Goal: Task Accomplishment & Management: Manage account settings

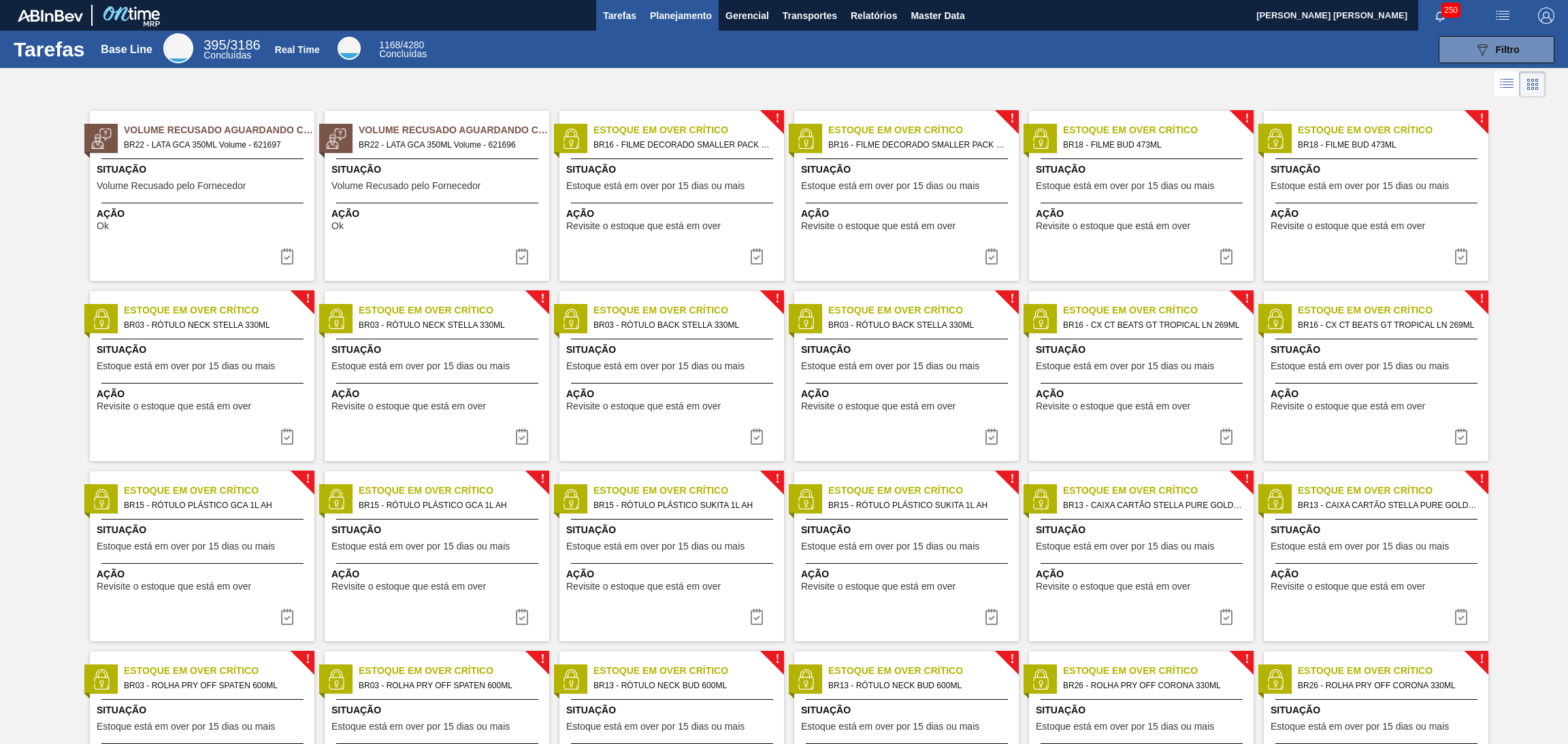
click at [688, 14] on span "Planejamento" at bounding box center [681, 16] width 62 height 17
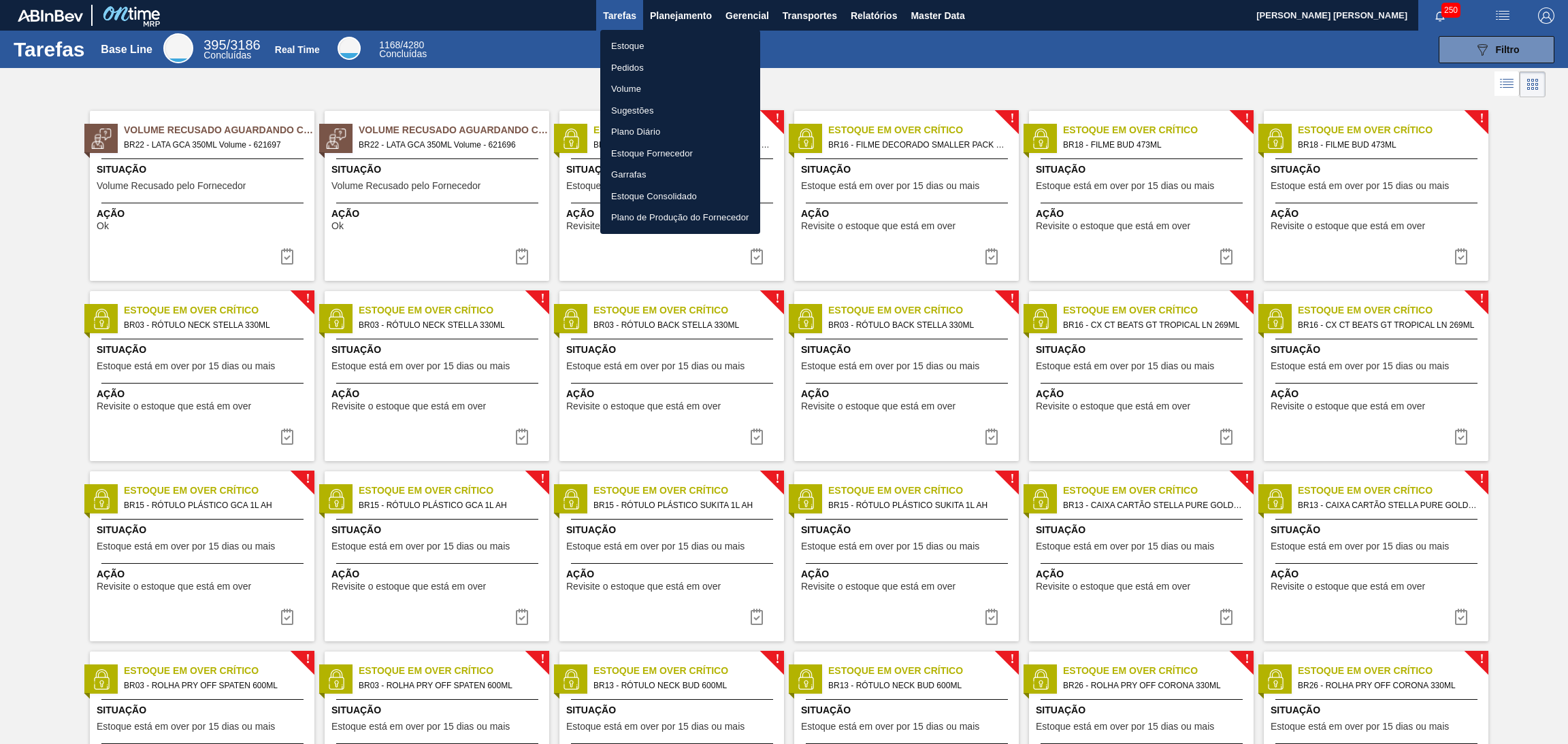
click at [646, 48] on li "Estoque" at bounding box center [680, 46] width 160 height 22
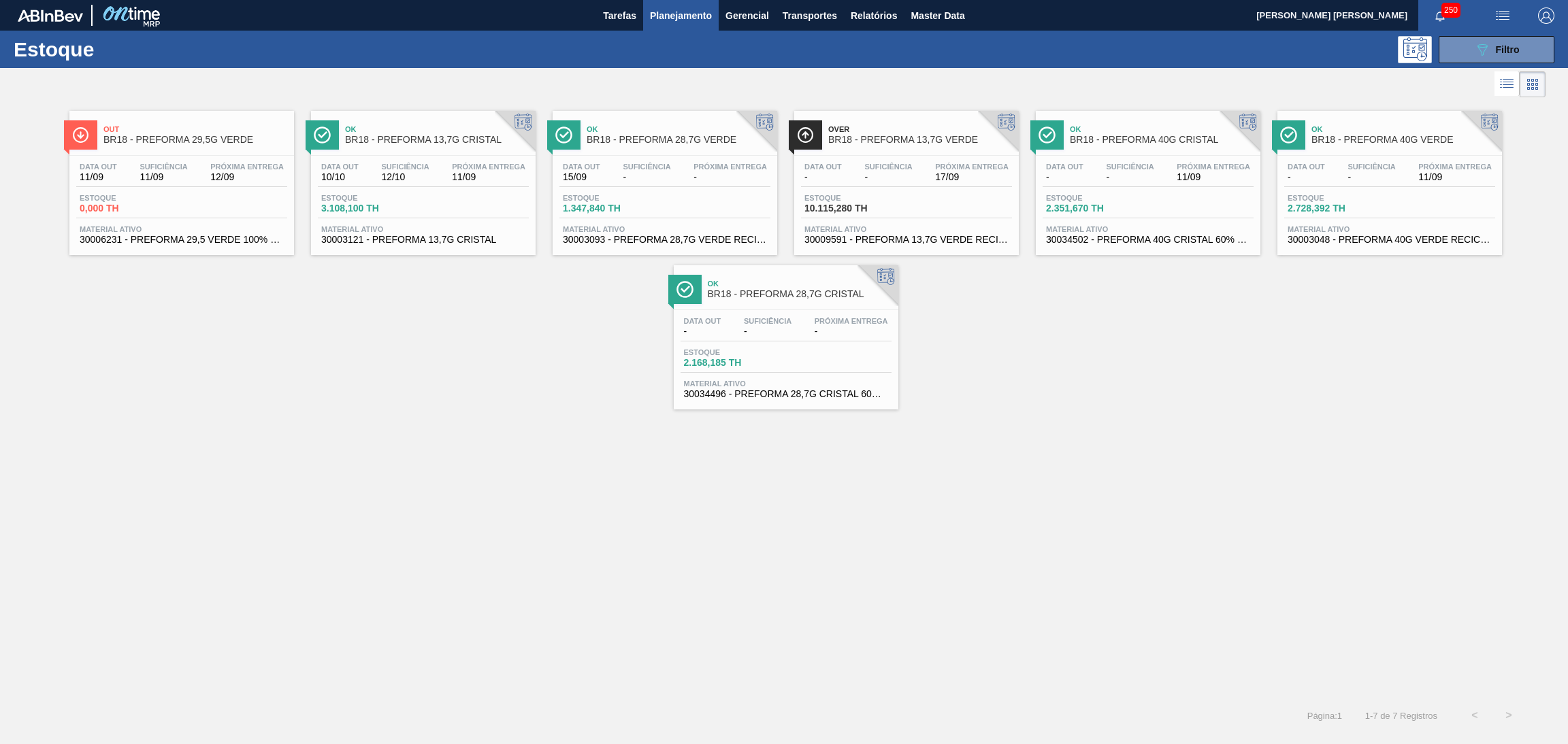
click at [929, 566] on div "Out BR18 - PREFORMA 29,5G VERDE Data out 11/09 Suficiência 11/09 Próxima Entreg…" at bounding box center [784, 400] width 1568 height 598
click at [223, 151] on div "Out BR18 - PREFORMA 29,5G VERDE Data out 11/09 Suficiência 11/09 Próxima Entreg…" at bounding box center [181, 183] width 224 height 144
click at [169, 194] on span "Estoque" at bounding box center [127, 198] width 95 height 8
click at [505, 346] on div "Out BR18 - PREFORMA 29,5G VERDE Data out 11/09 Suficiência 11/09 Próxima Entreg…" at bounding box center [784, 255] width 1568 height 309
click at [1511, 45] on span "Filtro" at bounding box center [1508, 50] width 24 height 11
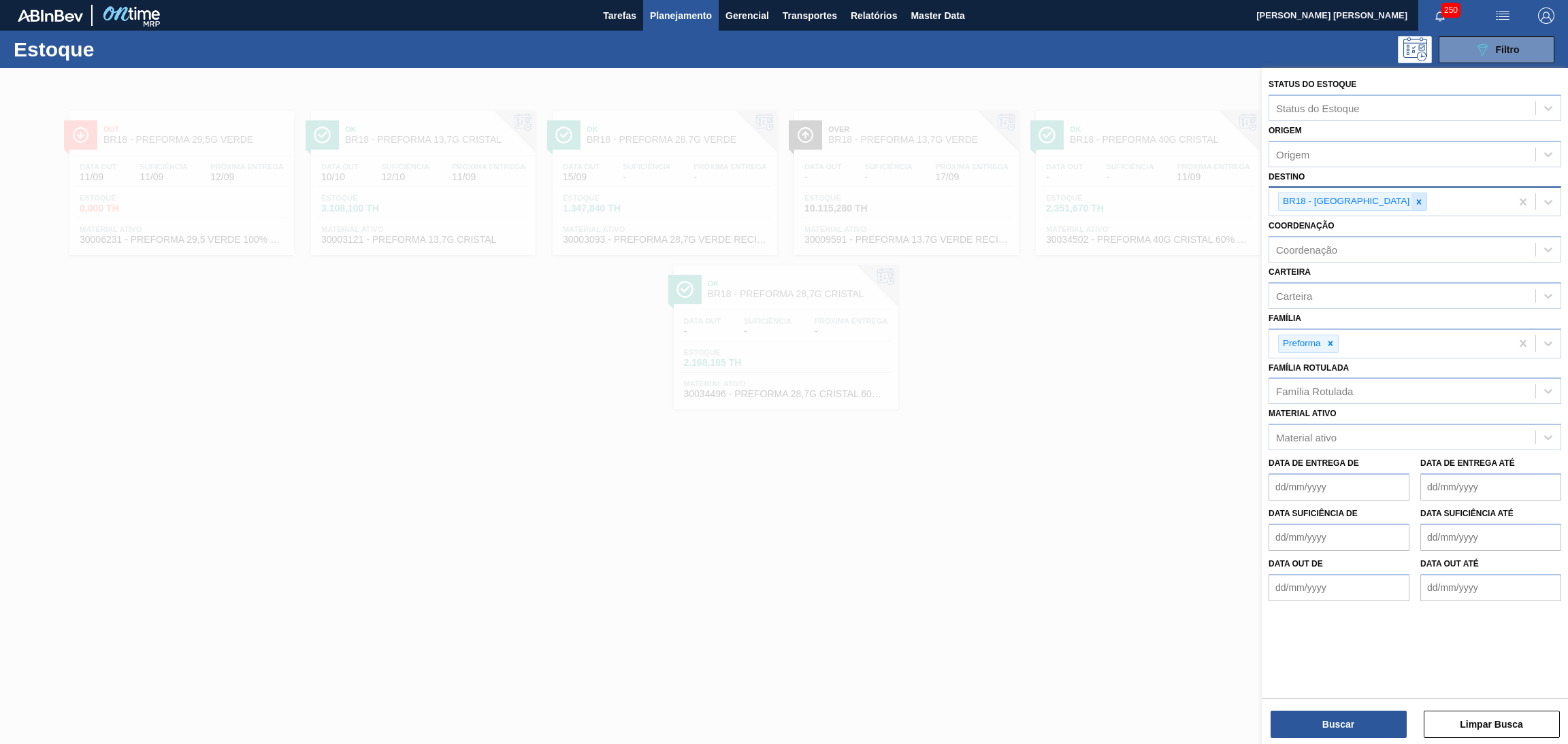
click at [1415, 202] on icon at bounding box center [1419, 202] width 10 height 10
type input "br23"
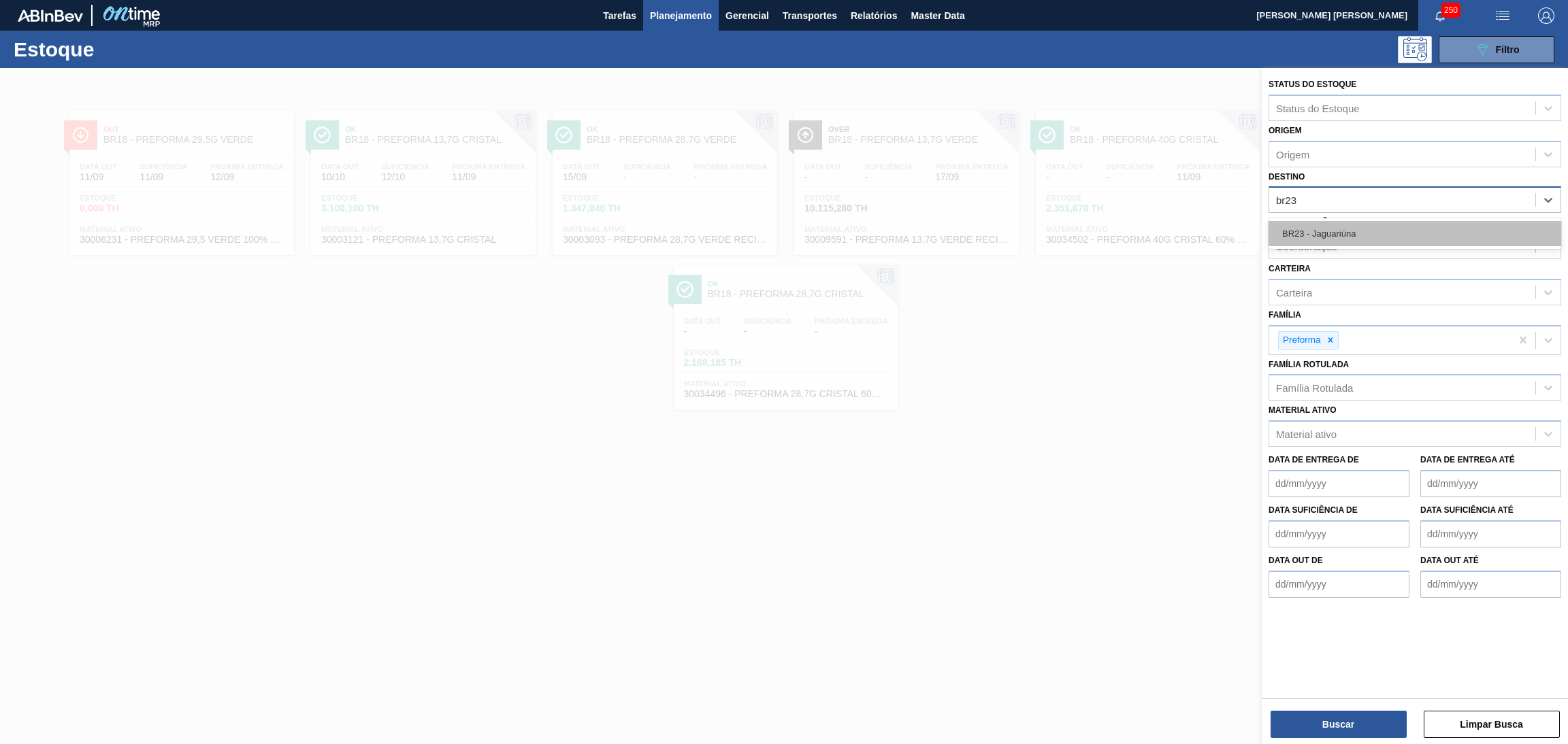
click at [1365, 228] on div "BR23 - Jaguariúna" at bounding box center [1415, 233] width 292 height 25
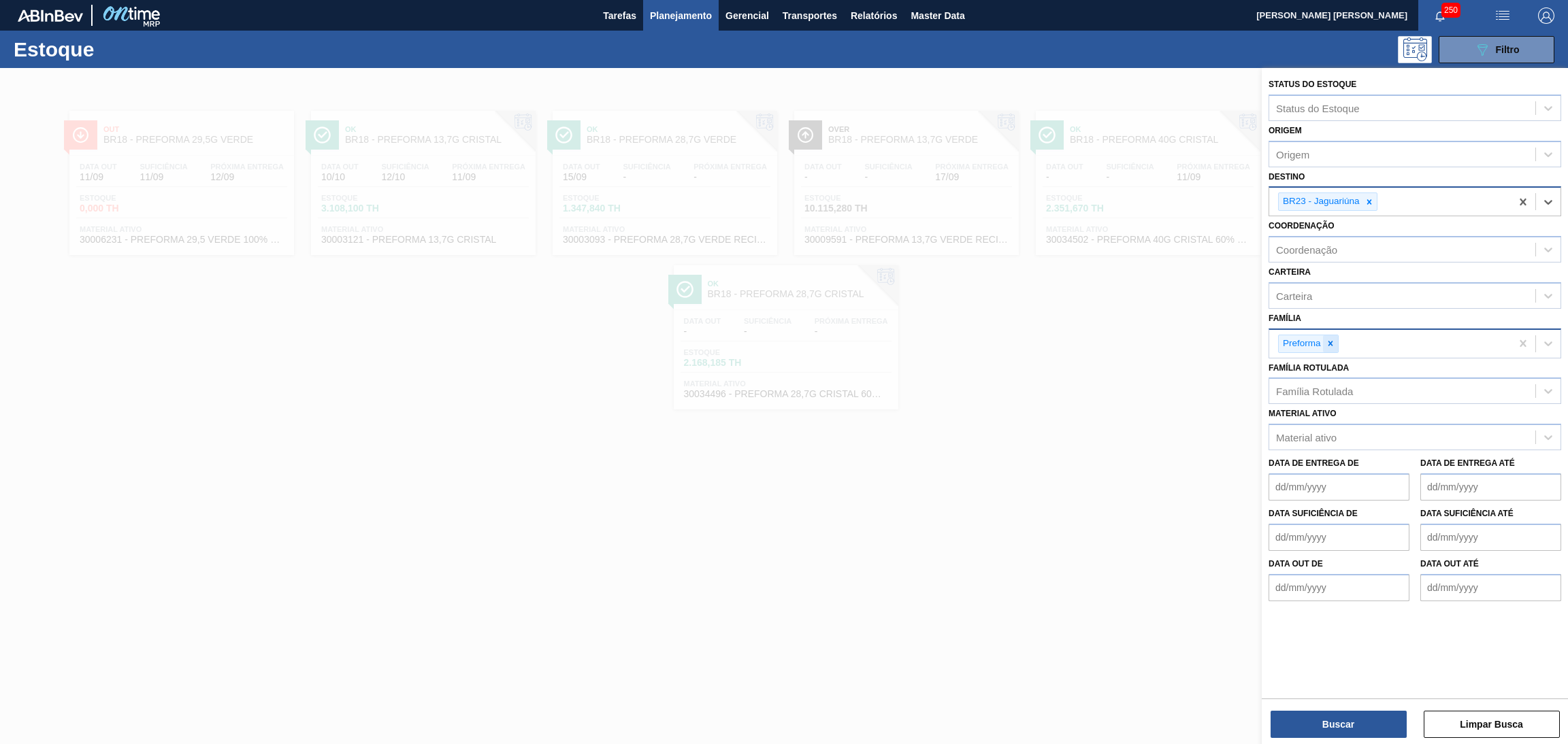
click at [1332, 347] on div at bounding box center [1331, 344] width 15 height 17
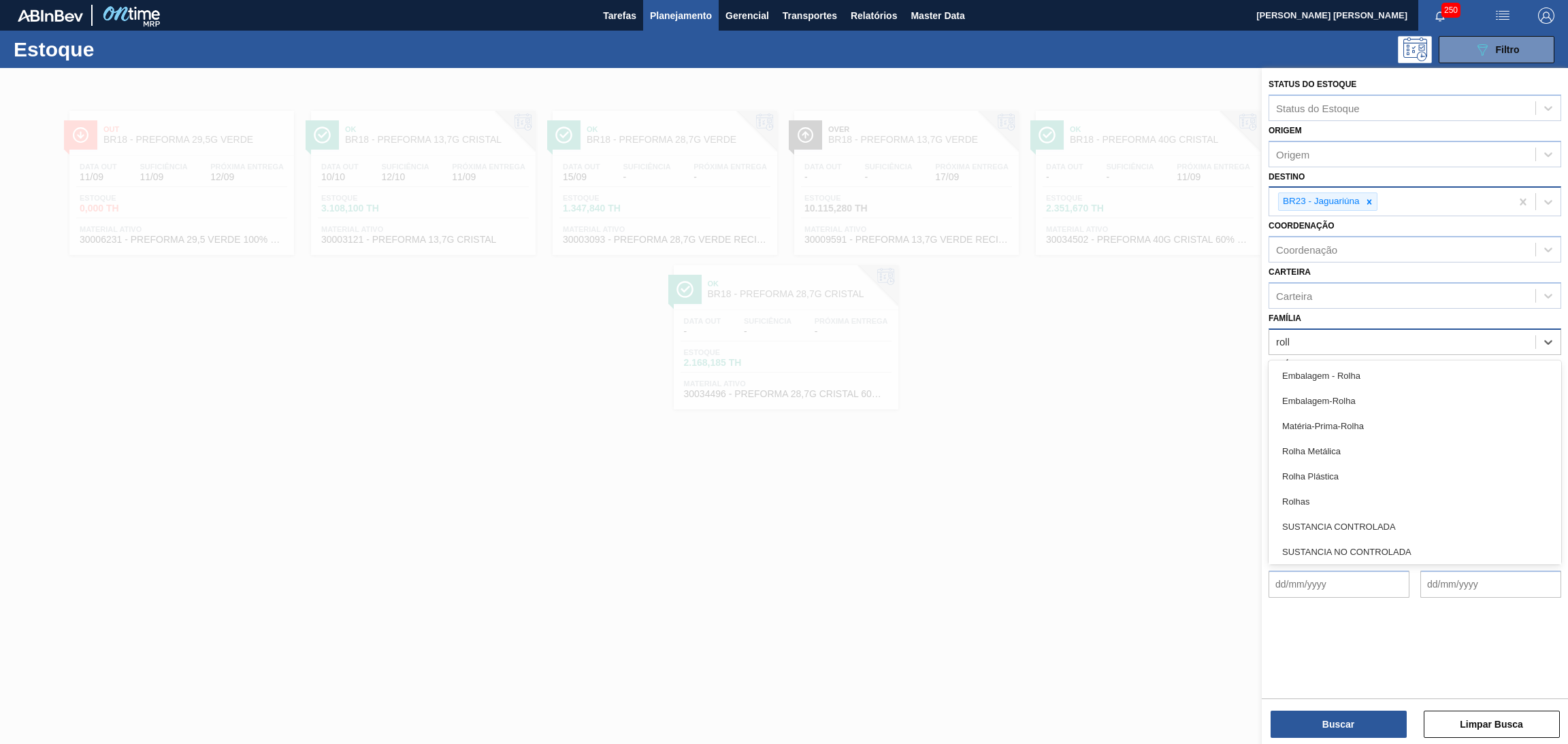
type input "rolha"
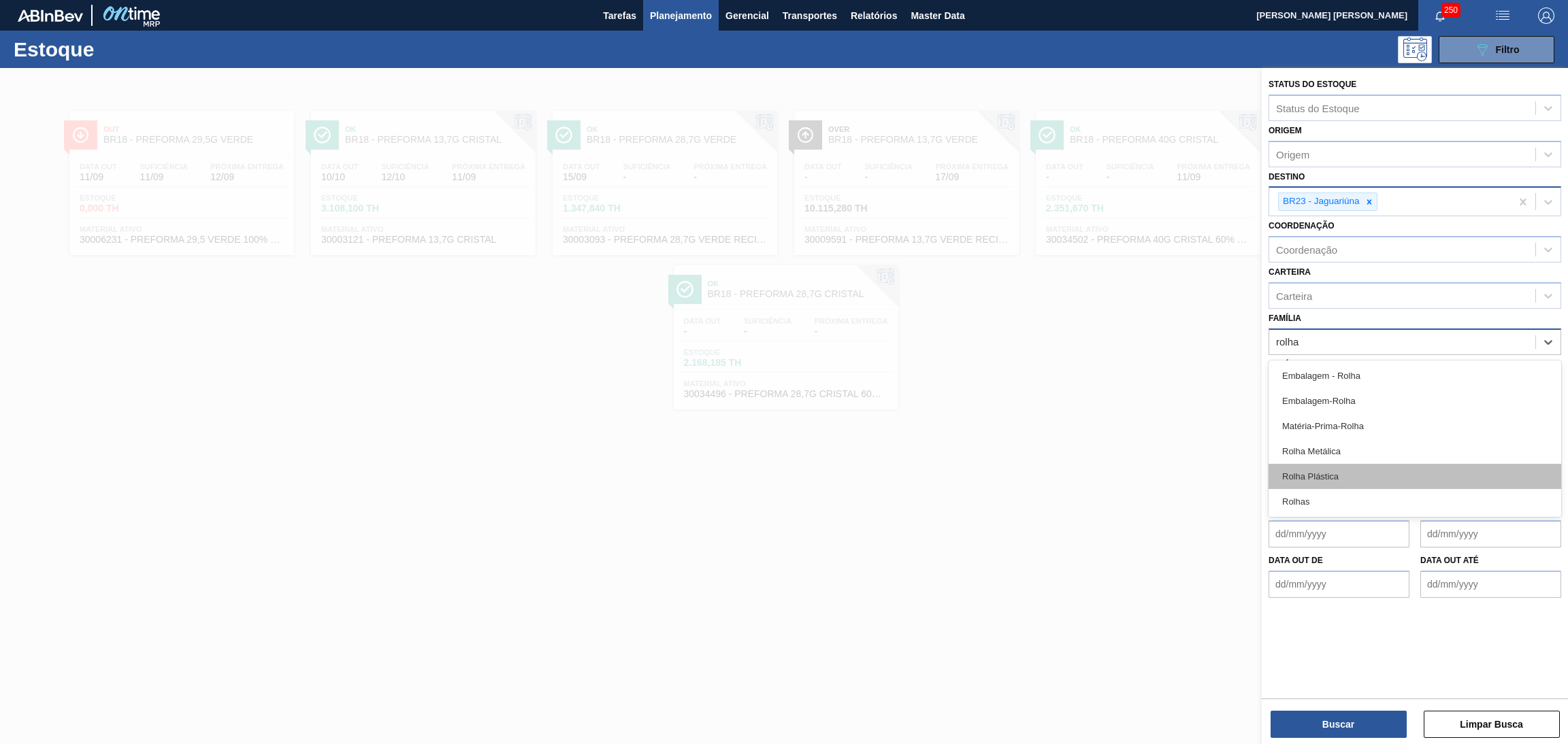
click at [1339, 471] on div "Rolha Plástica" at bounding box center [1415, 476] width 292 height 25
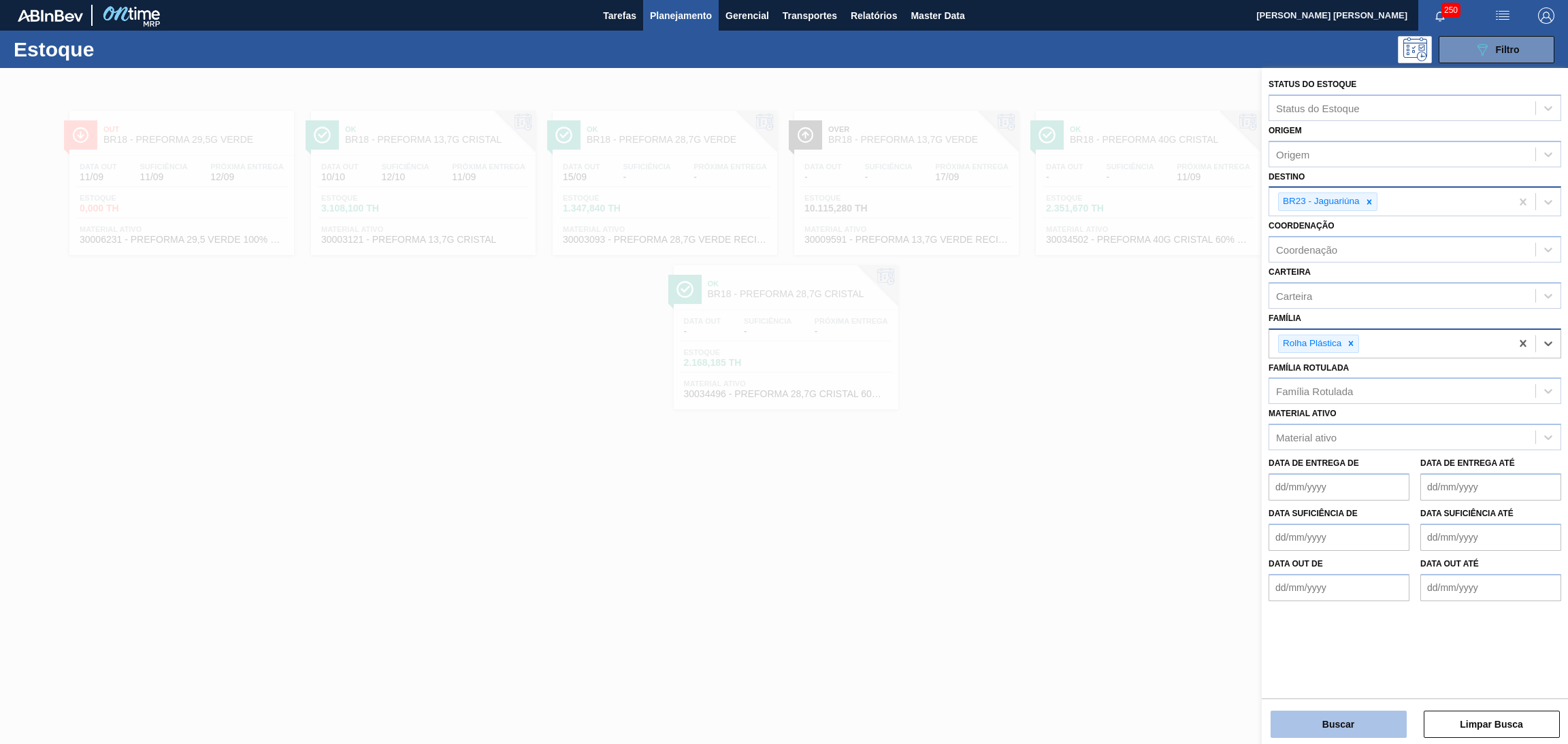
click at [1361, 711] on button "Buscar" at bounding box center [1339, 724] width 136 height 27
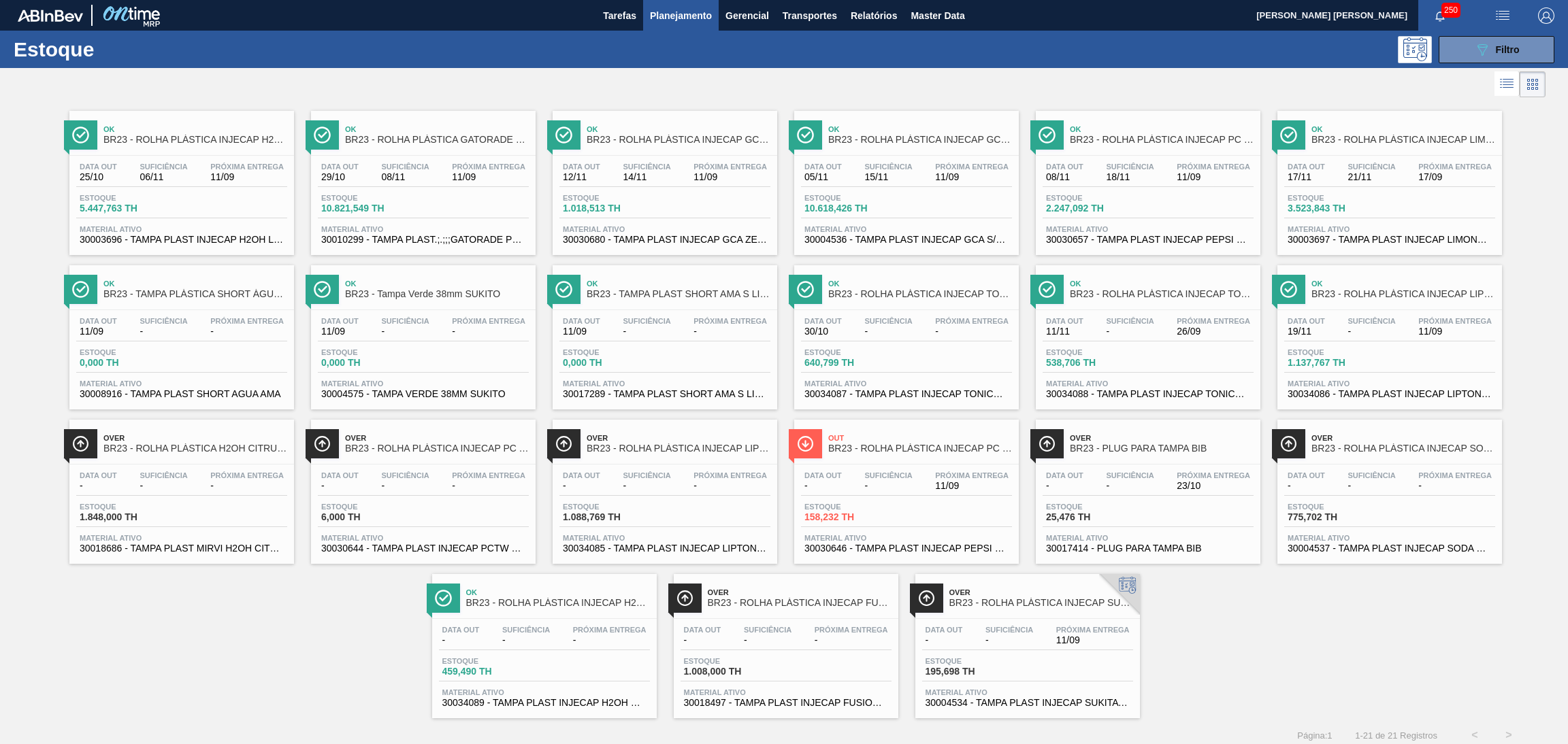
click at [954, 473] on span "Próxima Entrega" at bounding box center [972, 475] width 73 height 8
click at [1363, 240] on span "30003697 - TAMPA PLAST INJECAP LIMONETO S/LINER" at bounding box center [1390, 240] width 204 height 11
click at [979, 702] on span "30004534 - TAMPA PLAST INJECAP SUKITA S/LINER" at bounding box center [1028, 703] width 204 height 11
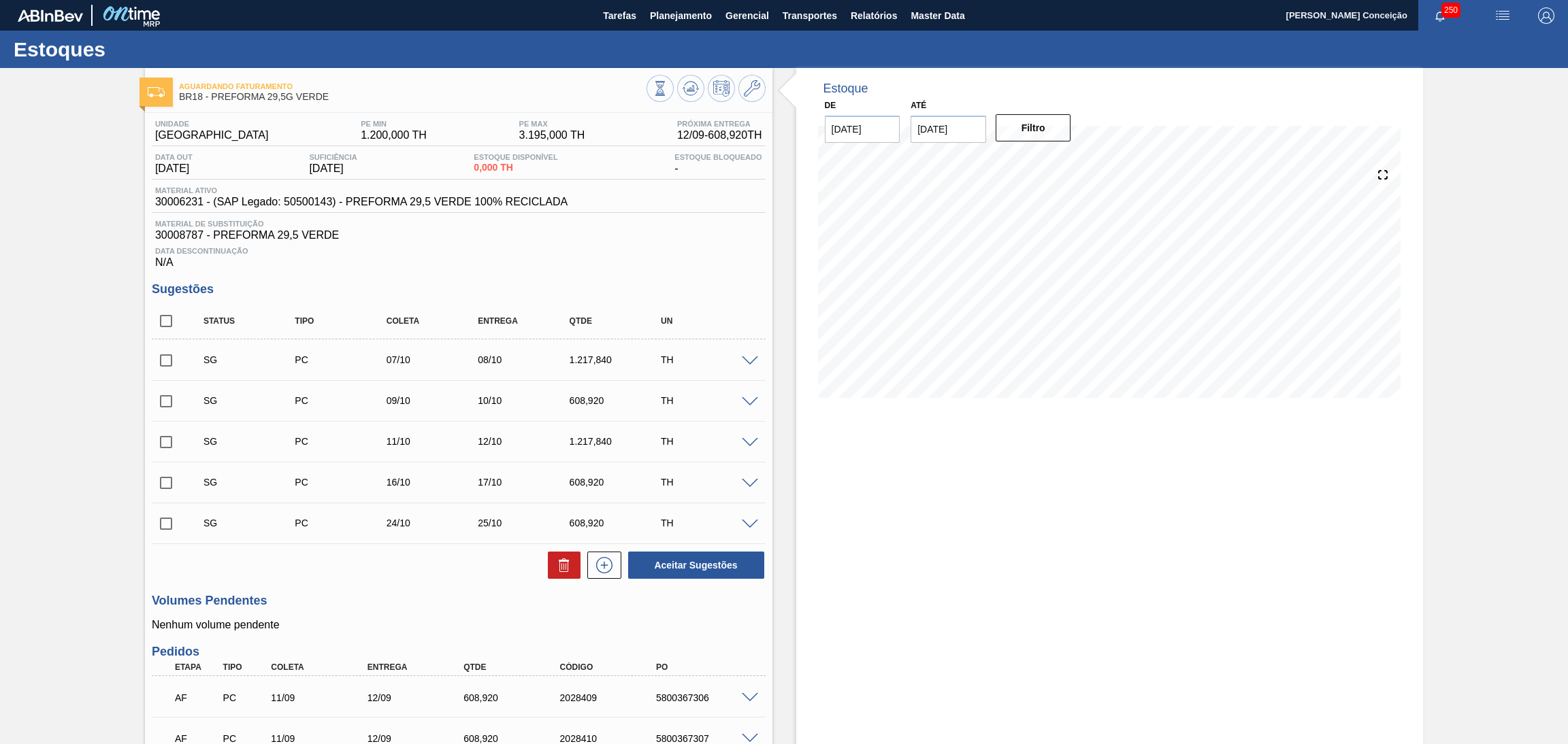
scroll to position [286, 0]
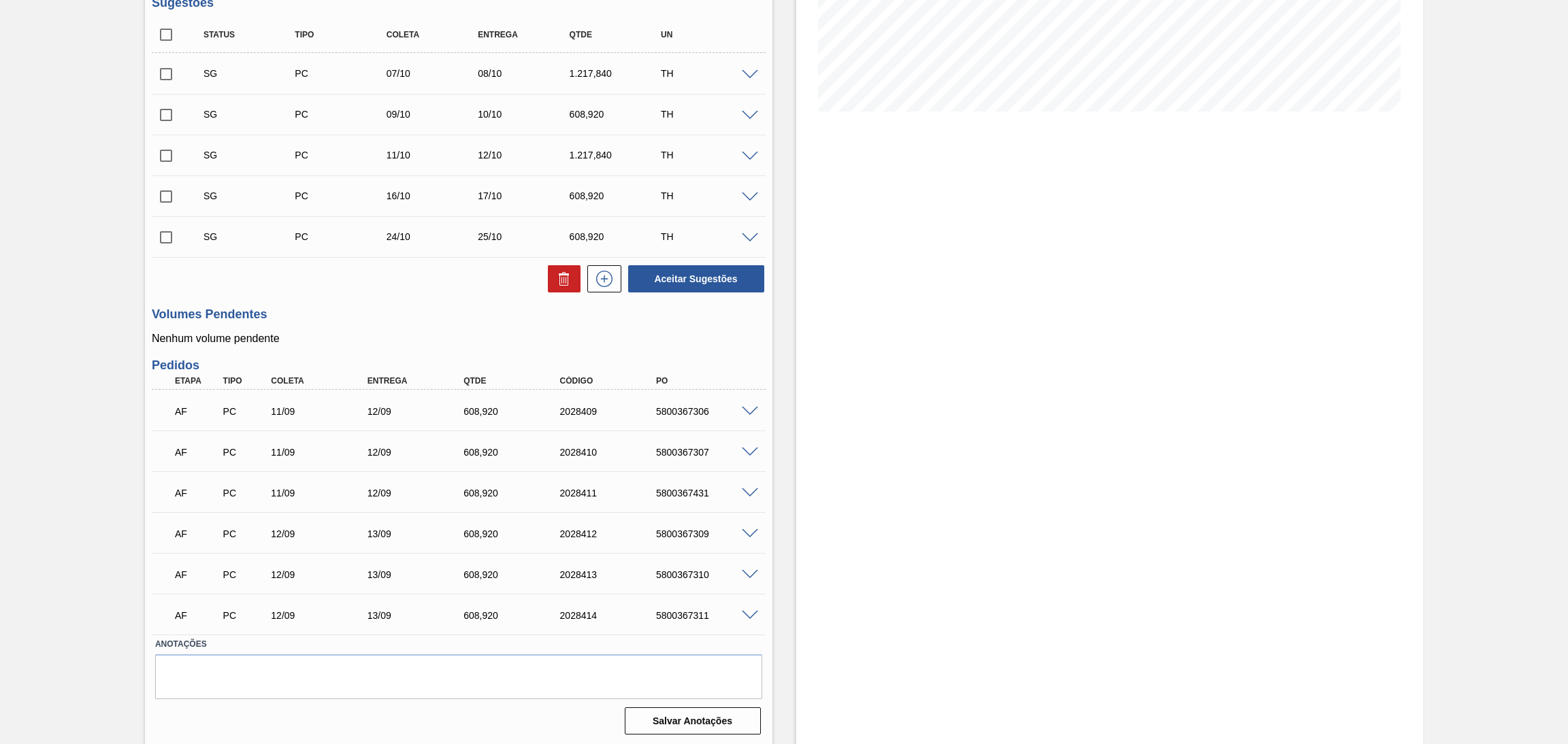
click at [688, 406] on div "5800367306" at bounding box center [707, 412] width 110 height 11
copy div "5800367306"
click at [676, 455] on div "5800367307" at bounding box center [707, 452] width 110 height 11
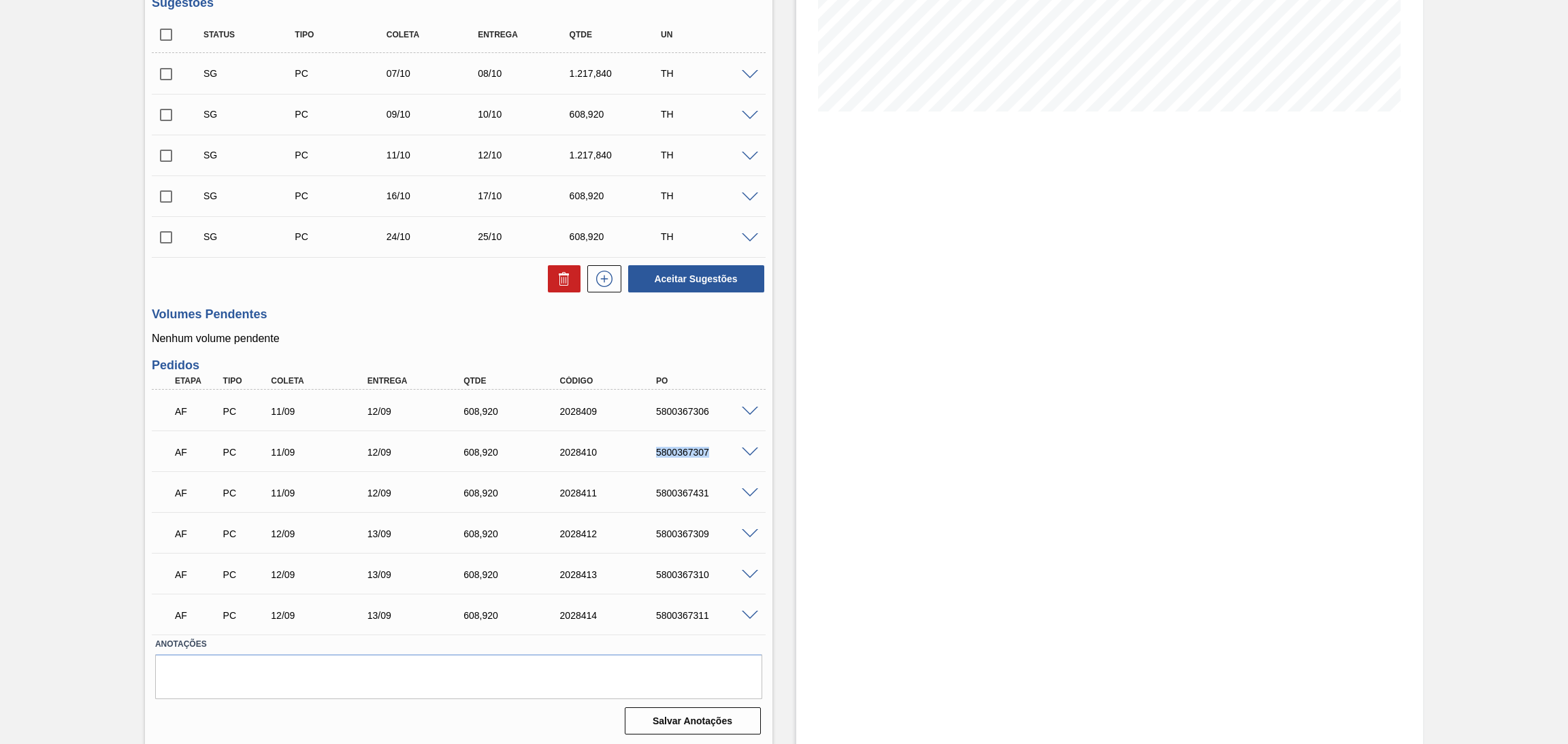
click at [676, 455] on div "5800367307" at bounding box center [707, 452] width 110 height 11
copy div "5800367307"
click at [983, 335] on div "Estoque De 11/09/2025 Até 30/10/2025 Filtro 26/09 Projeção de Estoque 1,853.52 …" at bounding box center [1110, 264] width 627 height 965
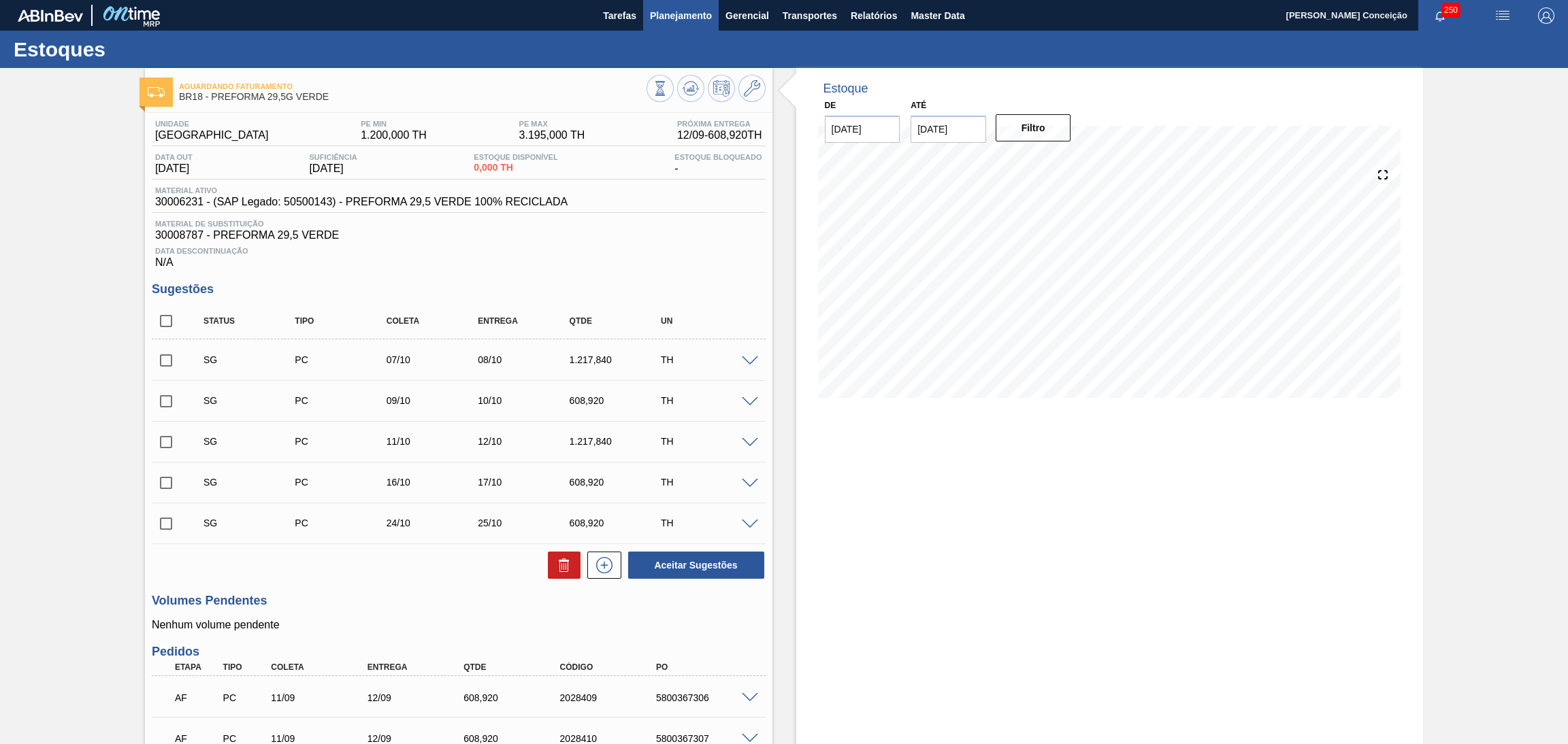
click at [668, 14] on span "Planejamento" at bounding box center [681, 16] width 62 height 17
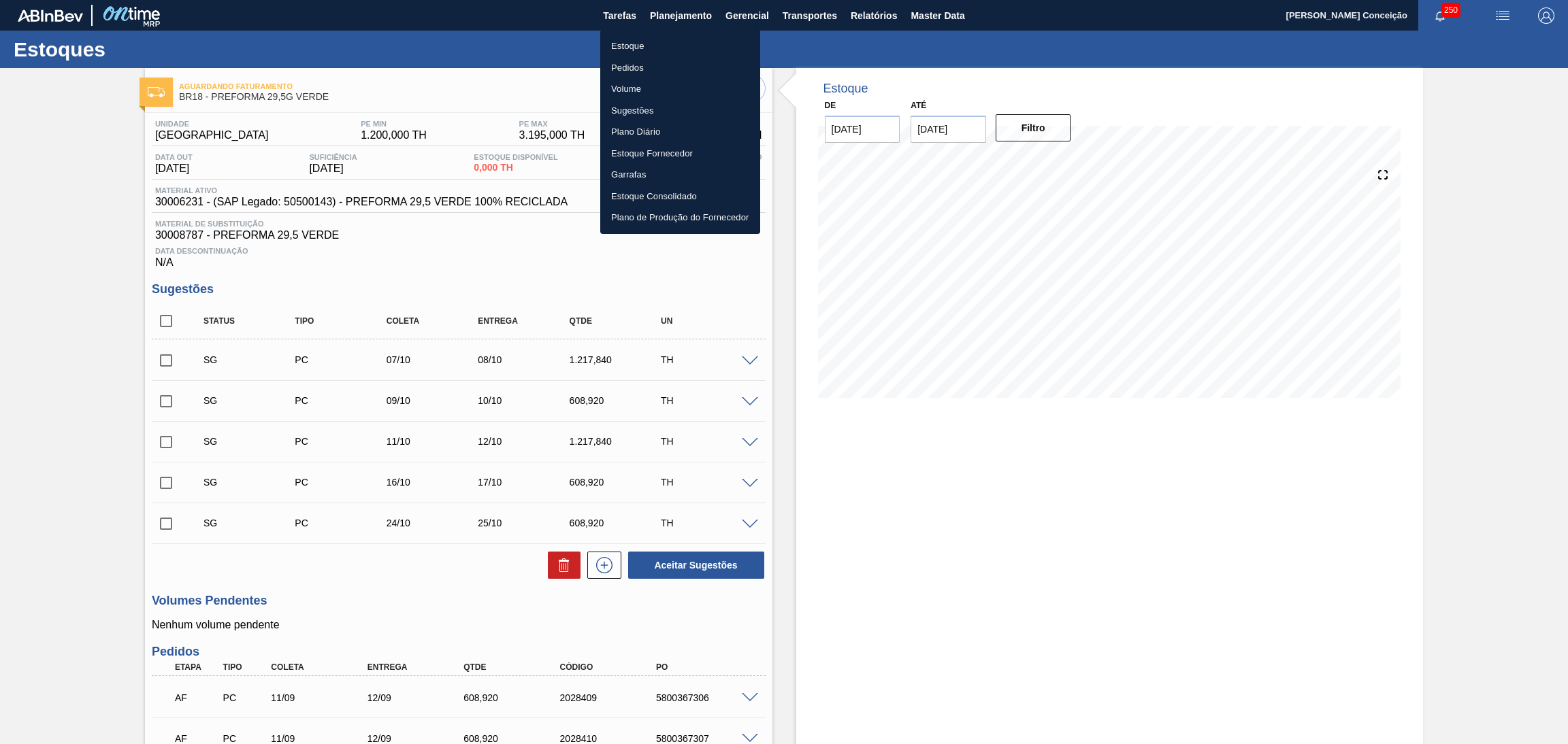
click at [635, 43] on li "Estoque" at bounding box center [680, 46] width 160 height 22
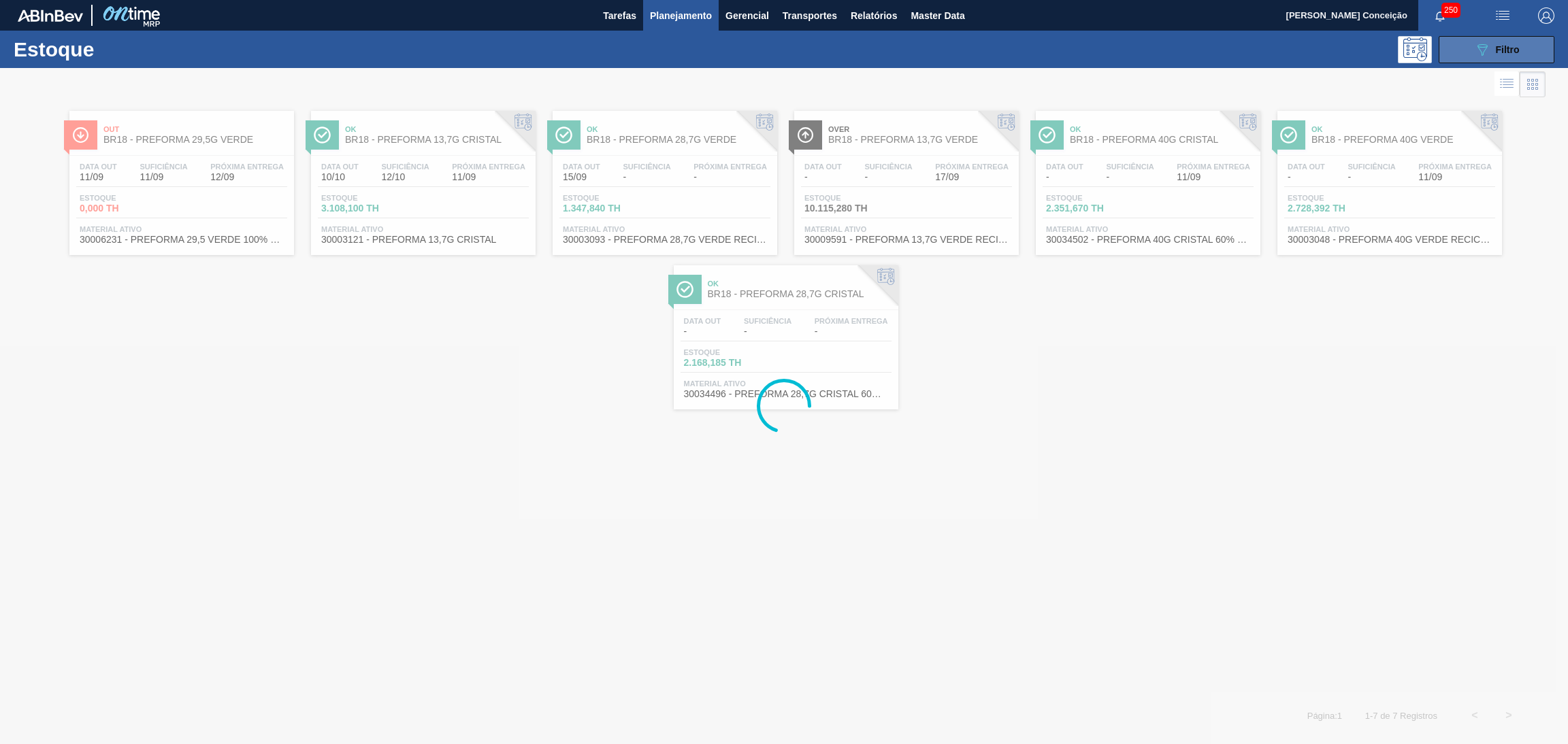
click at [1524, 51] on button "089F7B8B-B2A5-4AFE-B5C0-19BA573D28AC Filtro" at bounding box center [1496, 50] width 116 height 27
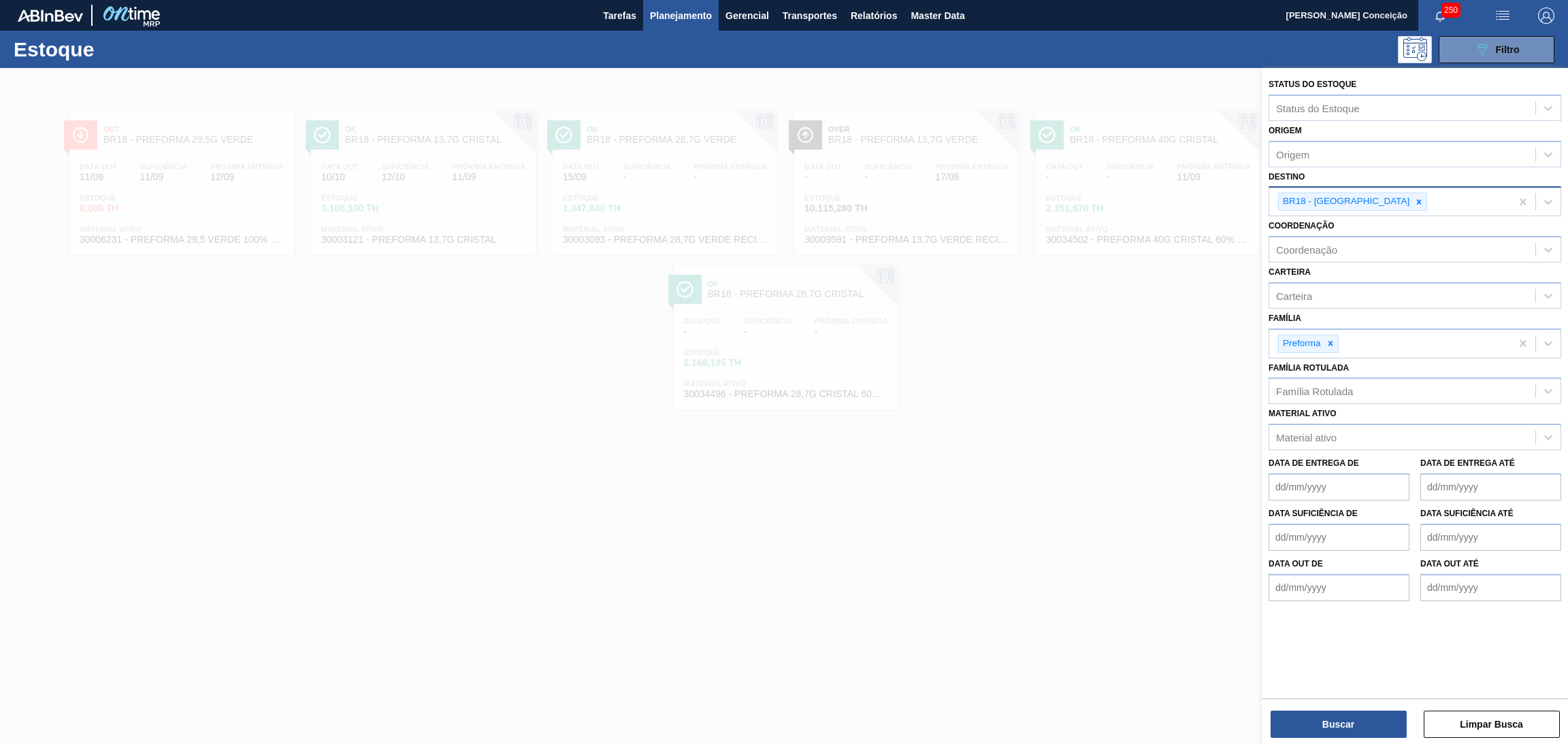
click at [1439, 36] on button "089F7B8B-B2A5-4AFE-B5C0-19BA573D28AC Filtro" at bounding box center [1496, 50] width 116 height 27
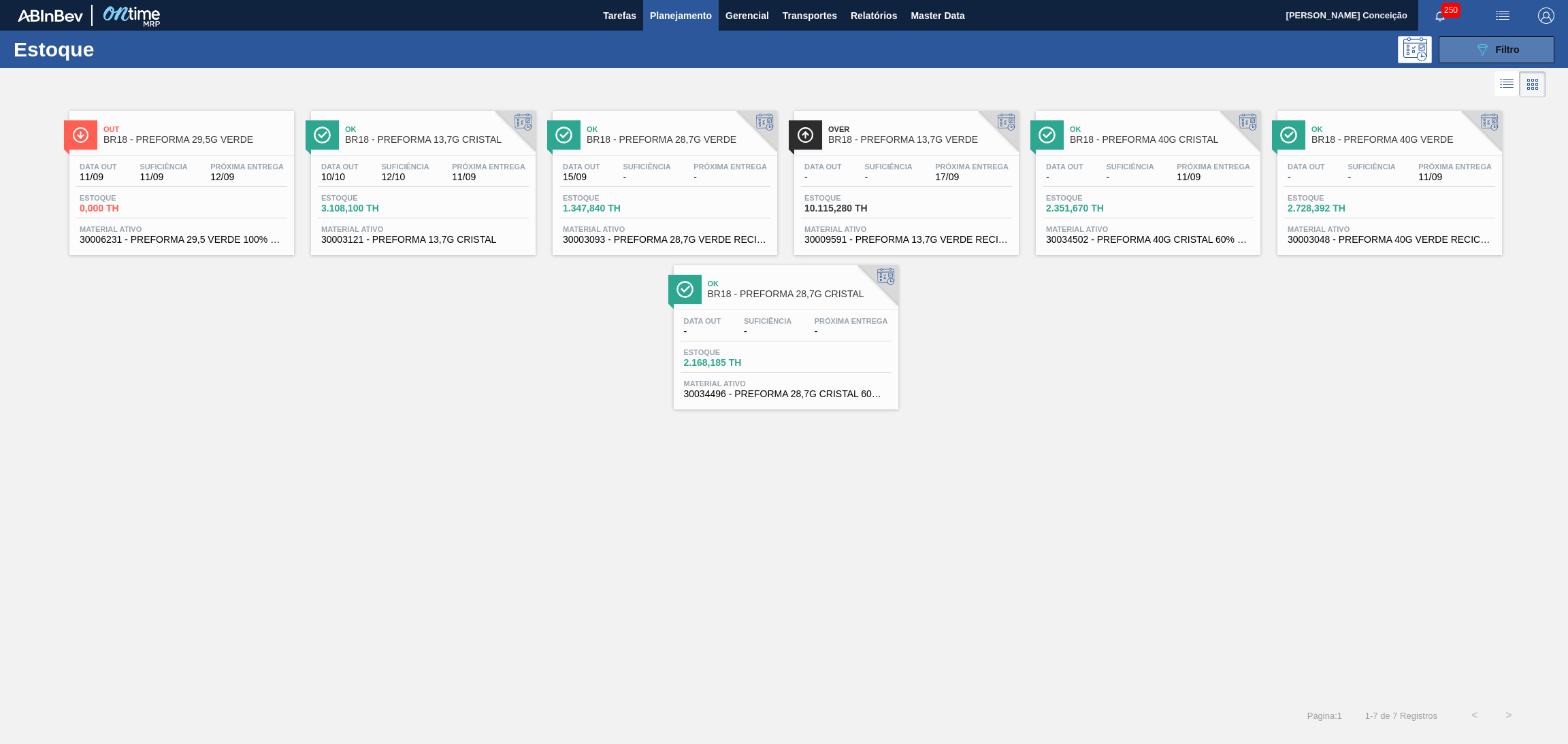
click at [1490, 50] on div "089F7B8B-B2A5-4AFE-B5C0-19BA573D28AC Filtro" at bounding box center [1497, 50] width 45 height 17
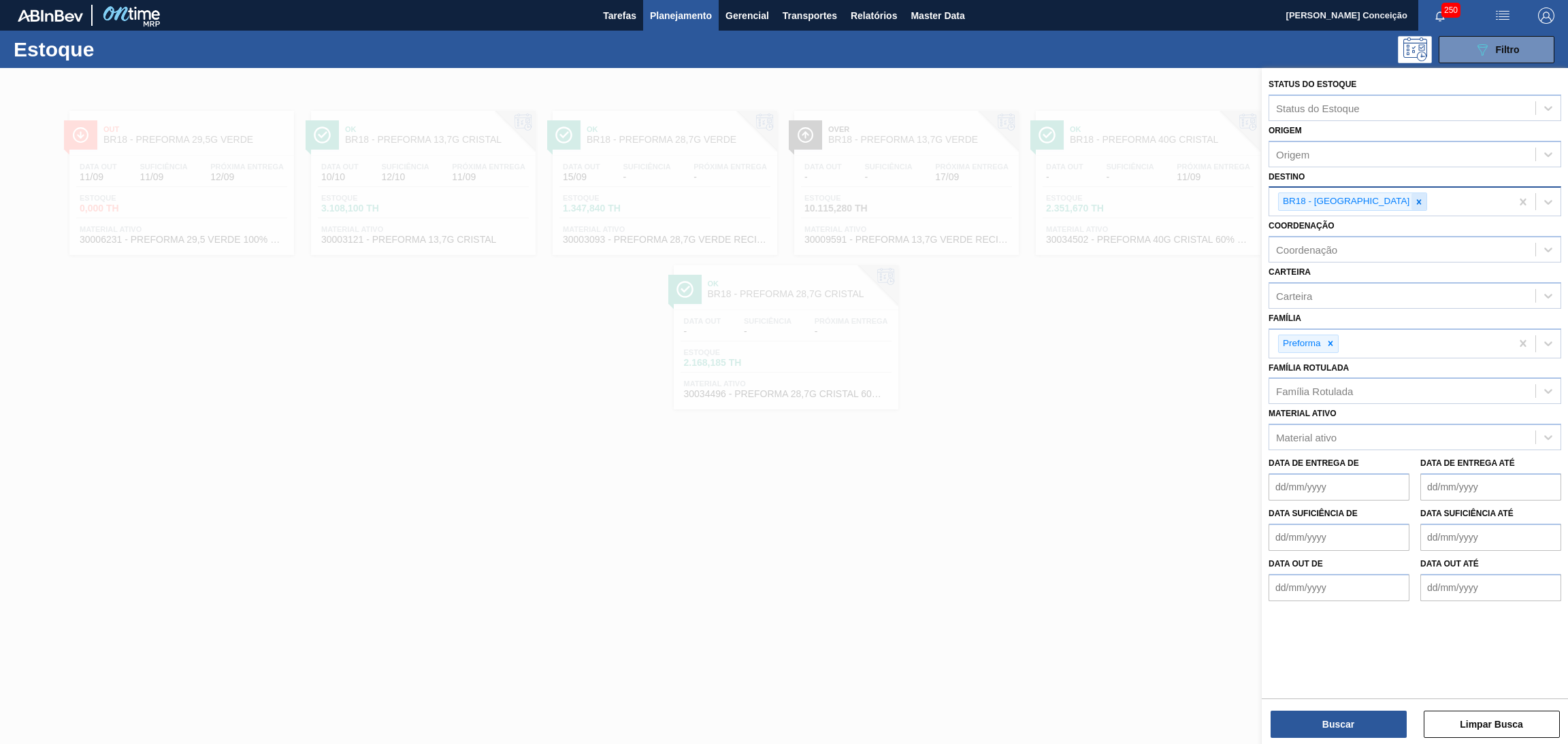
click at [1412, 204] on div at bounding box center [1419, 202] width 15 height 17
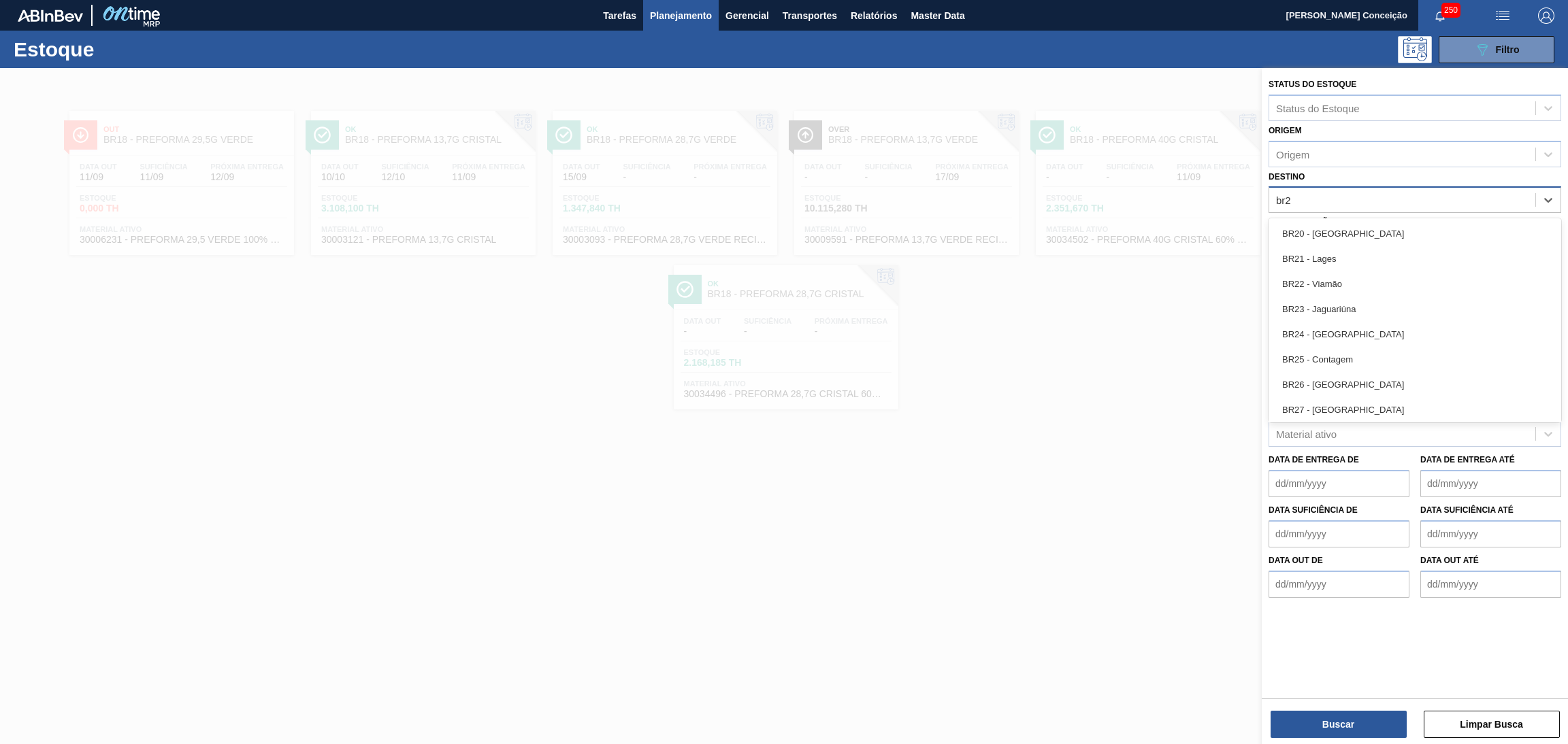
type input "br20"
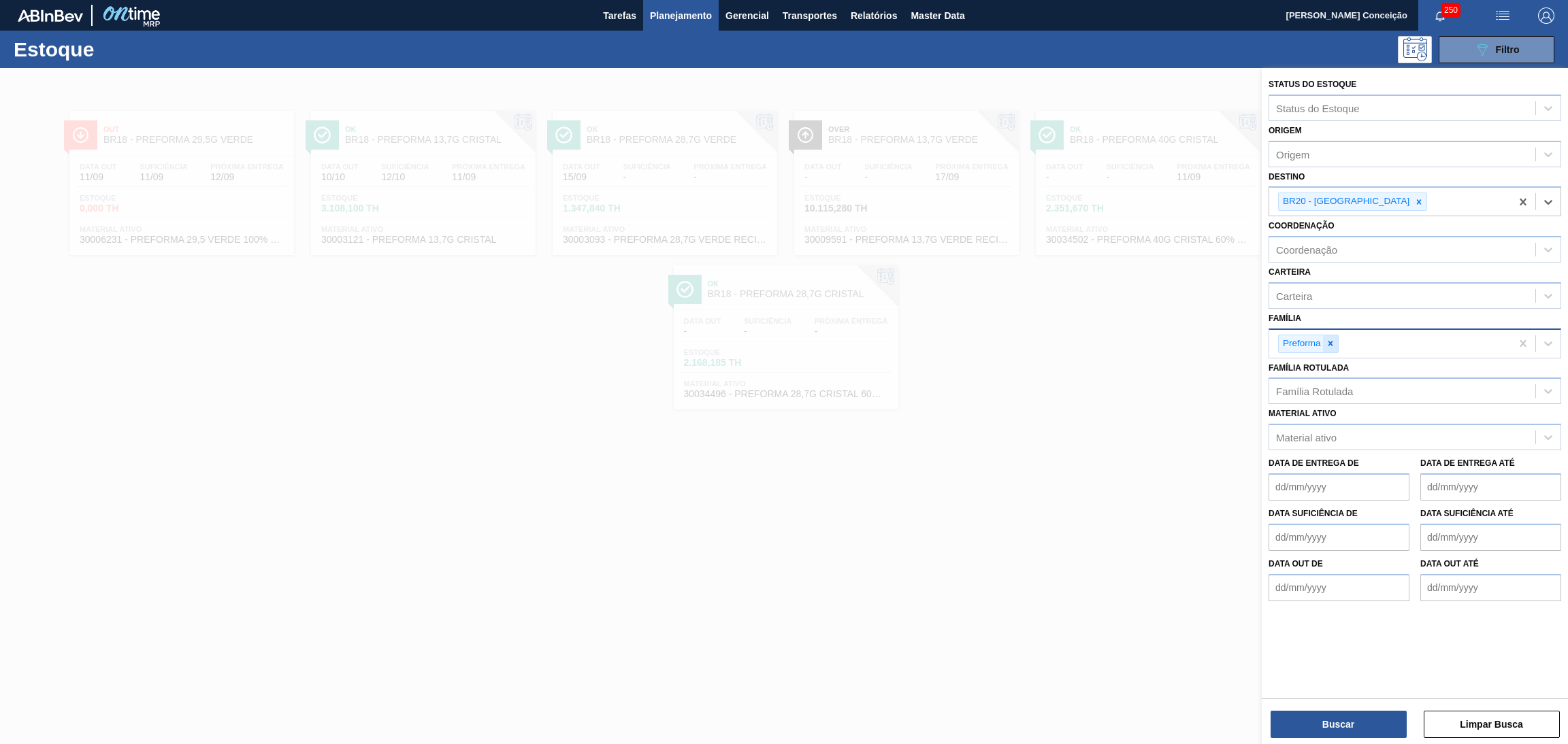
click at [1333, 343] on icon at bounding box center [1331, 344] width 10 height 10
type input "rolha"
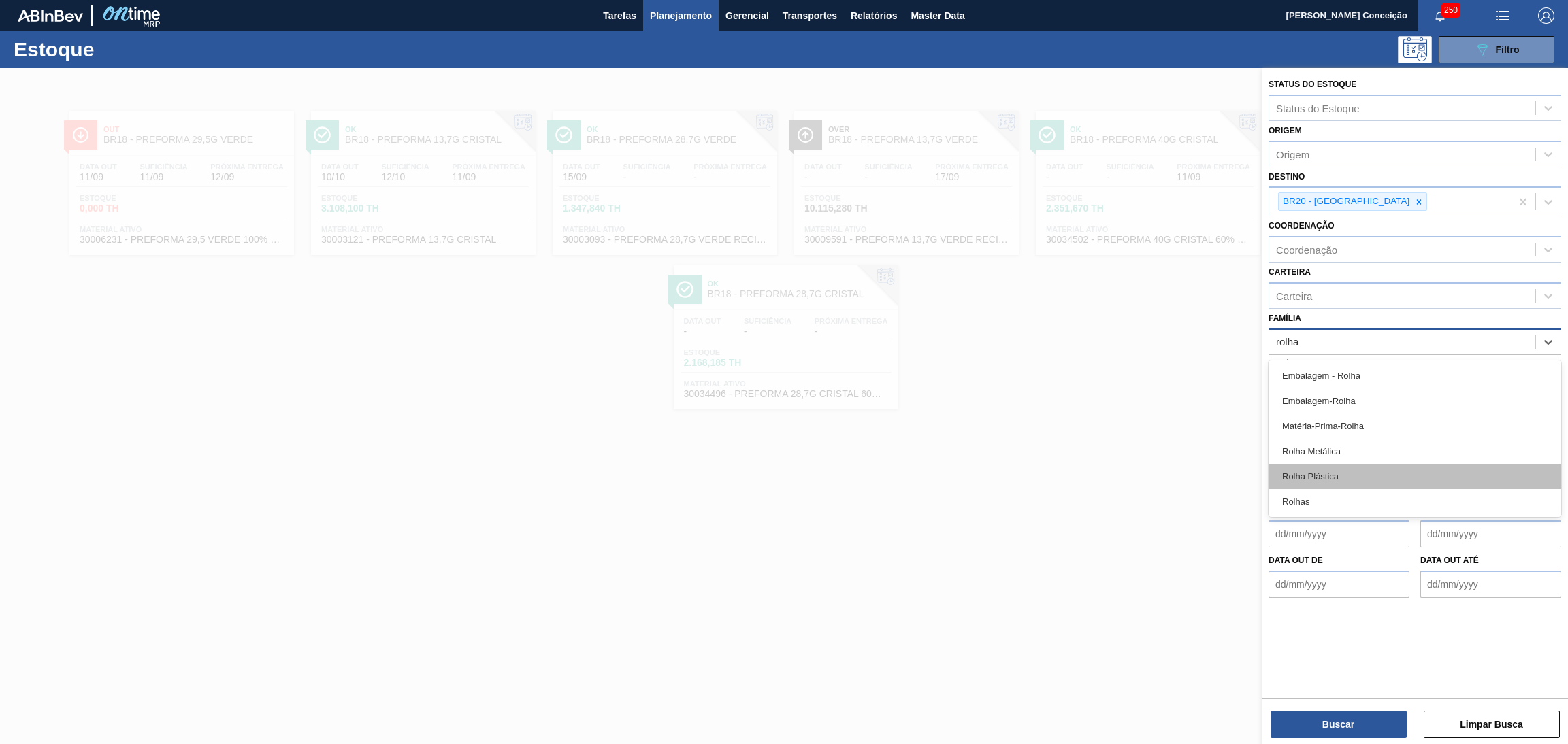
click at [1329, 473] on div "Rolha Plástica" at bounding box center [1415, 476] width 292 height 25
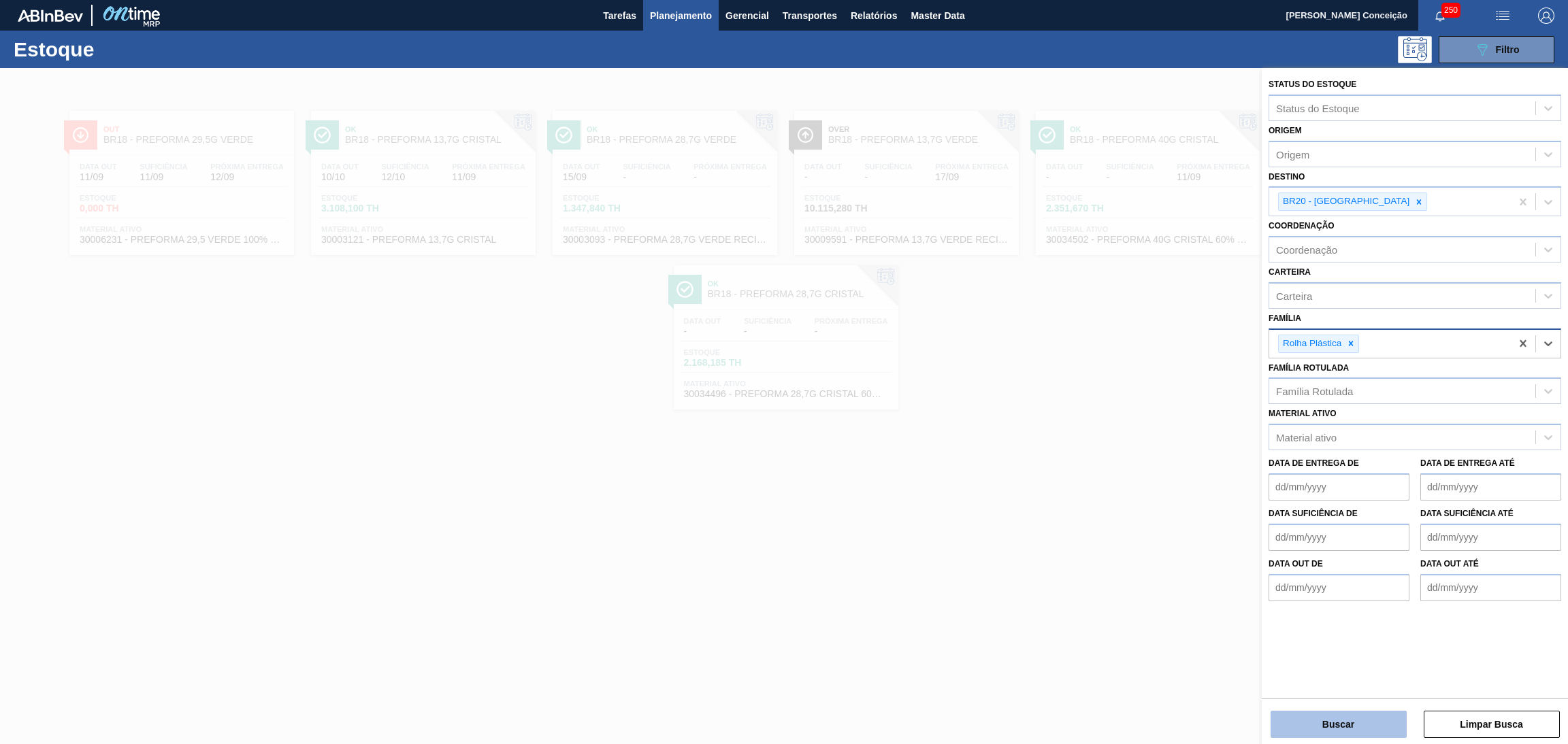
click at [1353, 733] on button "Buscar" at bounding box center [1339, 724] width 136 height 27
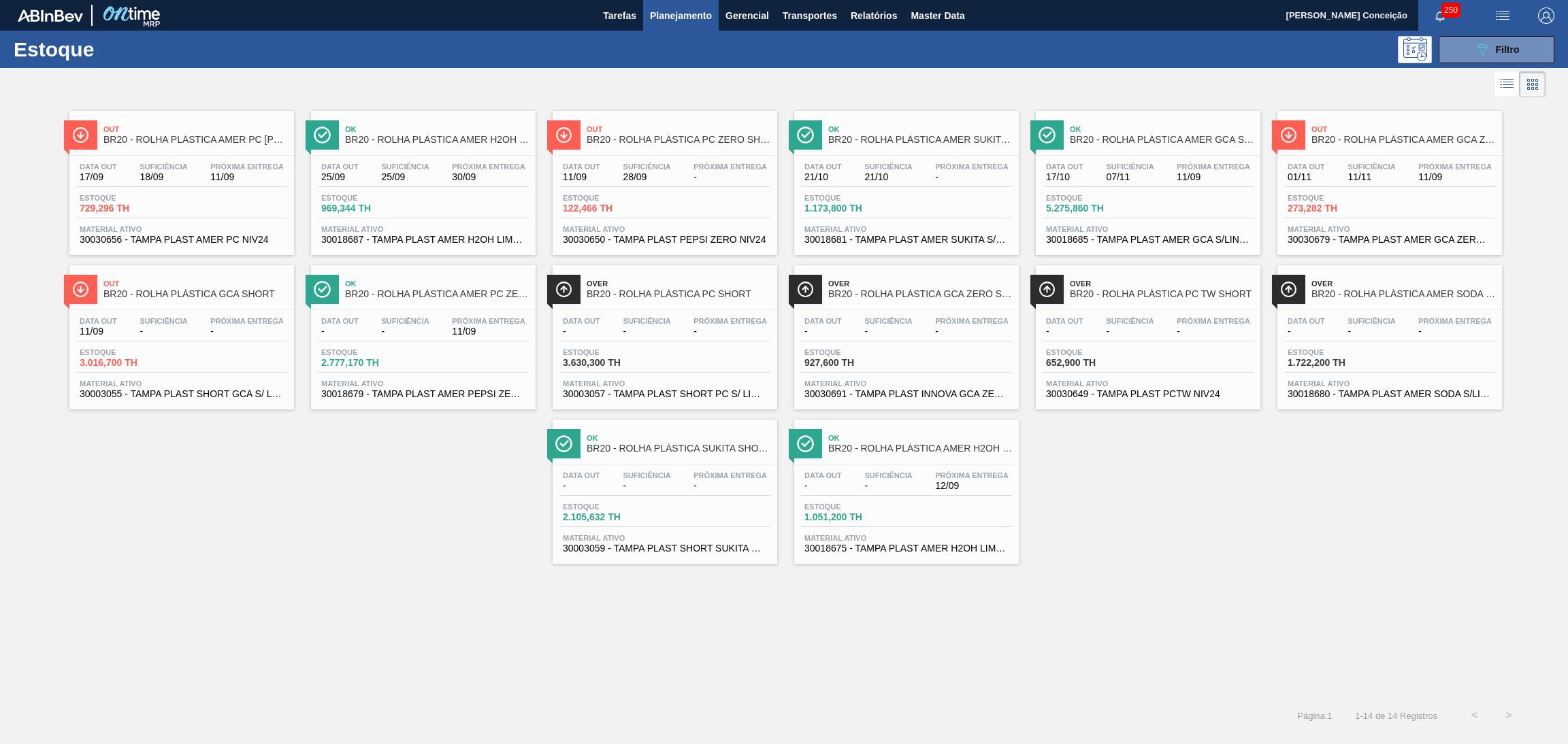
click at [123, 168] on div "Data out 17/09 Suficiência 18/09 Próxima Entrega 11/09" at bounding box center [181, 174] width 211 height 24
click at [666, 21] on span "Planejamento" at bounding box center [681, 16] width 62 height 17
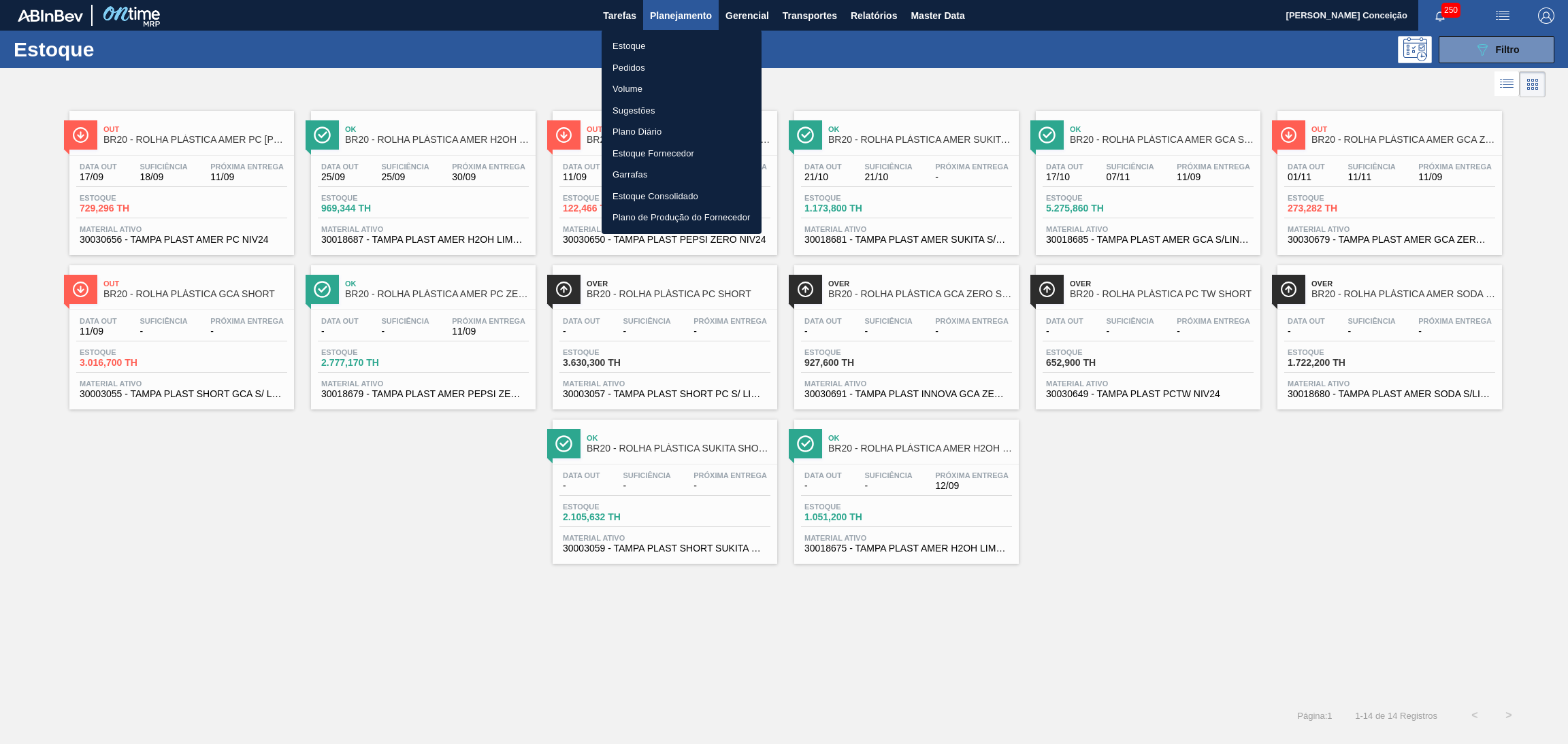
click at [1452, 58] on div at bounding box center [784, 372] width 1568 height 744
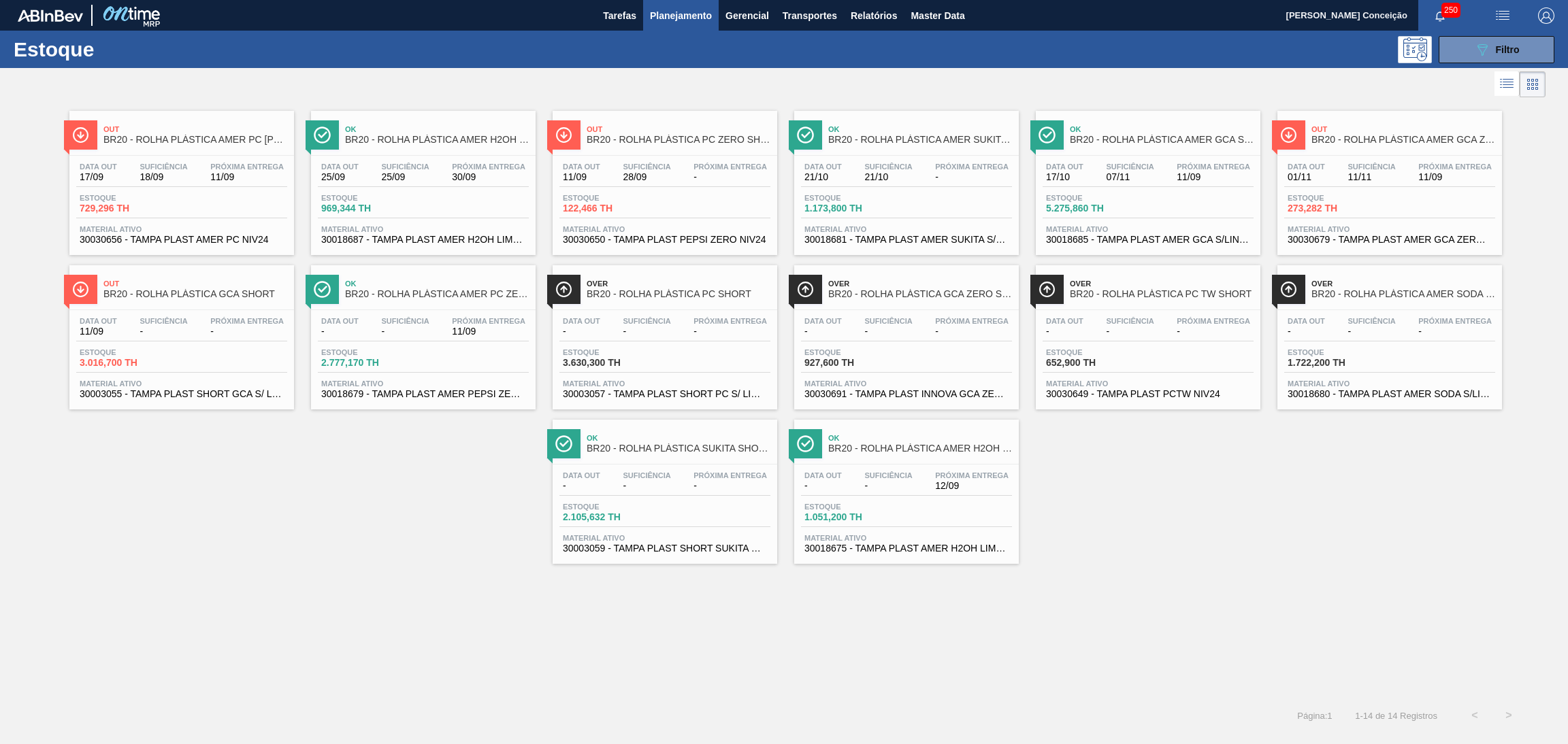
click at [1464, 63] on div "Estoque 089F7B8B-B2A5-4AFE-B5C0-19BA573D28AC Filtro" at bounding box center [784, 50] width 1568 height 38
click at [1465, 60] on button "089F7B8B-B2A5-4AFE-B5C0-19BA573D28AC Filtro" at bounding box center [1496, 50] width 116 height 27
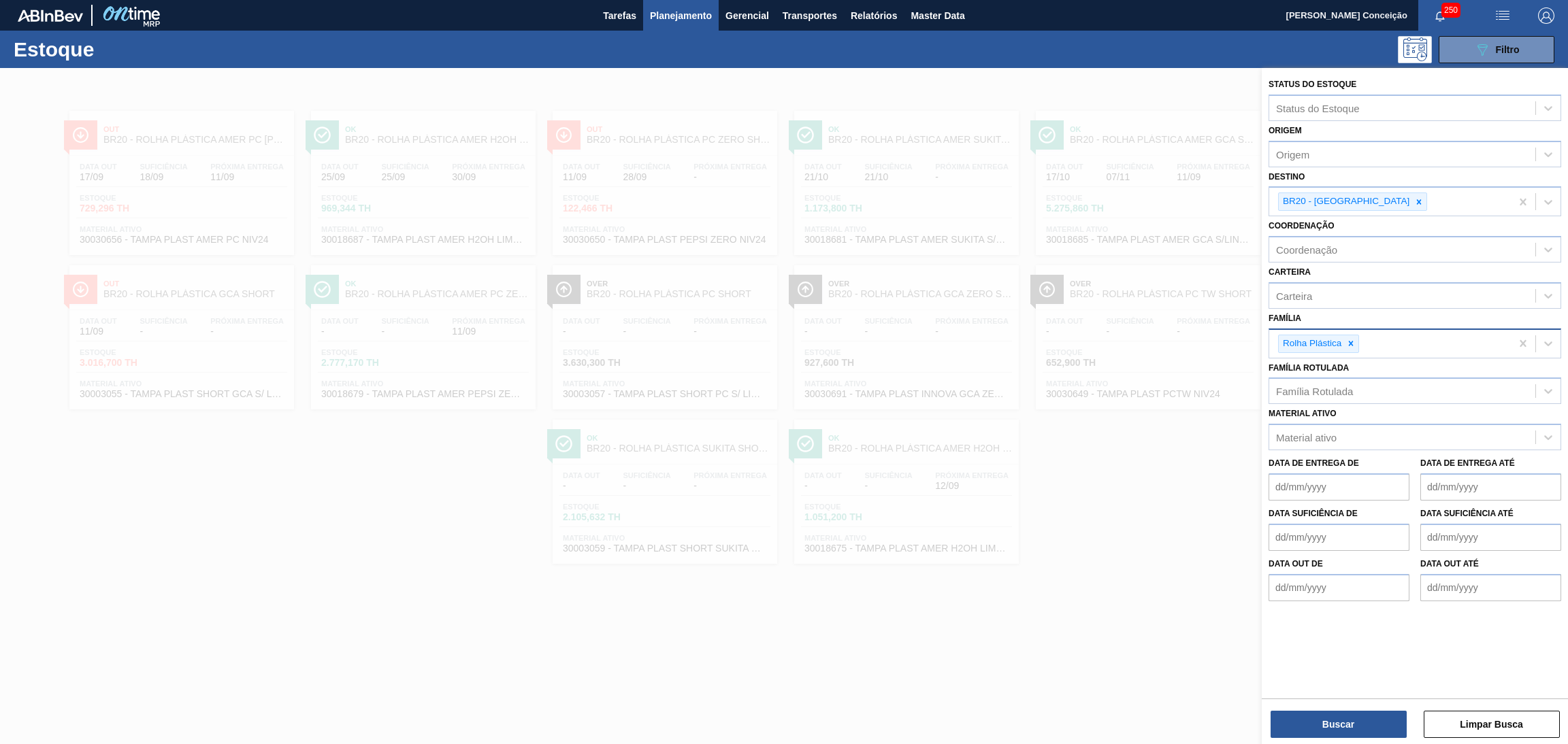
click at [381, 553] on div at bounding box center [784, 440] width 1568 height 744
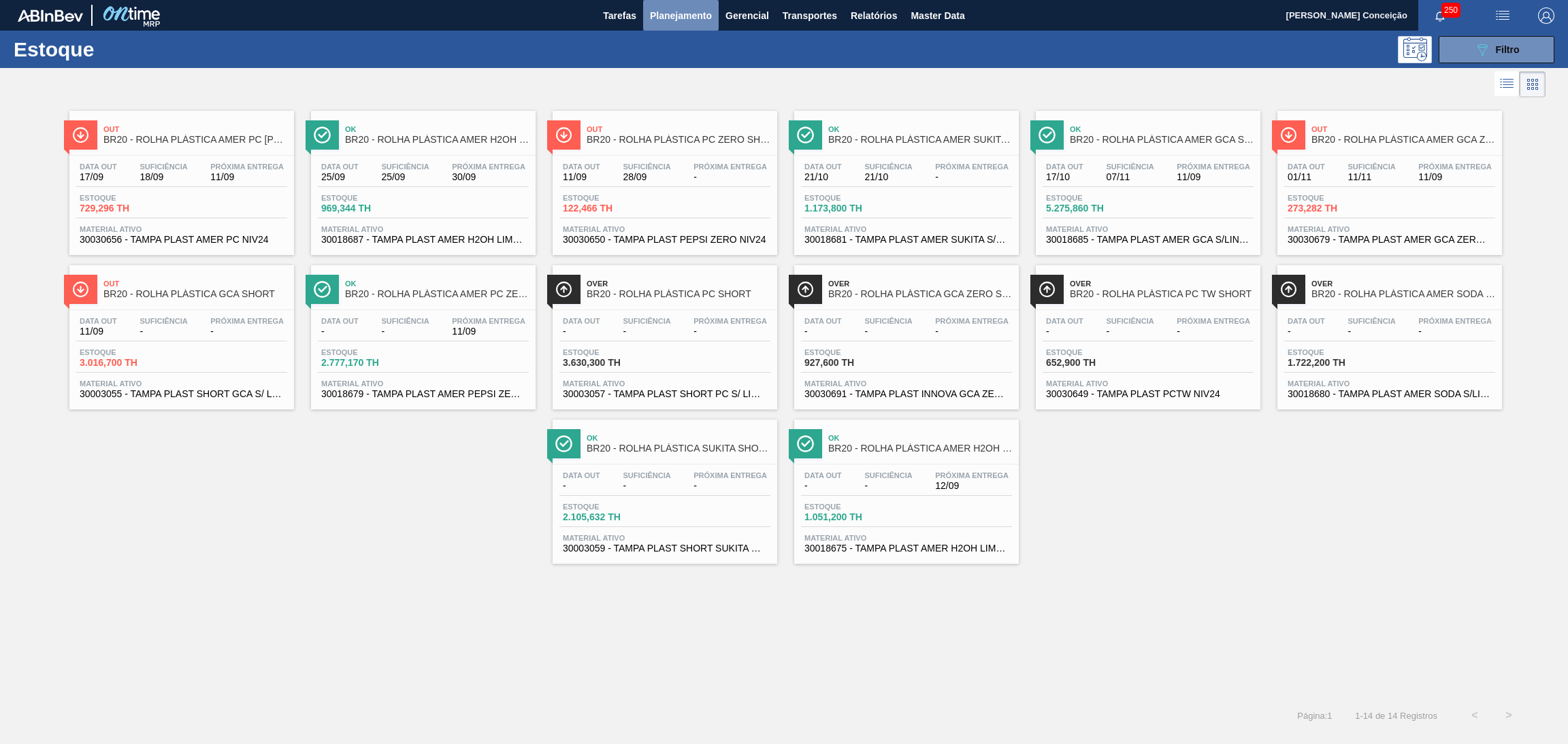
click at [701, 17] on span "Planejamento" at bounding box center [681, 16] width 62 height 17
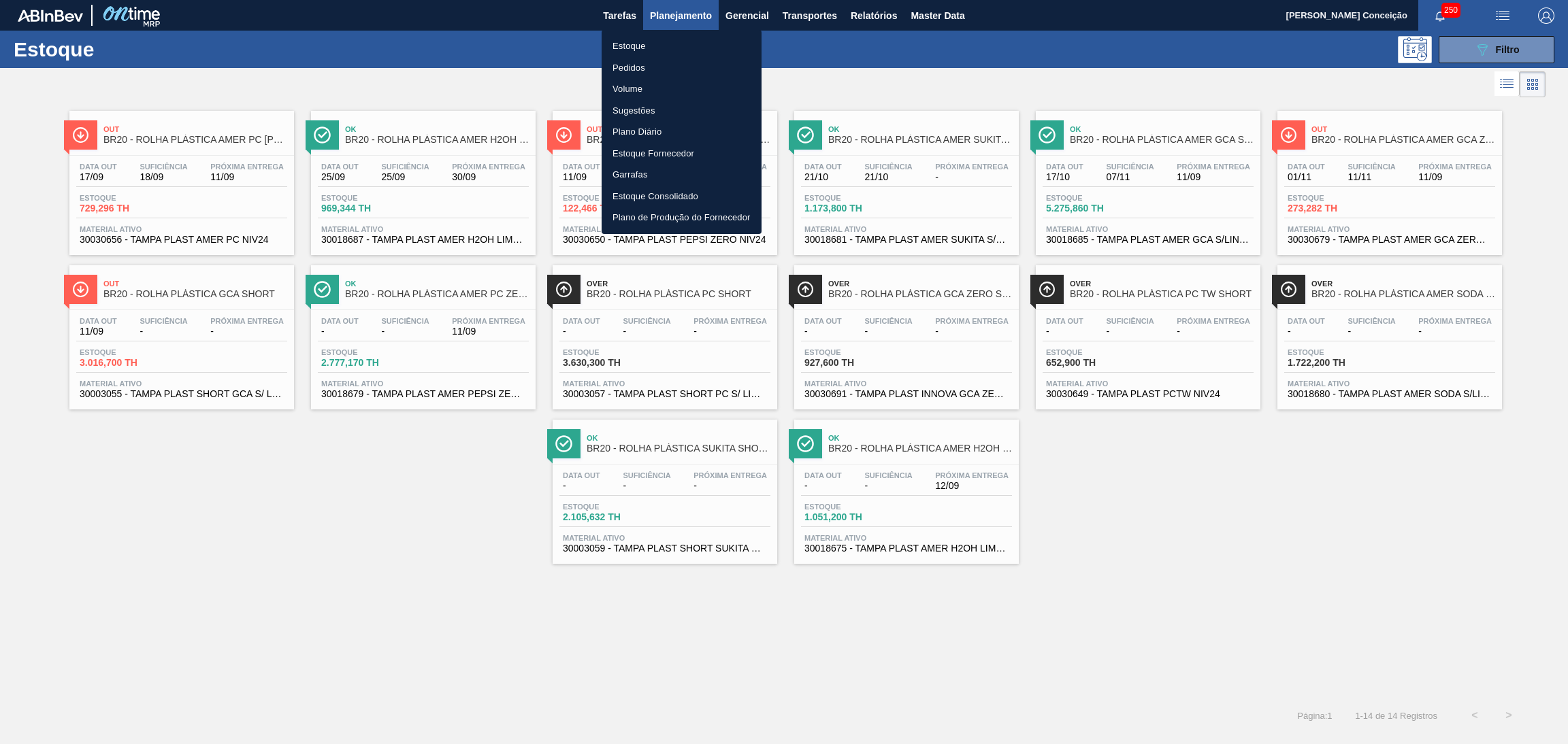
click at [639, 65] on li "Pedidos" at bounding box center [682, 68] width 160 height 22
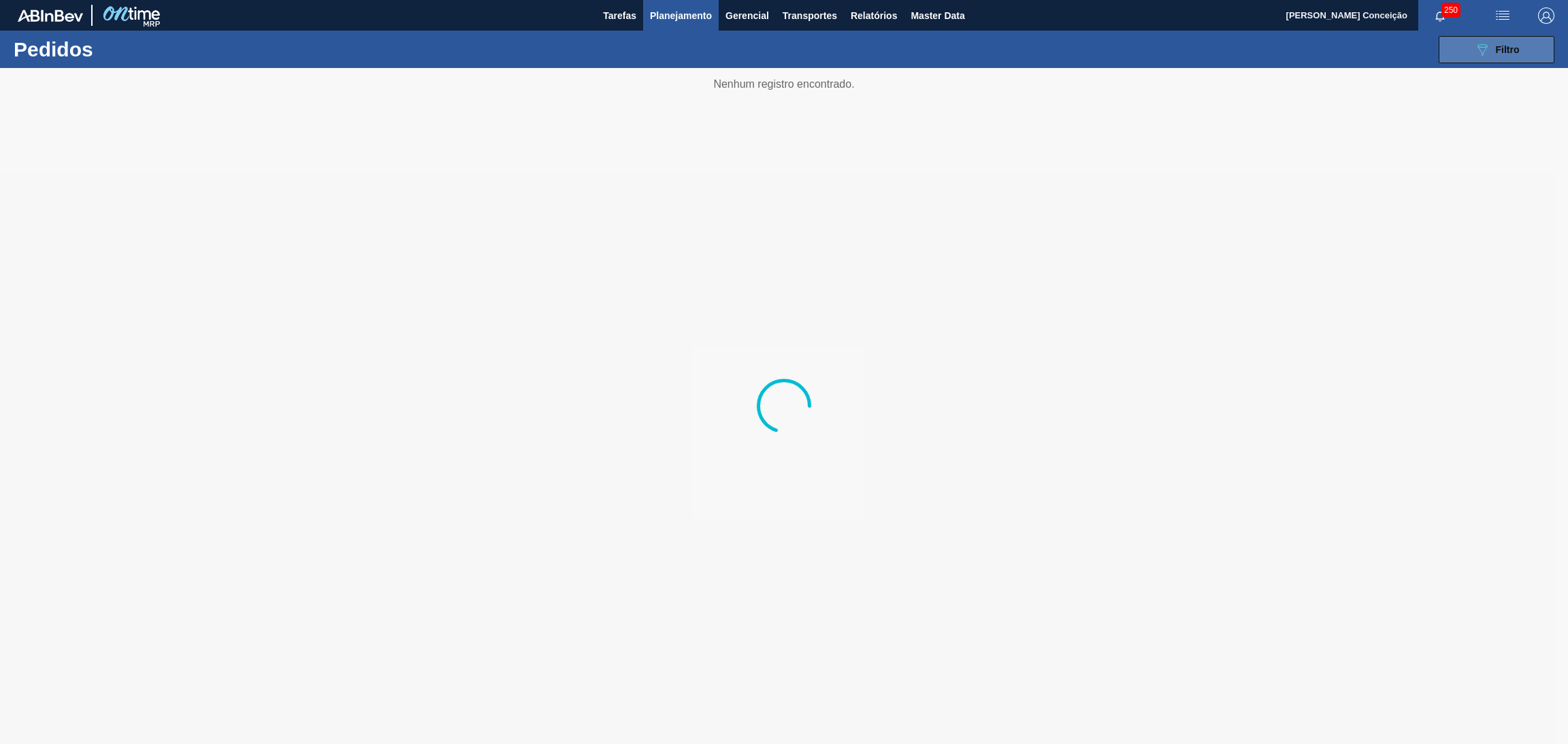
click at [1496, 49] on span "Filtro" at bounding box center [1508, 50] width 24 height 11
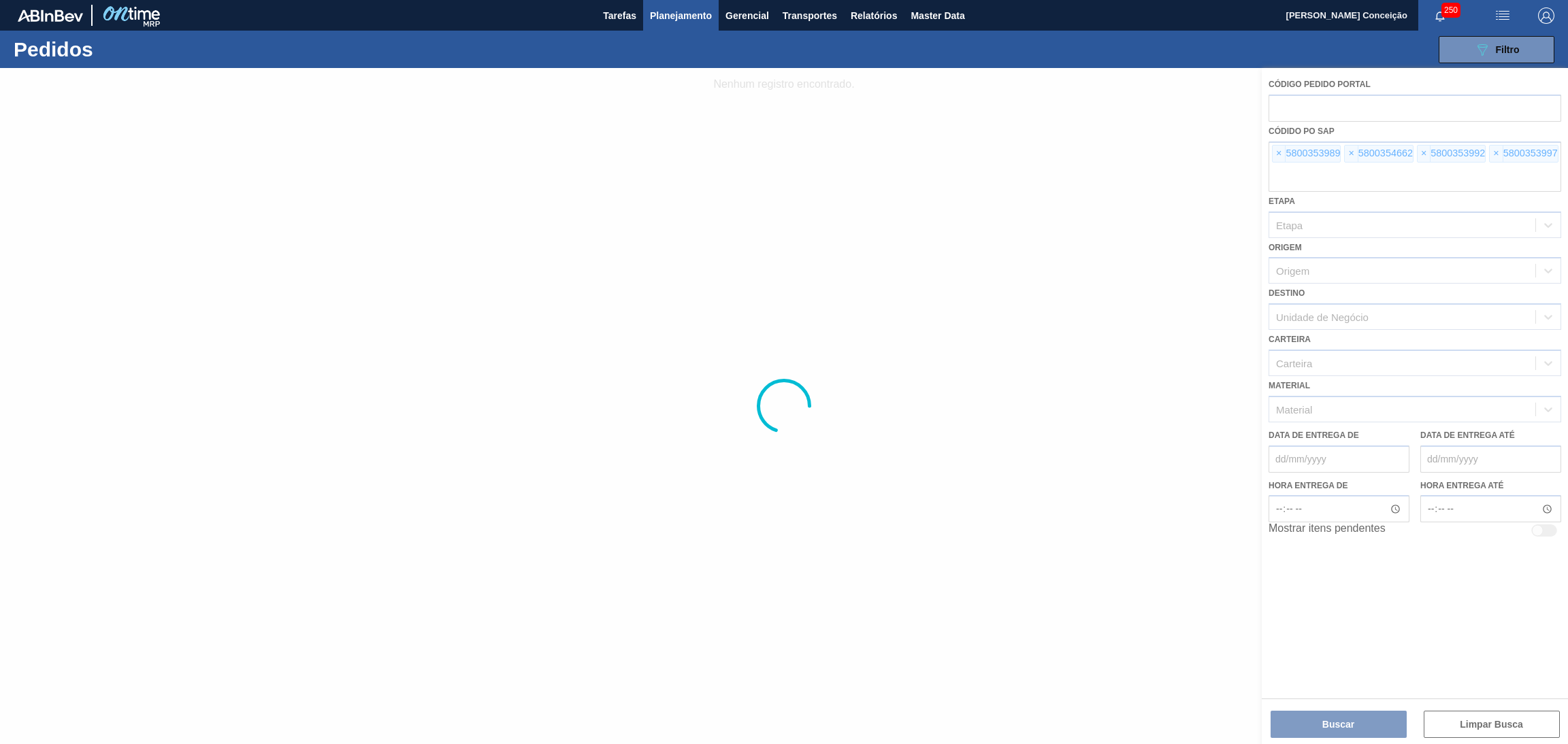
click at [1275, 151] on div at bounding box center [784, 406] width 1568 height 676
click at [1276, 151] on div at bounding box center [784, 406] width 1568 height 676
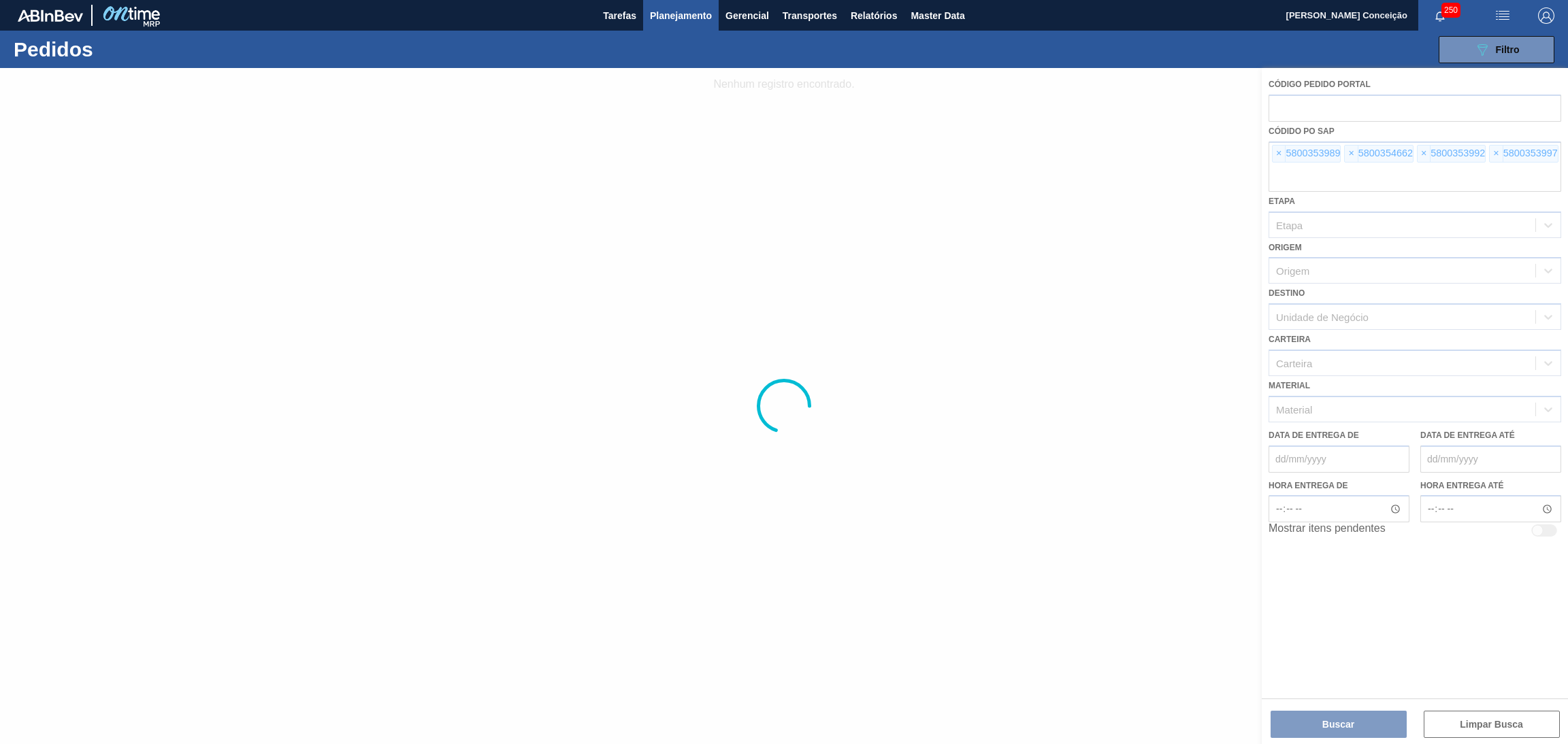
click at [1276, 151] on div at bounding box center [784, 406] width 1568 height 676
drag, startPoint x: 741, startPoint y: -89, endPoint x: 611, endPoint y: -89, distance: 130.0
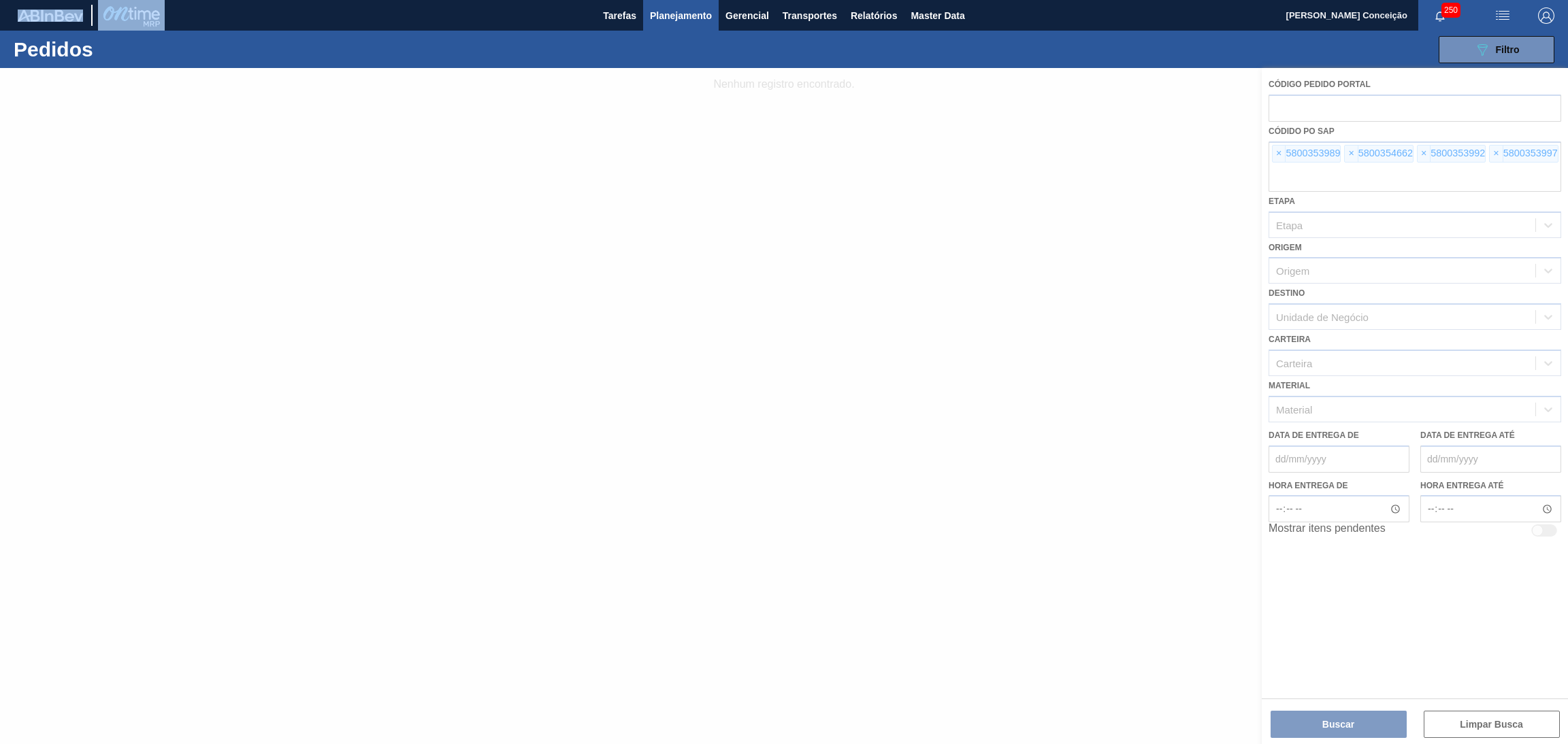
click at [611, 0] on html "Tarefas Planejamento Gerencial Transportes Relatórios Master Data Aline Apareci…" at bounding box center [784, 0] width 1568 height 0
click at [1275, 153] on div at bounding box center [784, 406] width 1568 height 676
click at [1276, 153] on div at bounding box center [784, 406] width 1568 height 676
drag, startPoint x: 1276, startPoint y: 153, endPoint x: 1099, endPoint y: 675, distance: 551.2
click at [1179, 630] on div at bounding box center [784, 406] width 1568 height 676
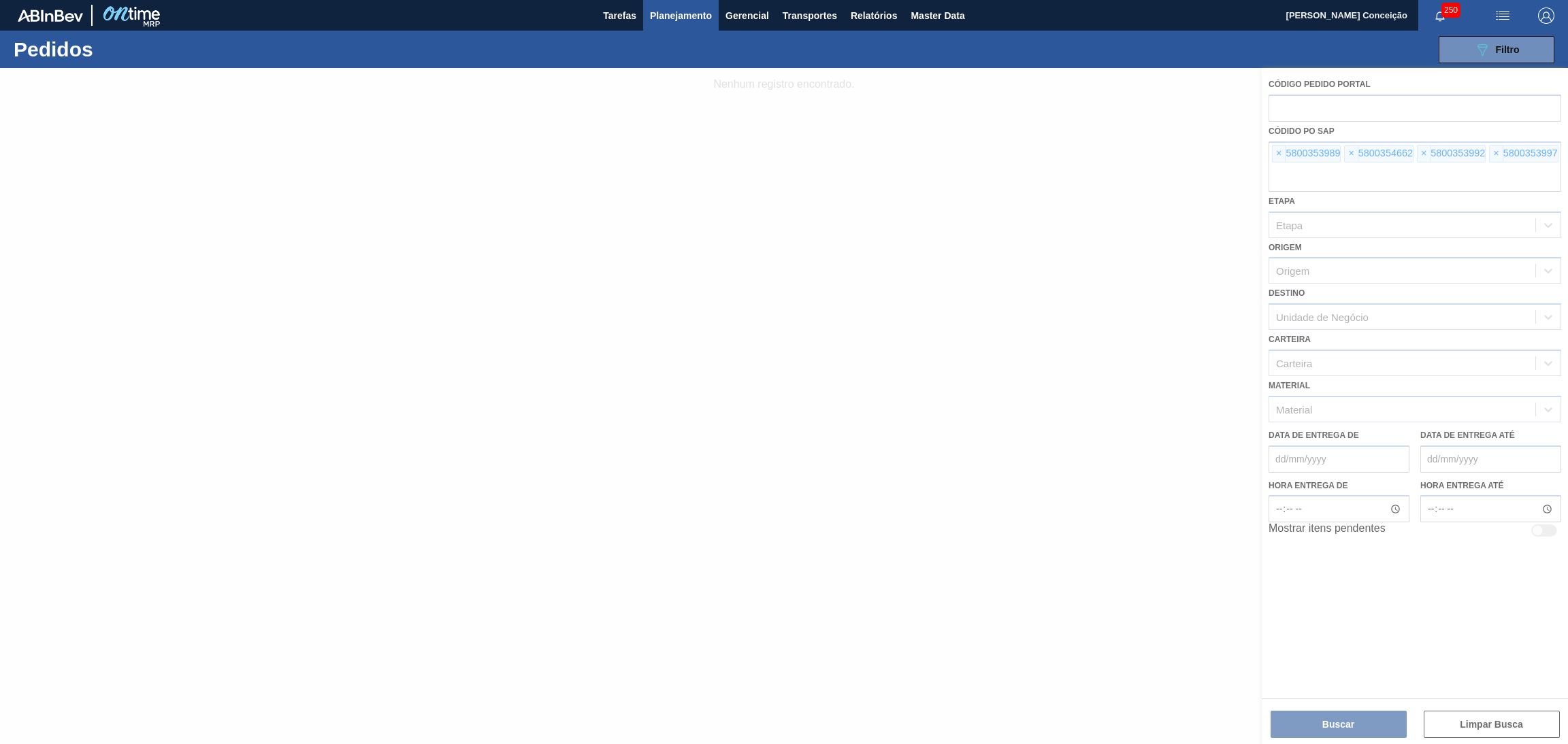
click at [1099, 675] on div at bounding box center [784, 406] width 1568 height 676
click at [1271, 150] on div at bounding box center [784, 406] width 1568 height 676
click at [1275, 154] on div at bounding box center [784, 406] width 1568 height 676
drag, startPoint x: 1281, startPoint y: 498, endPoint x: 1273, endPoint y: 502, distance: 8.9
click at [1281, 498] on div at bounding box center [784, 406] width 1568 height 676
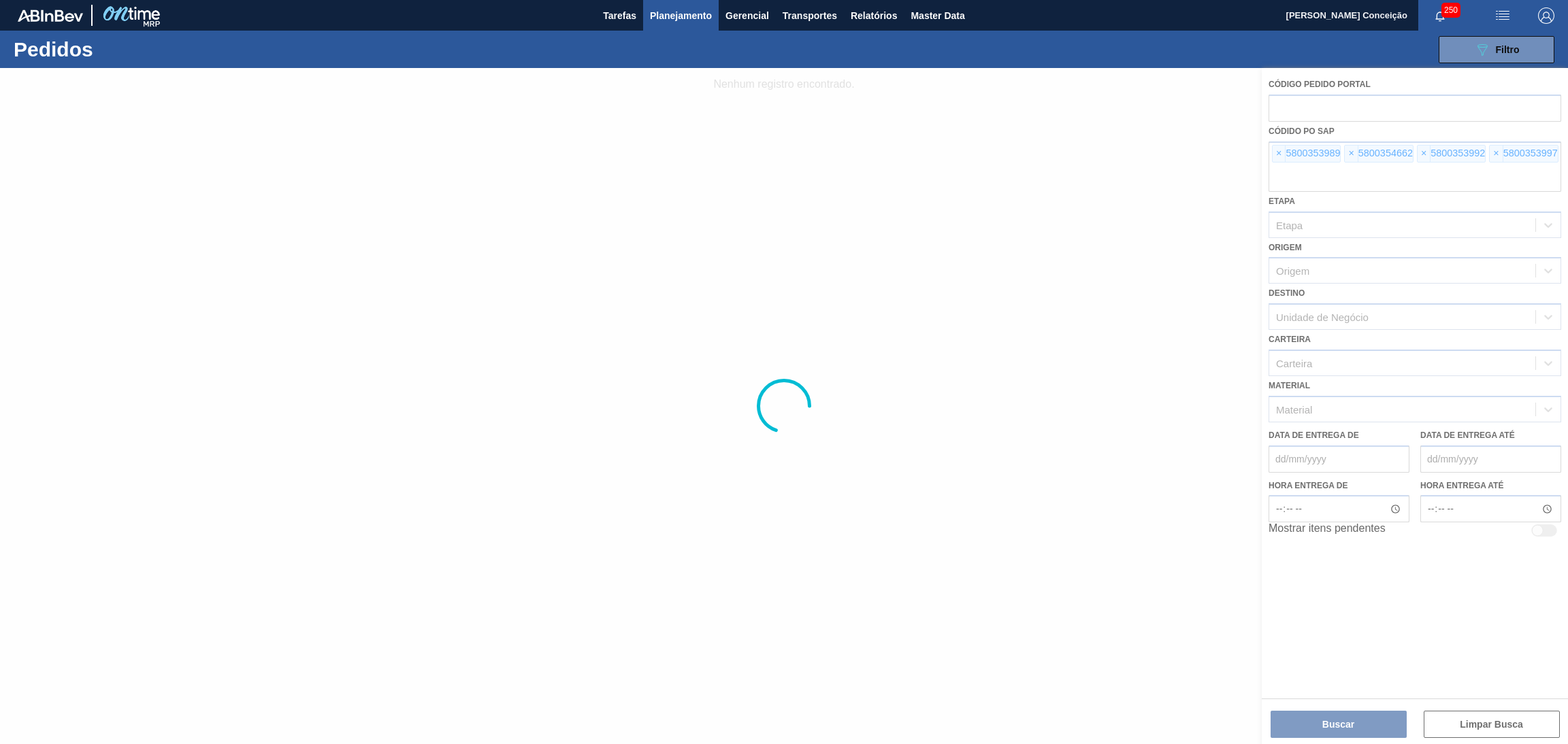
click at [1279, 150] on div at bounding box center [784, 406] width 1568 height 676
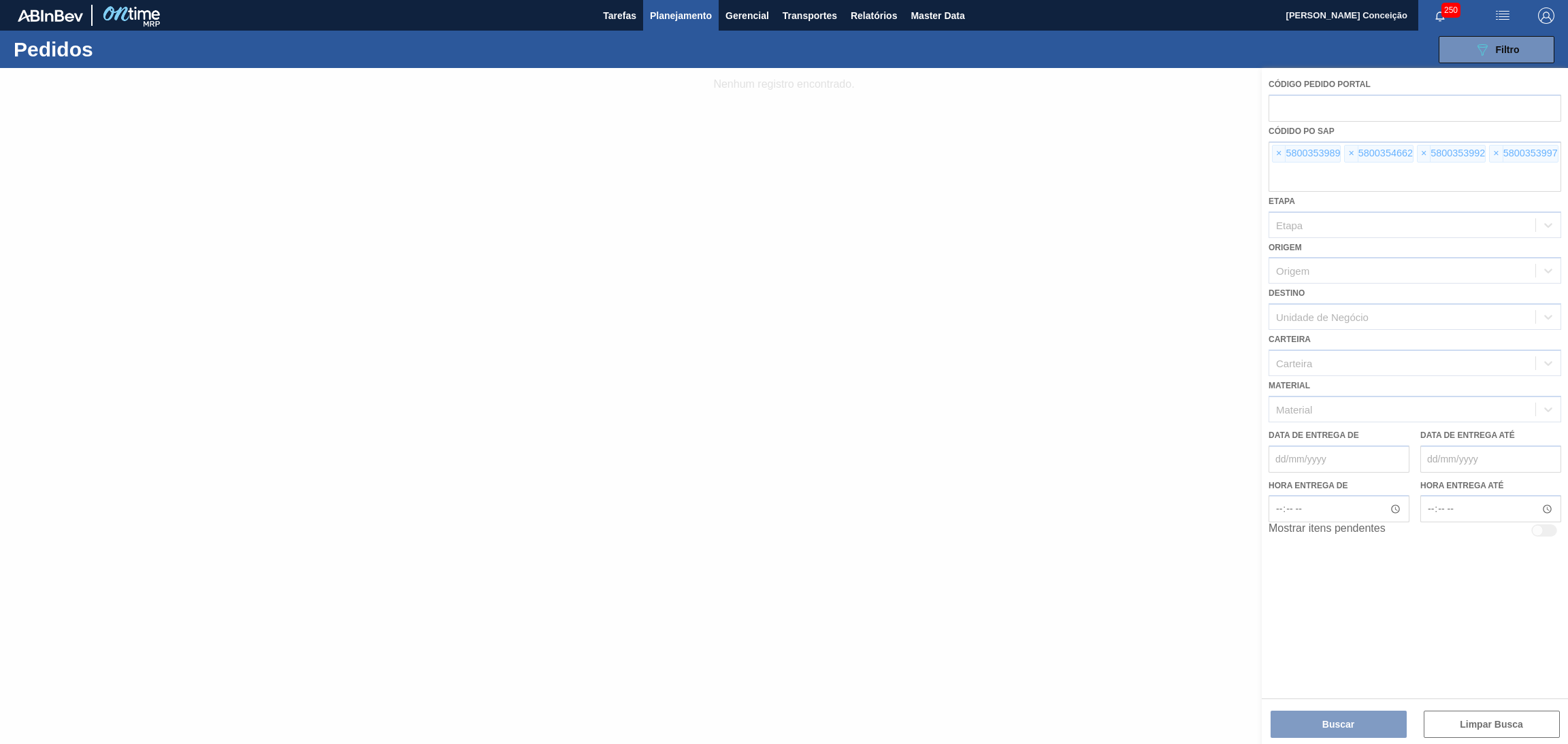
click at [1279, 150] on div at bounding box center [784, 406] width 1568 height 676
click at [1276, 156] on div at bounding box center [784, 406] width 1568 height 676
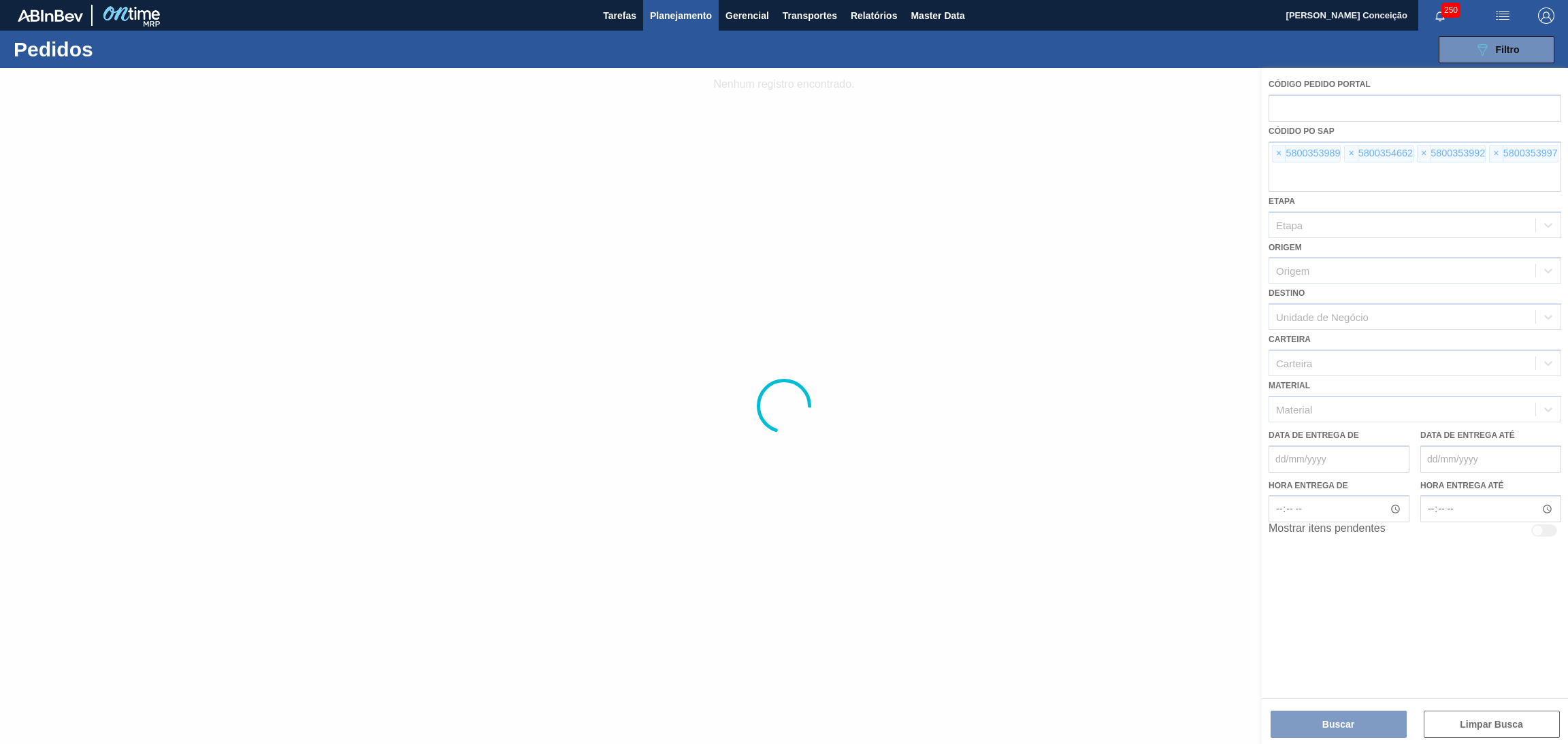
click at [1276, 151] on div at bounding box center [784, 406] width 1568 height 676
click at [826, 359] on div at bounding box center [784, 406] width 1568 height 676
click at [1276, 154] on div at bounding box center [784, 406] width 1568 height 676
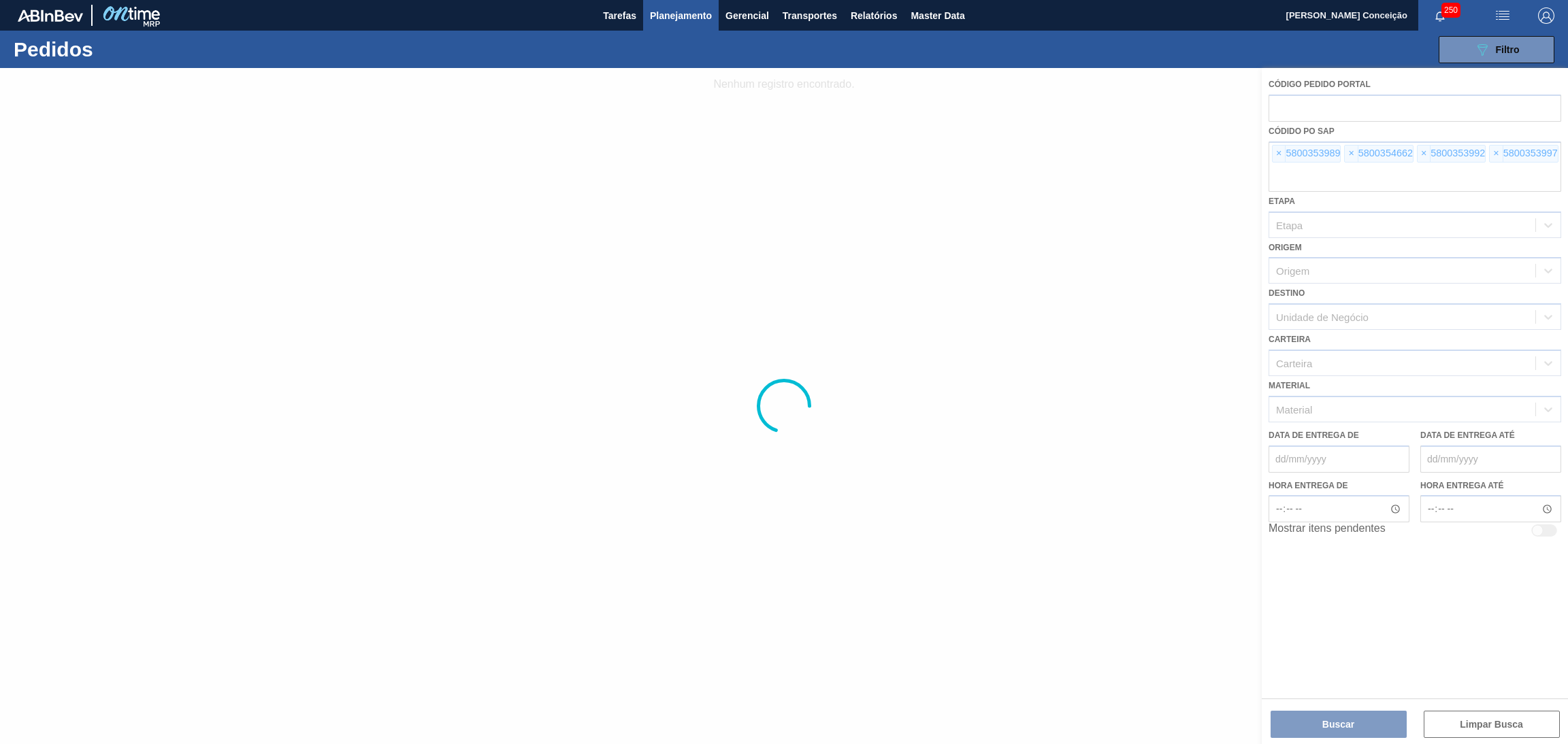
click at [682, 26] on button "Planejamento" at bounding box center [681, 15] width 76 height 31
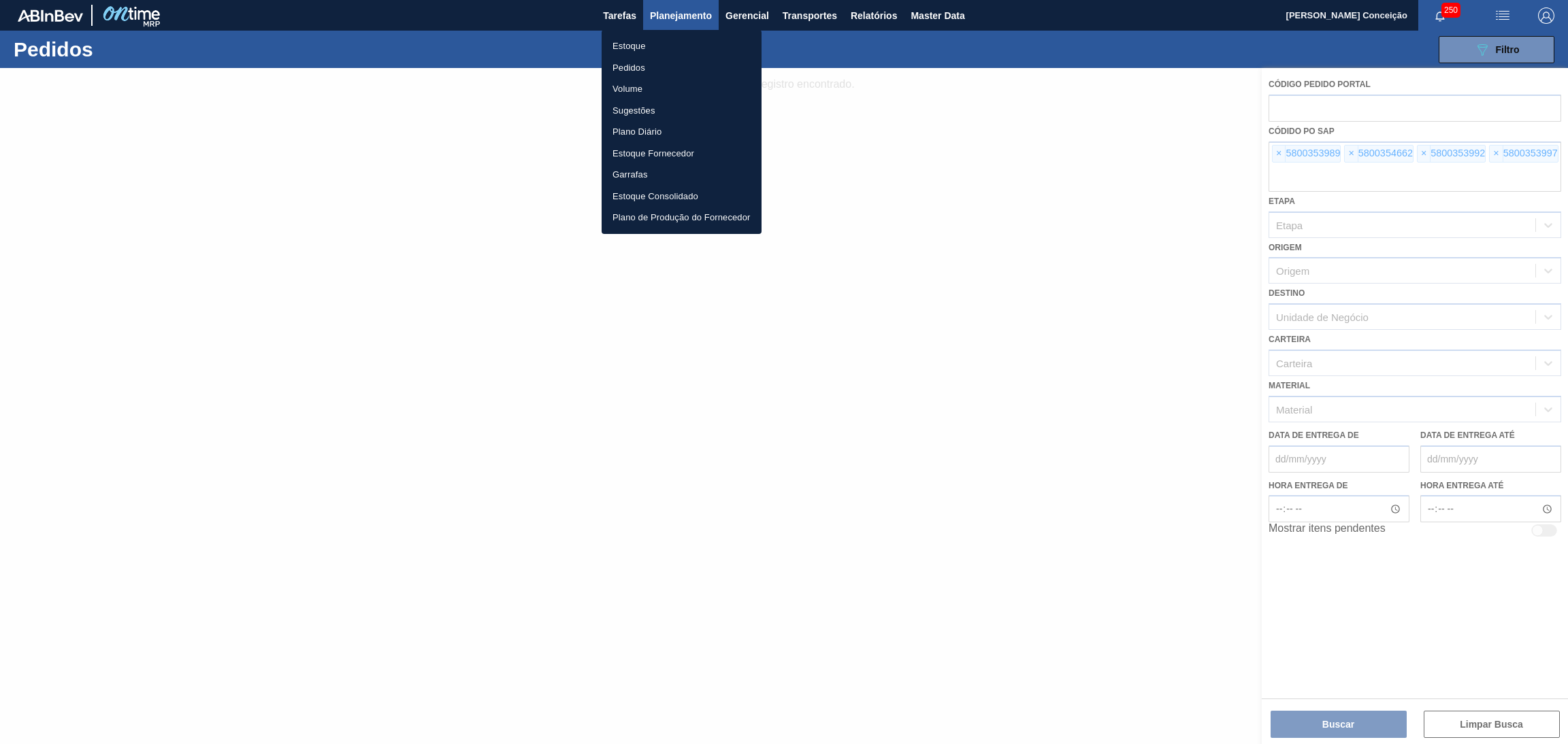
click at [655, 39] on li "Estoque" at bounding box center [682, 46] width 160 height 22
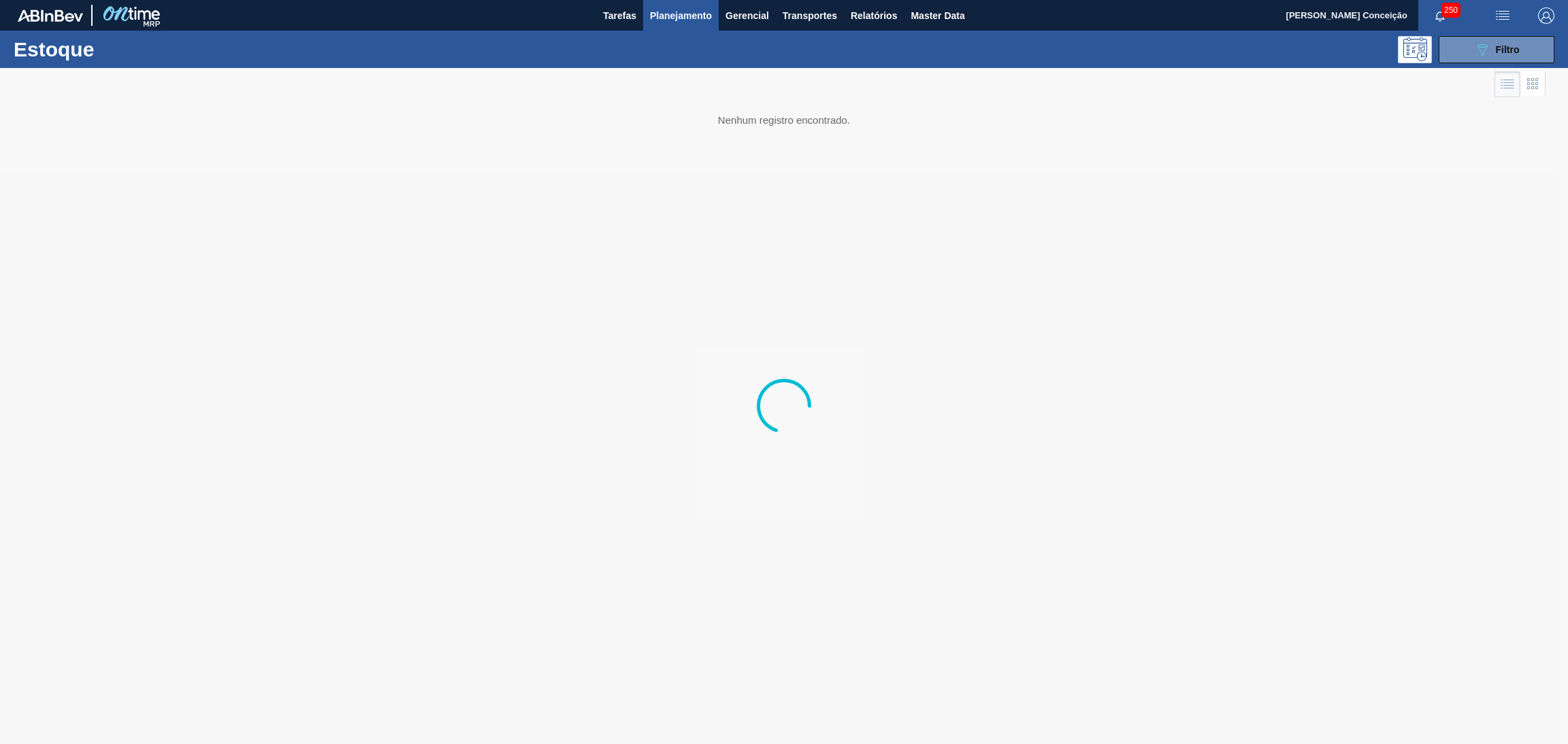
click at [738, 312] on div at bounding box center [784, 406] width 1568 height 676
click at [696, 14] on span "Planejamento" at bounding box center [681, 16] width 62 height 17
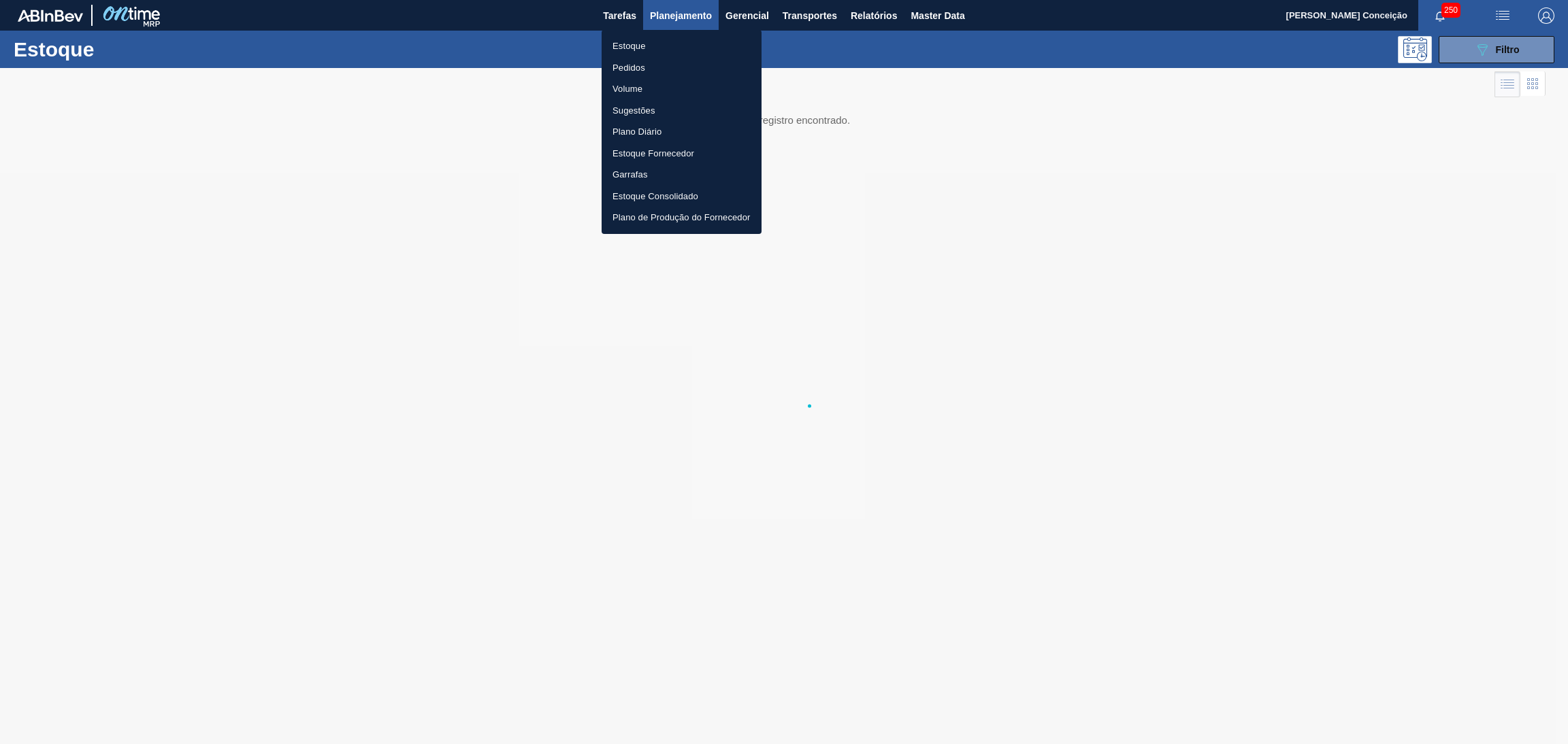
click at [635, 65] on li "Pedidos" at bounding box center [682, 68] width 160 height 22
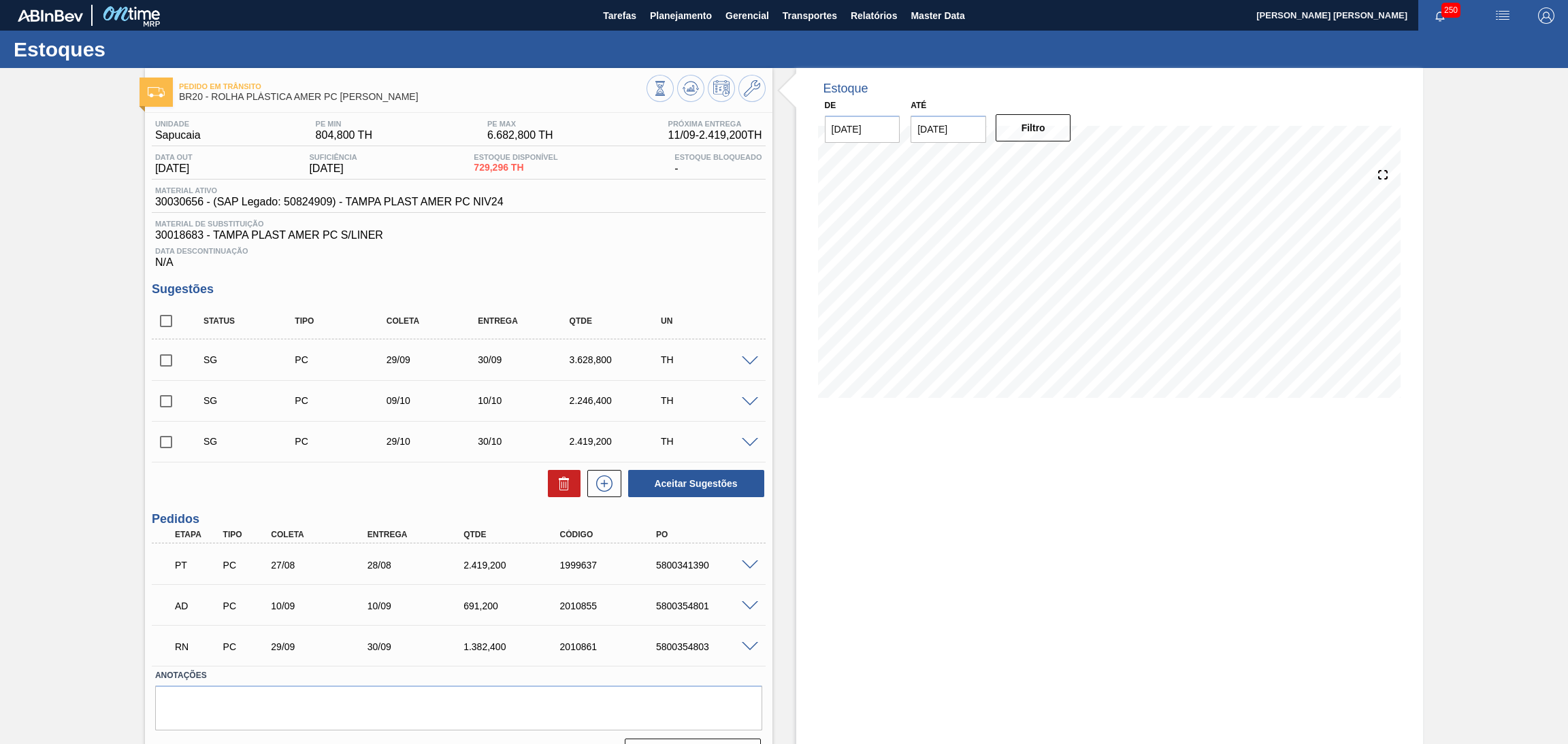
click at [889, 545] on div "Estoque De 11/09/2025 Até 30/10/2025 Filtro 24/09 Projeção de Estoque -1,461.74…" at bounding box center [1110, 422] width 627 height 709
click at [685, 85] on icon at bounding box center [691, 88] width 17 height 17
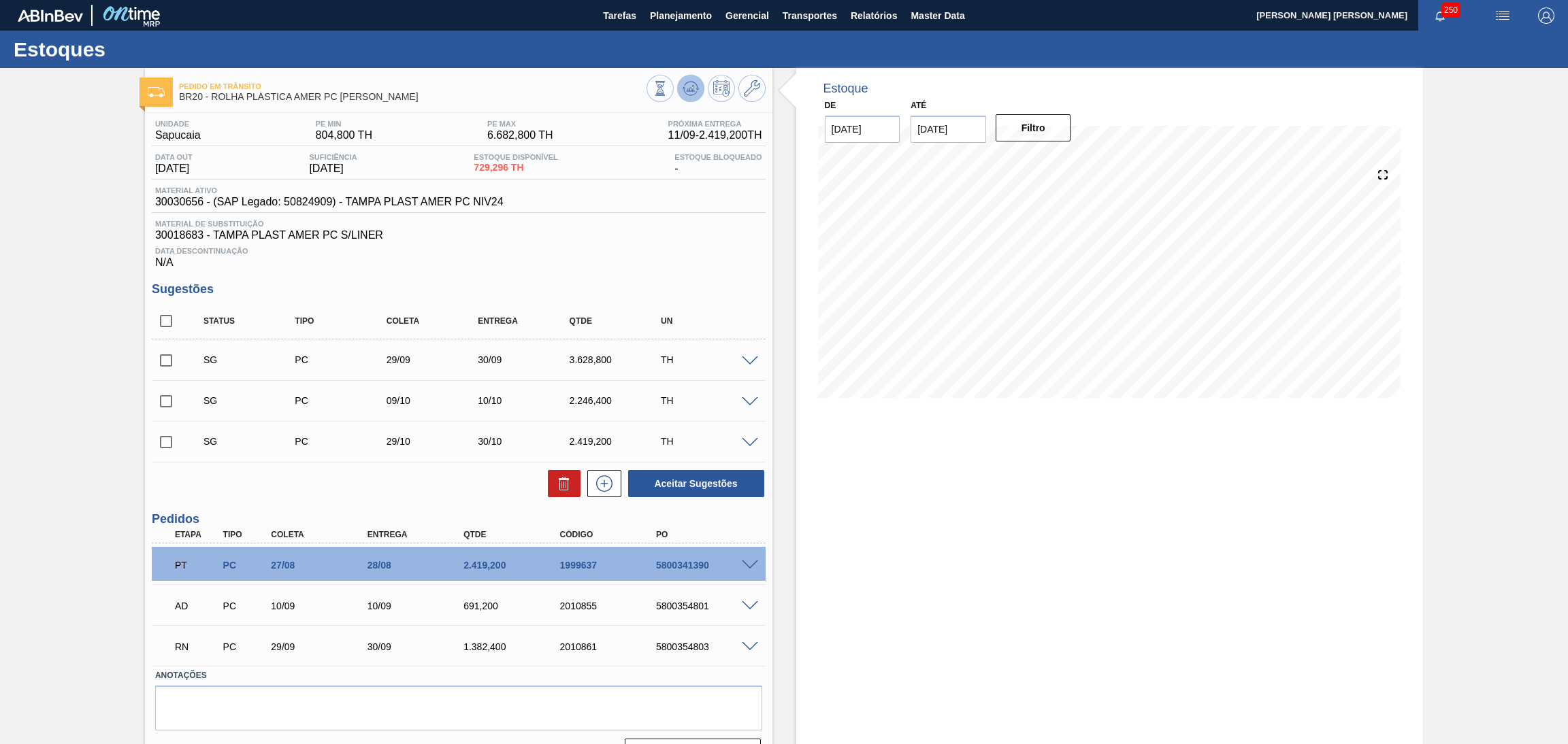
click at [695, 85] on icon at bounding box center [691, 88] width 17 height 17
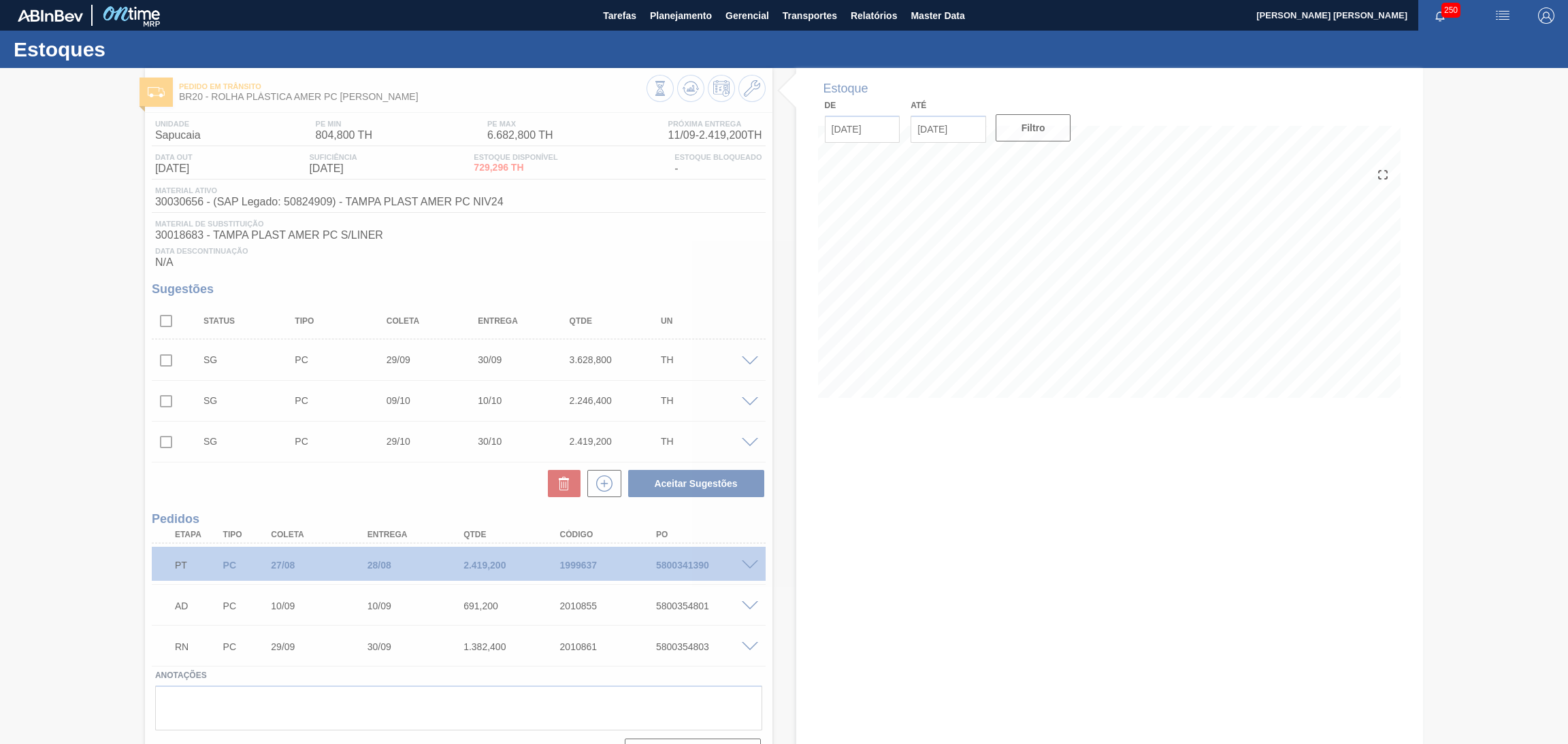
click at [906, 447] on div at bounding box center [784, 406] width 1568 height 676
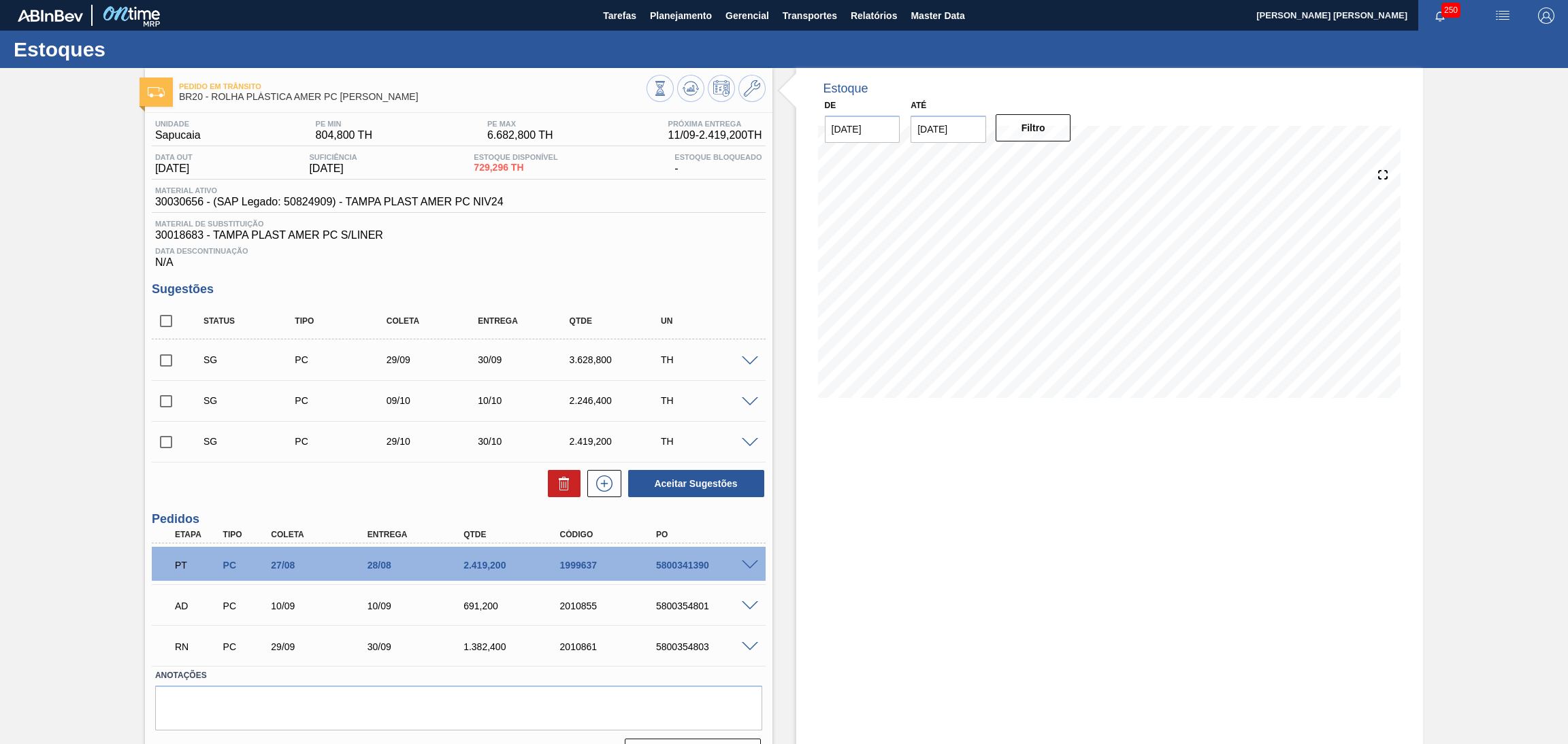
click at [677, 564] on div "5800341390" at bounding box center [707, 565] width 110 height 11
copy div "5800341390"
click at [750, 563] on span at bounding box center [750, 566] width 17 height 11
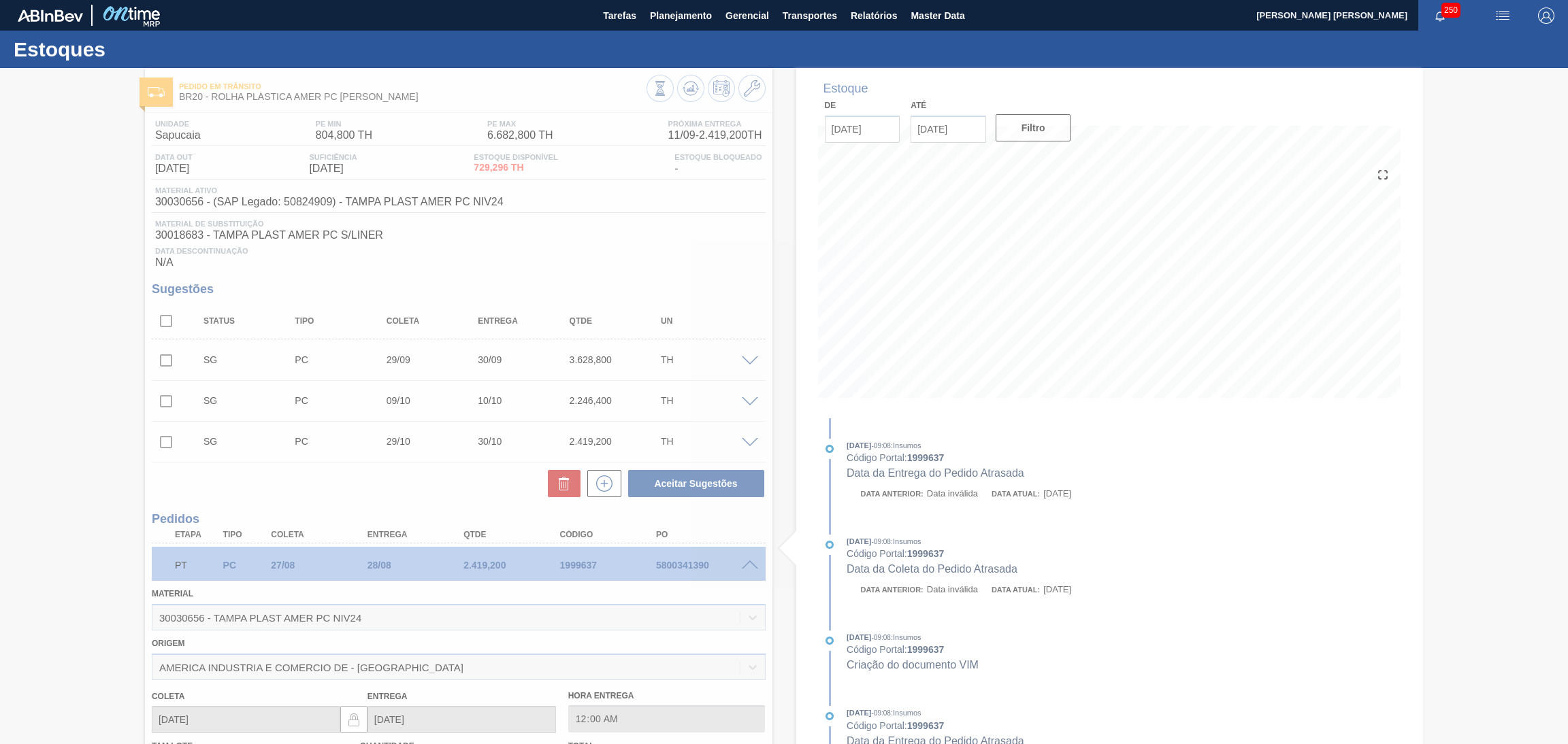
click at [750, 563] on span at bounding box center [750, 566] width 17 height 11
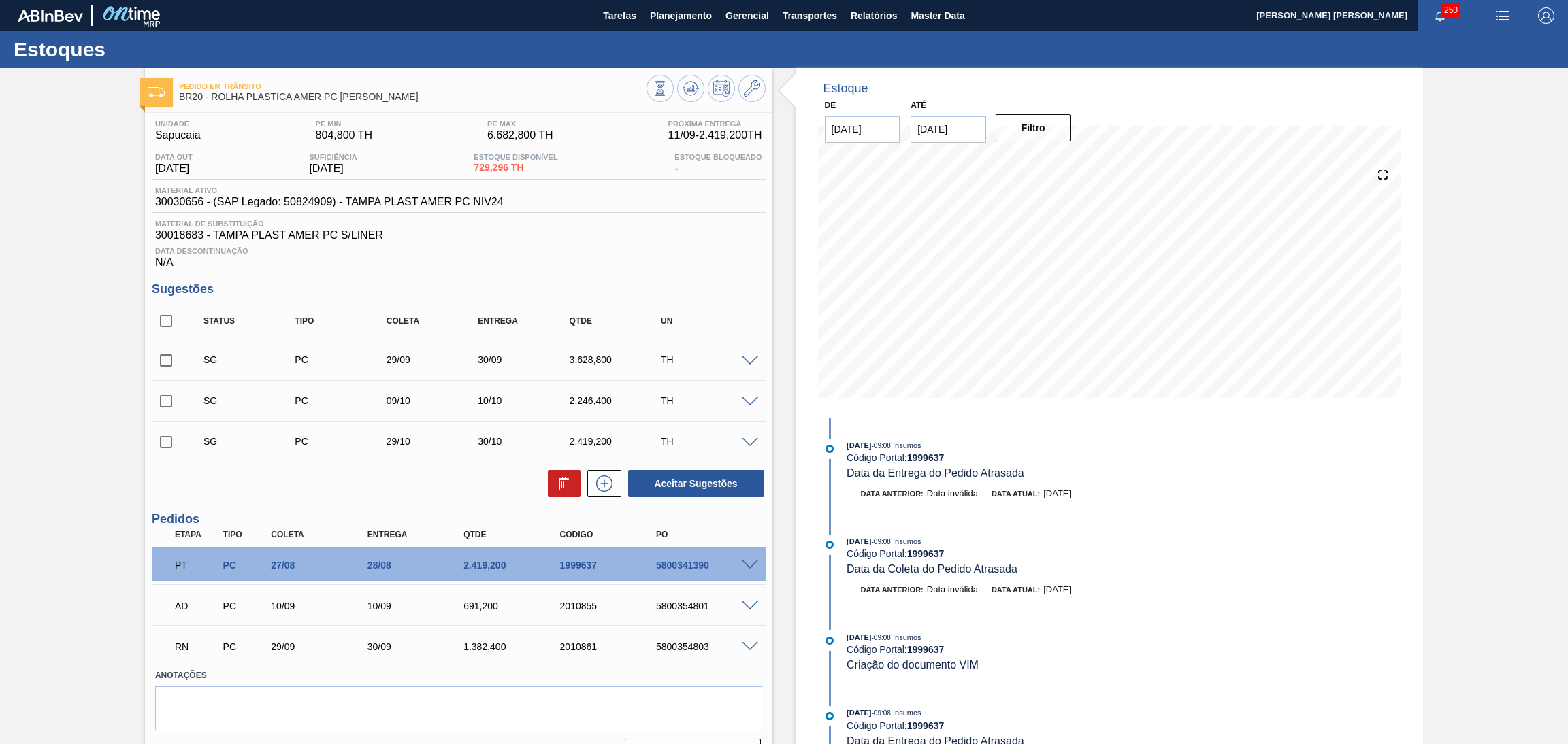
click at [668, 564] on div "5800341390" at bounding box center [707, 565] width 110 height 11
copy div "5800341390"
click at [632, 259] on div "Data Descontinuação N/A" at bounding box center [459, 255] width 614 height 27
click at [11, 339] on div "Pedido em Trânsito BR20 - ROLHA PLÁSTICA AMER PC SHORT Unidade Sapucaia PE MIN …" at bounding box center [784, 422] width 1568 height 709
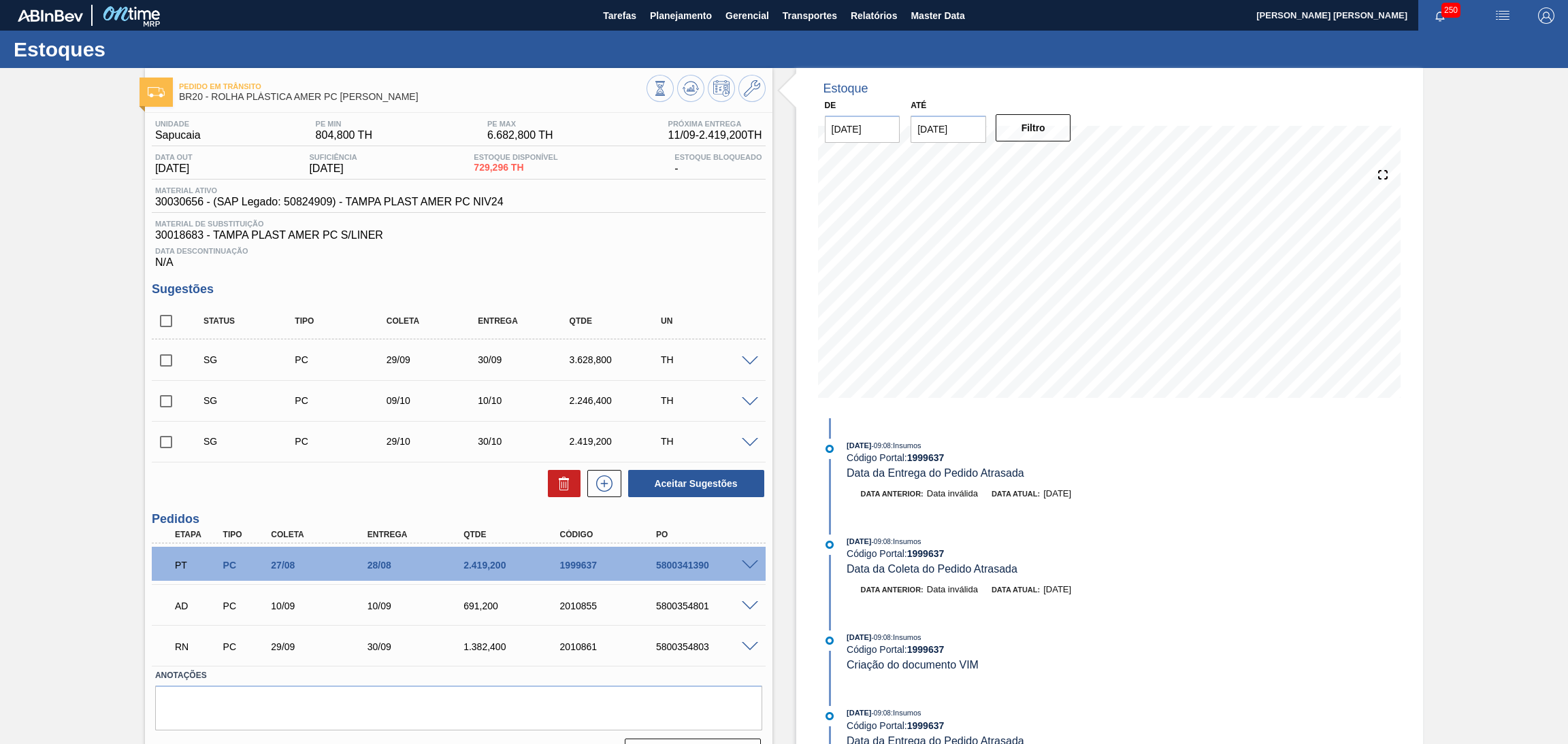
click at [60, 188] on div "Pedido em Trânsito BR20 - ROLHA PLÁSTICA AMER PC SHORT Unidade Sapucaia PE MIN …" at bounding box center [784, 422] width 1568 height 709
click at [762, 233] on div "Material de Substituição 30018683 - TAMPA PLAST AMER PC S/LINER" at bounding box center [459, 230] width 614 height 22
click at [668, 21] on span "Planejamento" at bounding box center [681, 16] width 62 height 17
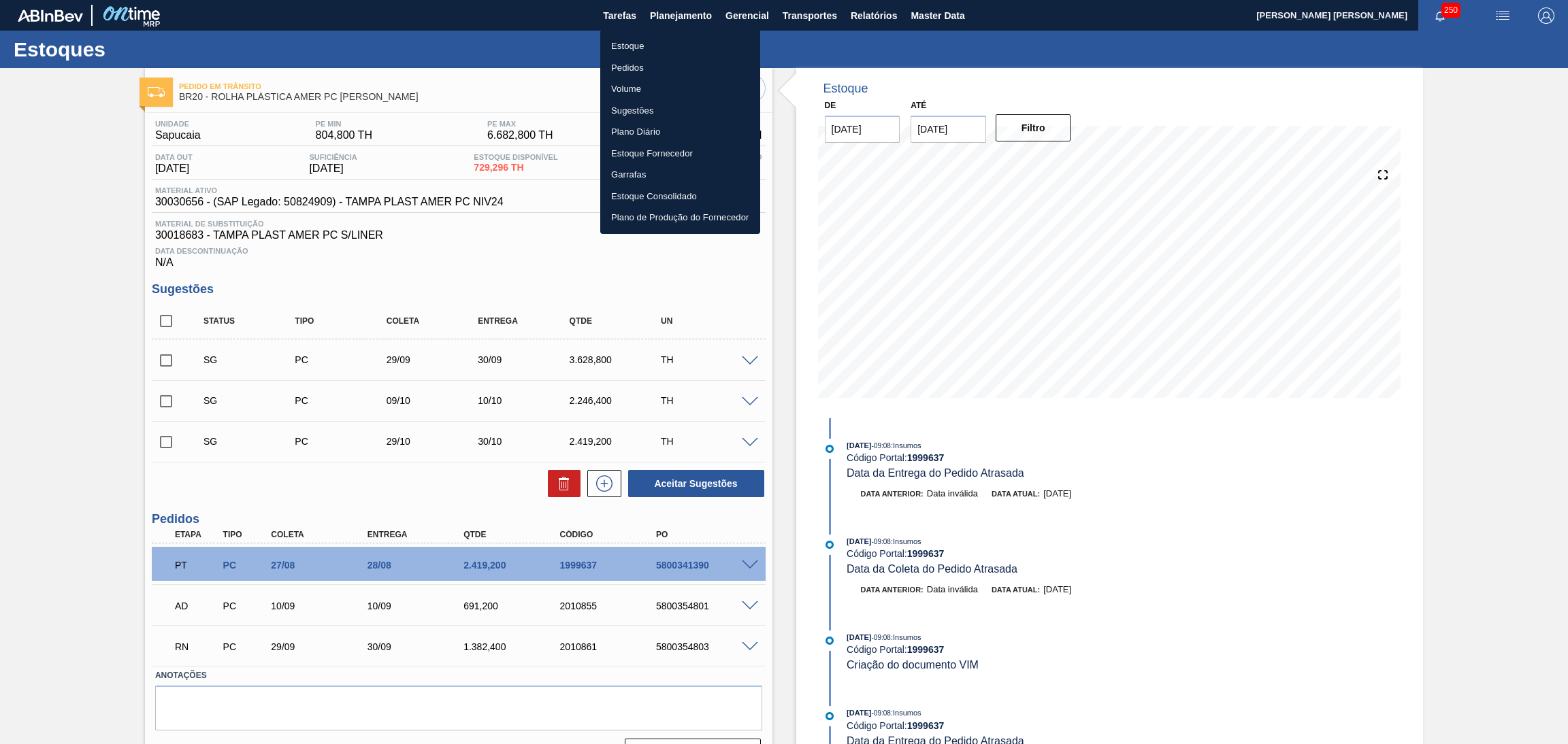
click at [925, 298] on div at bounding box center [784, 372] width 1568 height 744
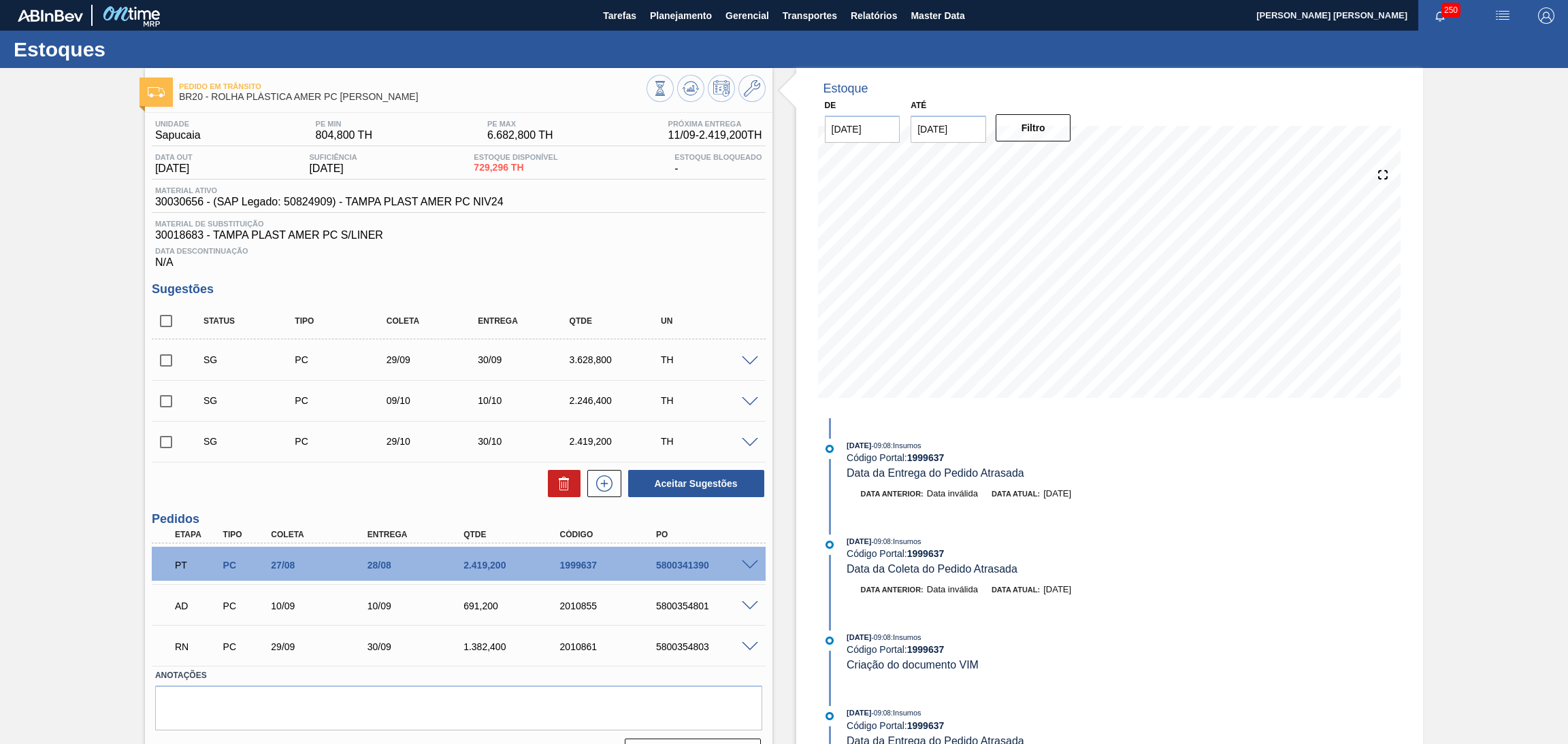
click at [659, 245] on div "Data Descontinuação N/A" at bounding box center [459, 255] width 614 height 27
click at [684, 14] on span "Planejamento" at bounding box center [681, 16] width 62 height 17
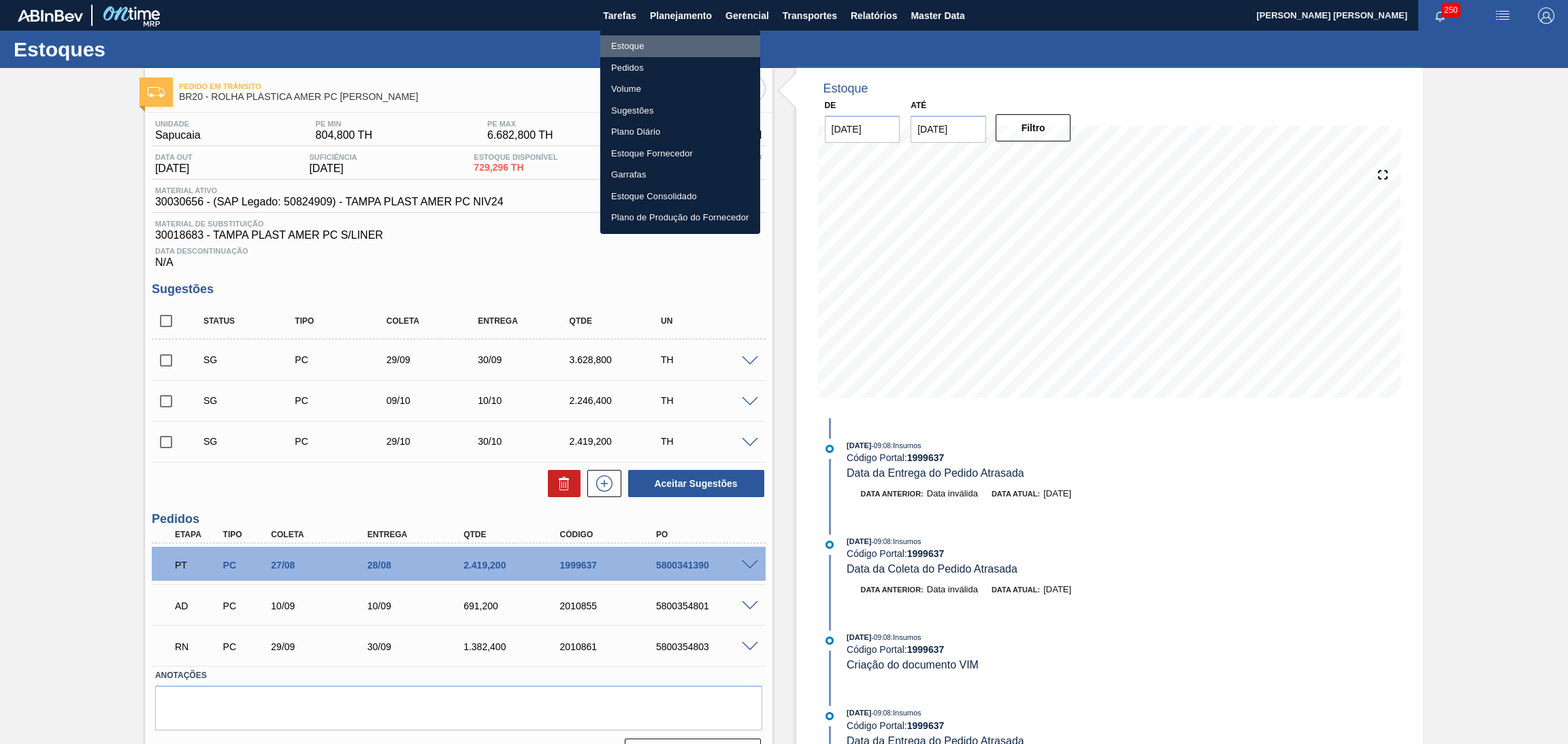
click at [619, 47] on li "Estoque" at bounding box center [680, 46] width 160 height 22
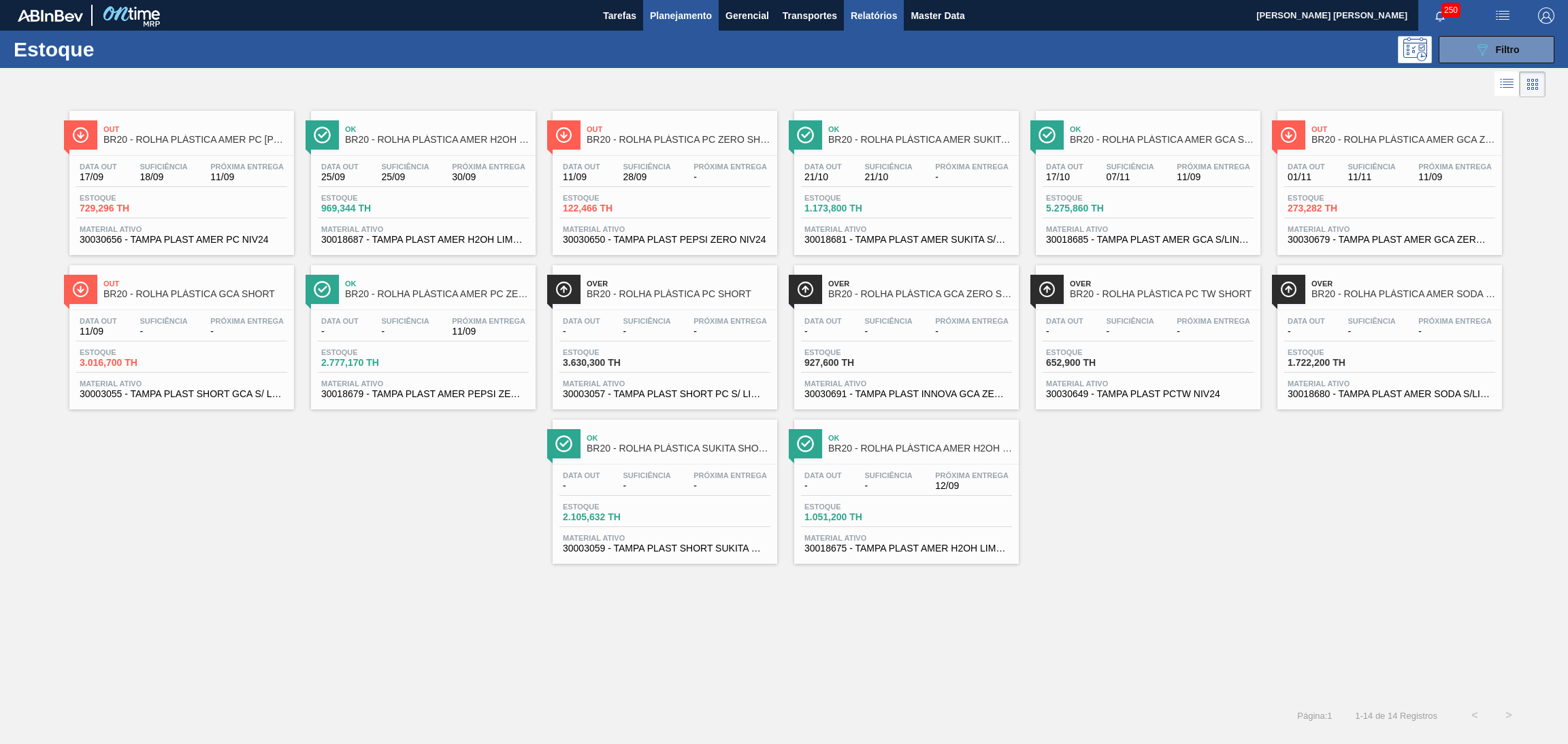
click at [885, 10] on span "Relatórios" at bounding box center [874, 16] width 46 height 17
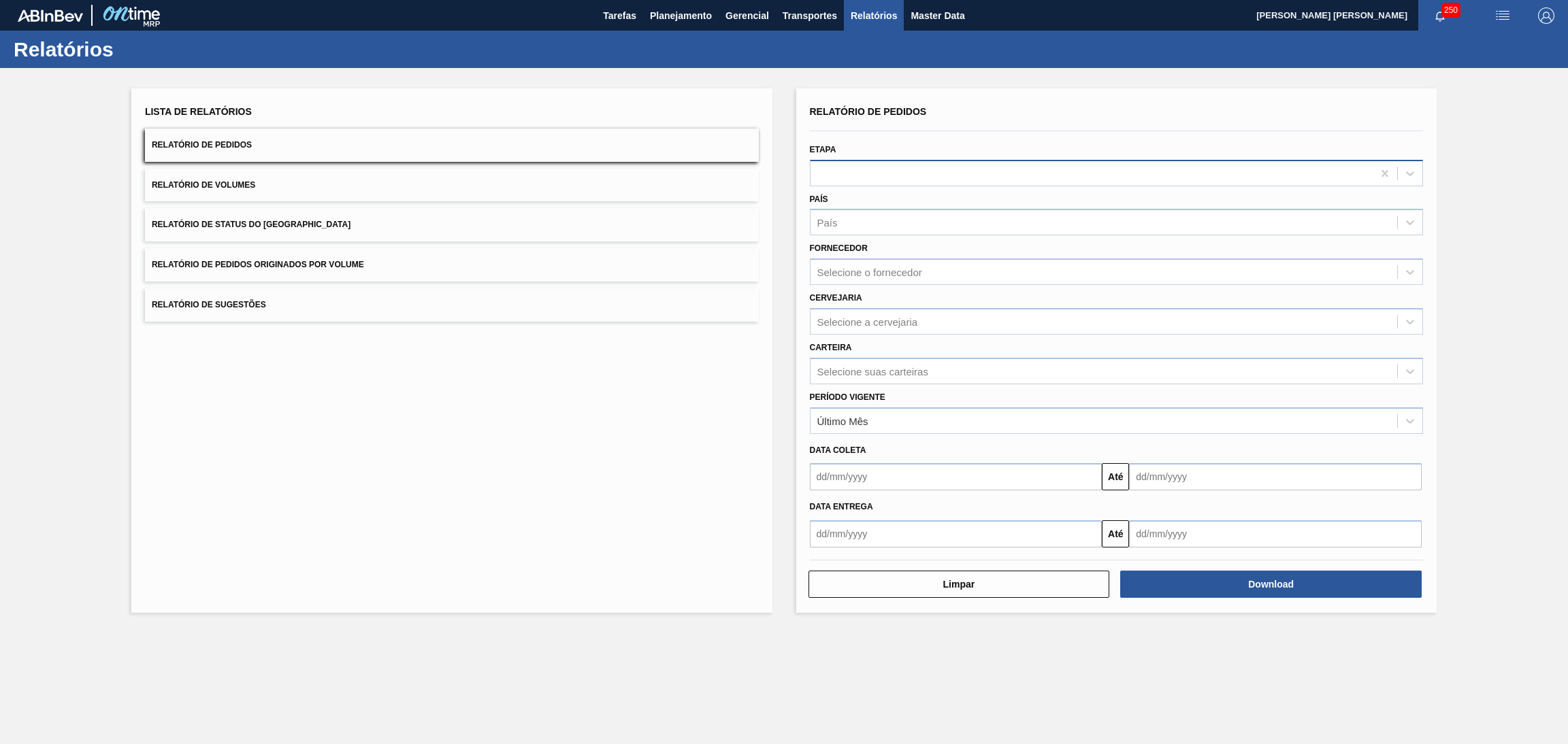
click at [873, 168] on div at bounding box center [1092, 173] width 563 height 20
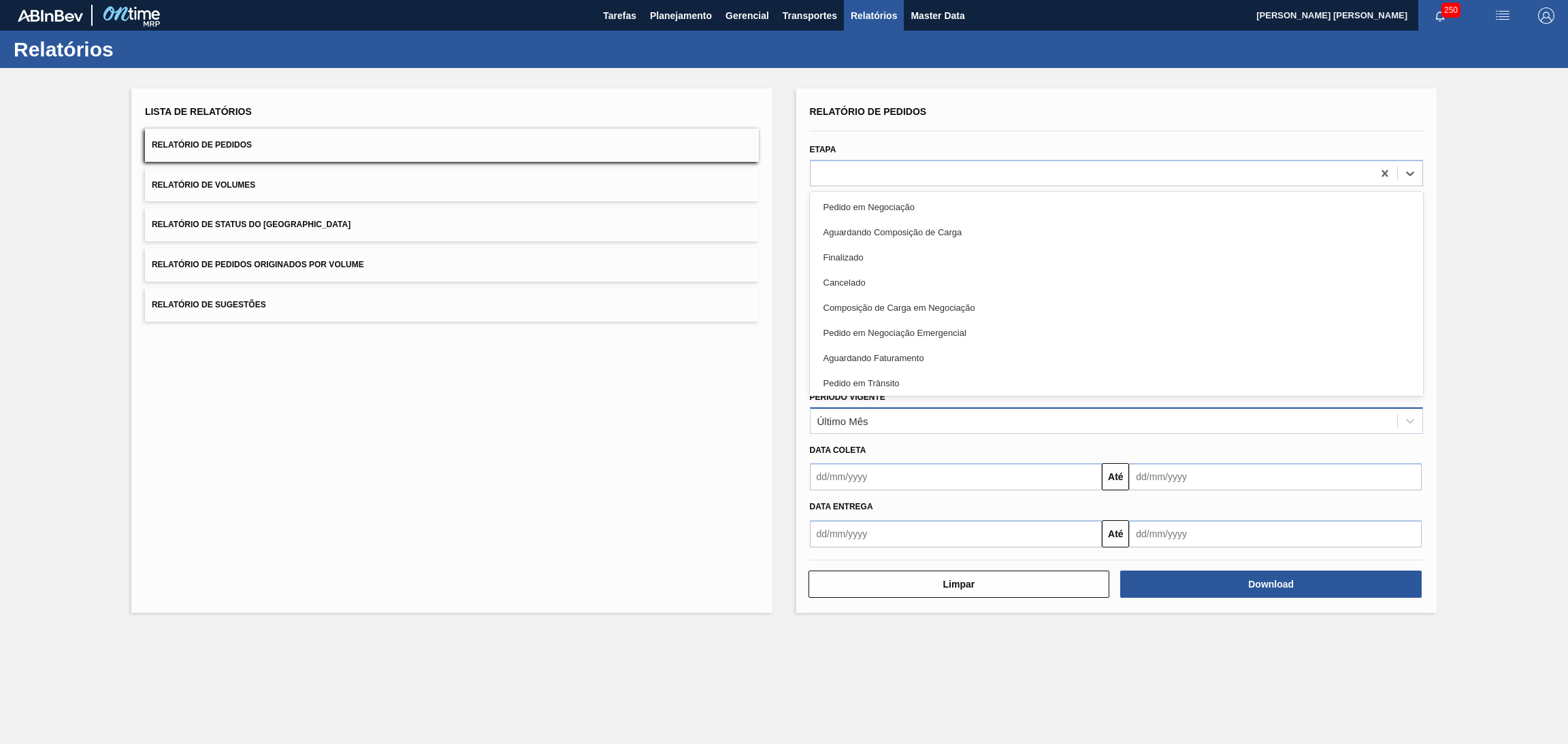
click at [899, 414] on div "Último Mês" at bounding box center [1104, 421] width 587 height 20
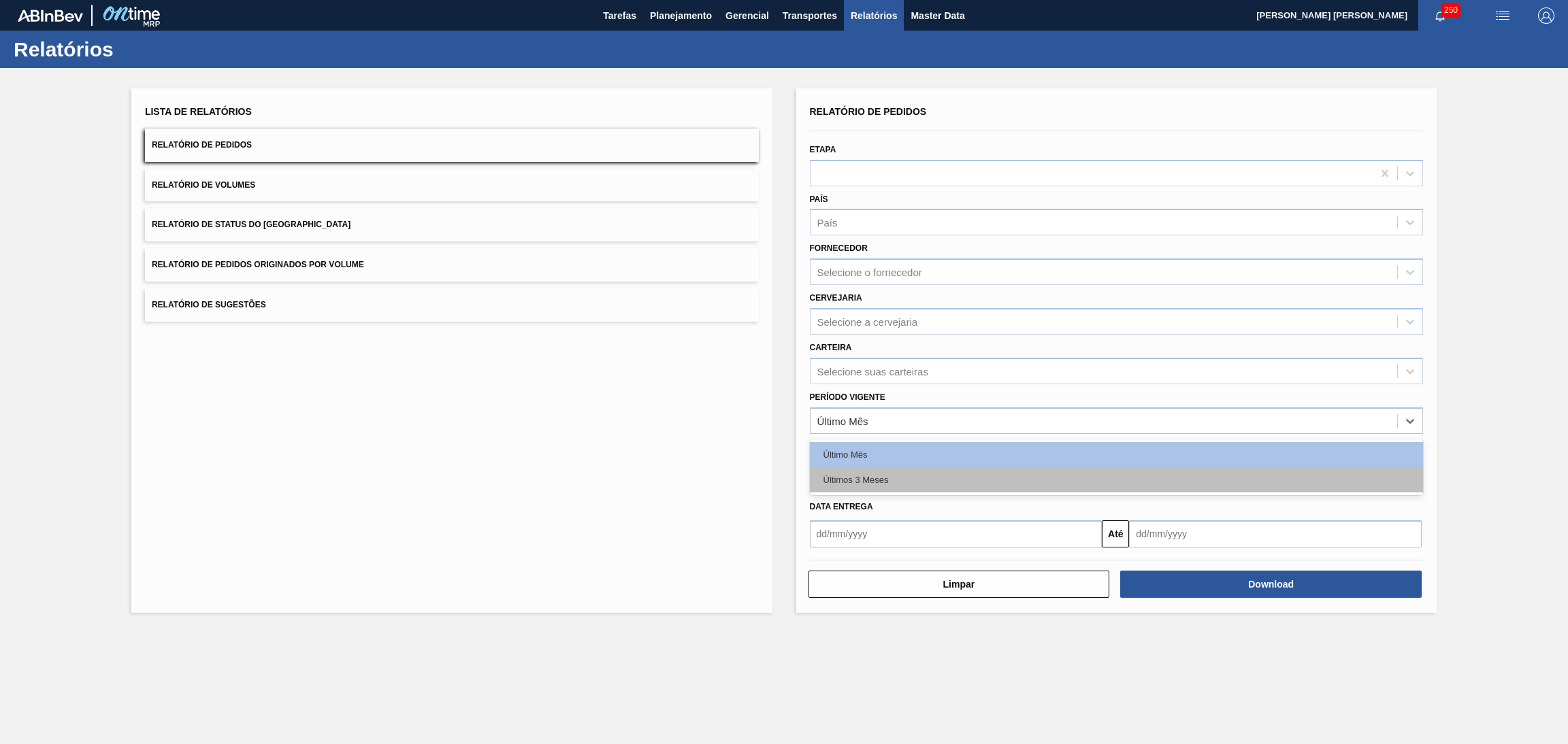
click at [876, 477] on div "Últimos 3 Meses" at bounding box center [1117, 480] width 614 height 25
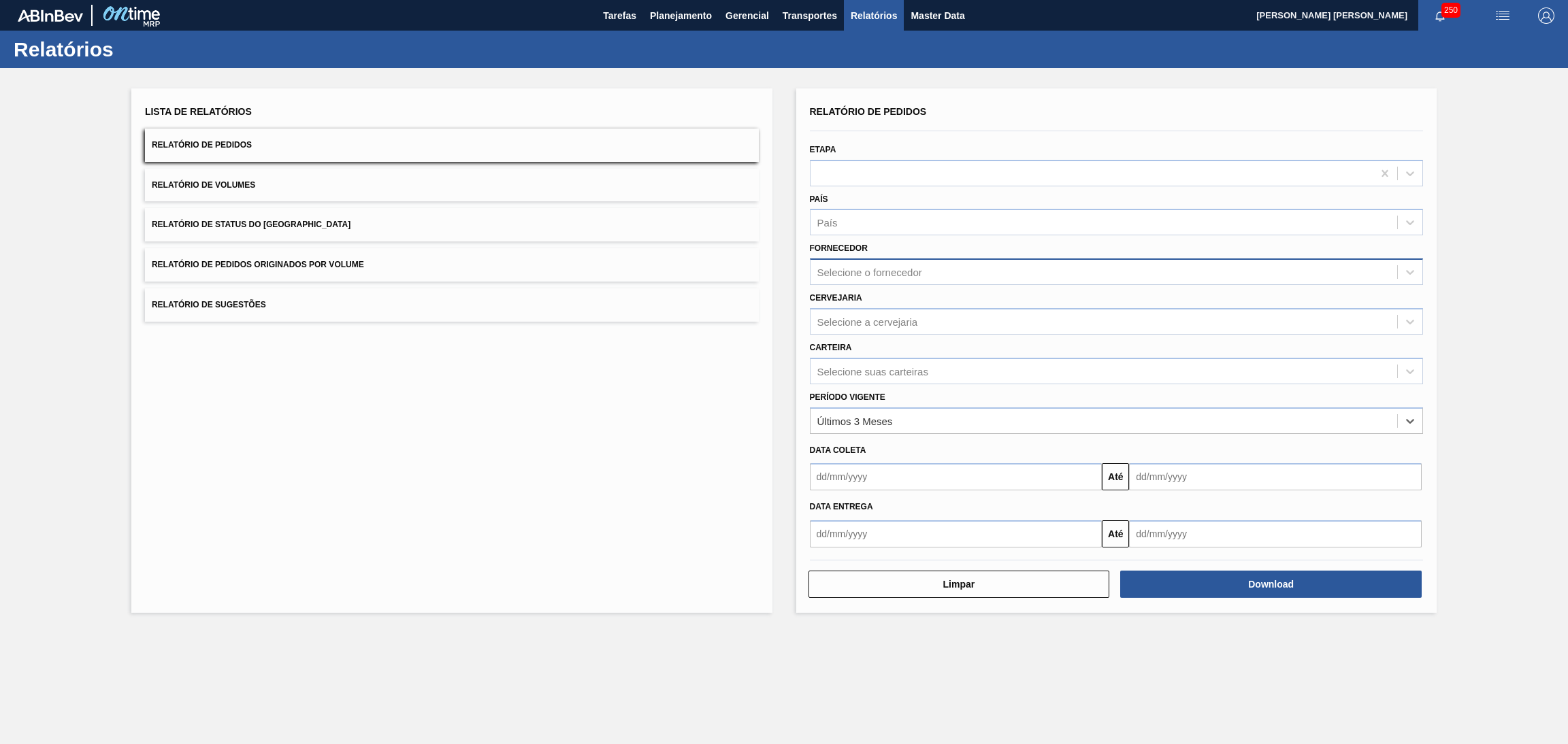
click at [855, 263] on div "Selecione o fornecedor" at bounding box center [1104, 273] width 587 height 20
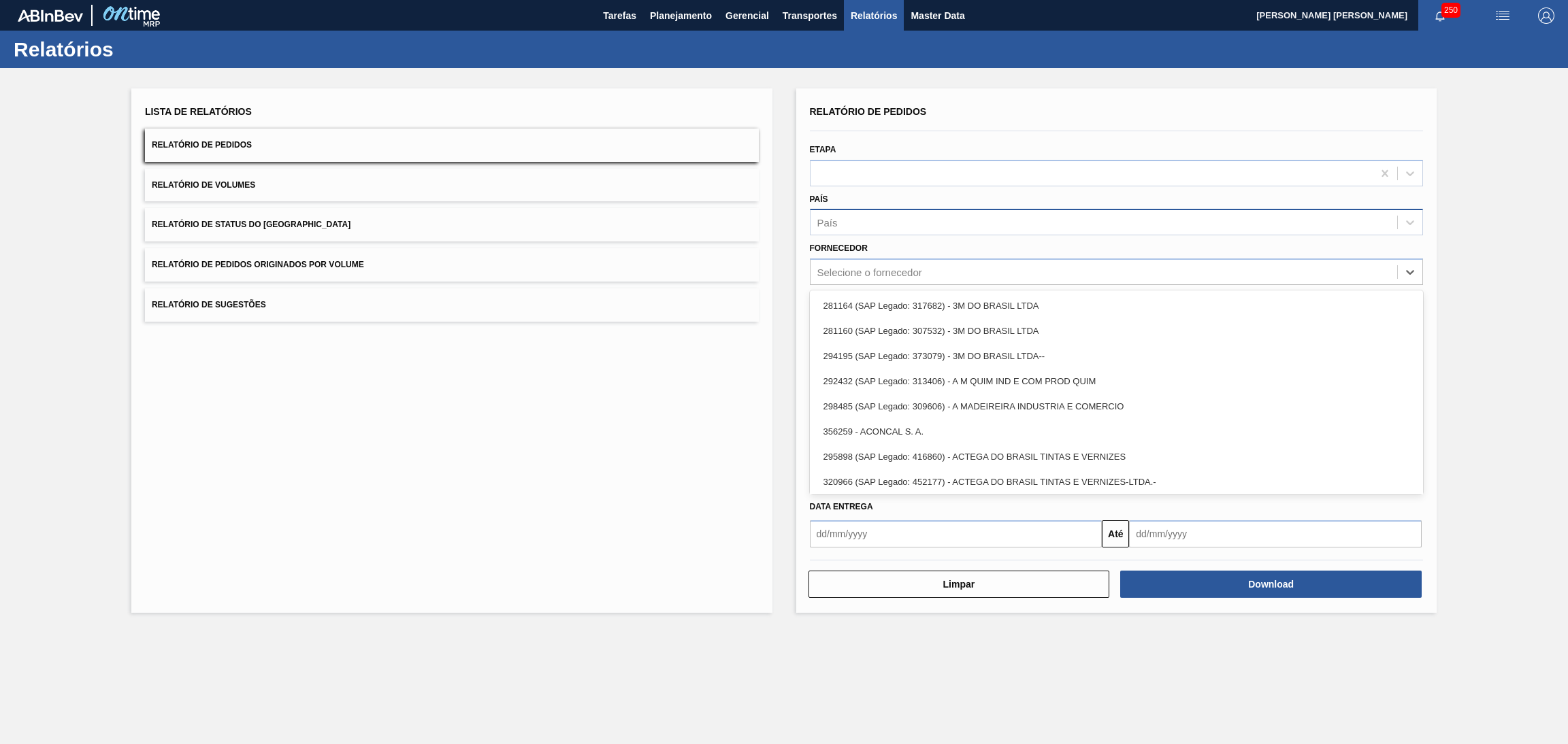
click at [851, 224] on div "País" at bounding box center [1104, 223] width 587 height 20
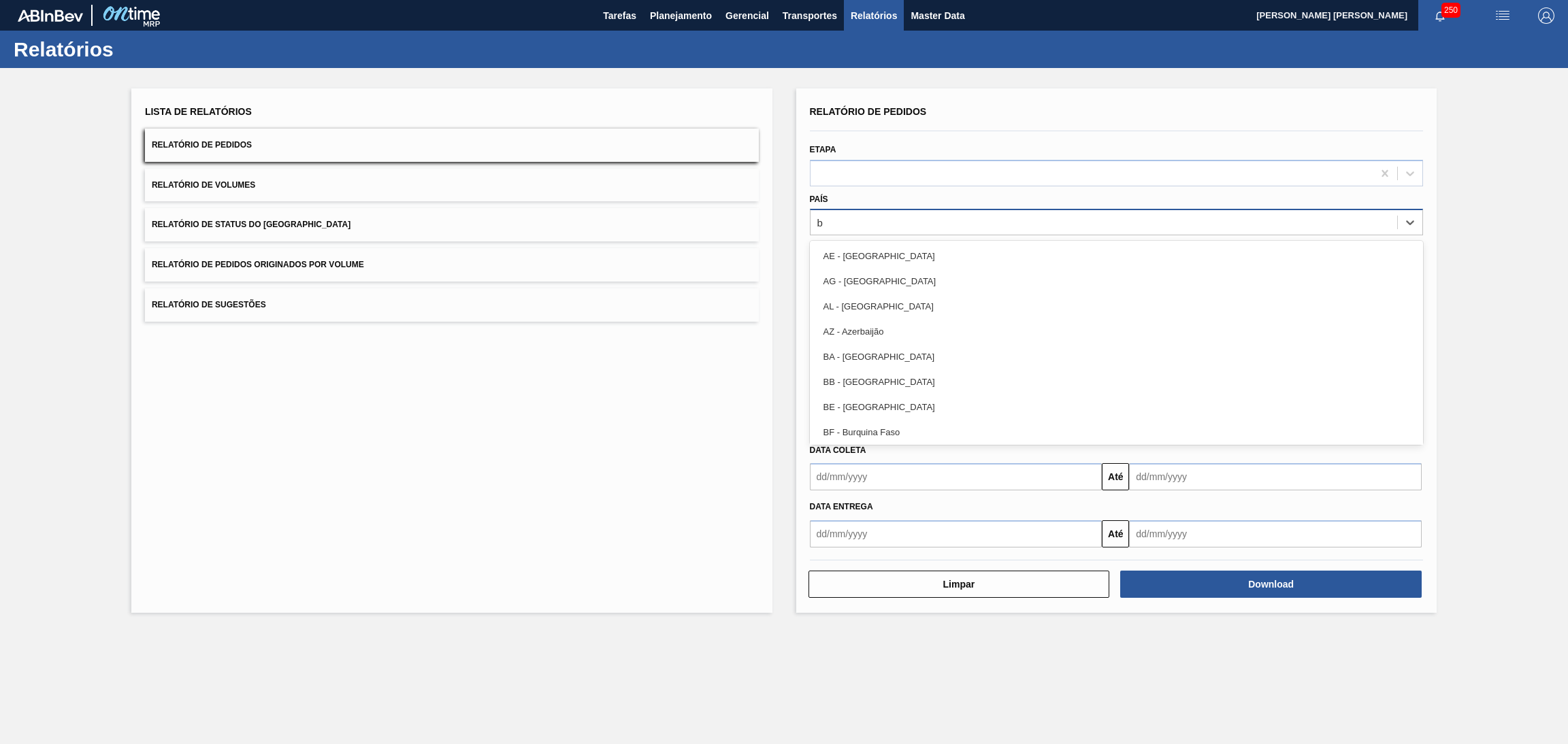
type input "br"
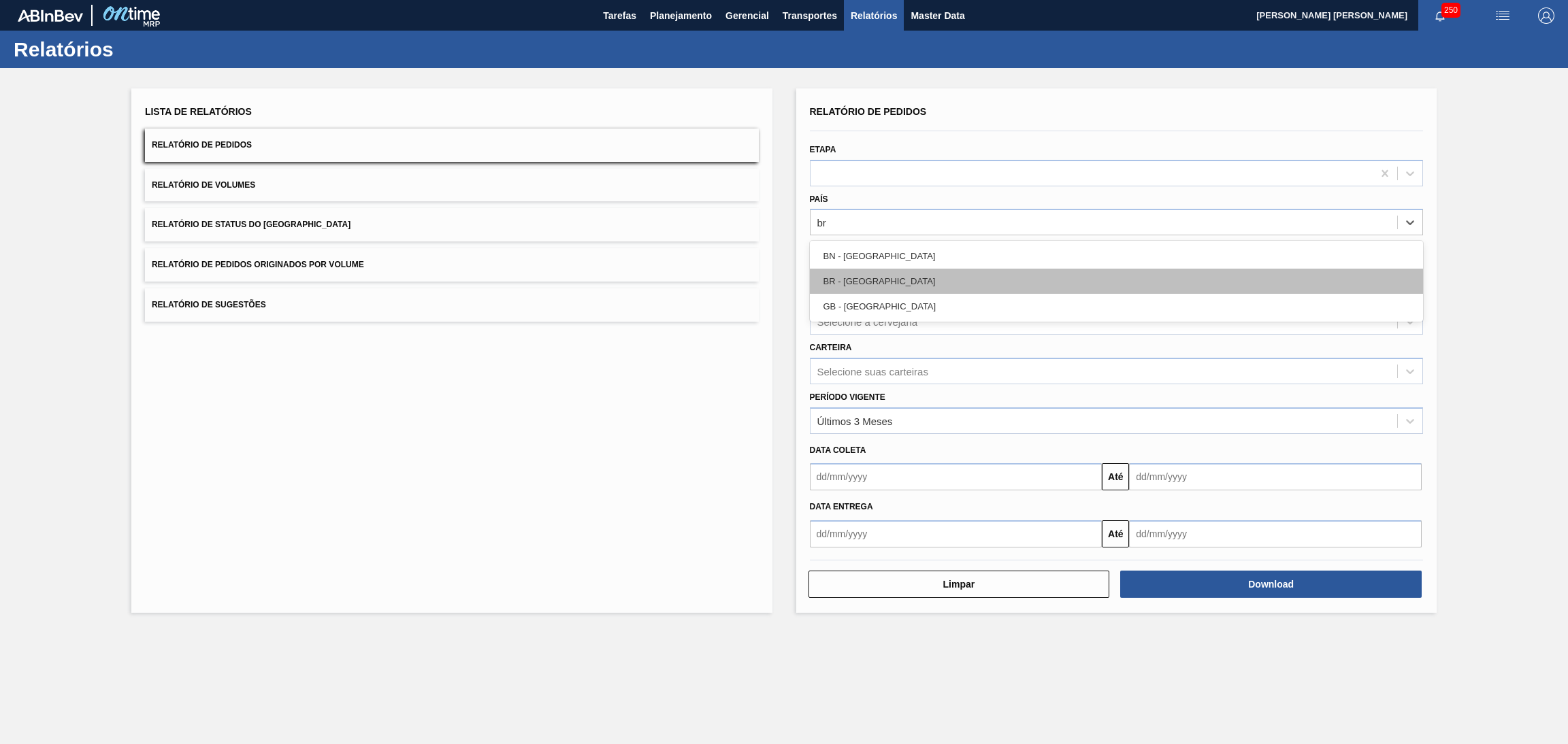
click at [863, 278] on div "BR - Brasil" at bounding box center [1117, 281] width 614 height 25
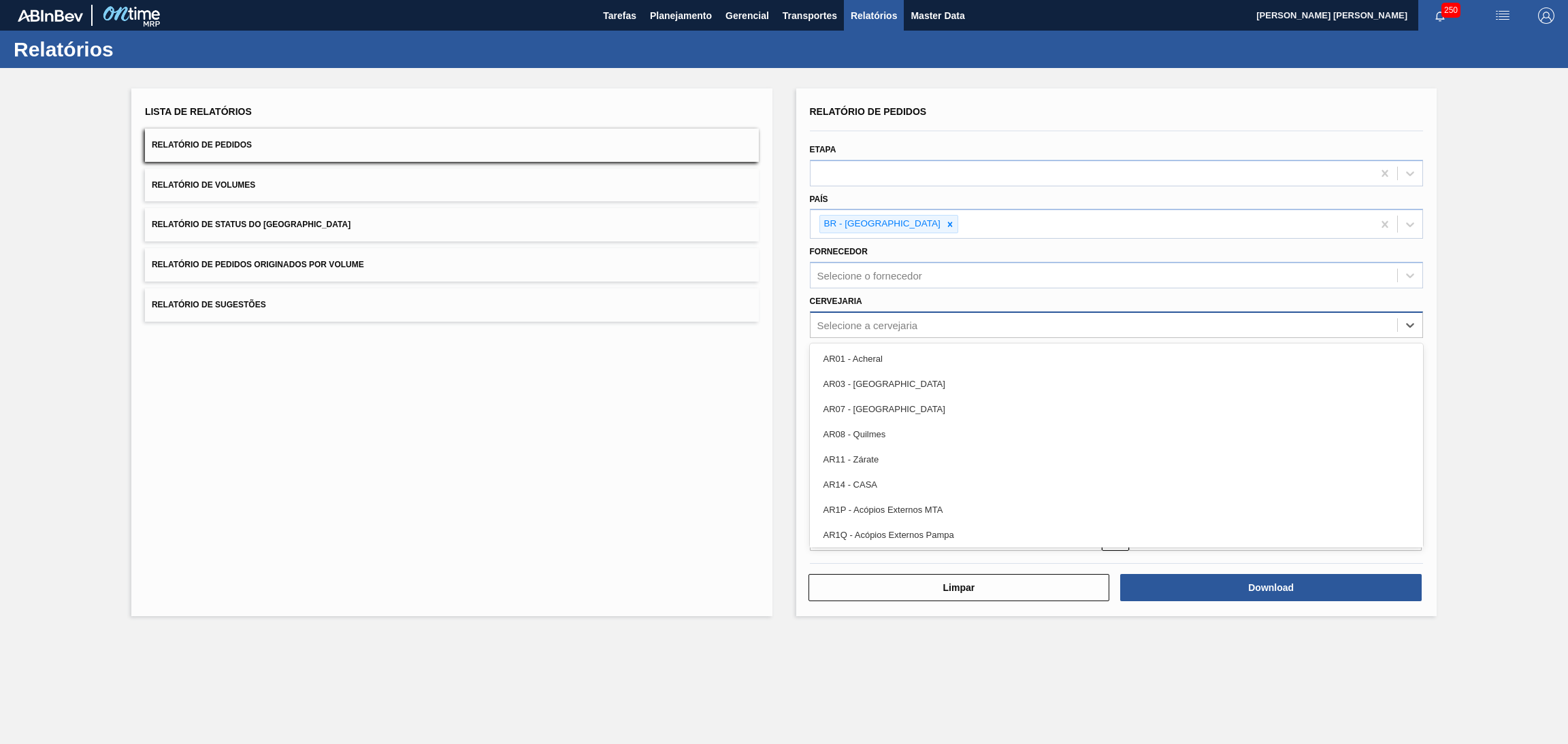
click at [861, 326] on div "Selecione a cervejaria" at bounding box center [868, 324] width 101 height 11
click at [860, 326] on div "Selecione a cervejaria" at bounding box center [868, 324] width 101 height 11
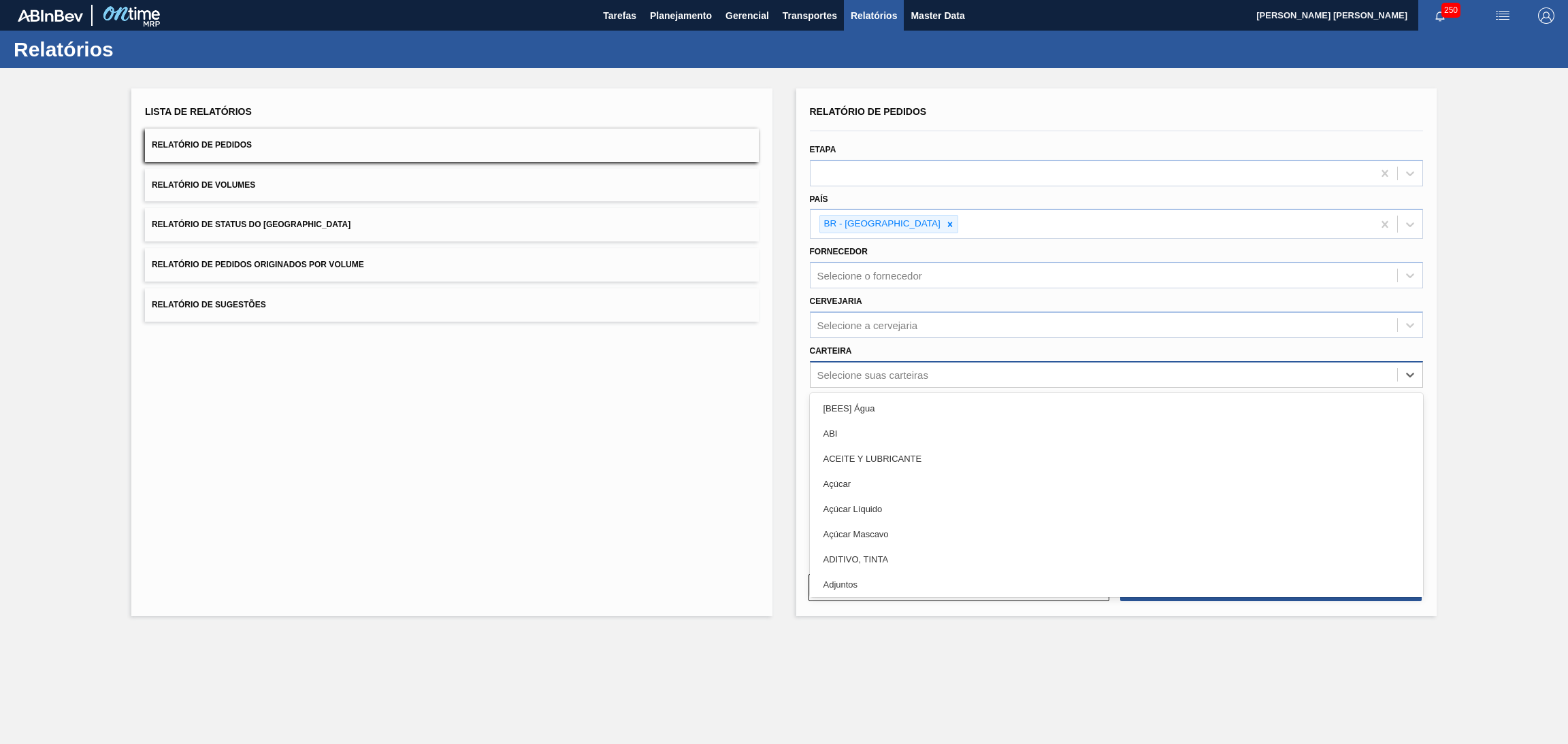
click at [861, 384] on div "Selecione suas carteiras" at bounding box center [1117, 374] width 614 height 26
type input "p"
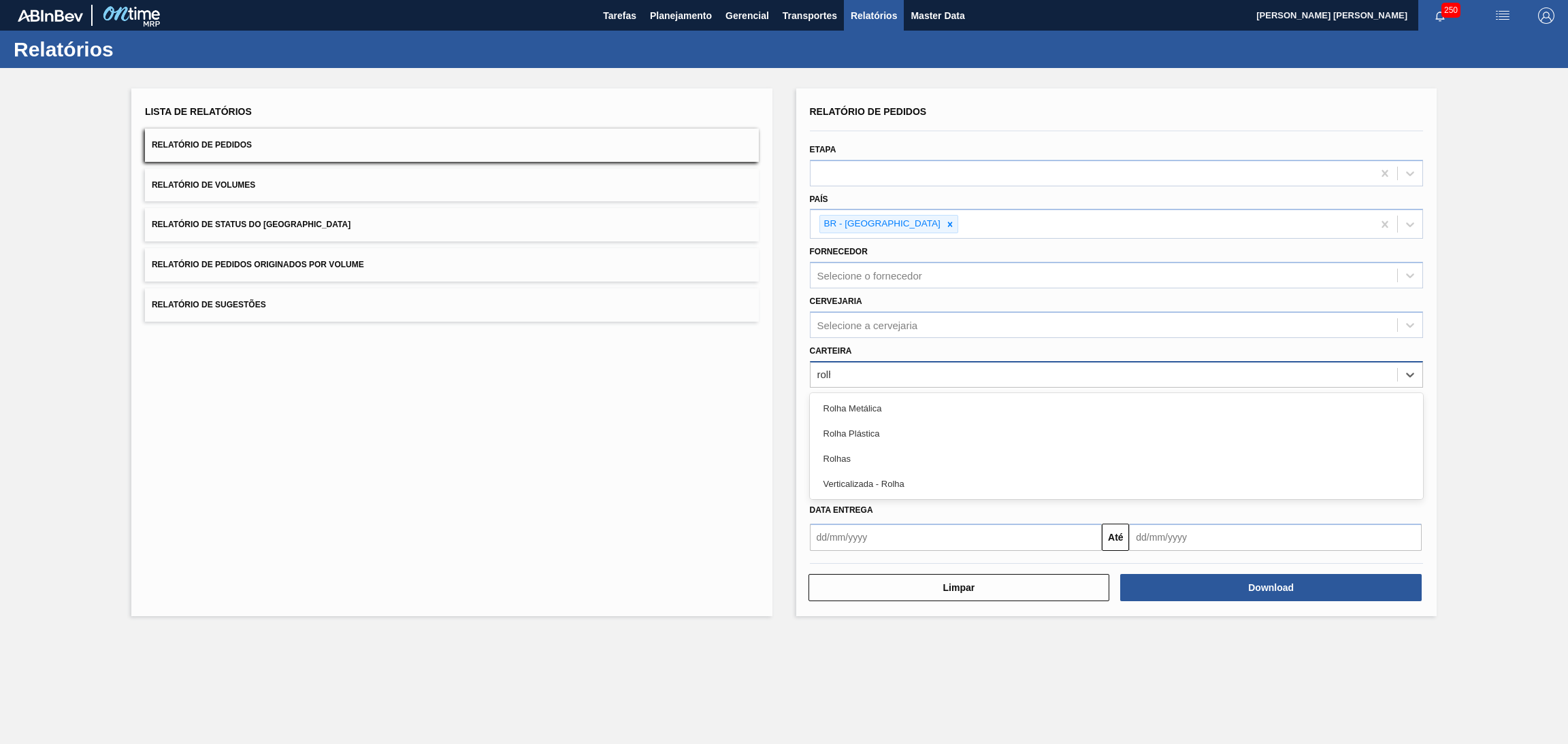
type input "rolha"
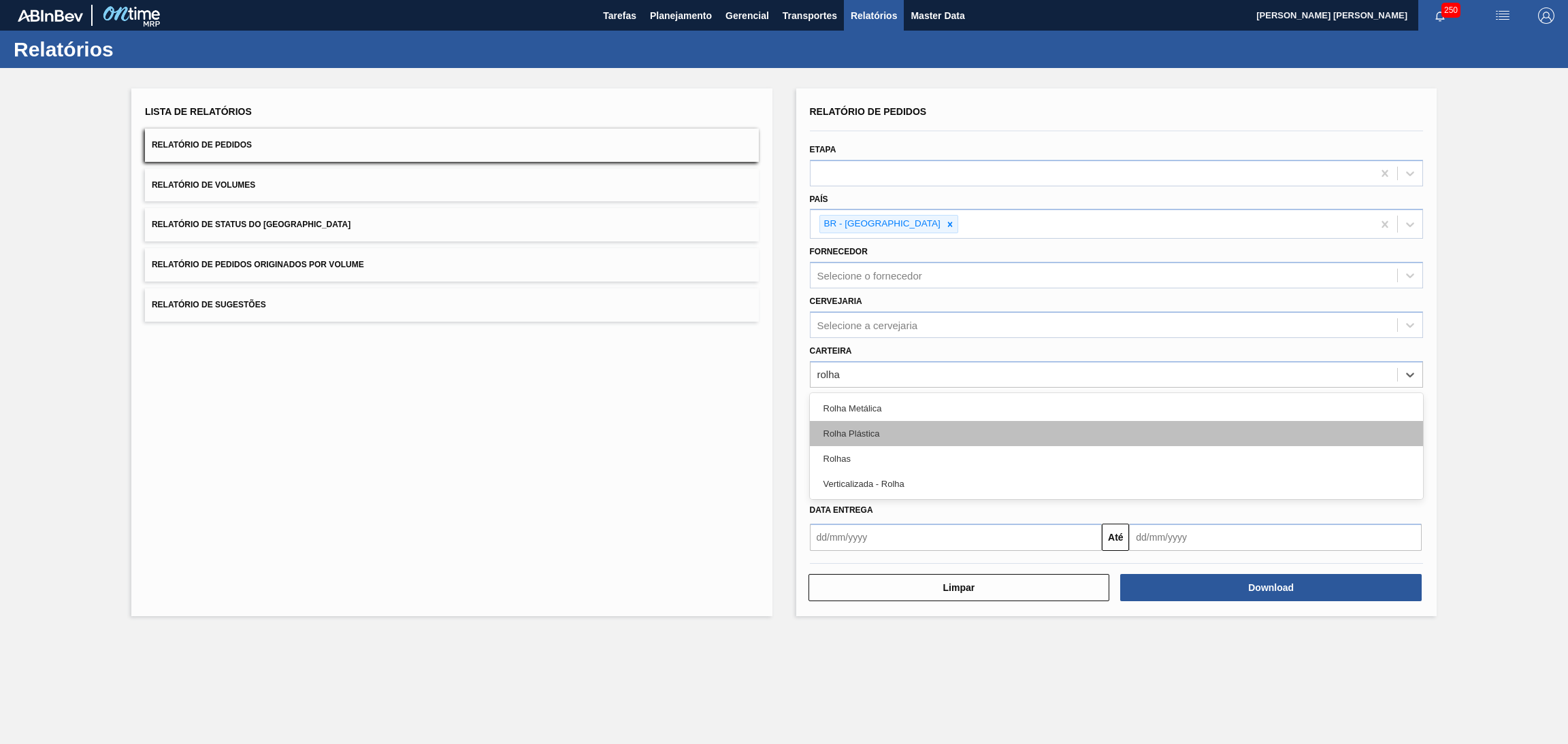
click at [869, 428] on div "Rolha Plástica" at bounding box center [1117, 434] width 614 height 25
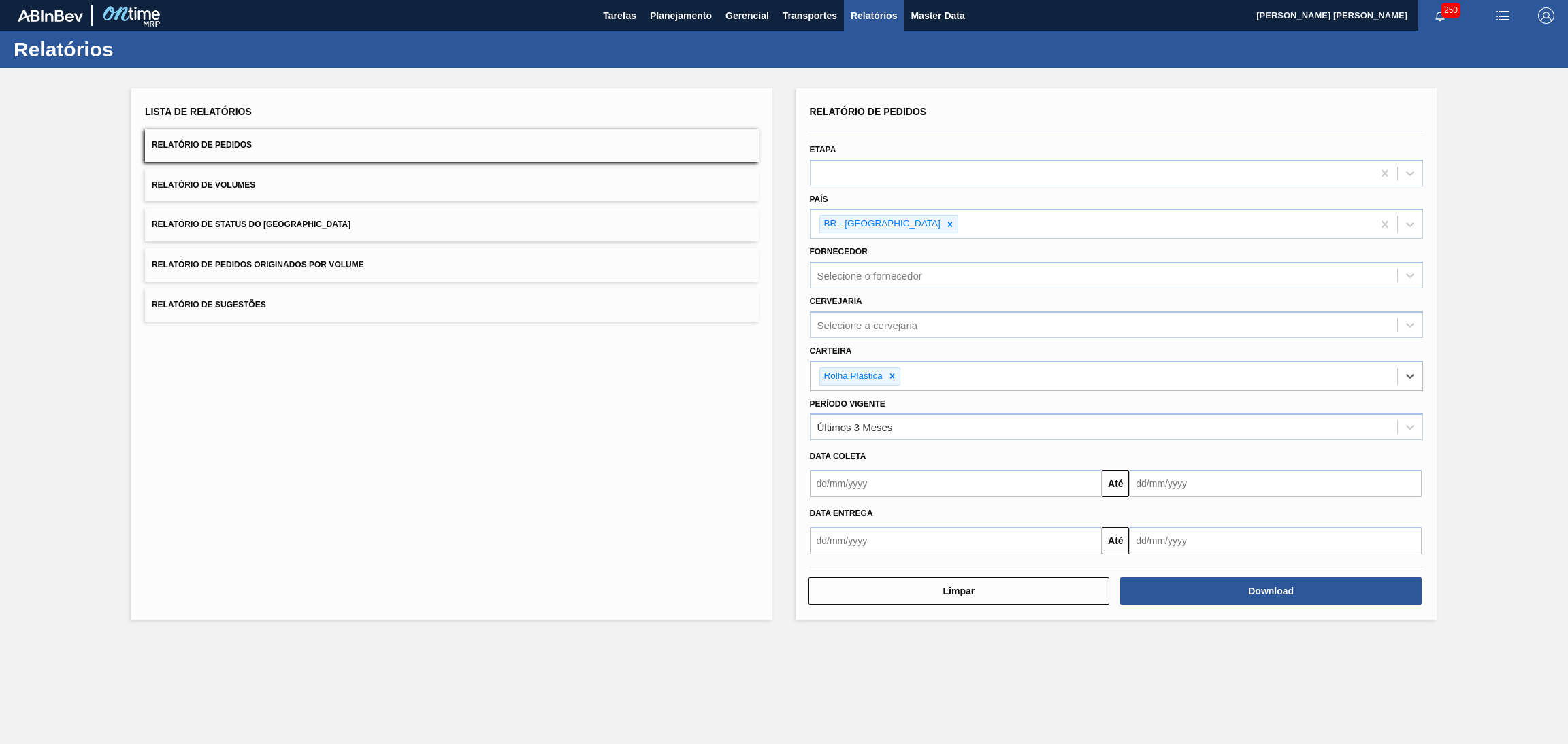
click at [869, 470] on input "text" at bounding box center [956, 483] width 292 height 27
type input "01/07/2025"
click at [1188, 477] on input "text" at bounding box center [1275, 483] width 292 height 27
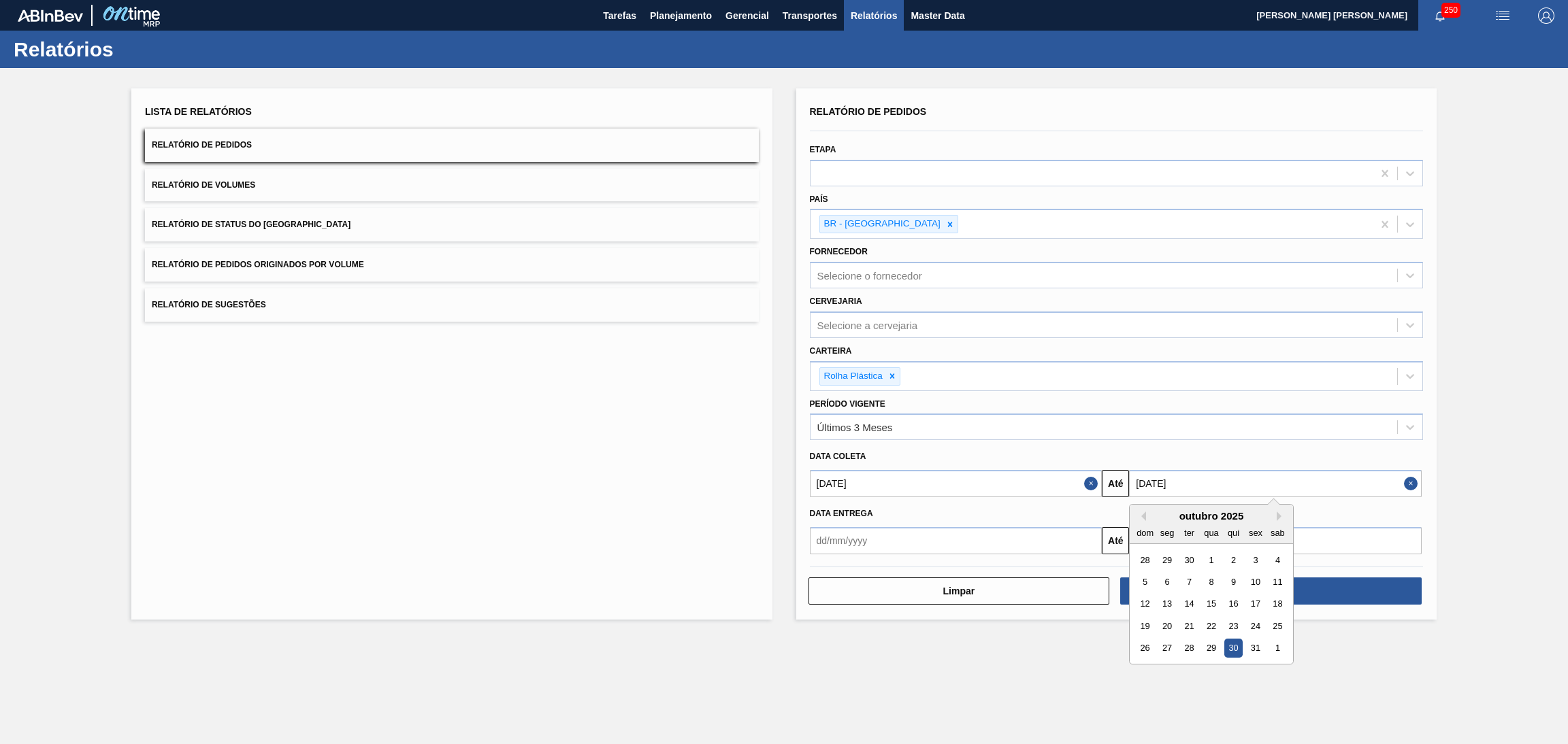
type input "[DATE]"
click at [816, 715] on main "Tarefas Planejamento Gerencial Transportes Relatórios Master Data Aline Apareci…" at bounding box center [784, 372] width 1568 height 744
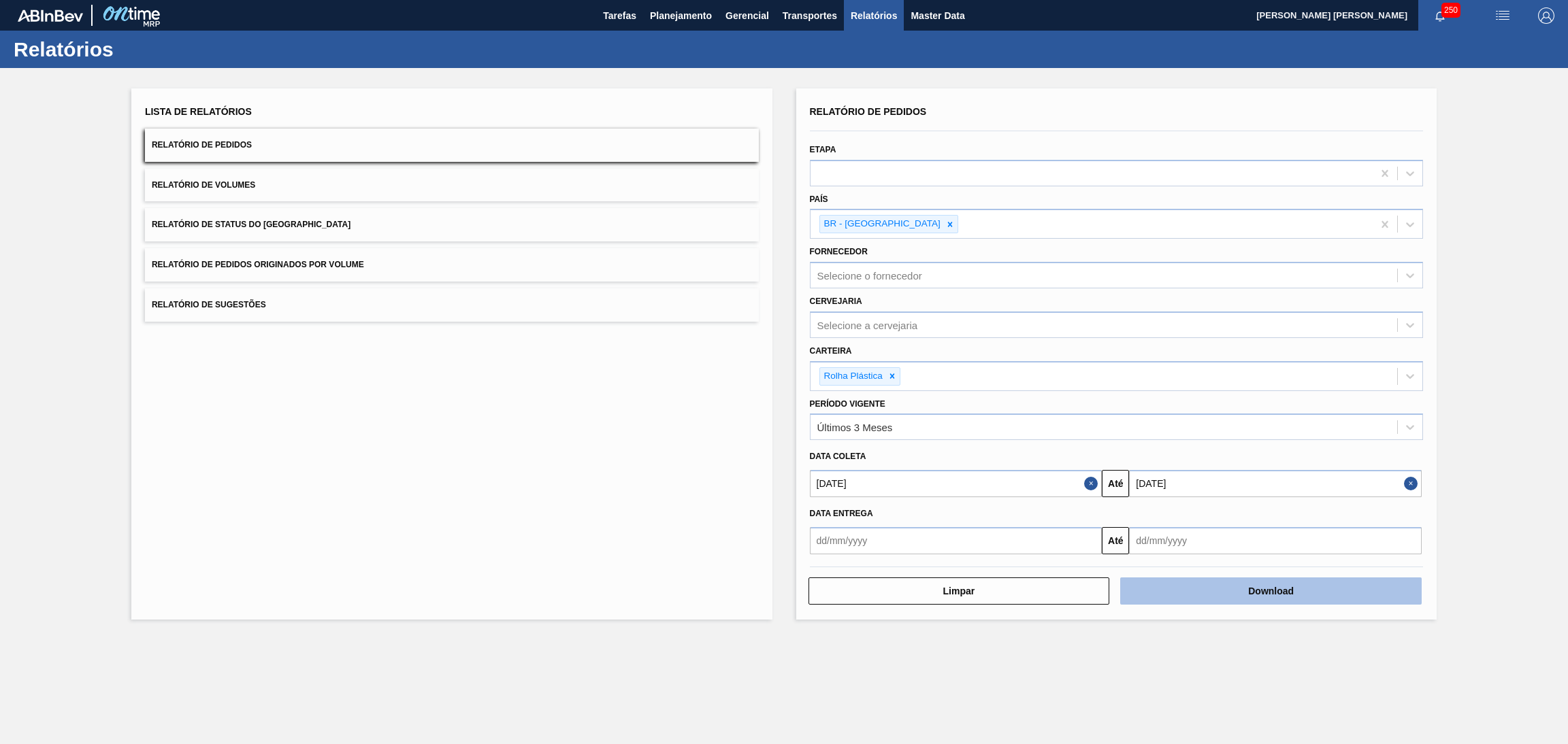
click at [1183, 592] on button "Download" at bounding box center [1271, 591] width 302 height 27
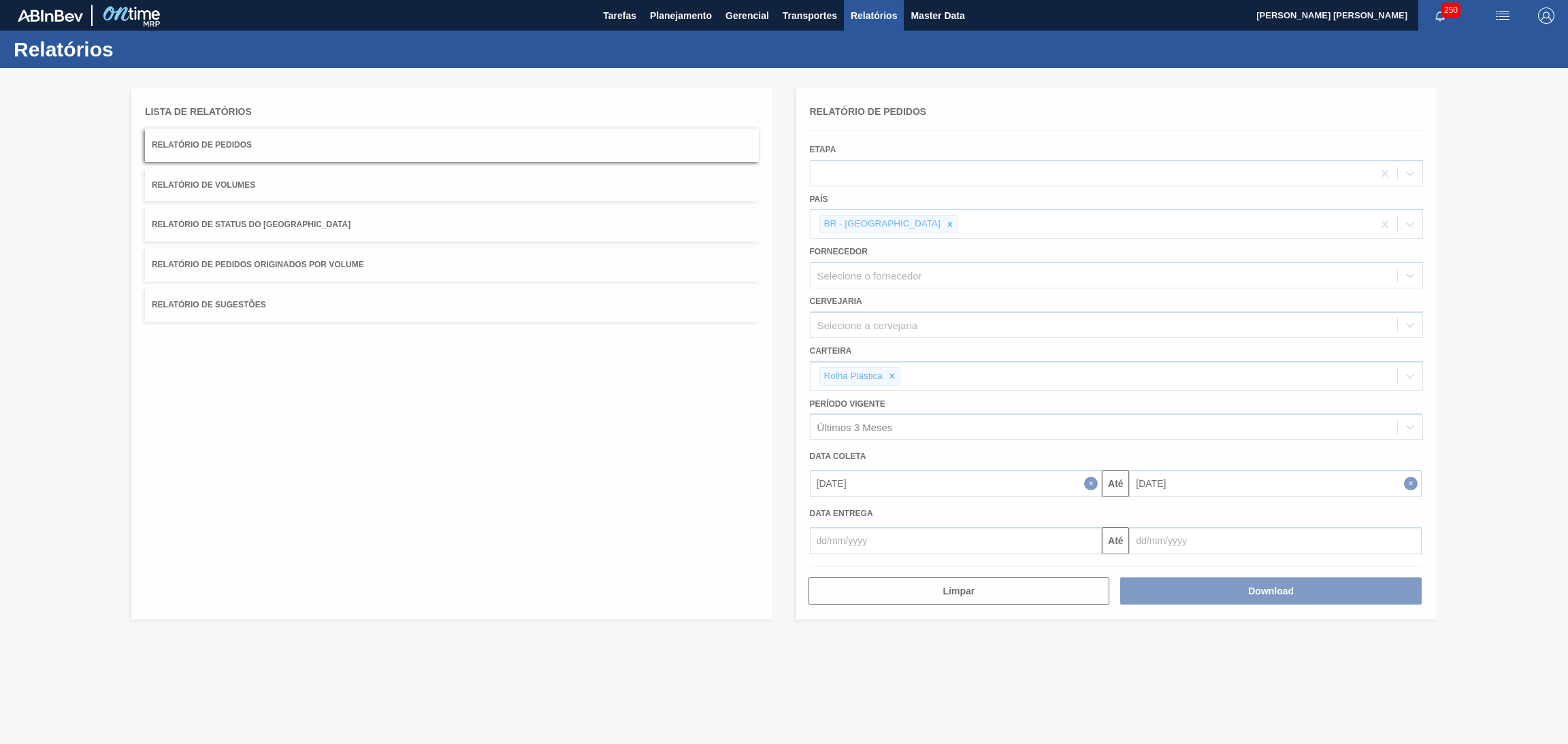
click at [388, 512] on div at bounding box center [784, 406] width 1568 height 676
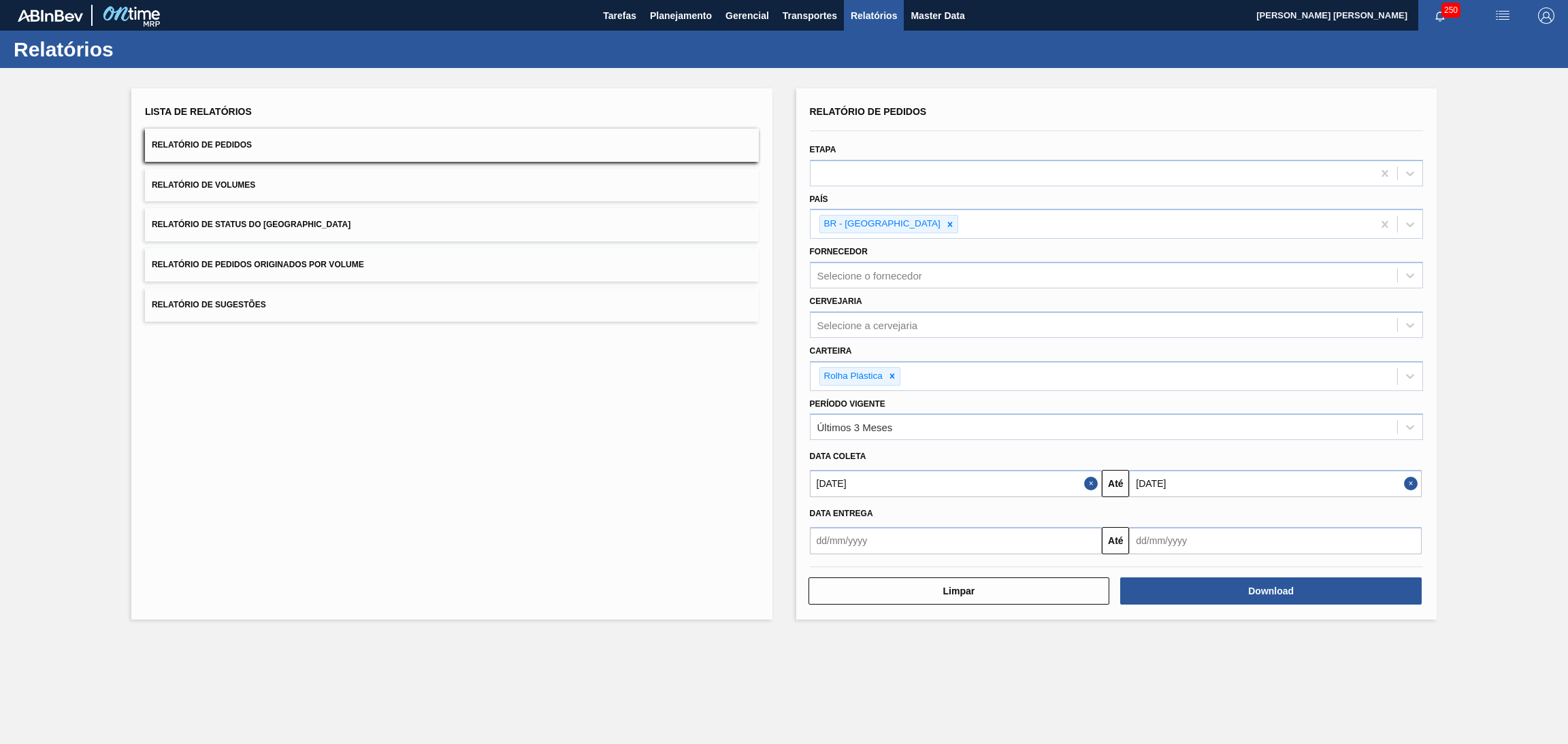
click at [929, 492] on input "01/07/2025" at bounding box center [956, 483] width 292 height 27
click at [958, 517] on button "Next Month" at bounding box center [962, 516] width 10 height 10
click at [937, 556] on div "1" at bounding box center [936, 560] width 18 height 18
type input "01/08/2025"
click at [1240, 589] on button "Download" at bounding box center [1271, 591] width 302 height 27
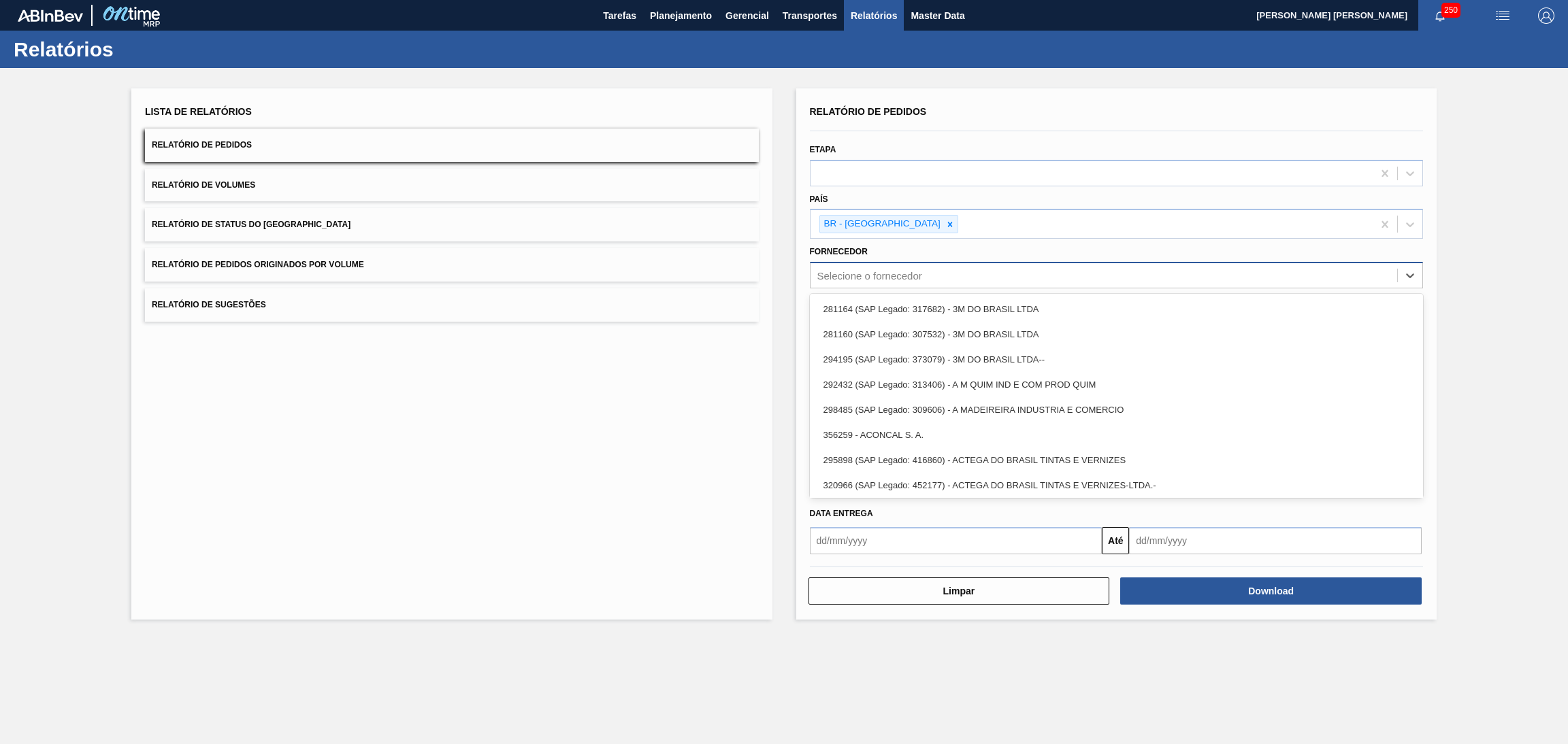
click at [908, 279] on div "Selecione o fornecedor" at bounding box center [870, 276] width 105 height 11
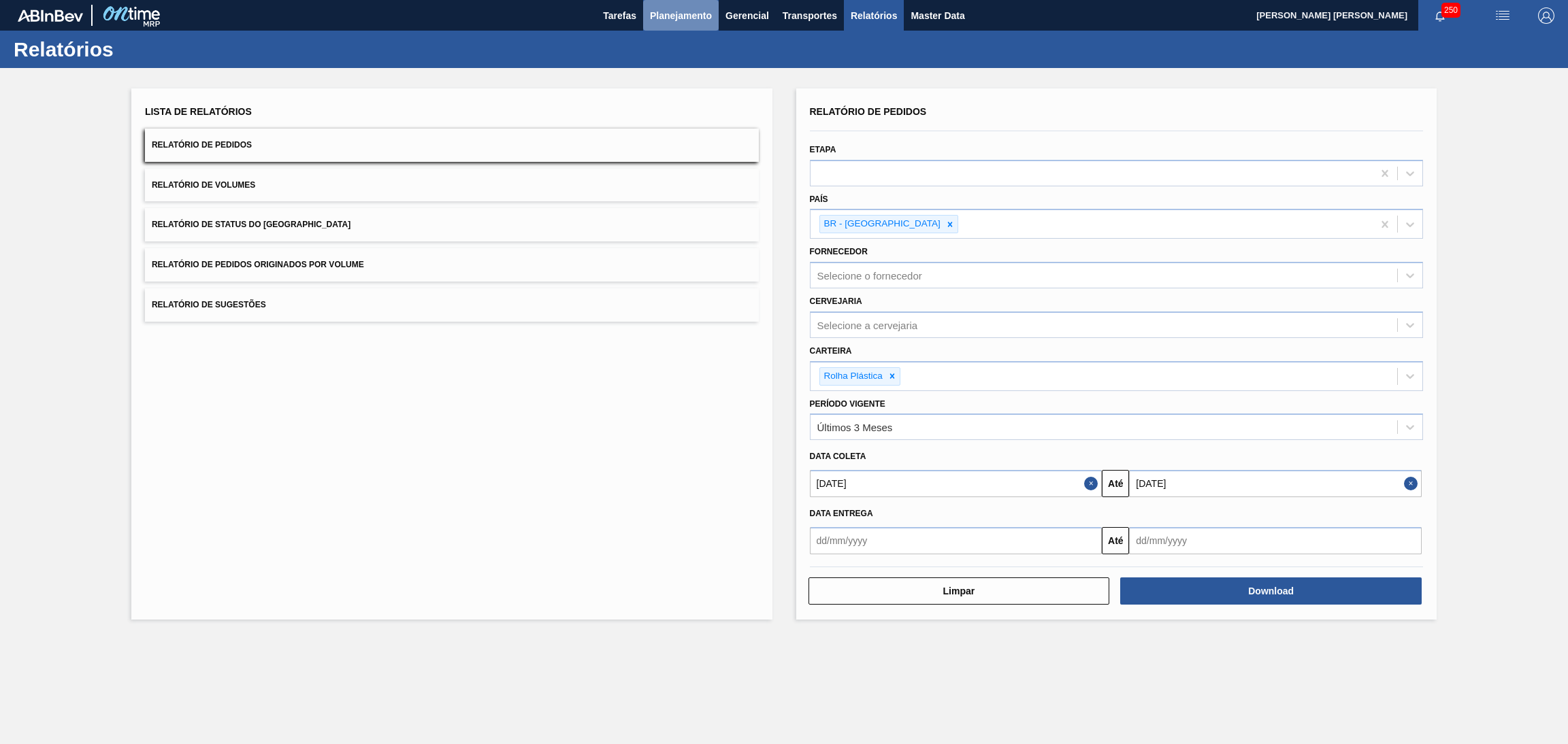
click at [699, 20] on span "Planejamento" at bounding box center [681, 16] width 62 height 17
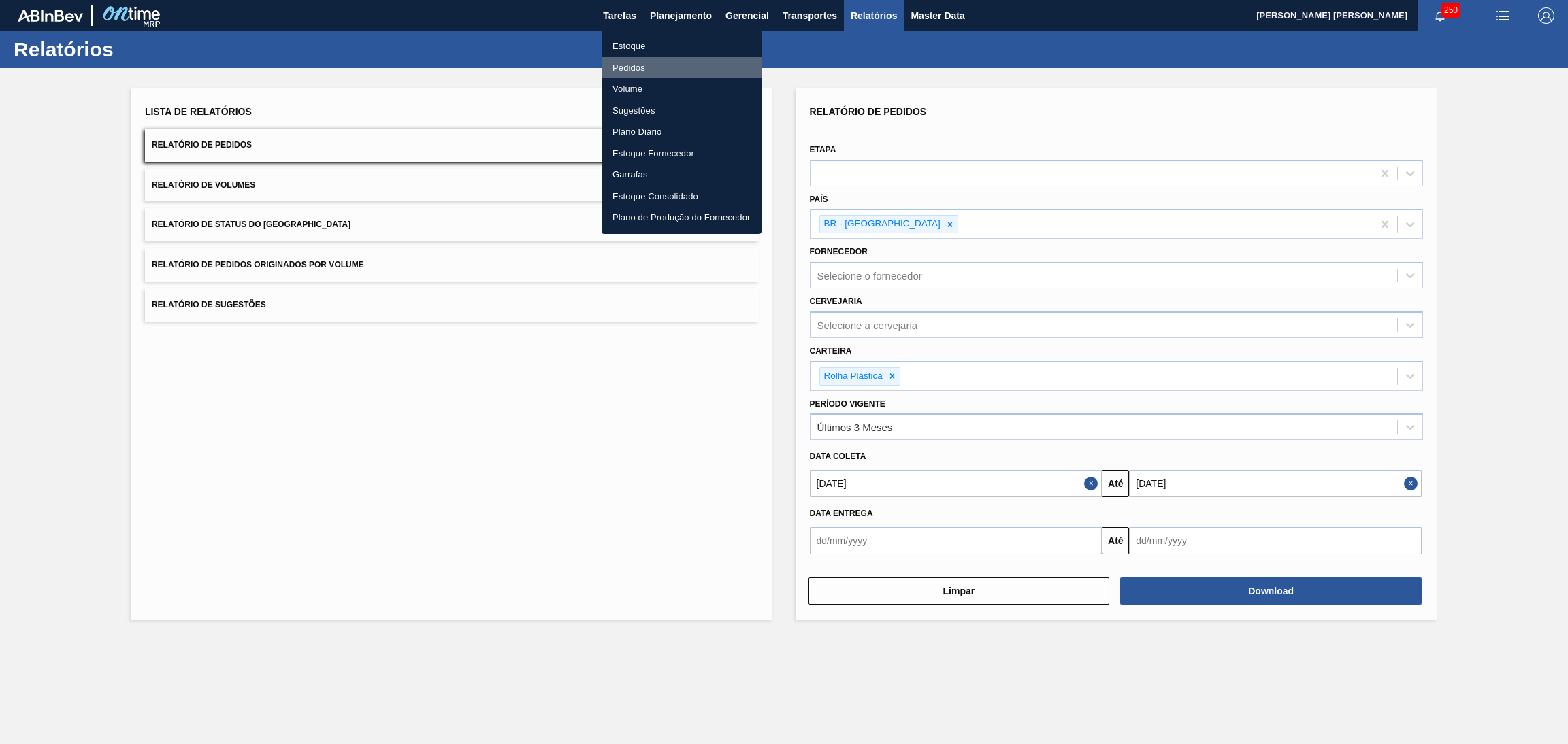
click at [626, 69] on li "Pedidos" at bounding box center [682, 68] width 160 height 22
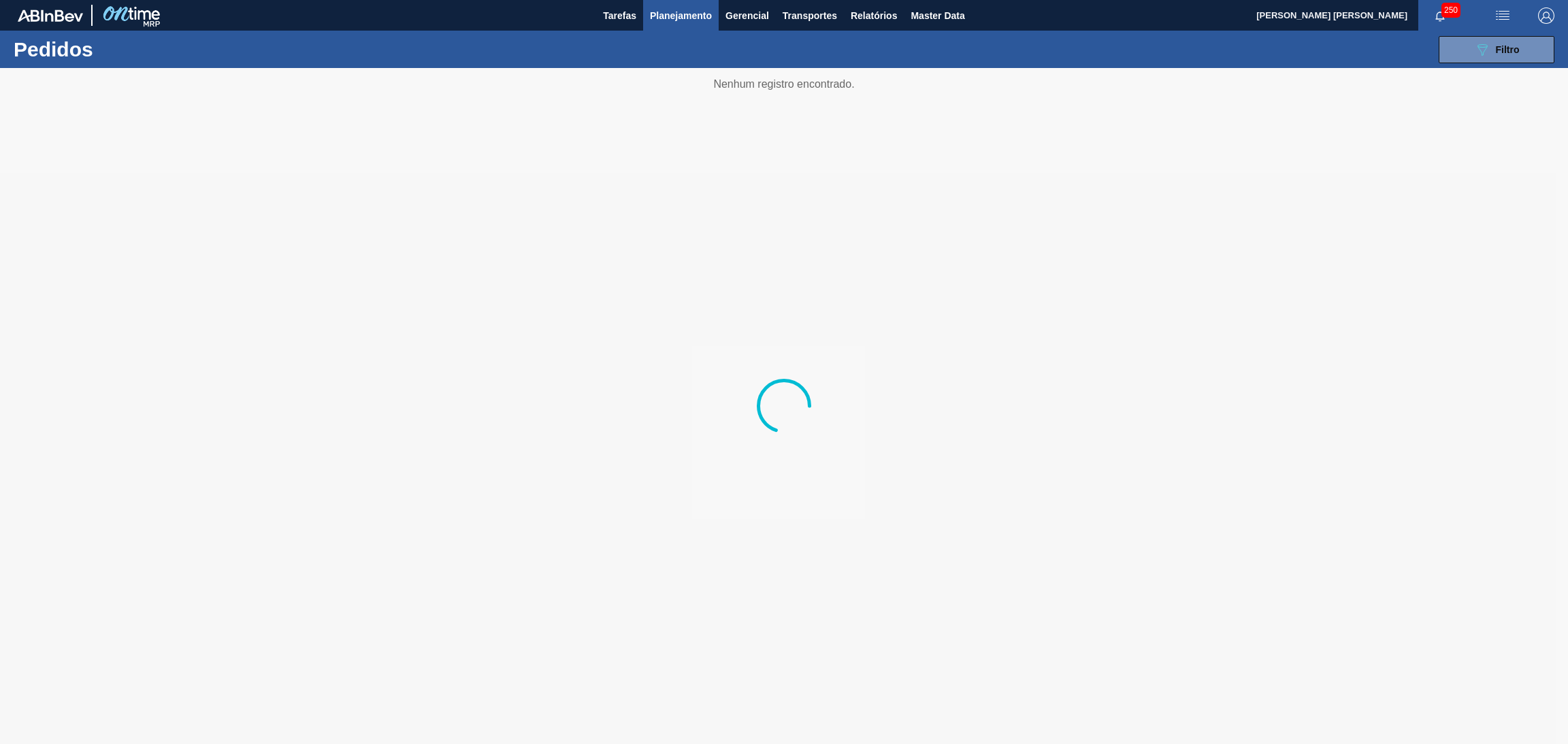
click at [1566, 51] on div "Pedidos 089F7B8B-B2A5-4AFE-B5C0-19BA573D28AC Filtro Código Pedido Portal Códido…" at bounding box center [784, 50] width 1568 height 38
click at [1510, 58] on button "089F7B8B-B2A5-4AFE-B5C0-19BA573D28AC Filtro" at bounding box center [1496, 50] width 116 height 27
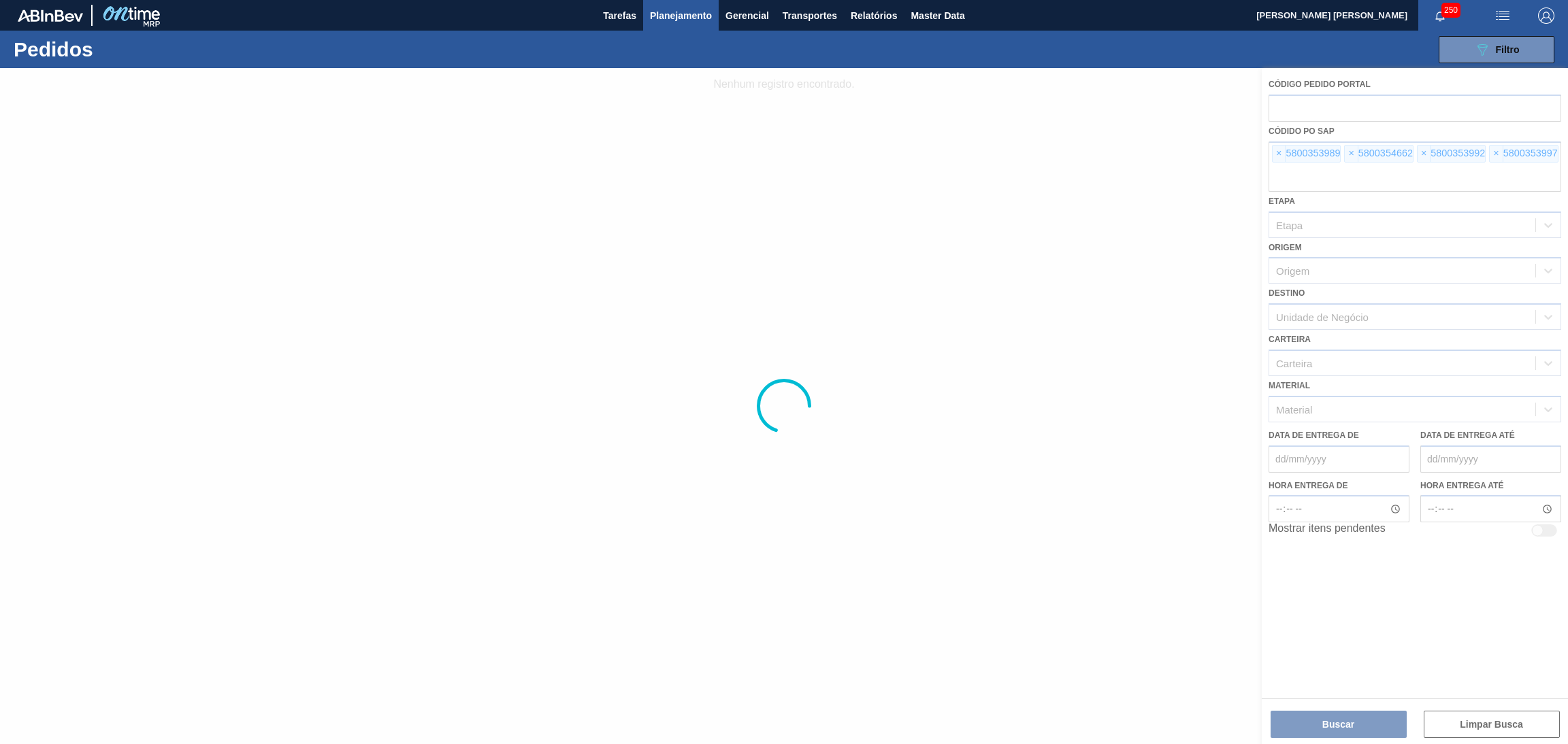
click at [1290, 177] on div at bounding box center [784, 406] width 1568 height 676
click at [1290, 178] on div at bounding box center [784, 406] width 1568 height 676
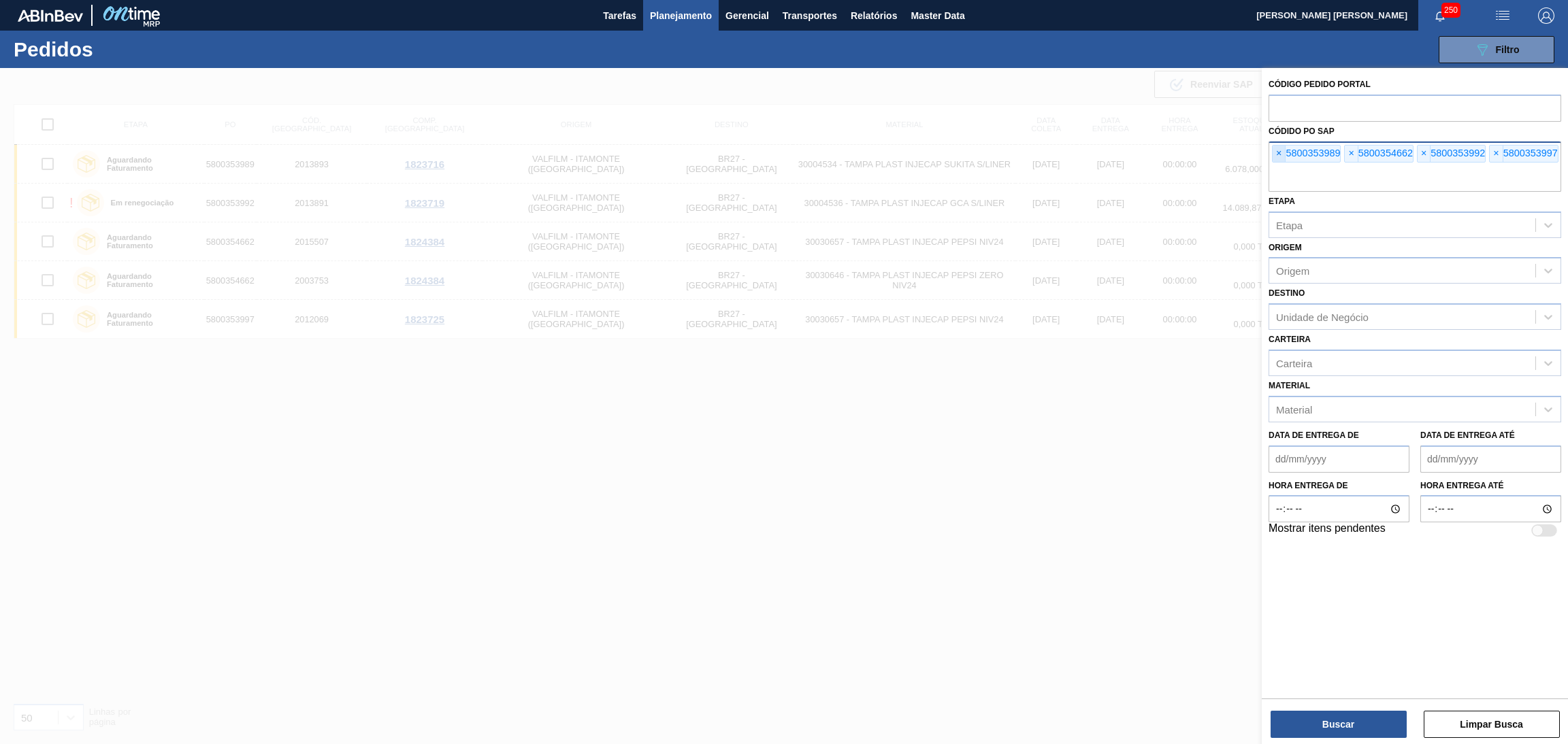
click at [1279, 156] on span "×" at bounding box center [1279, 154] width 13 height 17
paste input "5800353539"
type input "5800353539"
click at [1279, 152] on span "×" at bounding box center [1279, 154] width 13 height 17
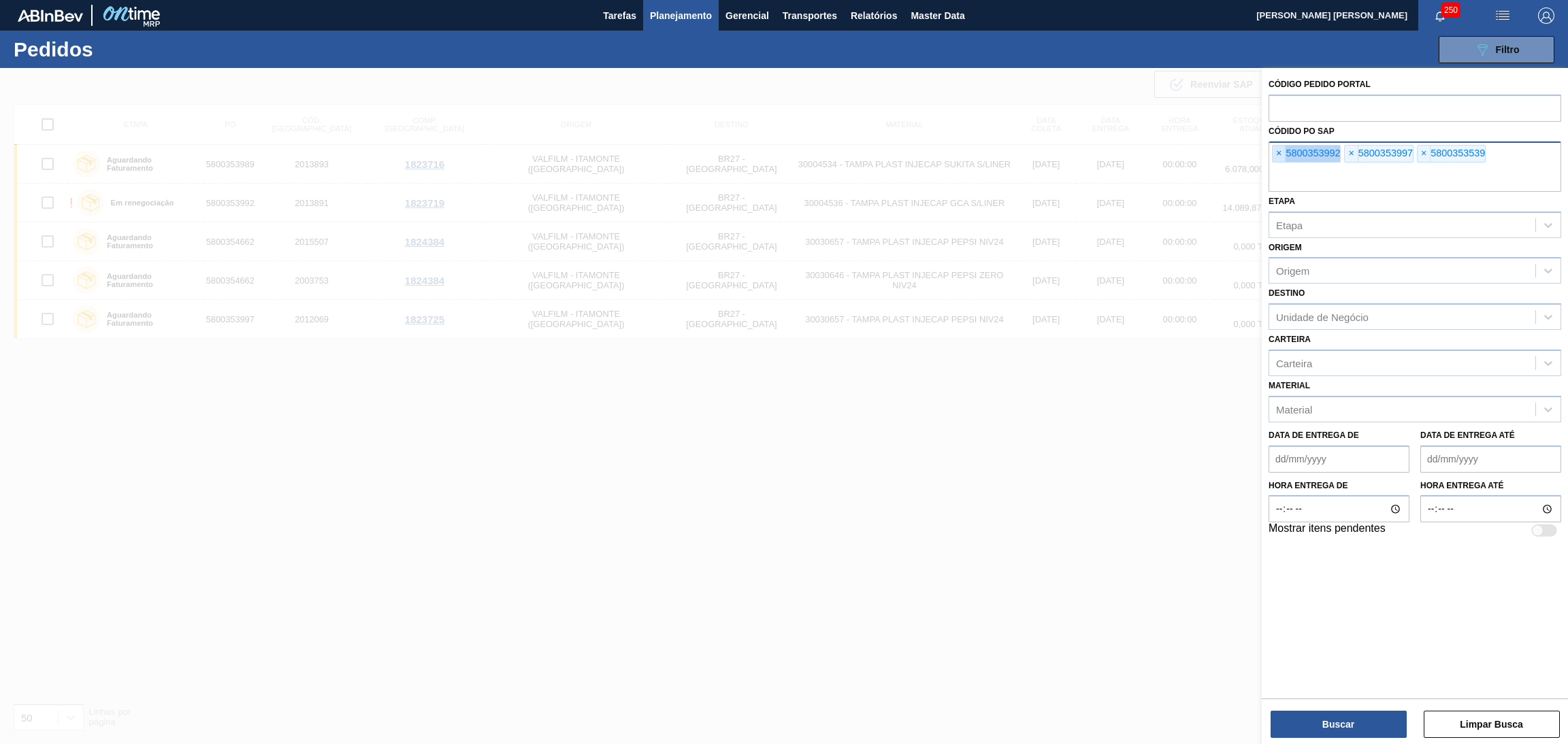
click at [1279, 152] on span "×" at bounding box center [1279, 154] width 13 height 17
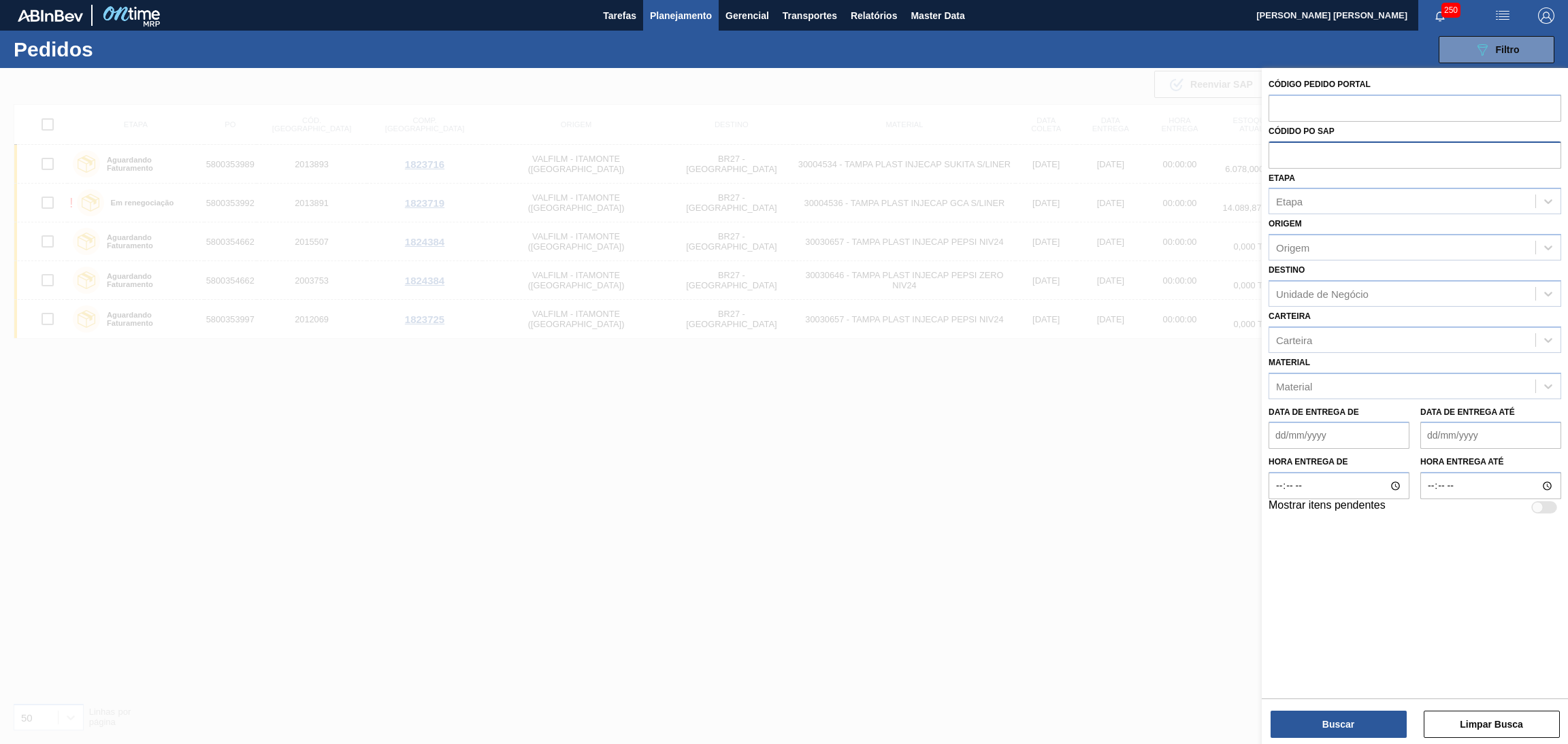
click at [1279, 152] on input "text" at bounding box center [1415, 154] width 292 height 26
paste input "5800353539"
type input "5800353539"
click at [1347, 720] on button "Buscar" at bounding box center [1339, 724] width 136 height 27
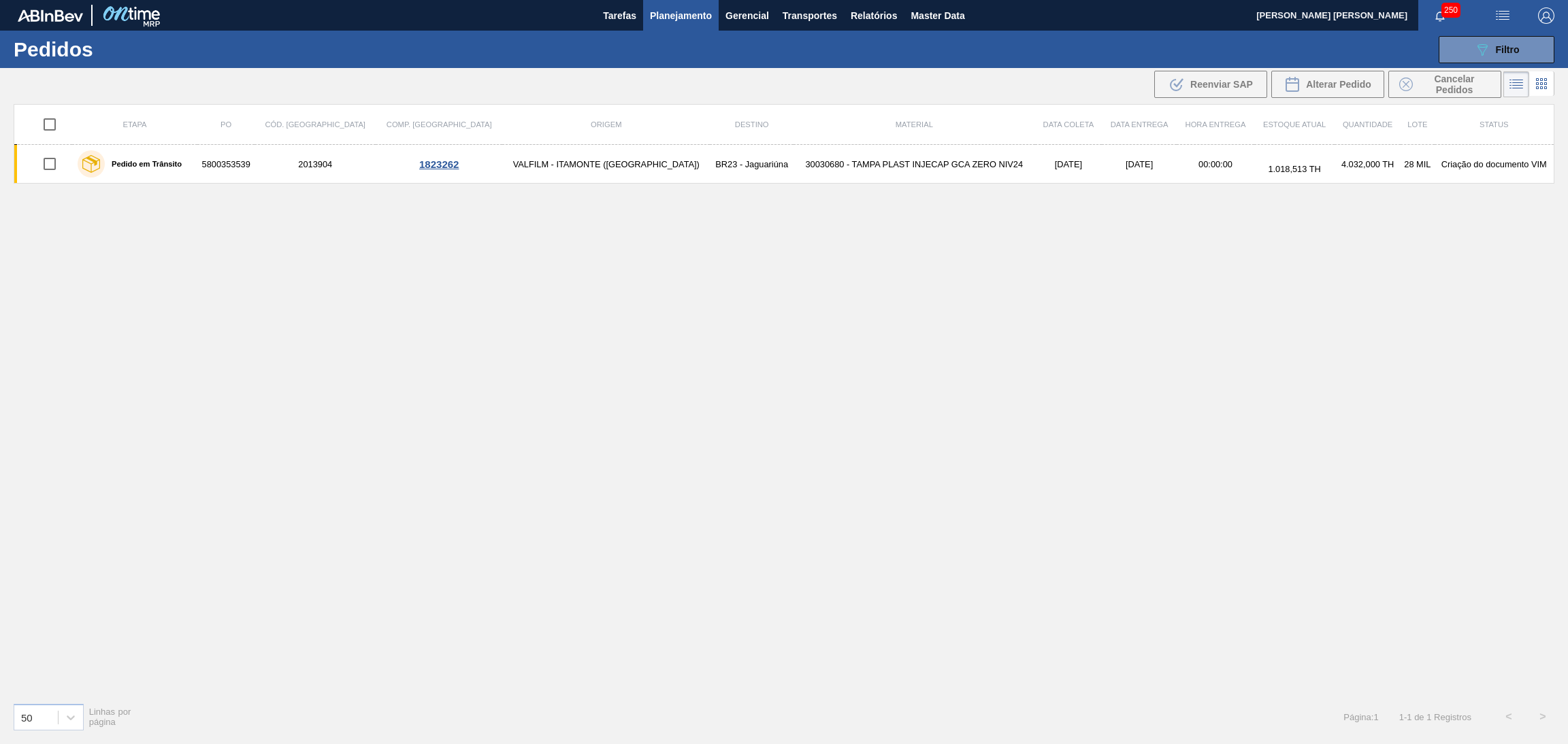
click at [709, 250] on div "Etapa PO Cód. Pedido Comp. Carga Origem Destino Material Data coleta Data entre…" at bounding box center [784, 398] width 1541 height 588
click at [789, 213] on div "Etapa PO Cód. Pedido Comp. Carga Origem Destino Material Data coleta Data entre…" at bounding box center [784, 398] width 1541 height 588
click at [1477, 57] on icon "089F7B8B-B2A5-4AFE-B5C0-19BA573D28AC" at bounding box center [1483, 50] width 17 height 17
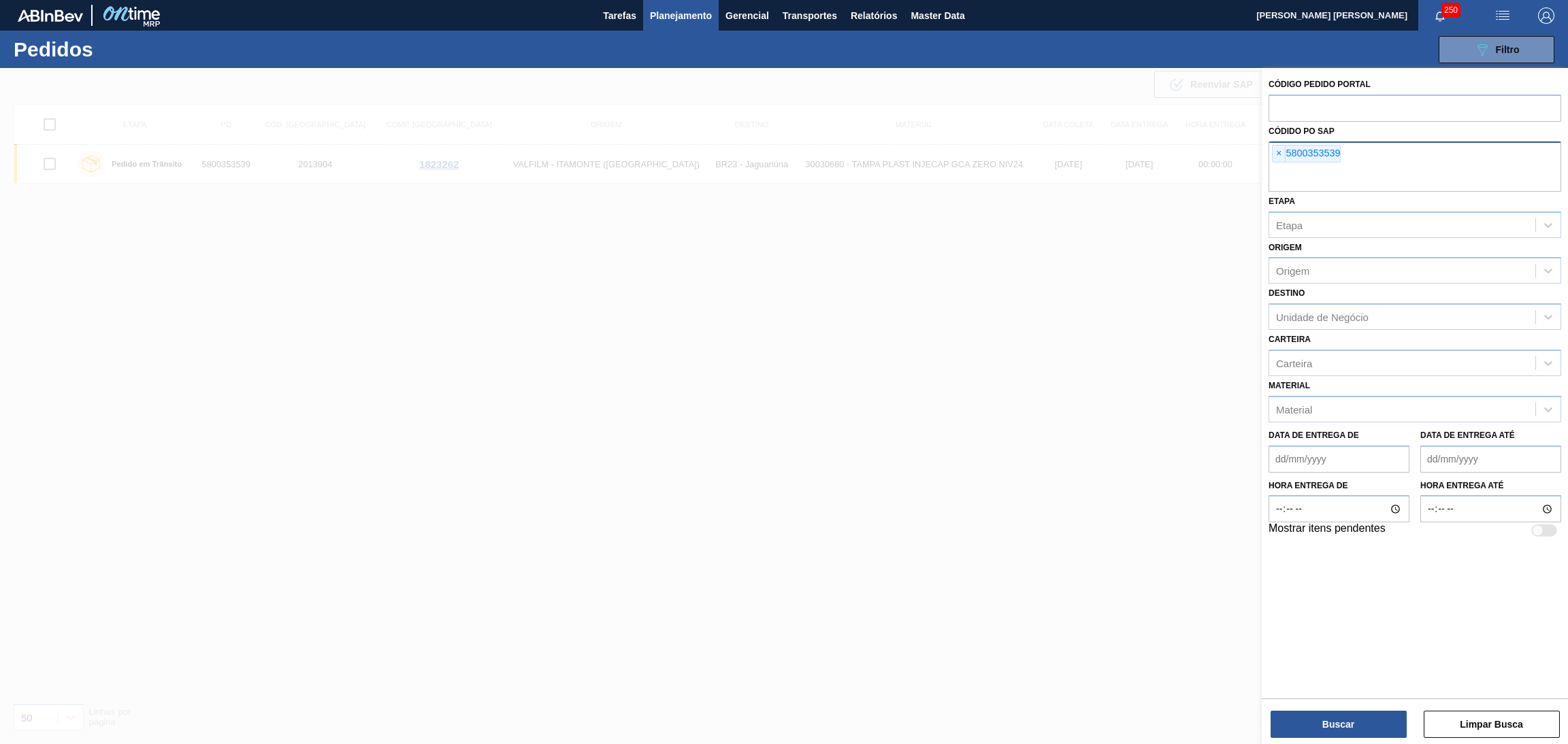
click at [1382, 171] on input "text" at bounding box center [1415, 179] width 292 height 26
paste input "5800353548"
type input "5800353548"
click at [1335, 724] on button "Buscar" at bounding box center [1339, 724] width 136 height 27
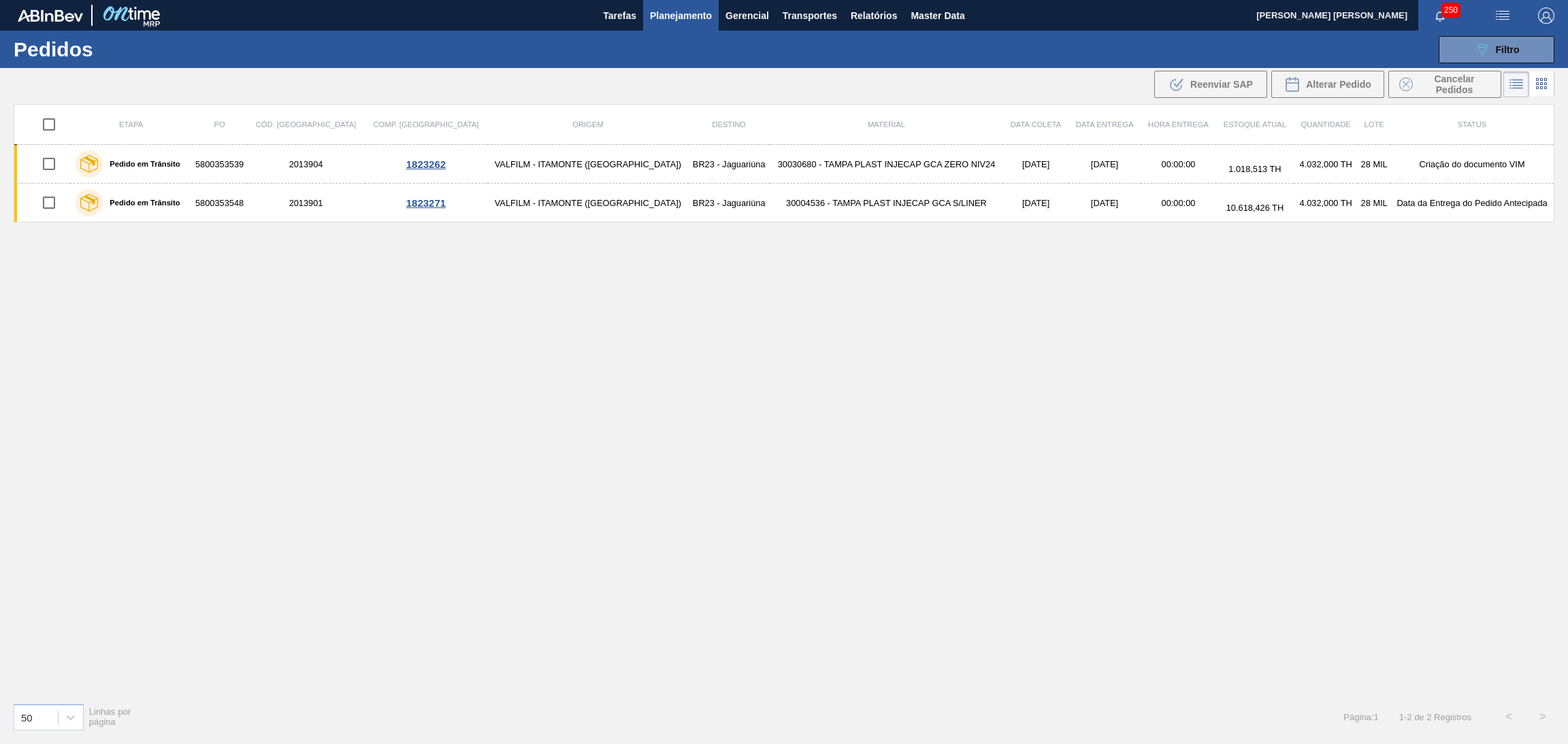
click at [614, 400] on div "Etapa PO Cód. Pedido Comp. Carga Origem Destino Material Data coleta Data entre…" at bounding box center [784, 398] width 1541 height 588
click at [806, 319] on div "Etapa PO Cód. Pedido Comp. Carga Origem Destino Material Data coleta Data entre…" at bounding box center [784, 398] width 1541 height 588
click at [700, 237] on div "Etapa PO Cód. Pedido Comp. Carga Origem Destino Material Data coleta Data entre…" at bounding box center [784, 398] width 1541 height 588
click at [925, 257] on div "Etapa PO Cód. Pedido Comp. Carga Origem Destino Material Data coleta Data entre…" at bounding box center [784, 398] width 1541 height 588
click at [466, 292] on div "Etapa PO Cód. Pedido Comp. Carga Origem Destino Material Data coleta Data entre…" at bounding box center [784, 398] width 1541 height 588
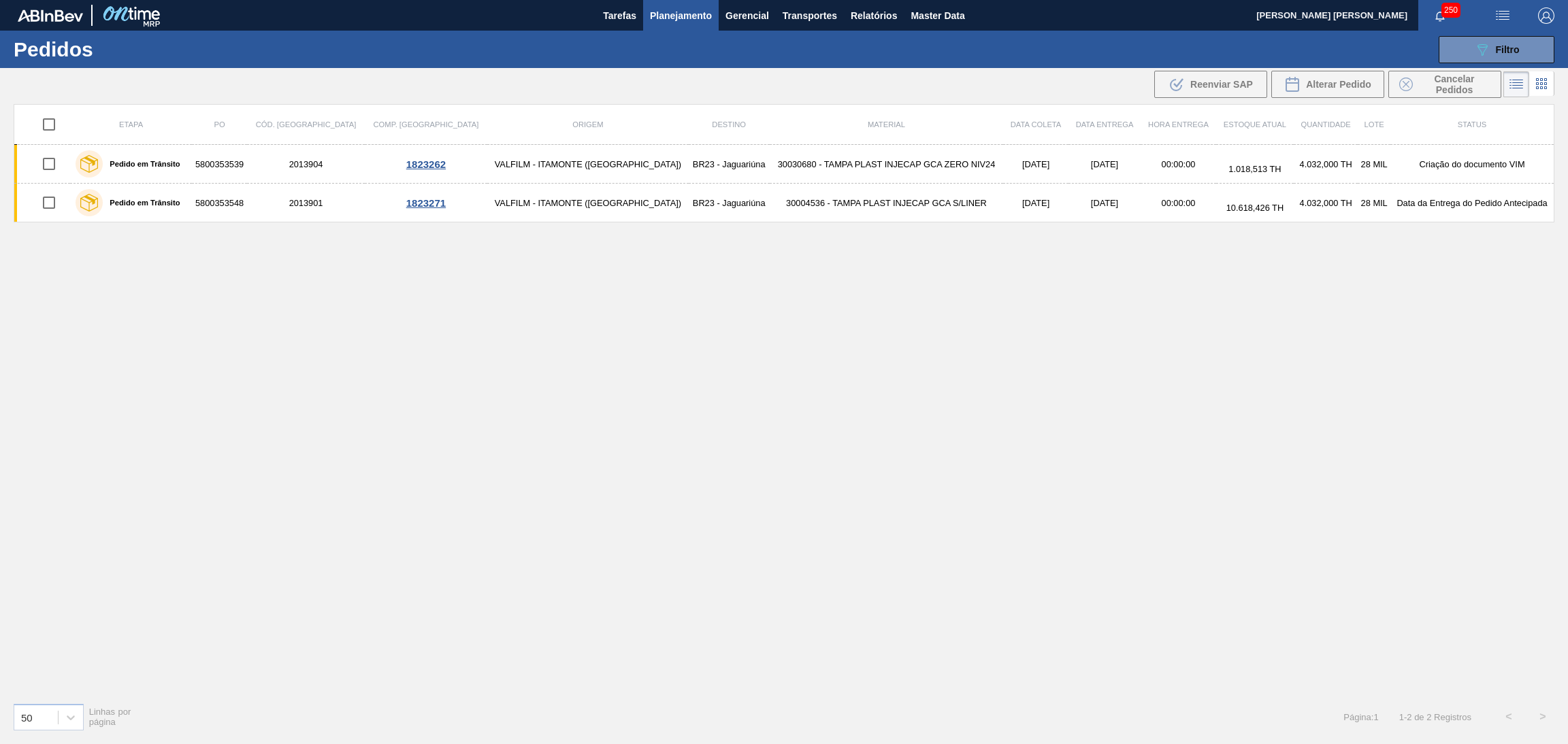
click at [128, 451] on div "Etapa PO Cód. Pedido Comp. Carga Origem Destino Material Data coleta Data entre…" at bounding box center [784, 398] width 1541 height 588
click at [537, 318] on div "Etapa PO Cód. Pedido Comp. Carga Origem Destino Material Data coleta Data entre…" at bounding box center [784, 398] width 1541 height 588
click at [673, 24] on button "Planejamento" at bounding box center [681, 15] width 76 height 31
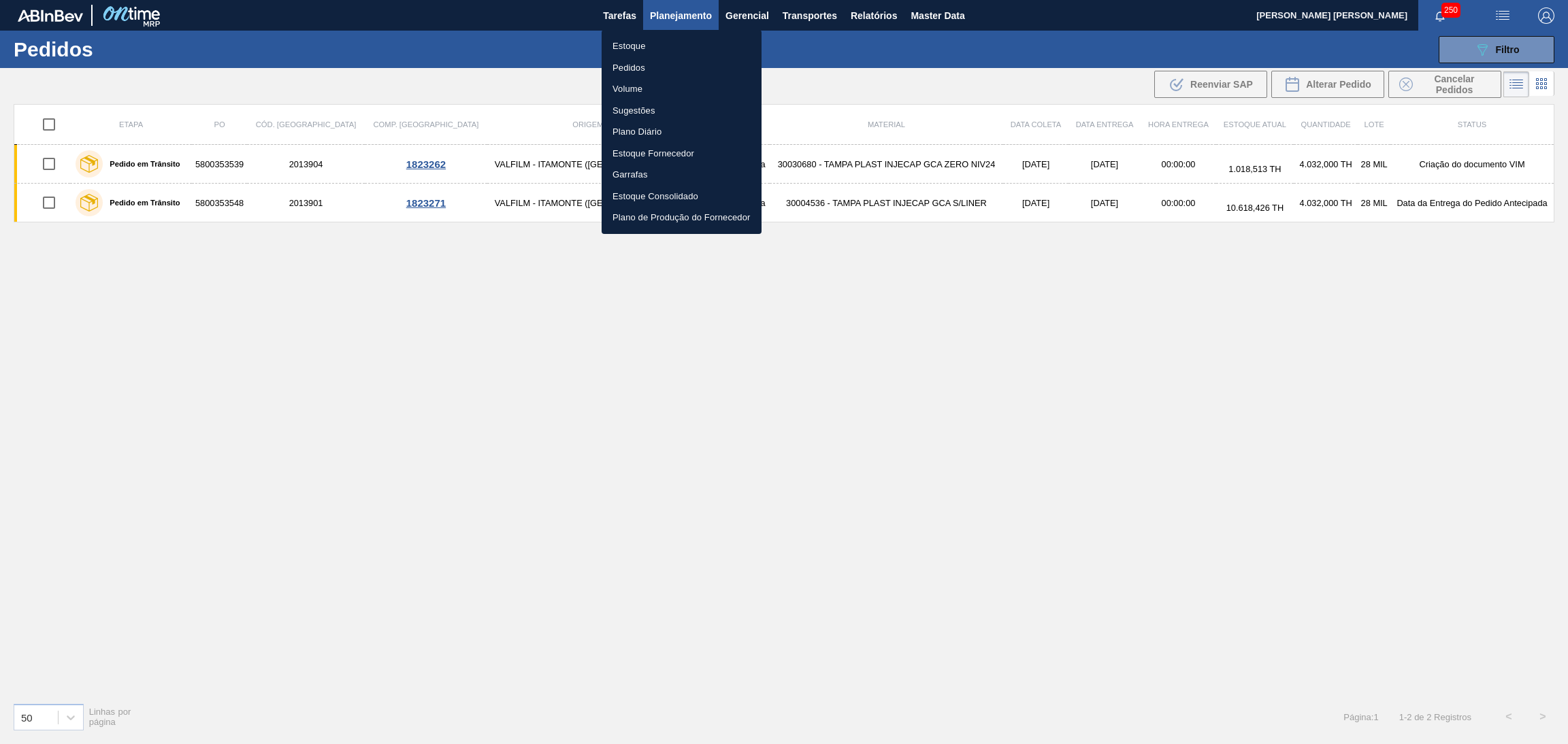
click at [1504, 52] on div at bounding box center [784, 372] width 1568 height 744
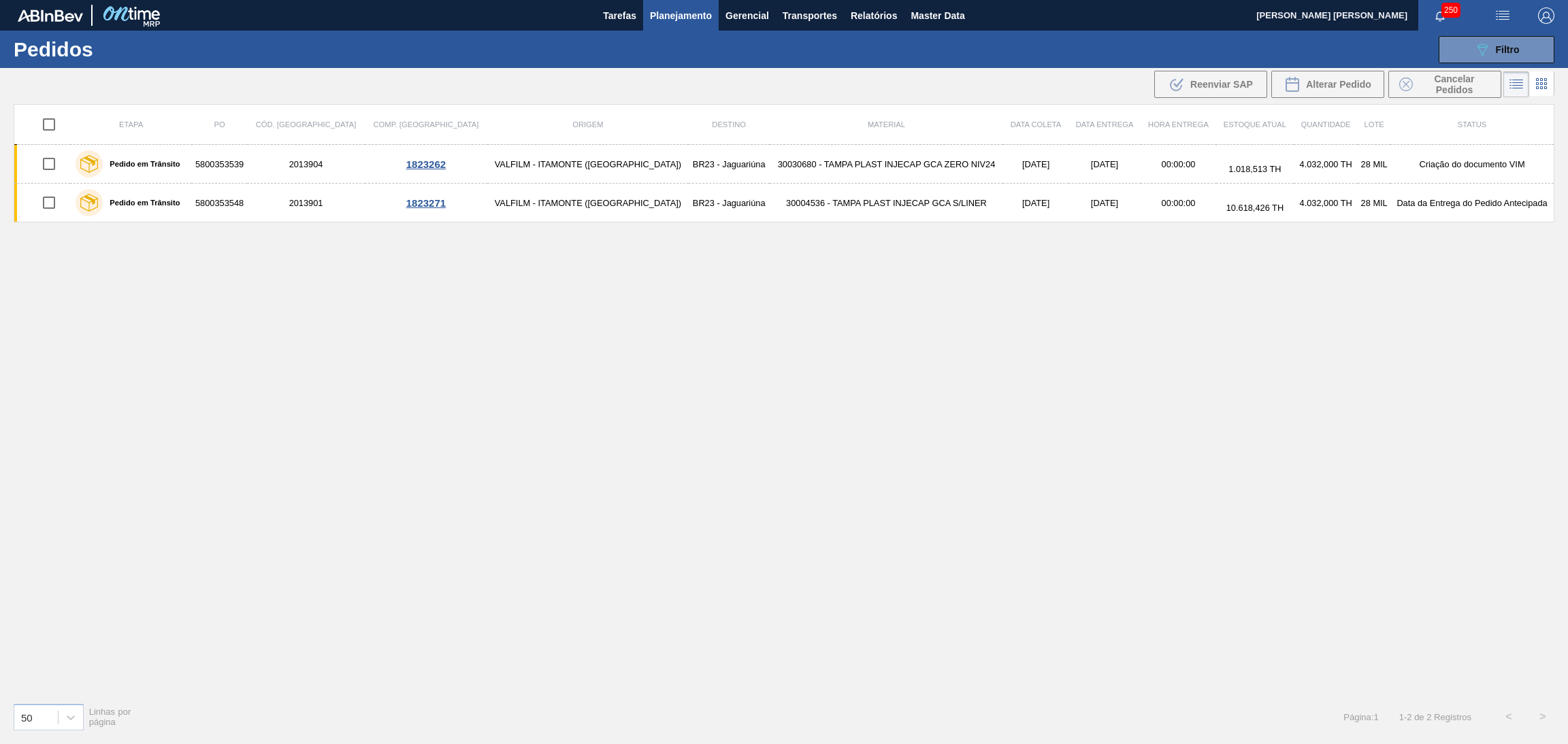
click at [1504, 52] on span "Filtro" at bounding box center [1508, 50] width 24 height 11
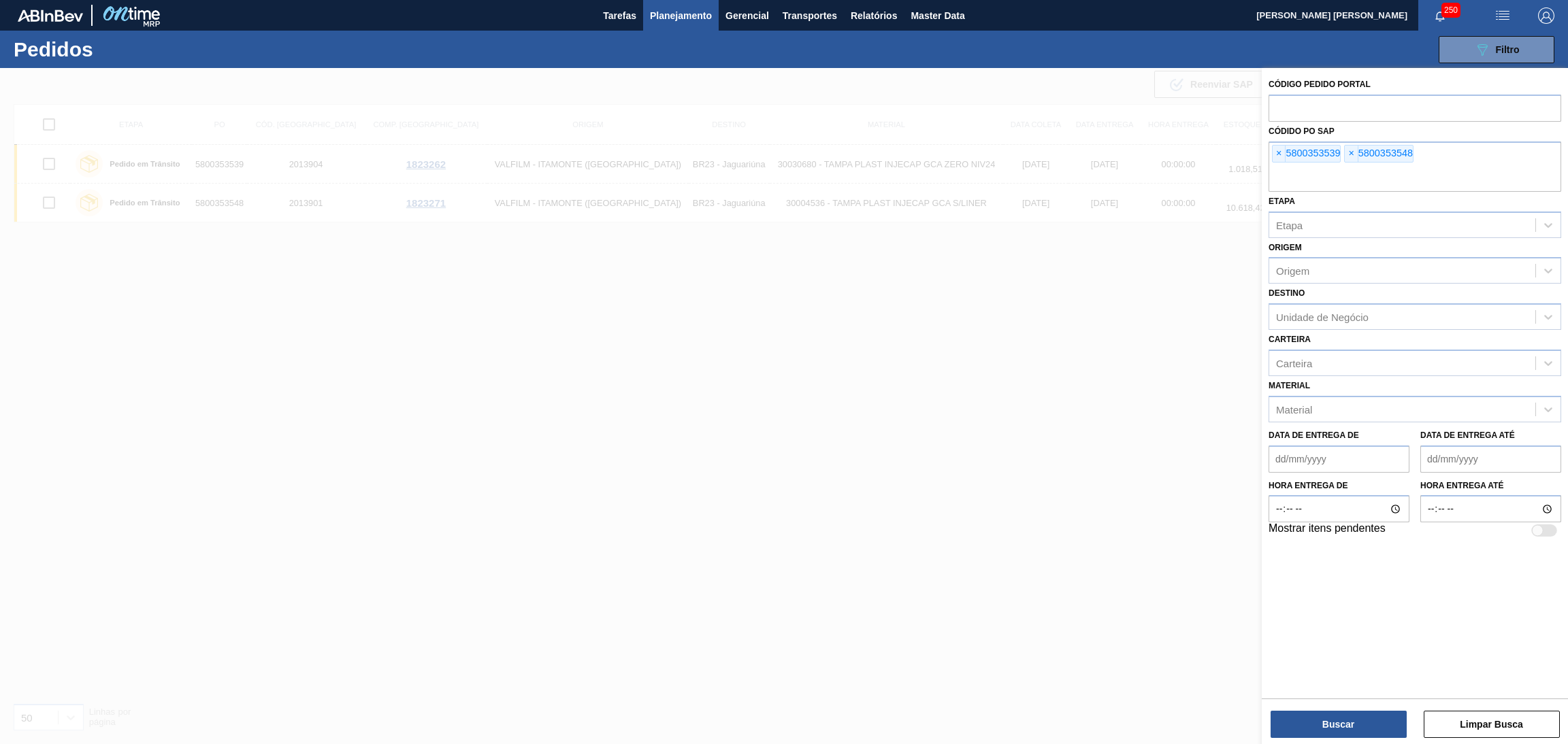
click at [668, 9] on span "Planejamento" at bounding box center [681, 16] width 62 height 17
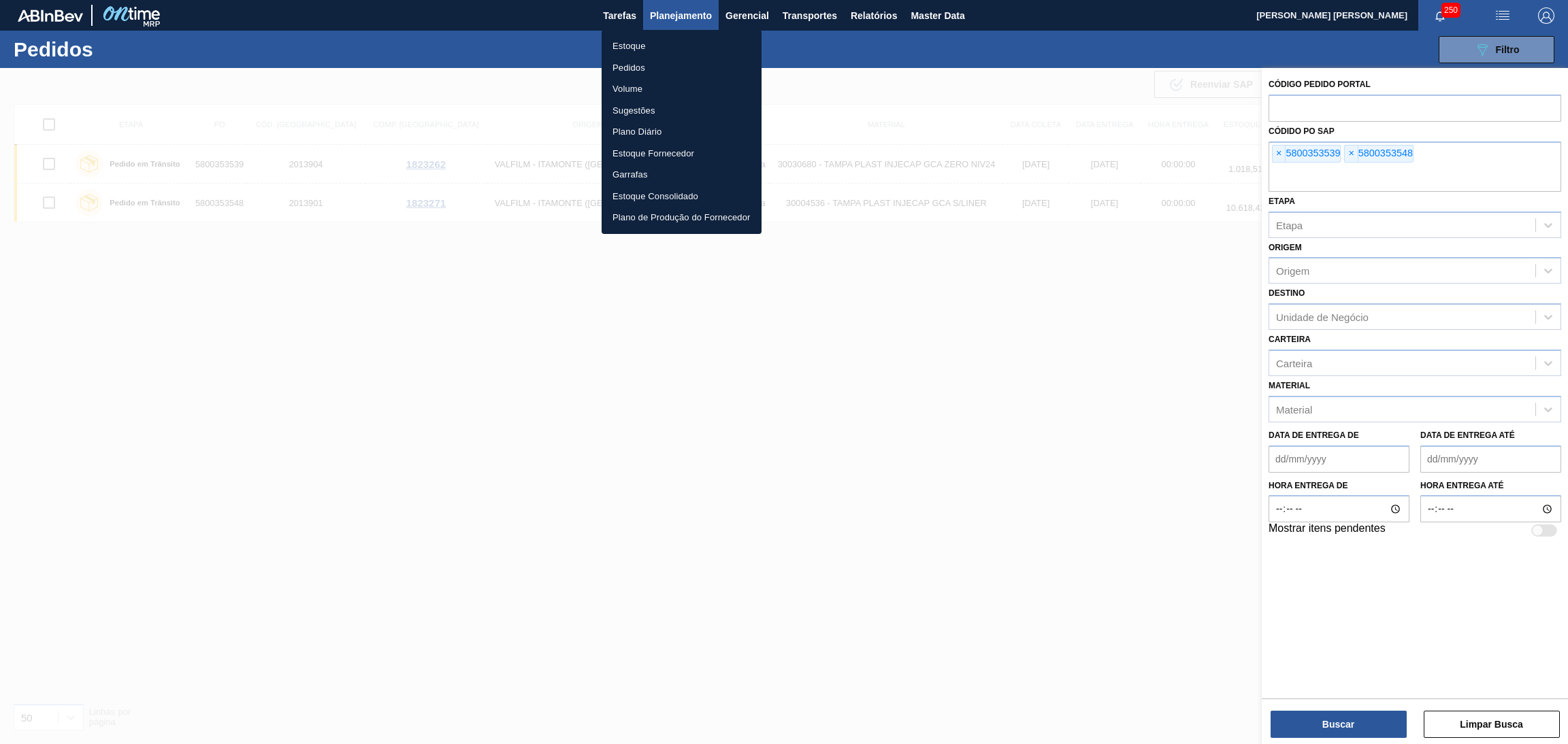
click at [647, 46] on li "Estoque" at bounding box center [682, 46] width 160 height 22
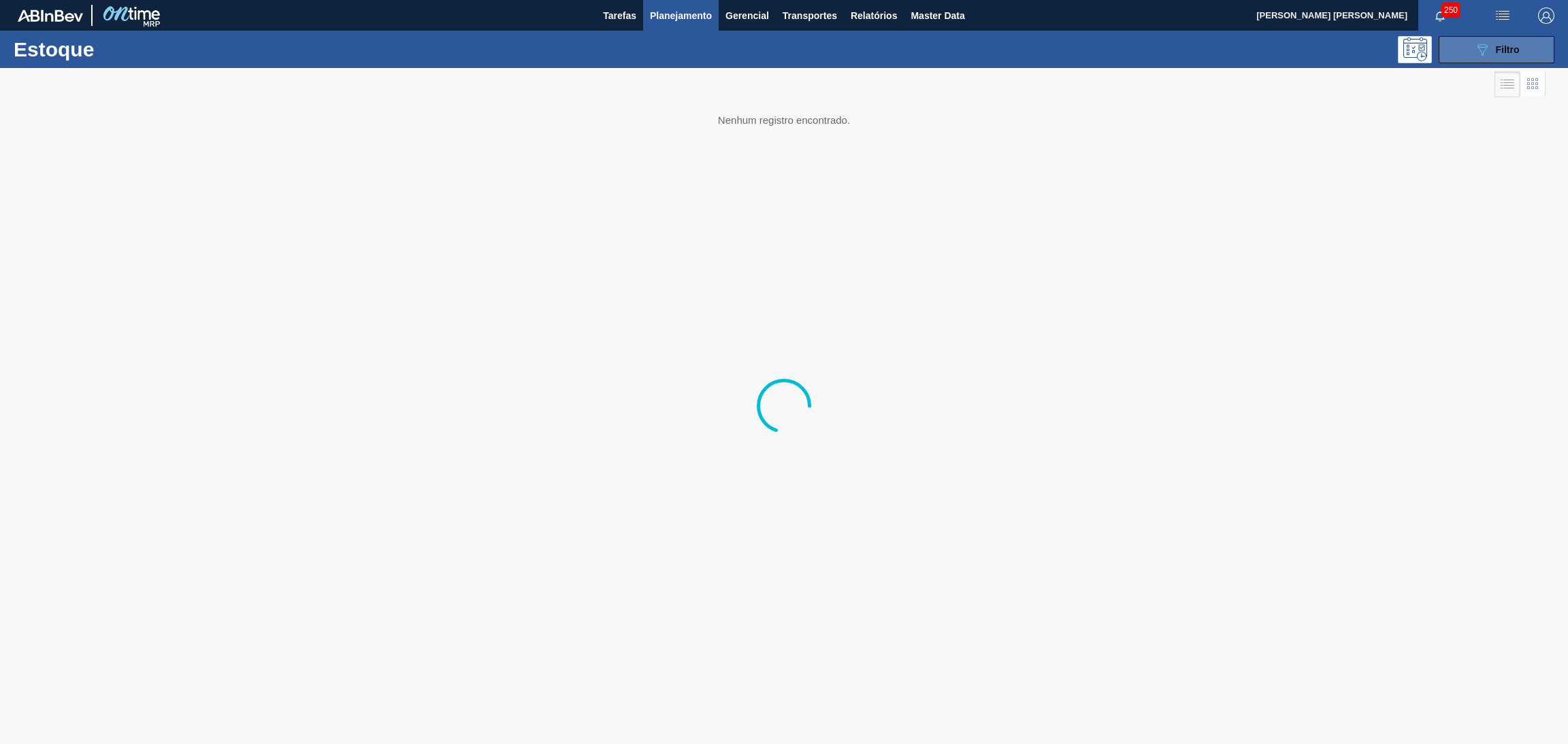
click at [1514, 45] on span "Filtro" at bounding box center [1508, 50] width 24 height 11
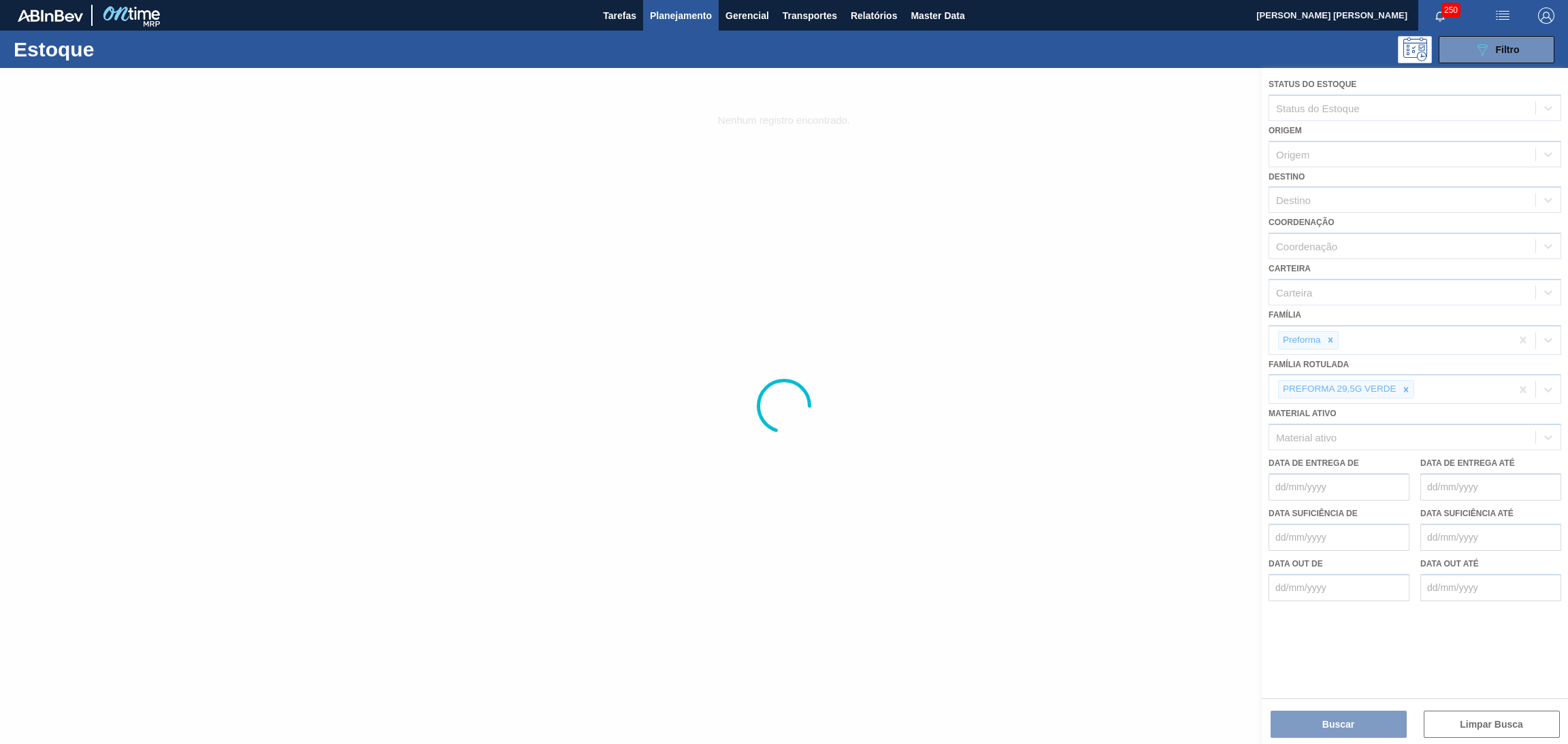
click at [1408, 391] on div at bounding box center [784, 406] width 1568 height 676
click at [1404, 387] on icon at bounding box center [1406, 389] width 5 height 5
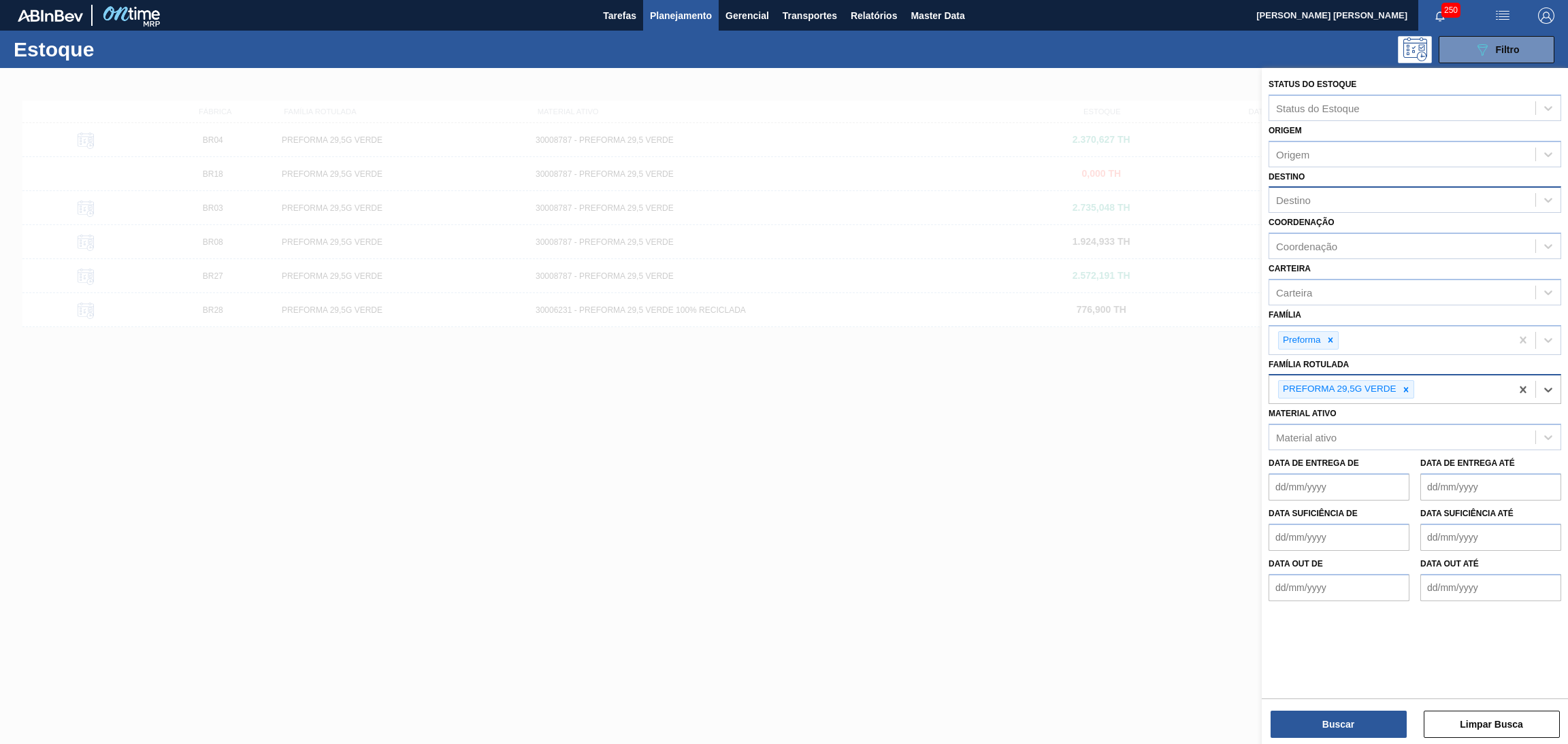
click at [1314, 201] on div "Destino" at bounding box center [1403, 200] width 266 height 20
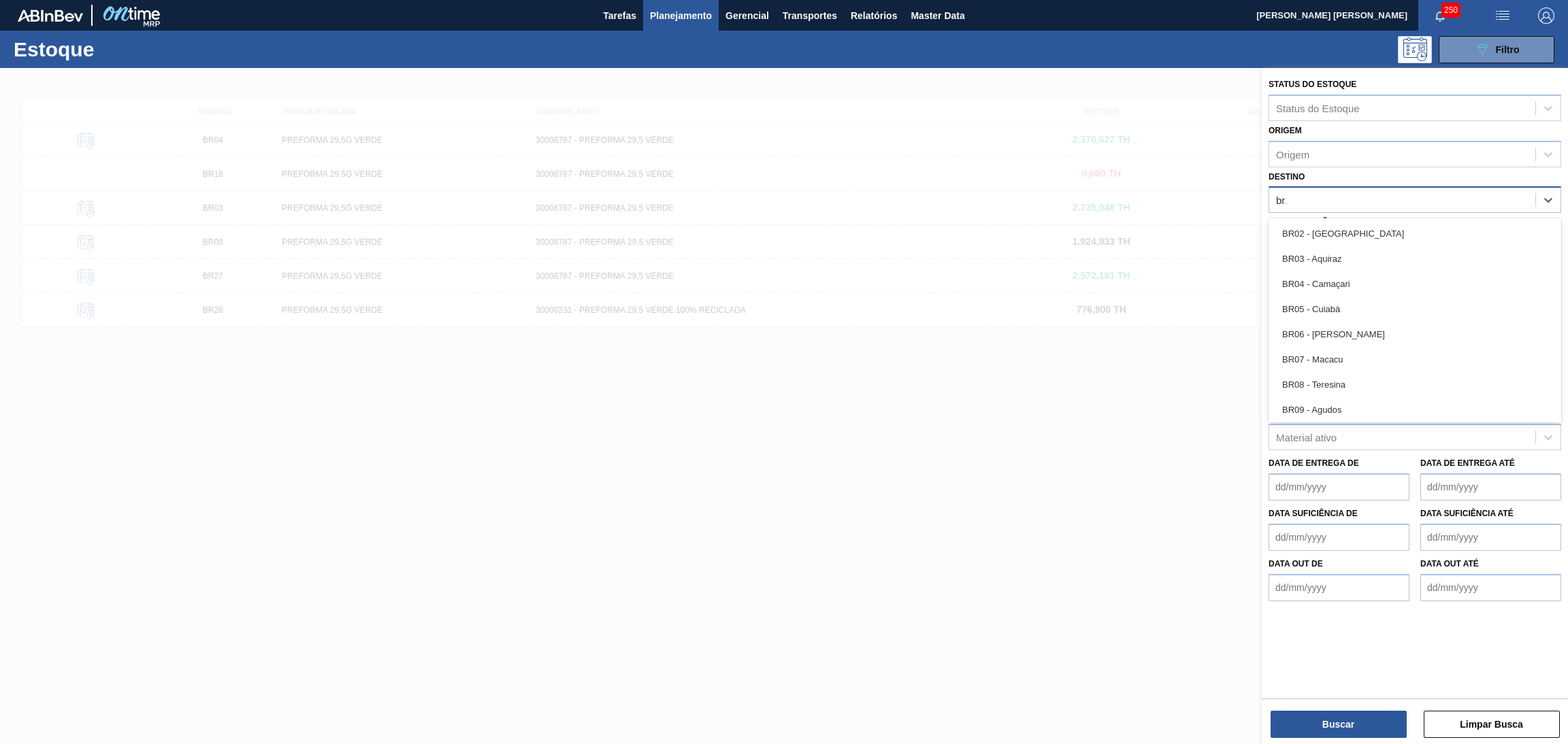
type input "br18"
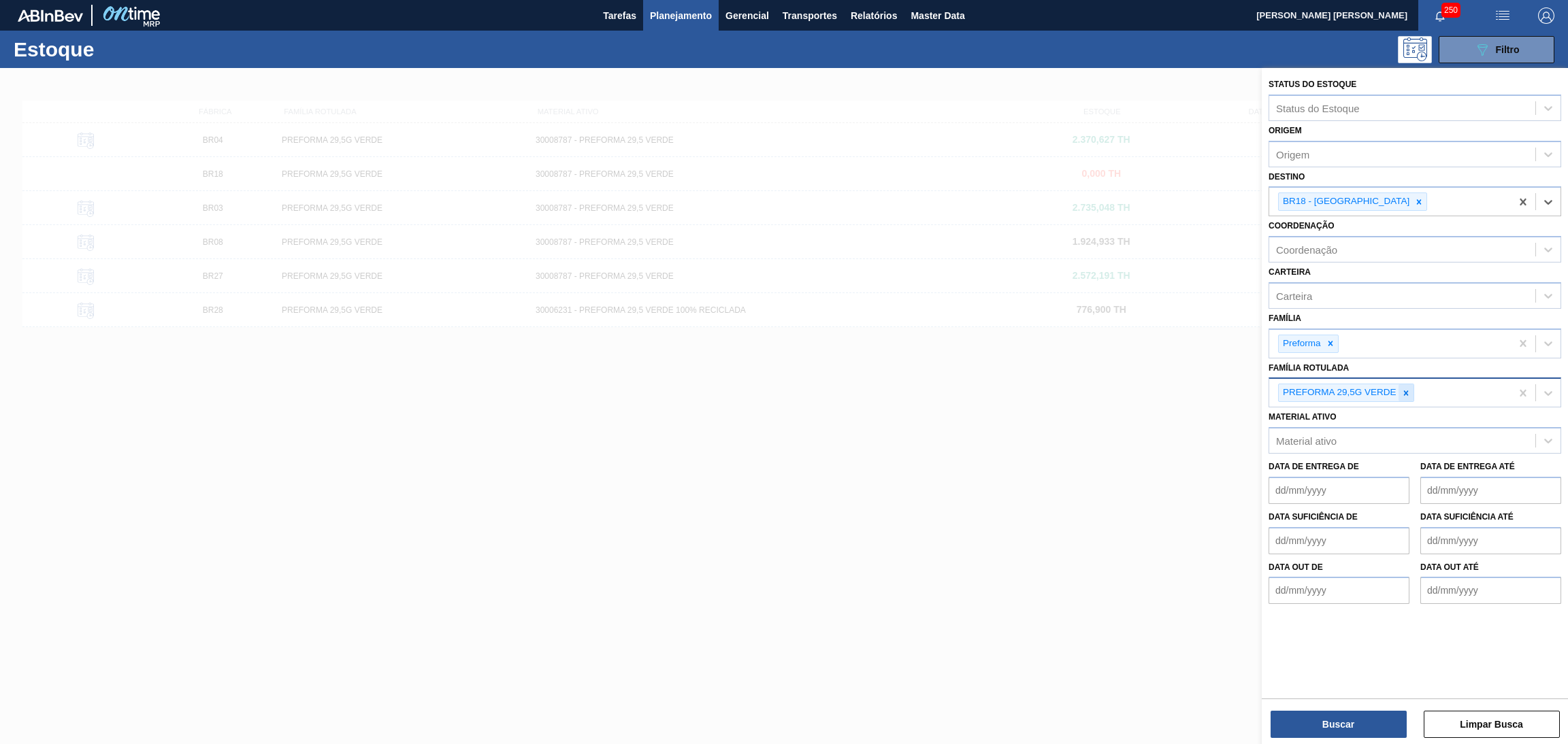
click at [1407, 388] on icon at bounding box center [1406, 393] width 10 height 10
click at [1332, 393] on div "Família Rotulada" at bounding box center [1315, 391] width 77 height 11
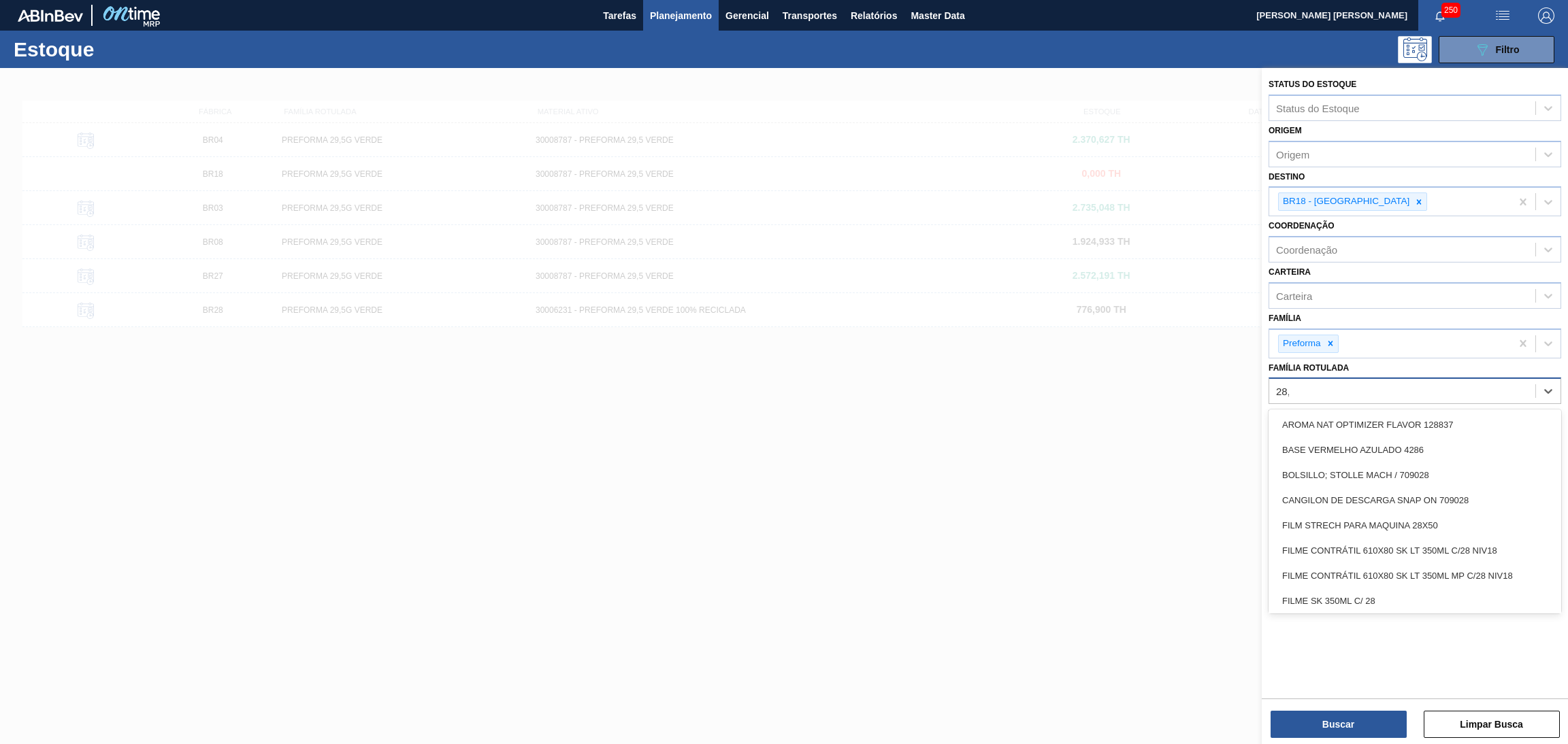
type Rotulada "28,7"
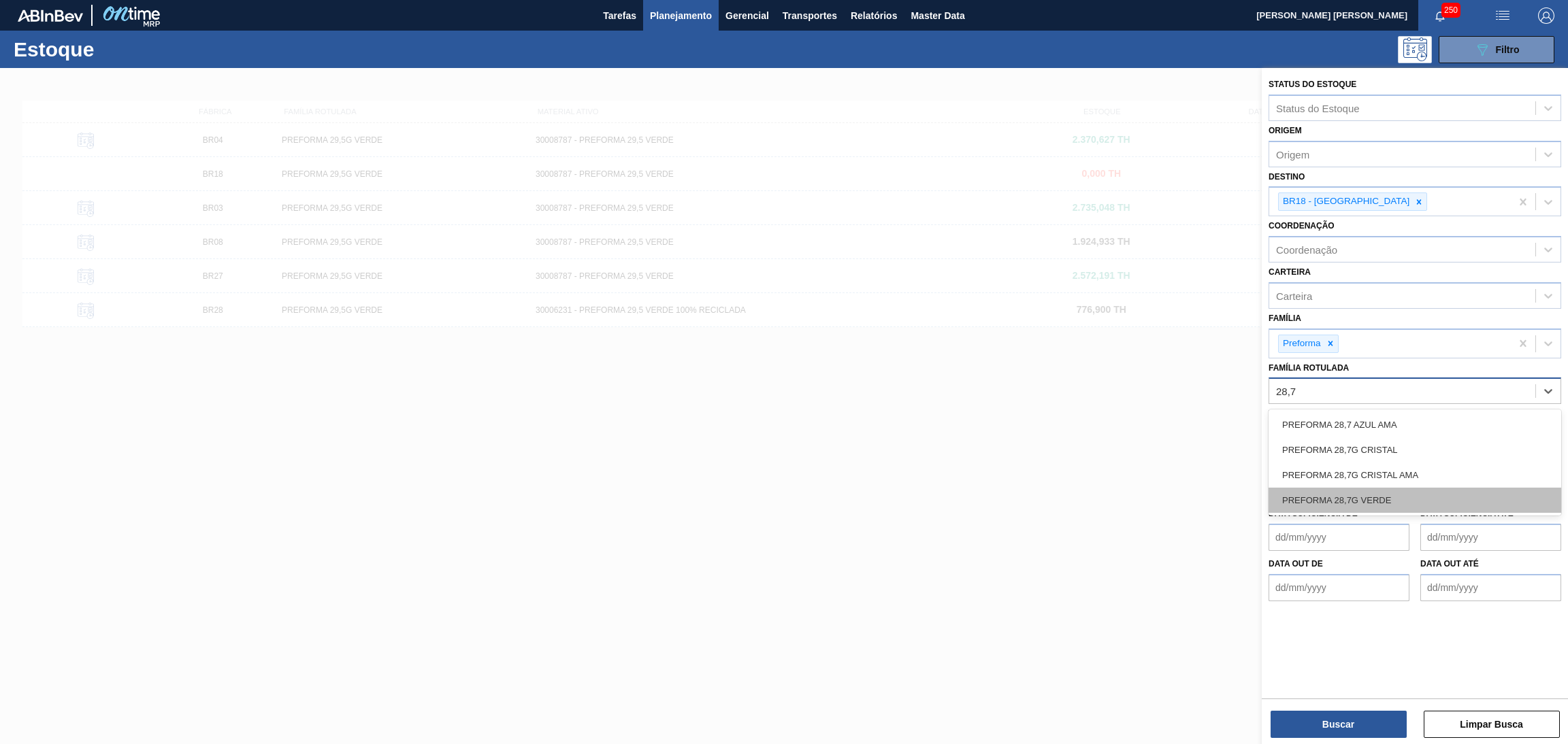
click at [1363, 502] on div "PREFORMA 28,7G VERDE" at bounding box center [1415, 500] width 292 height 25
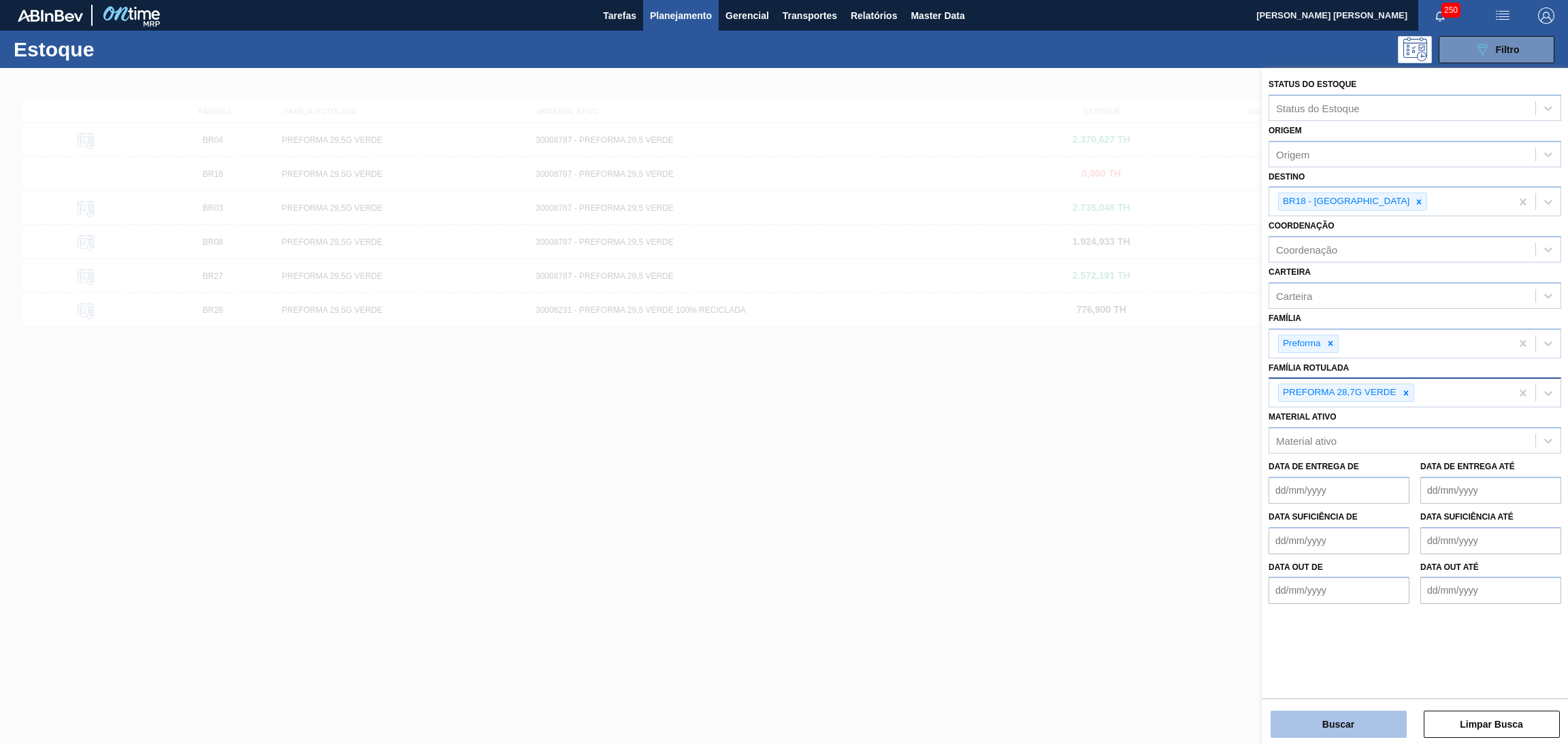
click at [1342, 722] on button "Buscar" at bounding box center [1339, 724] width 136 height 27
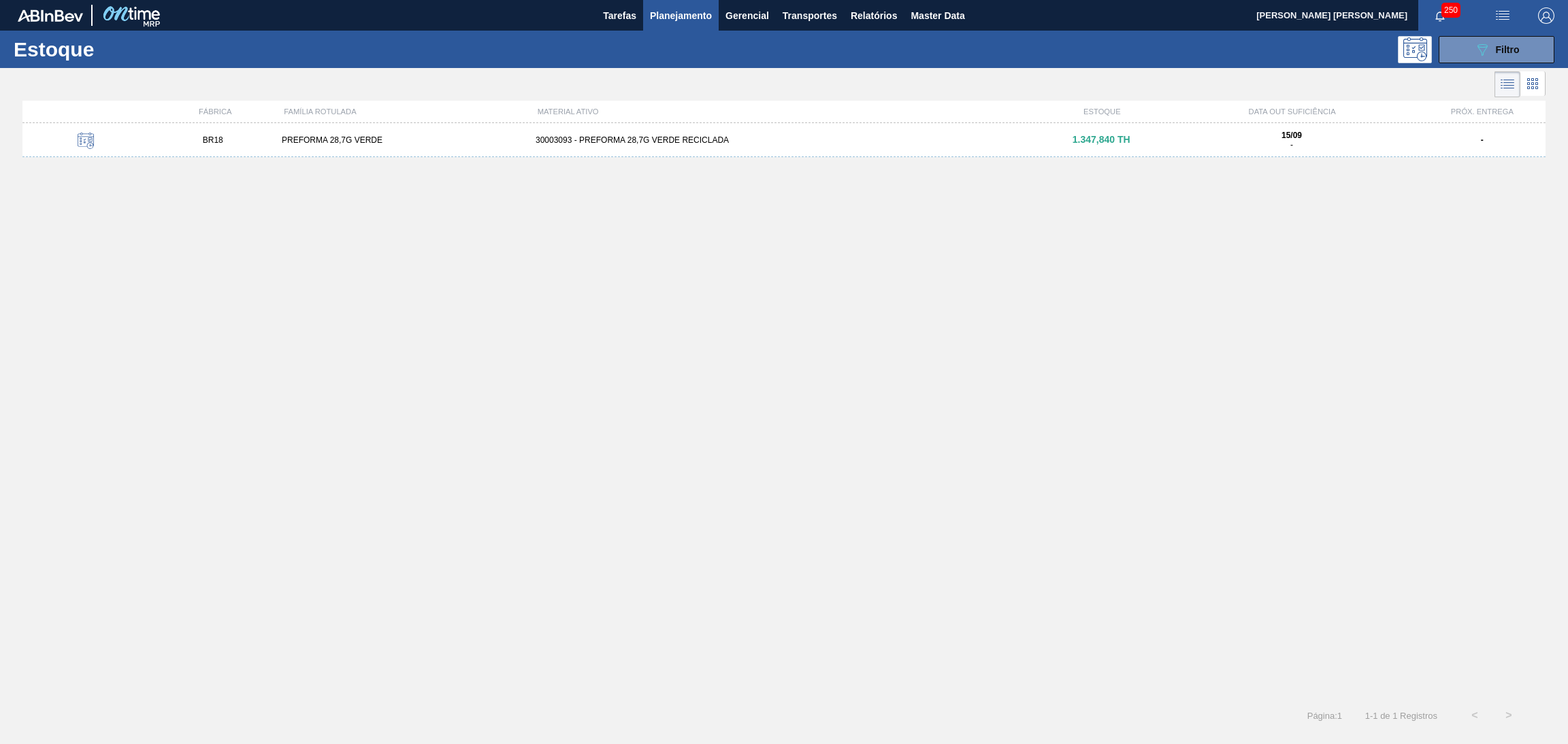
click at [681, 147] on div "BR18 PREFORMA 28,7G VERDE 30003093 - PREFORMA 28,7G VERDE RECICLADA 1.347,840 T…" at bounding box center [784, 140] width 1523 height 34
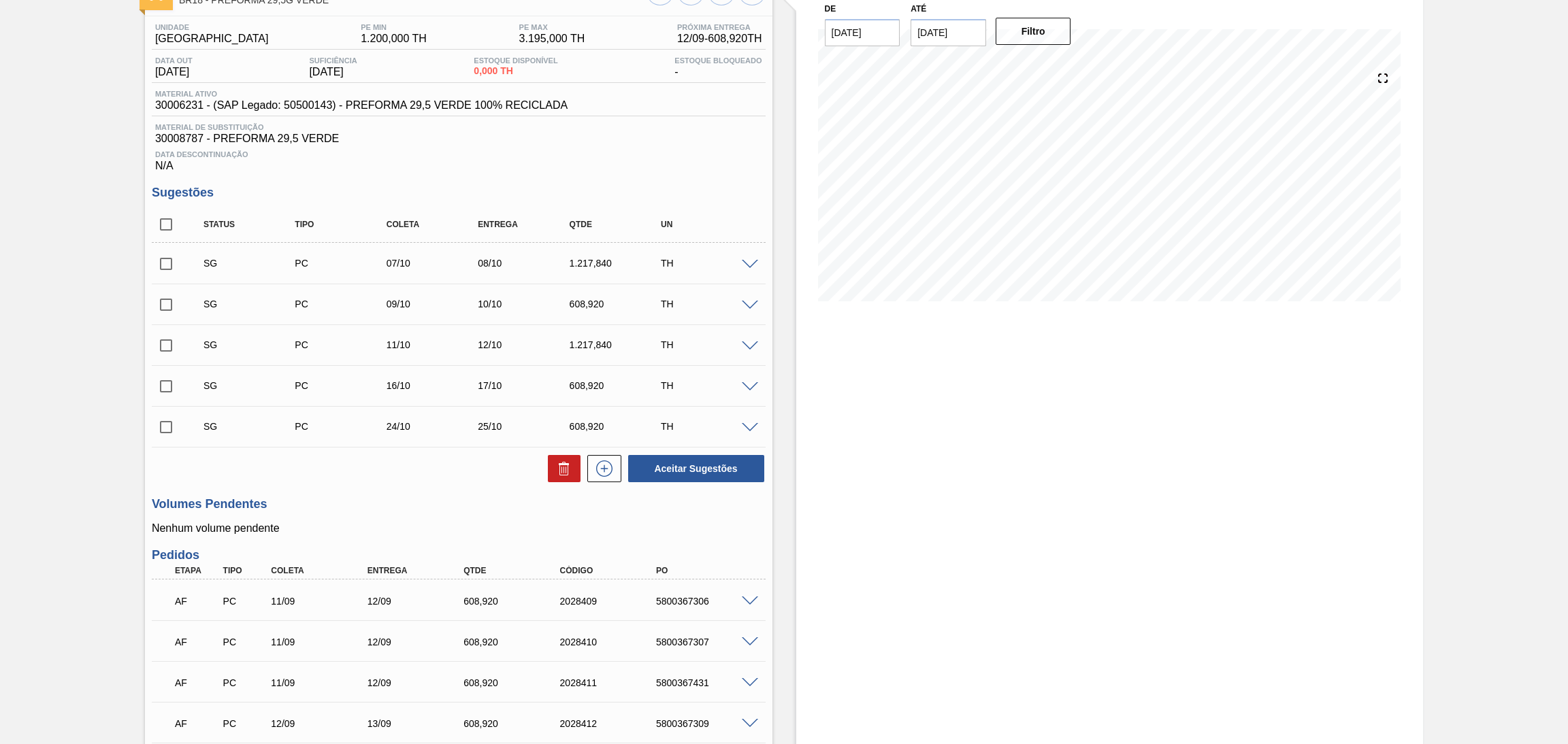
scroll to position [204, 0]
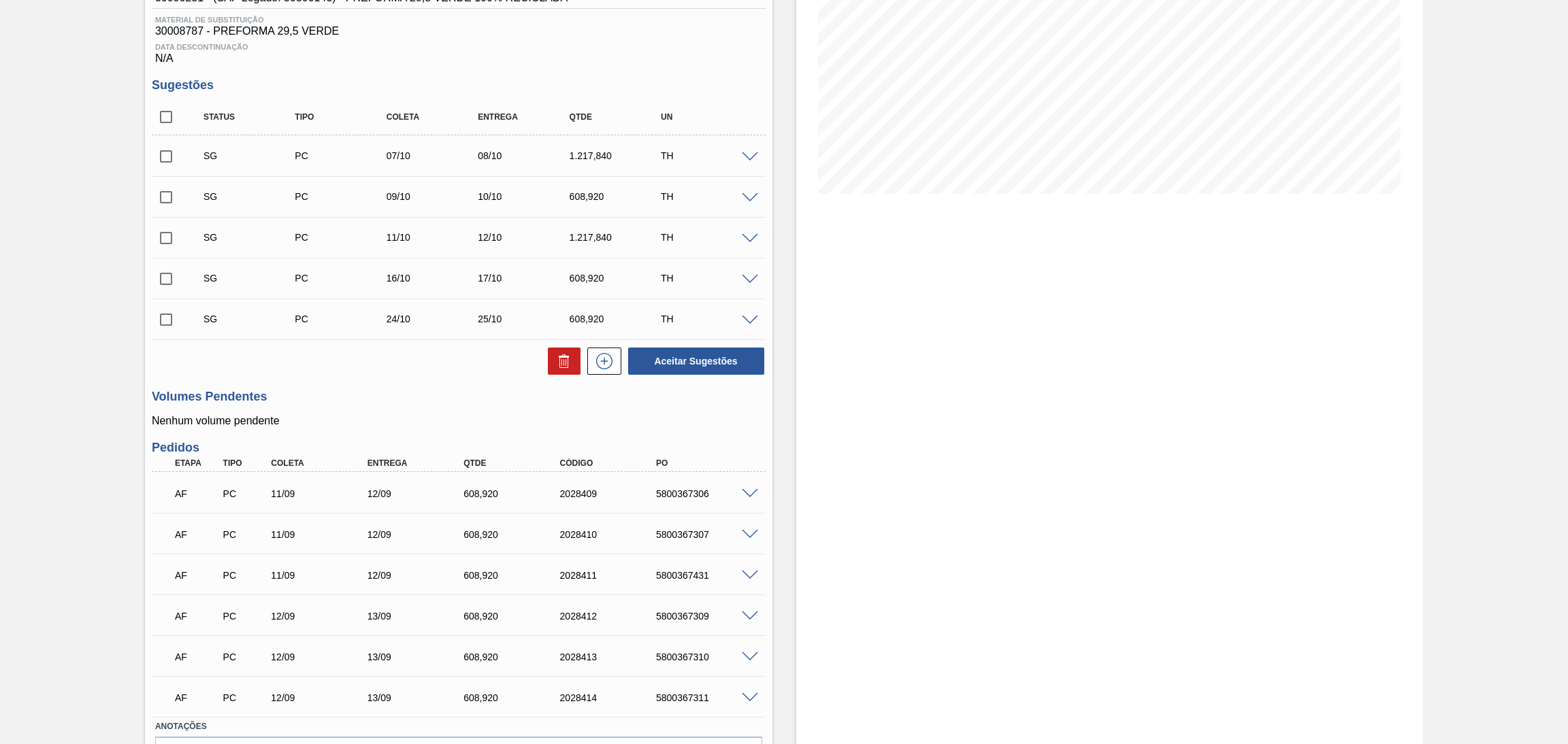
click at [689, 492] on div "5800367306" at bounding box center [707, 494] width 110 height 11
click at [689, 491] on div "5800367306" at bounding box center [707, 494] width 110 height 11
copy div "5800367306"
click at [675, 572] on div "5800367431" at bounding box center [707, 576] width 110 height 11
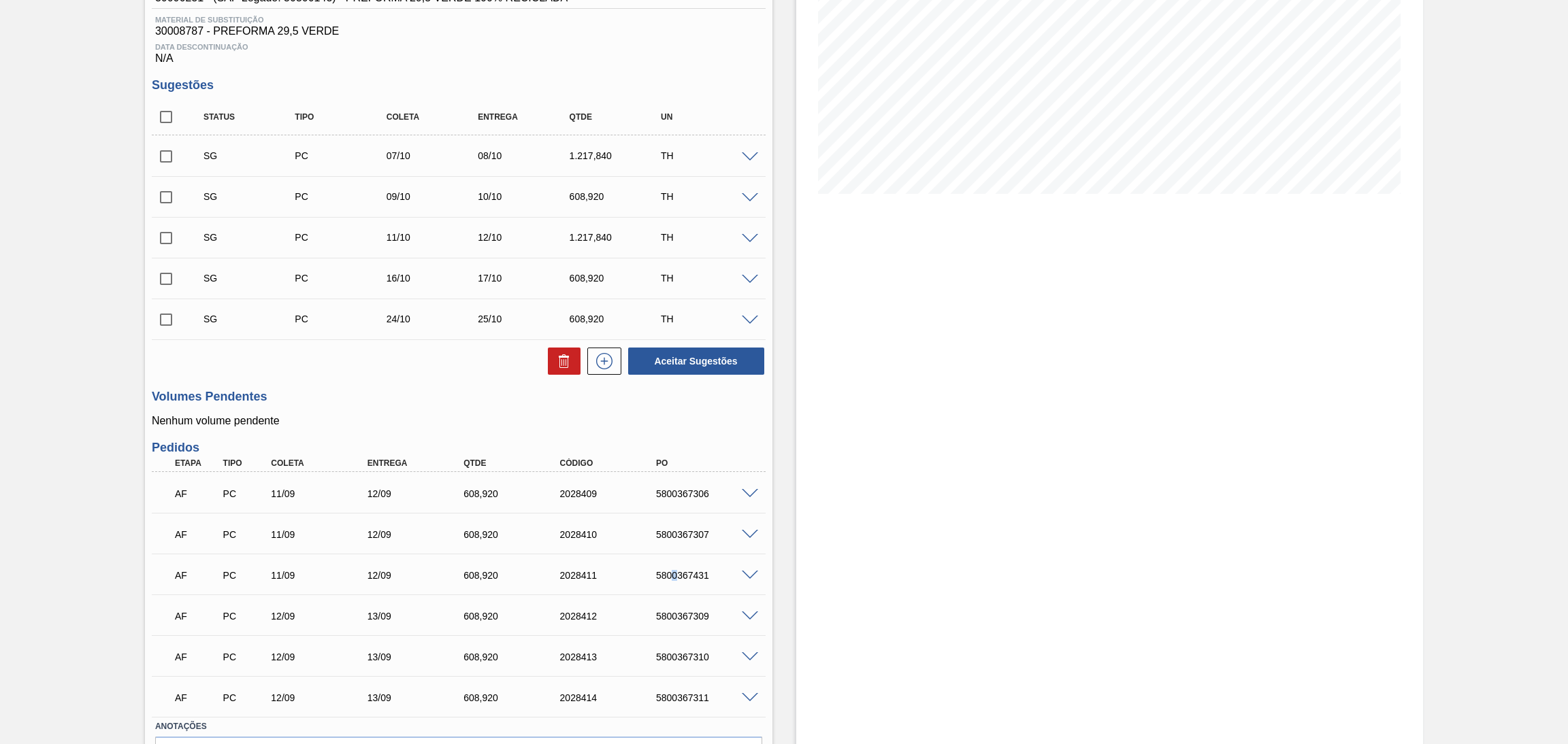
copy div "0"
click at [677, 576] on div "5800367431" at bounding box center [707, 576] width 110 height 11
click at [687, 613] on div "5800367309" at bounding box center [707, 616] width 110 height 11
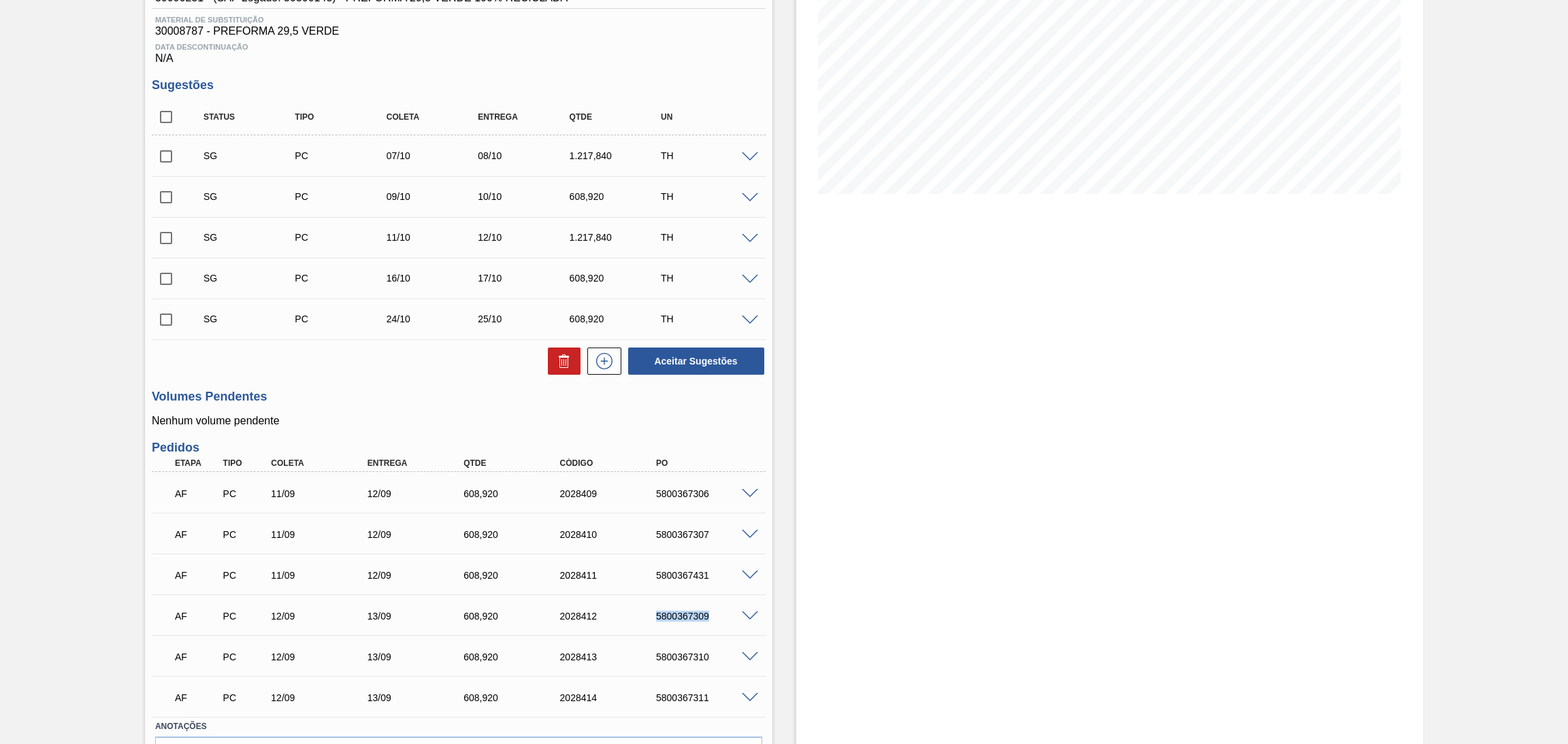
copy div "5800367309"
click at [675, 648] on div "AF PC 12/09 13/09 608,[PHONE_NUMBER] 5800367310" at bounding box center [455, 656] width 578 height 27
click at [676, 648] on div "AF PC 12/09 13/09 608,[PHONE_NUMBER] 5800367310" at bounding box center [455, 656] width 578 height 27
copy div "5800367310"
click at [682, 683] on div "AF PC 12/09 13/09 608,[PHONE_NUMBER] 5800367311" at bounding box center [455, 696] width 578 height 27
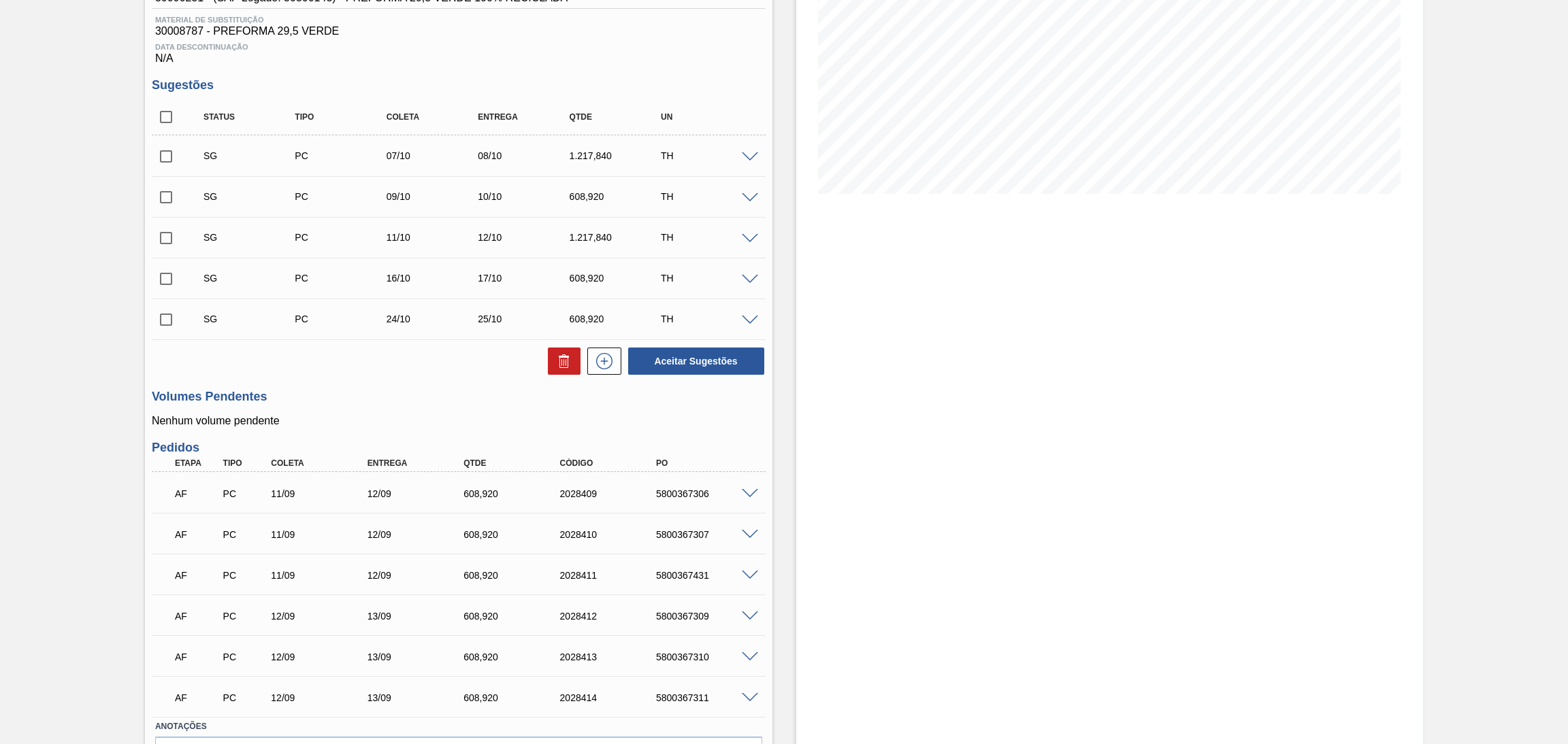
click at [680, 699] on div "5800367311" at bounding box center [707, 698] width 110 height 11
copy div "5800367311"
click at [338, 366] on div "Aceitar Sugestões" at bounding box center [459, 361] width 614 height 30
click at [750, 160] on span at bounding box center [750, 158] width 17 height 11
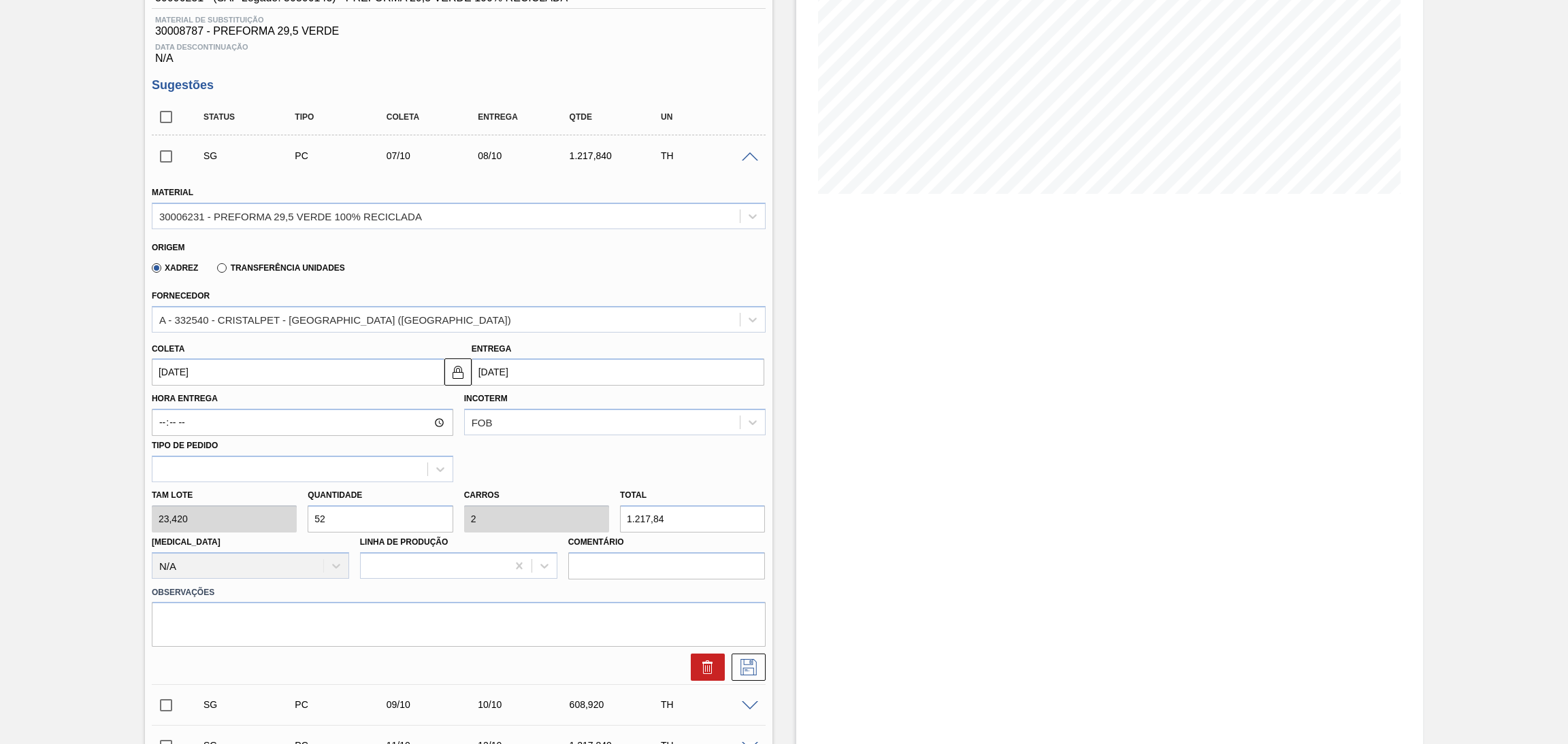
click at [537, 169] on div "SG PC 07/10 08/10 1.217,840 TH" at bounding box center [459, 156] width 614 height 34
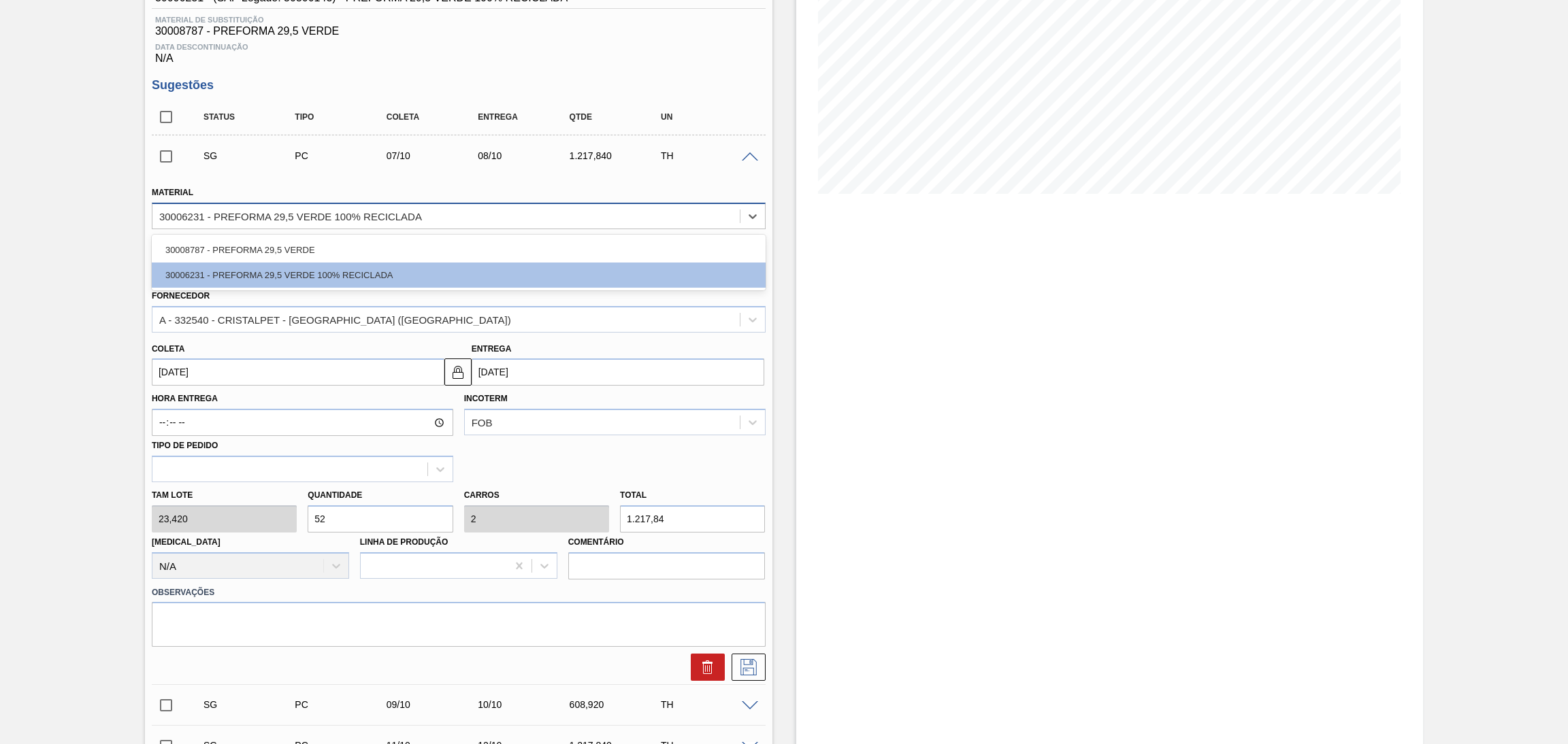
click at [422, 206] on div "30006231 - PREFORMA 29,5 VERDE 100% RECICLADA" at bounding box center [446, 216] width 587 height 20
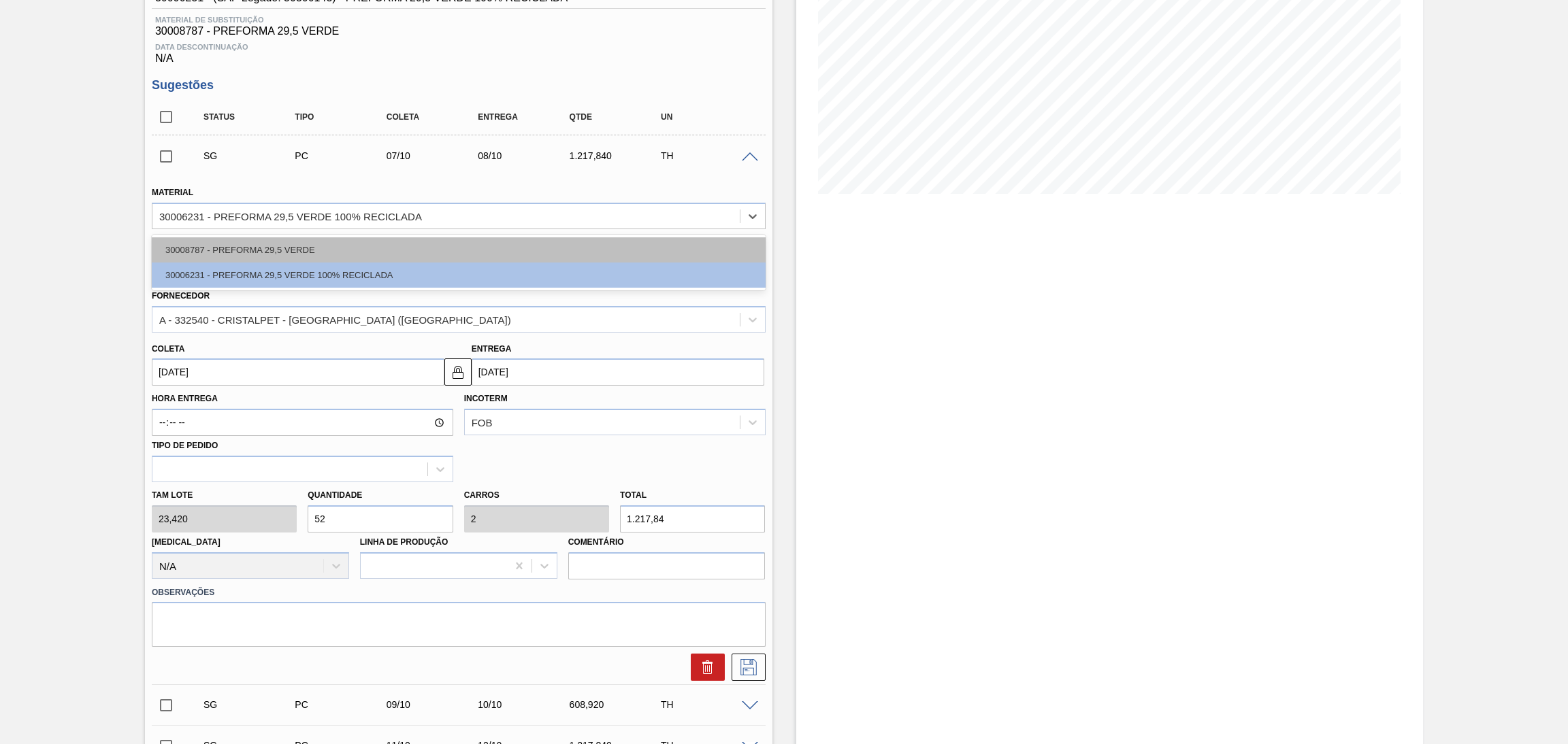
click at [344, 255] on div "30008787 - PREFORMA 29,5 VERDE" at bounding box center [459, 249] width 614 height 25
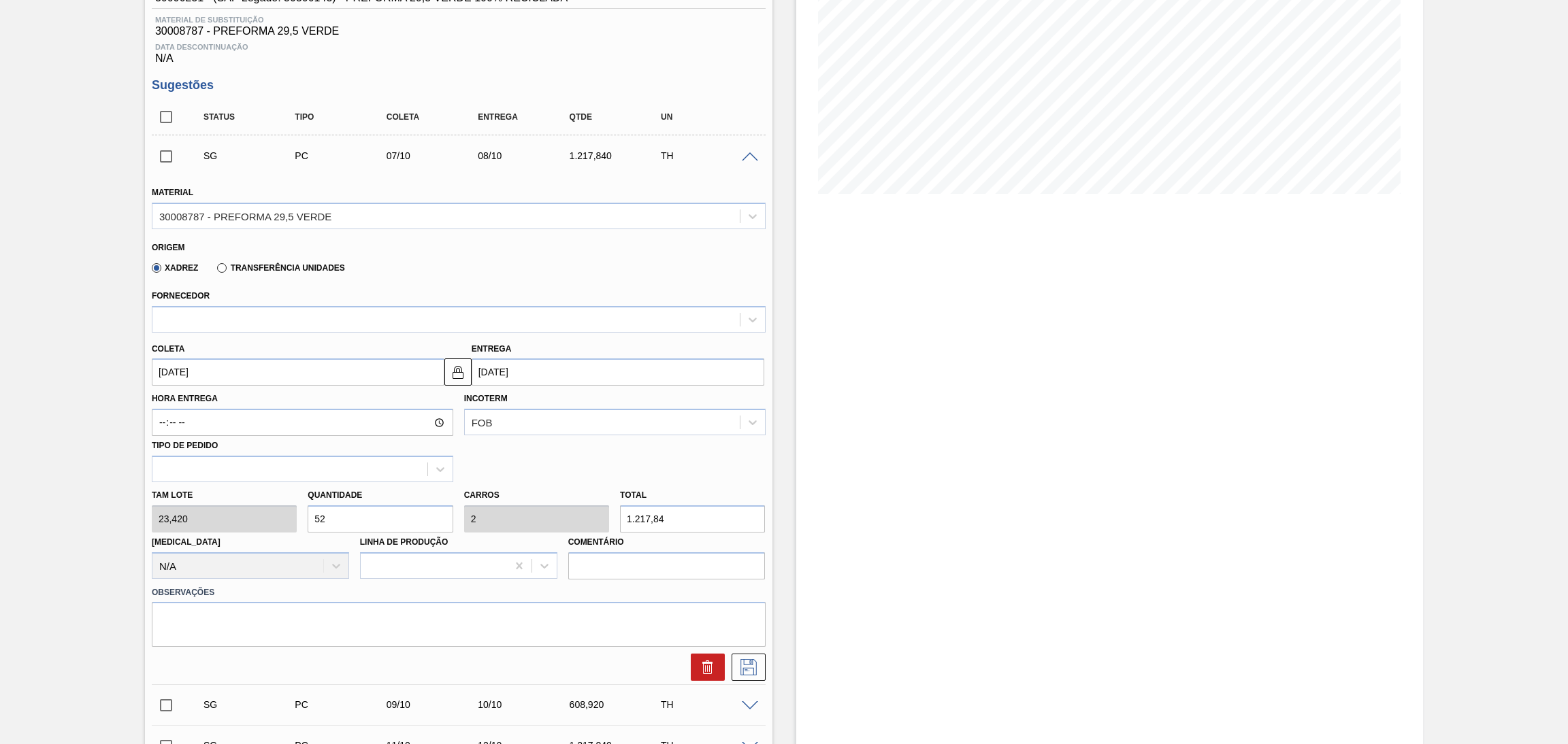
click at [530, 258] on div "Xadrez Transferência Unidades" at bounding box center [453, 265] width 602 height 26
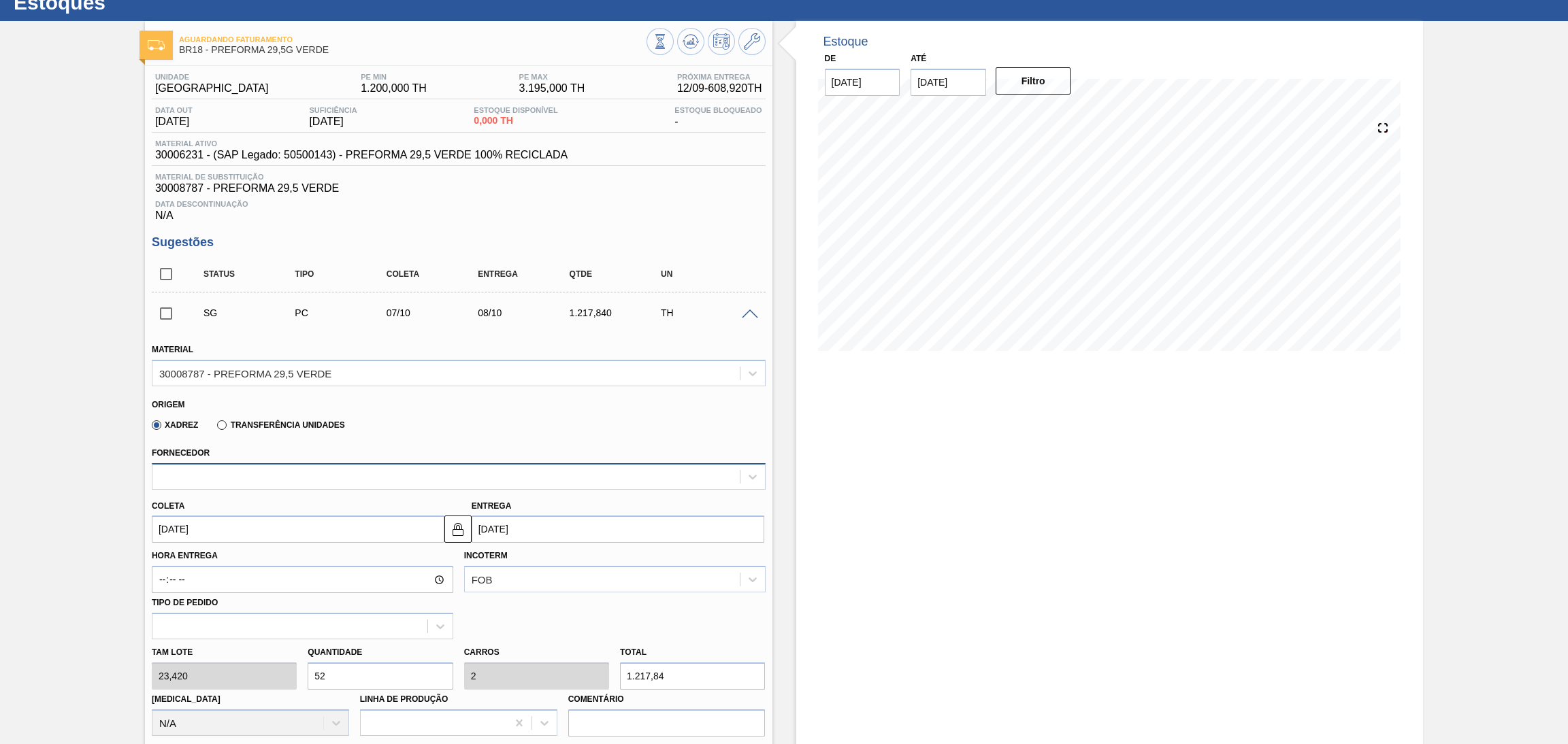
scroll to position [0, 0]
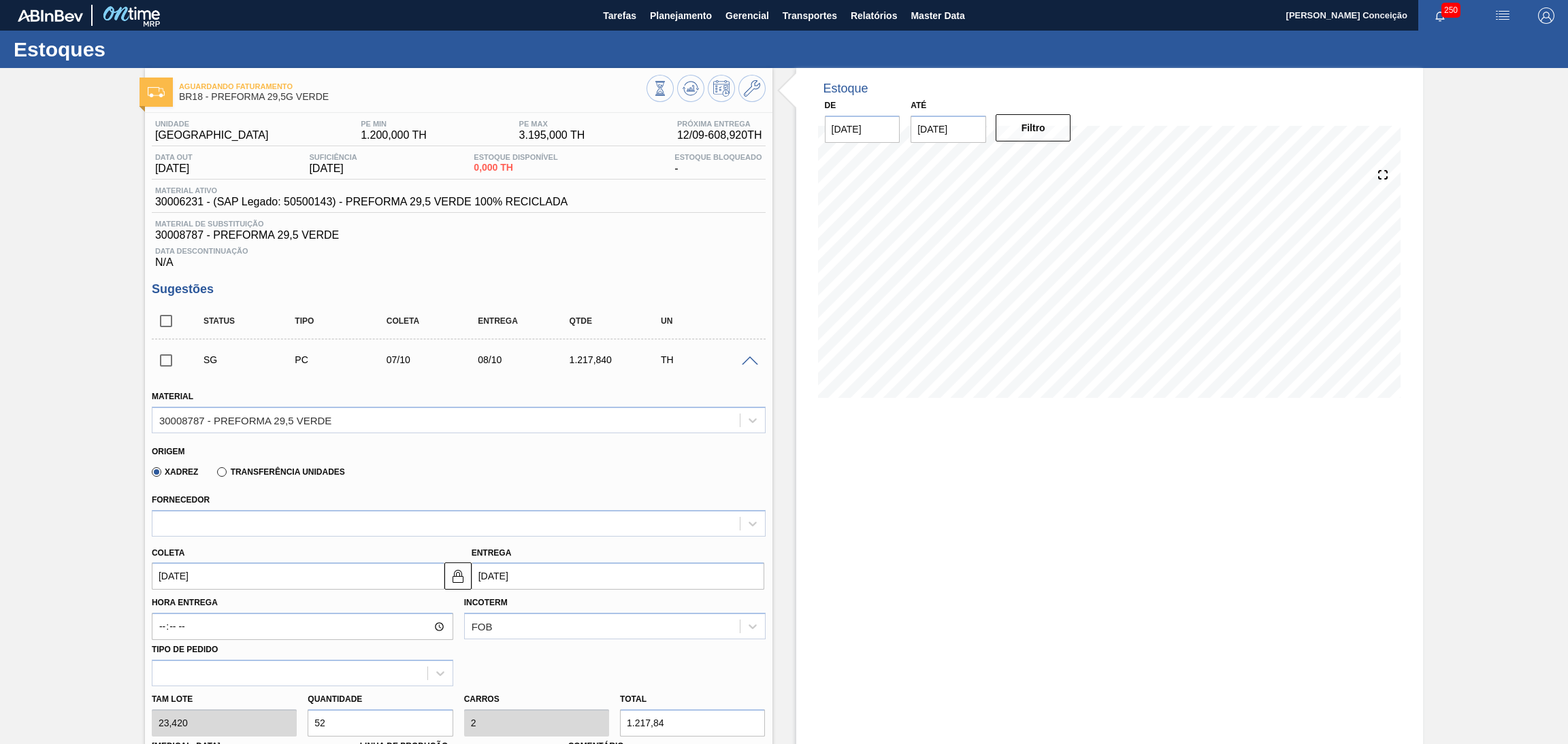
click at [257, 522] on div at bounding box center [446, 523] width 587 height 20
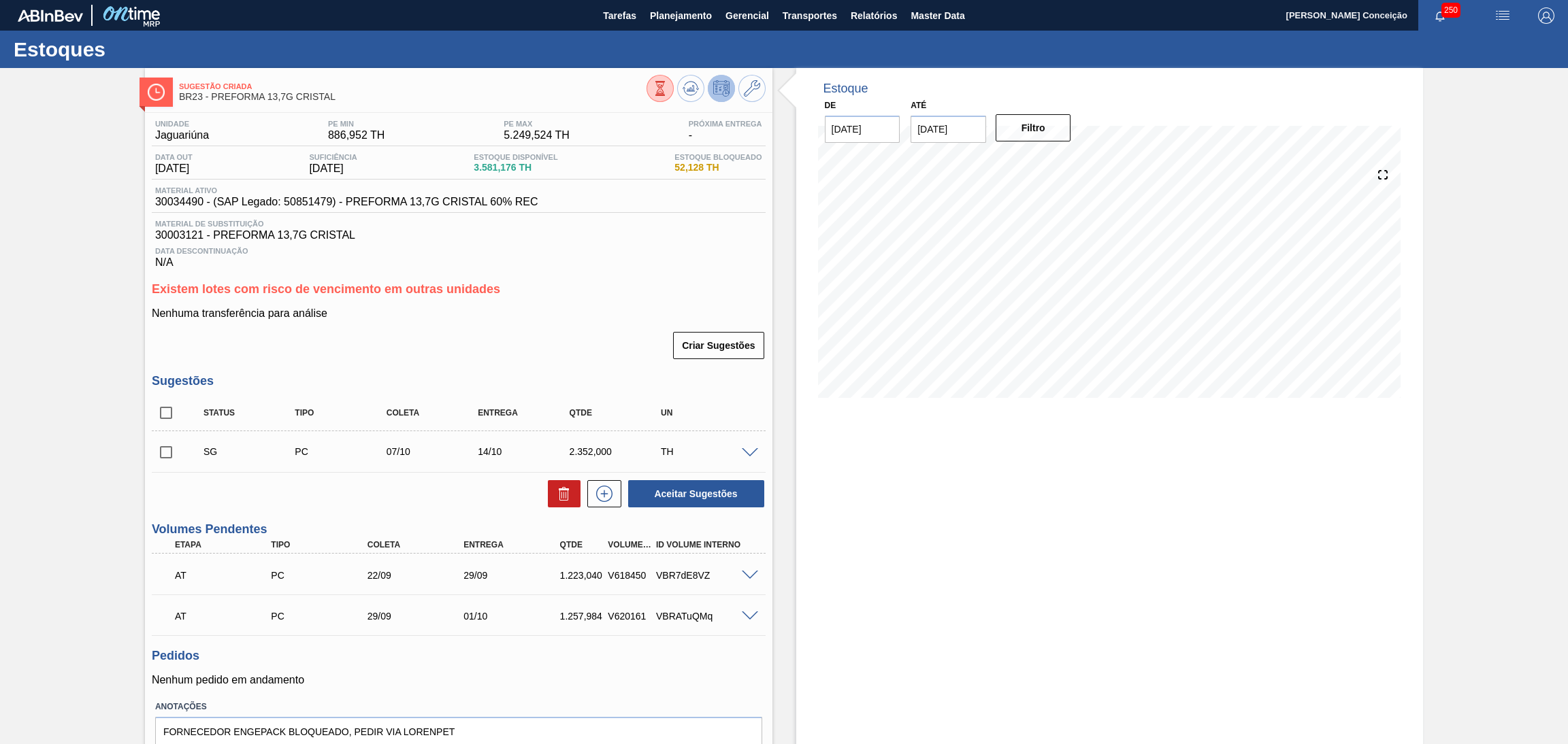
click at [569, 349] on div "Criar Sugestões" at bounding box center [459, 346] width 614 height 30
click at [676, 20] on span "Planejamento" at bounding box center [681, 16] width 62 height 17
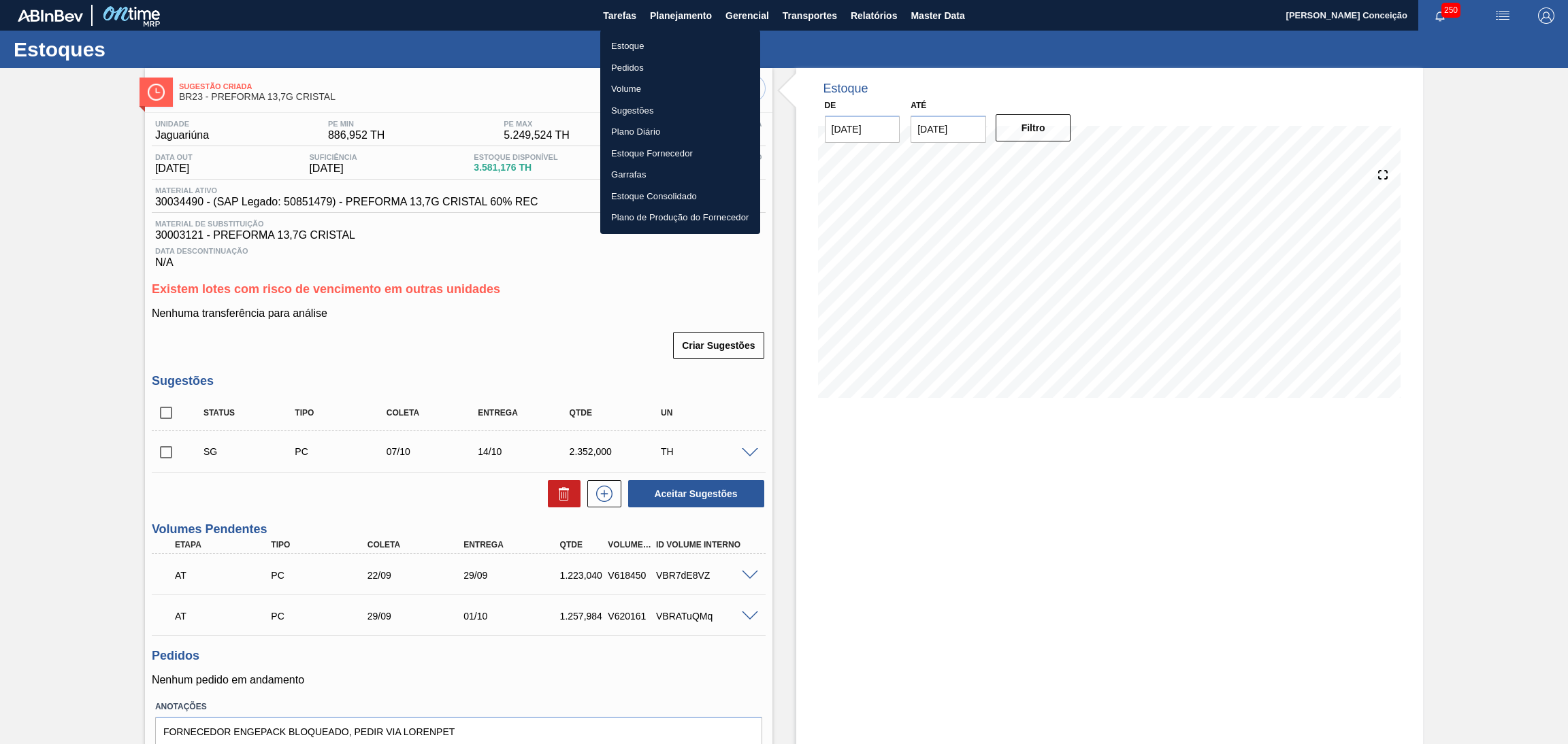
click at [642, 49] on li "Estoque" at bounding box center [680, 46] width 160 height 22
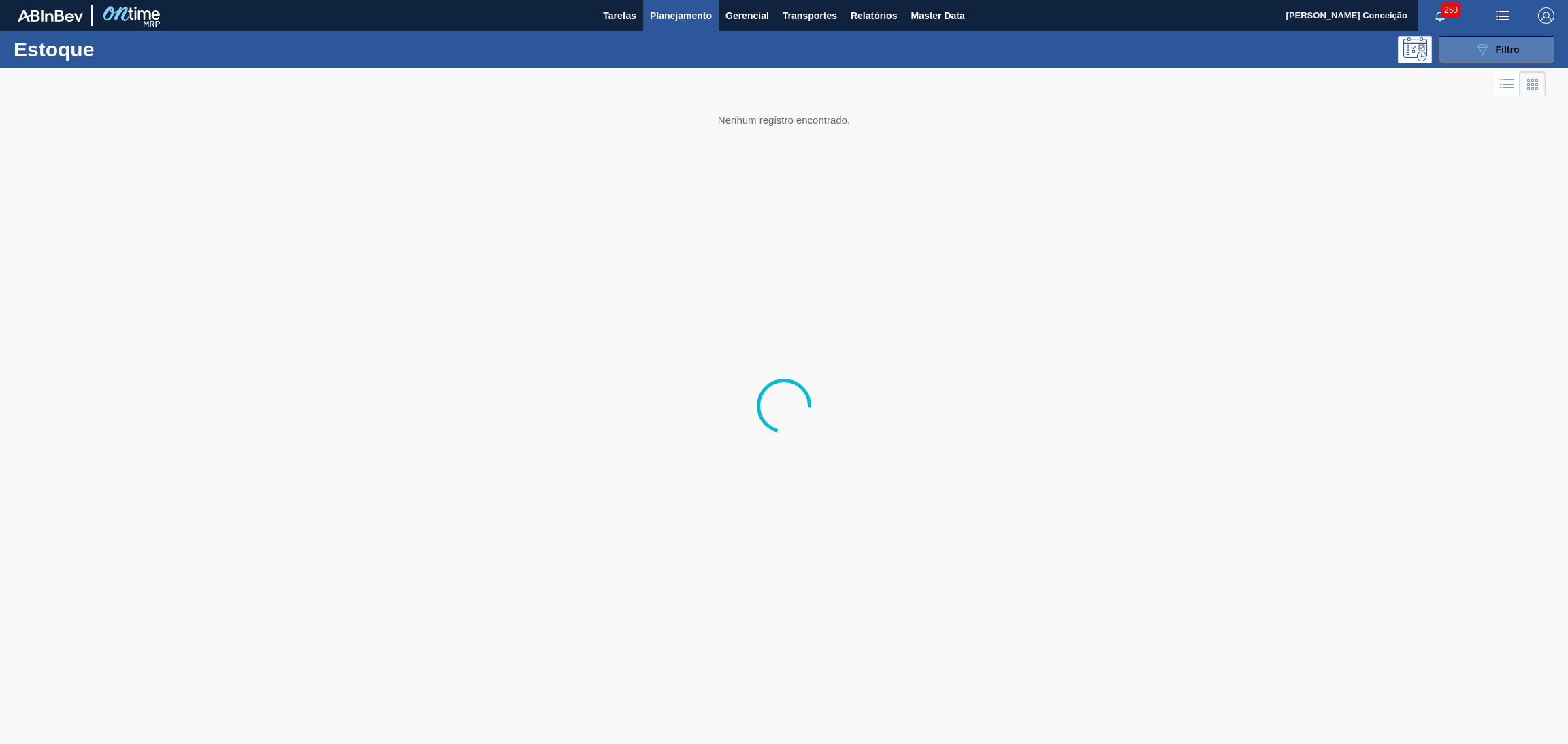
click at [1487, 51] on icon "089F7B8B-B2A5-4AFE-B5C0-19BA573D28AC" at bounding box center [1483, 50] width 17 height 17
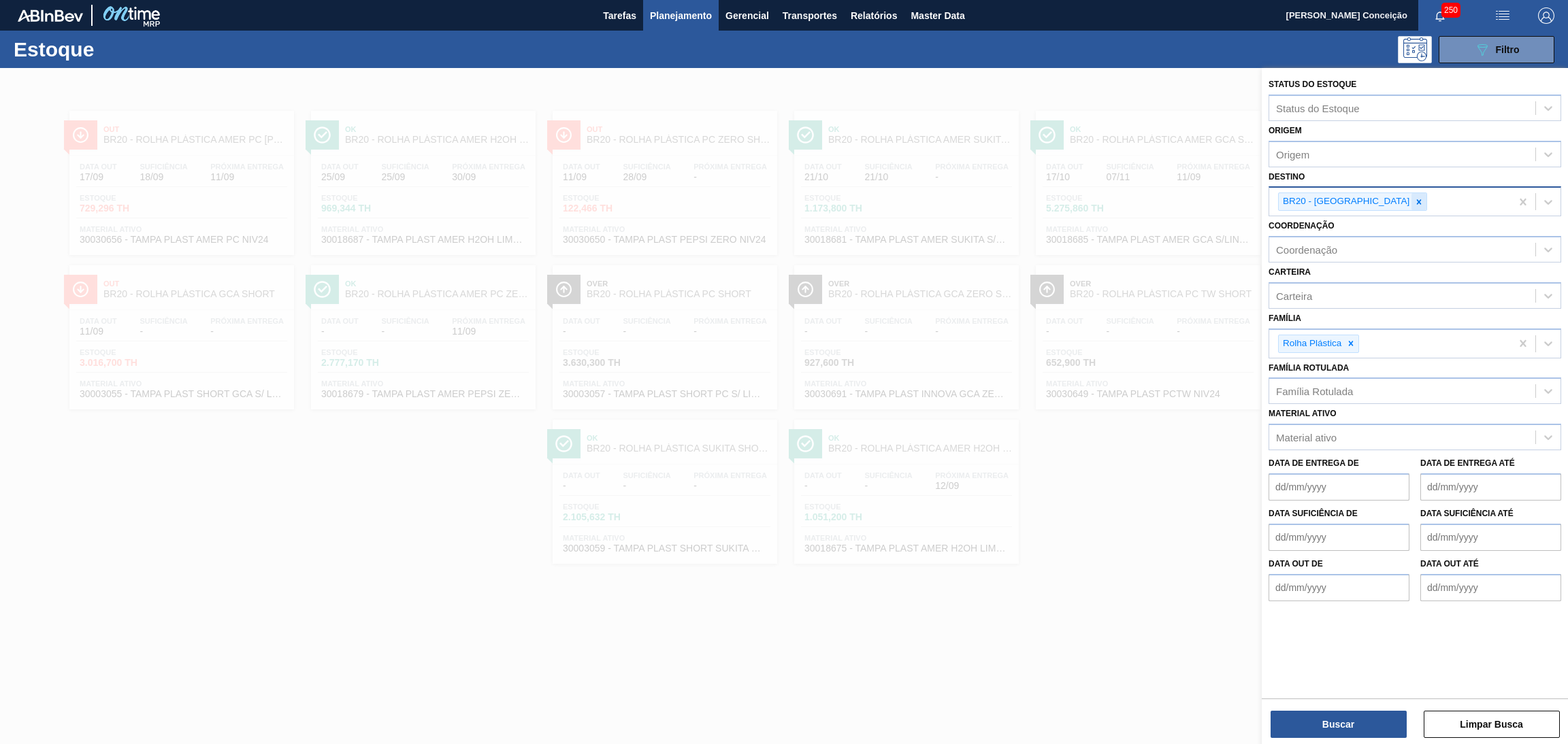
click at [1412, 199] on div at bounding box center [1419, 202] width 15 height 17
type input "br23"
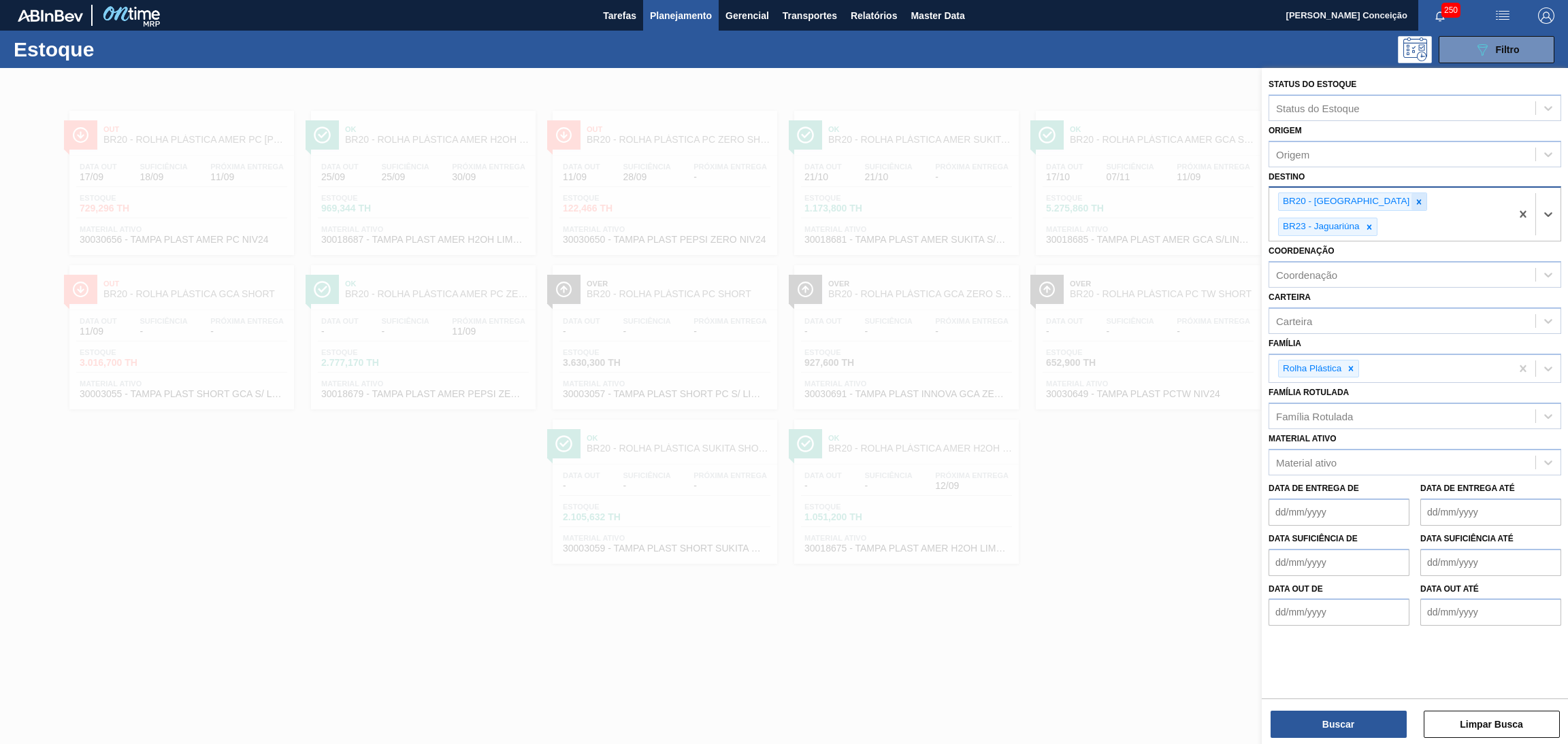
click at [1415, 198] on icon at bounding box center [1419, 202] width 10 height 10
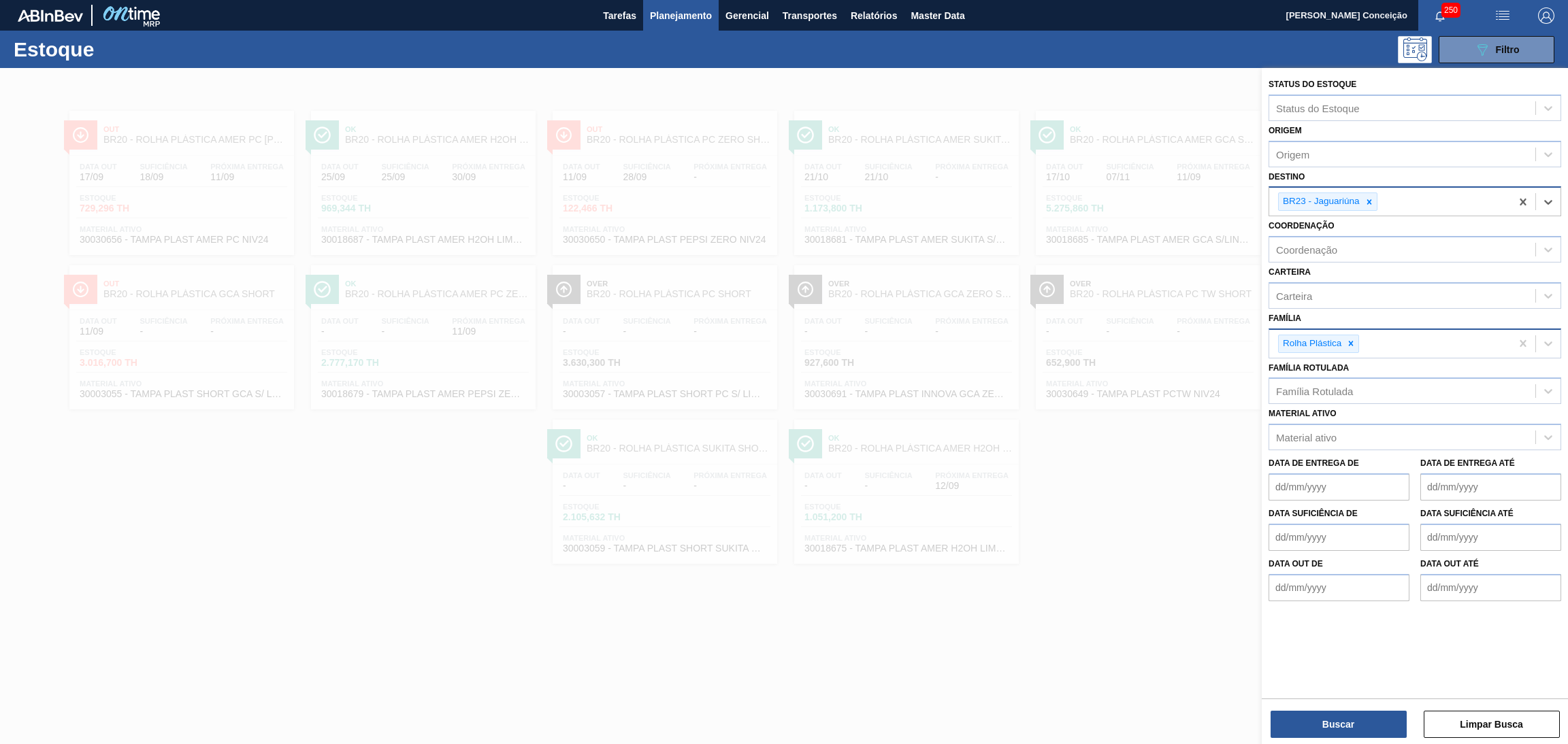
click at [1367, 344] on div "Rolha Plástica" at bounding box center [1390, 344] width 242 height 28
type input "preforma"
click at [1326, 387] on div "Preforma" at bounding box center [1415, 378] width 292 height 25
click at [1337, 720] on button "Buscar" at bounding box center [1339, 724] width 136 height 27
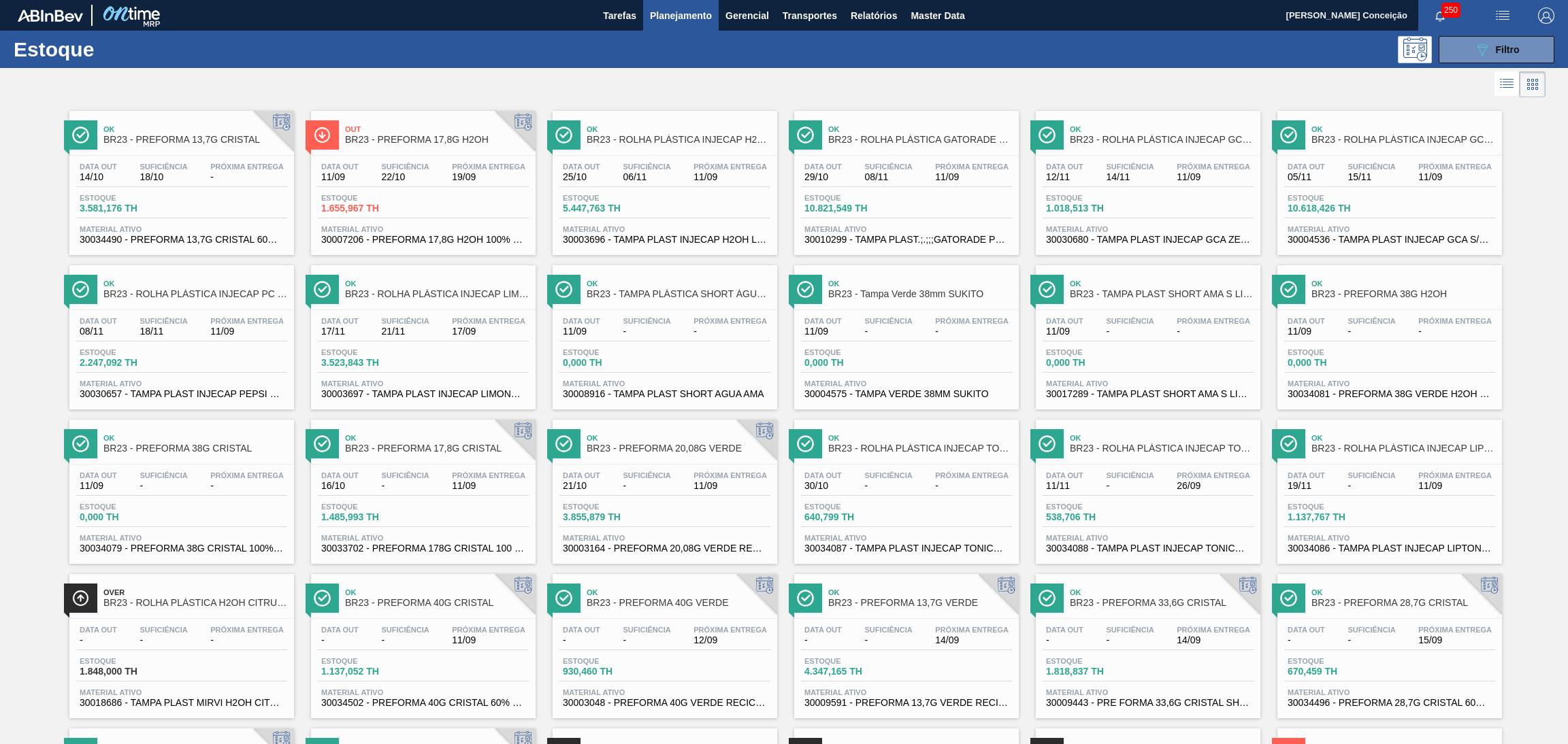
click at [1498, 85] on icon at bounding box center [1507, 84] width 17 height 17
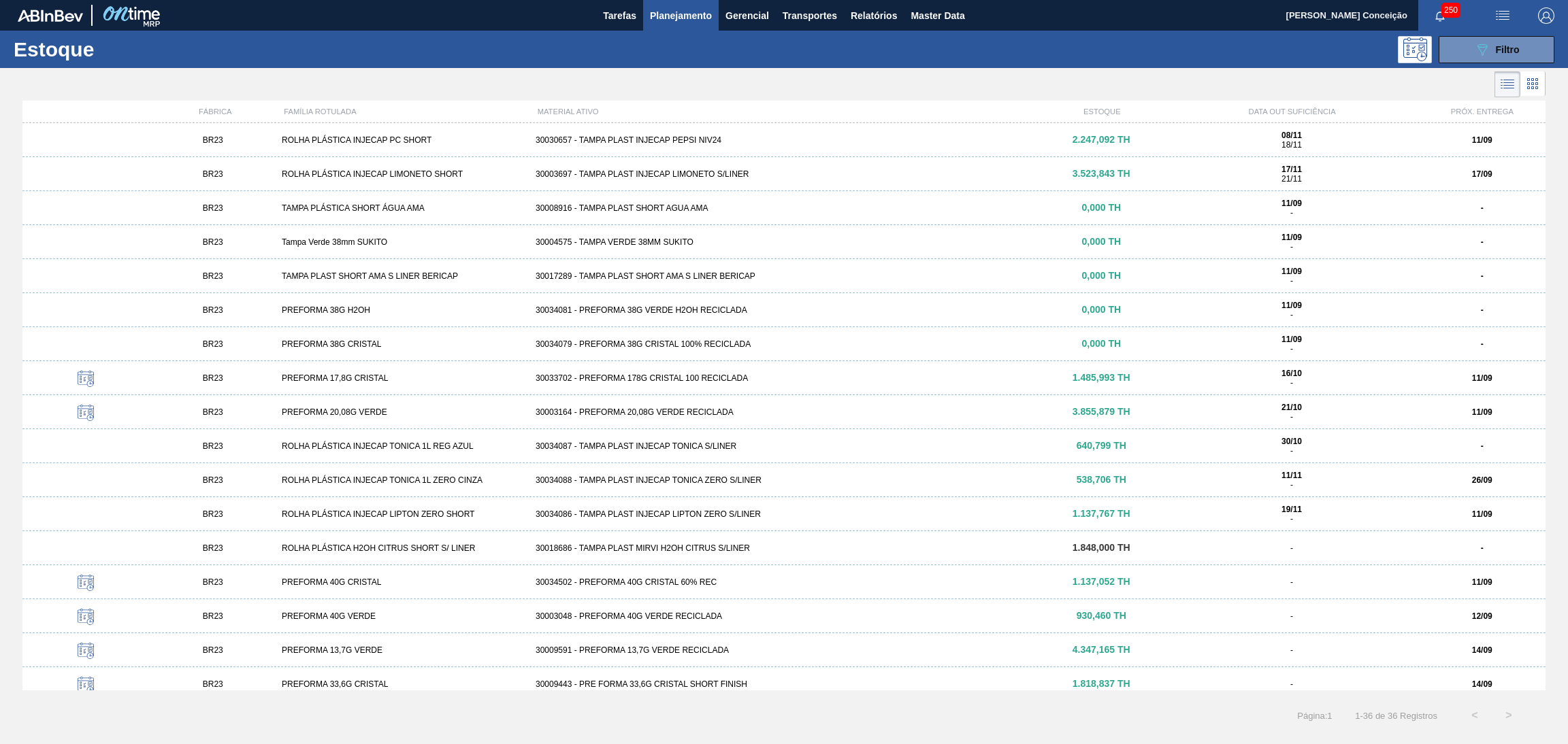
scroll to position [656, 0]
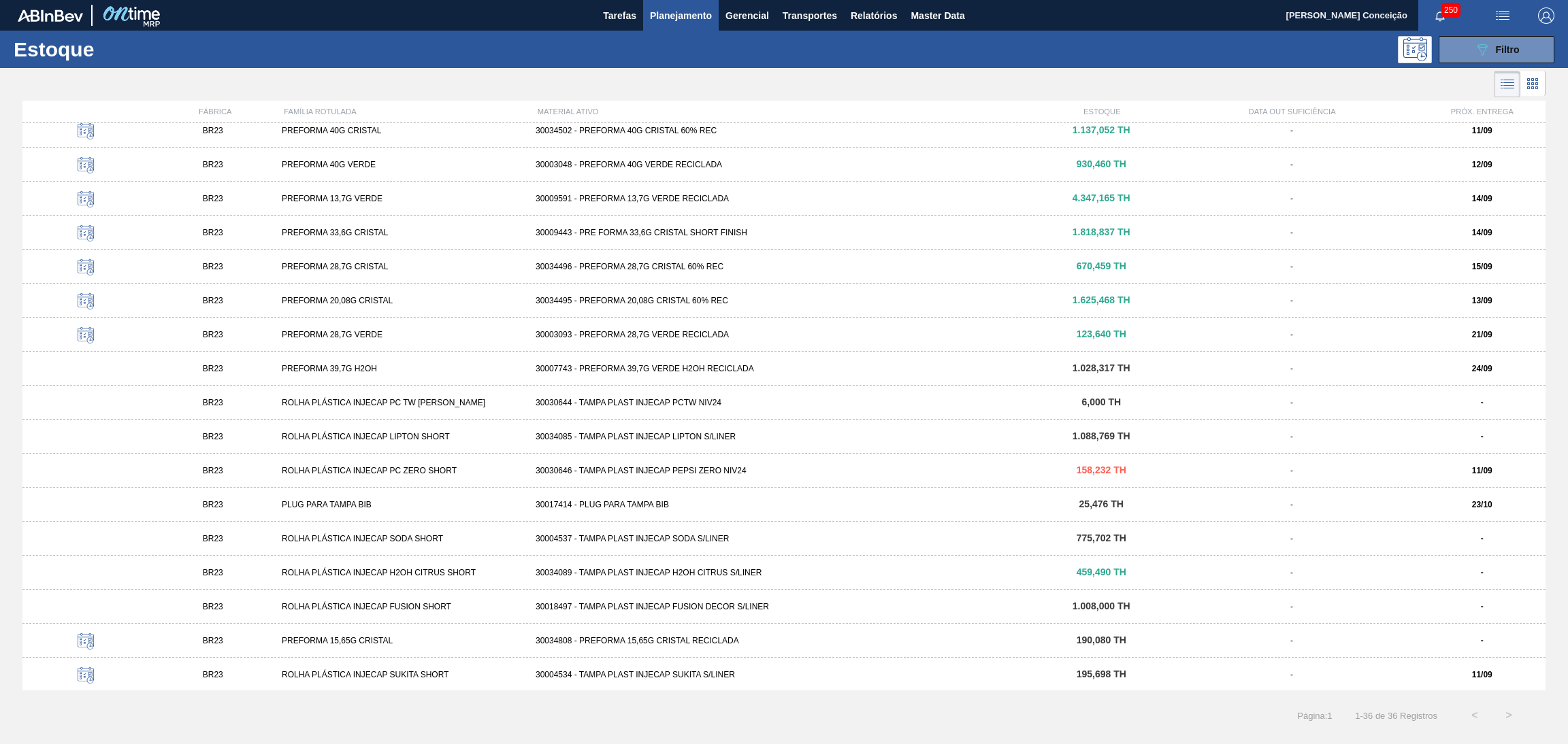
click at [636, 301] on div "30034495 - PREFORMA 20,08G CRISTAL 60% REC" at bounding box center [784, 301] width 508 height 10
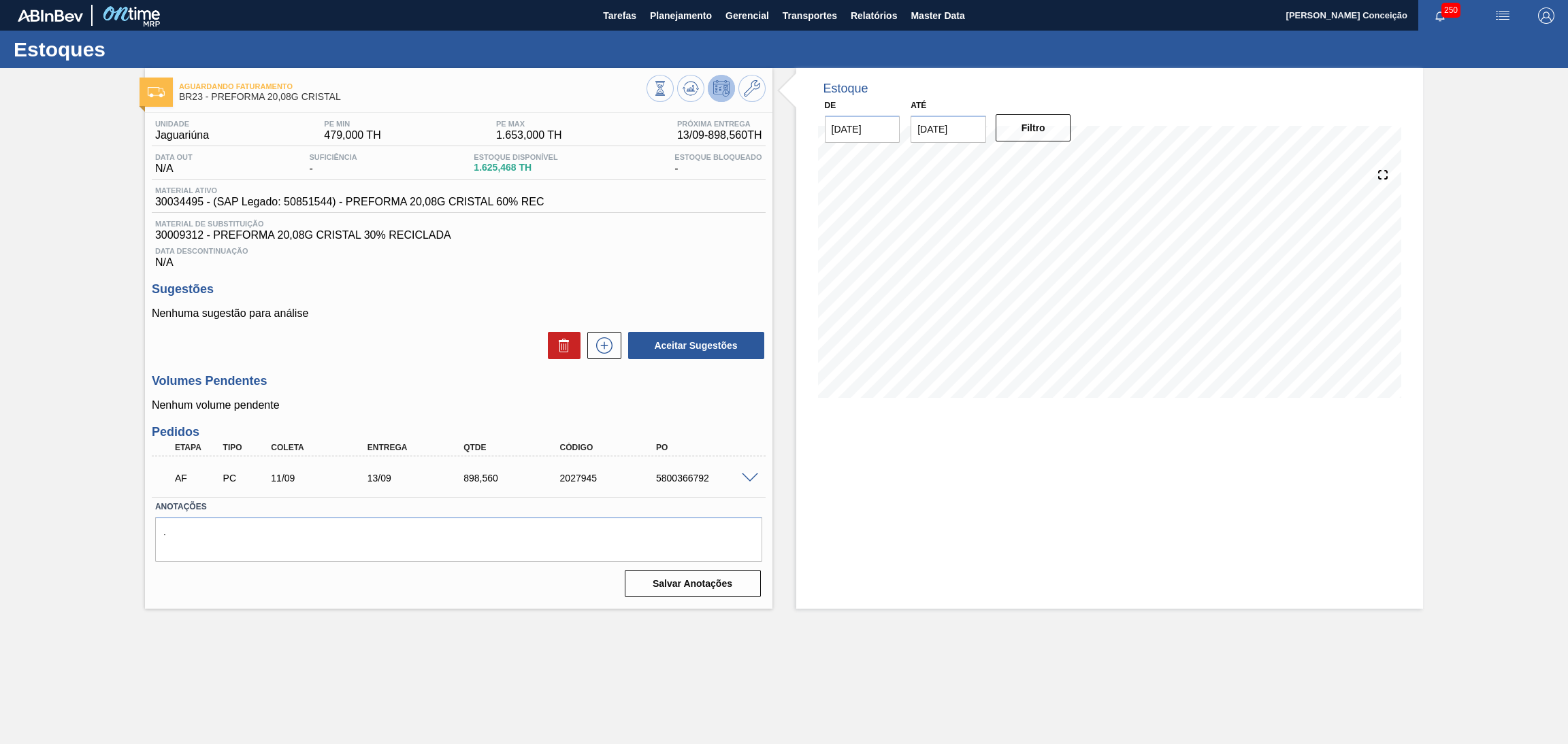
click at [700, 478] on div "5800366792" at bounding box center [707, 478] width 110 height 11
copy div "5800366792"
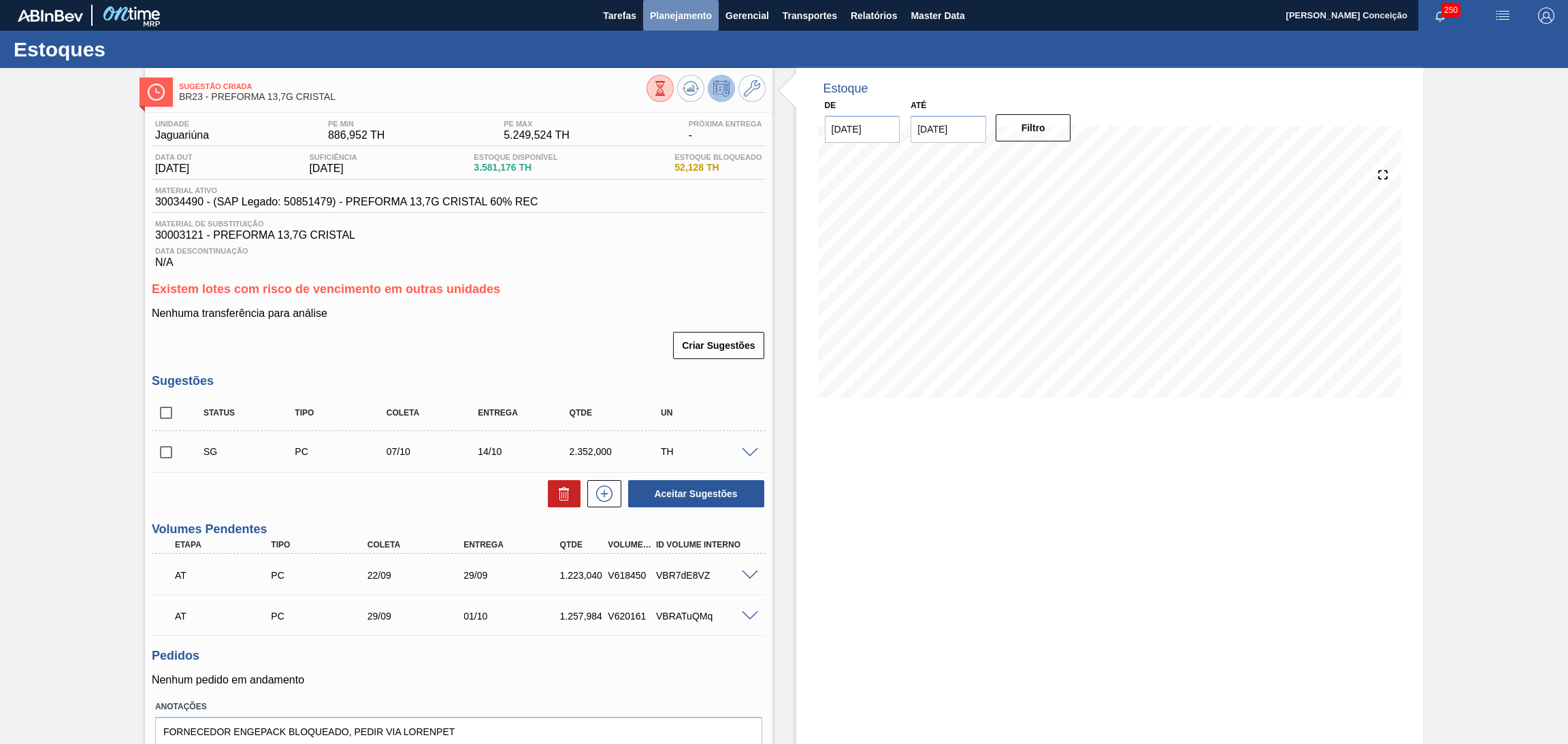
click at [694, 17] on span "Planejamento" at bounding box center [681, 16] width 62 height 17
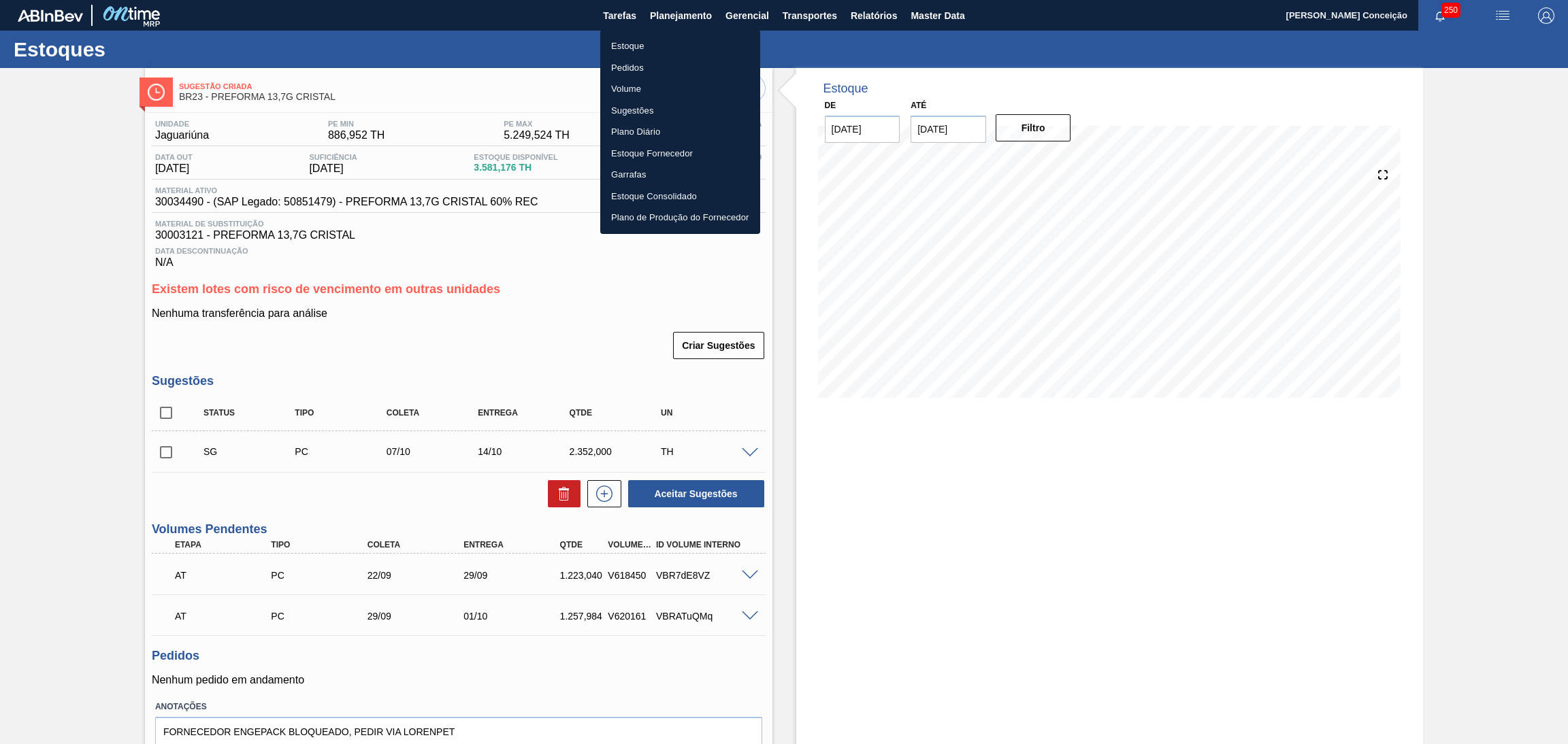
click at [634, 40] on li "Estoque" at bounding box center [680, 46] width 160 height 22
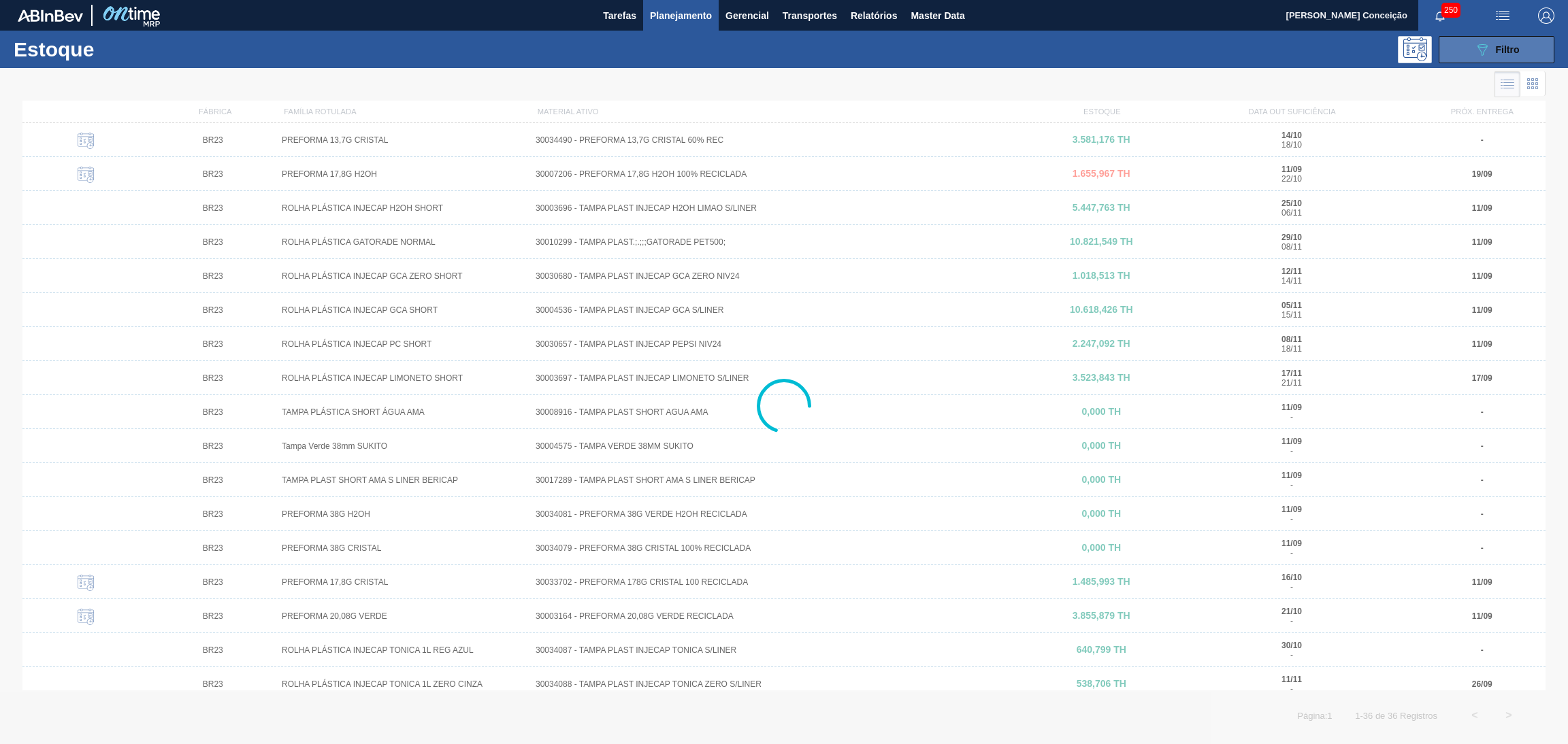
click at [1458, 54] on button "089F7B8B-B2A5-4AFE-B5C0-19BA573D28AC Filtro" at bounding box center [1496, 50] width 116 height 27
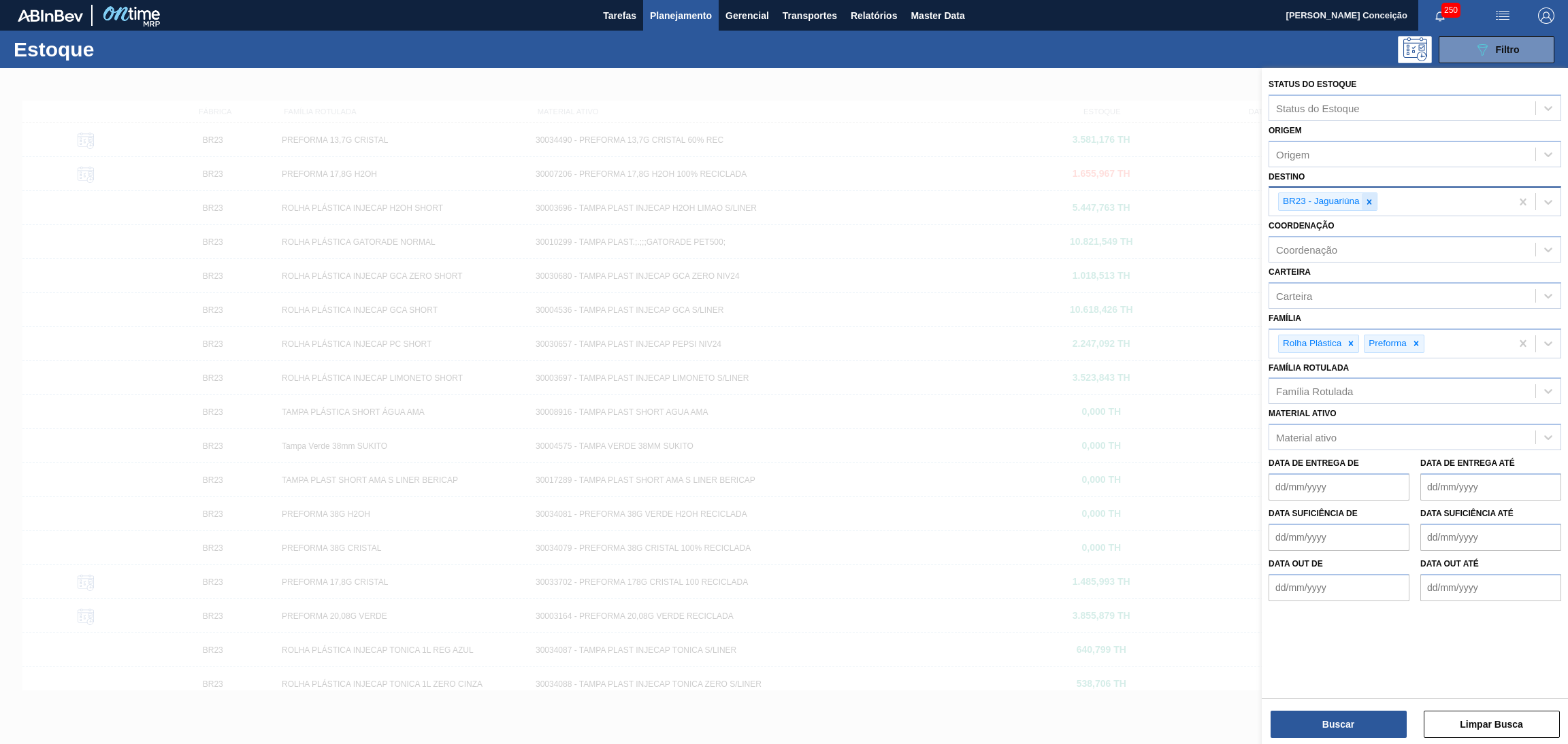
click at [1375, 200] on div at bounding box center [1369, 202] width 15 height 17
type input "br18"
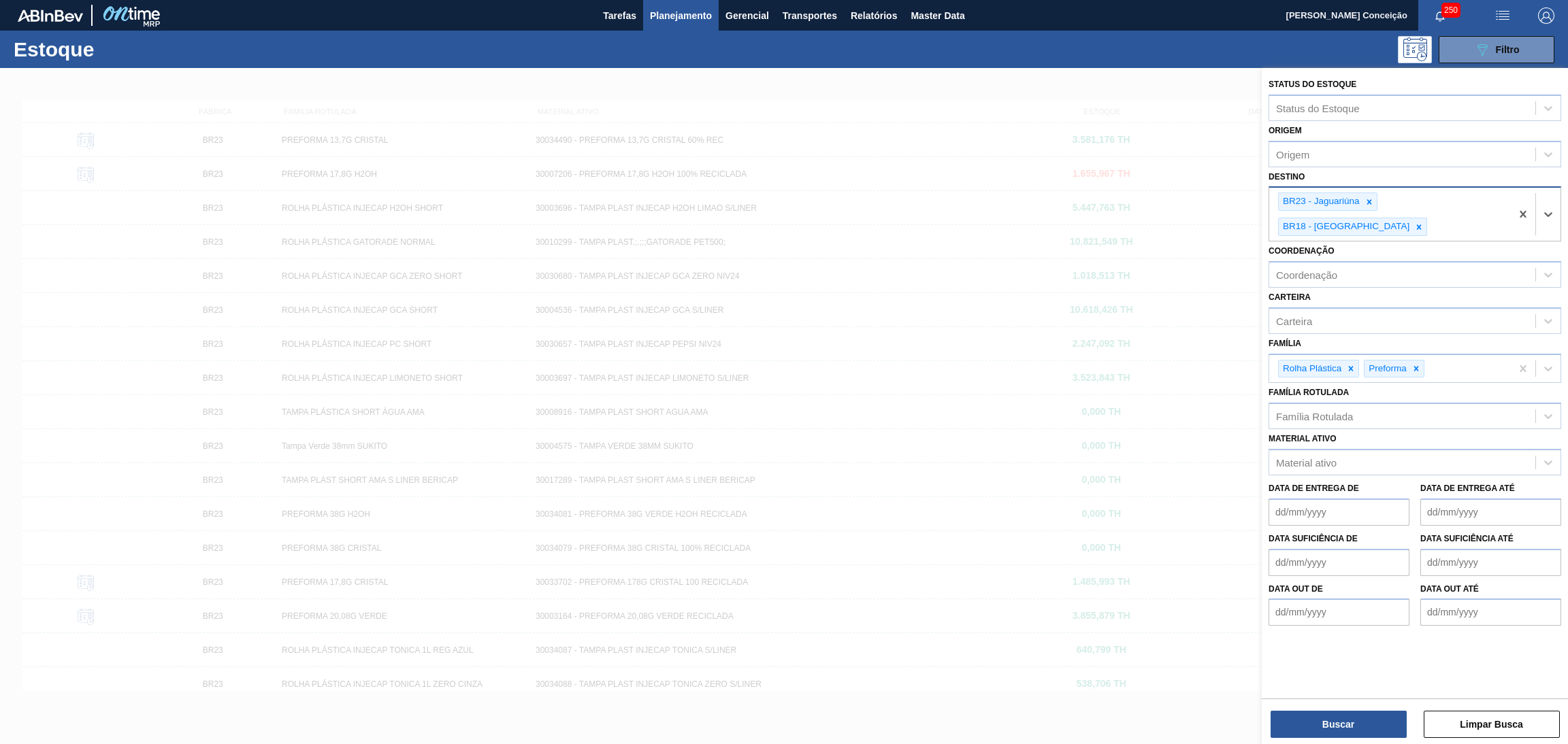
click at [1375, 200] on div at bounding box center [1369, 202] width 15 height 17
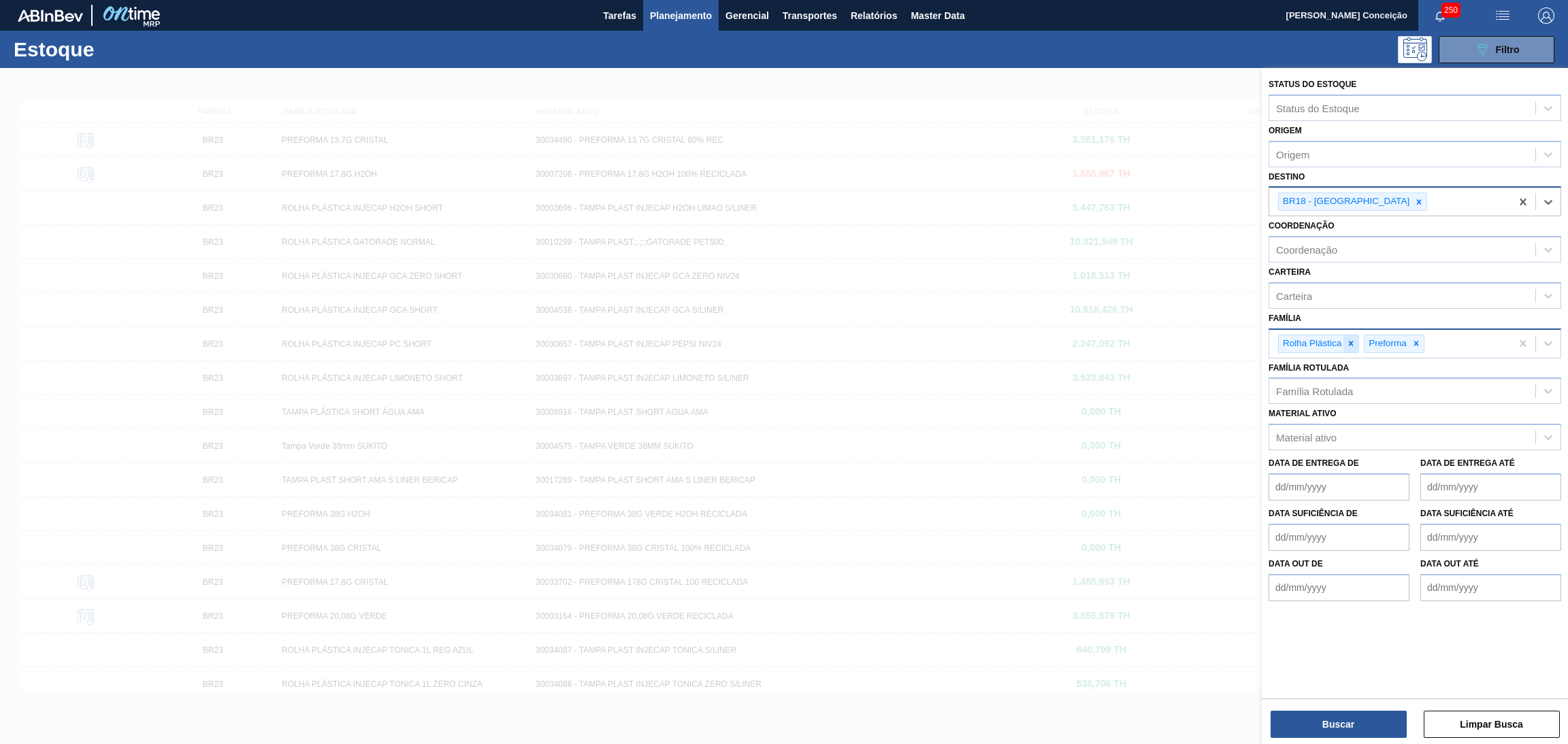
click at [1350, 344] on icon at bounding box center [1351, 344] width 10 height 10
click at [1358, 715] on button "Buscar" at bounding box center [1339, 724] width 136 height 27
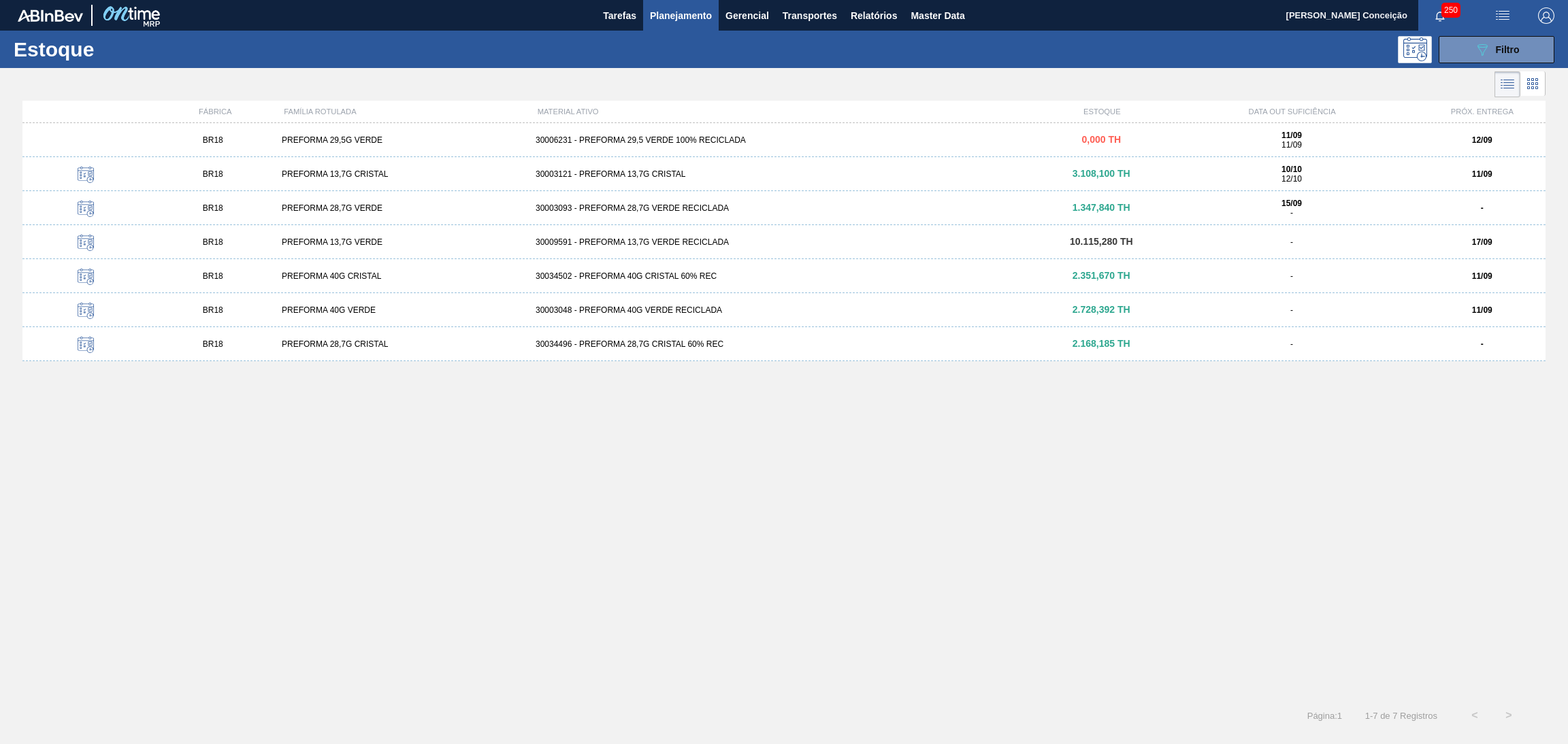
click at [514, 462] on div "BR18 PREFORMA 29,5G VERDE 30006231 - PREFORMA 29,5 VERDE 100% RECICLADA 0,000 T…" at bounding box center [784, 406] width 1523 height 567
click at [378, 143] on div "PREFORMA 29,5G VERDE" at bounding box center [404, 140] width 254 height 10
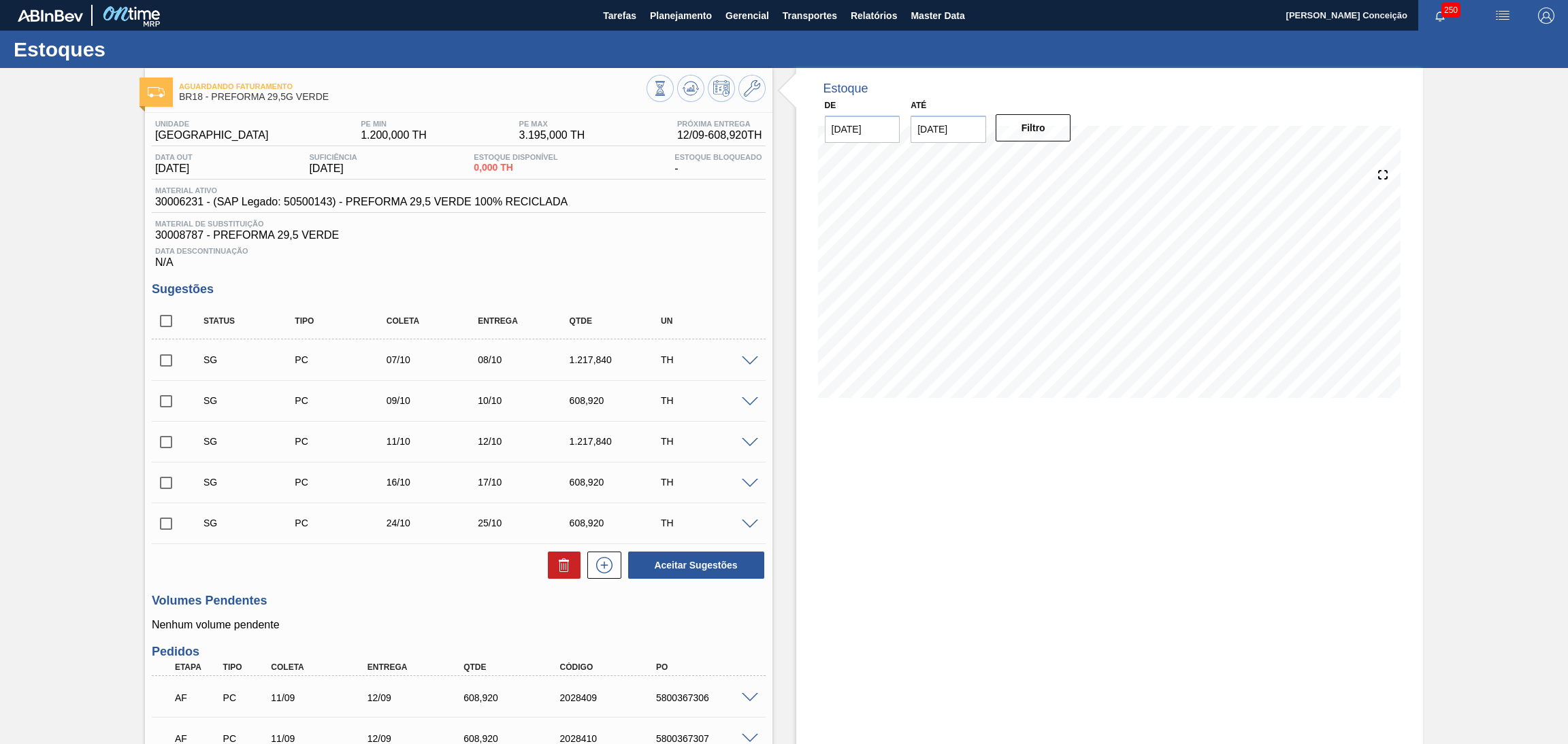
click at [754, 357] on span at bounding box center [750, 362] width 17 height 11
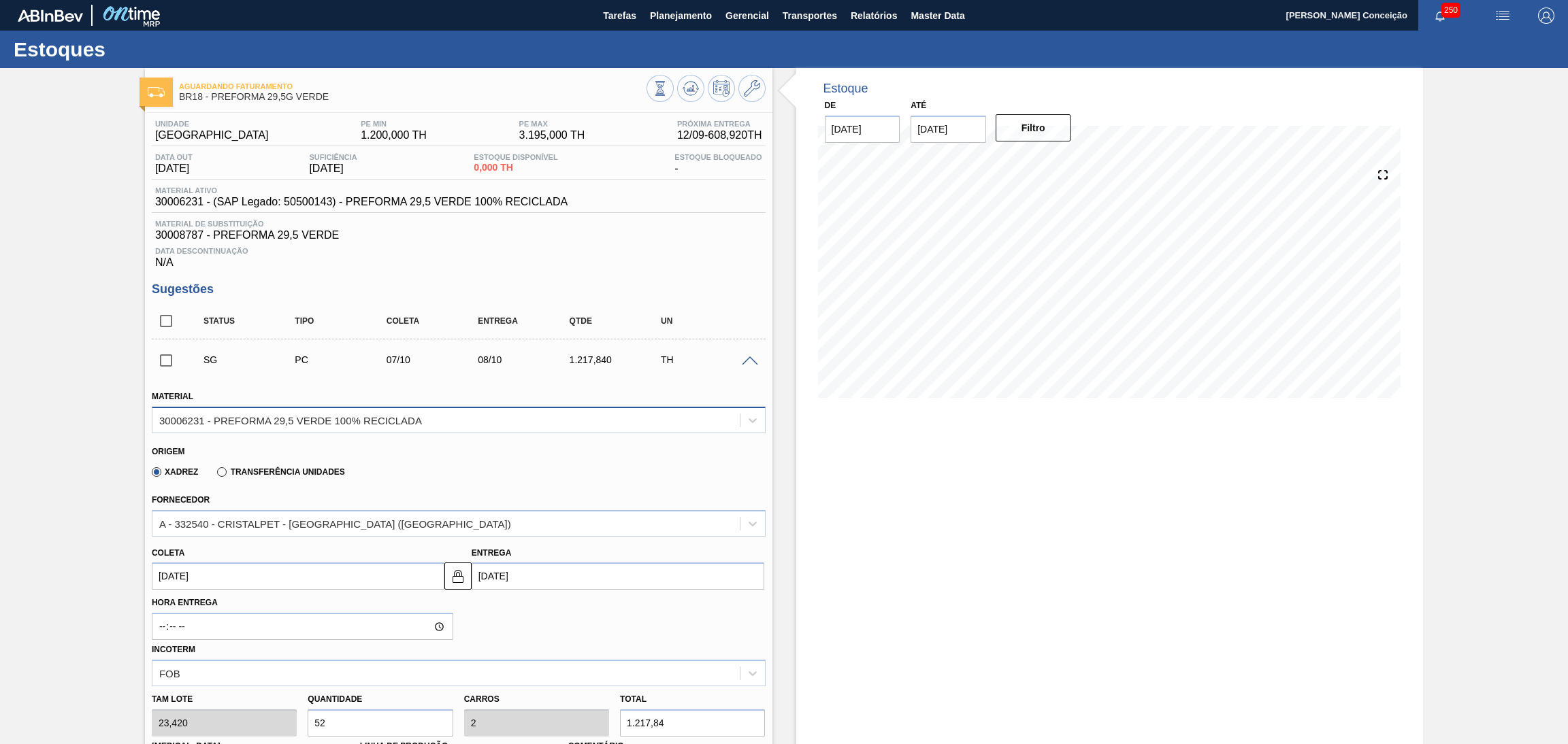
click at [349, 417] on div "30006231 - PREFORMA 29,5 VERDE 100% RECICLADA" at bounding box center [291, 420] width 263 height 11
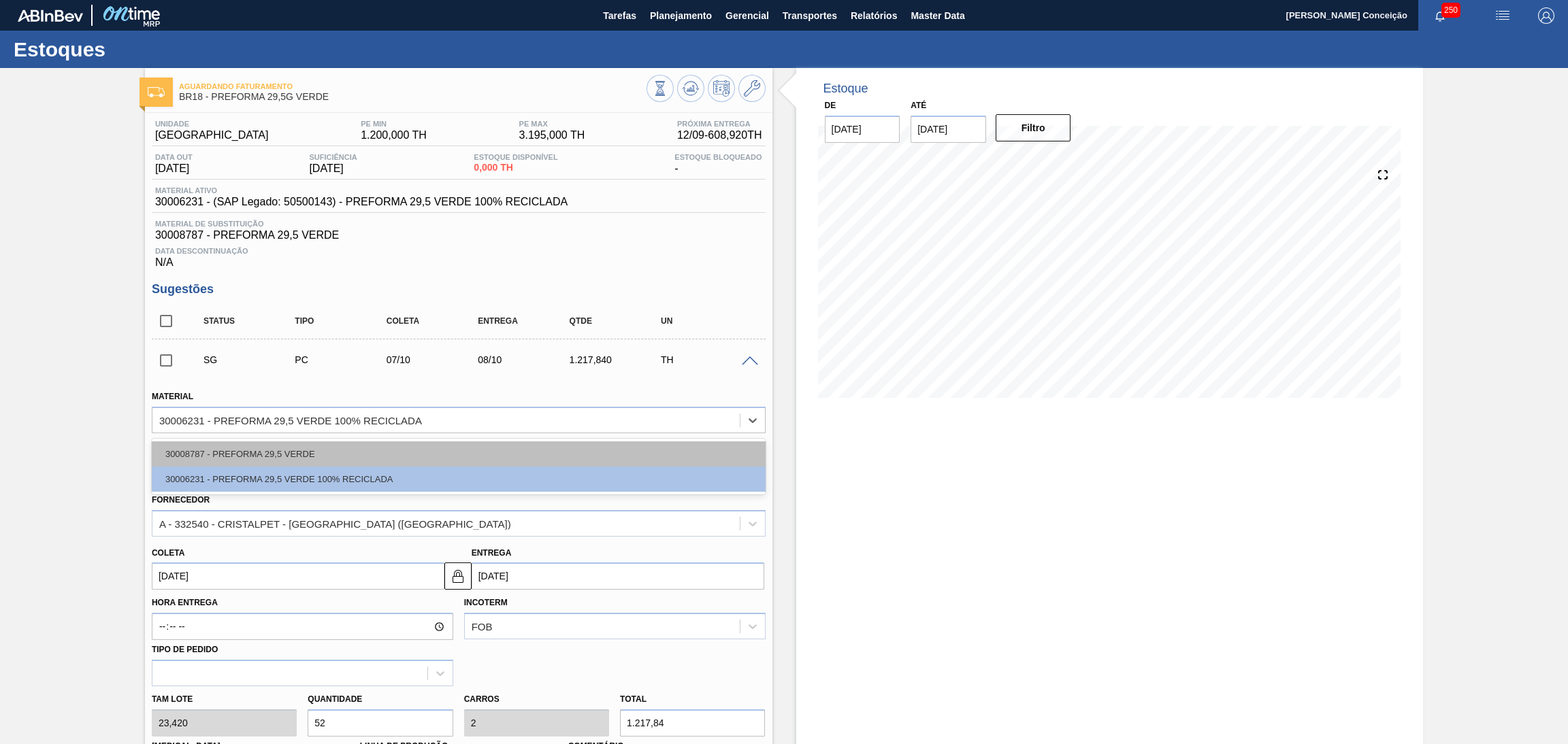
click at [309, 453] on div "30008787 - PREFORMA 29,5 VERDE" at bounding box center [459, 454] width 614 height 25
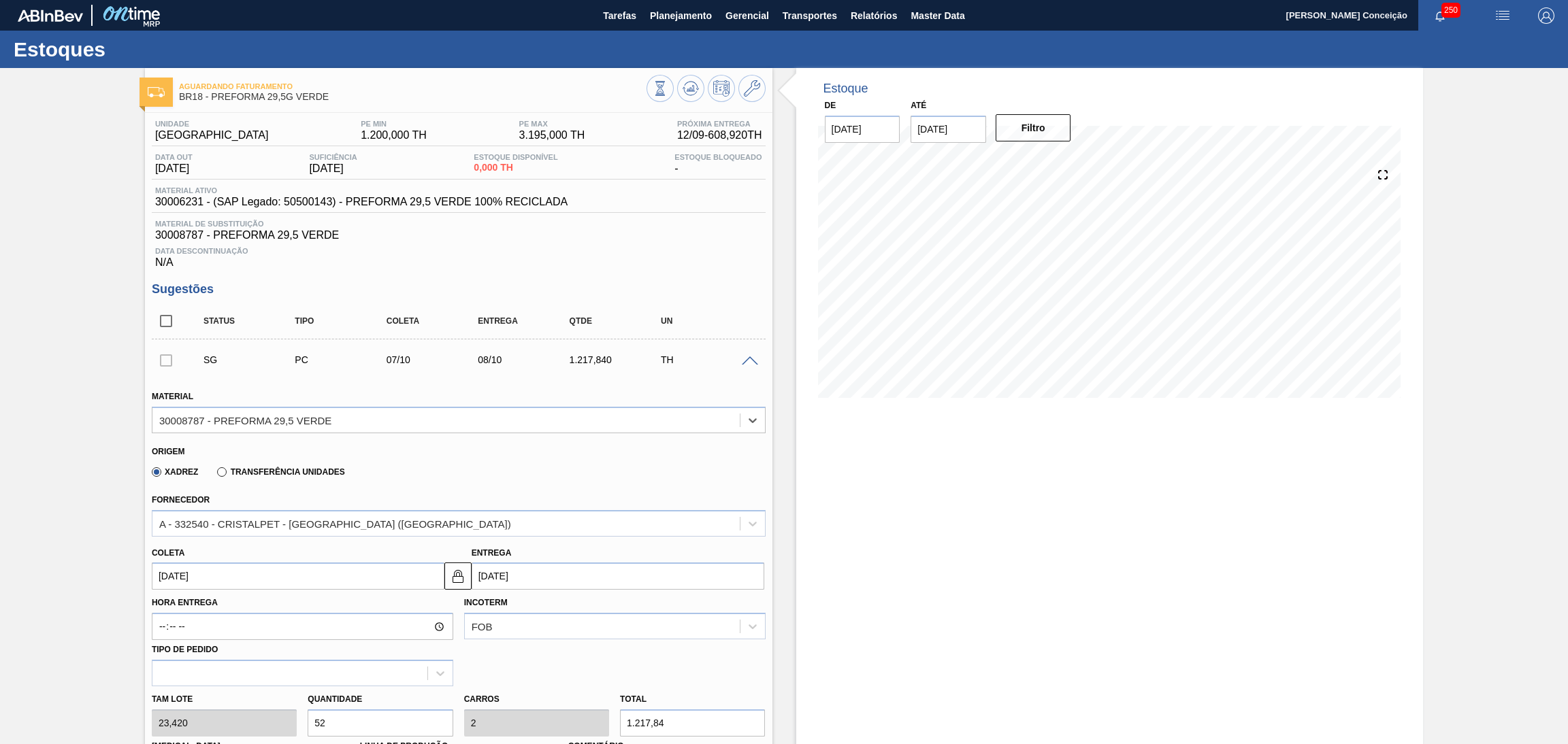
click at [422, 459] on div "Xadrez Transferência Unidades" at bounding box center [453, 469] width 602 height 26
click at [749, 355] on div at bounding box center [752, 360] width 27 height 11
click at [750, 365] on div "SG PC 07/10 08/10 1.217,840 TH" at bounding box center [459, 360] width 614 height 34
click at [755, 355] on div at bounding box center [752, 360] width 27 height 11
click at [753, 359] on span at bounding box center [750, 362] width 17 height 11
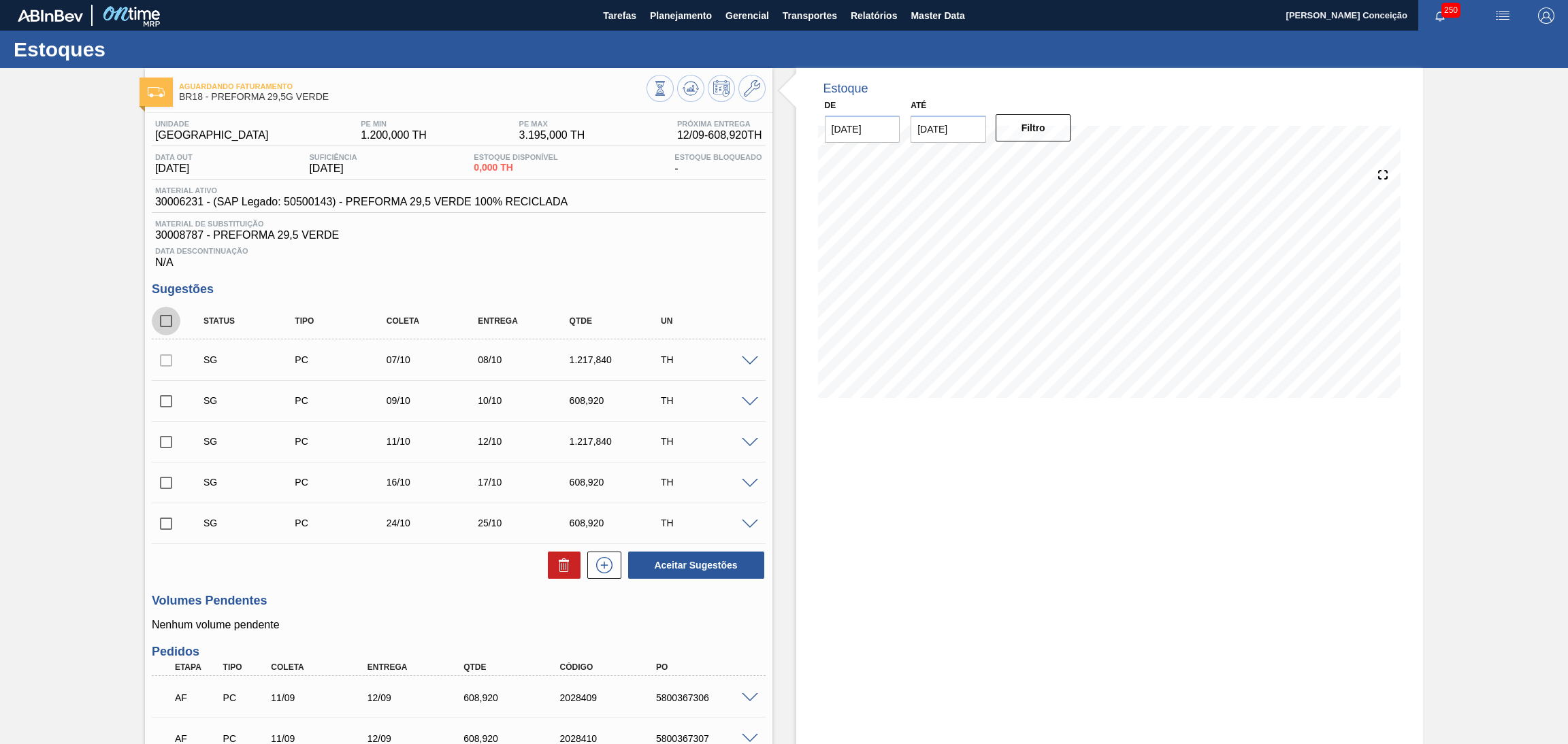
click at [174, 320] on input "checkbox" at bounding box center [166, 321] width 29 height 29
checkbox input "true"
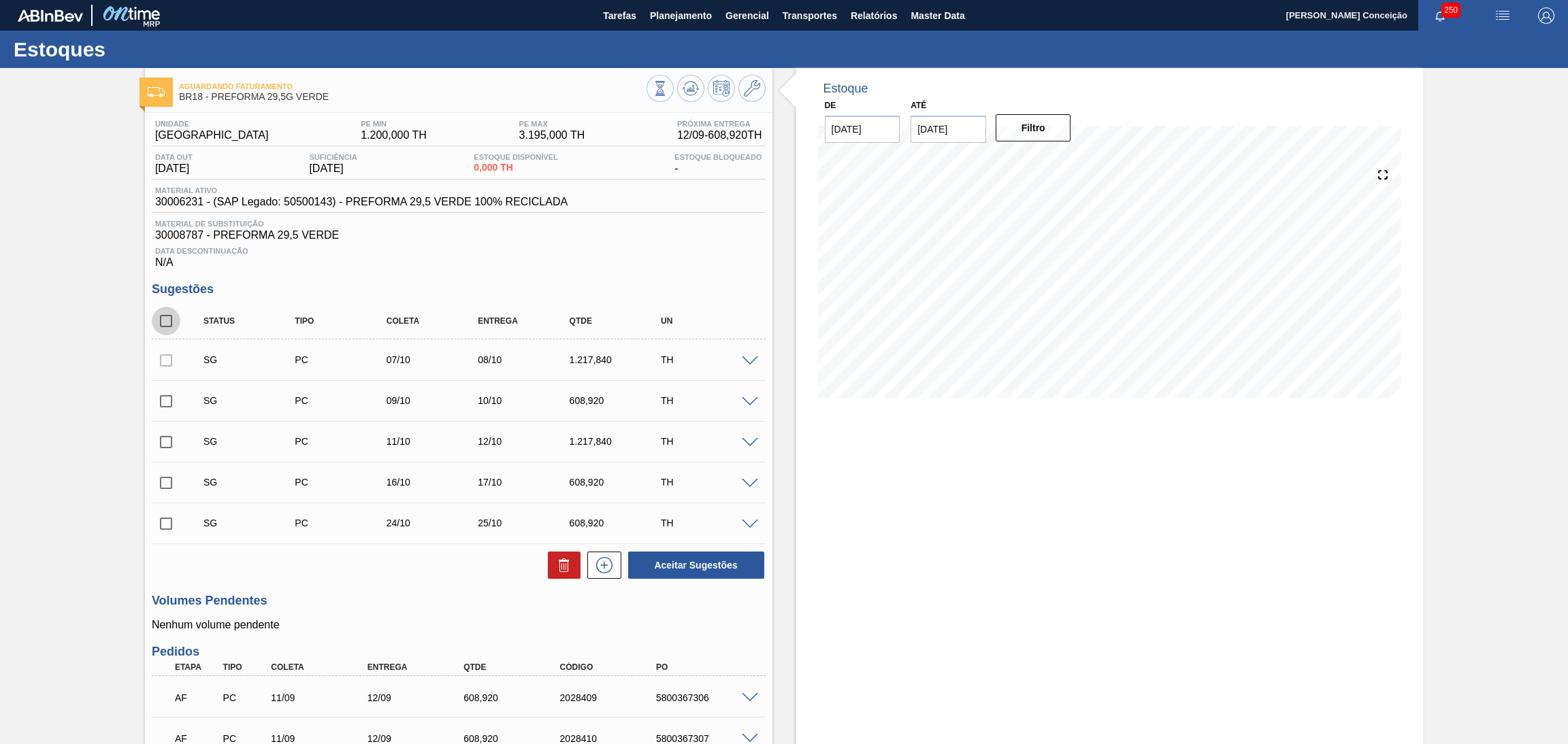
checkbox input "true"
click at [562, 573] on icon at bounding box center [564, 566] width 17 height 17
checkbox input "false"
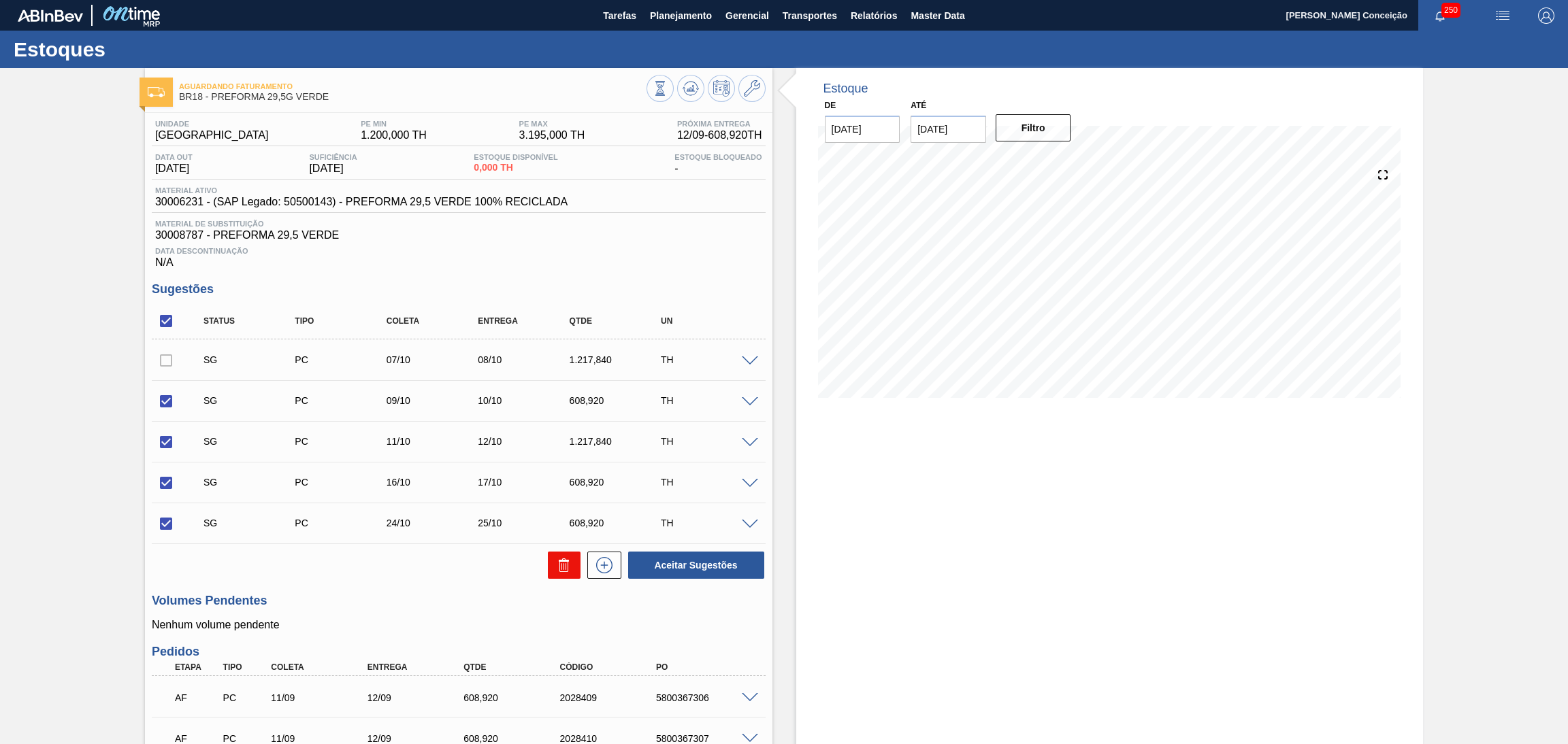
checkbox input "false"
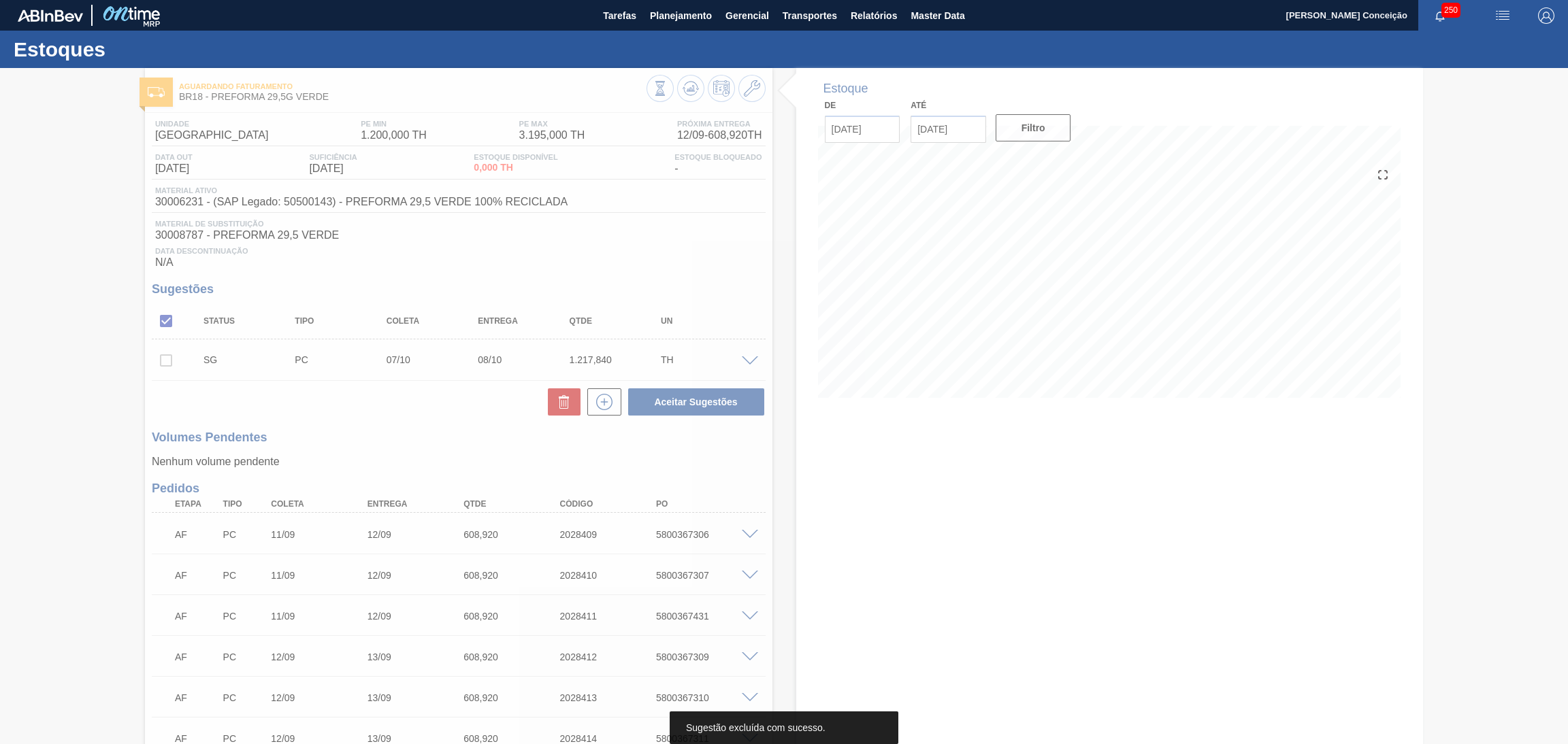
click at [443, 420] on div "Unidade Pernambuco PE MIN 1.200,000 TH PE MAX 3.195,000 TH Próxima Entrega 12/0…" at bounding box center [459, 488] width 627 height 750
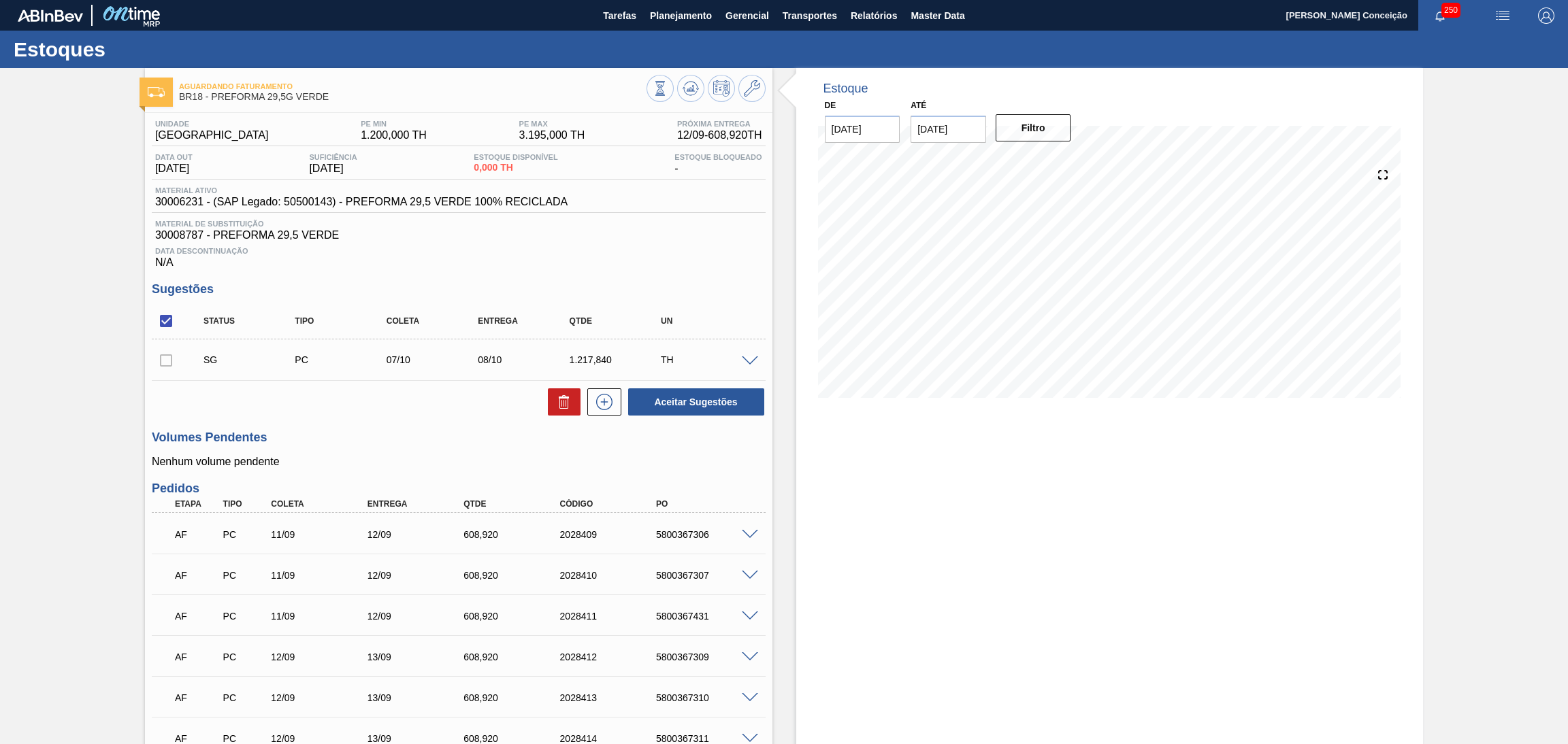
click at [748, 102] on div at bounding box center [707, 90] width 119 height 31
click at [749, 97] on button at bounding box center [752, 88] width 27 height 27
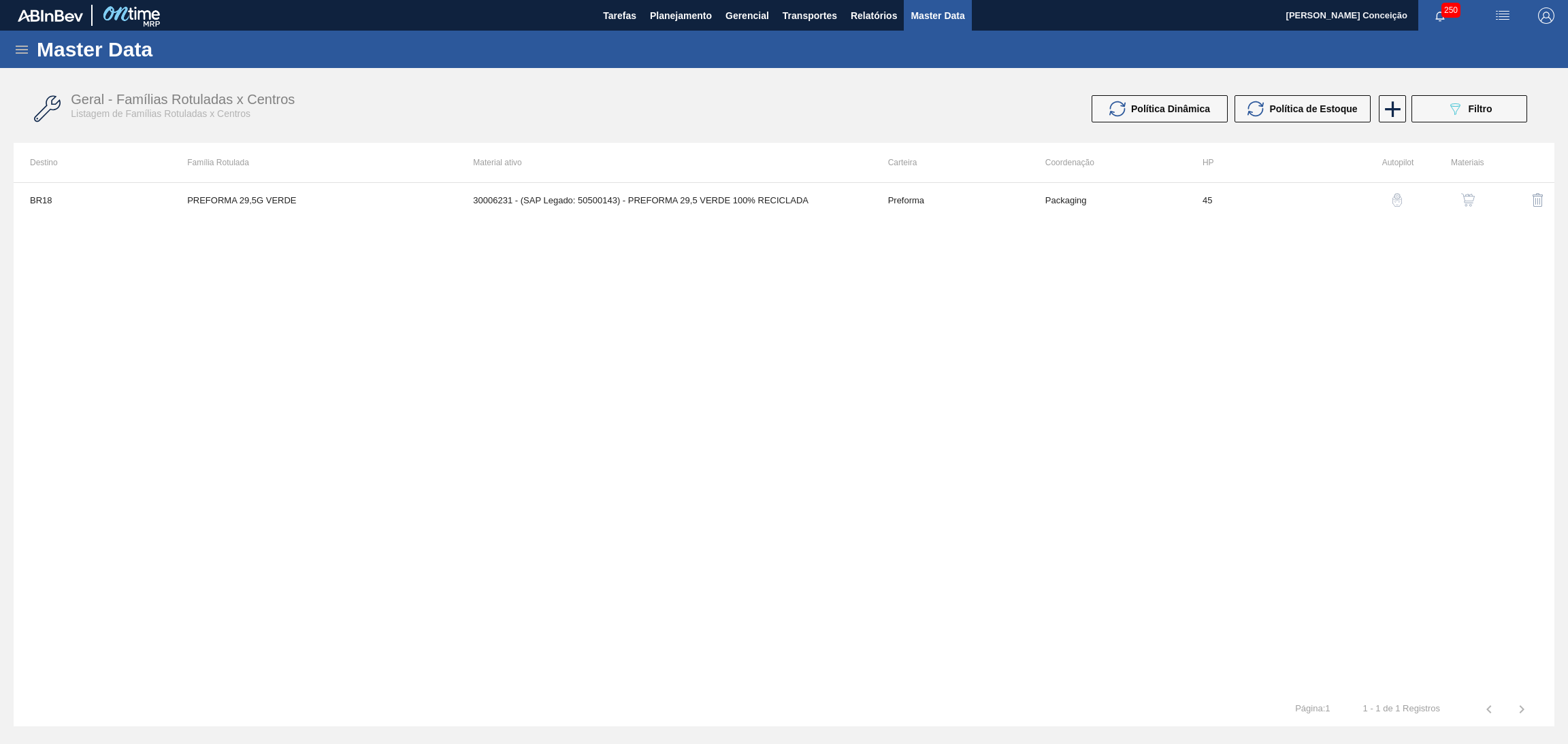
click at [1467, 196] on img "button" at bounding box center [1468, 200] width 14 height 14
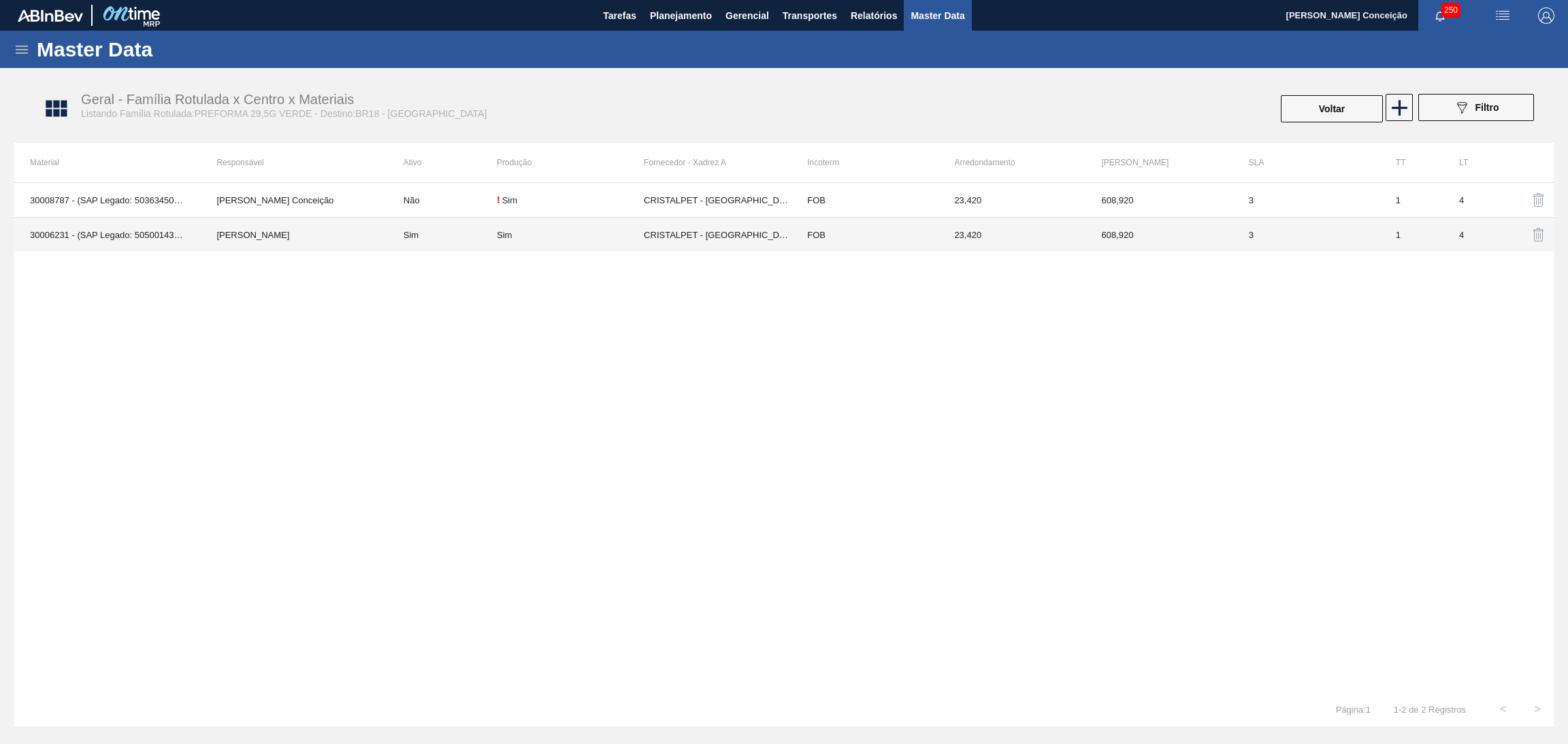
click at [419, 242] on td "Sim" at bounding box center [441, 235] width 110 height 35
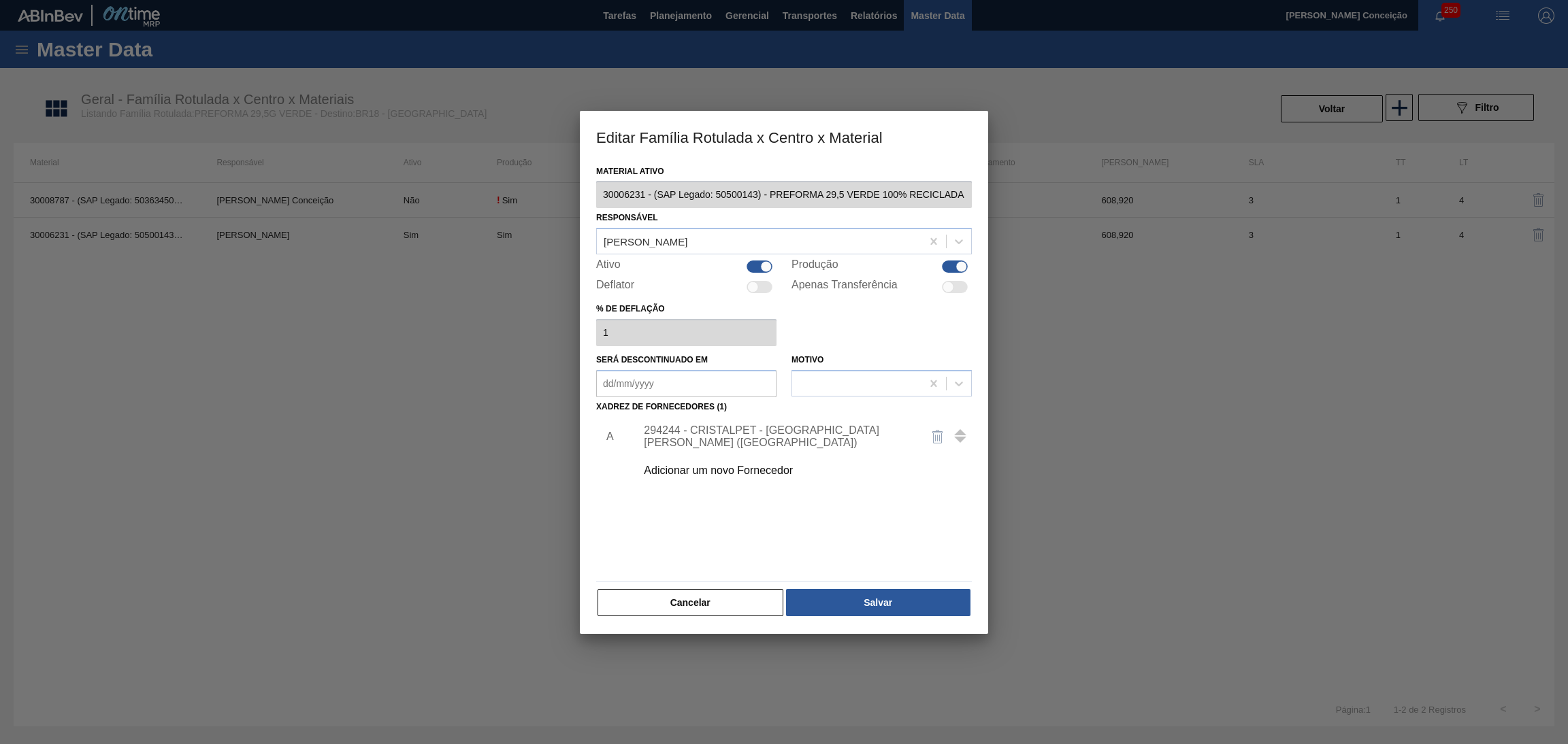
click at [753, 264] on div at bounding box center [759, 267] width 26 height 12
checkbox input "false"
click at [864, 599] on button "Salvar" at bounding box center [878, 603] width 184 height 27
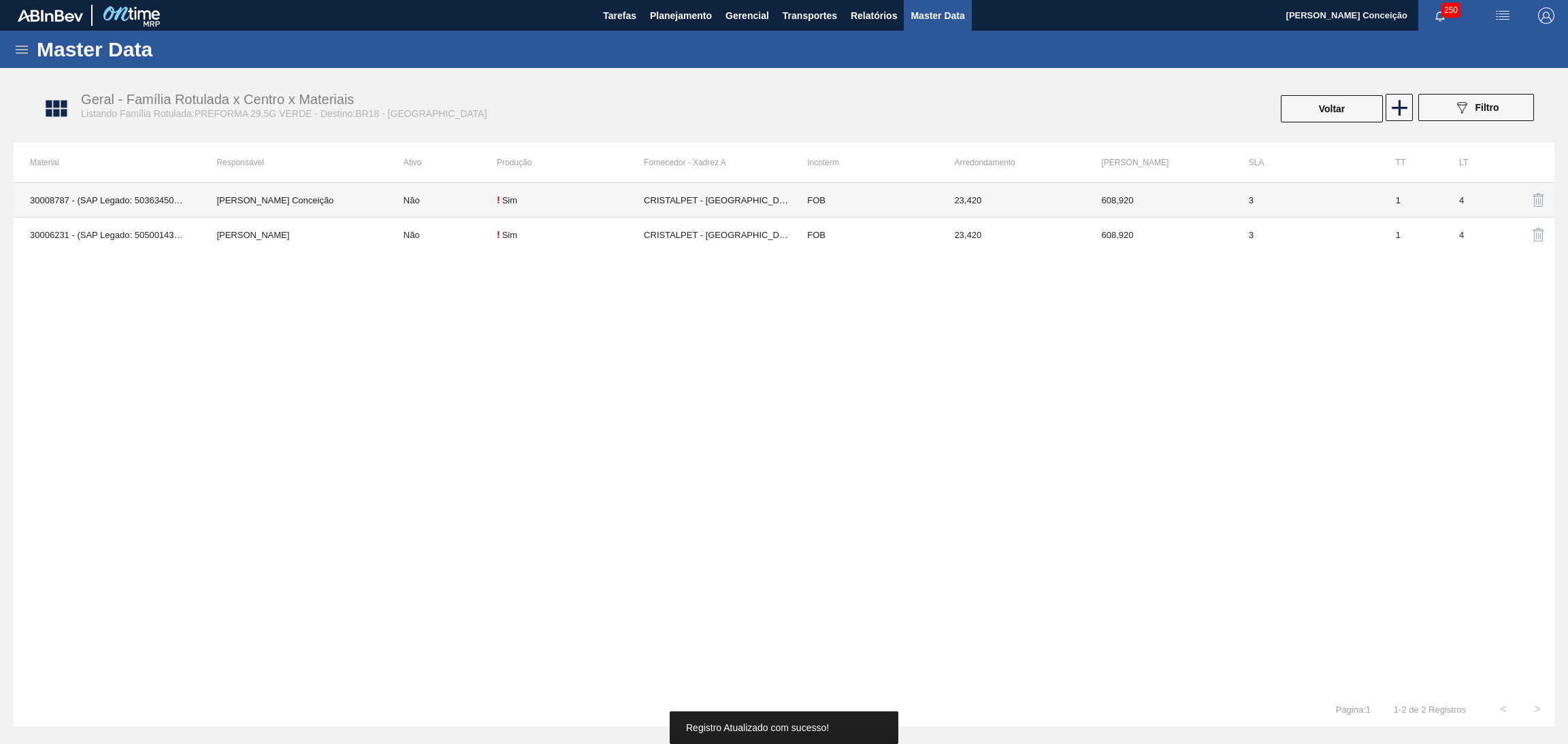
click at [428, 205] on td "Não" at bounding box center [441, 200] width 110 height 35
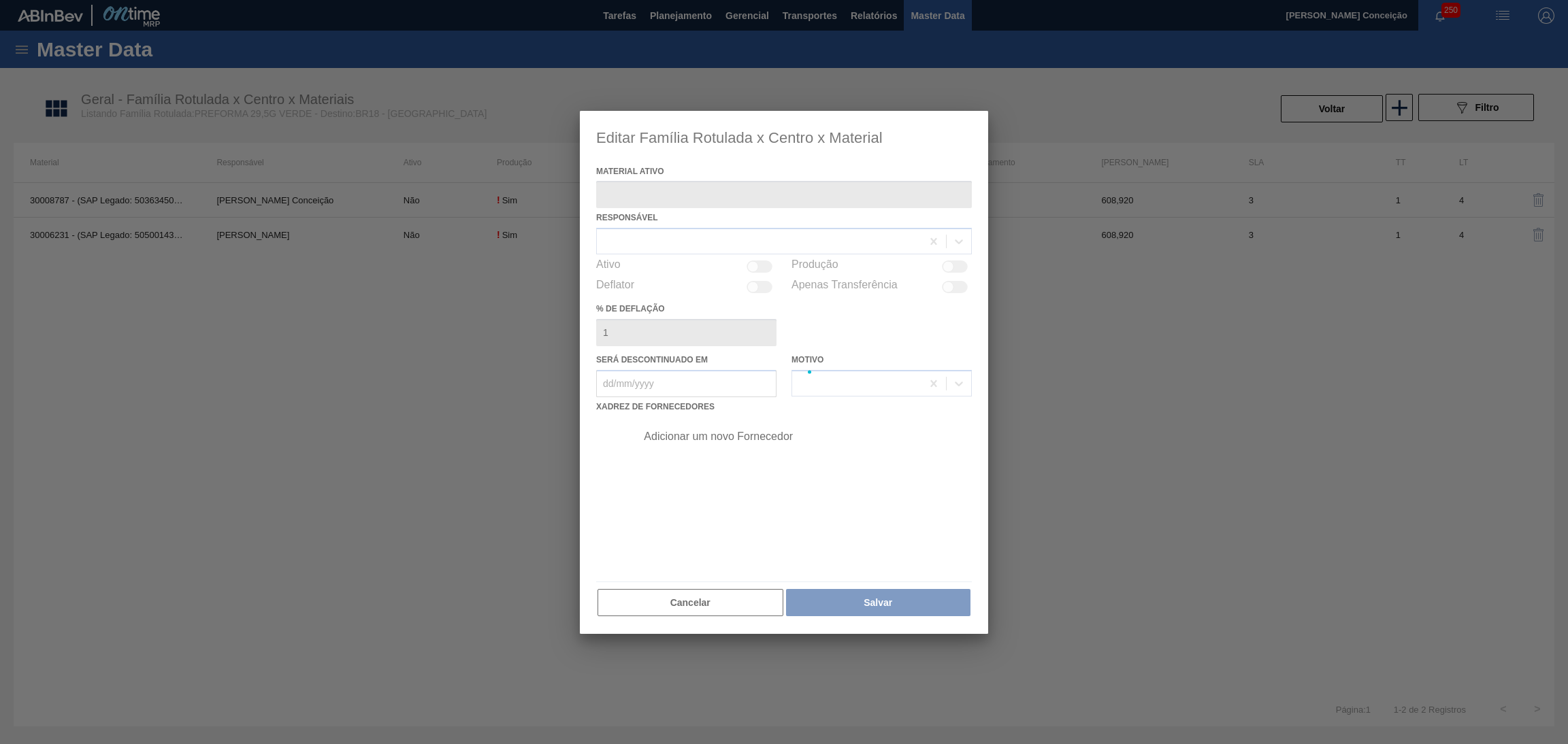
type ativo "30008787 - (SAP Legado: 50363450) - PREFORMA 29,5 VERDE"
checkbox input "true"
click at [762, 270] on div at bounding box center [784, 373] width 408 height 524
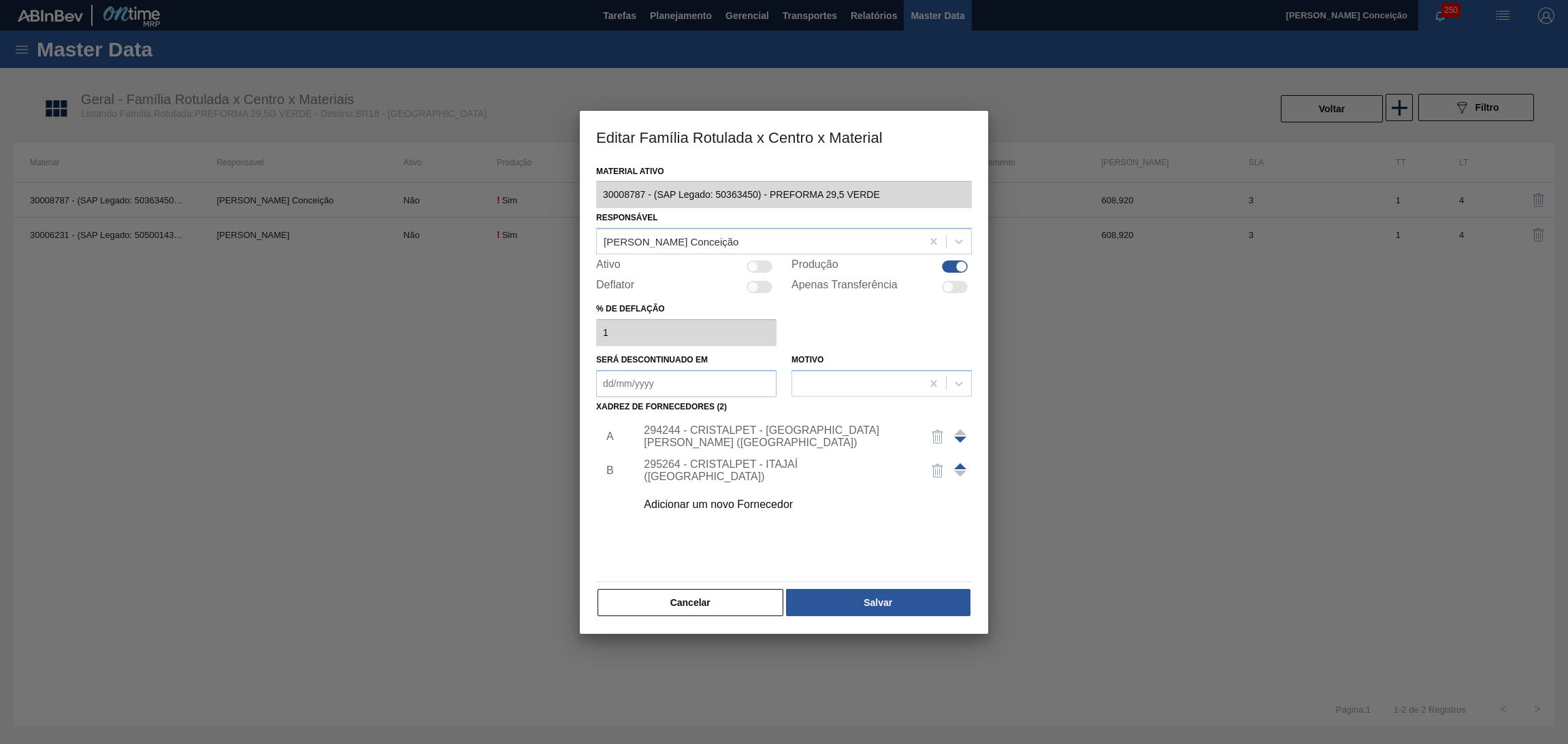
click at [764, 267] on div at bounding box center [759, 267] width 26 height 12
checkbox input "true"
click at [863, 599] on button "Salvar" at bounding box center [878, 603] width 184 height 27
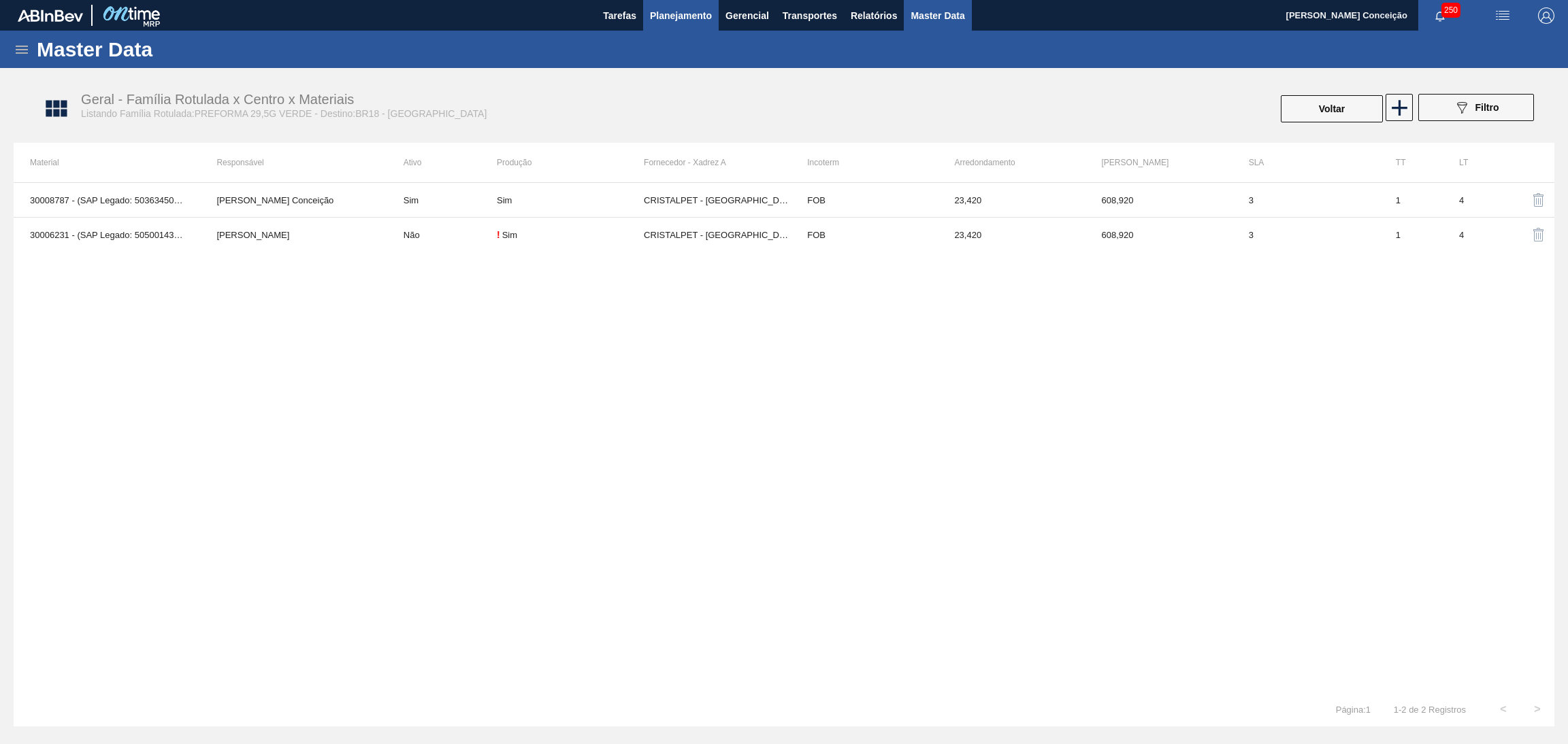
click at [673, 12] on span "Planejamento" at bounding box center [681, 16] width 62 height 17
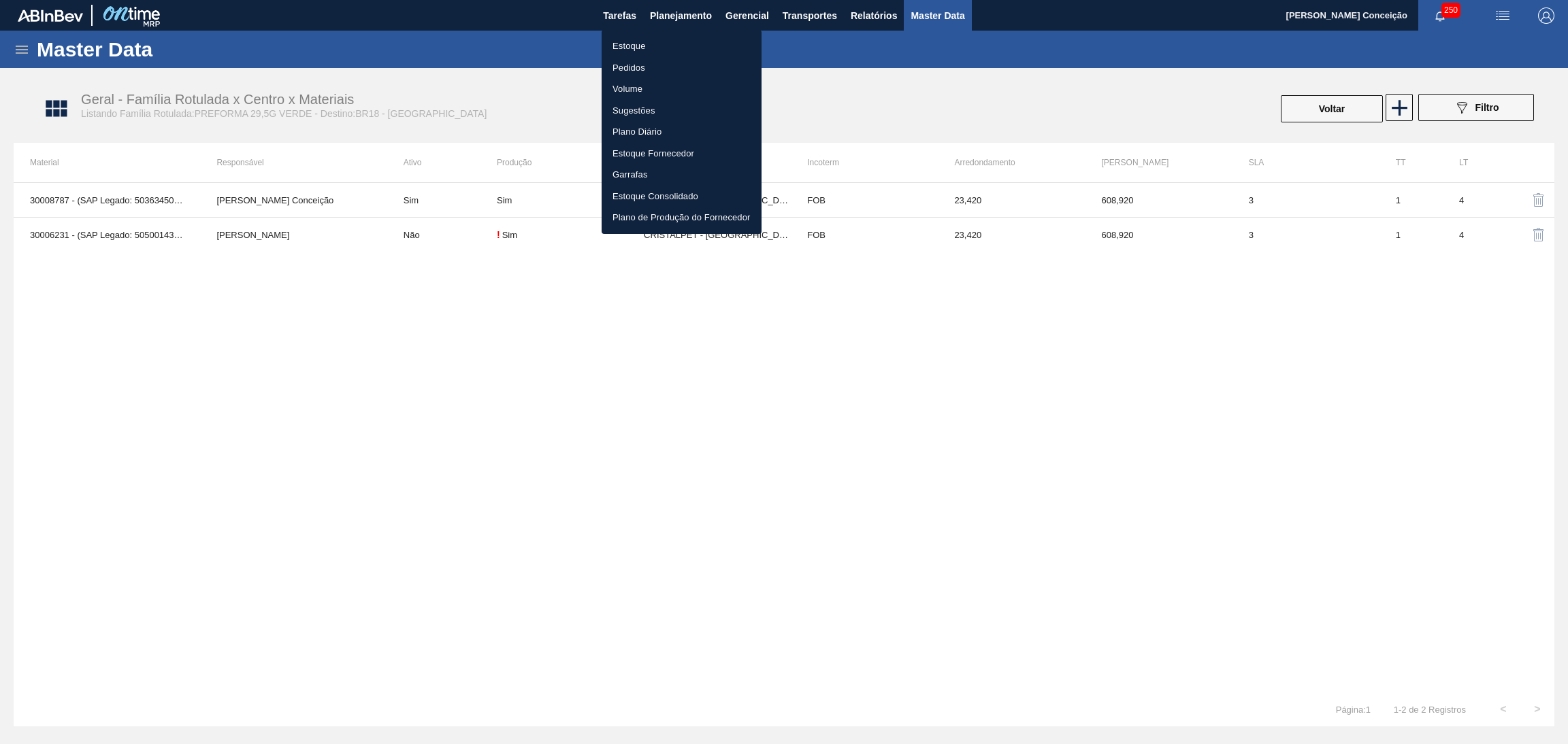
click at [622, 51] on li "Estoque" at bounding box center [682, 46] width 160 height 22
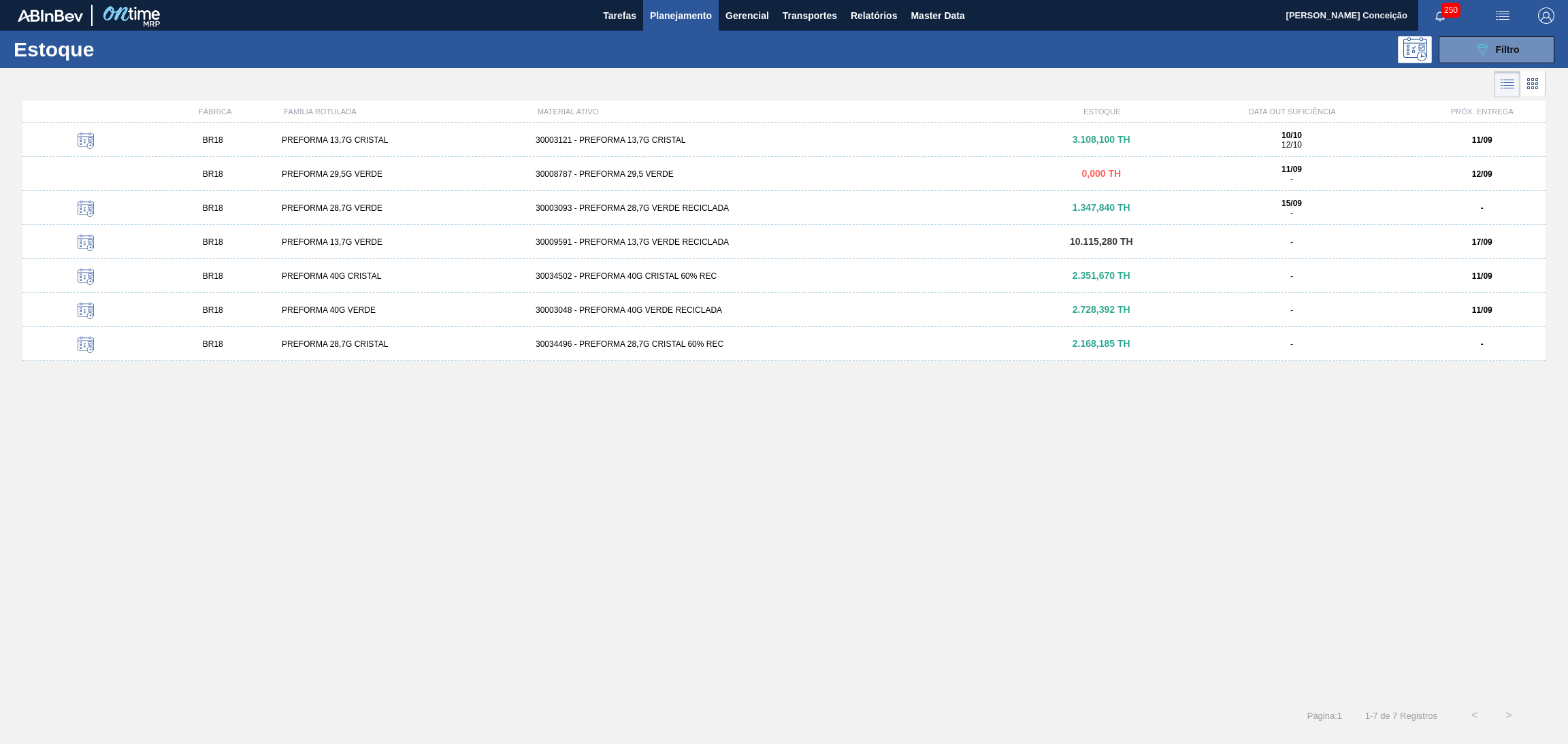
click at [444, 469] on div "BR18 PREFORMA 13,7G CRISTAL 30003121 - PREFORMA 13,7G CRISTAL 3.108,100 TH 10/1…" at bounding box center [784, 406] width 1523 height 567
click at [330, 180] on div "BR18 PREFORMA 29,5G VERDE 30008787 - PREFORMA 29,5 VERDE 0,000 TH 11/09 - 12/09" at bounding box center [784, 174] width 1523 height 34
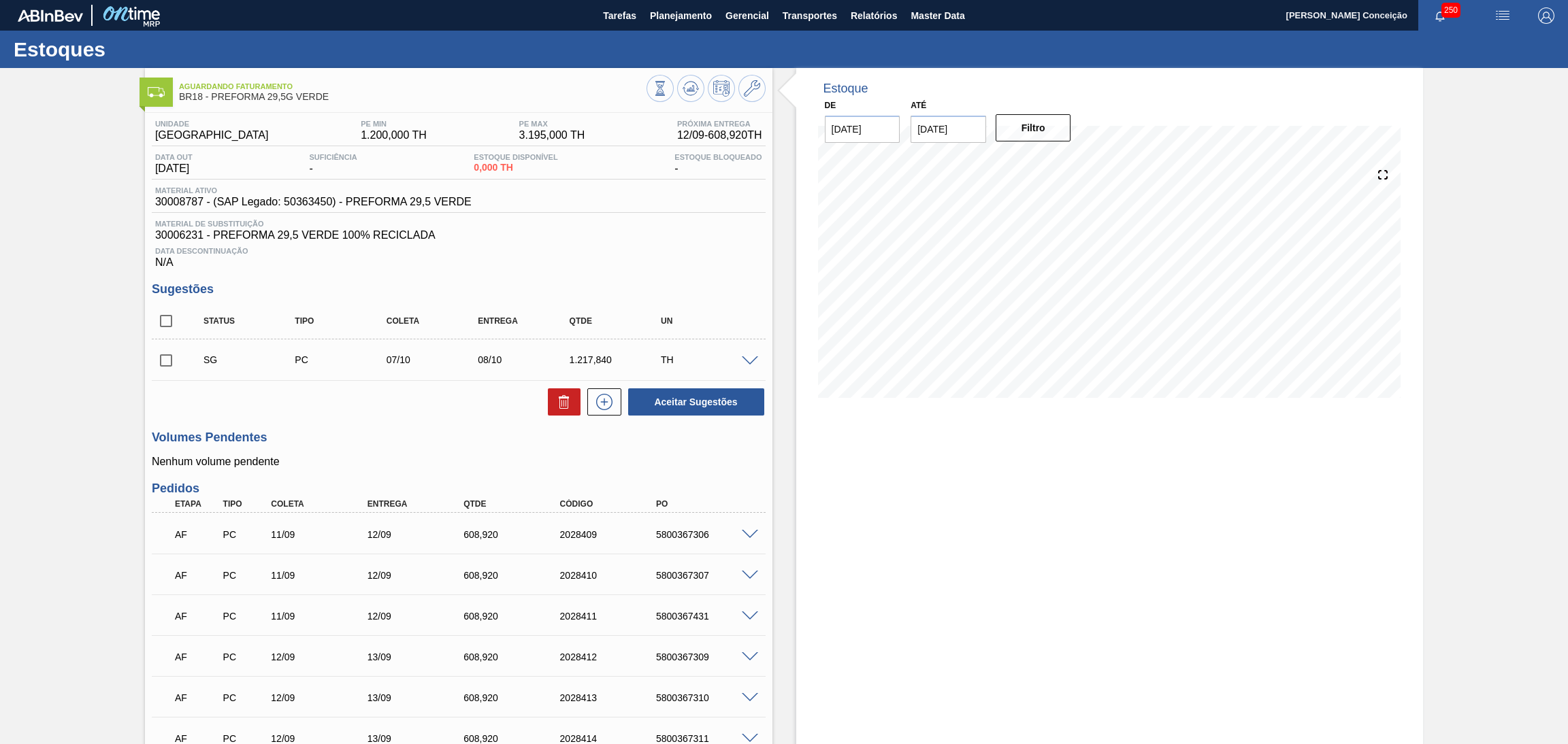
click at [749, 363] on span at bounding box center [750, 362] width 17 height 11
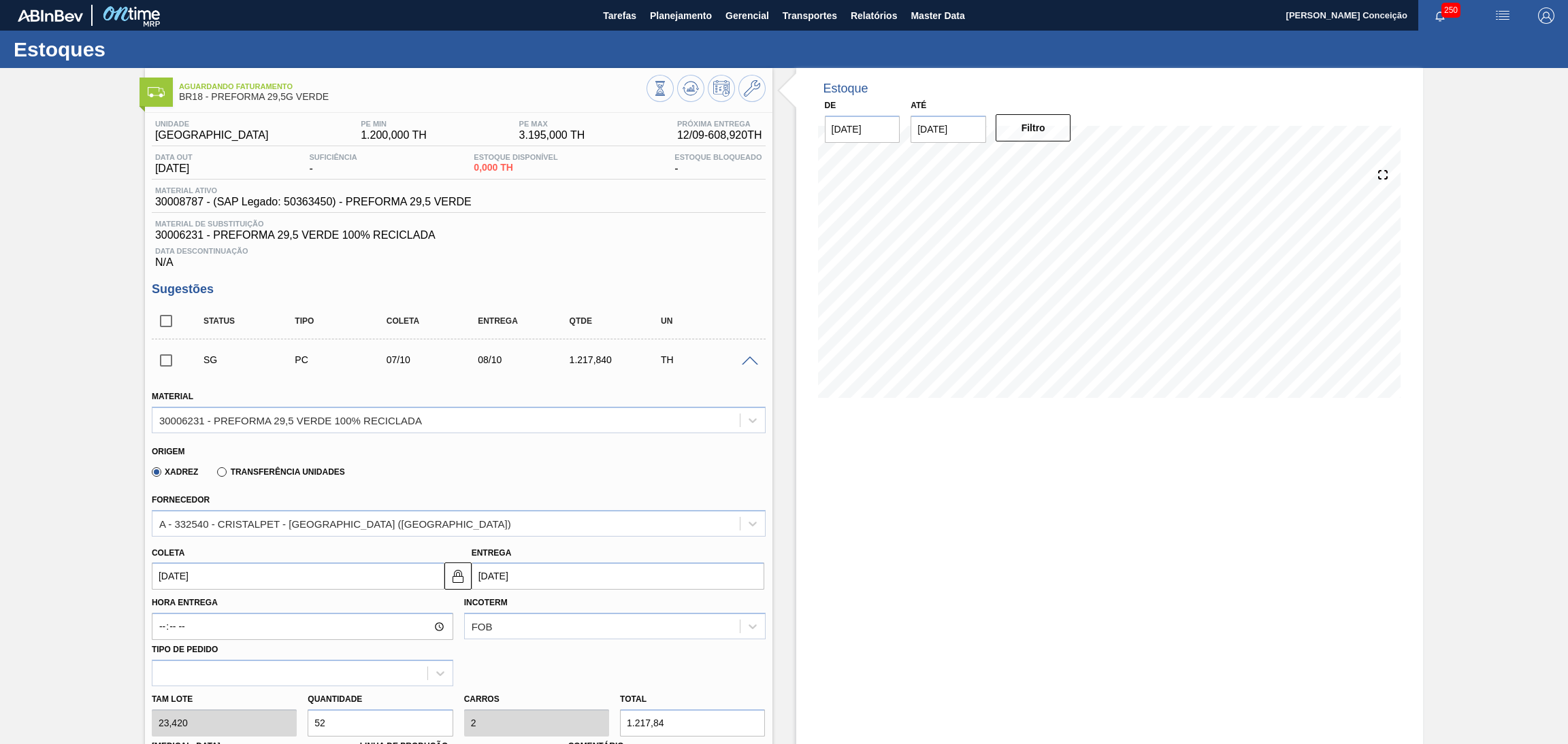
click at [160, 319] on input "checkbox" at bounding box center [166, 321] width 29 height 29
checkbox input "true"
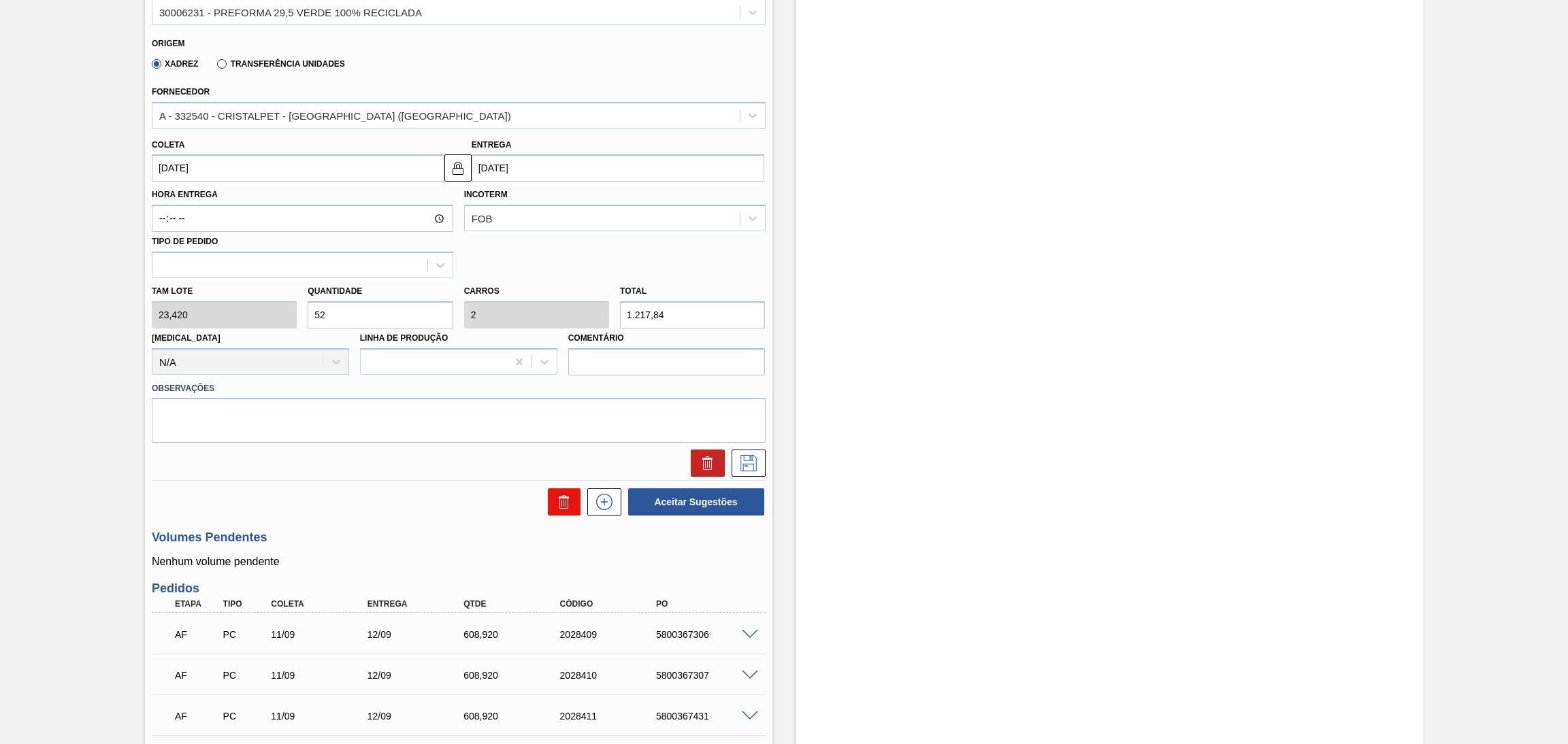
click at [557, 500] on icon at bounding box center [564, 502] width 17 height 17
checkbox input "false"
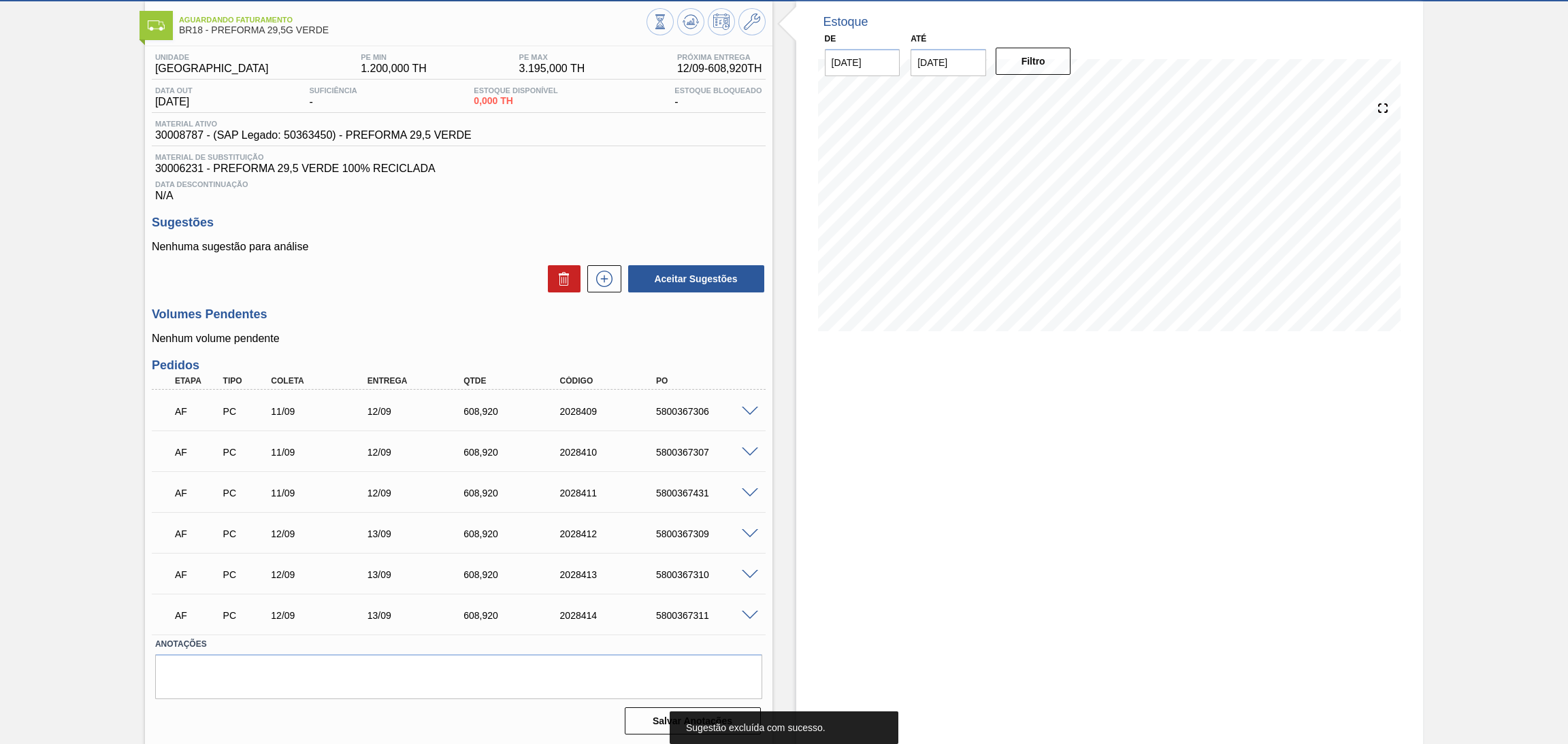
click at [603, 208] on div "Unidade Pernambuco PE MIN 1.200,000 TH PE MAX 3.195,000 TH Próxima Entrega 12/0…" at bounding box center [459, 393] width 627 height 693
click at [692, 22] on icon at bounding box center [693, 21] width 2 height 5
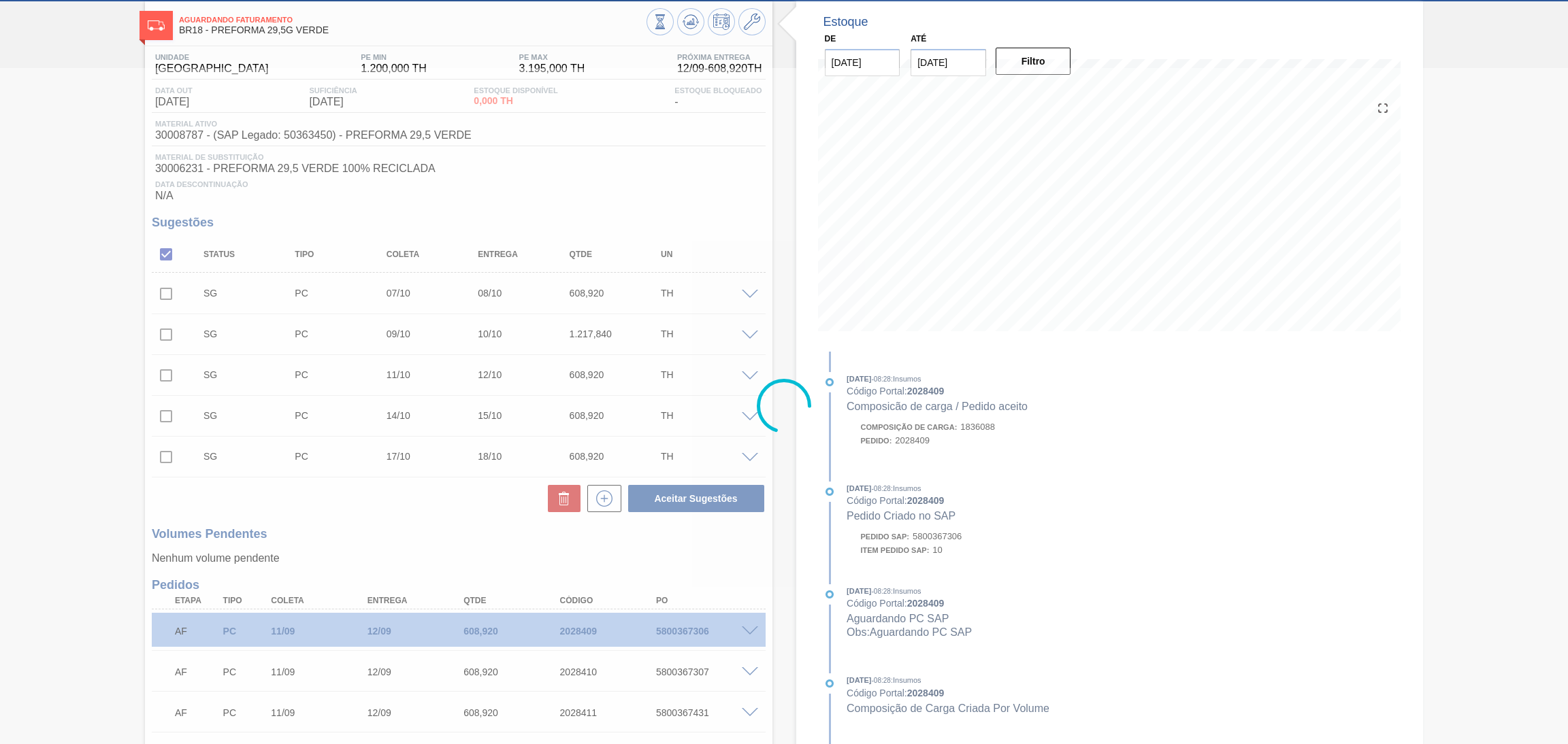
click at [604, 283] on div at bounding box center [784, 406] width 1568 height 676
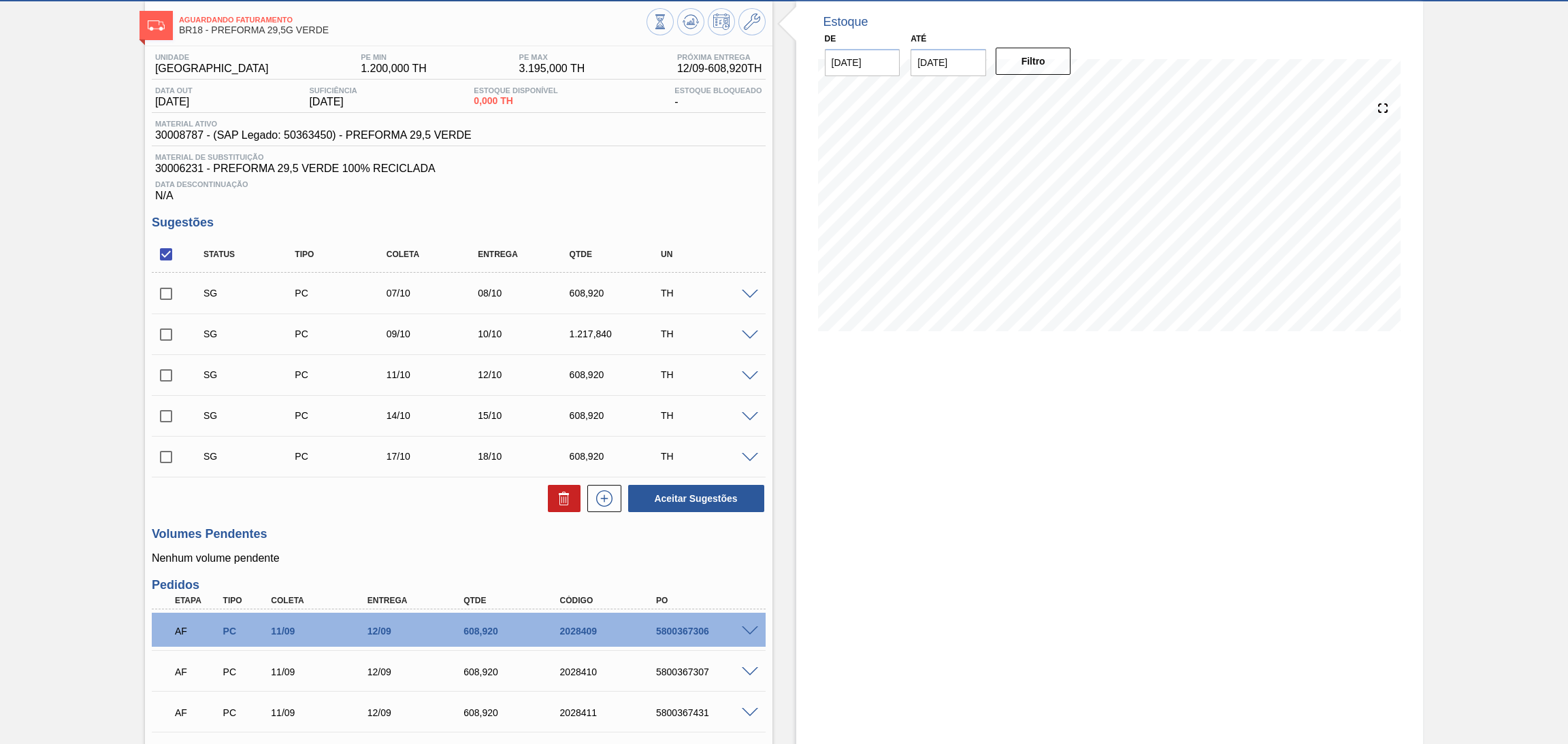
click at [743, 294] on span at bounding box center [750, 295] width 17 height 11
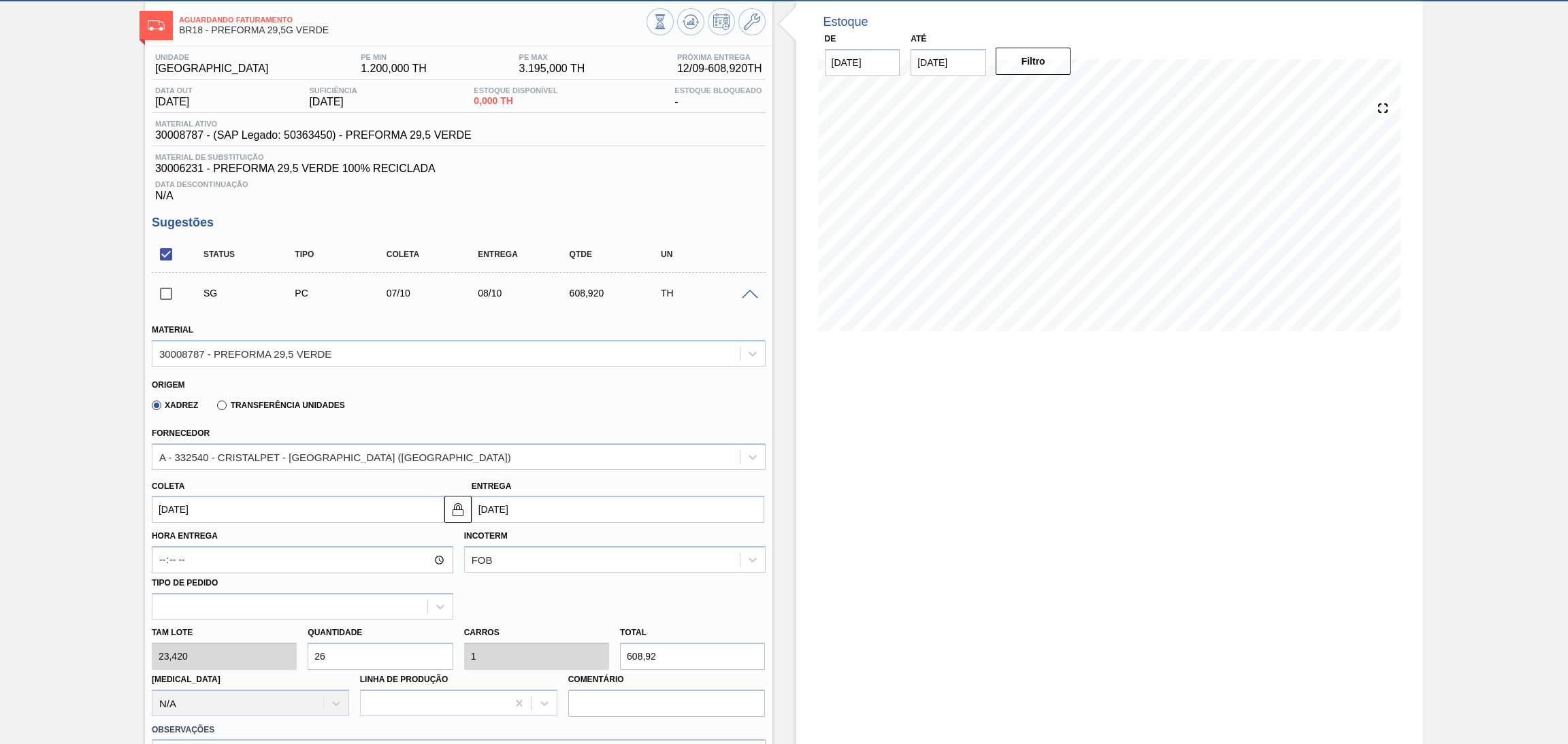
click at [249, 514] on input "[DATE]" at bounding box center [298, 510] width 292 height 27
click at [171, 540] on div "outubro 2025" at bounding box center [234, 542] width 163 height 11
click at [167, 542] on button "Previous Month" at bounding box center [164, 542] width 10 height 10
click at [259, 606] on div "11" at bounding box center [256, 608] width 18 height 18
type input "[DATE]"
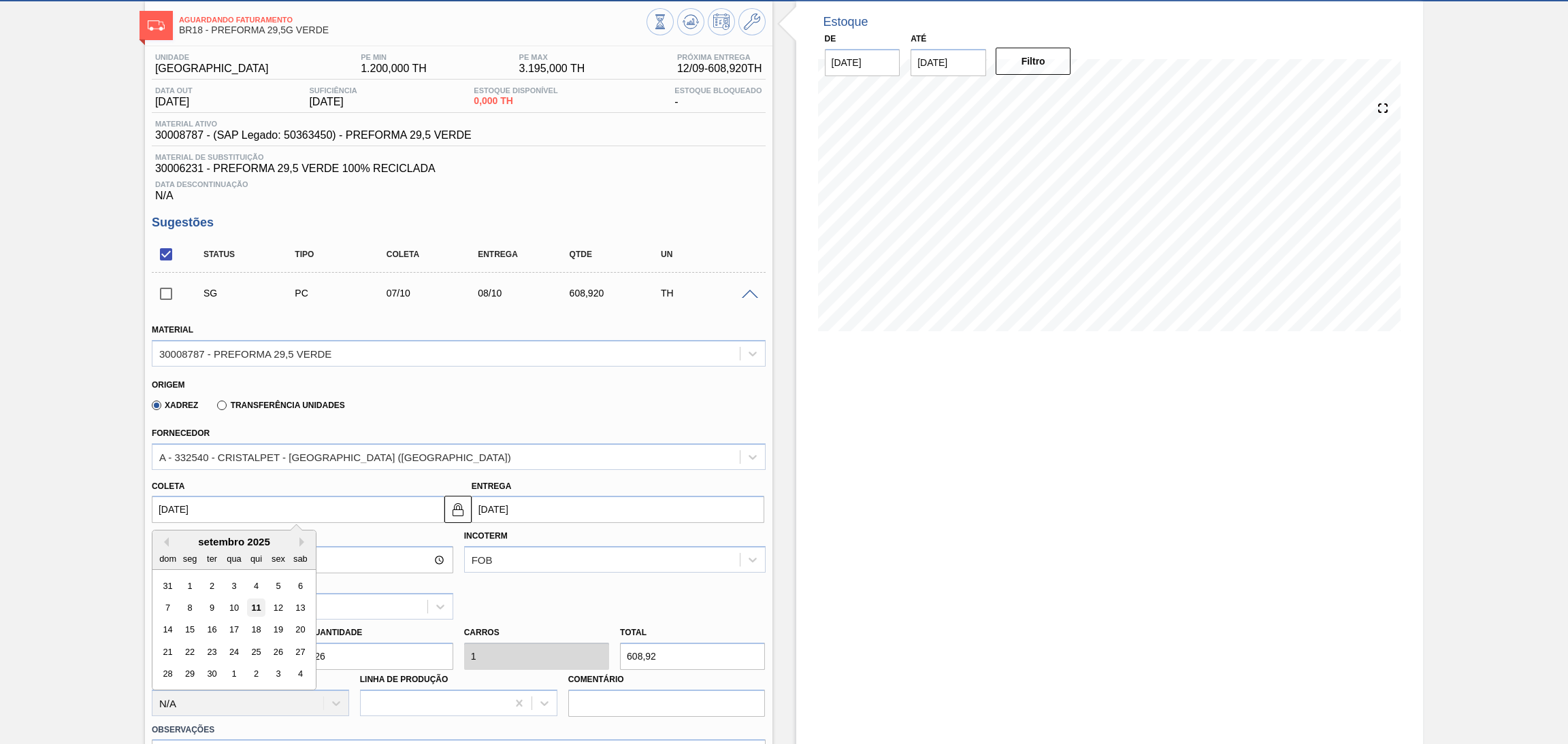
type input "[DATE]"
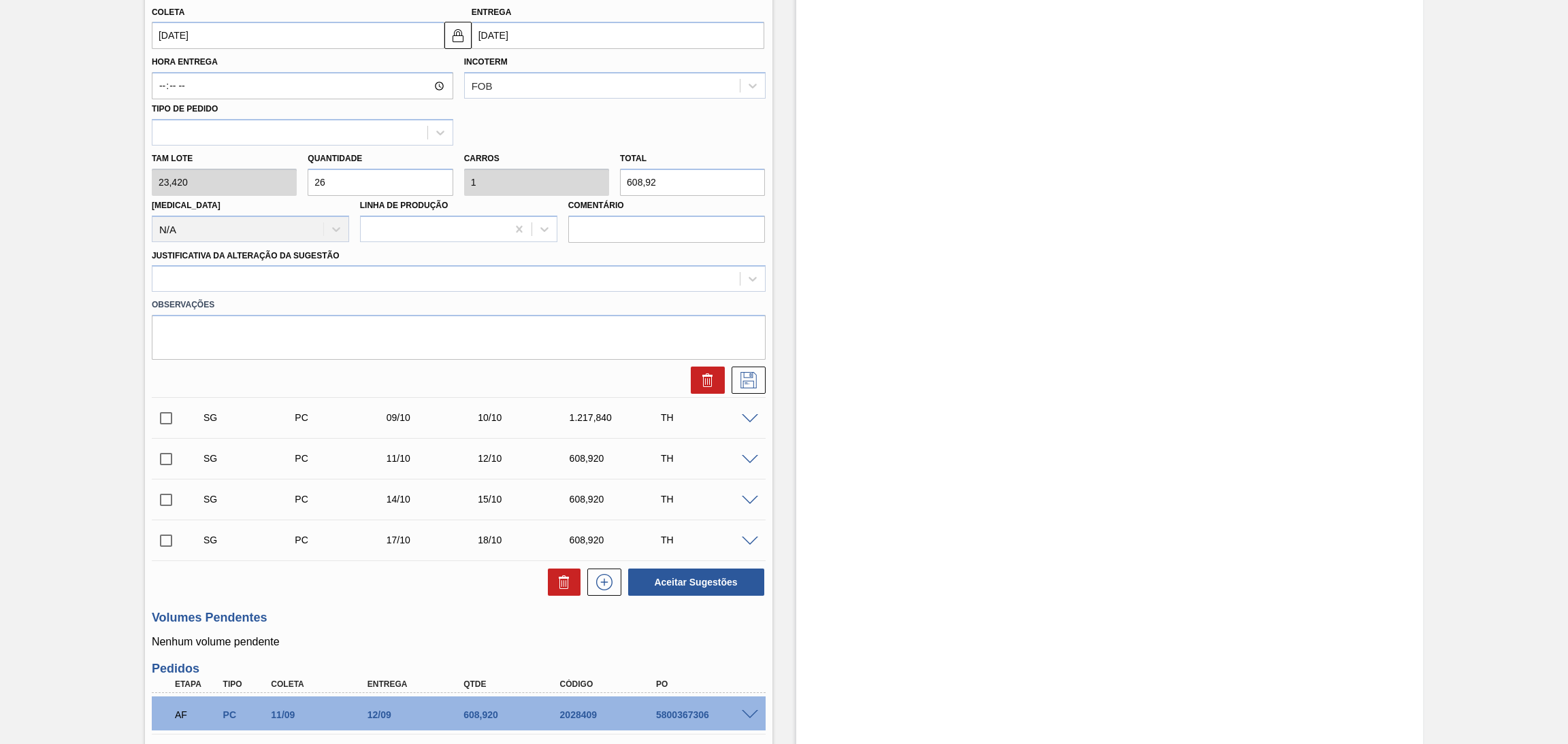
scroll to position [577, 0]
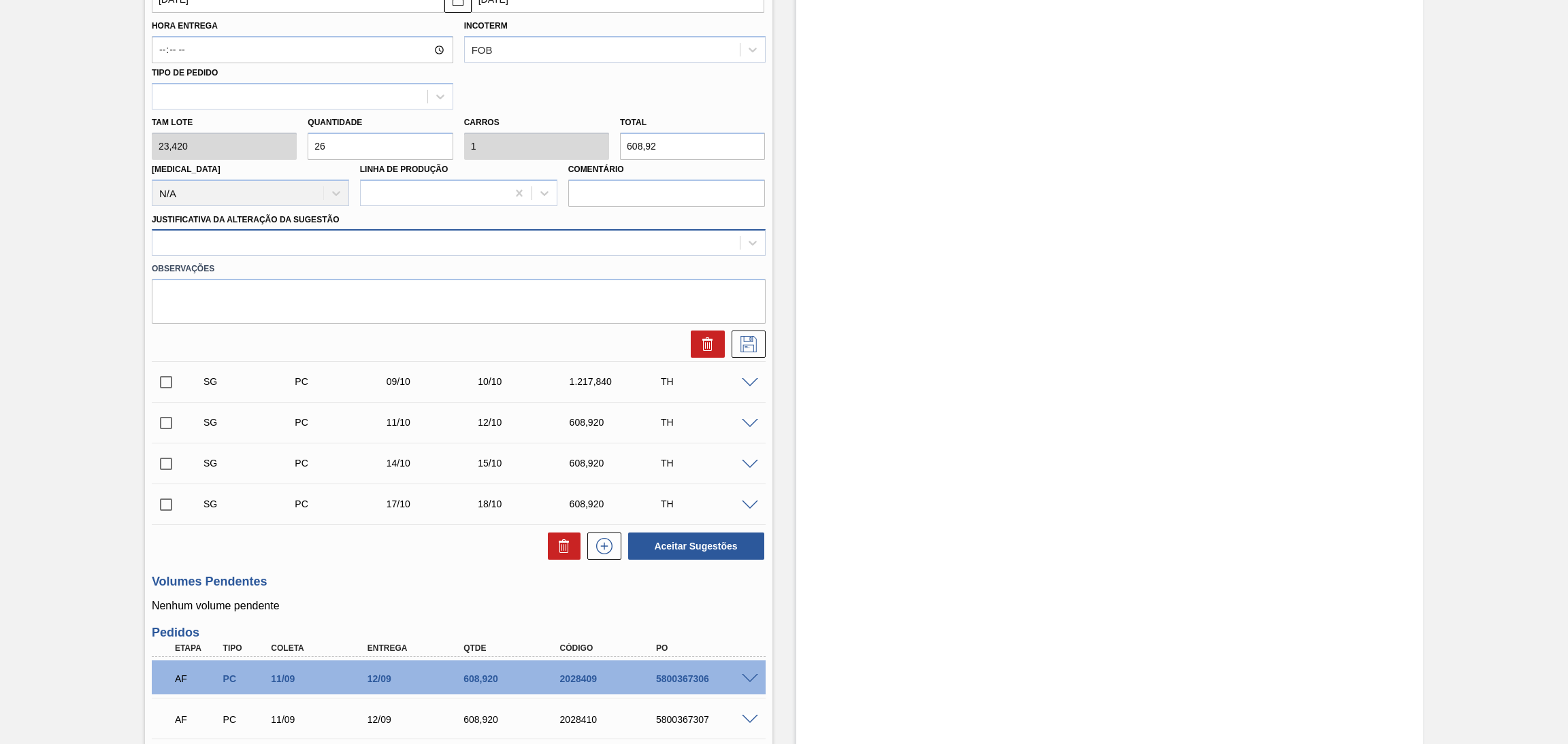
click at [444, 244] on div at bounding box center [446, 243] width 587 height 20
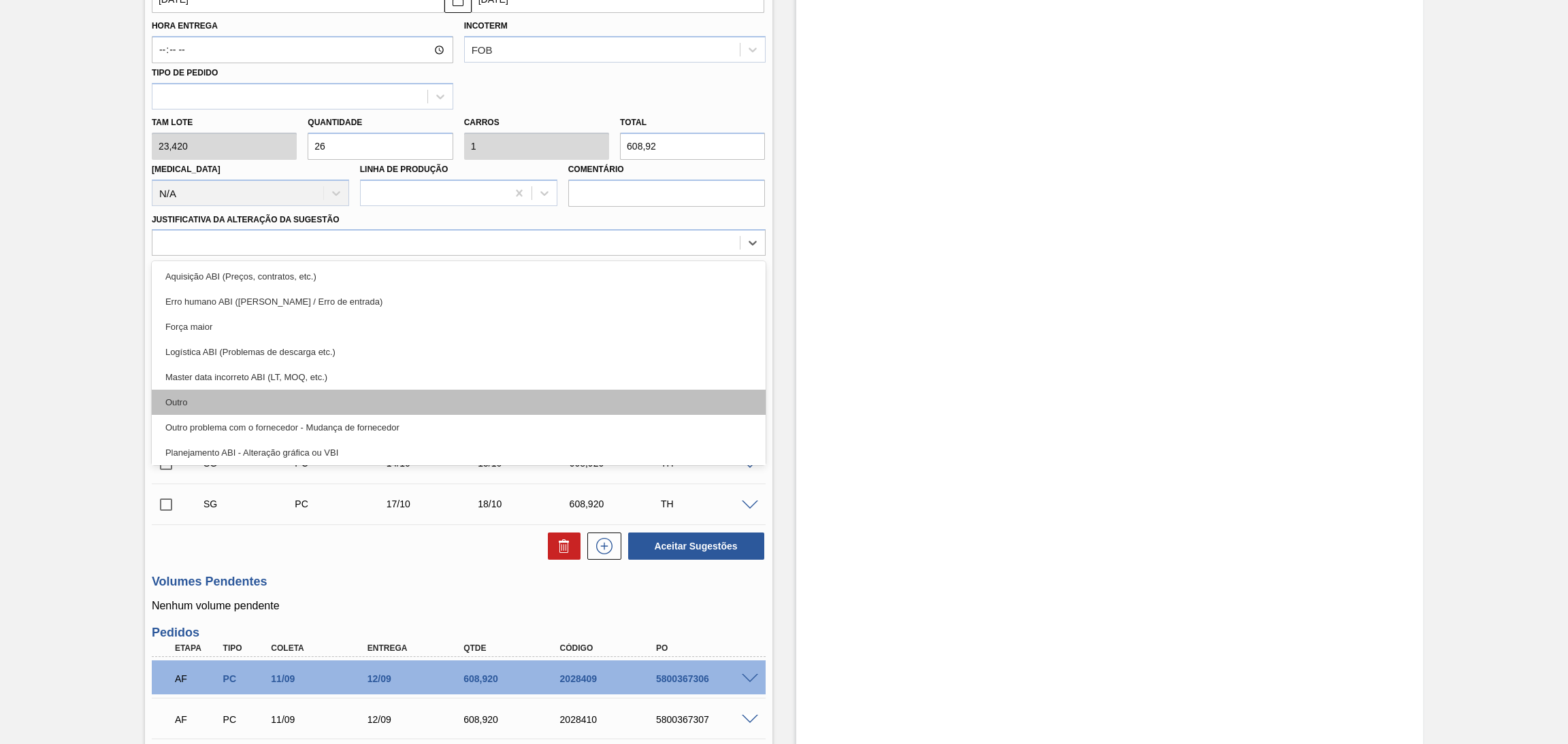
scroll to position [204, 0]
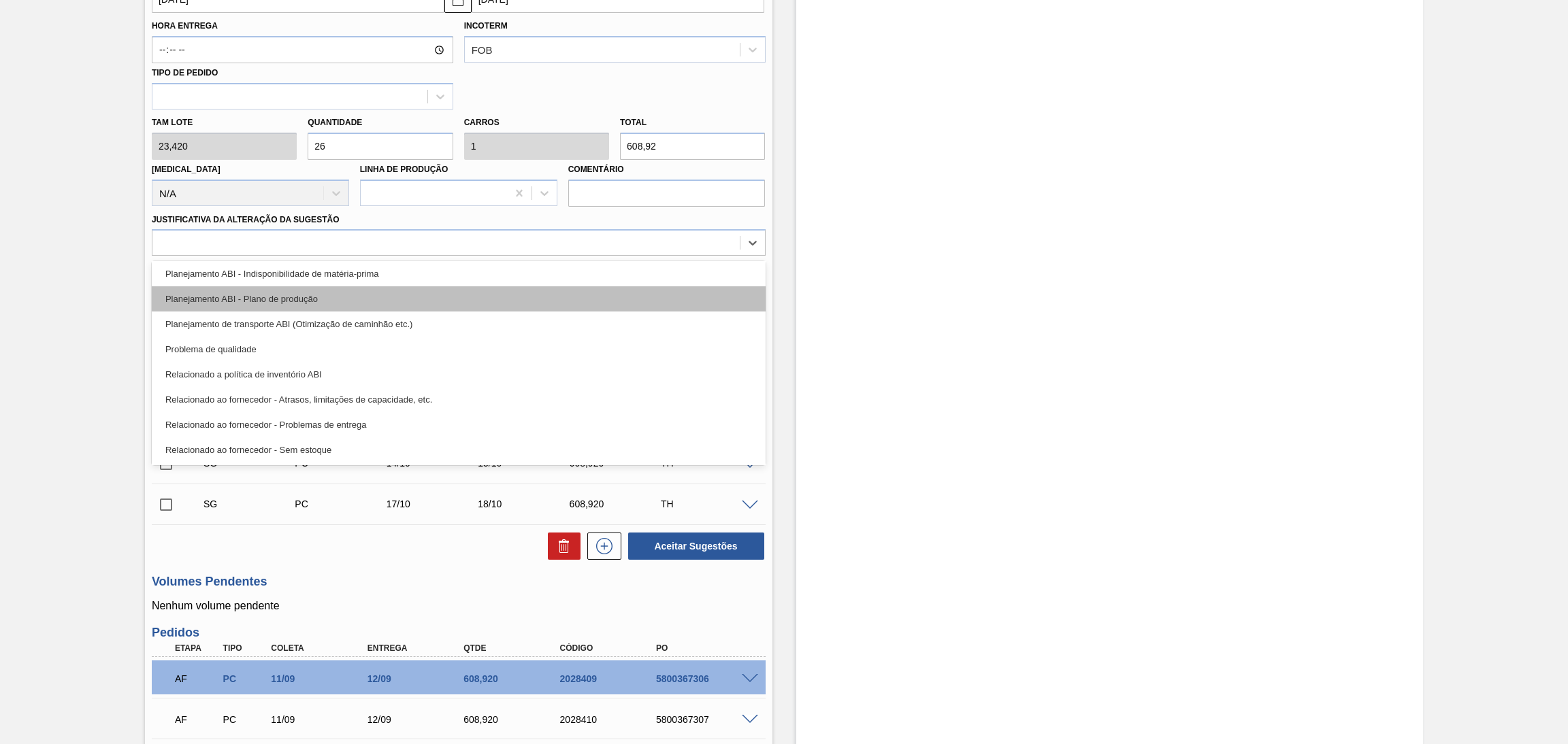
click at [321, 300] on div "Planejamento ABI - Plano de produção" at bounding box center [459, 298] width 614 height 25
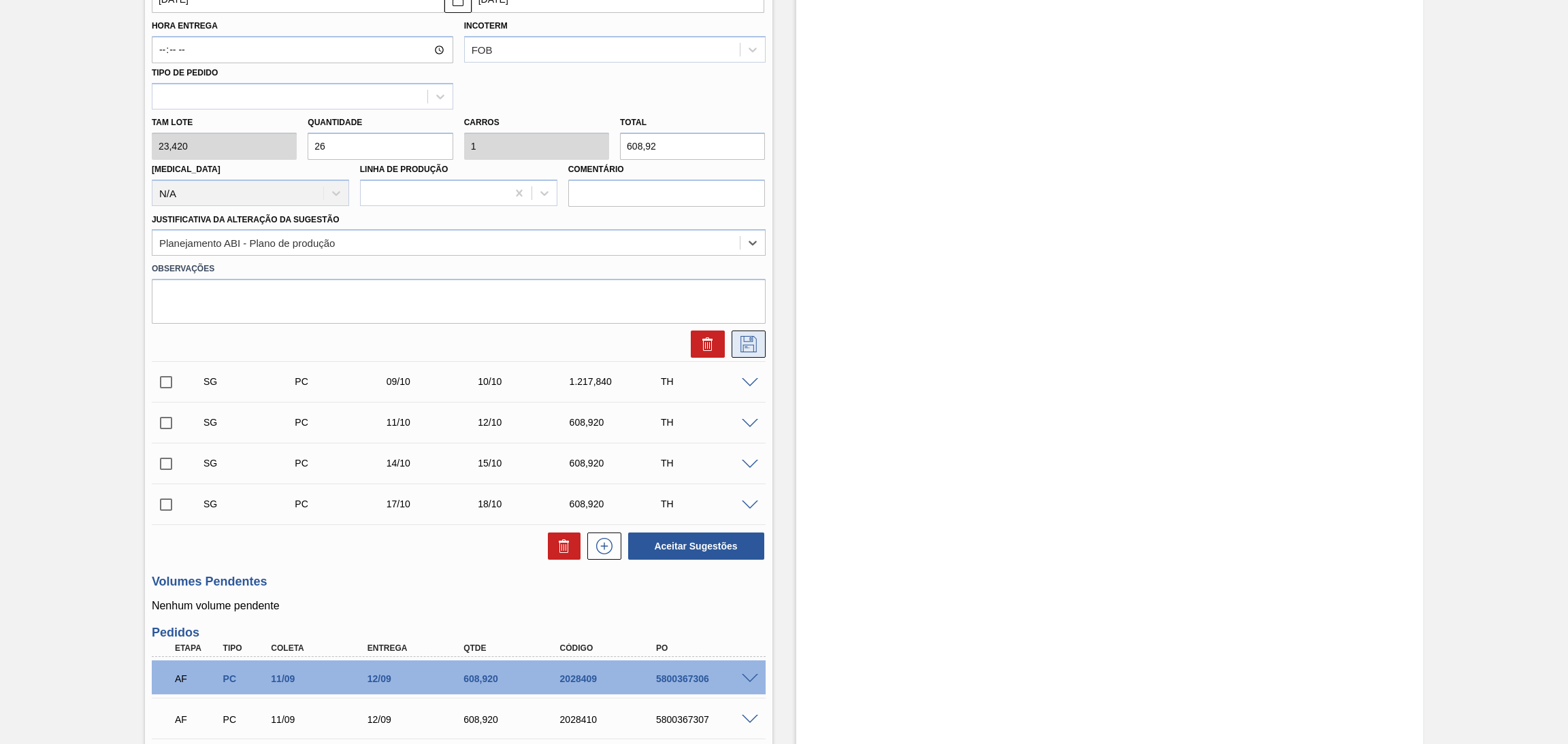
click at [755, 340] on icon at bounding box center [749, 344] width 17 height 17
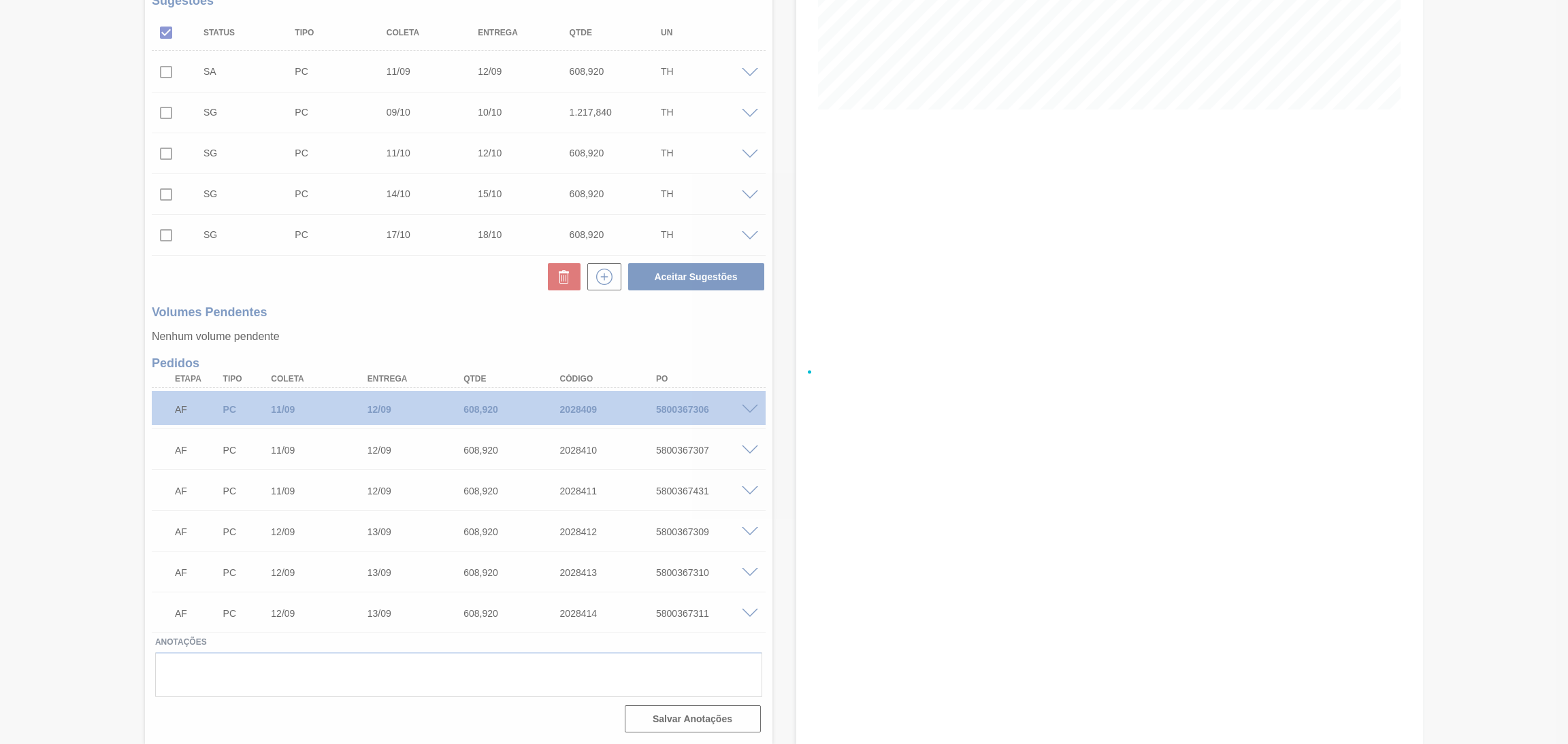
scroll to position [286, 0]
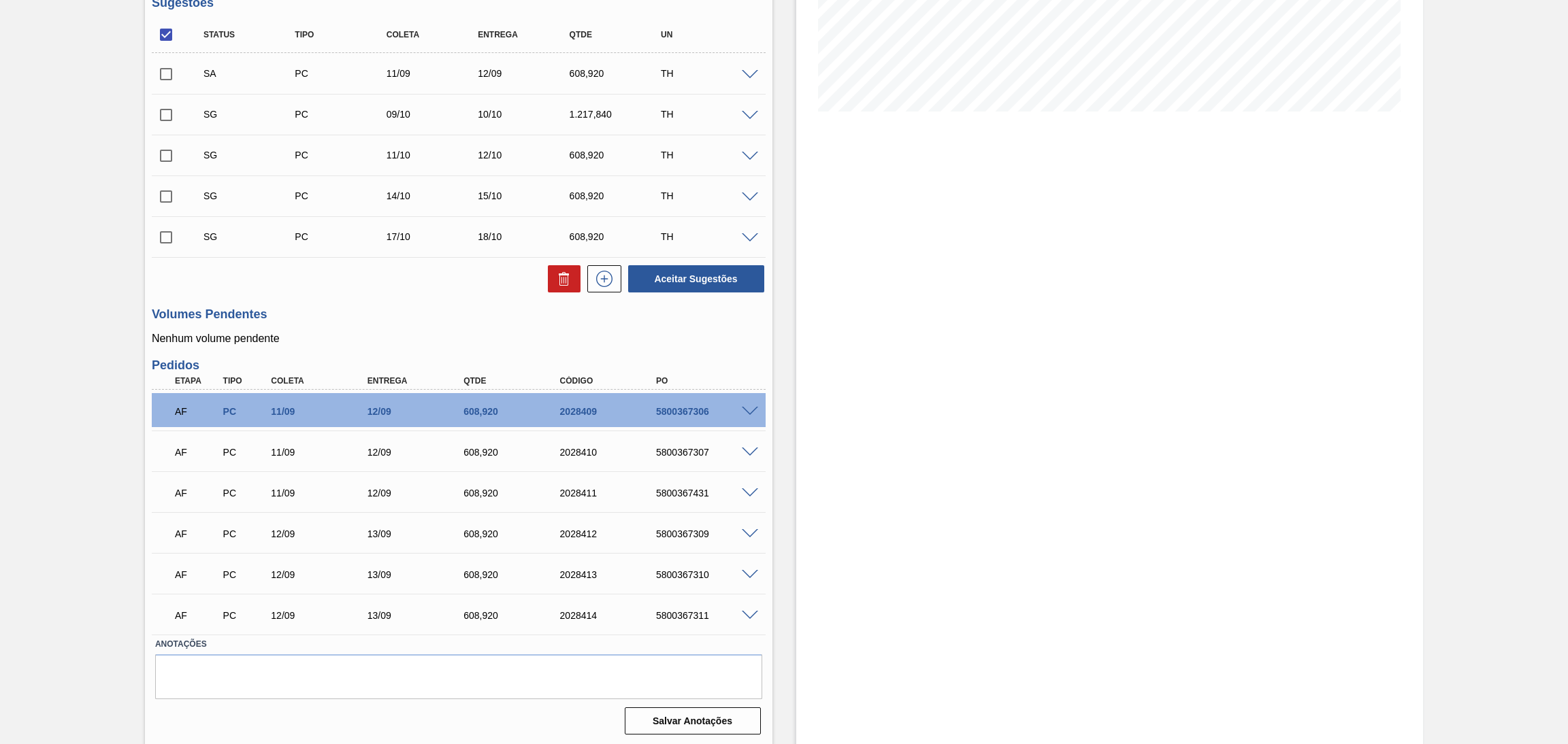
click at [750, 116] on span at bounding box center [750, 116] width 17 height 11
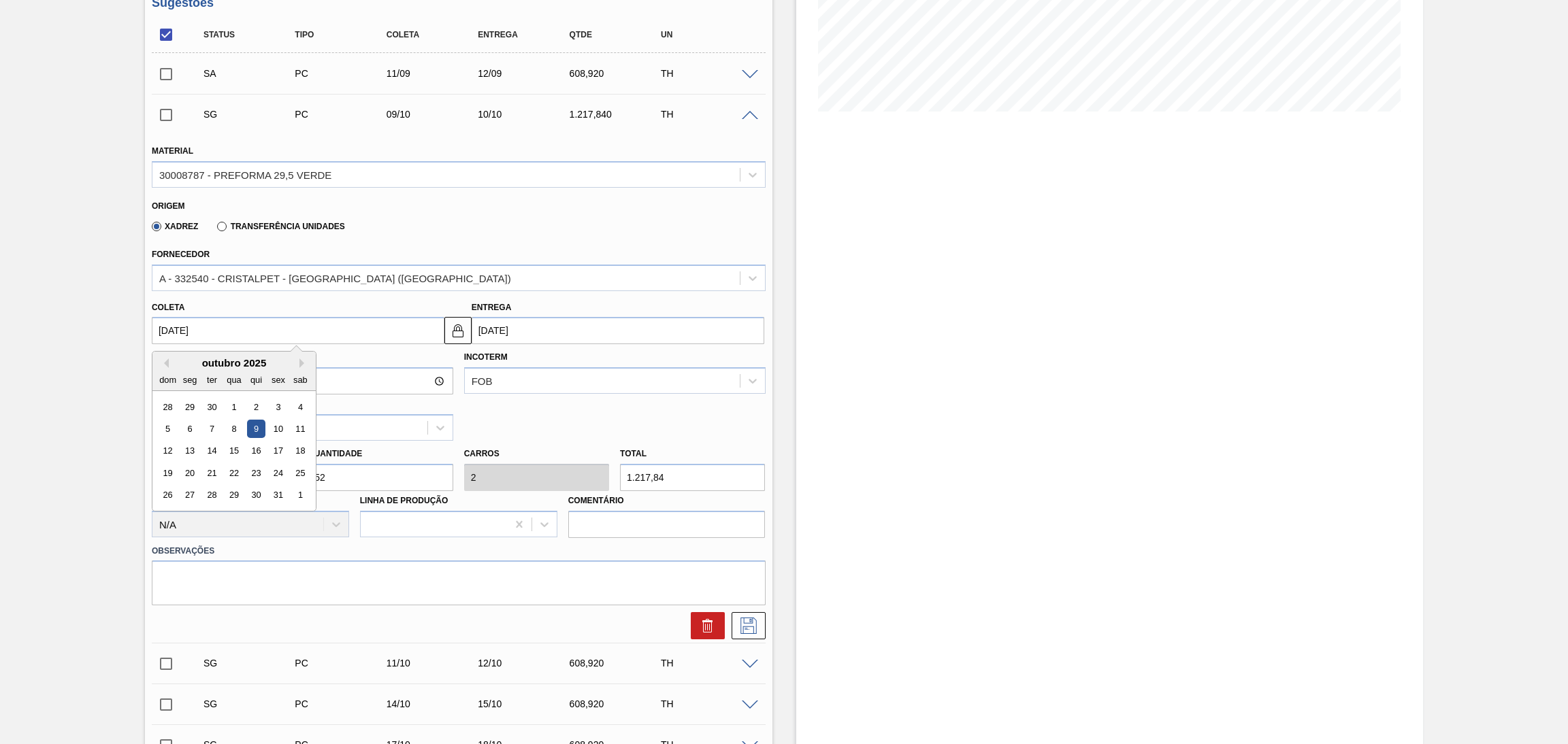
click at [190, 332] on input "[DATE]" at bounding box center [298, 331] width 292 height 27
click at [156, 363] on div "outubro 2025" at bounding box center [234, 363] width 163 height 11
click at [166, 360] on button "Previous Month" at bounding box center [164, 363] width 10 height 10
click at [259, 430] on div "11" at bounding box center [256, 429] width 18 height 18
type input "[DATE]"
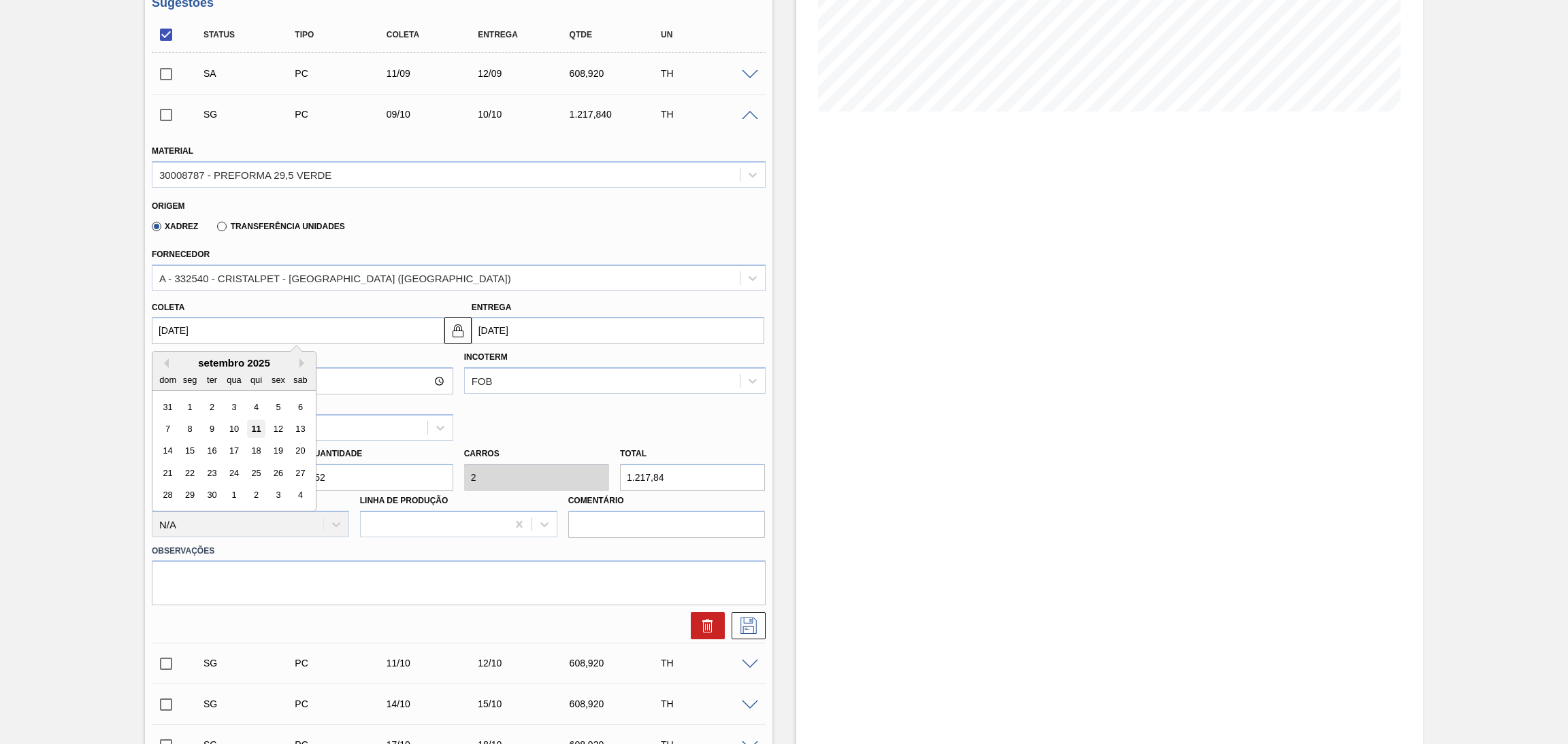
type input "[DATE]"
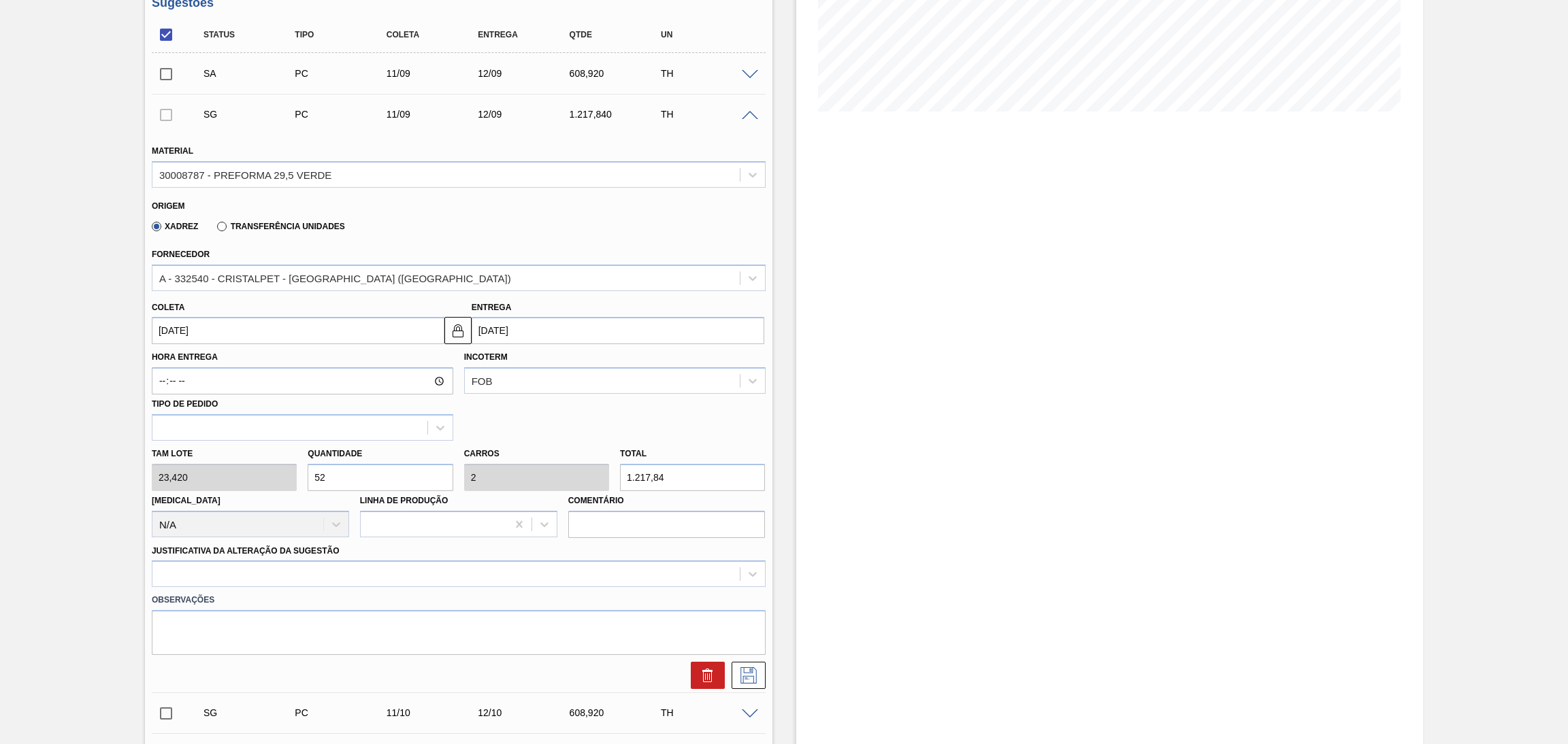
click at [198, 483] on div "Tam lote 23,420 Quantidade 52 Carros 2 Total 1.217,84 Doca N/A Linha de Produçã…" at bounding box center [459, 489] width 625 height 97
type input "2"
type input "0,077"
type input "46,84"
type input "26"
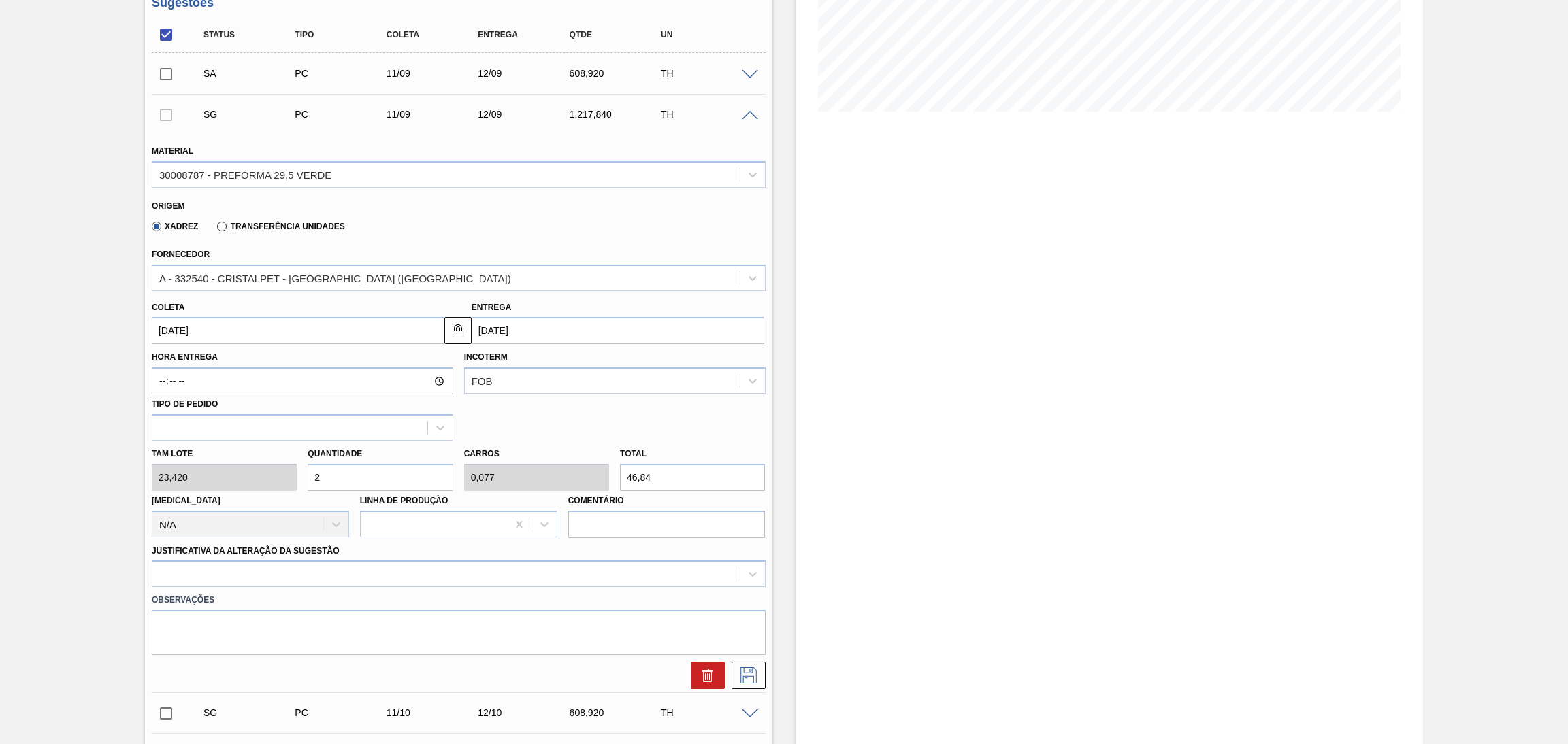
type input "1"
type input "608,92"
type input "26"
click at [209, 575] on div at bounding box center [459, 573] width 614 height 26
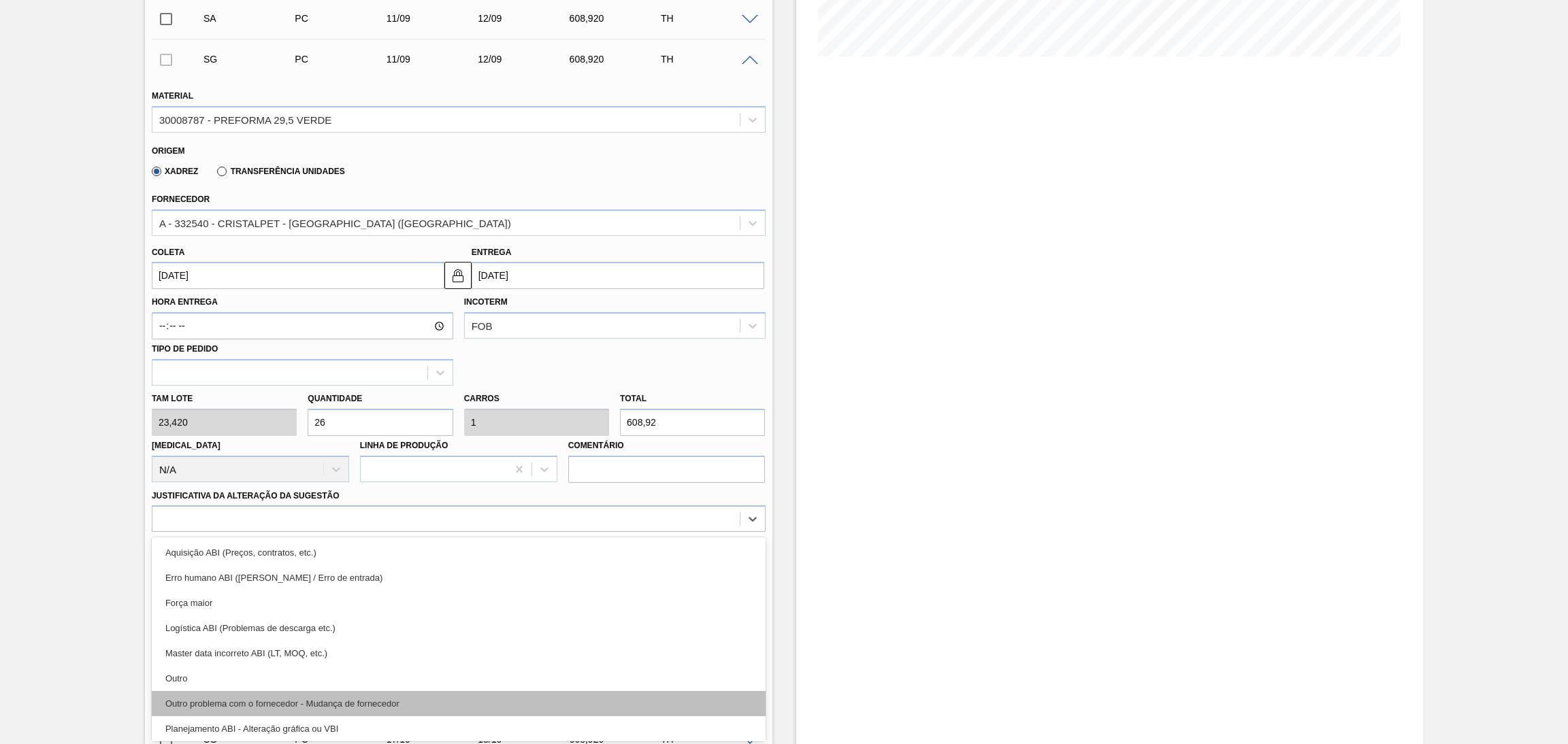
scroll to position [102, 0]
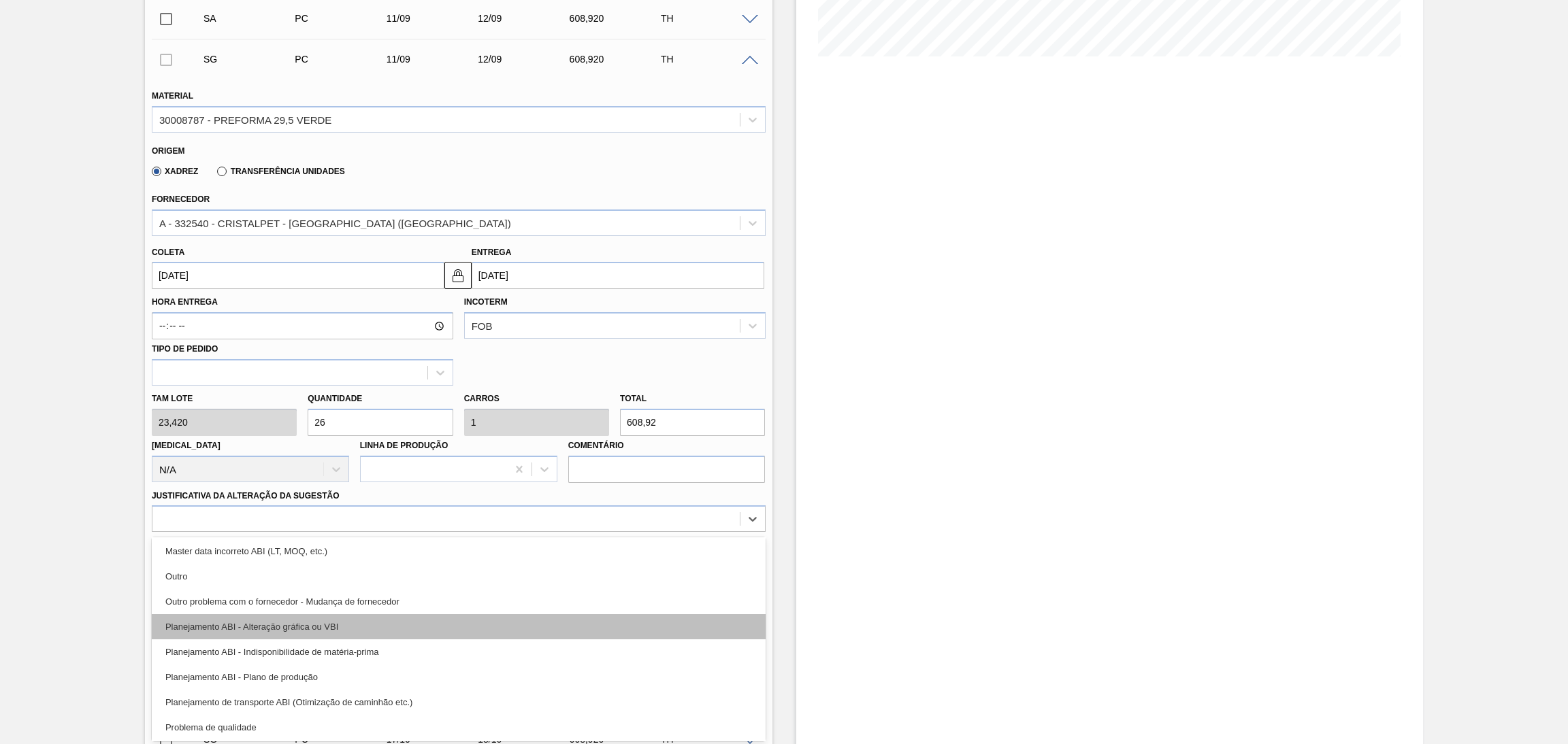
click at [308, 634] on div "Planejamento ABI - Alteração gráfica ou VBI" at bounding box center [459, 626] width 614 height 25
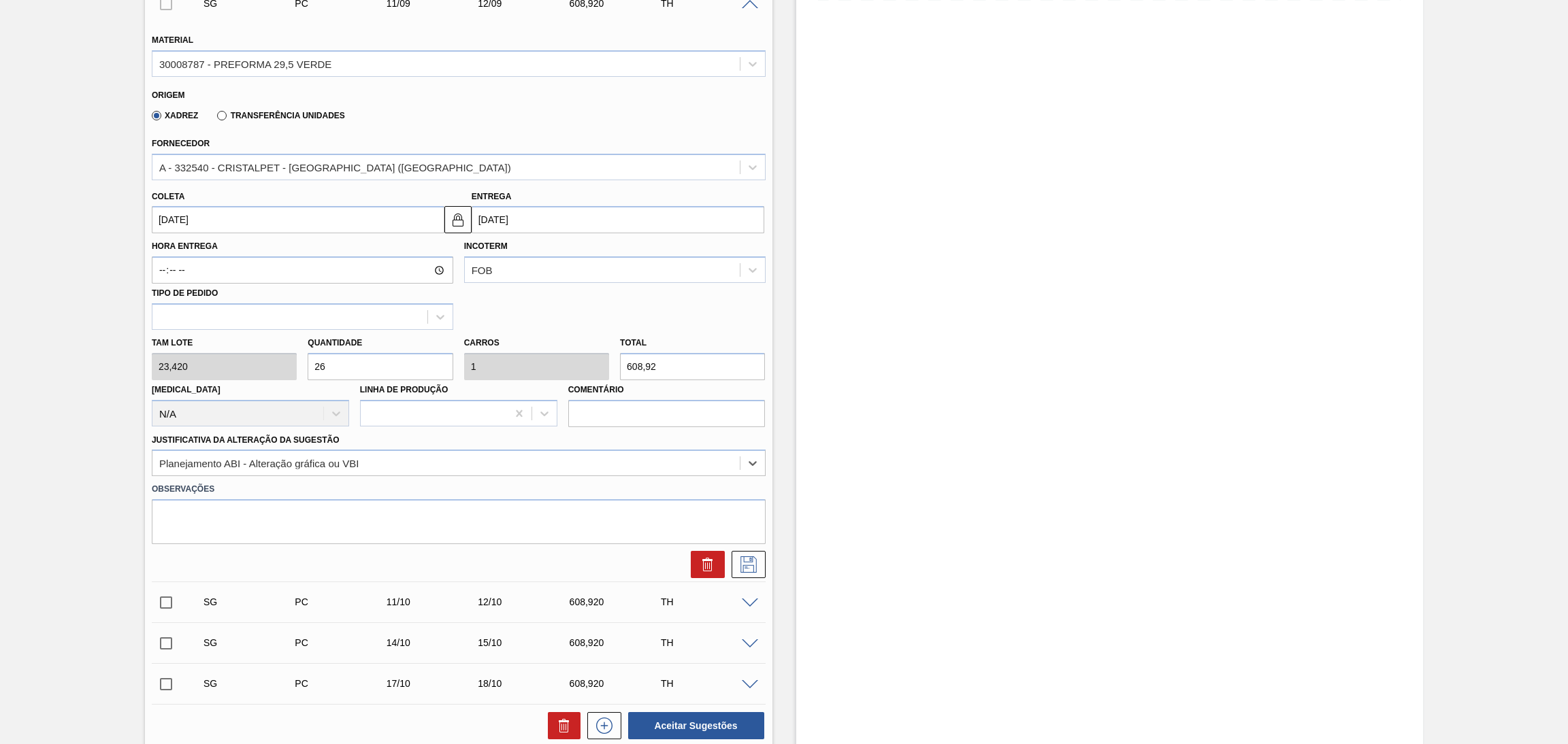
scroll to position [443, 0]
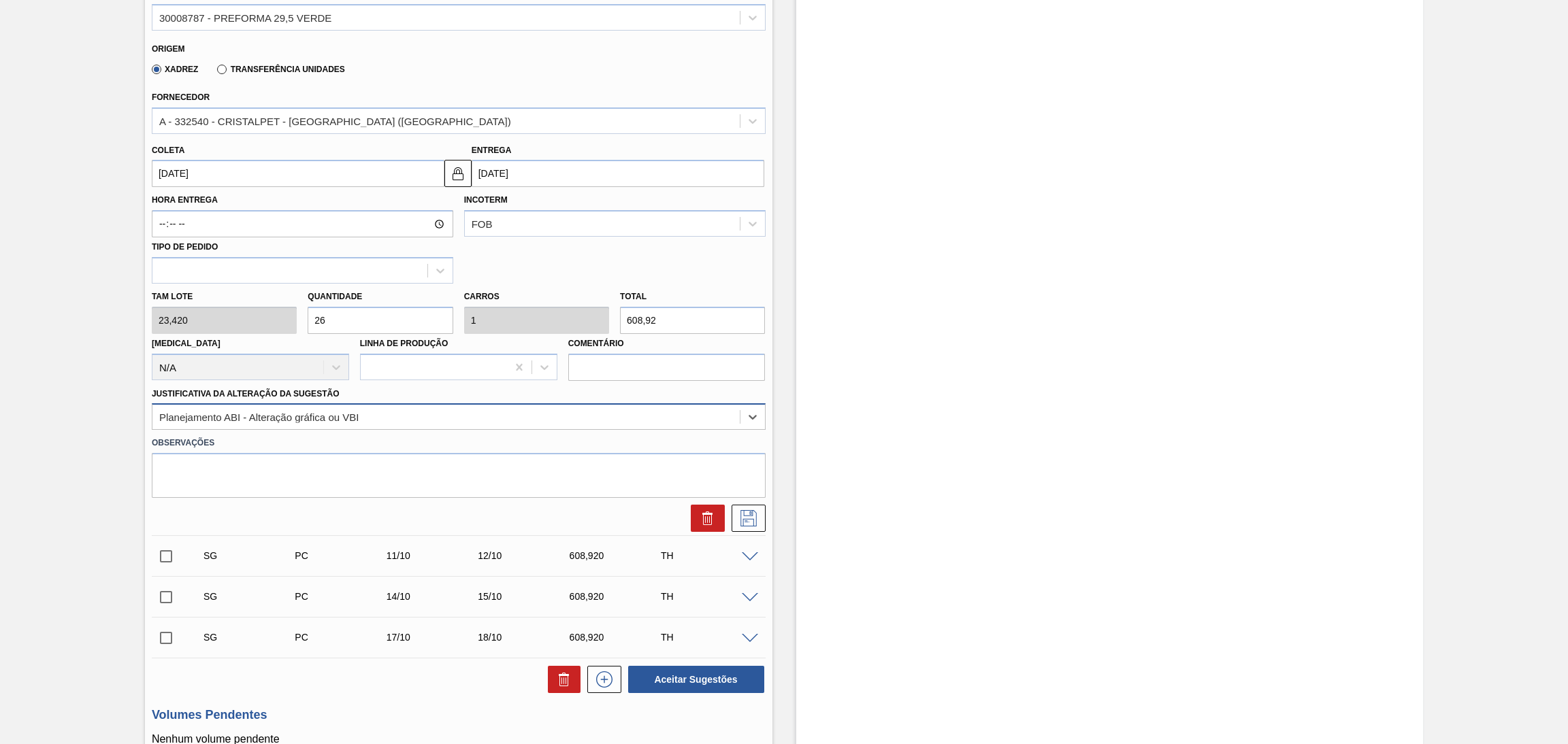
click at [414, 421] on div "Planejamento ABI - Alteração gráfica ou VBI" at bounding box center [446, 418] width 587 height 20
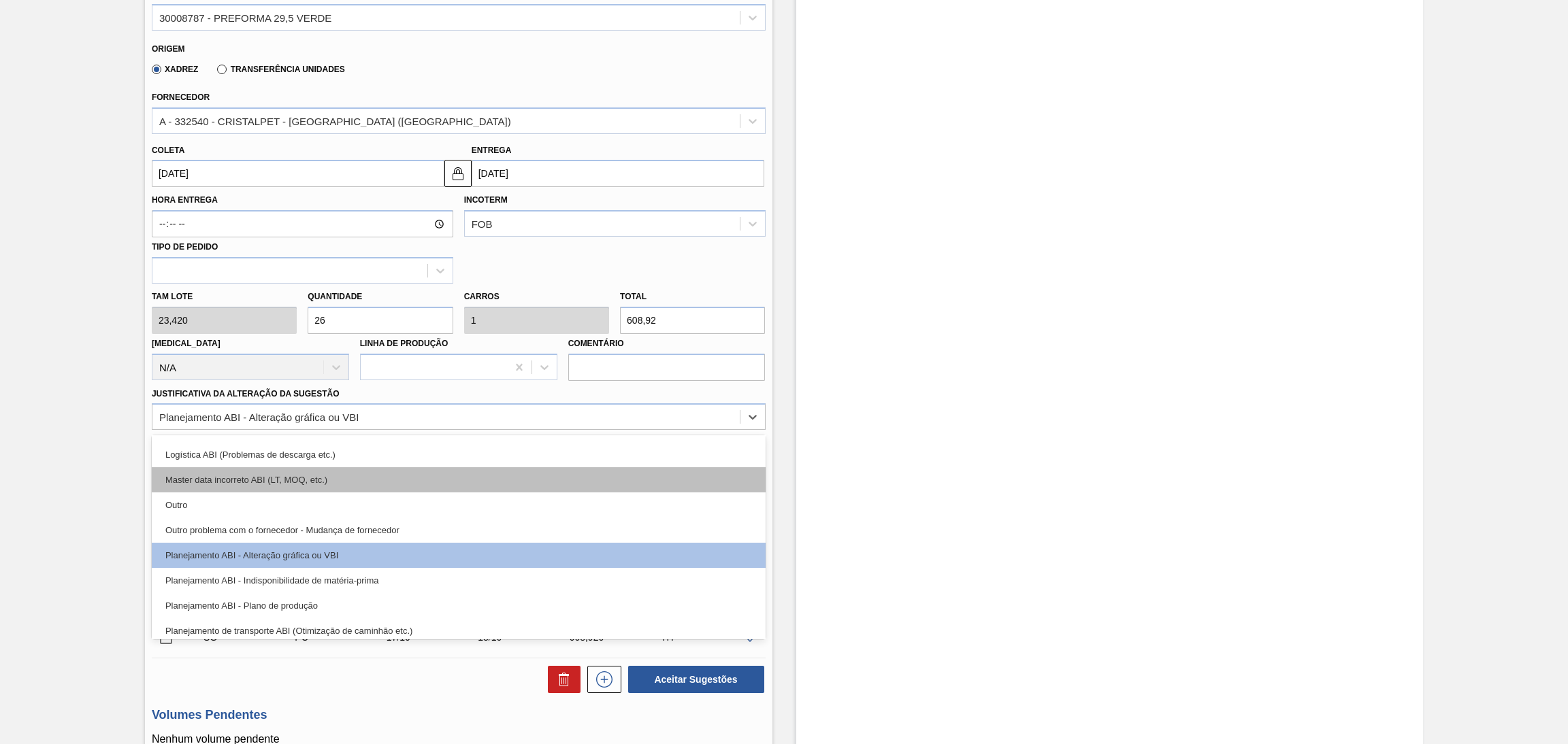
scroll to position [102, 0]
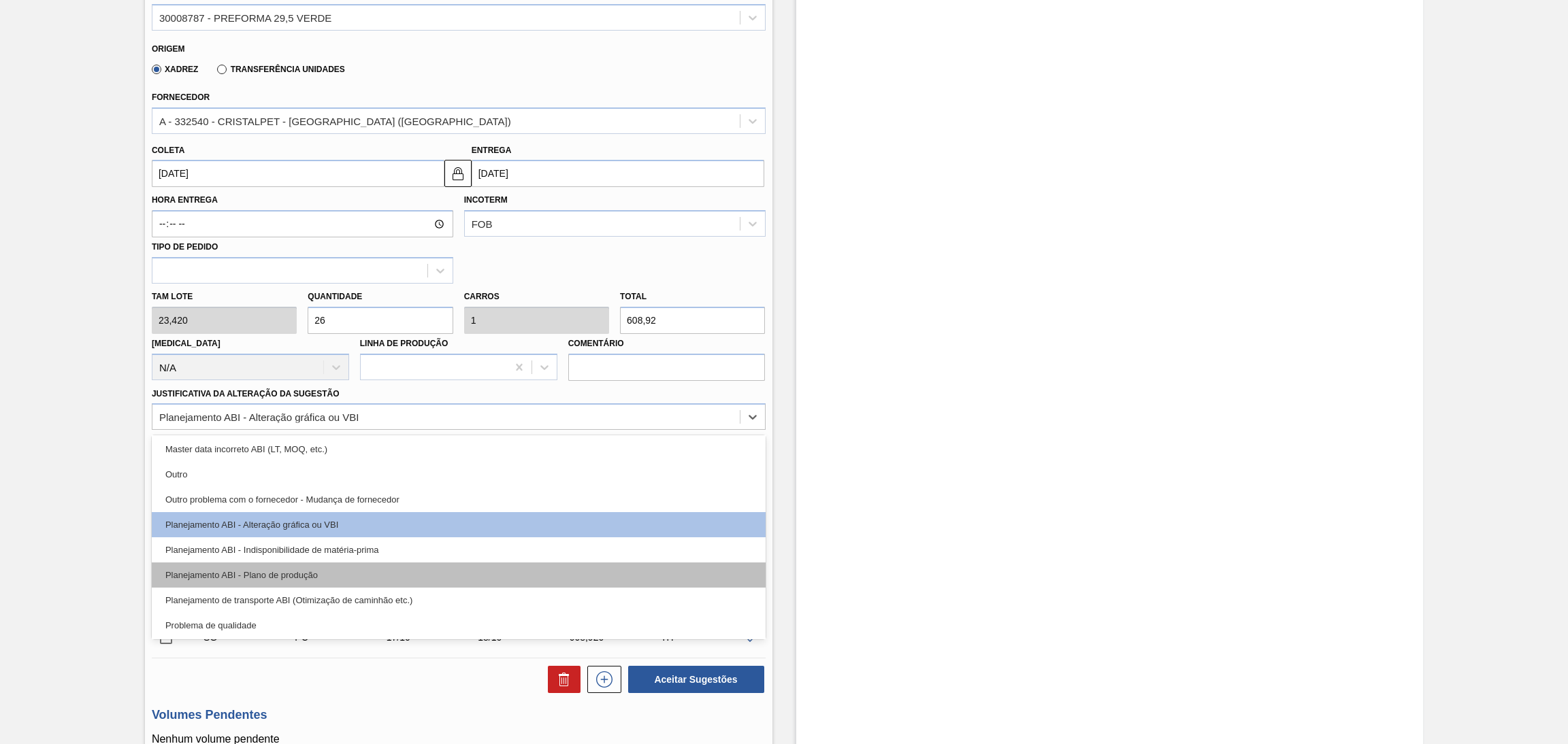
click at [333, 565] on div "Planejamento ABI - Plano de produção" at bounding box center [459, 575] width 614 height 25
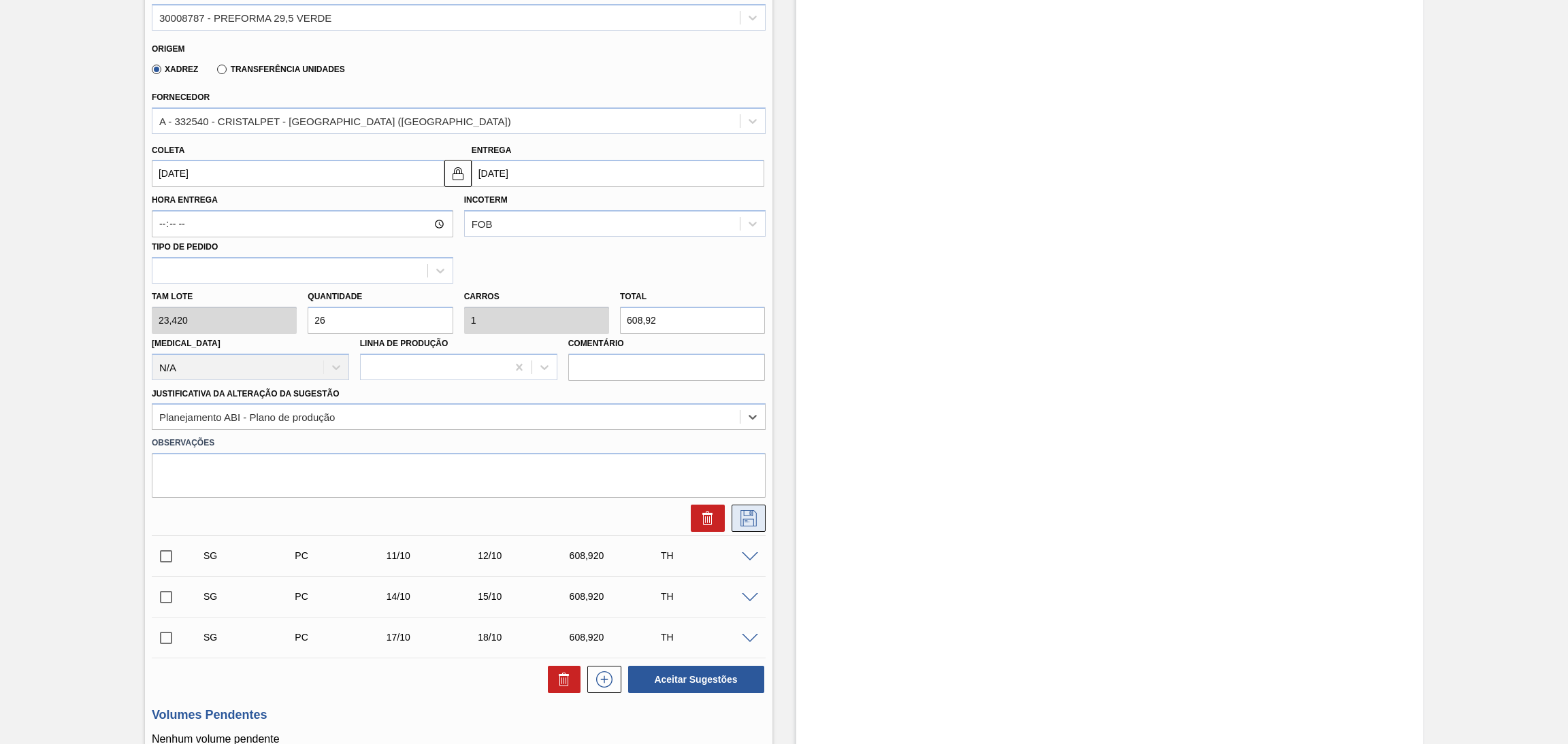
click at [738, 523] on icon at bounding box center [748, 519] width 22 height 17
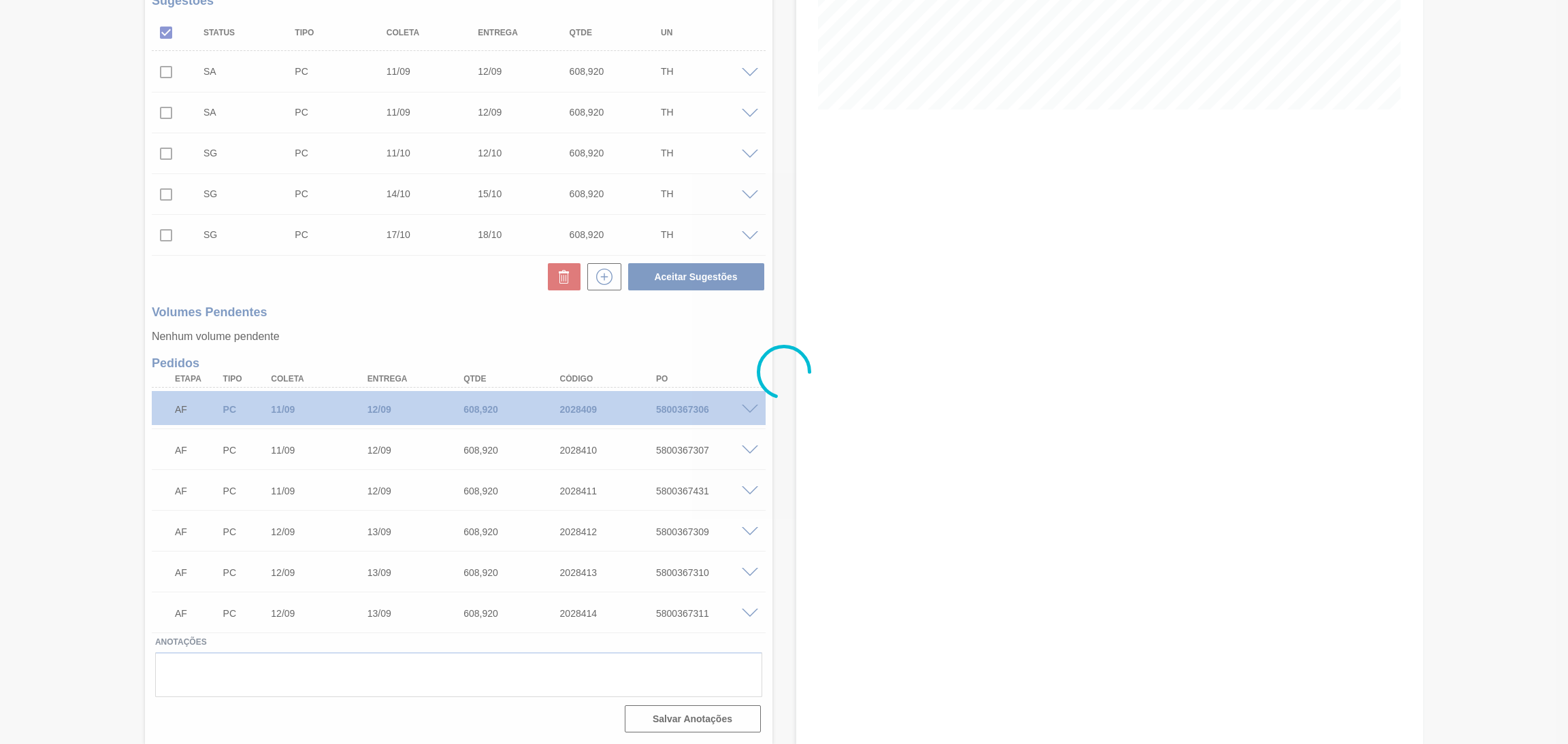
scroll to position [286, 0]
click at [1050, 462] on div at bounding box center [784, 372] width 1568 height 744
click at [656, 252] on div at bounding box center [784, 372] width 1568 height 744
click at [488, 302] on div at bounding box center [784, 372] width 1568 height 744
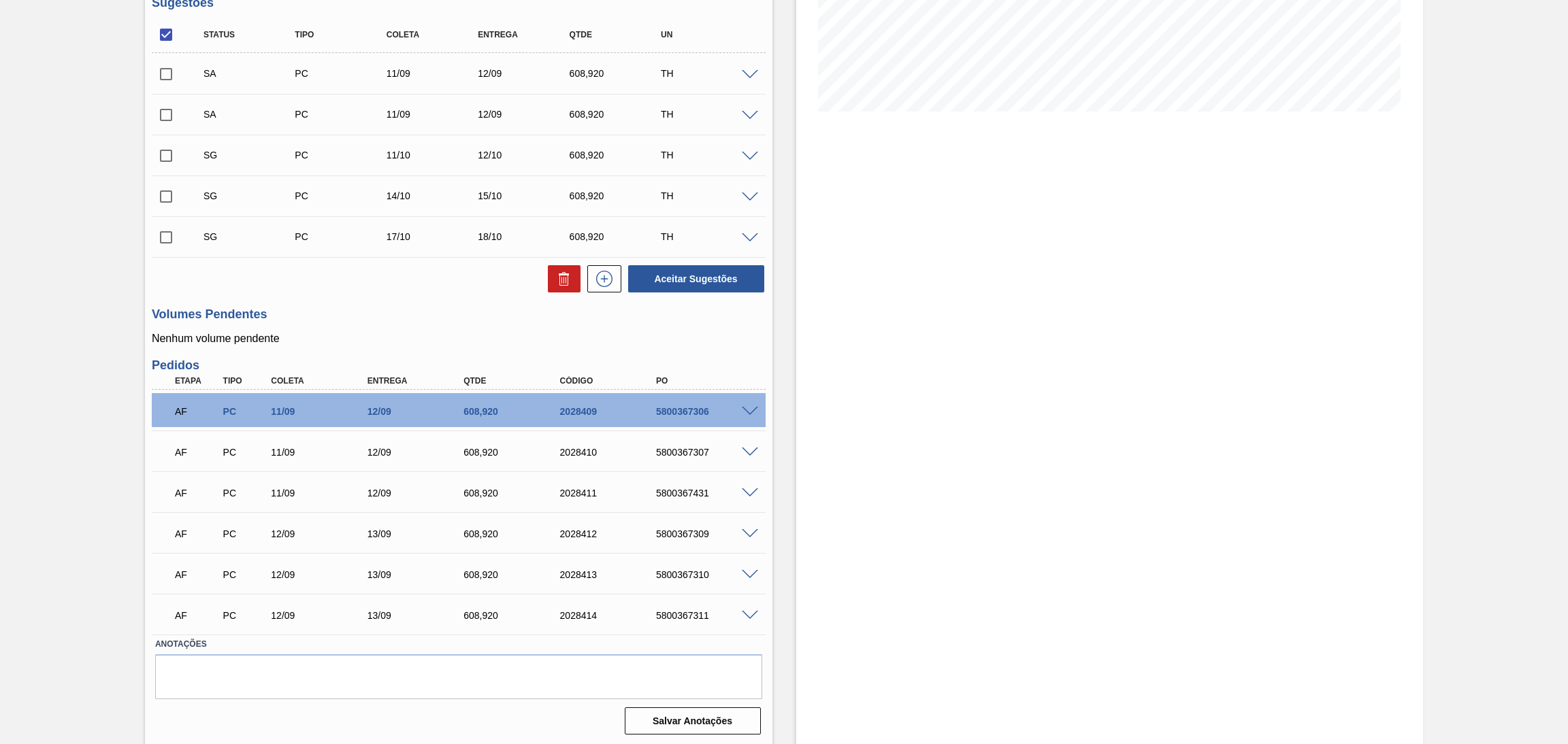
click at [744, 161] on div "SG PC 11/10 12/10 608,920 TH" at bounding box center [459, 155] width 614 height 34
click at [750, 159] on span at bounding box center [750, 157] width 17 height 11
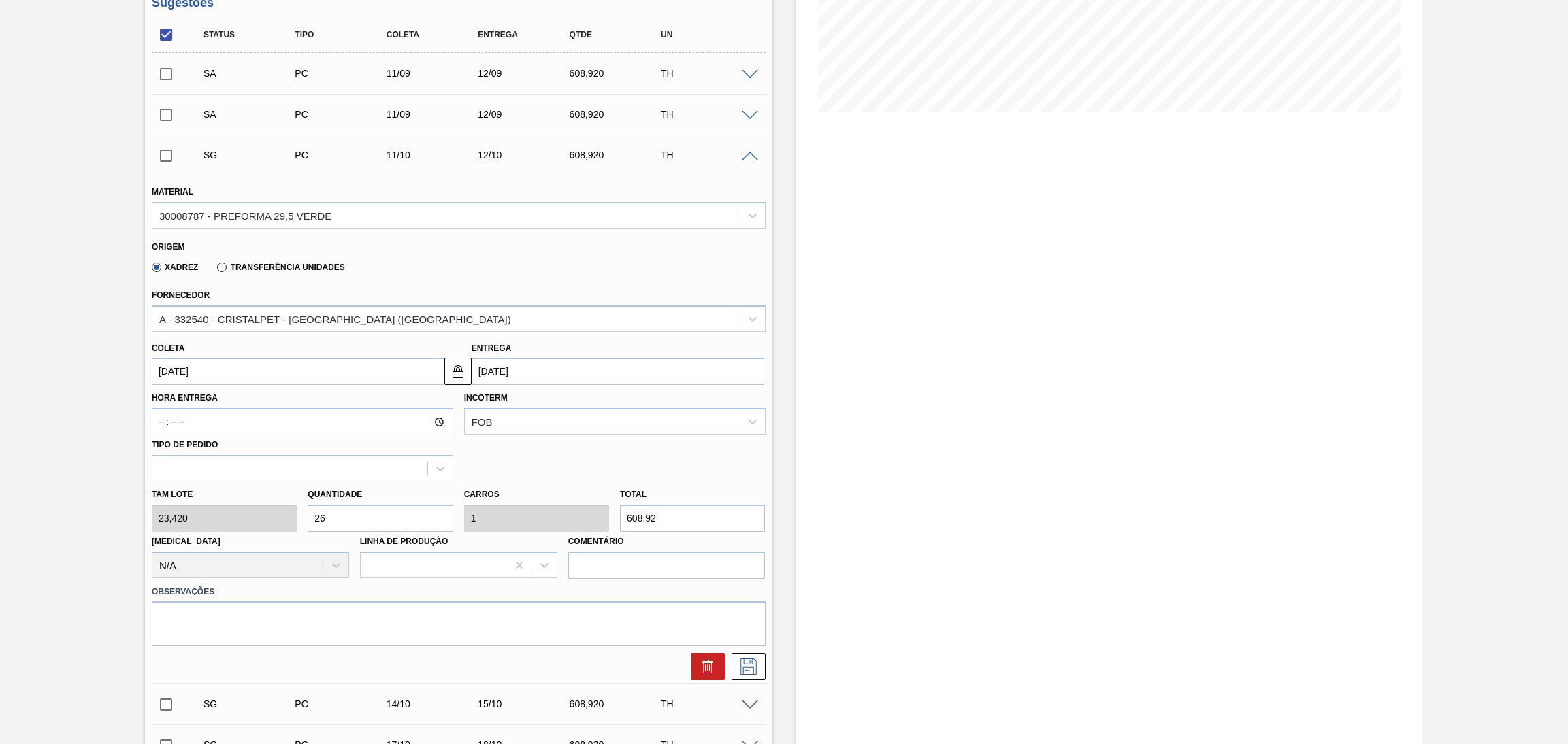
click at [217, 367] on input "[DATE]" at bounding box center [298, 372] width 292 height 27
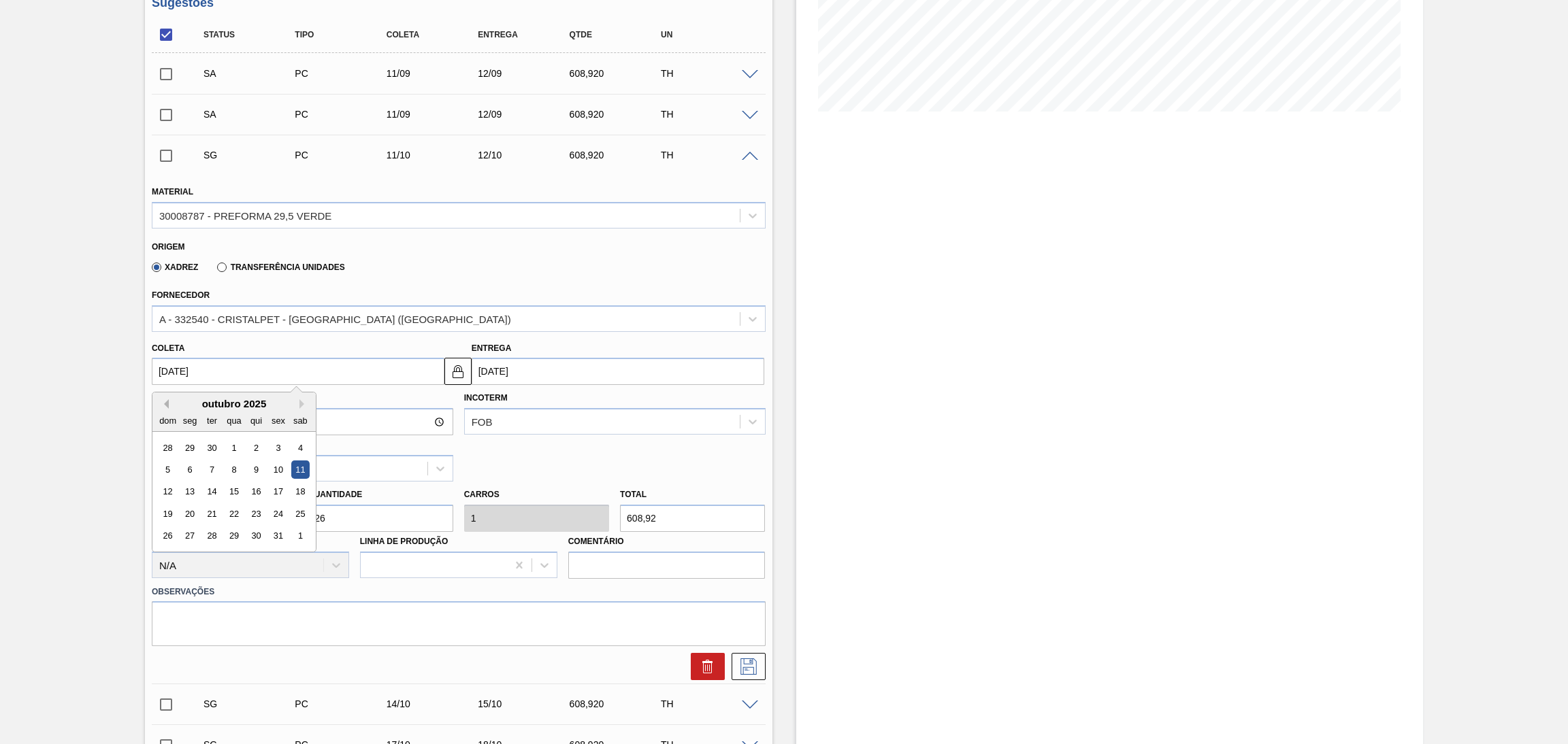
click at [167, 400] on button "Previous Month" at bounding box center [164, 404] width 10 height 10
click at [257, 469] on div "11" at bounding box center [256, 470] width 18 height 18
type input "[DATE]"
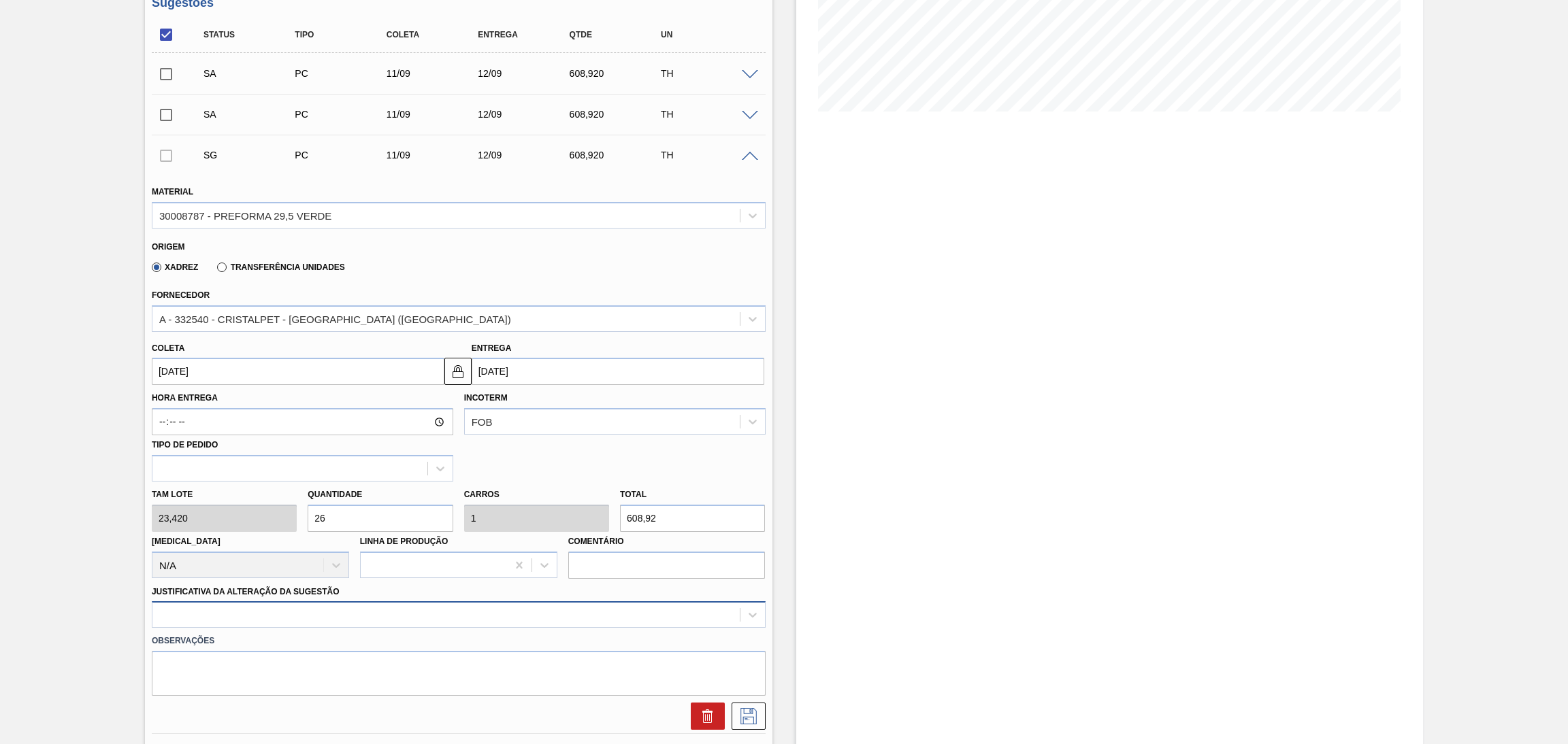
click at [298, 625] on div at bounding box center [459, 614] width 614 height 26
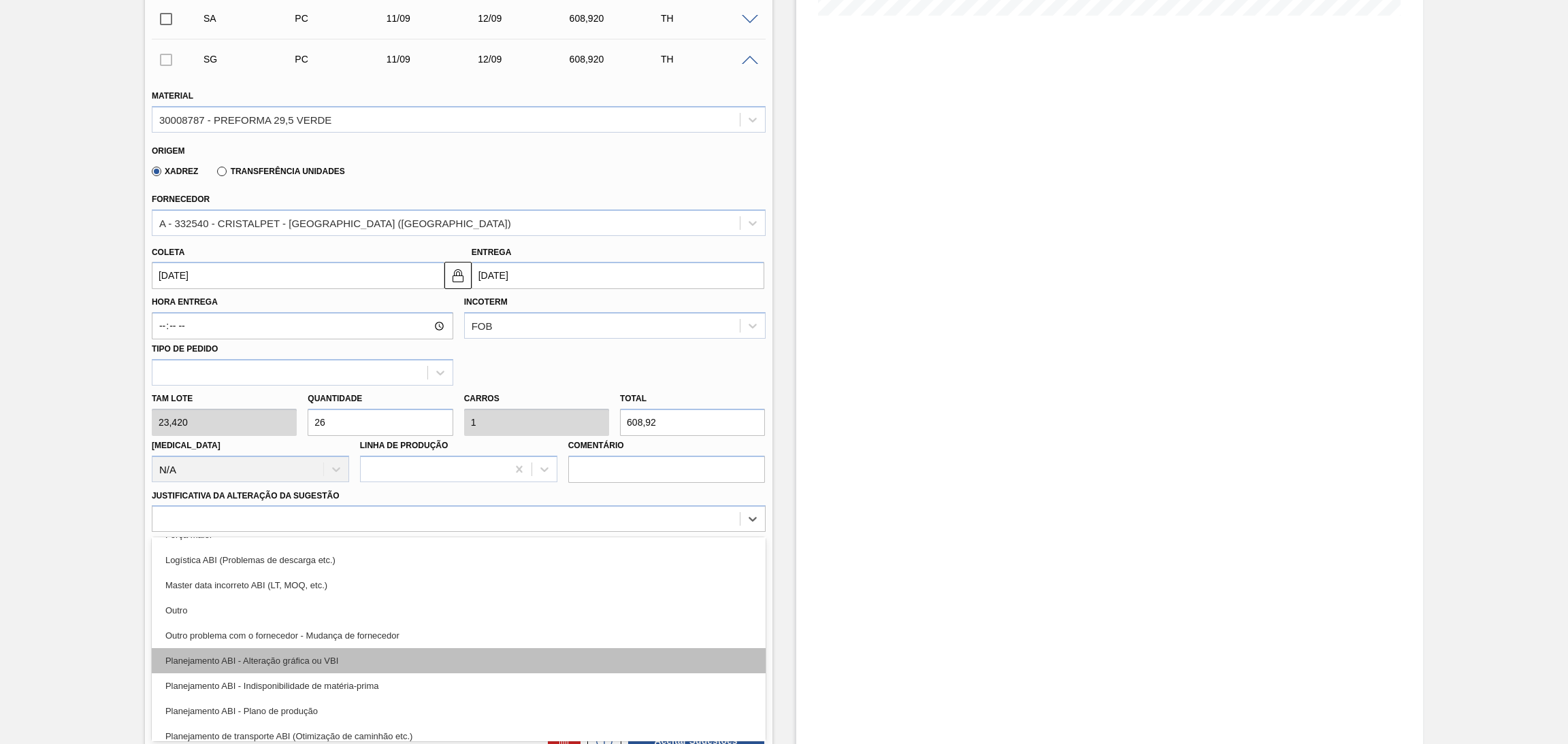
scroll to position [102, 0]
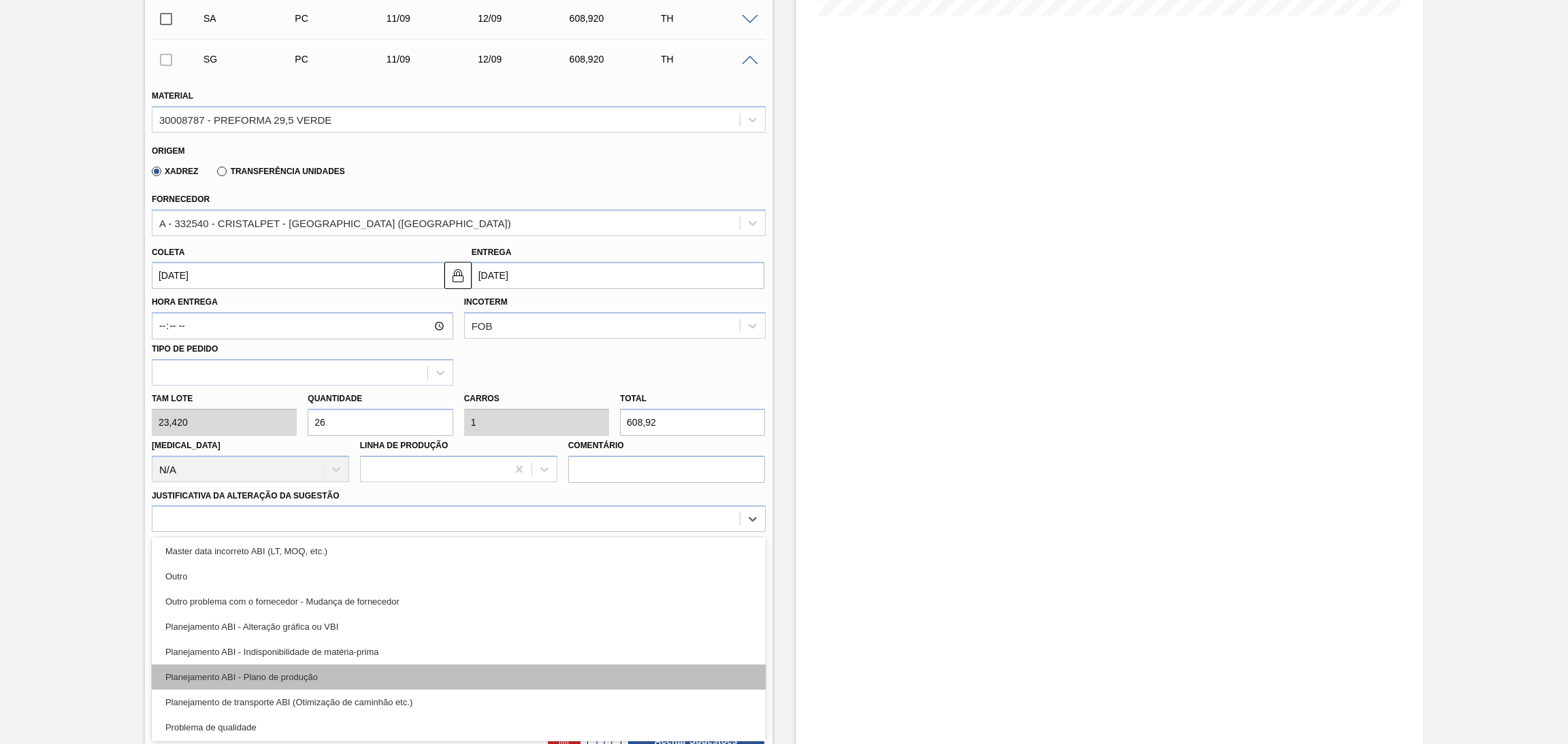
click at [308, 675] on div "Planejamento ABI - Plano de produção" at bounding box center [459, 677] width 614 height 25
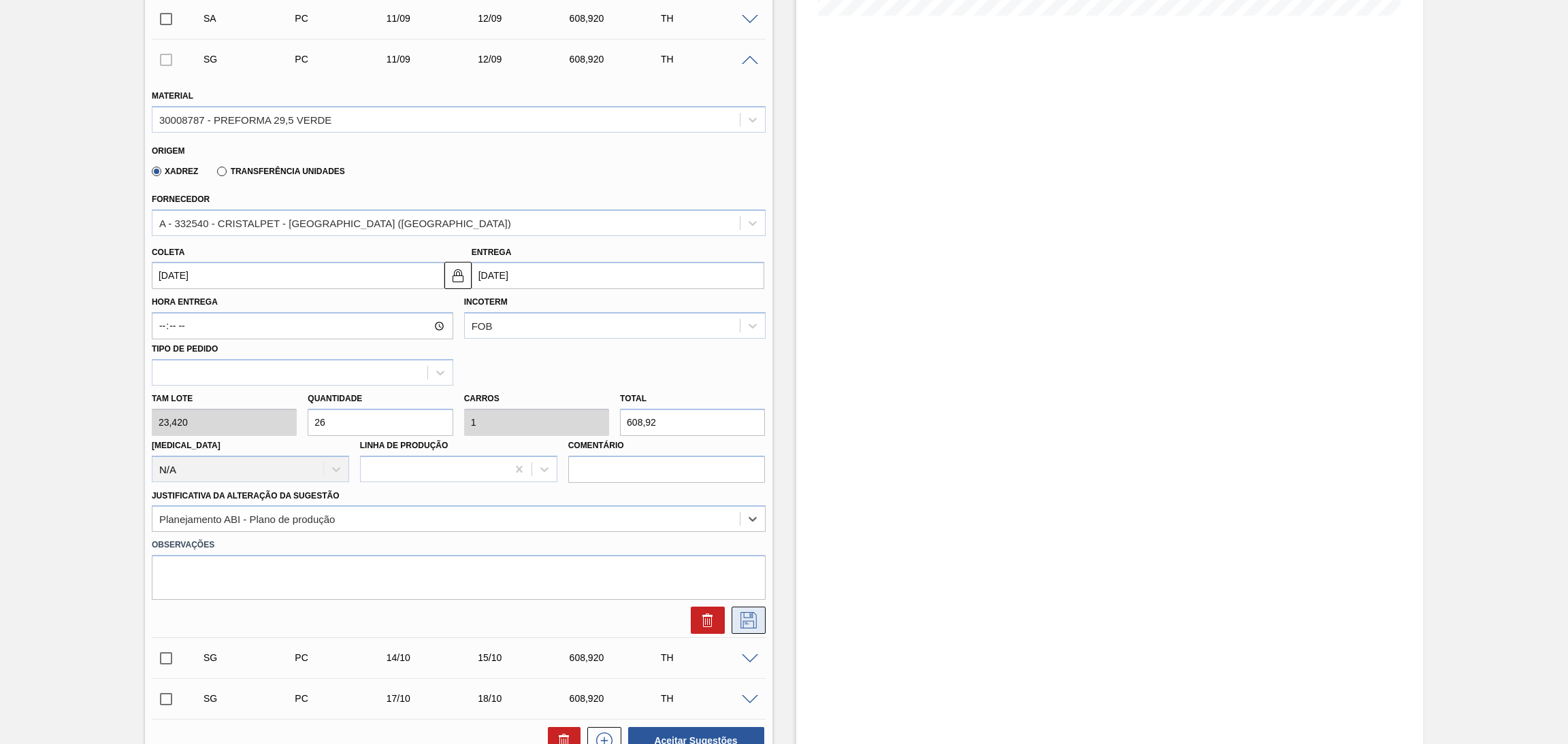
click at [750, 628] on button at bounding box center [748, 620] width 34 height 27
click at [760, 624] on button at bounding box center [748, 620] width 34 height 27
click at [749, 56] on span at bounding box center [750, 61] width 17 height 11
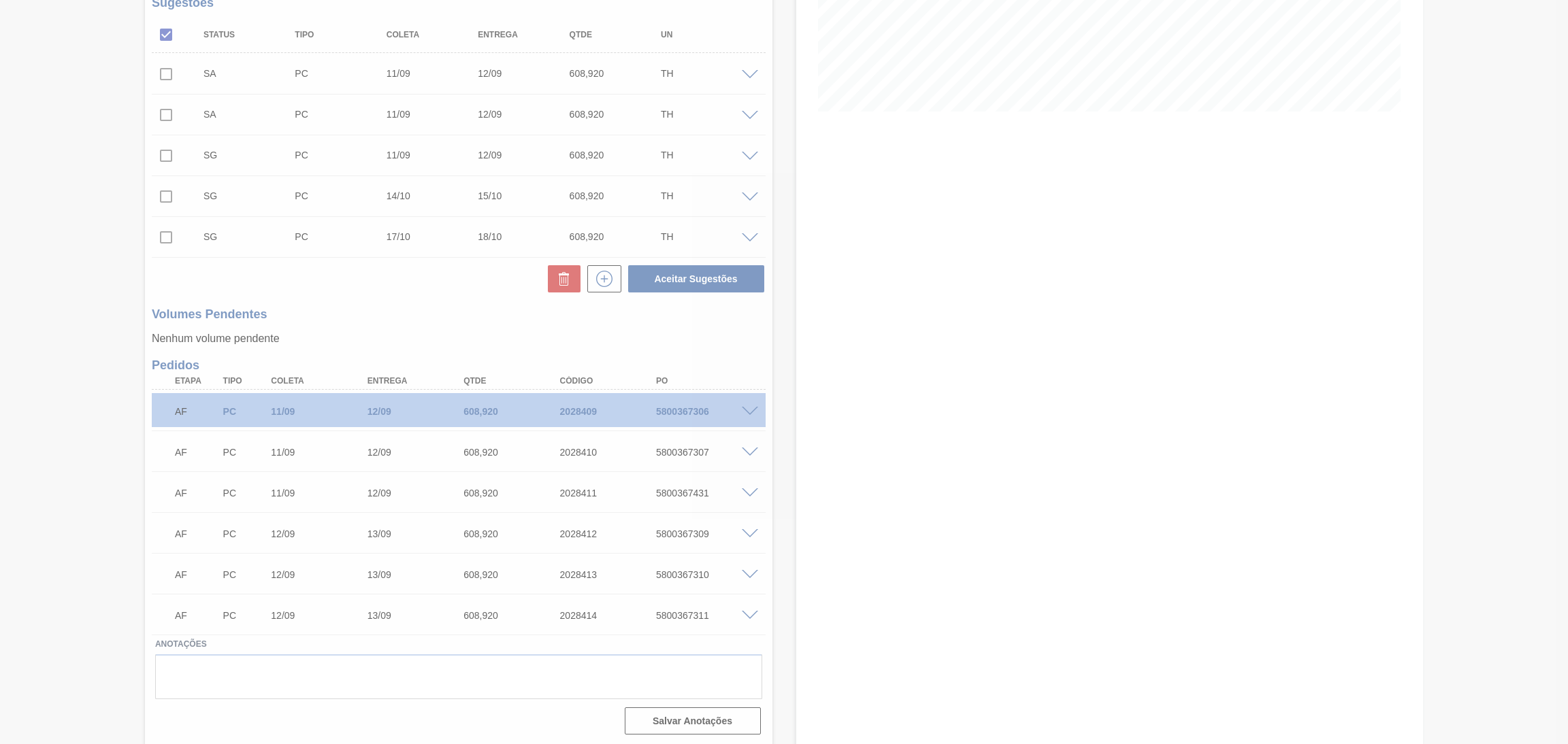
click at [162, 76] on div at bounding box center [784, 372] width 1568 height 744
click at [162, 81] on div at bounding box center [784, 372] width 1568 height 744
click at [164, 83] on div at bounding box center [784, 372] width 1568 height 744
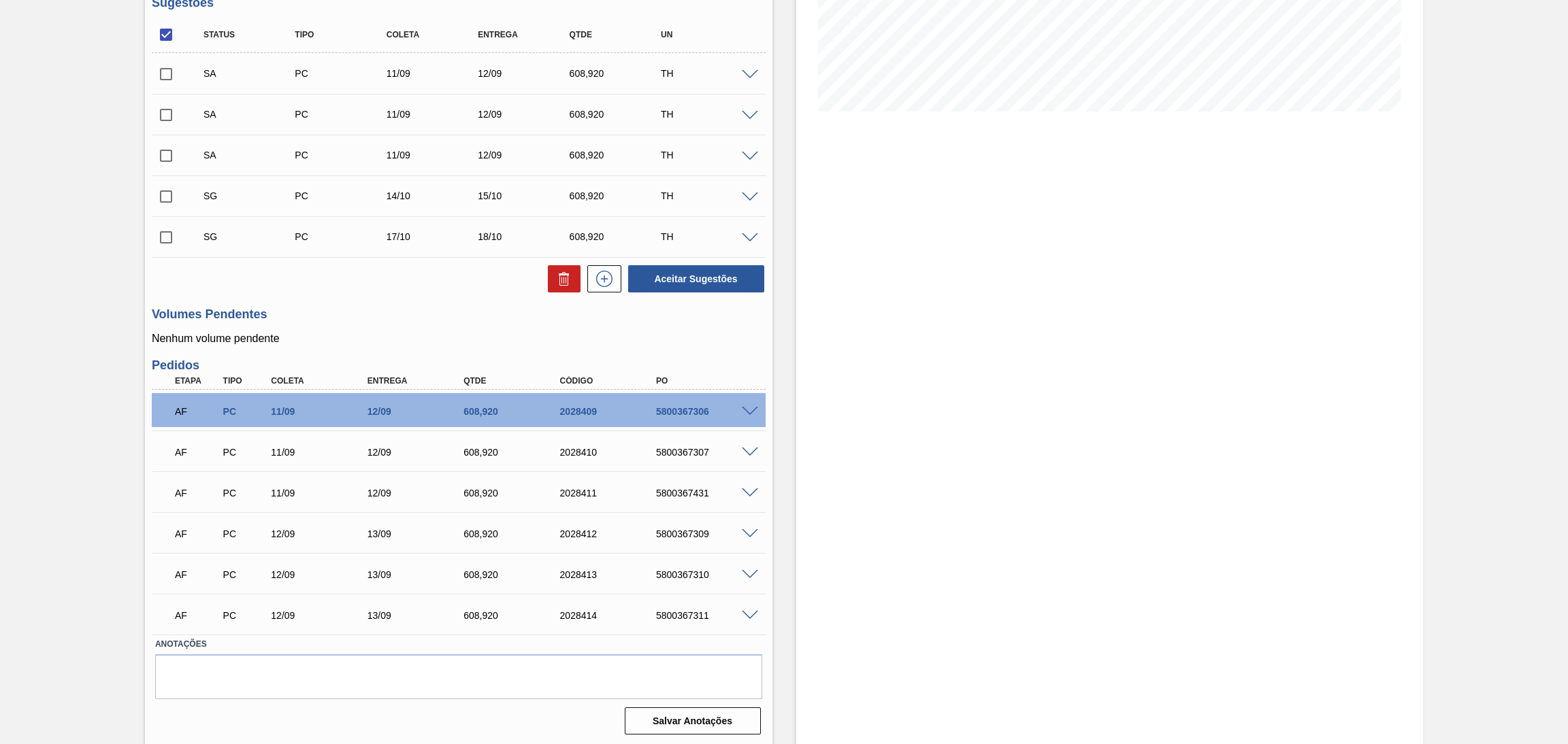
click at [169, 74] on input "checkbox" at bounding box center [166, 74] width 29 height 29
checkbox input "true"
click at [167, 108] on input "checkbox" at bounding box center [166, 115] width 29 height 29
checkbox input "true"
click at [161, 150] on input "checkbox" at bounding box center [166, 156] width 29 height 29
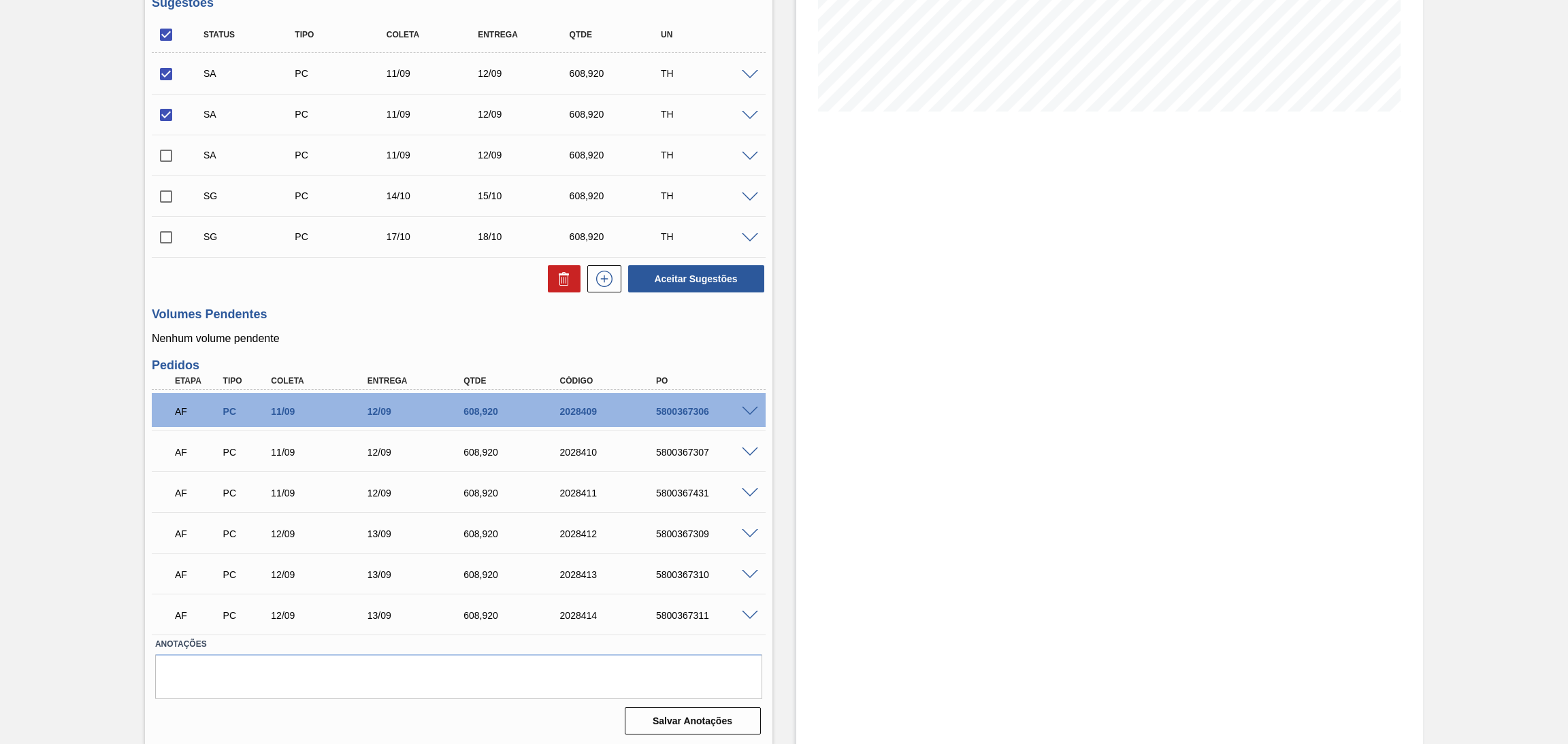
checkbox input "true"
click at [695, 278] on button "Aceitar Sugestões" at bounding box center [696, 279] width 136 height 27
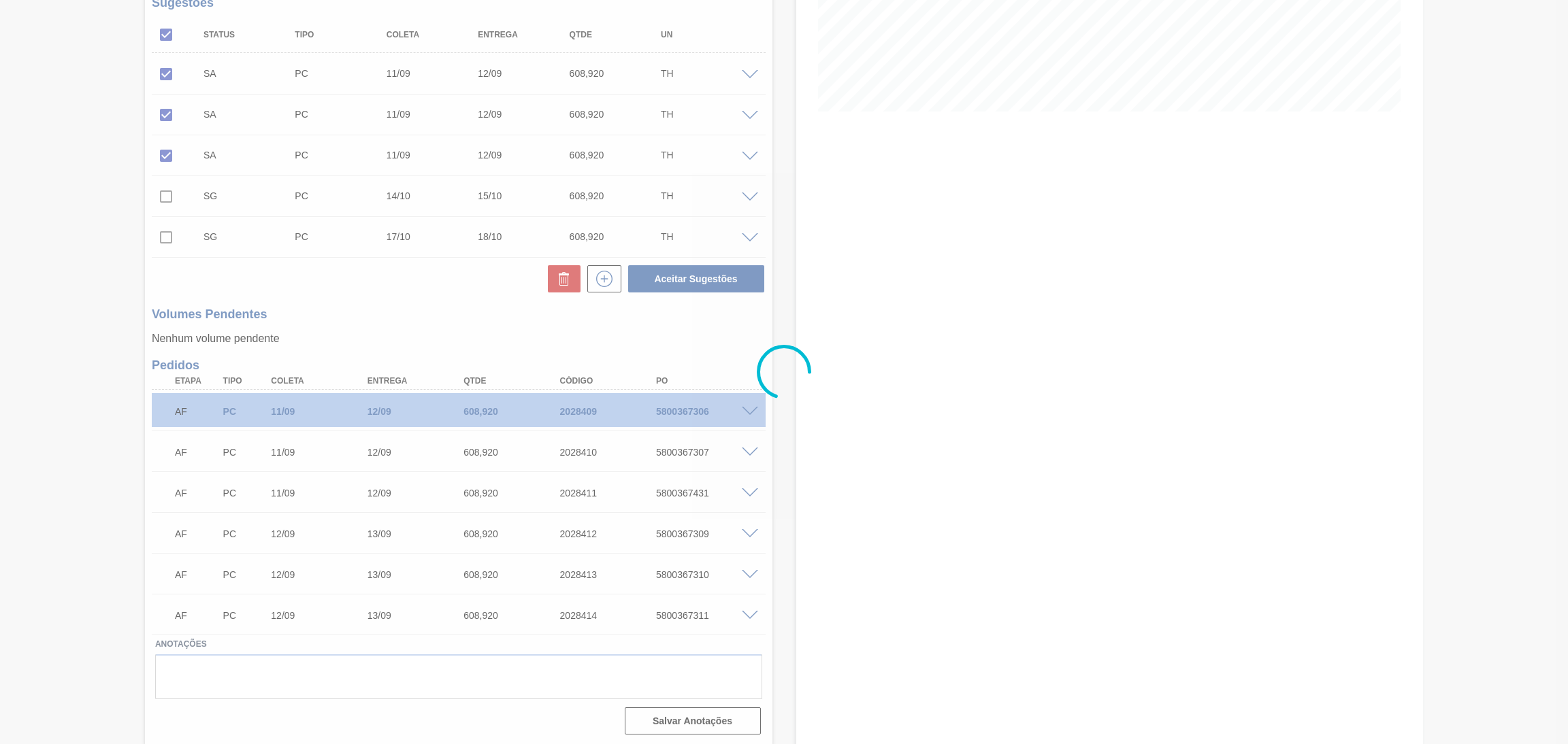
click at [430, 308] on div at bounding box center [784, 372] width 1568 height 744
click at [502, 342] on div at bounding box center [784, 372] width 1568 height 744
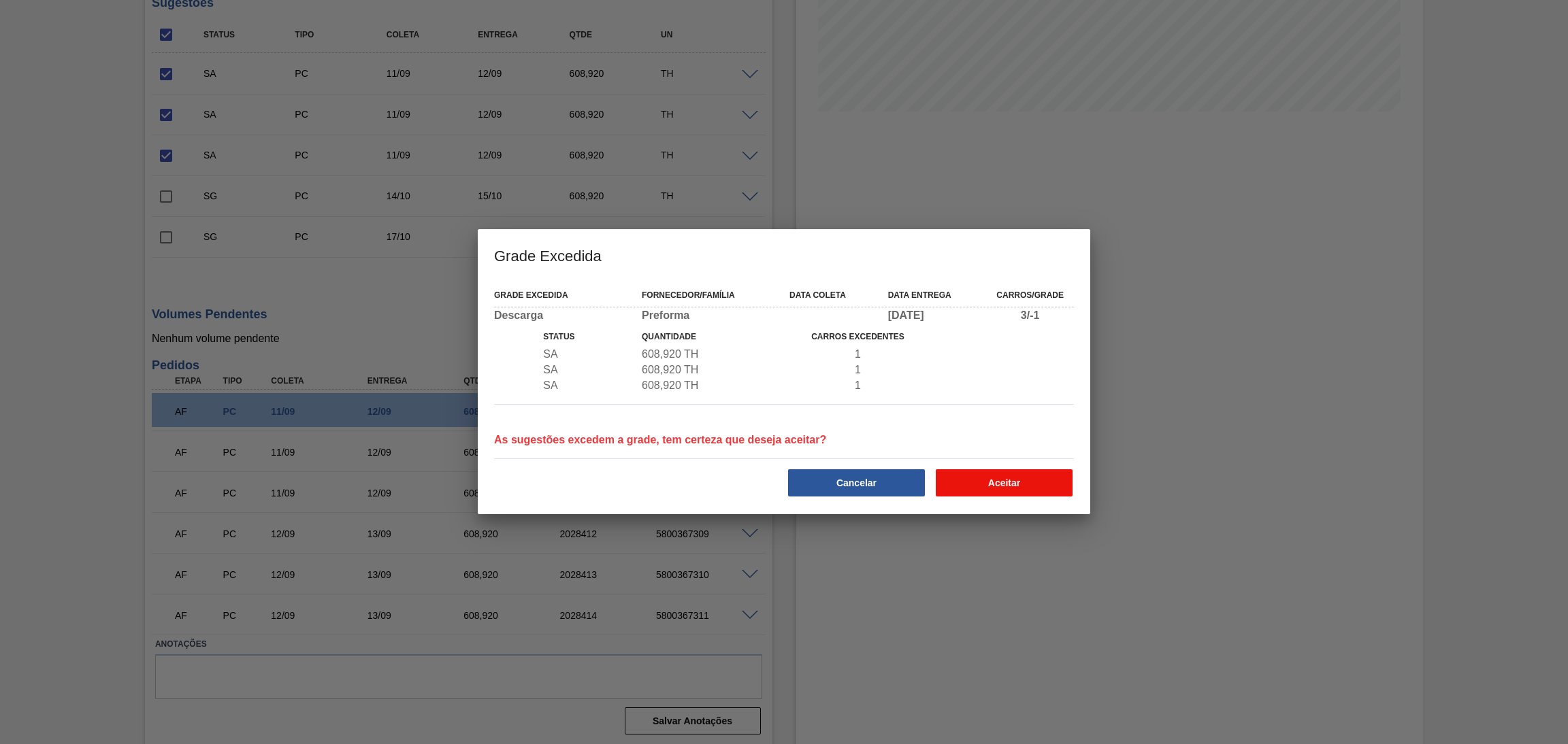
click at [1035, 487] on button "Aceitar" at bounding box center [1004, 483] width 137 height 27
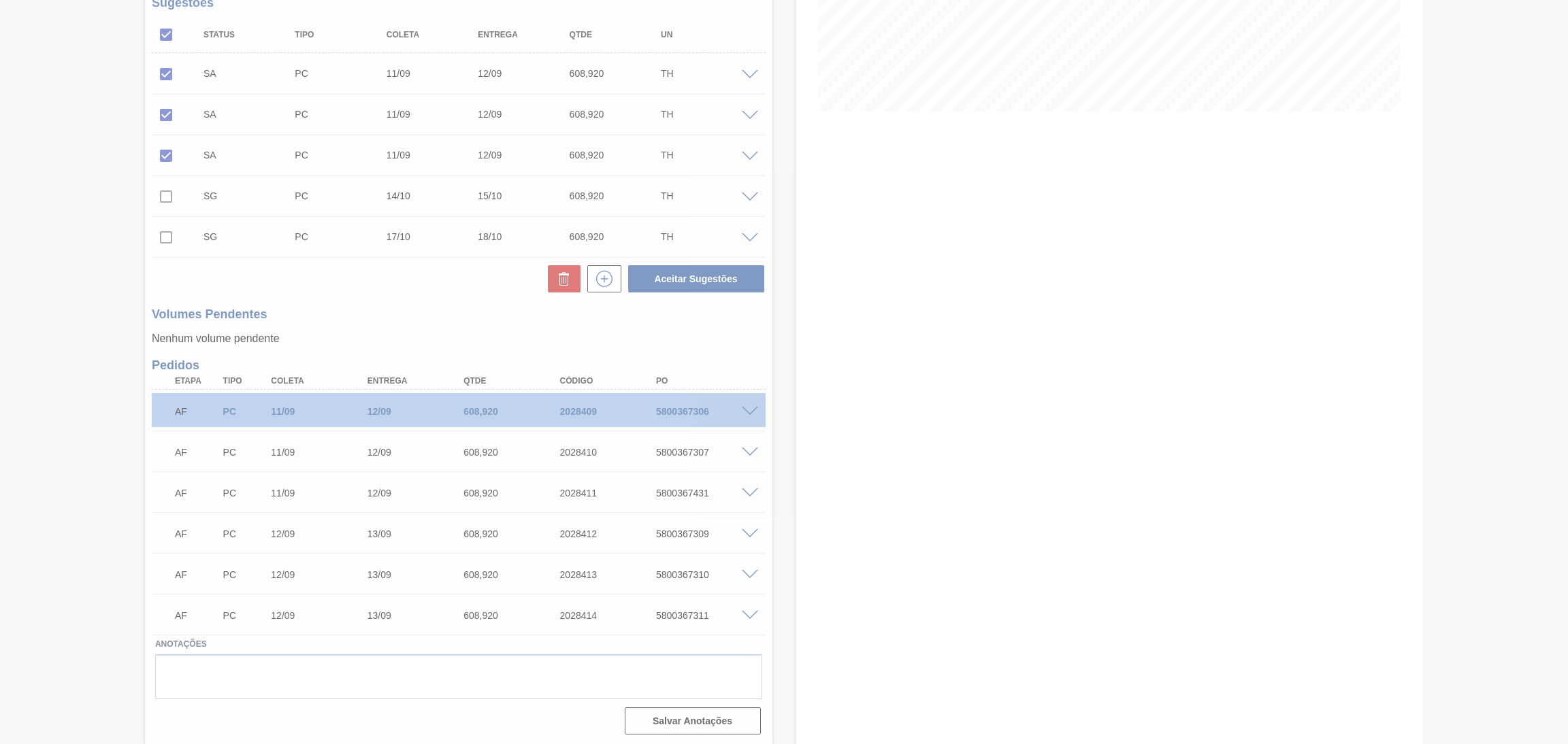
click at [426, 283] on div at bounding box center [784, 372] width 1568 height 744
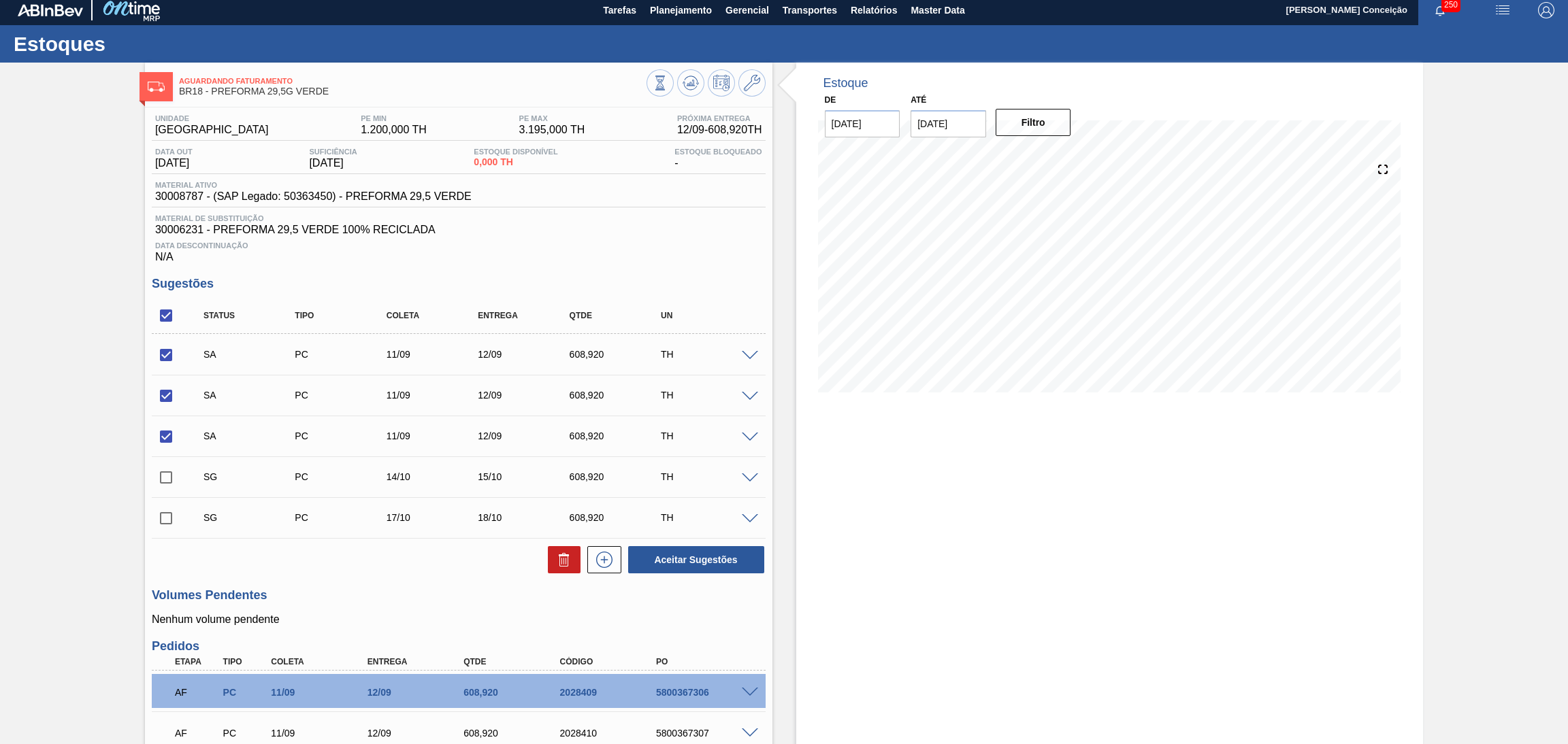
scroll to position [0, 0]
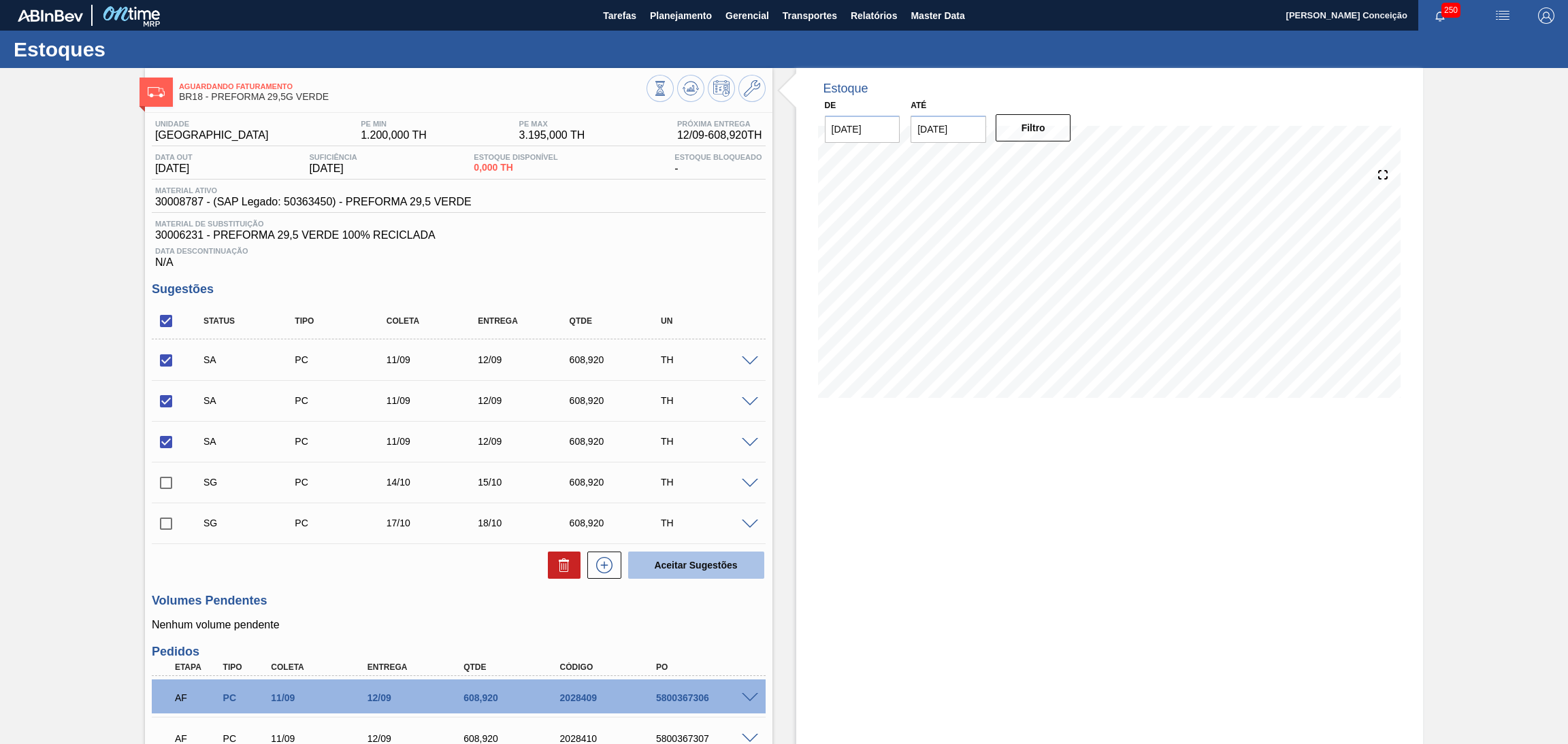
click at [671, 565] on button "Aceitar Sugestões" at bounding box center [696, 565] width 136 height 27
checkbox input "false"
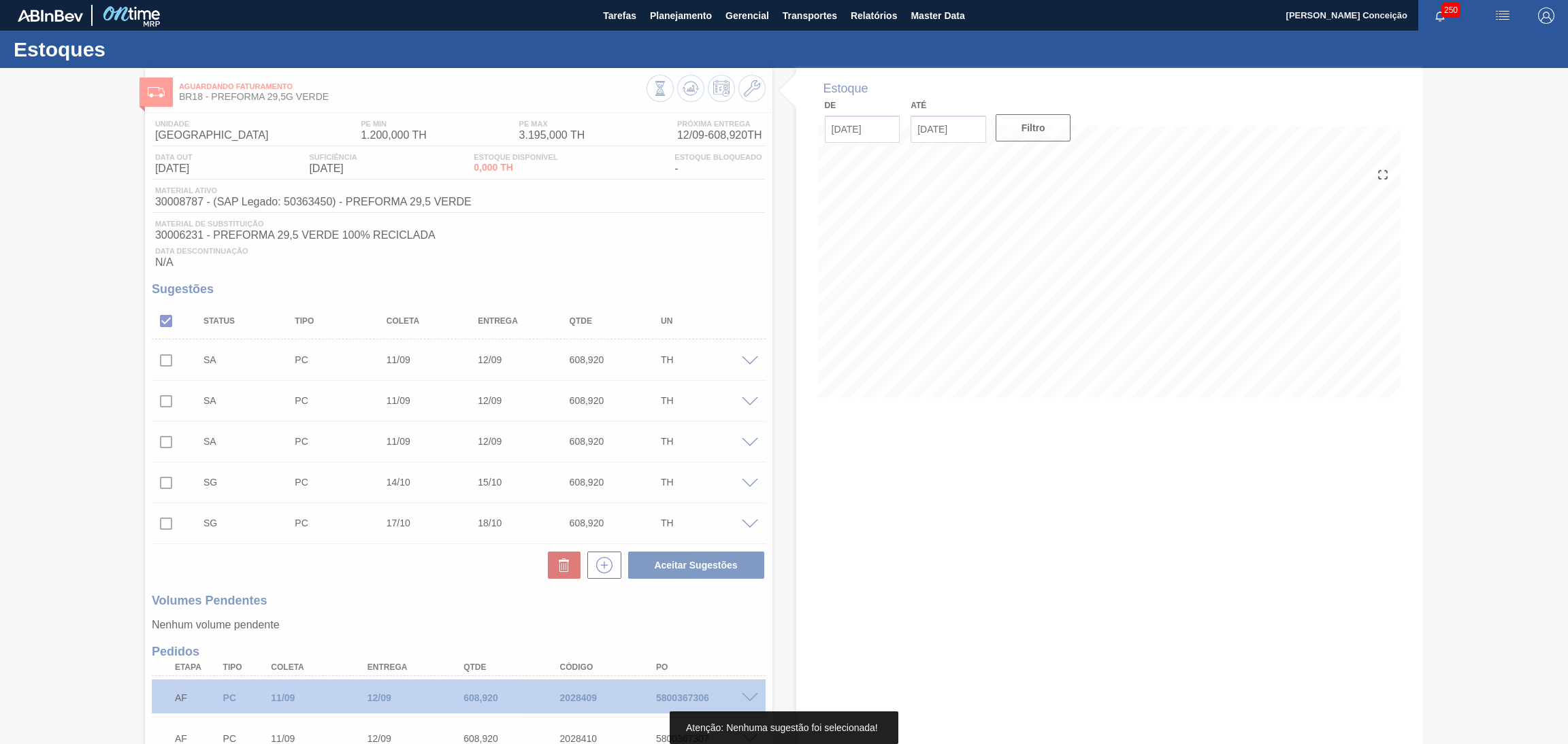
click at [161, 361] on div at bounding box center [784, 406] width 1568 height 676
click at [165, 363] on div at bounding box center [784, 406] width 1568 height 676
click at [382, 583] on div at bounding box center [784, 406] width 1568 height 676
click at [647, 283] on div at bounding box center [784, 406] width 1568 height 676
click at [599, 286] on div at bounding box center [784, 406] width 1568 height 676
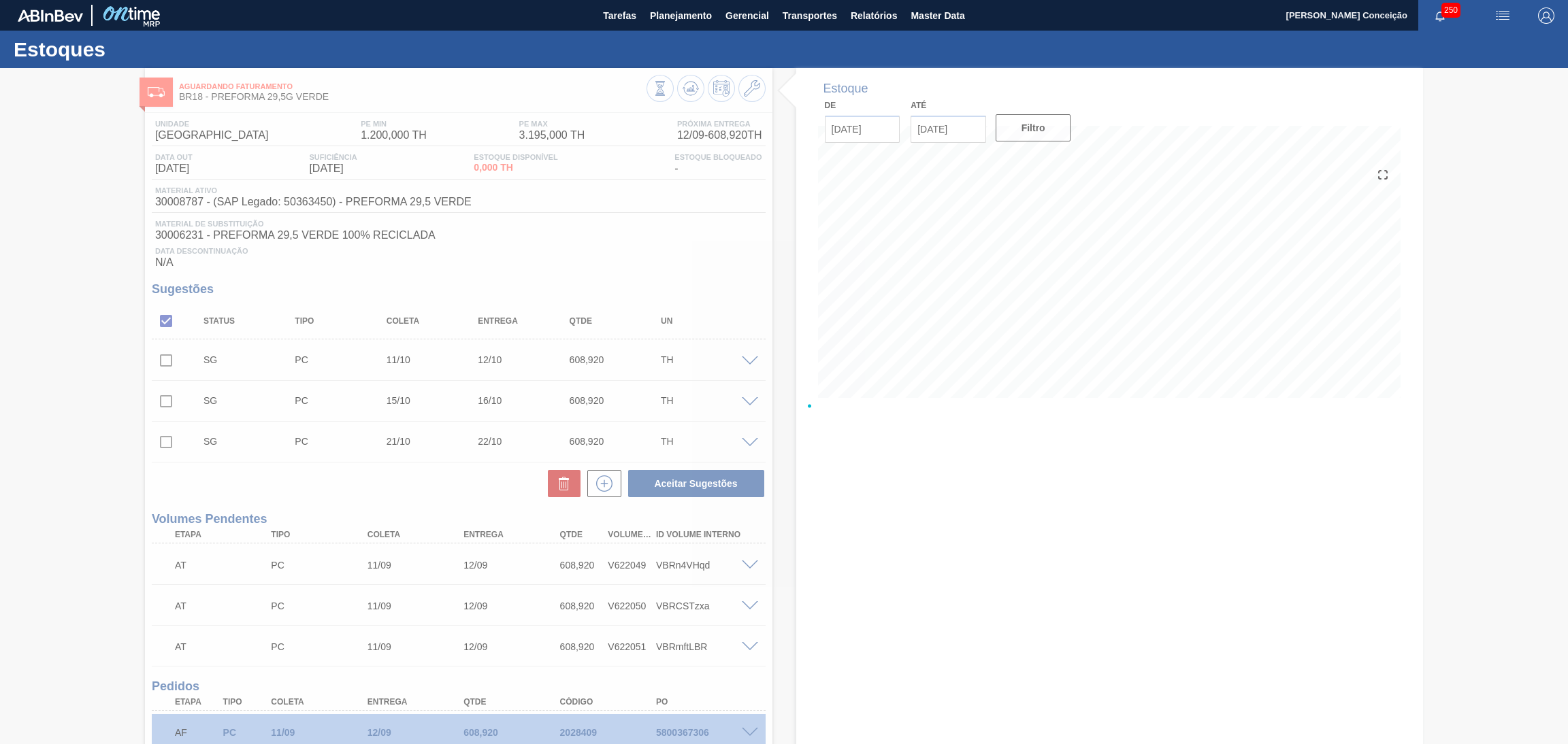
click at [734, 310] on div at bounding box center [784, 406] width 1568 height 676
click at [750, 571] on div at bounding box center [784, 406] width 1568 height 676
click at [745, 565] on div at bounding box center [784, 406] width 1568 height 676
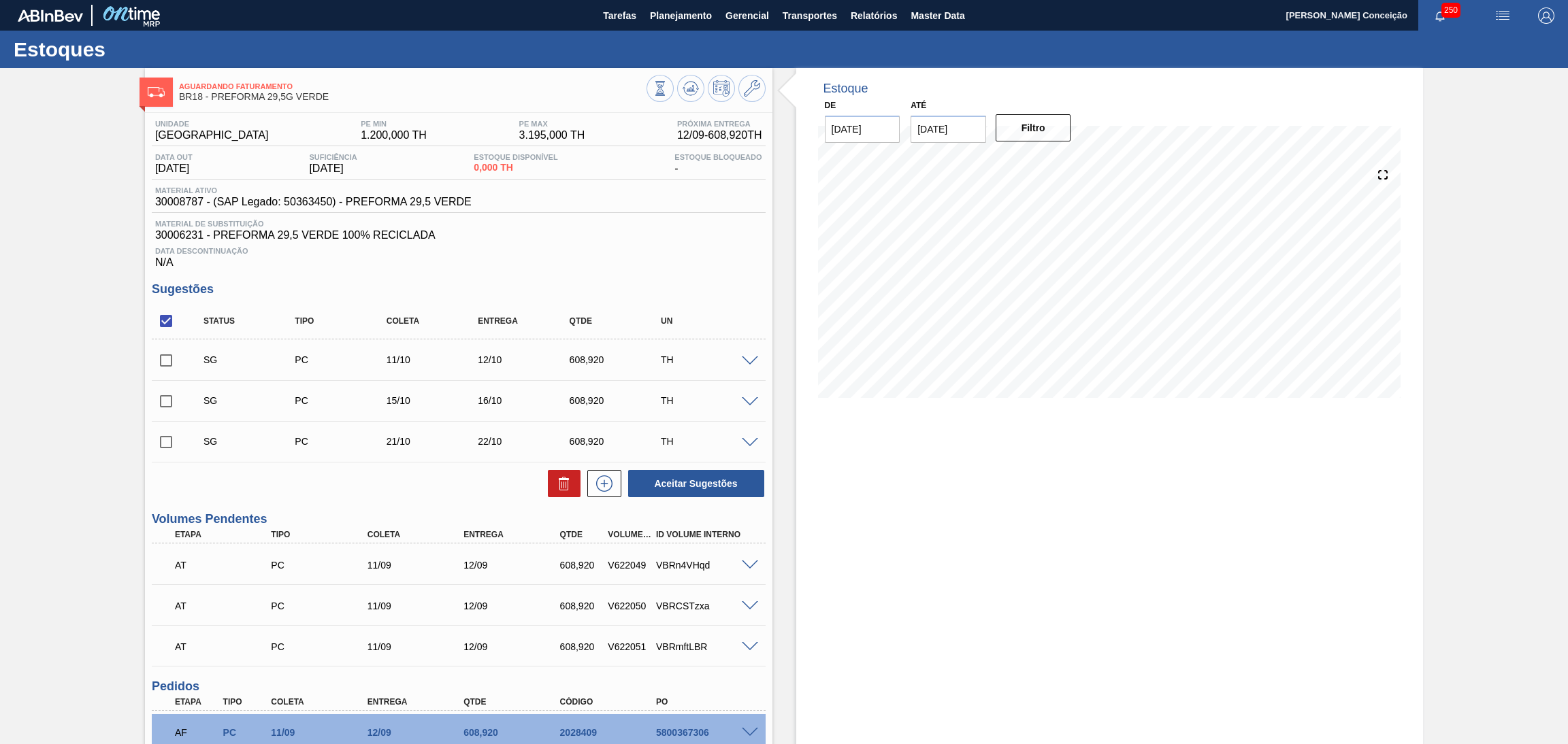
click at [758, 355] on div at bounding box center [752, 360] width 27 height 11
click at [749, 357] on span at bounding box center [750, 362] width 17 height 11
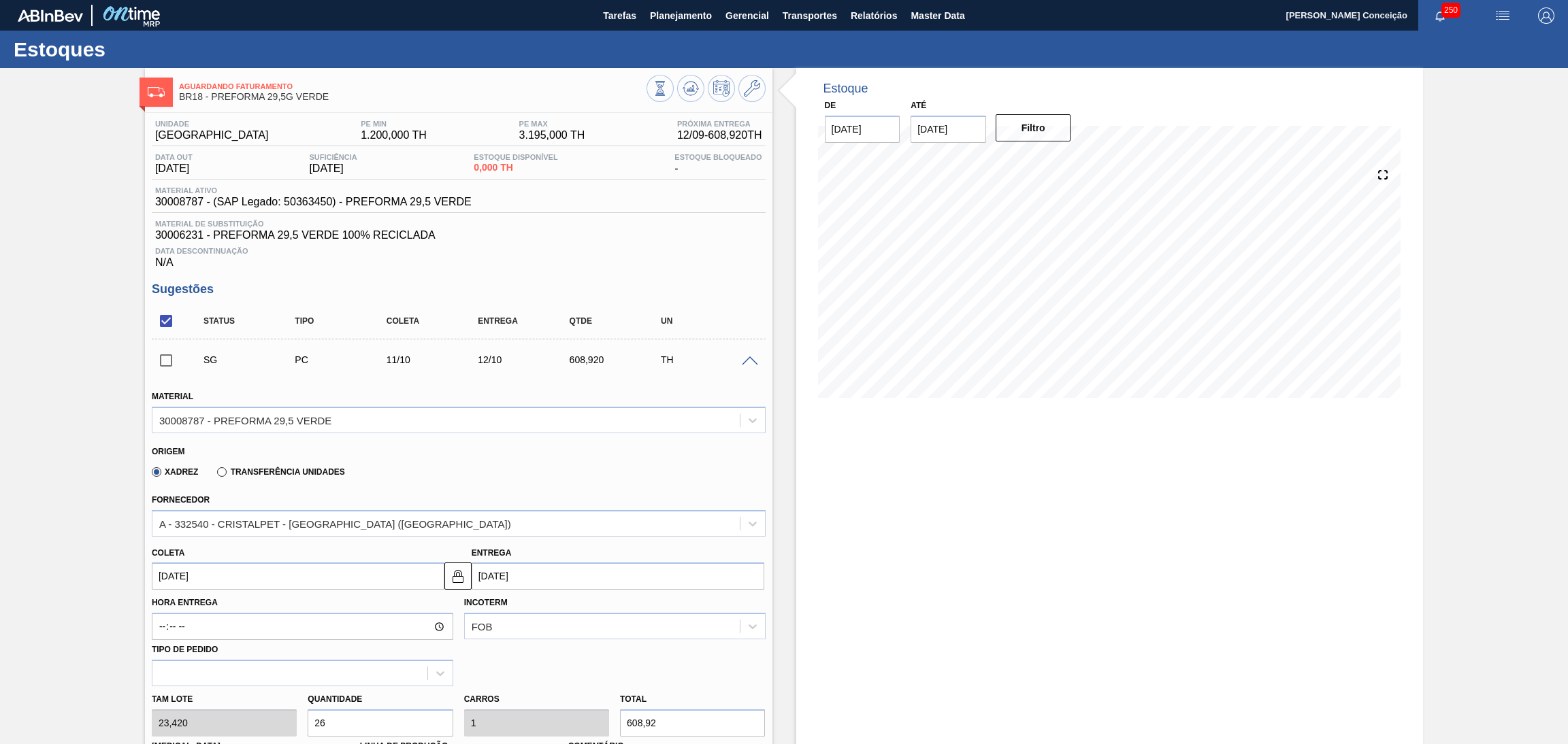
click at [191, 576] on input "[DATE]" at bounding box center [298, 576] width 292 height 27
click at [169, 408] on div "outubro 2025" at bounding box center [234, 404] width 163 height 11
click at [166, 405] on button "Previous Month" at bounding box center [164, 405] width 10 height 10
click at [281, 465] on div "12" at bounding box center [278, 471] width 18 height 18
type input "[DATE]"
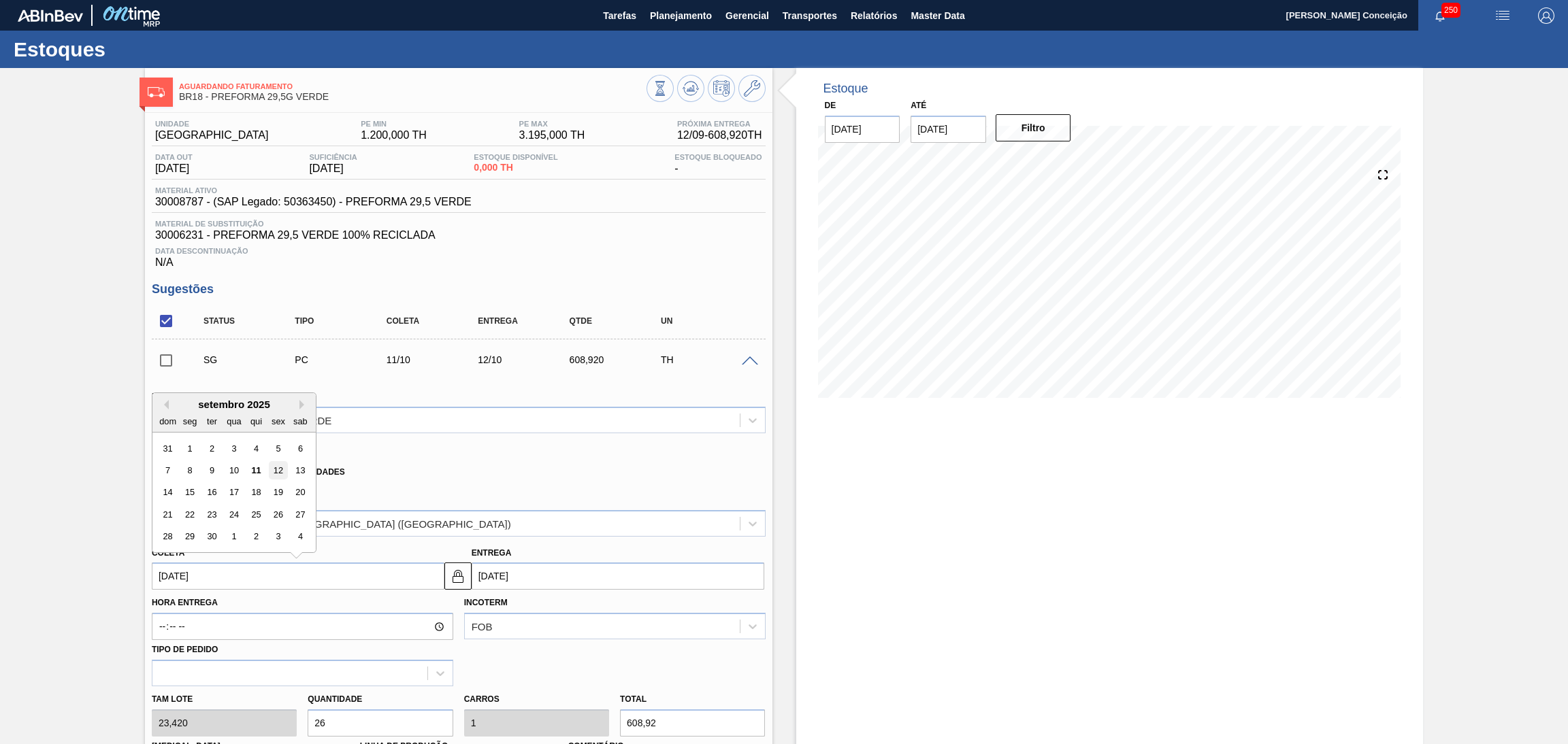
type input "[DATE]"
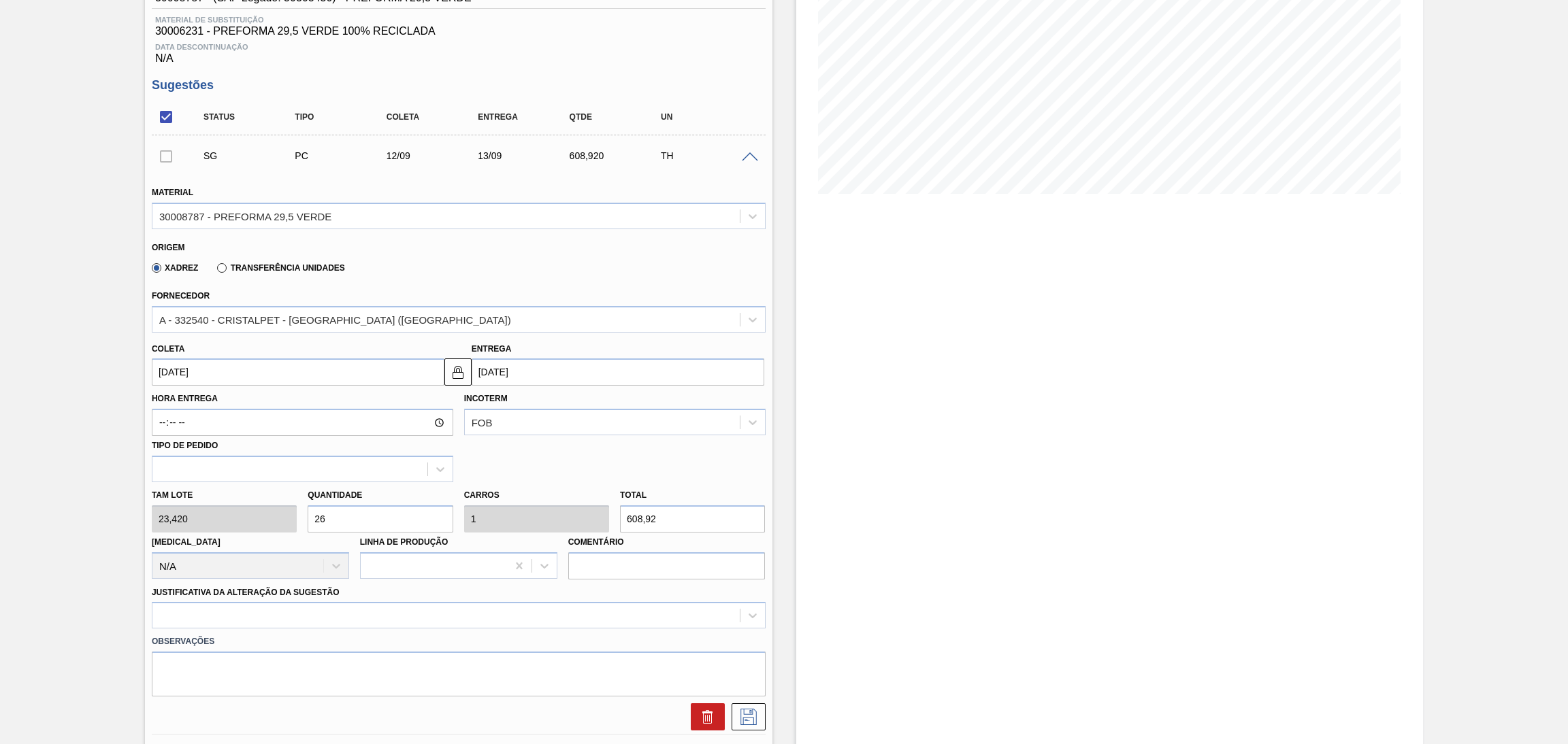
scroll to position [305, 0]
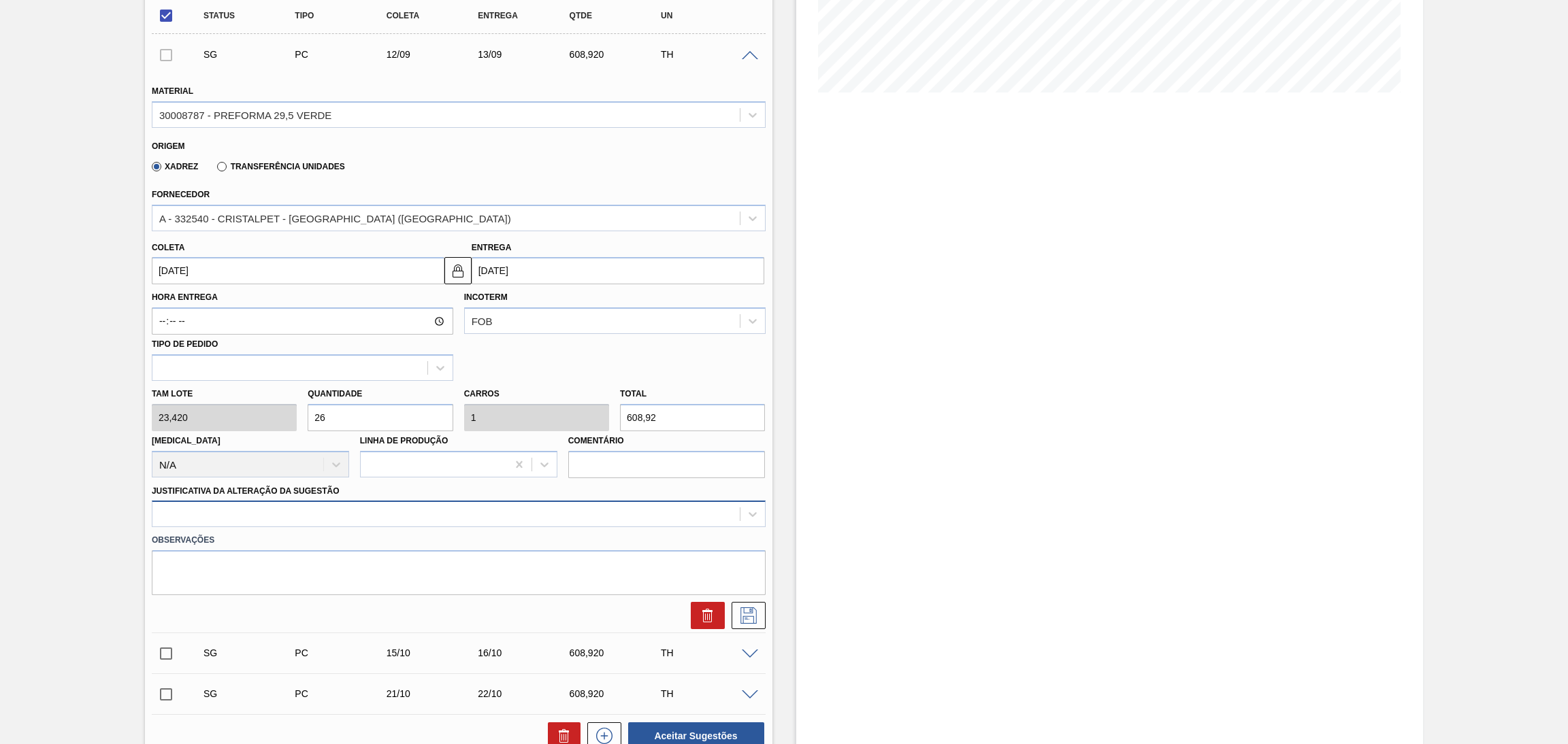
click at [470, 516] on div at bounding box center [446, 514] width 587 height 20
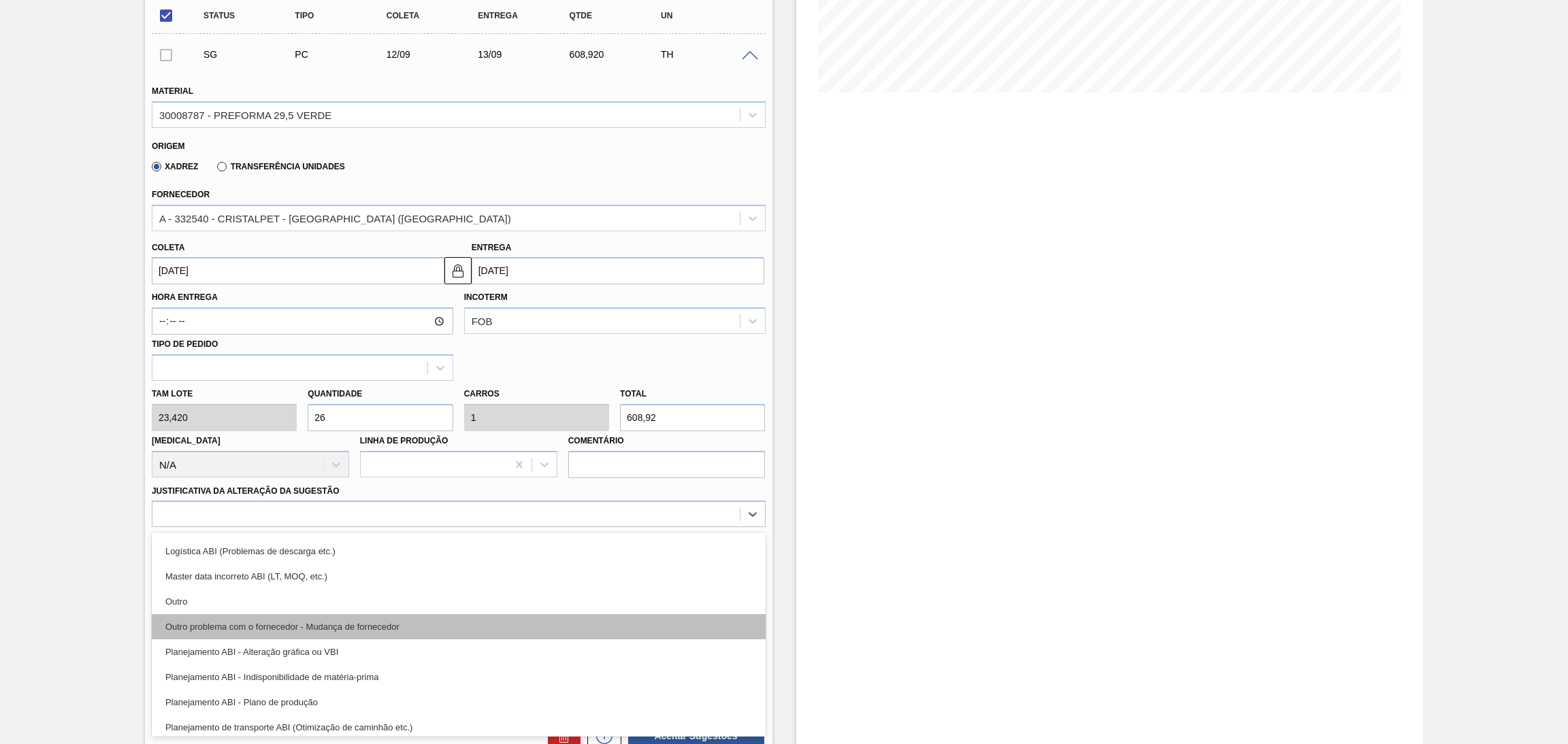
scroll to position [102, 0]
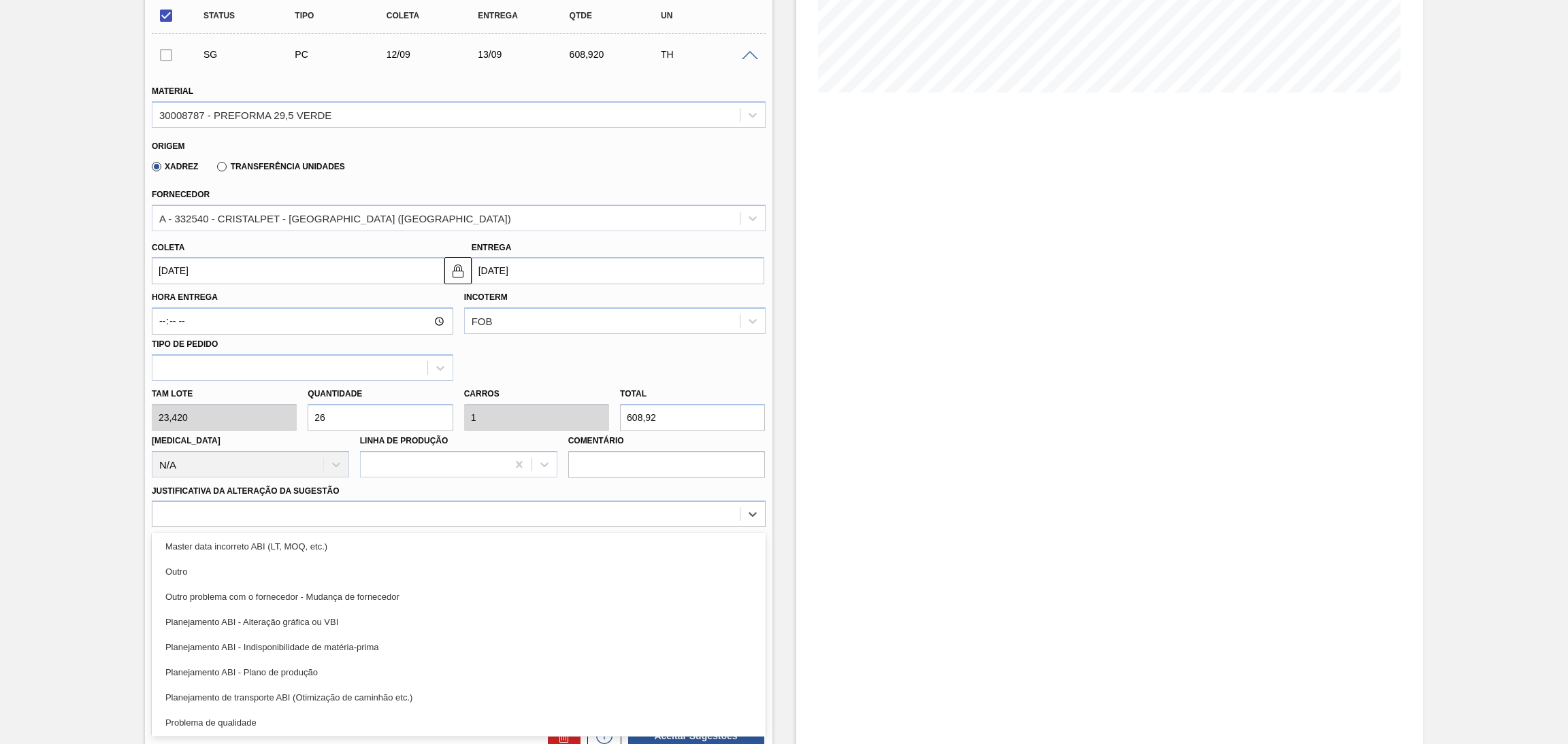
click at [314, 668] on div "Planejamento ABI - Plano de produção" at bounding box center [459, 672] width 614 height 25
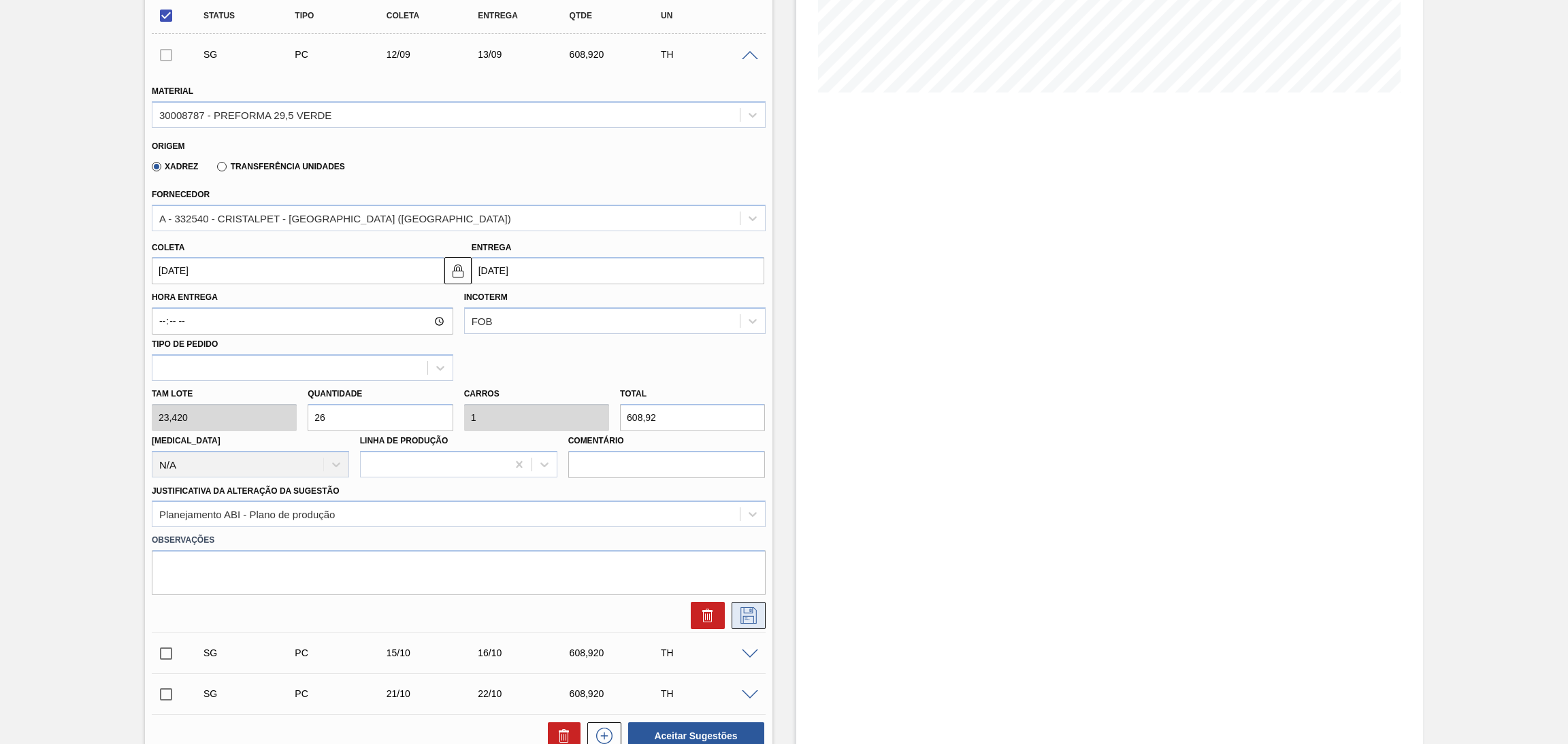
click at [738, 613] on icon at bounding box center [748, 616] width 22 height 17
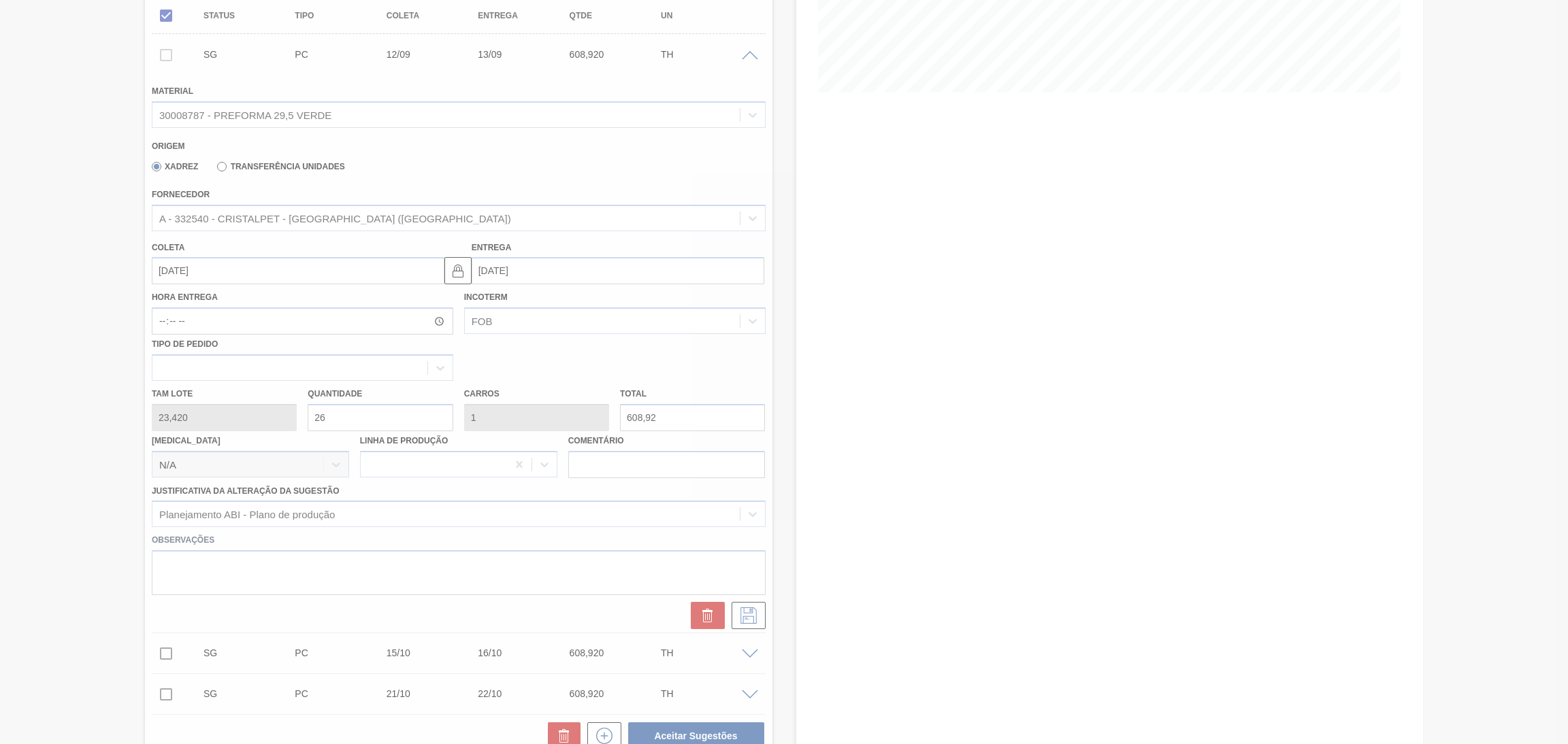
click at [784, 367] on icon at bounding box center [784, 372] width 54 height 54
click at [784, 368] on icon at bounding box center [784, 372] width 54 height 54
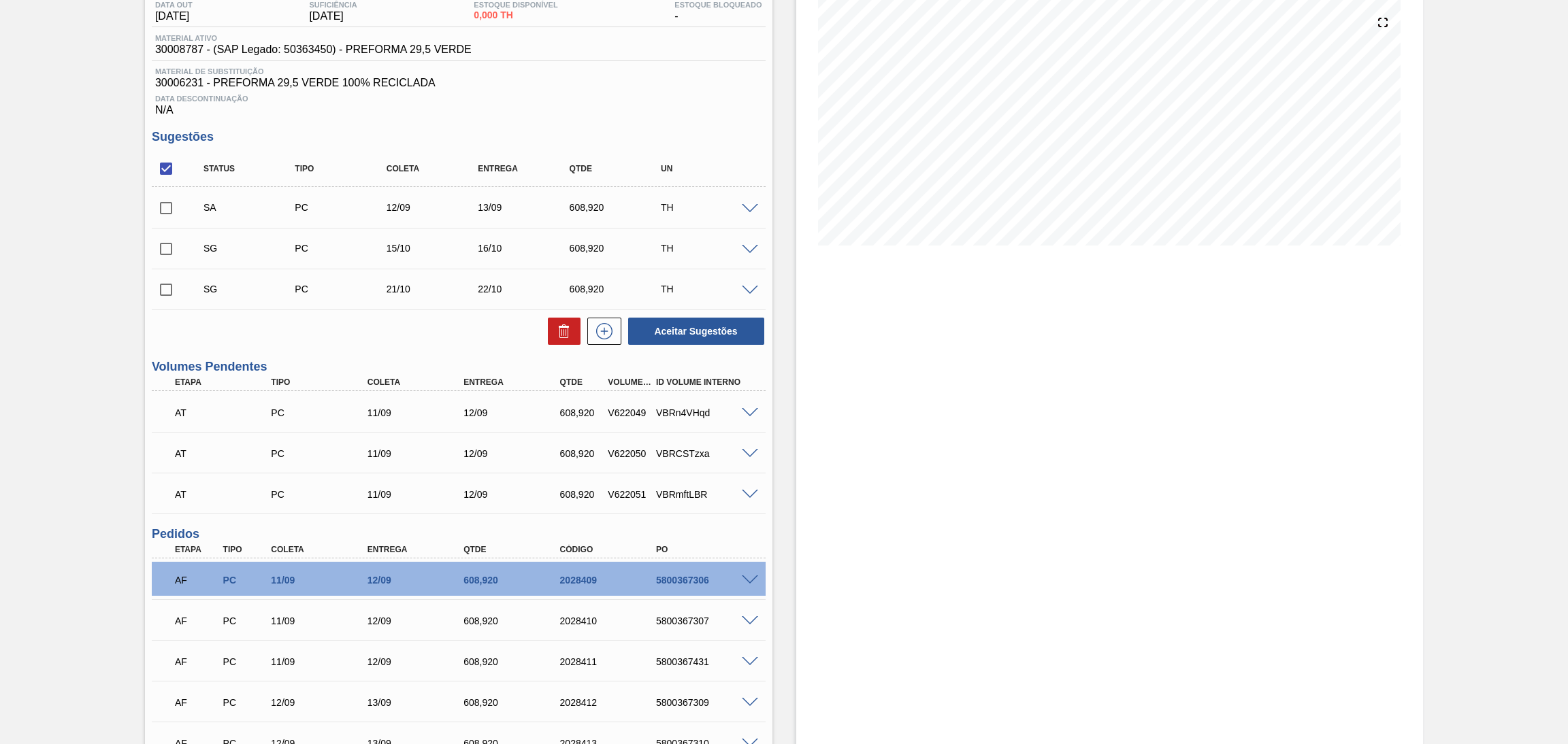
scroll to position [0, 0]
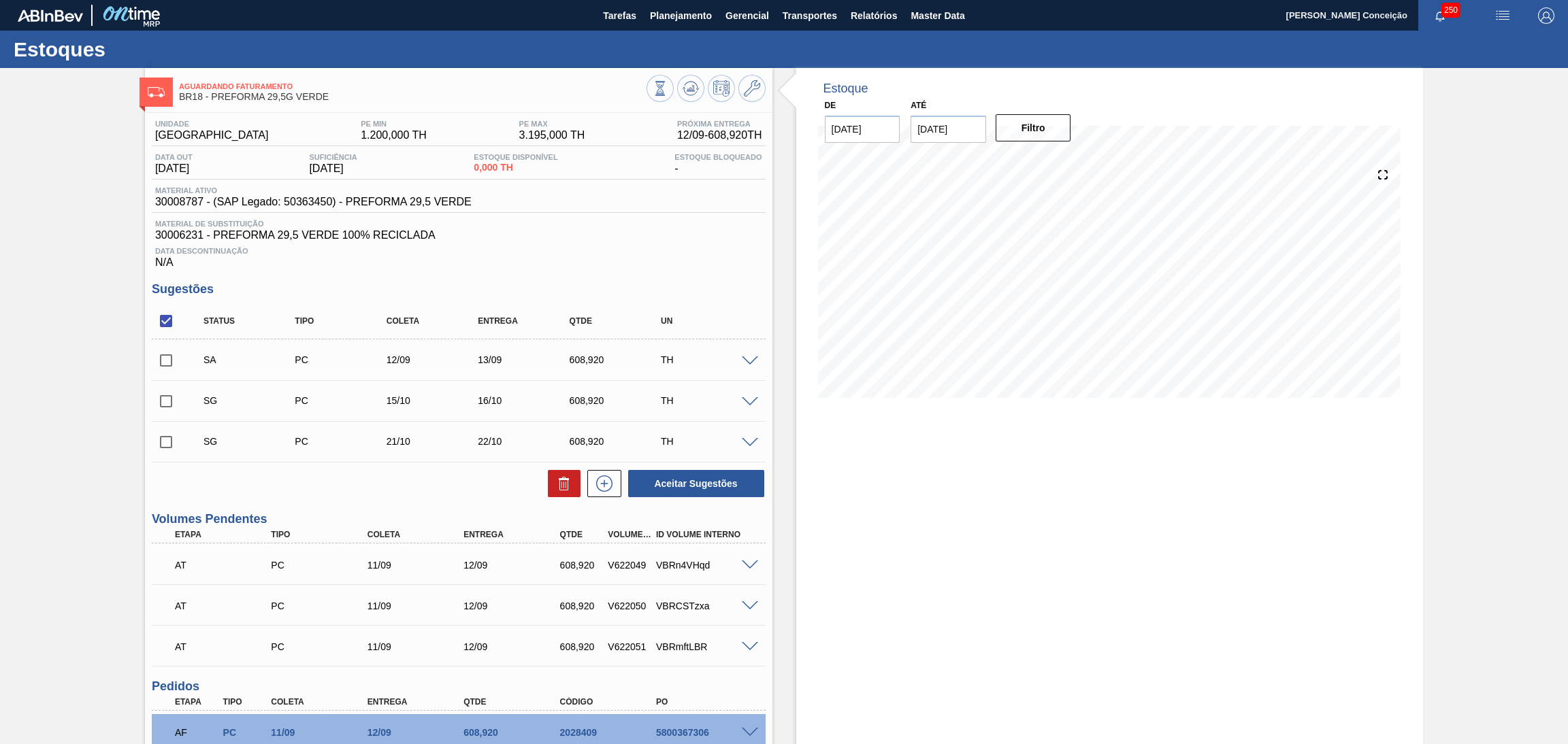
click at [749, 397] on span at bounding box center [750, 403] width 17 height 11
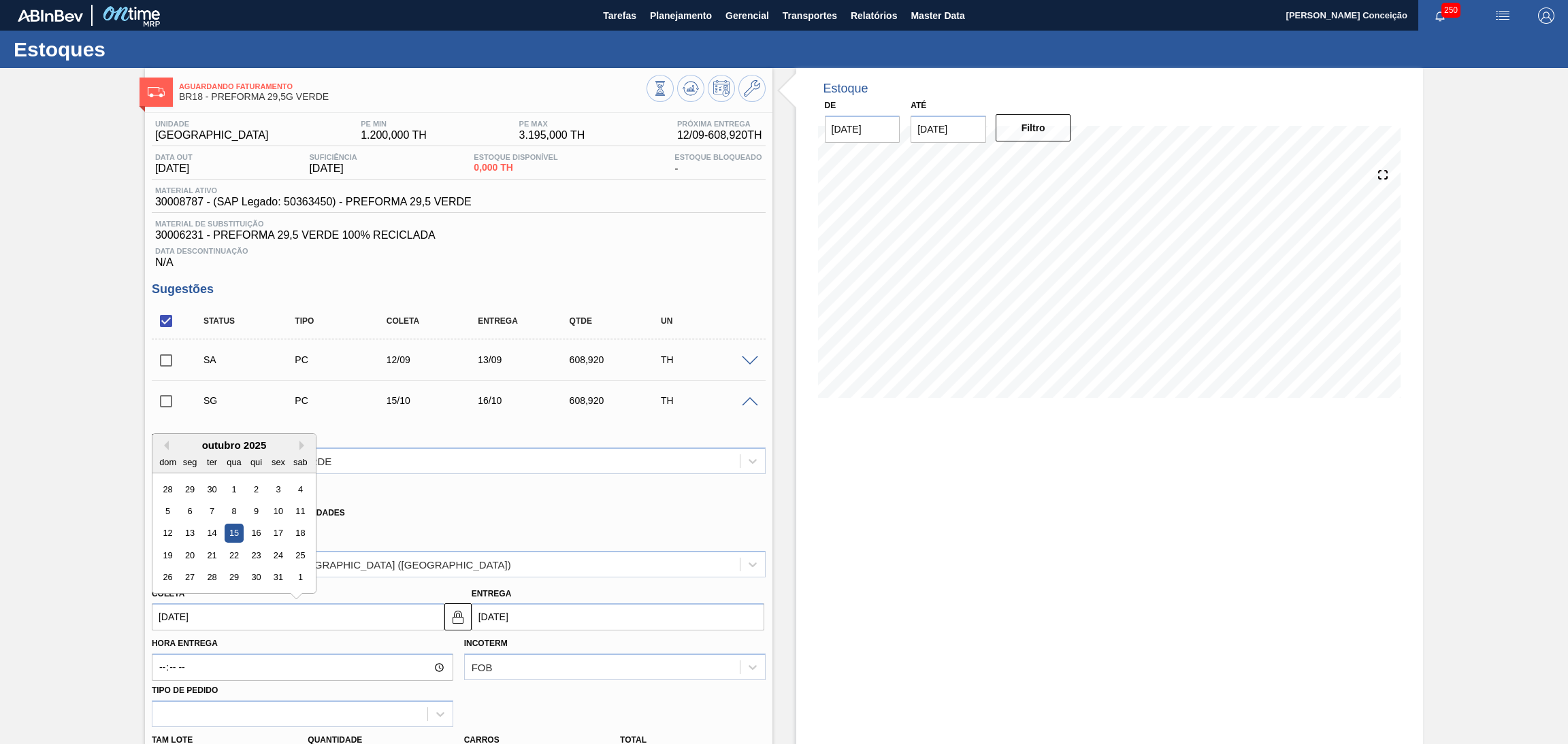
click at [230, 628] on input "[DATE]" at bounding box center [298, 617] width 292 height 27
click at [166, 446] on button "Previous Month" at bounding box center [164, 446] width 10 height 10
click at [284, 511] on div "12" at bounding box center [278, 511] width 18 height 18
type input "[DATE]"
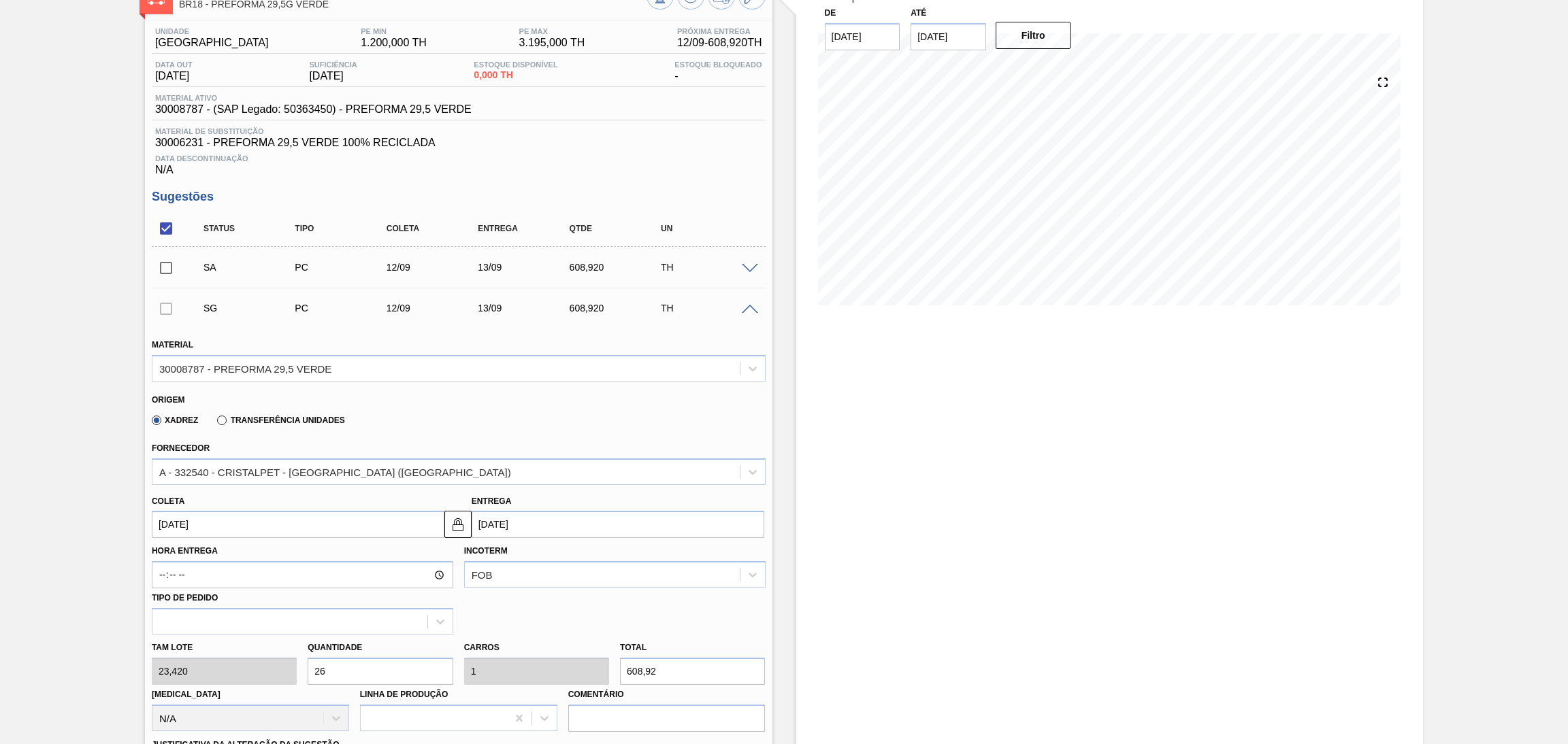
scroll to position [305, 0]
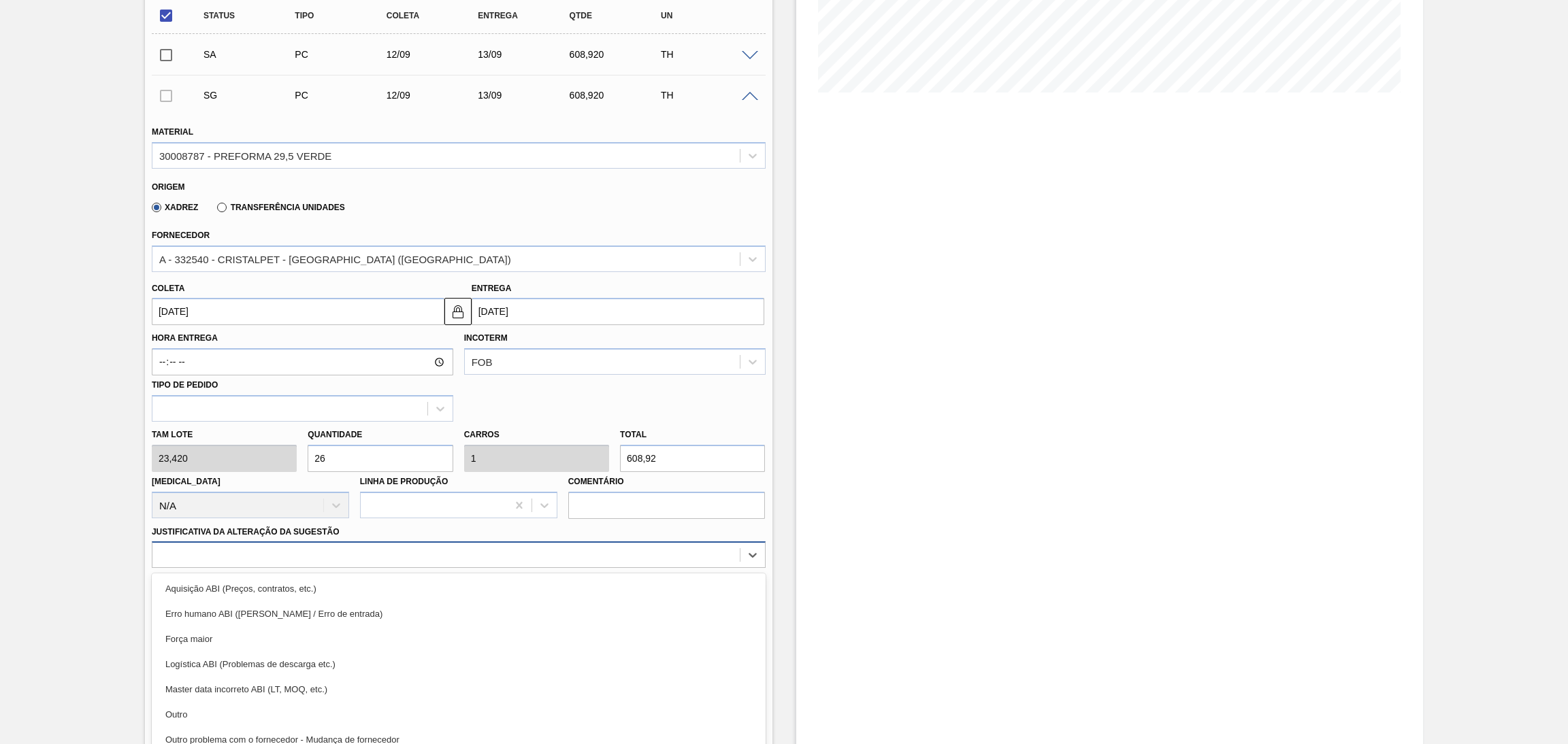
click at [450, 563] on div "option Erro humano ABI (Cálculo / Erro de entrada) focused, 2 of 18. 18 results…" at bounding box center [459, 554] width 614 height 26
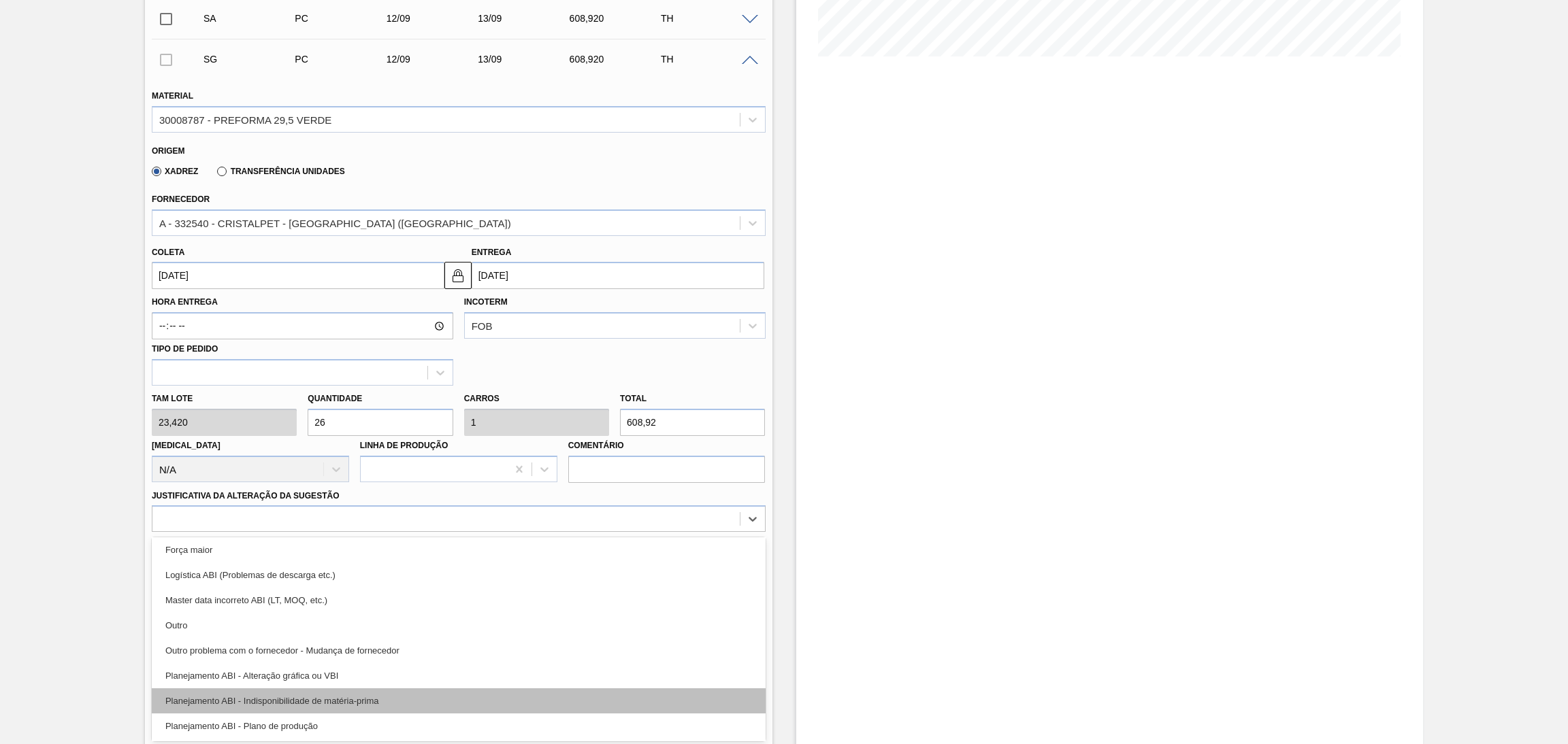
scroll to position [102, 0]
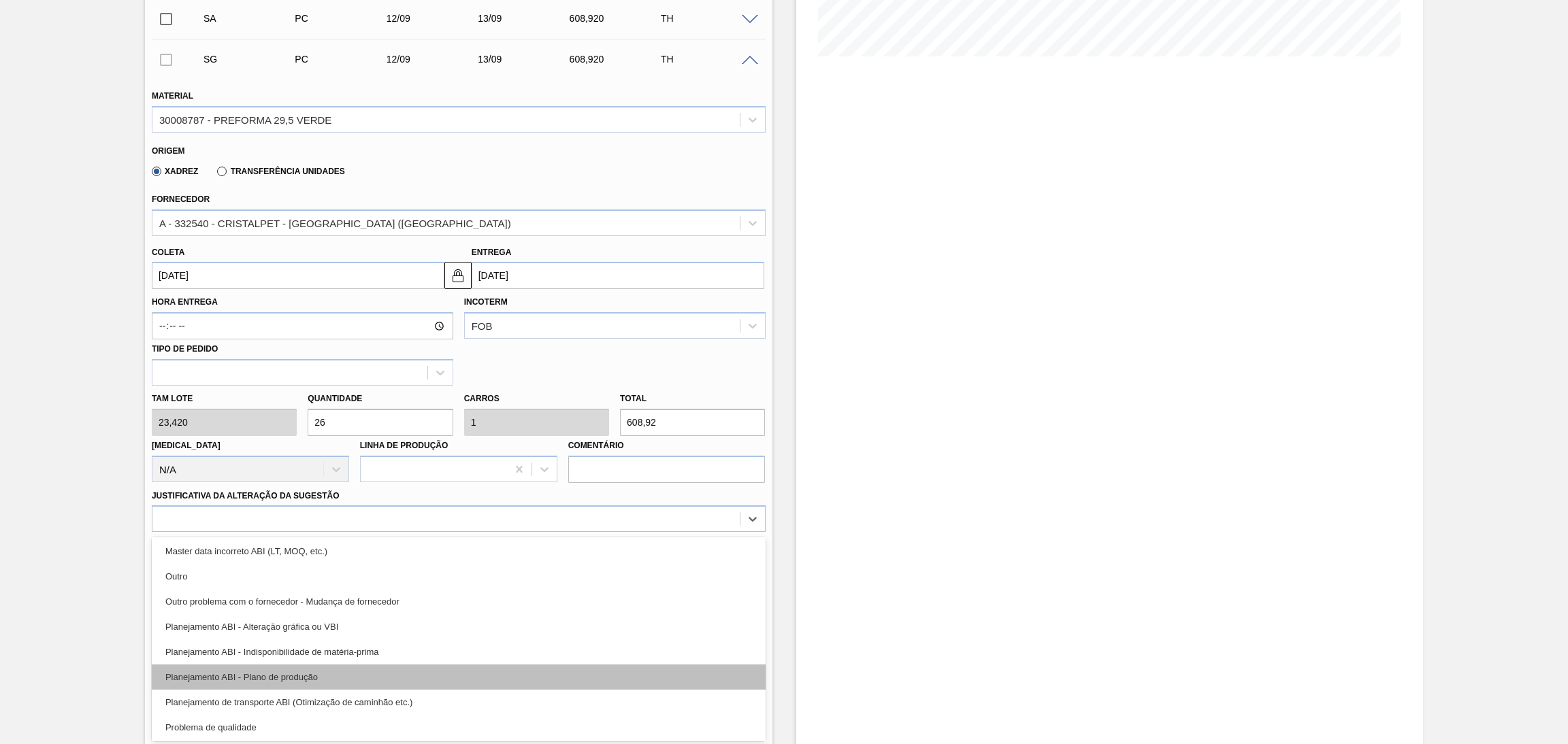
click at [312, 677] on div "Planejamento ABI - Plano de produção" at bounding box center [459, 677] width 614 height 25
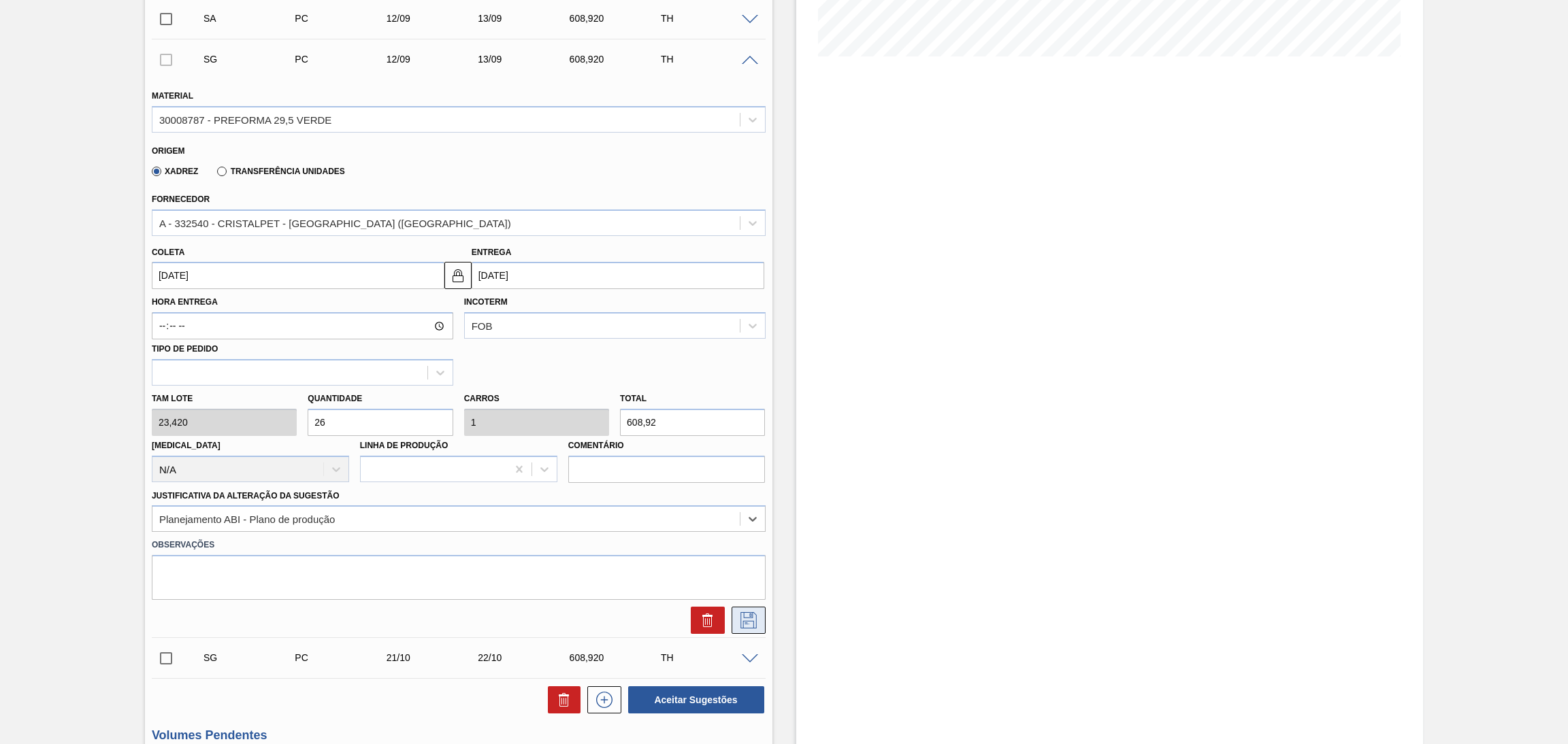
click at [750, 613] on icon at bounding box center [748, 621] width 22 height 17
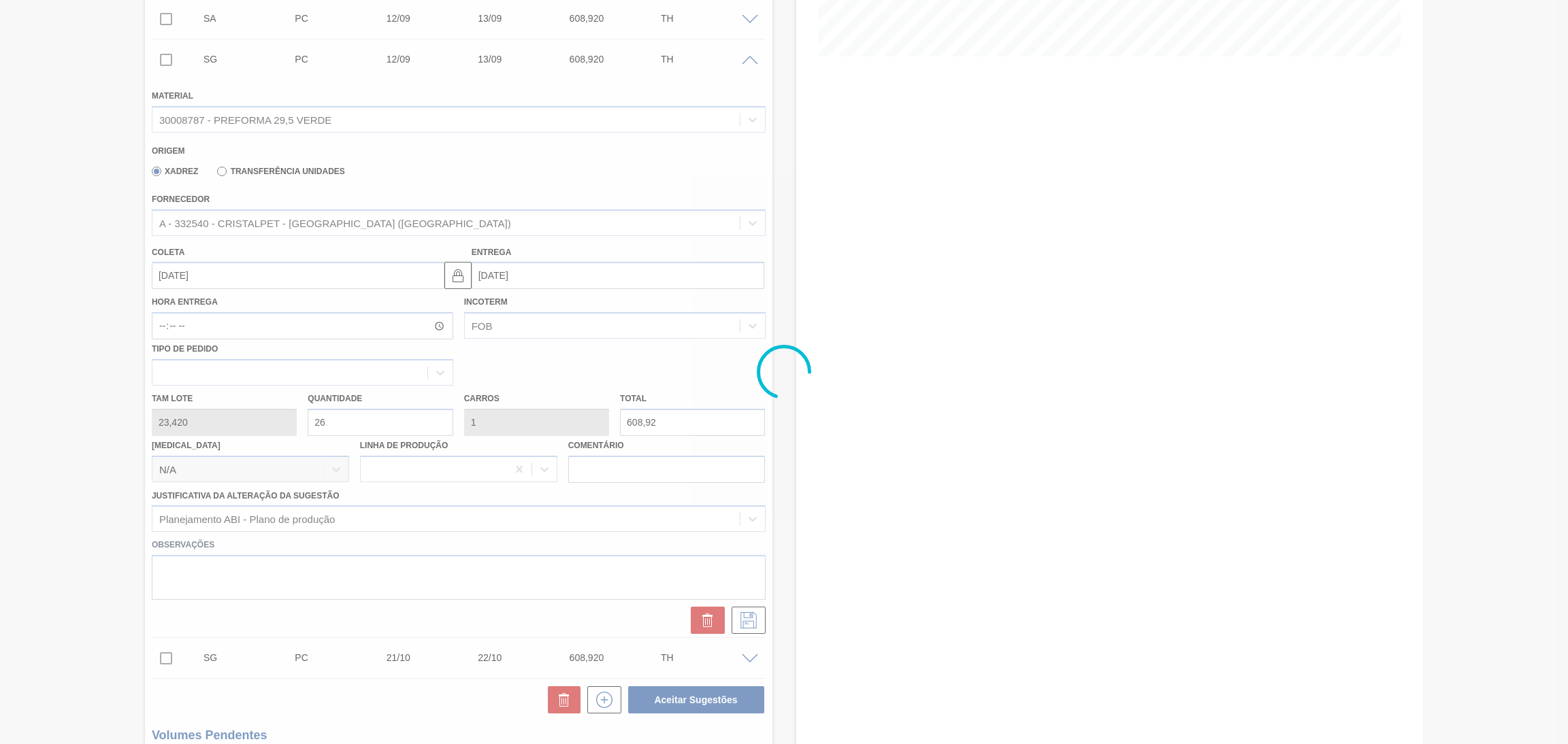
click at [673, 164] on div at bounding box center [784, 372] width 1568 height 744
click at [879, 157] on div at bounding box center [784, 372] width 1568 height 744
click at [781, 163] on div at bounding box center [784, 372] width 1568 height 744
click at [627, 165] on div at bounding box center [784, 372] width 1568 height 744
click at [808, 173] on div at bounding box center [784, 372] width 1568 height 744
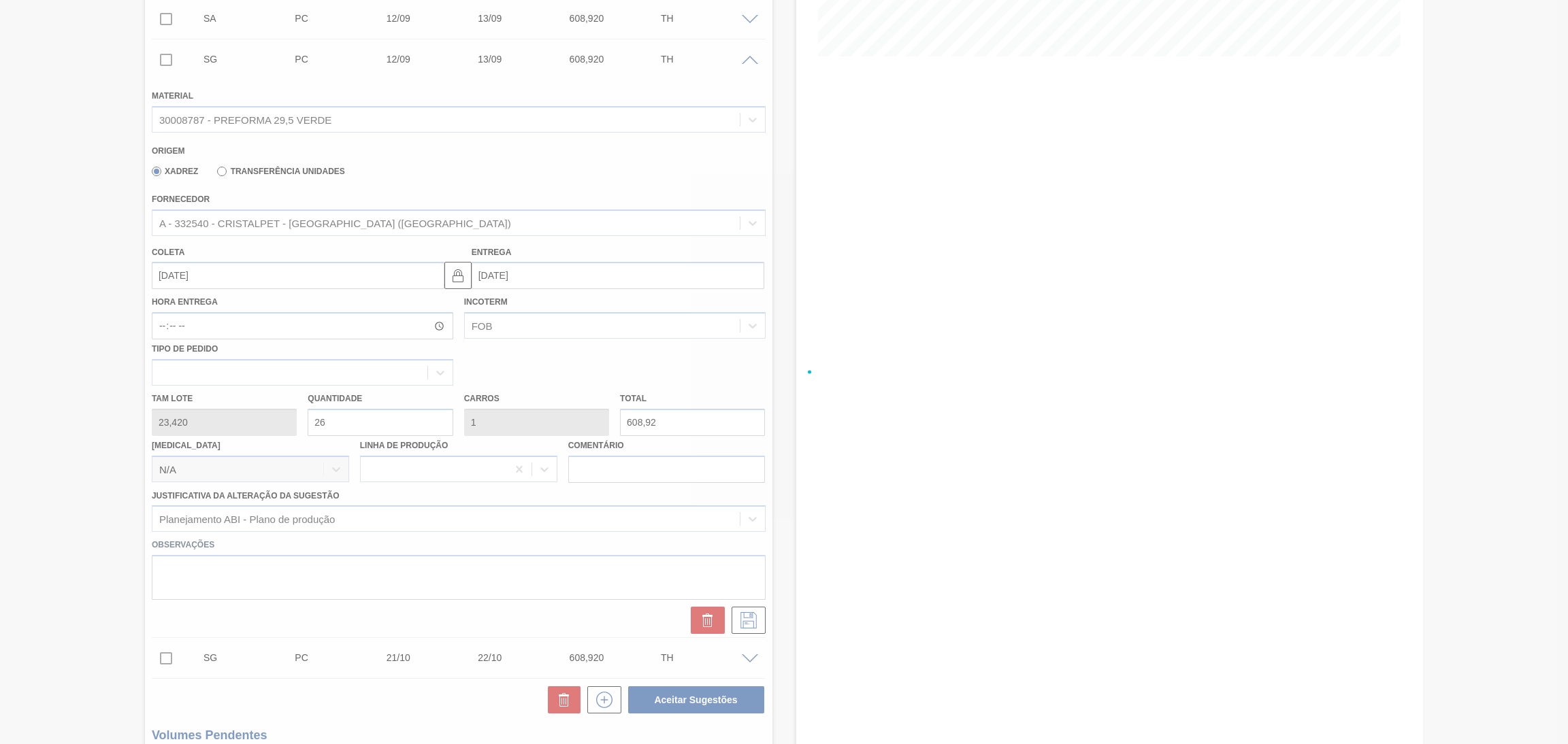
scroll to position [320, 0]
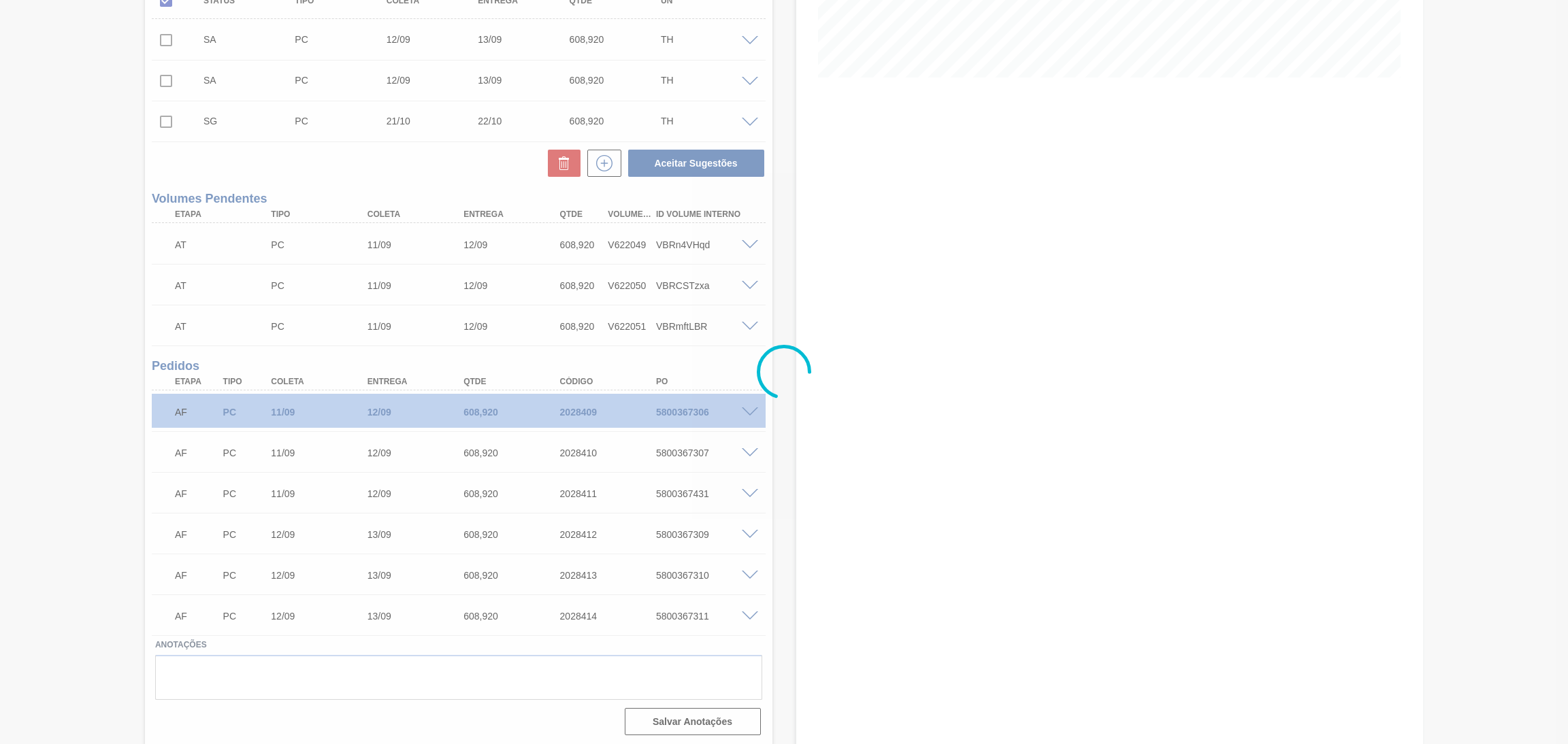
click at [750, 124] on div at bounding box center [784, 372] width 1568 height 744
click at [750, 124] on div at bounding box center [784, 372] width 1568 height 744
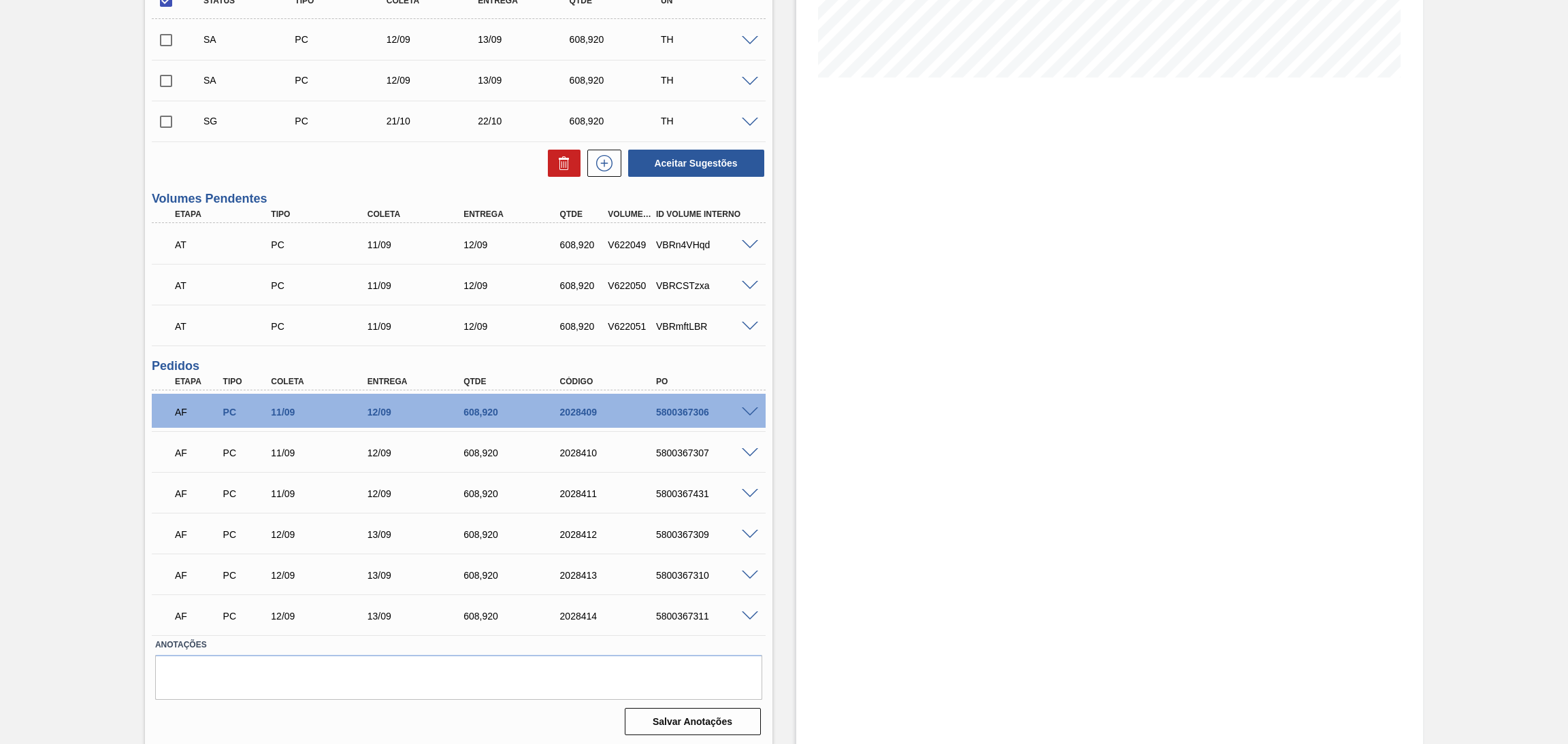
click at [750, 124] on span at bounding box center [750, 123] width 17 height 11
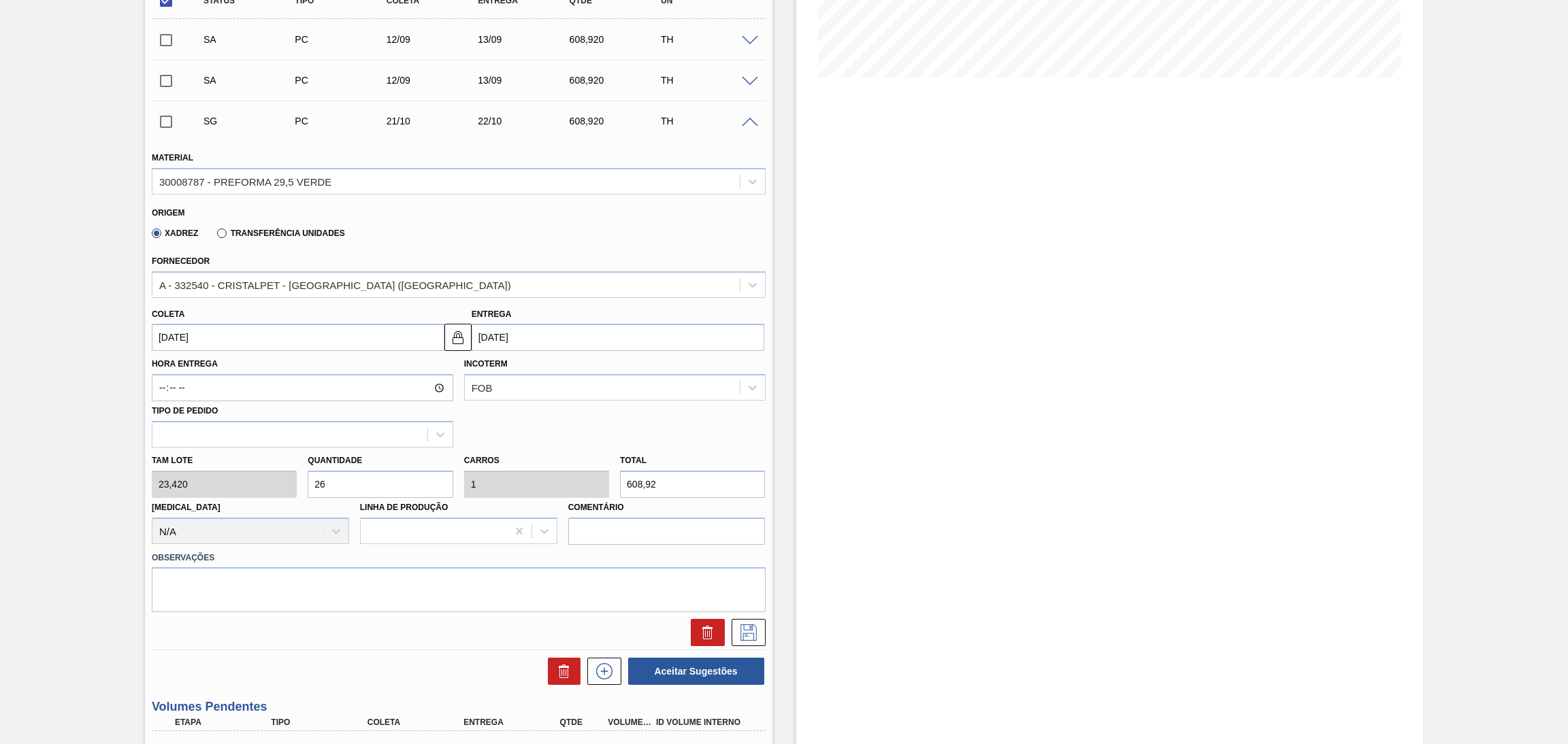
scroll to position [341, 0]
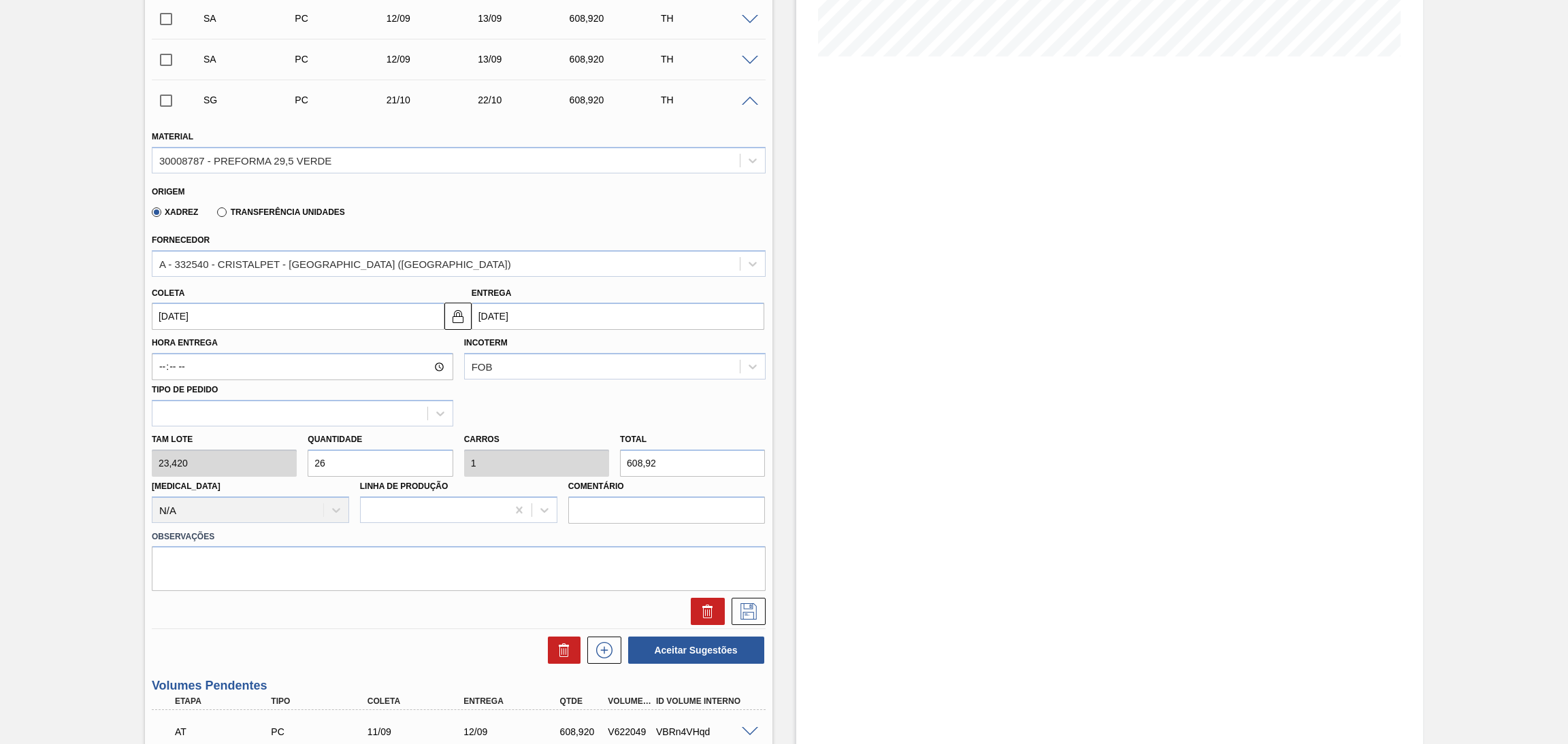
click at [239, 330] on div "Hora Entrega Incoterm FOB Tipo de pedido" at bounding box center [459, 378] width 625 height 97
click at [238, 318] on input "[DATE]" at bounding box center [298, 316] width 292 height 27
click at [164, 347] on button "Previous Month" at bounding box center [164, 349] width 10 height 10
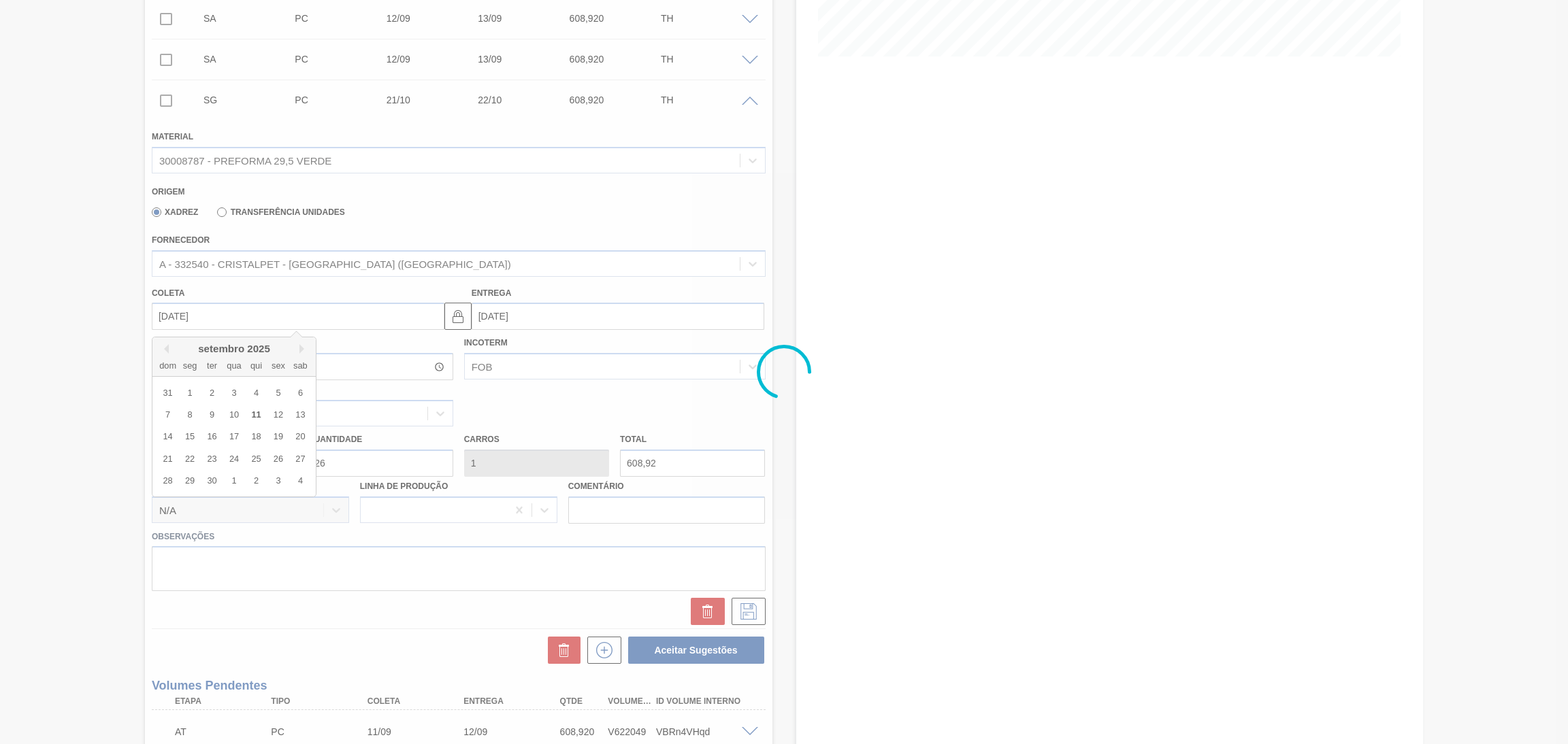
click at [277, 410] on div at bounding box center [784, 372] width 1568 height 744
click at [220, 319] on div at bounding box center [784, 372] width 1568 height 744
click at [203, 320] on div at bounding box center [784, 372] width 1568 height 744
click at [195, 315] on div at bounding box center [784, 372] width 1568 height 744
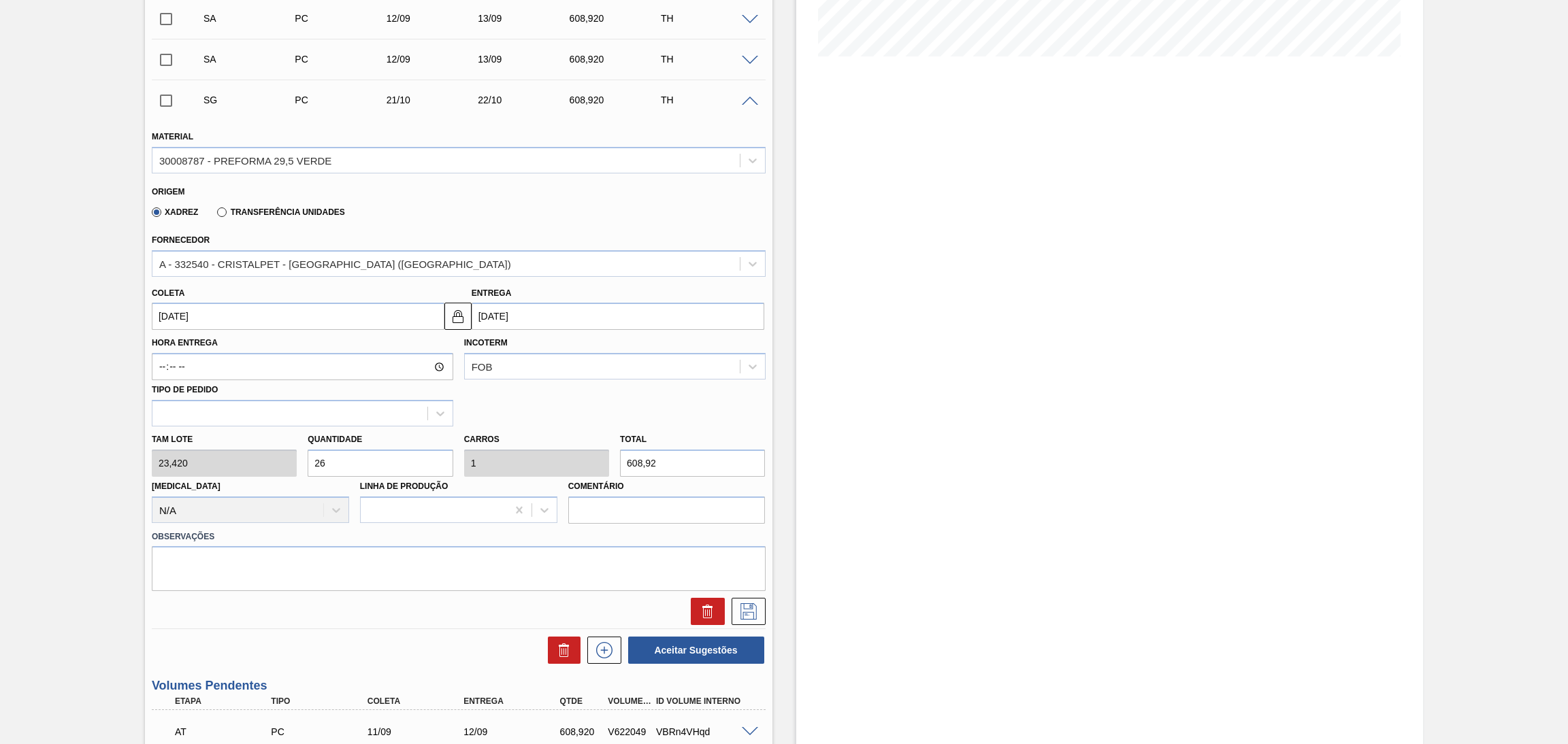
click at [195, 315] on input "[DATE]" at bounding box center [298, 316] width 292 height 27
click at [165, 352] on button "Previous Month" at bounding box center [164, 349] width 10 height 10
click at [279, 415] on div "12" at bounding box center [278, 415] width 18 height 18
type input "[DATE]"
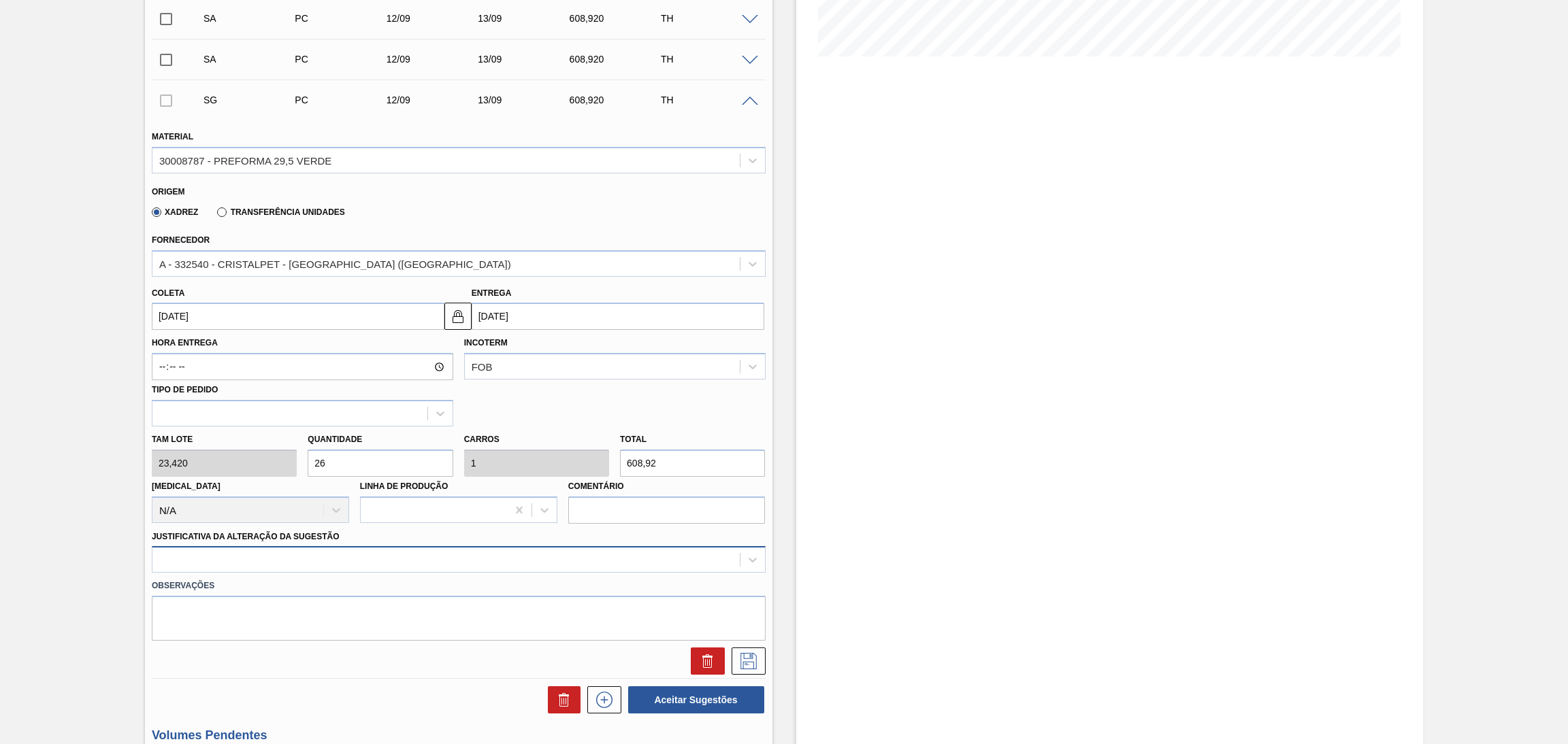
click at [487, 561] on div at bounding box center [459, 559] width 614 height 26
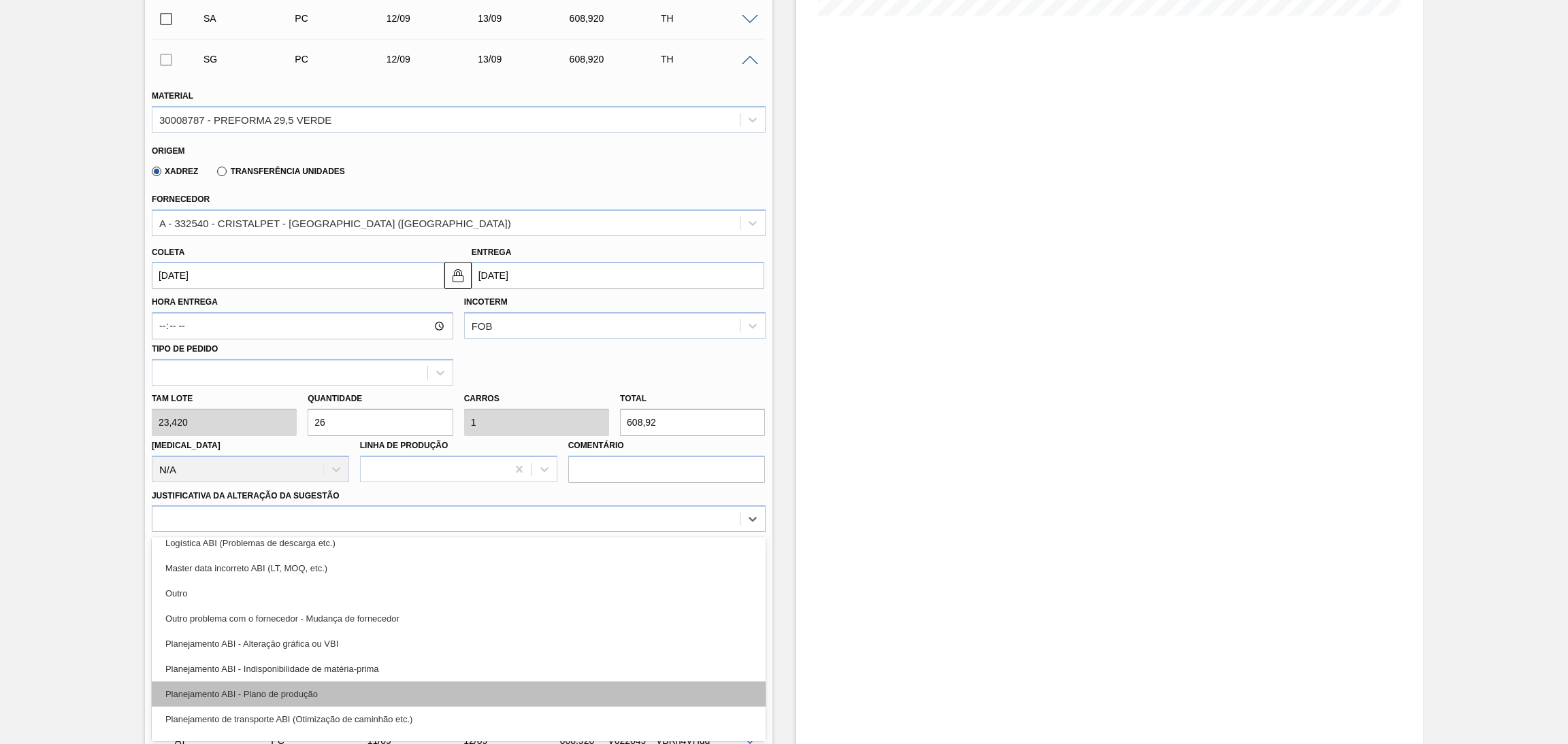
scroll to position [204, 0]
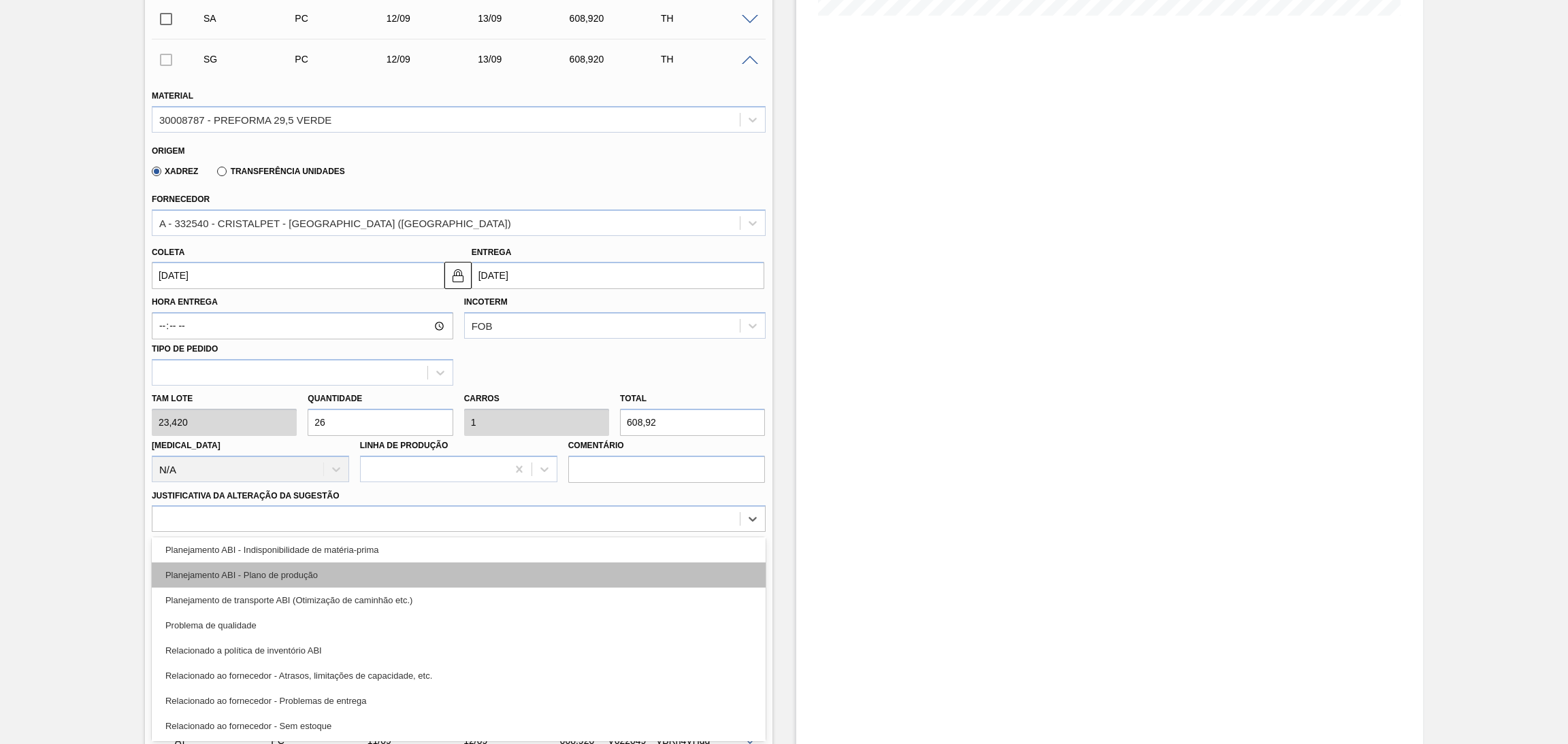
click at [305, 576] on div "Planejamento ABI - Plano de produção" at bounding box center [459, 575] width 614 height 25
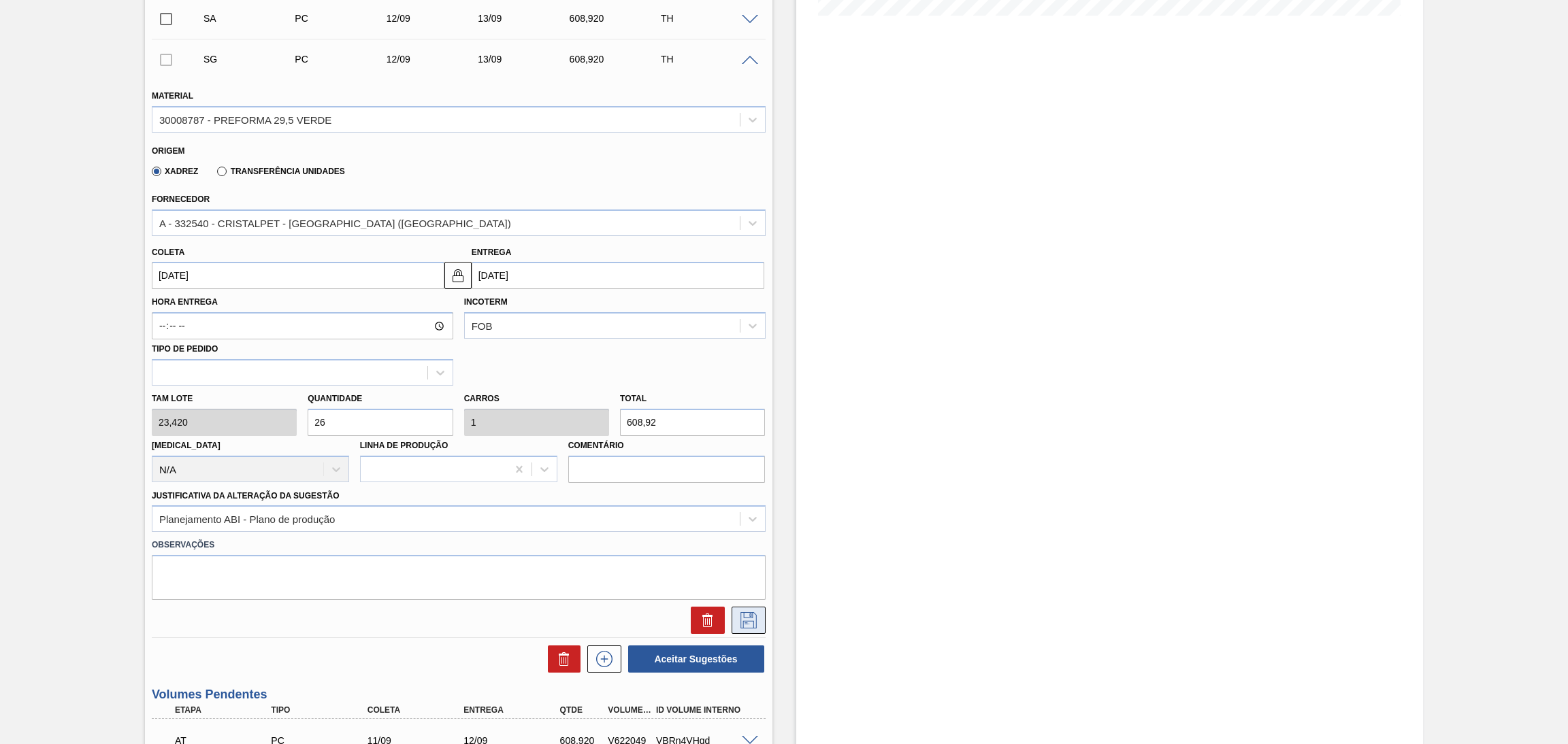
click at [746, 614] on icon at bounding box center [749, 621] width 17 height 17
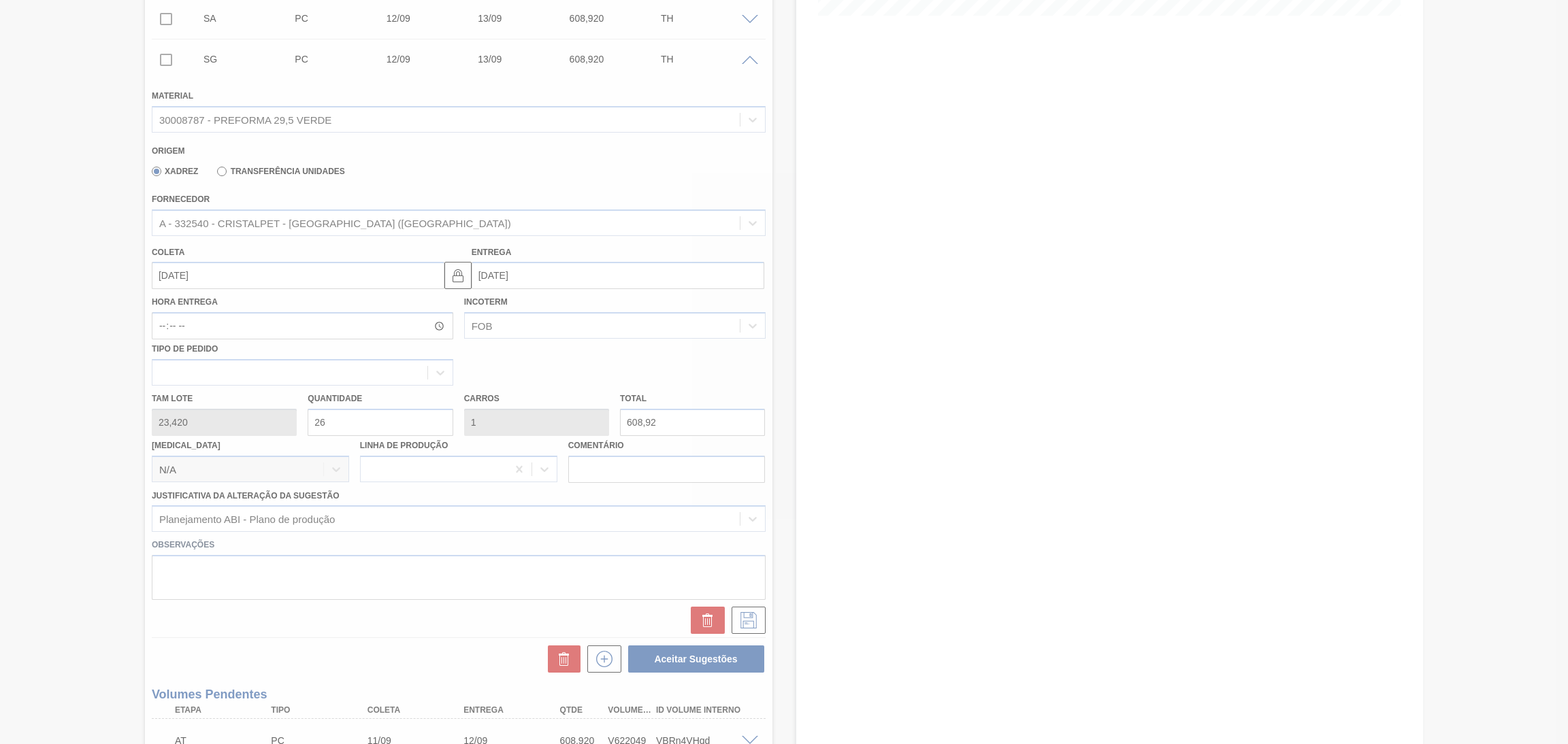
click at [793, 189] on div at bounding box center [784, 372] width 1568 height 744
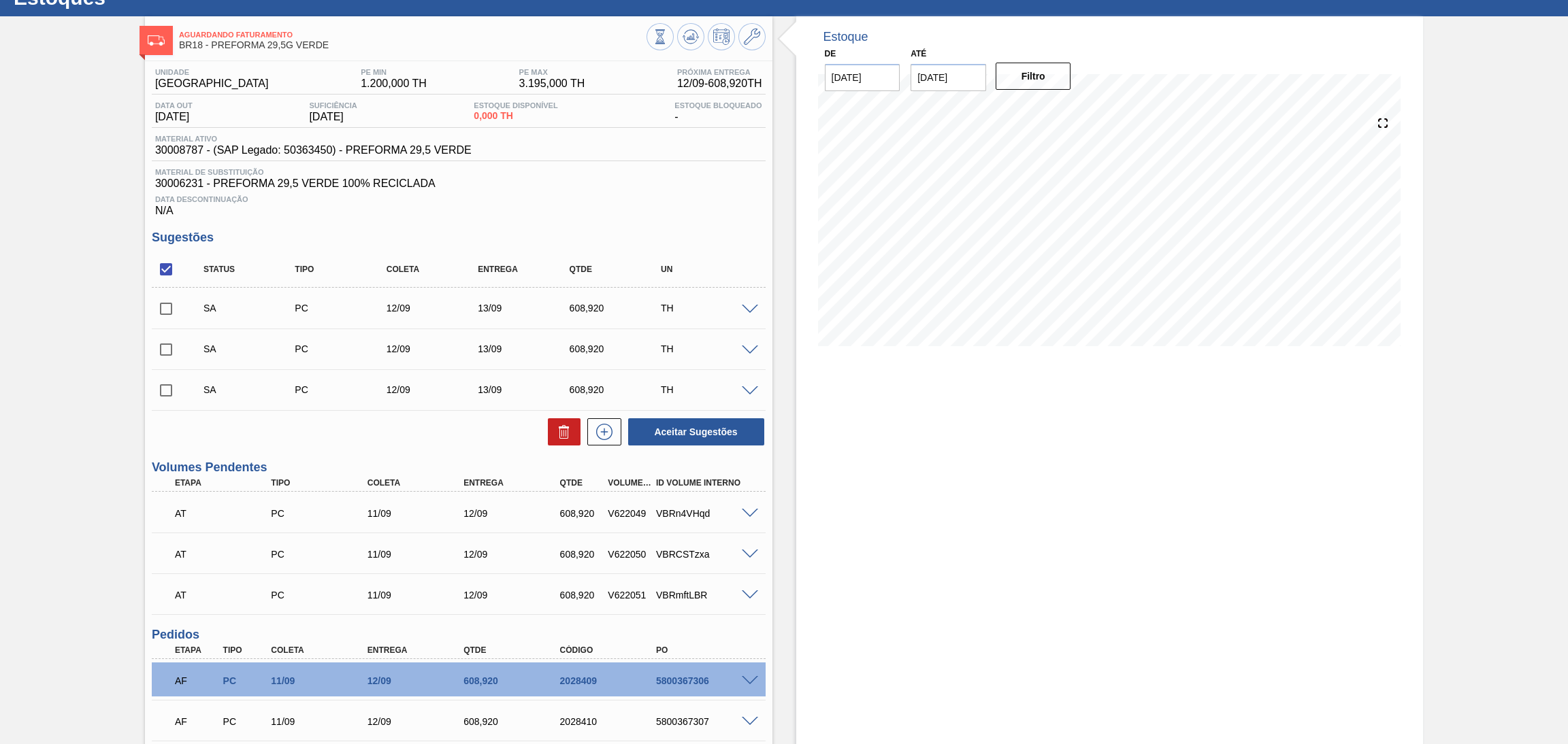
scroll to position [14, 0]
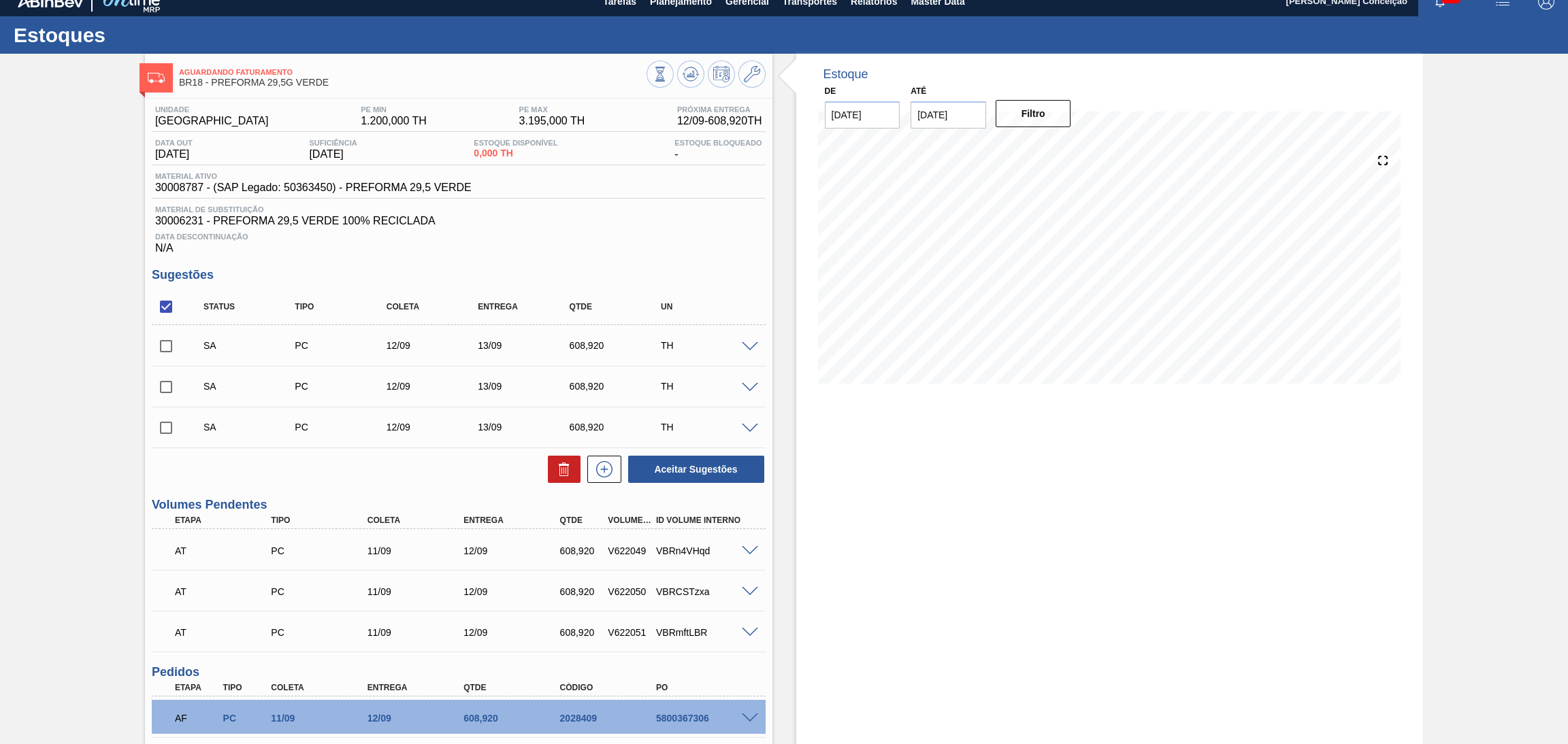
click at [167, 311] on input "checkbox" at bounding box center [166, 307] width 29 height 29
click at [167, 320] on div "Status Tipo Coleta Entrega Qtde UN" at bounding box center [459, 307] width 614 height 36
click at [169, 308] on input "checkbox" at bounding box center [166, 307] width 29 height 29
checkbox input "true"
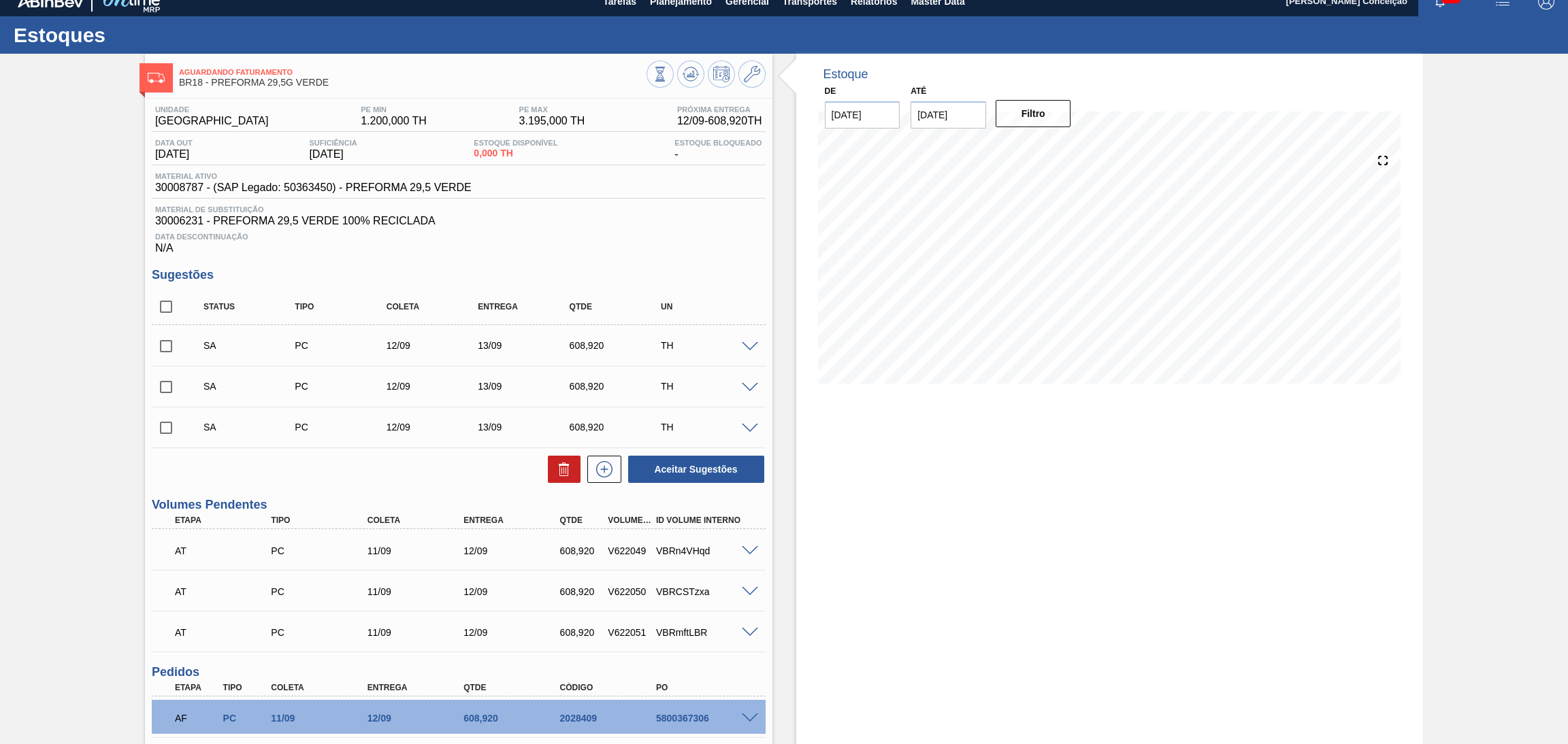
checkbox input "true"
click at [688, 475] on button "Aceitar Sugestões" at bounding box center [696, 469] width 136 height 27
checkbox input "false"
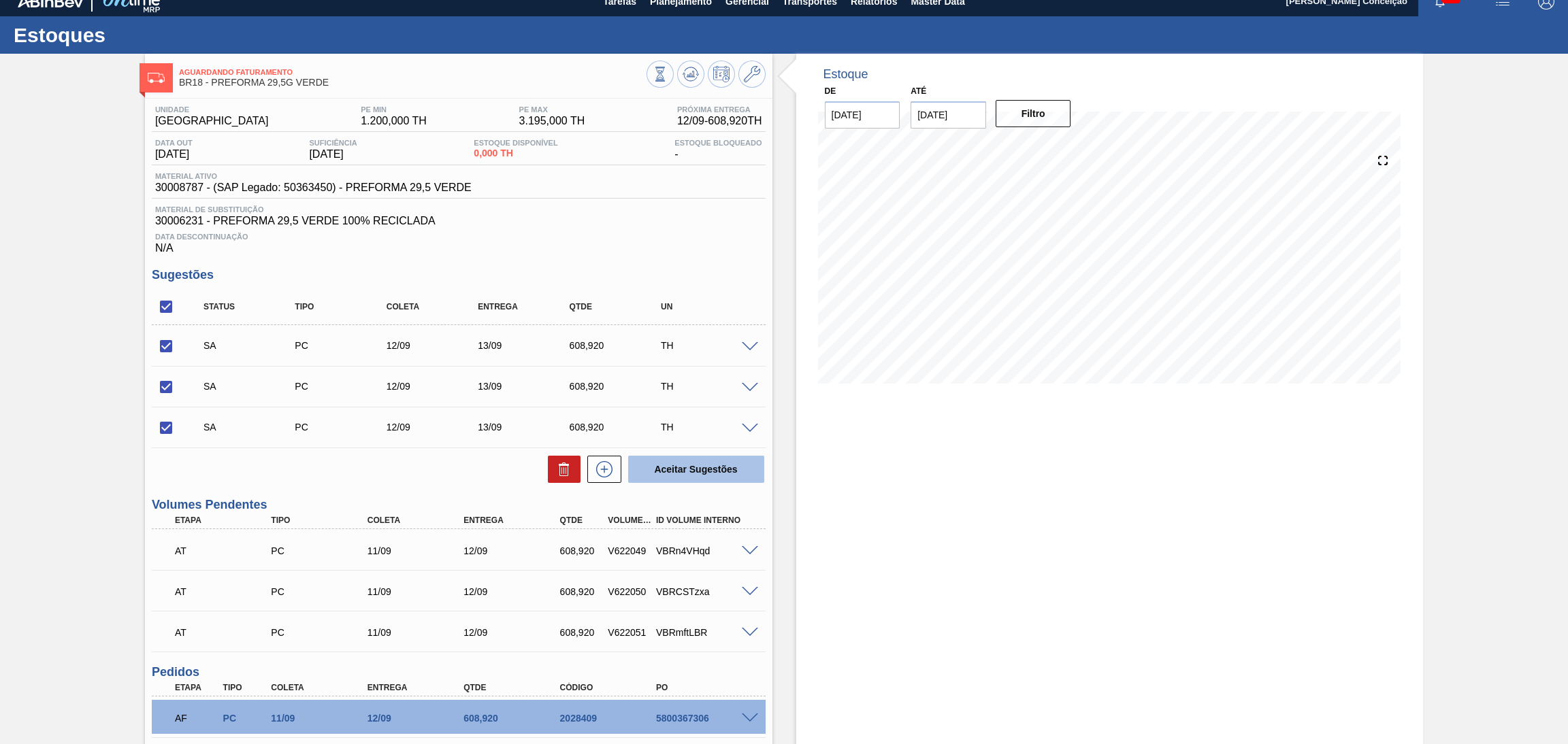
checkbox input "false"
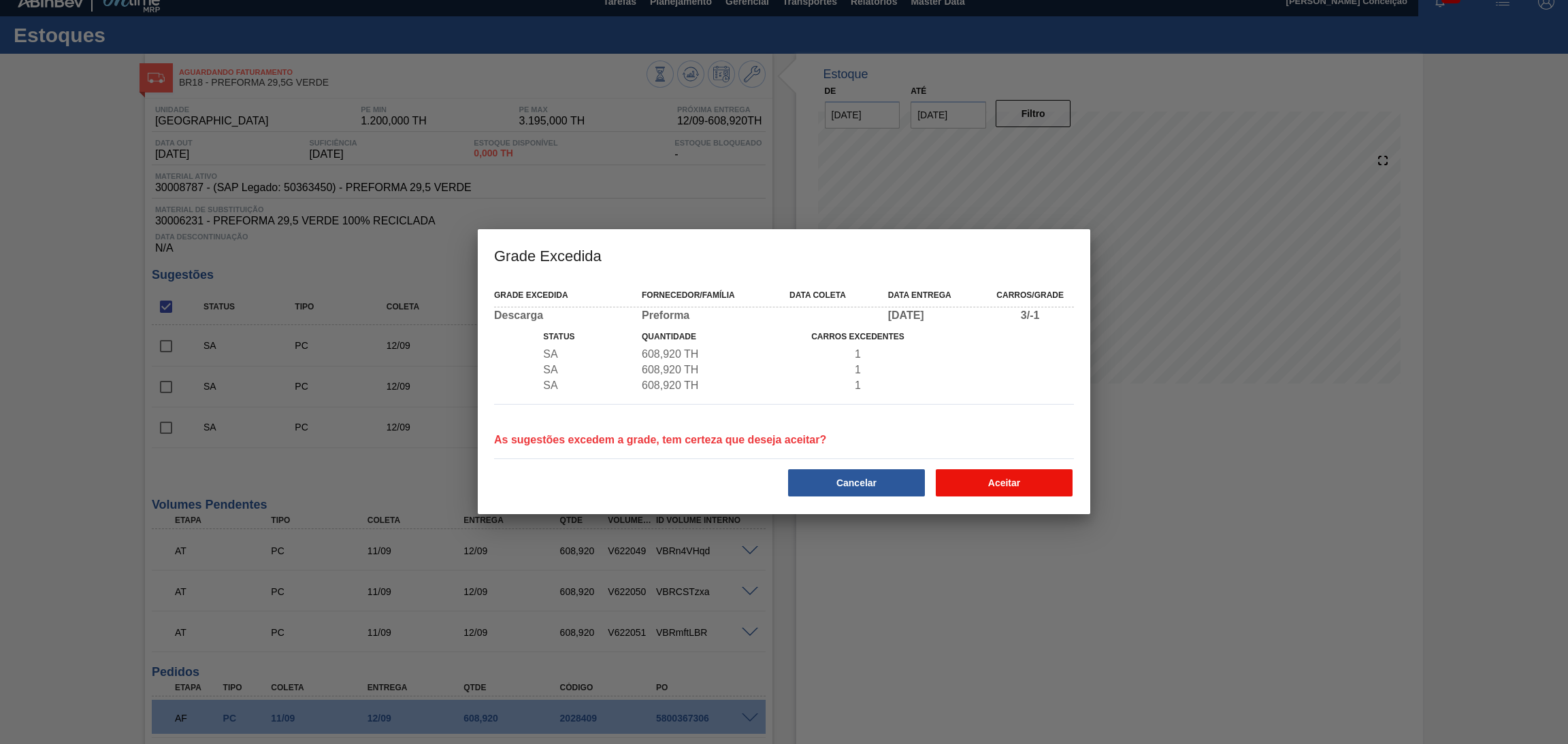
click at [978, 477] on button "Aceitar" at bounding box center [1004, 483] width 137 height 27
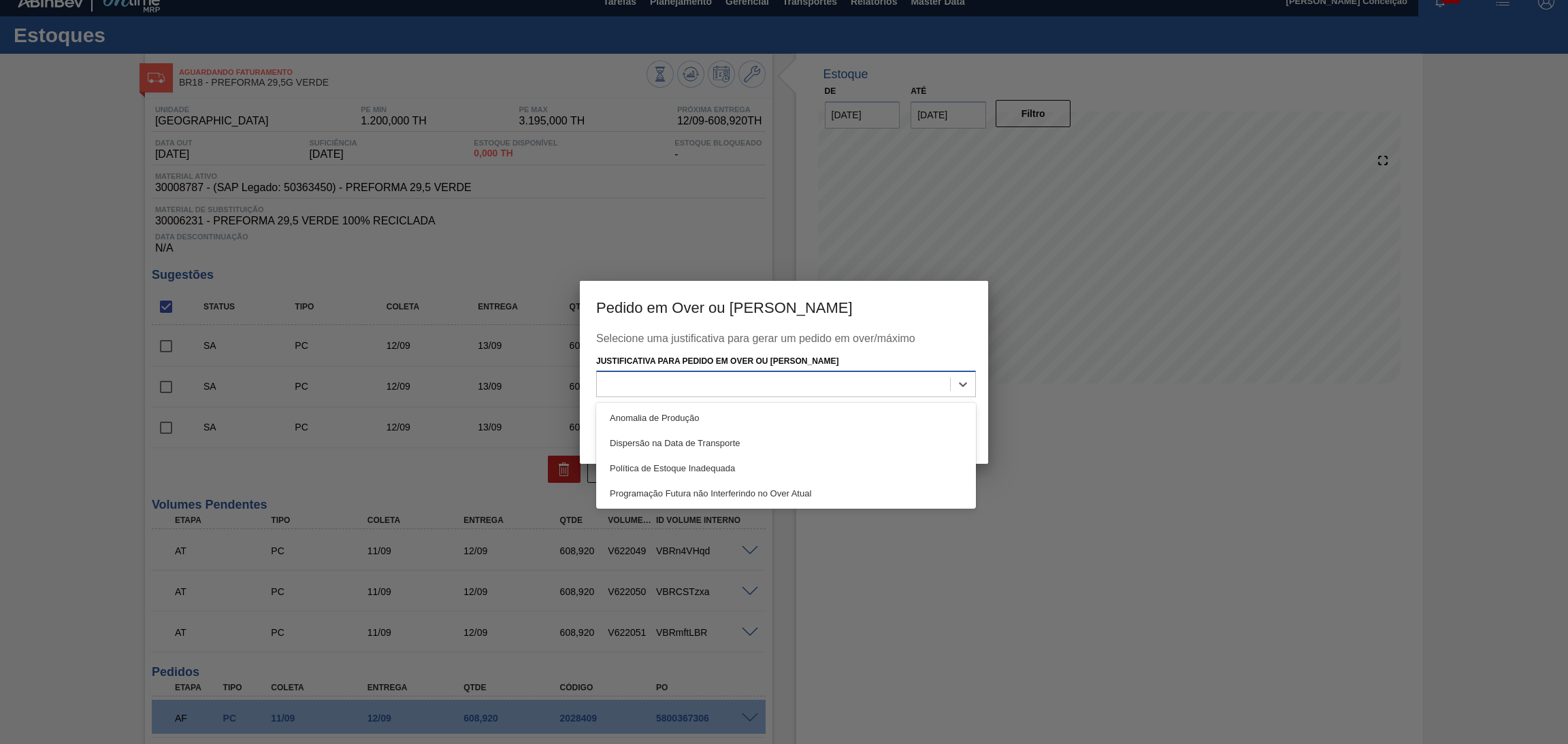
click at [647, 384] on div at bounding box center [773, 384] width 353 height 20
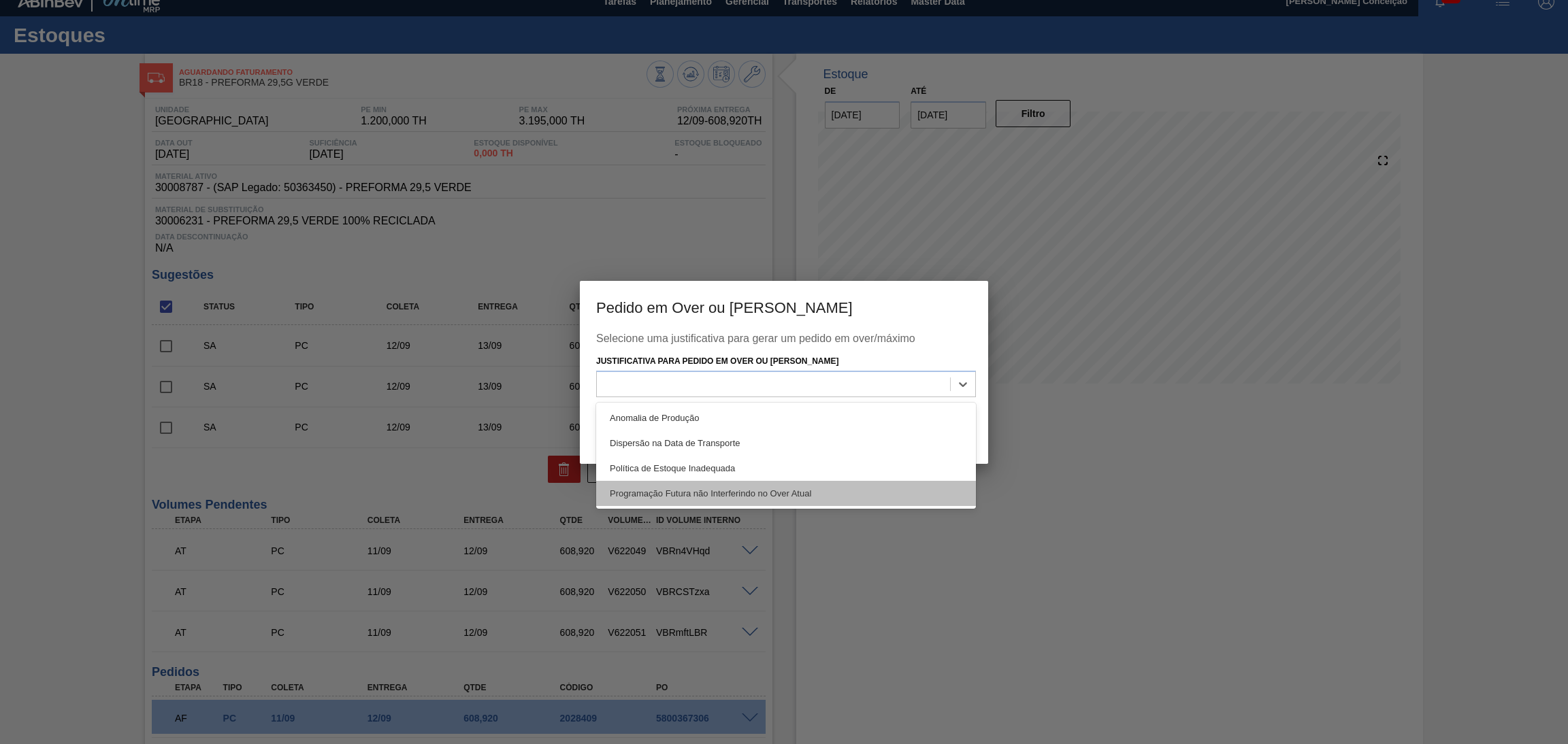
click at [677, 491] on div "Programação Futura não Interferindo no Over Atual" at bounding box center [786, 493] width 380 height 25
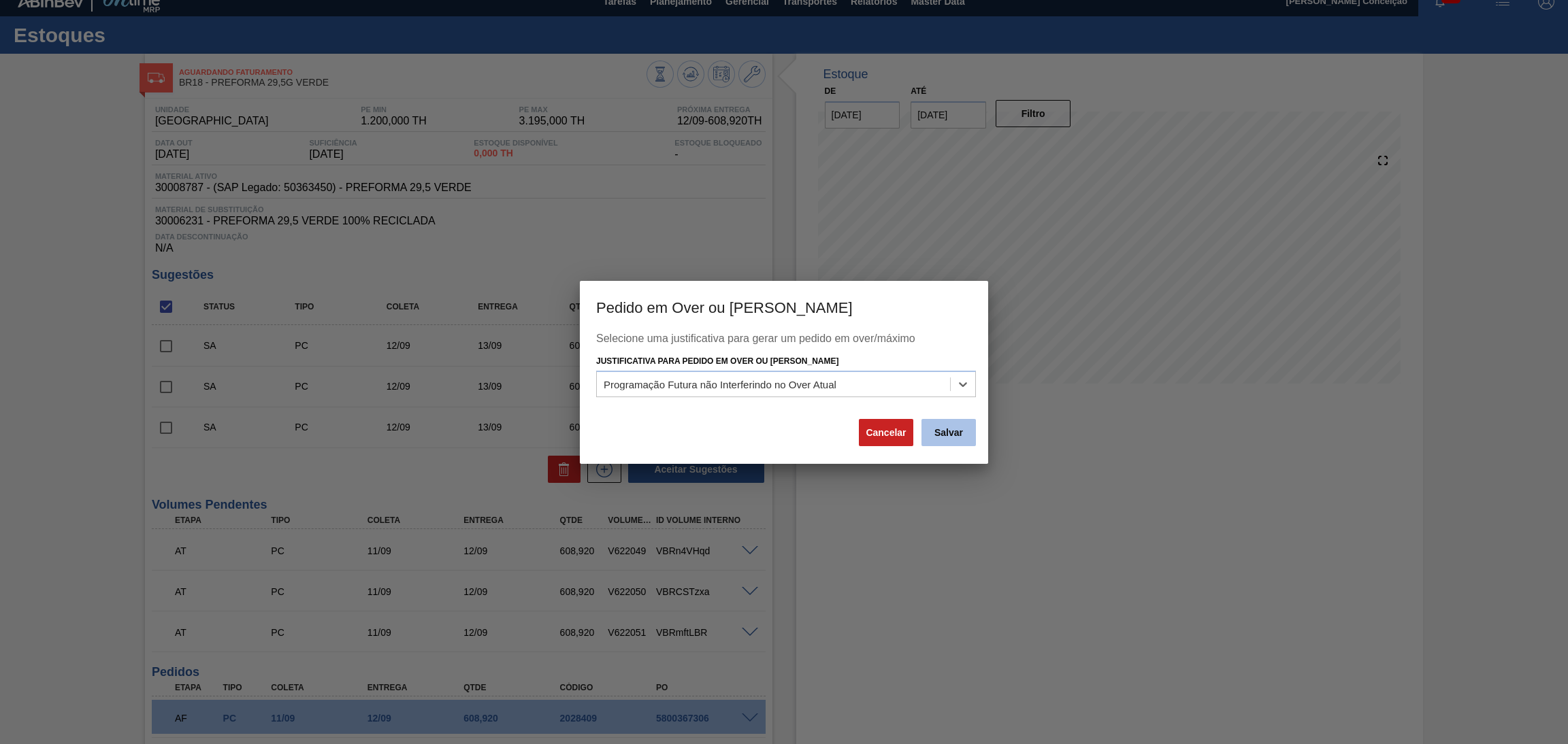
click at [934, 438] on button "Salvar" at bounding box center [949, 433] width 54 height 27
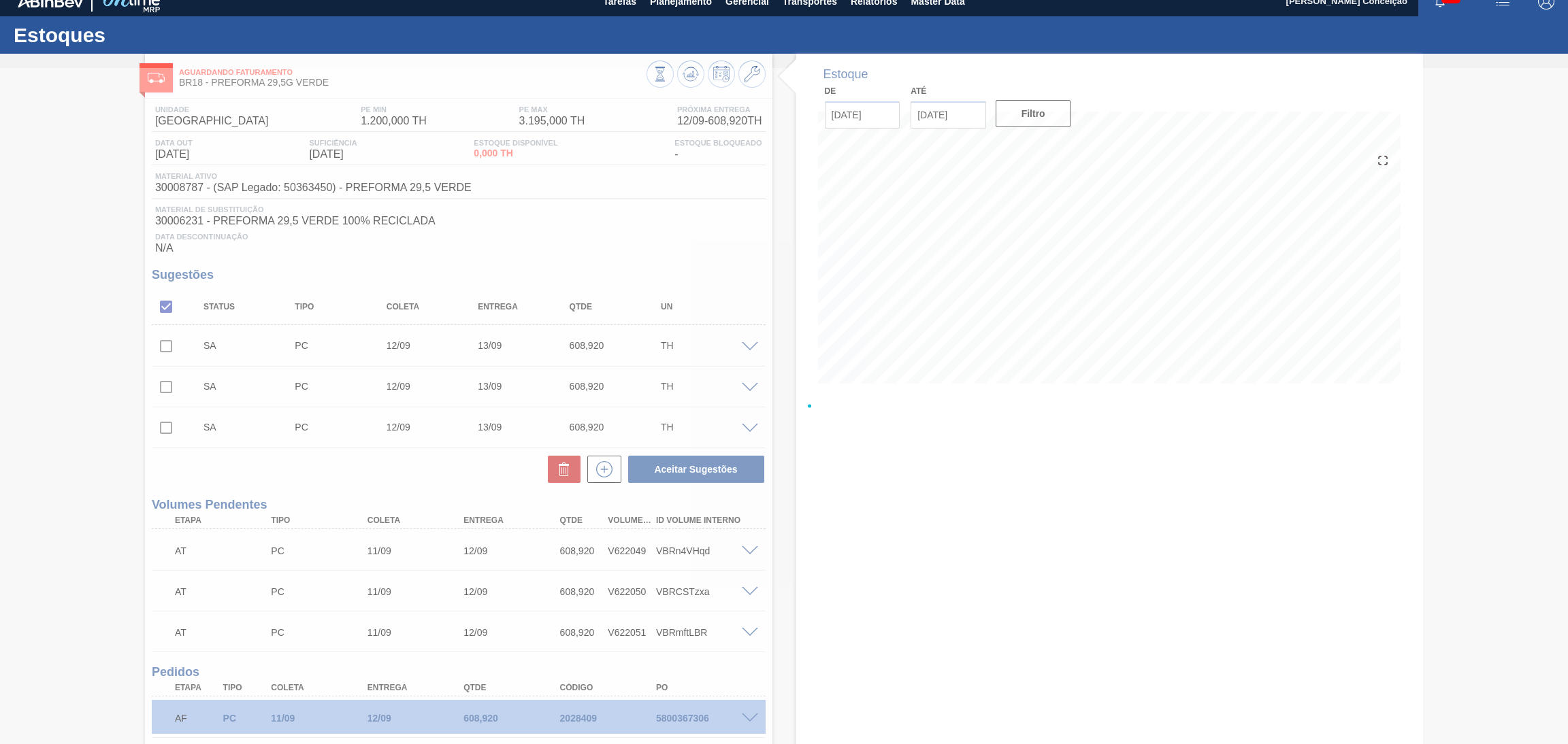
click at [652, 234] on div at bounding box center [784, 406] width 1568 height 676
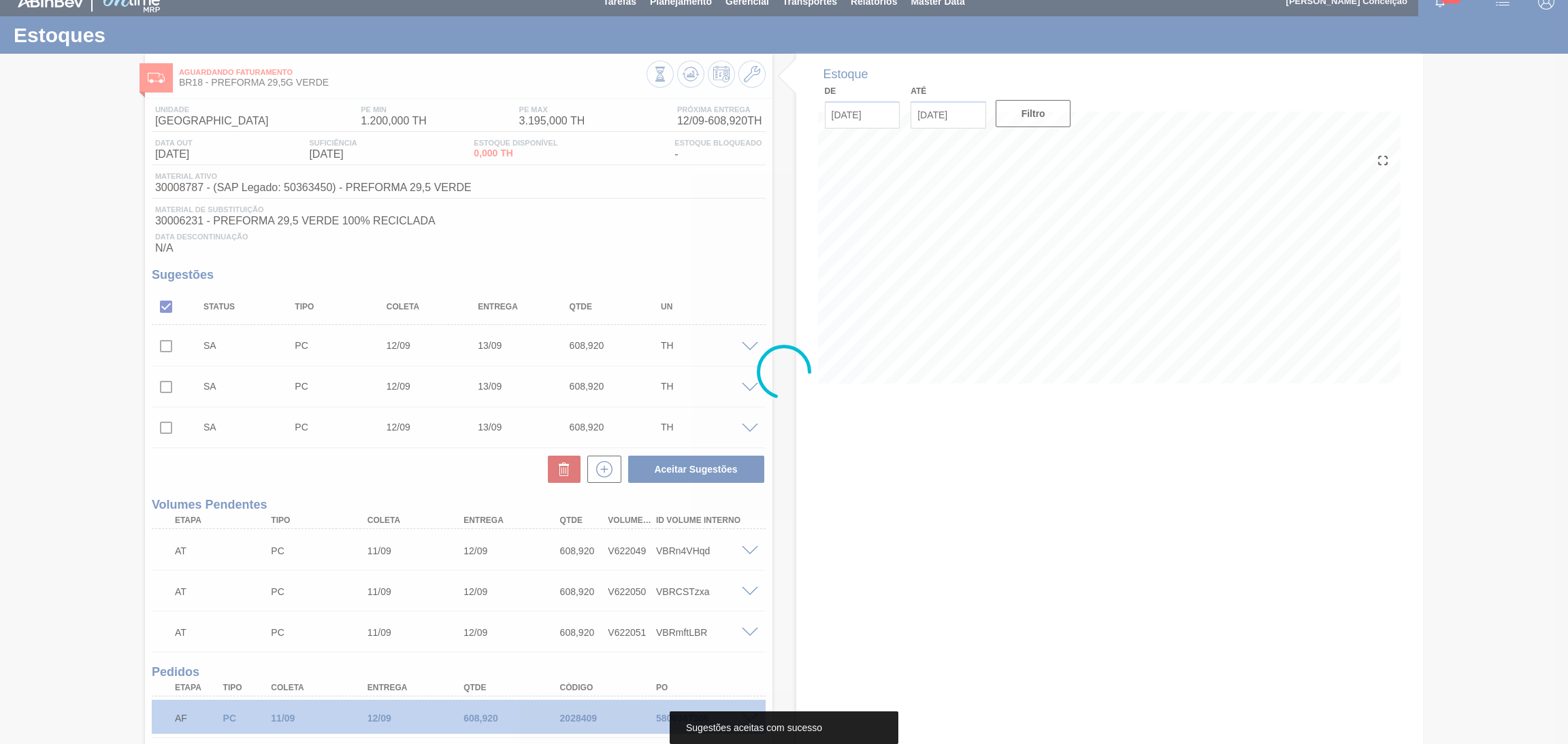
click at [652, 234] on div at bounding box center [784, 372] width 1568 height 744
click at [671, 233] on div at bounding box center [784, 372] width 1568 height 744
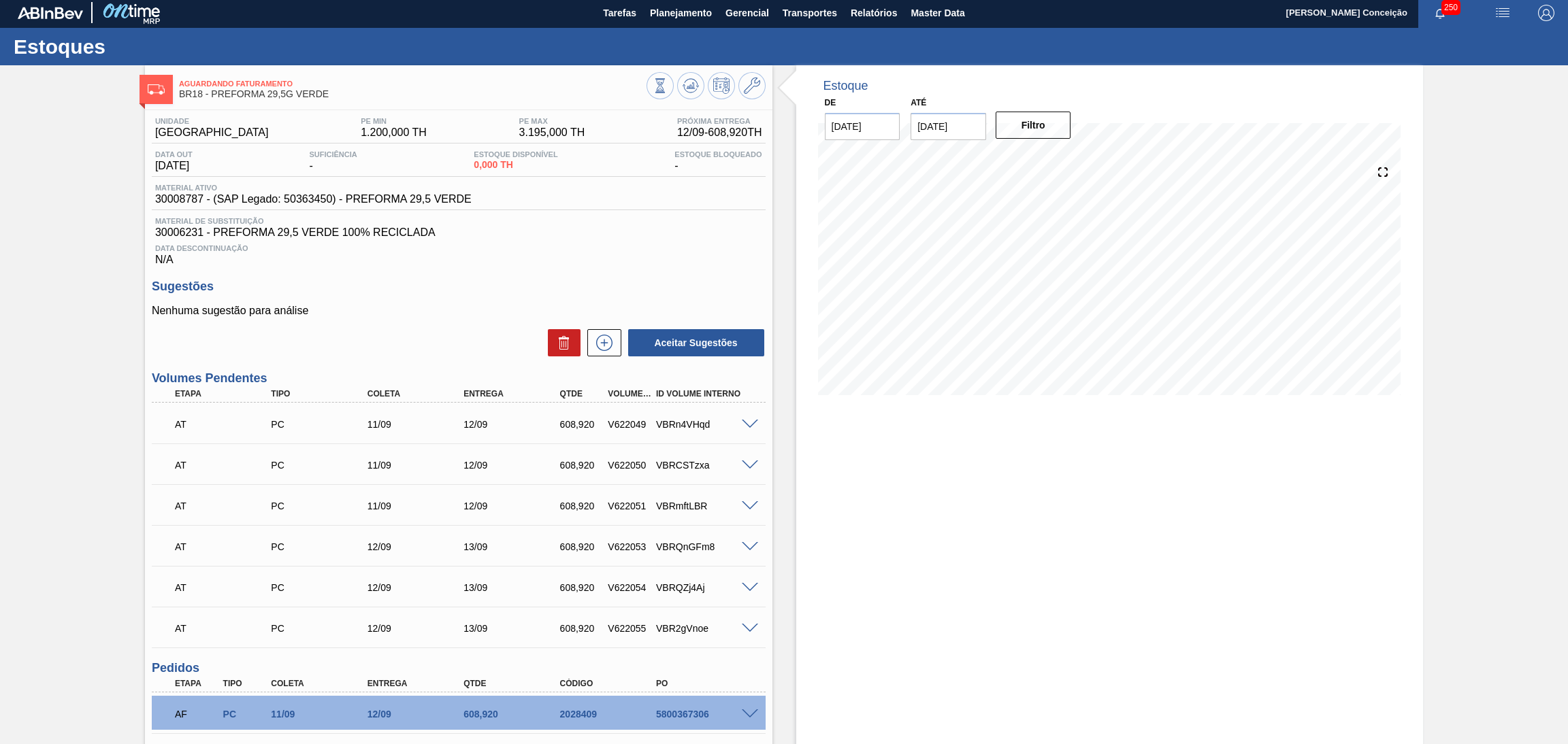
scroll to position [0, 0]
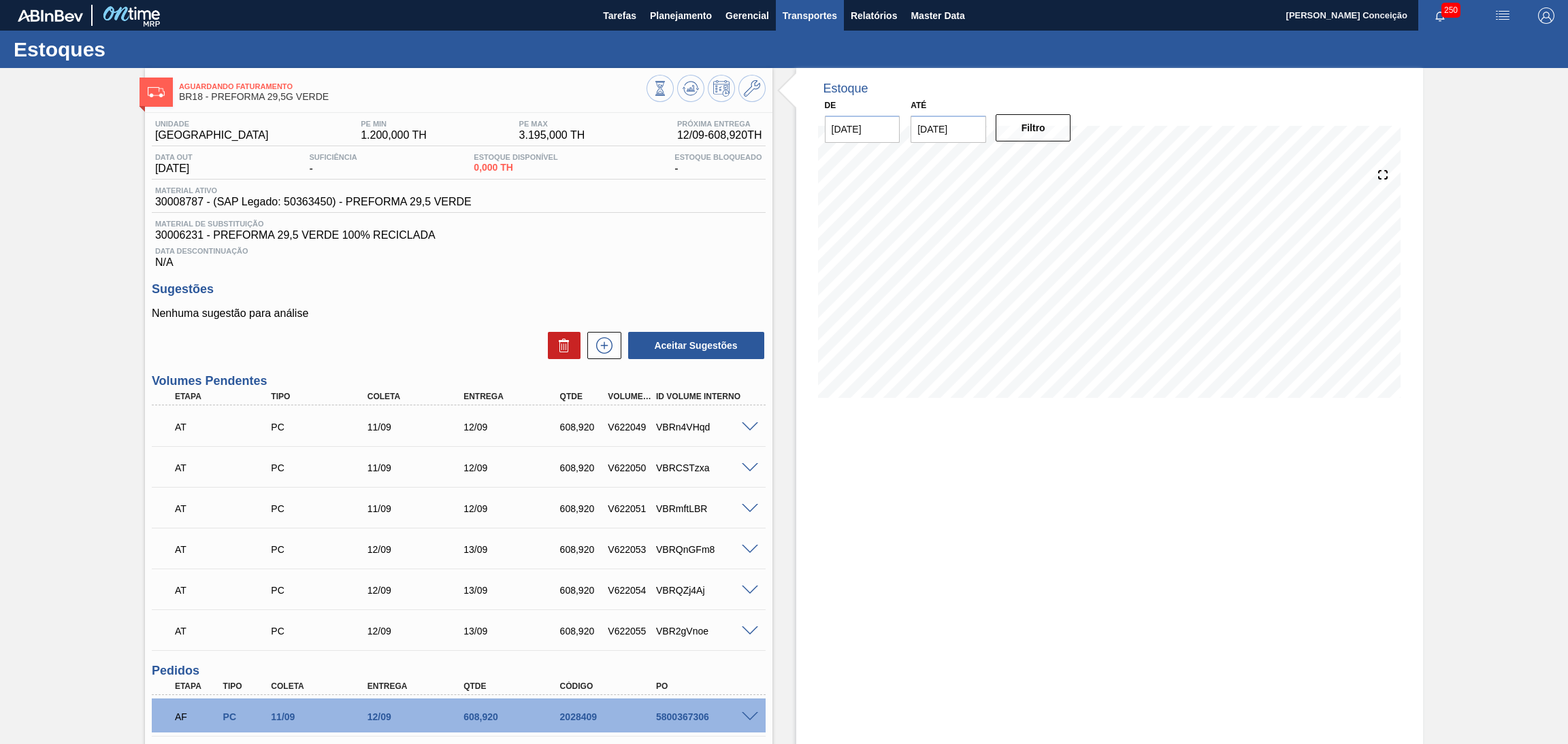
click at [803, 29] on button "Transportes" at bounding box center [810, 15] width 68 height 31
click at [791, 59] on li "Otimização de Carga" at bounding box center [809, 68] width 112 height 22
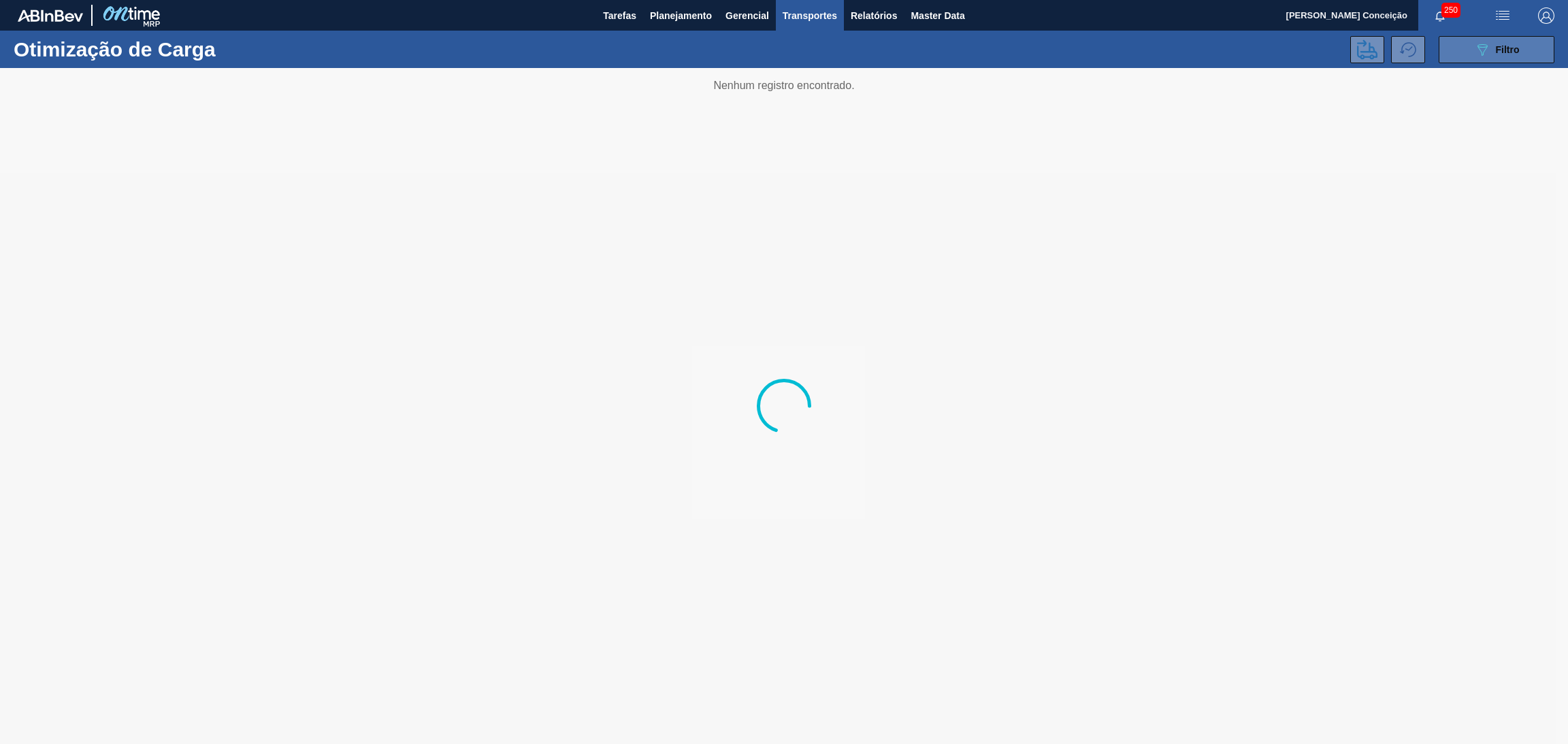
click at [1504, 38] on button "089F7B8B-B2A5-4AFE-B5C0-19BA573D28AC Filtro" at bounding box center [1496, 50] width 116 height 27
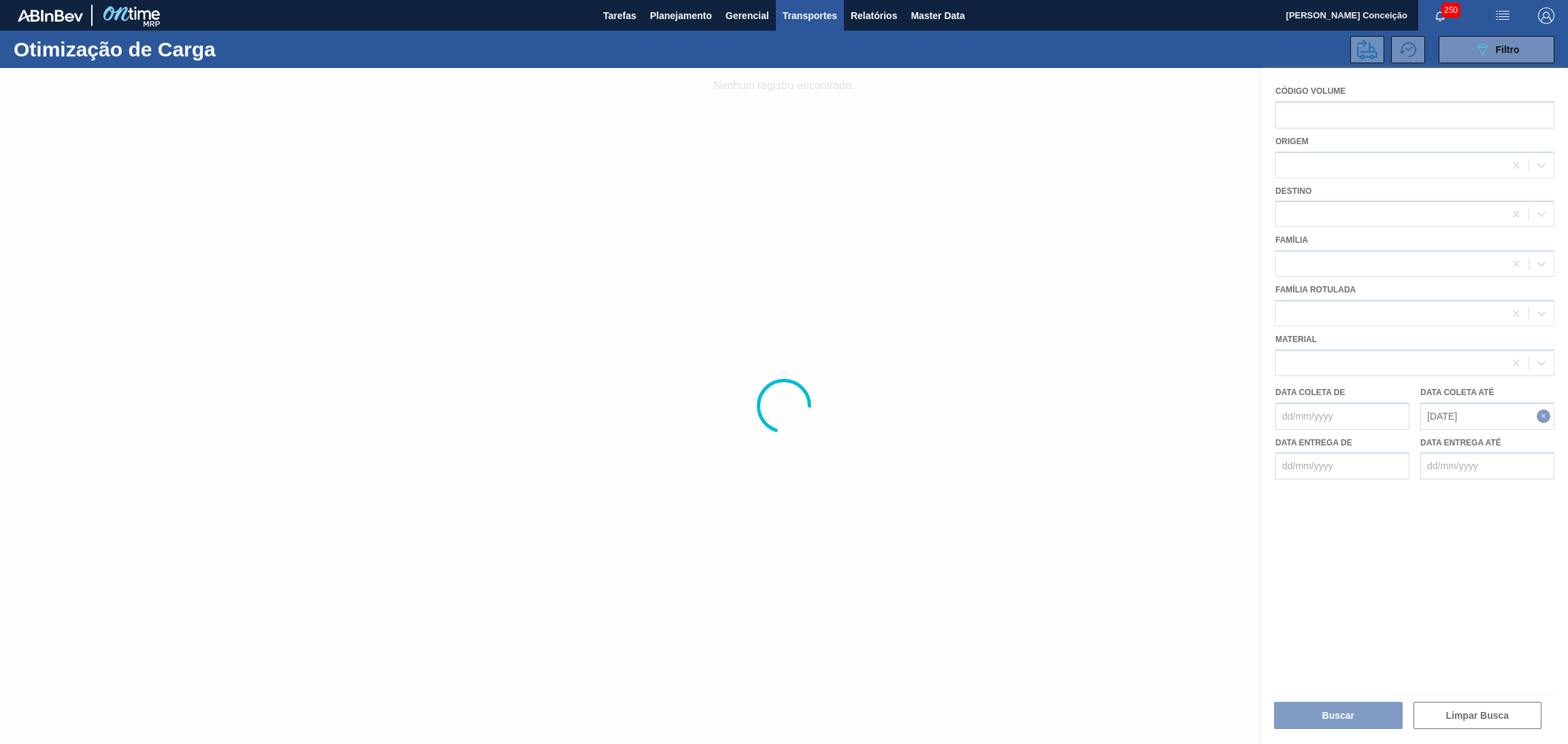
click at [1338, 519] on div at bounding box center [784, 406] width 1568 height 676
click at [1358, 541] on div at bounding box center [784, 406] width 1568 height 676
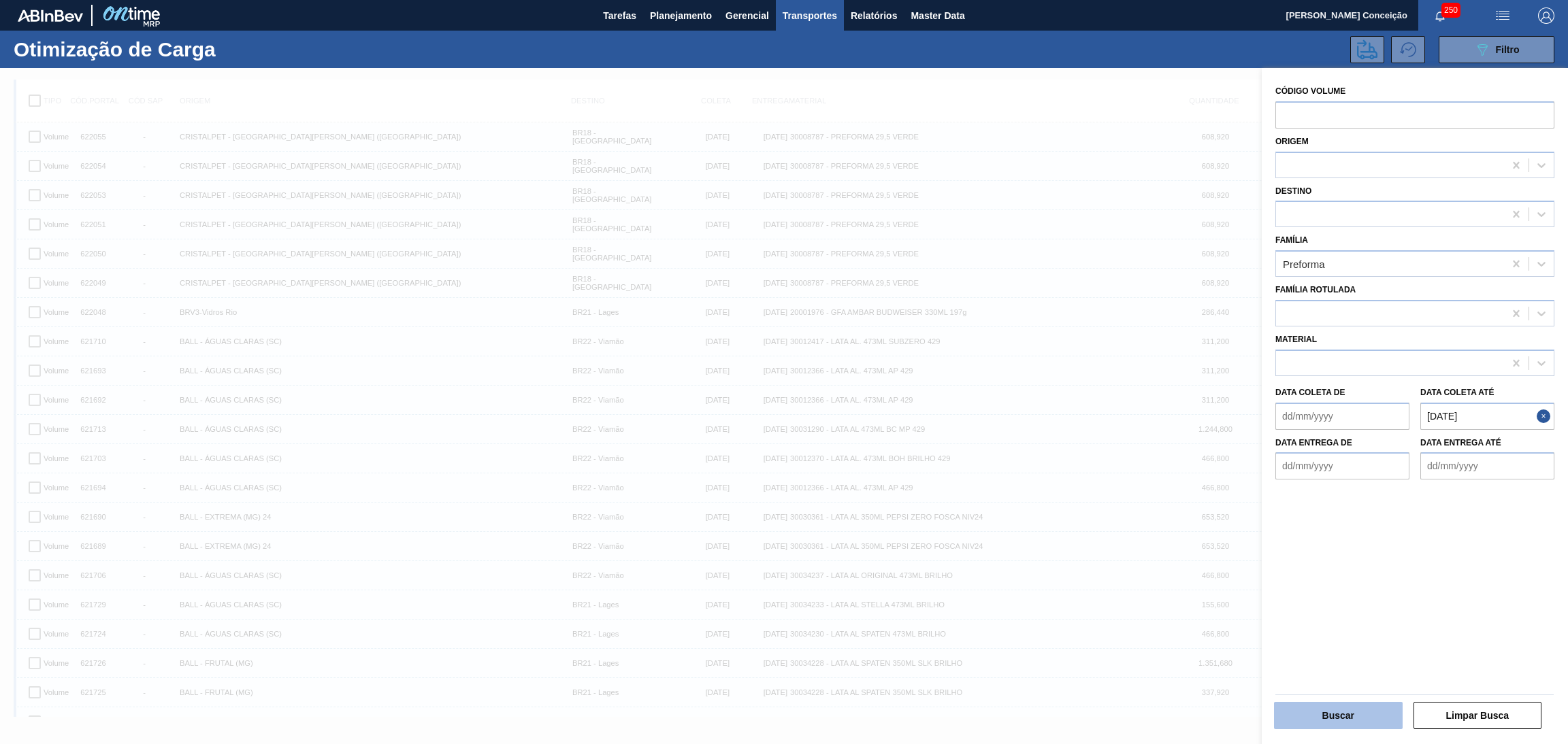
click at [1346, 712] on button "Buscar" at bounding box center [1338, 715] width 128 height 27
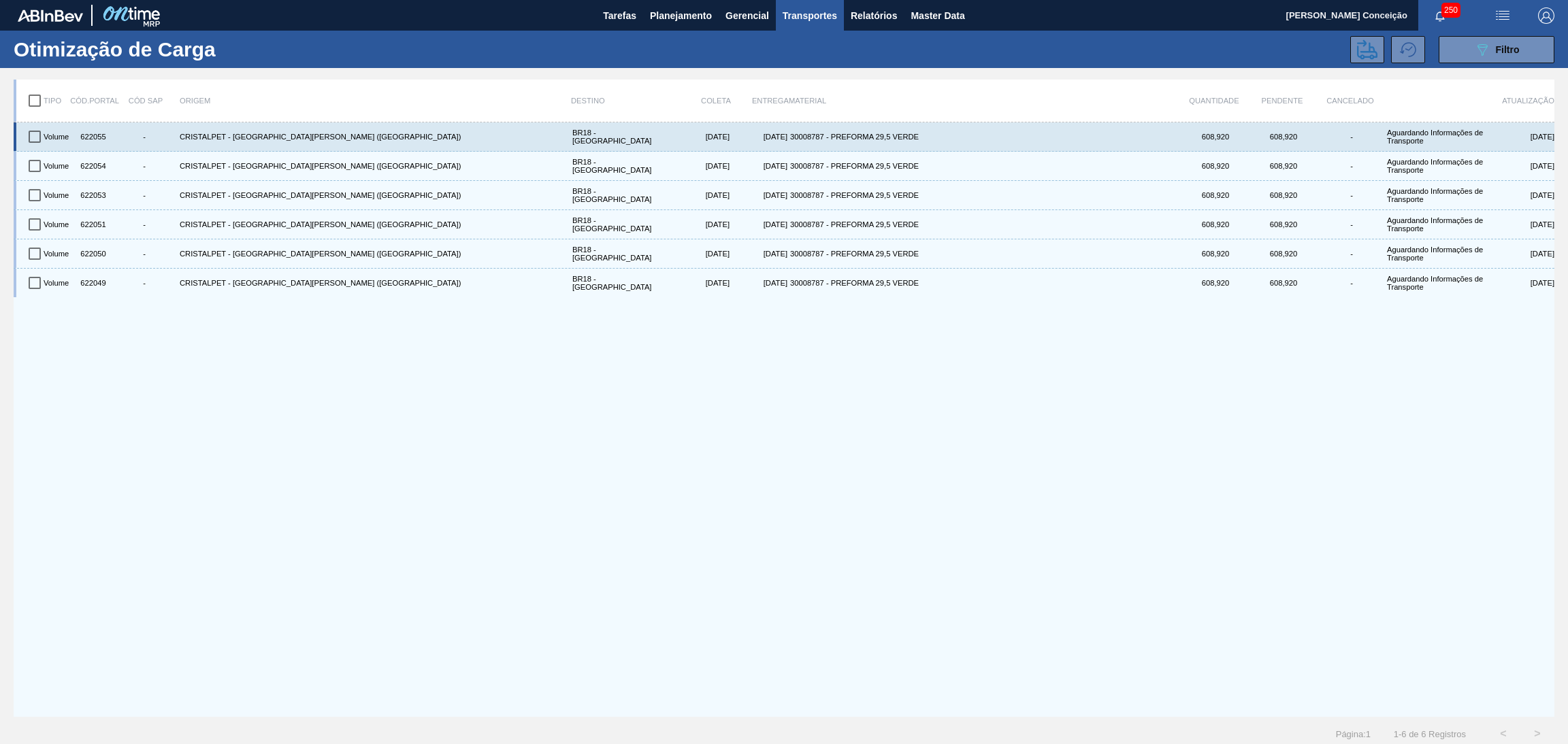
click at [94, 137] on div "622055" at bounding box center [91, 137] width 34 height 23
copy div "622055"
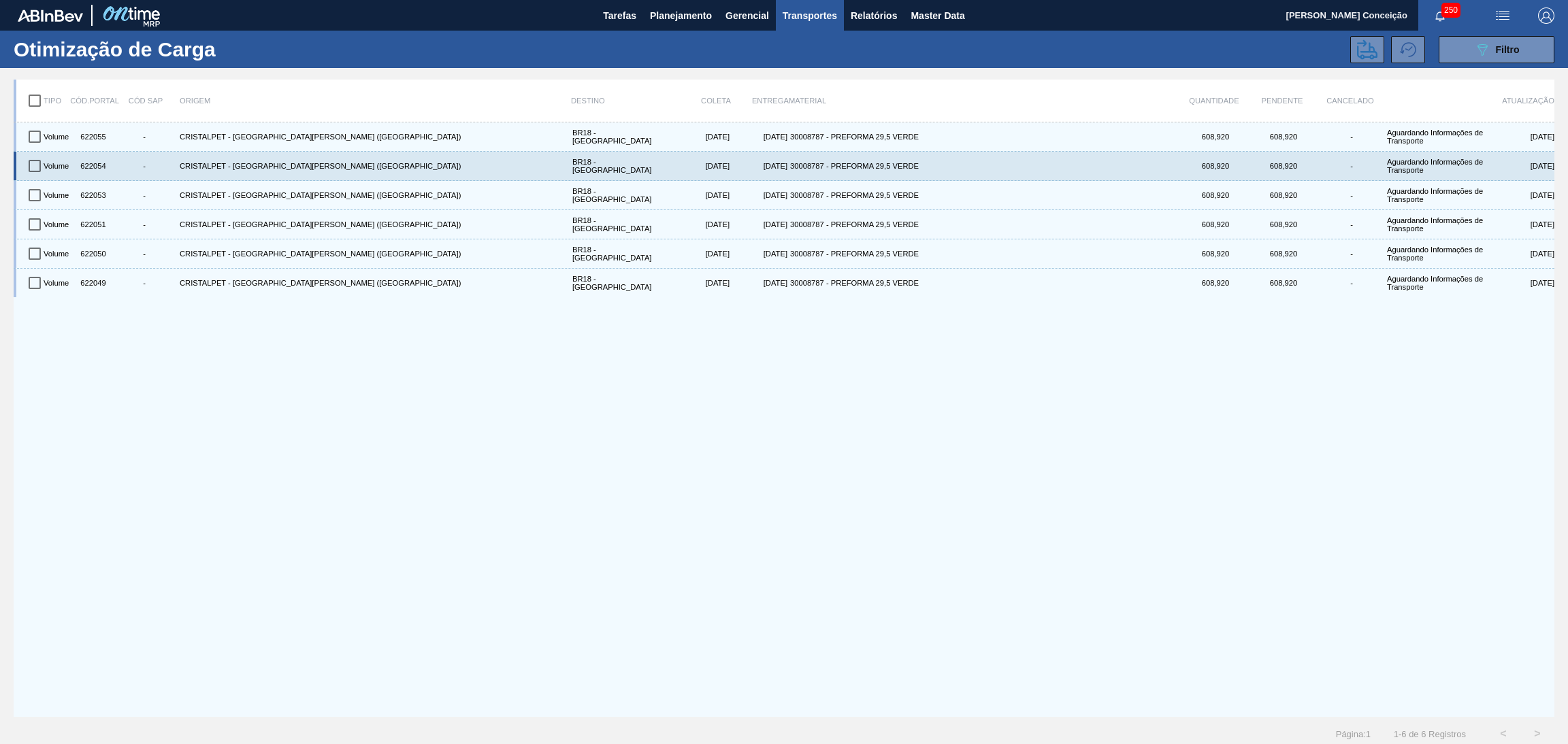
click at [83, 165] on div "622054" at bounding box center [91, 165] width 34 height 23
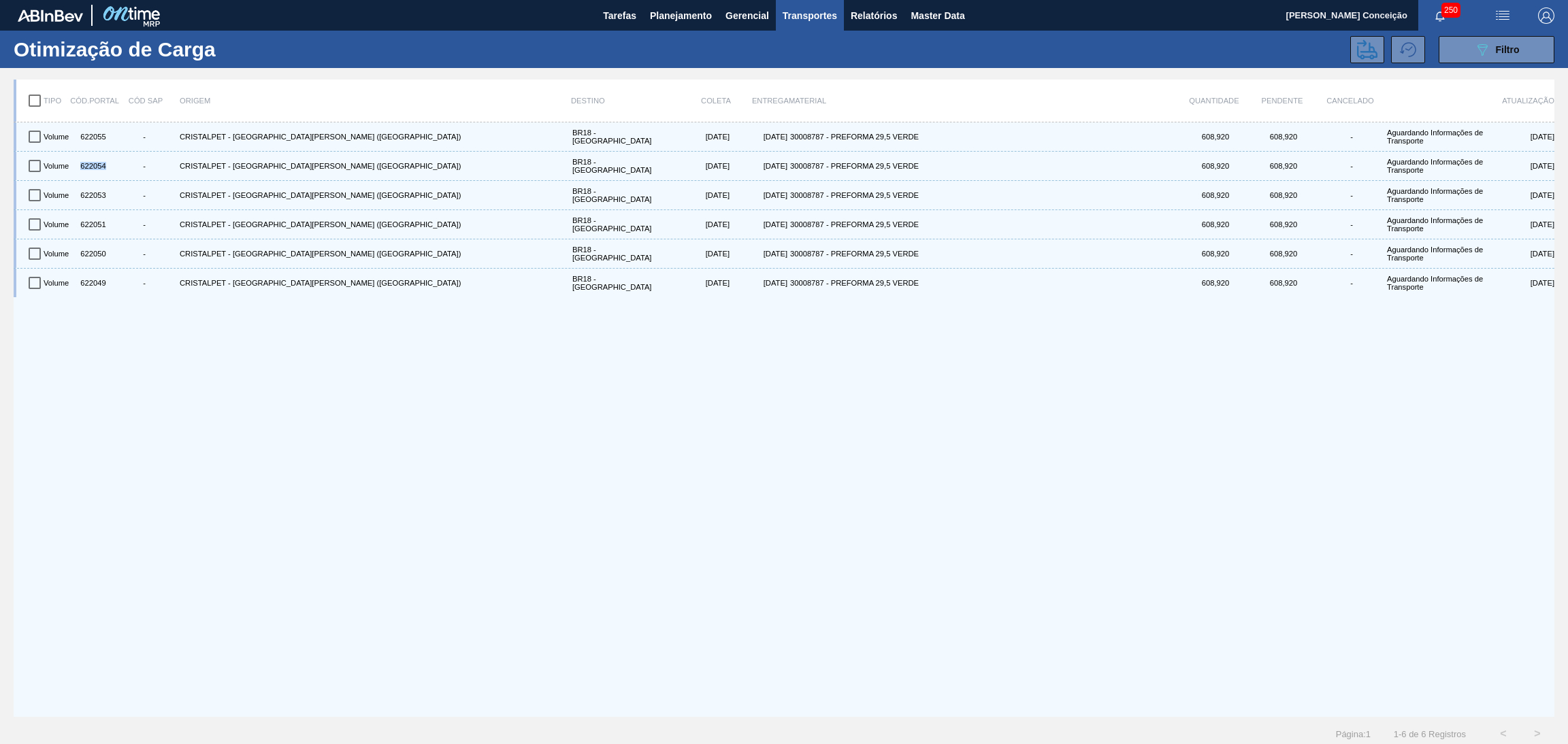
copy div "622054"
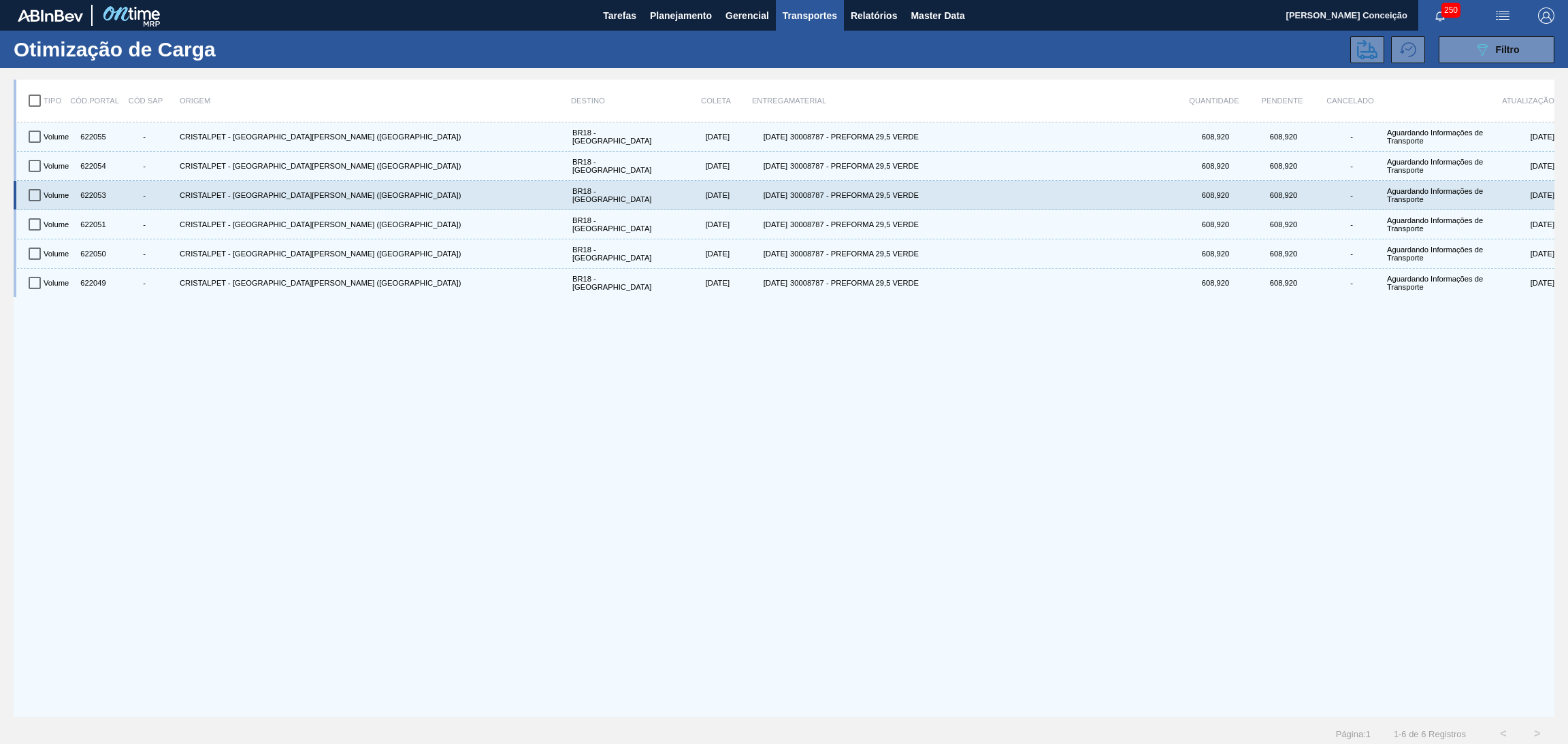
click at [96, 188] on div "622053" at bounding box center [91, 195] width 34 height 23
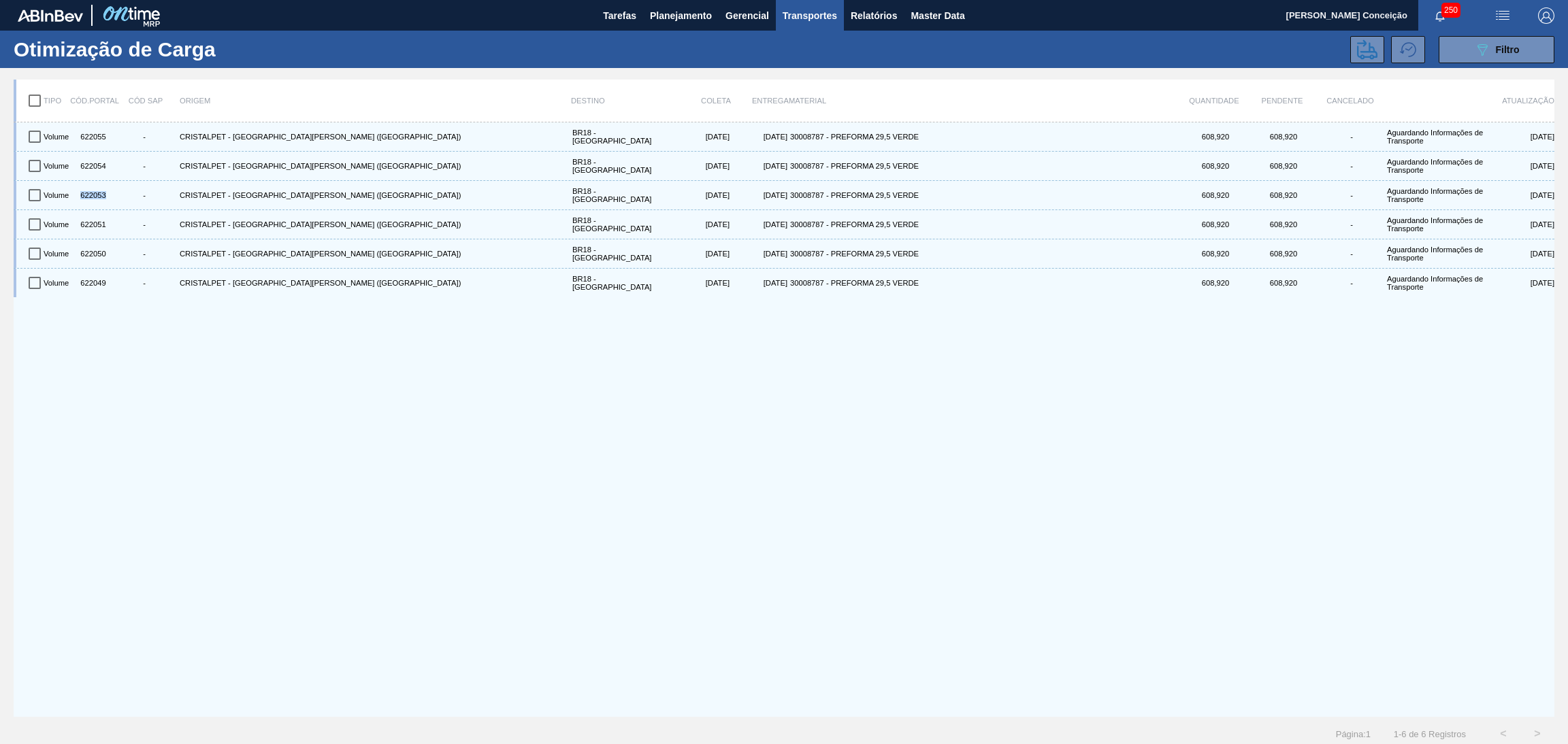
copy div "622053"
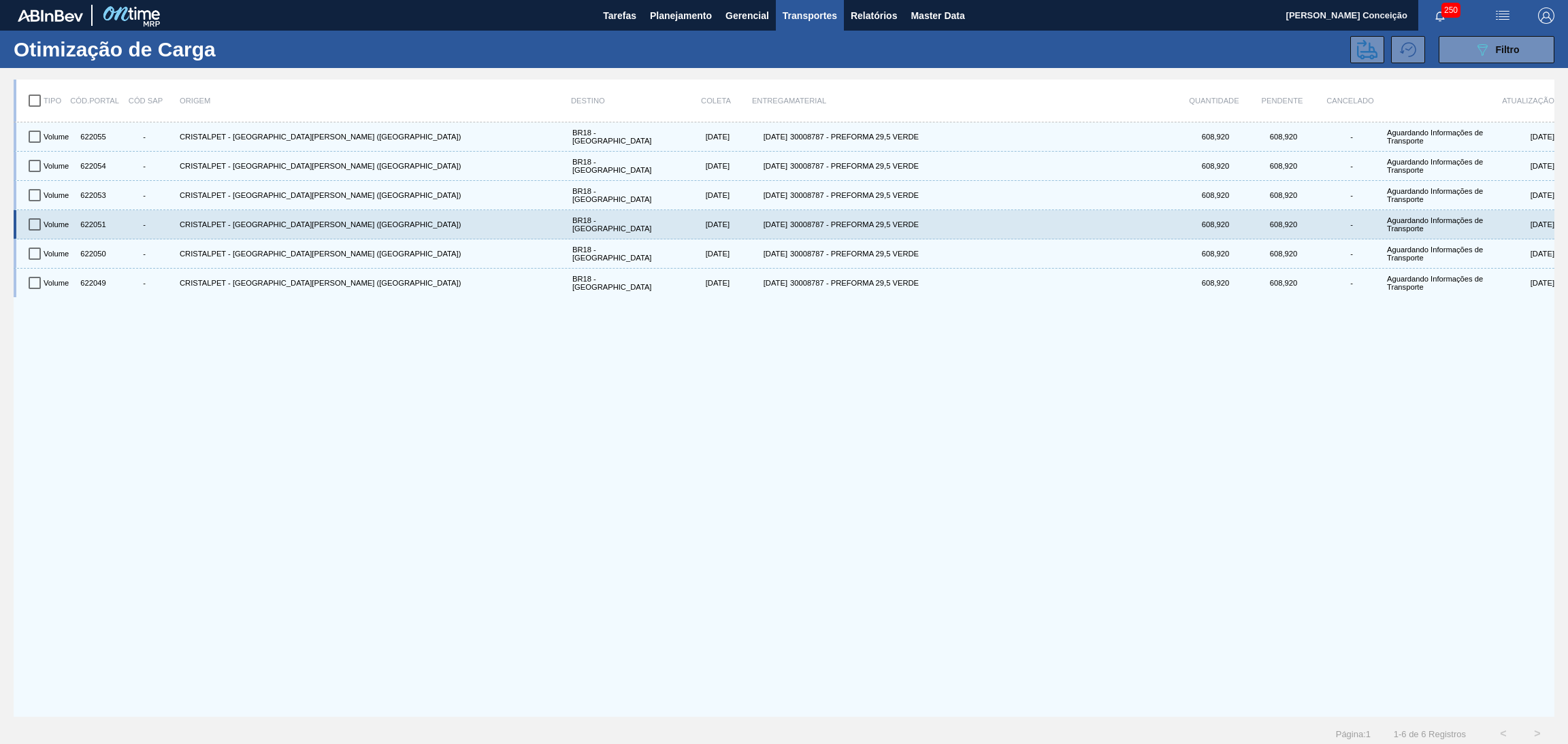
click at [83, 228] on div "622051" at bounding box center [91, 224] width 34 height 23
copy div "622051"
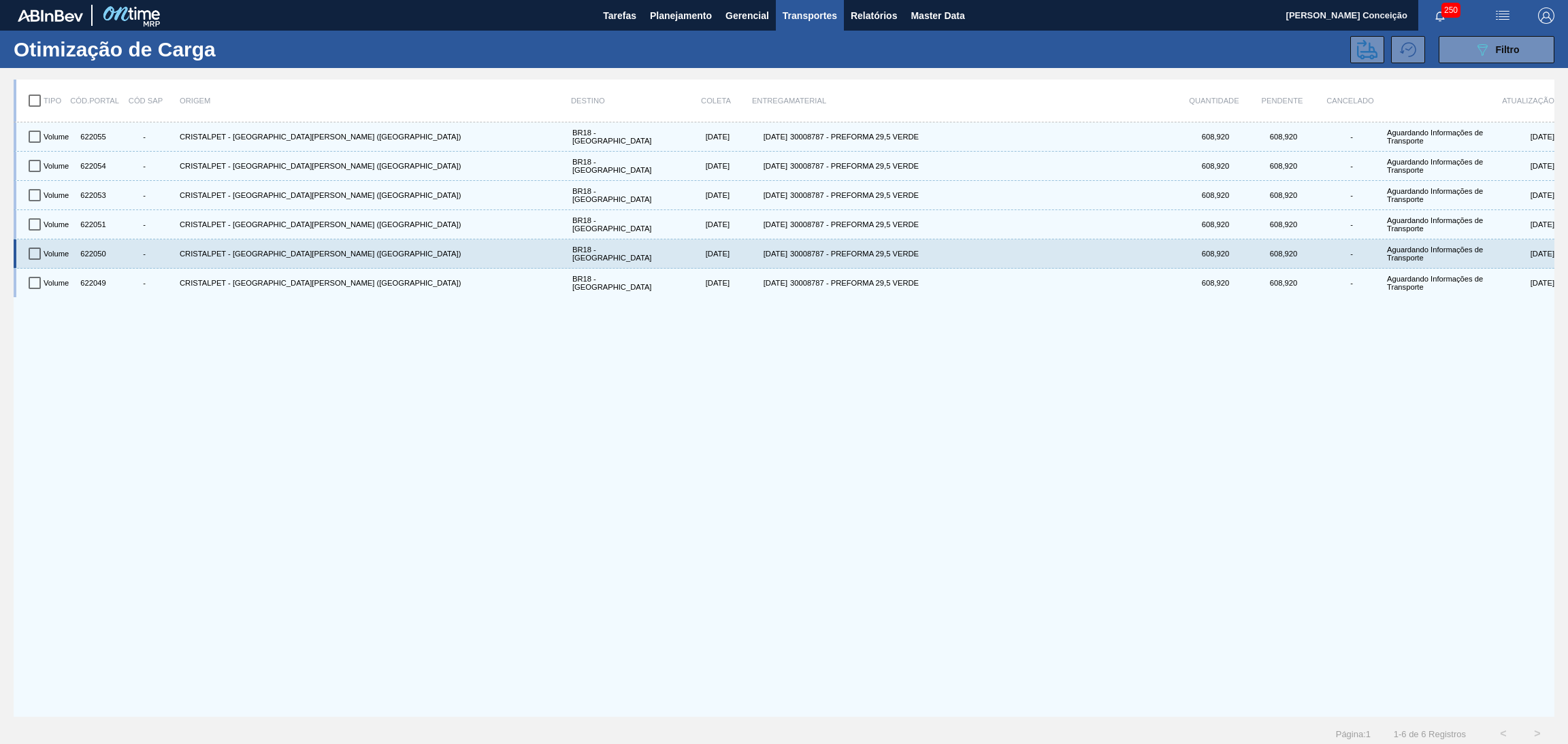
click at [94, 249] on div "622050" at bounding box center [91, 254] width 34 height 23
click at [94, 250] on div "622050" at bounding box center [91, 254] width 34 height 23
click at [95, 251] on div "622050" at bounding box center [91, 254] width 34 height 23
copy div "622050"
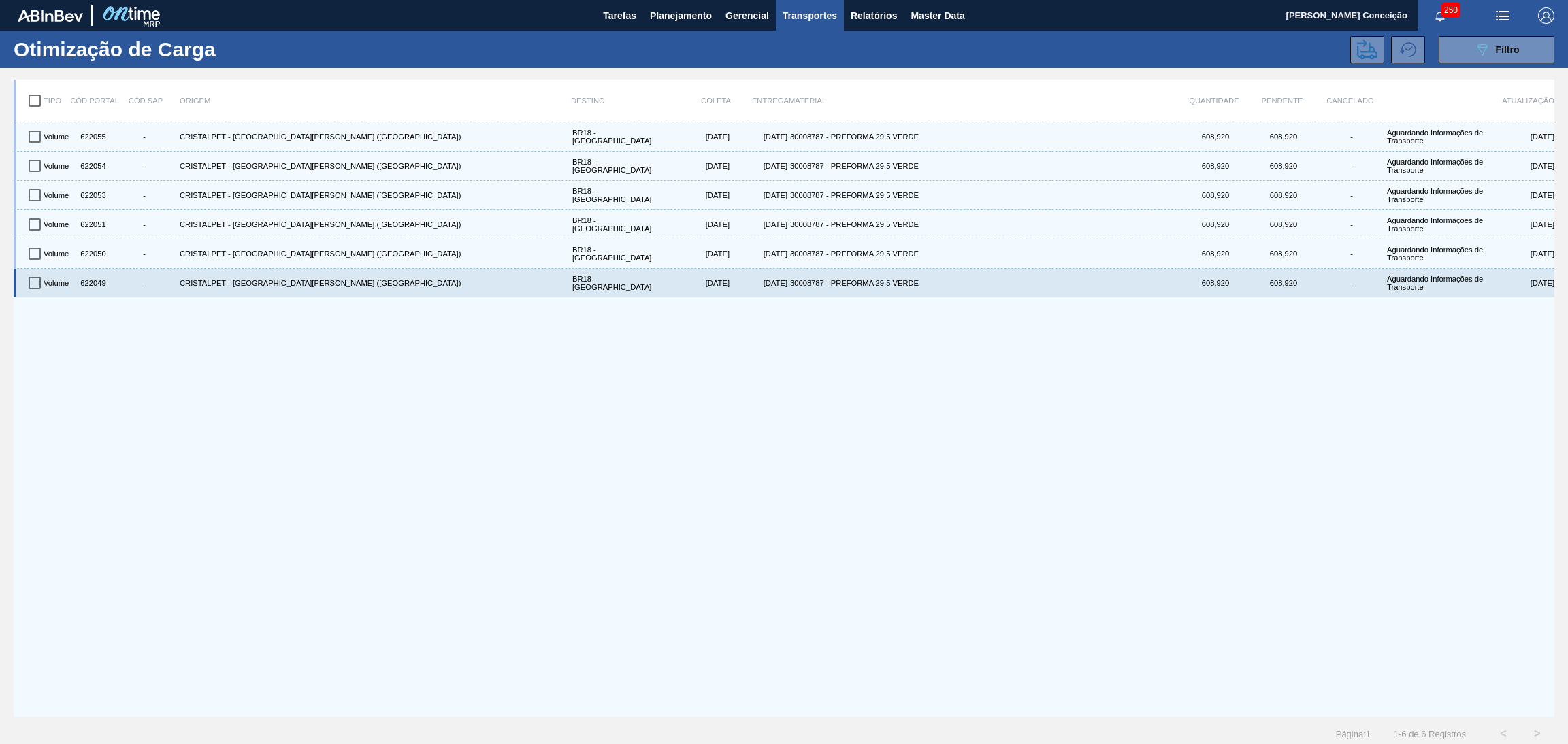
click at [92, 282] on div "622049" at bounding box center [91, 282] width 34 height 23
copy div "622049"
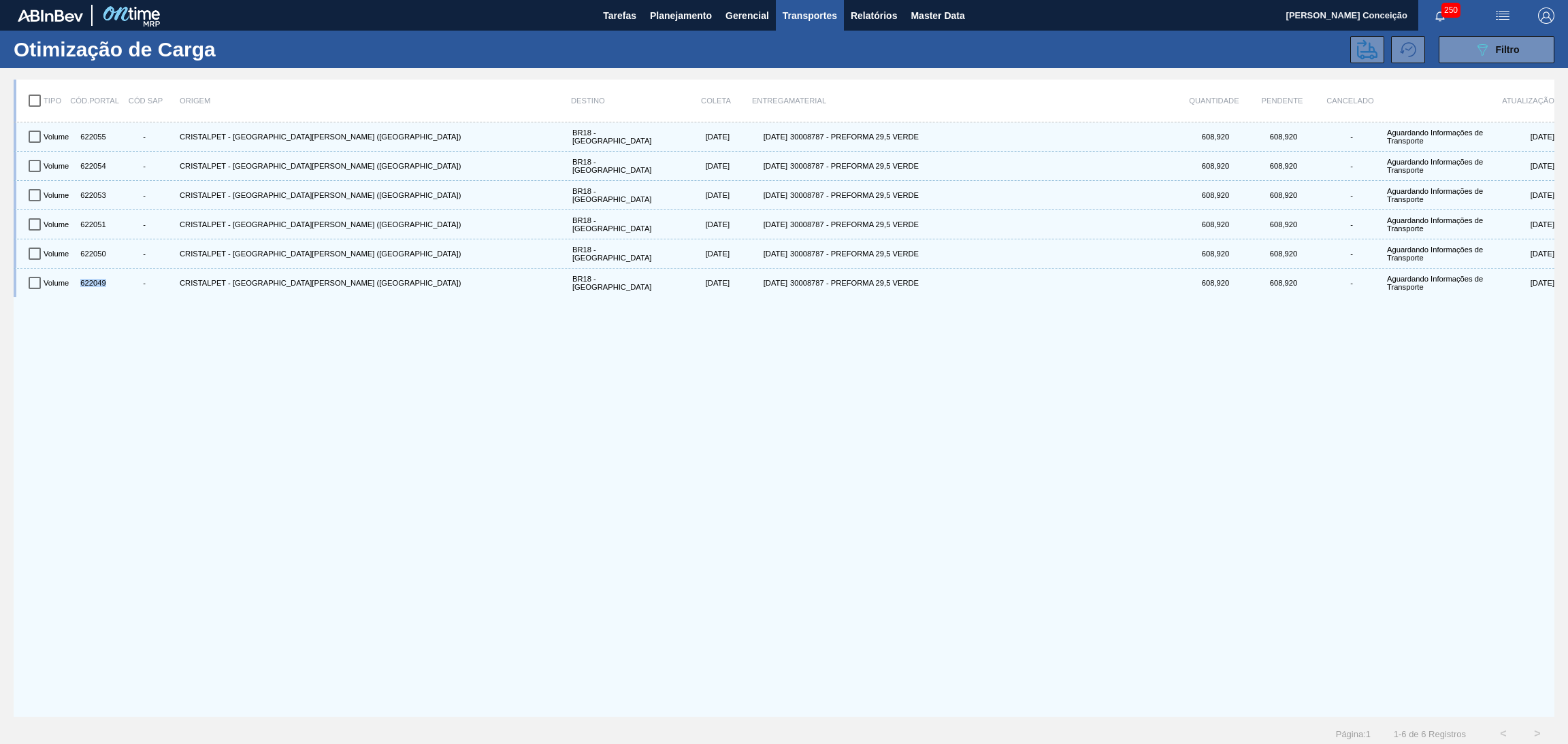
click at [33, 94] on input "checkbox" at bounding box center [35, 100] width 29 height 29
checkbox input "true"
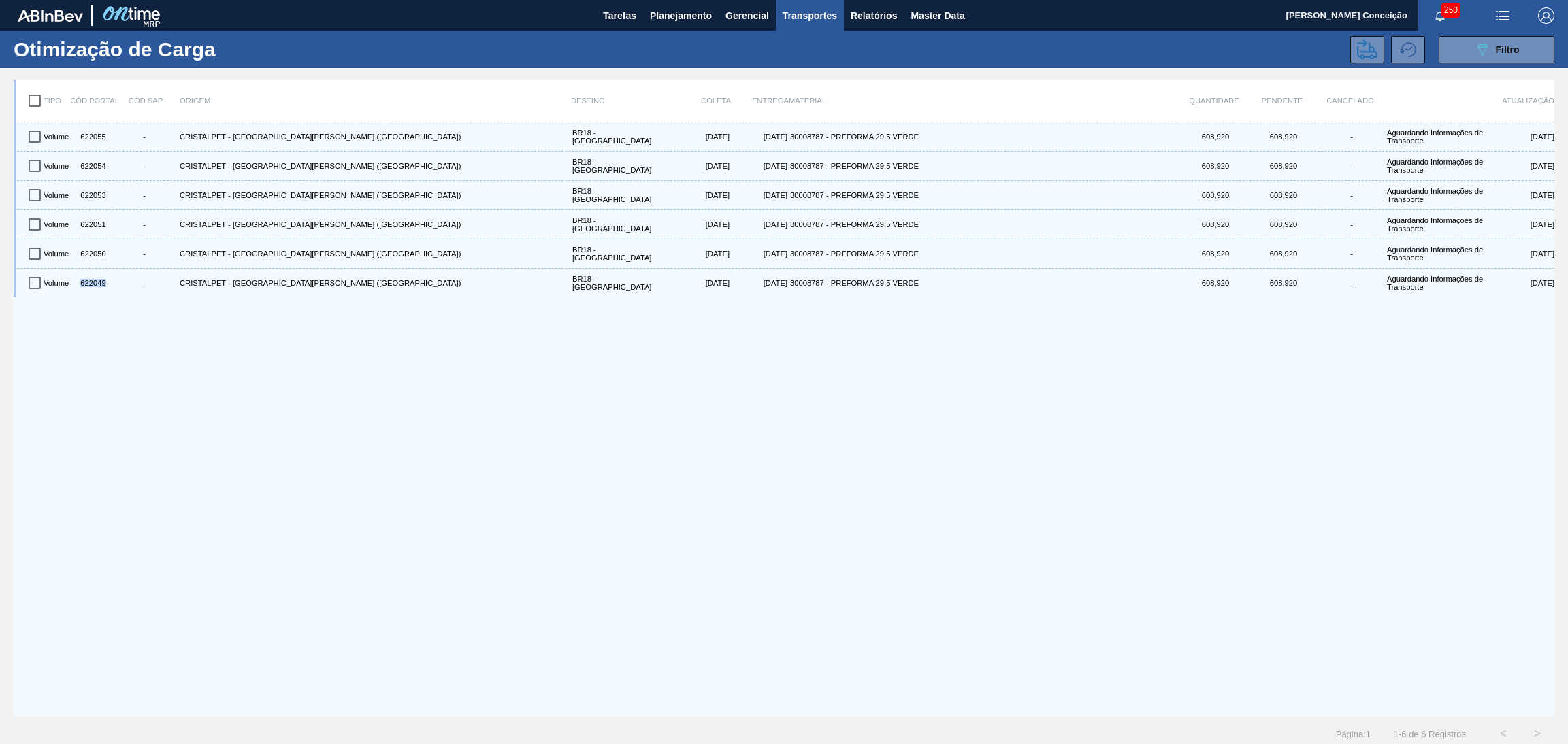
checkbox input "true"
click at [1370, 50] on icon at bounding box center [1367, 49] width 20 height 20
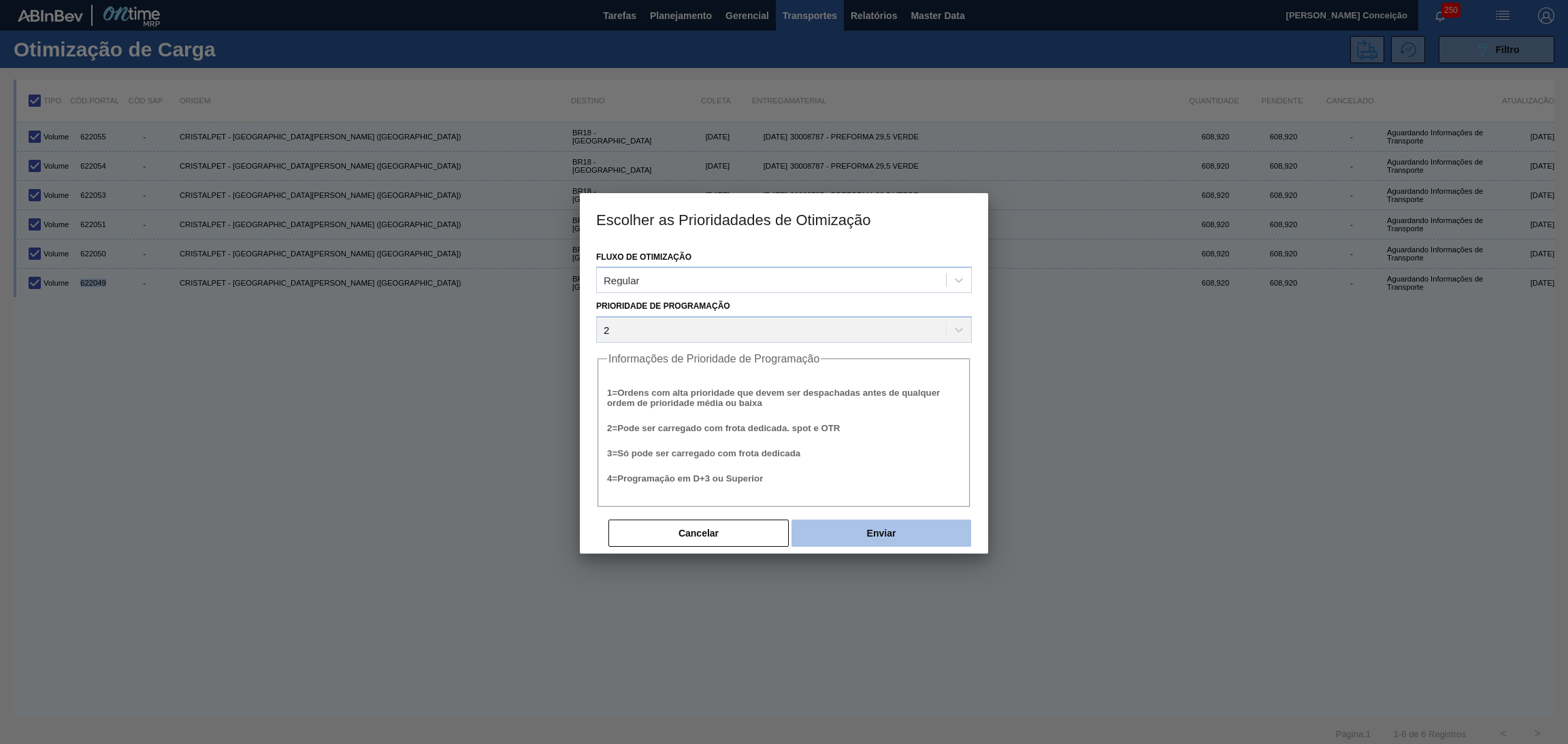
click at [864, 533] on button "Enviar" at bounding box center [881, 533] width 180 height 27
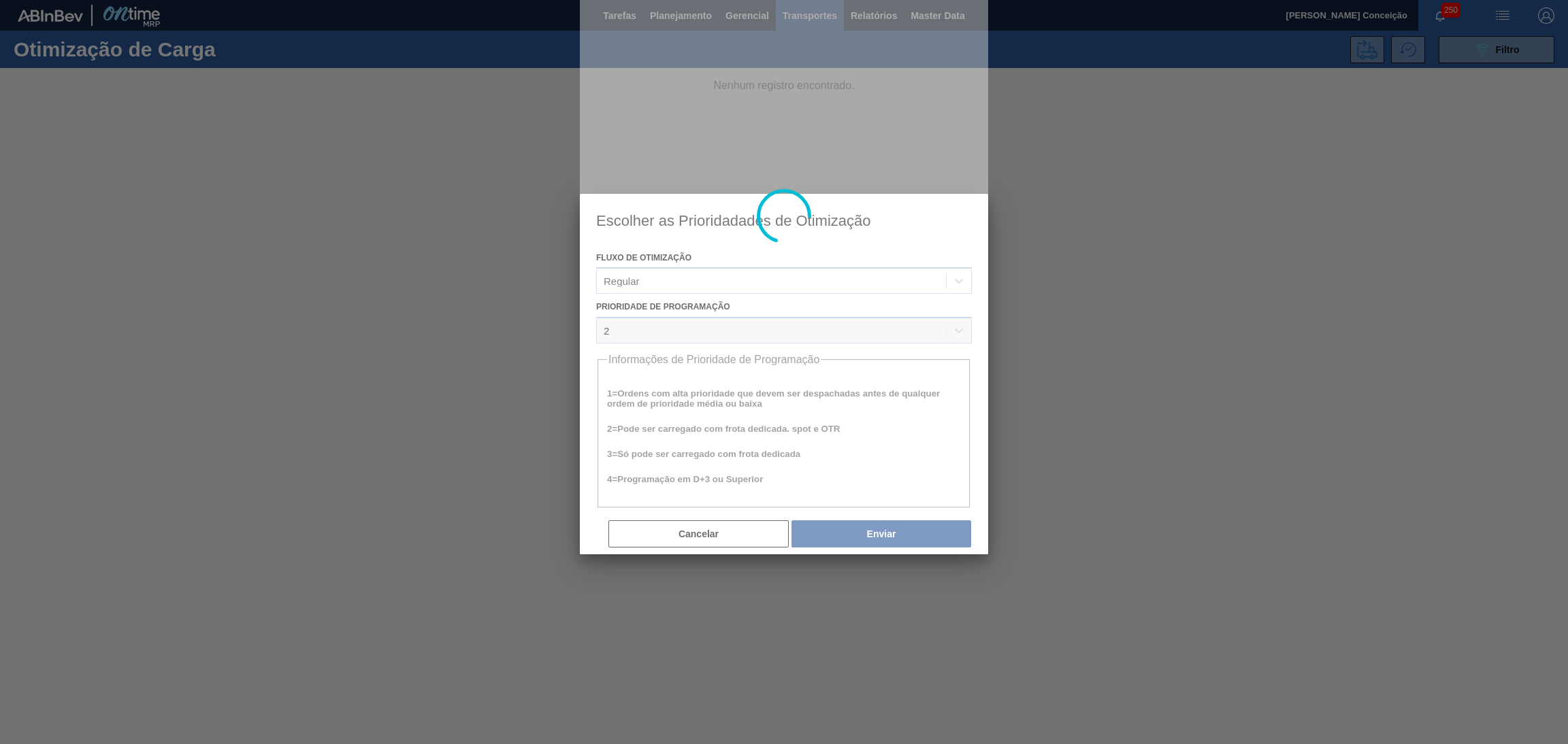
click at [1089, 523] on div at bounding box center [784, 372] width 1568 height 744
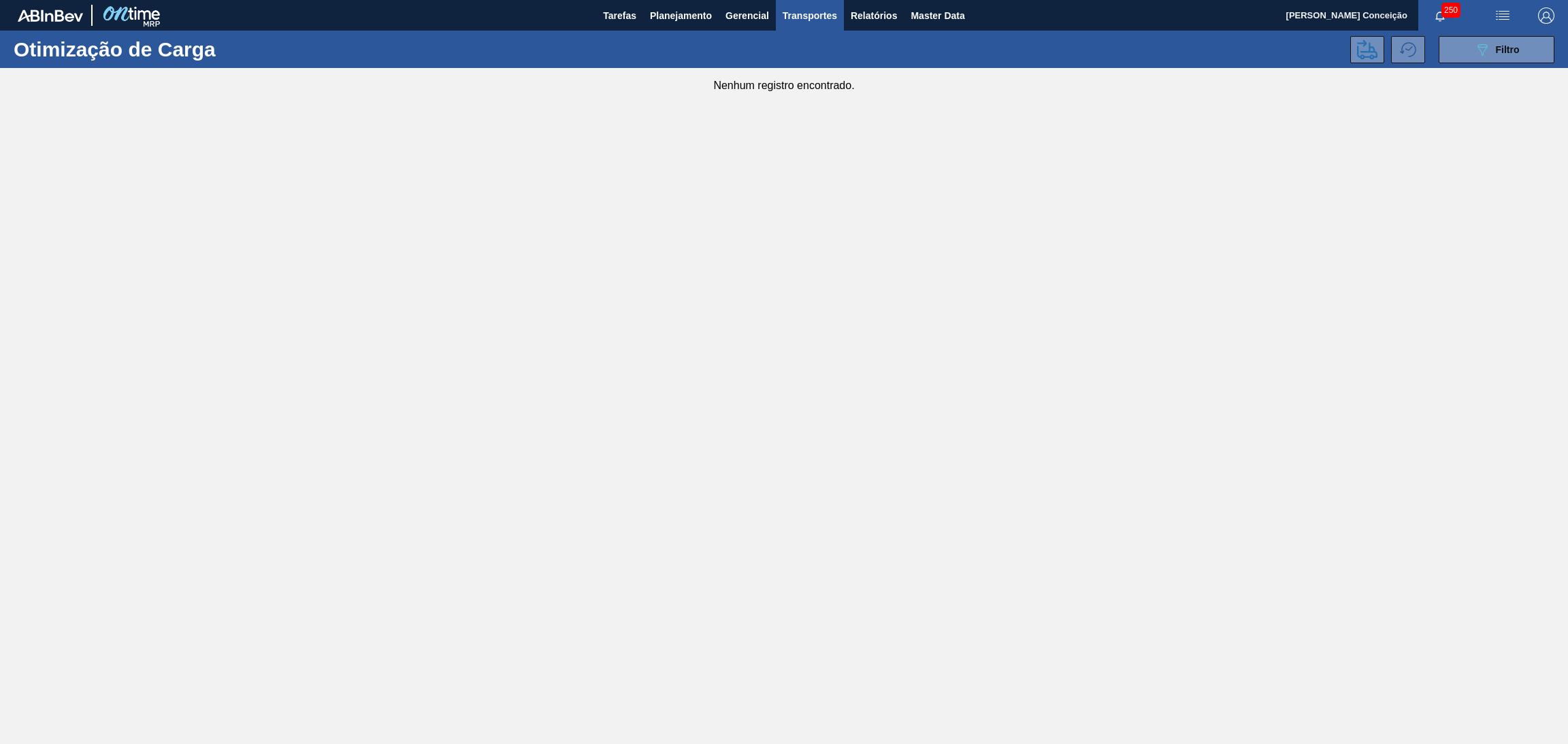
click at [636, 338] on main "Tarefas Planejamento Gerencial Transportes Relatórios Master Data Aline Apareci…" at bounding box center [784, 372] width 1568 height 744
click at [672, 23] on button "Planejamento" at bounding box center [681, 15] width 76 height 31
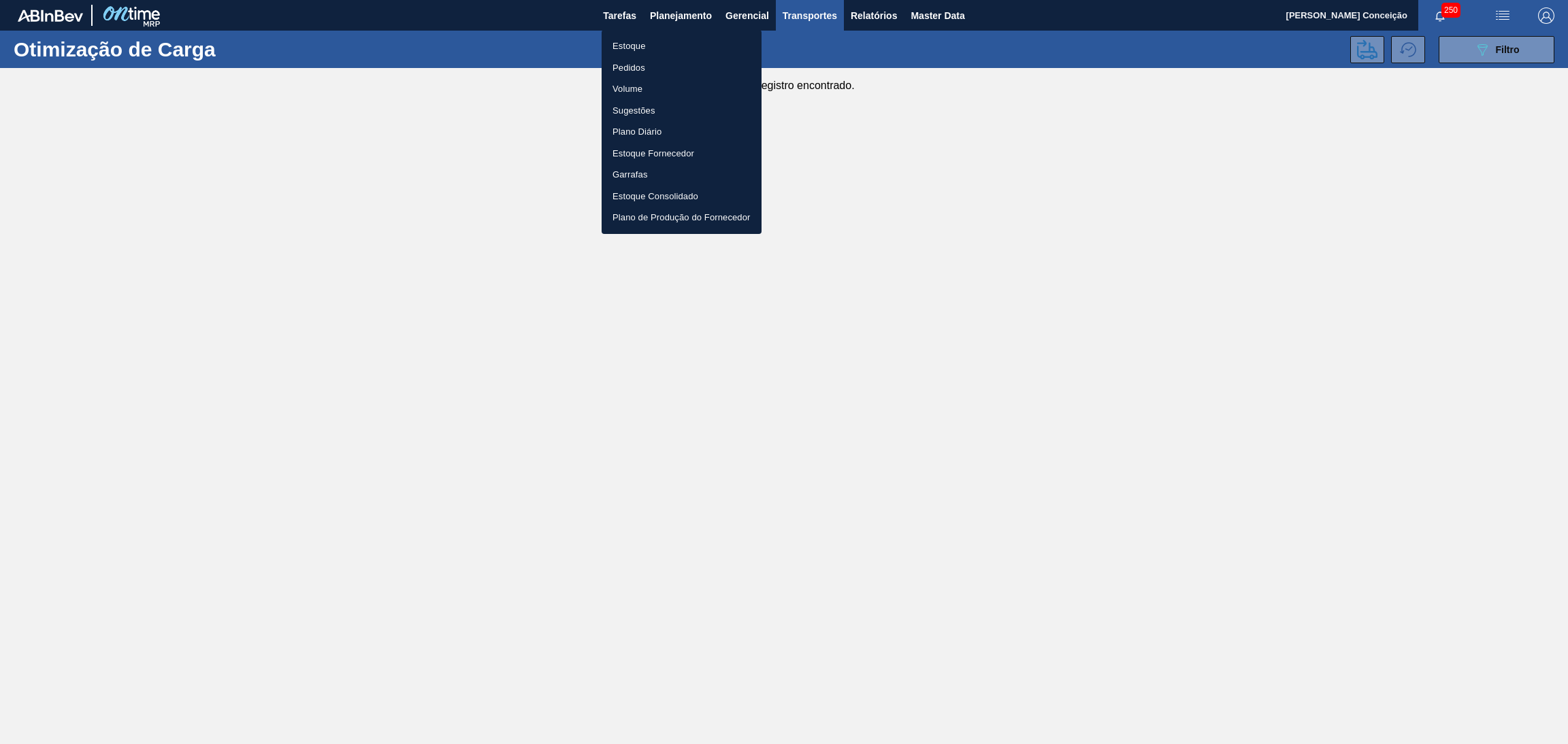
click at [636, 51] on li "Estoque" at bounding box center [682, 46] width 160 height 22
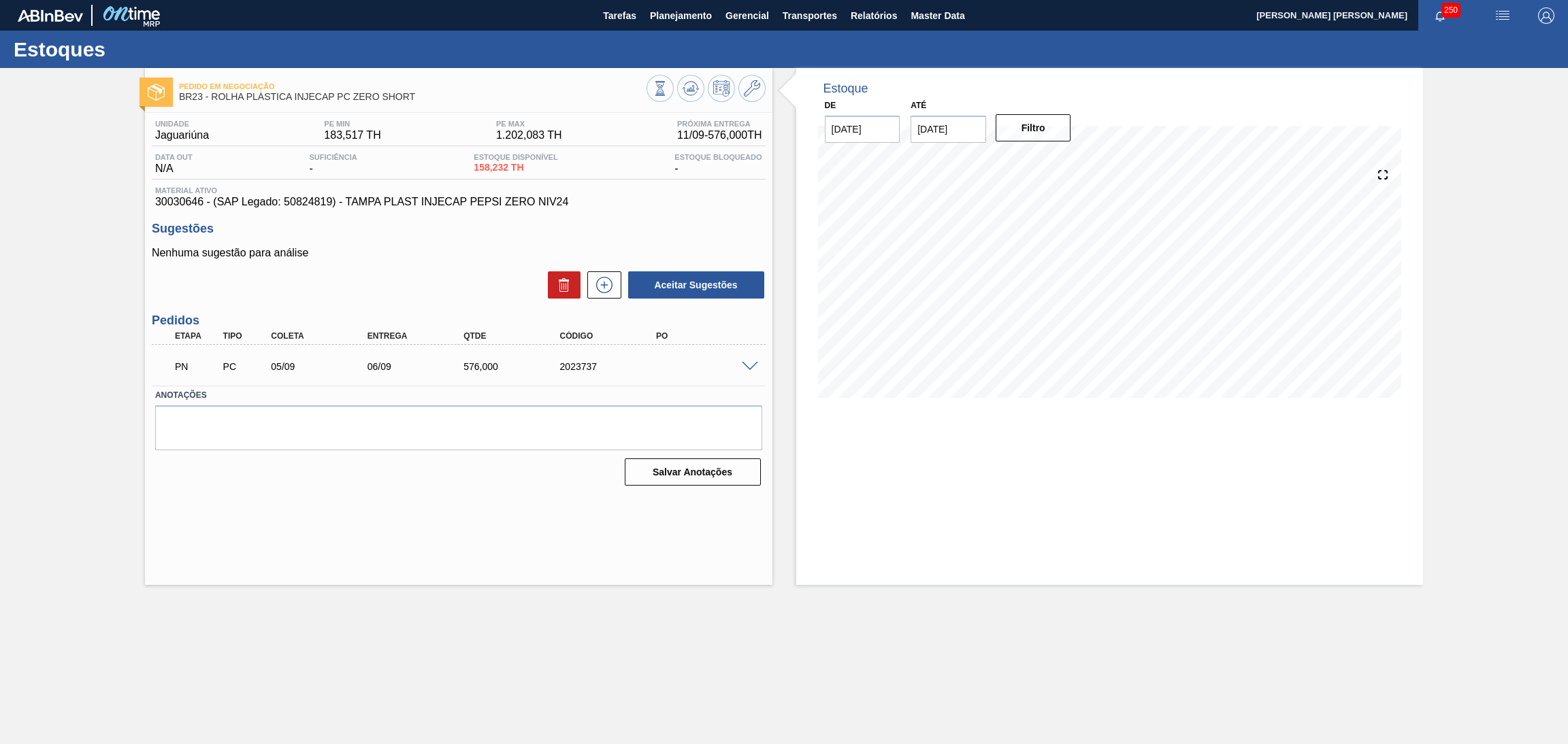
click at [431, 276] on div "Aceitar Sugestões" at bounding box center [459, 286] width 614 height 30
click at [694, 96] on icon at bounding box center [691, 88] width 17 height 17
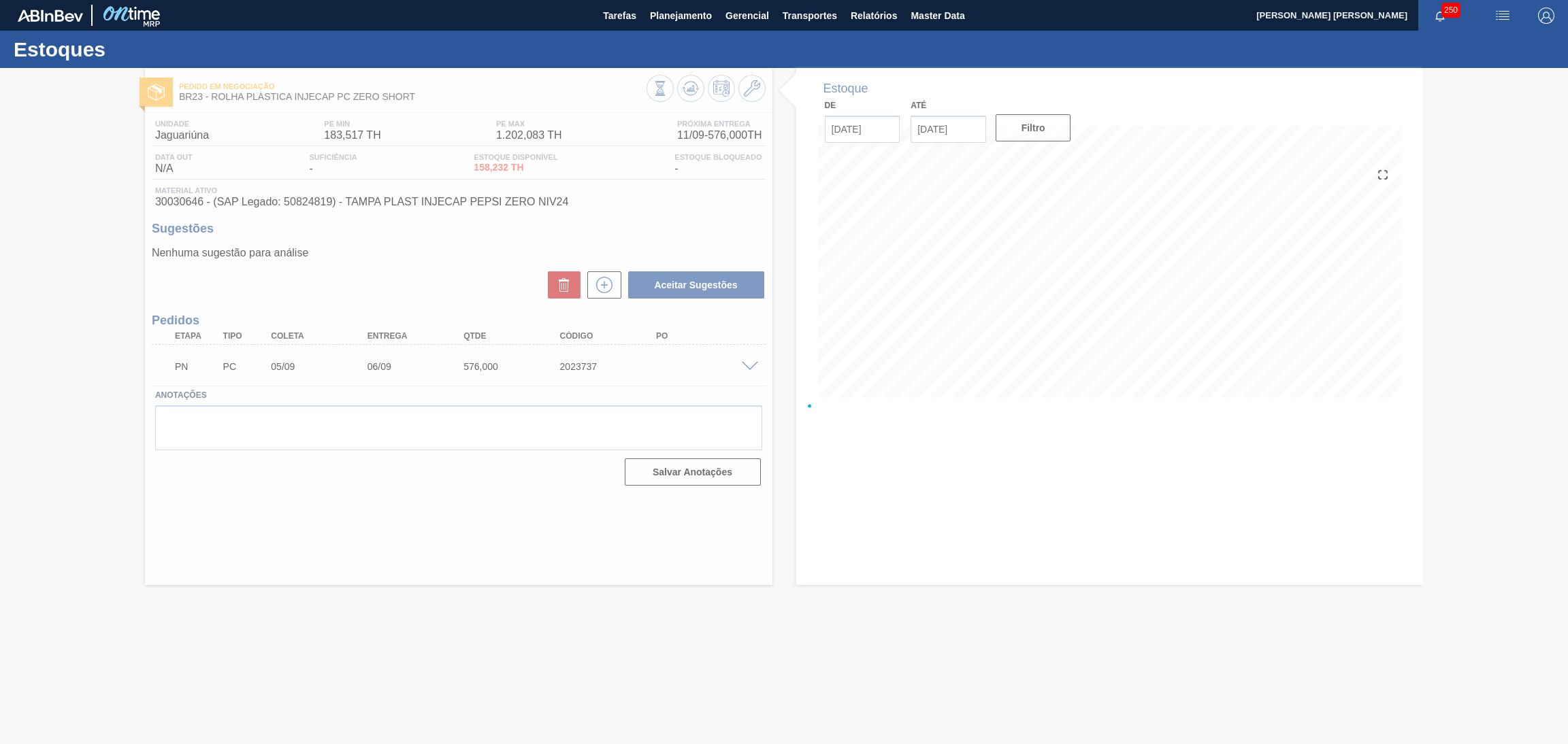
click at [430, 262] on div at bounding box center [784, 406] width 1568 height 676
click at [750, 365] on div at bounding box center [784, 406] width 1568 height 676
click at [691, 190] on div at bounding box center [784, 406] width 1568 height 676
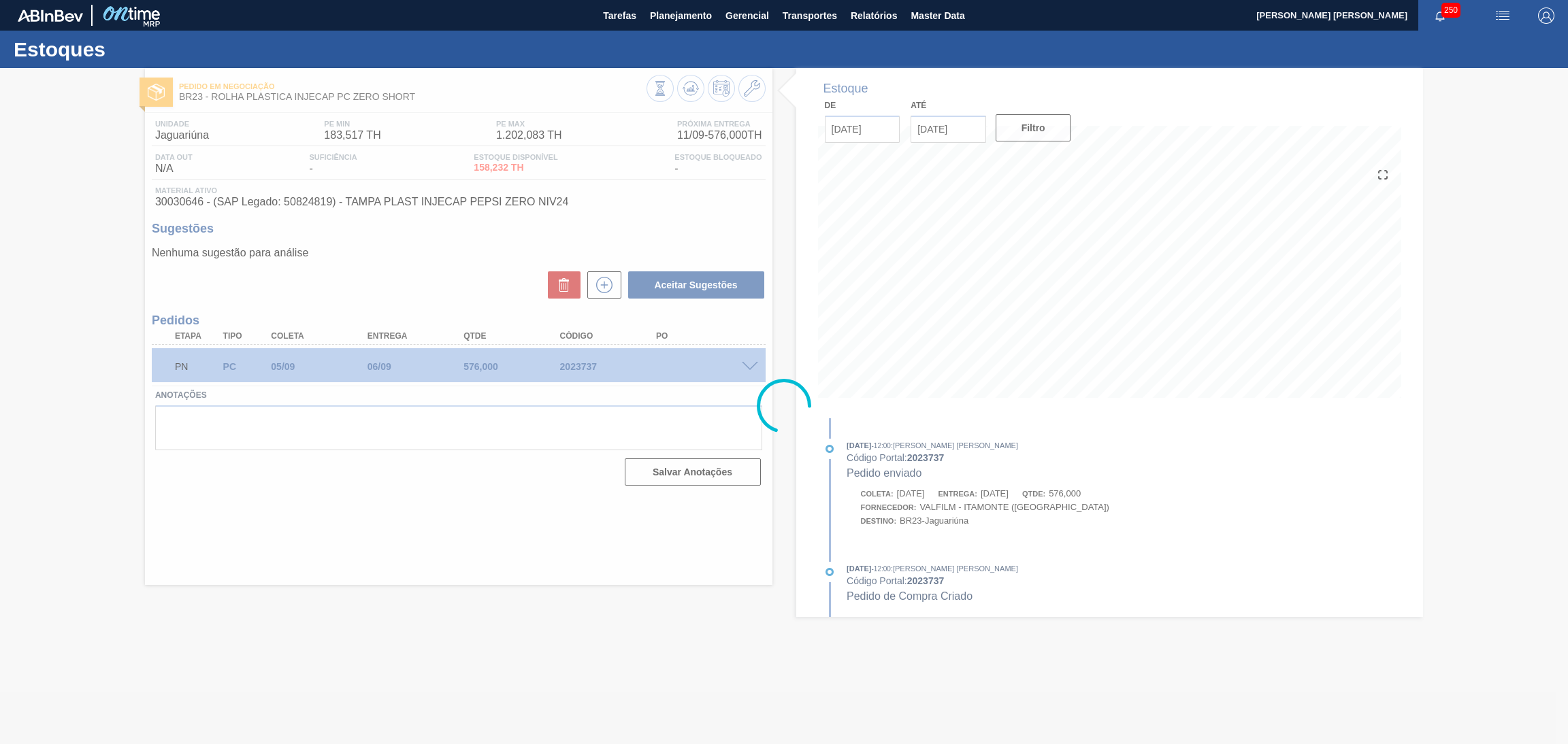
click at [926, 291] on div at bounding box center [784, 406] width 1568 height 676
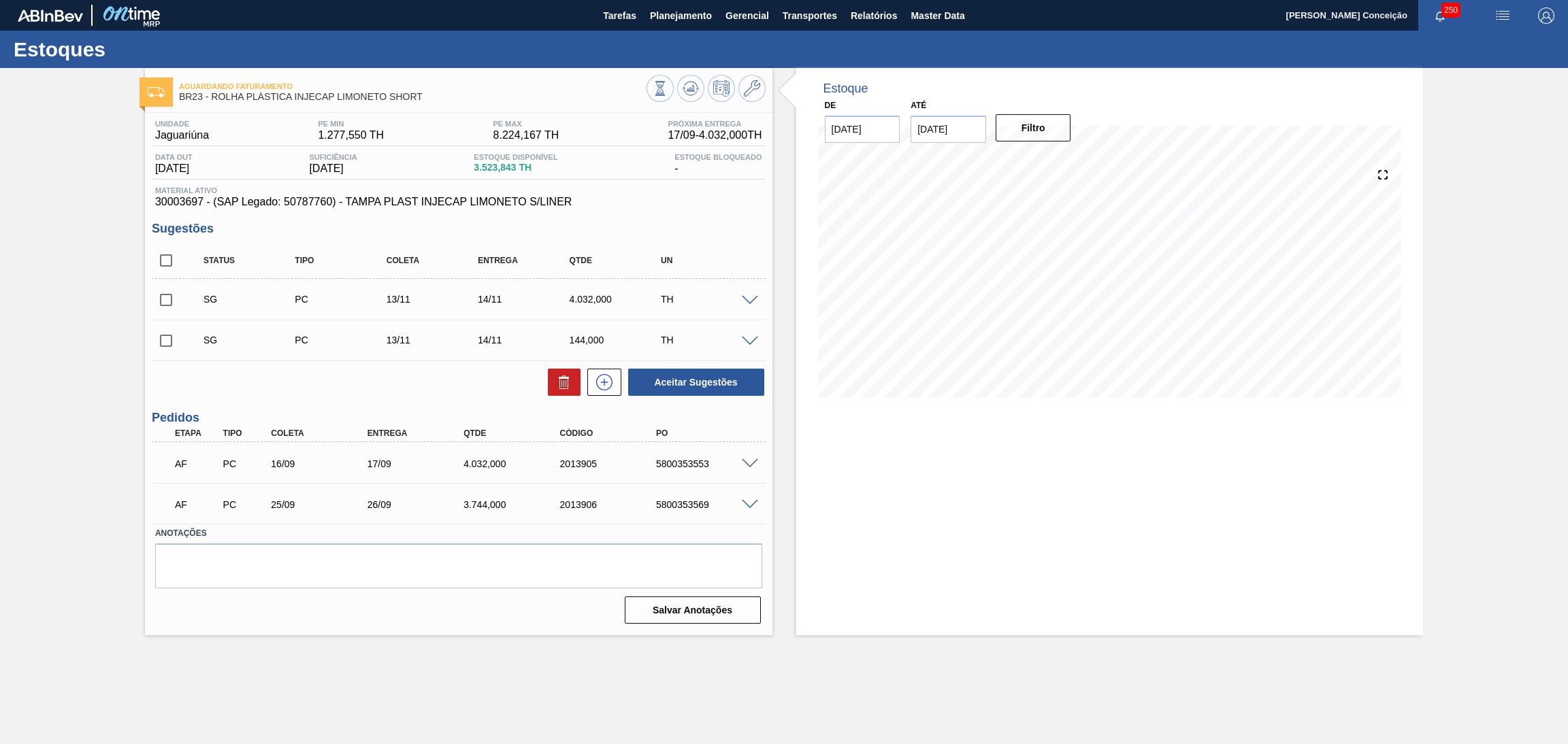
click at [684, 103] on div at bounding box center [707, 90] width 119 height 31
click at [684, 94] on icon at bounding box center [691, 88] width 17 height 17
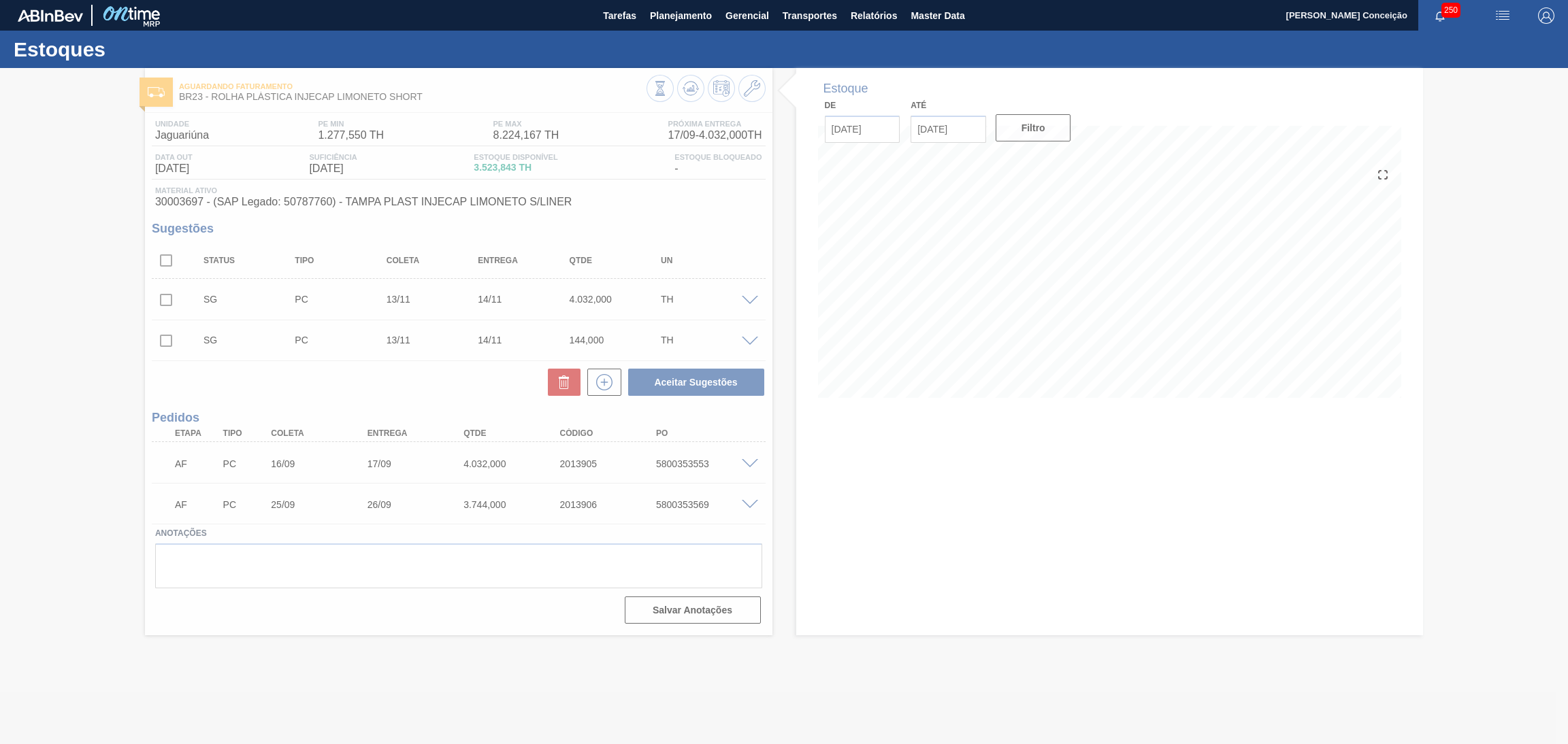
click at [809, 592] on div at bounding box center [784, 406] width 1568 height 676
click at [908, 458] on div at bounding box center [784, 406] width 1568 height 676
click at [818, 489] on div at bounding box center [784, 406] width 1568 height 676
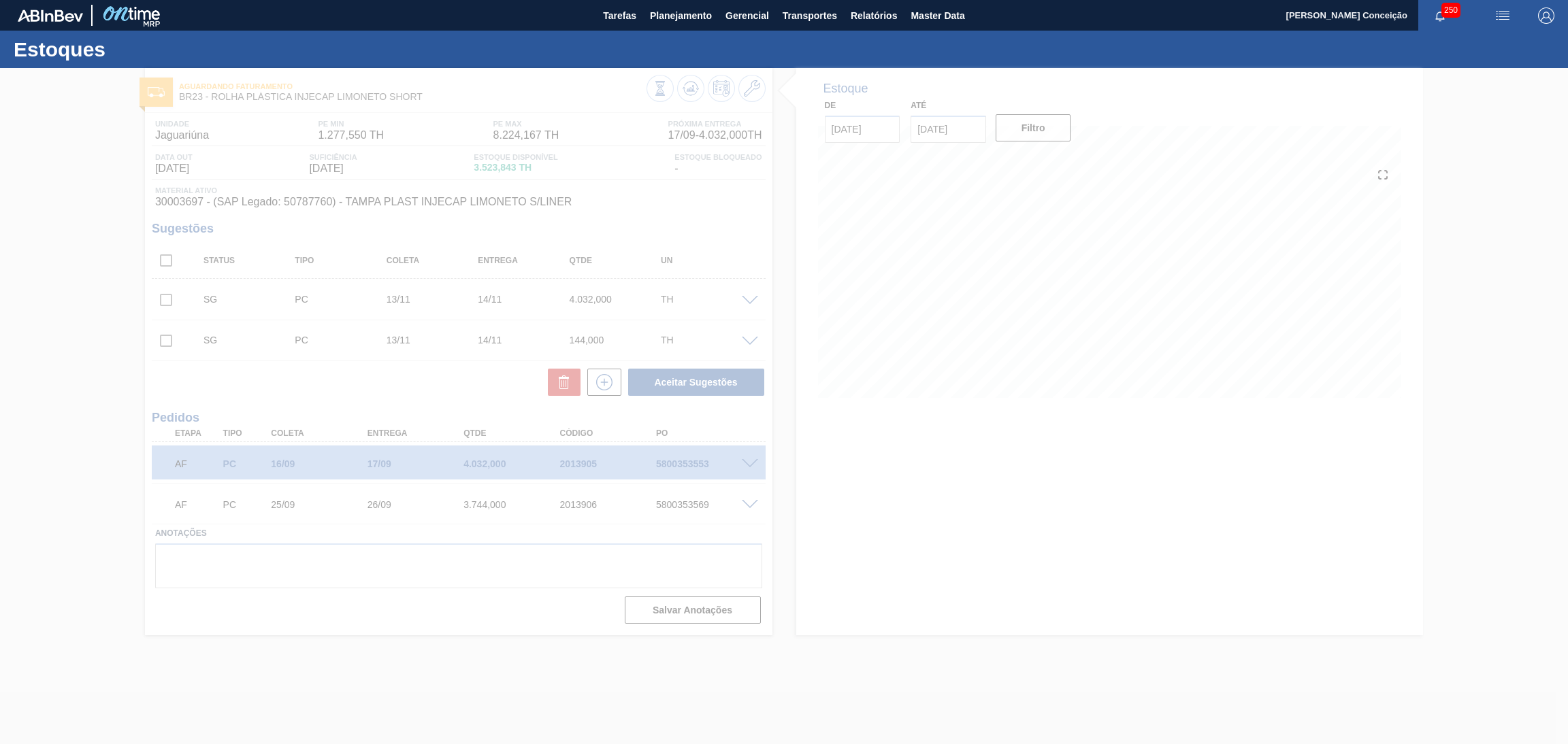
click at [928, 420] on div at bounding box center [784, 406] width 1568 height 676
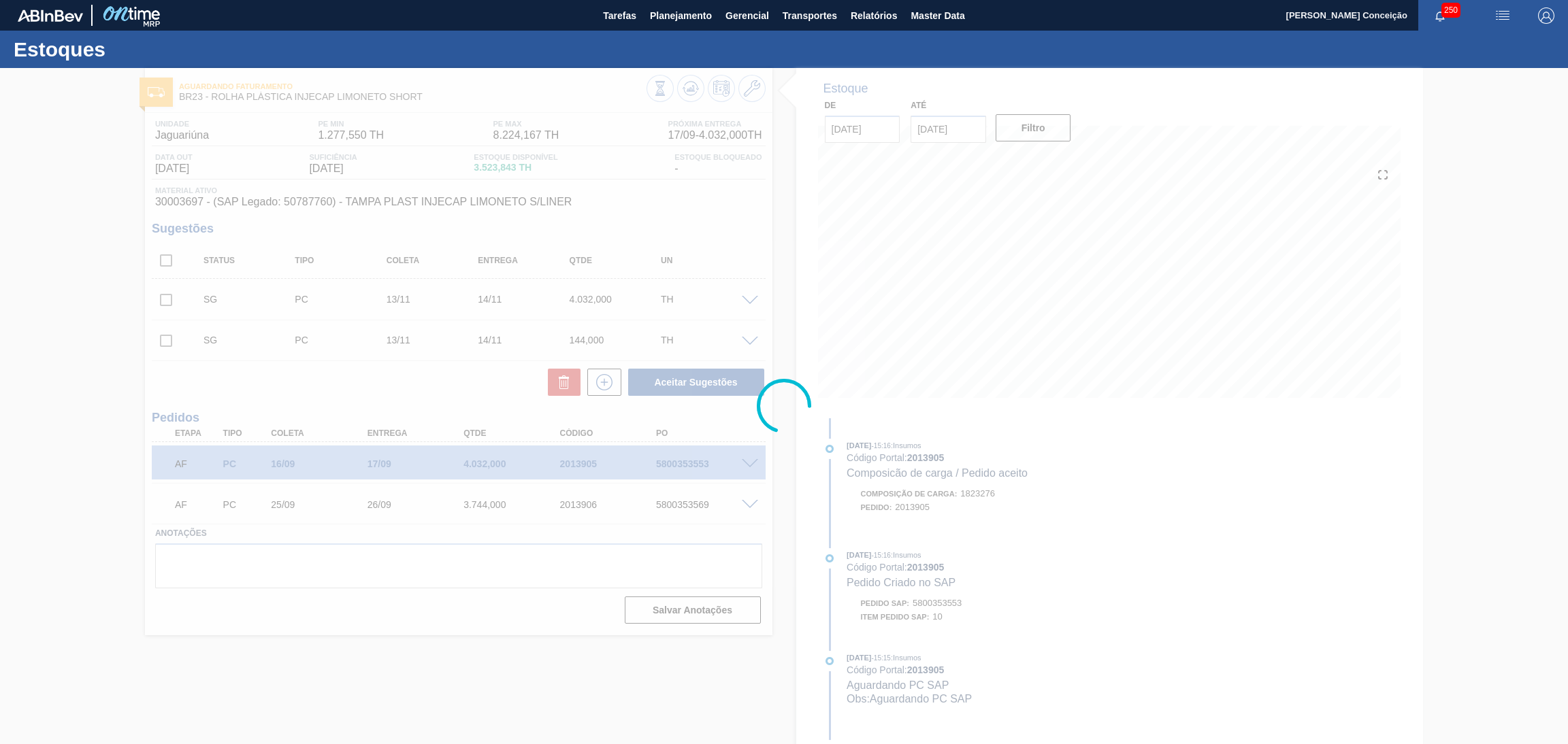
click at [838, 478] on div at bounding box center [784, 406] width 1568 height 676
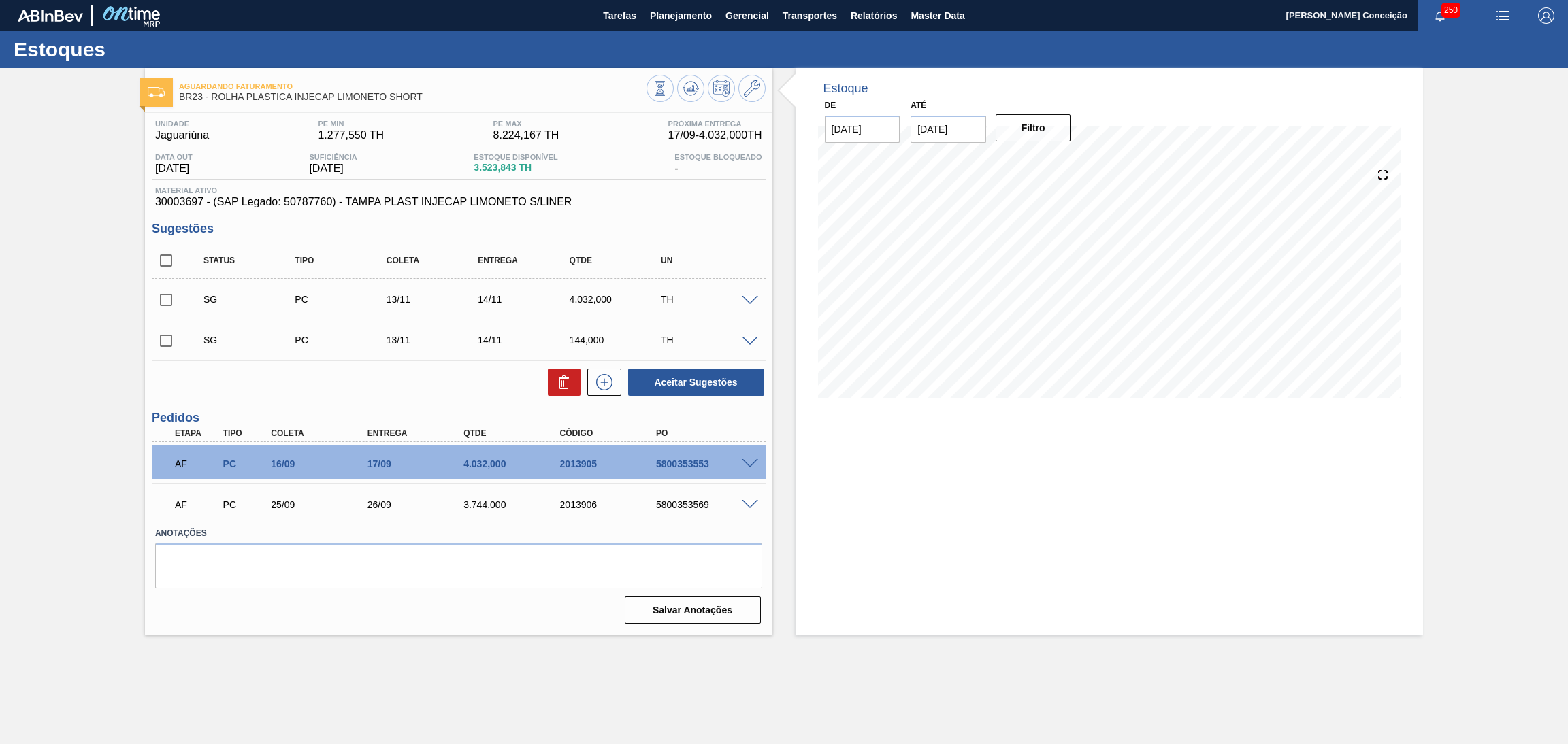
click at [692, 459] on div "5800353553" at bounding box center [707, 464] width 110 height 11
copy div "5800353553"
click at [692, 463] on div "5800353553" at bounding box center [707, 464] width 110 height 11
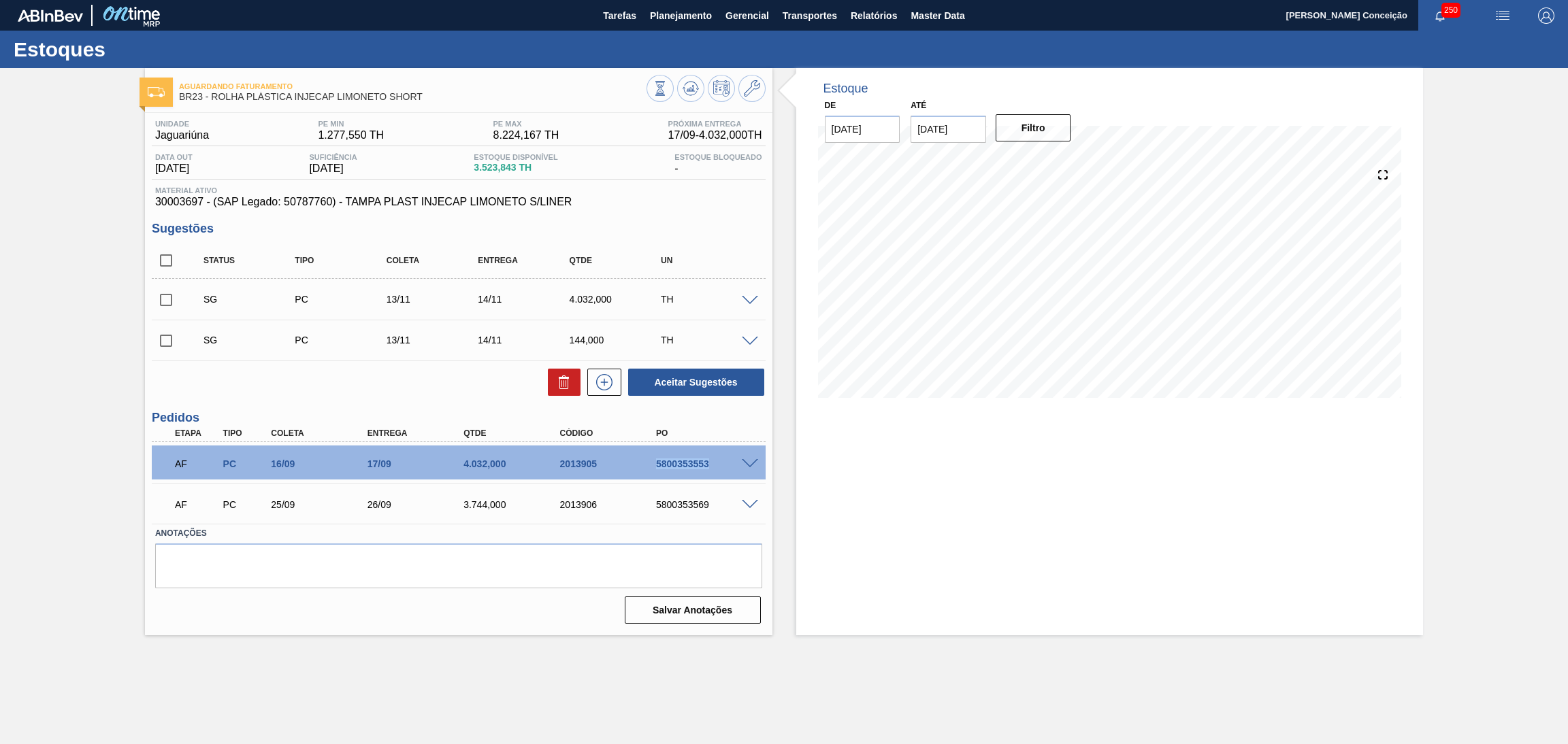
click at [692, 463] on div "5800353553" at bounding box center [707, 464] width 110 height 11
copy div "5800353553"
click at [694, 505] on div "5800353569" at bounding box center [707, 505] width 110 height 11
click at [694, 471] on div "AF PC 16/09 17/09 4.032,000 2013905 5800353553" at bounding box center [455, 462] width 578 height 27
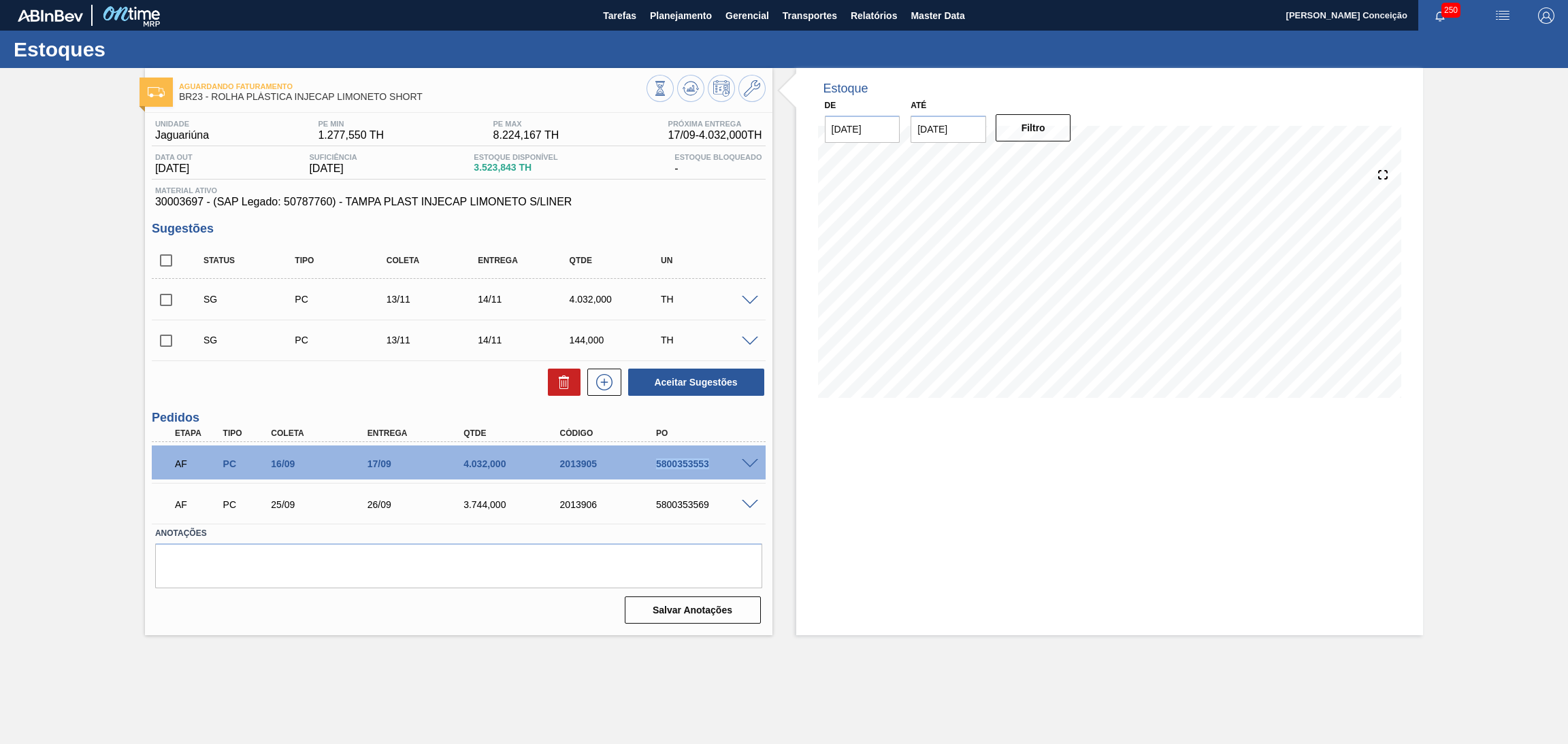
click at [694, 471] on div "AF PC 16/09 17/09 4.032,000 2013905 5800353553" at bounding box center [455, 462] width 578 height 27
copy div "5800353553"
click at [688, 510] on div "AF PC 25/09 26/09 3.744,000 2013906 5800353569" at bounding box center [455, 503] width 578 height 27
copy div "5800353569"
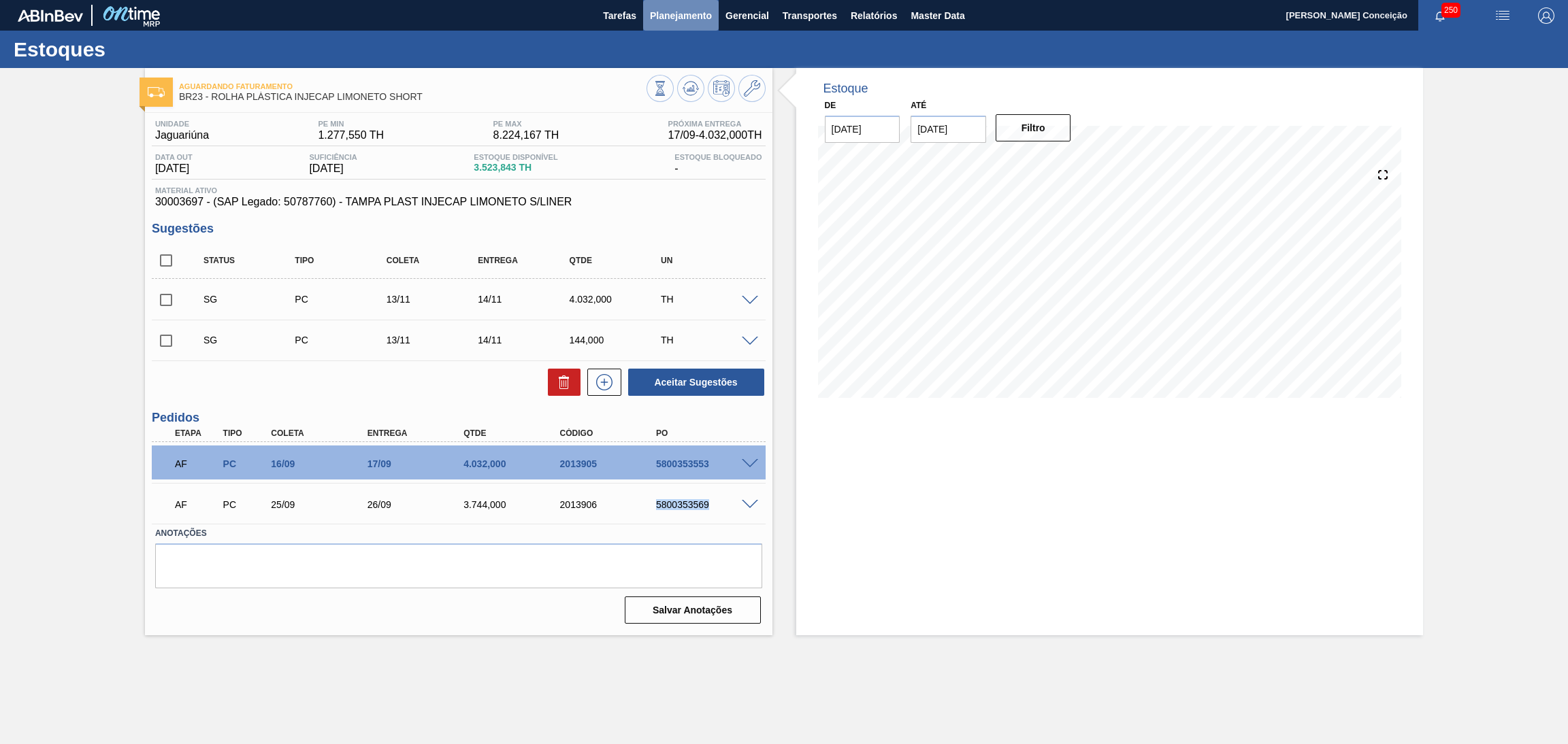
click at [666, 11] on span "Planejamento" at bounding box center [681, 16] width 62 height 17
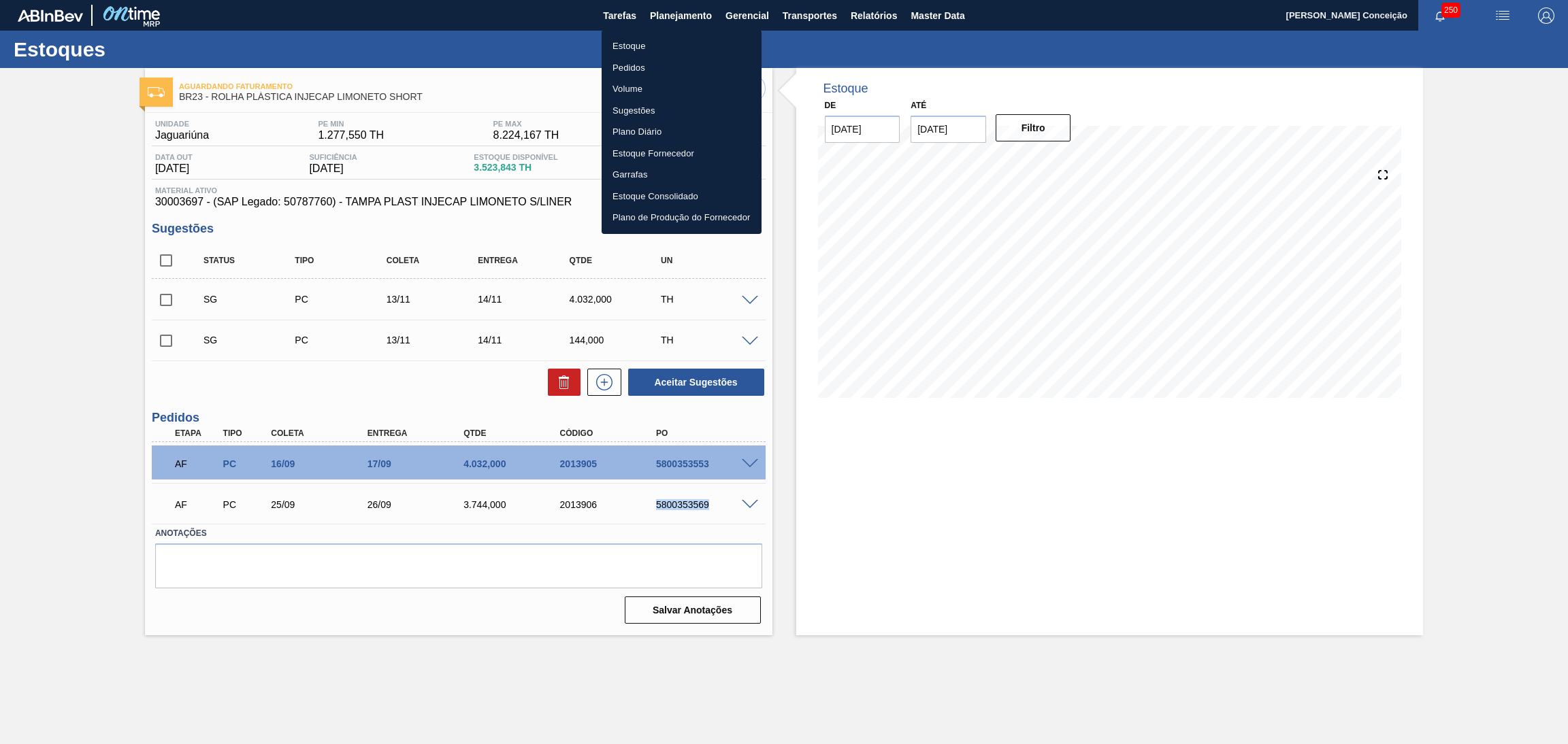
click at [642, 51] on li "Estoque" at bounding box center [682, 46] width 160 height 22
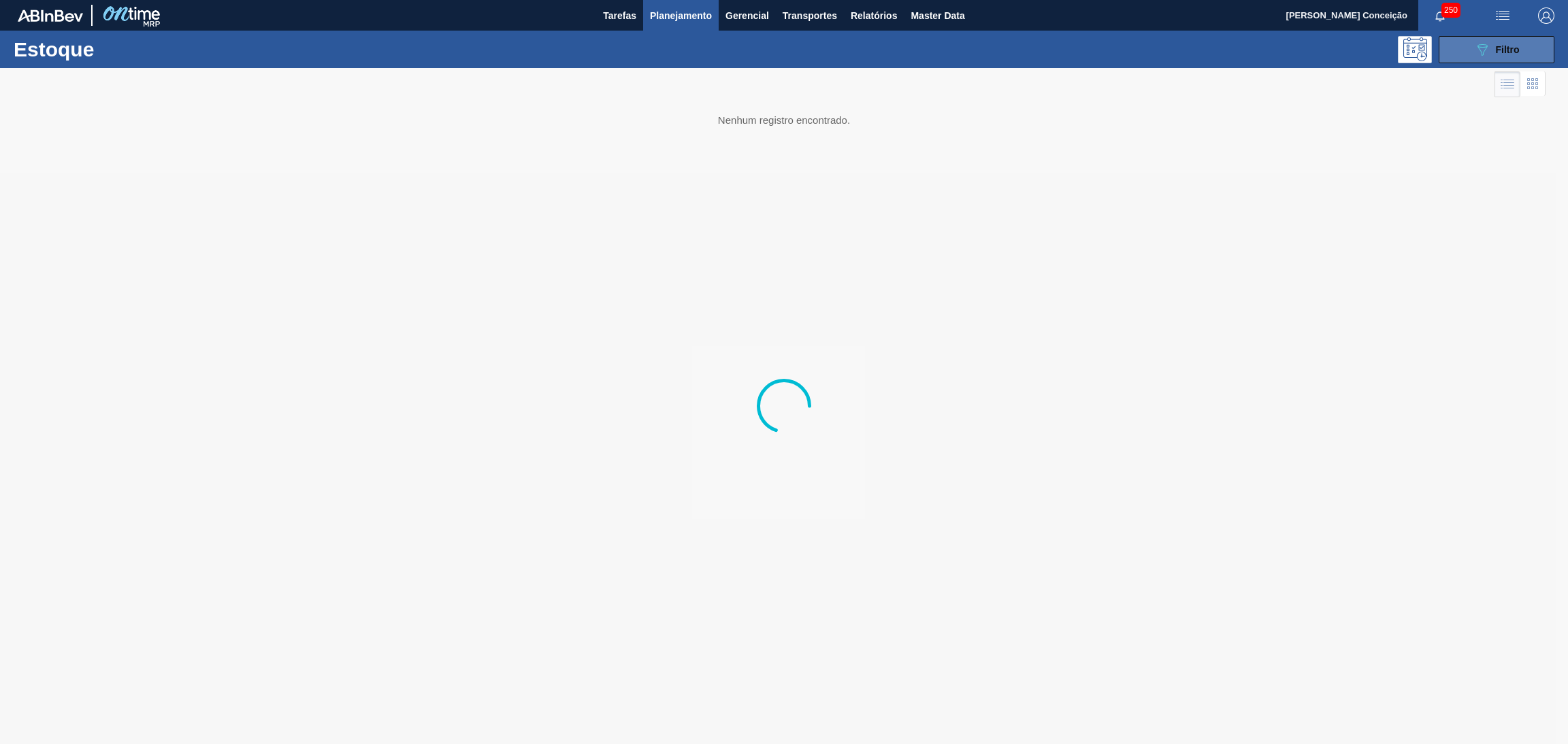
click at [1491, 50] on div "089F7B8B-B2A5-4AFE-B5C0-19BA573D28AC Filtro" at bounding box center [1497, 50] width 45 height 17
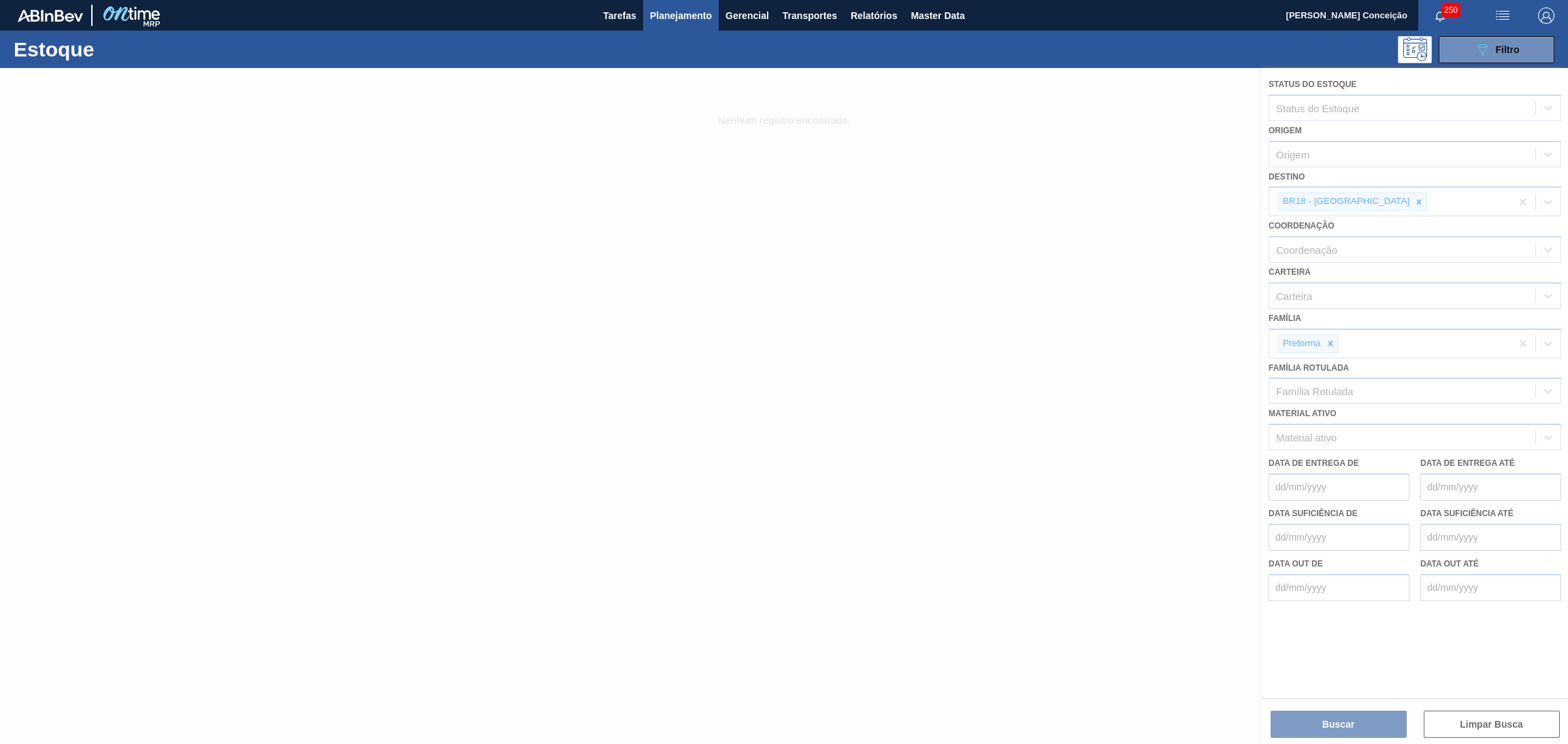
click at [1382, 190] on div at bounding box center [784, 406] width 1568 height 676
click at [1339, 711] on div at bounding box center [784, 406] width 1568 height 676
click at [1334, 726] on div at bounding box center [784, 406] width 1568 height 676
click at [840, 246] on div at bounding box center [784, 406] width 1568 height 676
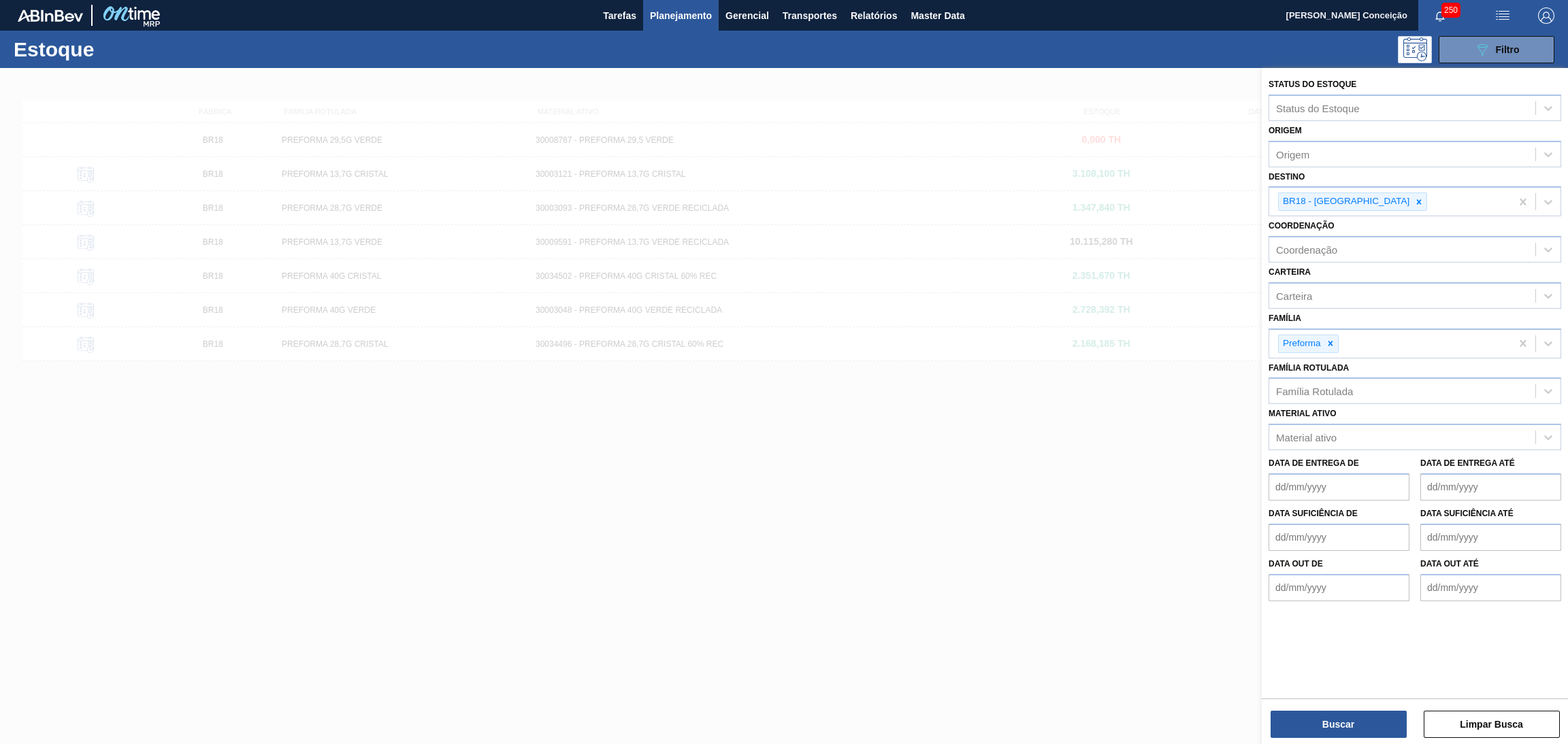
click at [1128, 393] on div at bounding box center [784, 440] width 1568 height 744
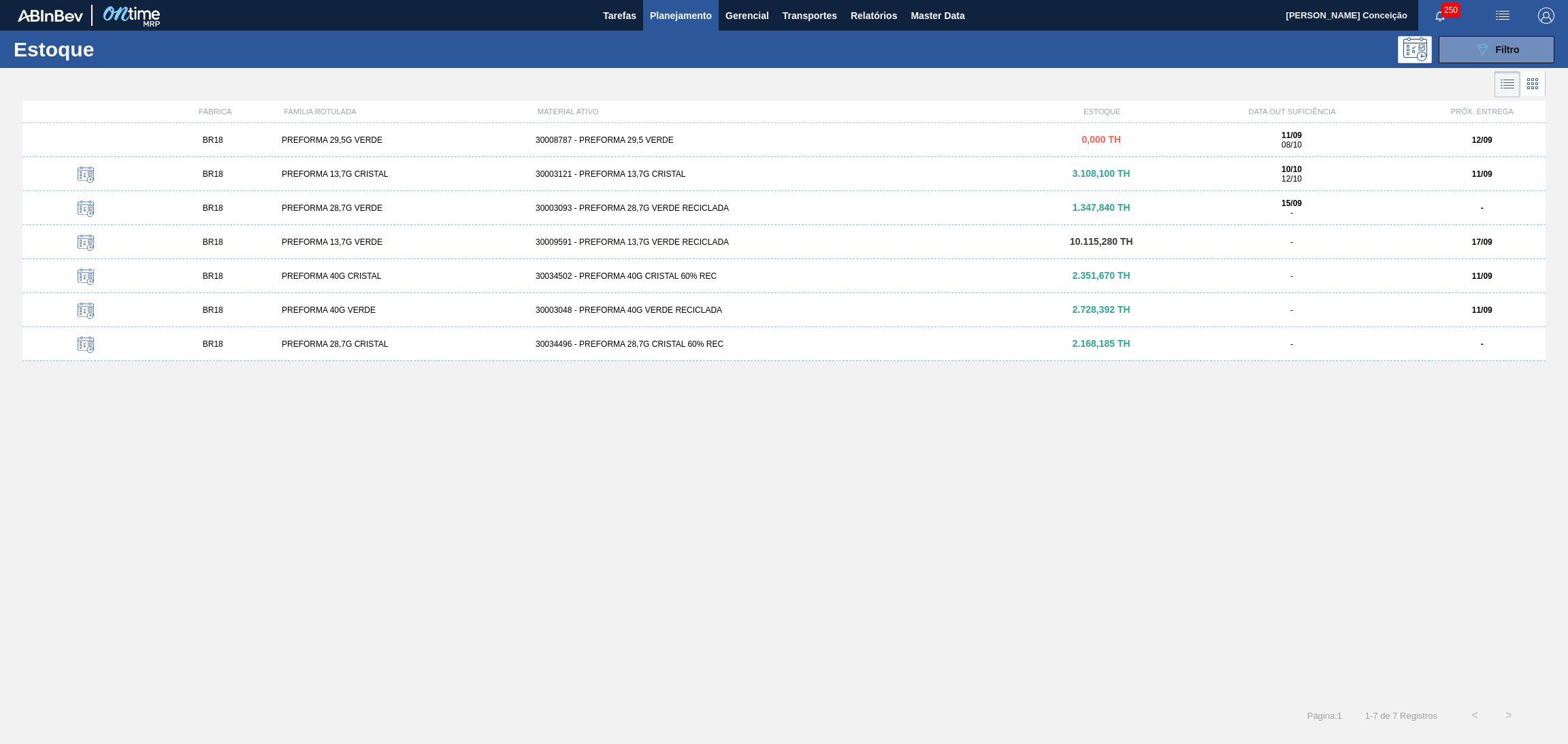
click at [753, 572] on div "BR18 PREFORMA 29,5G VERDE 30008787 - PREFORMA 29,5 VERDE 0,000 TH 11/09 08/10 1…" at bounding box center [784, 406] width 1523 height 567
click at [650, 148] on div "BR18 PREFORMA 29,5G VERDE 30008787 - PREFORMA 29,5 VERDE 0,000 TH 11/09 08/10 1…" at bounding box center [784, 140] width 1523 height 34
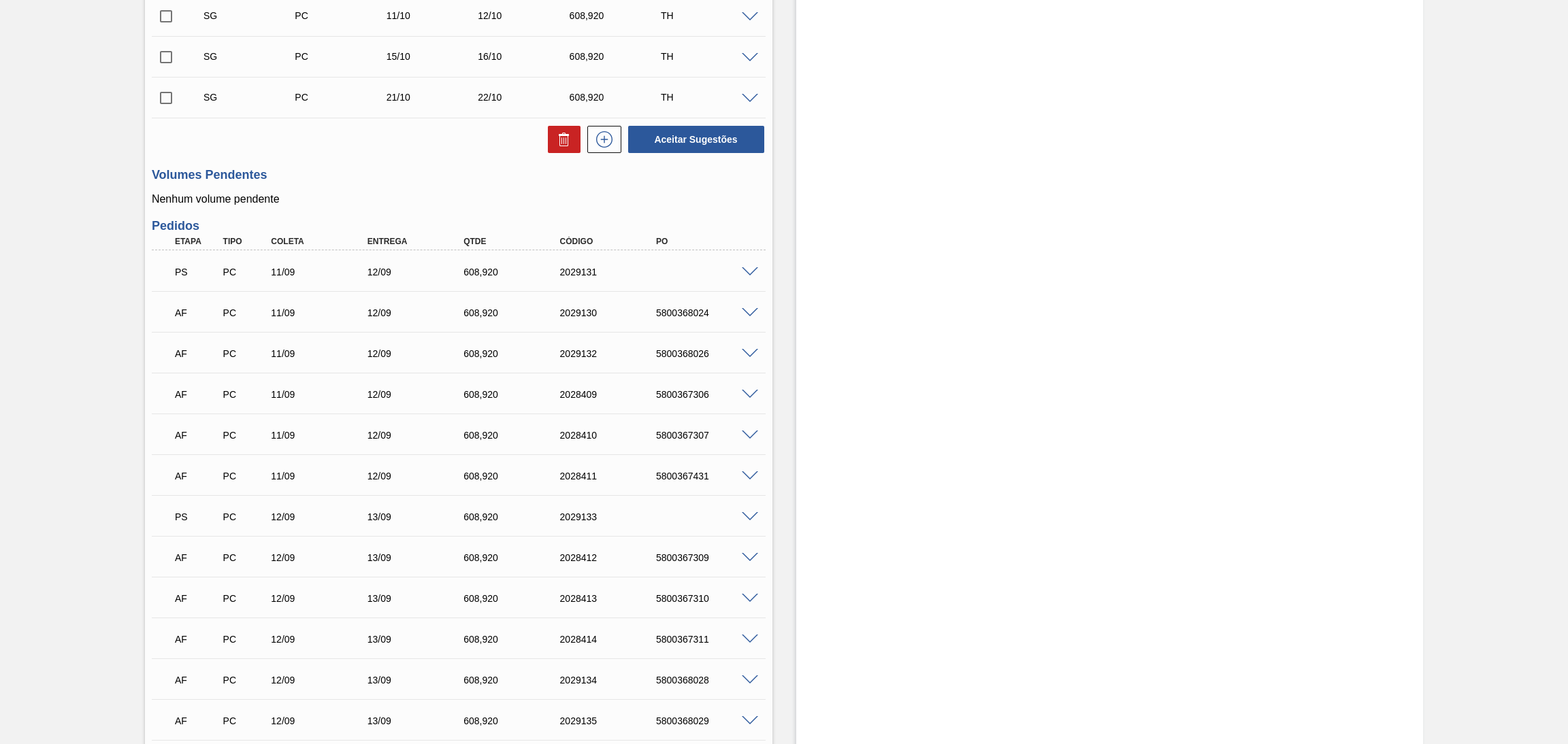
scroll to position [510, 0]
click at [436, 181] on div "Volumes Pendentes Nenhum volume pendente" at bounding box center [459, 185] width 614 height 38
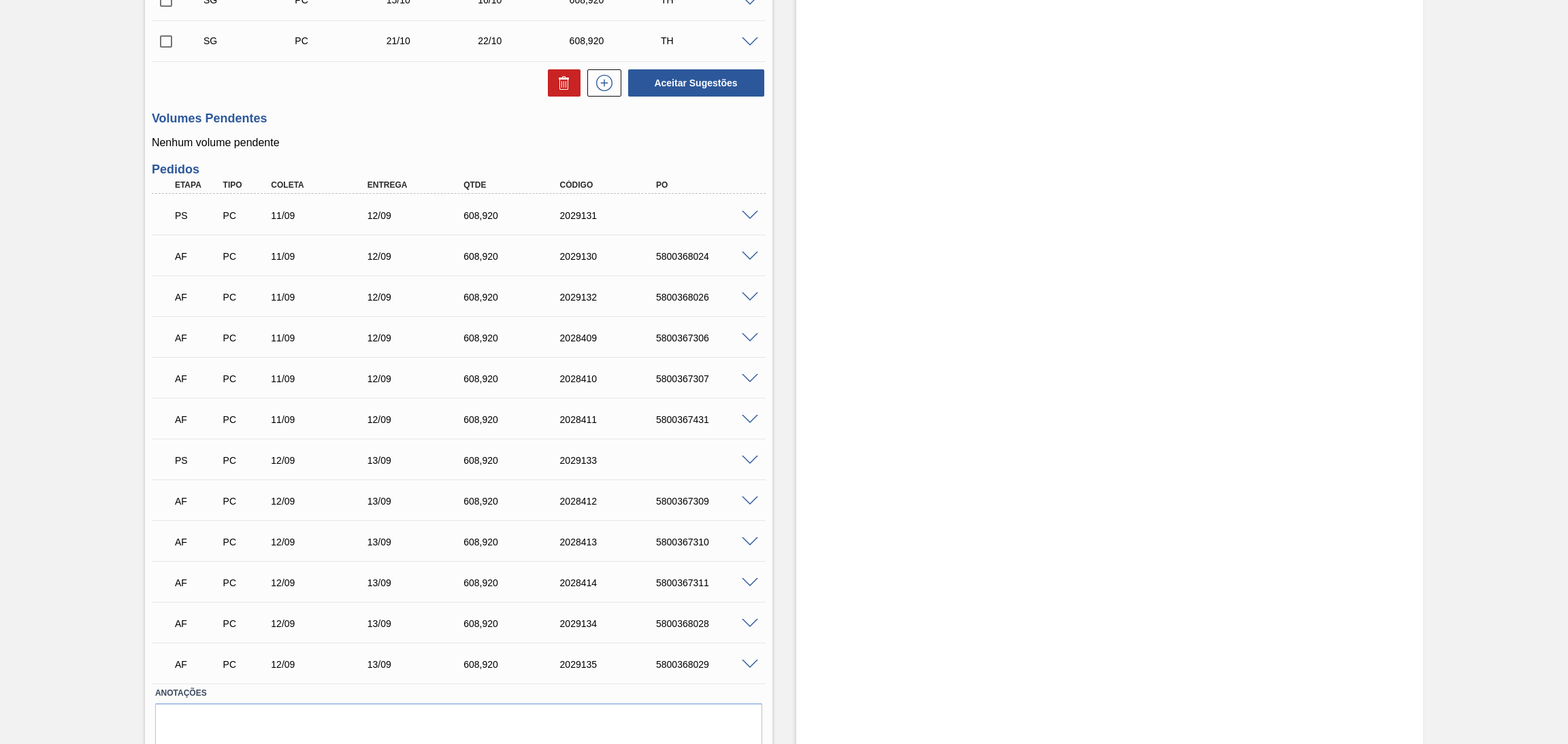
scroll to position [613, 0]
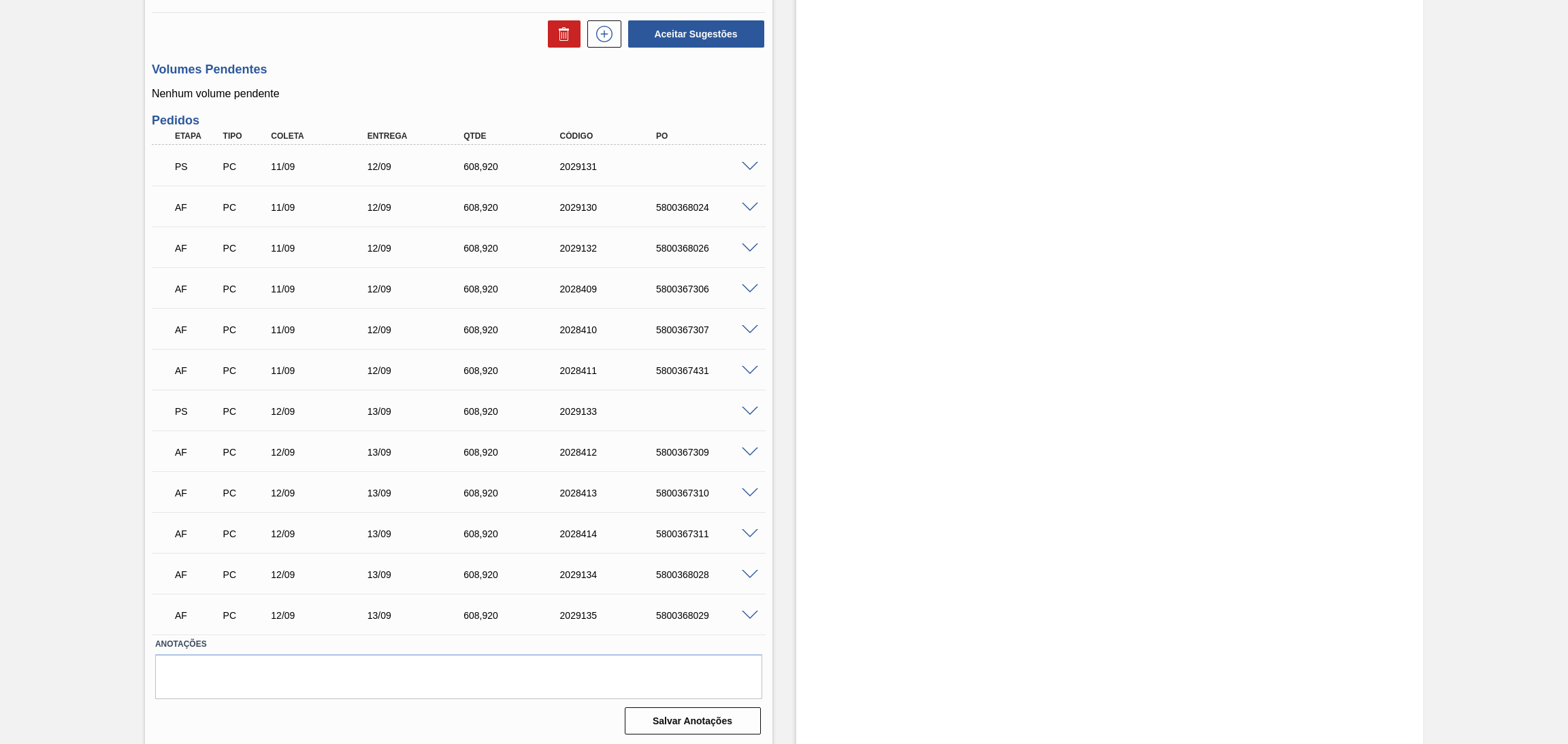
click at [746, 491] on span at bounding box center [750, 494] width 17 height 11
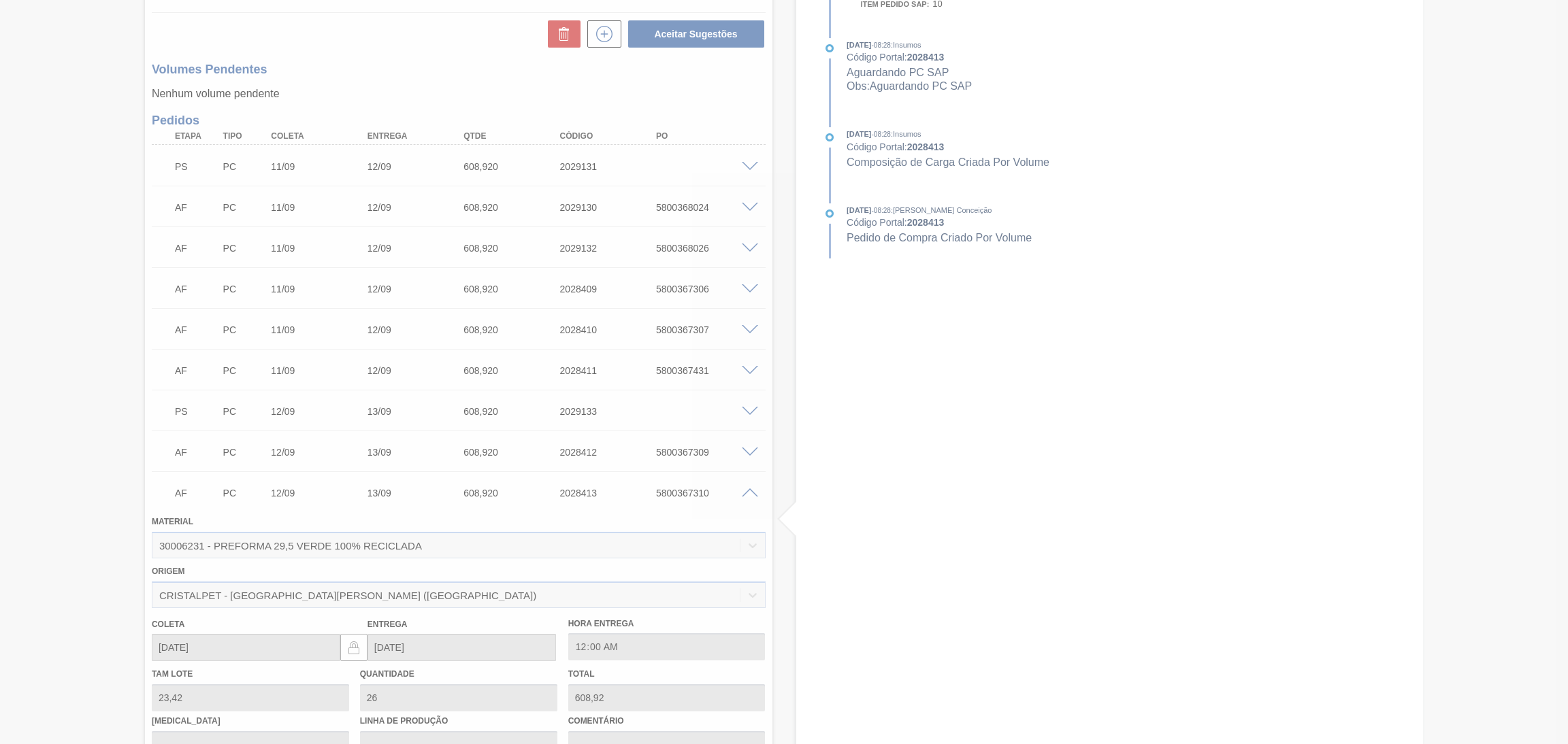
click at [782, 503] on div at bounding box center [784, 372] width 1568 height 744
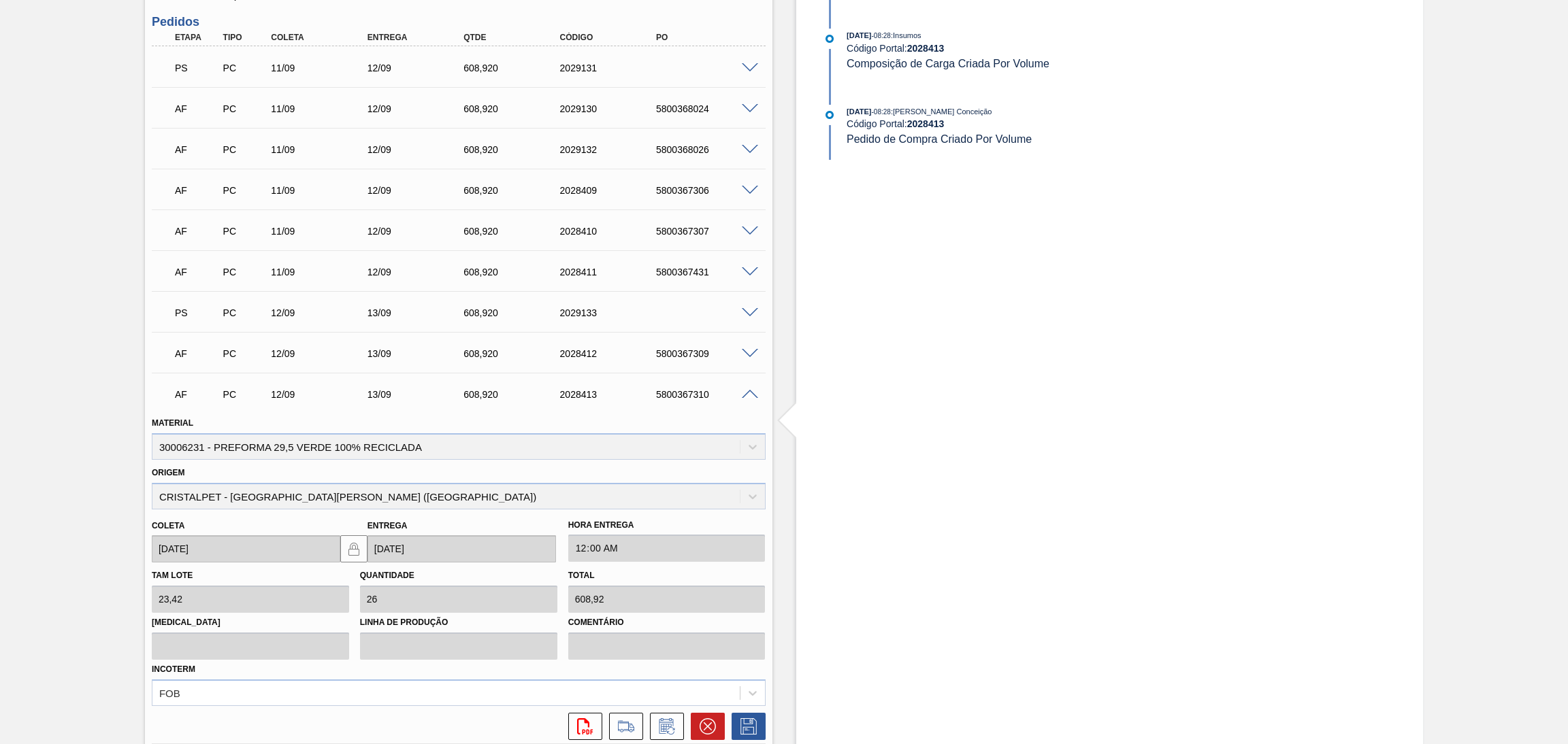
scroll to position [919, 0]
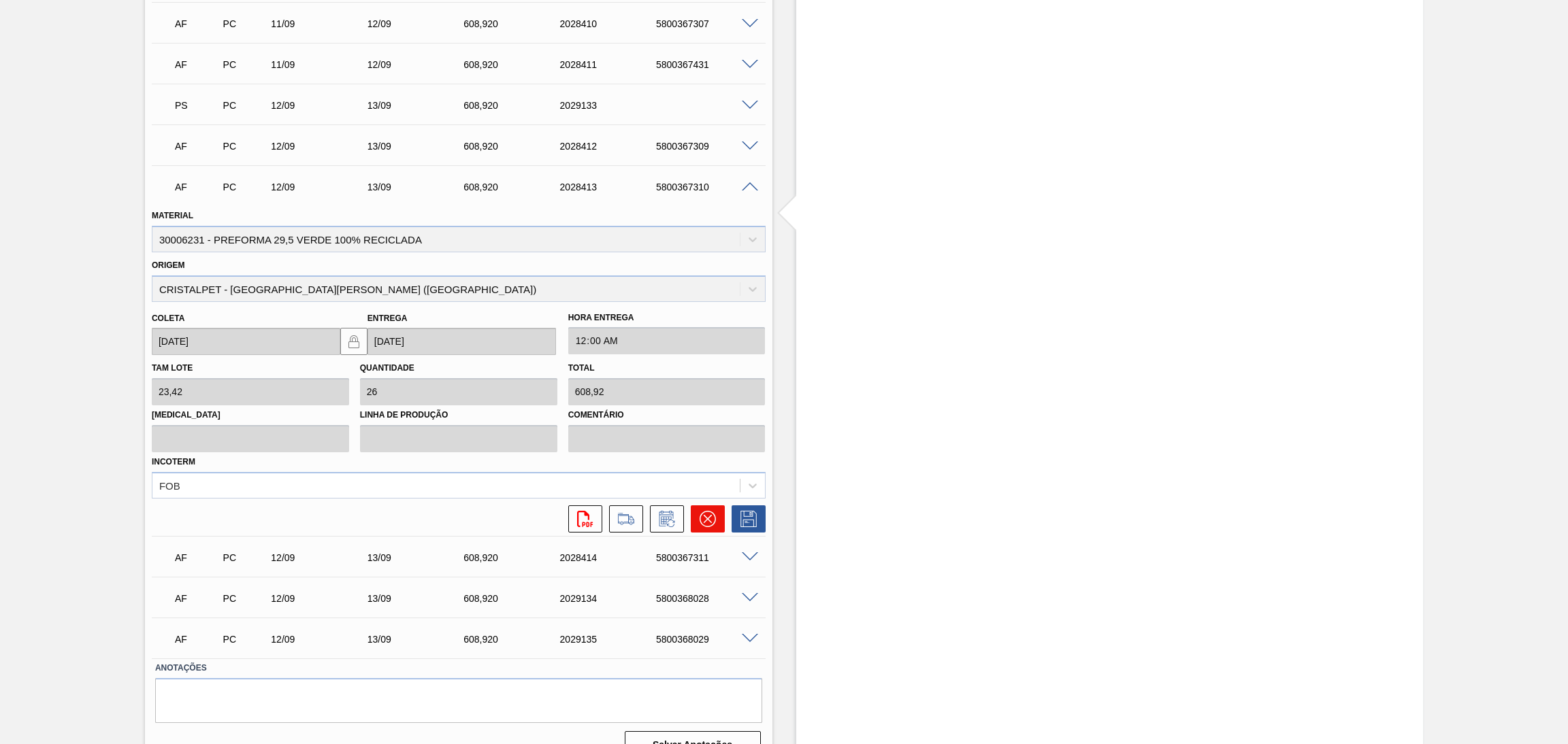
click at [700, 511] on icon at bounding box center [708, 519] width 17 height 17
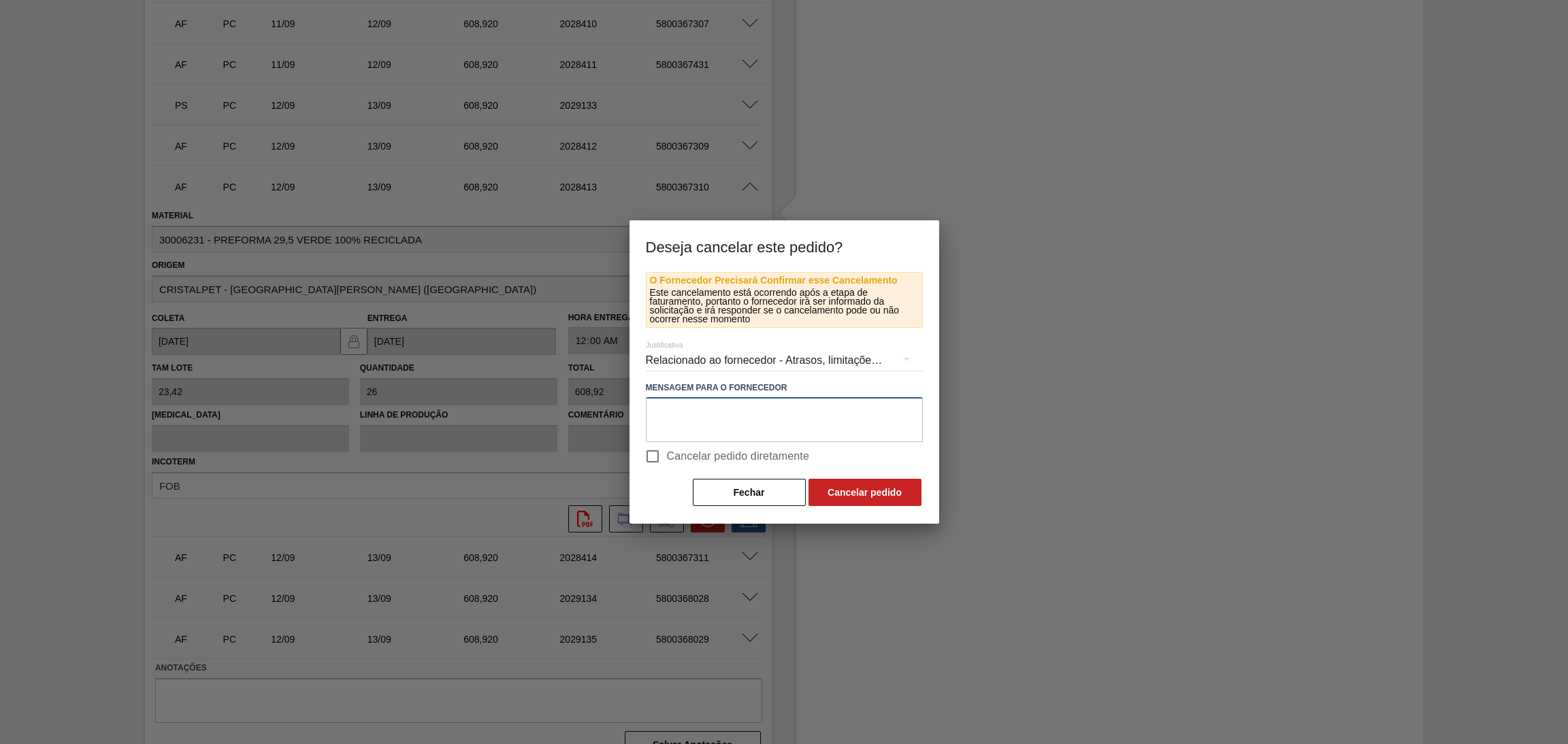
click at [783, 412] on textarea at bounding box center [784, 419] width 277 height 45
drag, startPoint x: 779, startPoint y: 414, endPoint x: 436, endPoint y: 409, distance: 343.0
click at [436, 409] on div "Deseja cancelar este pedido? O Fornecedor Precisará Confirmar esse Cancelamento…" at bounding box center [784, 372] width 1568 height 744
type textarea "mudança PCR"
click at [699, 450] on span "Cancelar pedido diretamente" at bounding box center [738, 457] width 143 height 17
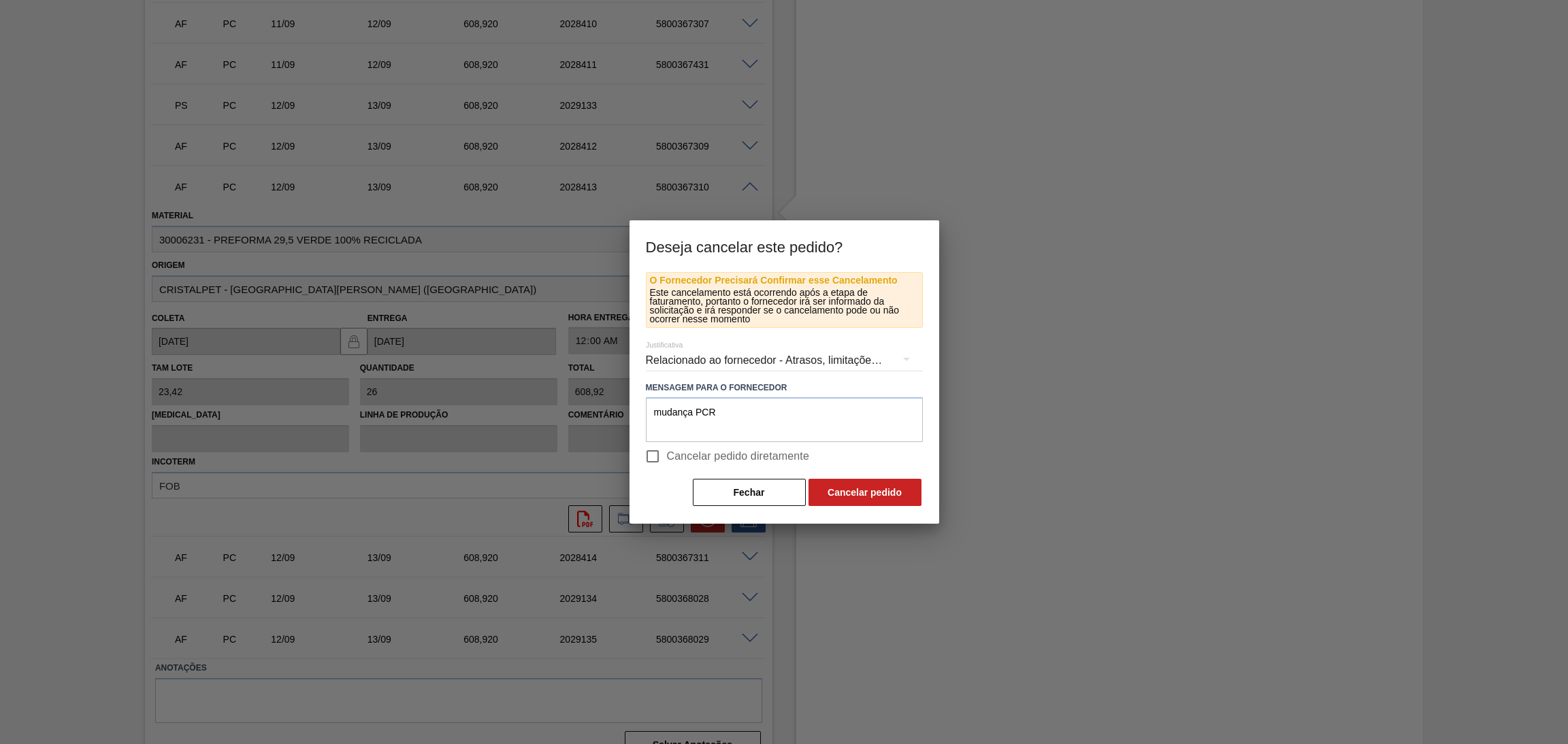
click at [667, 450] on input "Cancelar pedido diretamente" at bounding box center [653, 456] width 29 height 29
checkbox input "true"
click at [864, 486] on button "Cancelar pedido" at bounding box center [865, 492] width 113 height 27
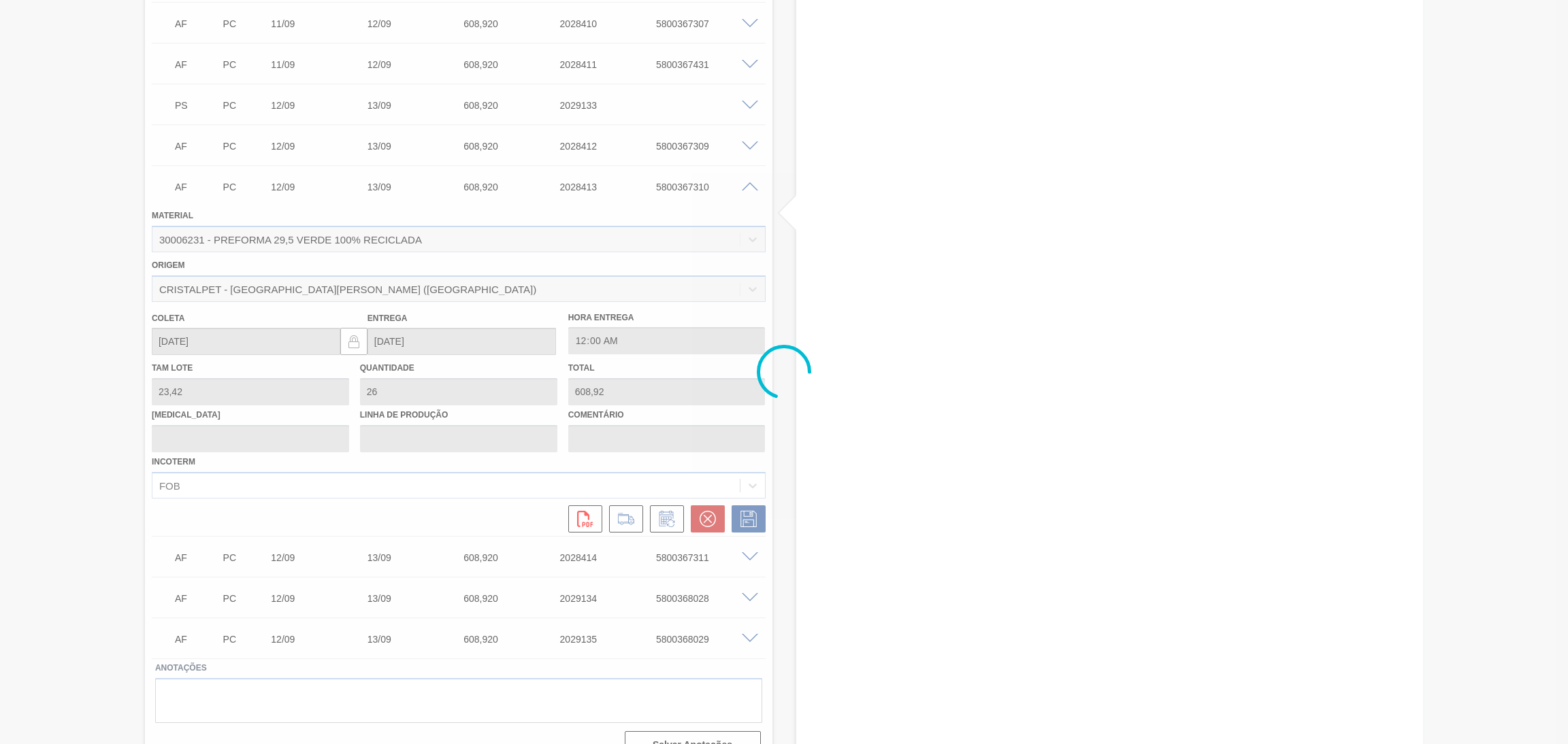
scroll to position [613, 0]
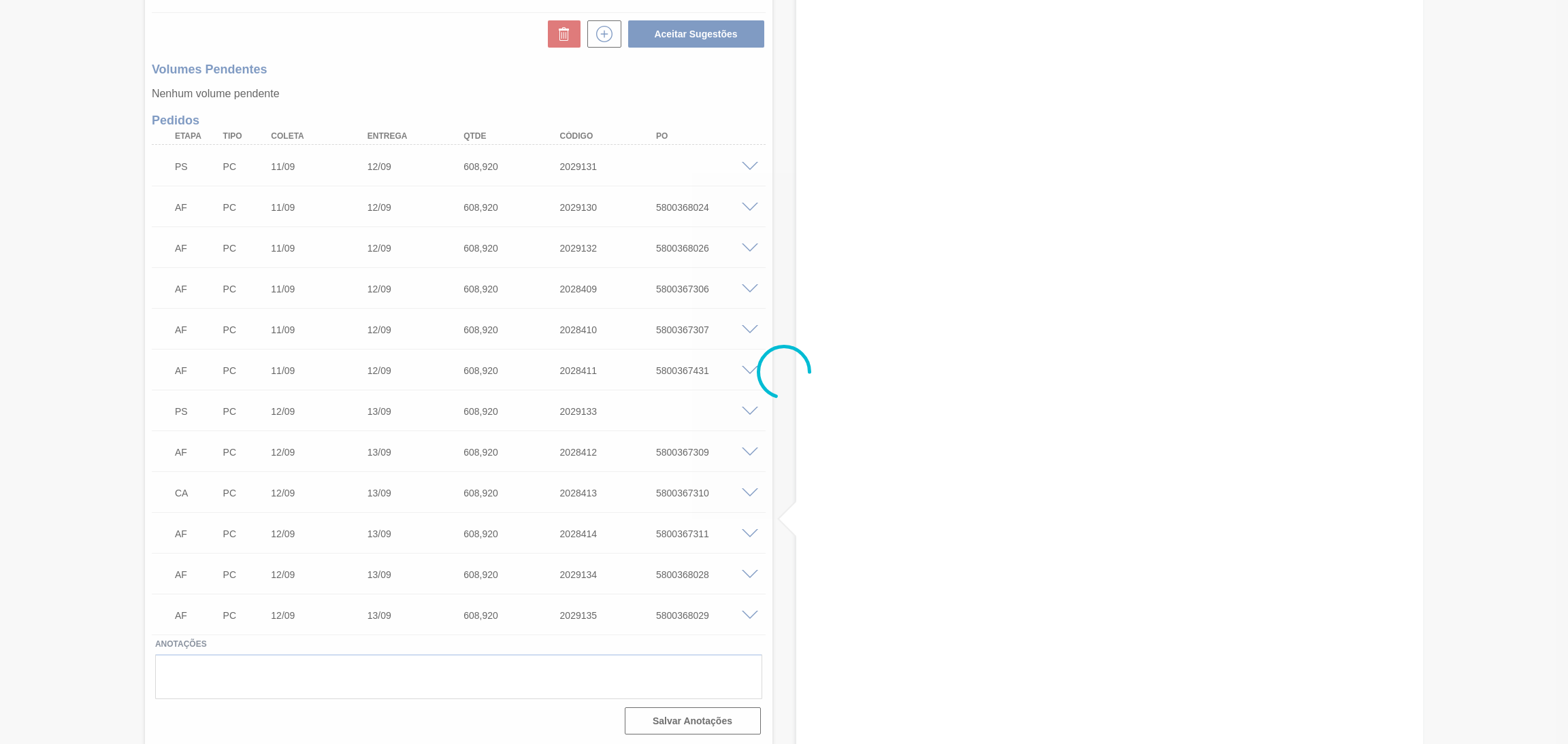
click at [756, 449] on div at bounding box center [784, 372] width 1568 height 744
click at [749, 449] on div at bounding box center [784, 372] width 1568 height 744
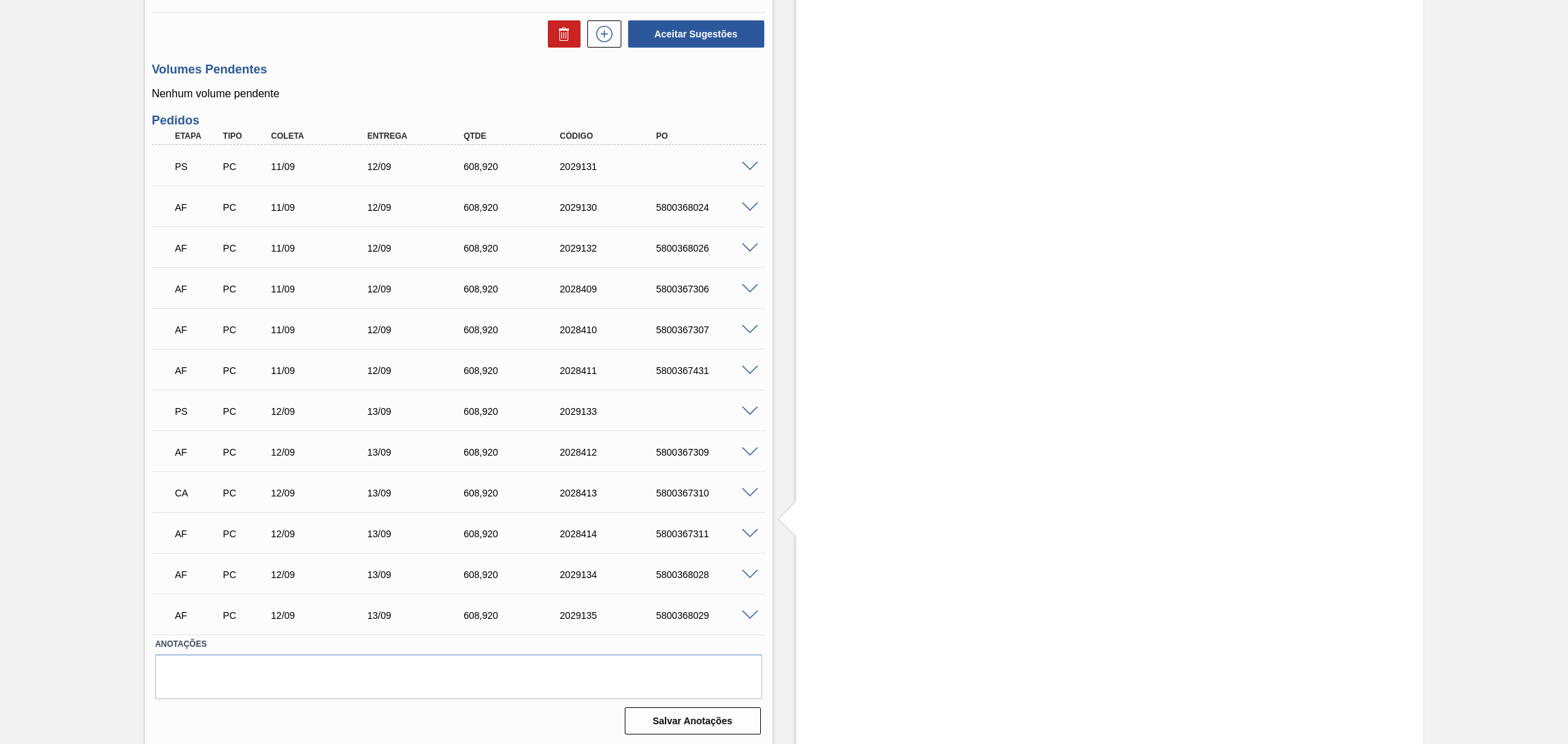
click at [745, 495] on span at bounding box center [750, 494] width 17 height 11
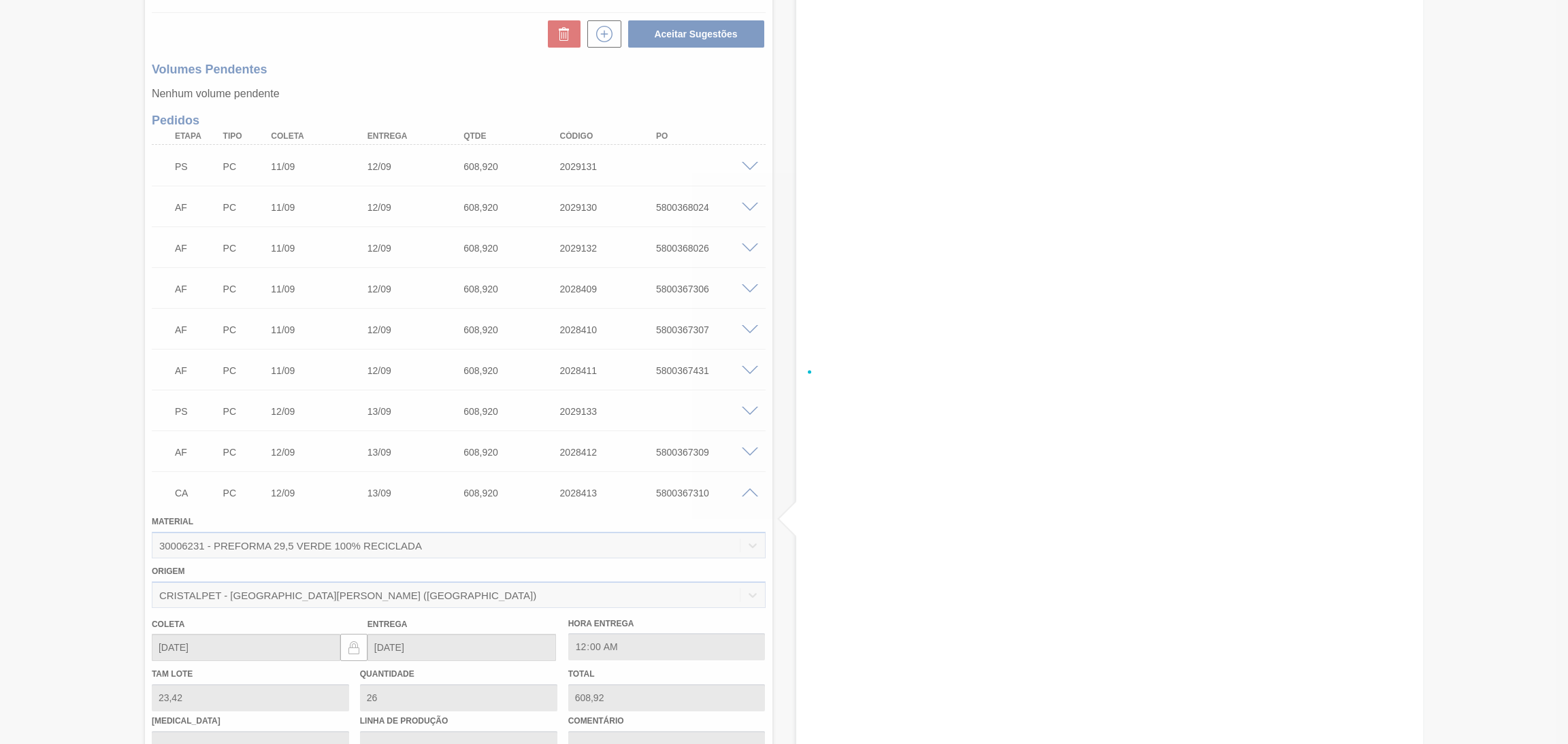
scroll to position [919, 0]
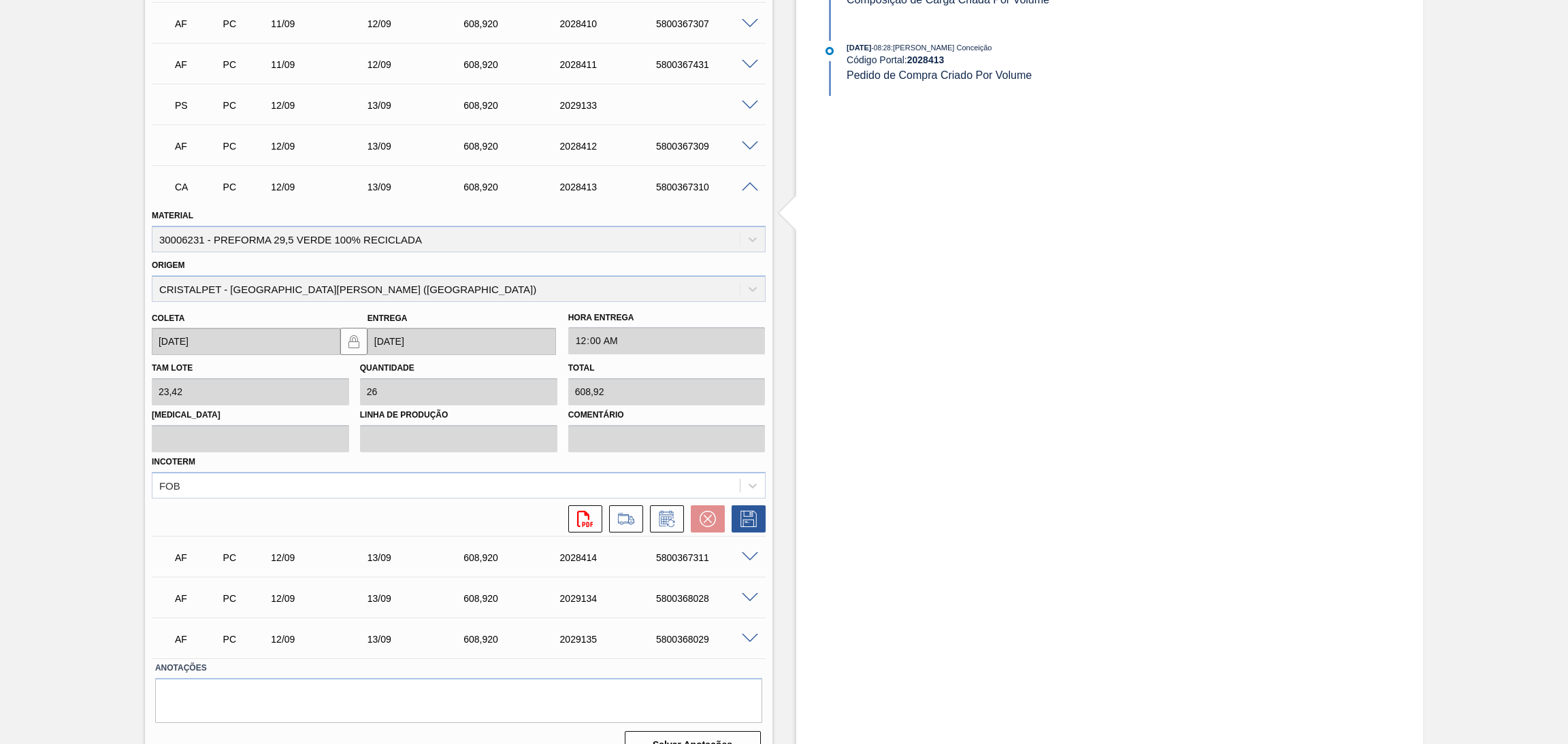
click at [750, 183] on span at bounding box center [750, 187] width 17 height 11
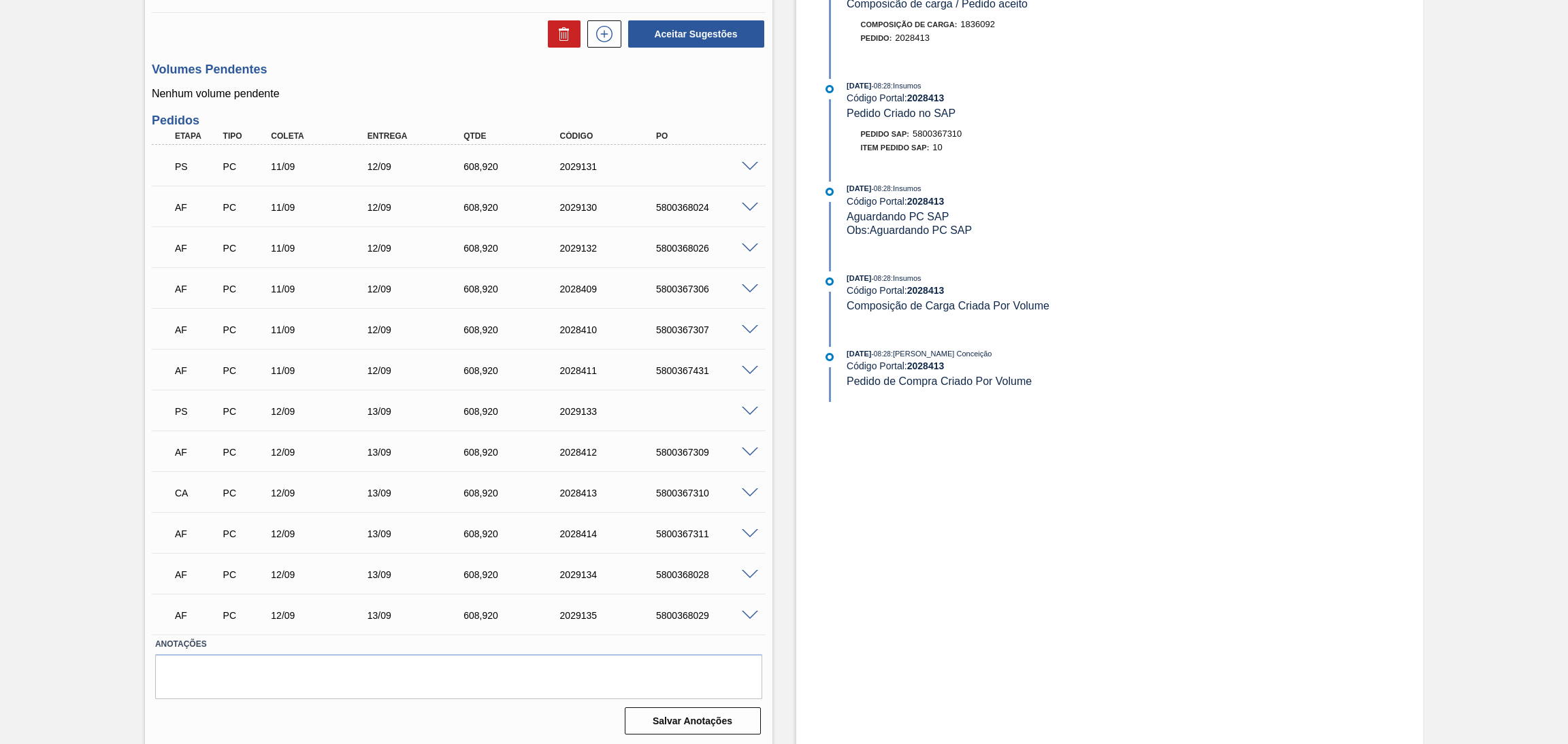
click at [744, 492] on span at bounding box center [750, 494] width 17 height 11
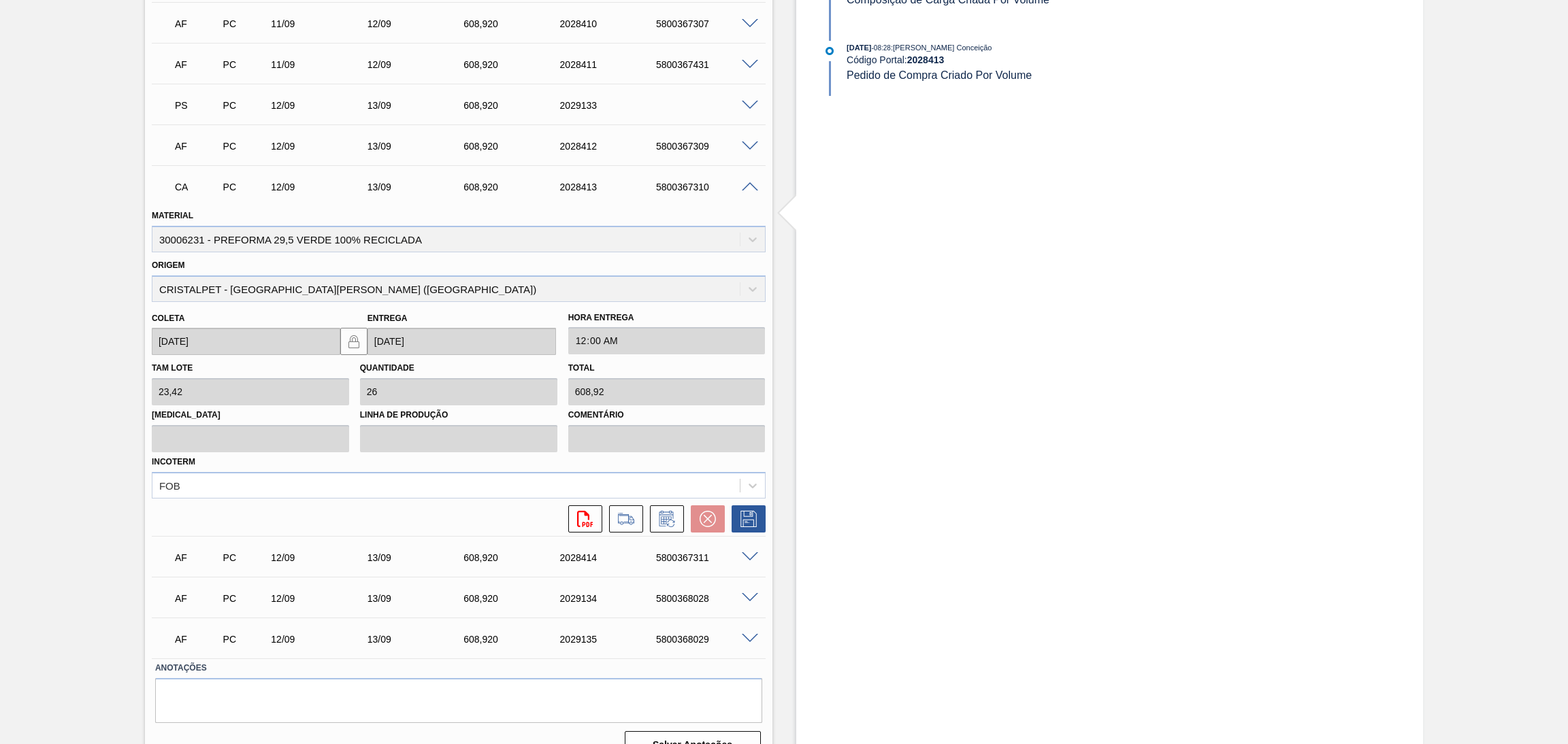
click at [746, 188] on span at bounding box center [750, 187] width 17 height 11
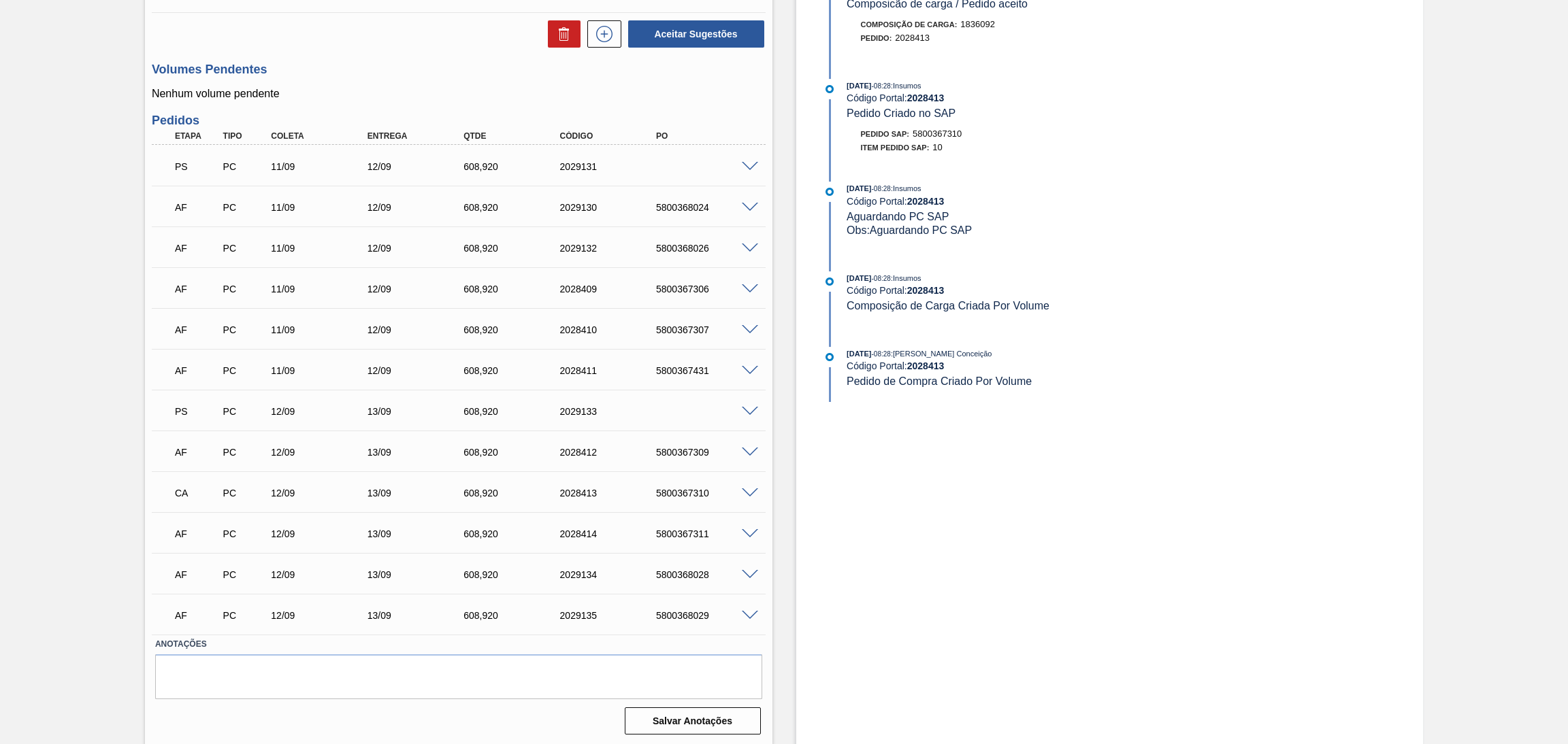
click at [750, 531] on span at bounding box center [750, 535] width 17 height 11
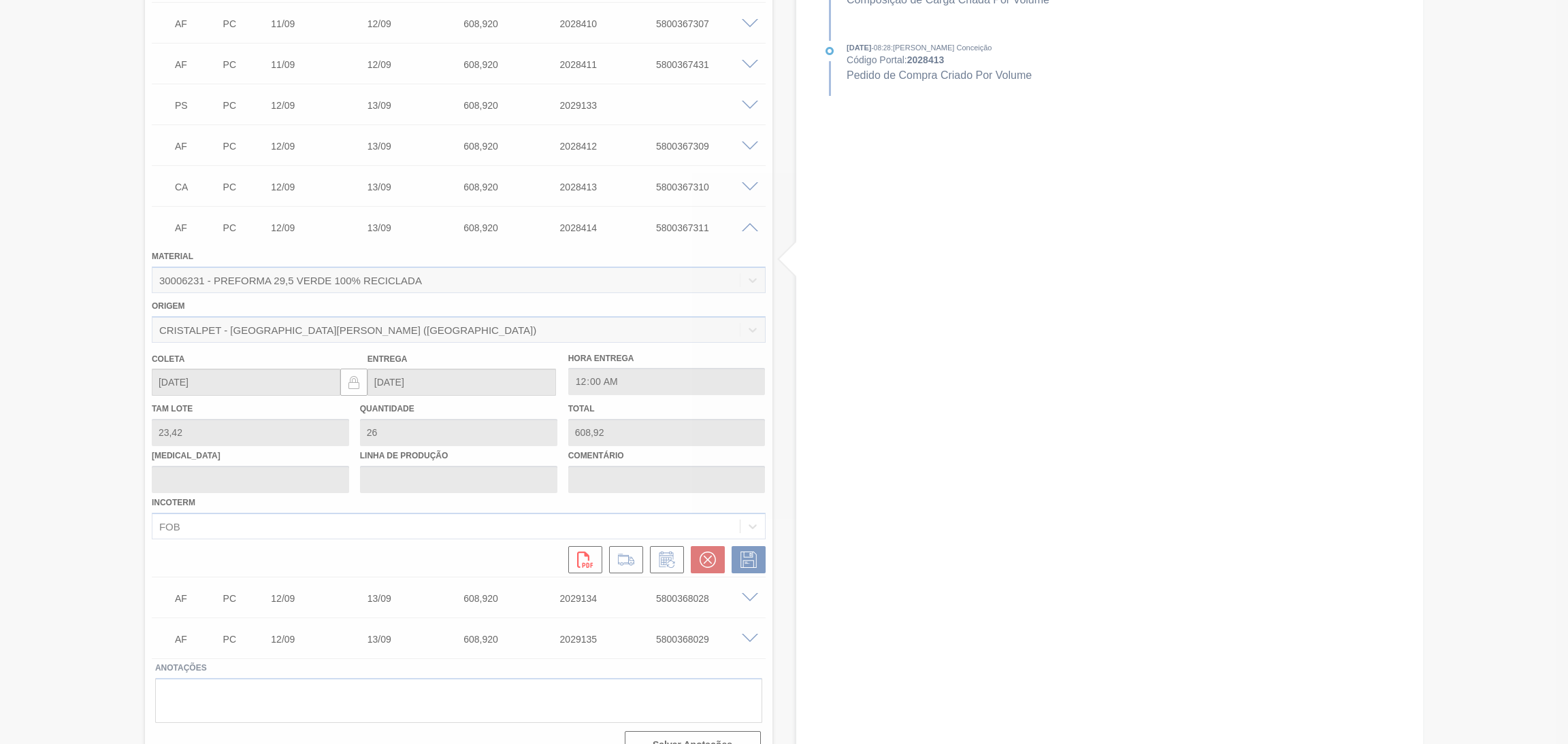
click at [708, 561] on div at bounding box center [784, 372] width 1568 height 744
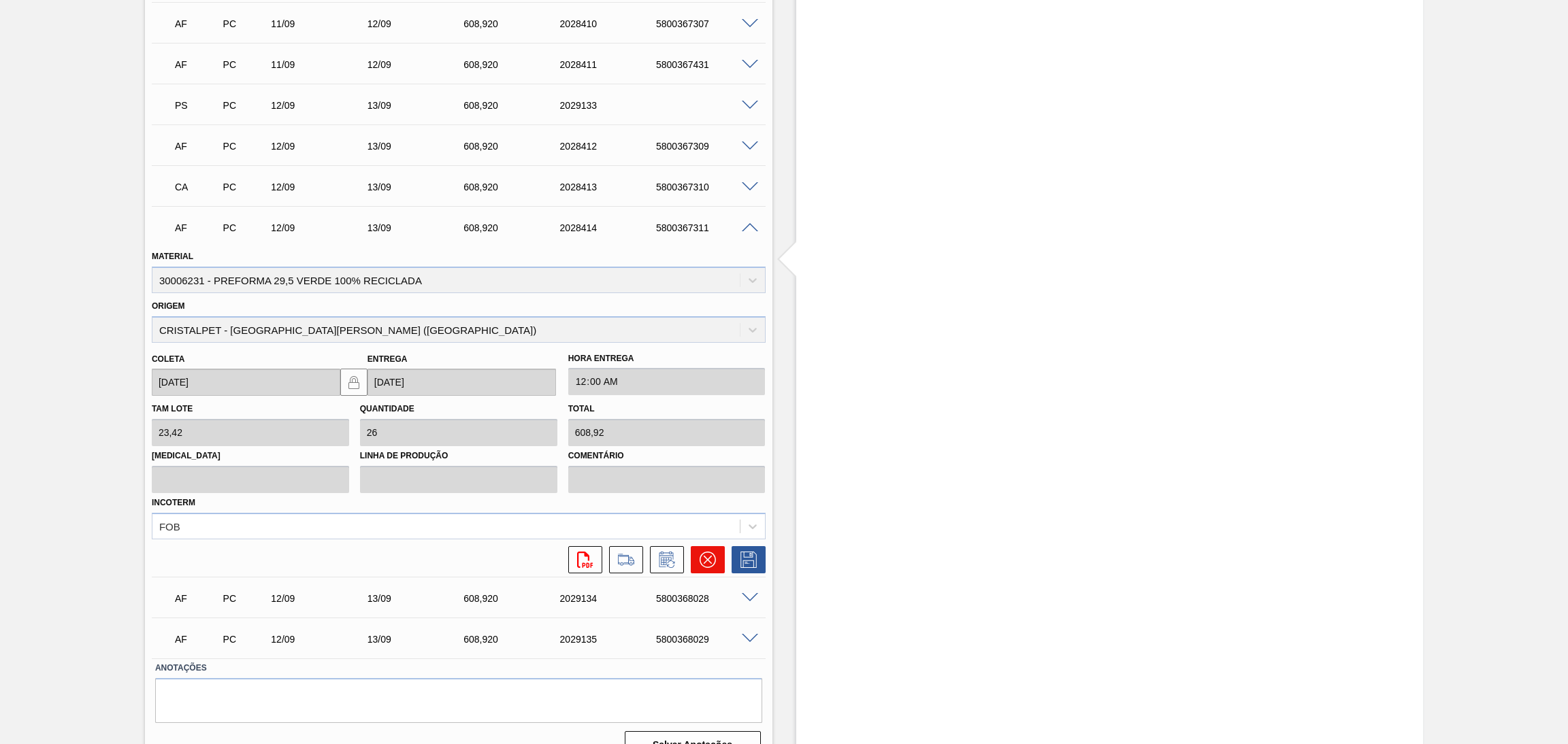
click at [708, 551] on icon at bounding box center [708, 560] width 17 height 17
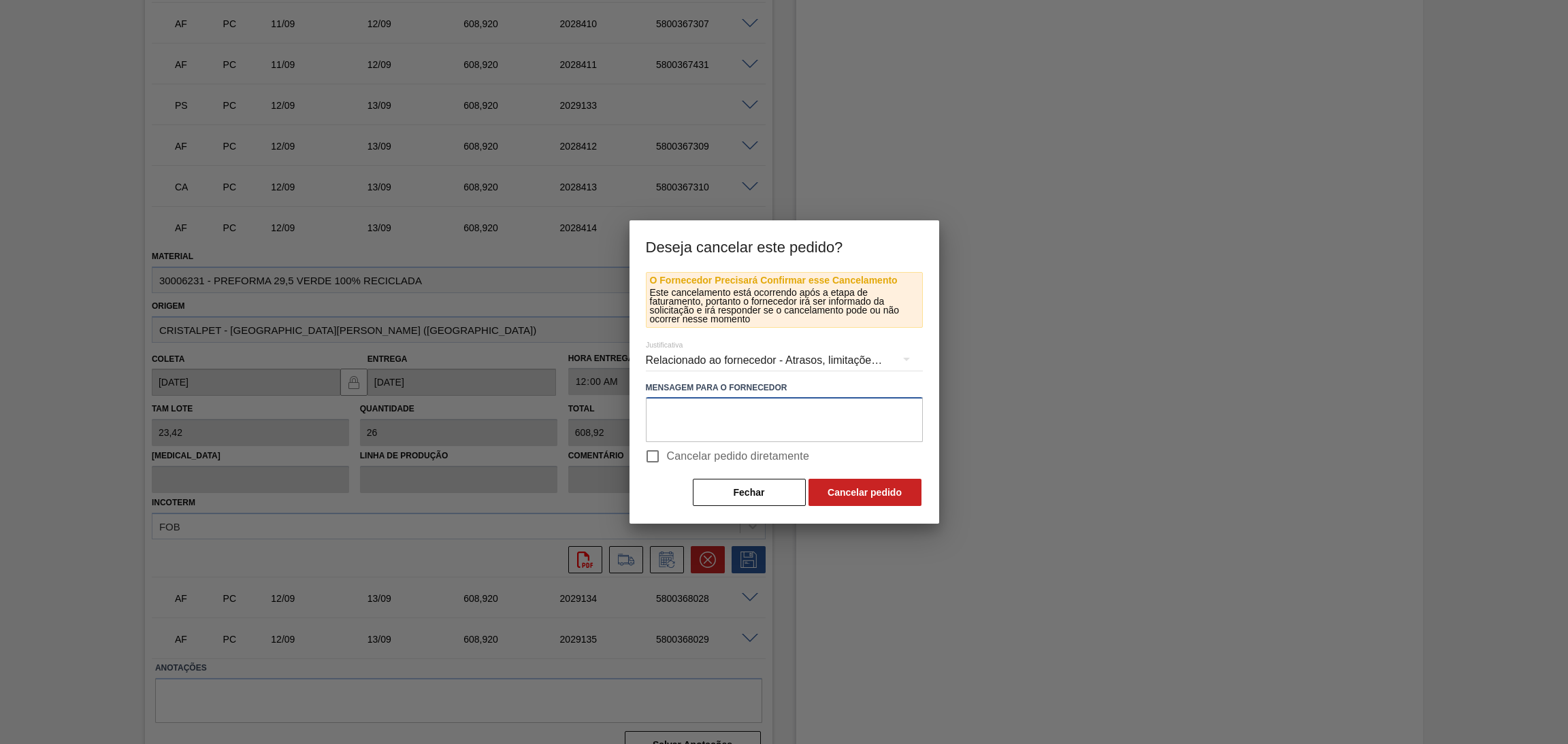
click at [725, 417] on textarea at bounding box center [784, 419] width 277 height 45
paste textarea "mudança PCR"
type textarea "mudança PCR"
click at [783, 455] on span "Cancelar pedido diretamente" at bounding box center [738, 457] width 143 height 17
click at [667, 455] on input "Cancelar pedido diretamente" at bounding box center [653, 456] width 29 height 29
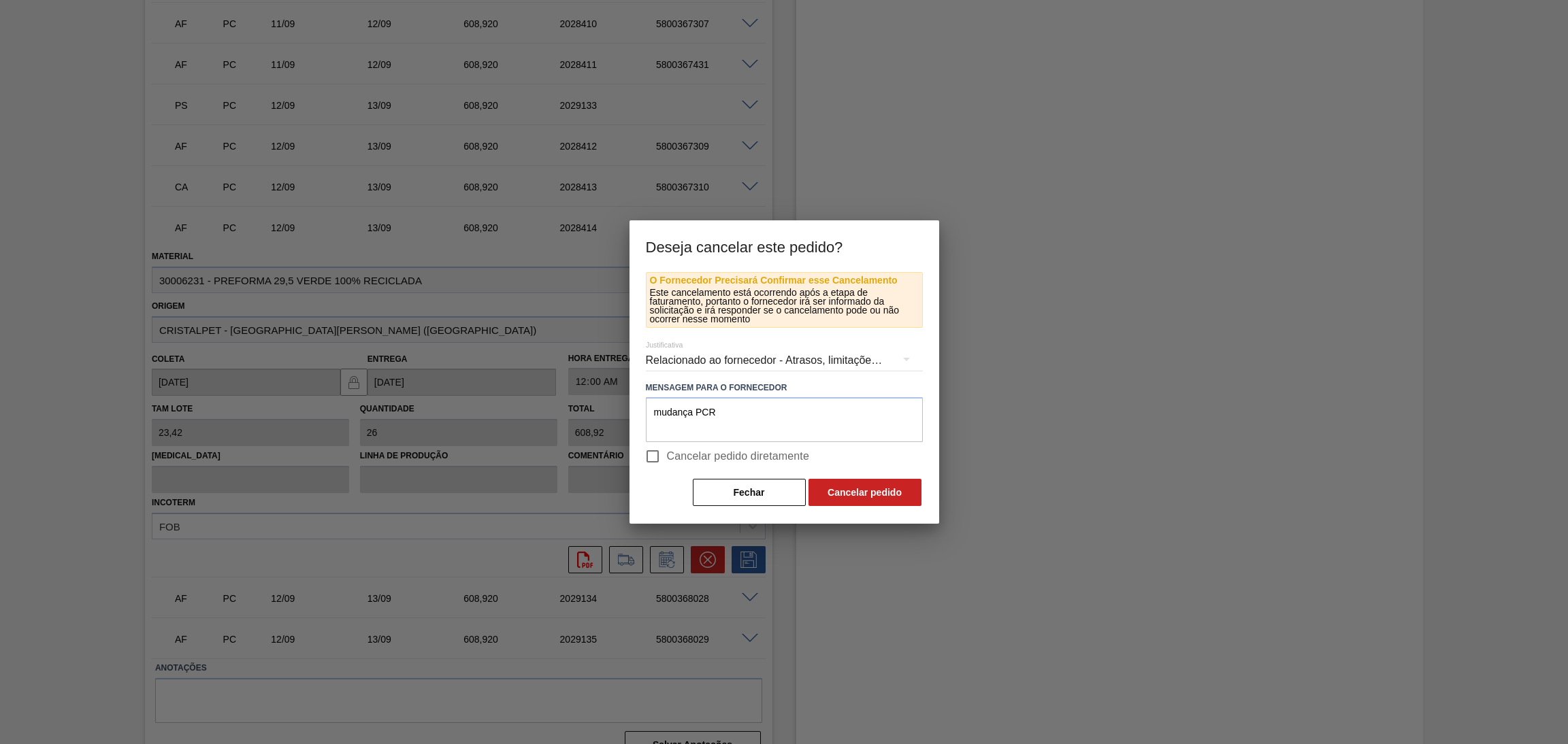
checkbox input "true"
click at [864, 491] on button "Cancelar pedido" at bounding box center [865, 492] width 113 height 27
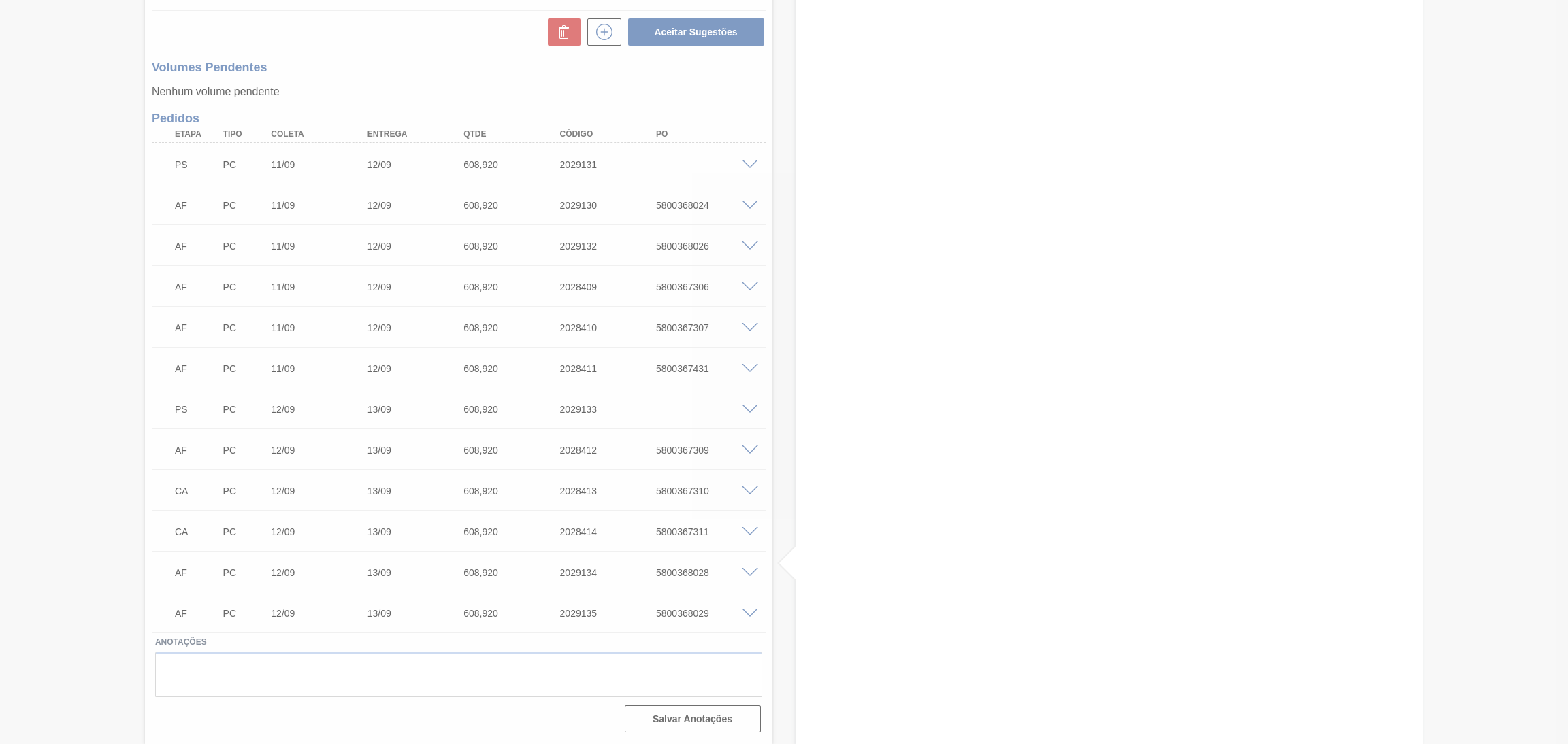
scroll to position [613, 0]
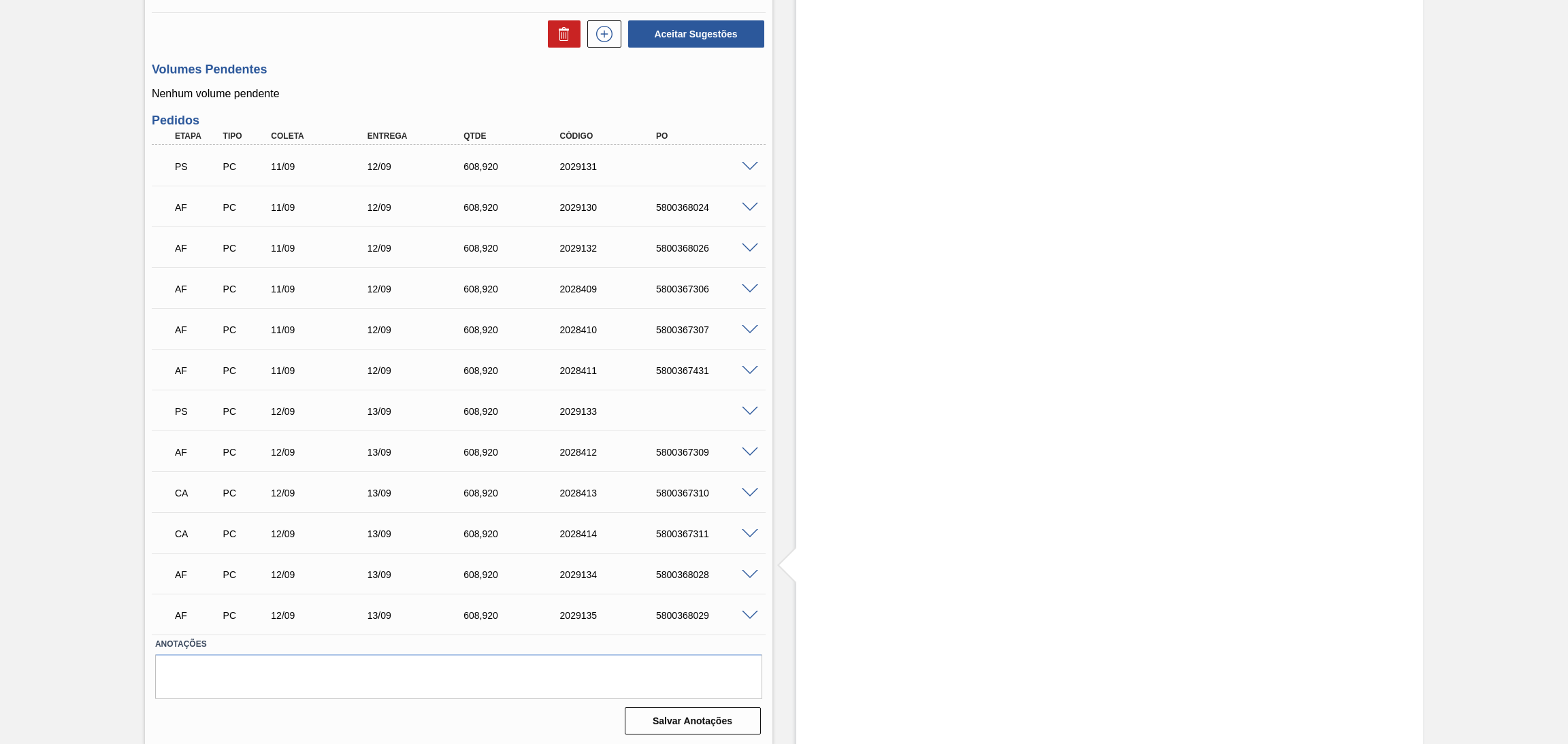
click at [750, 529] on span at bounding box center [750, 535] width 17 height 11
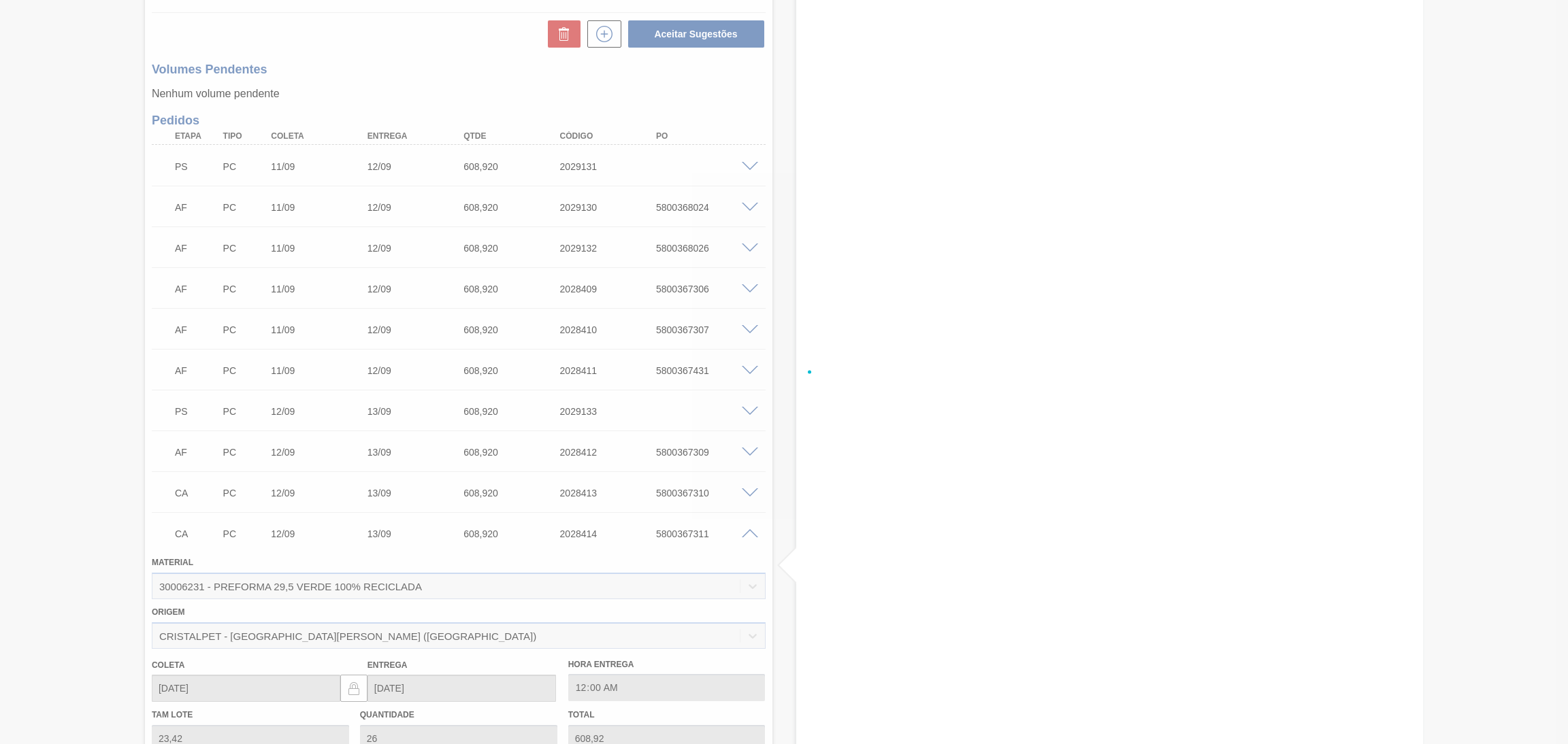
scroll to position [919, 0]
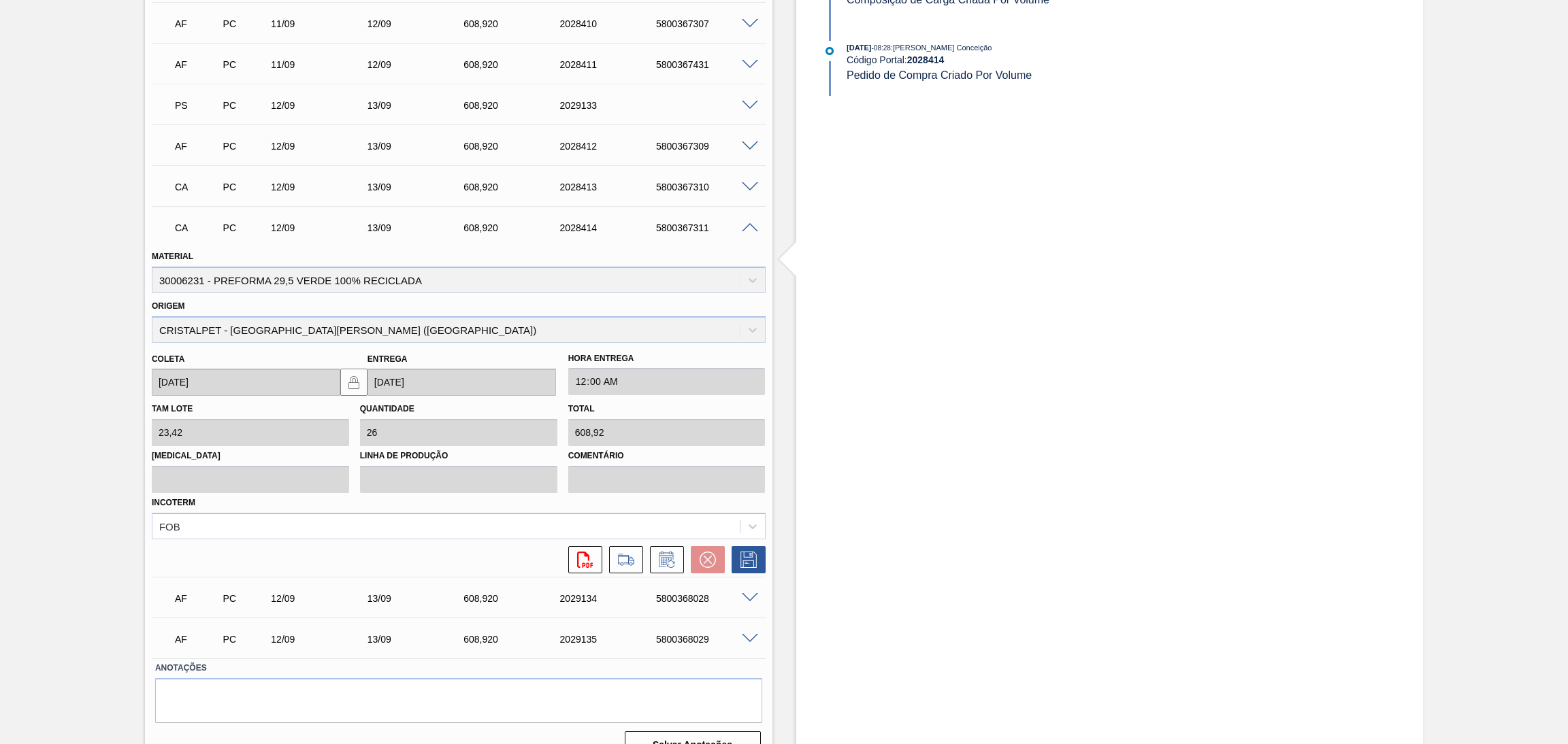
click at [746, 230] on span at bounding box center [750, 228] width 17 height 11
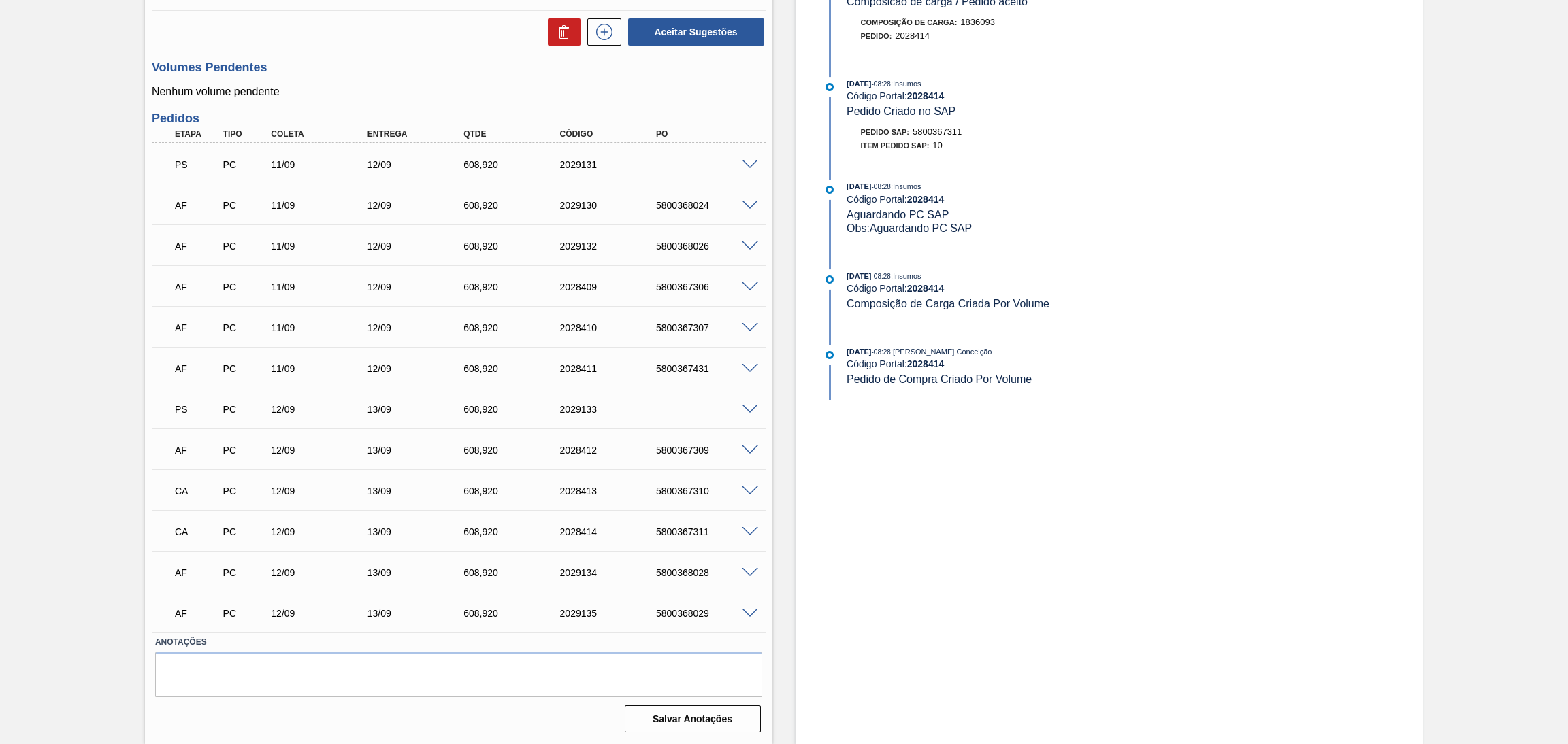
scroll to position [613, 0]
click at [750, 570] on span at bounding box center [750, 576] width 17 height 11
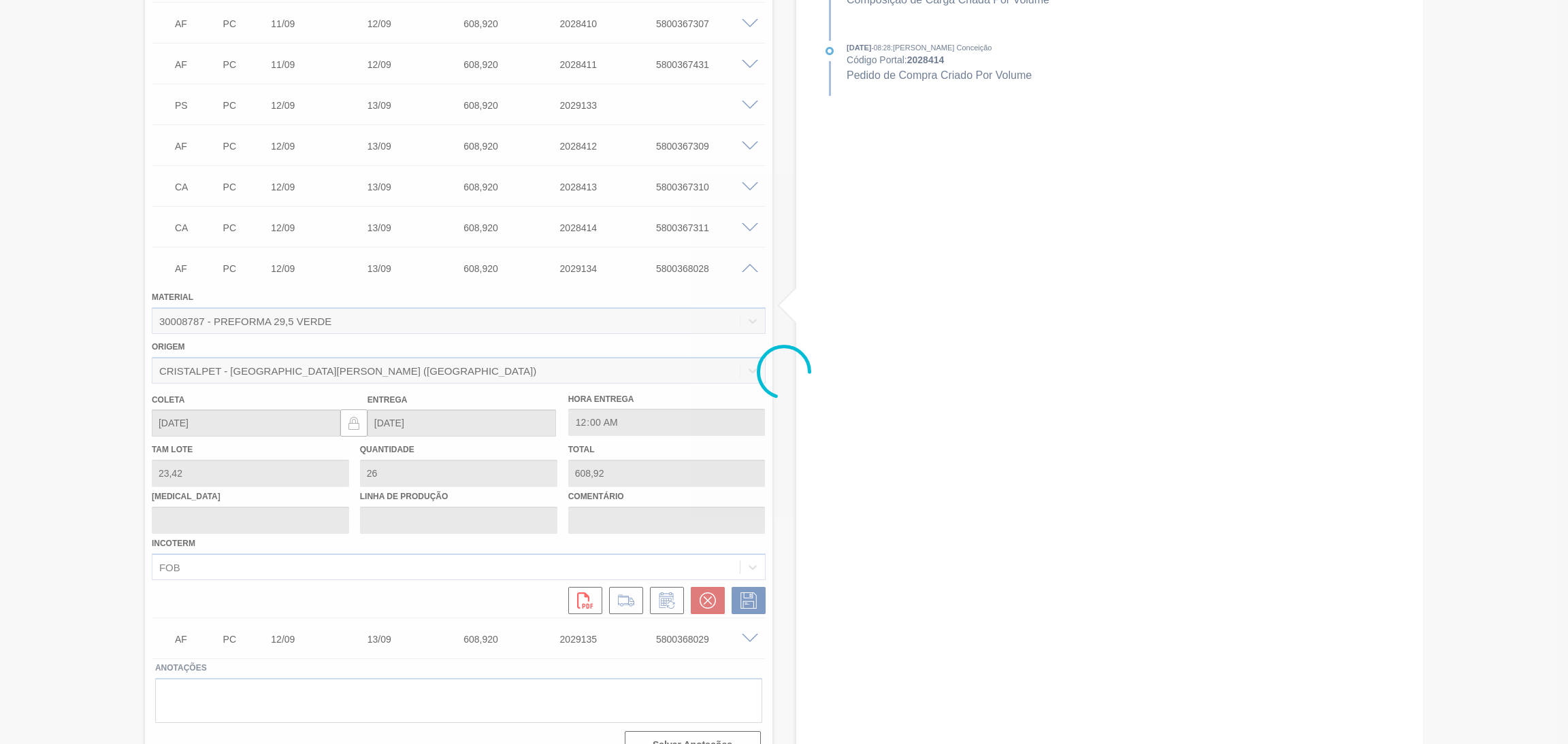
click at [744, 270] on div at bounding box center [784, 372] width 1568 height 744
click at [753, 267] on div at bounding box center [784, 372] width 1568 height 744
click at [752, 267] on div at bounding box center [784, 372] width 1568 height 744
click at [752, 270] on div at bounding box center [784, 372] width 1568 height 744
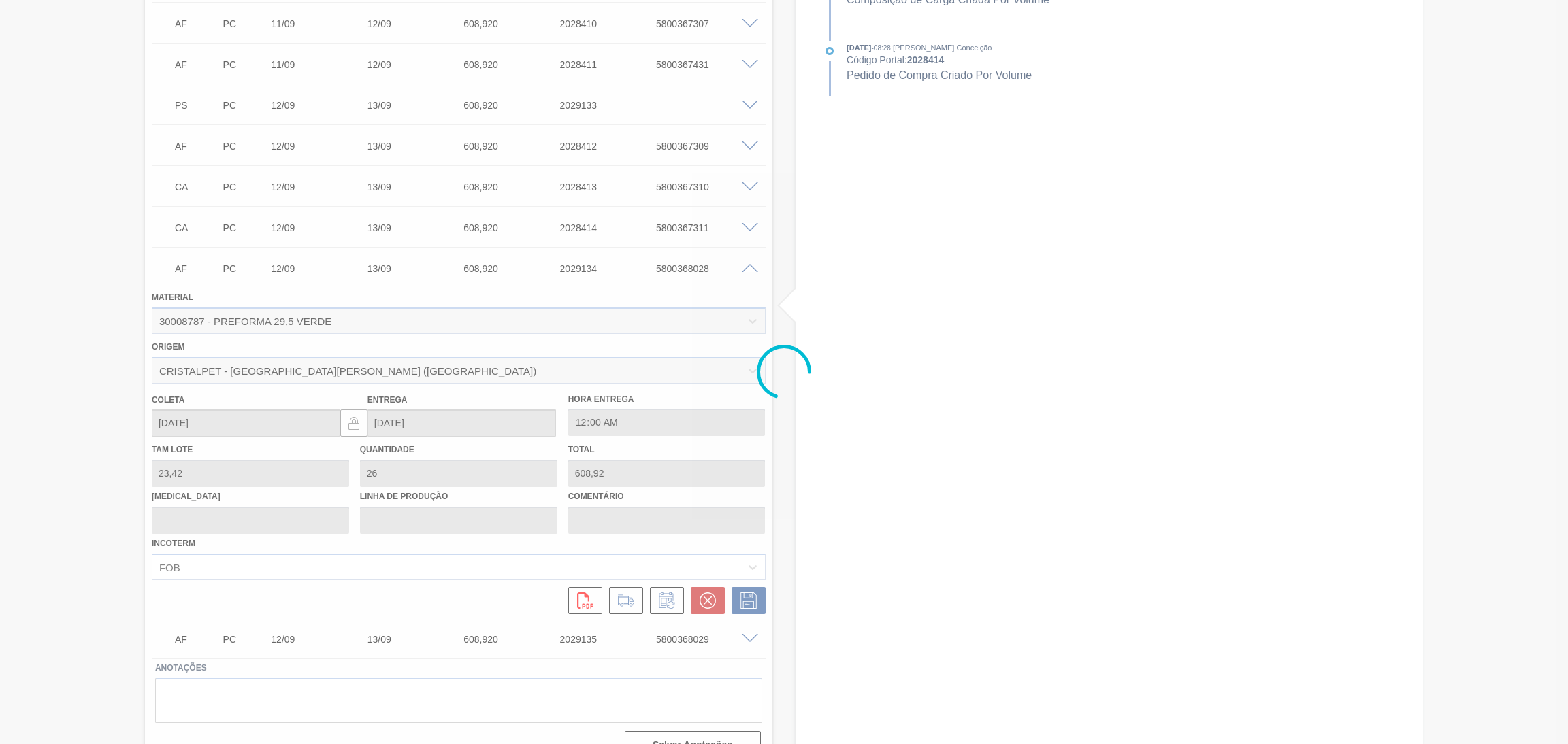
click at [752, 270] on div at bounding box center [784, 372] width 1568 height 744
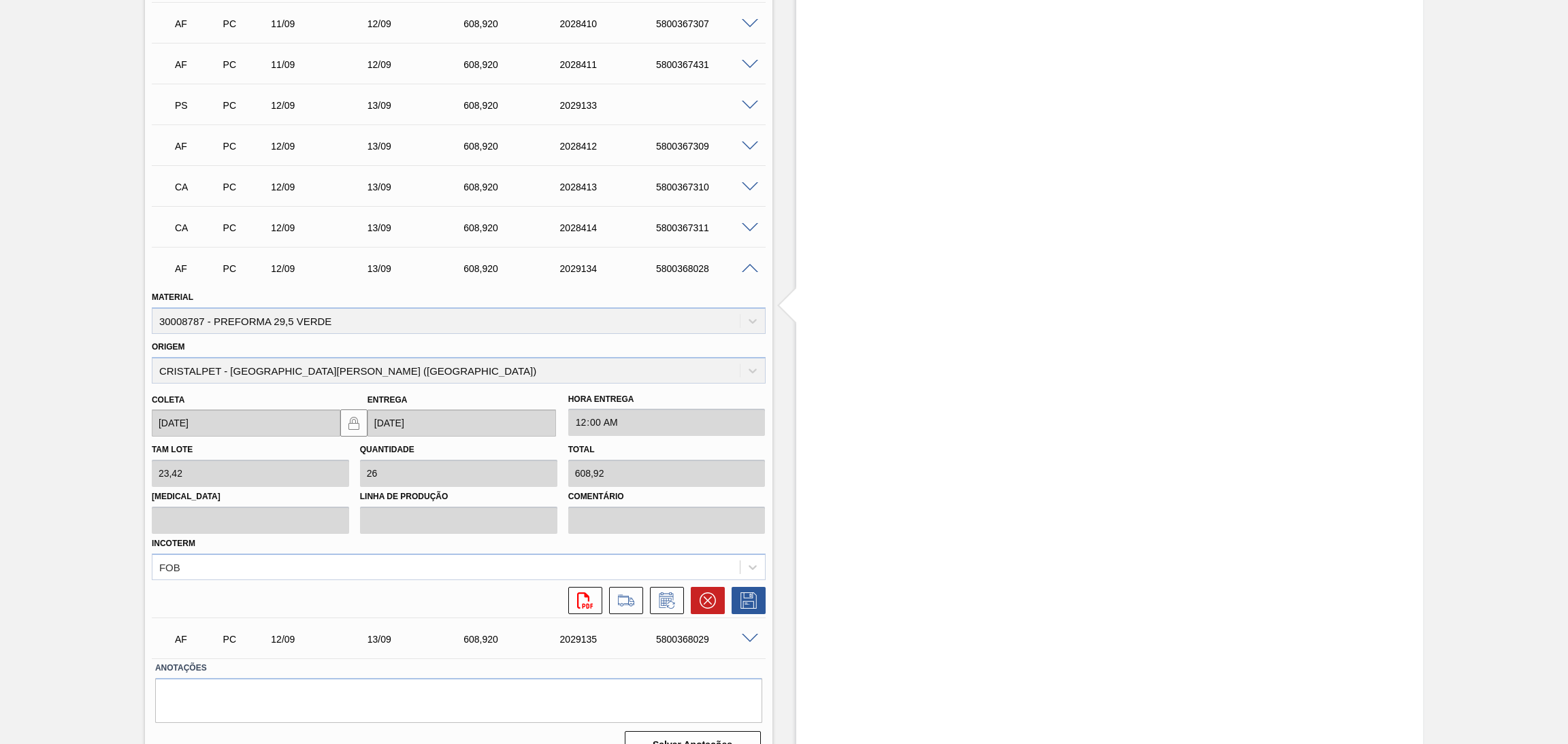
click at [752, 270] on span at bounding box center [750, 269] width 17 height 11
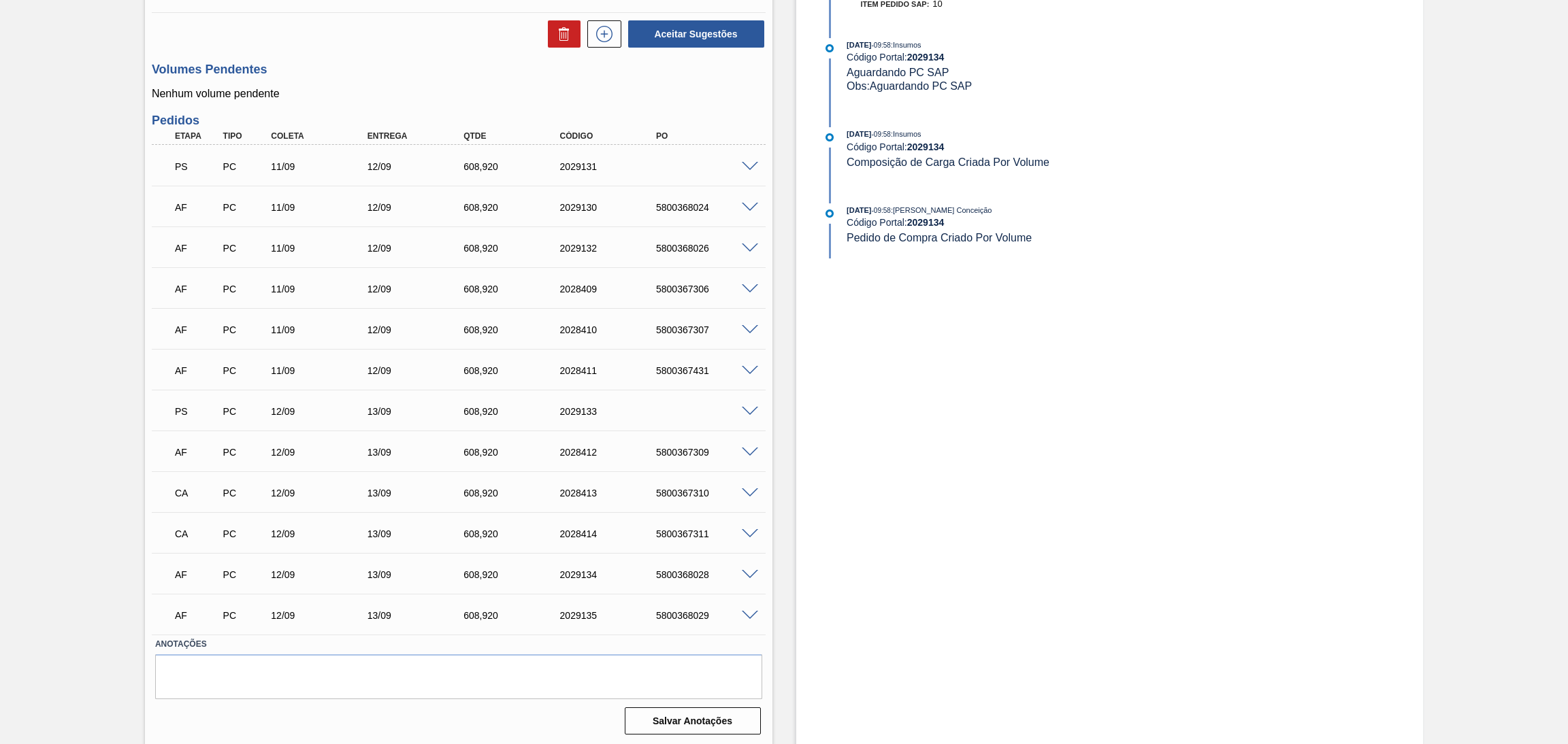
click at [748, 612] on span at bounding box center [750, 616] width 17 height 11
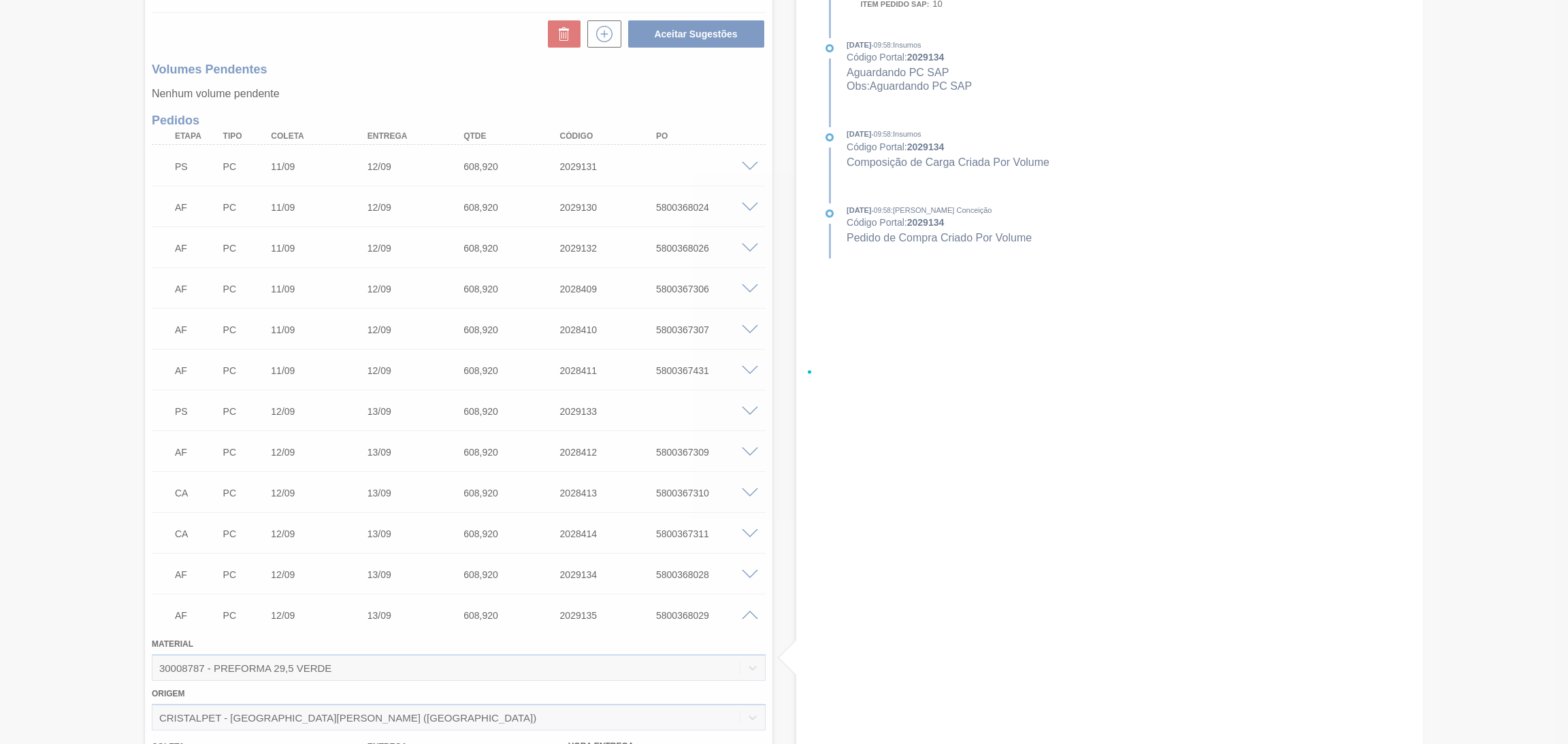
scroll to position [919, 0]
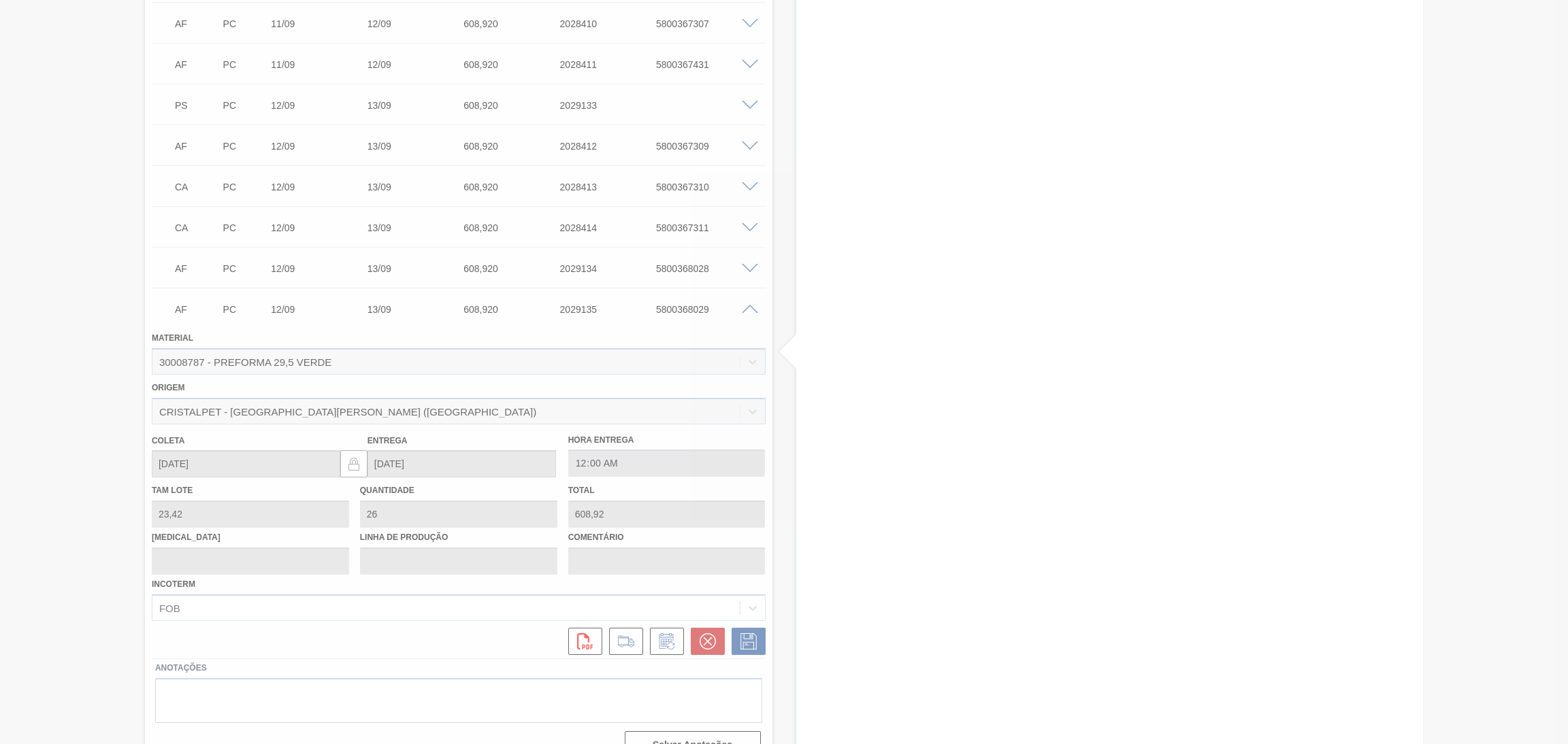
click at [746, 314] on div at bounding box center [784, 372] width 1568 height 744
click at [746, 310] on div at bounding box center [784, 372] width 1568 height 744
click at [747, 310] on div at bounding box center [784, 372] width 1568 height 744
click at [830, 394] on div at bounding box center [784, 372] width 1568 height 744
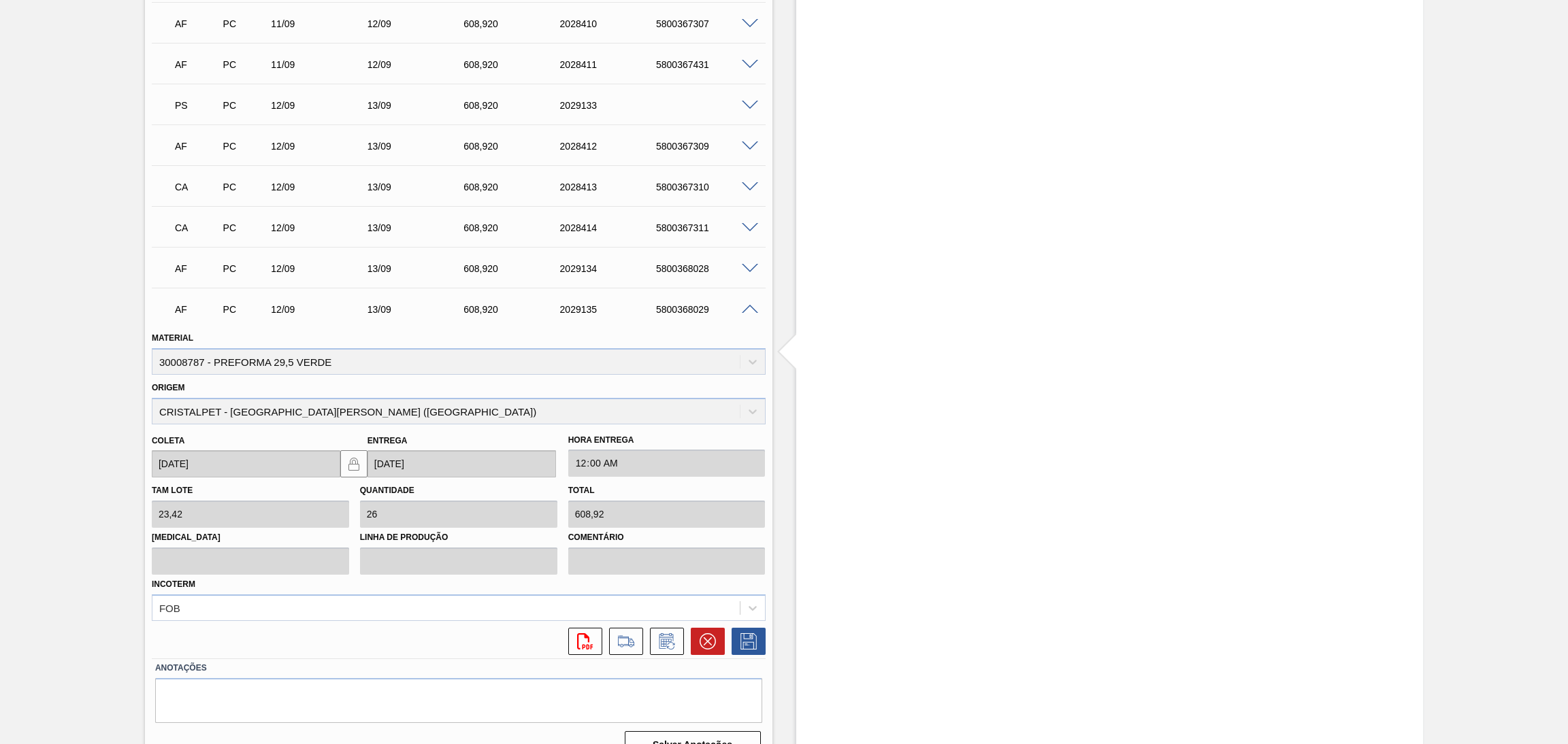
click at [749, 312] on div "5800368029" at bounding box center [707, 310] width 110 height 11
click at [744, 307] on span at bounding box center [750, 310] width 17 height 11
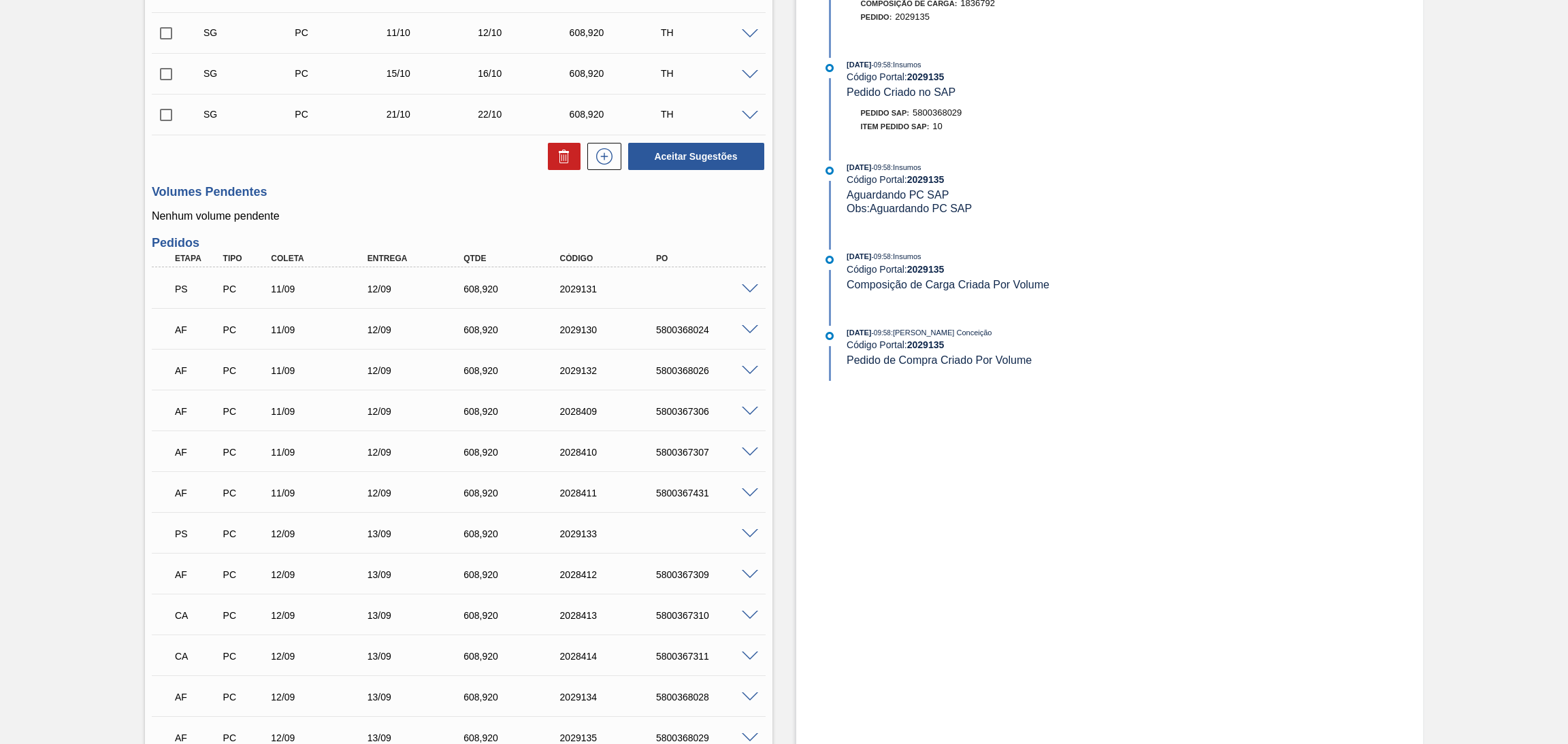
scroll to position [409, 0]
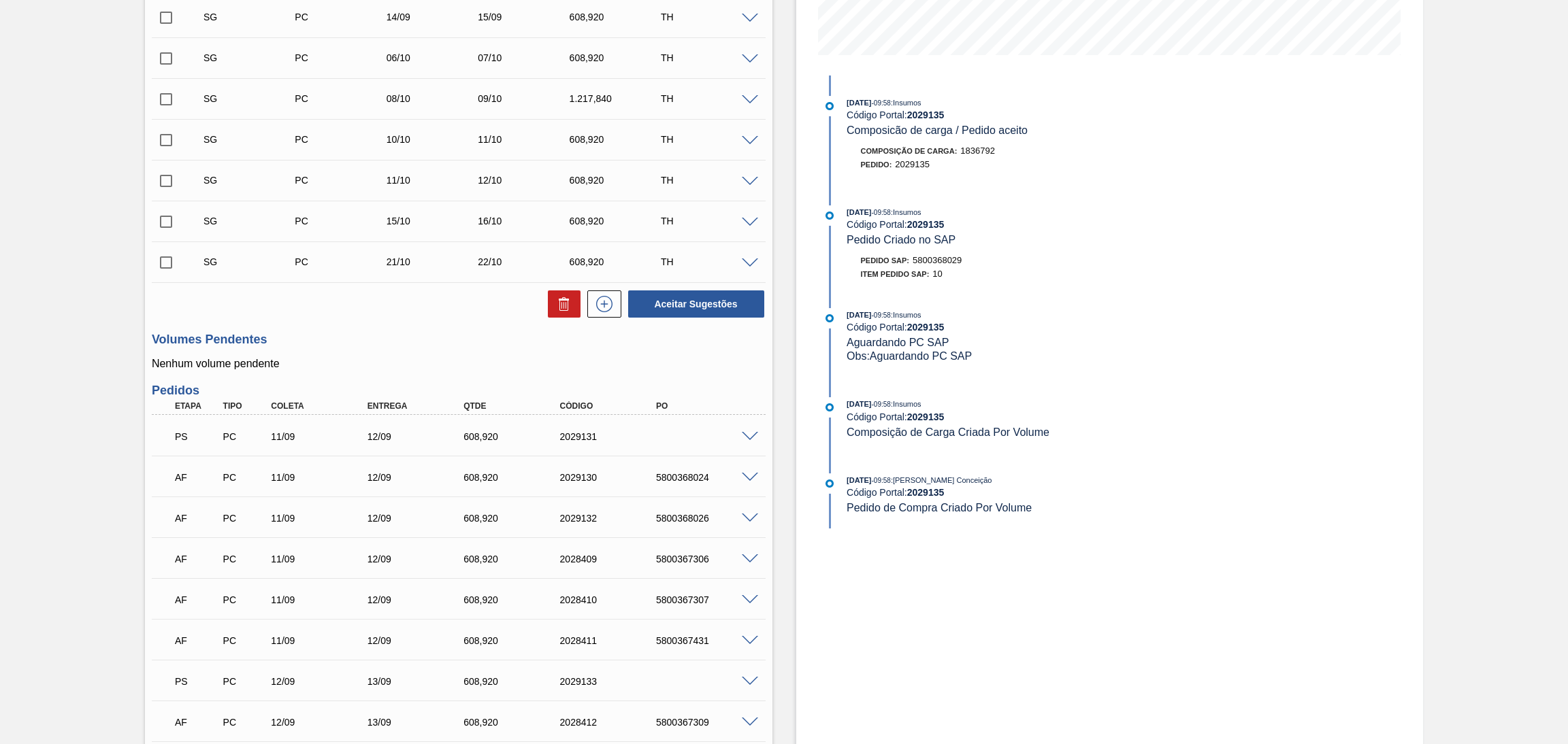
click at [746, 410] on div "Etapa Tipo Coleta Entrega Qtde Código PO PS PC 11/09 12/09 608,920 2029131 Mate…" at bounding box center [459, 651] width 614 height 507
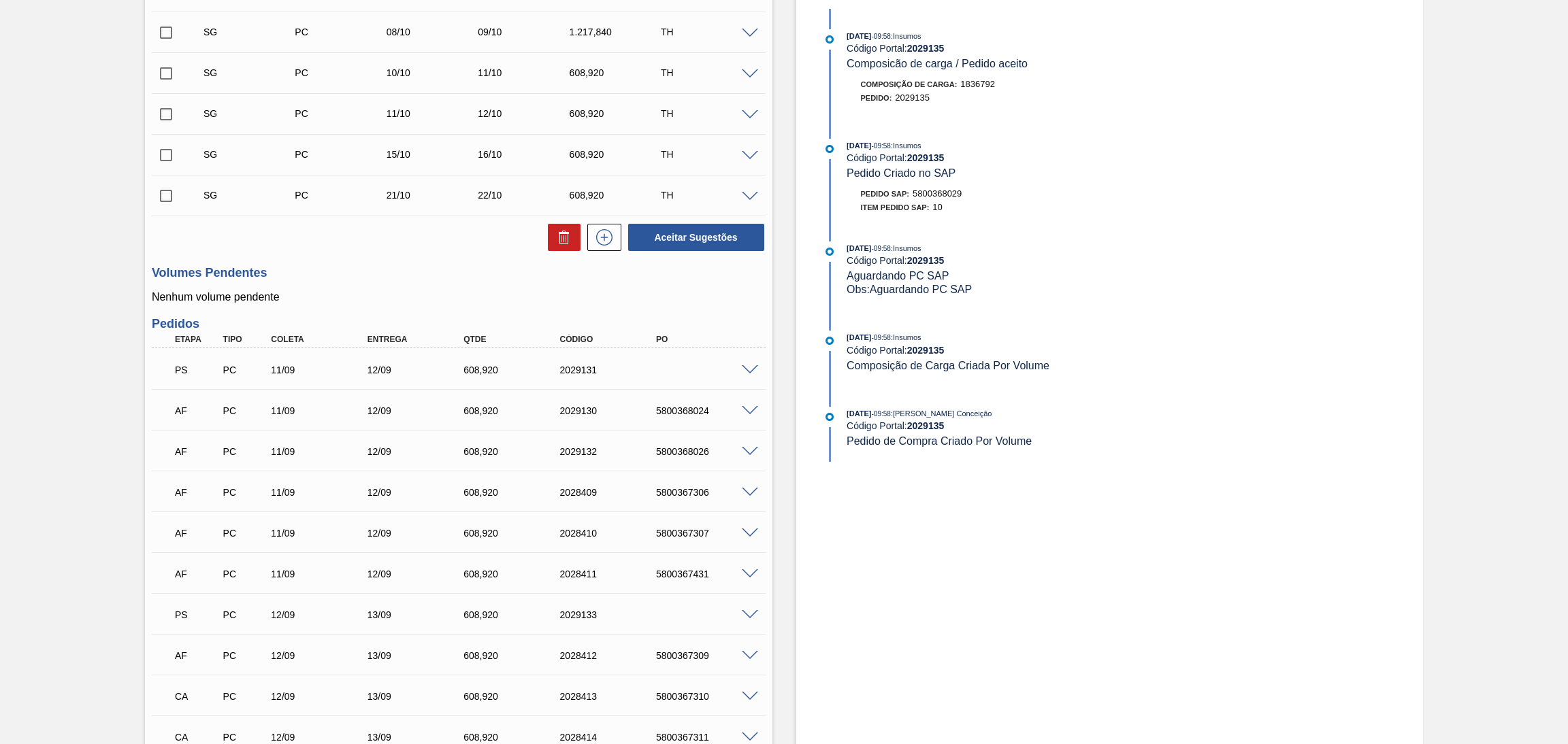
scroll to position [613, 0]
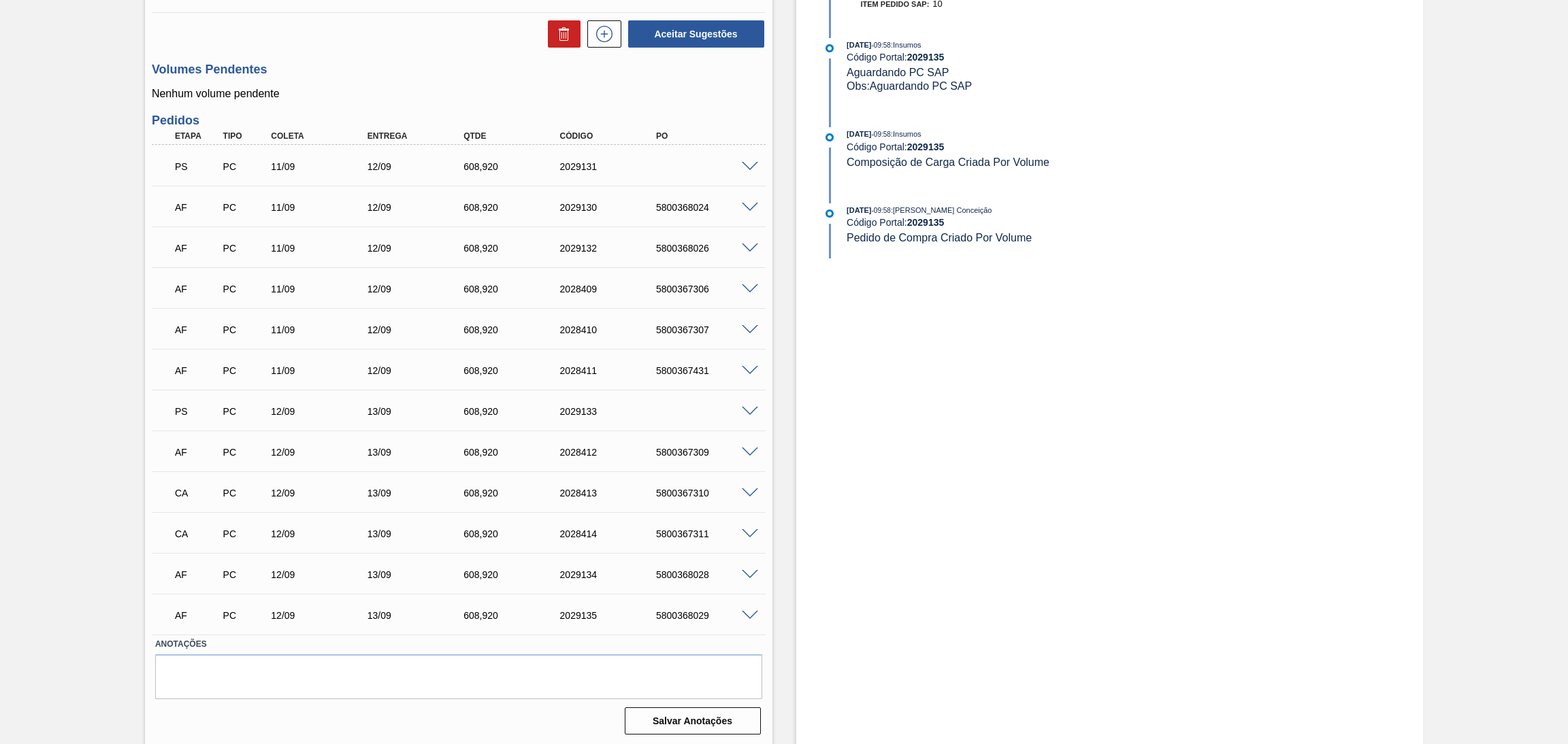
click at [750, 205] on span at bounding box center [750, 208] width 17 height 11
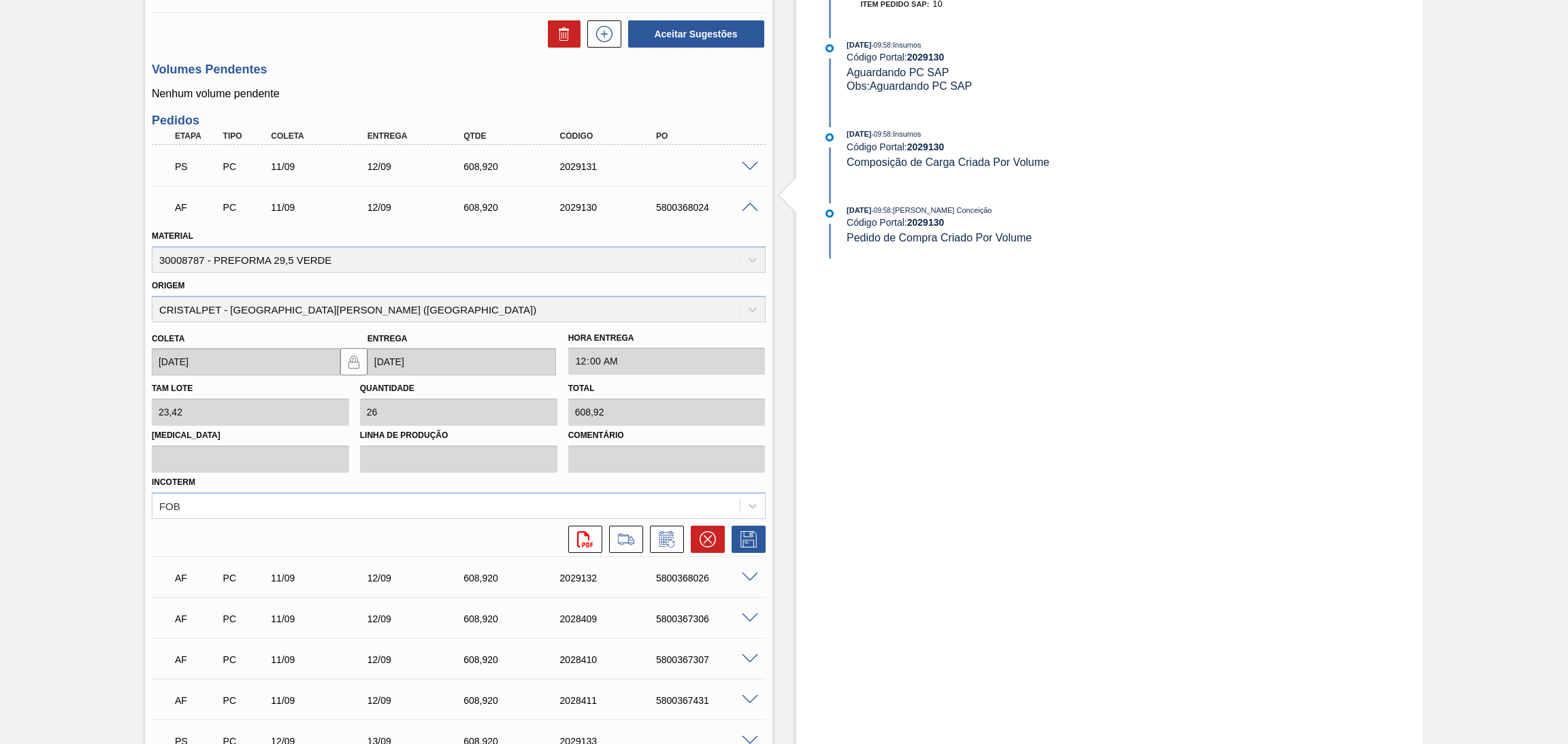
click at [743, 211] on div "AF PC 11/09 12/09 608,920 2029130 5800368024" at bounding box center [459, 205] width 614 height 34
click at [744, 209] on span at bounding box center [750, 208] width 17 height 11
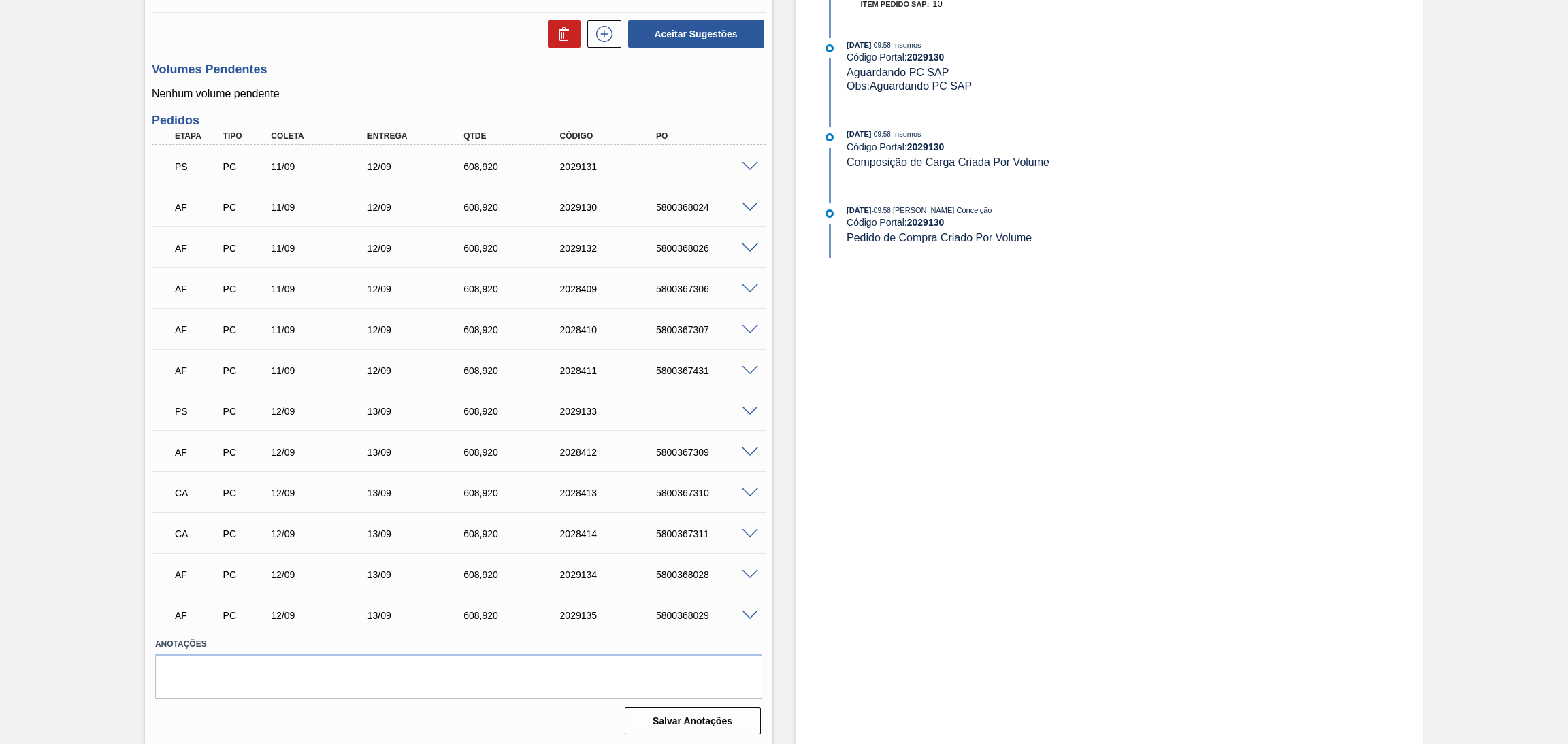
click at [748, 245] on span at bounding box center [750, 249] width 17 height 11
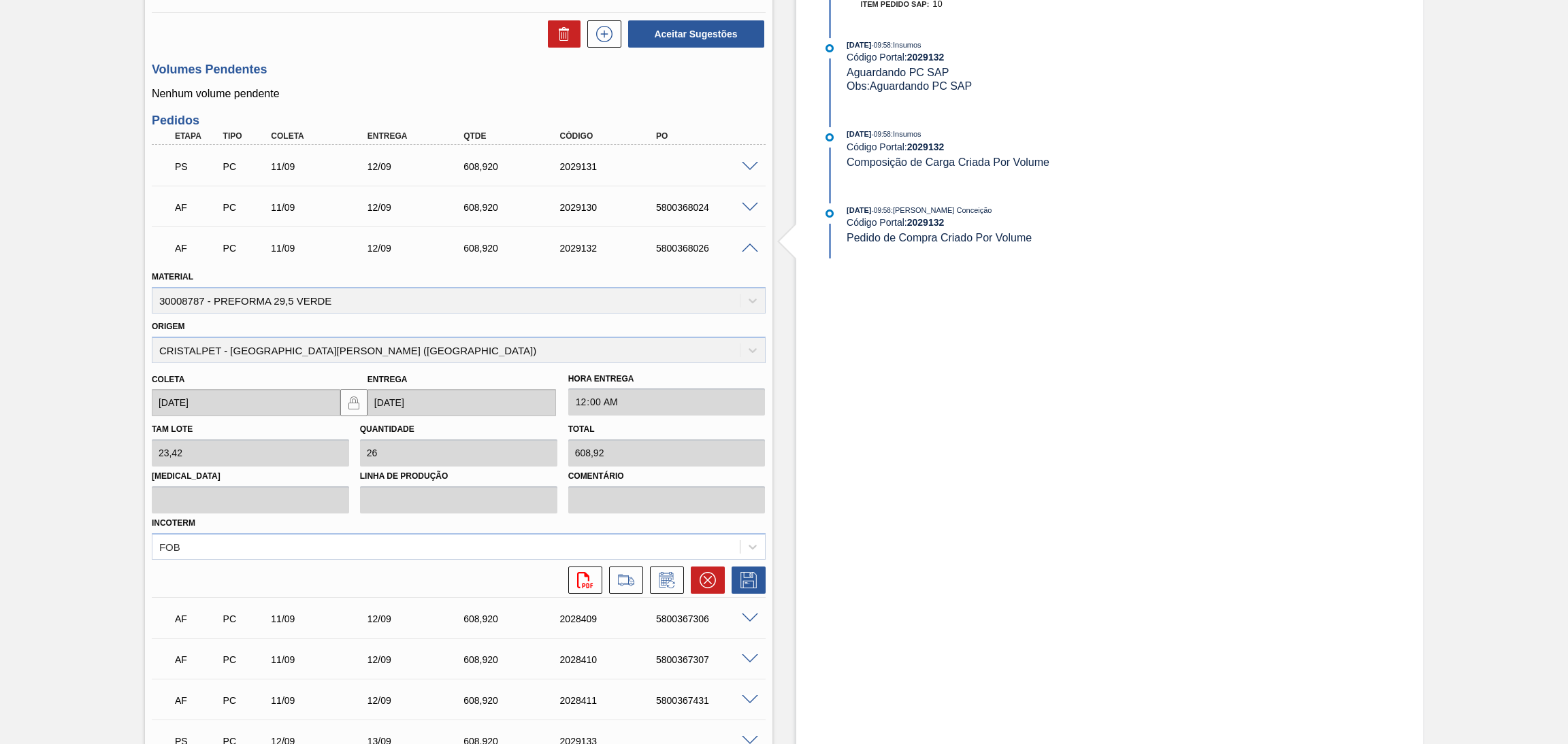
click at [748, 245] on span at bounding box center [750, 249] width 17 height 11
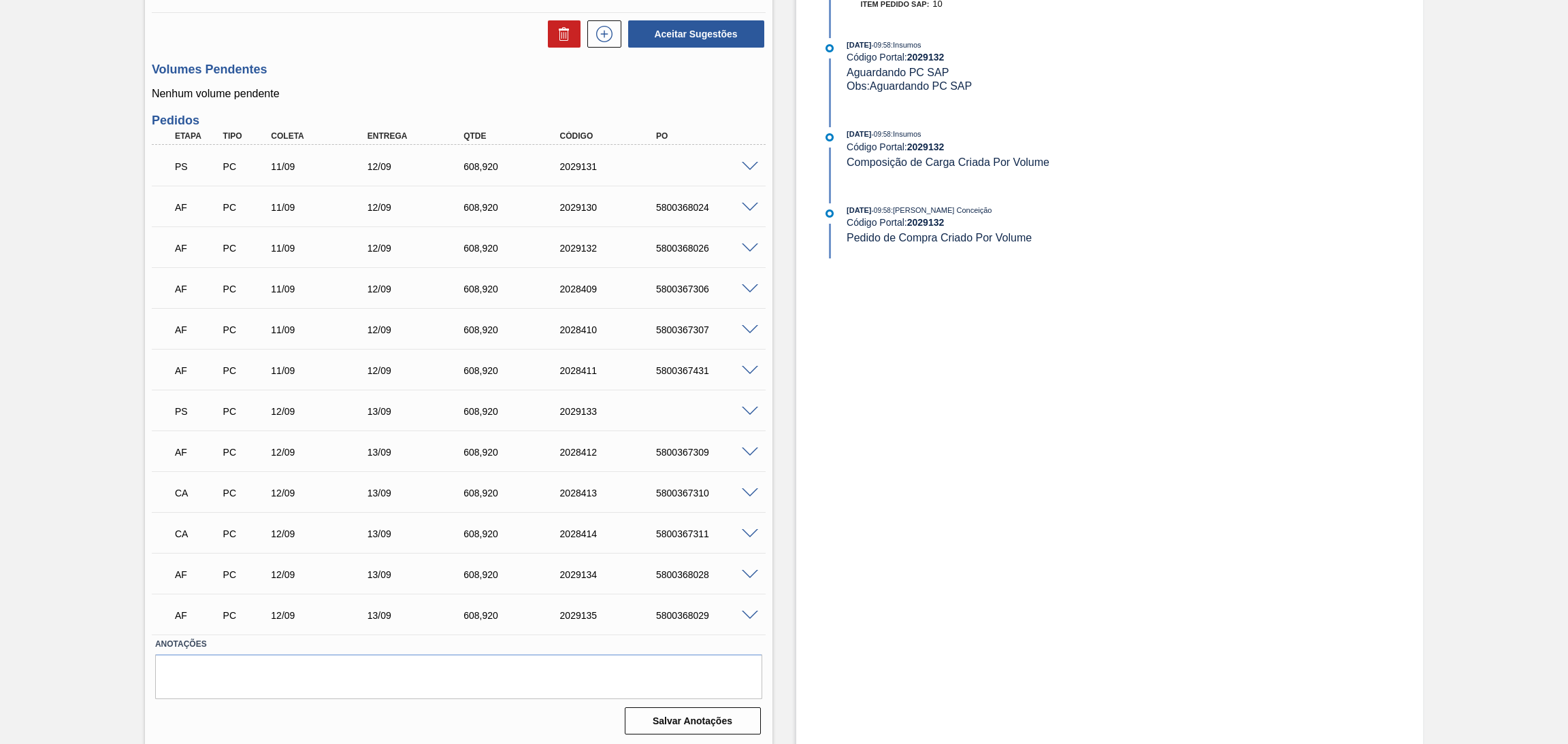
click at [740, 292] on div "5800367306" at bounding box center [707, 289] width 110 height 11
click at [744, 285] on span at bounding box center [750, 289] width 17 height 11
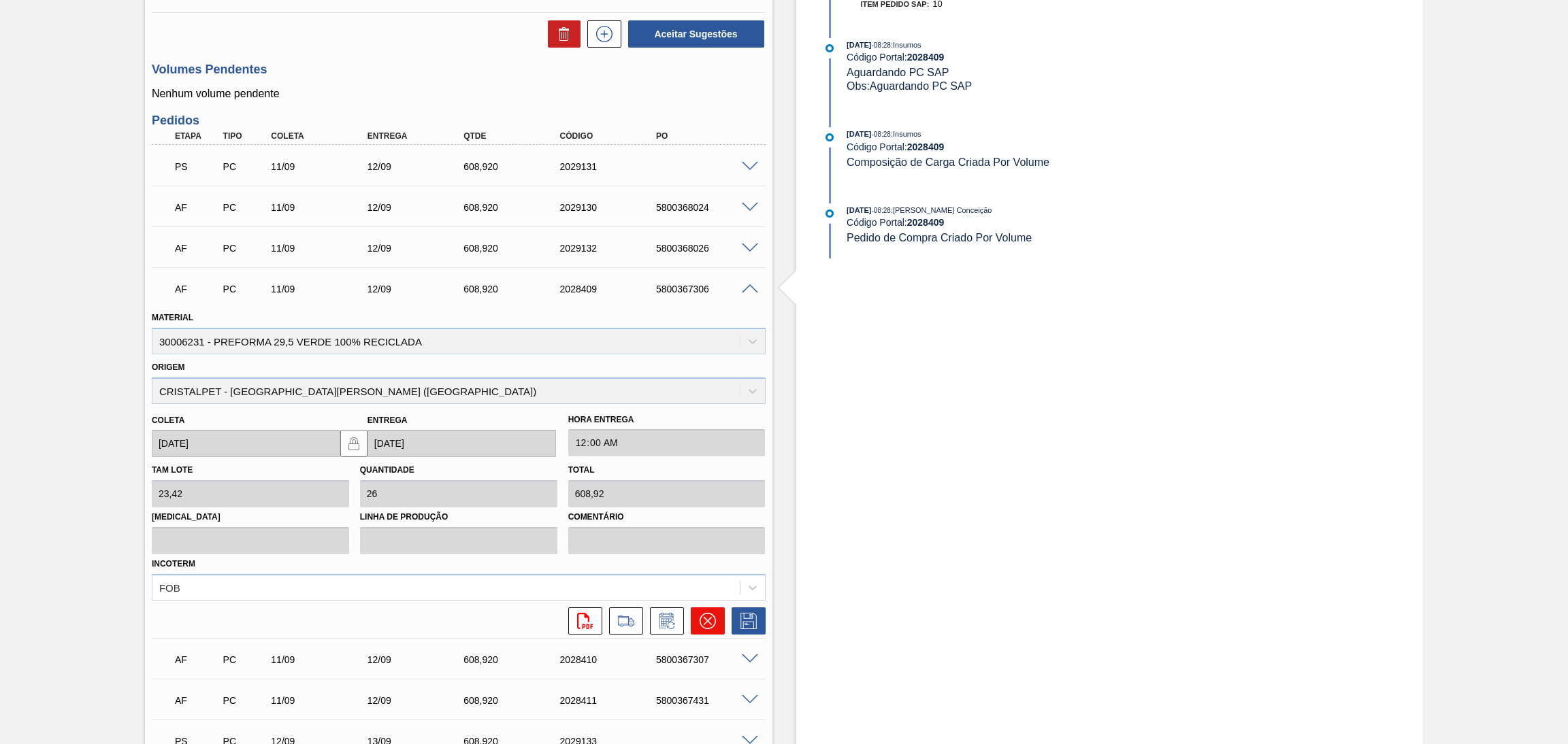
click at [707, 614] on icon at bounding box center [708, 622] width 17 height 17
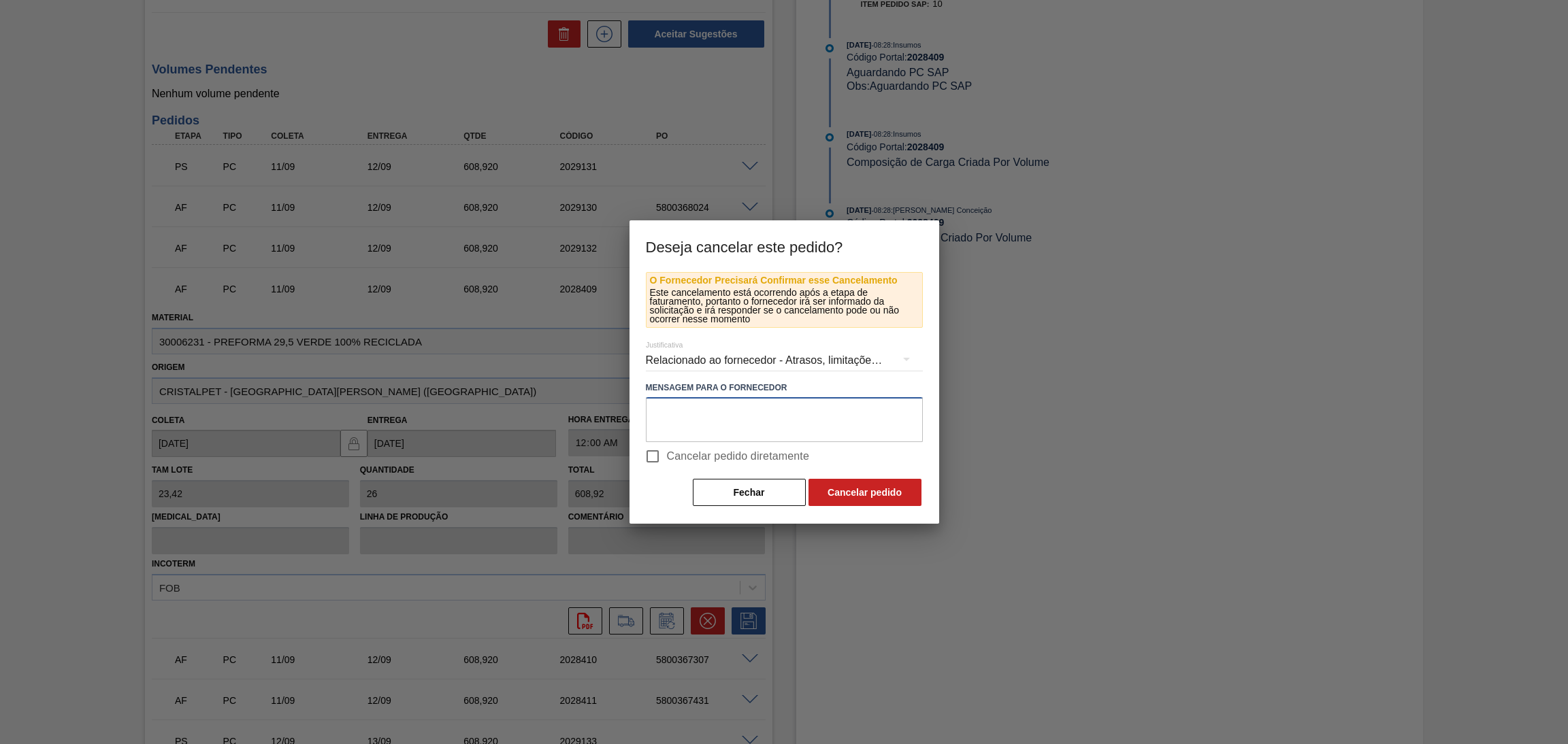
click at [750, 400] on textarea at bounding box center [784, 419] width 277 height 45
paste textarea "mudança PCR"
type textarea "mudança PCR"
click at [704, 455] on span "Cancelar pedido diretamente" at bounding box center [738, 457] width 143 height 17
click at [782, 455] on span "Cancelar pedido diretamente" at bounding box center [738, 457] width 143 height 17
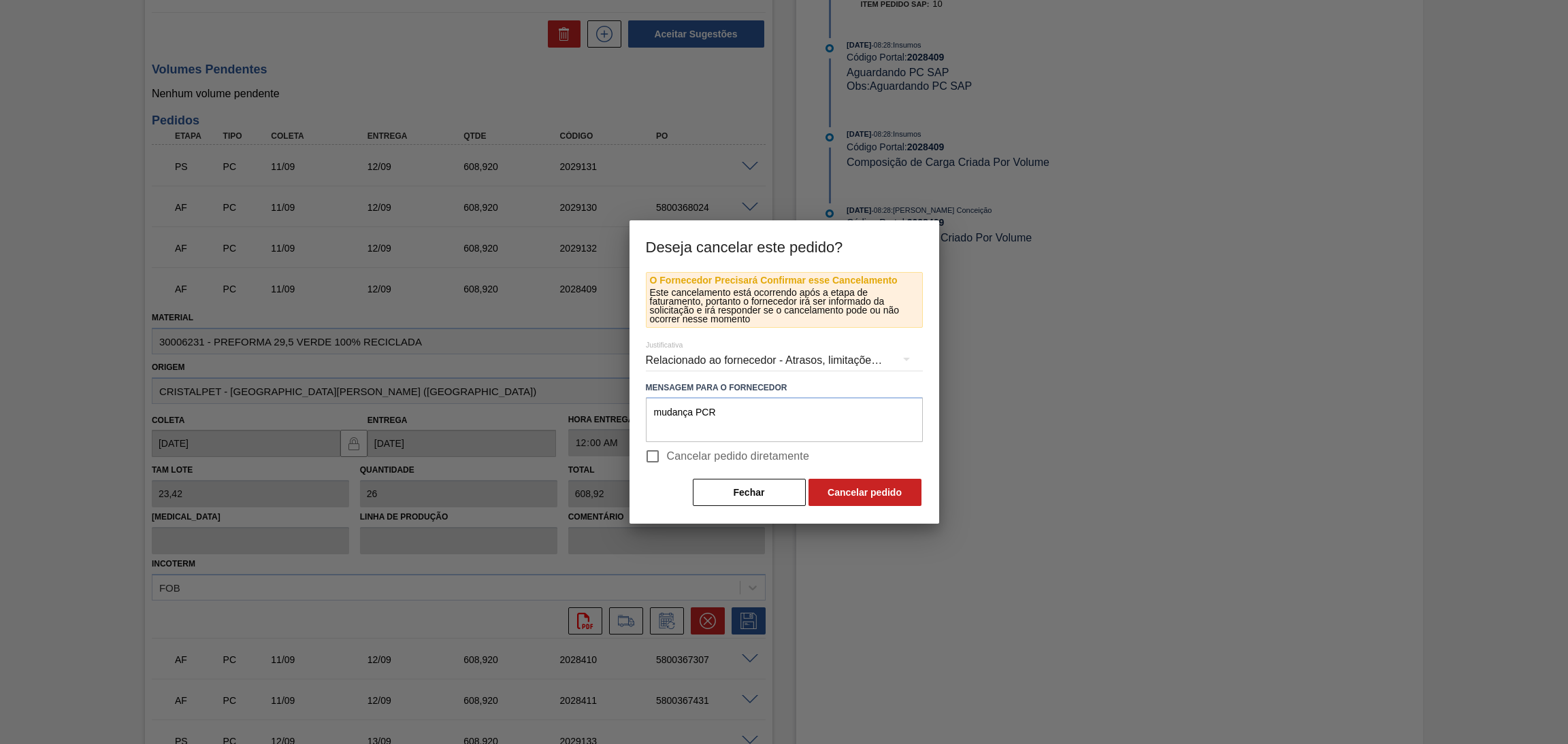
click at [667, 455] on input "Cancelar pedido diretamente" at bounding box center [653, 456] width 29 height 29
checkbox input "true"
click at [862, 495] on button "Cancelar pedido" at bounding box center [865, 492] width 113 height 27
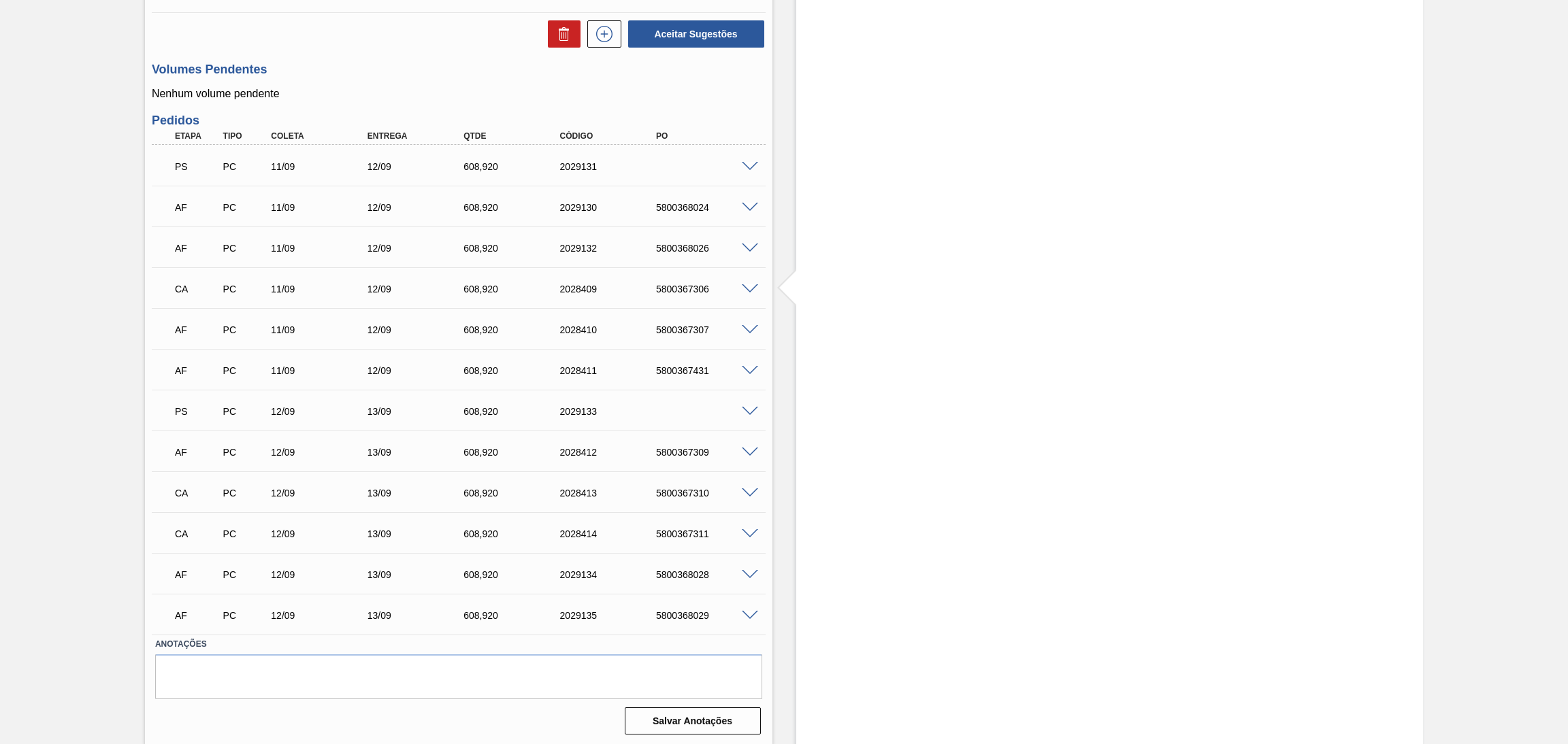
click at [750, 326] on span at bounding box center [750, 331] width 17 height 11
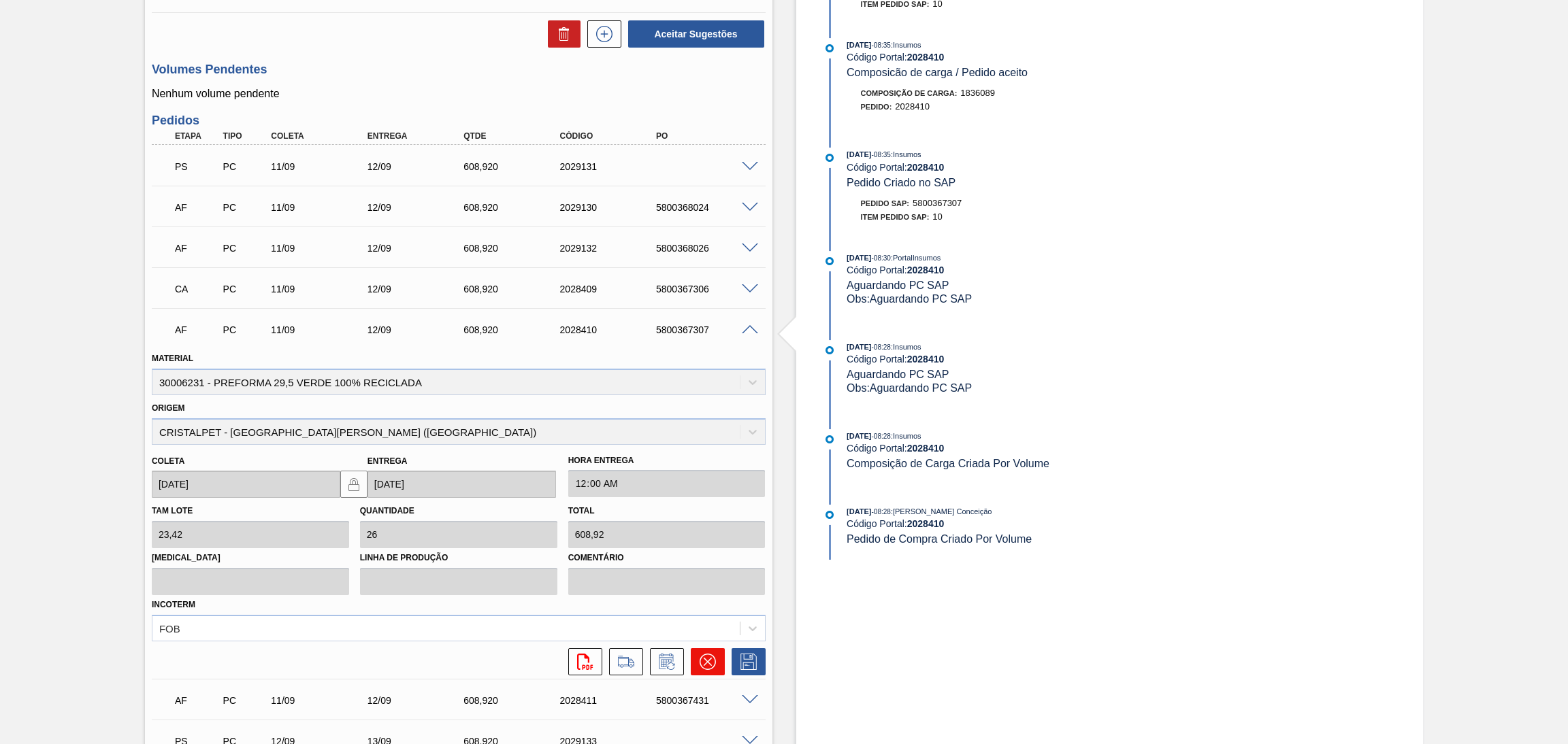
click at [706, 655] on icon at bounding box center [708, 662] width 17 height 17
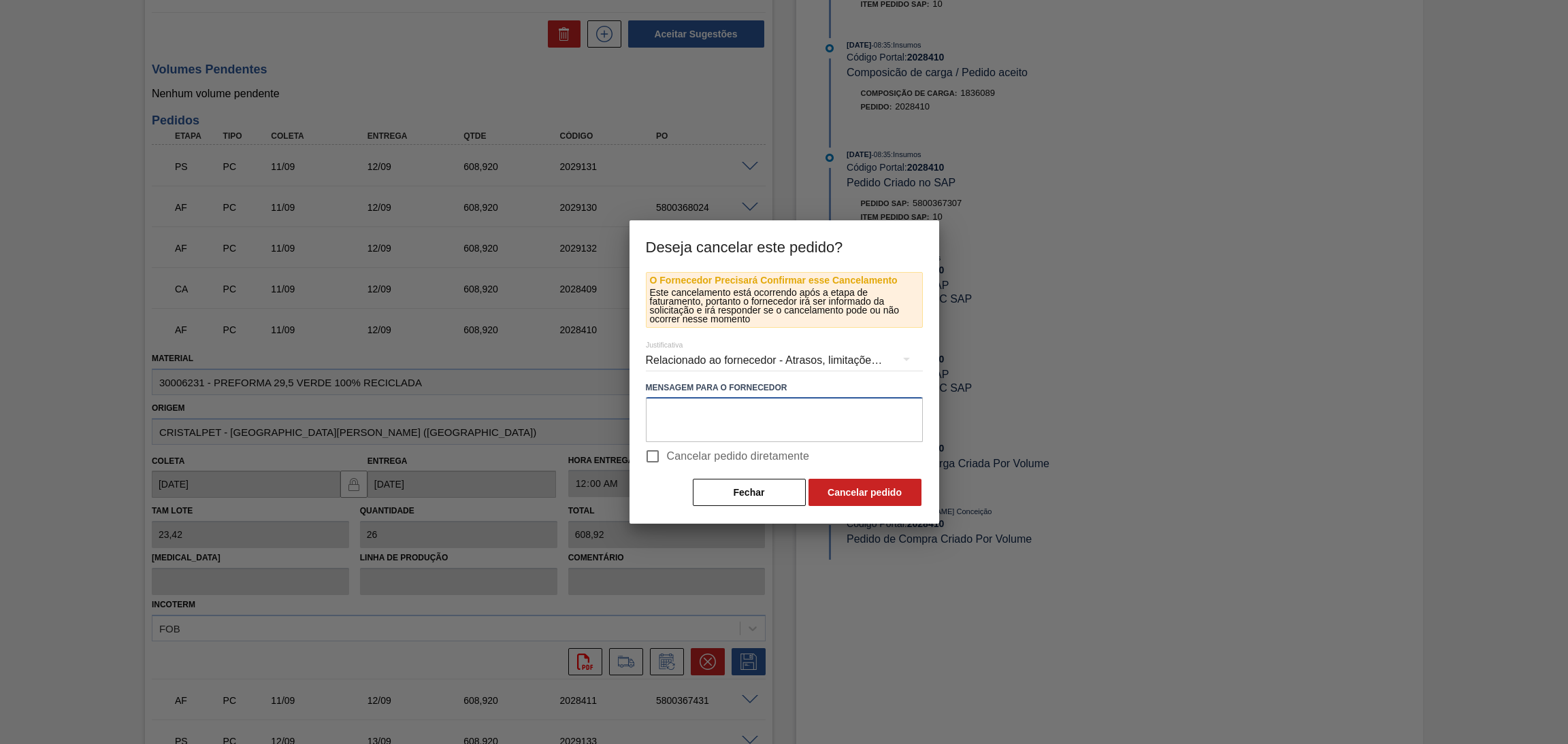
click at [745, 422] on textarea at bounding box center [784, 419] width 277 height 45
paste textarea "mudança PCR"
type textarea "mudança PCR"
click at [682, 455] on span "Cancelar pedido diretamente" at bounding box center [738, 457] width 143 height 17
click at [667, 455] on input "Cancelar pedido diretamente" at bounding box center [653, 456] width 29 height 29
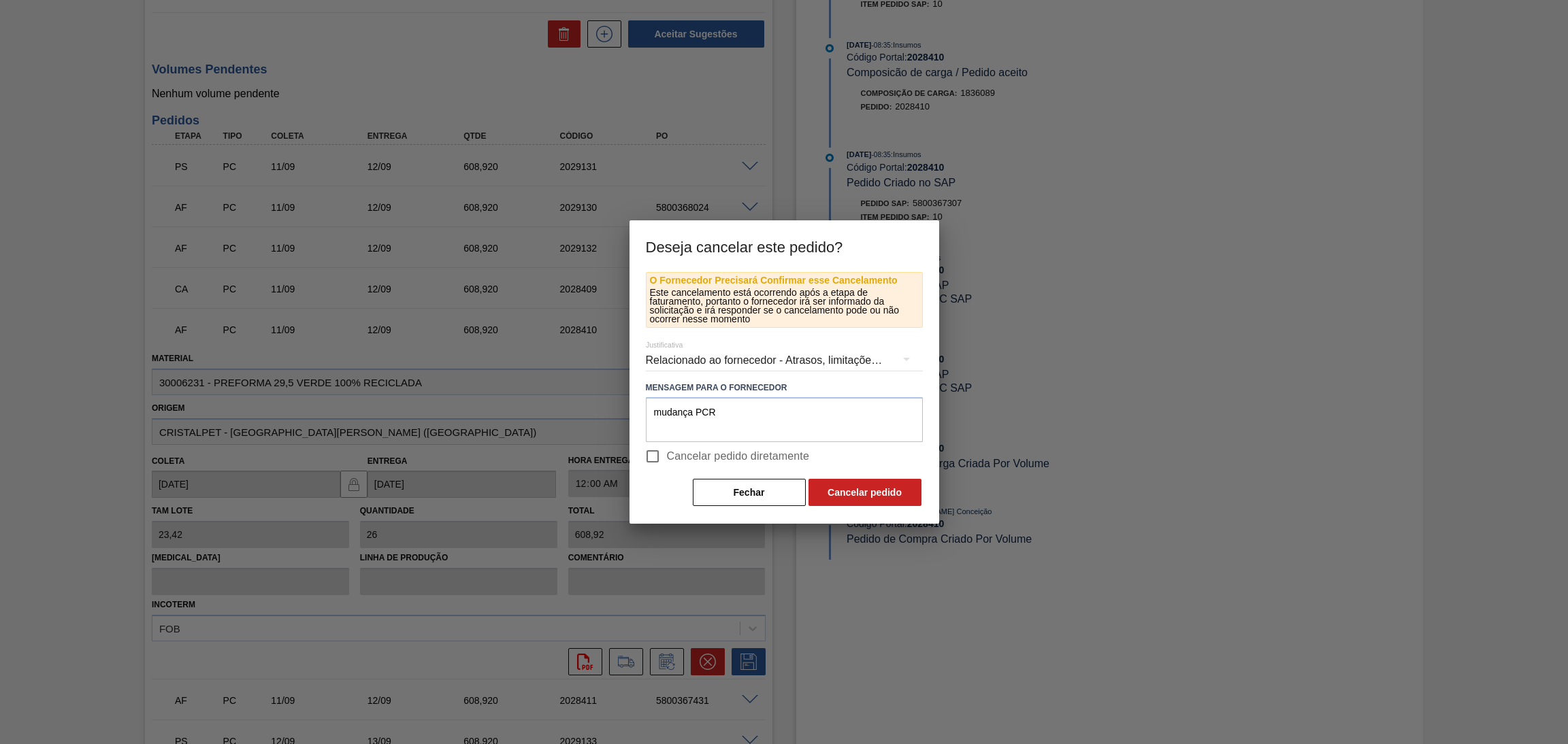
checkbox input "true"
click at [856, 493] on button "Cancelar pedido" at bounding box center [865, 492] width 113 height 27
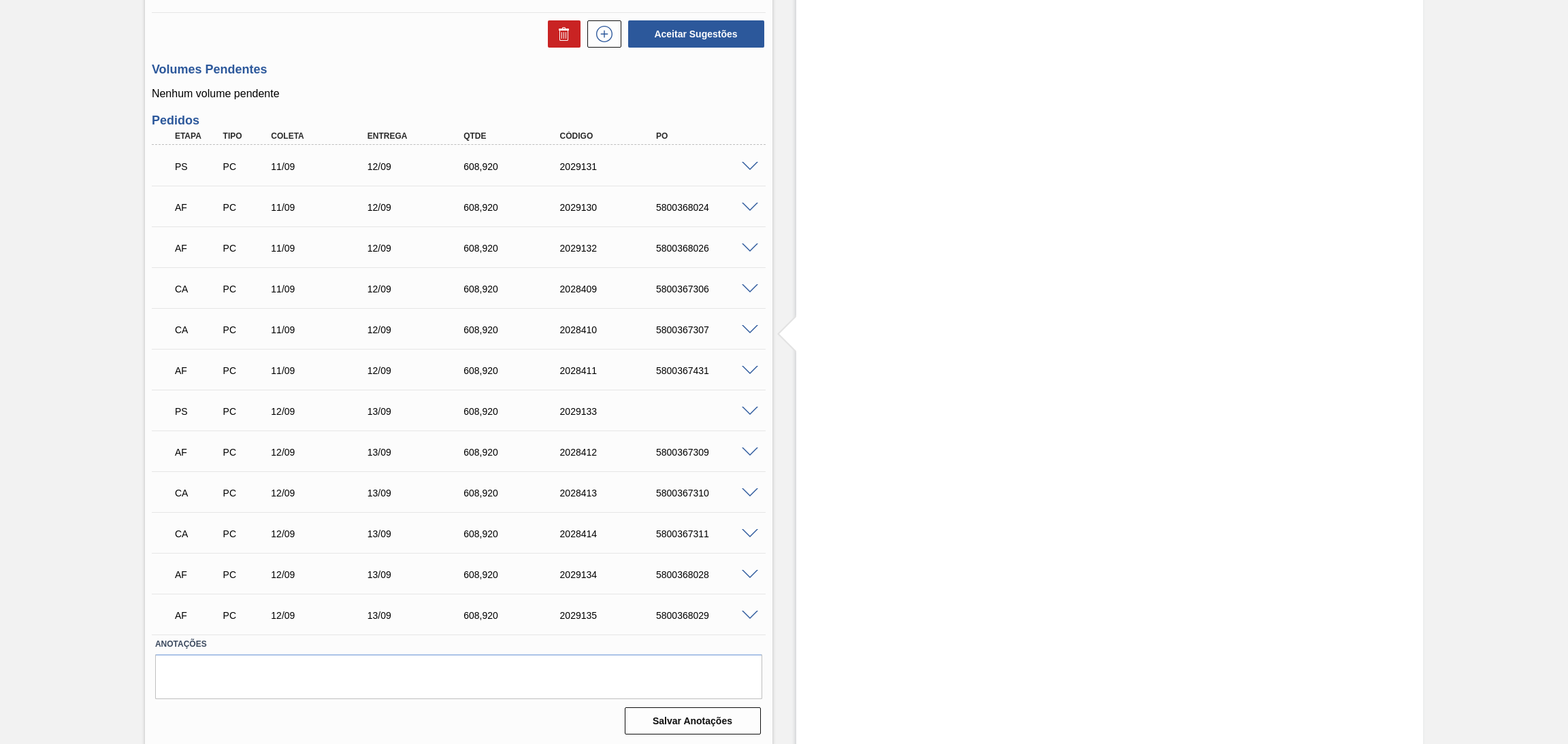
click at [750, 367] on span at bounding box center [750, 372] width 17 height 11
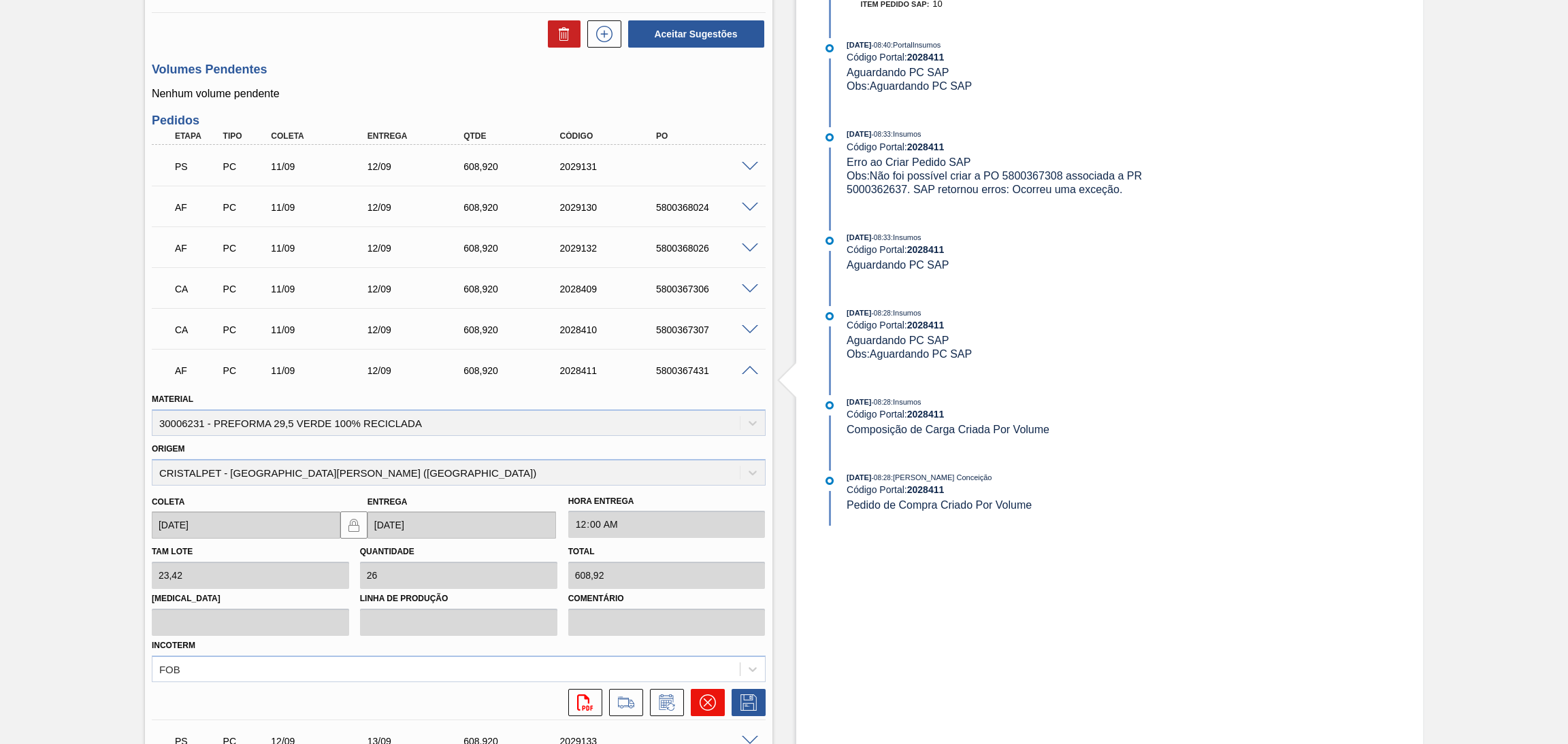
click at [695, 694] on button at bounding box center [707, 702] width 34 height 27
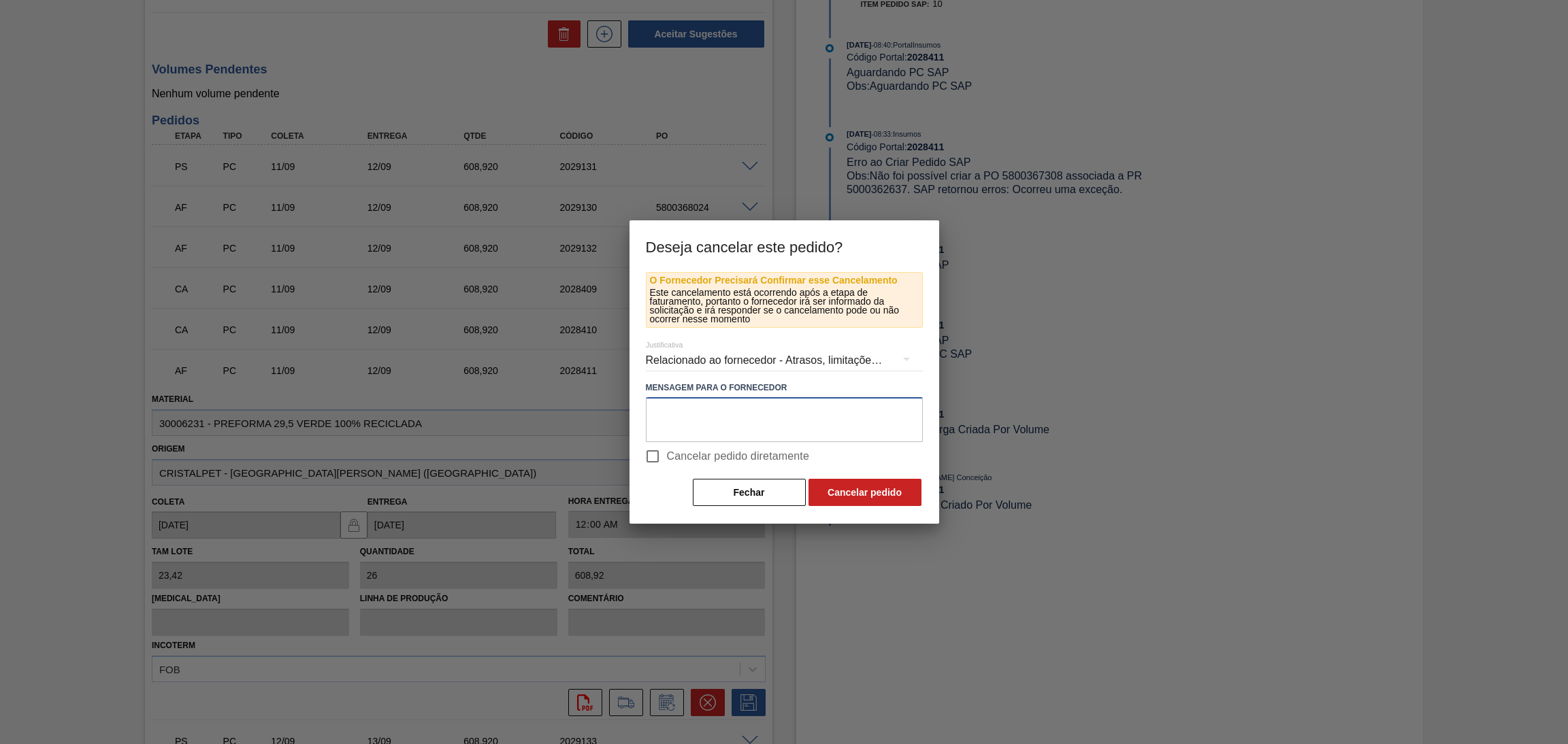
click at [745, 418] on textarea at bounding box center [784, 419] width 277 height 45
paste textarea "mudança PCR"
type textarea "mudança PCR"
click at [745, 453] on span "Cancelar pedido diretamente" at bounding box center [738, 457] width 143 height 17
click at [667, 453] on input "Cancelar pedido diretamente" at bounding box center [653, 456] width 29 height 29
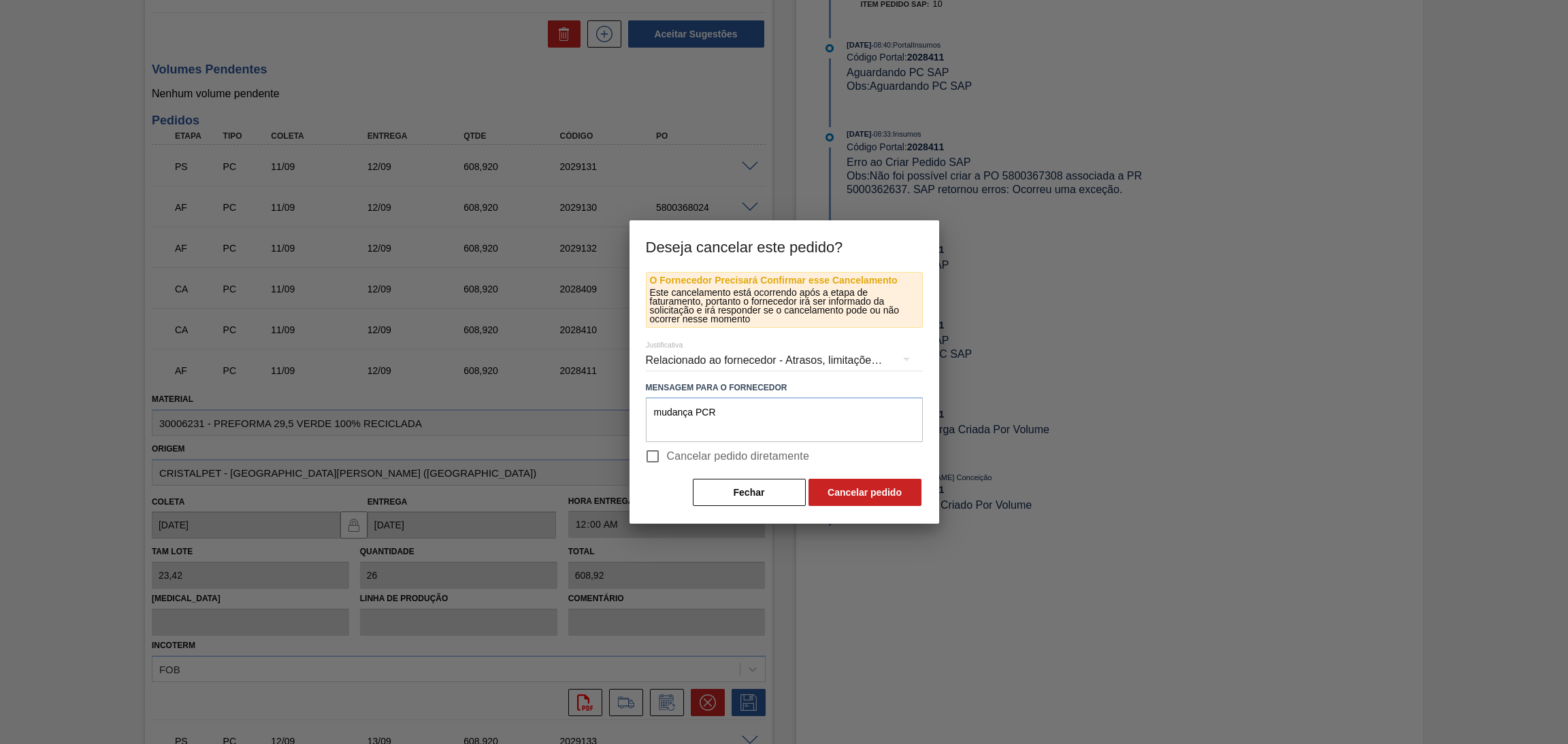
checkbox input "true"
click at [865, 495] on button "Cancelar pedido" at bounding box center [865, 492] width 113 height 27
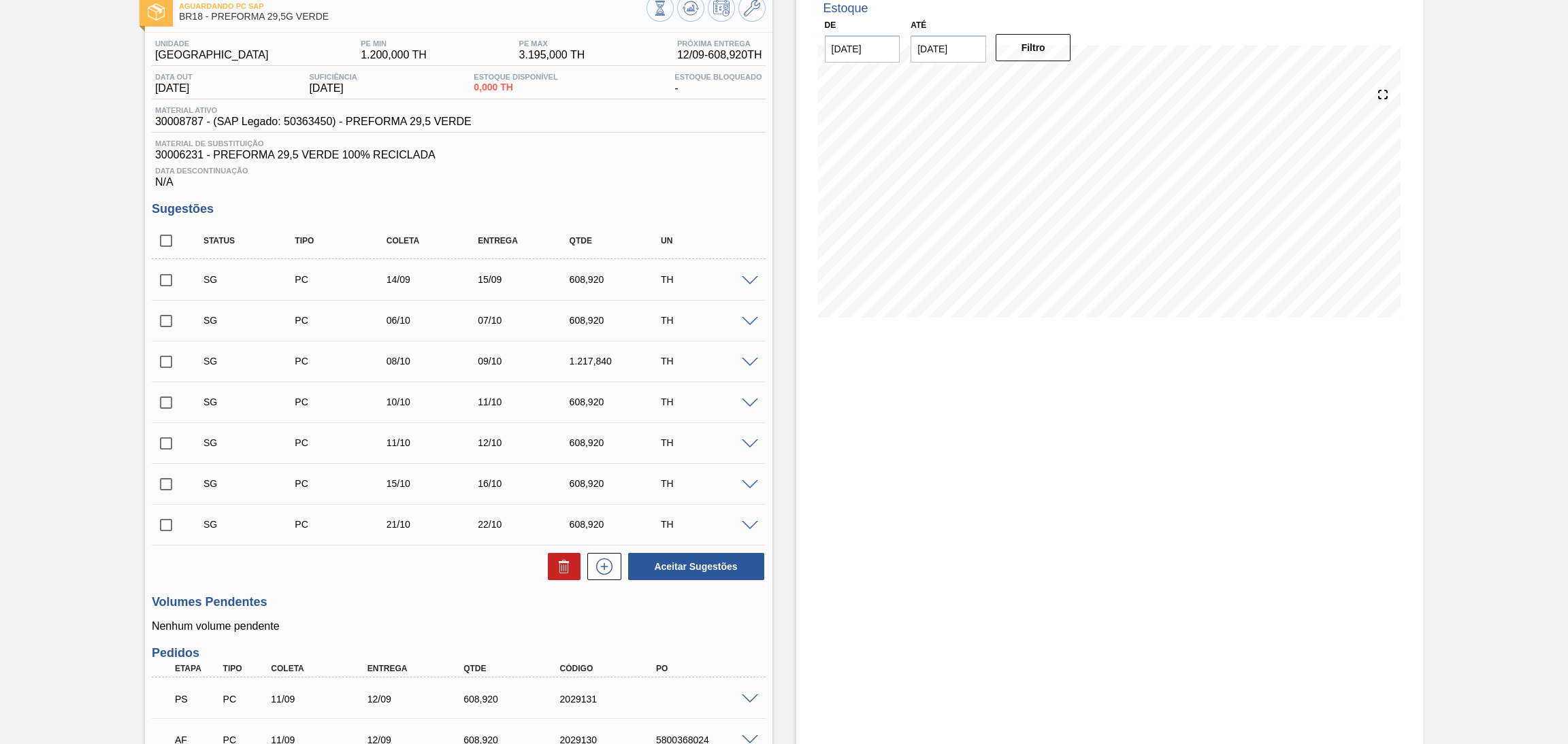
scroll to position [0, 0]
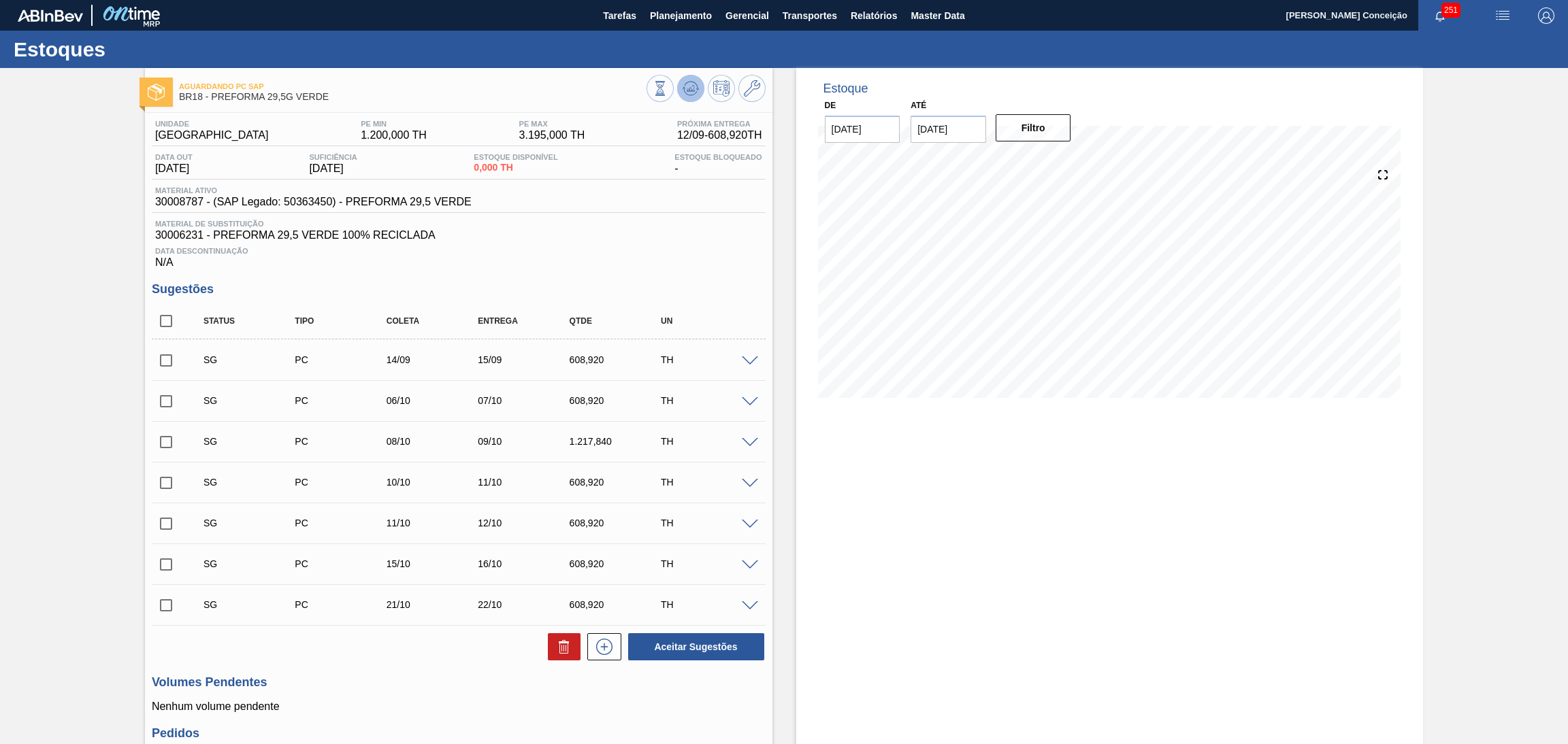
click at [697, 82] on button at bounding box center [691, 88] width 27 height 27
click at [712, 295] on h3 "Sugestões" at bounding box center [459, 289] width 614 height 14
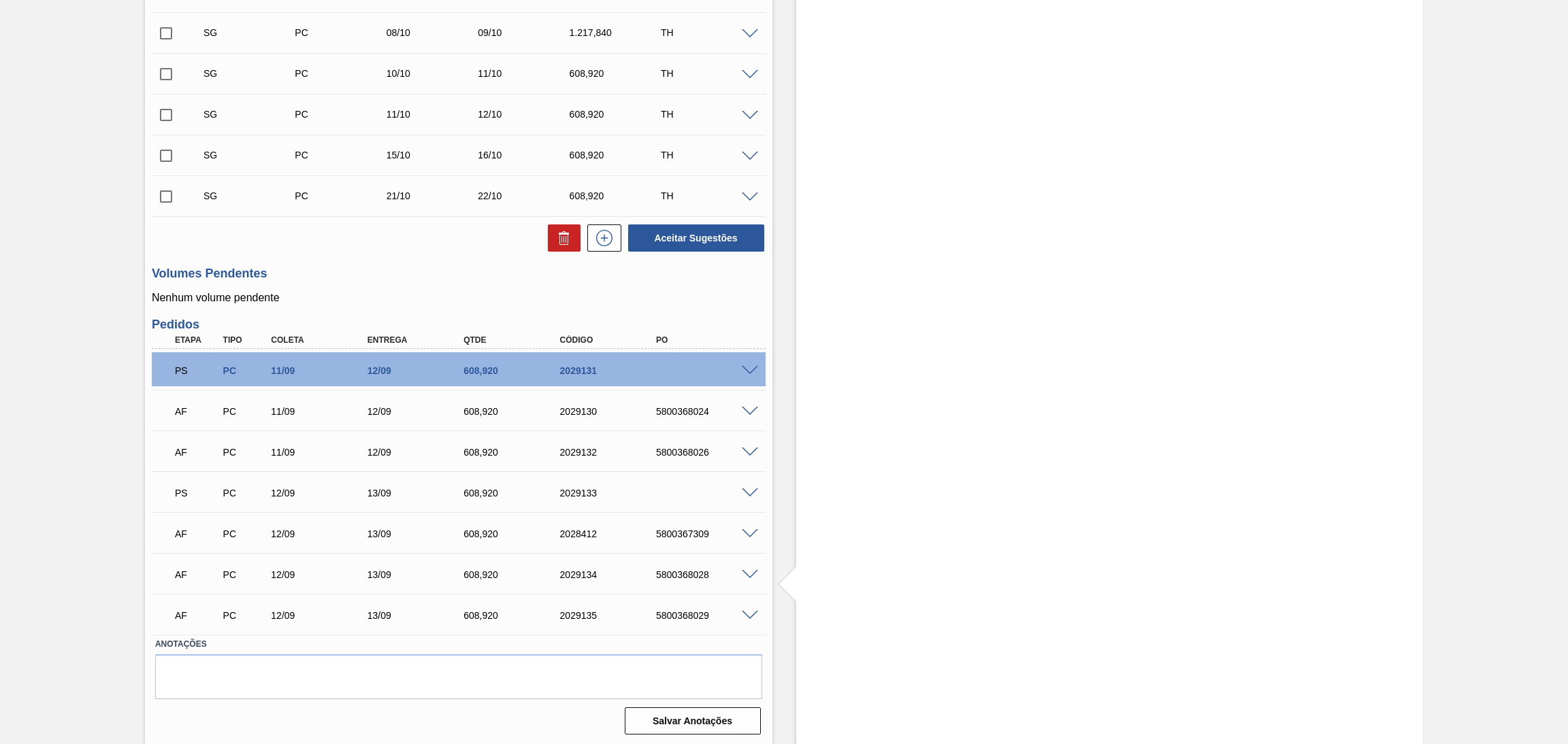
click at [750, 533] on span at bounding box center [750, 535] width 17 height 11
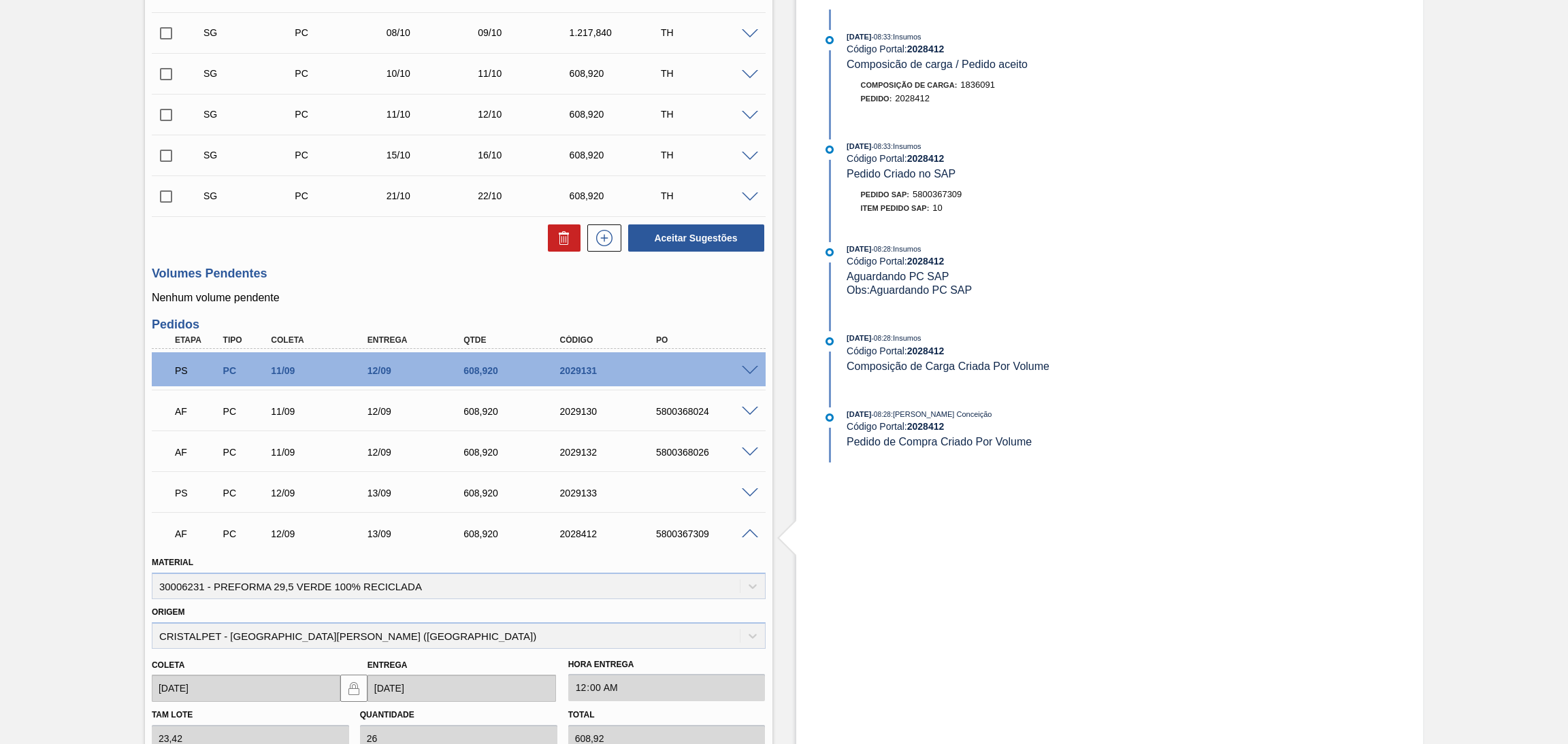
click at [750, 533] on span at bounding box center [750, 535] width 17 height 11
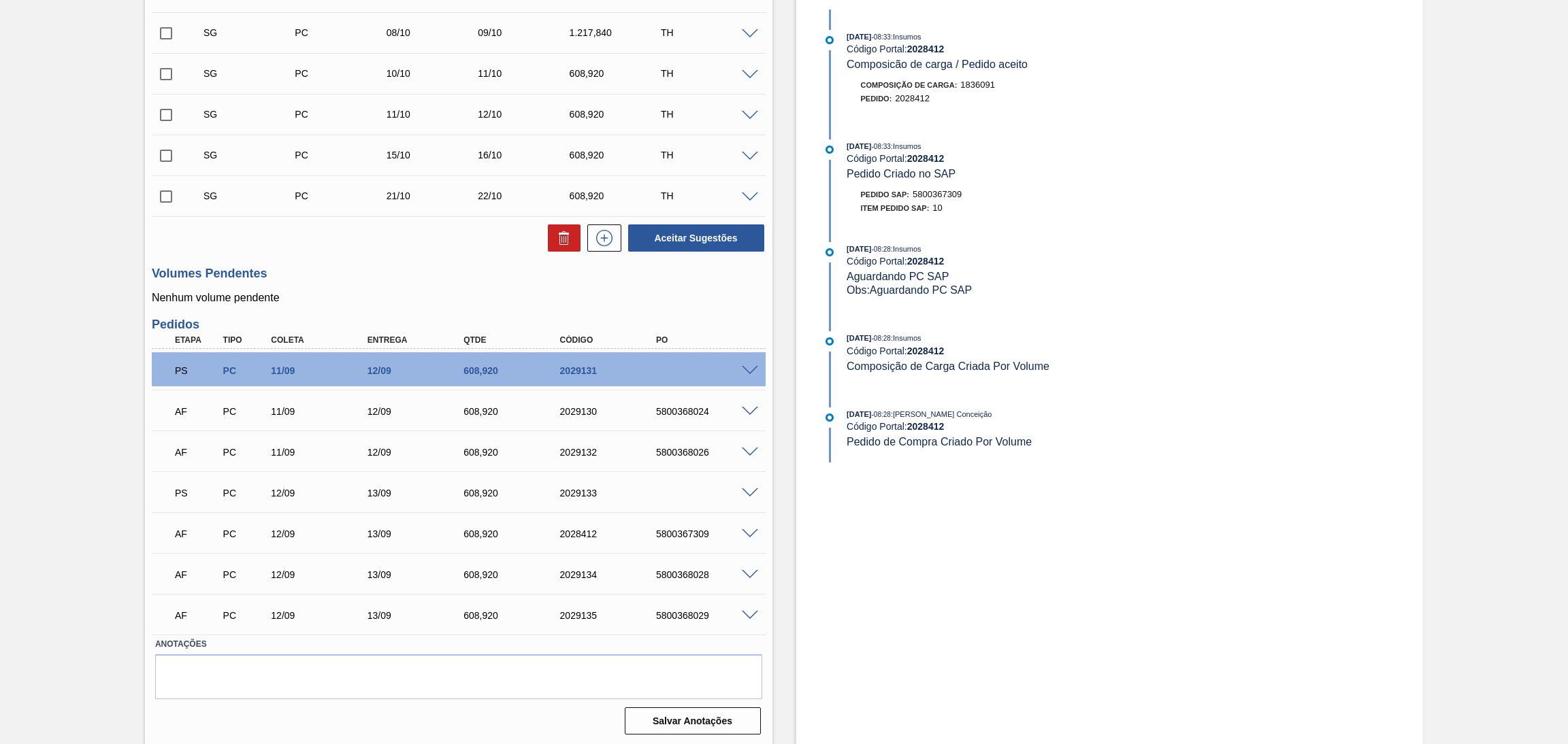
click at [750, 533] on span at bounding box center [750, 535] width 17 height 11
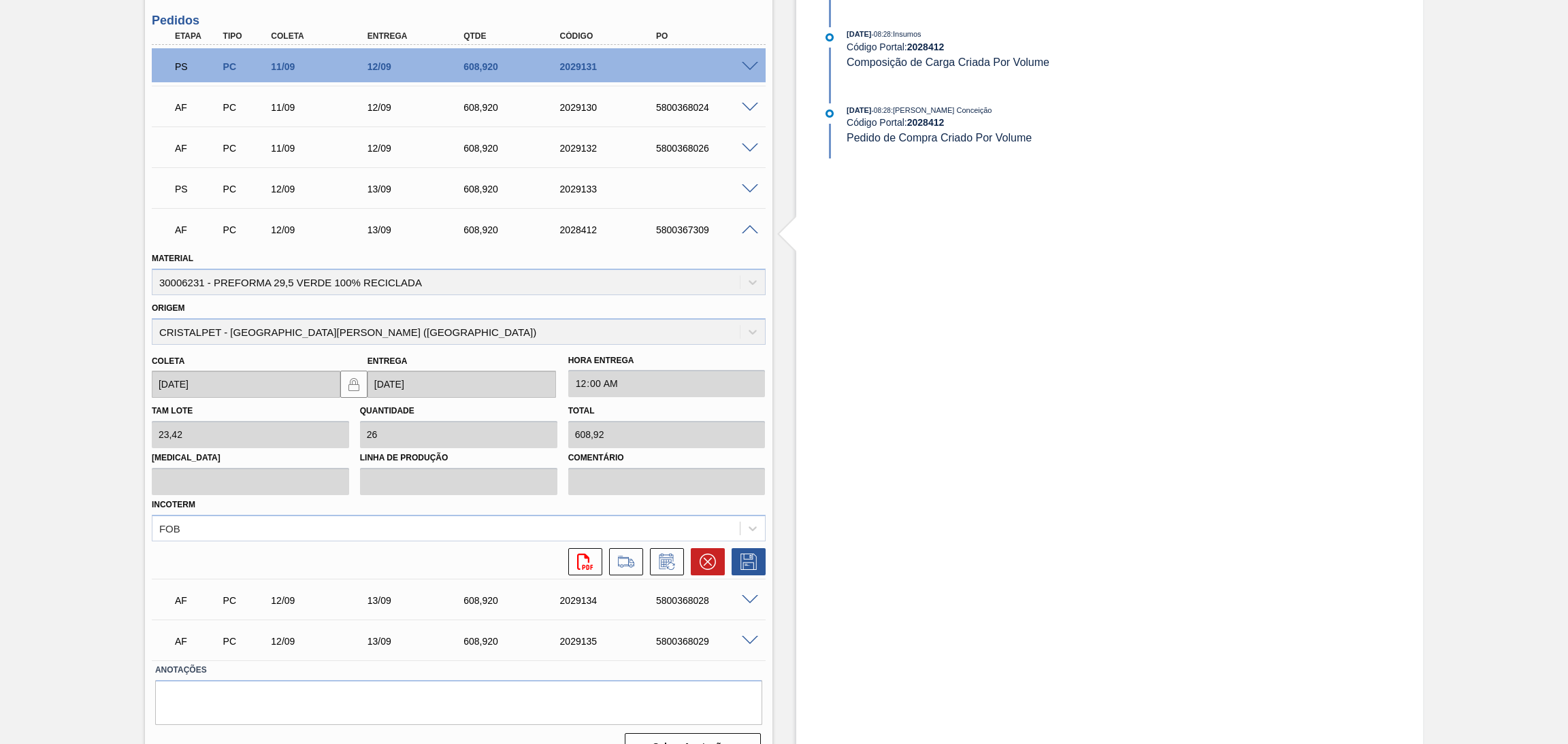
scroll to position [715, 0]
click at [702, 554] on icon at bounding box center [708, 560] width 17 height 17
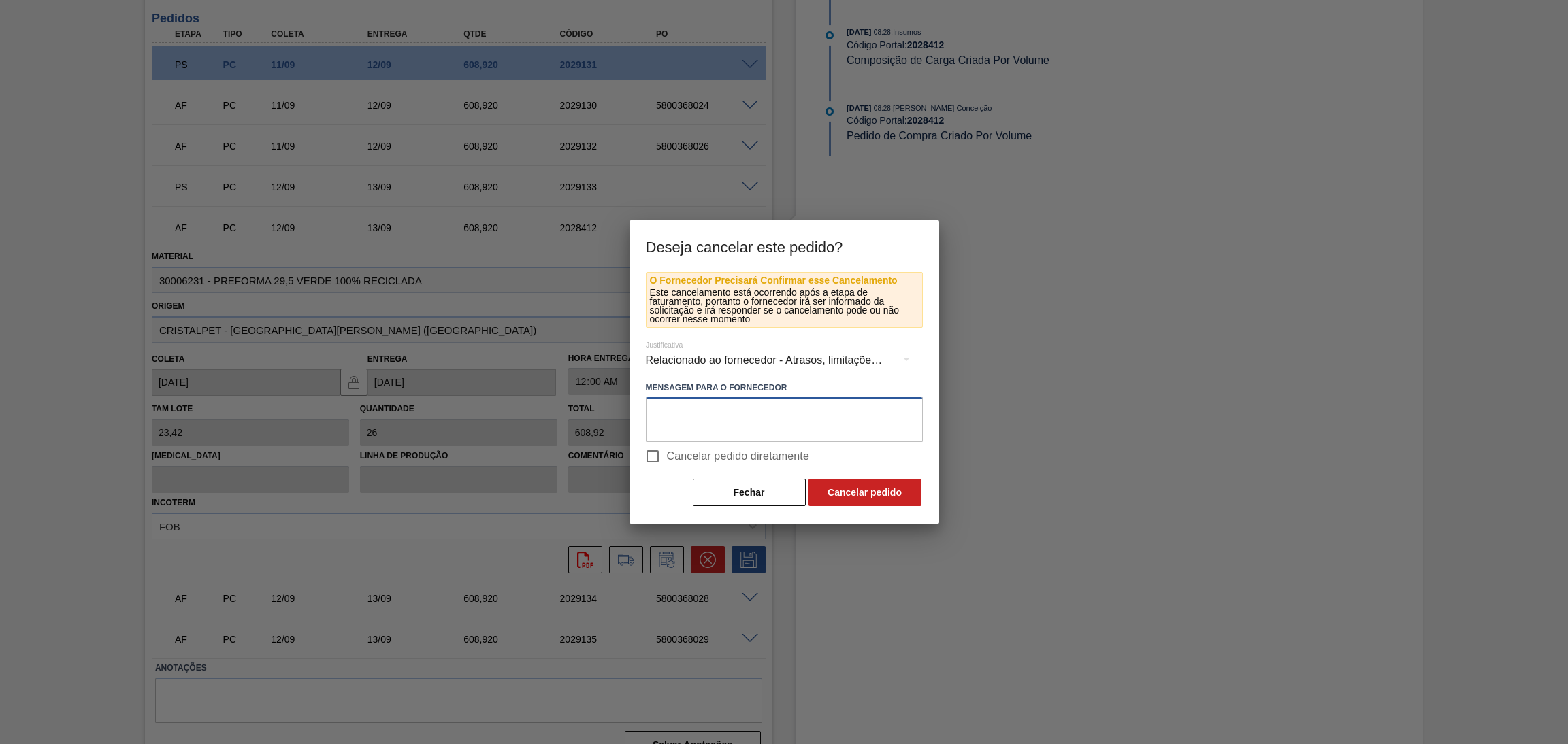
click at [757, 418] on textarea at bounding box center [784, 419] width 277 height 45
paste textarea "mudança PCR"
type textarea "mudança PCR"
click at [719, 458] on span "Cancelar pedido diretamente" at bounding box center [738, 457] width 143 height 17
click at [667, 458] on input "Cancelar pedido diretamente" at bounding box center [653, 456] width 29 height 29
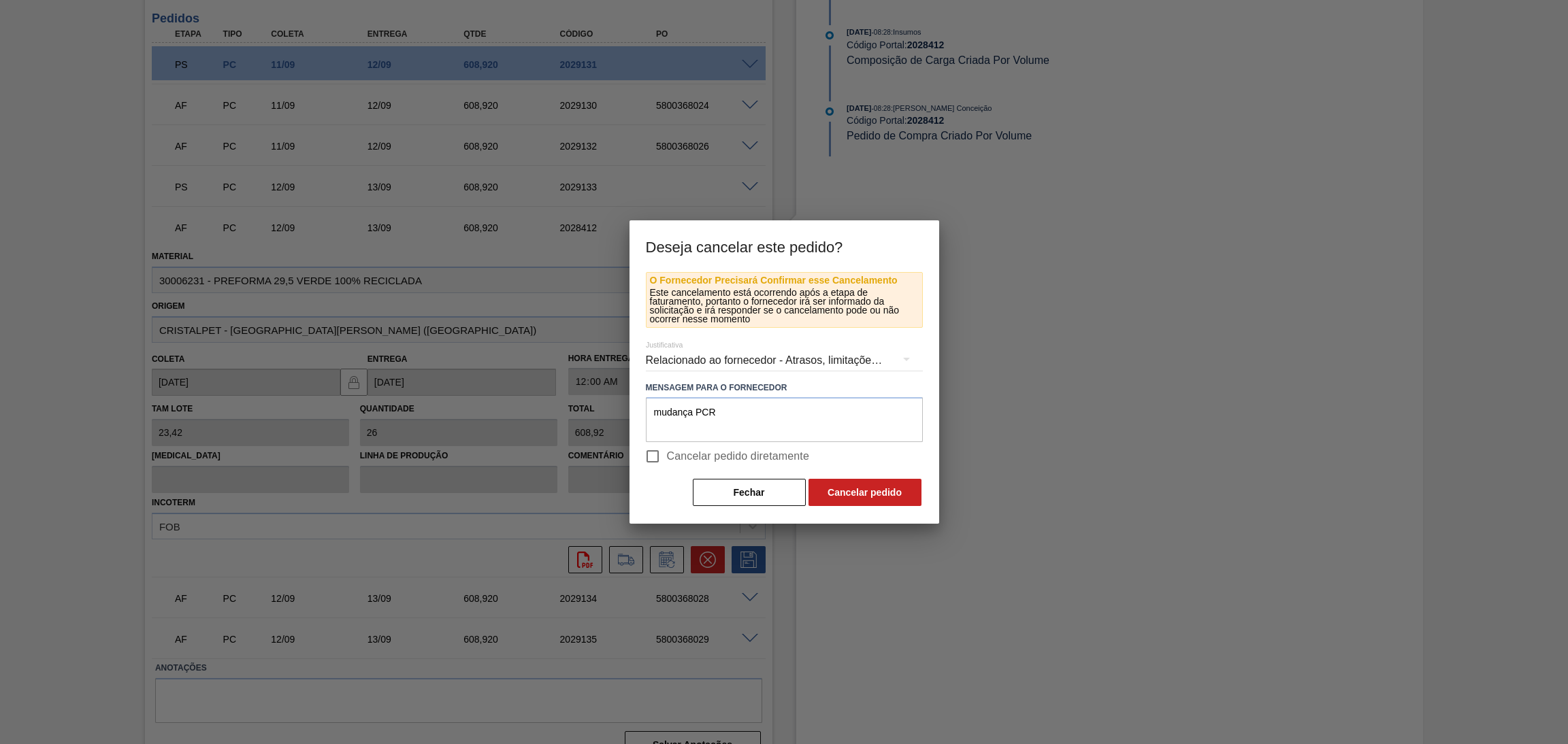
checkbox input "true"
click at [885, 490] on button "Cancelar pedido" at bounding box center [865, 492] width 113 height 27
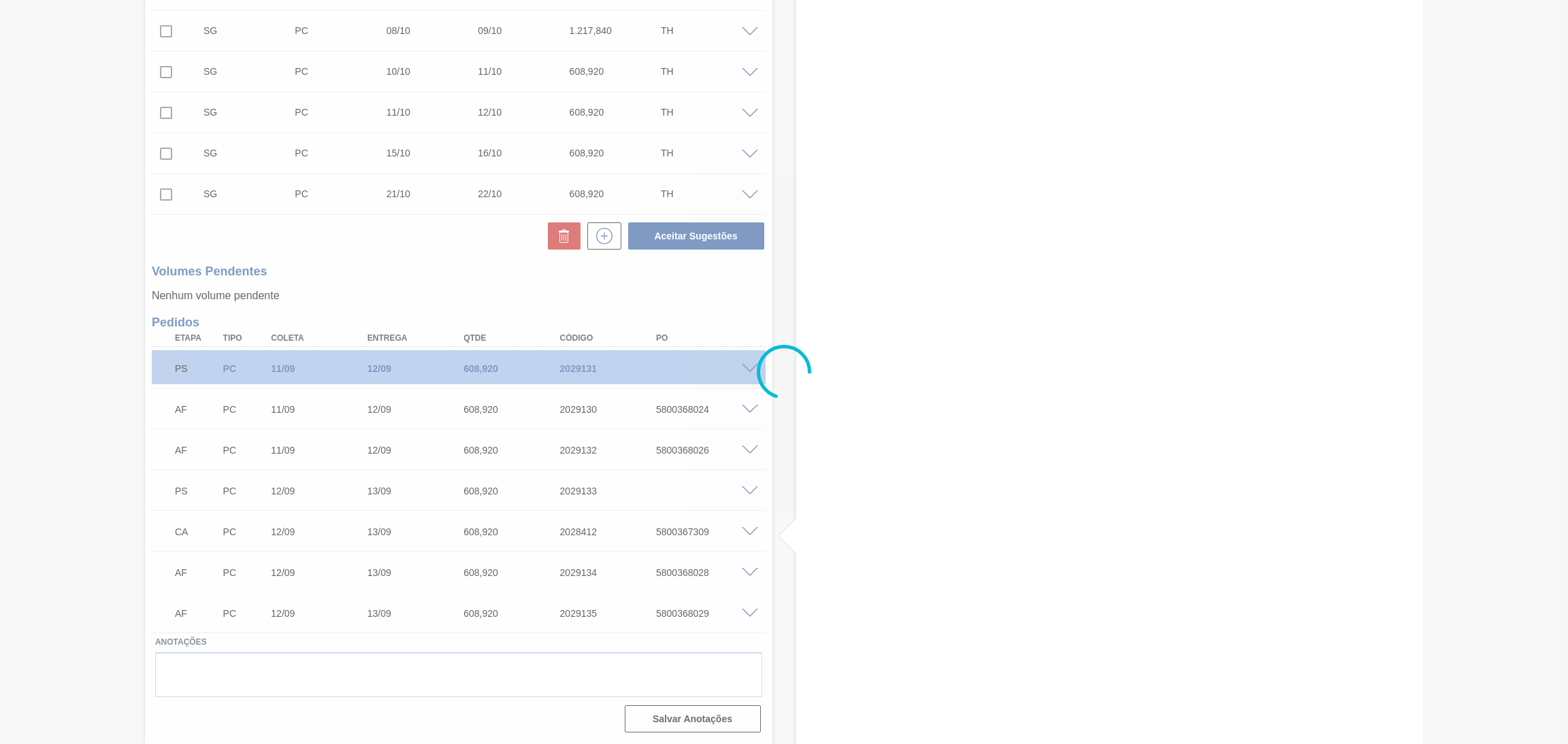
scroll to position [409, 0]
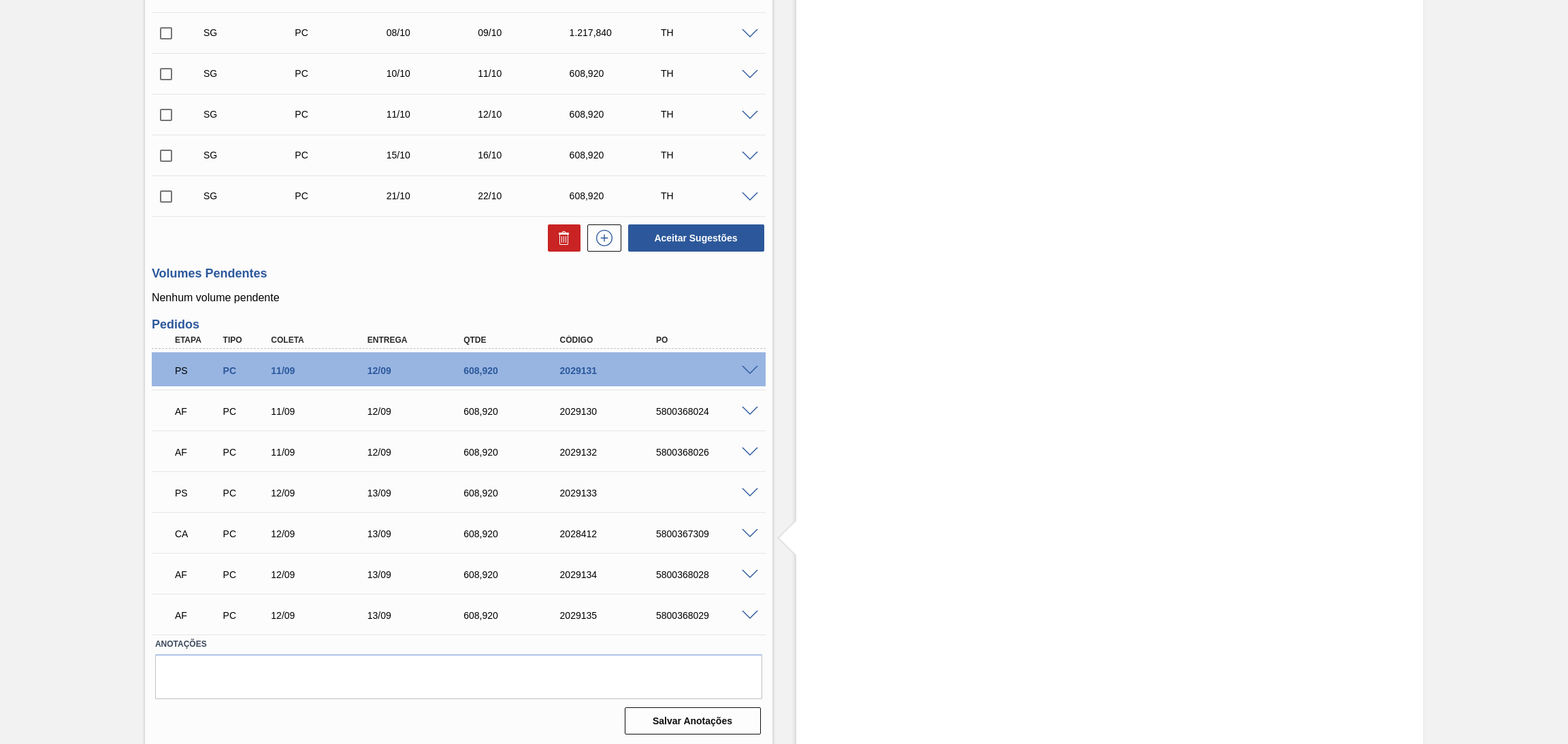
click at [748, 614] on span at bounding box center [750, 616] width 17 height 11
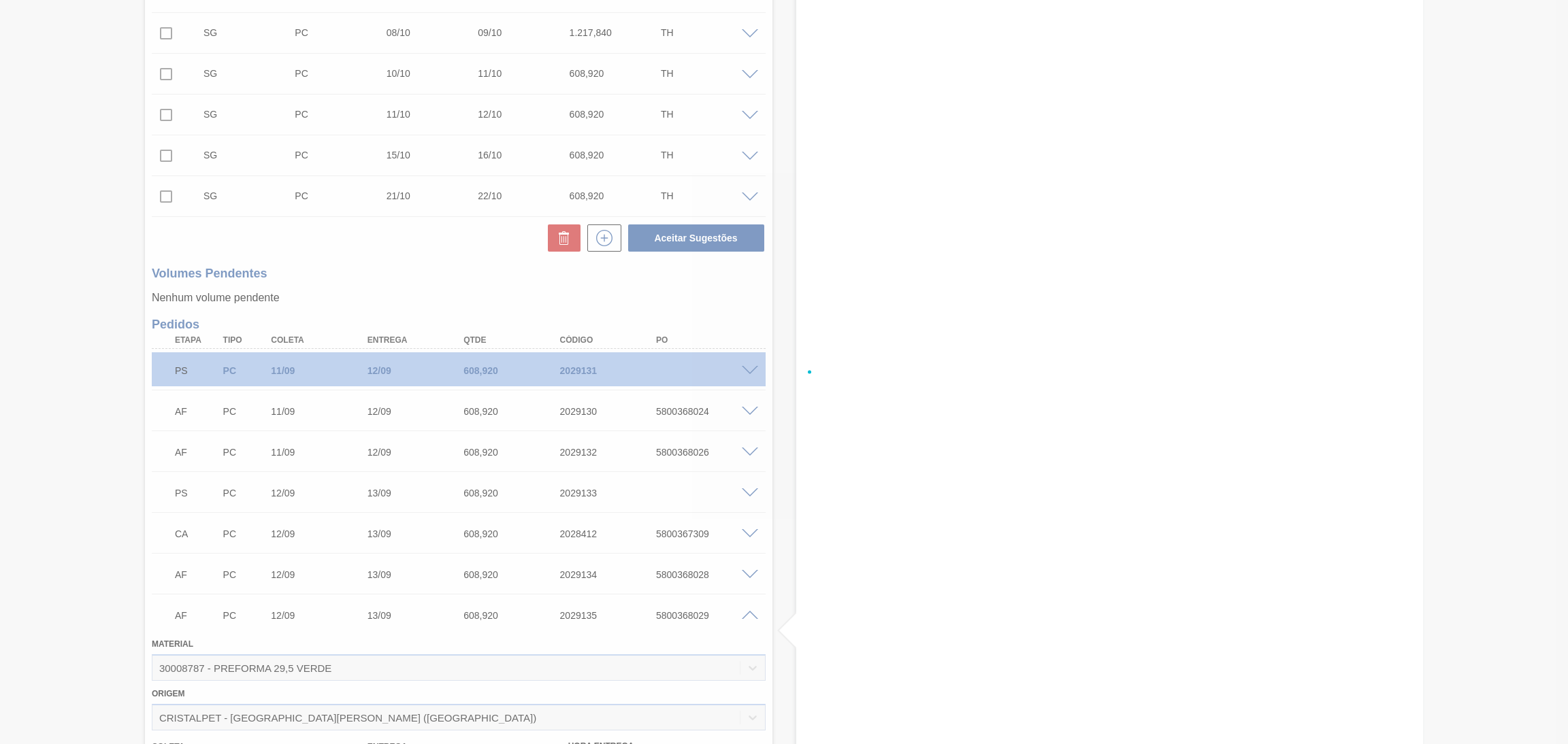
scroll to position [715, 0]
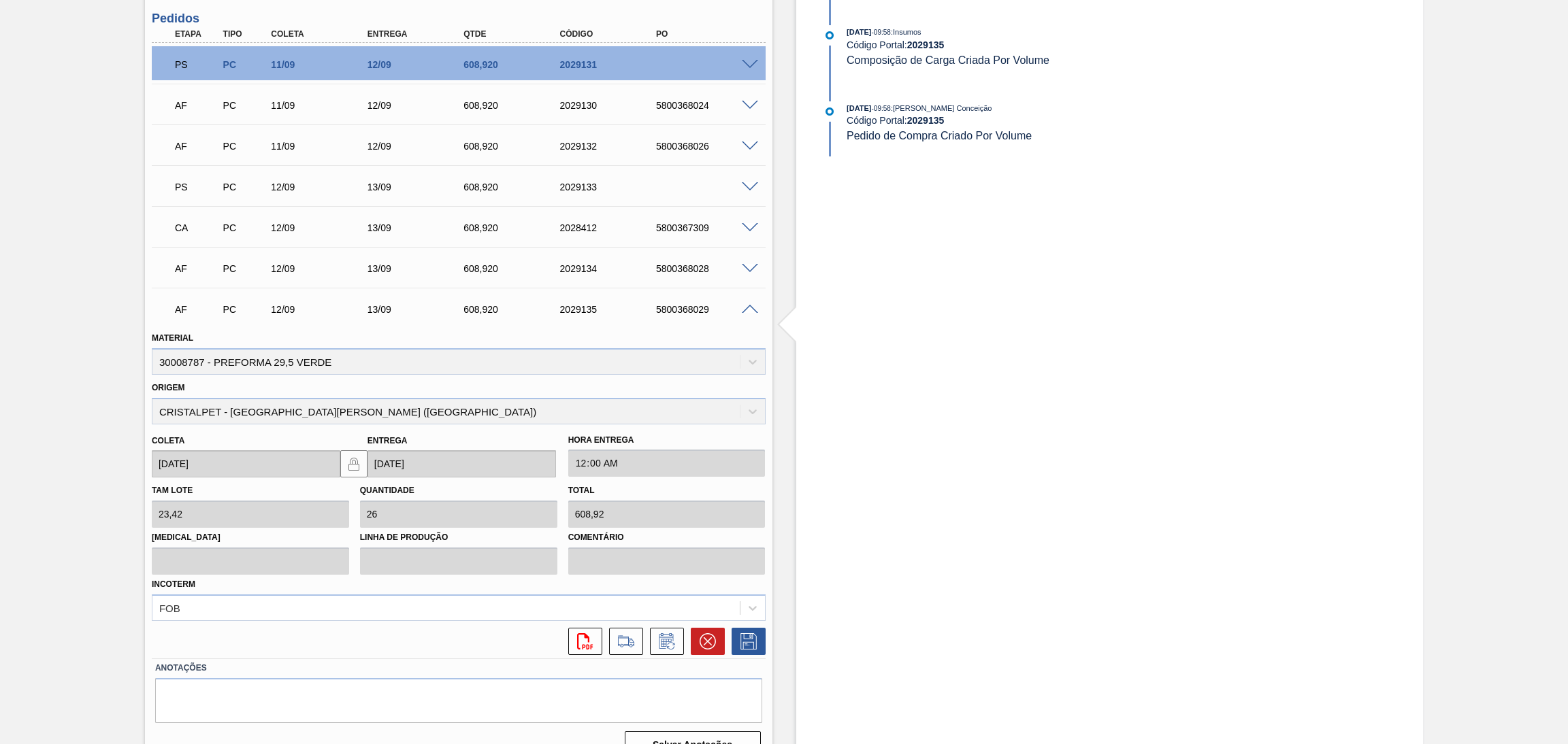
click at [749, 305] on span at bounding box center [750, 310] width 17 height 11
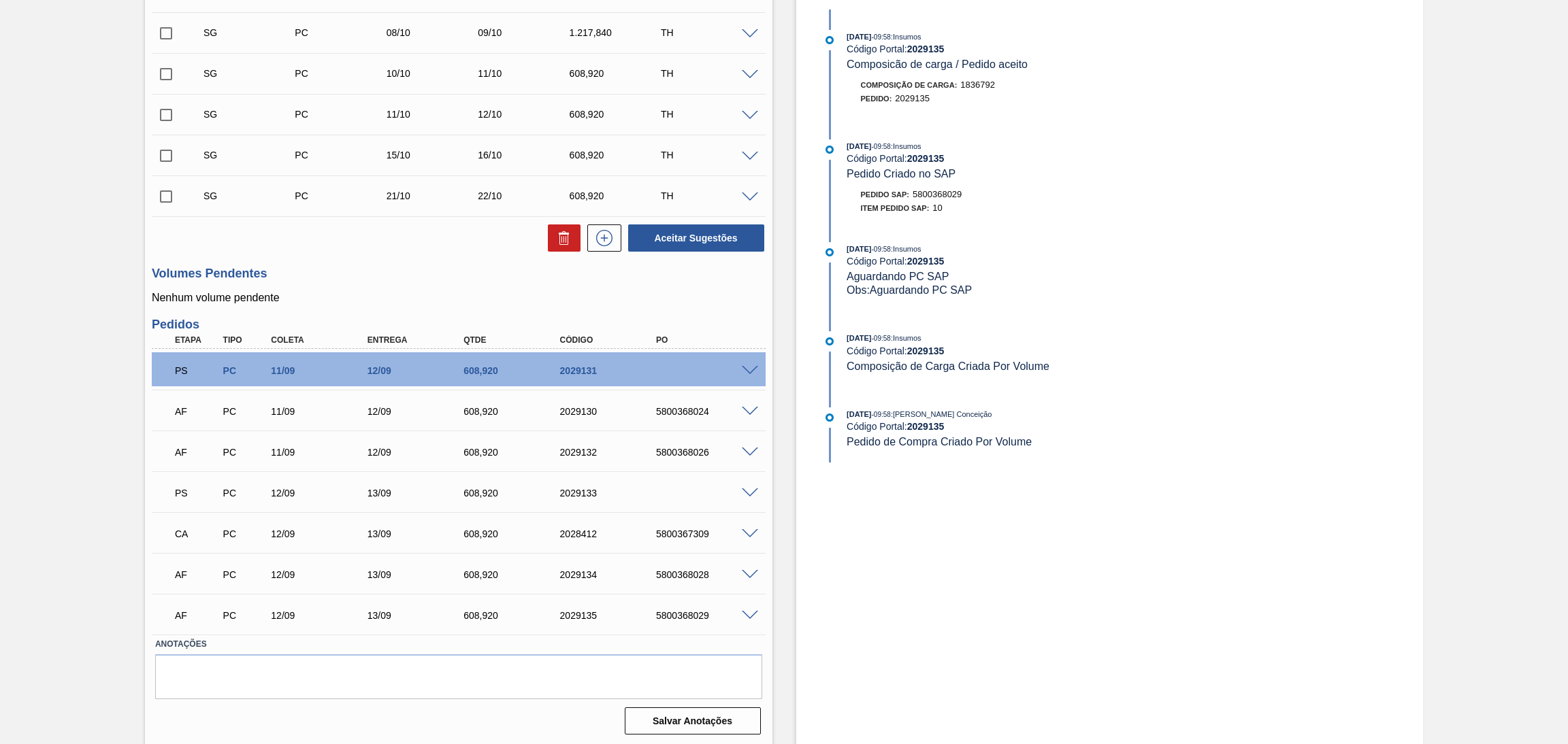
click at [750, 573] on span at bounding box center [750, 576] width 17 height 11
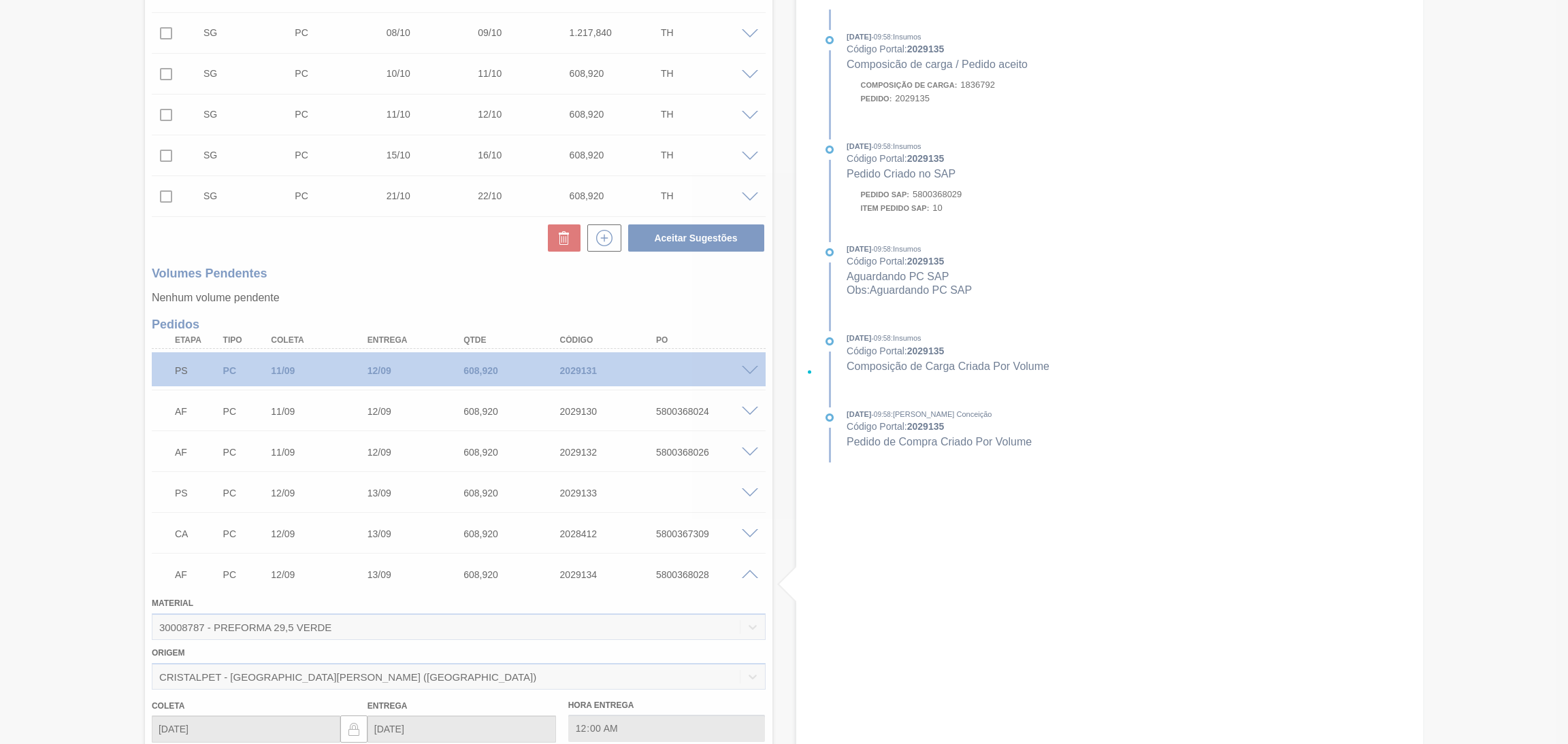
scroll to position [715, 0]
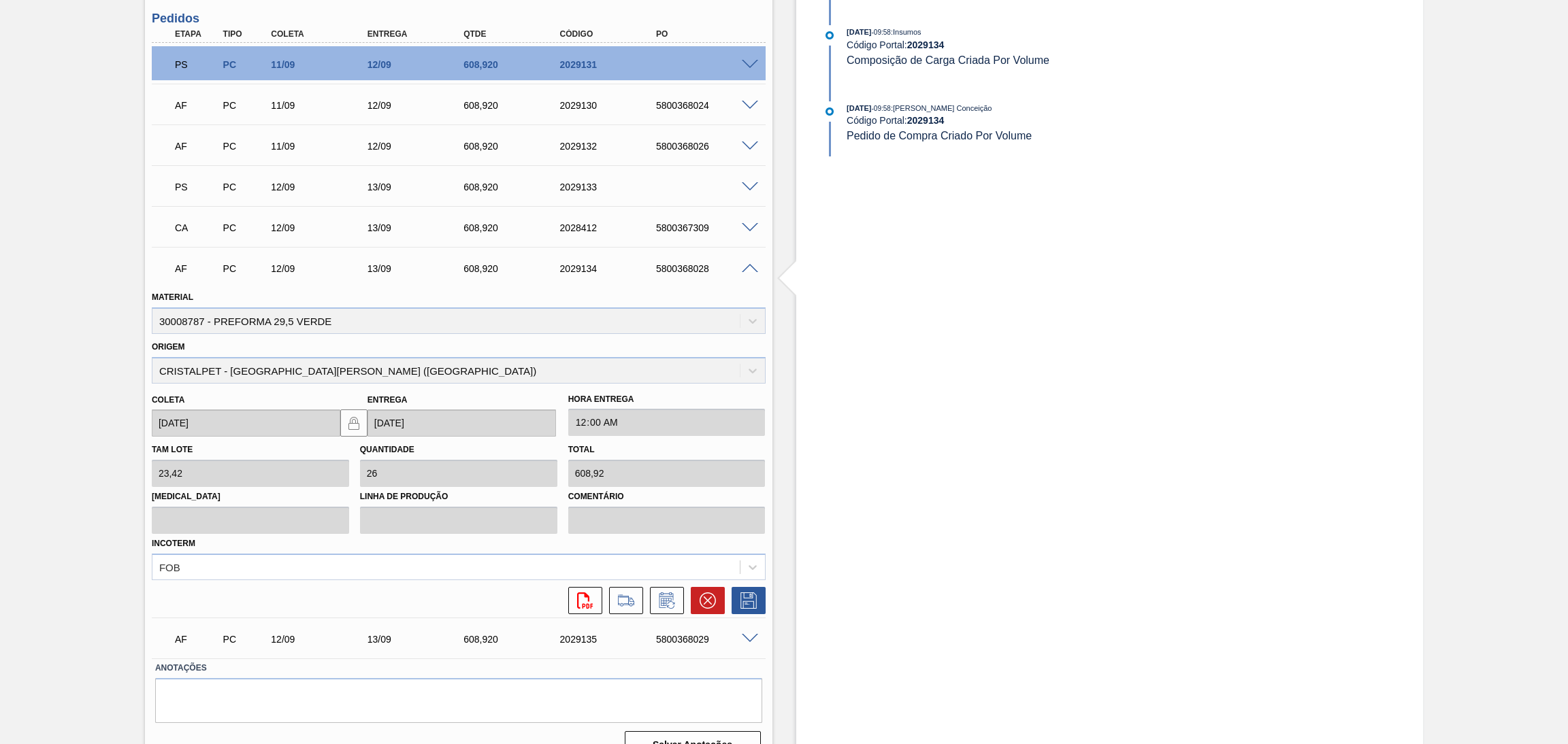
click at [745, 270] on span at bounding box center [750, 269] width 17 height 11
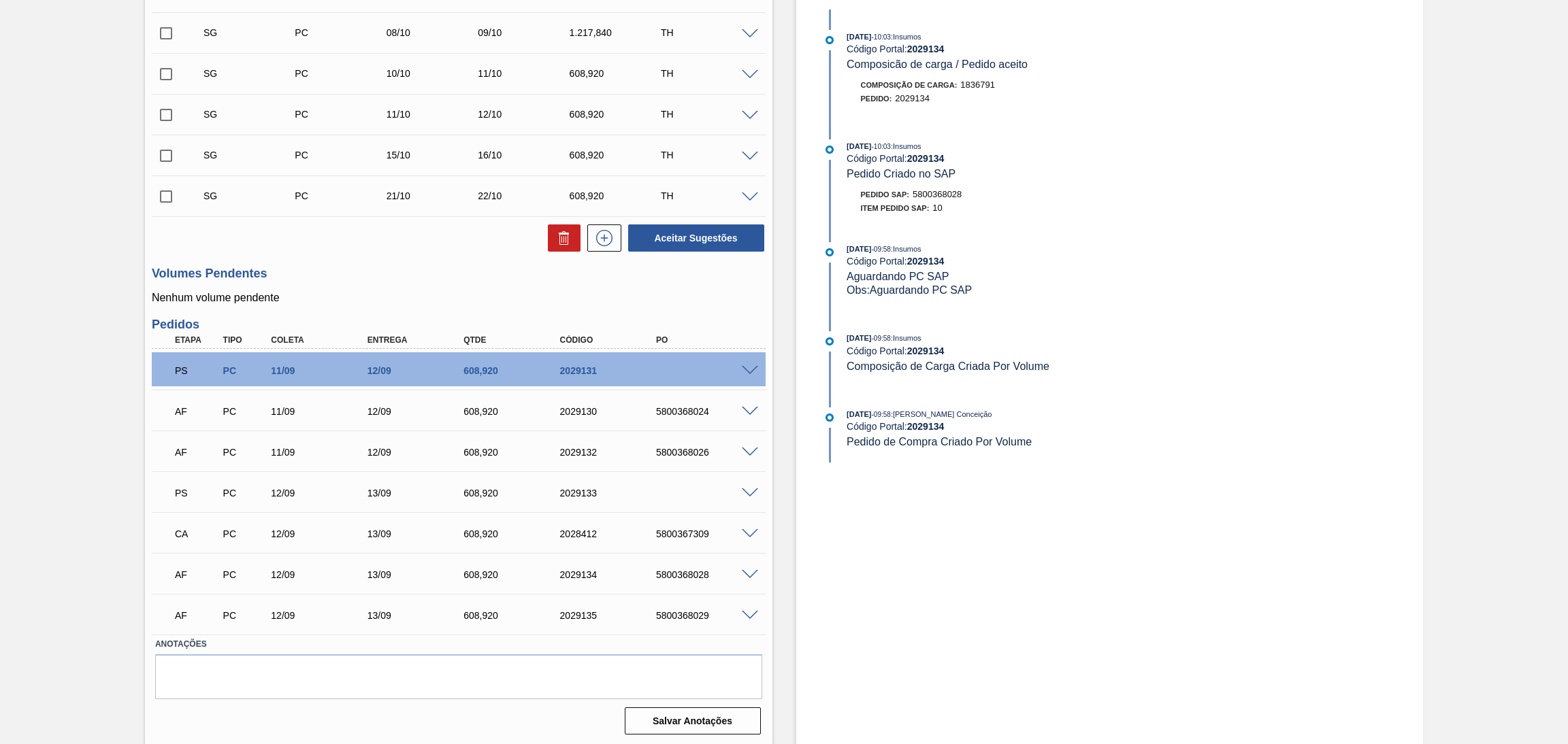
click at [750, 533] on span at bounding box center [750, 535] width 17 height 11
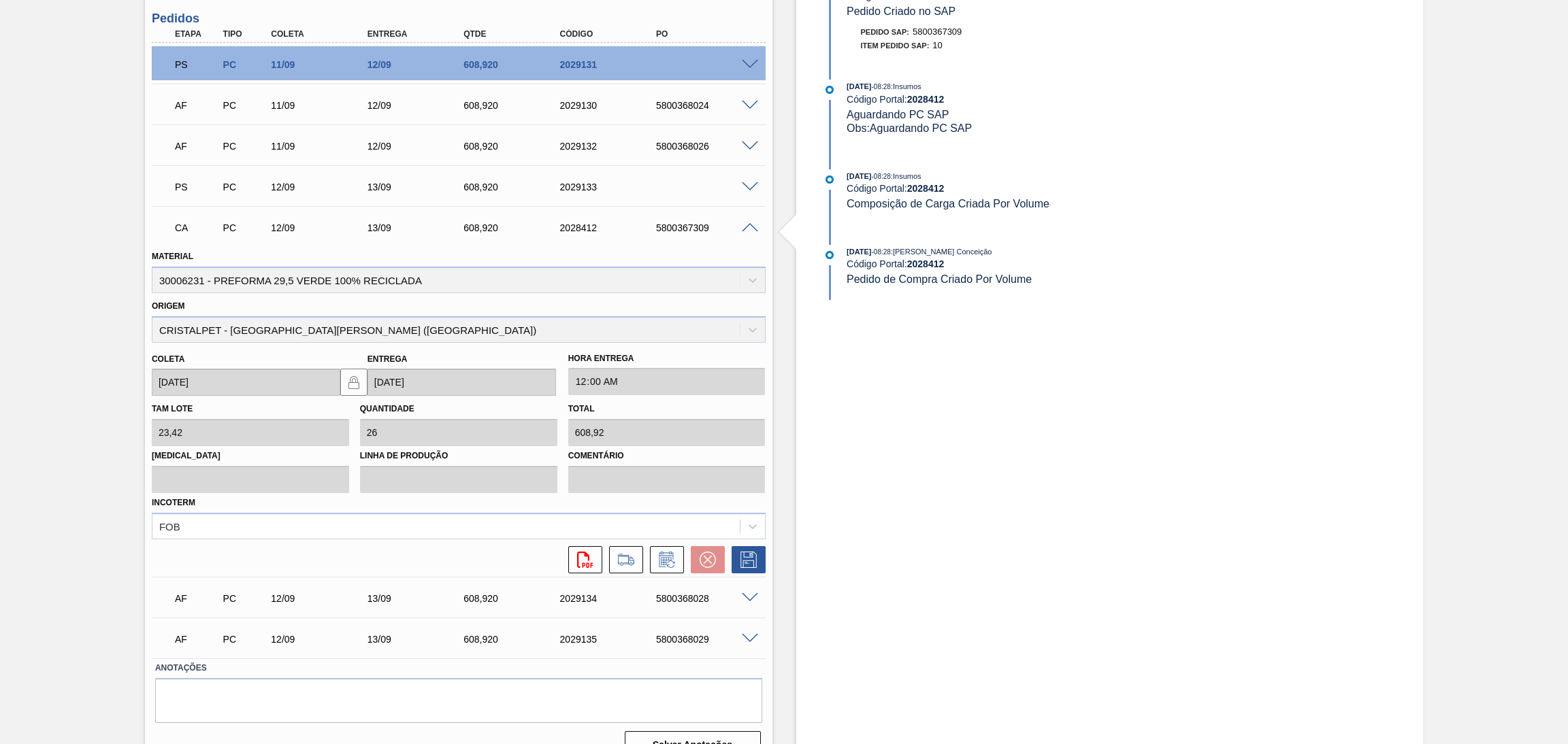
click at [747, 226] on span at bounding box center [750, 228] width 17 height 11
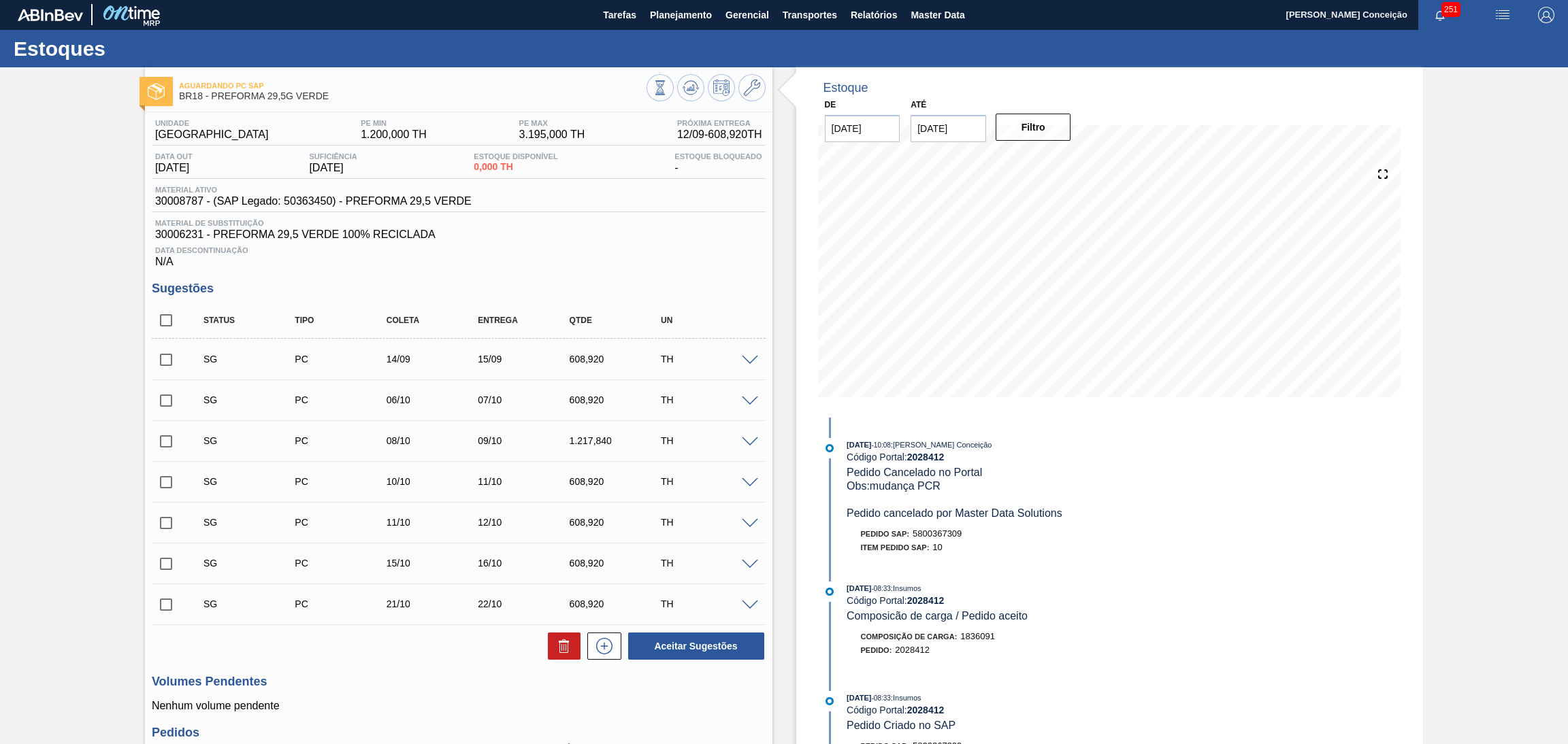
scroll to position [0, 0]
click at [691, 81] on icon at bounding box center [691, 88] width 17 height 17
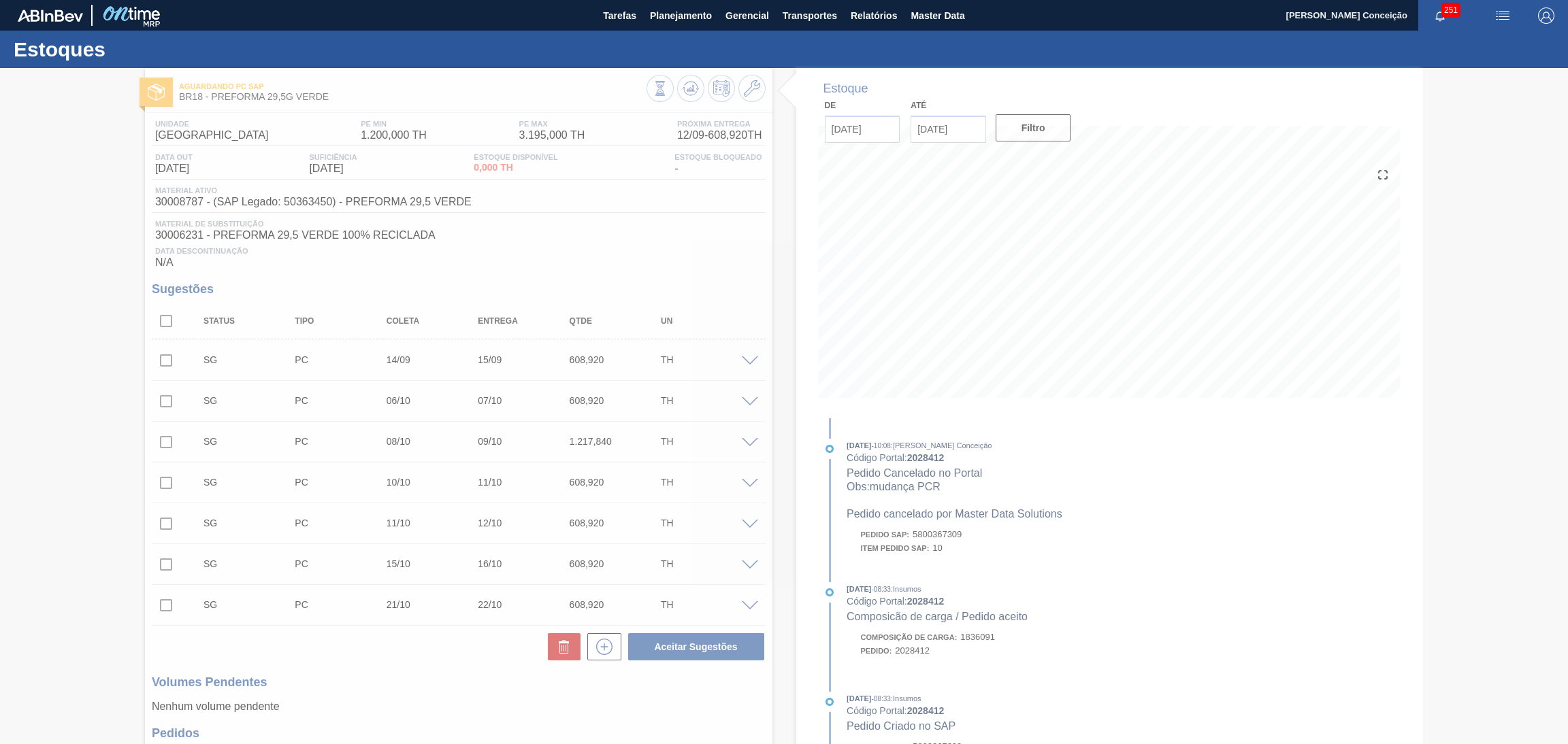
click at [483, 243] on div at bounding box center [784, 406] width 1568 height 676
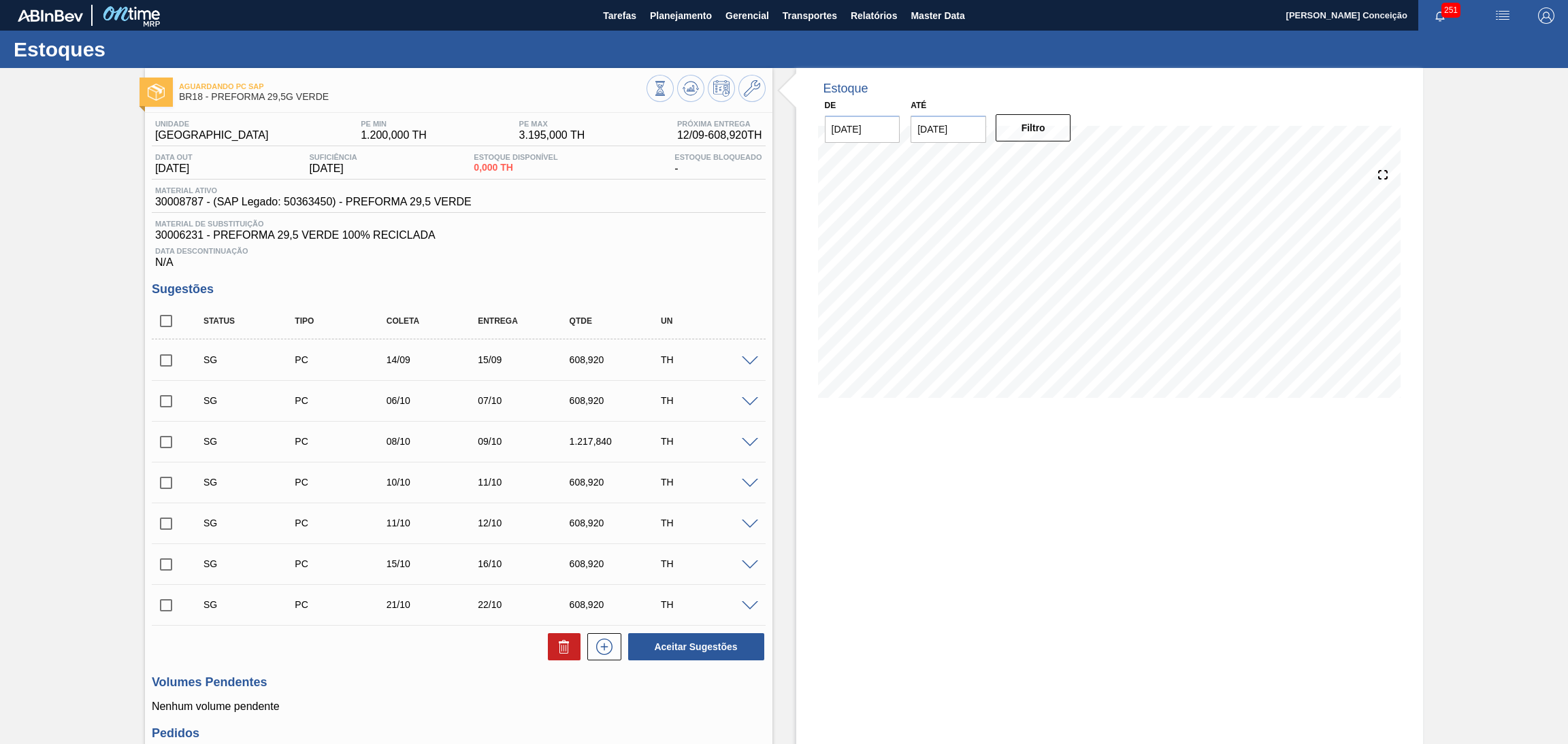
click at [869, 541] on div "Estoque De [DATE] Até [DATE] Filtro" at bounding box center [1110, 591] width 627 height 1046
click at [713, 232] on span "30006231 - PREFORMA 29,5 VERDE 100% RECICLADA" at bounding box center [458, 236] width 607 height 12
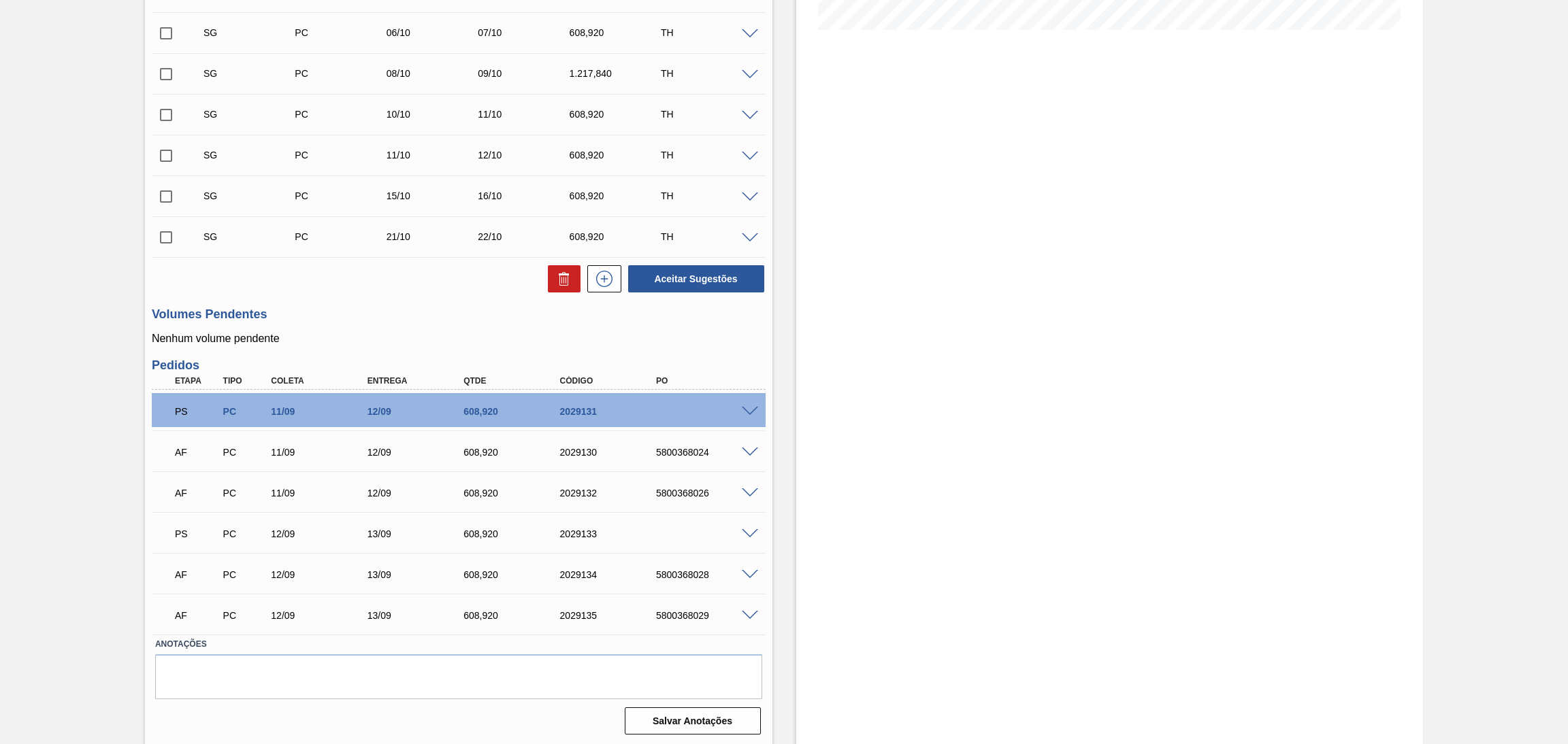
click at [750, 409] on span at bounding box center [750, 412] width 17 height 11
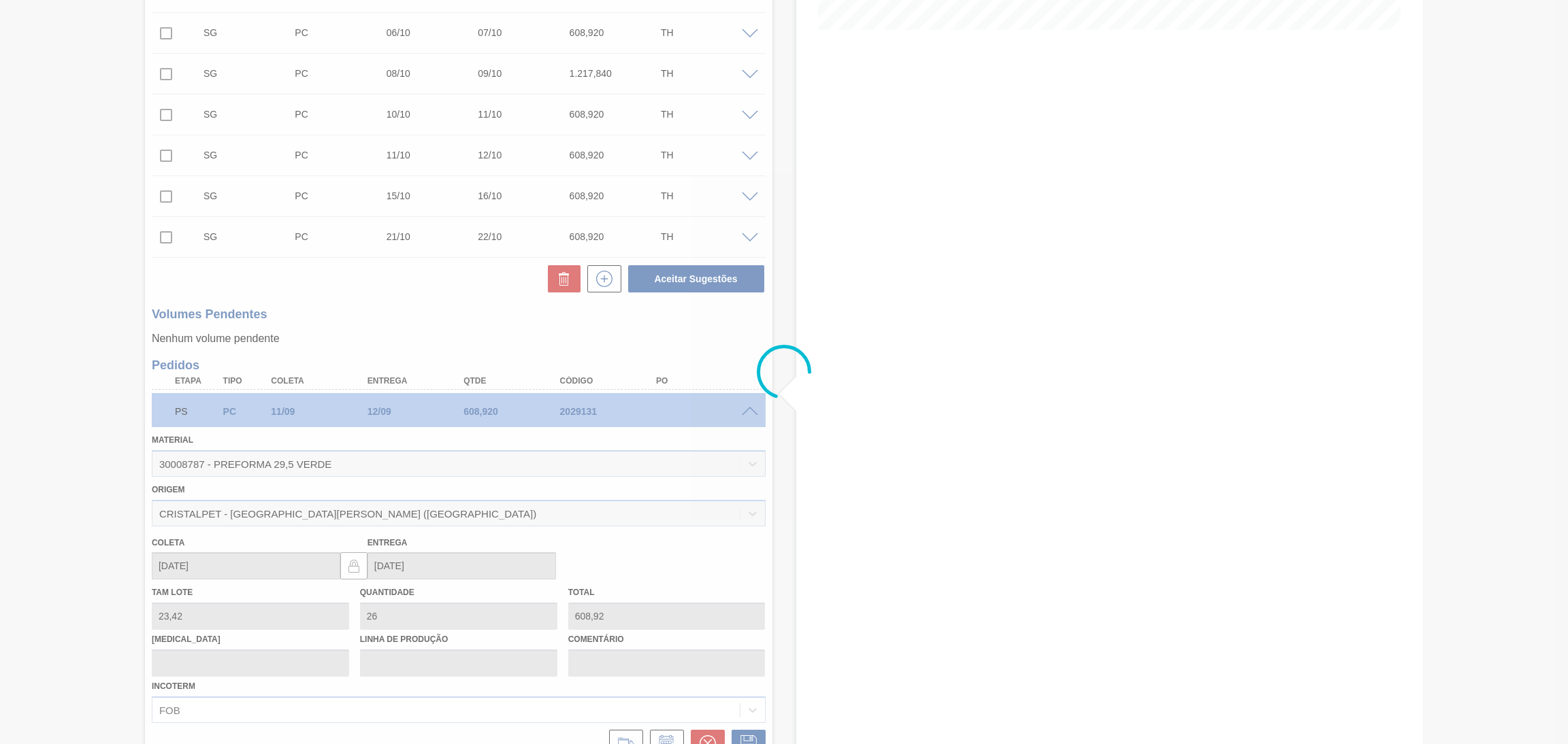
click at [750, 409] on div at bounding box center [784, 372] width 1568 height 744
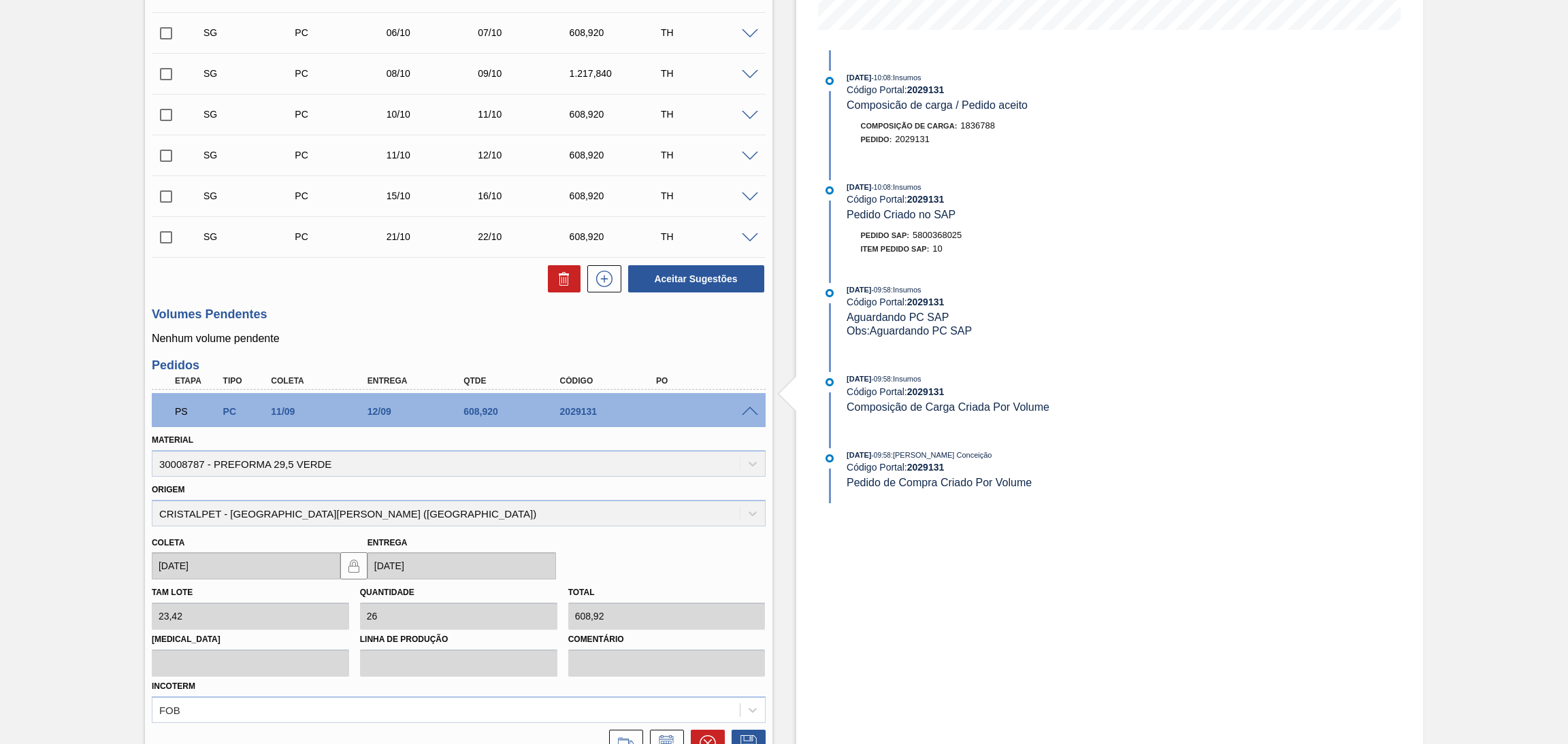
click at [750, 409] on span at bounding box center [750, 412] width 17 height 11
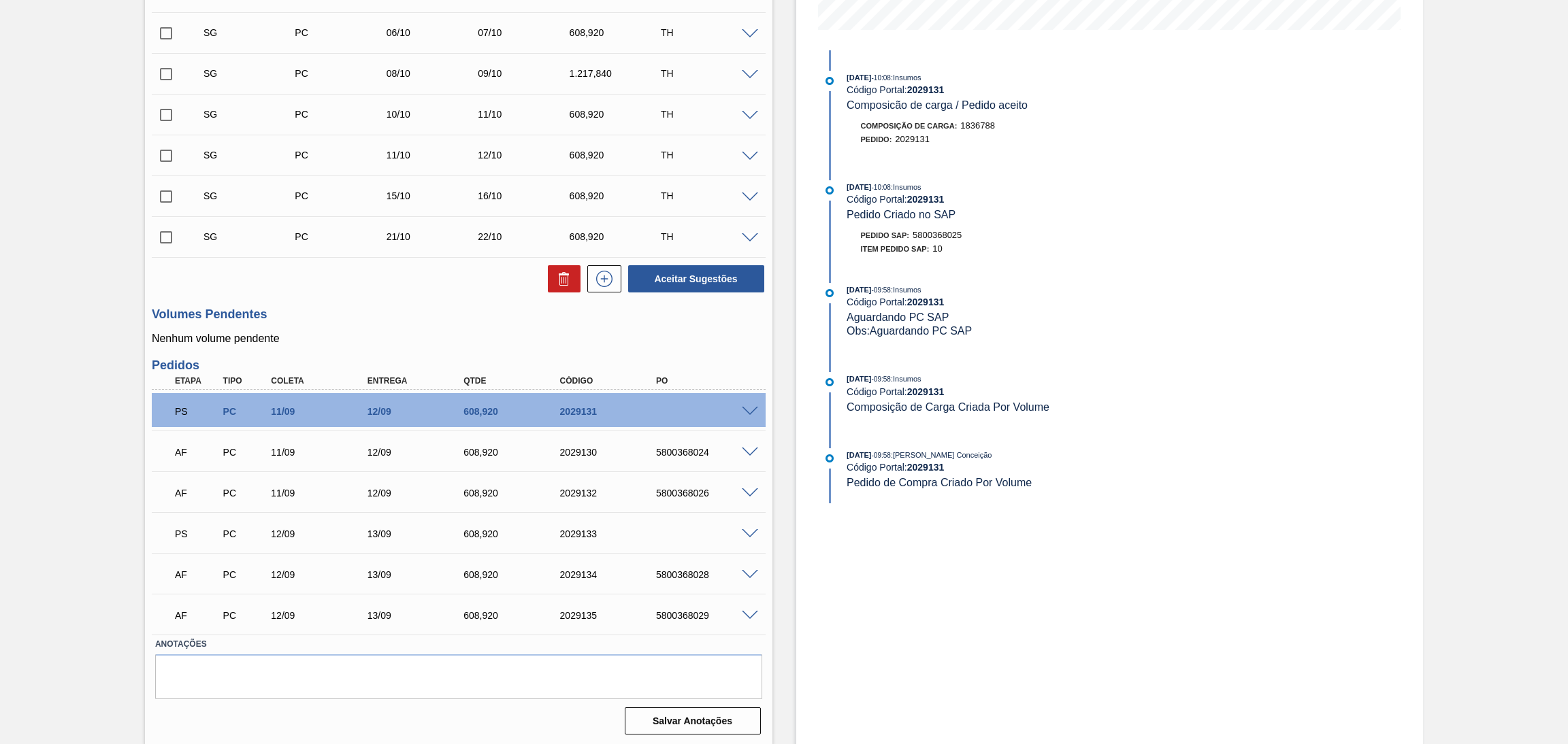
click at [750, 451] on span at bounding box center [750, 453] width 17 height 11
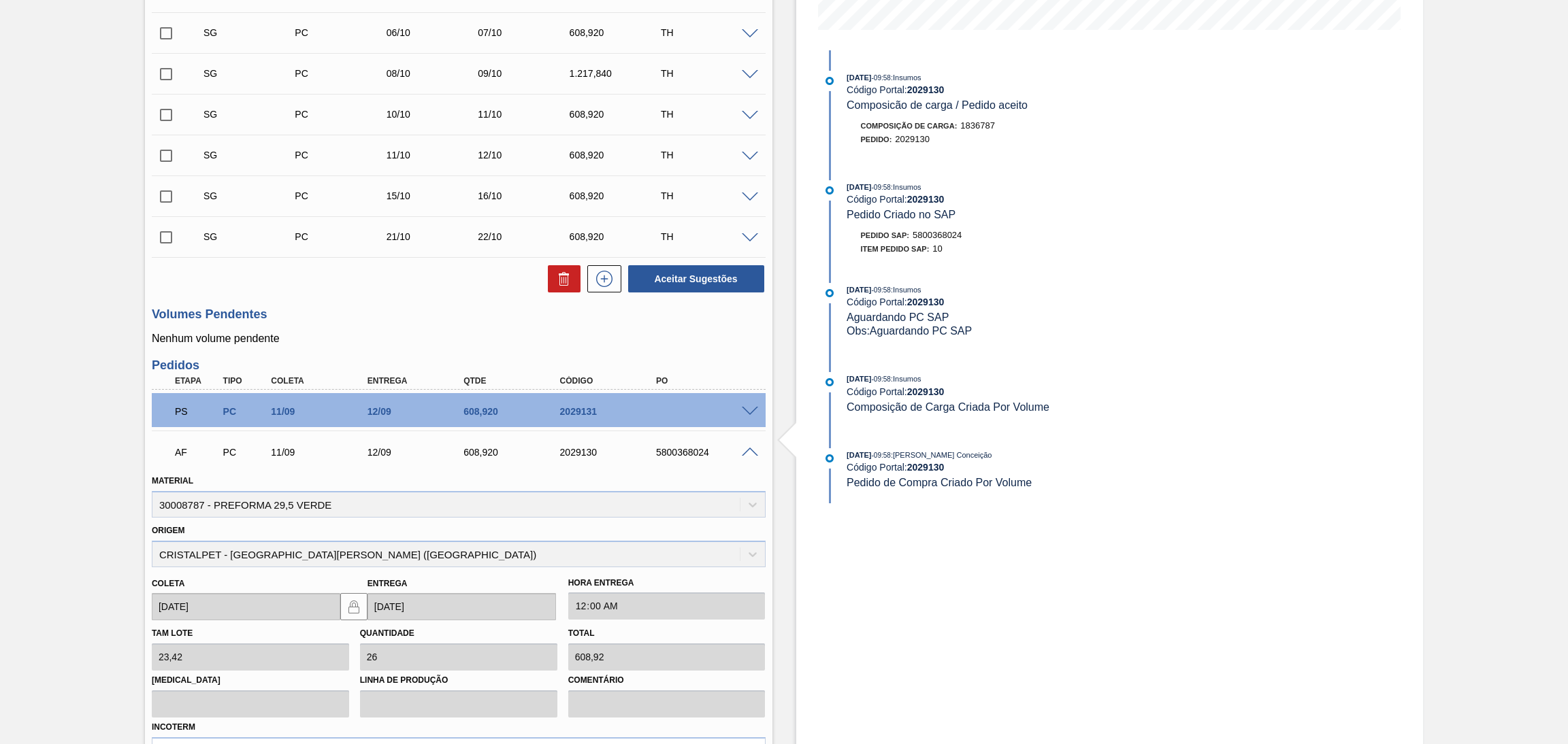
click at [750, 451] on span at bounding box center [750, 453] width 17 height 11
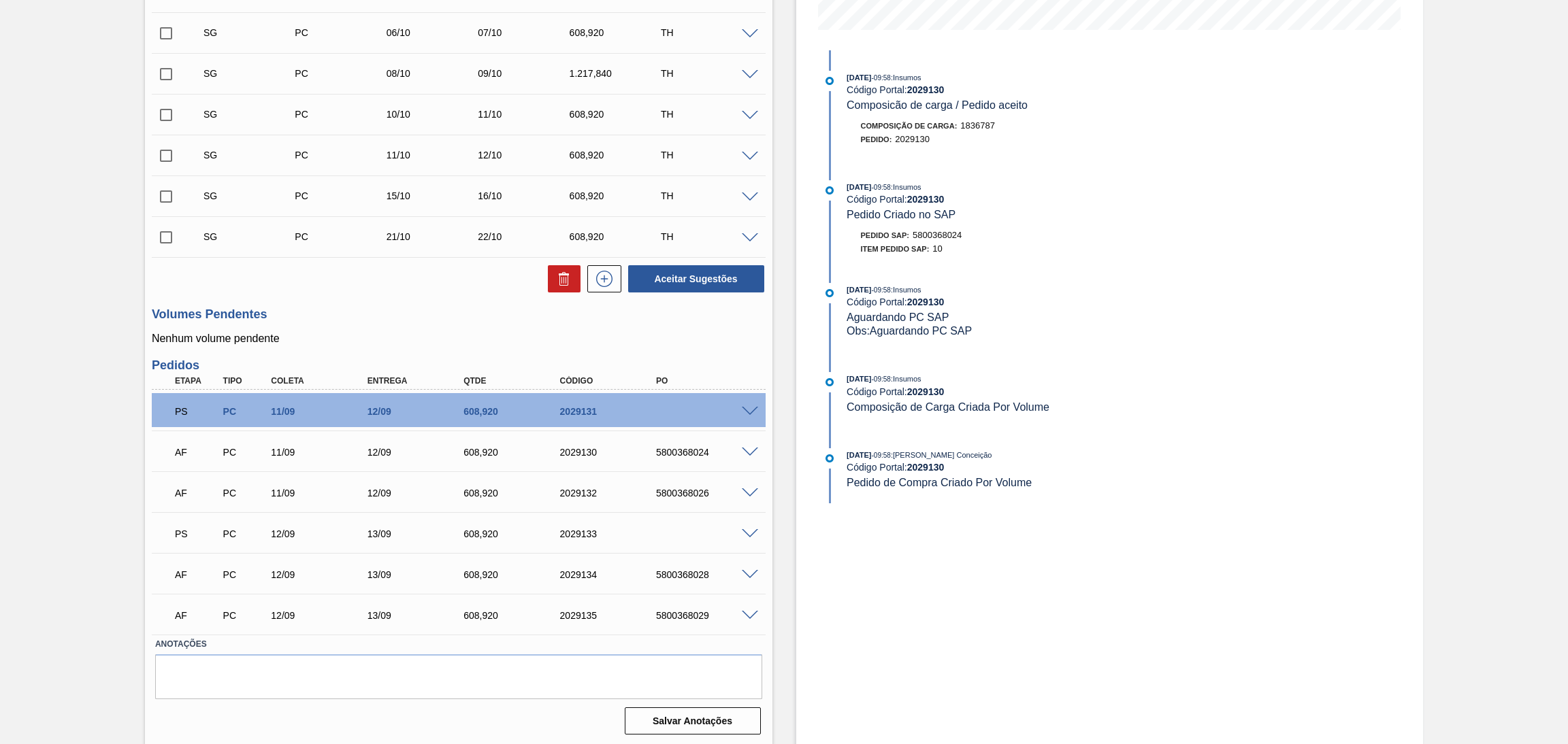
click at [749, 497] on div "AF PC 11/09 12/09 608,920 2029132 5800368026" at bounding box center [459, 492] width 614 height 34
click at [749, 490] on span at bounding box center [750, 494] width 17 height 11
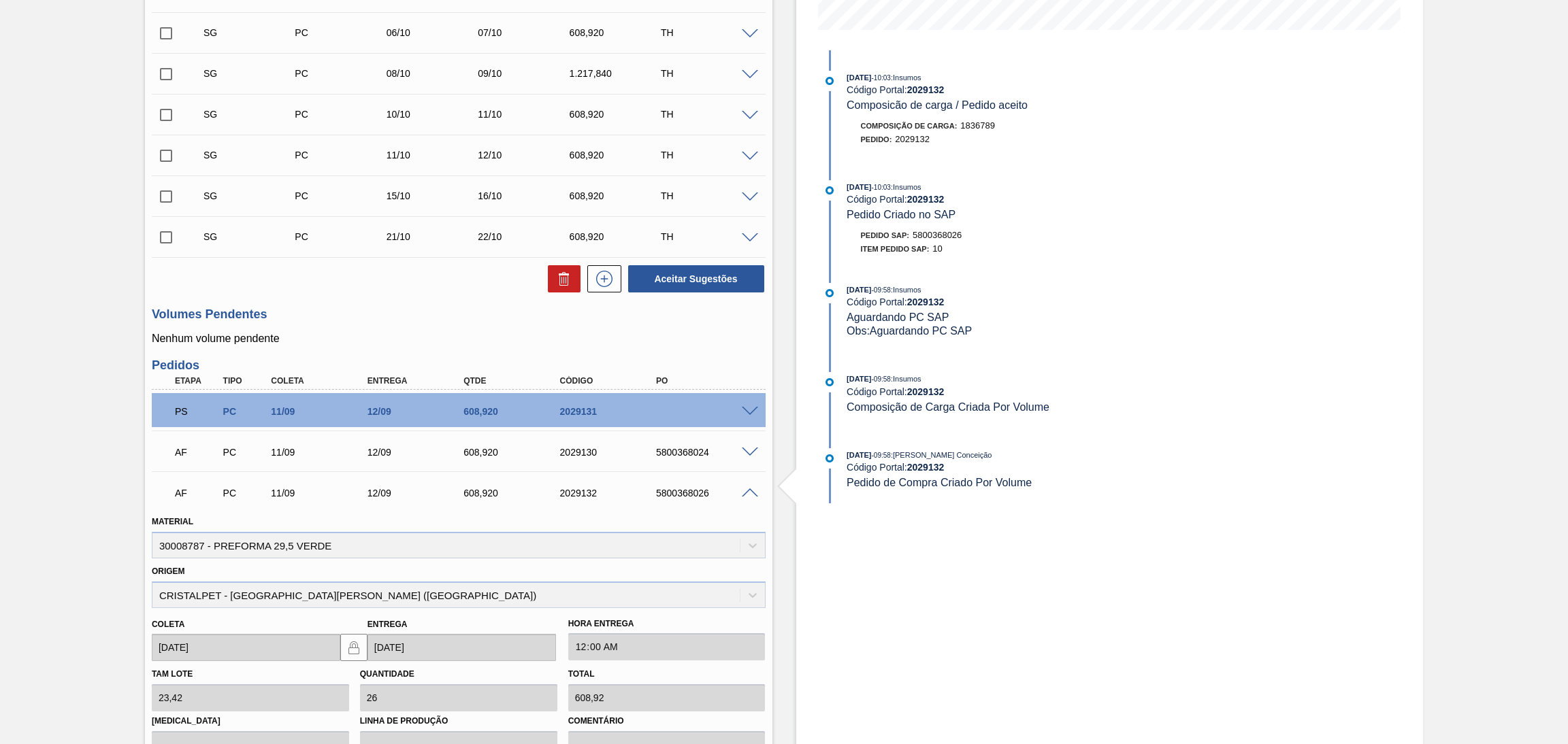
click at [749, 490] on span at bounding box center [750, 494] width 17 height 11
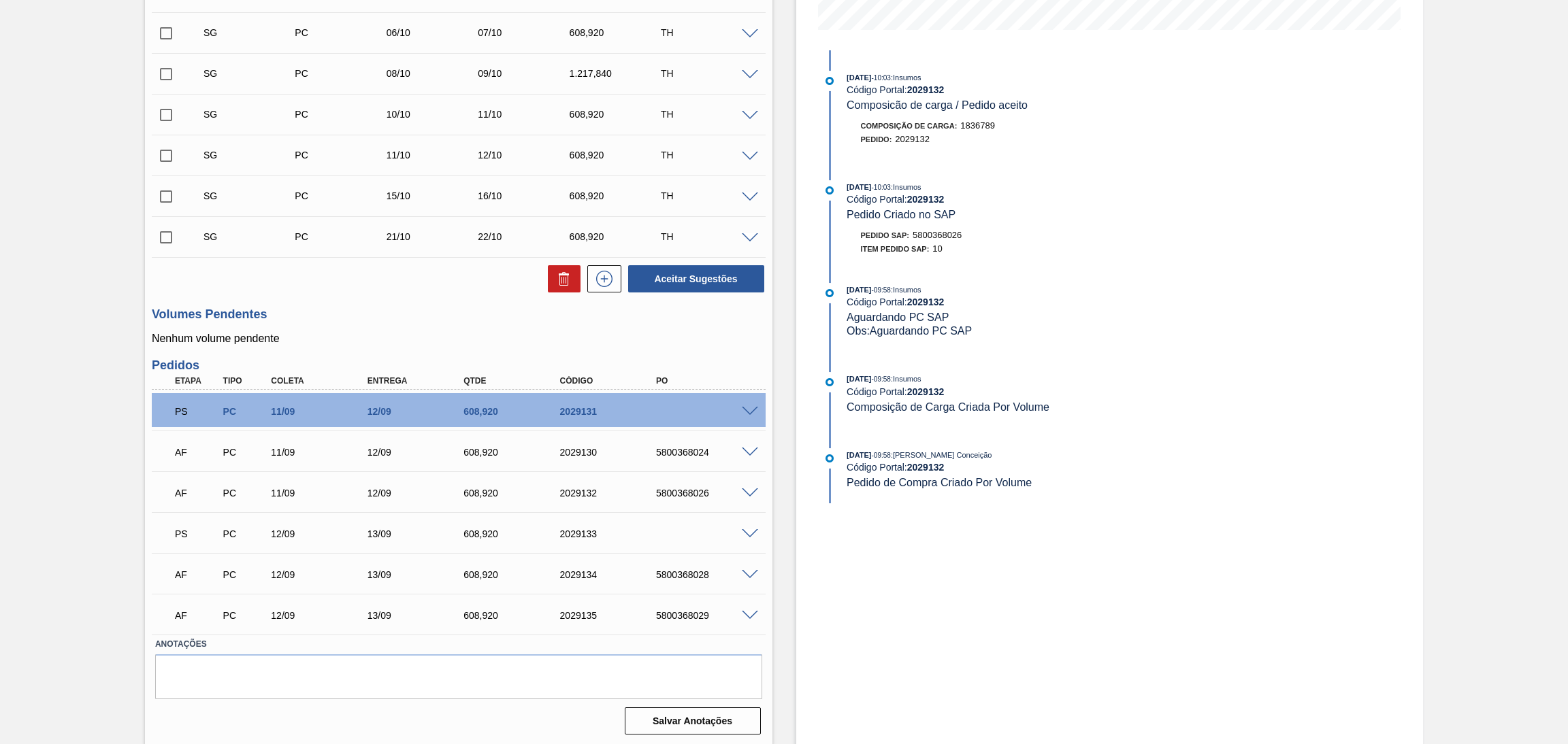
click at [748, 531] on span at bounding box center [750, 535] width 17 height 11
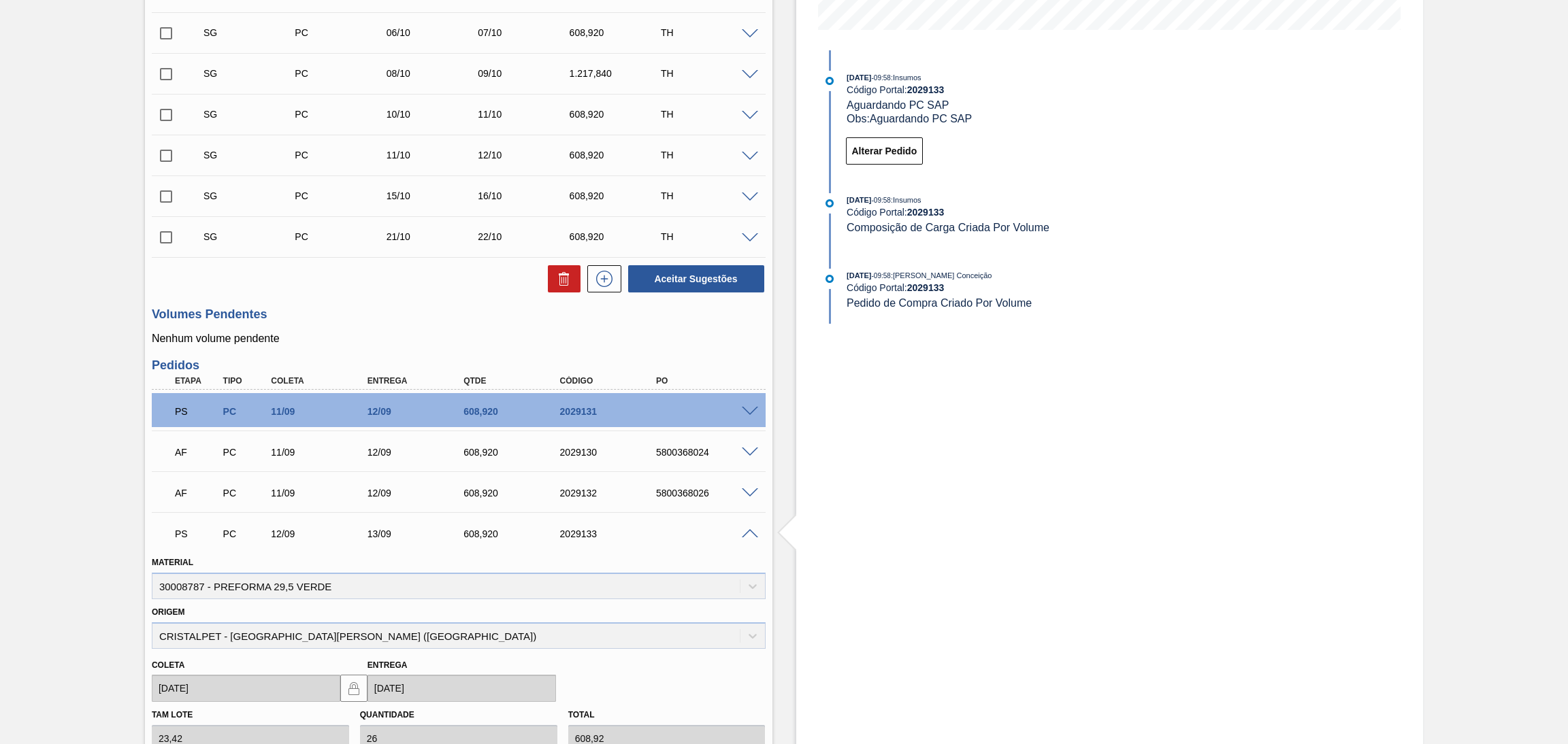
click at [748, 531] on span at bounding box center [750, 535] width 17 height 11
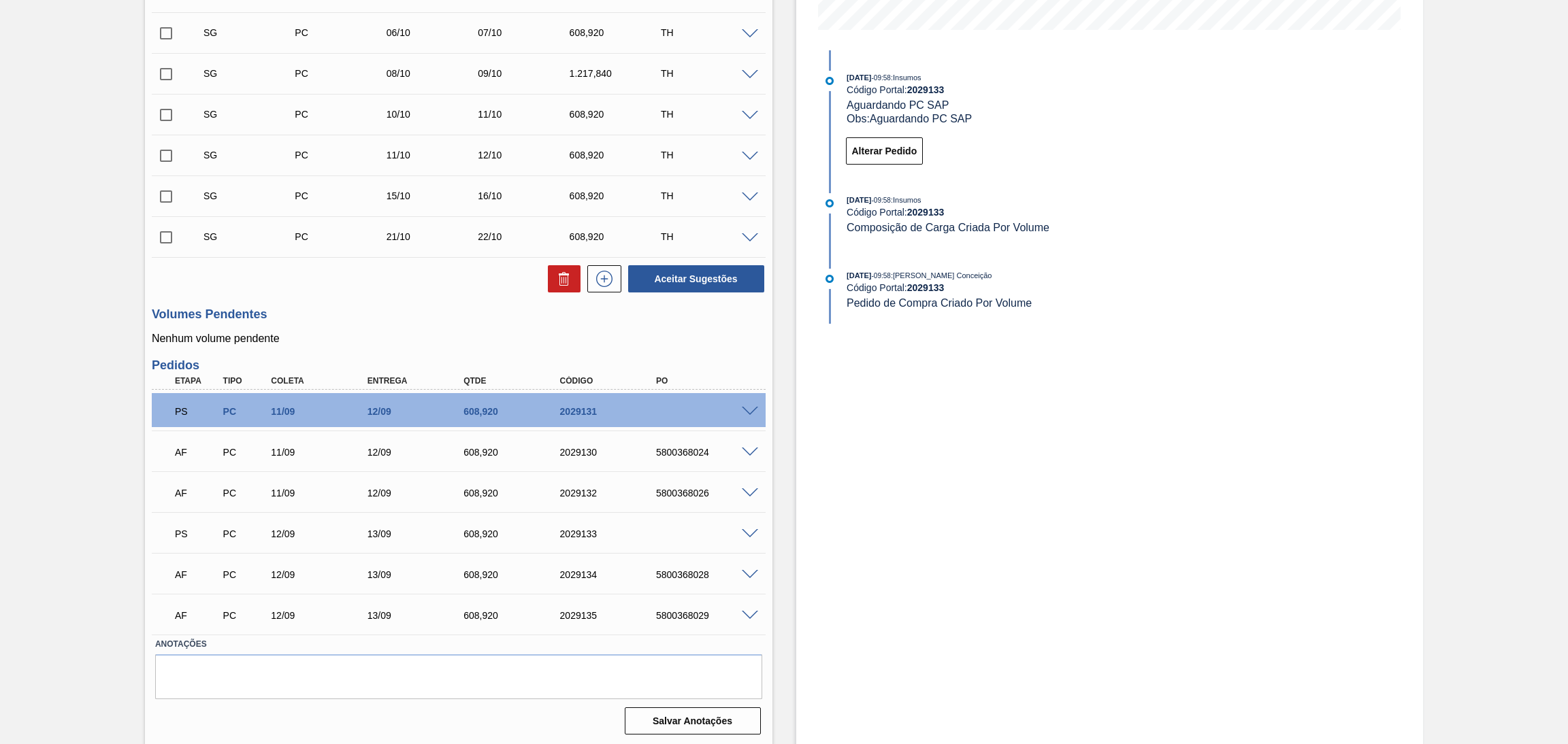
click at [748, 572] on span at bounding box center [750, 576] width 17 height 11
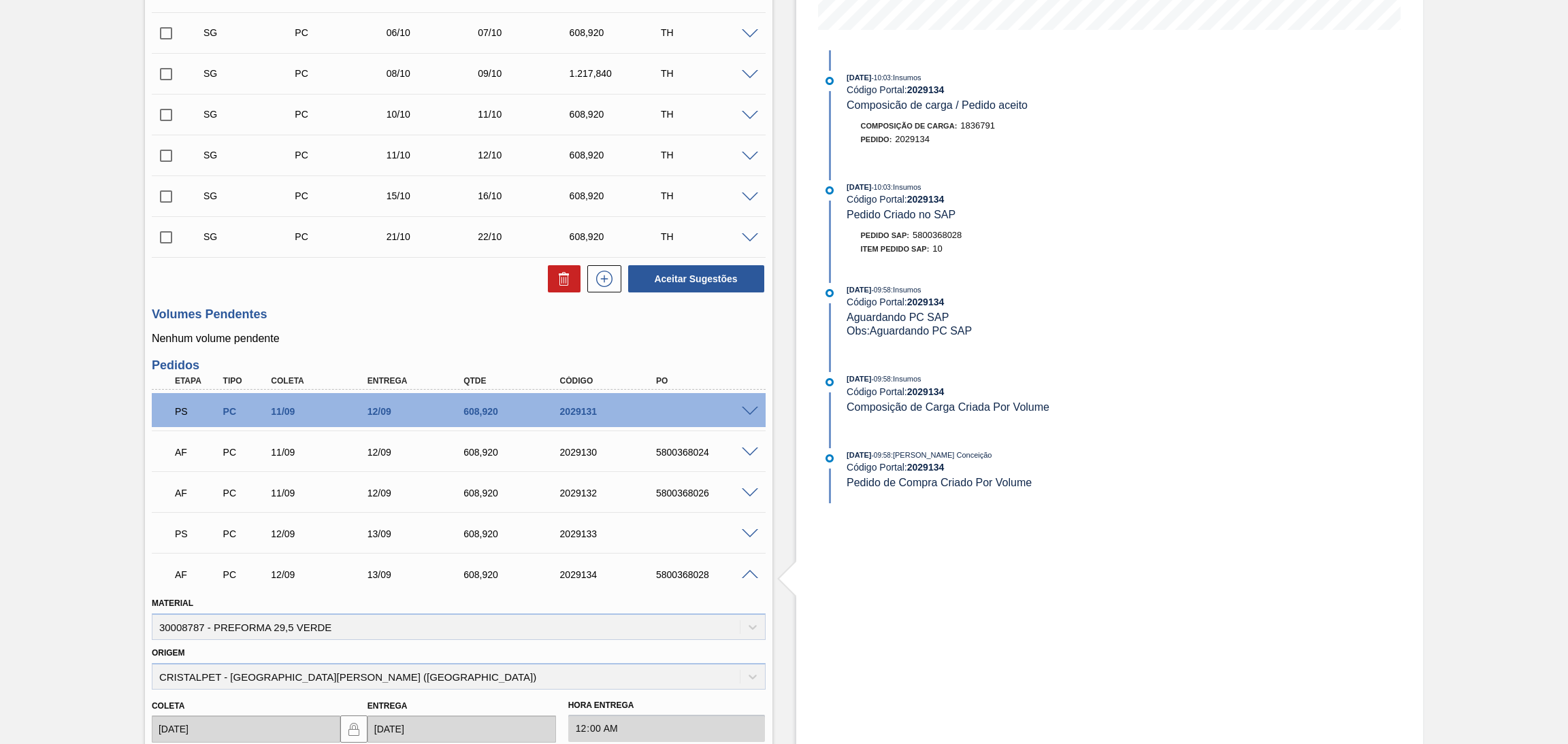
click at [748, 572] on span at bounding box center [750, 576] width 17 height 11
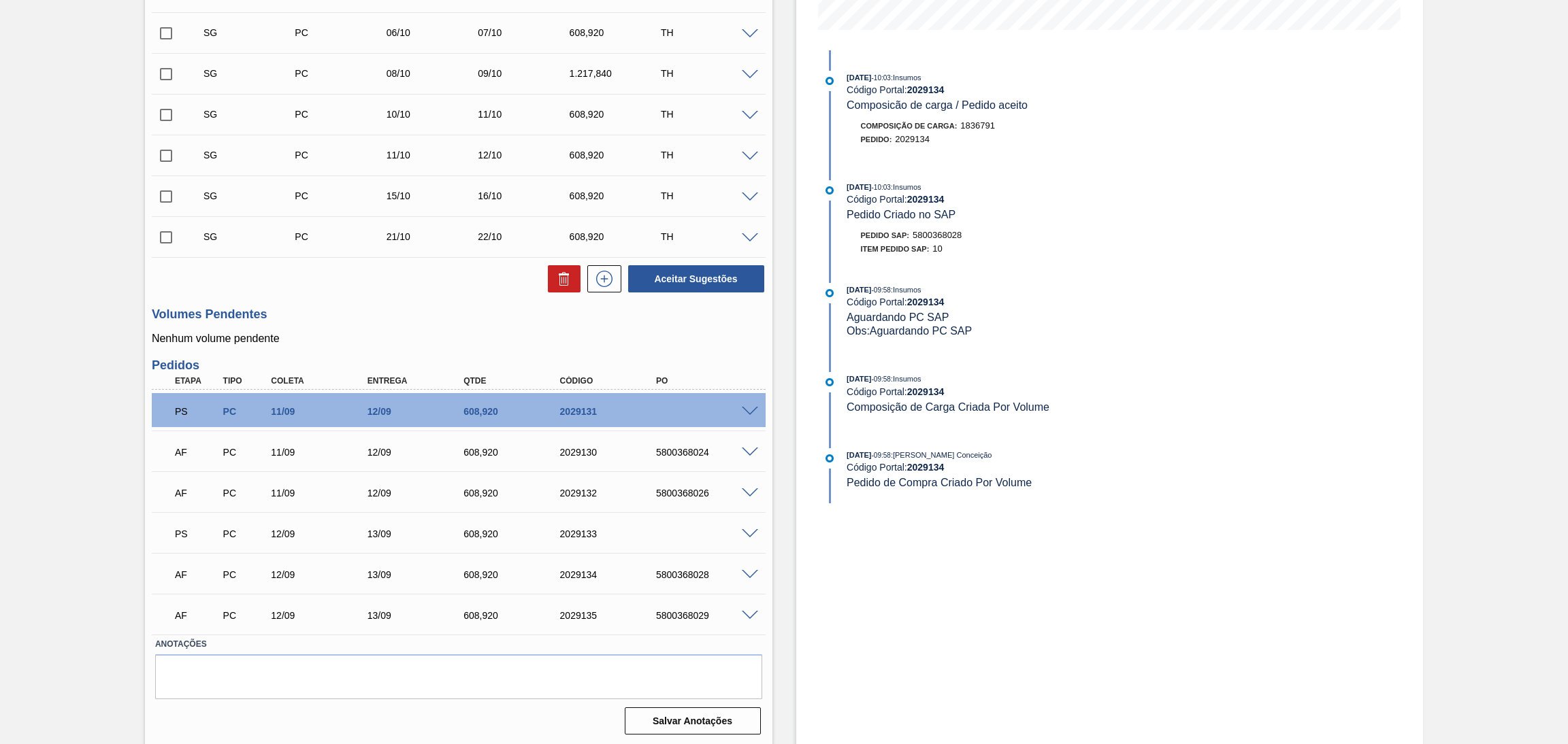
click at [750, 620] on div "AF PC 12/09 13/09 608,920 2029135 5800368029" at bounding box center [459, 614] width 614 height 34
click at [749, 614] on span at bounding box center [750, 616] width 17 height 11
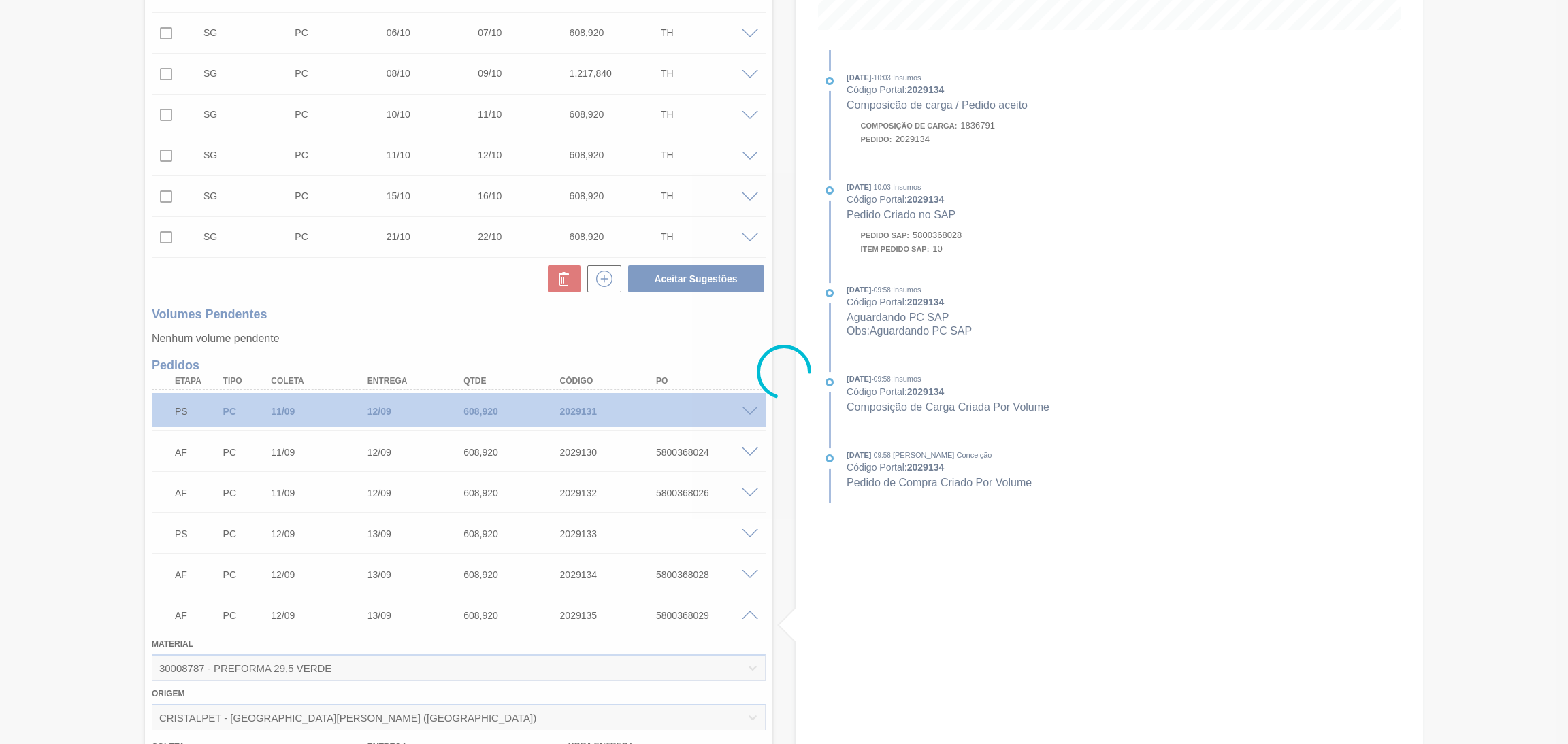
click at [749, 614] on div at bounding box center [784, 372] width 1568 height 744
click at [753, 616] on div at bounding box center [784, 372] width 1568 height 744
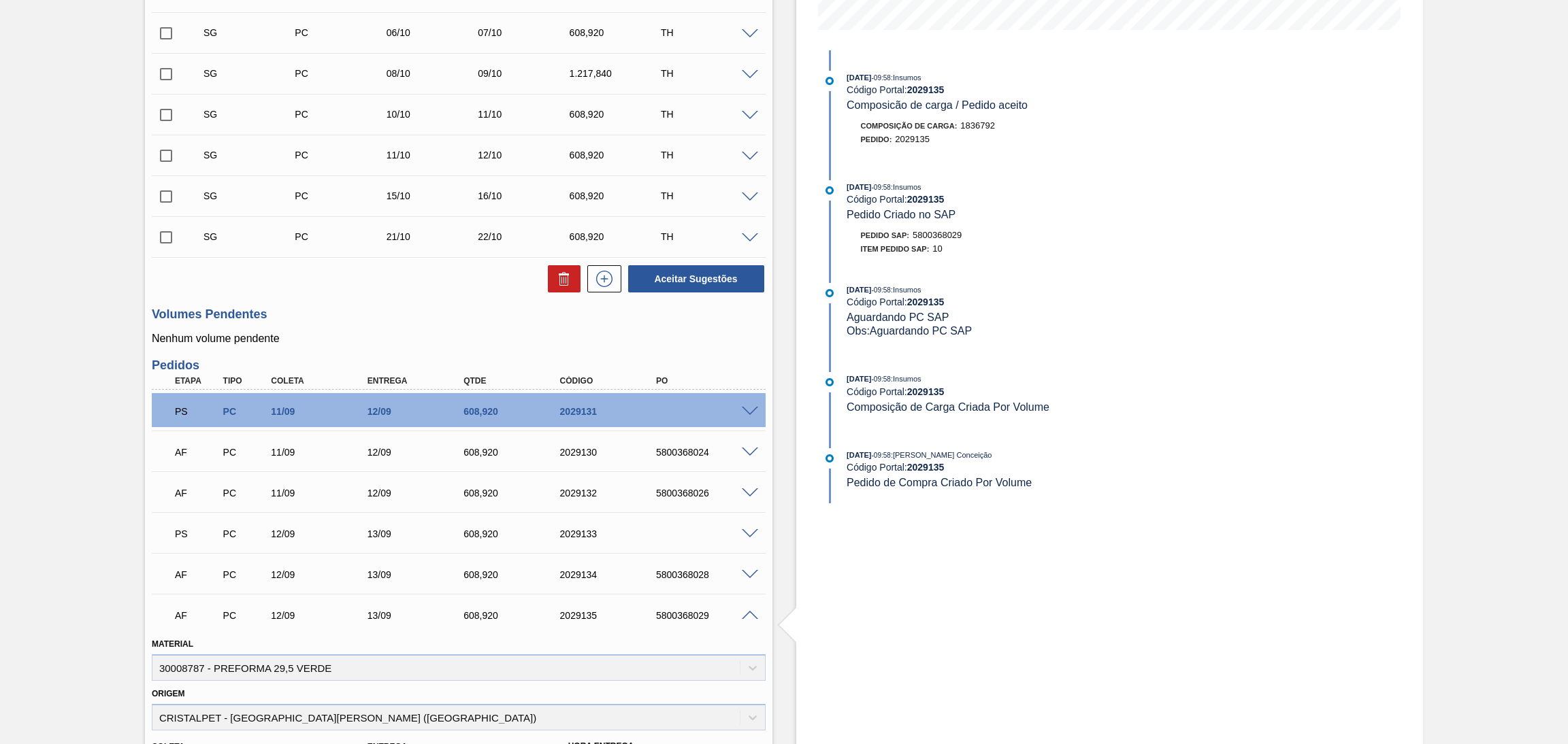
click at [769, 576] on div "Unidade Pernambuco PE MIN 1.200,000 TH PE MAX 3.195,000 TH Próxima Entrega 12/0…" at bounding box center [459, 407] width 627 height 1325
click at [750, 617] on span at bounding box center [750, 616] width 17 height 11
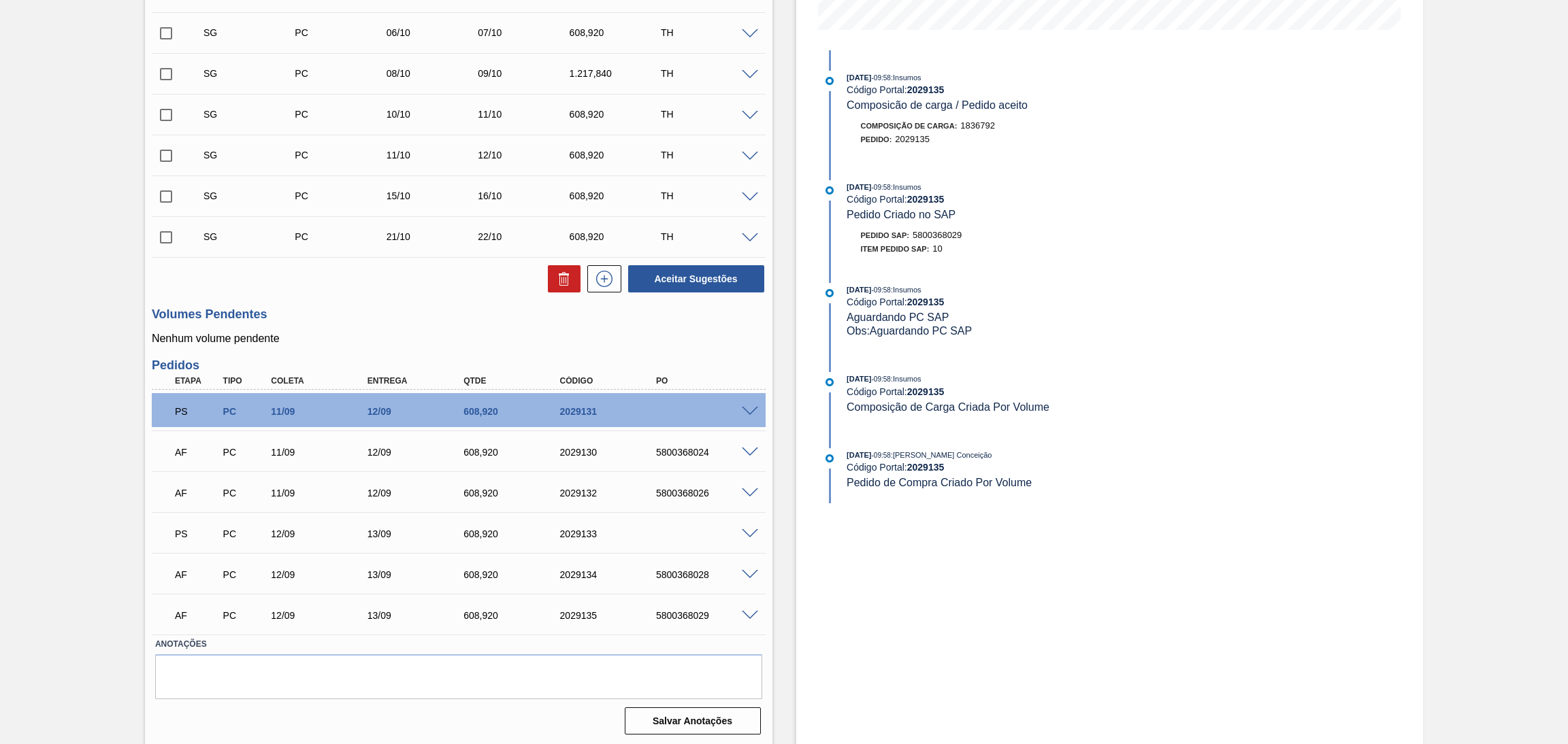
click at [700, 610] on div "5800368029" at bounding box center [707, 616] width 110 height 11
copy div "5800368029"
click at [697, 575] on div "5800368028" at bounding box center [707, 575] width 110 height 11
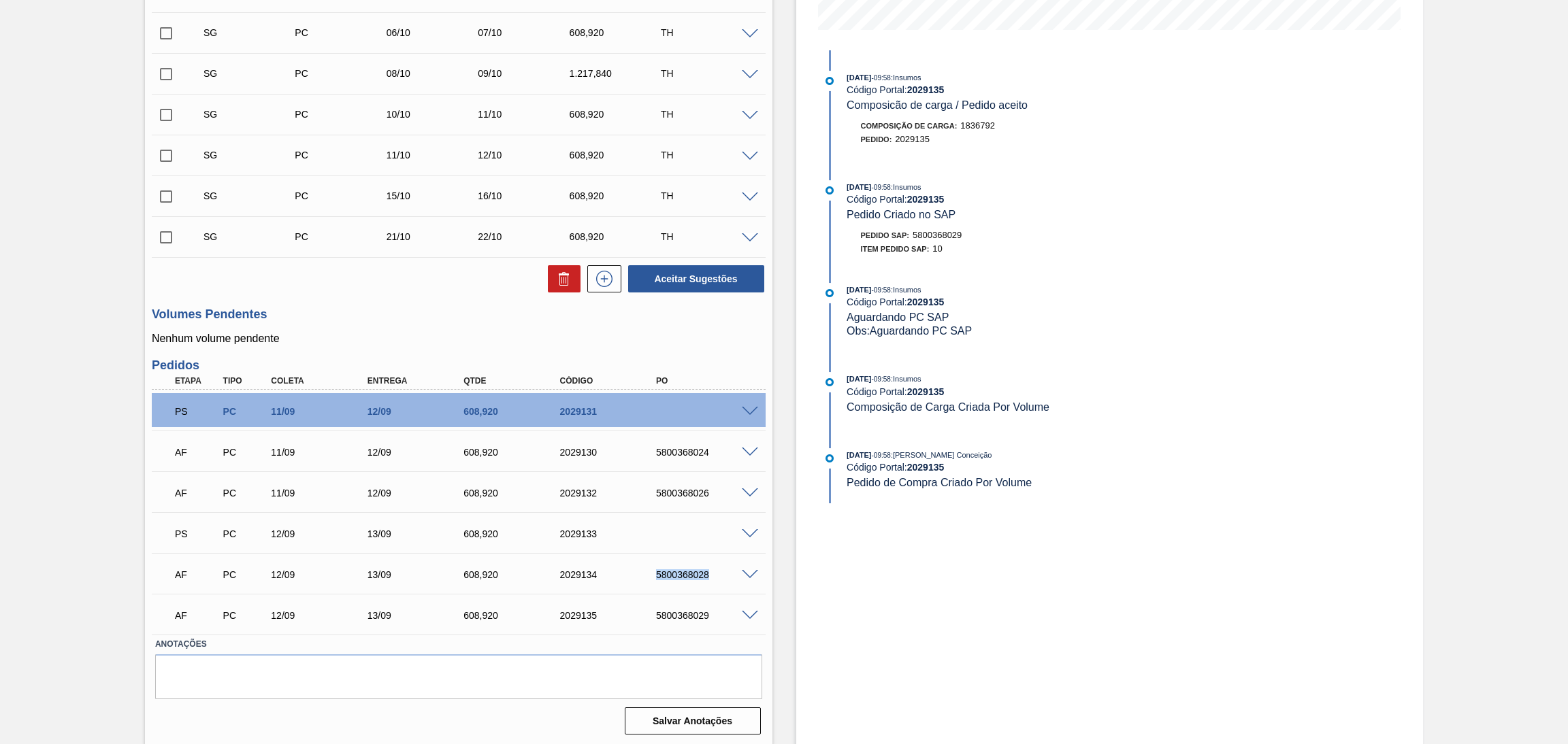
copy div "5800368028"
drag, startPoint x: 712, startPoint y: 492, endPoint x: 651, endPoint y: 490, distance: 61.0
click at [651, 490] on div "5800368026" at bounding box center [695, 493] width 96 height 11
copy div "5800368026"
drag, startPoint x: 653, startPoint y: 449, endPoint x: 642, endPoint y: 449, distance: 11.0
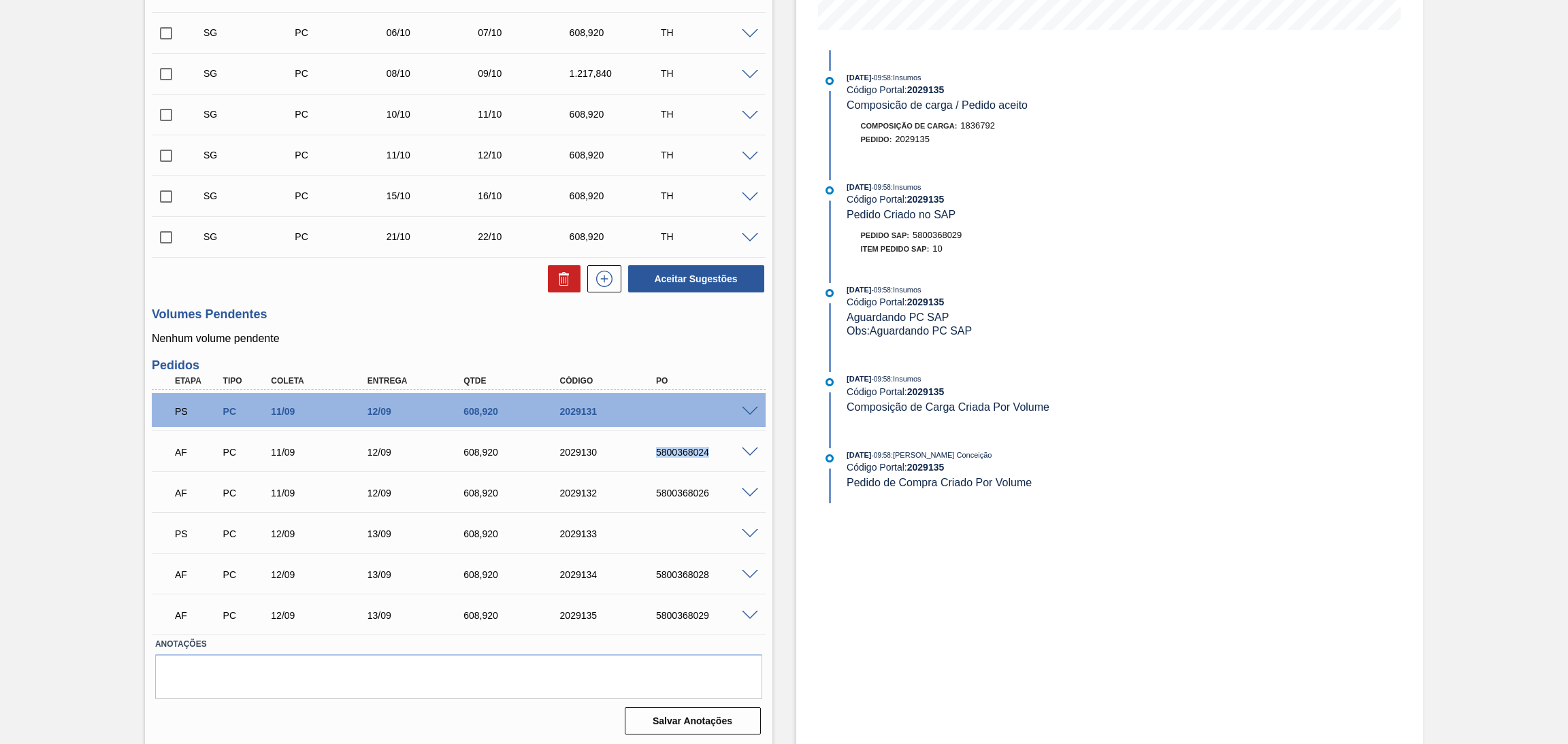
click at [642, 449] on div "AF PC 11/09 12/09 608,920 2029130 5800368024" at bounding box center [455, 451] width 578 height 27
copy div "5800368024"
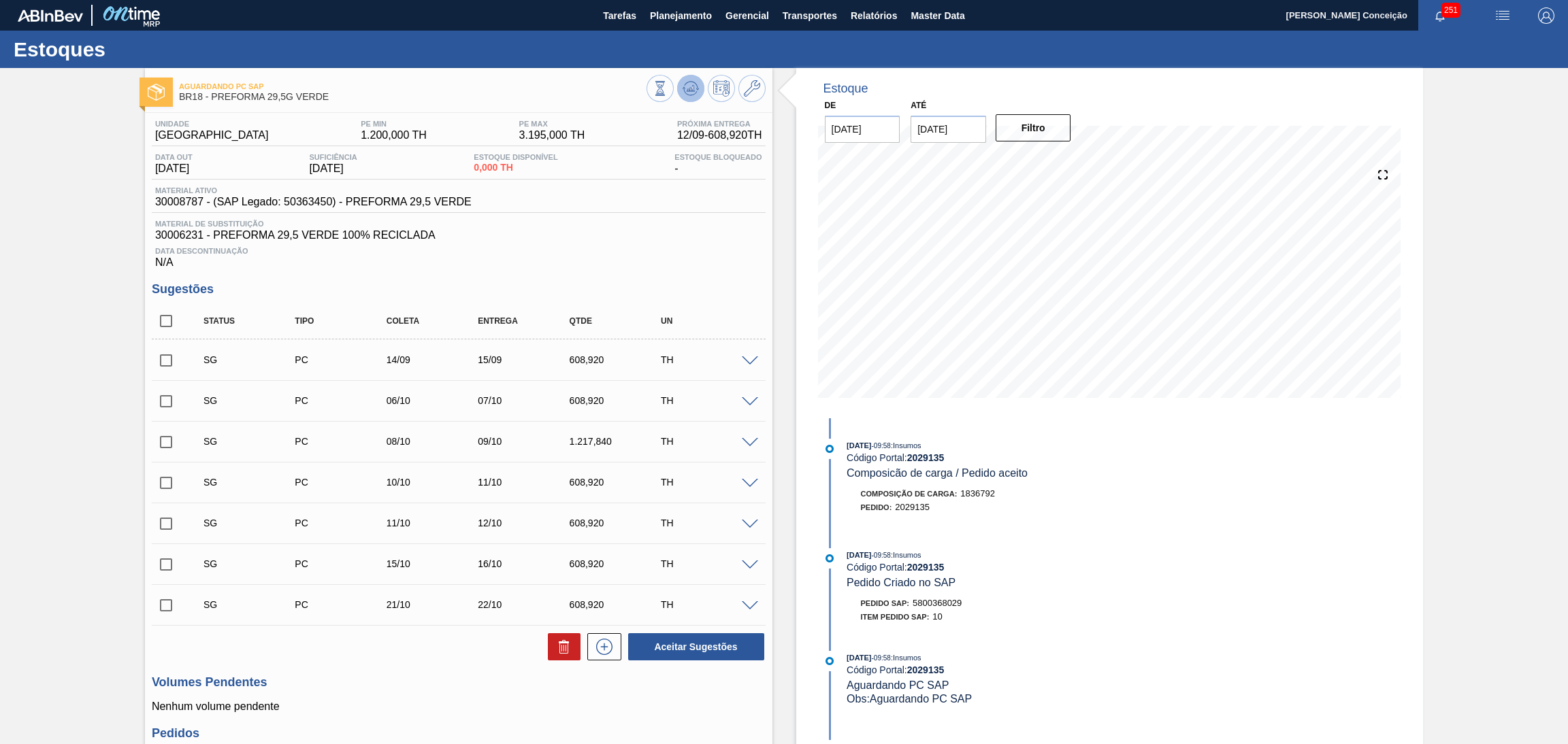
click at [688, 81] on icon at bounding box center [691, 88] width 17 height 17
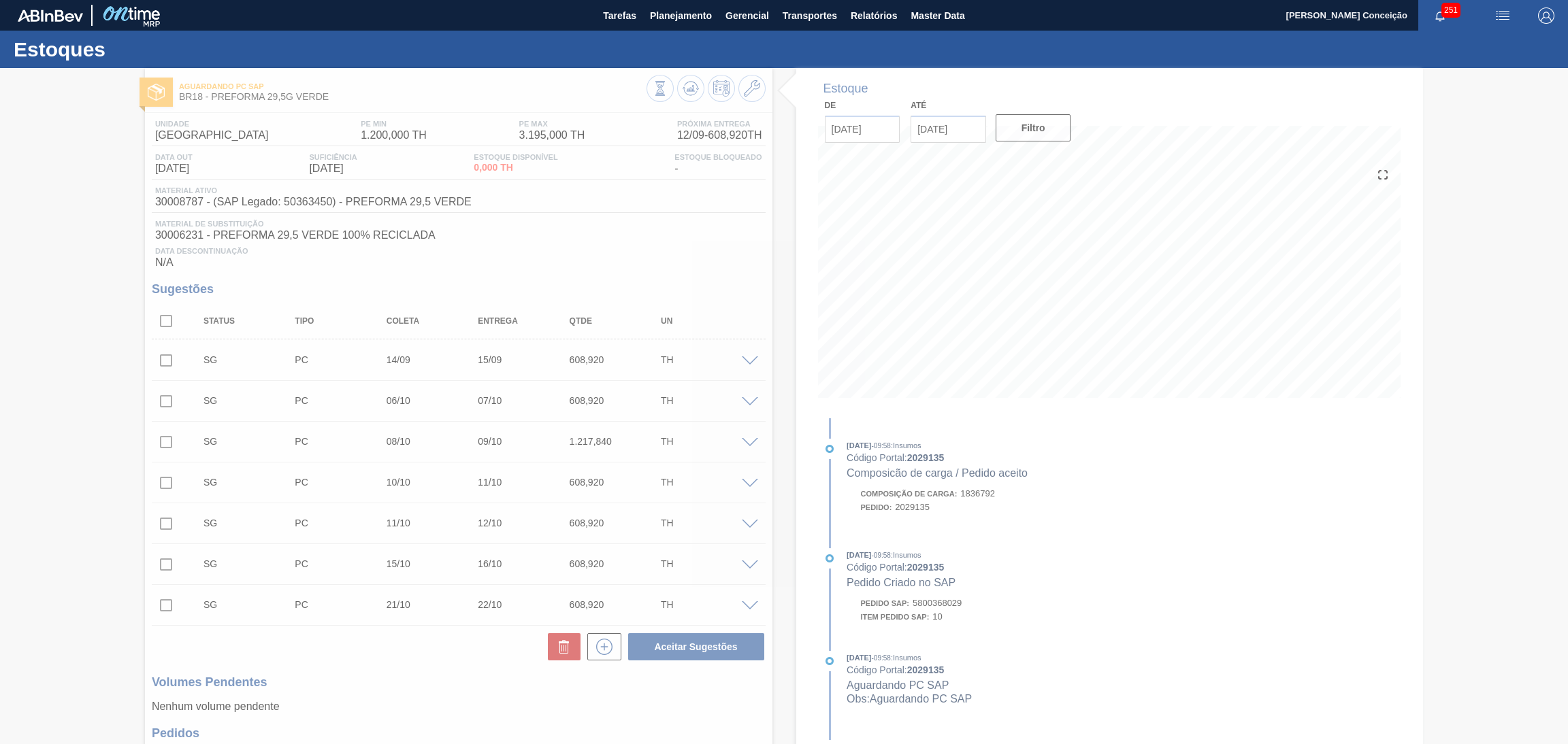
click at [672, 264] on div at bounding box center [784, 406] width 1568 height 676
click at [689, 254] on div at bounding box center [784, 406] width 1568 height 676
click at [700, 257] on div at bounding box center [784, 406] width 1568 height 676
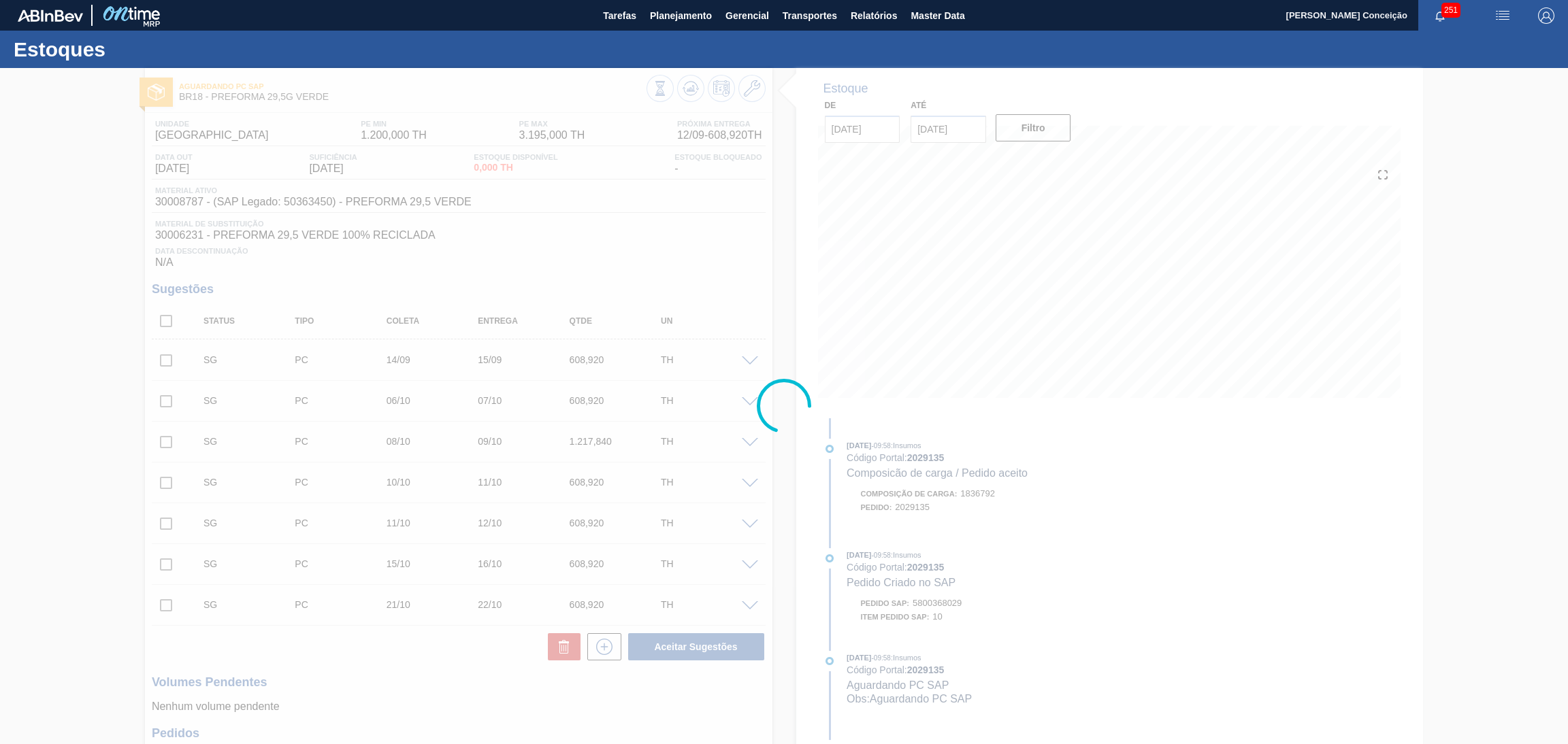
click at [673, 257] on div at bounding box center [784, 406] width 1568 height 676
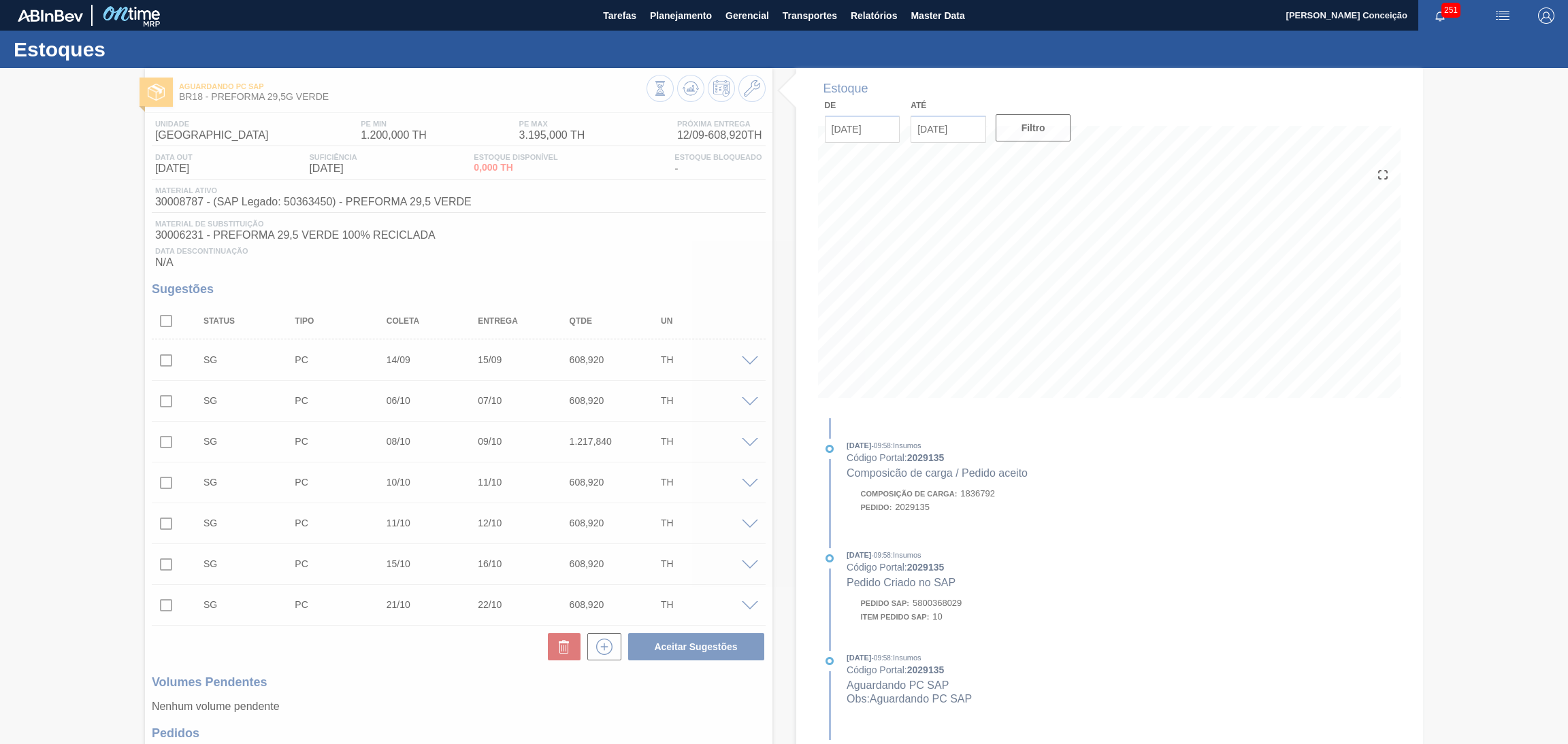
click at [673, 257] on div at bounding box center [784, 406] width 1568 height 676
click at [734, 257] on div at bounding box center [784, 406] width 1568 height 676
click at [747, 273] on div at bounding box center [784, 406] width 1568 height 676
click at [755, 328] on div at bounding box center [784, 406] width 1568 height 676
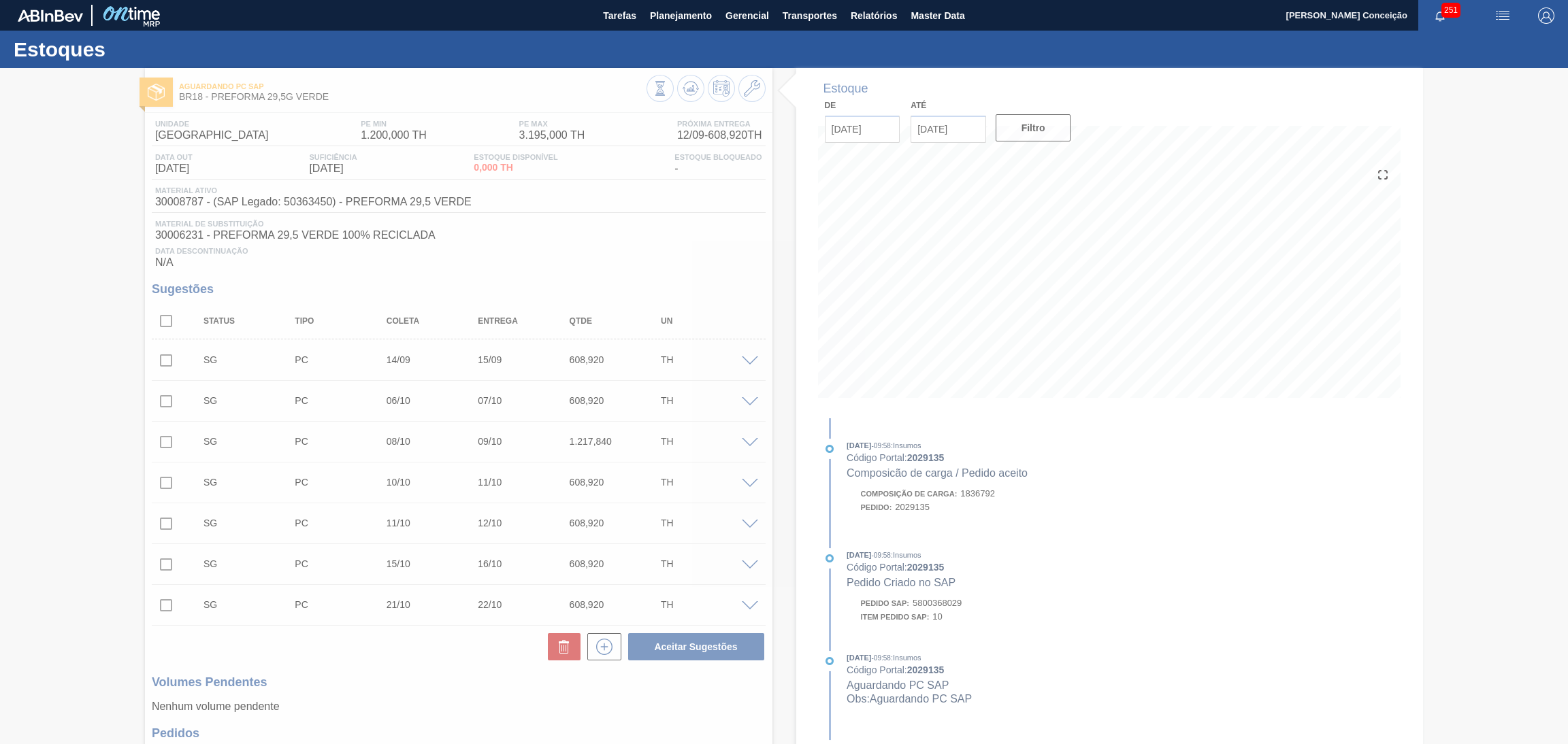
click at [748, 253] on div at bounding box center [784, 406] width 1568 height 676
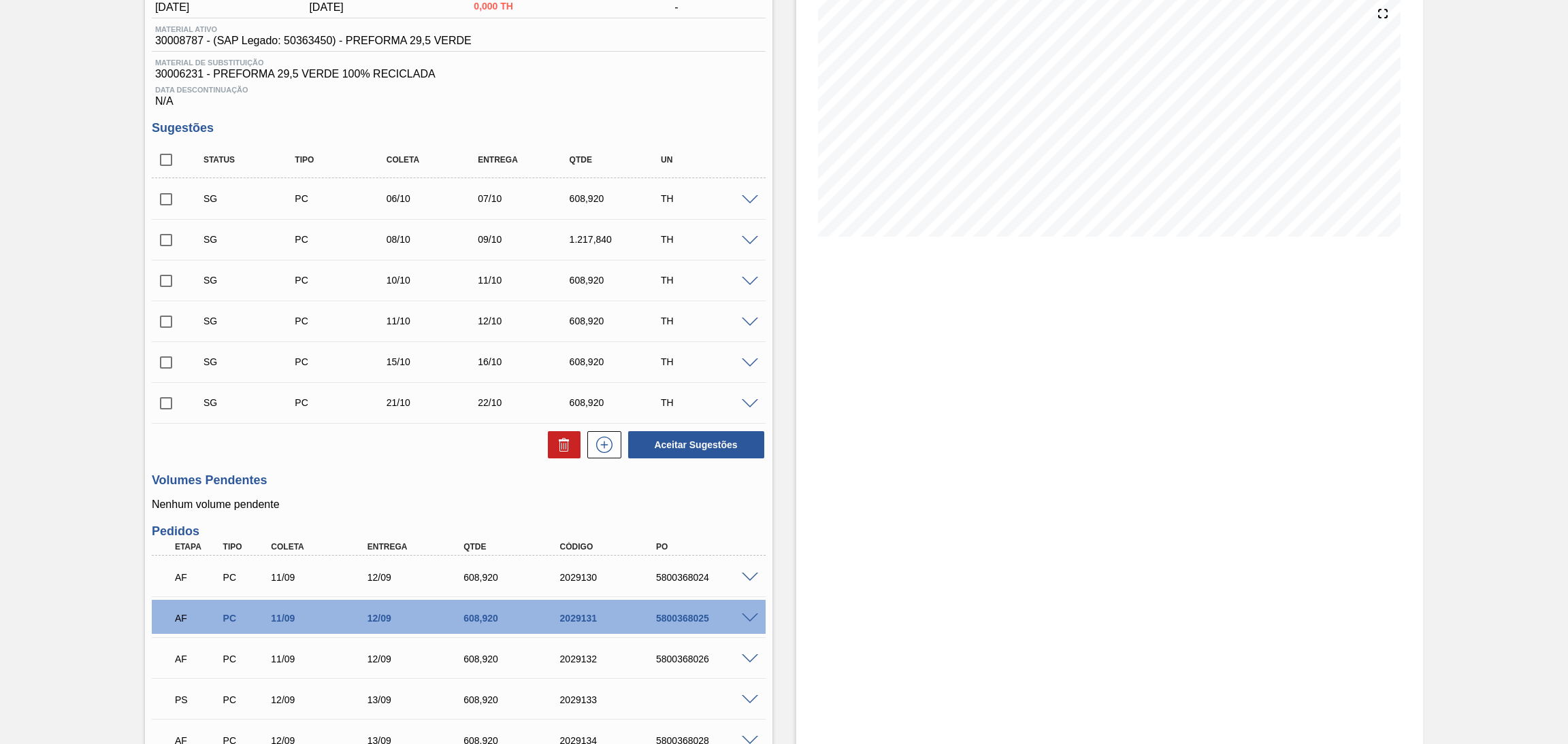
scroll to position [327, 0]
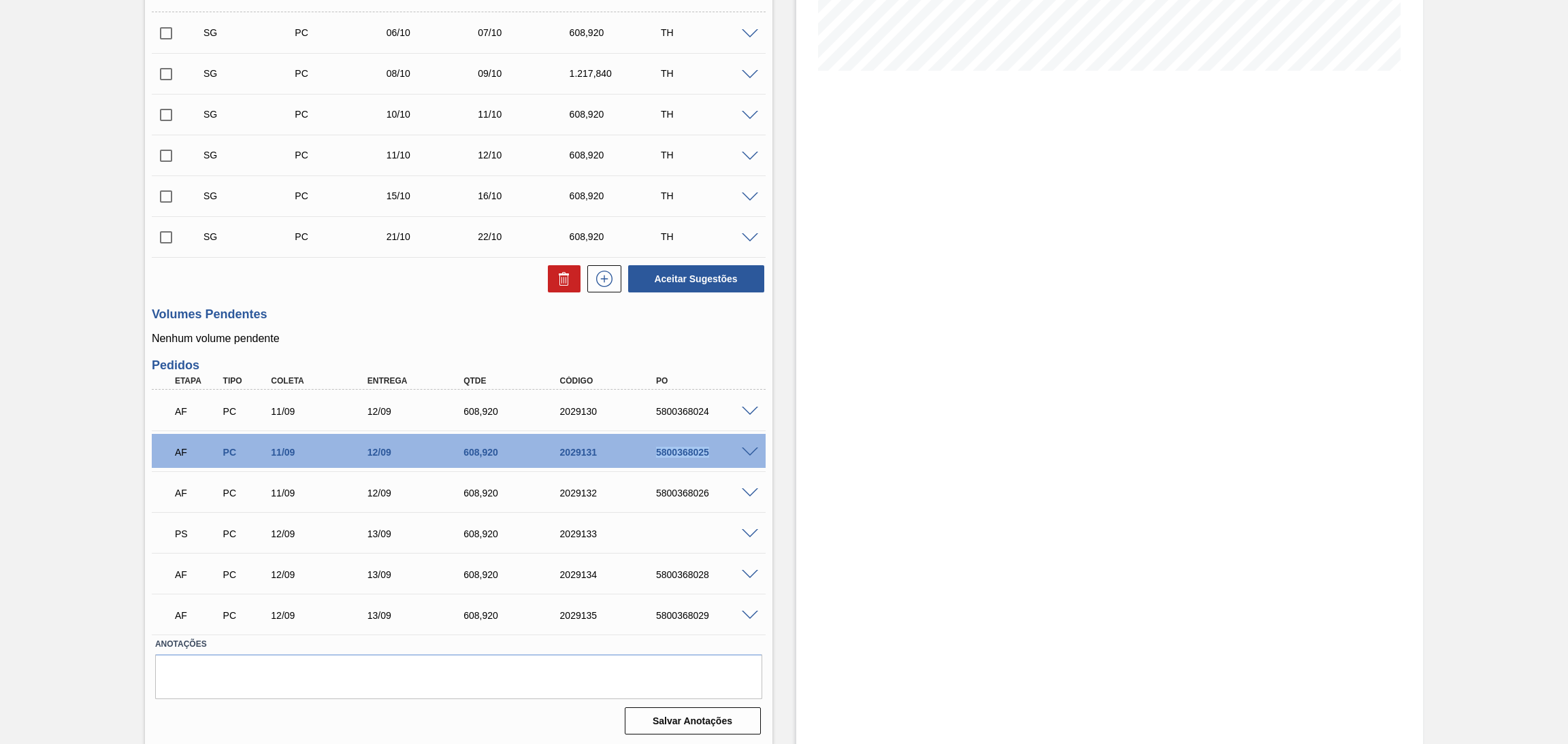
drag, startPoint x: 712, startPoint y: 451, endPoint x: 631, endPoint y: 449, distance: 81.0
click at [631, 449] on div "AF PC 11/09 12/09 608,920 2029131 5800368025" at bounding box center [455, 451] width 578 height 27
copy div "5800368025"
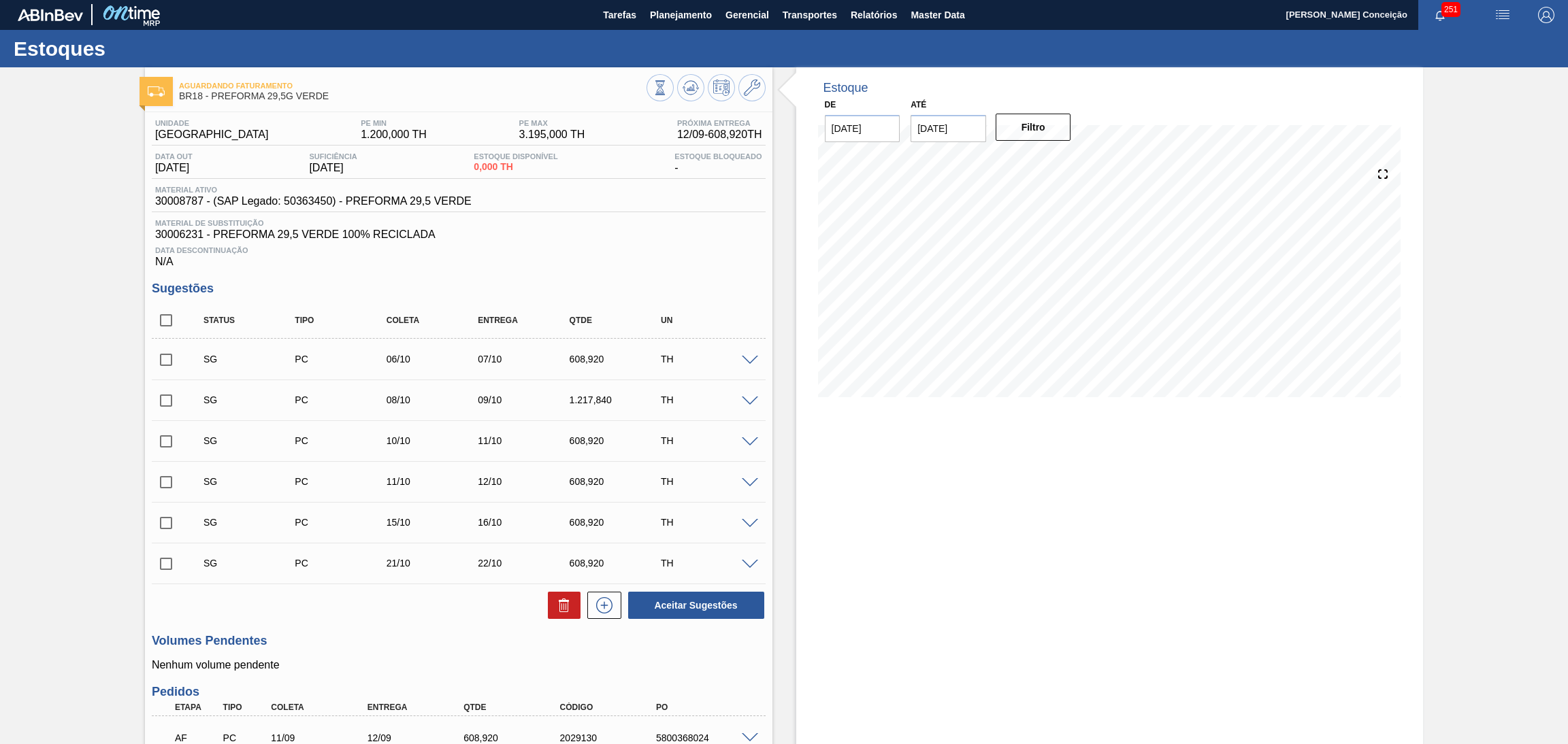
scroll to position [0, 0]
click at [691, 80] on icon at bounding box center [691, 88] width 17 height 17
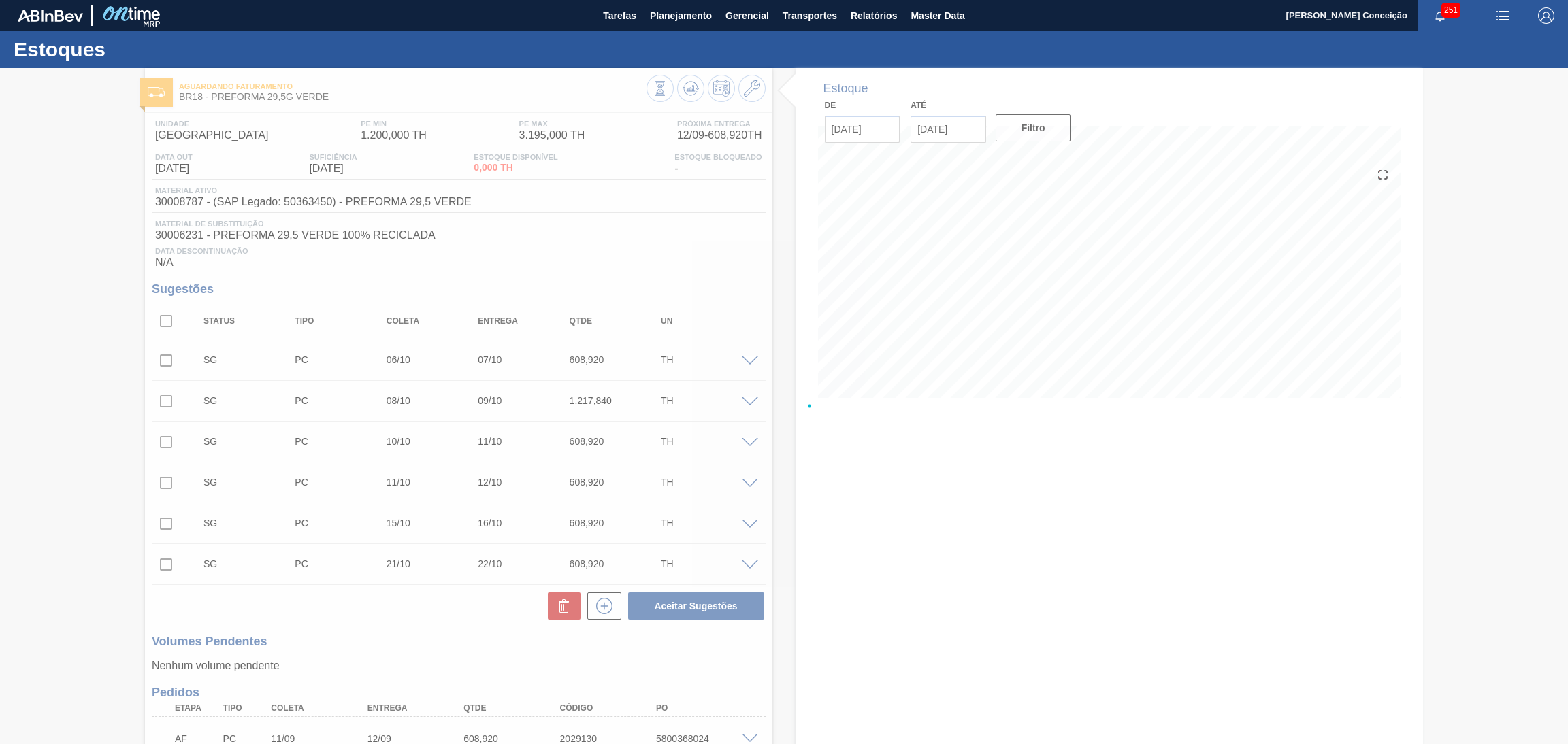
click at [790, 648] on div at bounding box center [784, 406] width 1568 height 676
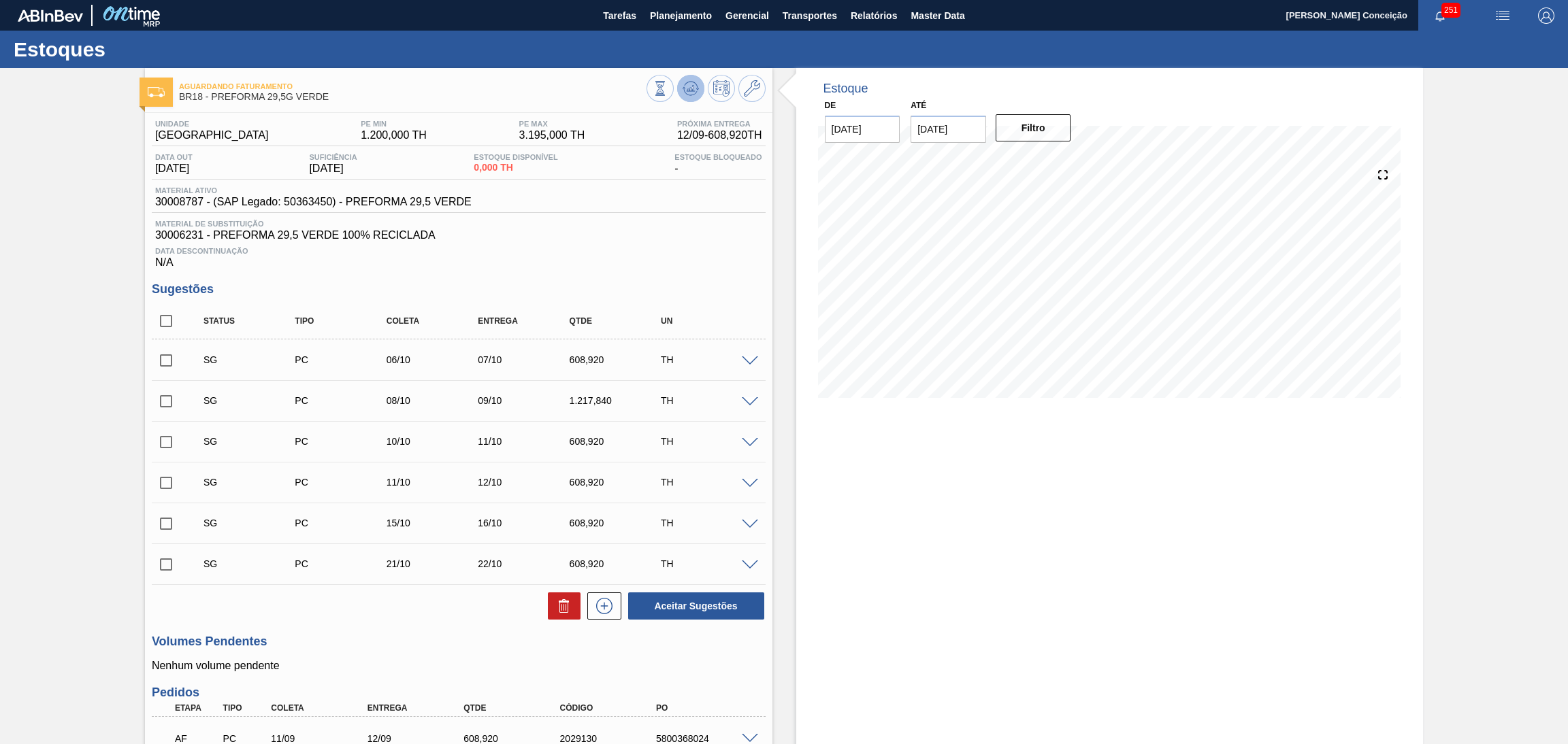
click at [692, 87] on icon at bounding box center [691, 88] width 9 height 6
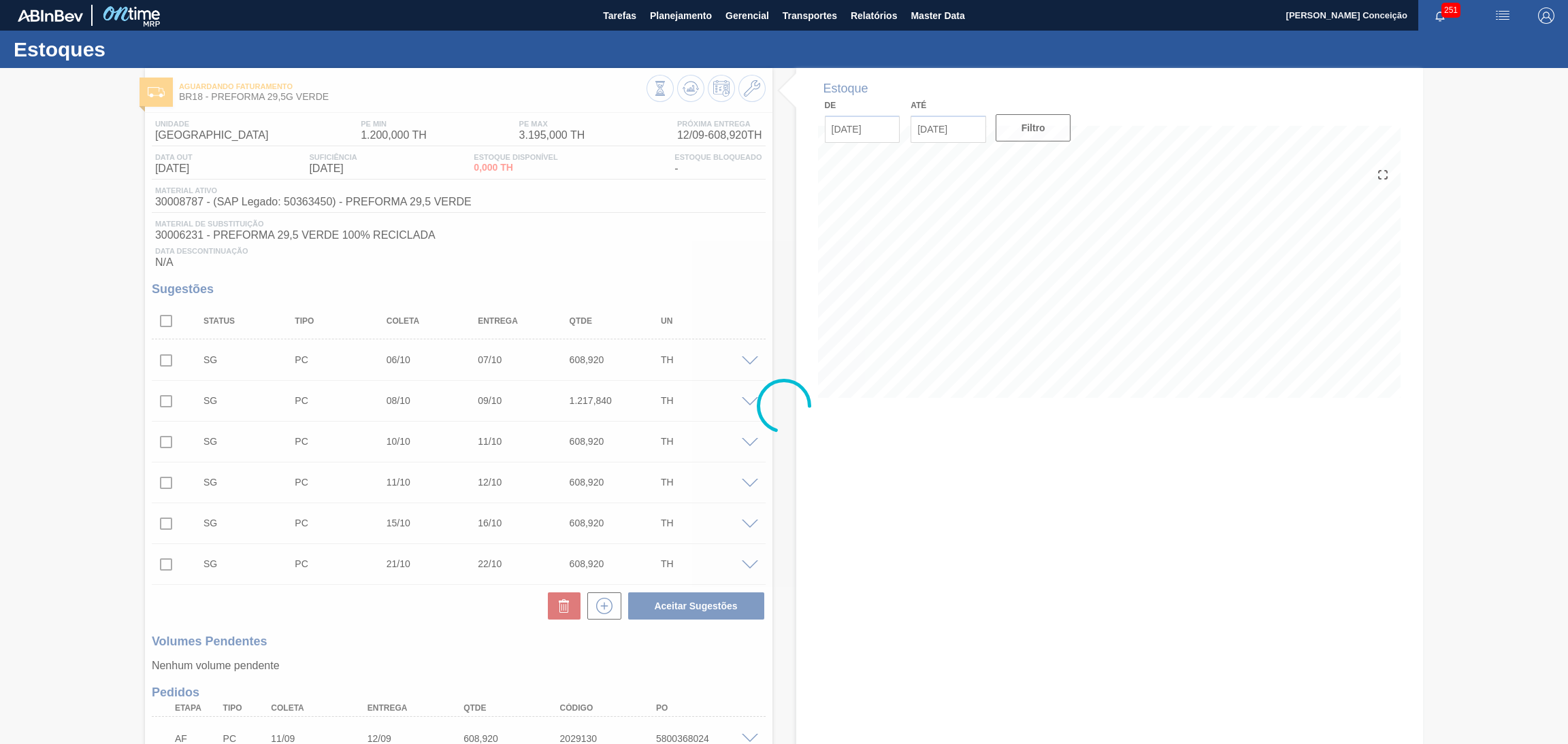
click at [712, 253] on div at bounding box center [784, 406] width 1568 height 676
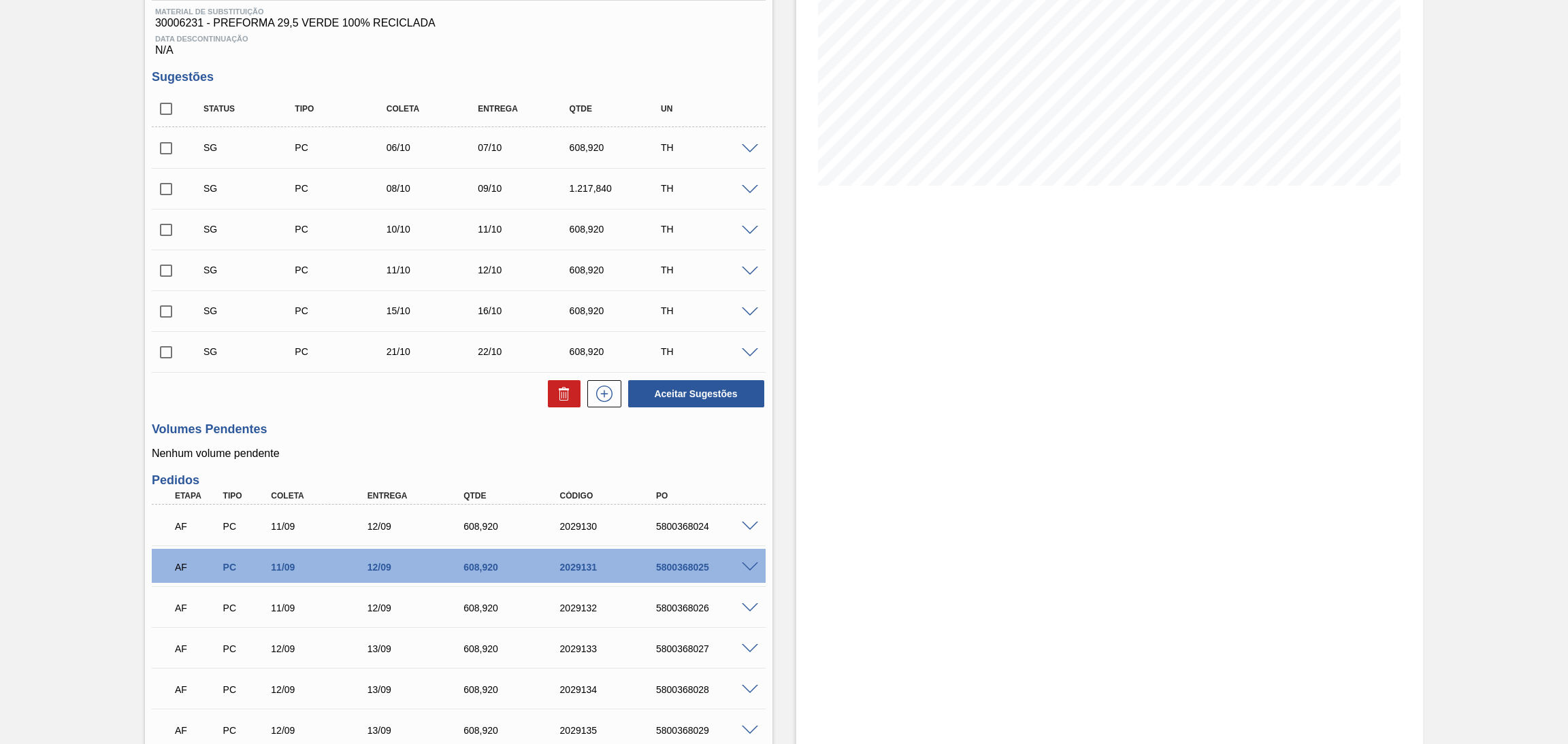
scroll to position [327, 0]
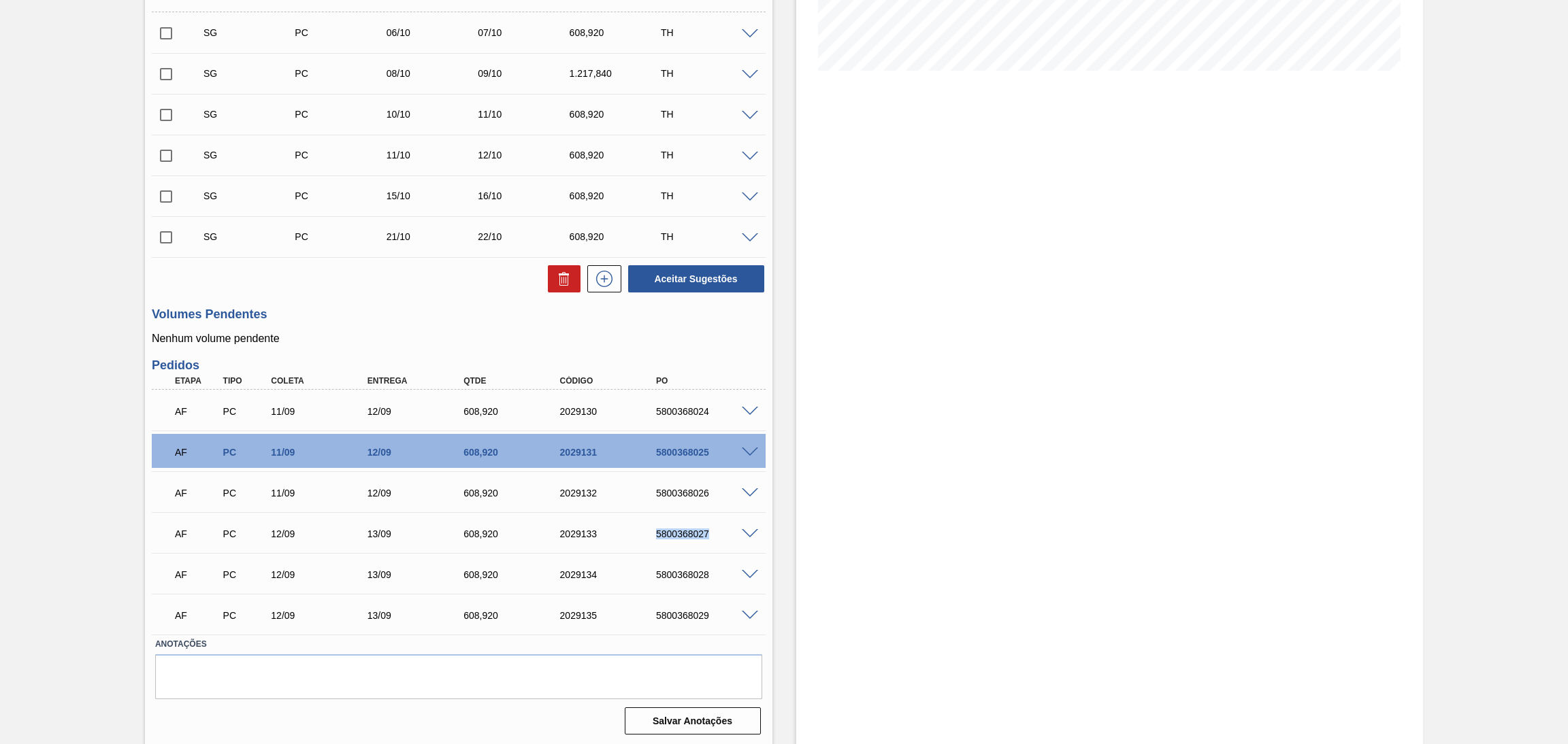
drag, startPoint x: 691, startPoint y: 527, endPoint x: 639, endPoint y: 523, distance: 52.2
click at [639, 523] on div "AF PC 12/09 13/09 608,920 2029133 5800368027" at bounding box center [455, 533] width 578 height 27
copy div "5800368027"
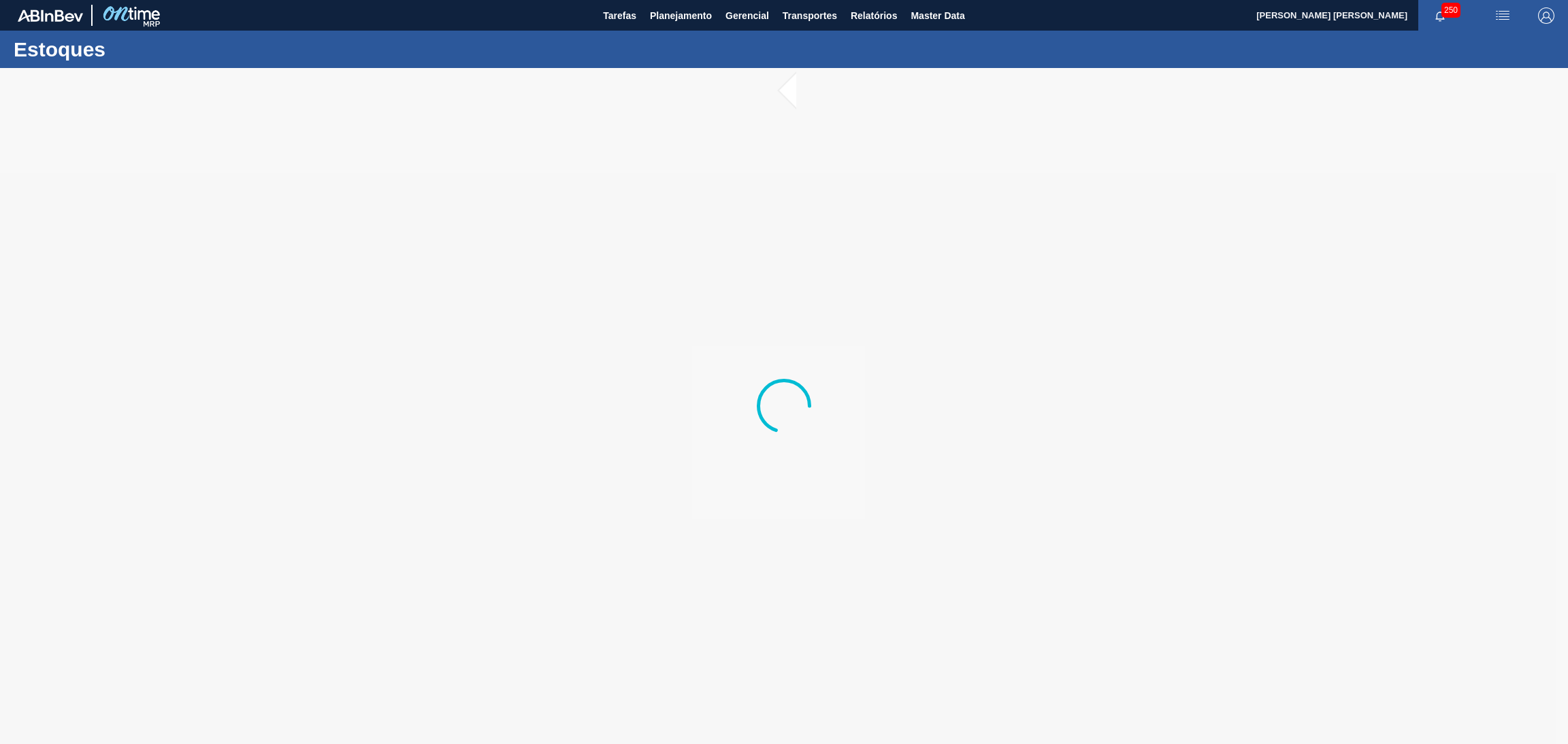
click at [638, 139] on div at bounding box center [784, 406] width 1568 height 676
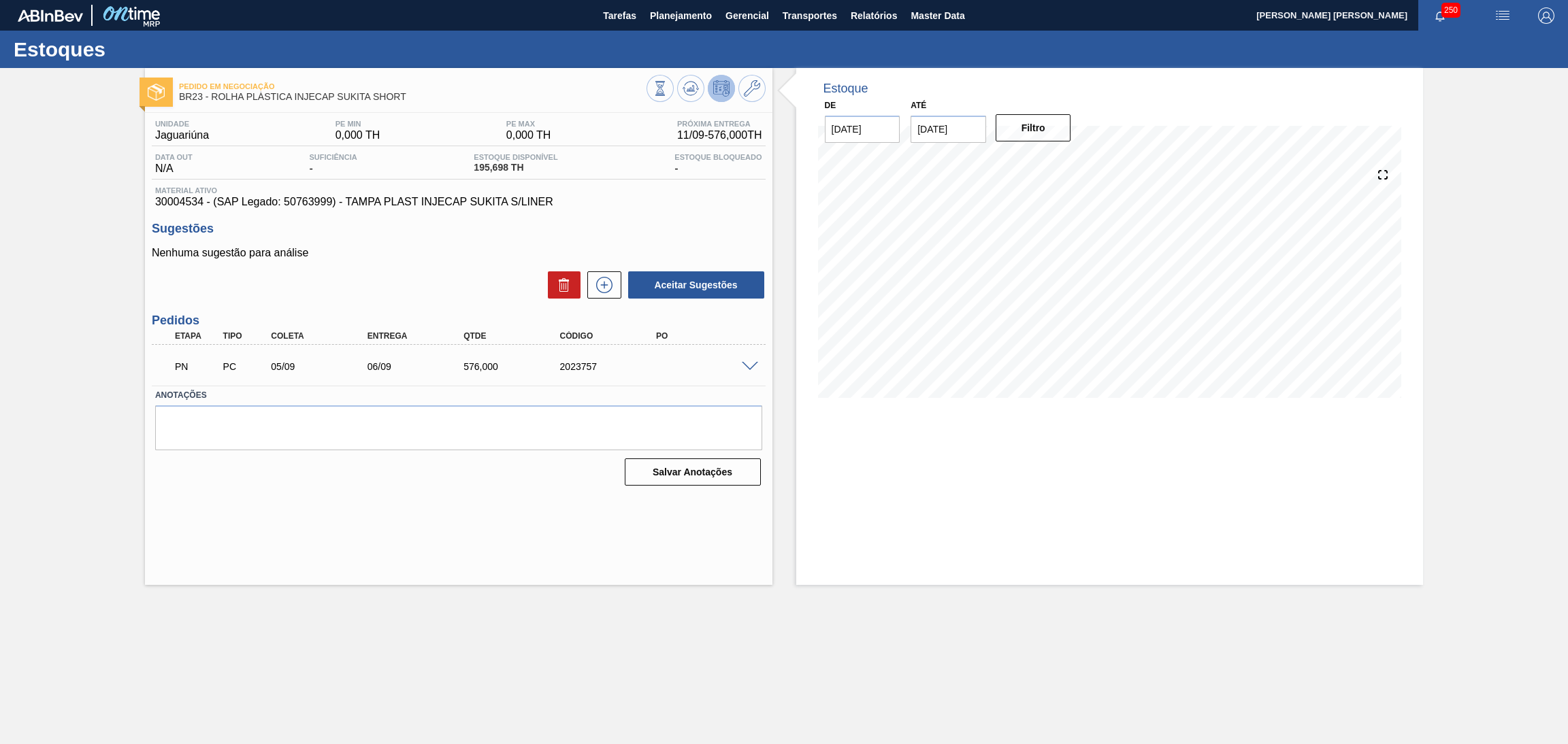
click at [451, 258] on div "Nenhuma sugestão para análise Aceitar Sugestões" at bounding box center [459, 273] width 614 height 53
click at [332, 397] on label "Anotações" at bounding box center [458, 396] width 607 height 20
click at [753, 364] on span at bounding box center [750, 367] width 17 height 11
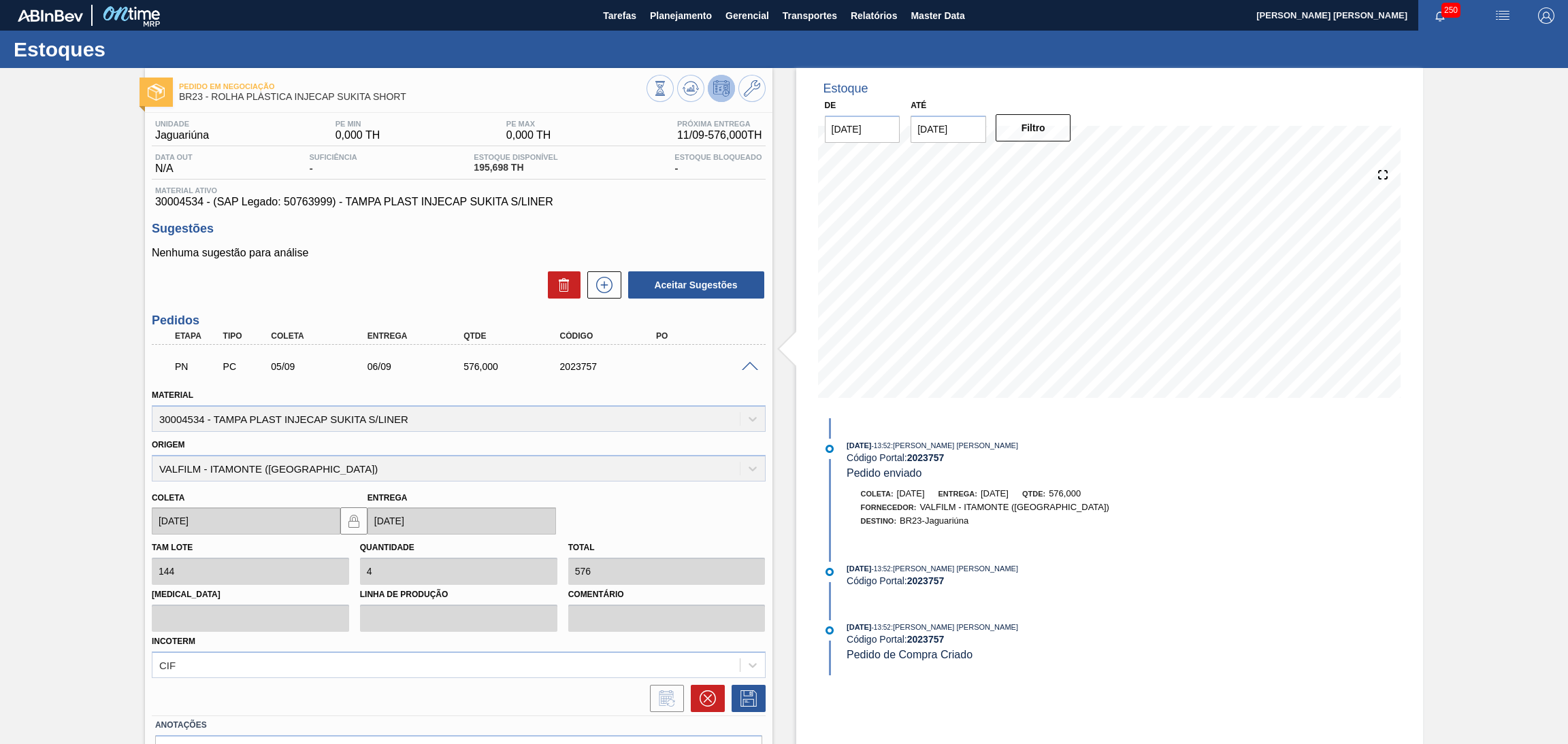
click at [753, 364] on span at bounding box center [750, 367] width 17 height 11
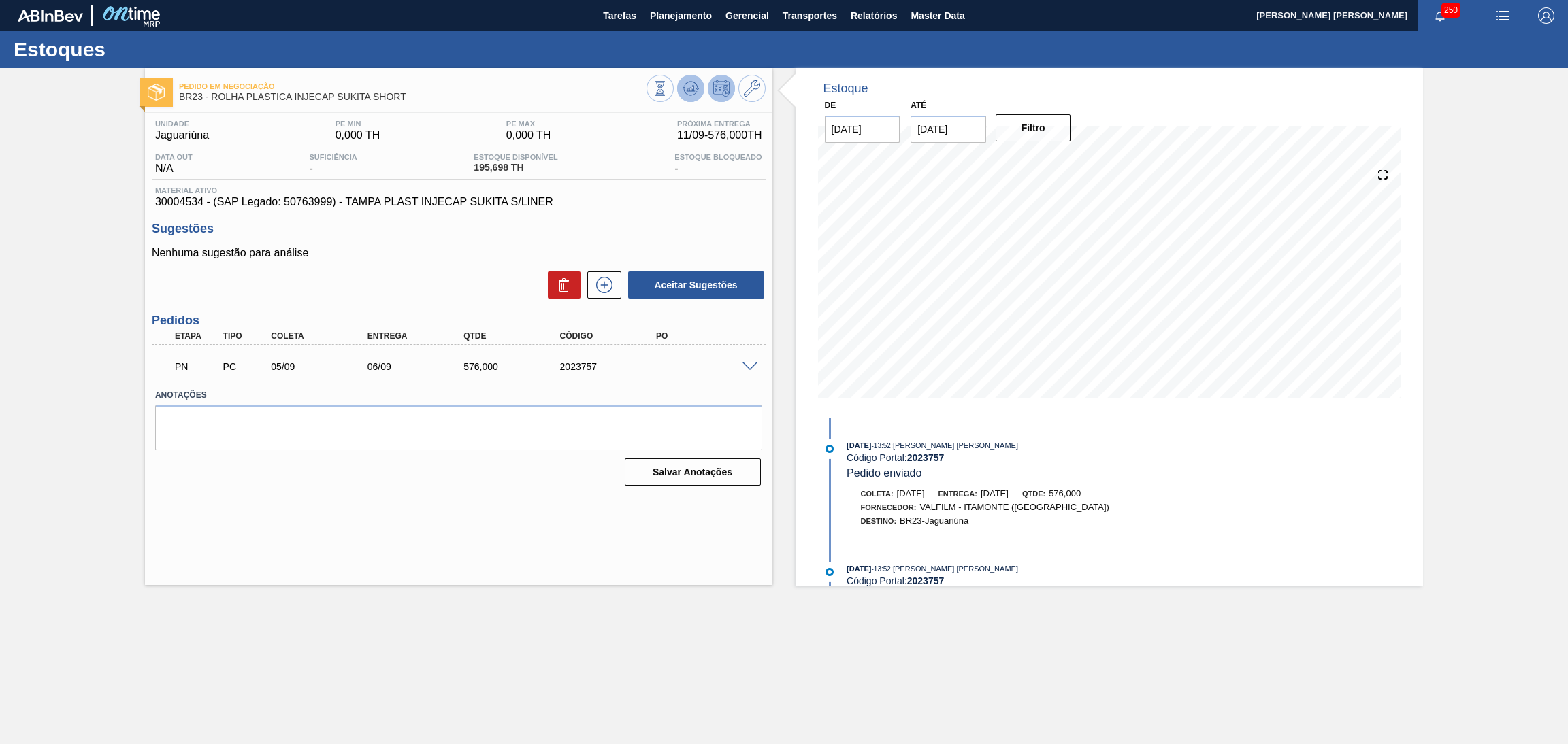
click at [700, 94] on button at bounding box center [691, 88] width 27 height 27
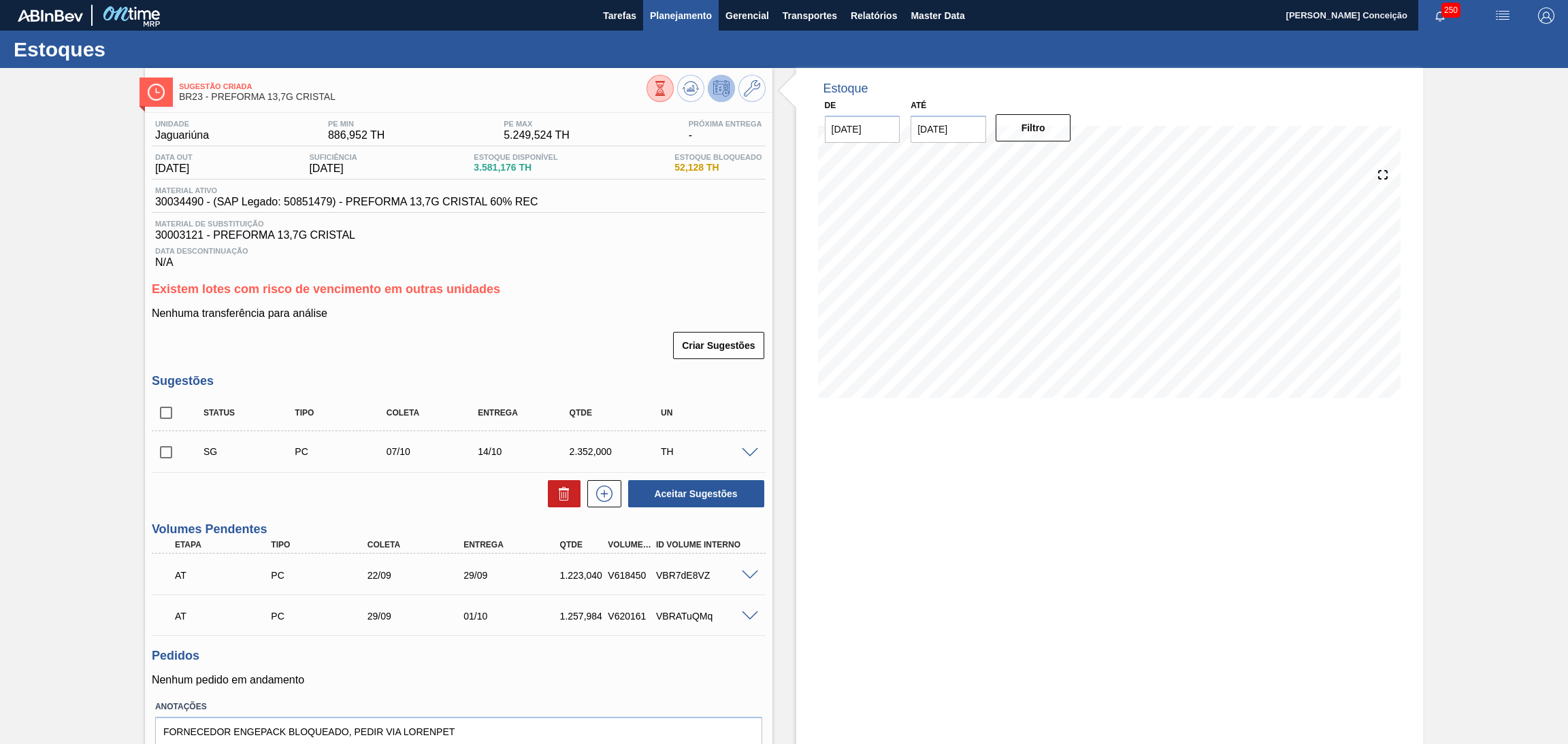
click at [663, 18] on span "Planejamento" at bounding box center [681, 16] width 62 height 17
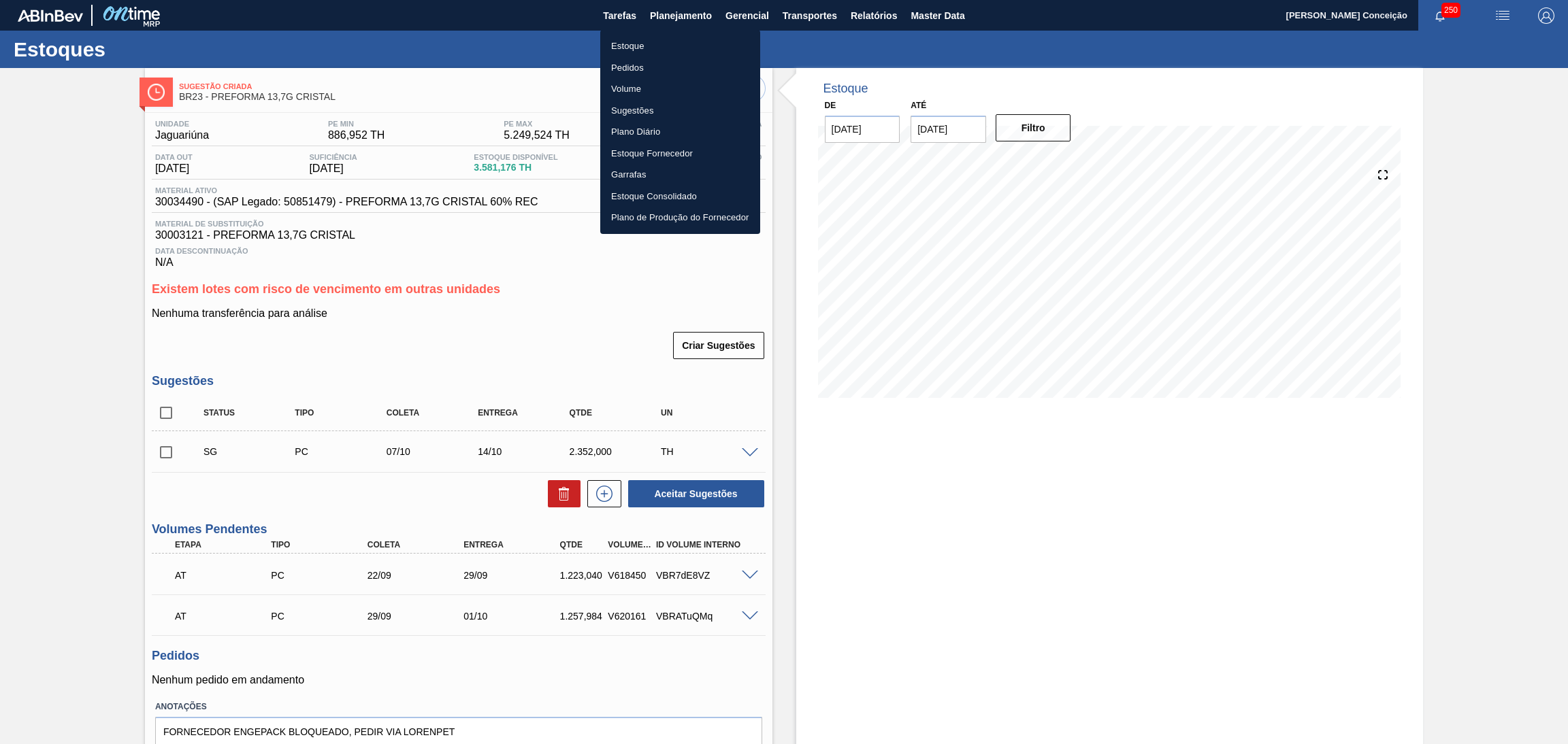
click at [636, 51] on li "Estoque" at bounding box center [680, 46] width 160 height 22
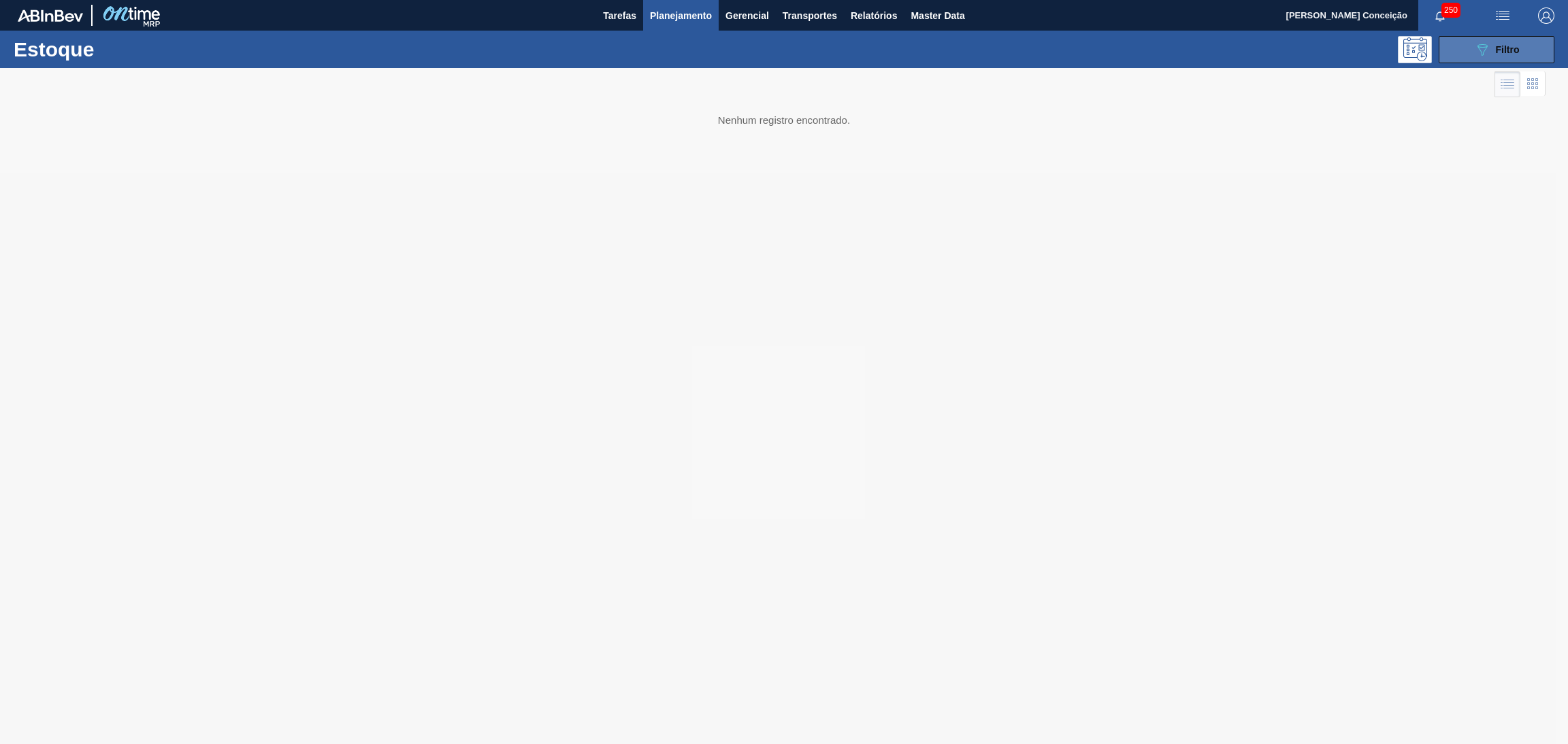
click at [1474, 54] on icon "089F7B8B-B2A5-4AFE-B5C0-19BA573D28AC" at bounding box center [1483, 50] width 17 height 17
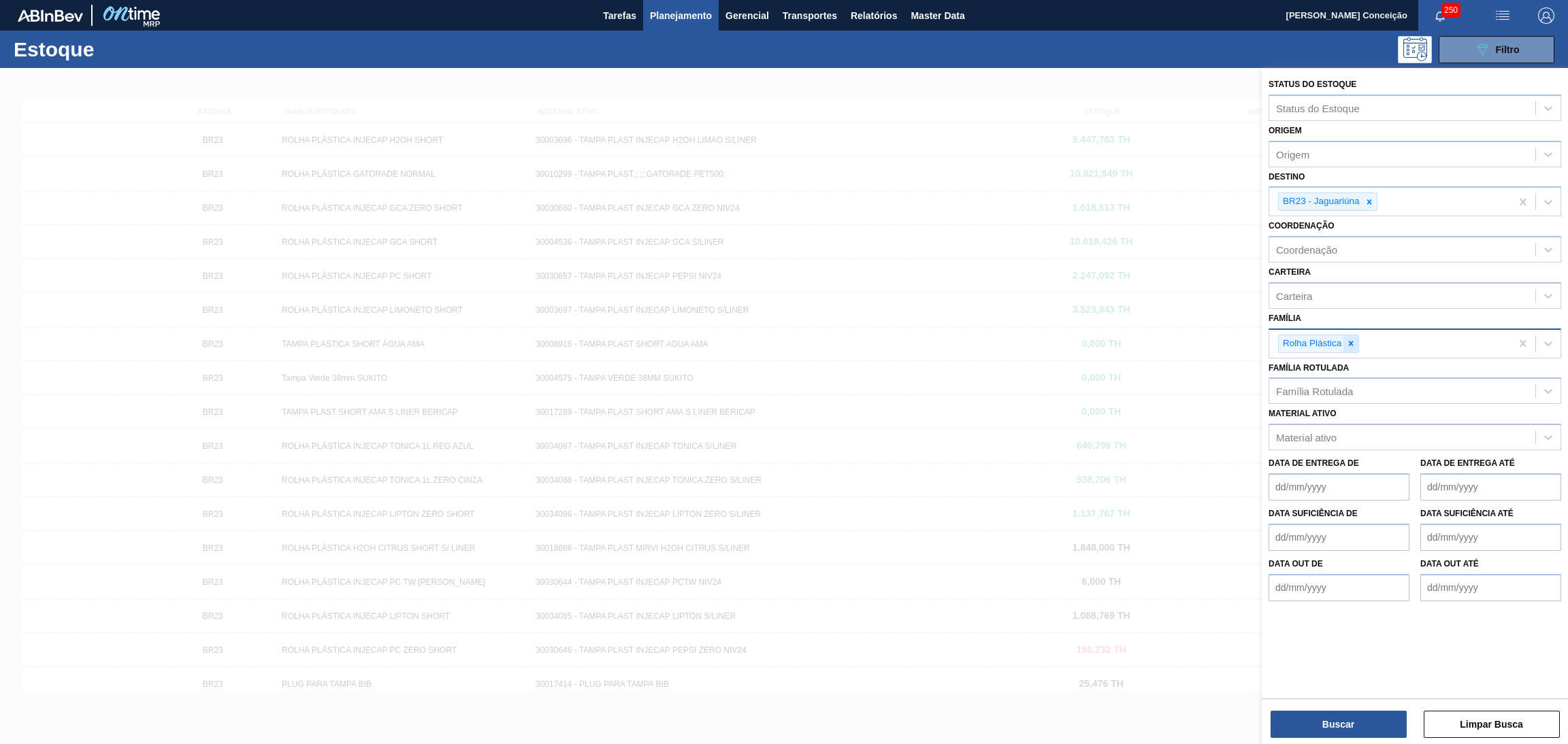
click at [1351, 342] on icon at bounding box center [1351, 343] width 5 height 5
type input "b"
type input "pref"
click at [1350, 366] on div "Preforma" at bounding box center [1415, 375] width 292 height 25
click at [1362, 724] on button "Buscar" at bounding box center [1339, 724] width 136 height 27
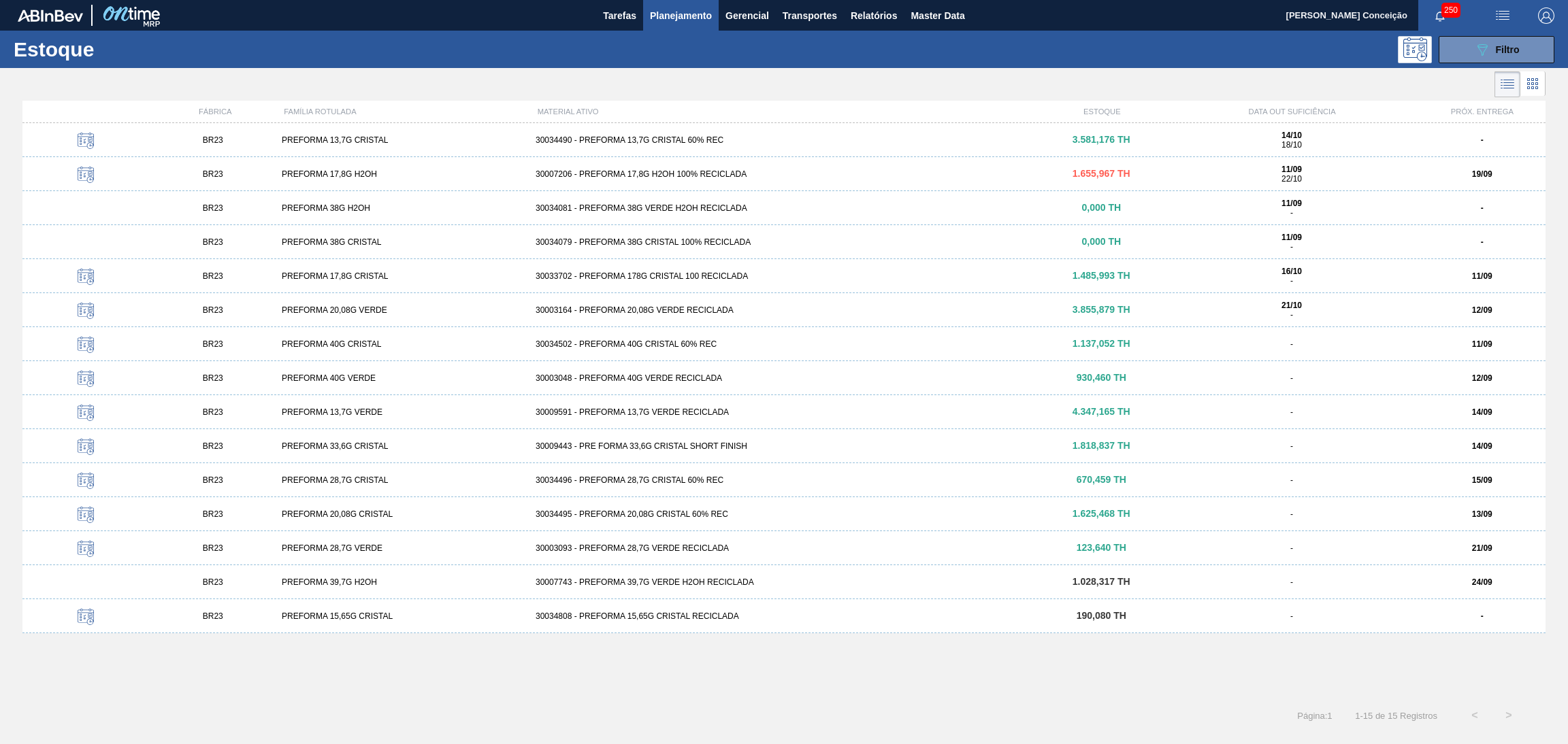
click at [634, 512] on div "30034495 - PREFORMA 20,08G CRISTAL 60% REC" at bounding box center [784, 514] width 508 height 10
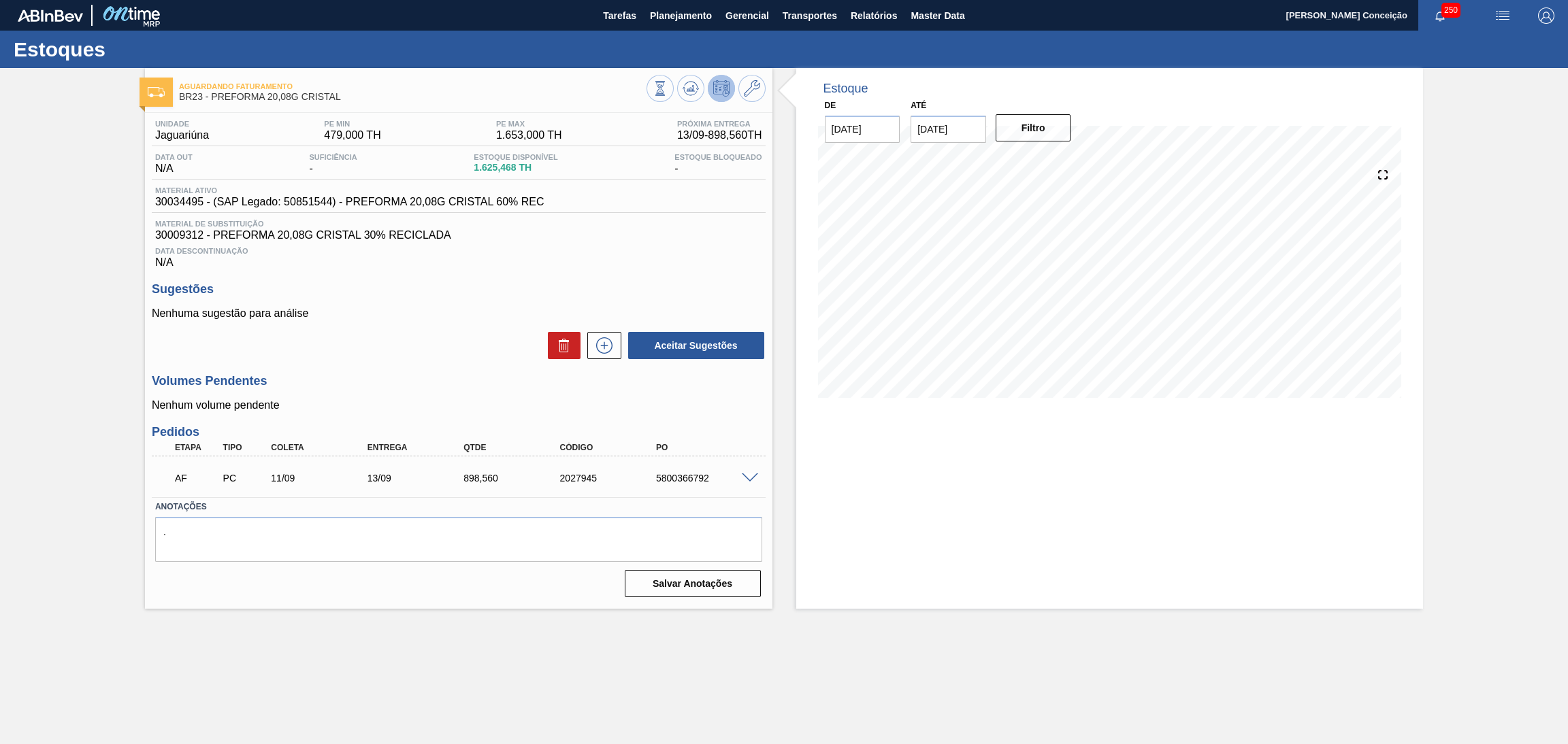
click at [483, 290] on h3 "Sugestões" at bounding box center [459, 289] width 614 height 14
click at [689, 483] on div "AF PC 11/09 13/09 898,[PHONE_NUMBER] 5800366792" at bounding box center [455, 477] width 578 height 27
click at [688, 483] on div "AF PC 11/09 13/09 898,[PHONE_NUMBER] 5800366792" at bounding box center [455, 477] width 578 height 27
copy div "5800366792"
click at [507, 277] on div "Unidade Jaguariúna PE MIN 479,000 TH PE MAX 1.653,000 TH Próxima Entrega 13/09 …" at bounding box center [459, 358] width 627 height 489
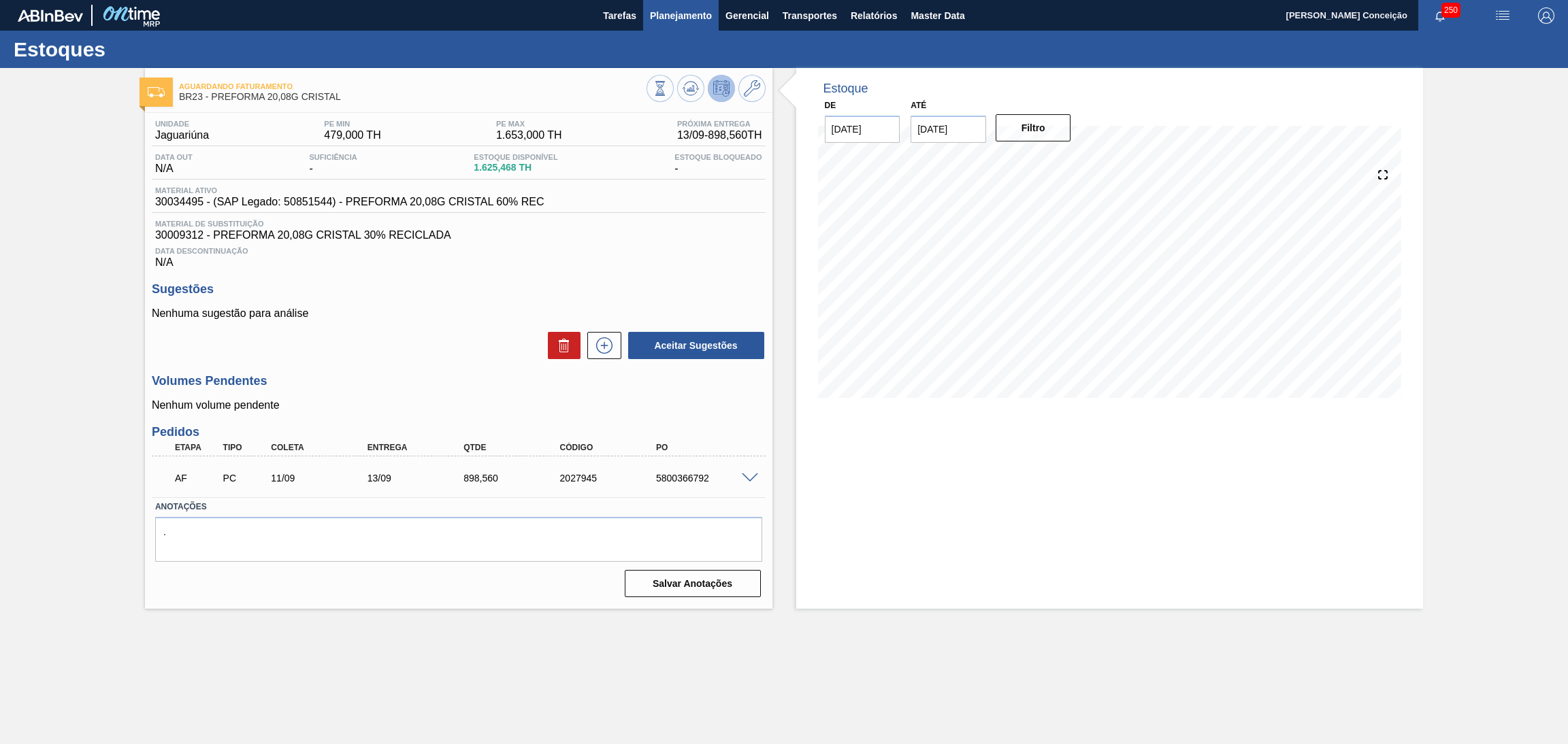
click at [684, 11] on span "Planejamento" at bounding box center [681, 16] width 62 height 17
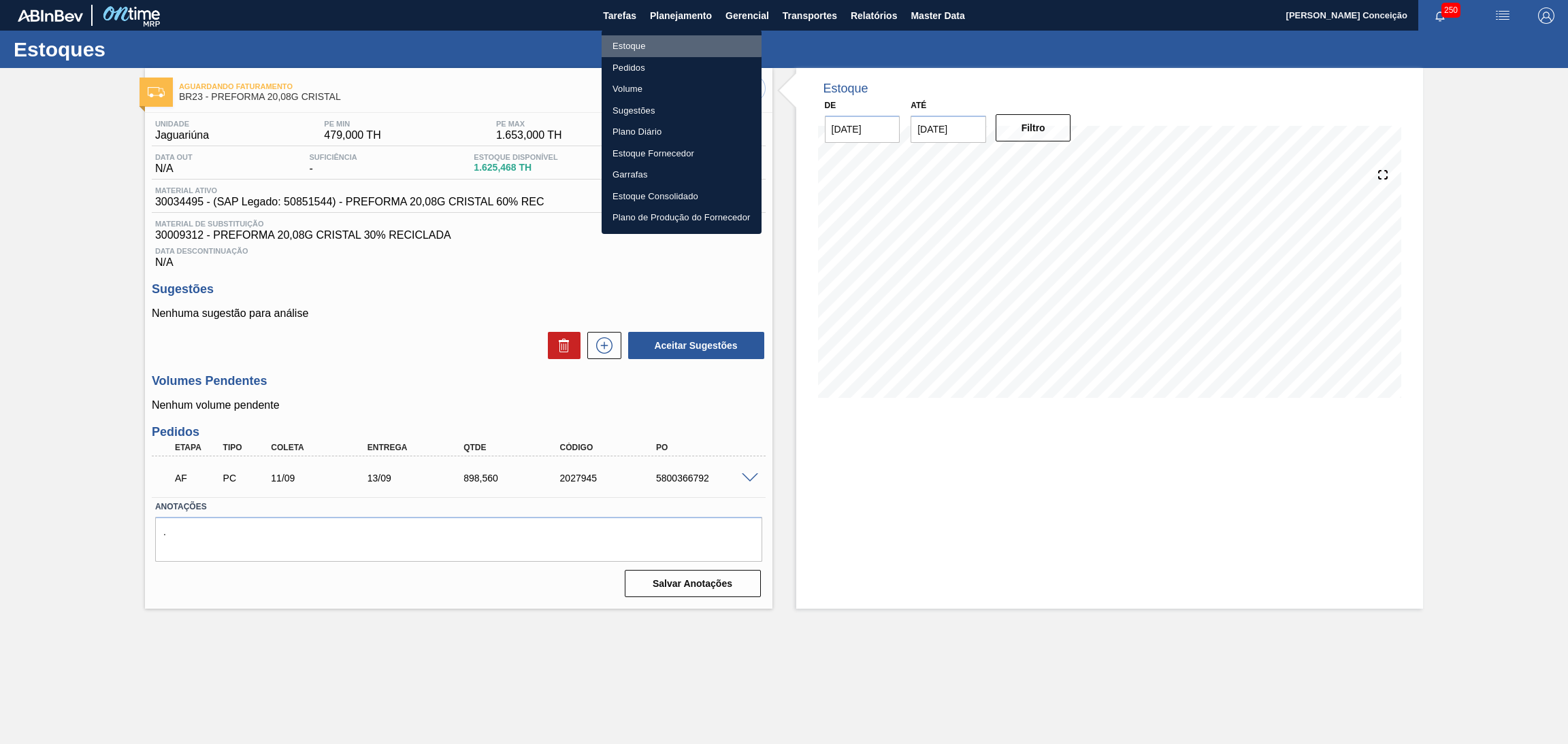
click at [642, 43] on li "Estoque" at bounding box center [682, 46] width 160 height 22
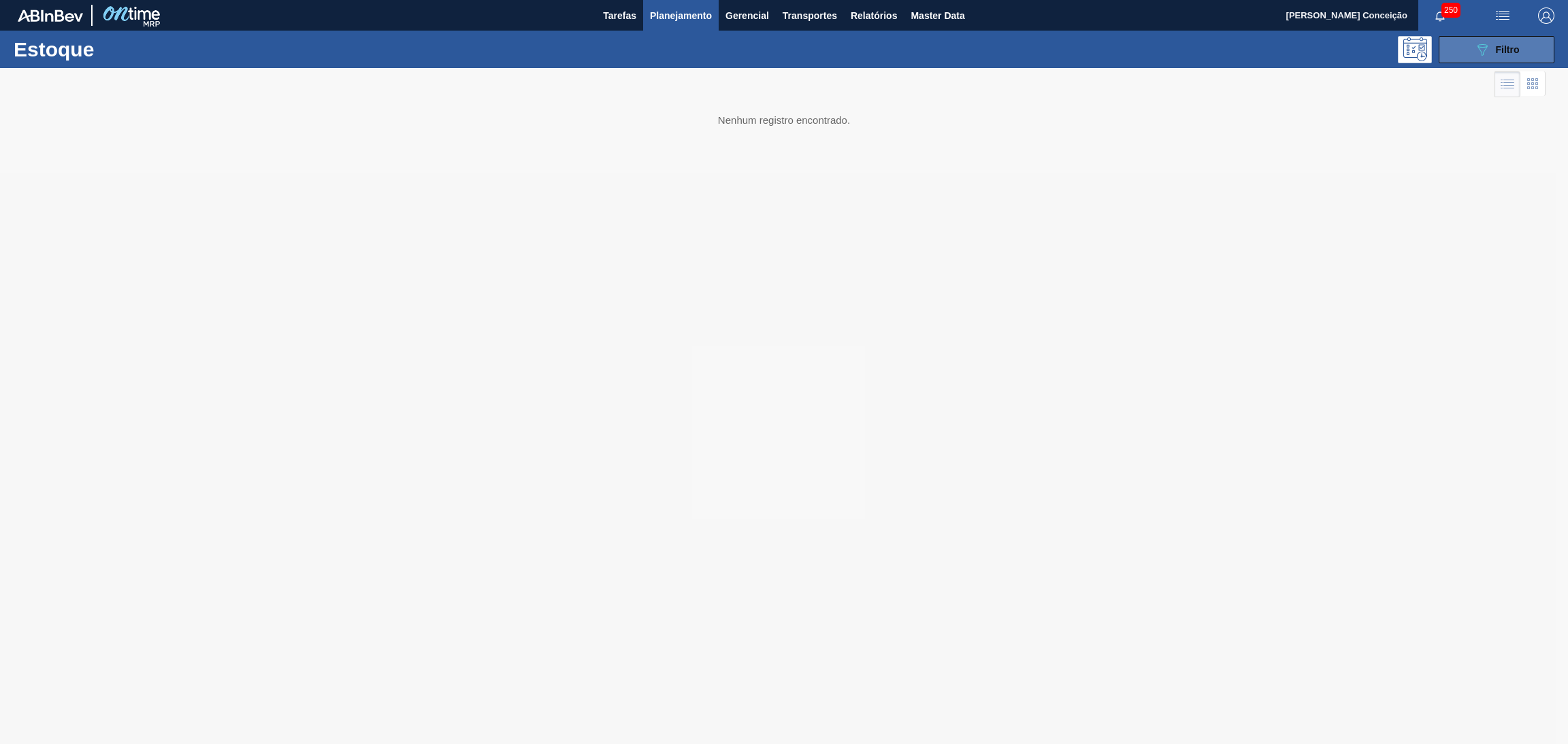
click at [1486, 45] on icon "089F7B8B-B2A5-4AFE-B5C0-19BA573D28AC" at bounding box center [1483, 50] width 17 height 17
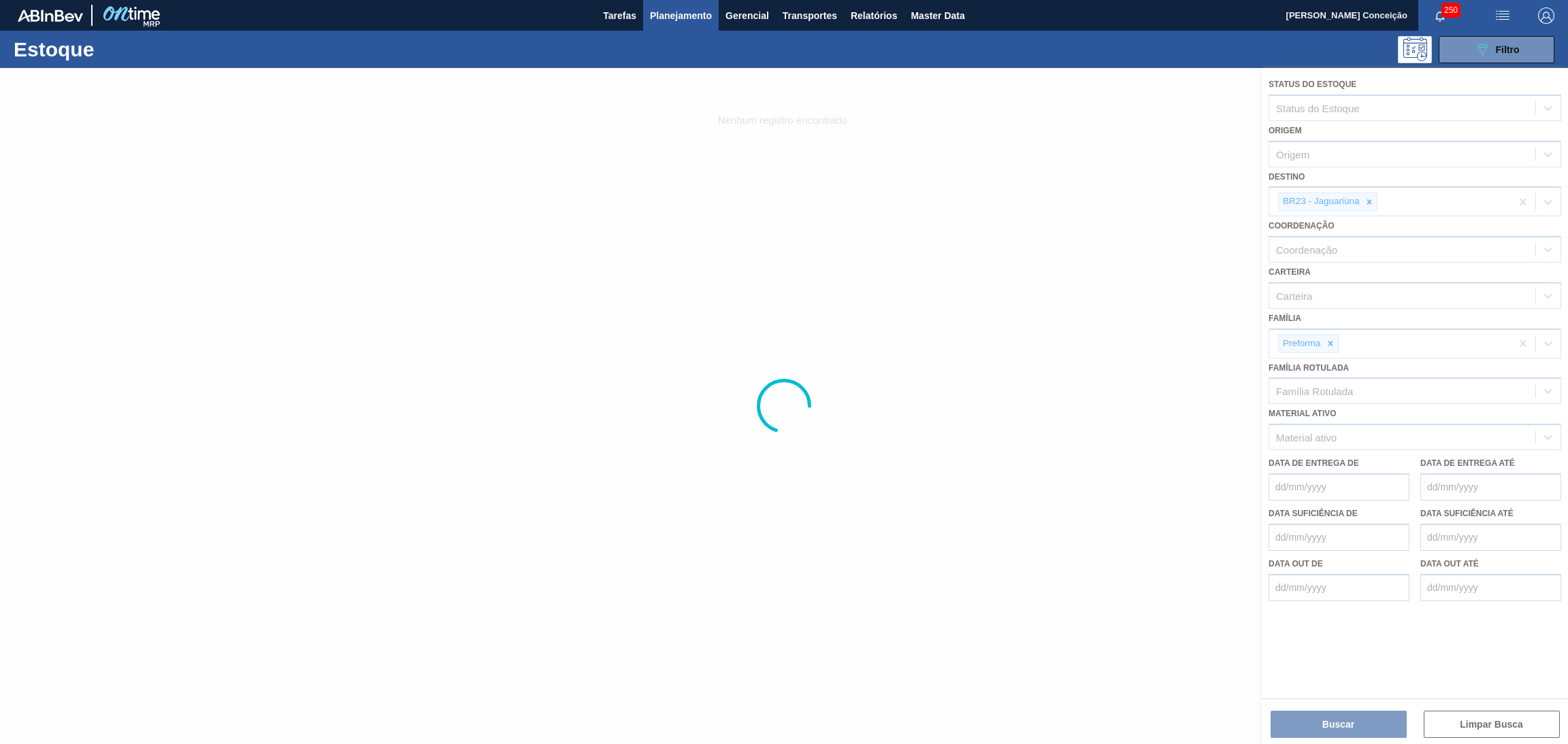
click at [1373, 204] on div at bounding box center [784, 406] width 1568 height 676
click at [1373, 203] on div at bounding box center [784, 406] width 1568 height 676
click at [1369, 198] on div at bounding box center [784, 406] width 1568 height 676
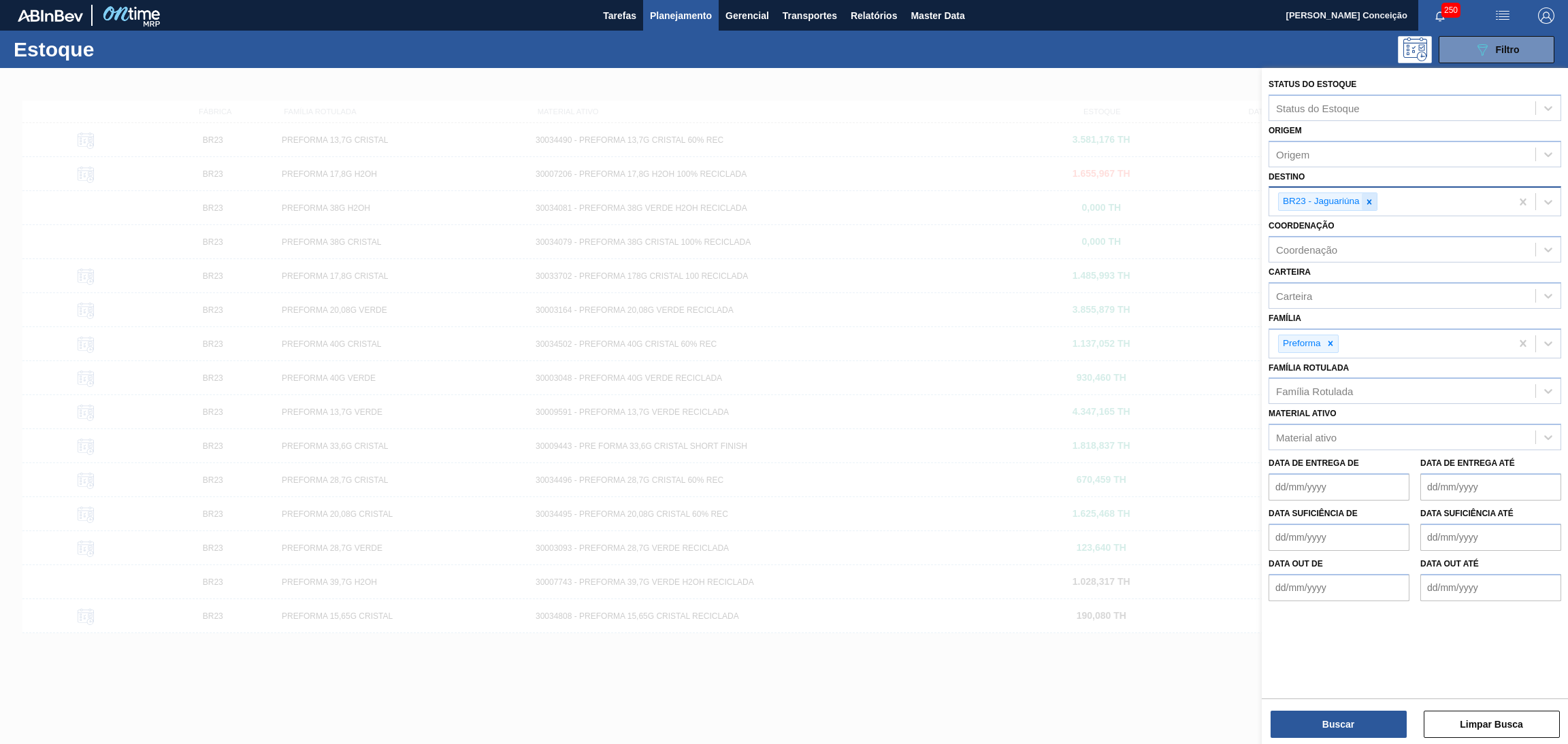
click at [1367, 205] on icon at bounding box center [1369, 202] width 10 height 10
click at [1338, 208] on div "Destino" at bounding box center [1403, 200] width 266 height 20
click at [1366, 202] on icon at bounding box center [1369, 202] width 10 height 10
type input "br18"
click at [1350, 711] on button "Buscar" at bounding box center [1339, 724] width 136 height 27
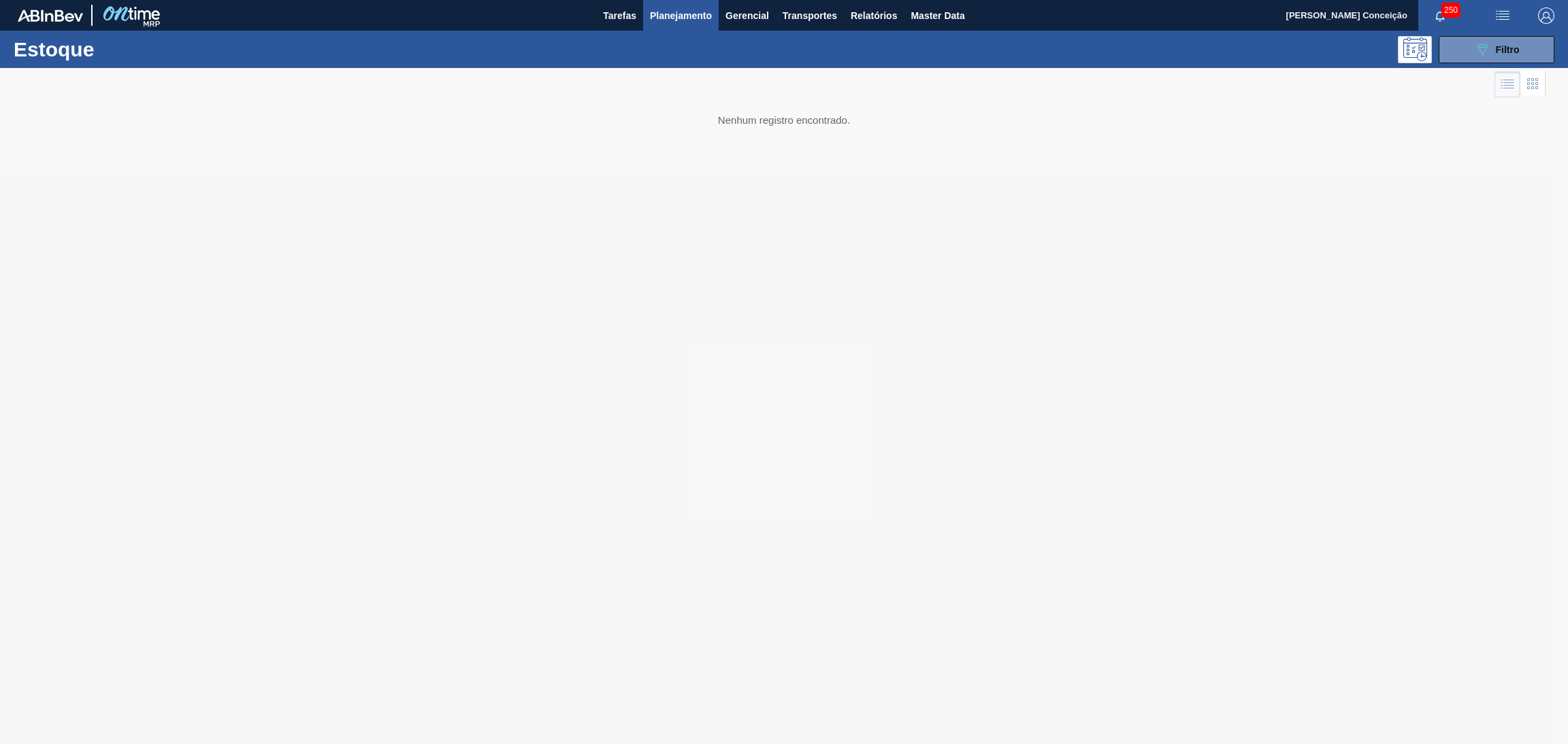
click at [248, 359] on div at bounding box center [784, 406] width 1568 height 676
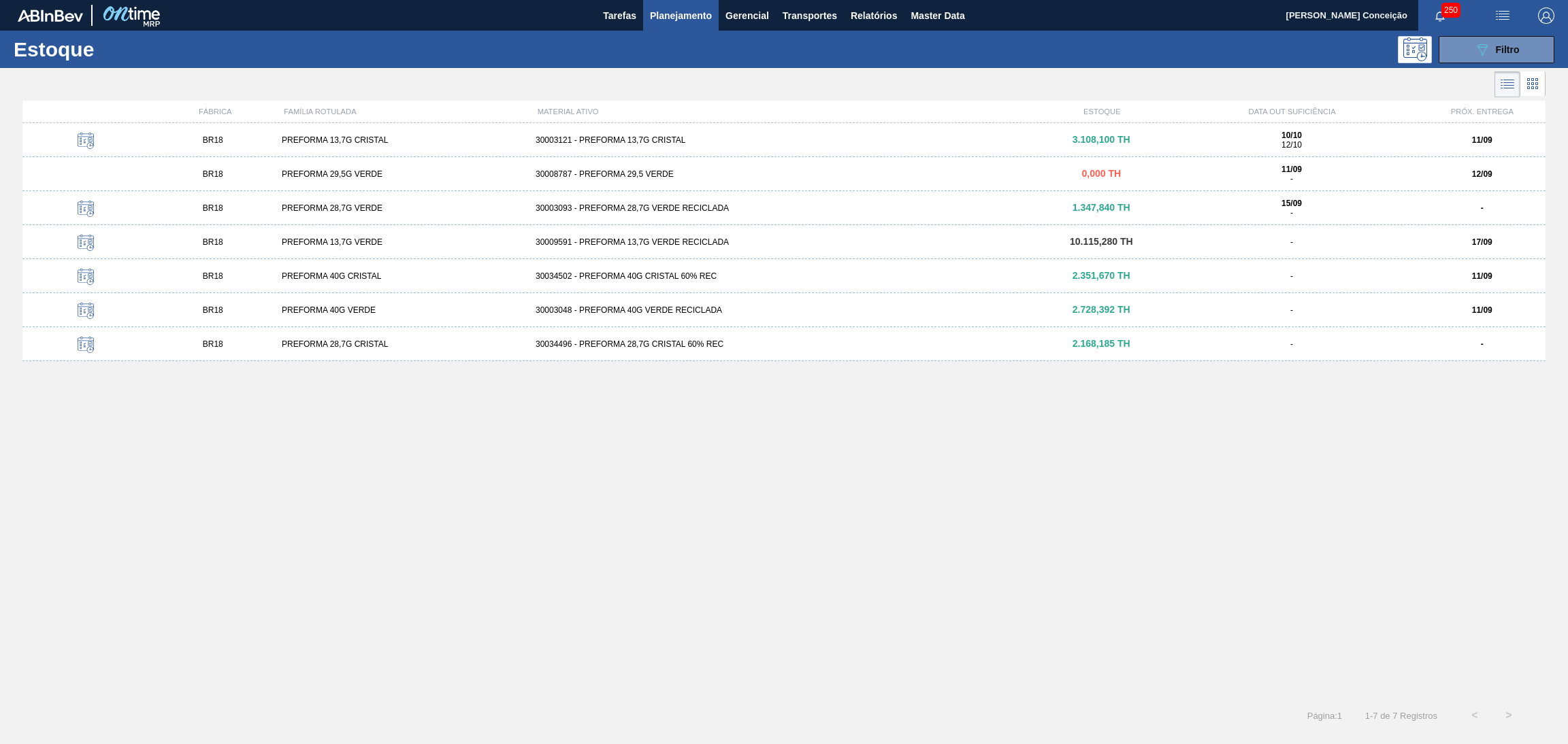
click at [545, 434] on div "BR18 PREFORMA 13,7G CRISTAL 30003121 - PREFORMA 13,7G CRISTAL 3.108,100 TH 10/1…" at bounding box center [784, 406] width 1523 height 567
click at [344, 184] on div "BR18 PREFORMA 29,5G VERDE 30008787 - PREFORMA 29,5 VERDE 0,000 TH 11/09 - 12/09" at bounding box center [784, 174] width 1523 height 34
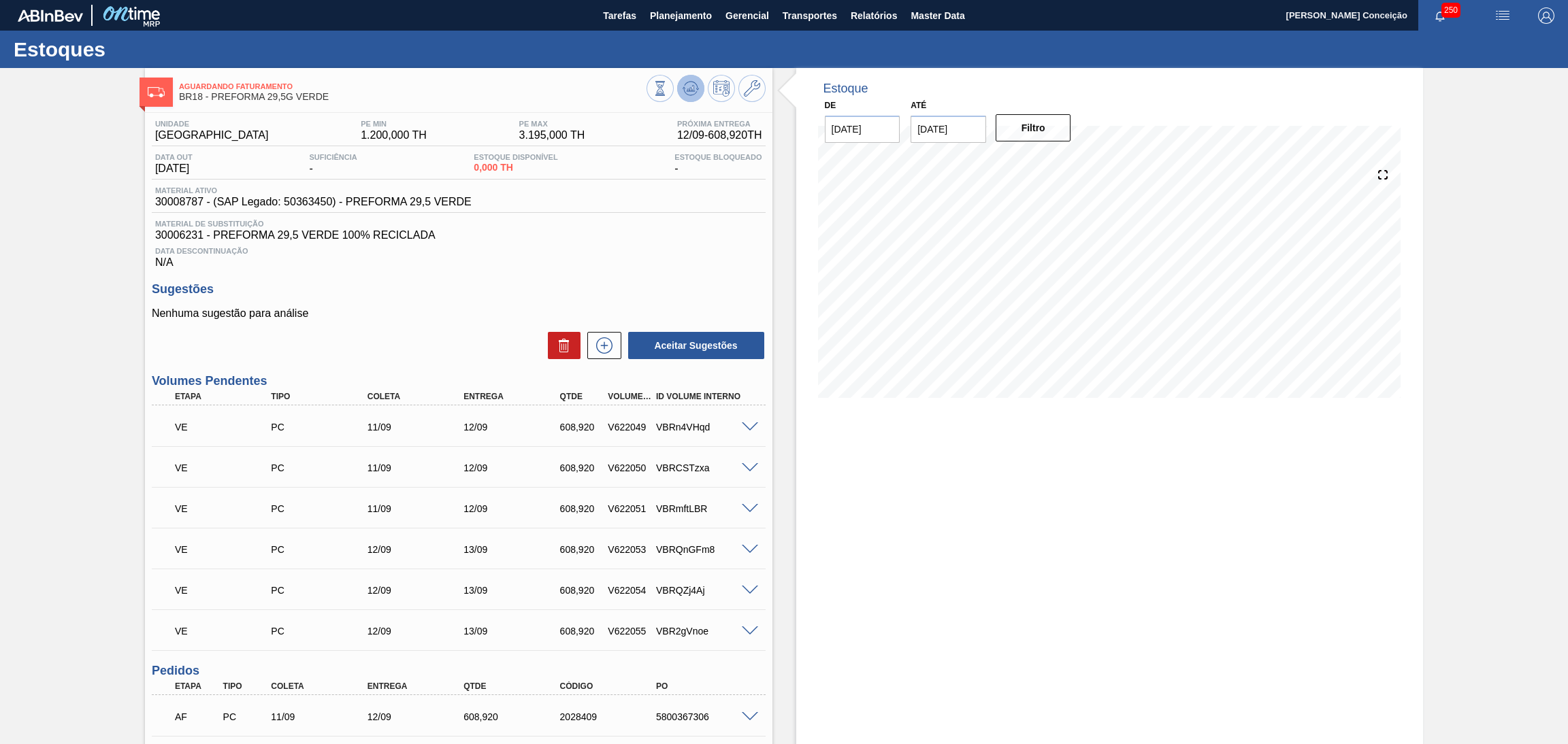
click at [683, 86] on icon at bounding box center [691, 88] width 17 height 17
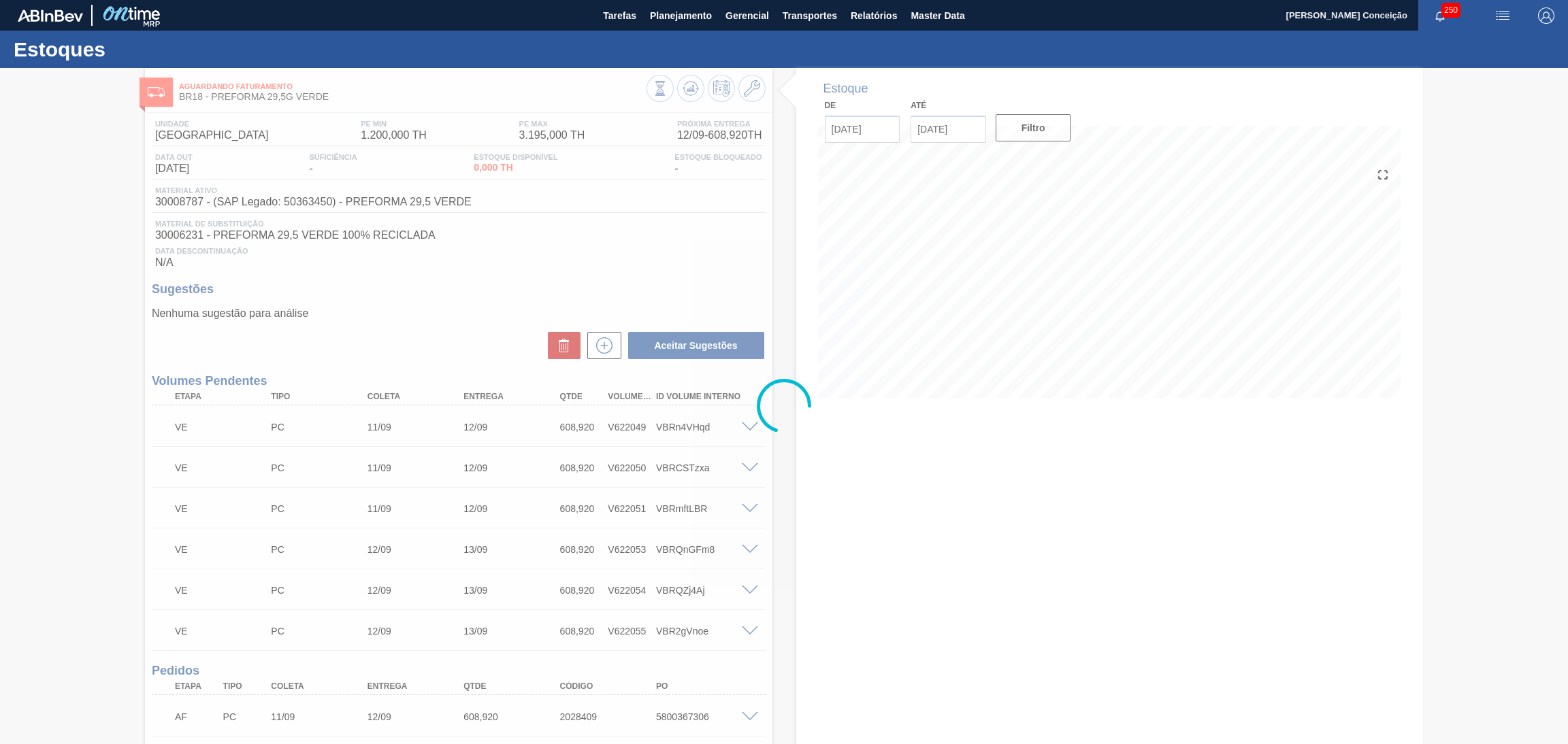
click at [456, 307] on div at bounding box center [784, 406] width 1568 height 676
click at [465, 316] on div at bounding box center [784, 406] width 1568 height 676
click at [475, 356] on div at bounding box center [784, 406] width 1568 height 676
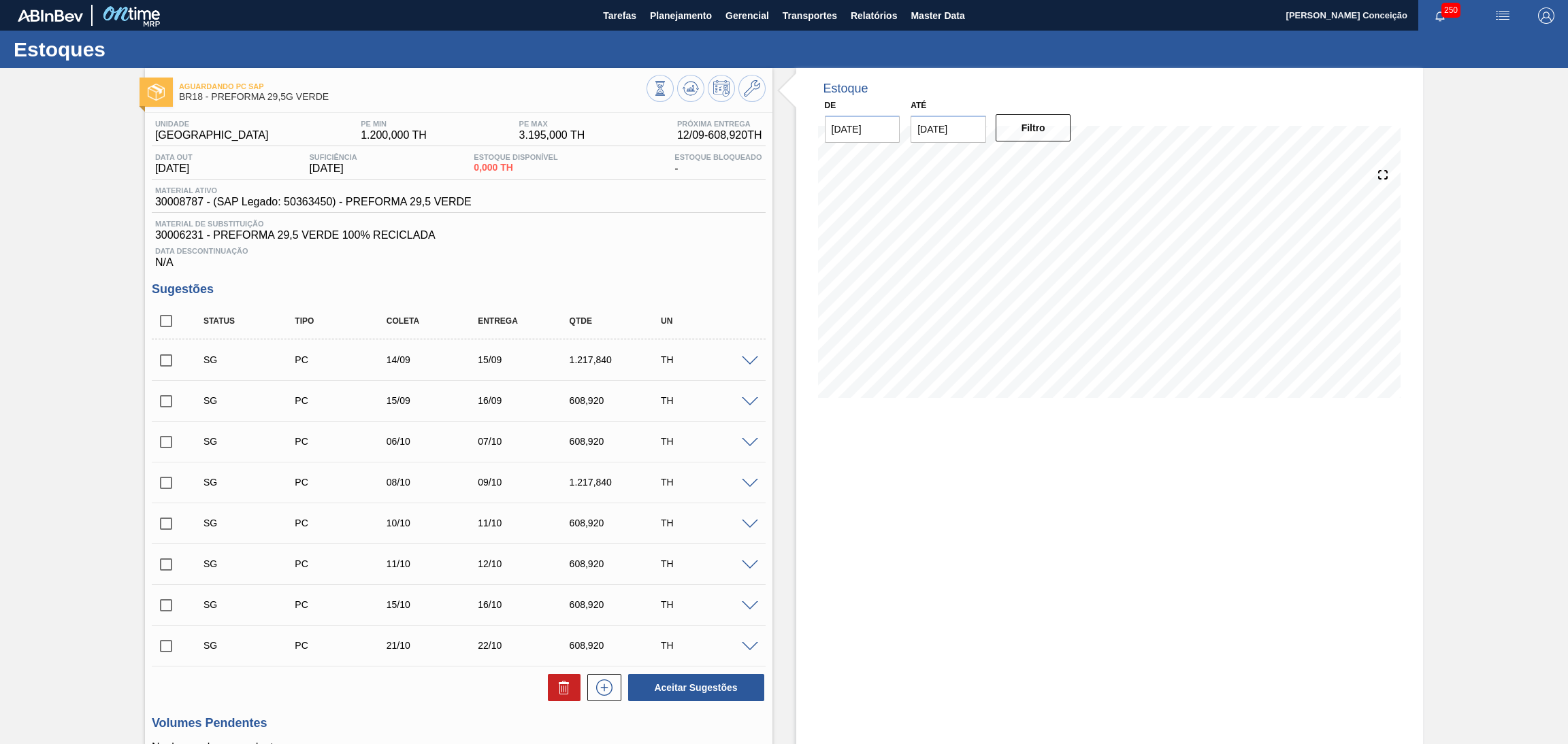
click at [679, 255] on span "Data Descontinuação" at bounding box center [458, 251] width 607 height 8
click at [682, 88] on icon at bounding box center [691, 88] width 17 height 17
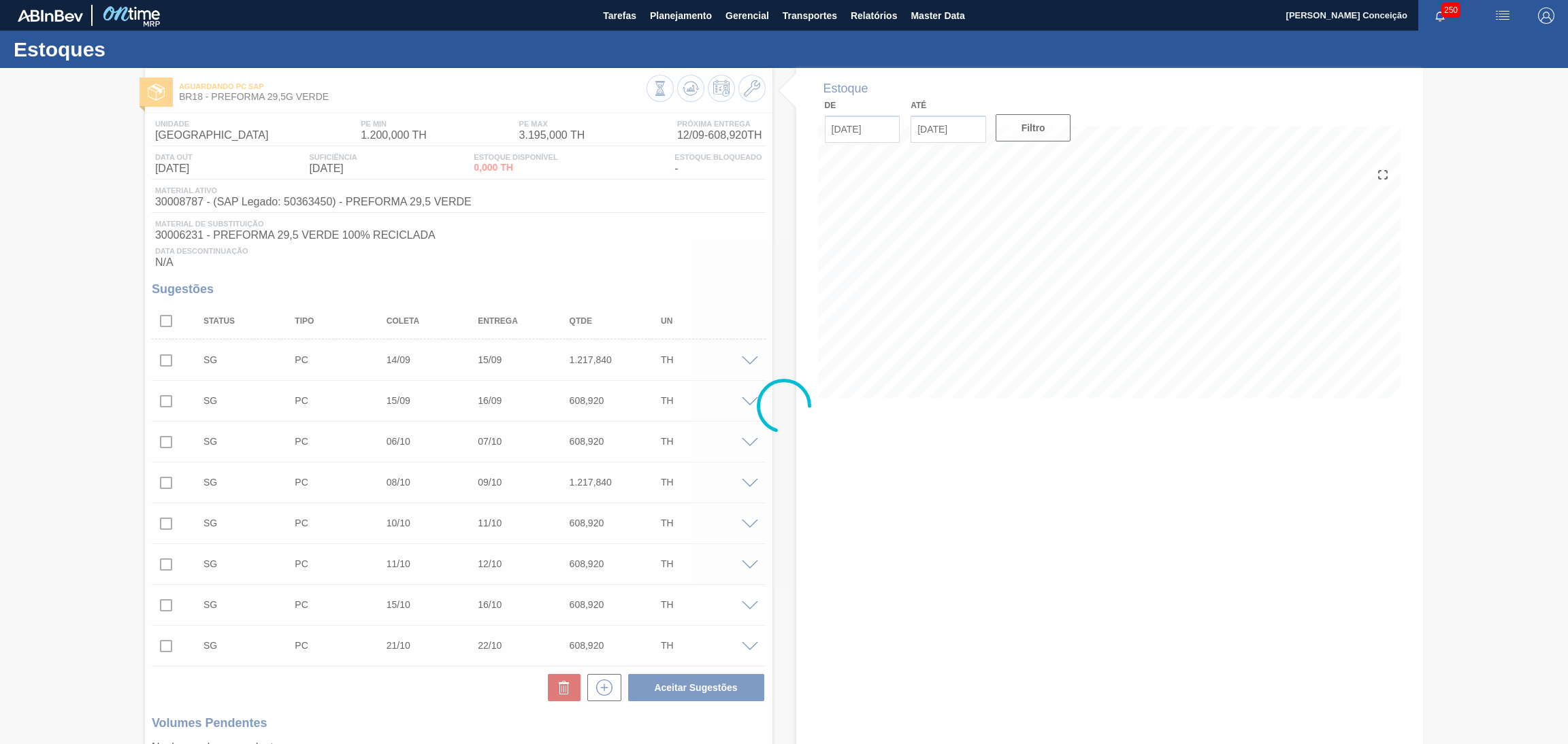
click at [632, 287] on div at bounding box center [784, 406] width 1568 height 676
click at [558, 283] on div at bounding box center [784, 406] width 1568 height 676
click at [568, 233] on div at bounding box center [784, 406] width 1568 height 676
click at [723, 250] on div at bounding box center [784, 406] width 1568 height 676
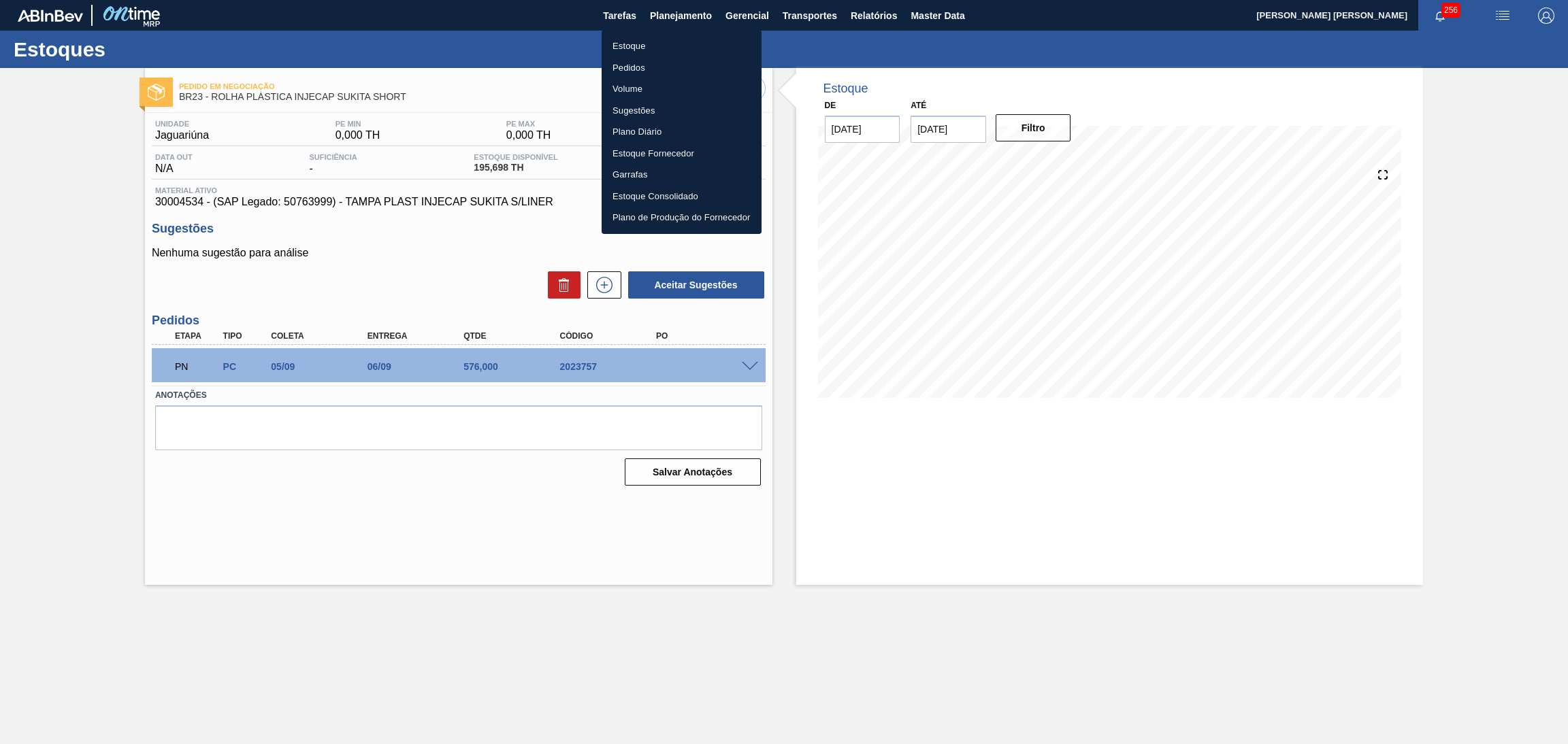
click at [640, 49] on li "Estoque" at bounding box center [682, 46] width 160 height 22
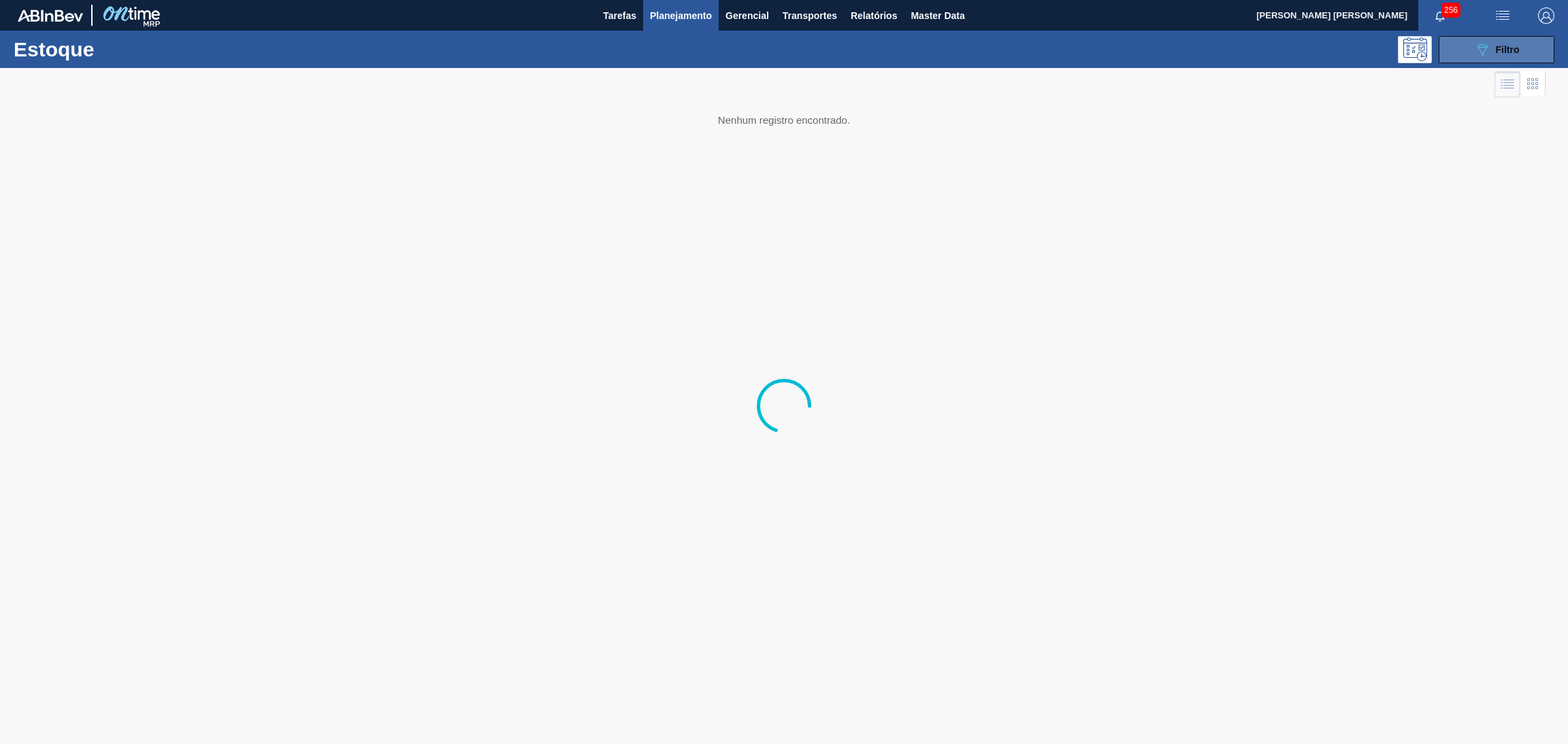
click at [1497, 58] on button "089F7B8B-B2A5-4AFE-B5C0-19BA573D28AC Filtro" at bounding box center [1496, 50] width 116 height 27
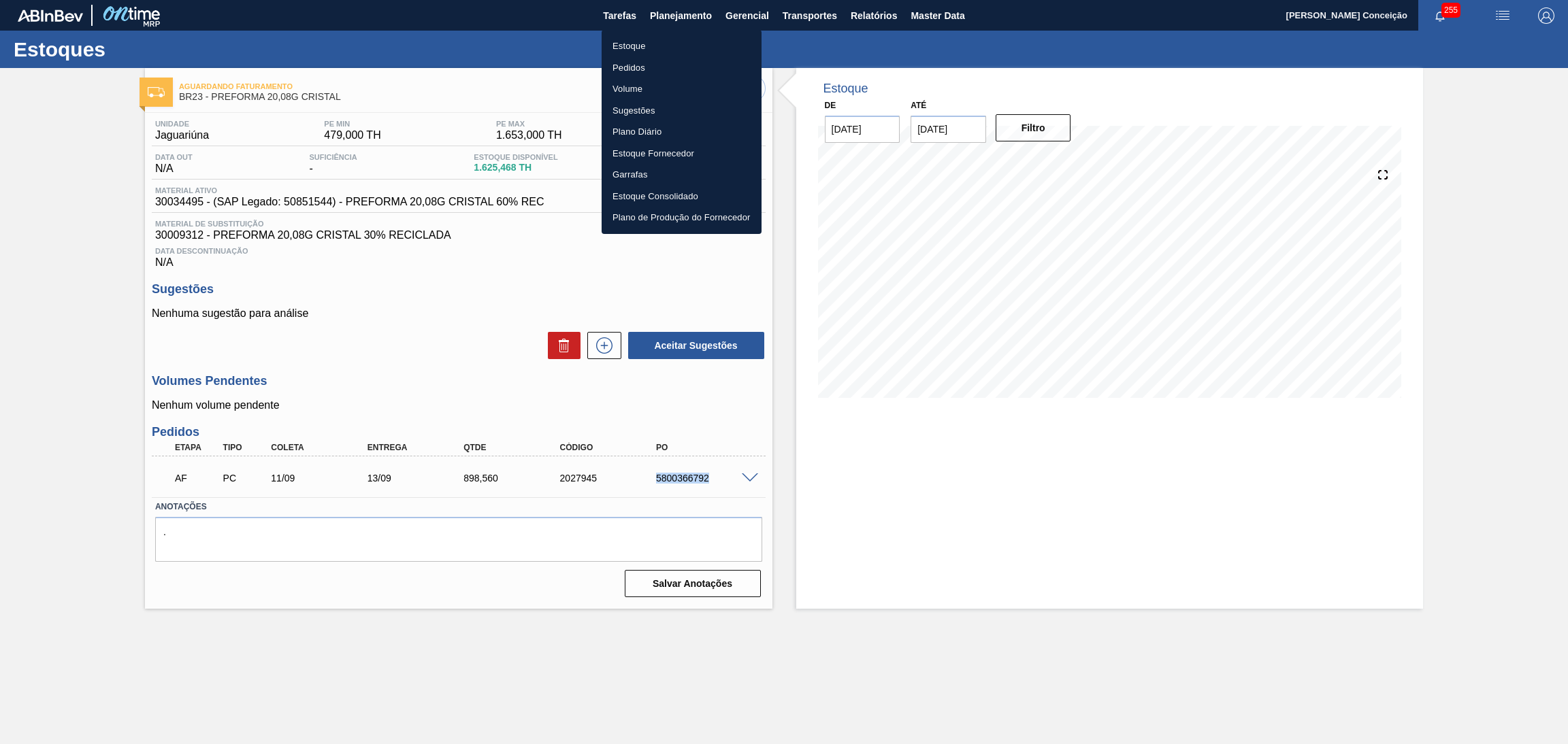
drag, startPoint x: 0, startPoint y: 0, endPoint x: 645, endPoint y: 45, distance: 646.6
click at [645, 45] on li "Estoque" at bounding box center [682, 46] width 160 height 22
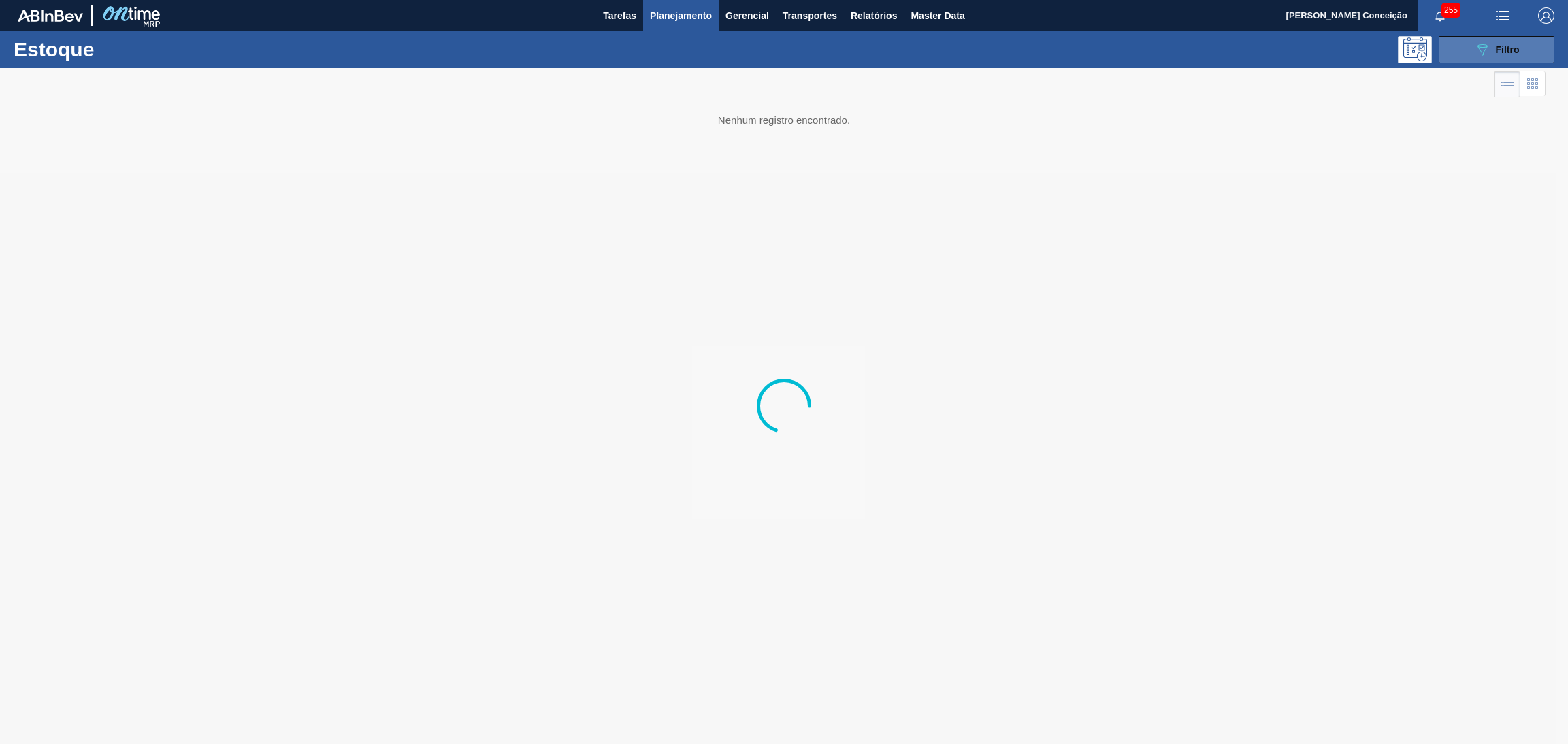
click at [1520, 60] on button "089F7B8B-B2A5-4AFE-B5C0-19BA573D28AC Filtro" at bounding box center [1496, 50] width 116 height 27
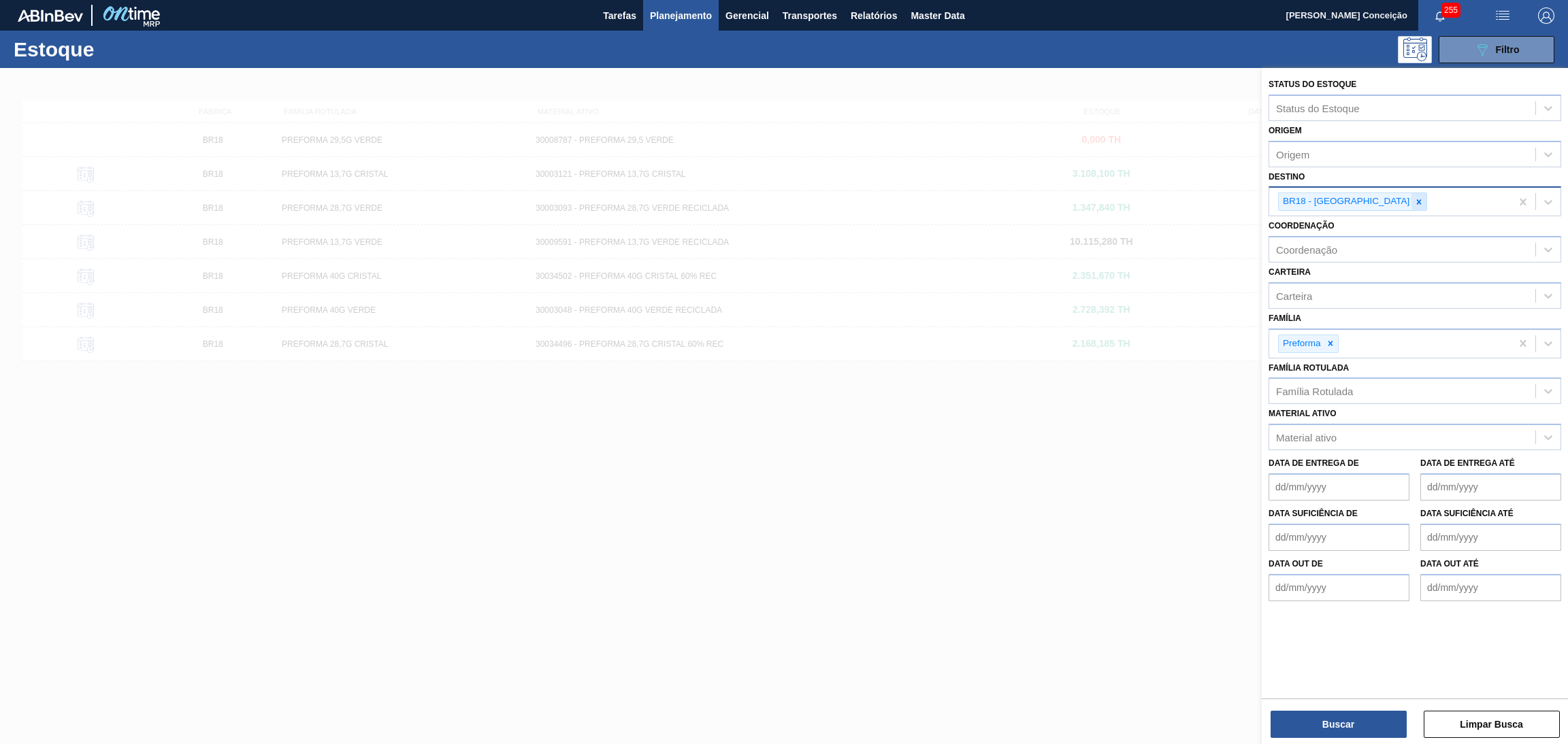
click at [1415, 200] on icon at bounding box center [1419, 202] width 10 height 10
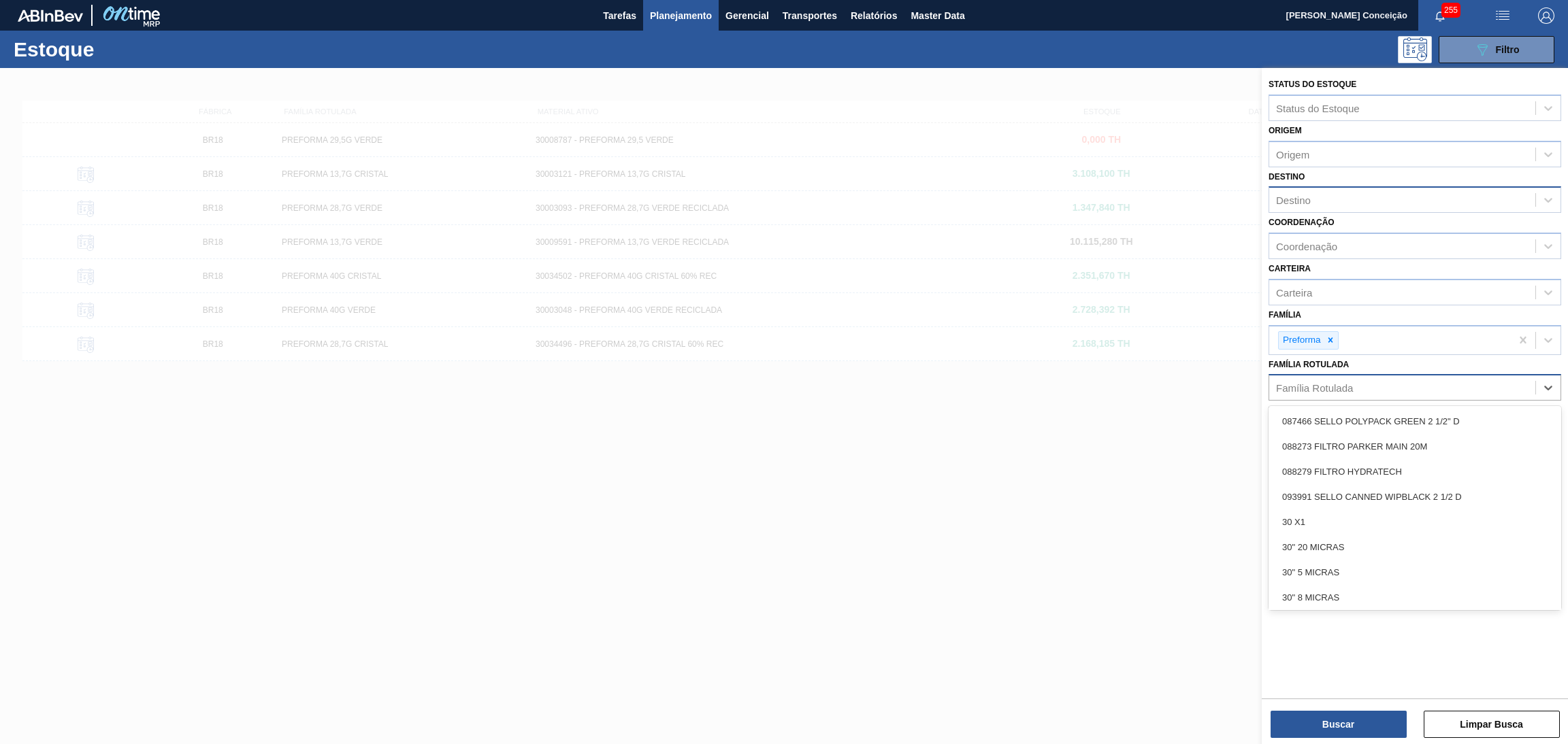
click at [1307, 384] on div "Família Rotulada" at bounding box center [1315, 387] width 77 height 11
type Rotulada "2"
click at [1312, 384] on div "Família Rotulada" at bounding box center [1315, 387] width 77 height 11
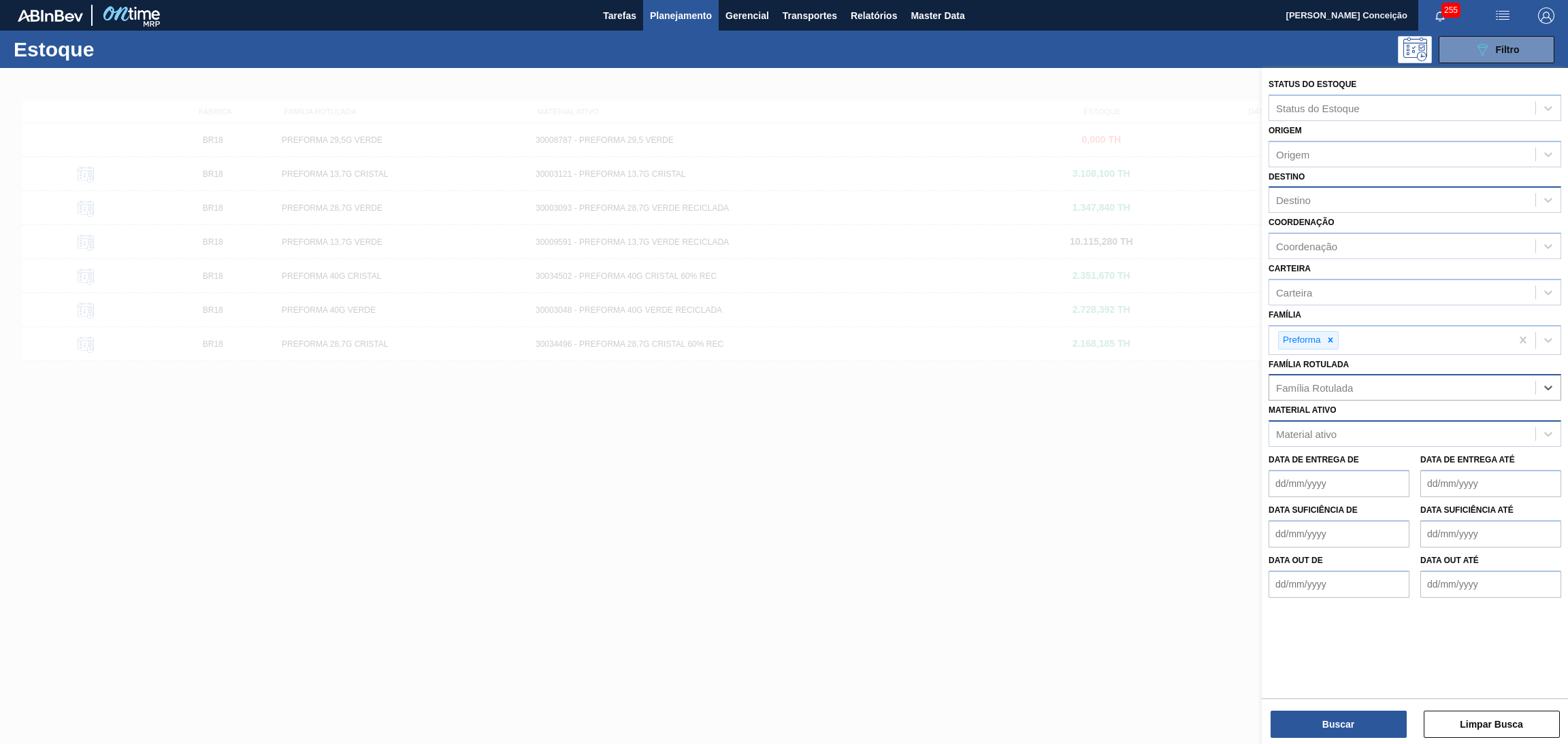
click at [1308, 436] on div "Material ativo" at bounding box center [1307, 434] width 60 height 11
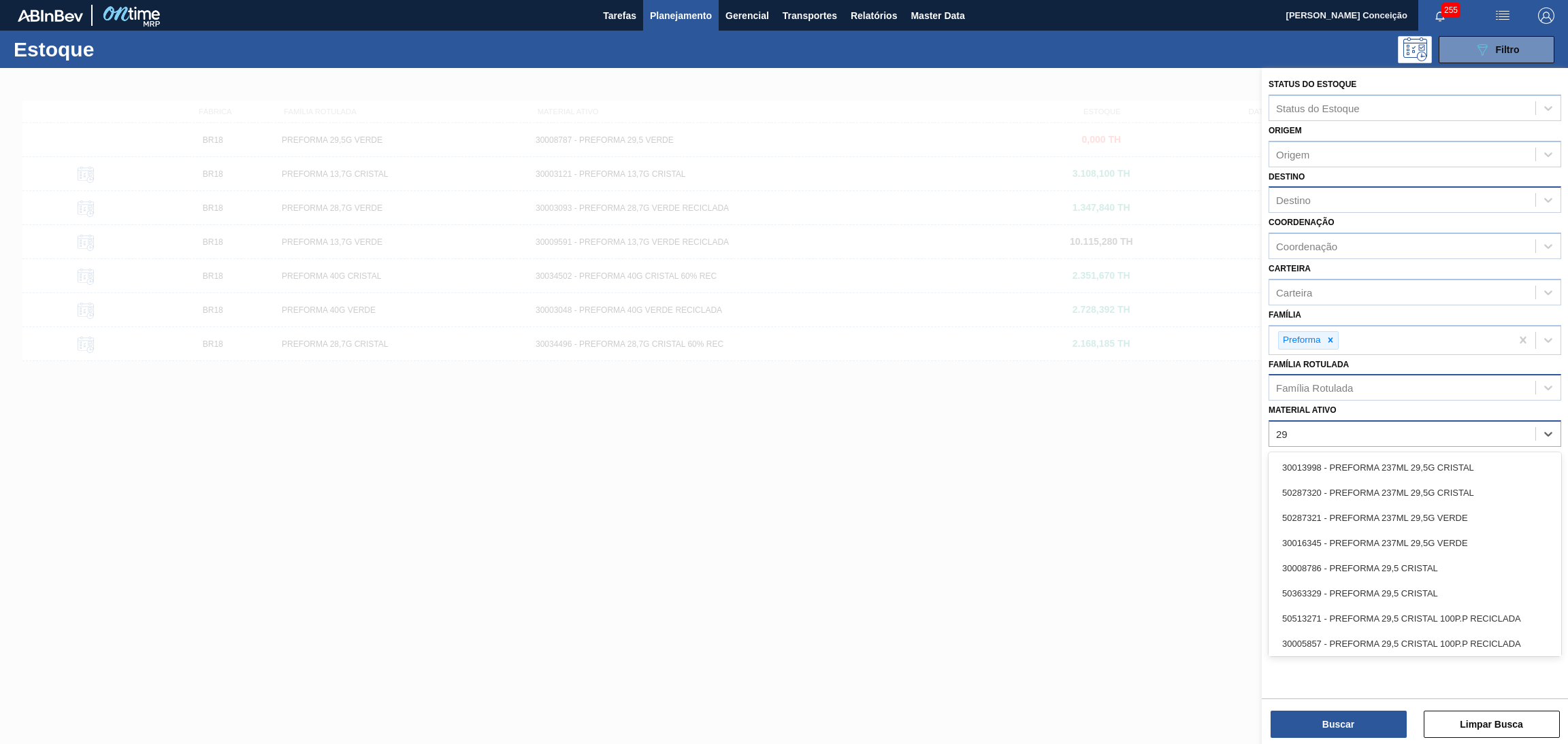
type ativo "2"
click at [1332, 389] on div "Família Rotulada" at bounding box center [1315, 387] width 77 height 11
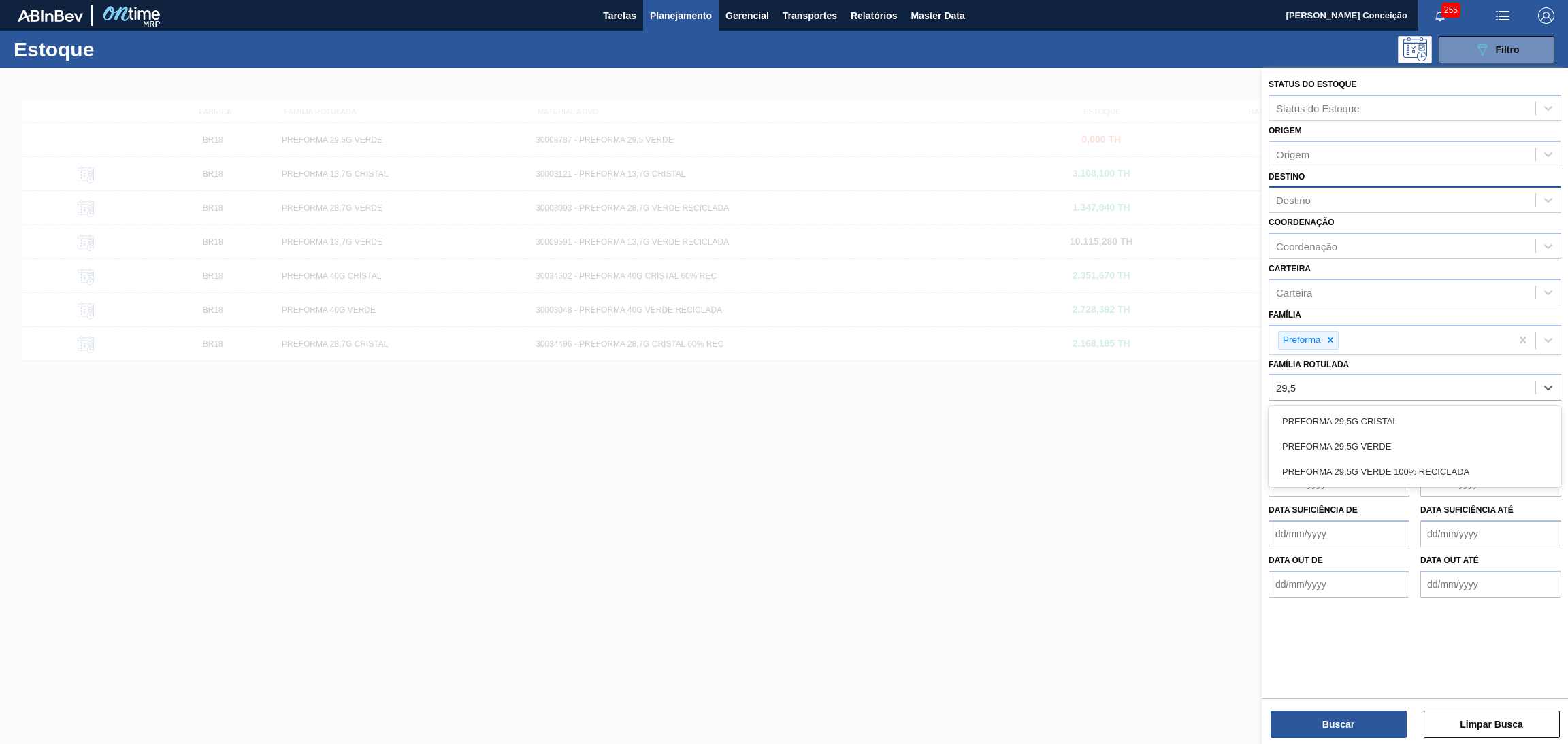
type Rotulada "29,5g"
click at [1345, 440] on div "PREFORMA 29,5G VERDE" at bounding box center [1415, 446] width 292 height 25
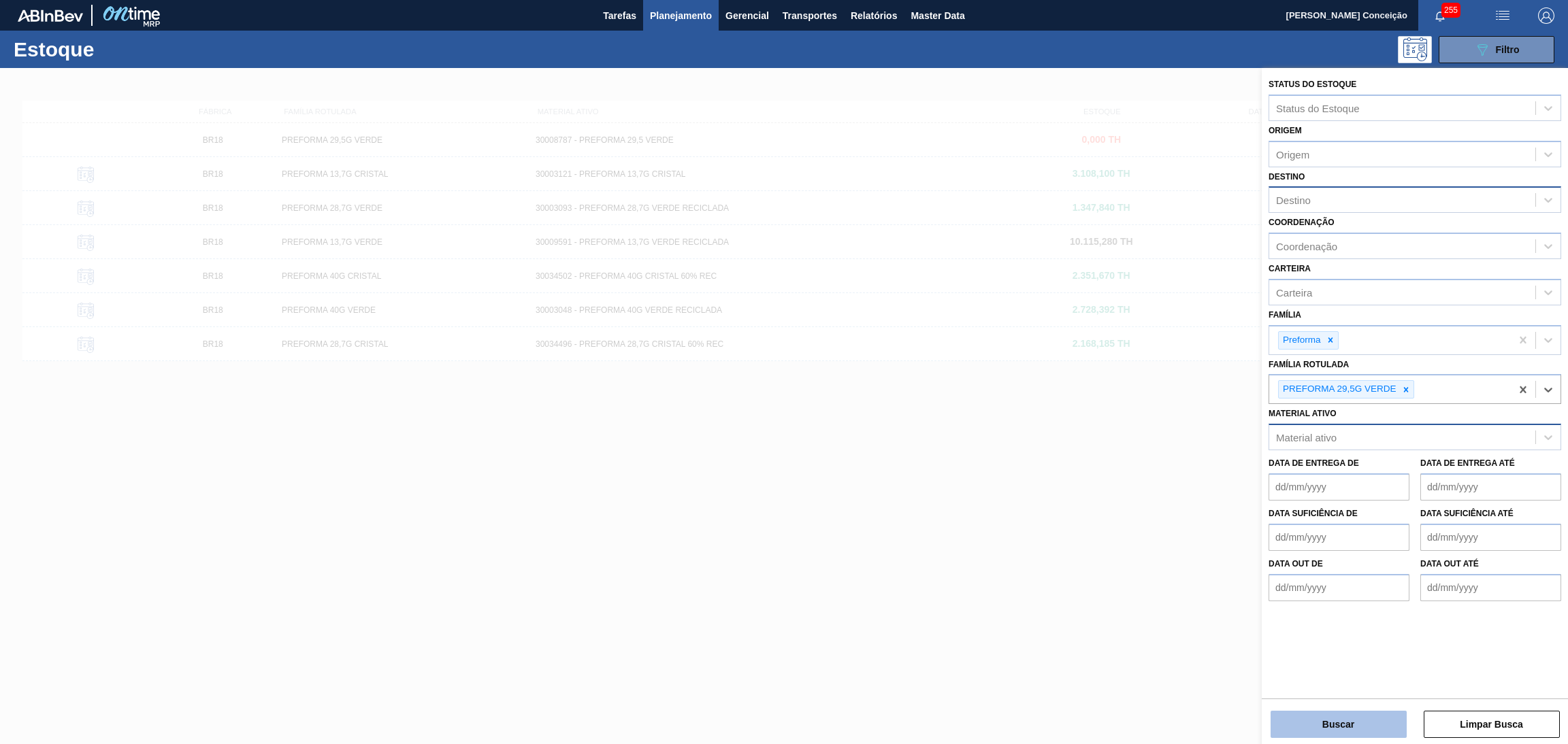
click at [1345, 711] on button "Buscar" at bounding box center [1339, 724] width 136 height 27
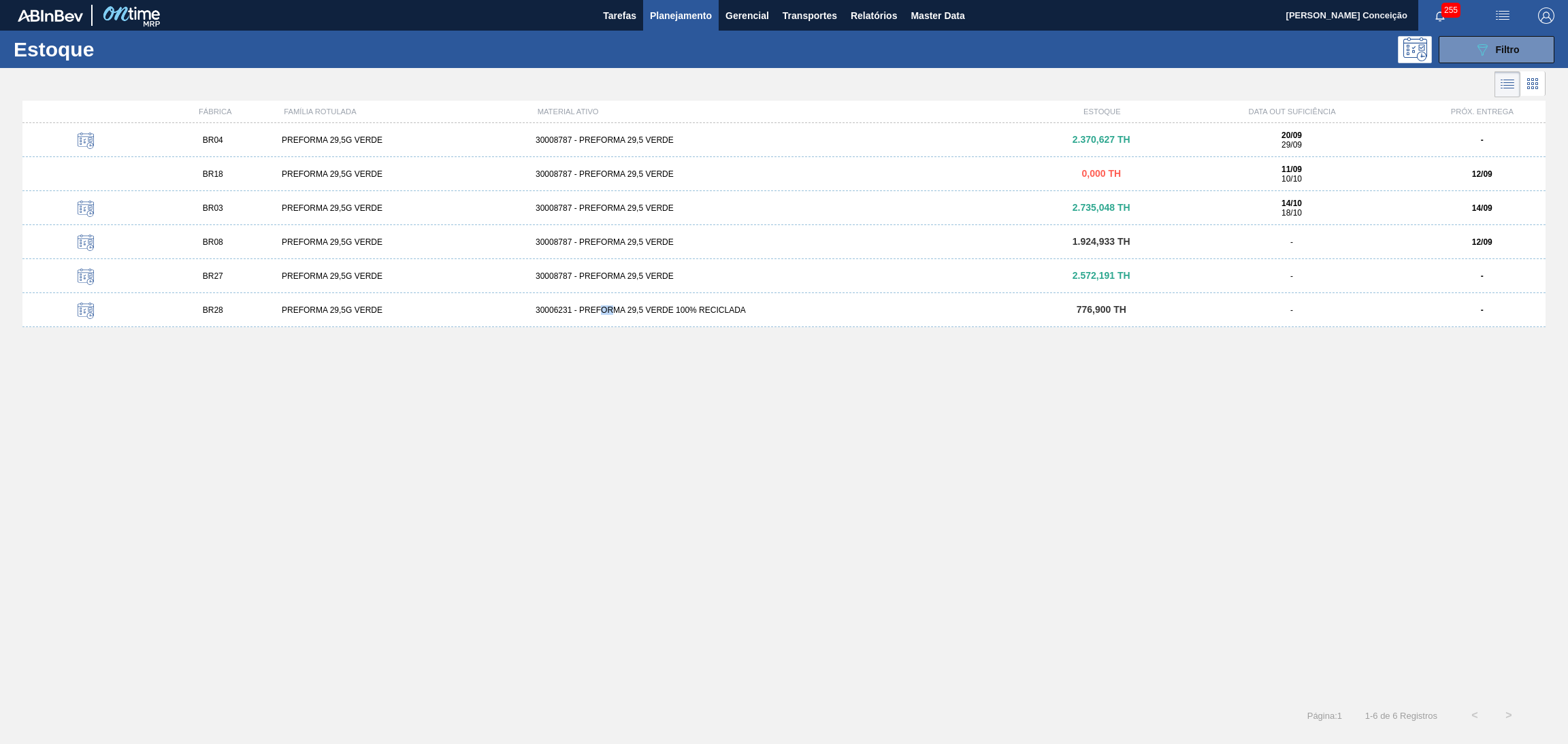
click at [618, 619] on div "BR04 PREFORMA 29,5G VERDE 30008787 - PREFORMA 29,5 VERDE 2.370,627 TH 20/09 29/…" at bounding box center [784, 406] width 1523 height 567
click at [858, 11] on span "Relatórios" at bounding box center [874, 16] width 46 height 17
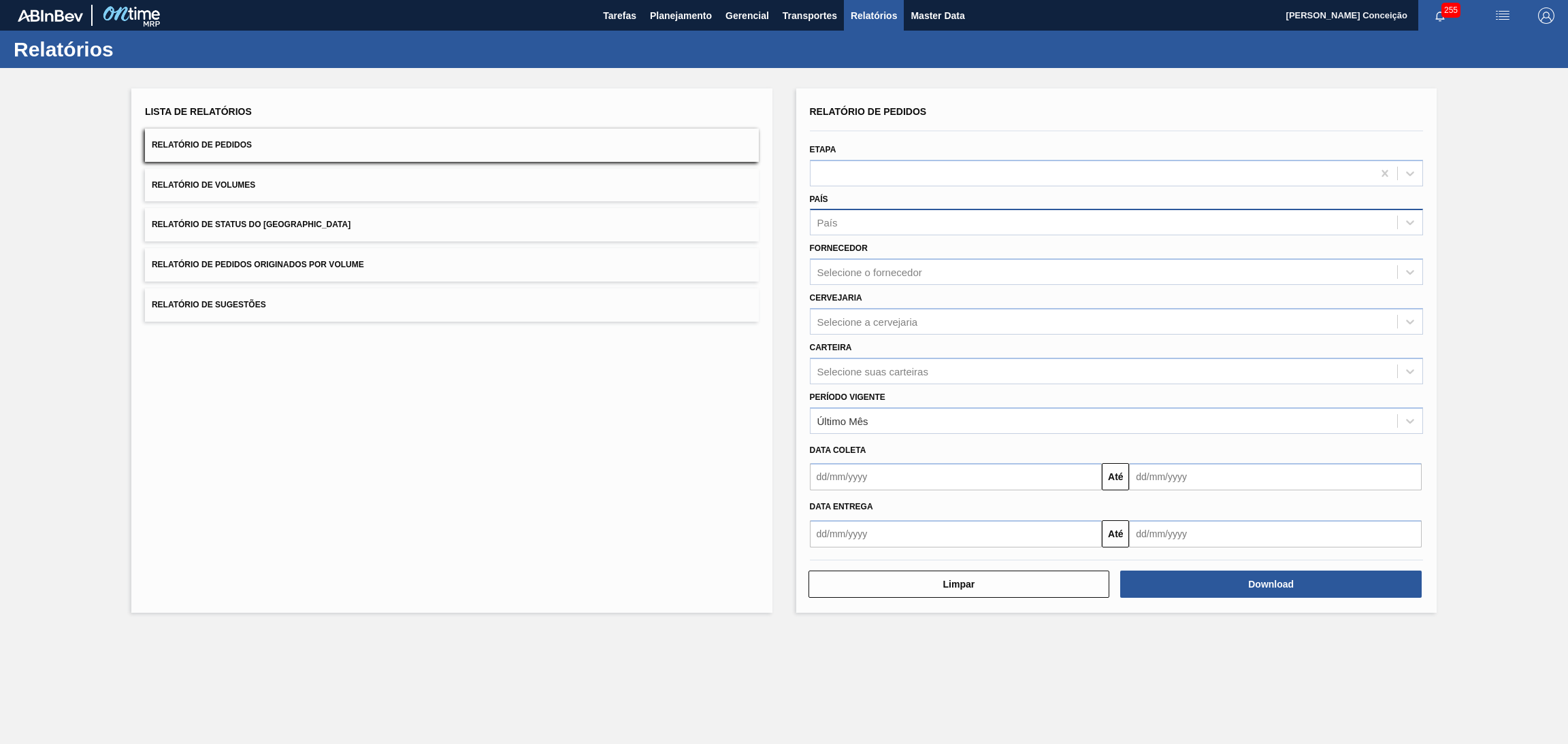
click at [848, 218] on div "País" at bounding box center [1104, 223] width 587 height 20
type input "br"
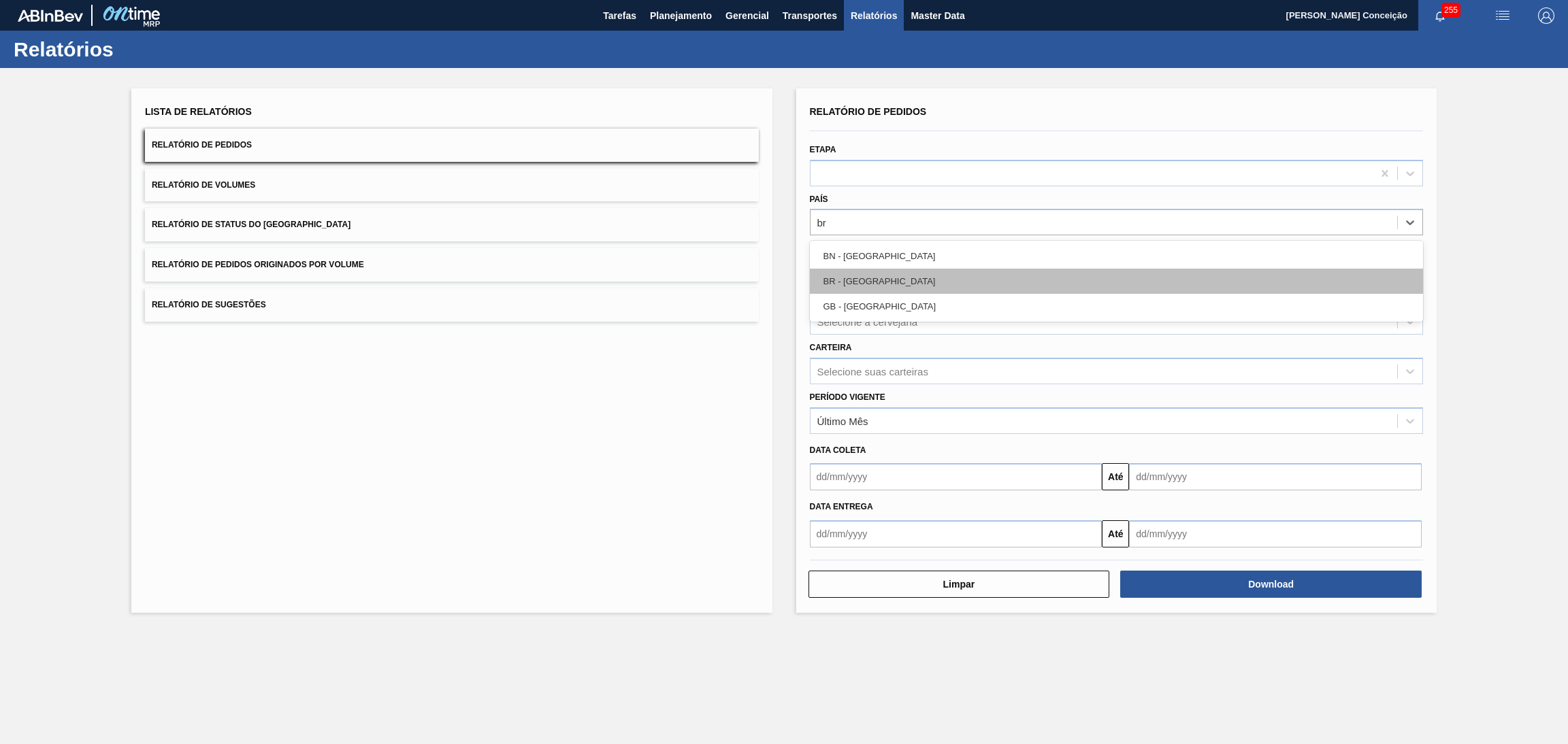
click at [858, 281] on div "BR - [GEOGRAPHIC_DATA]" at bounding box center [1117, 281] width 614 height 25
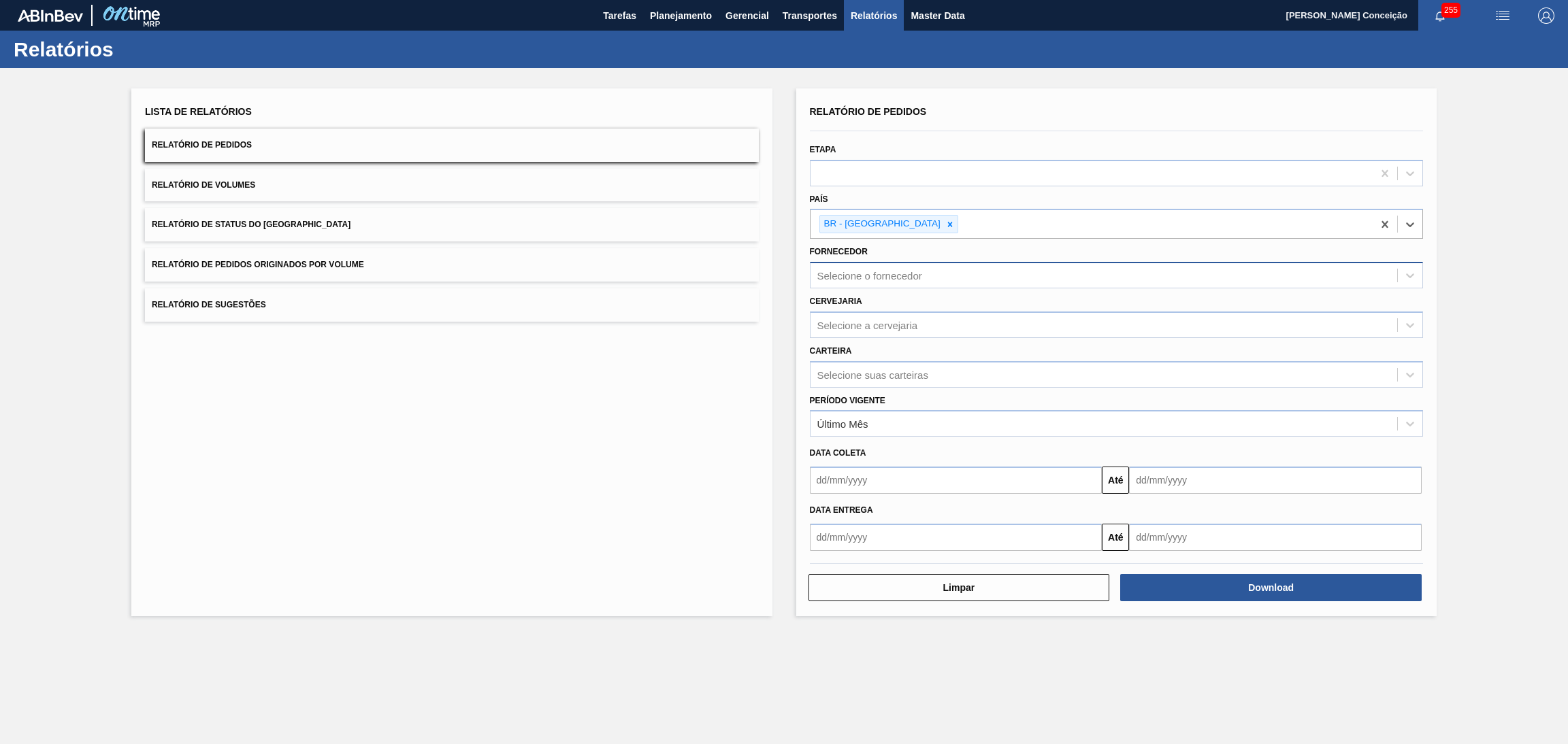
click at [897, 275] on div "Selecione o fornecedor" at bounding box center [870, 276] width 105 height 11
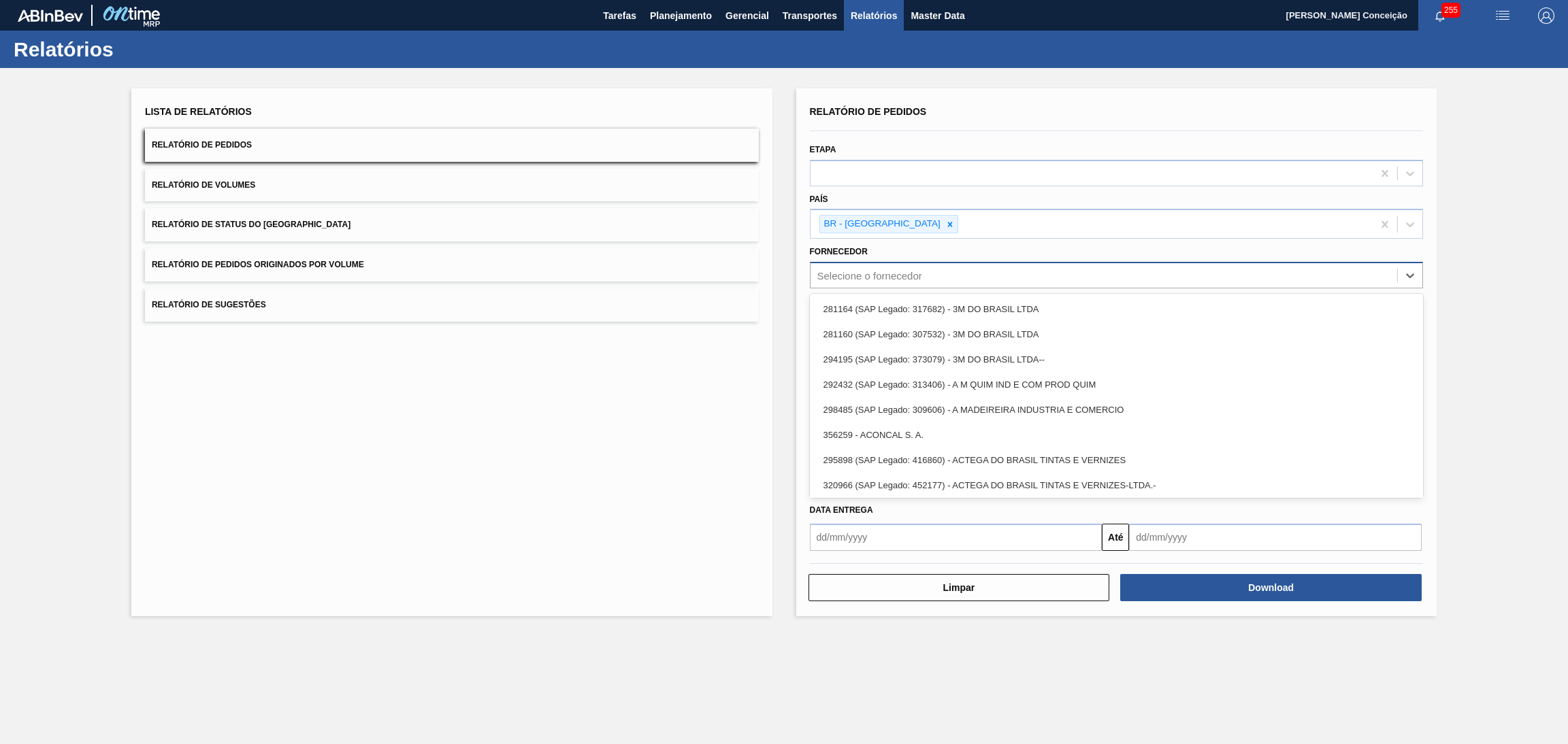
click at [897, 275] on div "Selecione o fornecedor" at bounding box center [870, 276] width 105 height 11
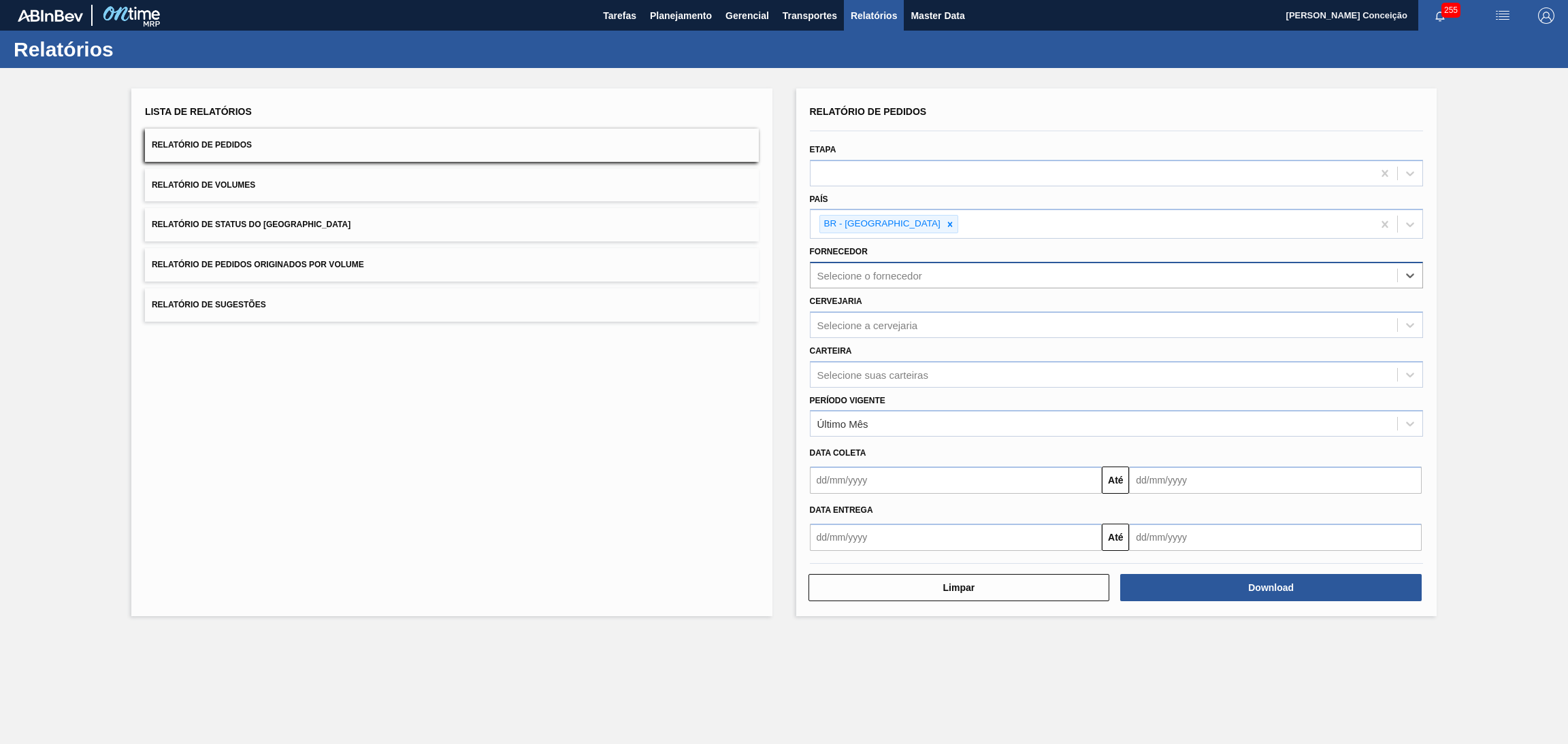
click at [861, 275] on div "Selecione o fornecedor" at bounding box center [870, 276] width 105 height 11
type input "[DEMOGRAPHIC_DATA]"
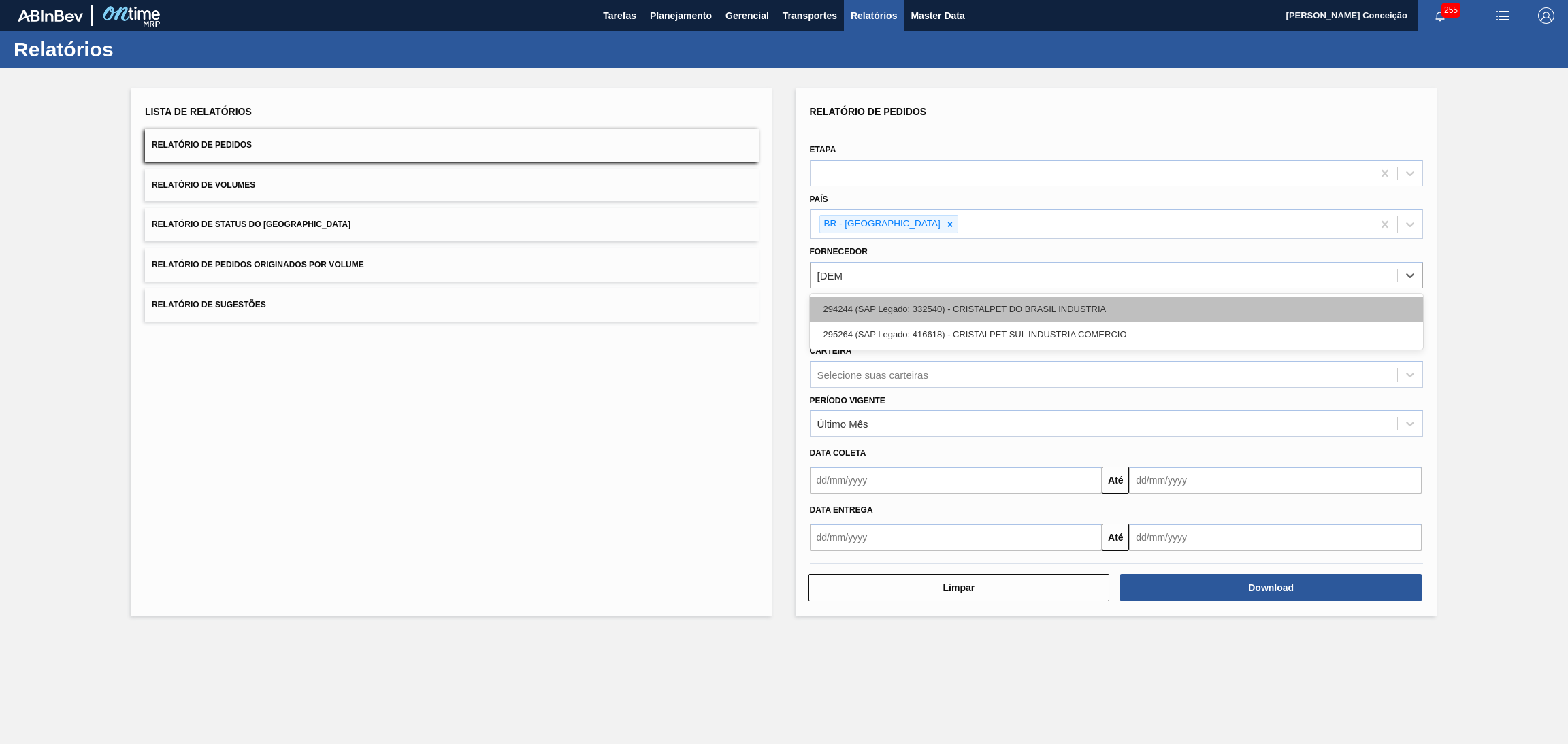
click at [1010, 307] on div "294244 (SAP Legado: 332540) - CRISTALPET DO BRASIL INDUSTRIA" at bounding box center [1117, 309] width 614 height 25
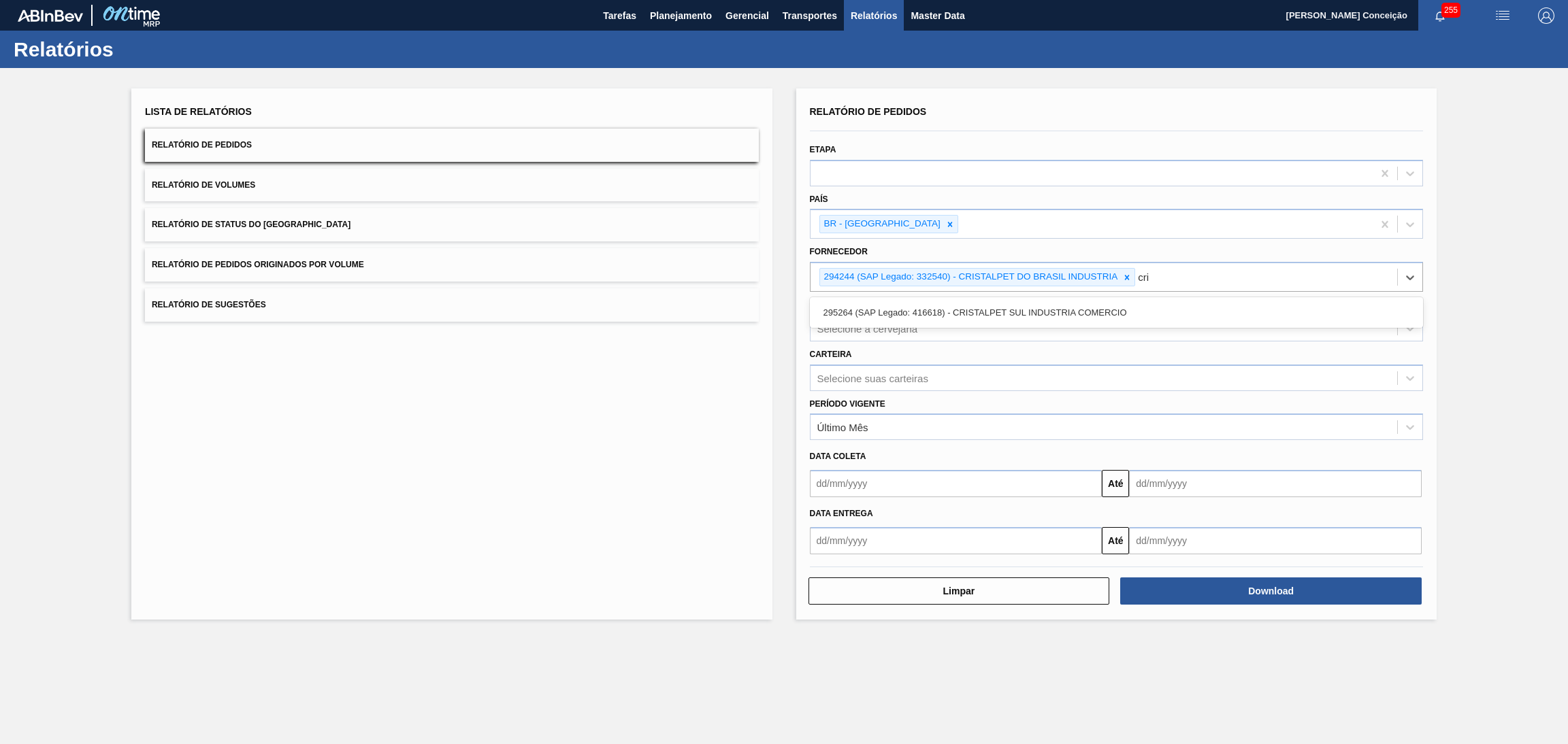
type input "cris"
click at [1010, 307] on div "295264 (SAP Legado: 416618) - CRISTALPET SUL INDUSTRIA COMERCIO" at bounding box center [1117, 312] width 614 height 25
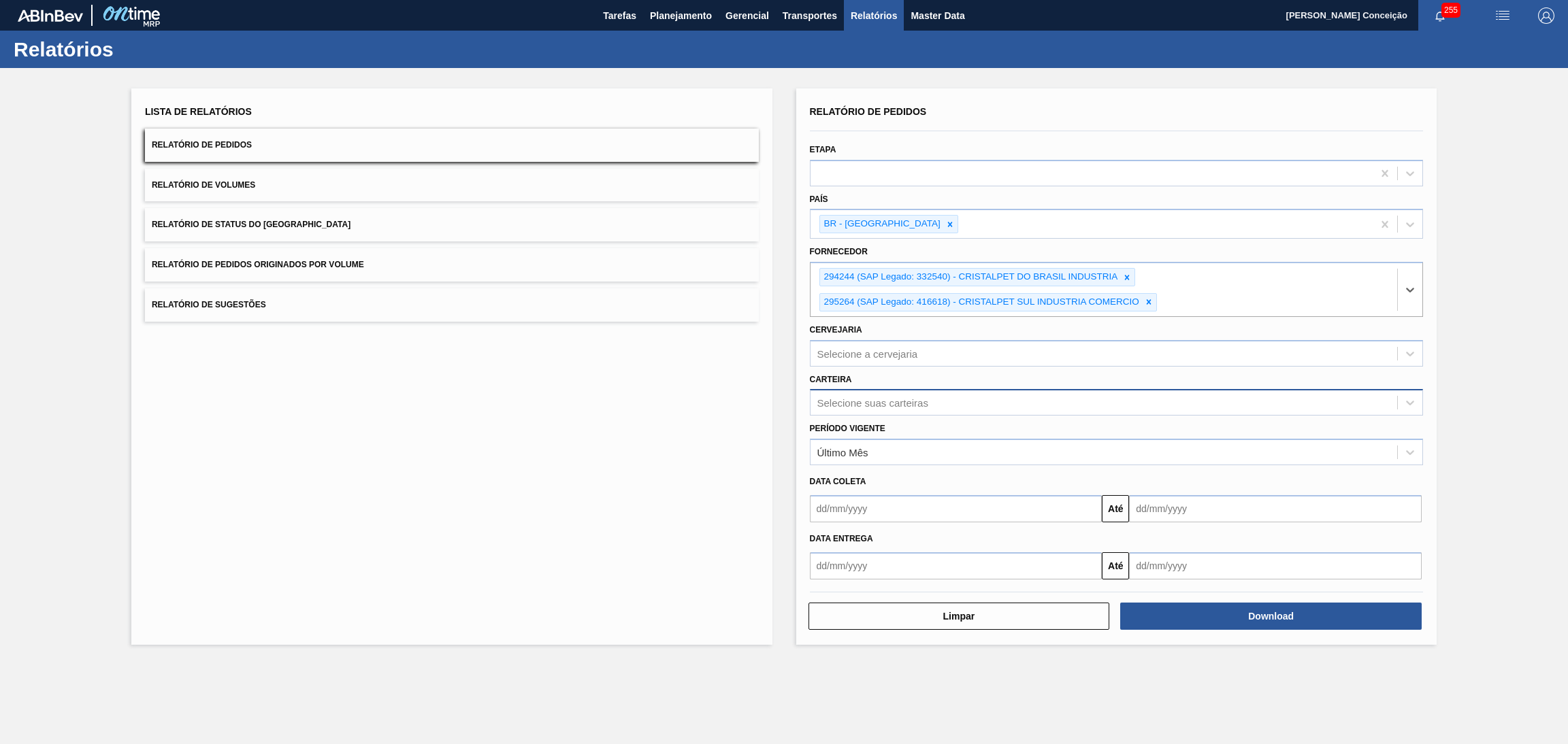
click at [846, 397] on div "Selecione suas carteiras" at bounding box center [873, 403] width 111 height 11
type input "preforma"
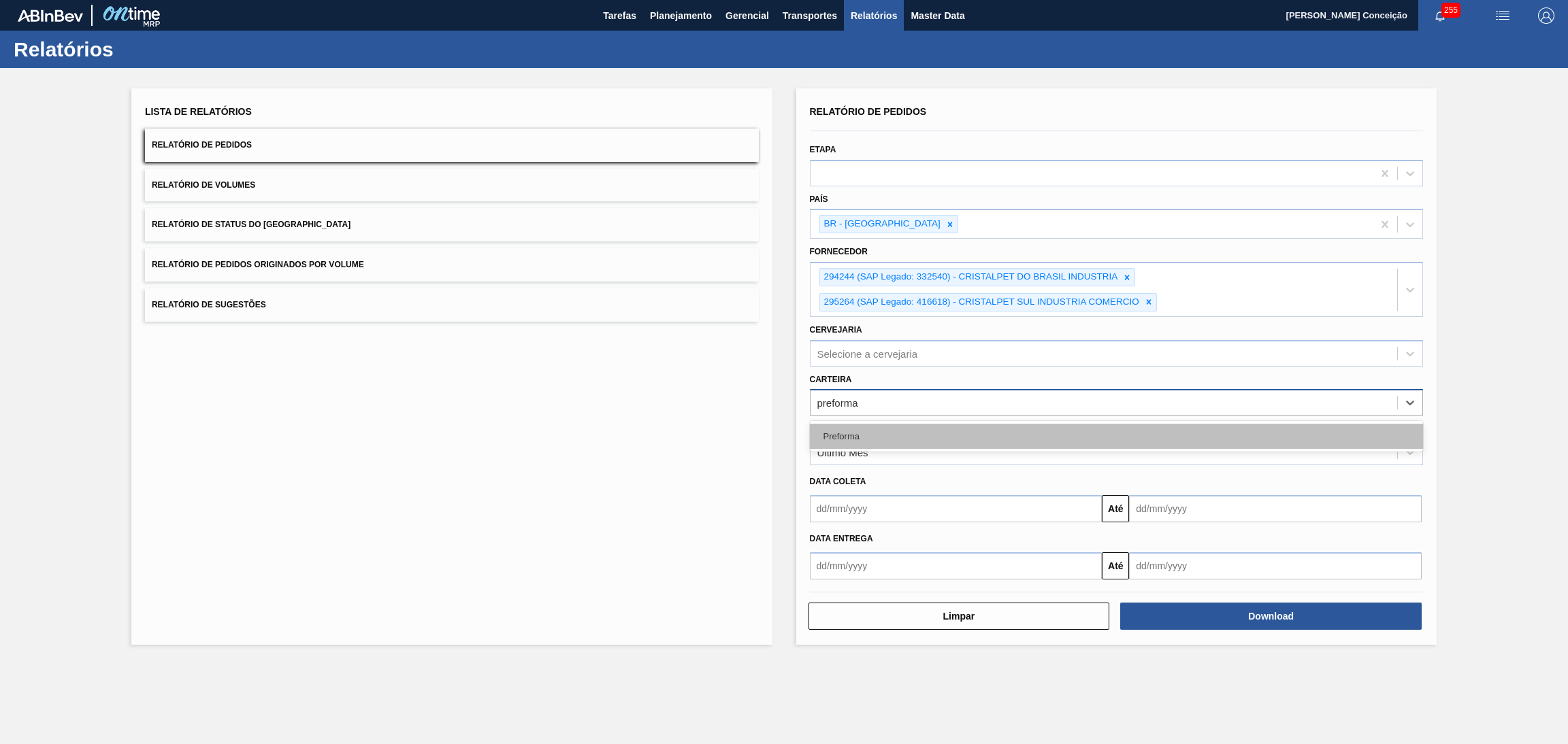
click at [850, 428] on div "Preforma" at bounding box center [1117, 436] width 614 height 25
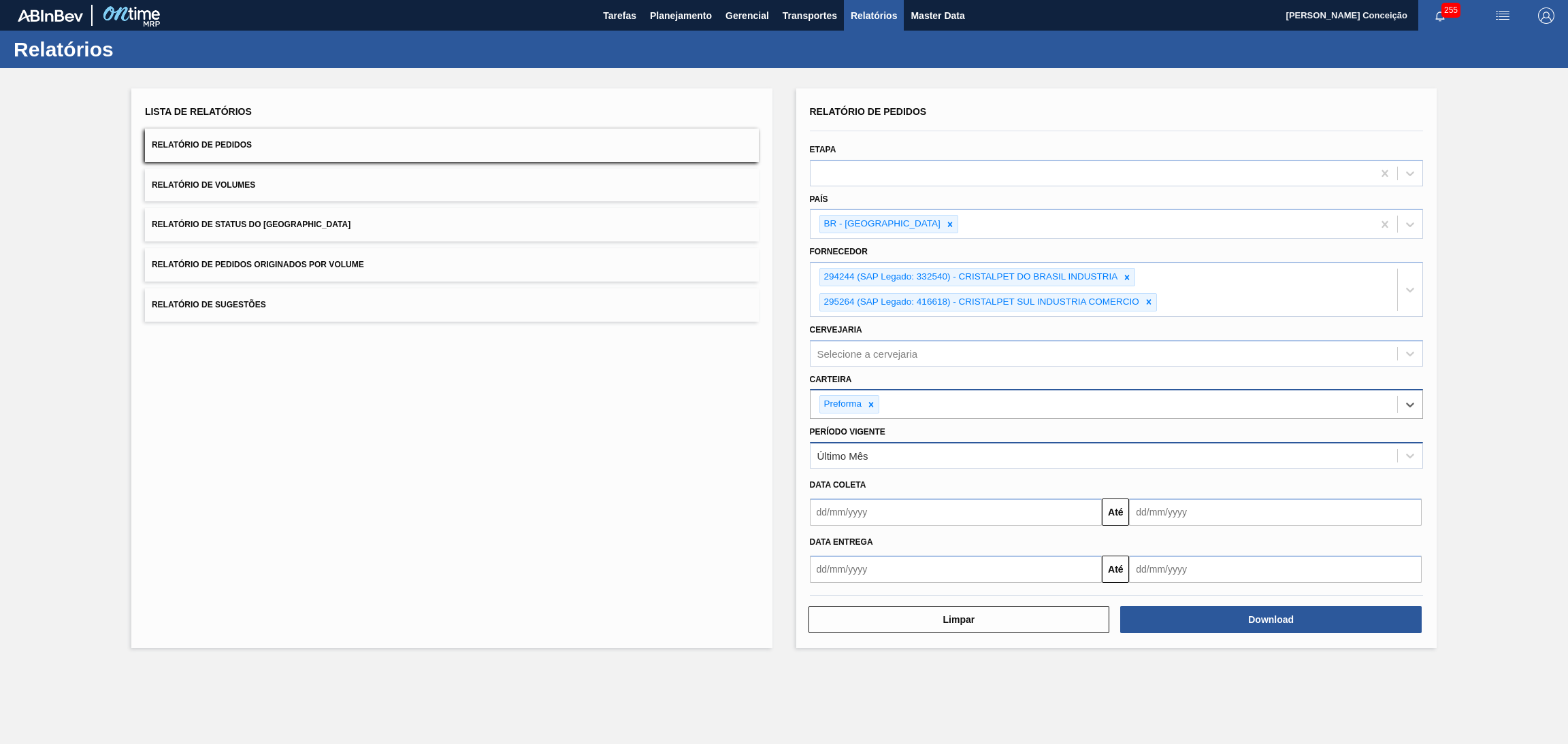
click at [852, 451] on div "Último Mês" at bounding box center [843, 455] width 51 height 11
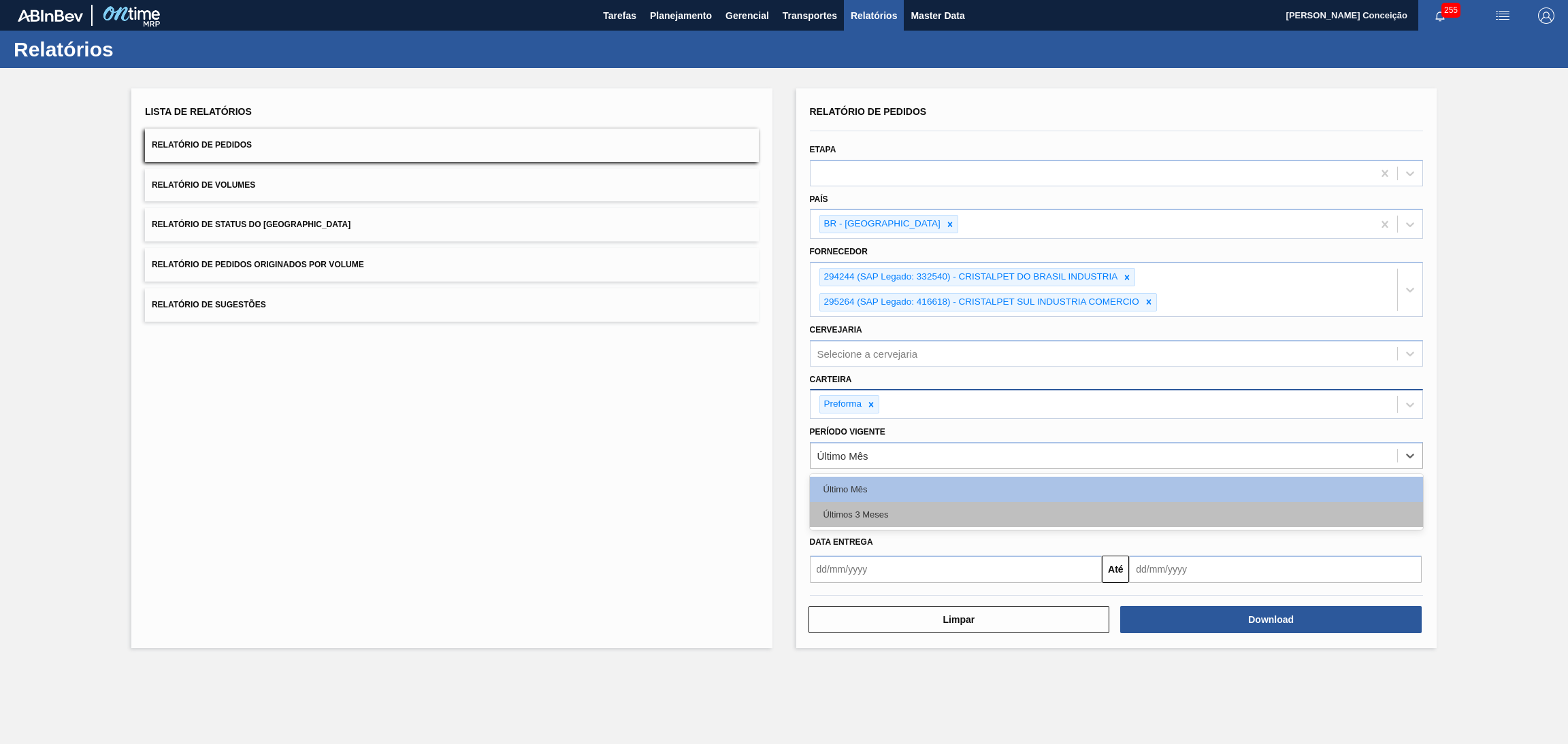
click at [858, 511] on div "Últimos 3 Meses" at bounding box center [1117, 514] width 614 height 25
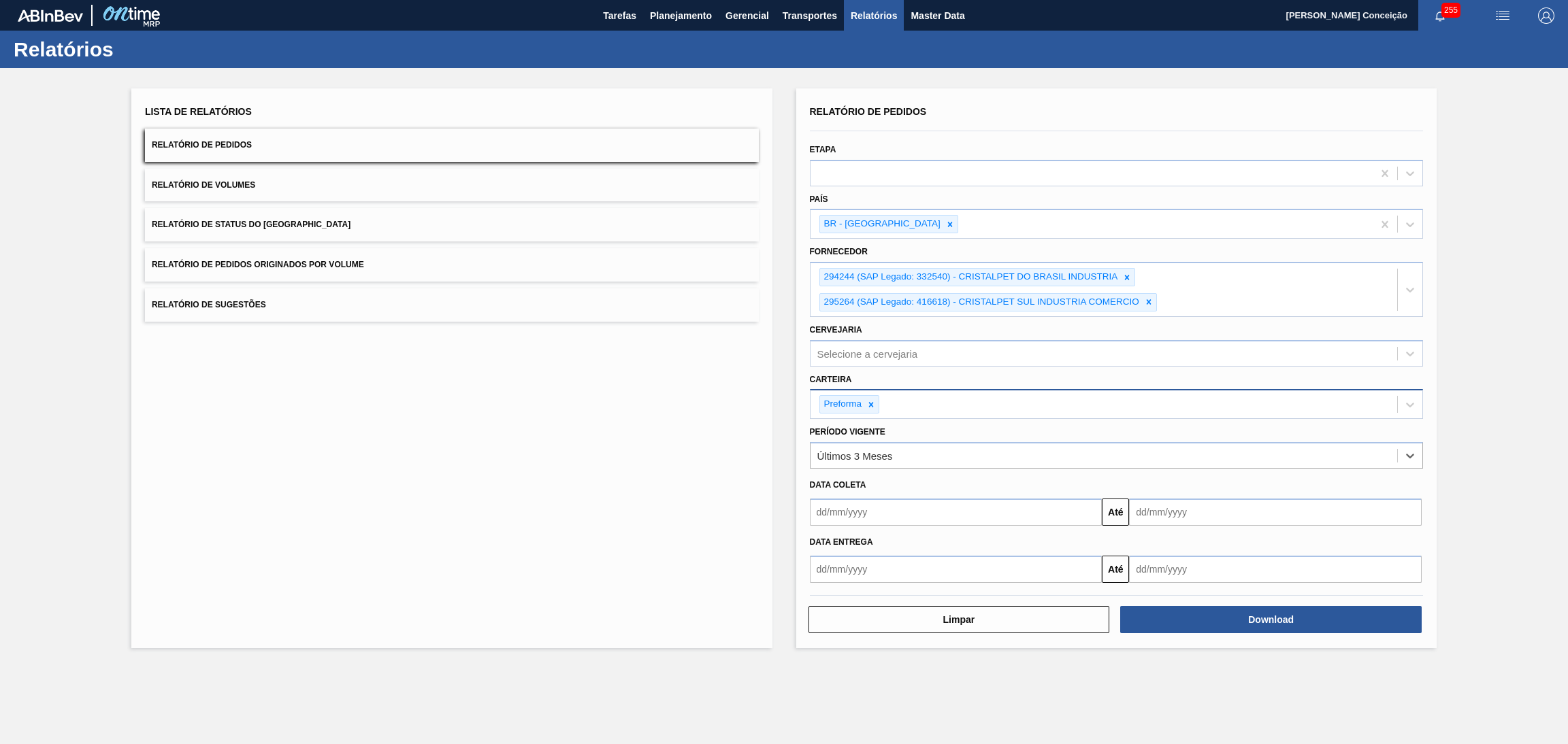
click at [620, 449] on div "Lista de Relatórios Relatório de Pedidos Relatório de Volumes Relatório de Stat…" at bounding box center [452, 368] width 641 height 560
click at [1243, 625] on button "Download" at bounding box center [1271, 619] width 302 height 27
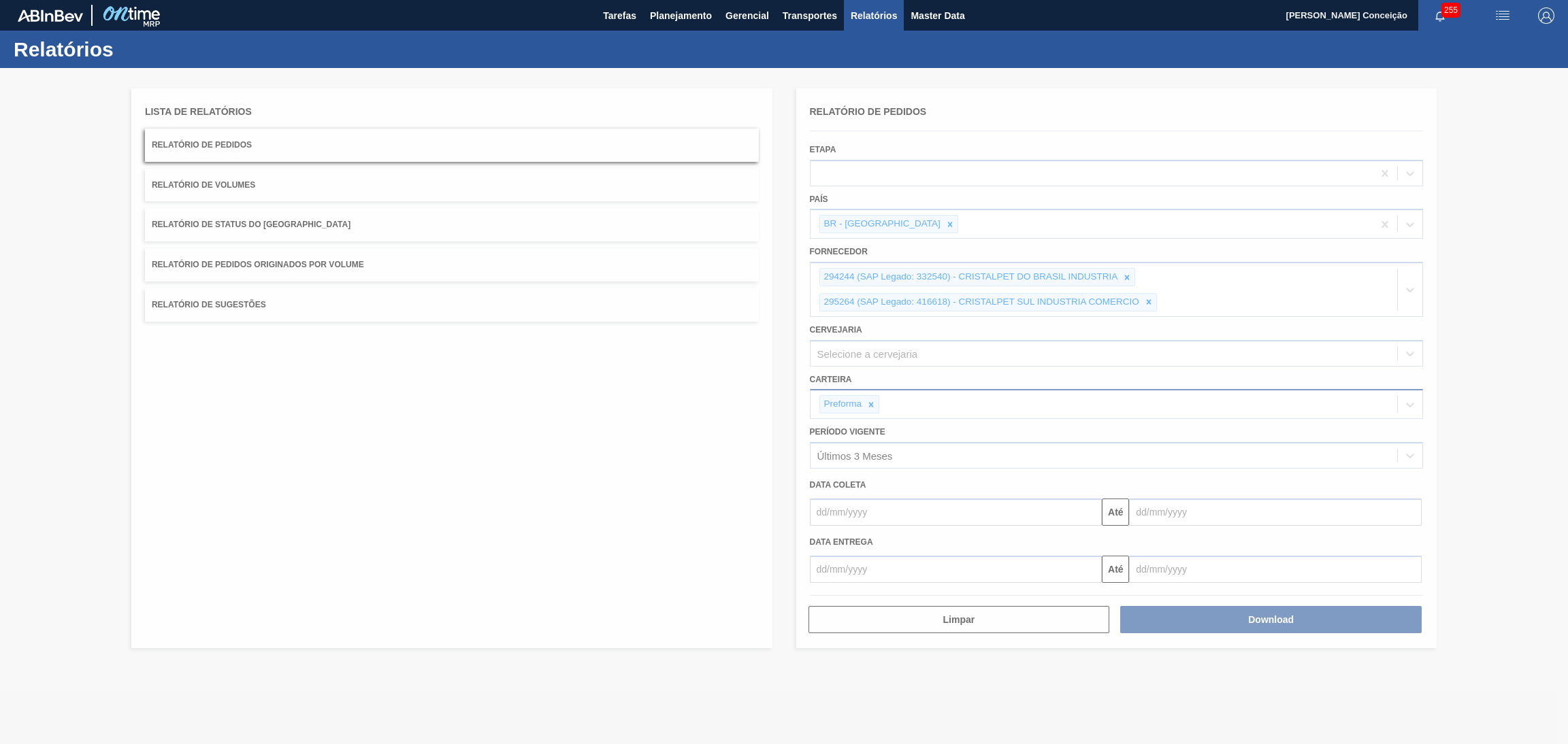
click at [497, 354] on div at bounding box center [784, 406] width 1568 height 676
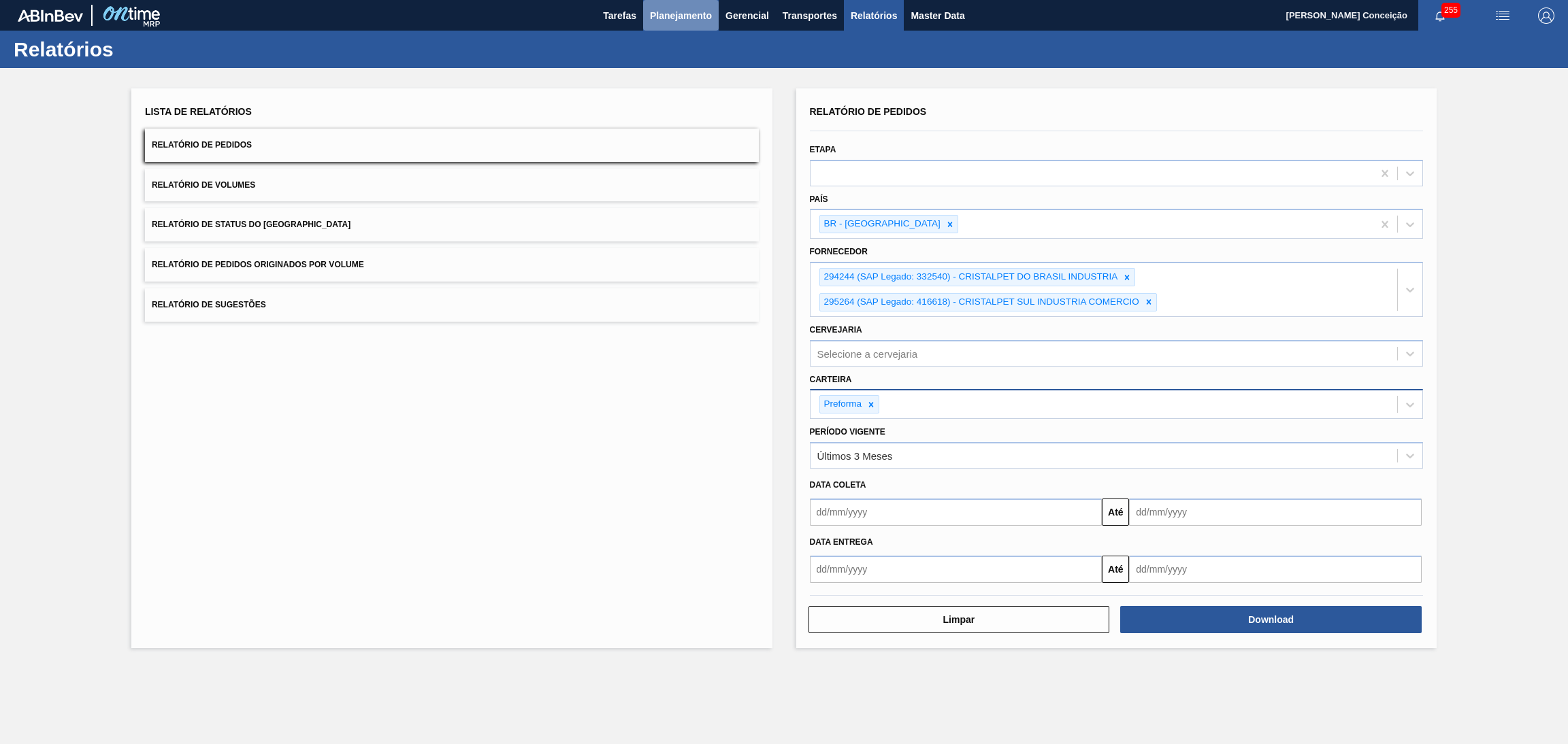
click at [709, 22] on span "Planejamento" at bounding box center [681, 16] width 62 height 17
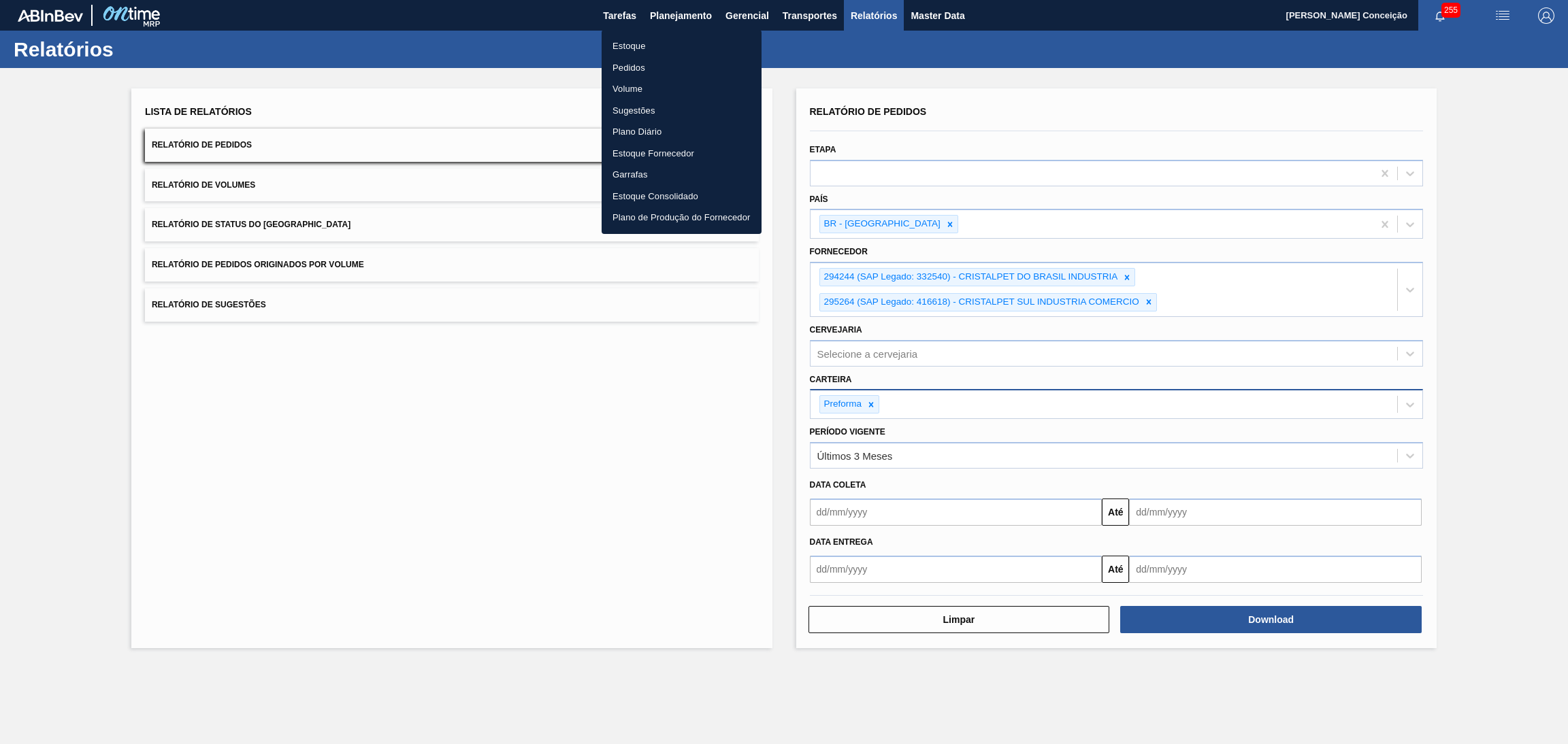
click at [643, 45] on li "Estoque" at bounding box center [682, 46] width 160 height 22
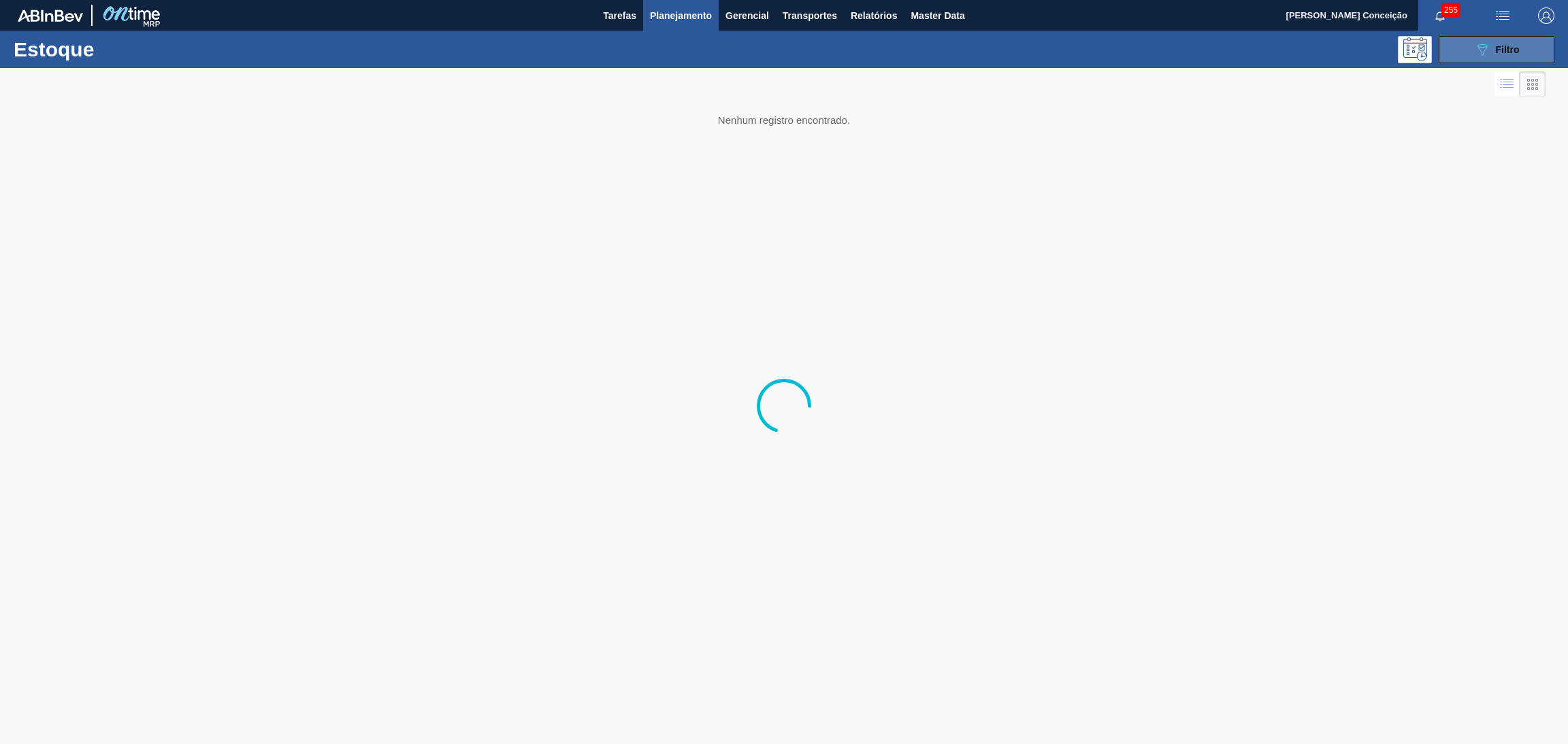
click at [1518, 45] on span "Filtro" at bounding box center [1508, 50] width 24 height 11
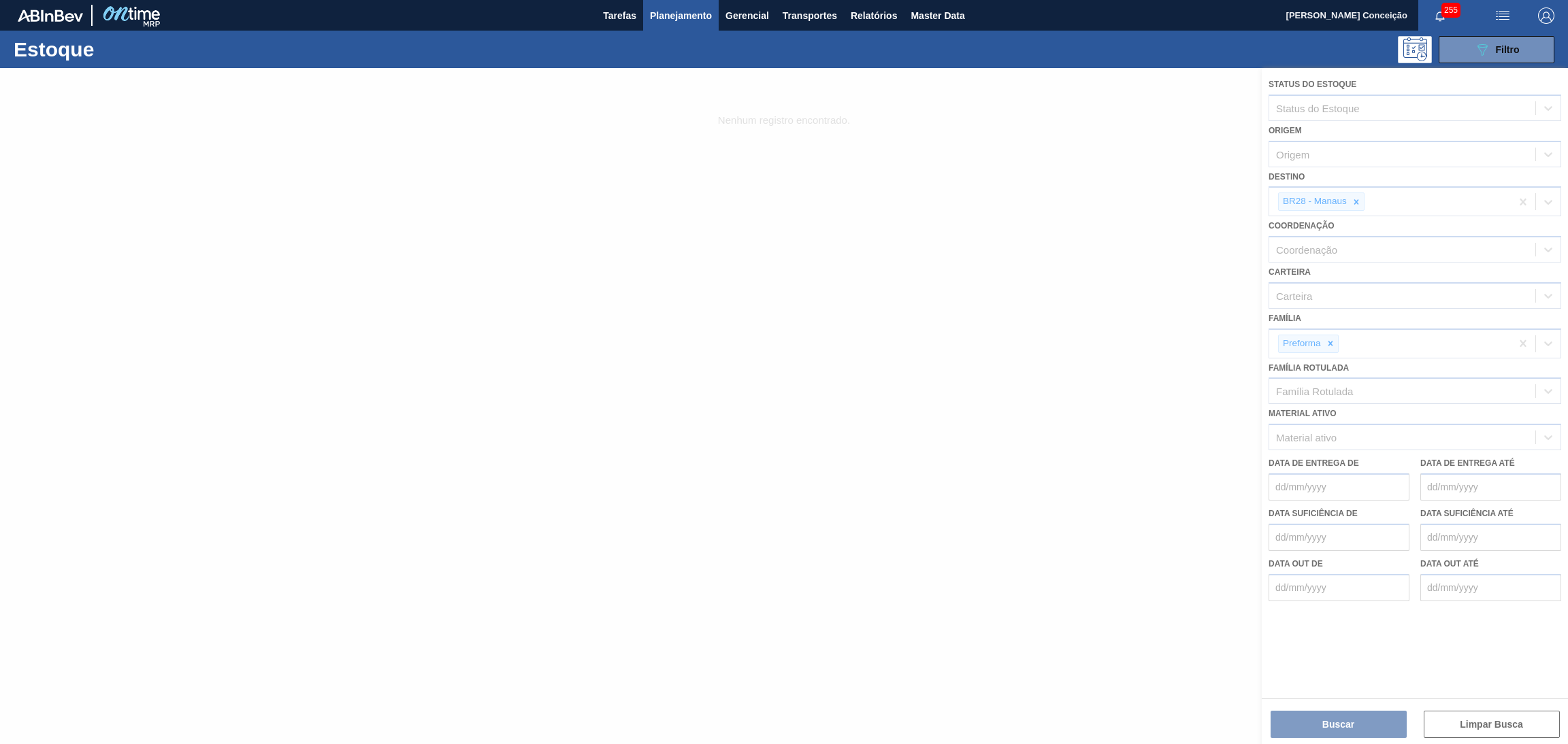
click at [1356, 199] on div at bounding box center [784, 406] width 1568 height 676
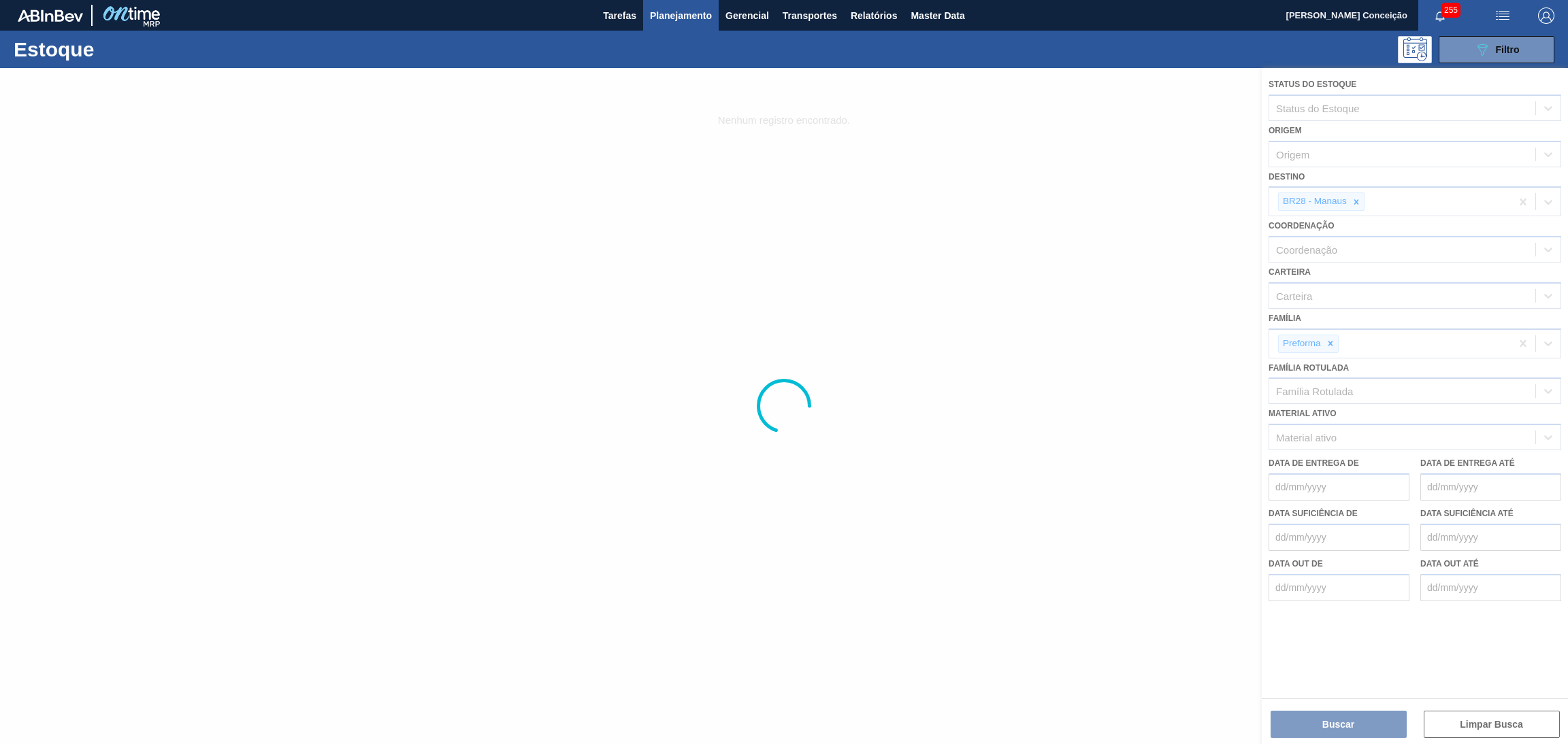
click at [1357, 202] on div at bounding box center [784, 406] width 1568 height 676
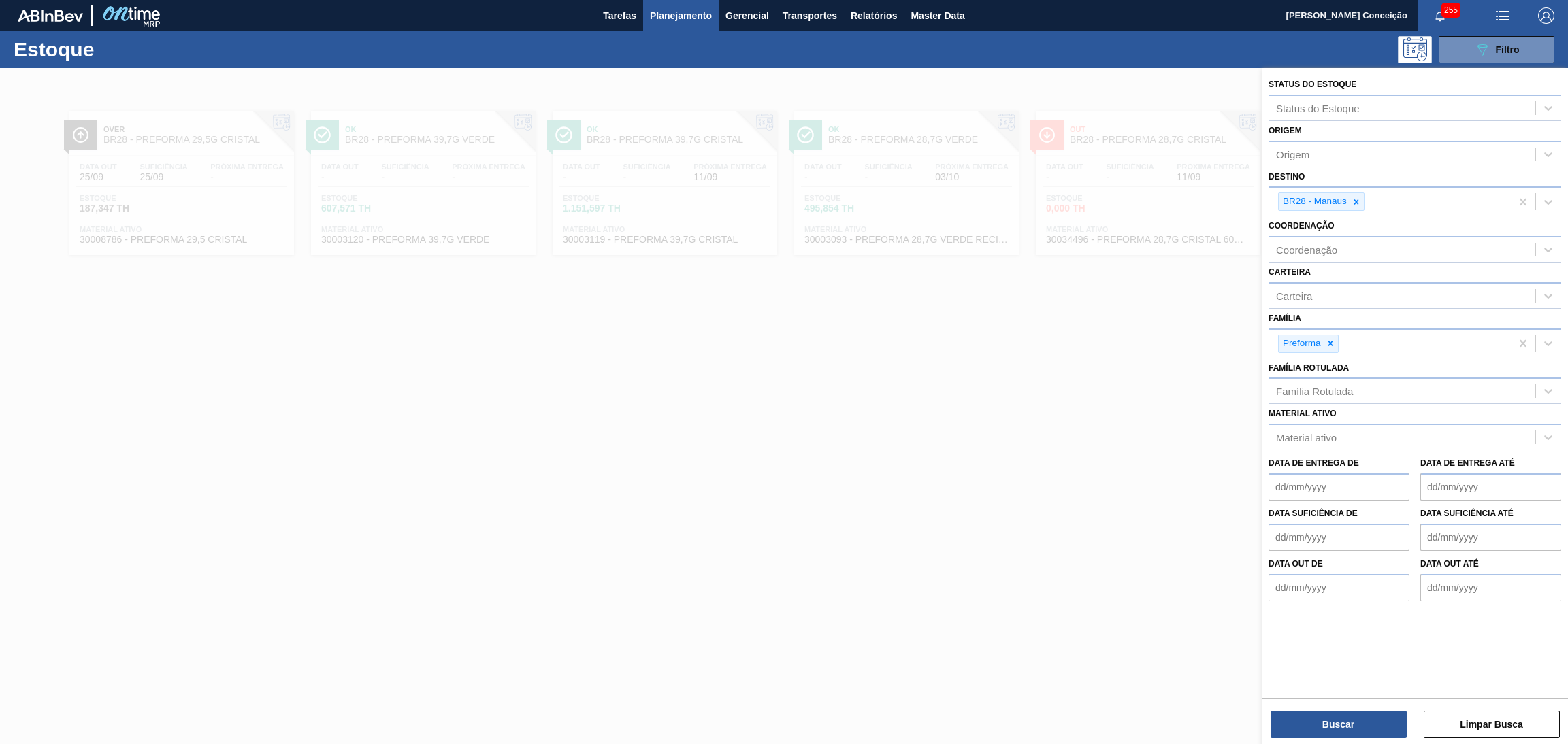
click at [1357, 202] on icon at bounding box center [1356, 202] width 5 height 5
type input "br"
click at [1357, 202] on icon at bounding box center [1356, 202] width 5 height 5
click at [1357, 202] on div "Destino" at bounding box center [1403, 200] width 266 height 20
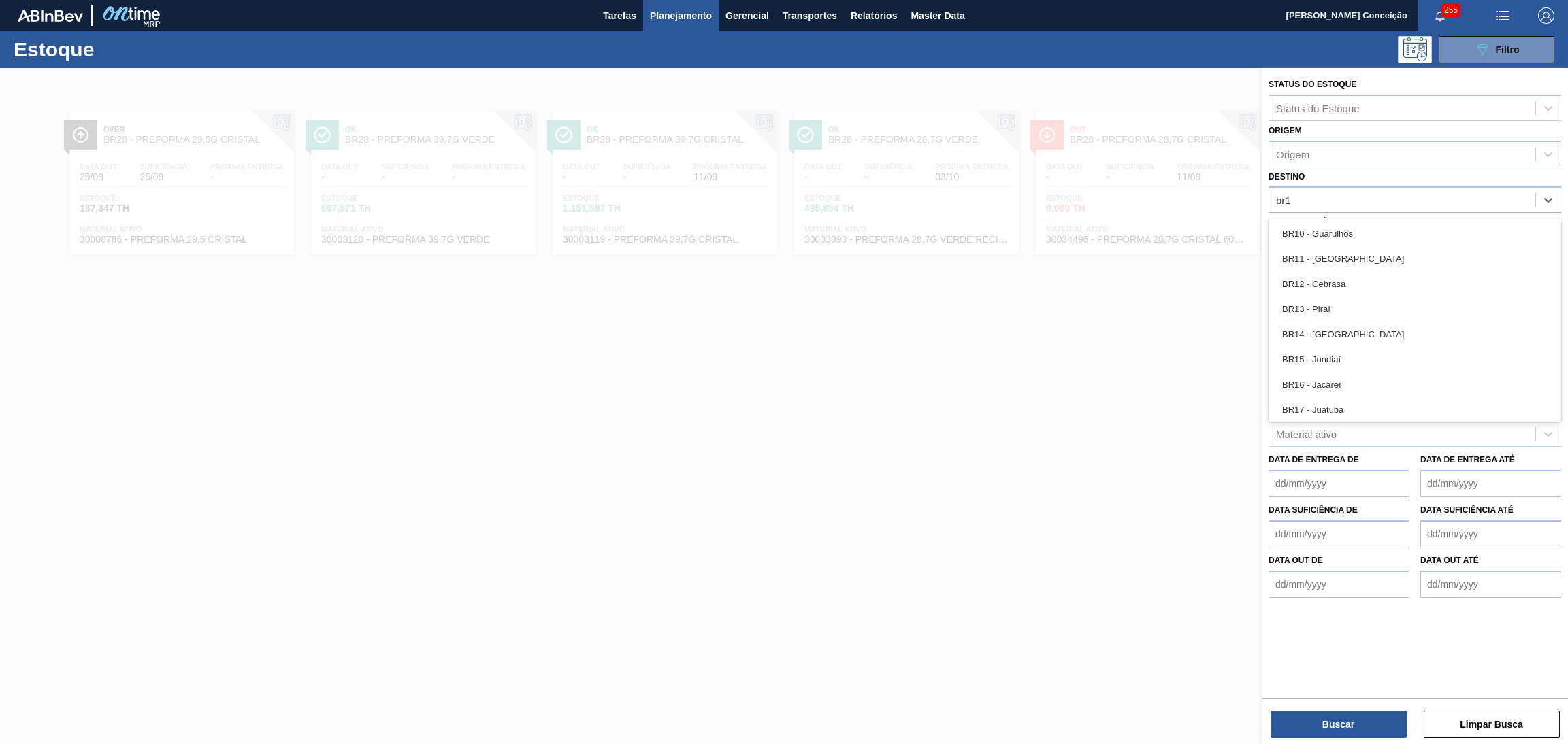
type input "br18"
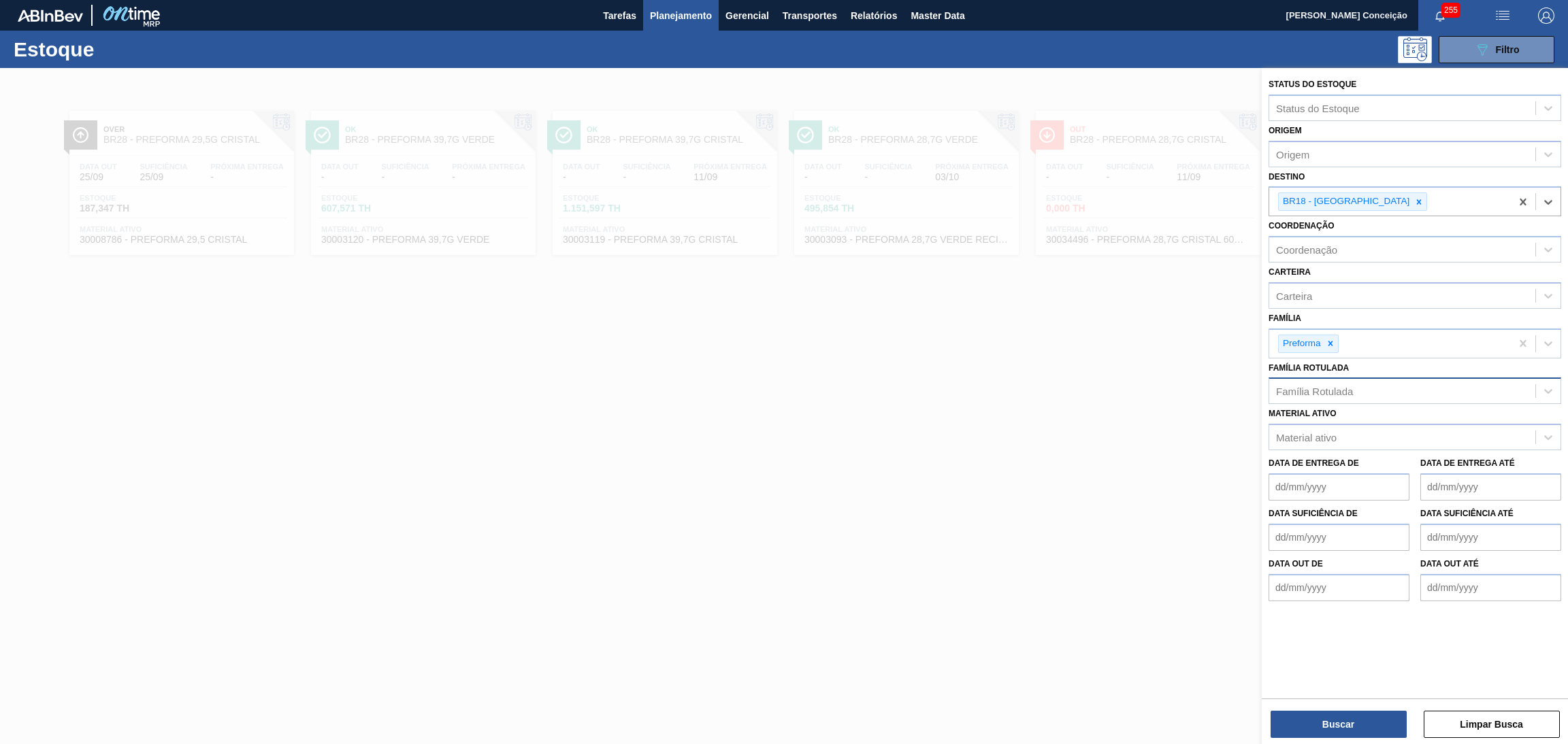
click at [1371, 387] on div "Família Rotulada" at bounding box center [1403, 391] width 266 height 20
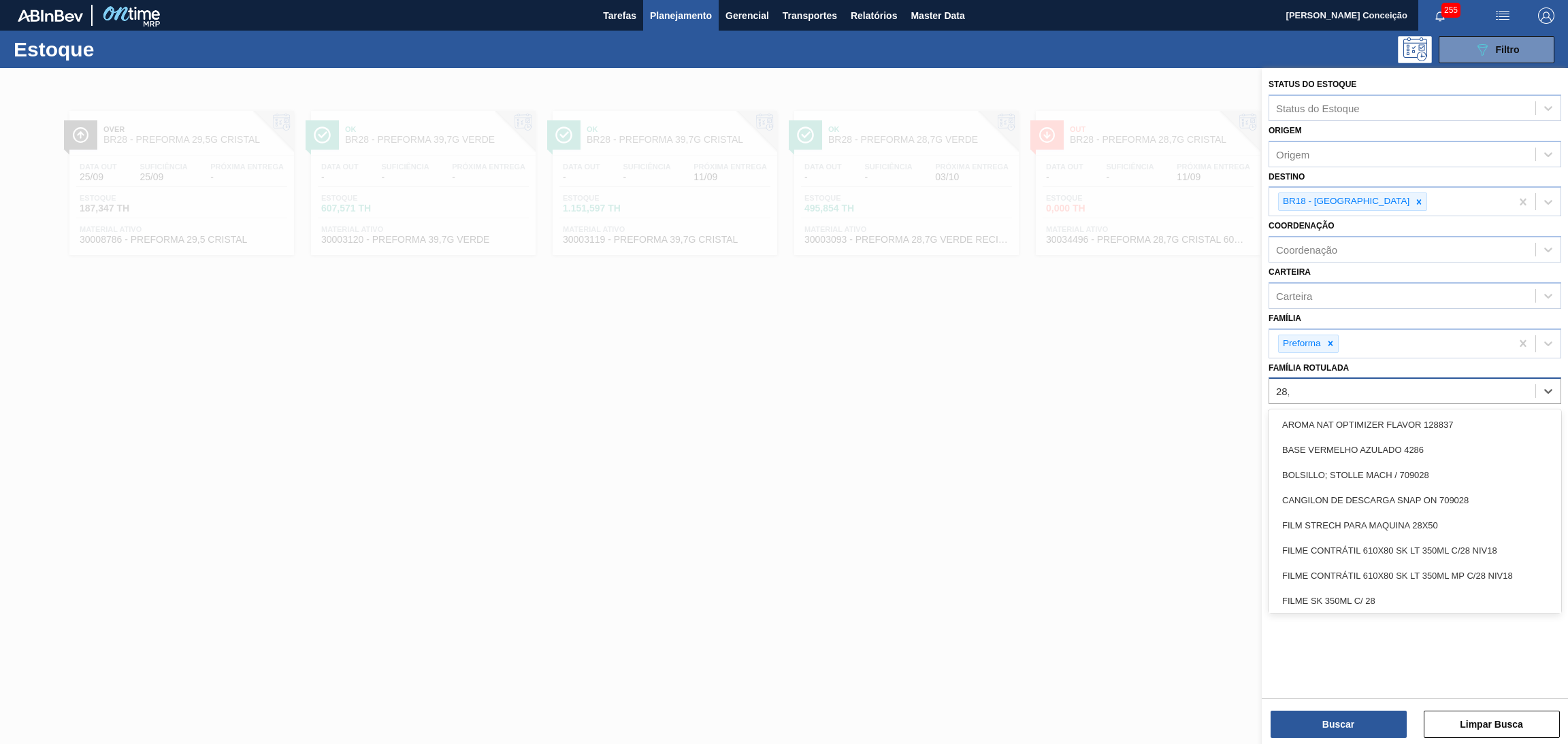
type Rotulada "28,7"
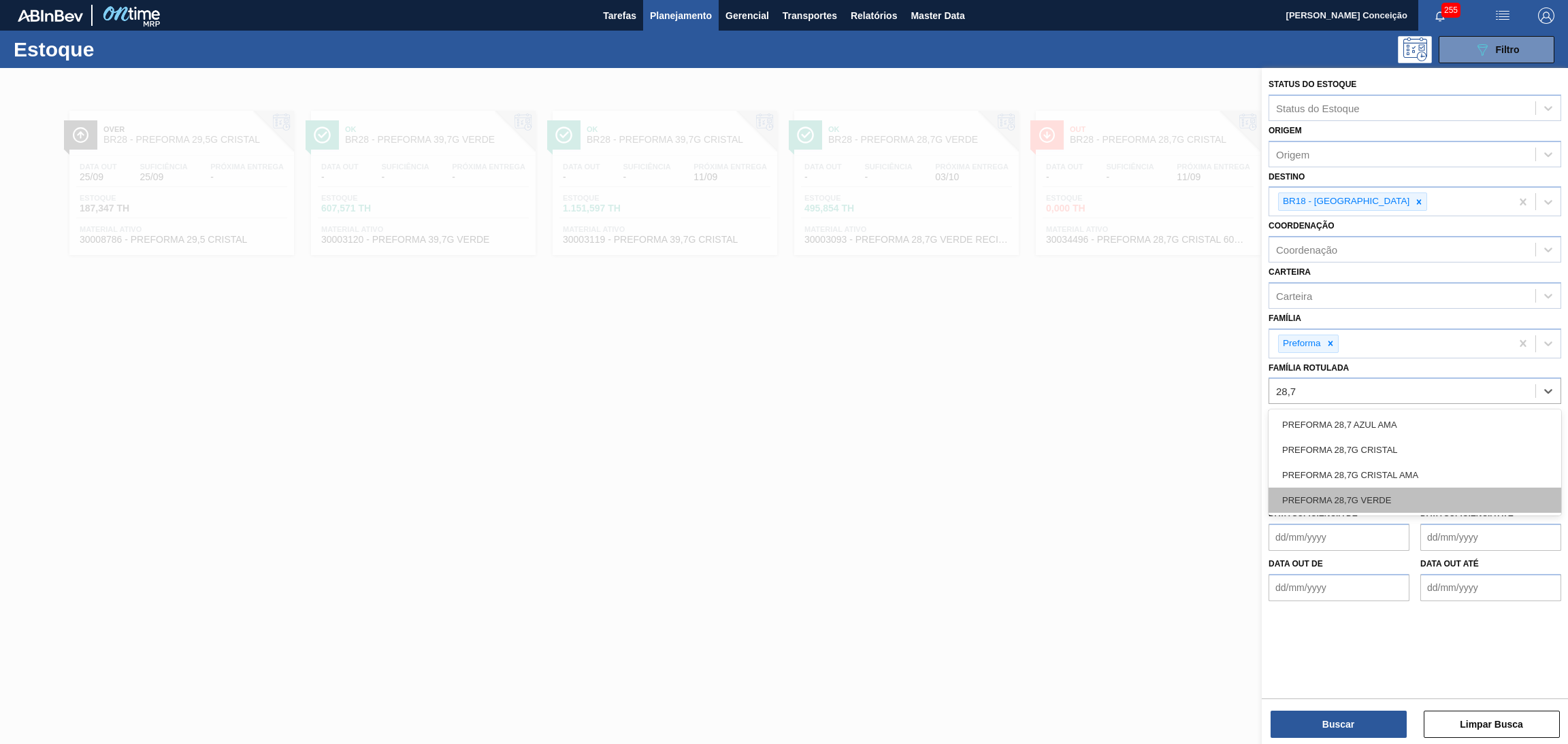
click at [1366, 494] on div "PREFORMA 28,7G VERDE" at bounding box center [1415, 500] width 292 height 25
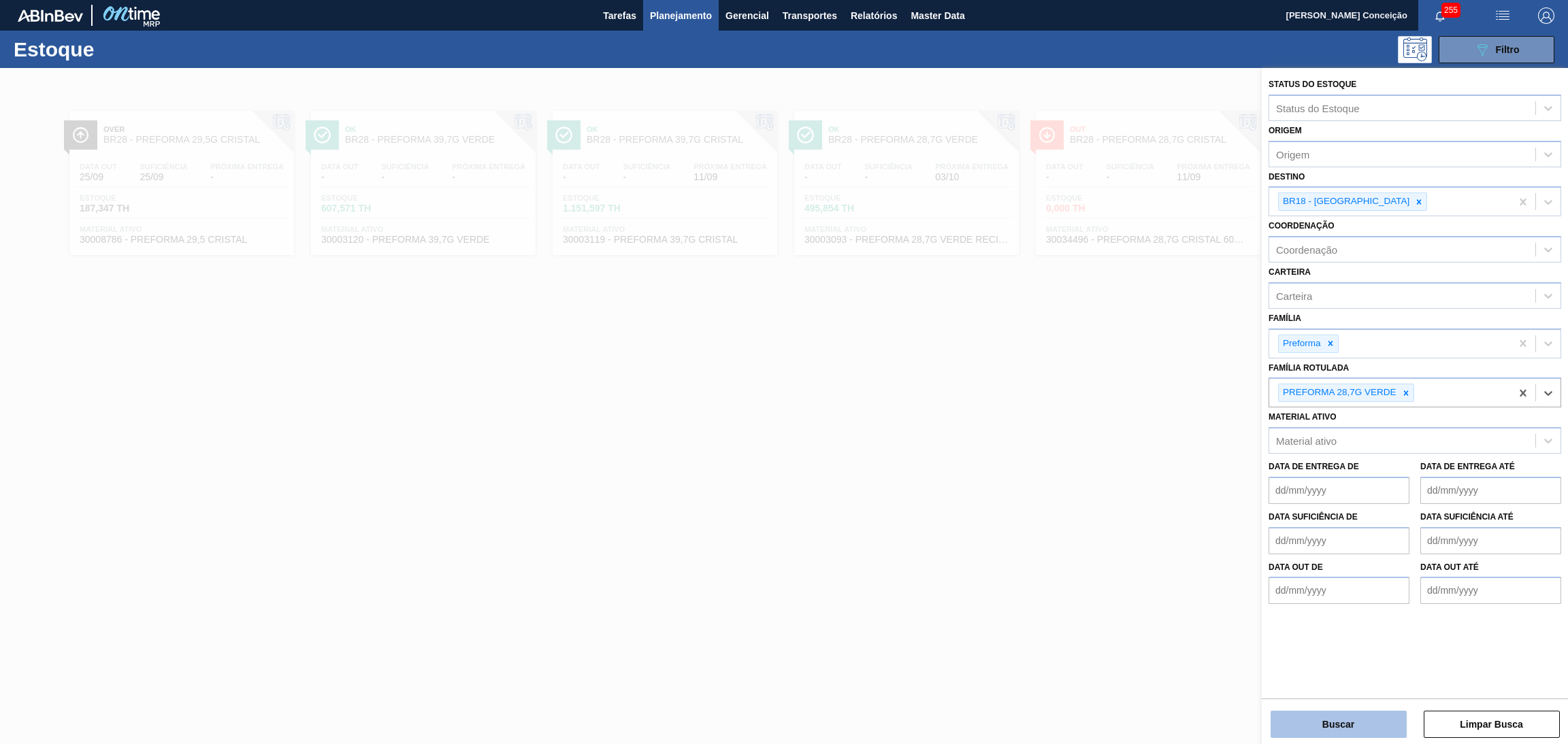
click at [1325, 715] on button "Buscar" at bounding box center [1339, 724] width 136 height 27
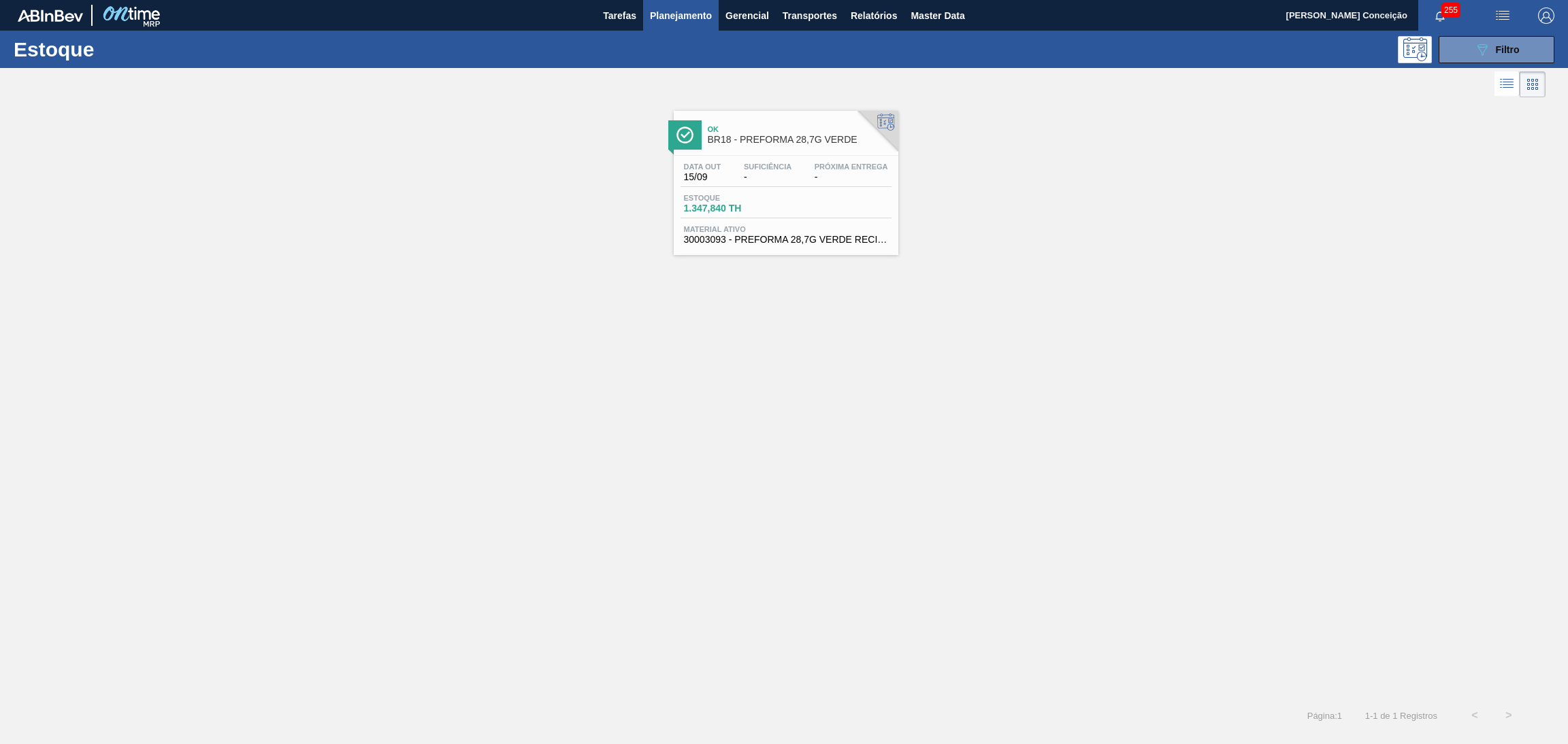
click at [737, 180] on div "Data out 15/09 Suficiência - Próxima Entrega -" at bounding box center [786, 174] width 211 height 24
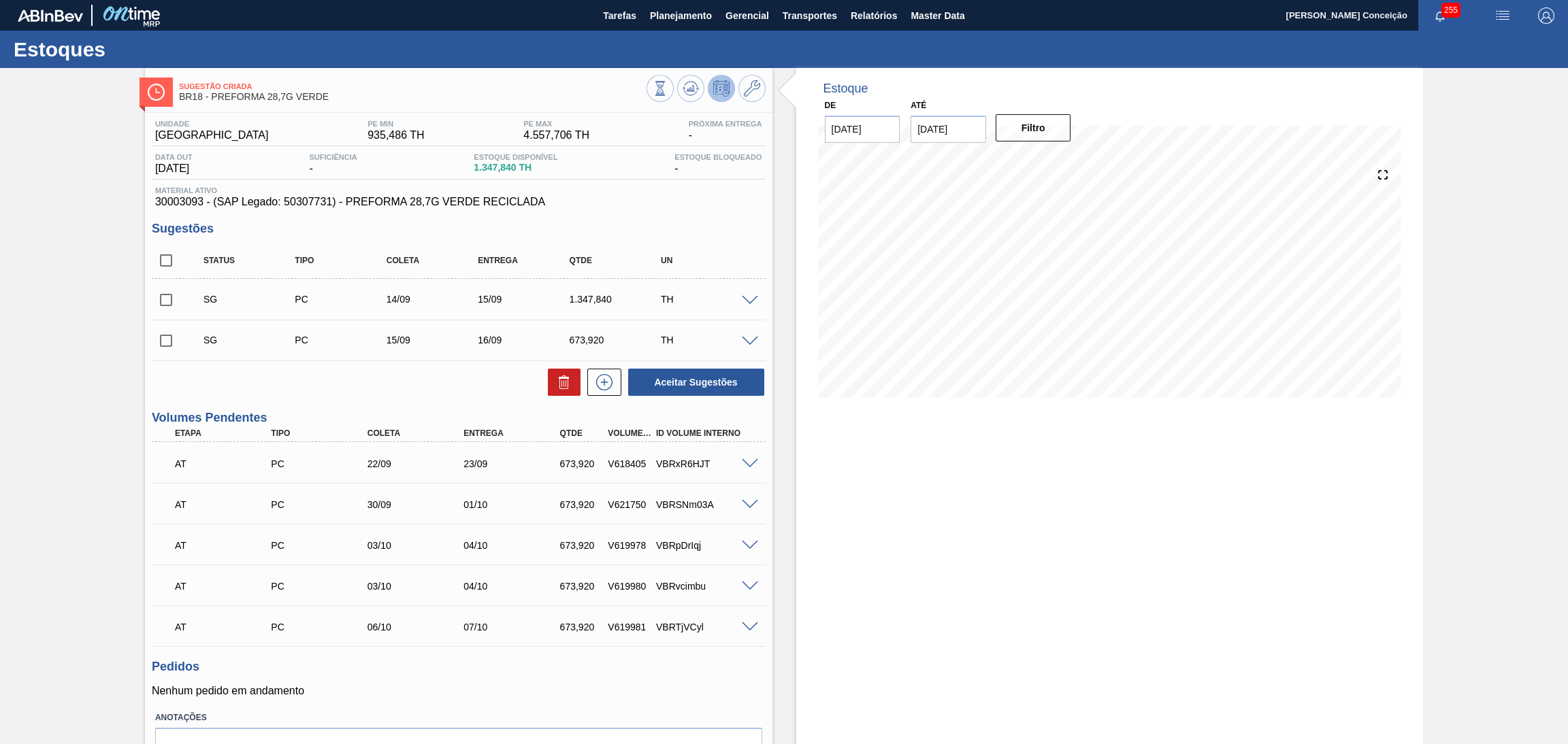
click at [168, 258] on input "checkbox" at bounding box center [166, 261] width 29 height 29
checkbox input "true"
click at [556, 383] on icon at bounding box center [564, 382] width 17 height 17
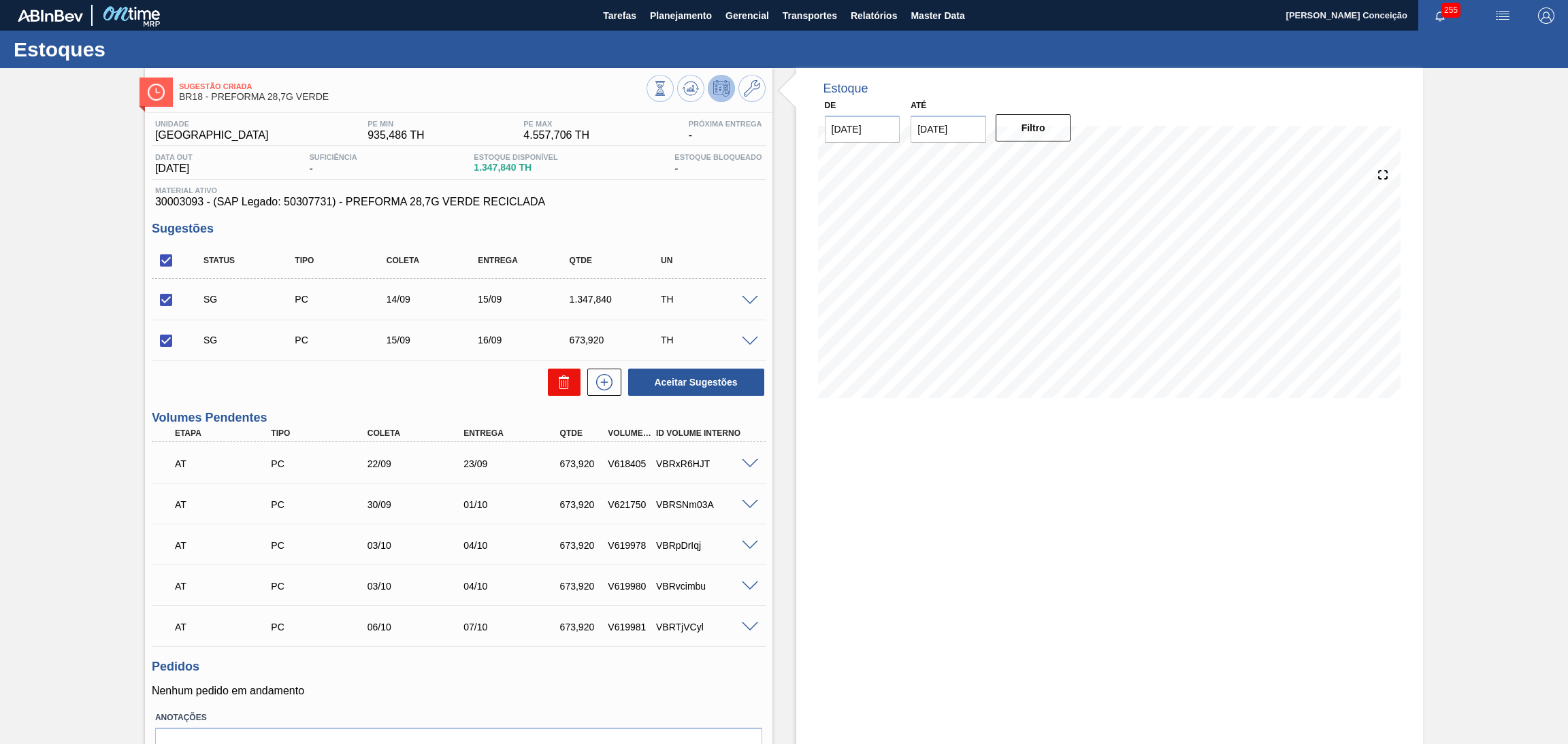
checkbox input "false"
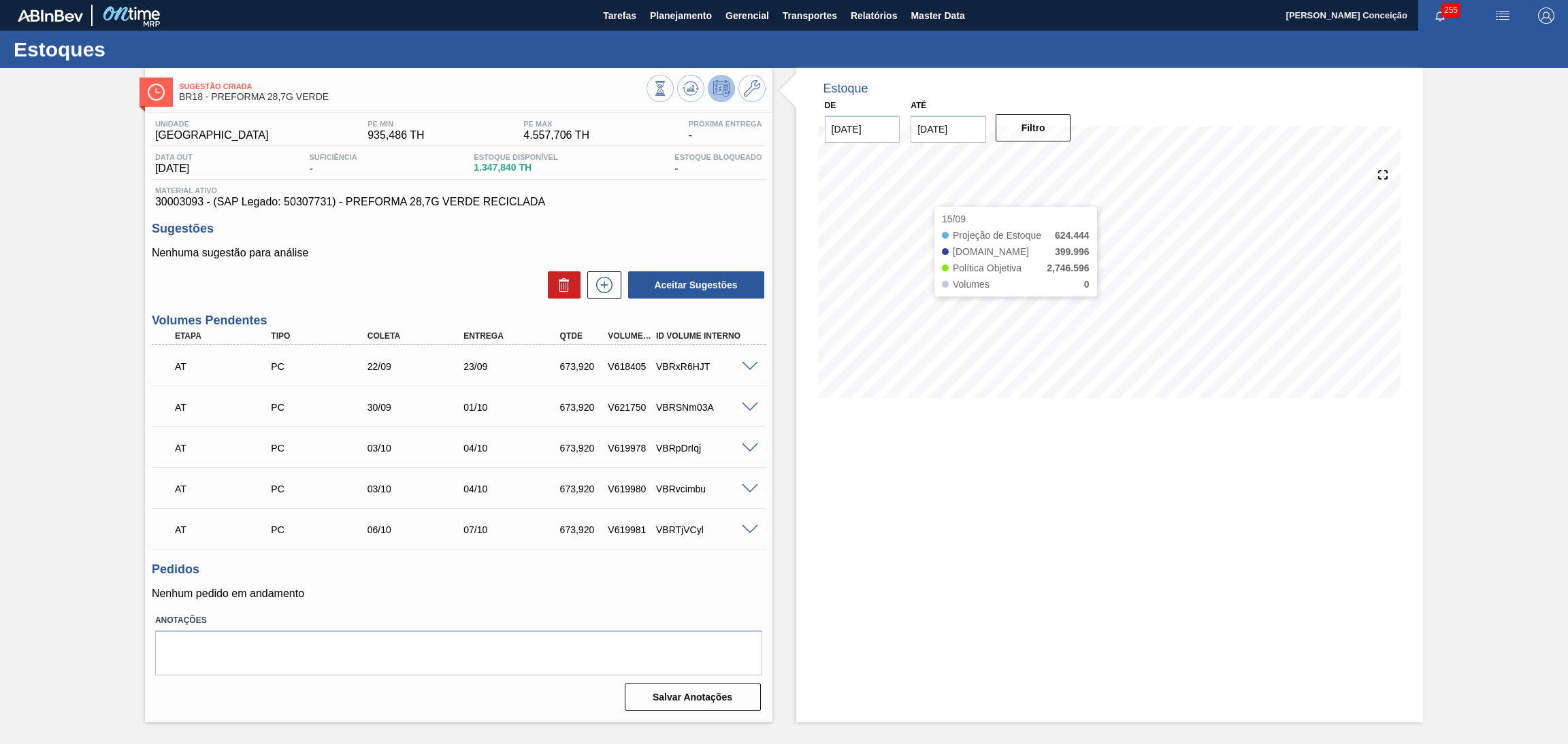
click at [967, 468] on div "Estoque De [DATE] Até [DATE] Filtro 15/09 Projeção de Estoque 624.444 [DOMAIN_N…" at bounding box center [1110, 395] width 627 height 654
click at [631, 247] on p "Nenhuma sugestão para análise" at bounding box center [459, 253] width 614 height 12
click at [691, 96] on icon at bounding box center [691, 88] width 17 height 17
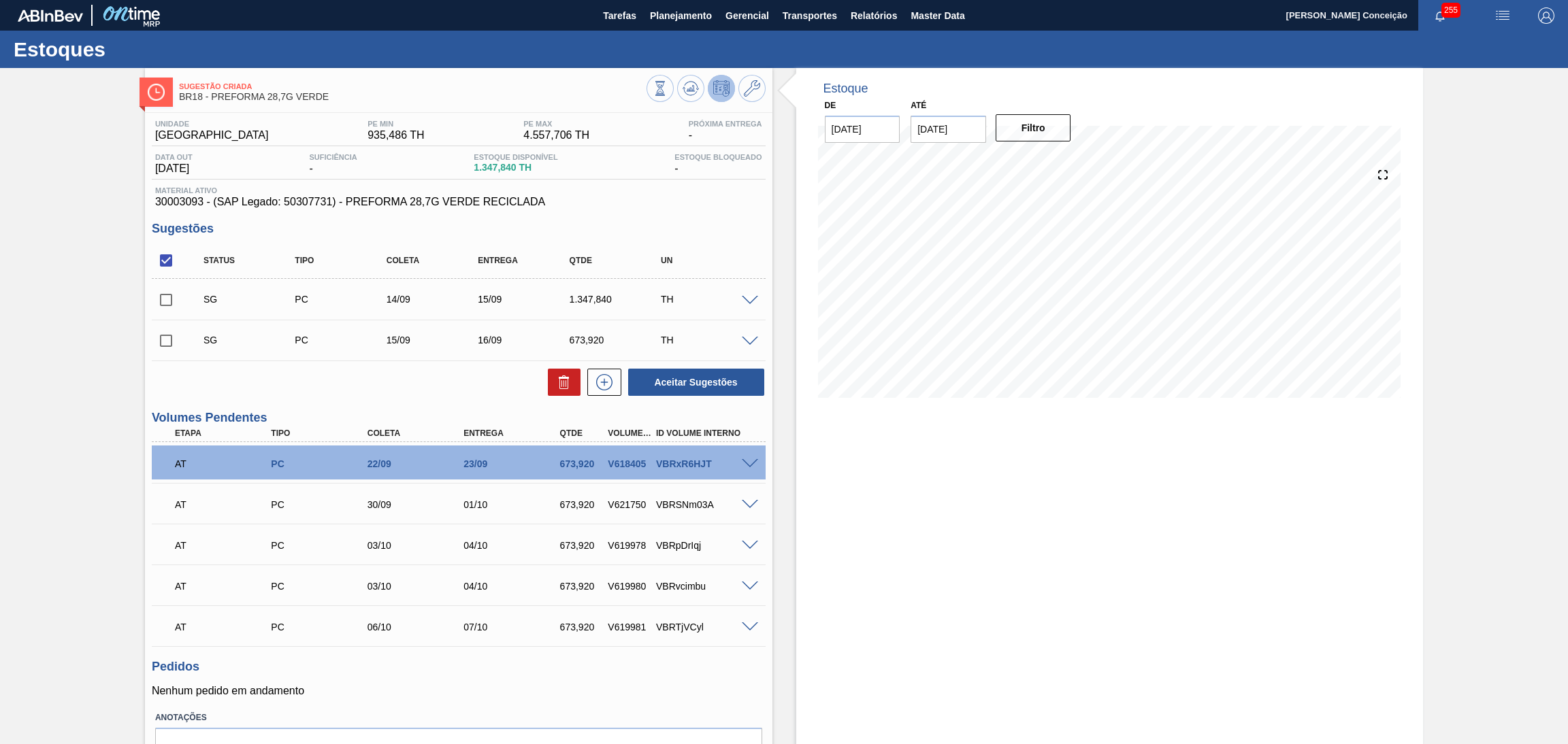
click at [506, 171] on span "1.347,840 TH" at bounding box center [515, 168] width 84 height 11
click at [840, 634] on div "Estoque De [DATE] Até [DATE] Filtro" at bounding box center [1110, 443] width 627 height 752
click at [945, 526] on div "Estoque De [DATE] Até [DATE] Filtro 15/09 Projeção de Estoque 1,972.284 [DOMAIN…" at bounding box center [1110, 443] width 627 height 752
click at [929, 474] on div "Estoque De [DATE] Até [DATE] Filtro 12/09 Projeção de Estoque 1,024.44 [DOMAIN_…" at bounding box center [1110, 443] width 627 height 752
drag, startPoint x: 483, startPoint y: 167, endPoint x: 521, endPoint y: 165, distance: 38.1
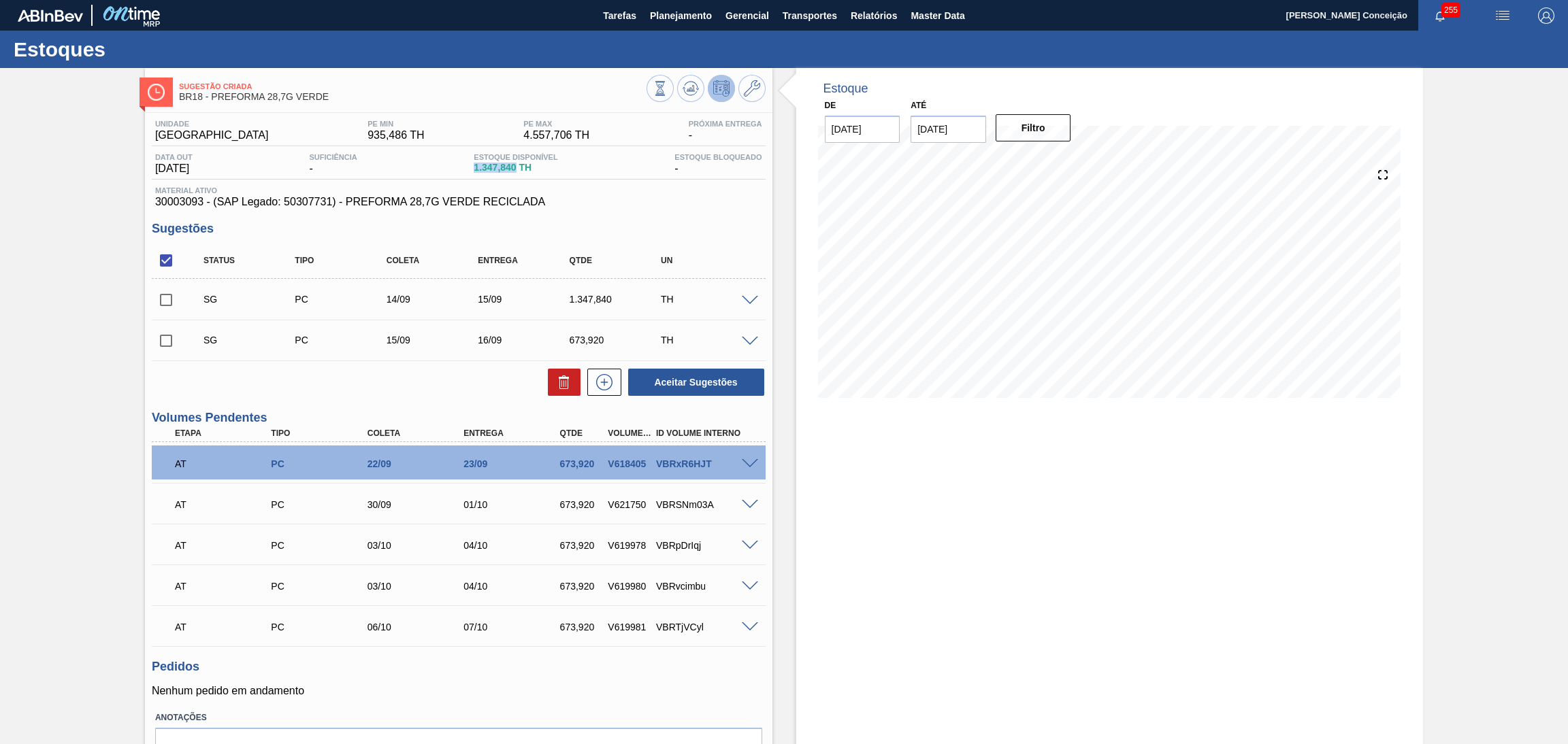
click at [521, 165] on span "1.347,840 TH" at bounding box center [515, 168] width 84 height 11
copy span "1.347,840"
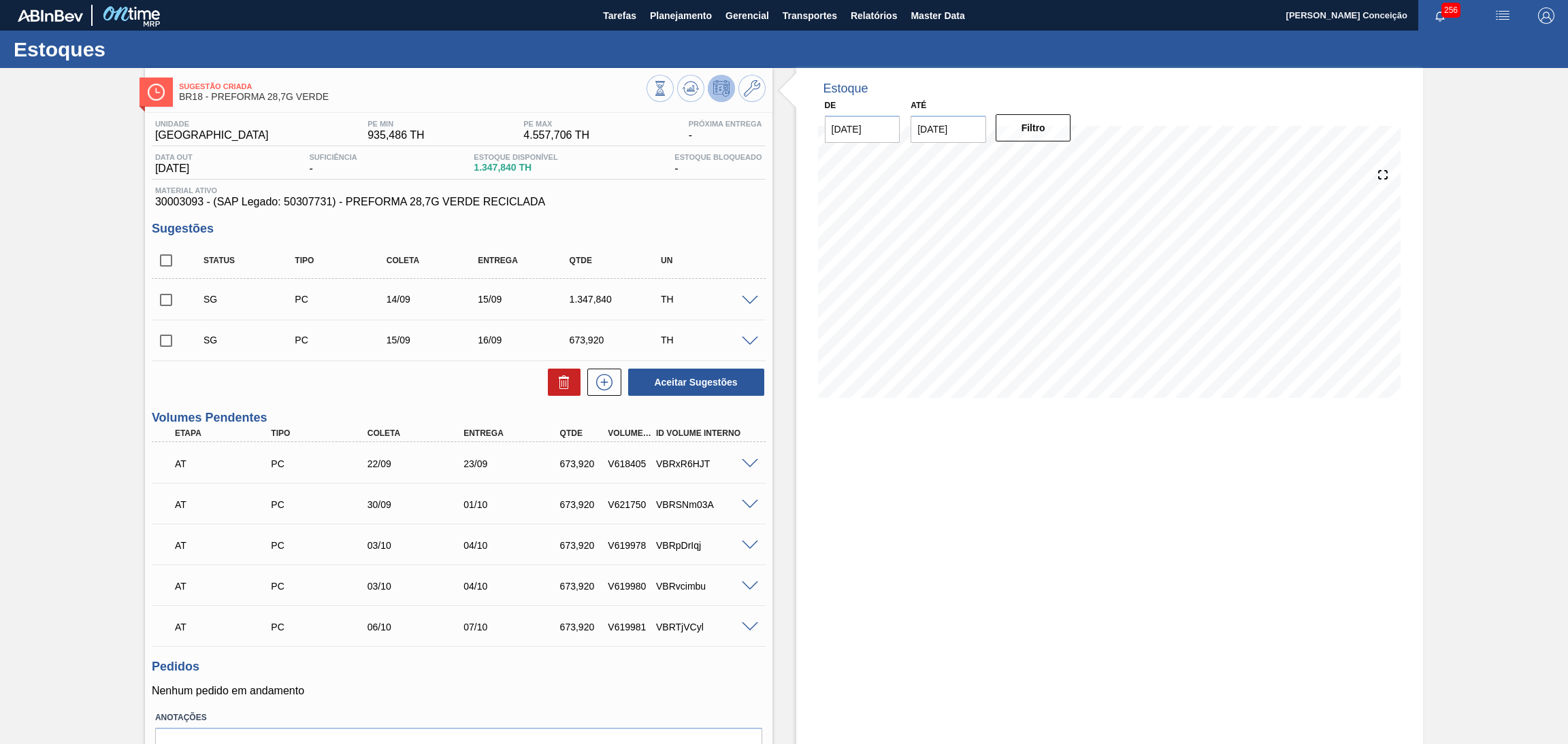
click at [880, 450] on div "Estoque De [DATE] Até [DATE] Filtro 14/09 Projeção de Estoque 1,024.44 [DOMAIN_…" at bounding box center [1110, 443] width 627 height 752
click at [832, 444] on div "Estoque De [DATE] Até [DATE] Filtro 14/09 Projeção de Estoque 1,024.44 [DOMAIN_…" at bounding box center [1110, 443] width 627 height 752
click at [1109, 424] on div "Estoque De [DATE] Até [DATE] Filtro 14/09 Projeção de Estoque 1,024.44 [DOMAIN_…" at bounding box center [1110, 443] width 627 height 752
click at [939, 592] on div "Estoque De [DATE] Até [DATE] Filtro 13/09 Projeção de Estoque 1,024.44 [DOMAIN_…" at bounding box center [1110, 443] width 627 height 752
click at [167, 255] on input "checkbox" at bounding box center [166, 261] width 29 height 29
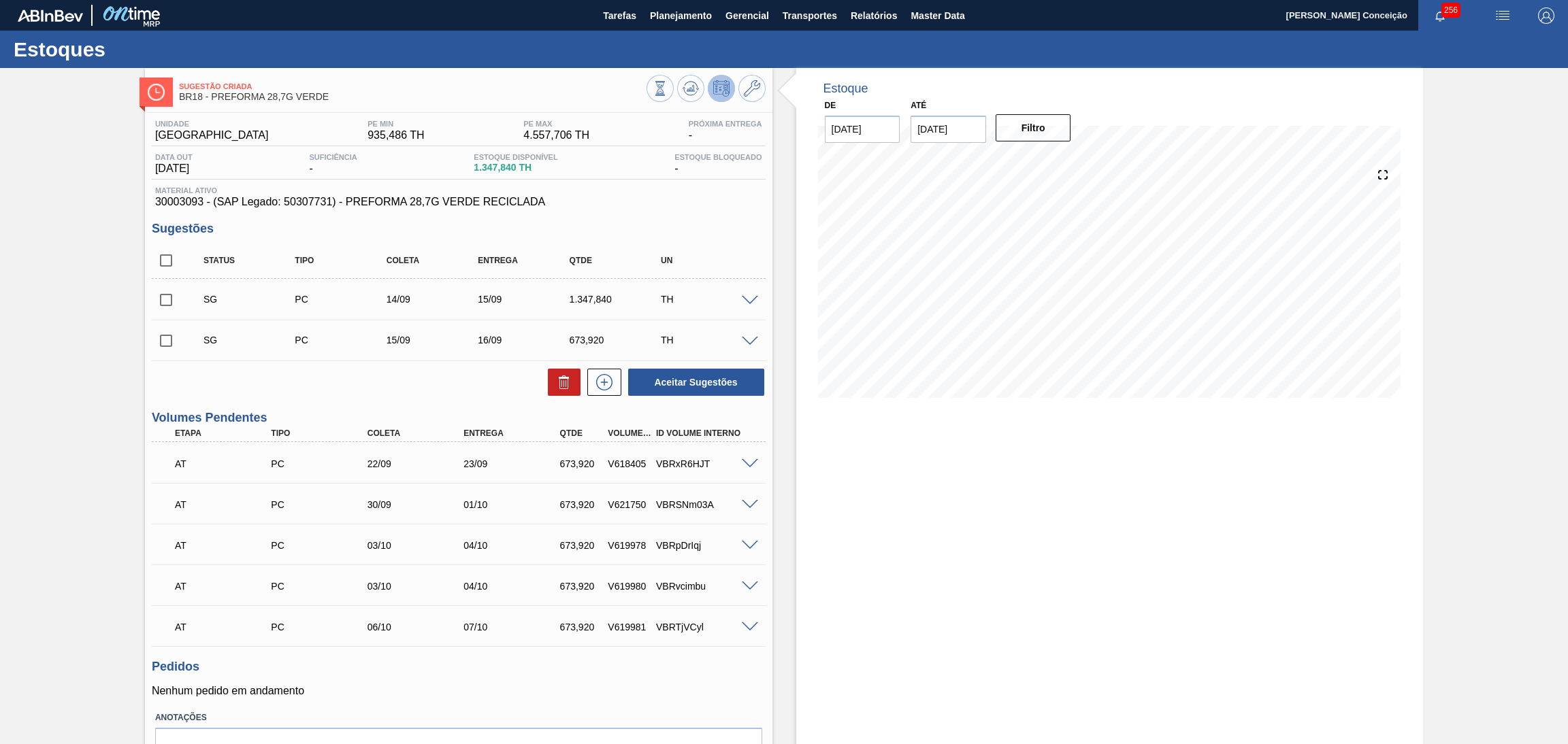
checkbox input "true"
click at [558, 377] on icon at bounding box center [564, 378] width 11 height 2
checkbox input "false"
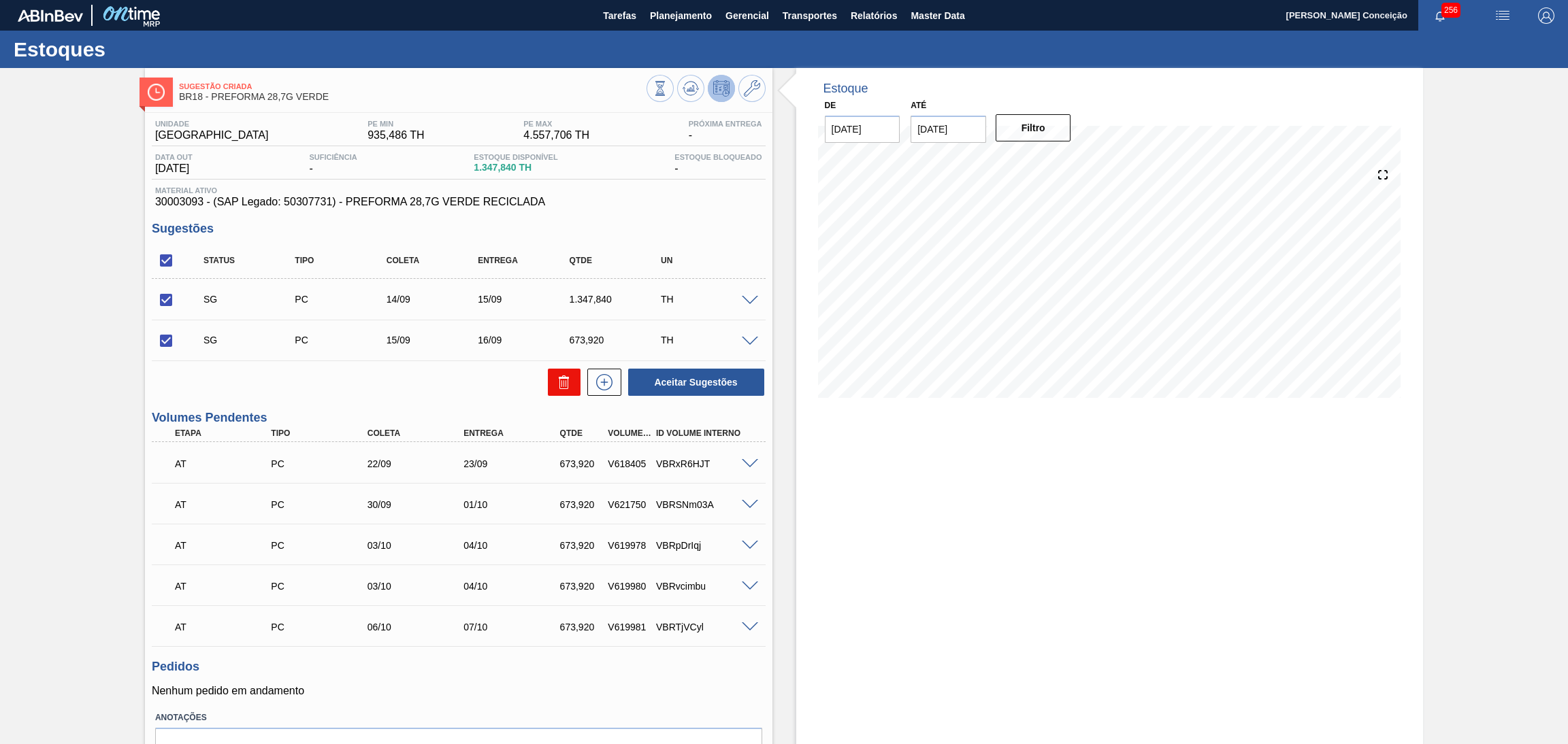
checkbox input "false"
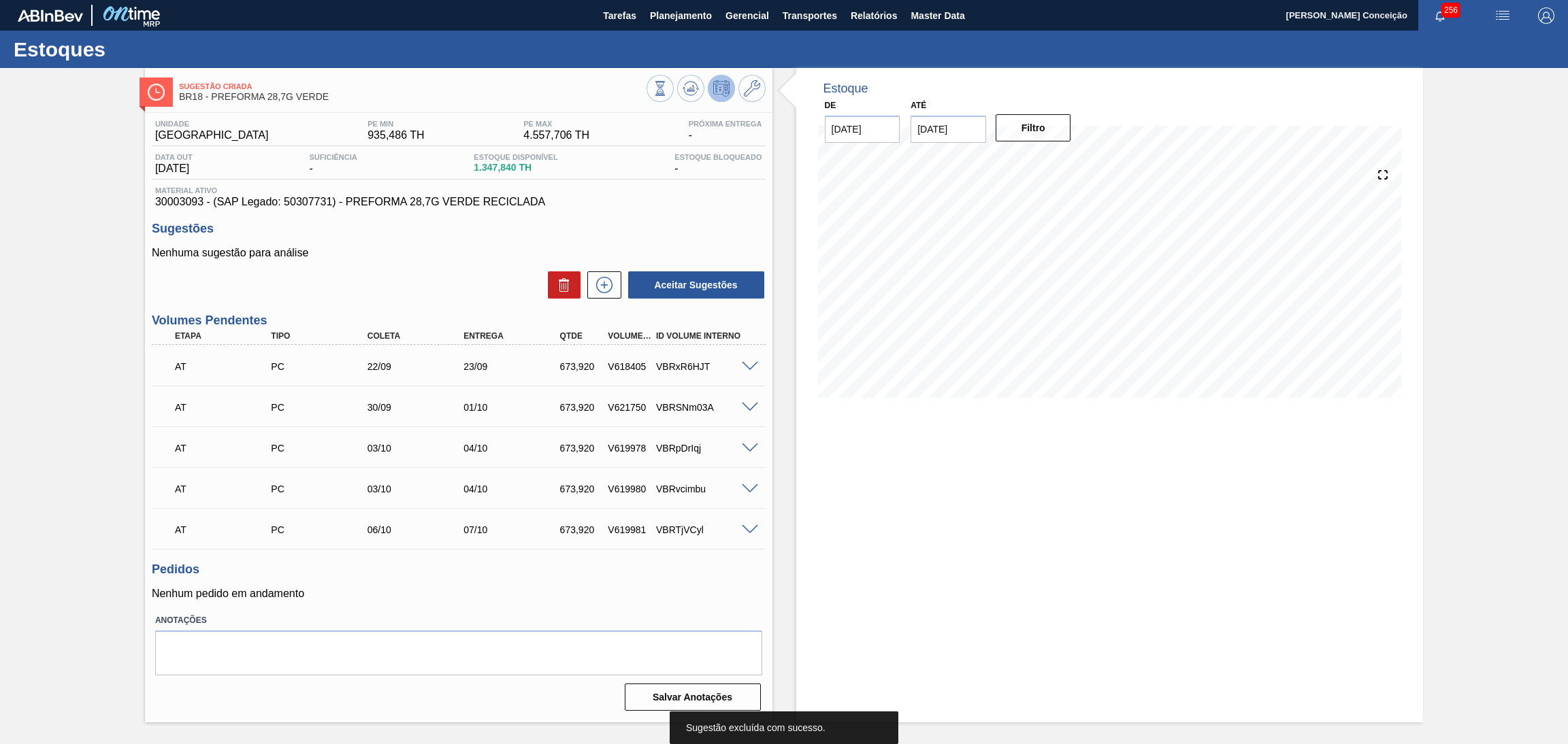
click at [1130, 503] on div "Estoque De [DATE] Até [DATE] Filtro" at bounding box center [1110, 395] width 627 height 654
click at [966, 536] on div "Estoque De [DATE] Até [DATE] Filtro 17/09 Projeção de Estoque 624.444 [DOMAIN_N…" at bounding box center [1110, 395] width 627 height 654
click at [888, 130] on input "[DATE]" at bounding box center [863, 129] width 76 height 27
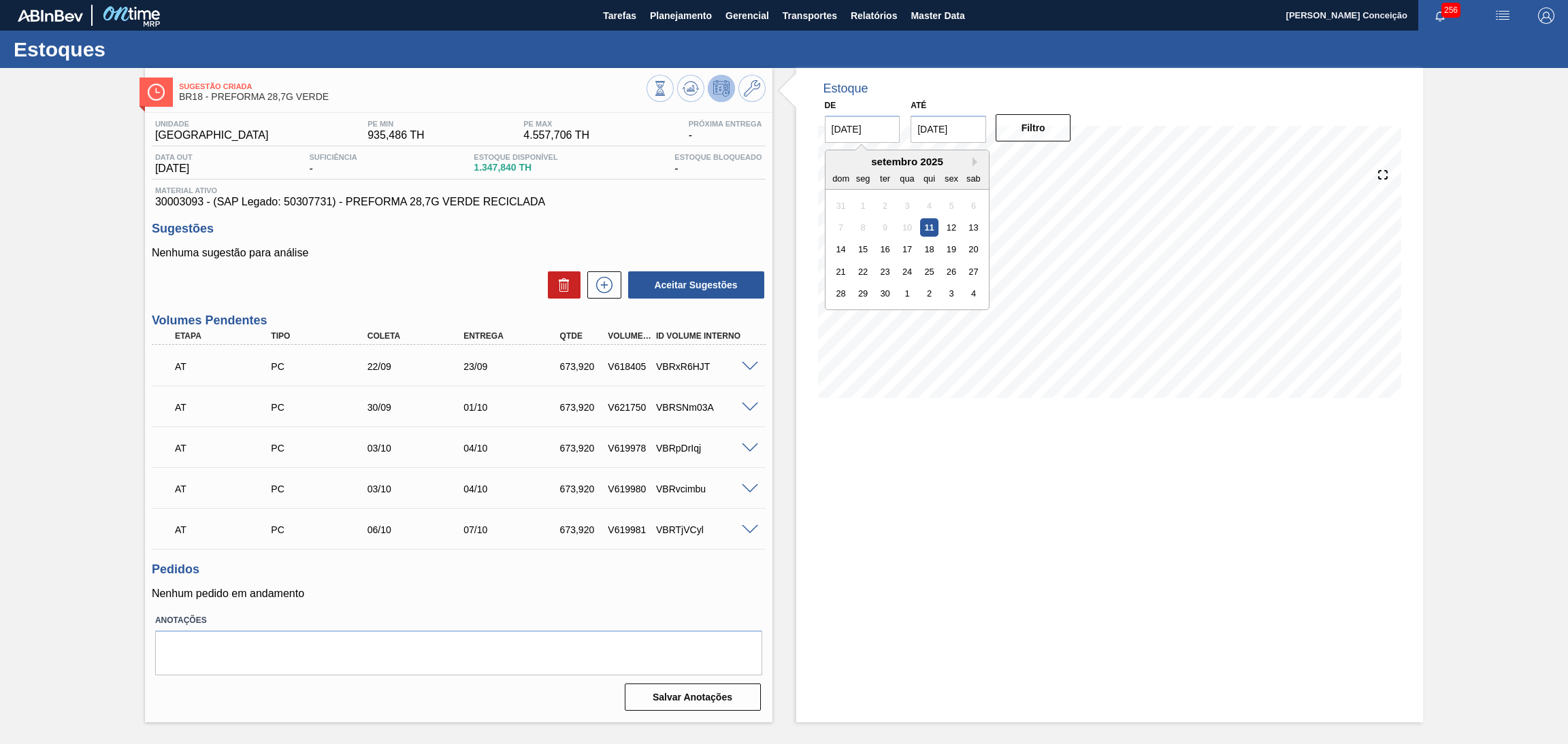
click at [854, 209] on div "1" at bounding box center [862, 205] width 18 height 18
click at [856, 205] on div "1" at bounding box center [862, 205] width 18 height 18
click at [979, 508] on div "Estoque De [DATE] Até [DATE] Filtro 12/09 Projeção de Estoque 1,024.44 [DOMAIN_…" at bounding box center [1110, 395] width 627 height 654
click at [1052, 477] on div "Estoque De [DATE] Até [DATE] Filtro 12/09 Projeção de Estoque 1,024.44 [DOMAIN_…" at bounding box center [1110, 395] width 627 height 654
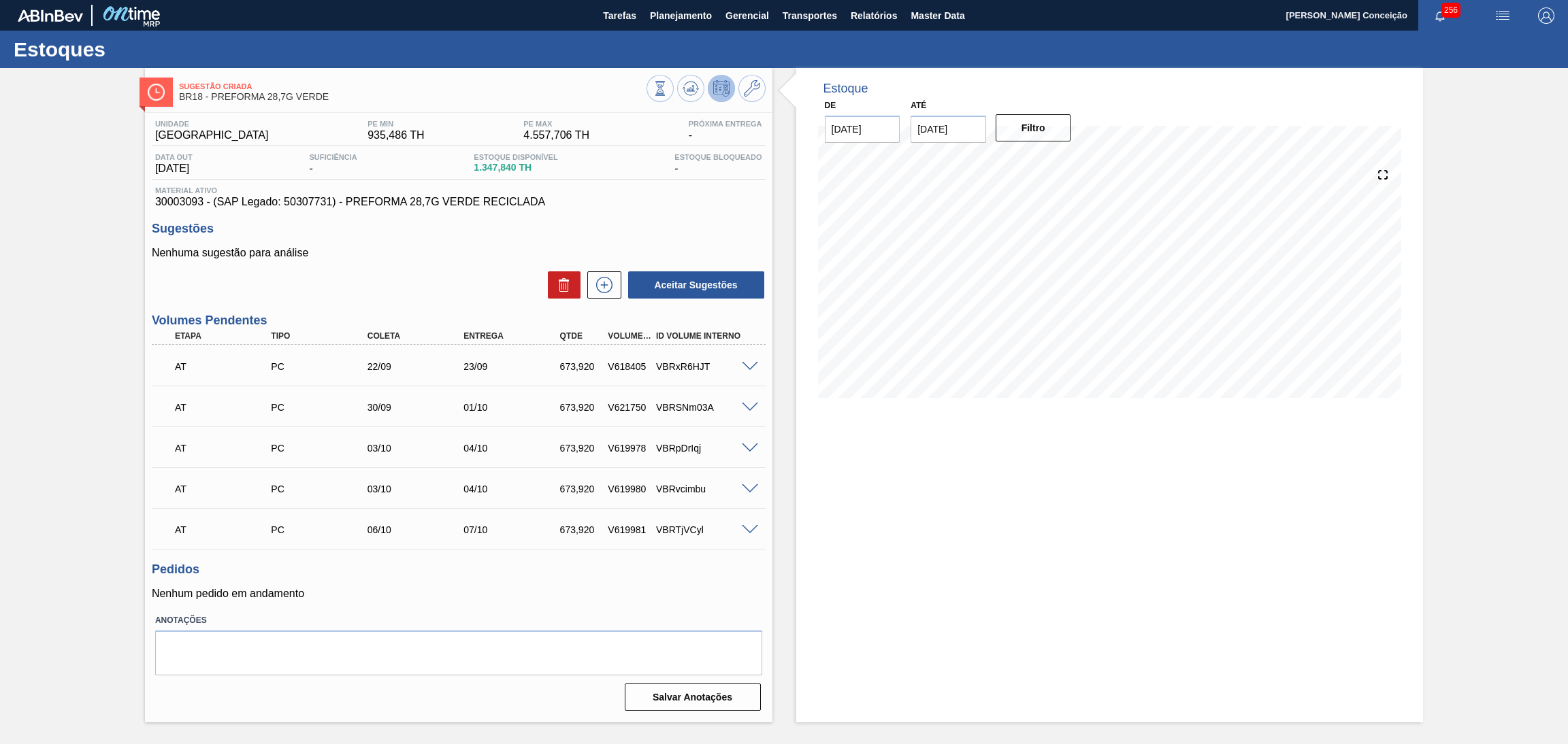
click at [928, 428] on div "Estoque De [DATE] Até [DATE] Filtro 12/09 Projeção de Estoque 1,024.44 [DOMAIN_…" at bounding box center [1110, 395] width 627 height 654
click at [898, 496] on div "Estoque De [DATE] Até [DATE] Filtro 14/09 Projeção de Estoque 1,024.44 [DOMAIN_…" at bounding box center [1110, 395] width 627 height 654
click at [691, 89] on icon at bounding box center [691, 88] width 17 height 17
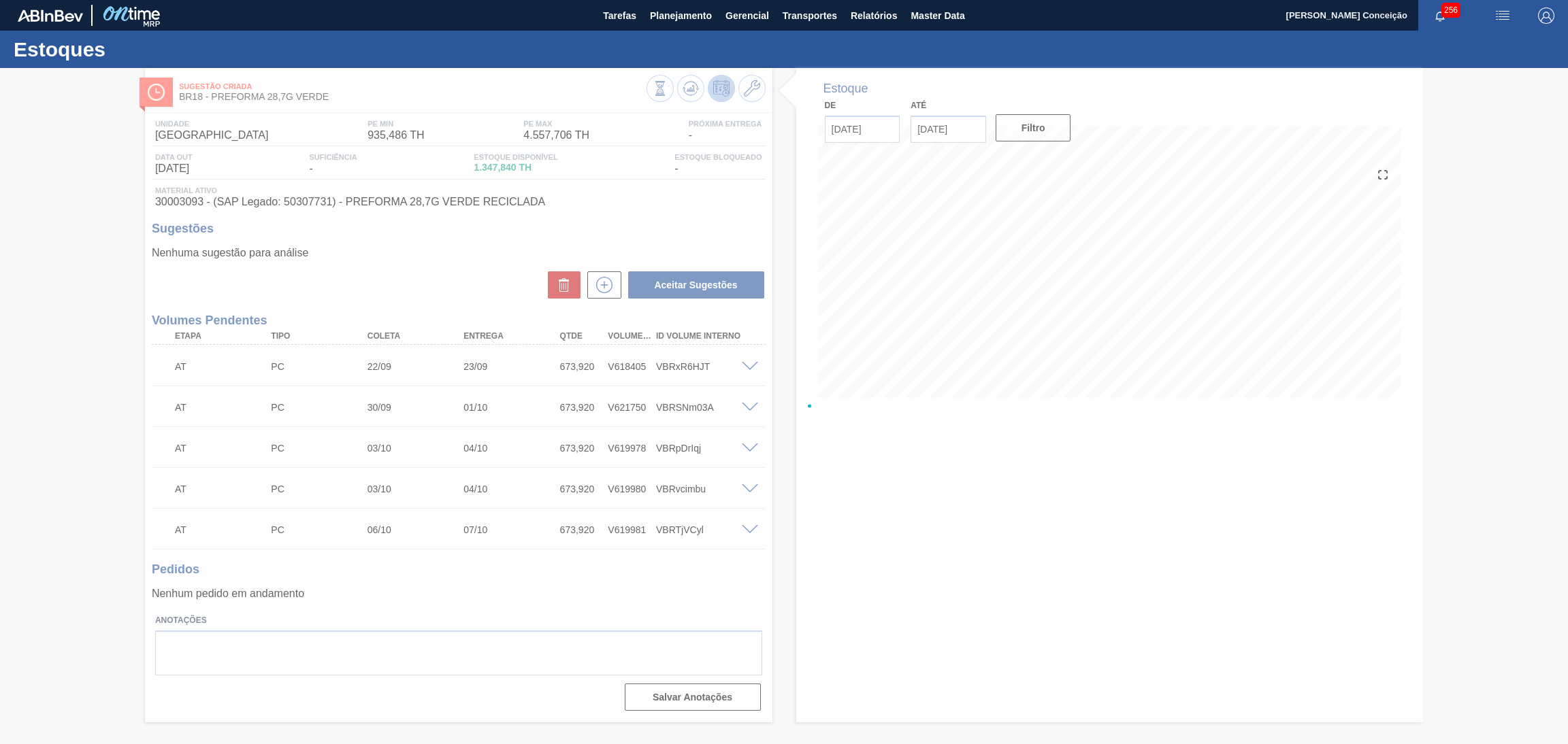
click at [929, 507] on div at bounding box center [784, 406] width 1568 height 676
click at [917, 444] on div at bounding box center [784, 406] width 1568 height 676
click at [867, 421] on div at bounding box center [784, 406] width 1568 height 676
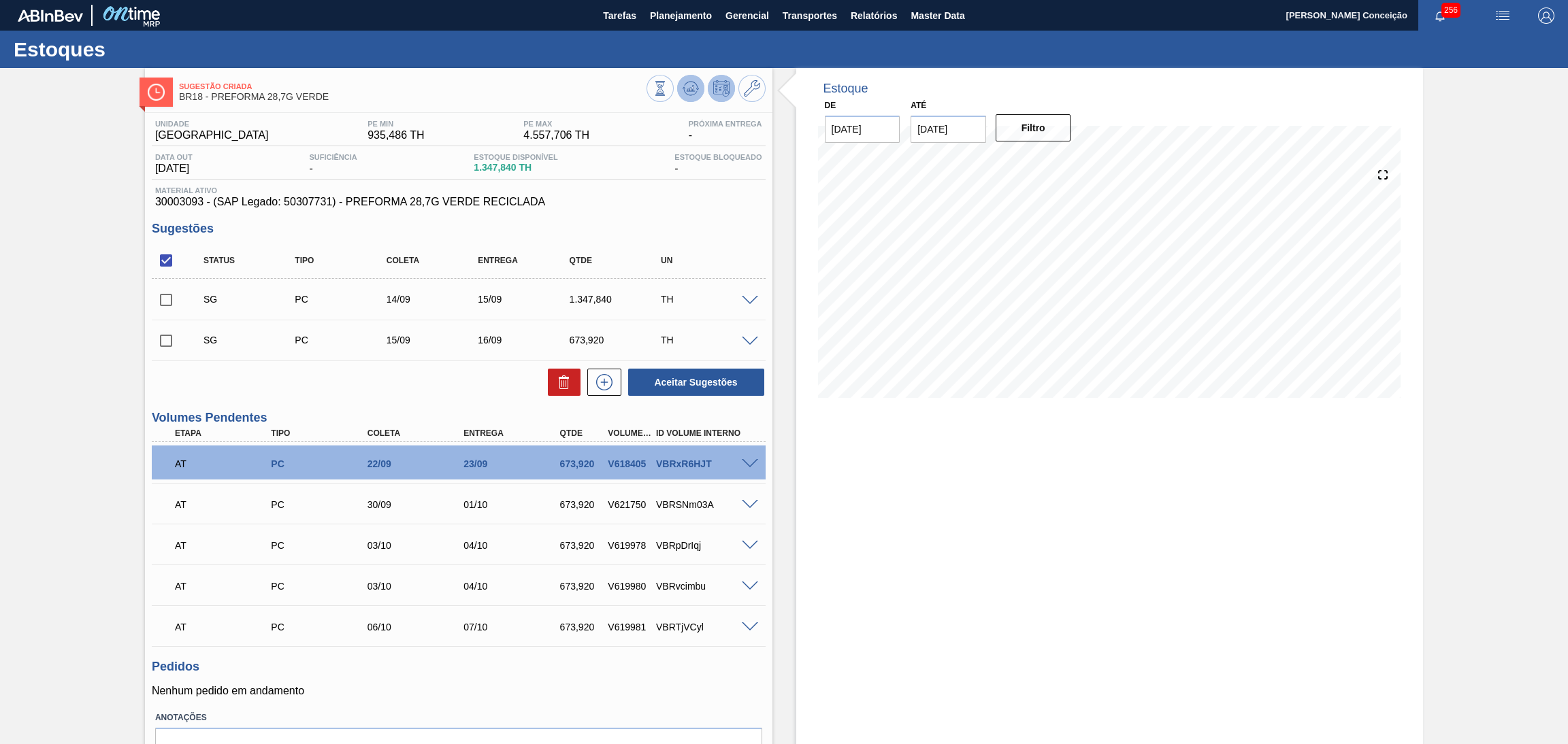
click at [687, 88] on icon at bounding box center [691, 88] width 17 height 17
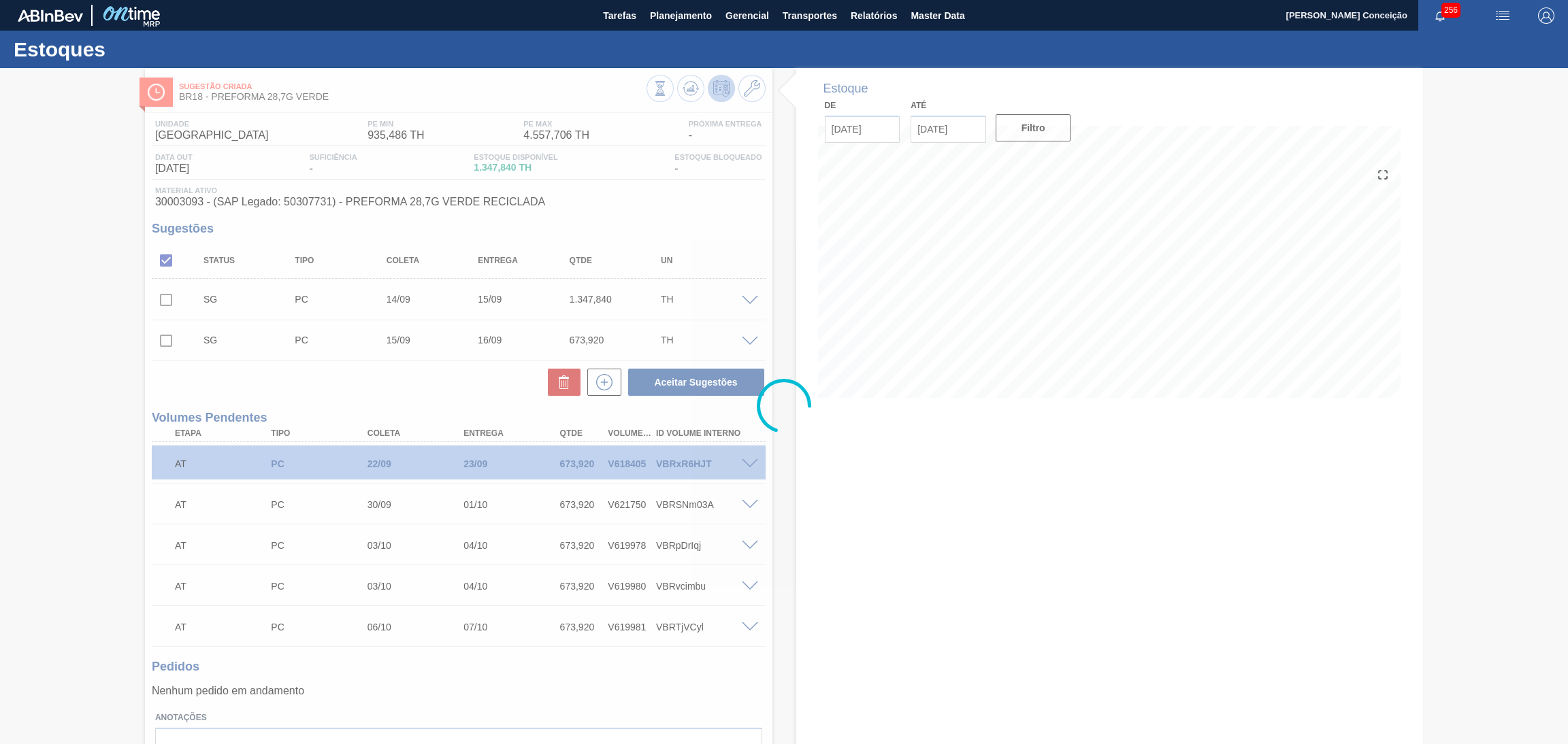
click at [967, 530] on div at bounding box center [784, 406] width 1568 height 676
click at [922, 428] on div at bounding box center [784, 406] width 1568 height 676
click at [895, 473] on div at bounding box center [784, 406] width 1568 height 676
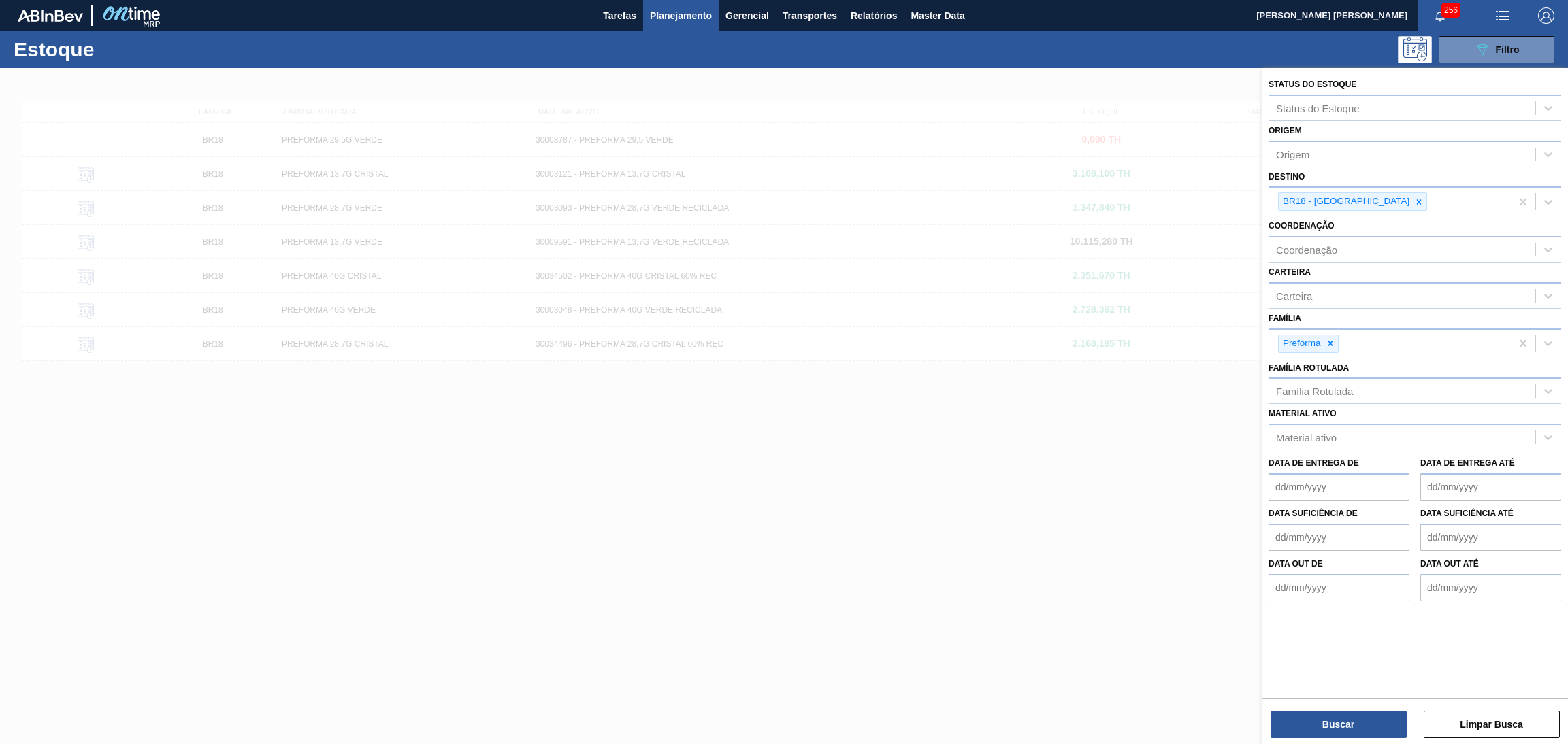
click at [668, 16] on span "Planejamento" at bounding box center [681, 16] width 62 height 17
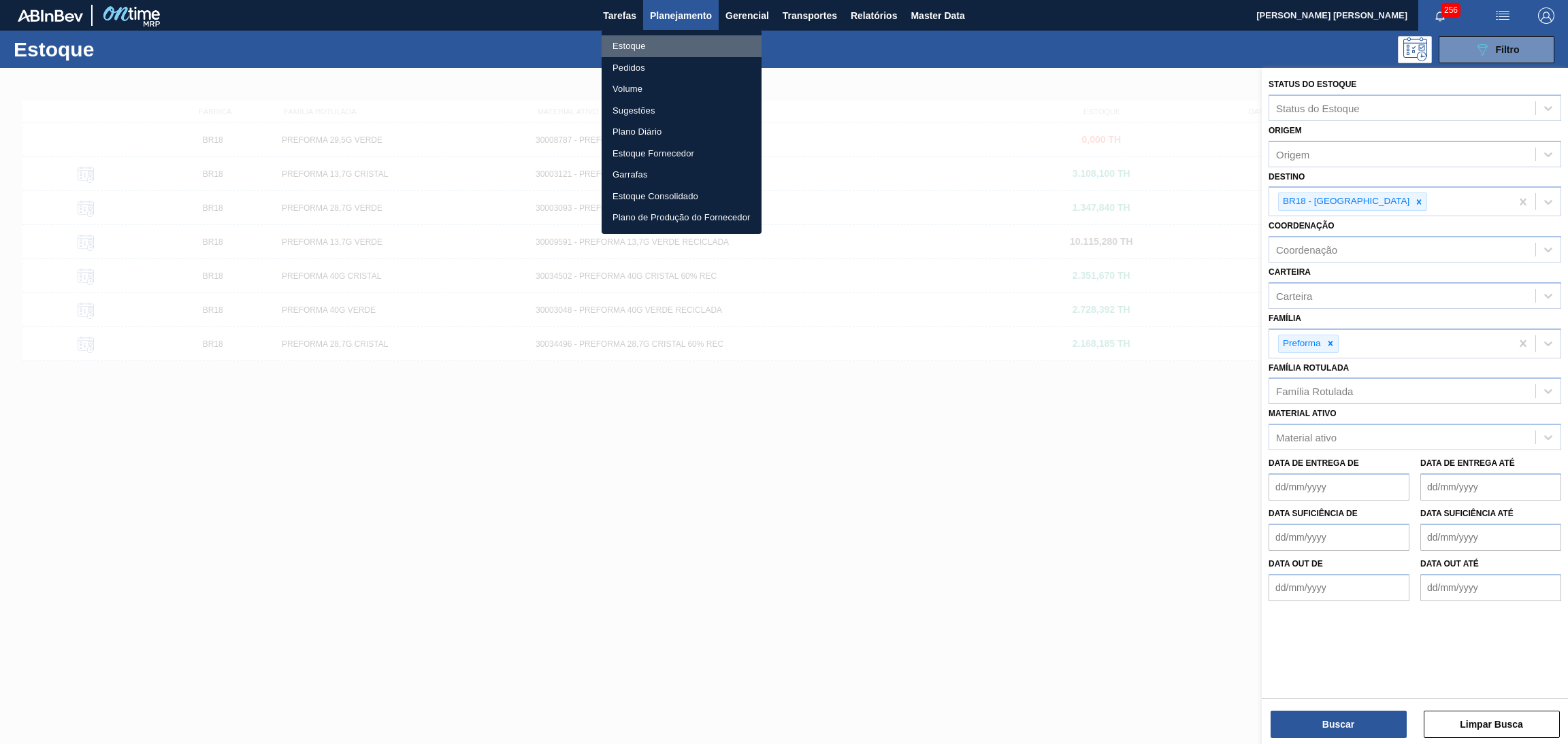
click at [642, 49] on li "Estoque" at bounding box center [682, 46] width 160 height 22
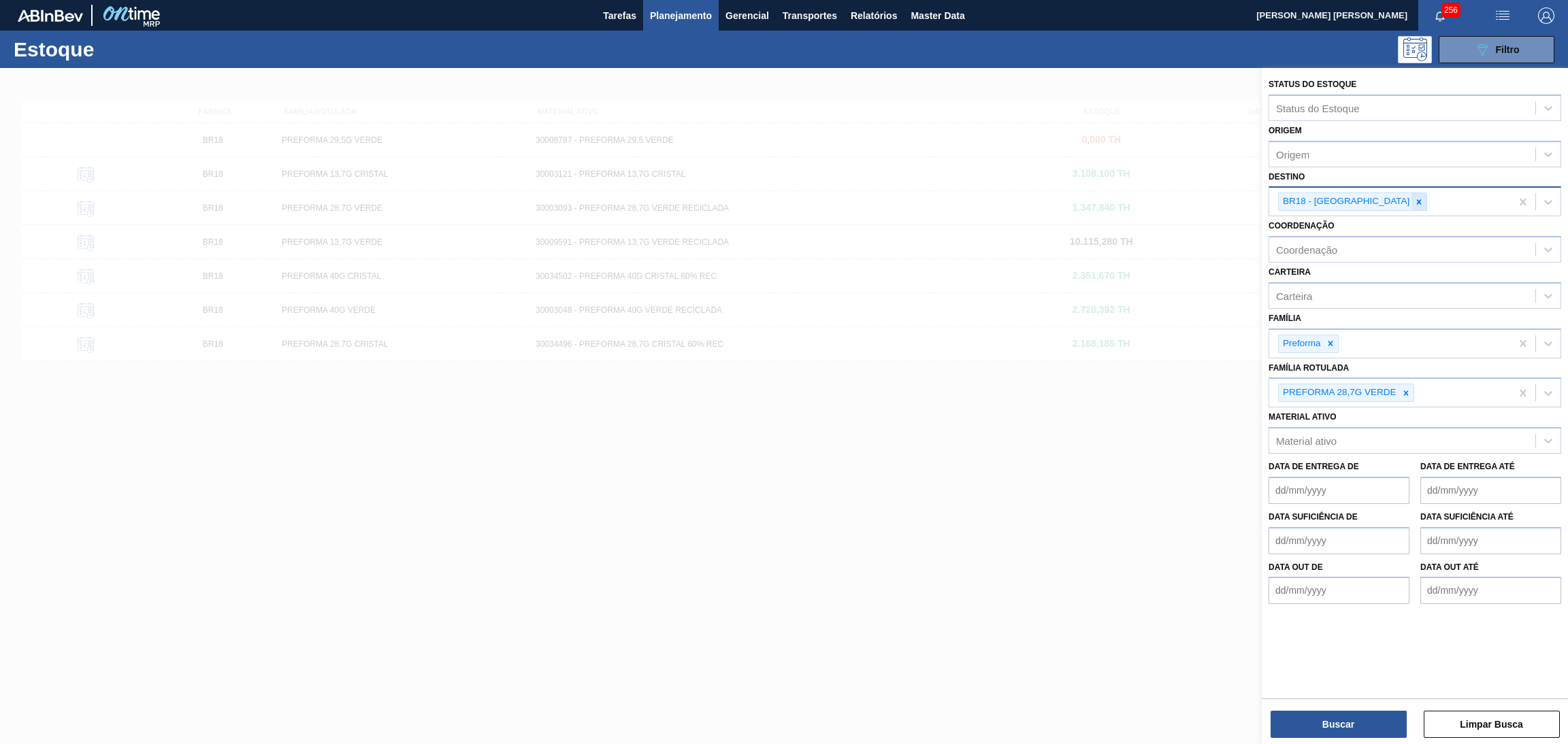
click at [1412, 204] on div at bounding box center [1419, 202] width 15 height 17
click at [1360, 196] on div "Destino" at bounding box center [1403, 200] width 266 height 20
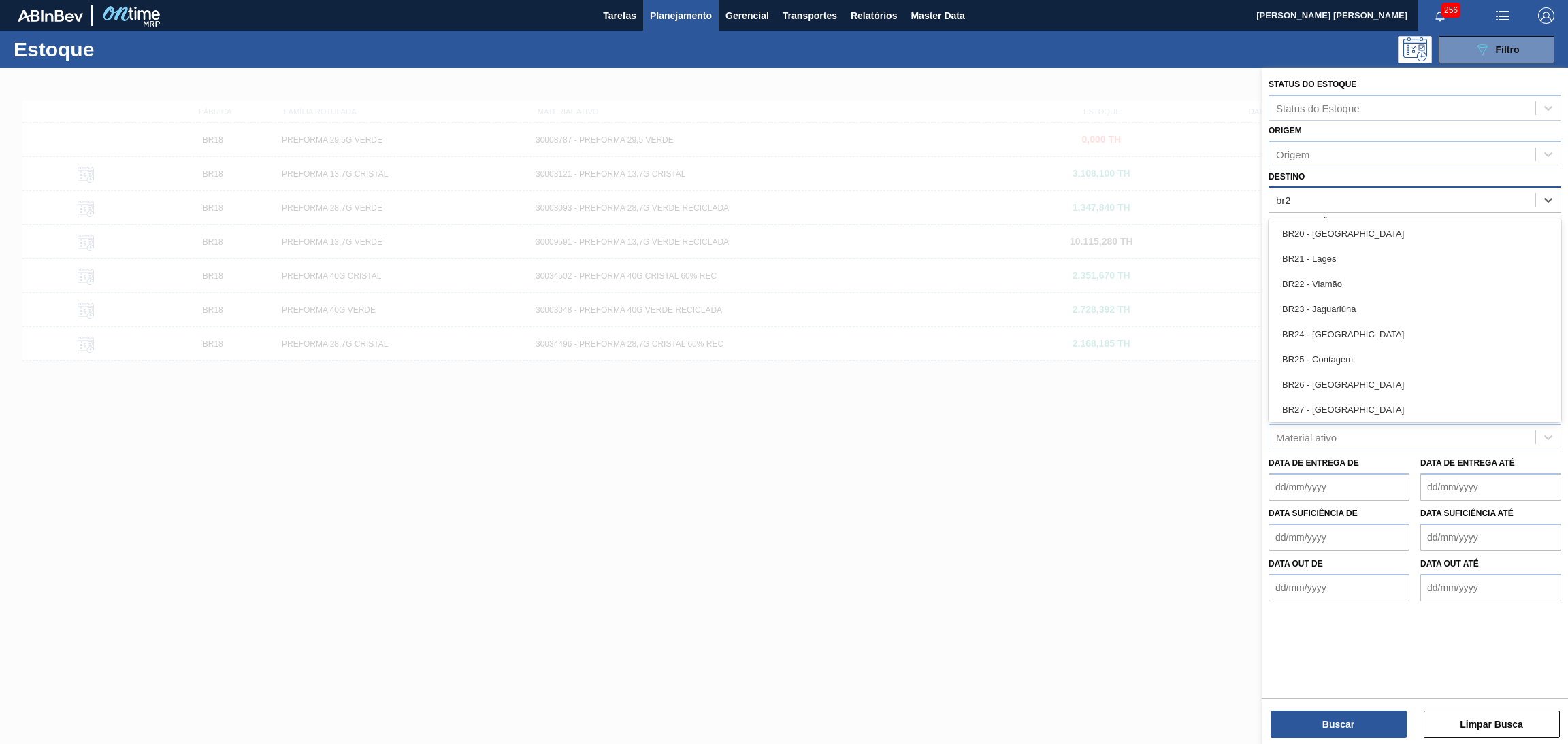
type input "br28"
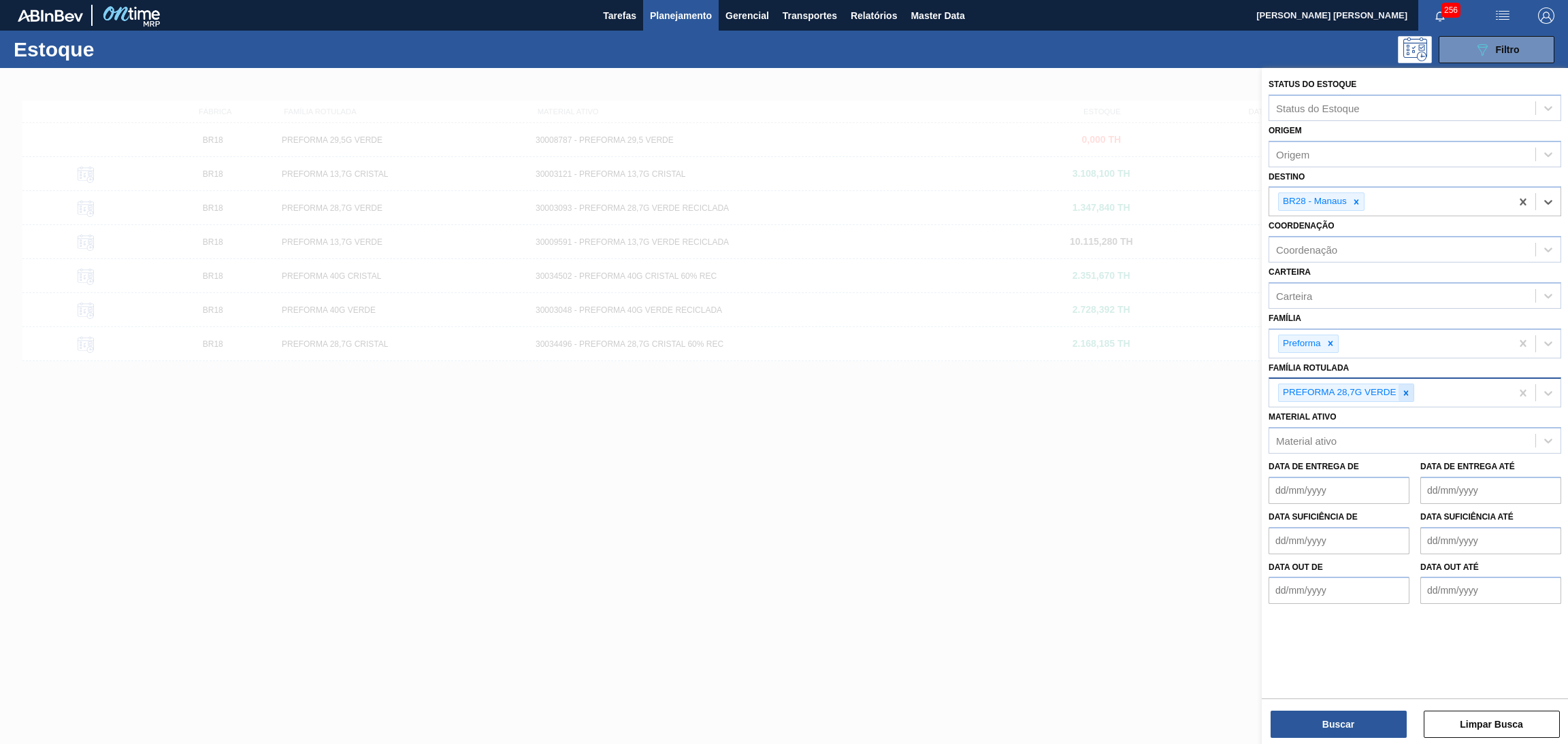
click at [1408, 394] on icon at bounding box center [1406, 393] width 10 height 10
click at [1347, 712] on button "Buscar" at bounding box center [1339, 724] width 136 height 27
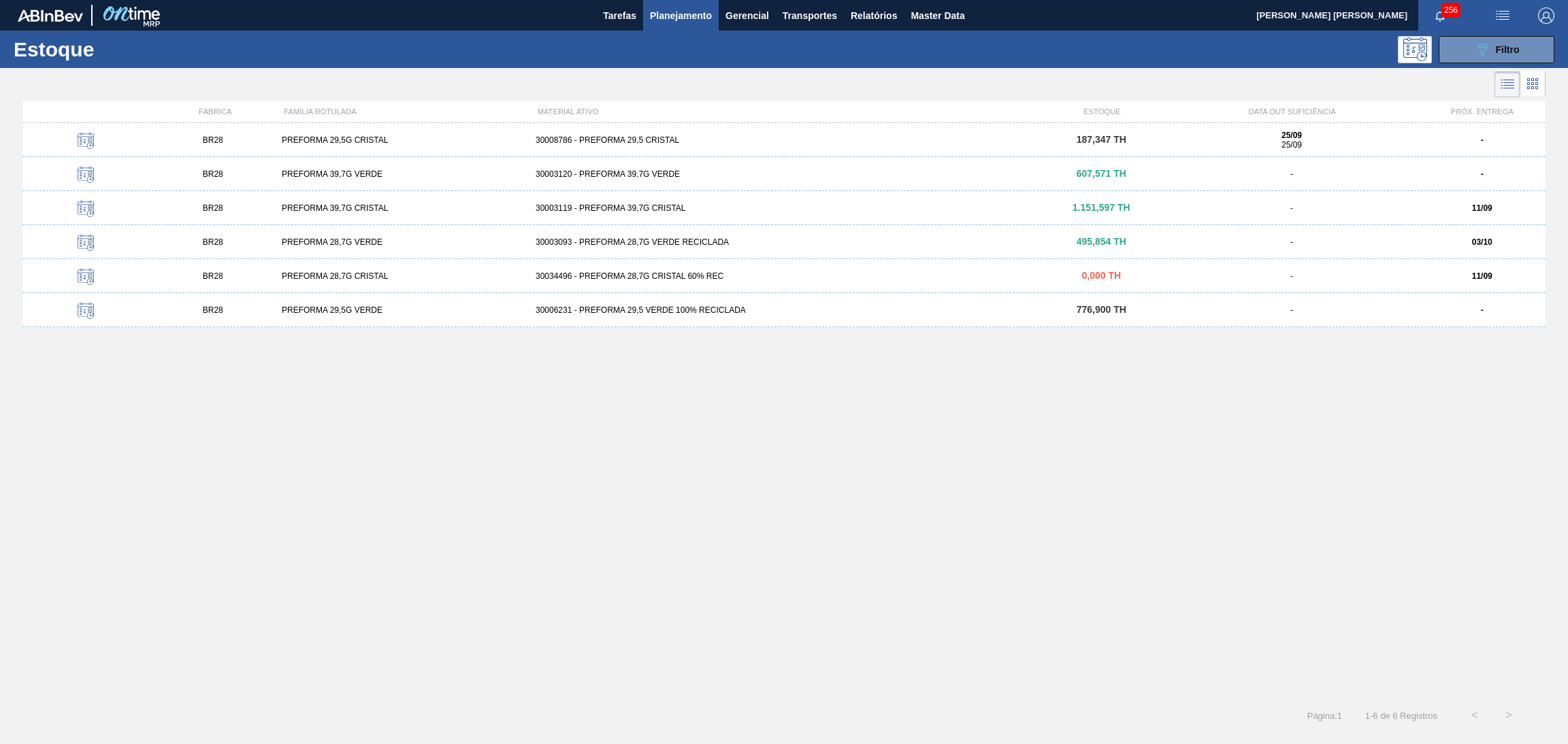
click at [671, 206] on div "30003119 - PREFORMA 39,7G CRISTAL" at bounding box center [784, 208] width 508 height 10
click at [1542, 79] on li at bounding box center [1532, 84] width 25 height 24
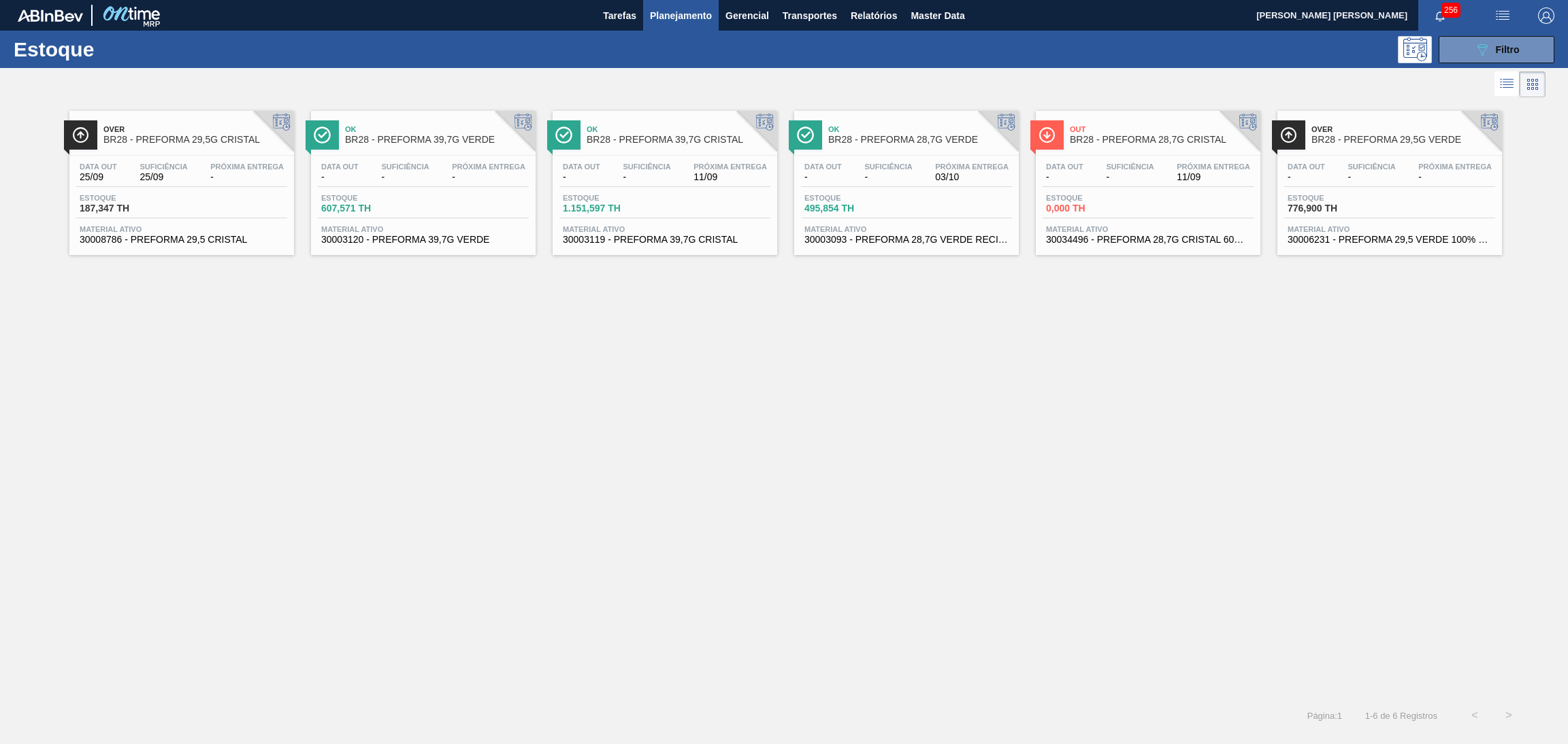
click at [1191, 178] on span "11/09" at bounding box center [1213, 178] width 73 height 11
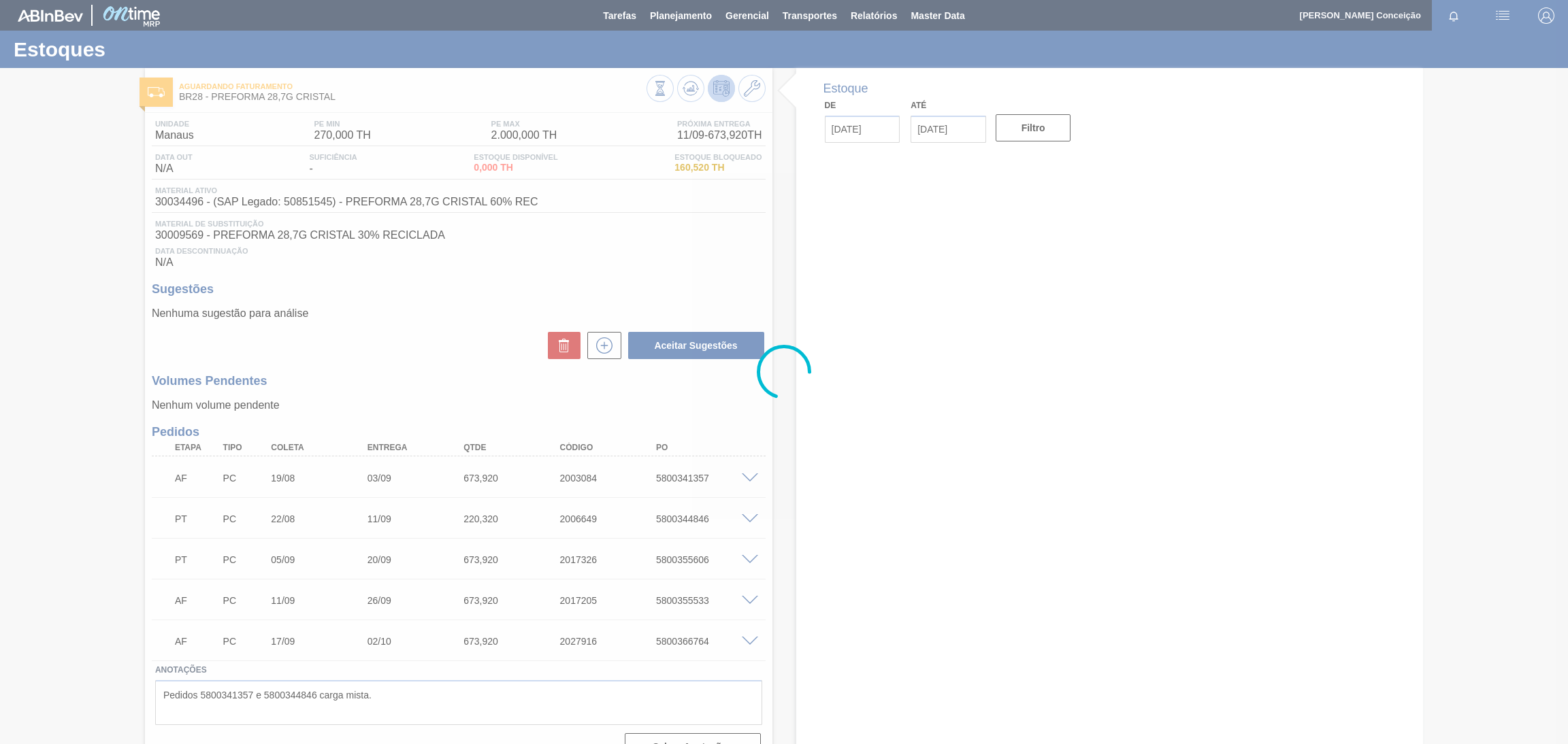
click at [419, 346] on div at bounding box center [784, 372] width 1568 height 744
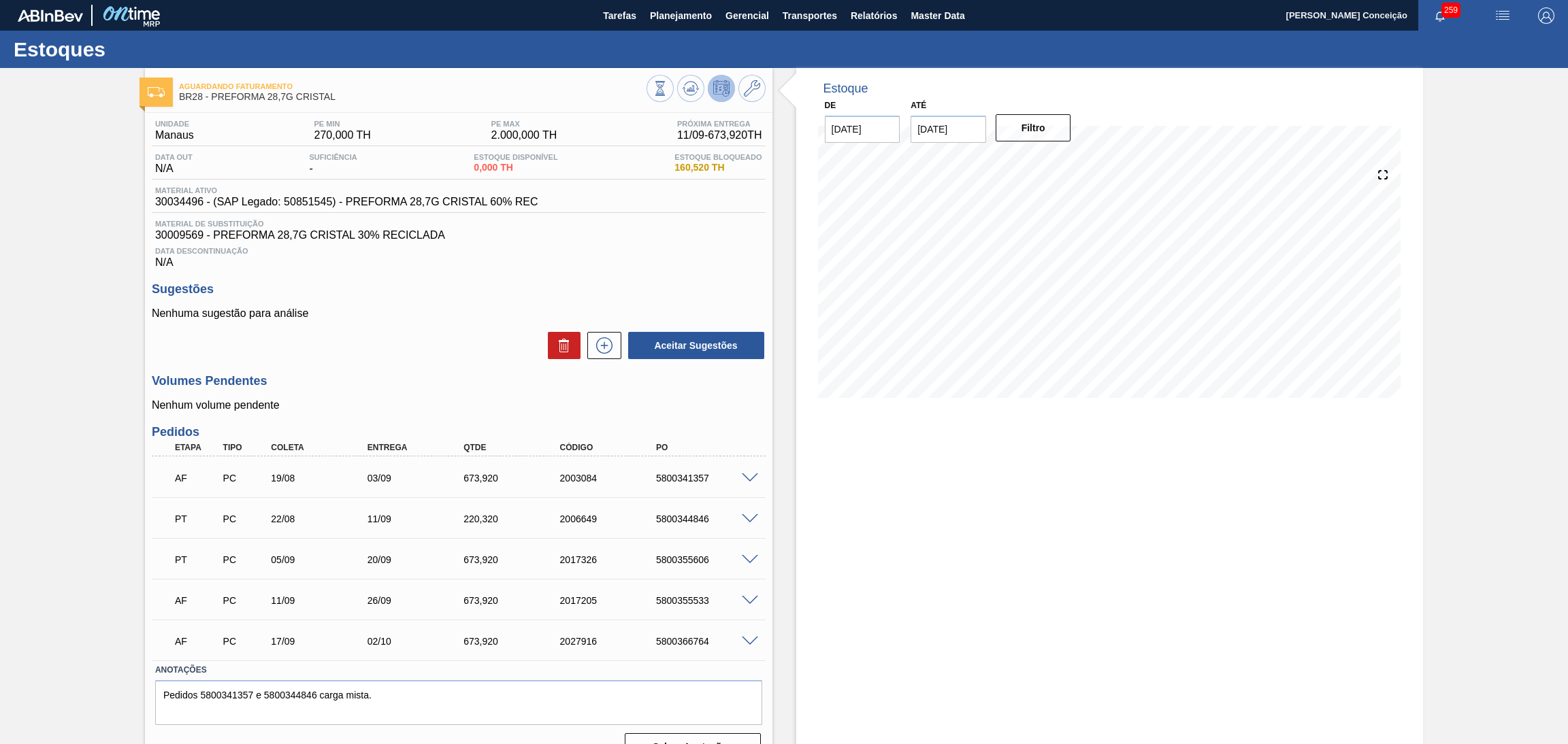
click at [382, 356] on div "Aceitar Sugestões" at bounding box center [459, 346] width 614 height 30
click at [1171, 675] on div "Estoque De [DATE] Até [DATE] Filtro 04/10 Projeção de Estoque 2,916 [DOMAIN_NAM…" at bounding box center [1110, 420] width 627 height 704
click at [410, 296] on div "Sugestões Nenhuma sugestão para análise Aceitar Sugestões" at bounding box center [459, 322] width 614 height 79
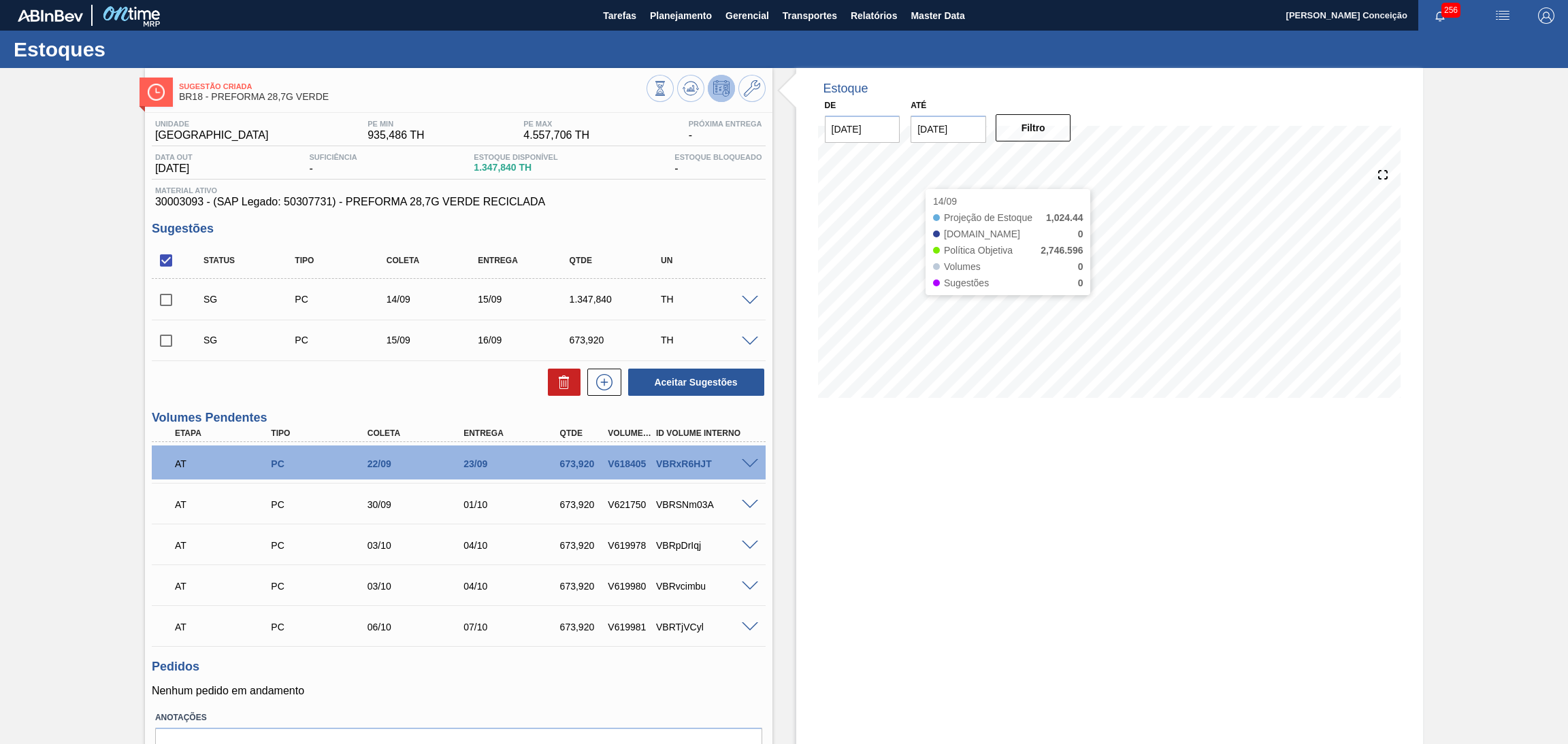
click at [916, 465] on div "Estoque De 11/09/2025 Até 30/10/2025 Filtro 14/09 Projeção de Estoque 1,024.44 …" at bounding box center [1110, 443] width 627 height 752
click at [683, 91] on icon at bounding box center [690, 91] width 14 height 7
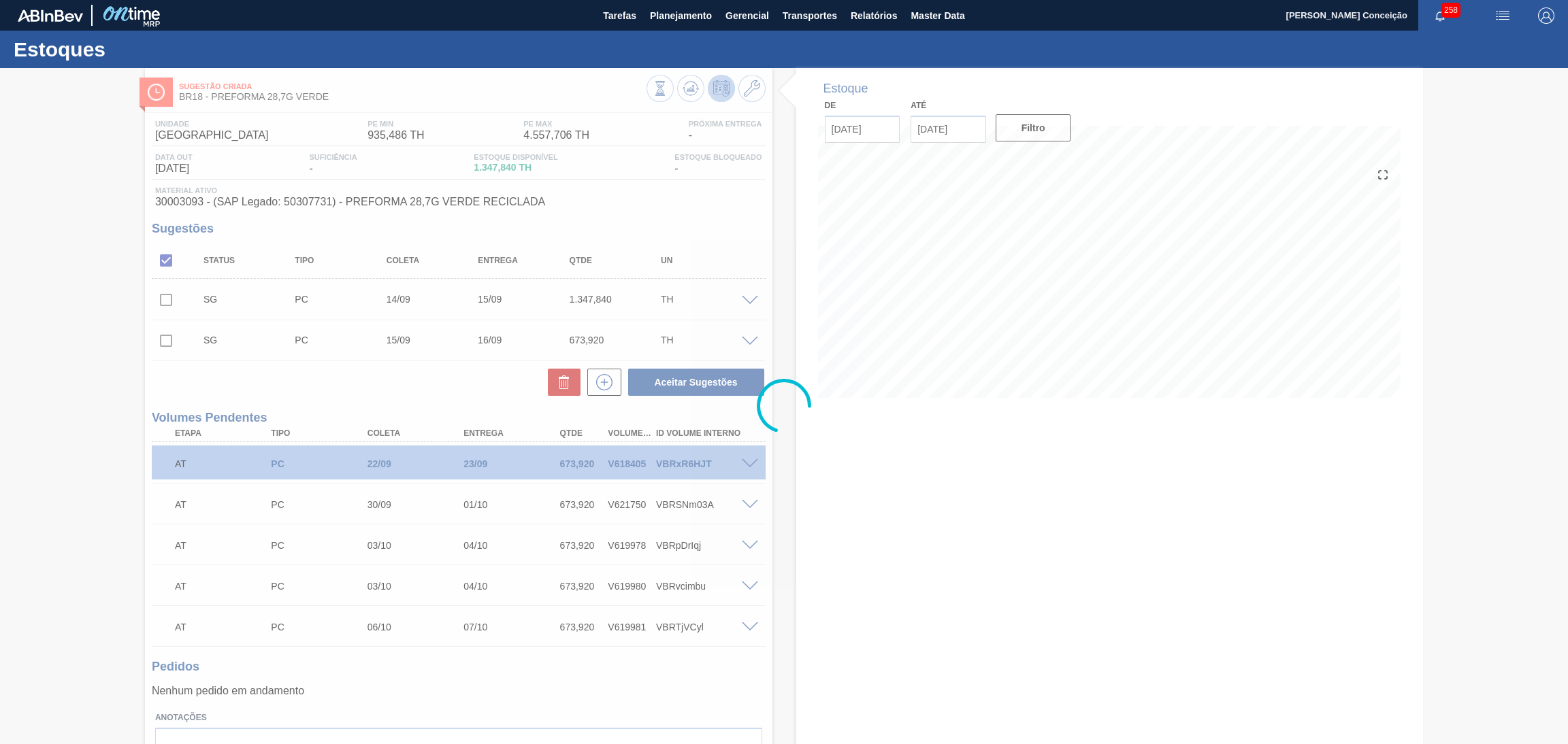
click at [860, 373] on div at bounding box center [784, 406] width 1568 height 676
click at [149, 266] on div at bounding box center [784, 406] width 1568 height 676
click at [160, 263] on div at bounding box center [784, 406] width 1568 height 676
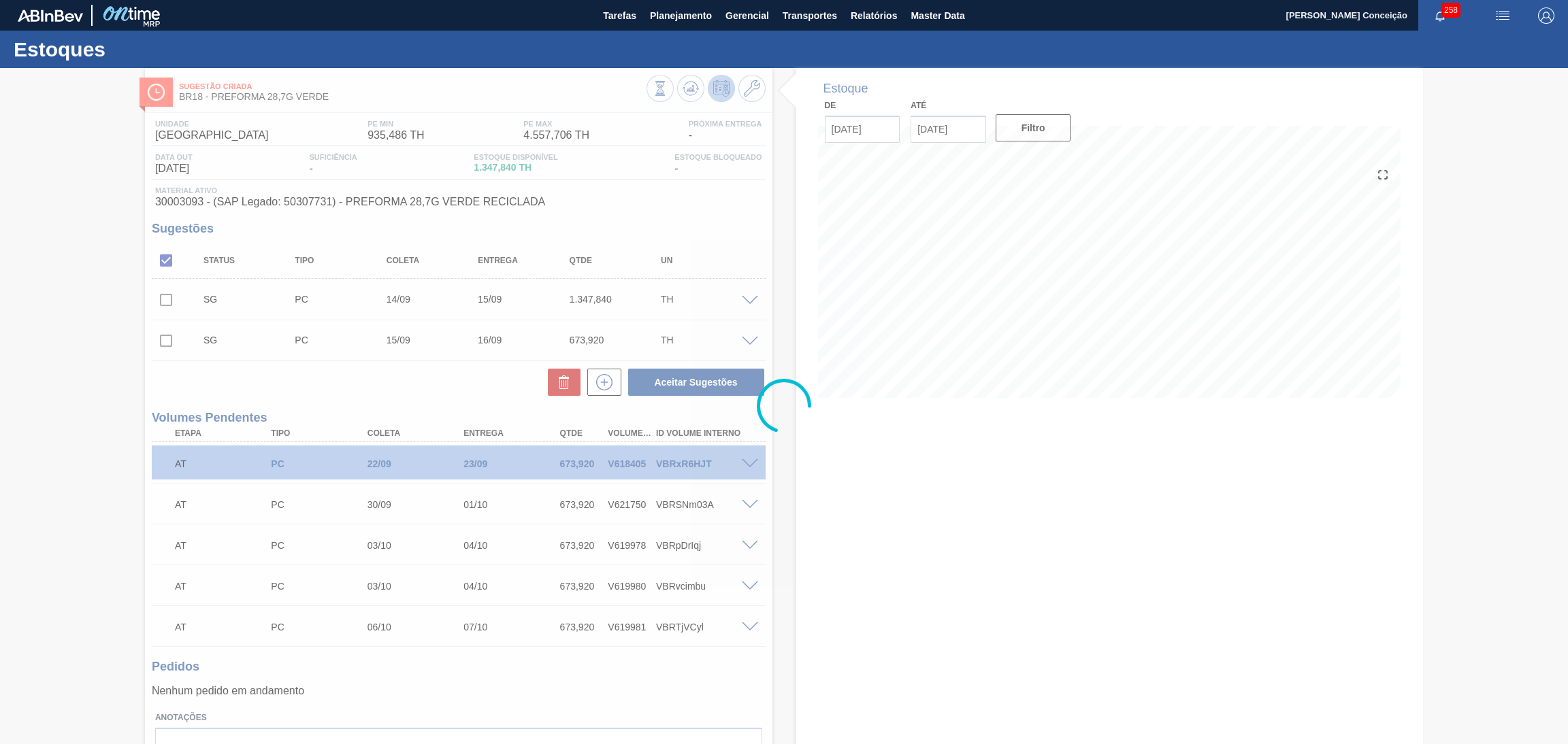
click at [849, 422] on div at bounding box center [784, 406] width 1568 height 676
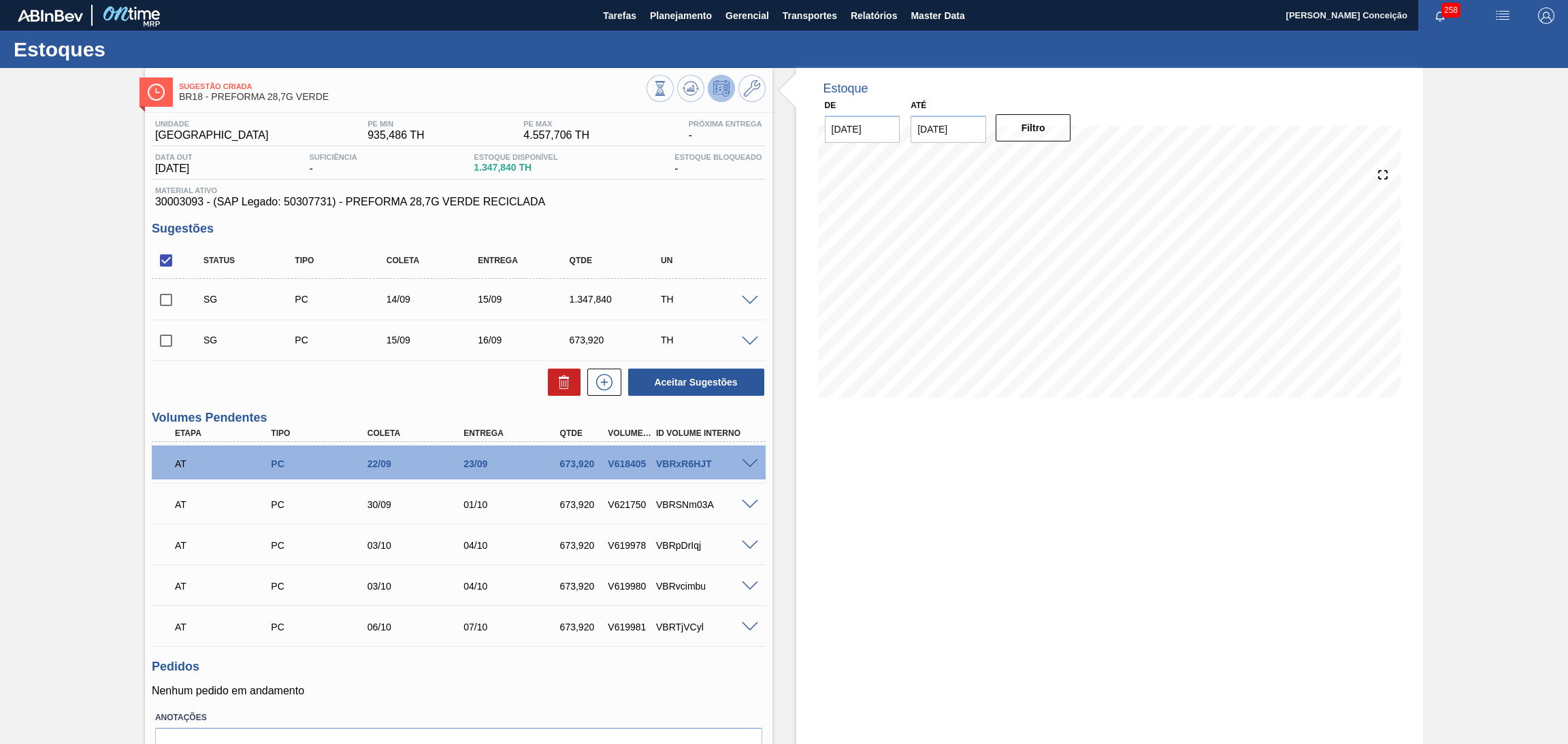
click at [814, 445] on div "Estoque De 11/09/2025 Até 30/10/2025 Filtro 12/09 Projeção de Estoque 1,024.44 …" at bounding box center [1110, 443] width 627 height 752
click at [634, 221] on div "Unidade Pernambuco PE MIN 935,486 TH PE MAX 4.557,706 TH Próxima Entrega - Data…" at bounding box center [459, 463] width 627 height 700
click at [790, 480] on div "Estoque De 11/09/2025 Até 30/10/2025 Filtro 21/09 Projeção de Estoque 2,646.204…" at bounding box center [1098, 443] width 651 height 752
click at [750, 299] on span at bounding box center [750, 301] width 17 height 11
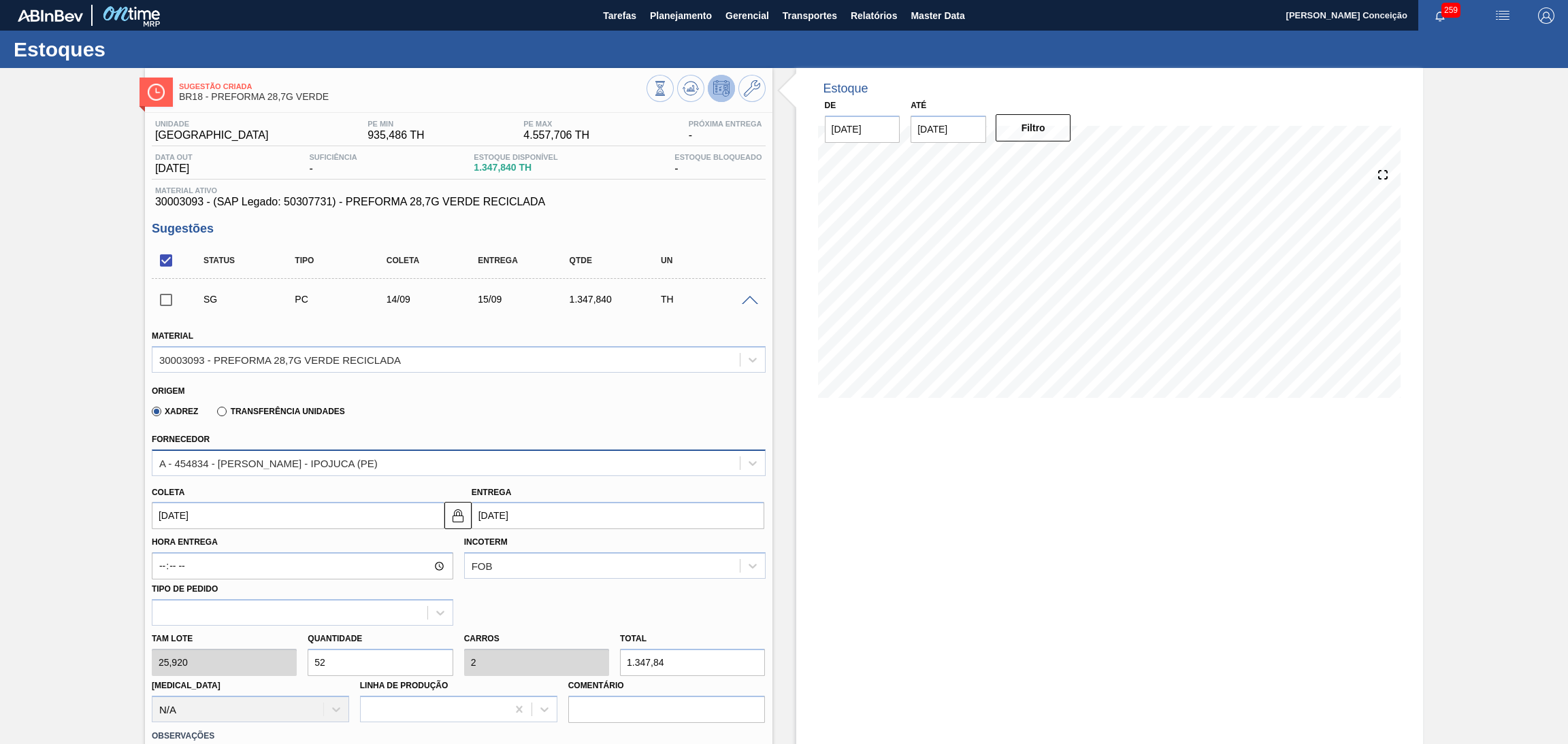
click at [244, 469] on div "A - 454834 - [PERSON_NAME] - IPOJUCA (PE)" at bounding box center [446, 463] width 587 height 20
click at [410, 427] on div "Fornecedor Select is focused ,type to refine list, press Down to open the menu,…" at bounding box center [459, 452] width 625 height 50
click at [772, 430] on div "Estoque De 11/09/2025 Até 30/10/2025 Filtro 21/09 Projeção de Estoque 2,646.204…" at bounding box center [1098, 698] width 651 height 1260
drag, startPoint x: 476, startPoint y: 168, endPoint x: 521, endPoint y: 172, distance: 45.2
click at [521, 172] on div "Data out 15/09/2025 Suficiência - Estoque Disponível 1.347,840 TH Estoque Bloqu…" at bounding box center [459, 166] width 614 height 26
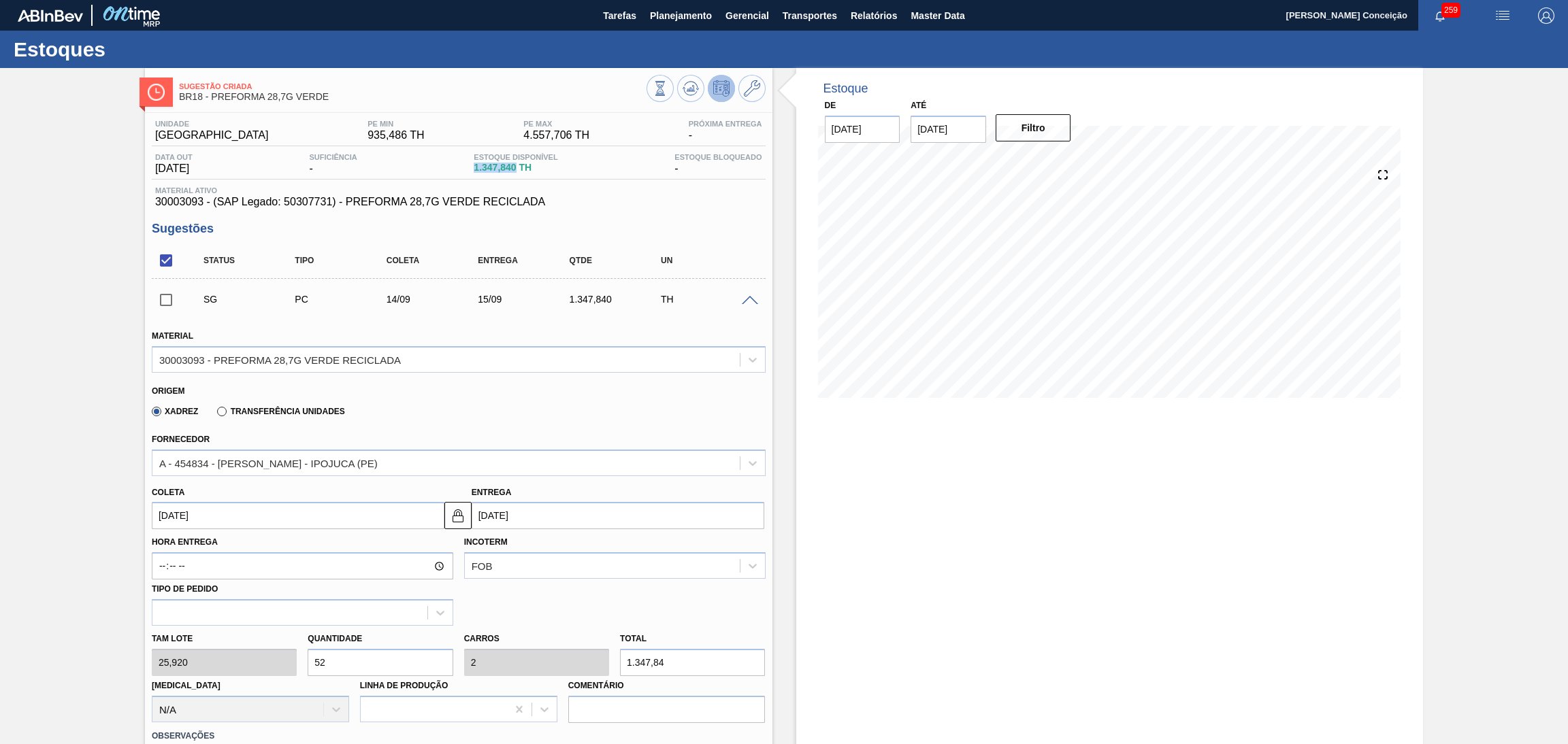
copy span "1.347,840"
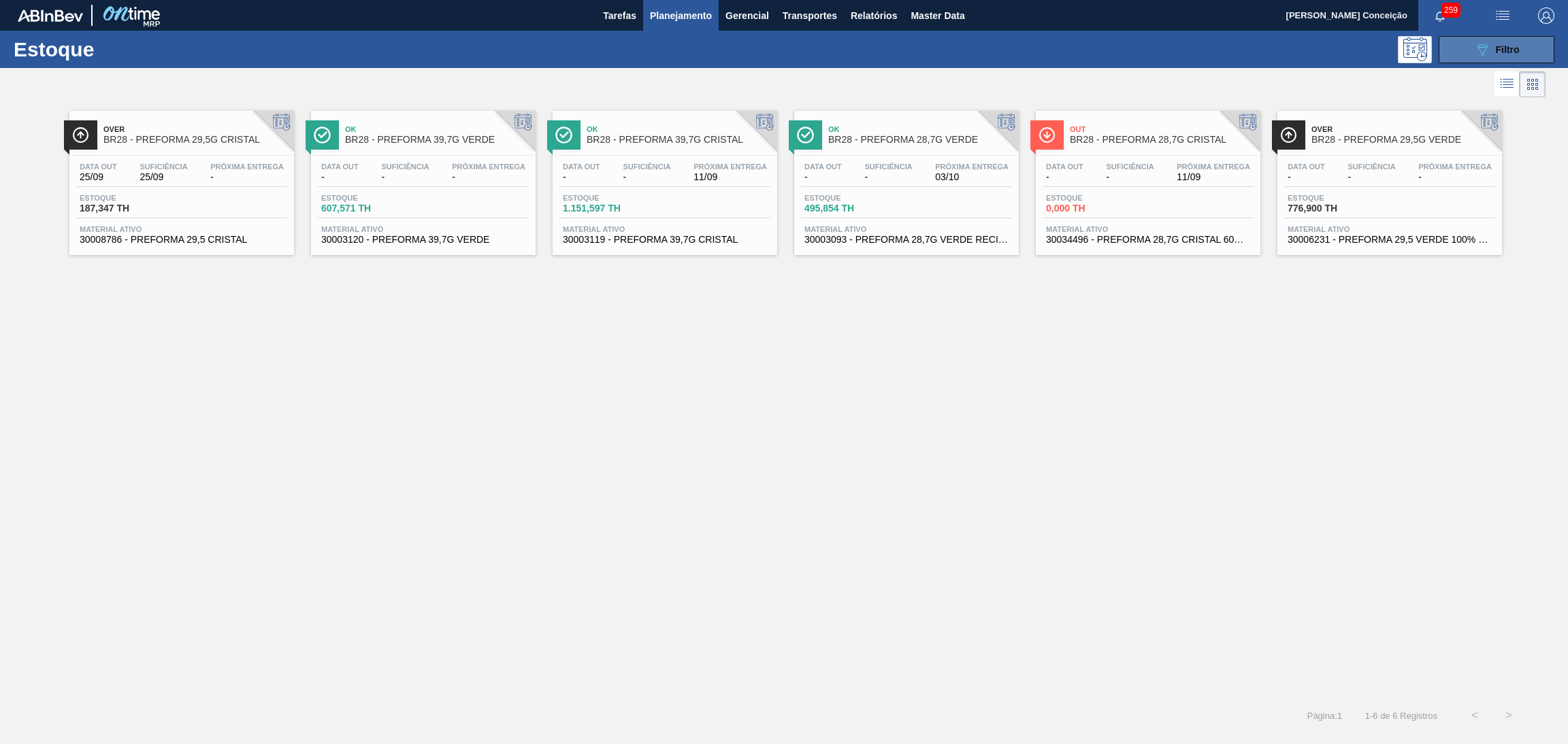
click at [1479, 55] on icon "089F7B8B-B2A5-4AFE-B5C0-19BA573D28AC" at bounding box center [1483, 50] width 17 height 17
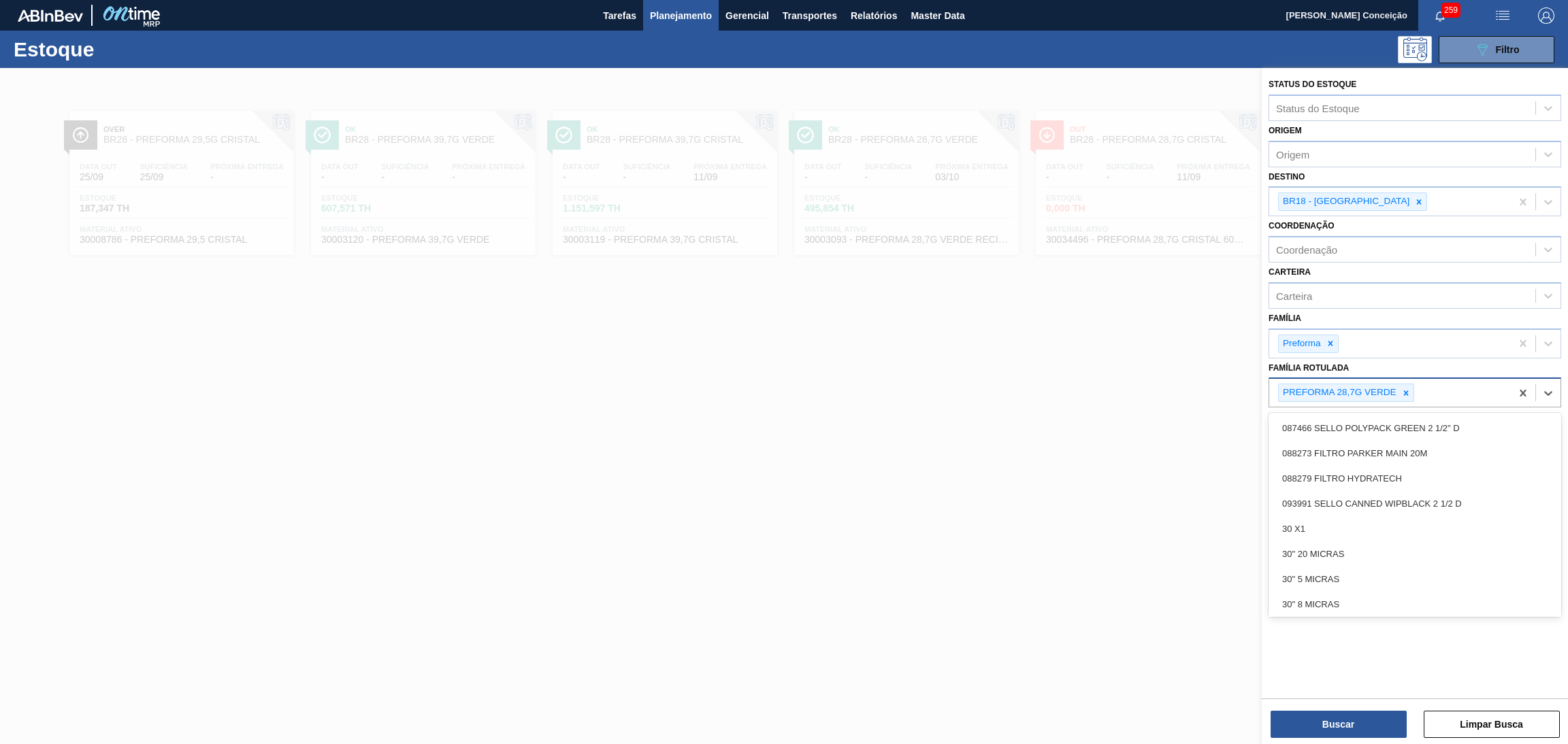
click at [1440, 395] on div "PREFORMA 28,7G VERDE" at bounding box center [1390, 393] width 242 height 28
type Rotulada "29,5"
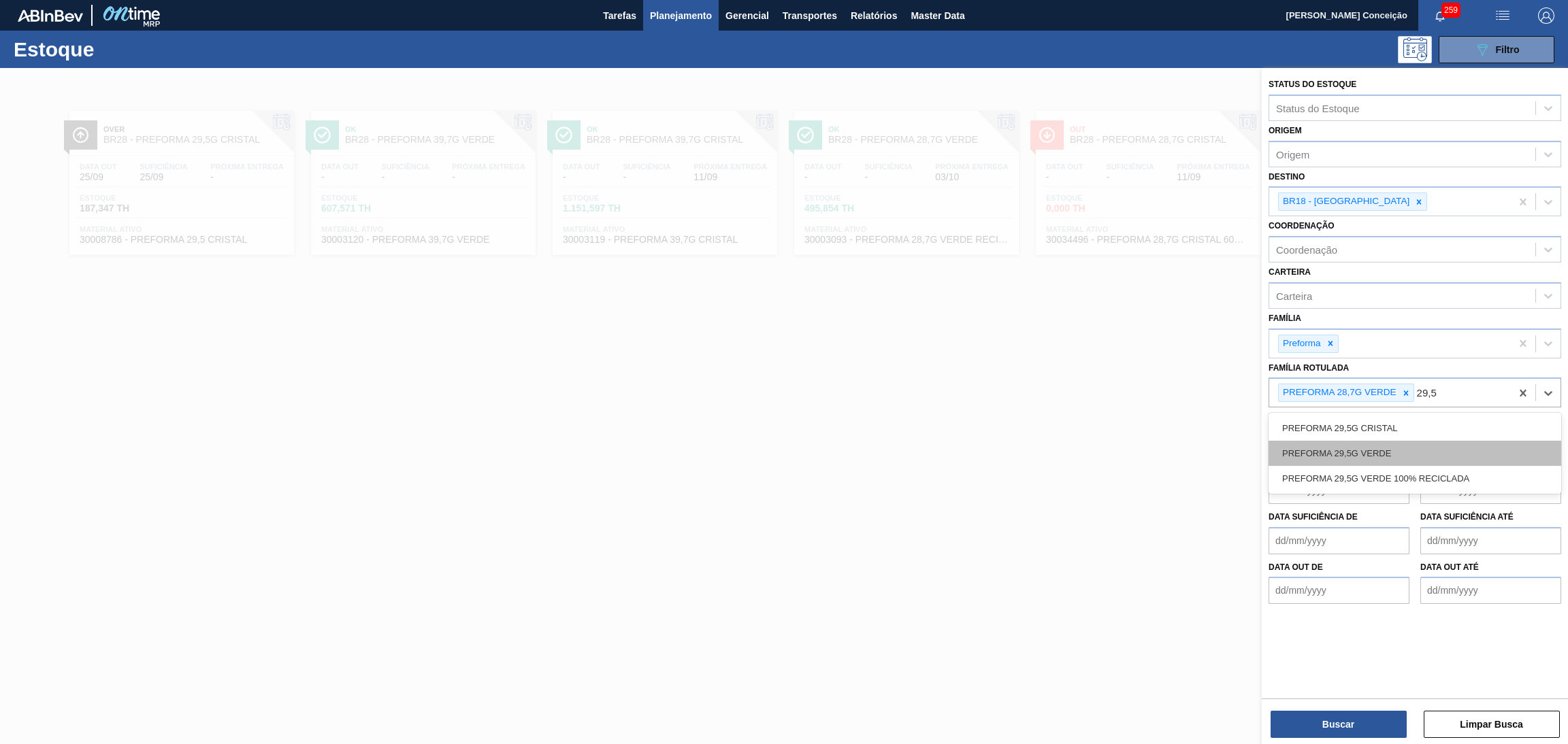
click at [1377, 450] on div "PREFORMA 29,5G VERDE" at bounding box center [1415, 453] width 292 height 25
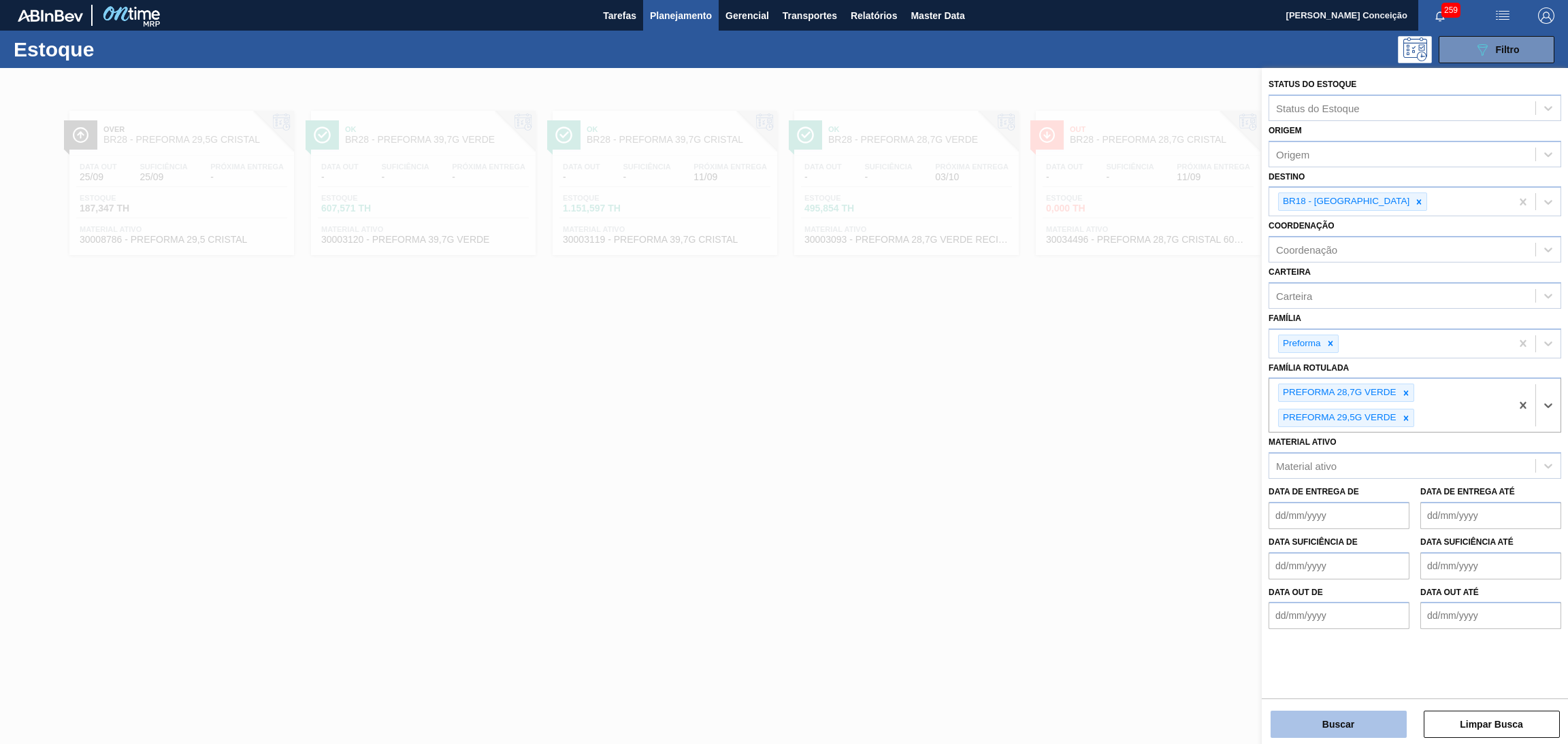
click at [1309, 727] on button "Buscar" at bounding box center [1339, 724] width 136 height 27
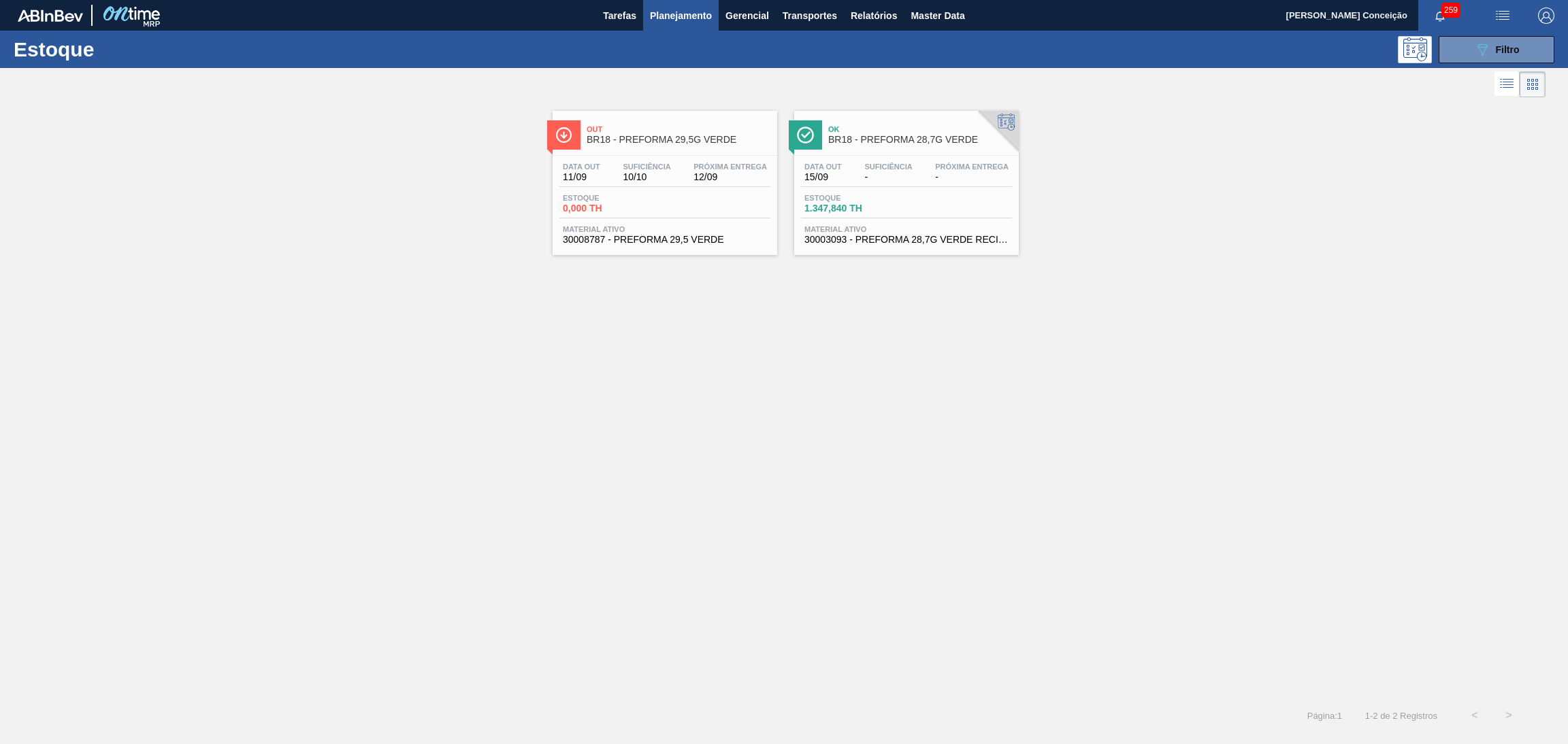
click at [646, 205] on span "0,000 TH" at bounding box center [611, 208] width 95 height 11
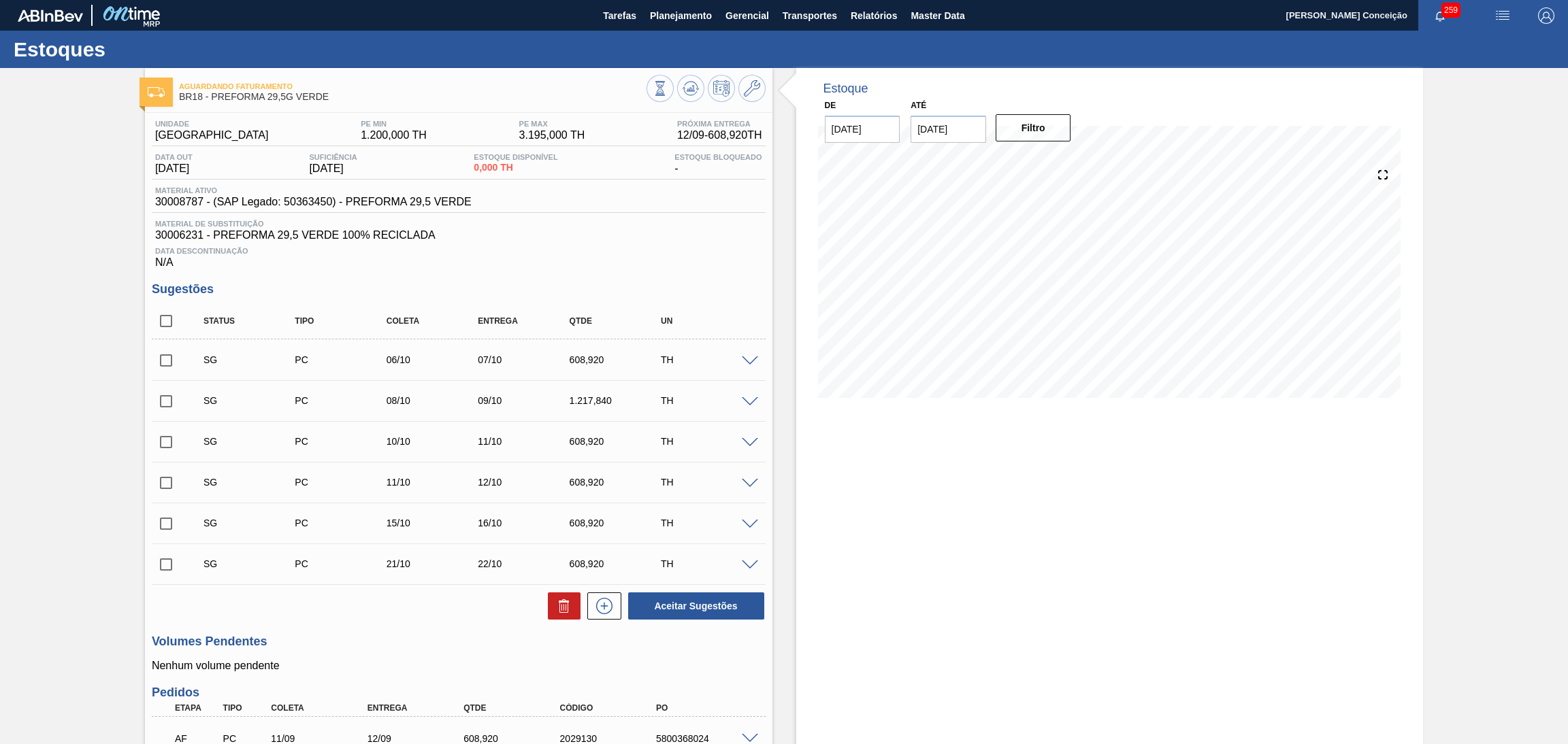
click at [543, 250] on span "Data Descontinuação" at bounding box center [458, 251] width 607 height 8
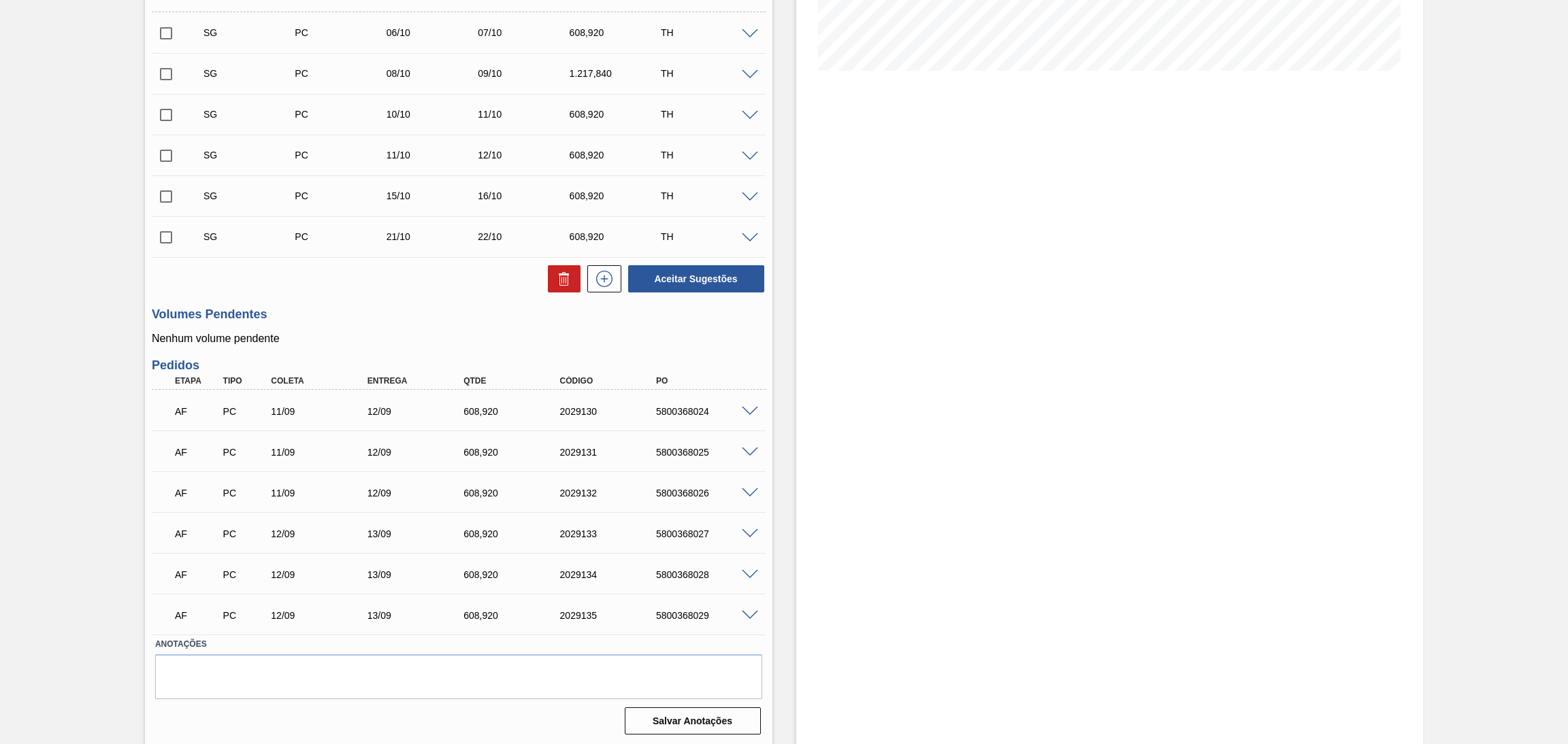
scroll to position [123, 0]
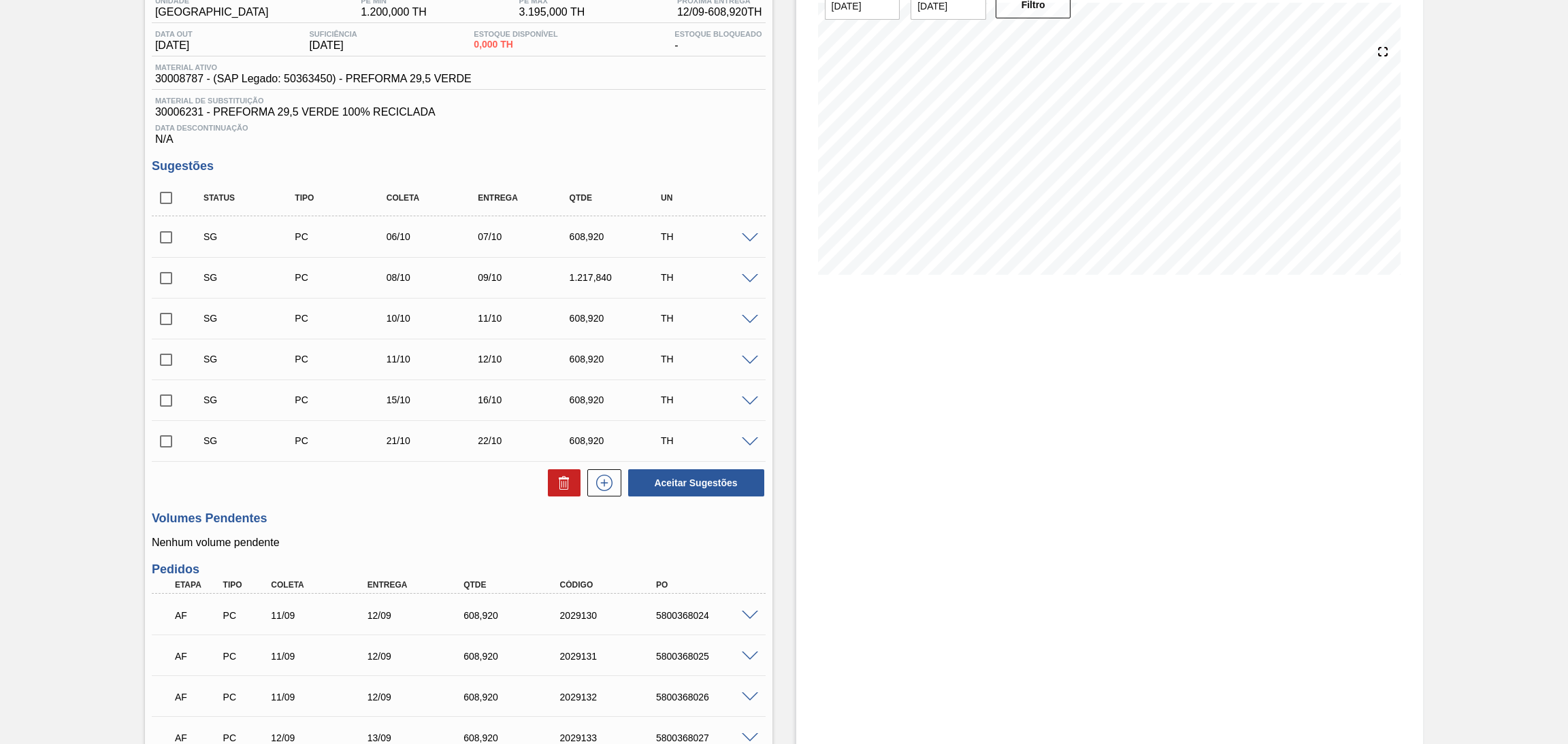
click at [750, 243] on div "SG PC 06/10 07/10 608,920 TH" at bounding box center [459, 236] width 614 height 34
click at [750, 236] on span at bounding box center [750, 239] width 17 height 11
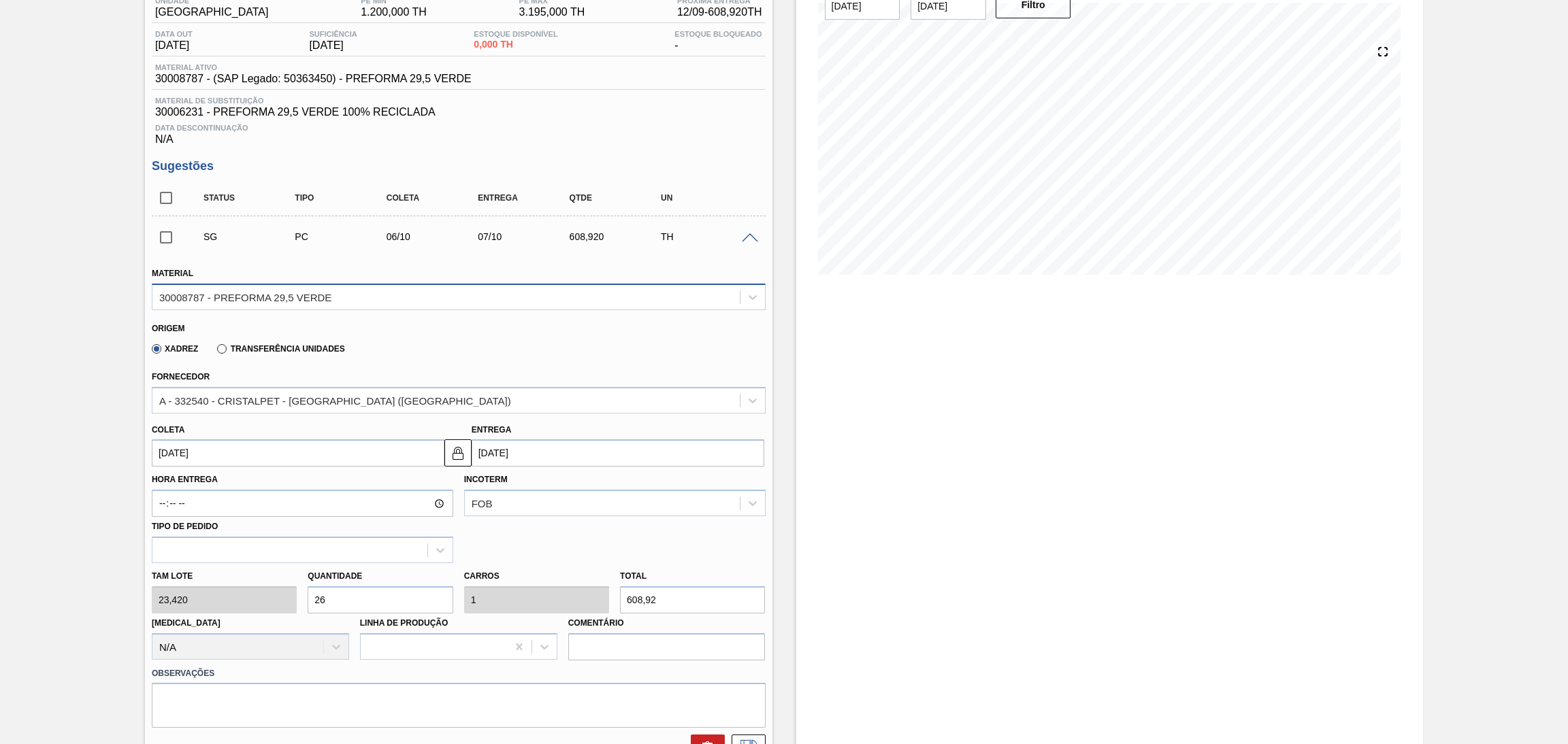
click at [344, 300] on div "30008787 - PREFORMA 29,5 VERDE" at bounding box center [446, 297] width 587 height 20
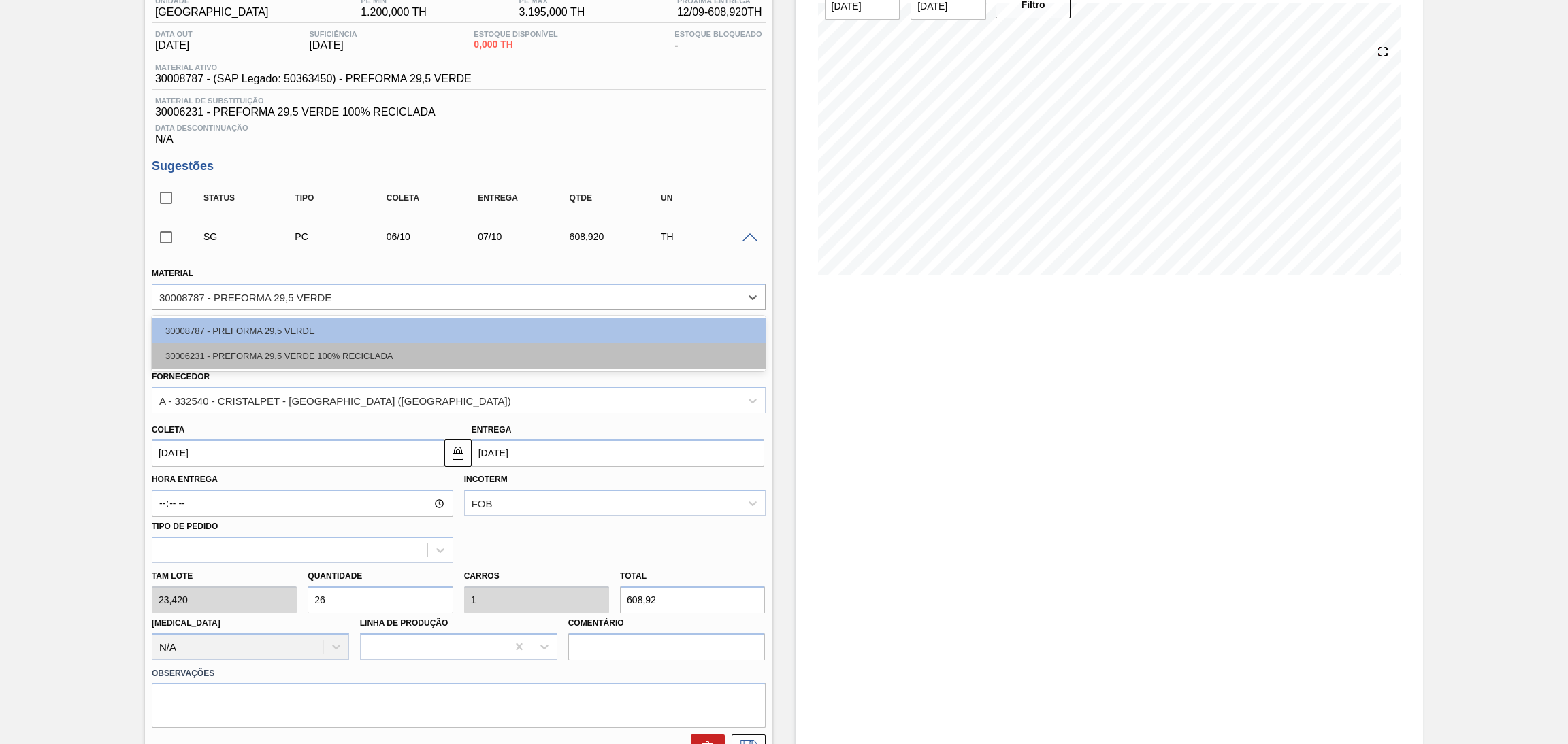
click at [285, 352] on div "30006231 - PREFORMA 29,5 VERDE 100% RECICLADA" at bounding box center [459, 356] width 614 height 25
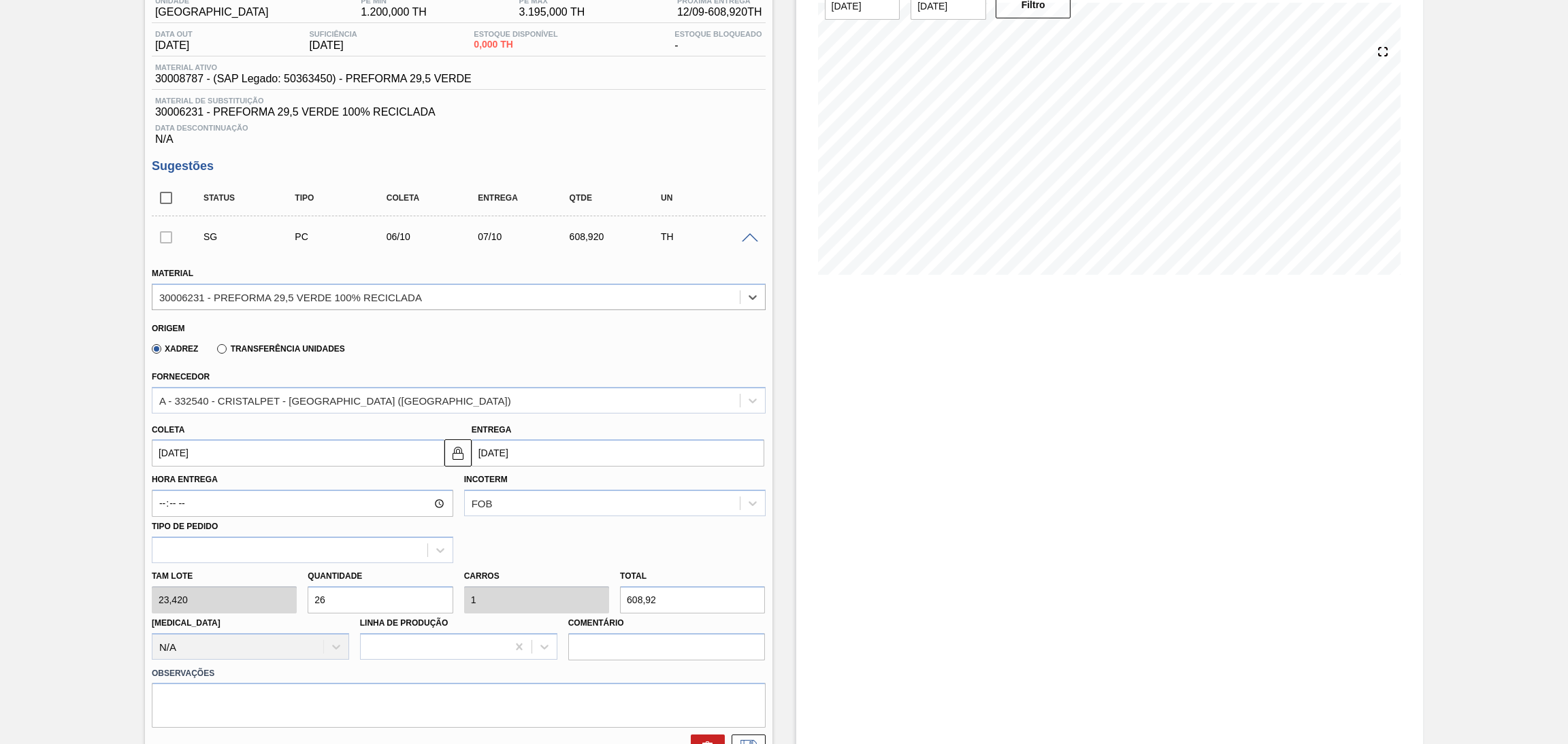
click at [393, 375] on div "Fornecedor A - 332540 - CRISTALPET - [GEOGRAPHIC_DATA] ([GEOGRAPHIC_DATA])" at bounding box center [459, 390] width 614 height 46
click at [210, 455] on input "[DATE]" at bounding box center [298, 453] width 292 height 27
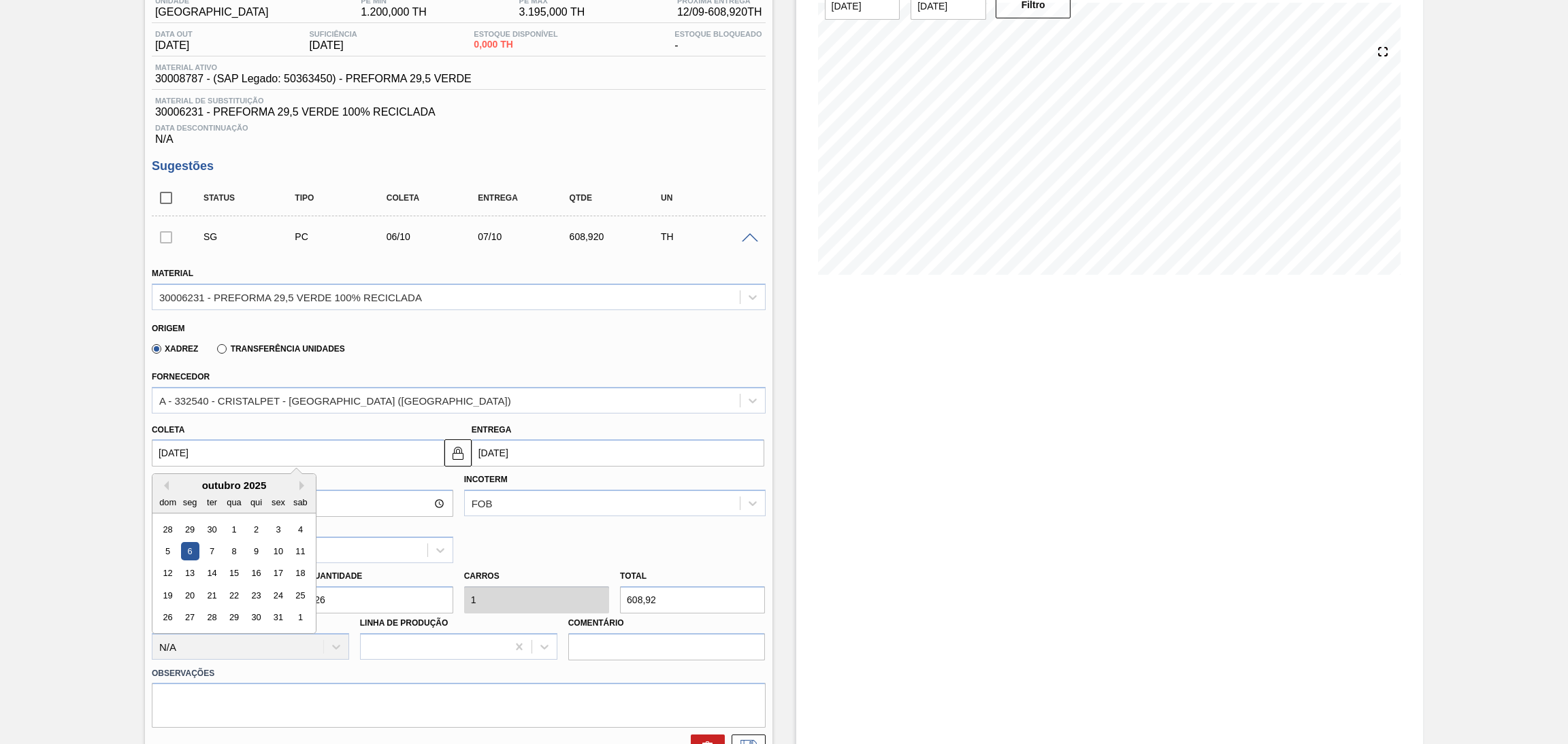
click at [420, 331] on div "Origem" at bounding box center [453, 326] width 602 height 13
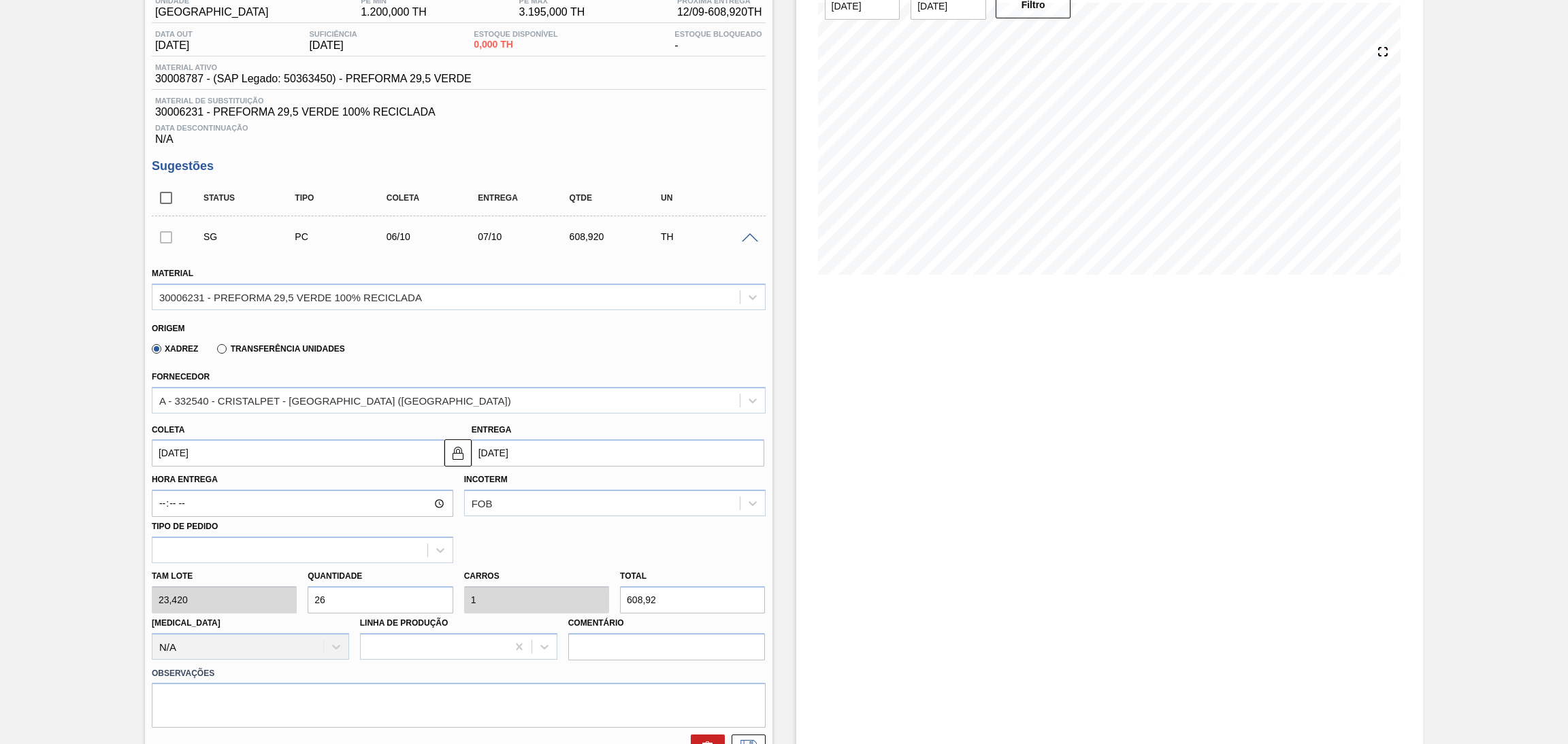
click at [234, 462] on input "[DATE]" at bounding box center [298, 453] width 292 height 27
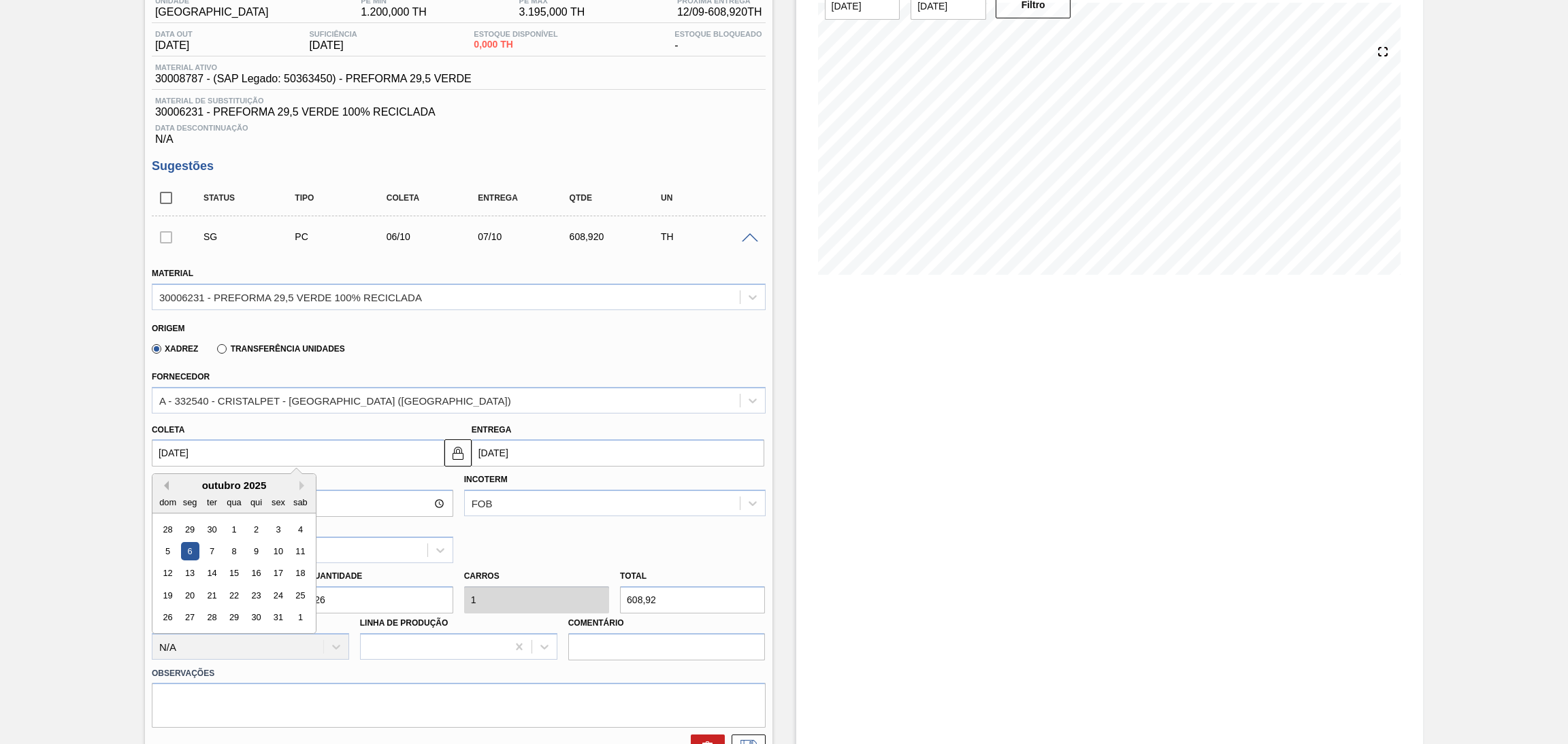
click at [162, 483] on button "Previous Month" at bounding box center [164, 486] width 10 height 10
click at [272, 554] on div "12" at bounding box center [278, 551] width 18 height 18
type input "12/09/2025"
type input "13/09/2025"
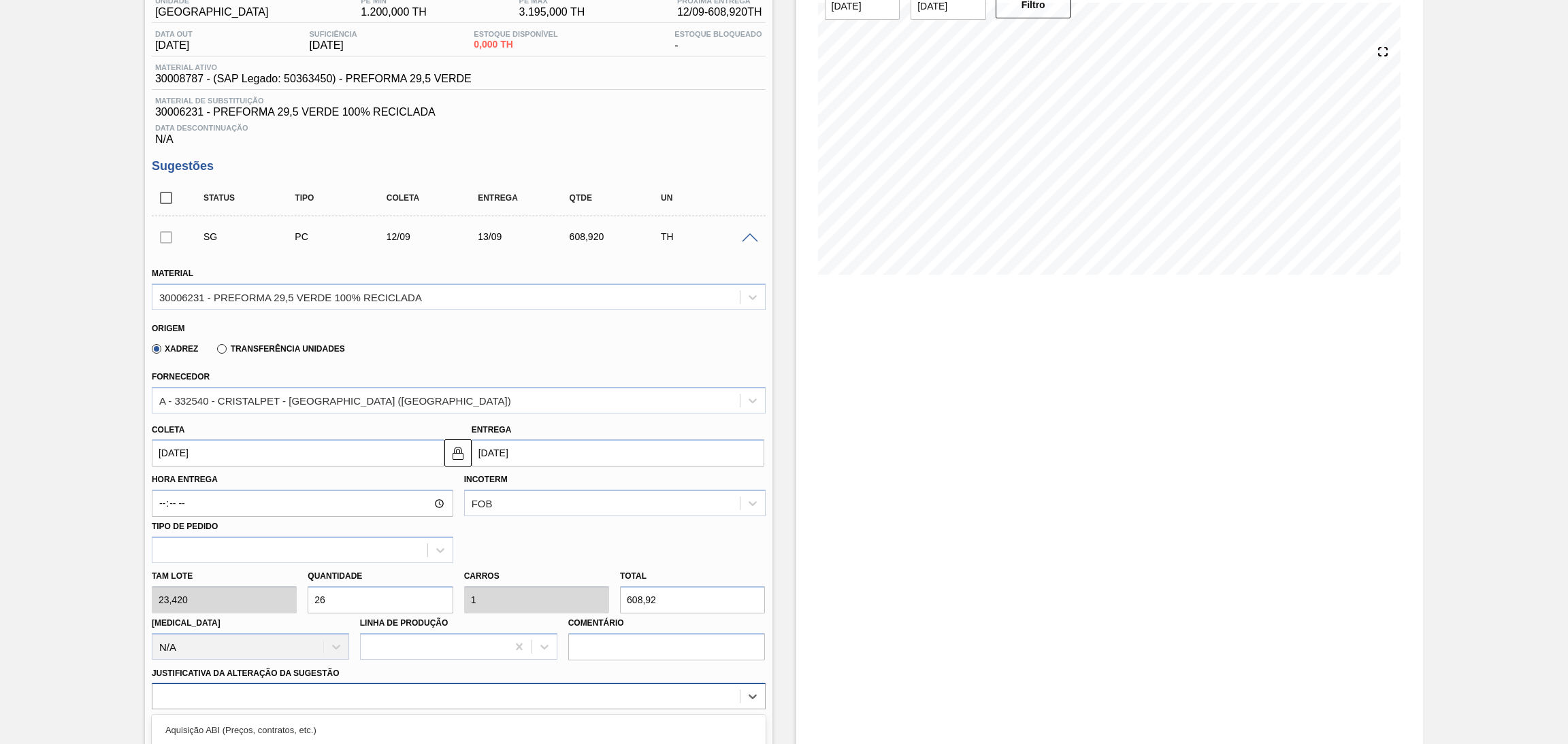
click at [207, 689] on div "option Outro problema com o fornecedor - Mudança de fornecedor focused, 7 of 18…" at bounding box center [459, 696] width 614 height 26
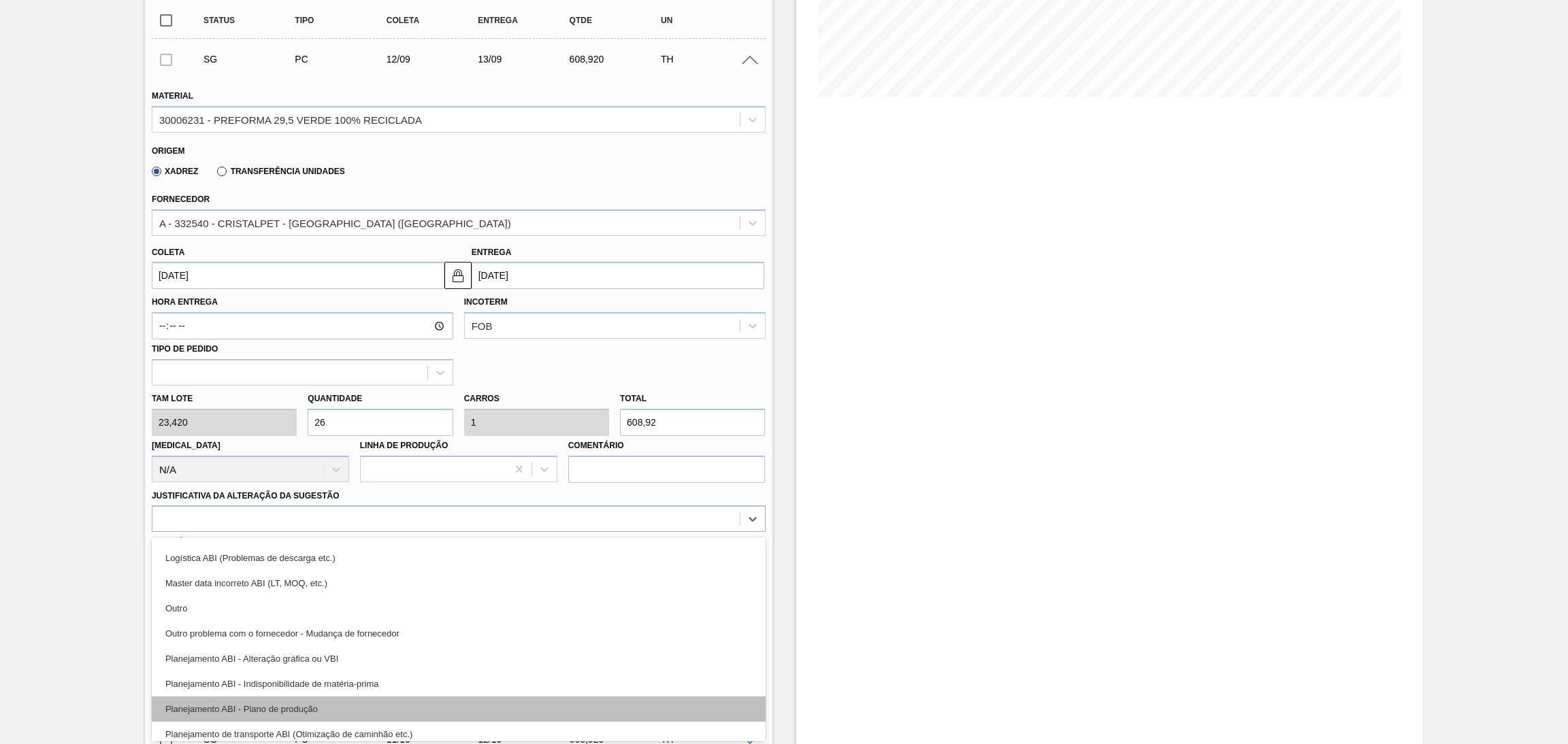
scroll to position [102, 0]
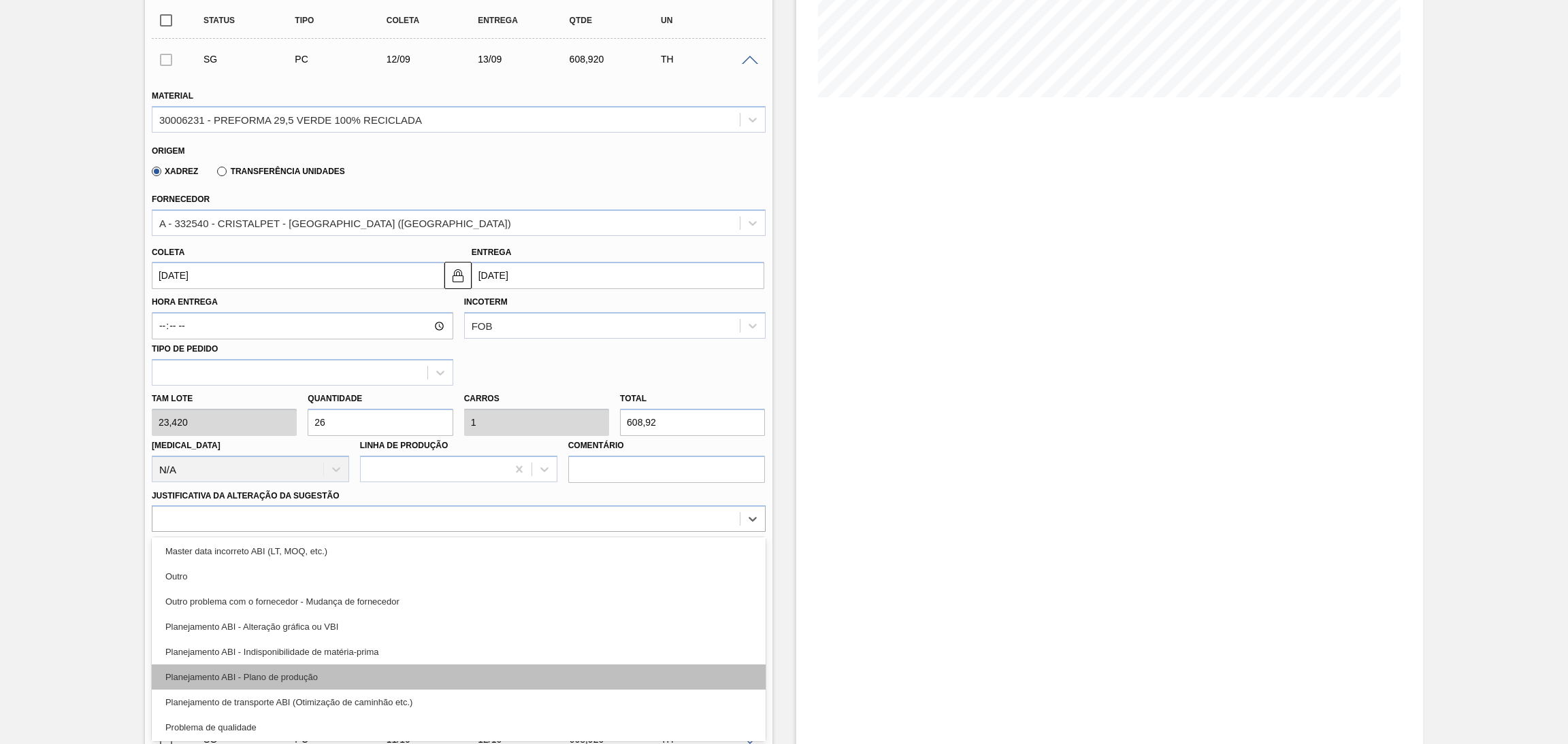
click at [324, 678] on div "Planejamento ABI - Plano de produção" at bounding box center [459, 677] width 614 height 25
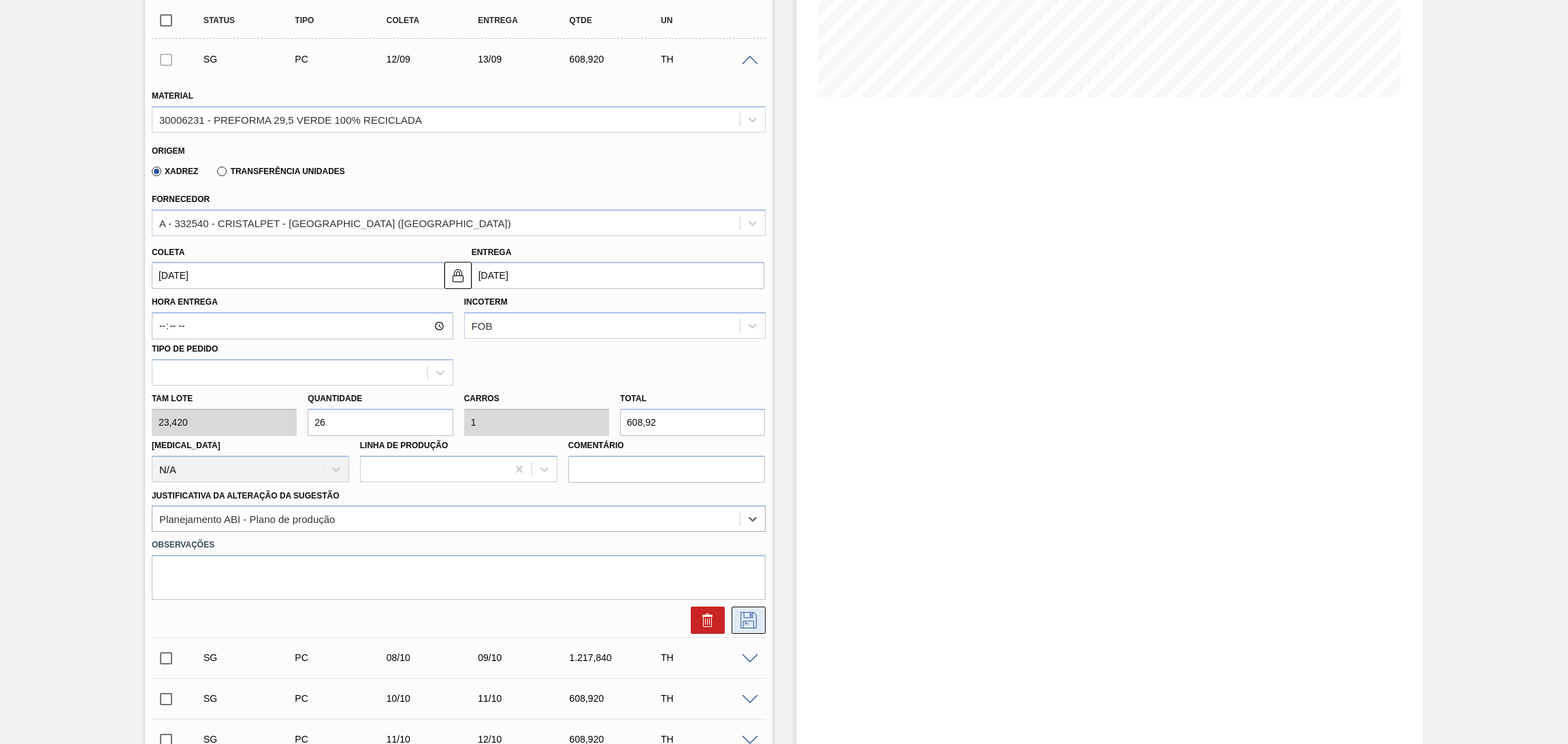
click at [744, 613] on icon at bounding box center [748, 621] width 22 height 17
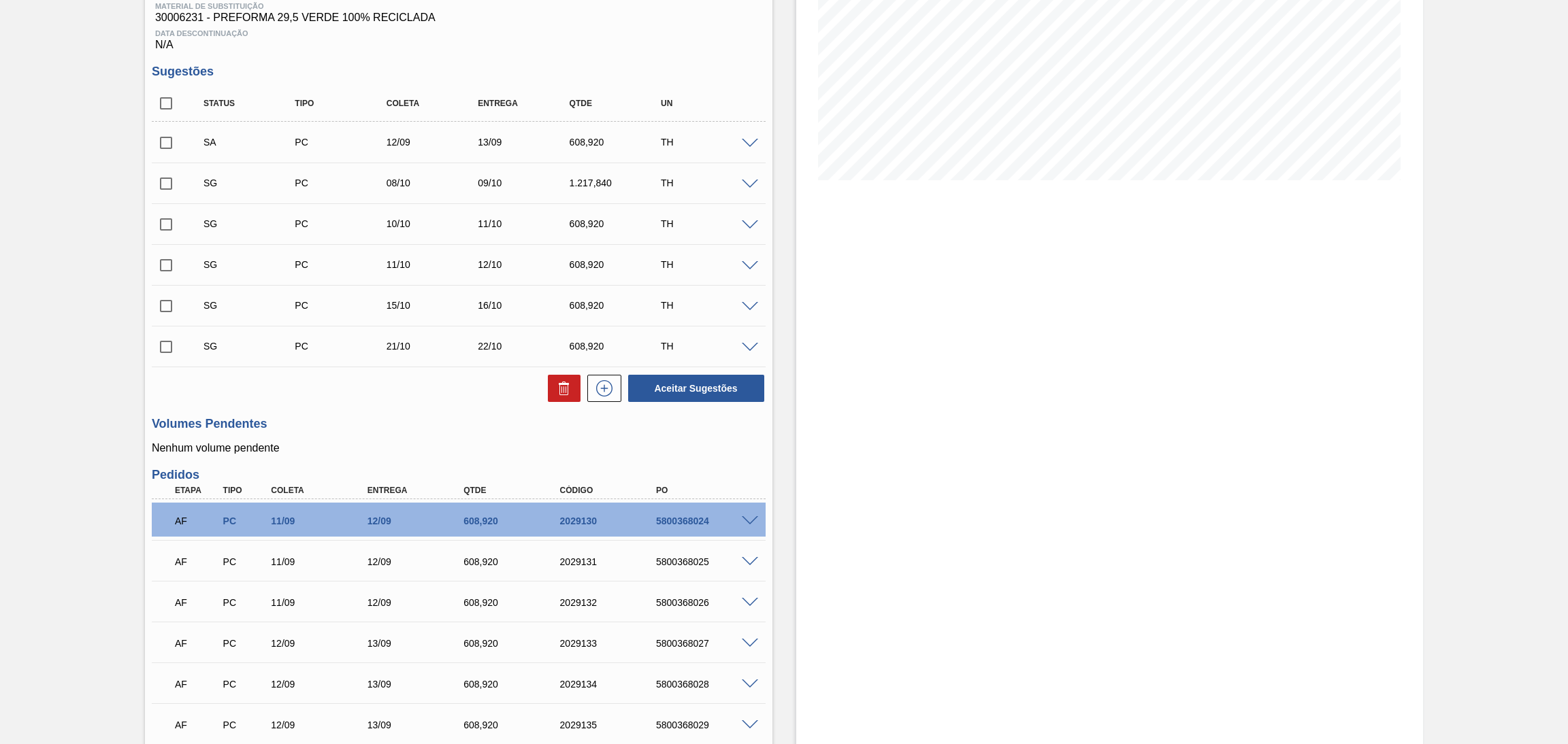
scroll to position [97, 0]
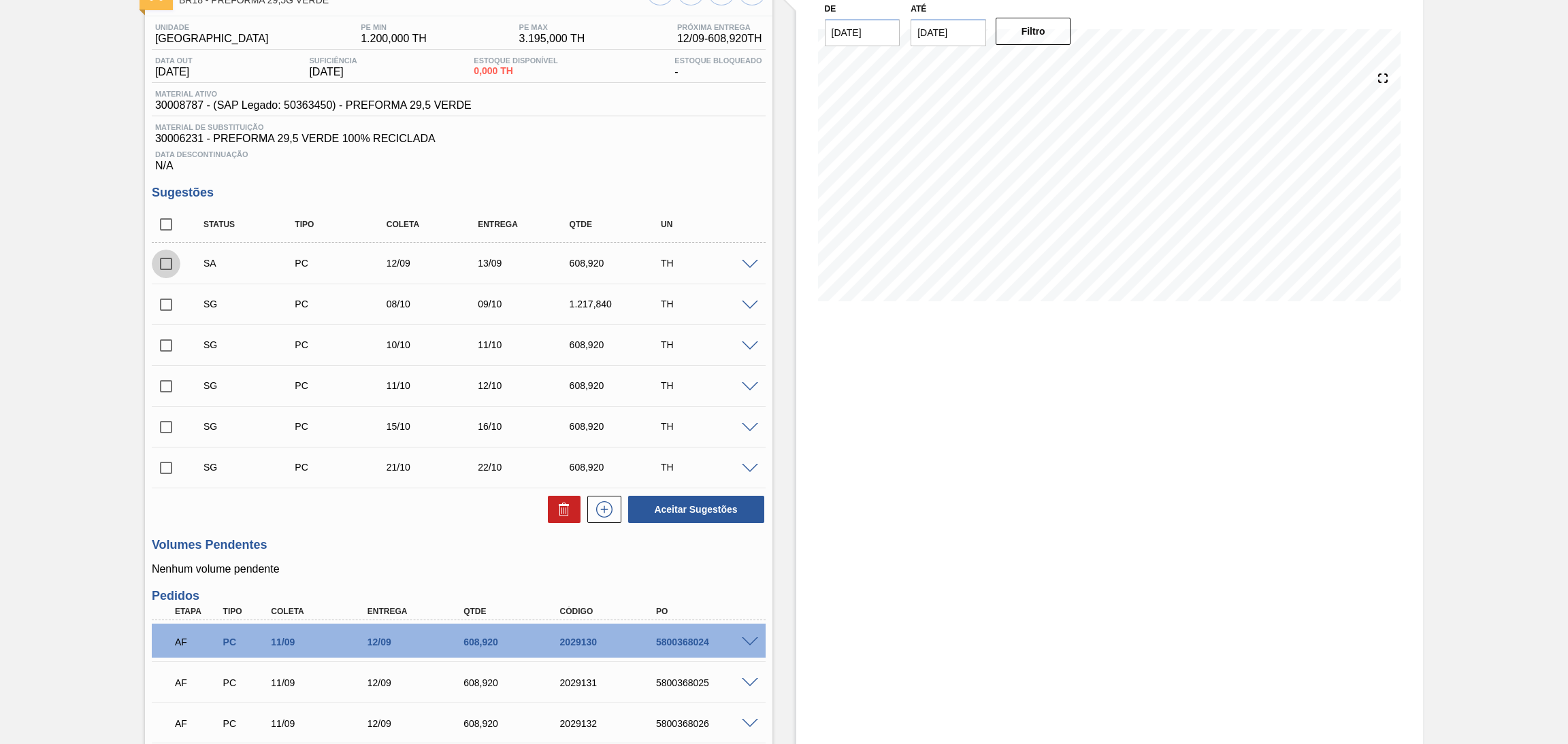
click at [170, 263] on input "checkbox" at bounding box center [166, 264] width 29 height 29
click at [696, 506] on button "Aceitar Sugestões" at bounding box center [696, 510] width 136 height 27
checkbox input "false"
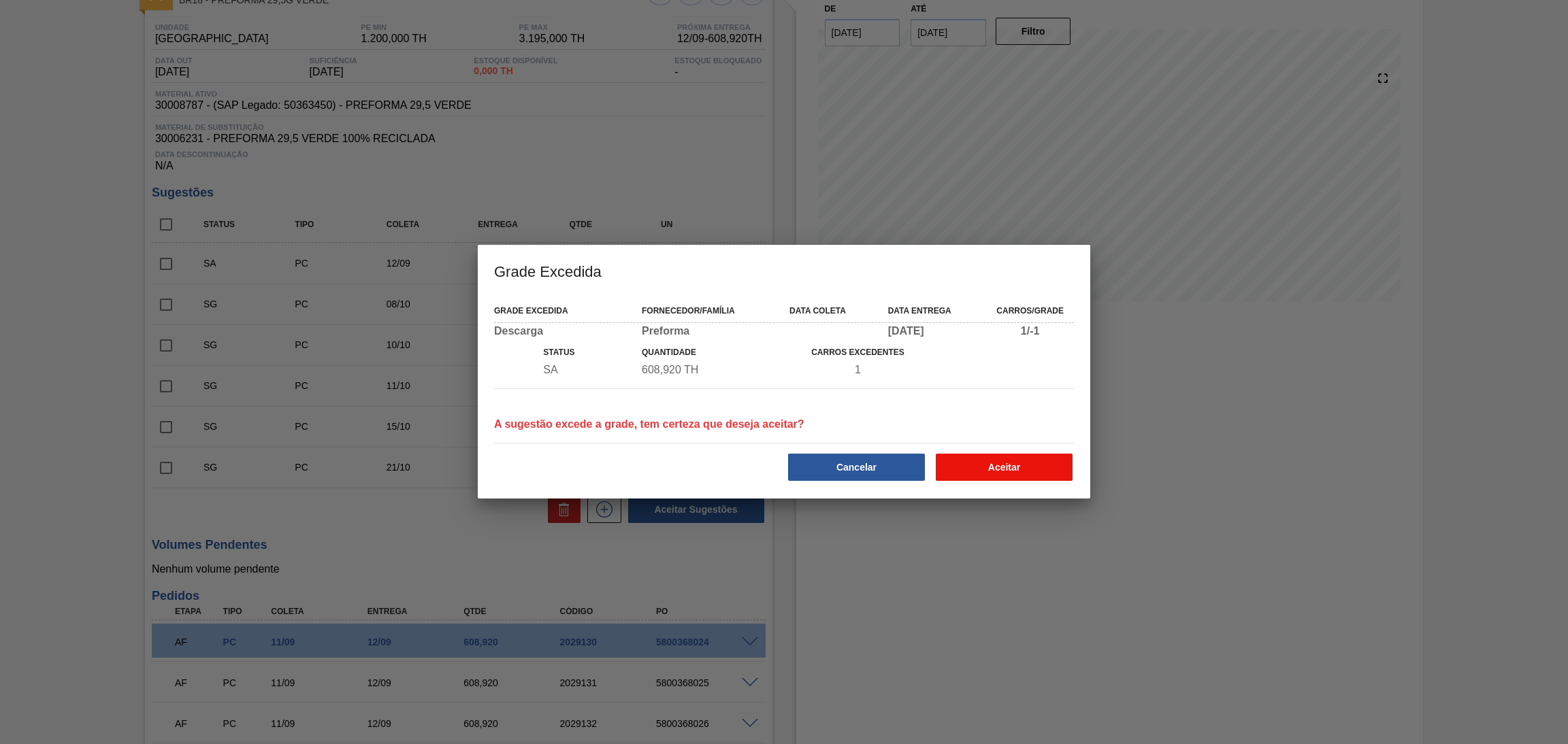
click at [999, 473] on button "Aceitar" at bounding box center [1004, 468] width 137 height 27
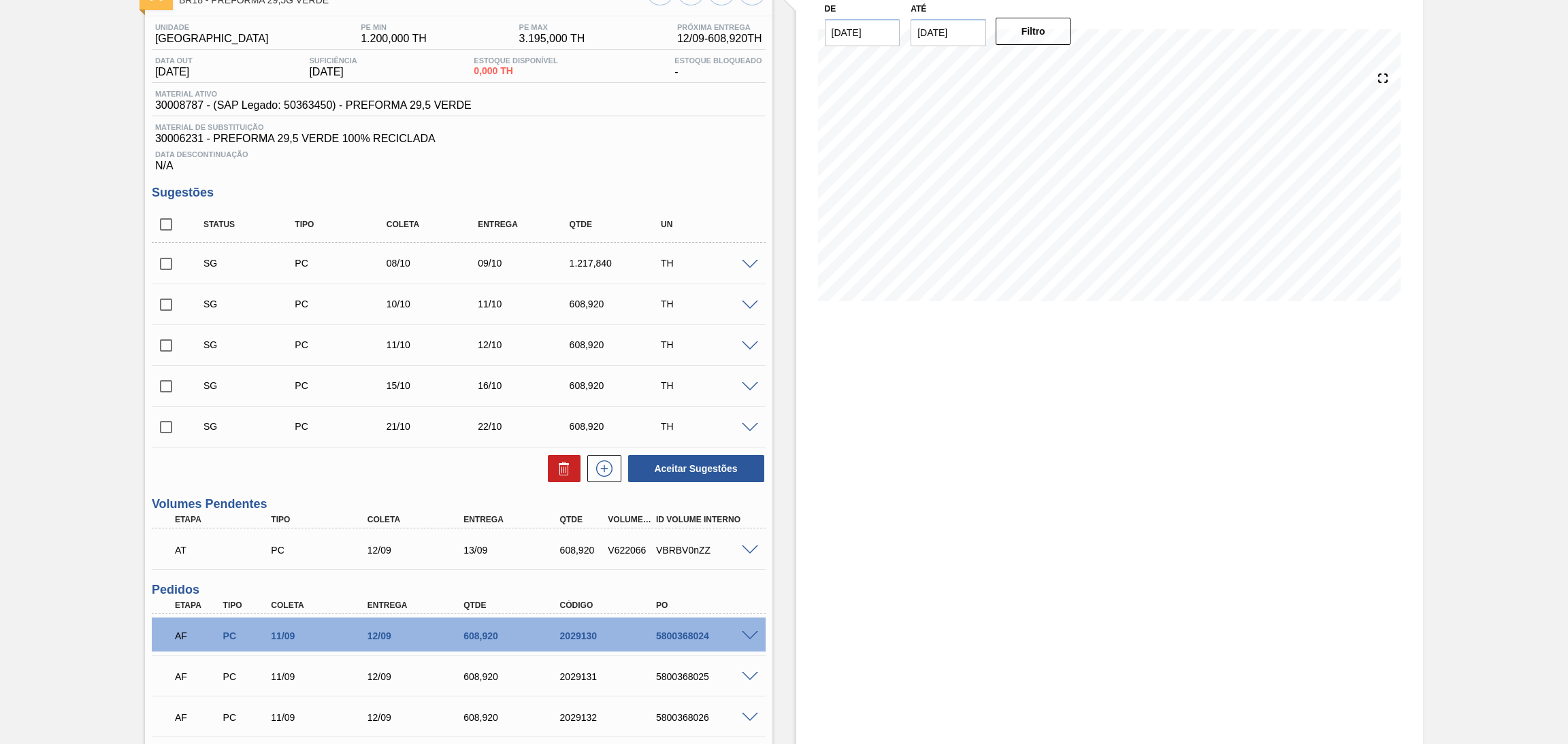
click at [746, 547] on span at bounding box center [750, 551] width 17 height 11
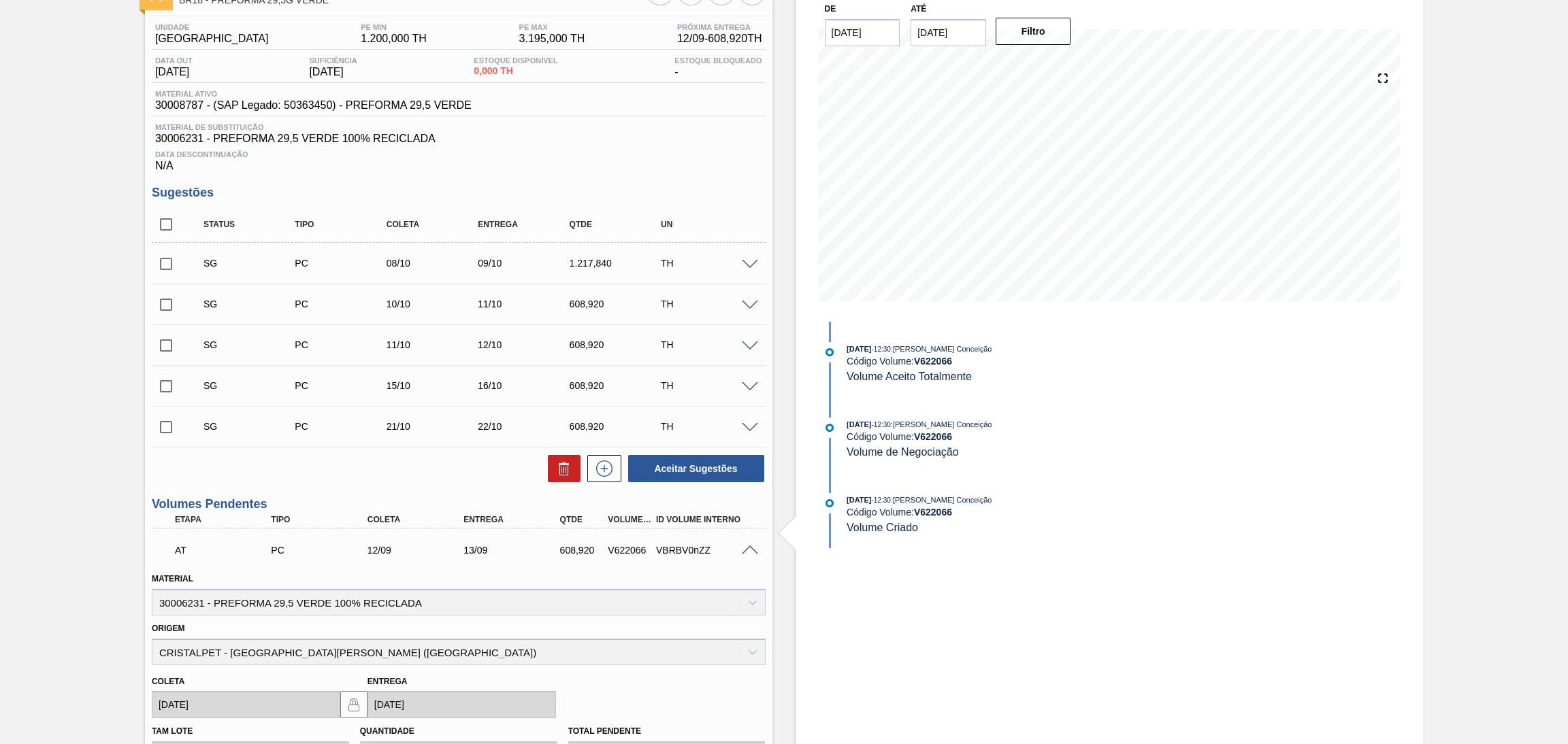
click at [746, 547] on span at bounding box center [750, 551] width 17 height 11
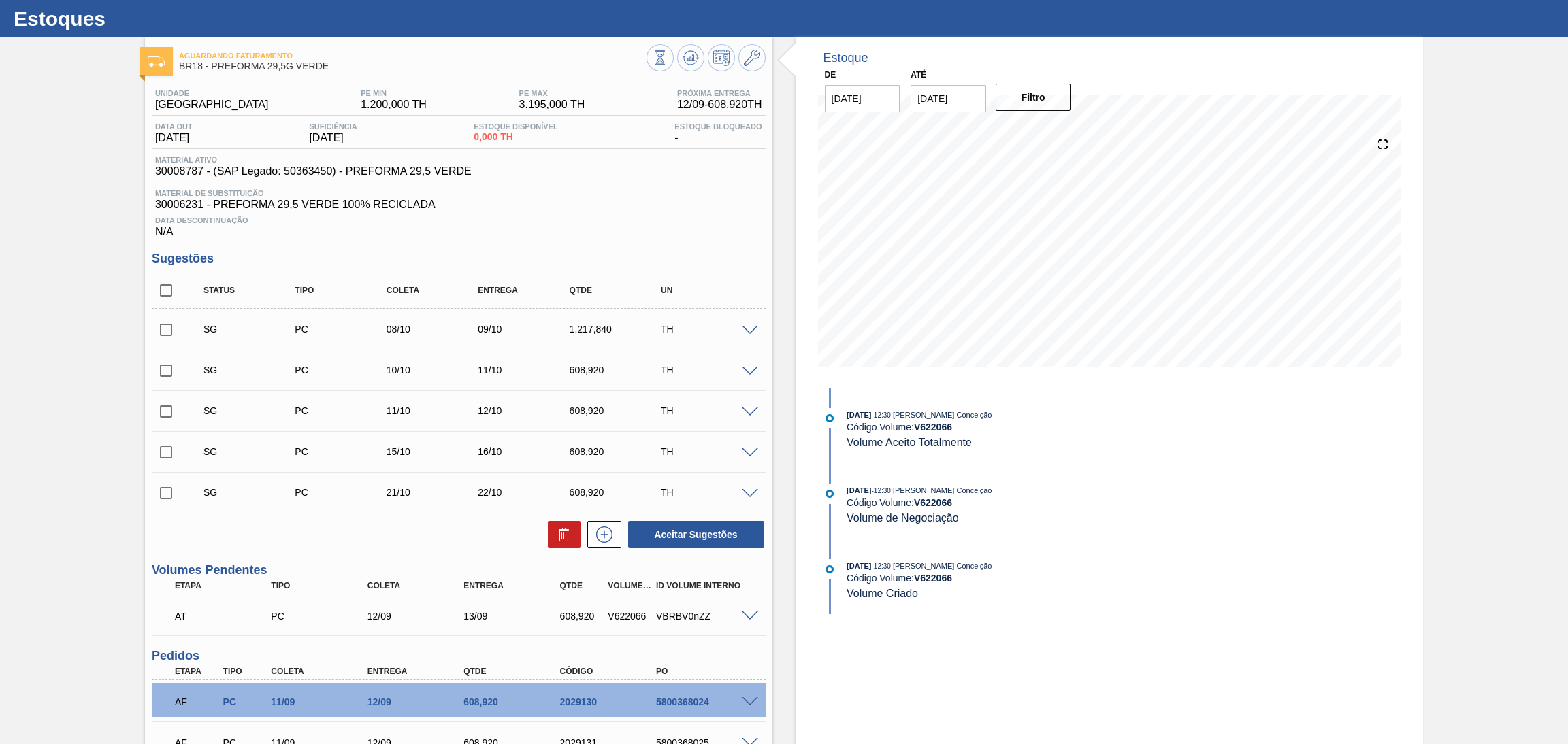
scroll to position [0, 0]
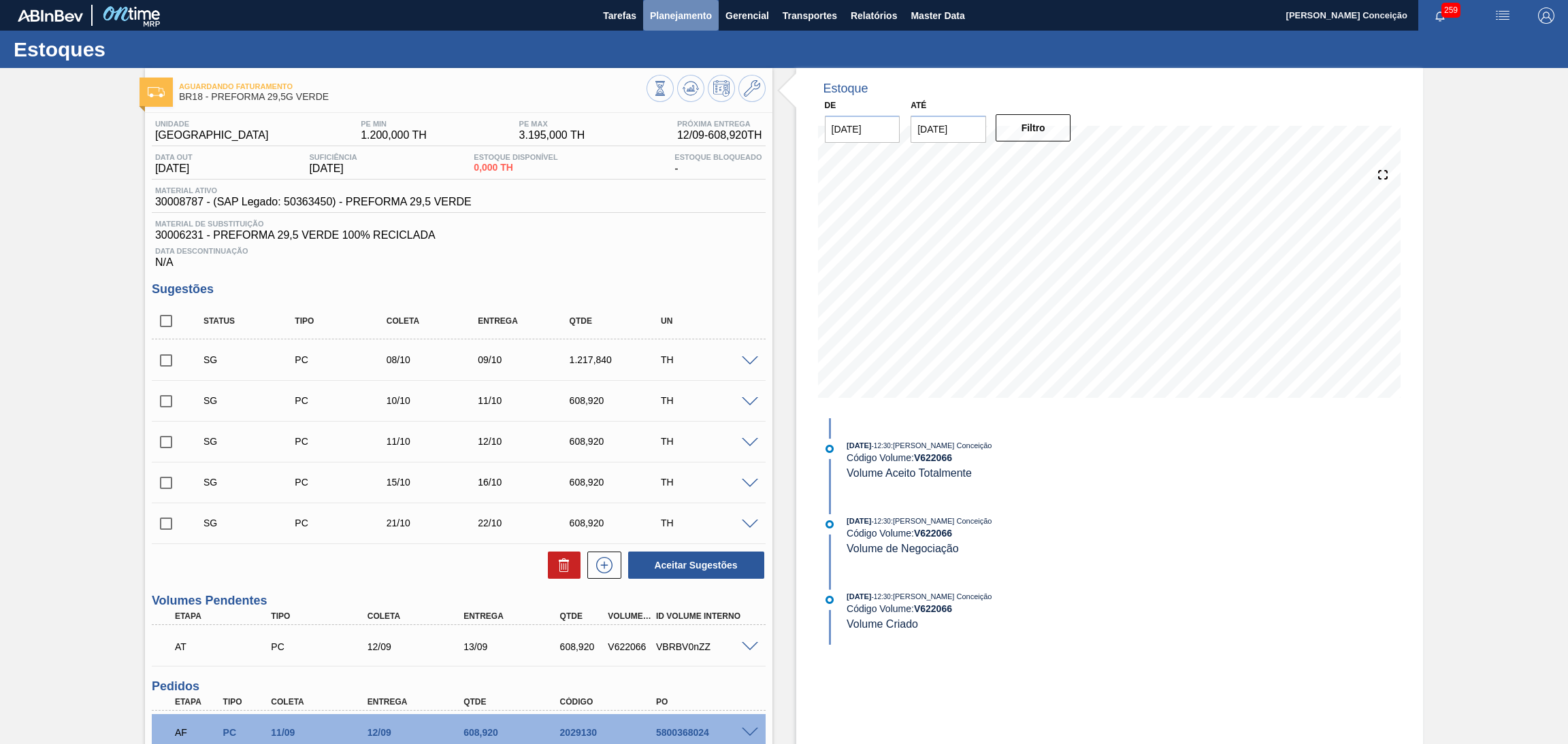
click at [679, 12] on span "Planejamento" at bounding box center [681, 16] width 62 height 17
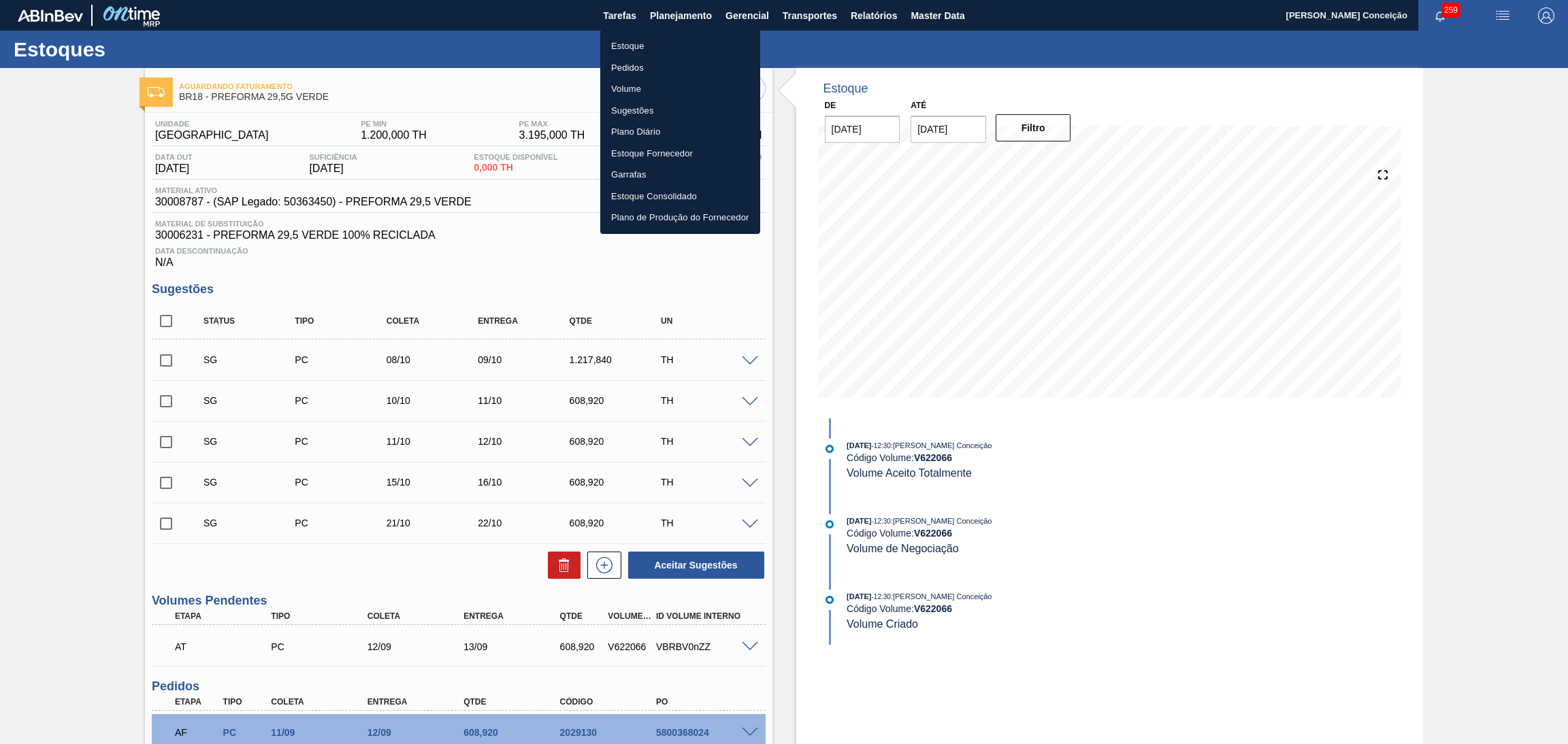
click at [806, 12] on div at bounding box center [784, 372] width 1568 height 744
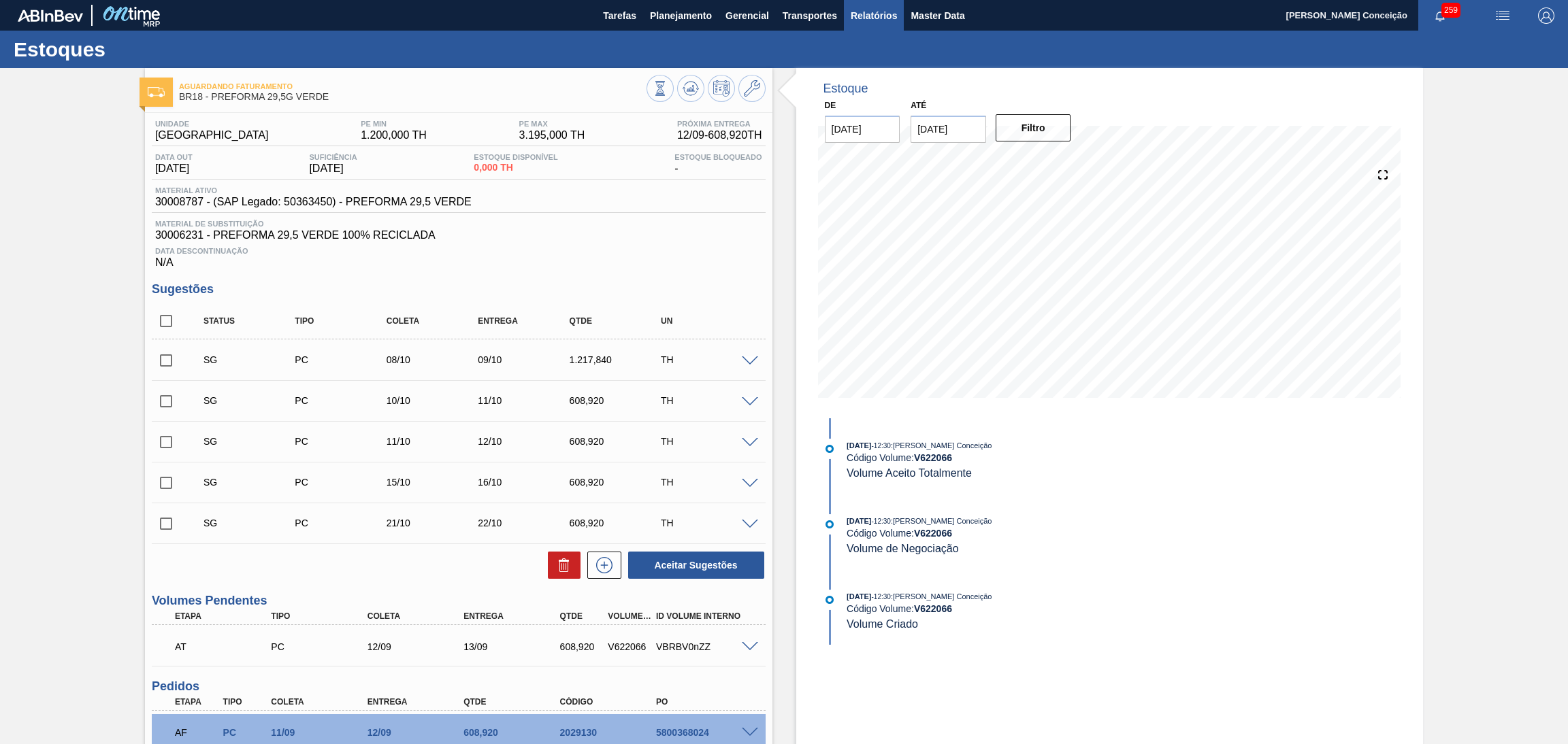
click at [883, 11] on span "Relatórios" at bounding box center [874, 16] width 46 height 17
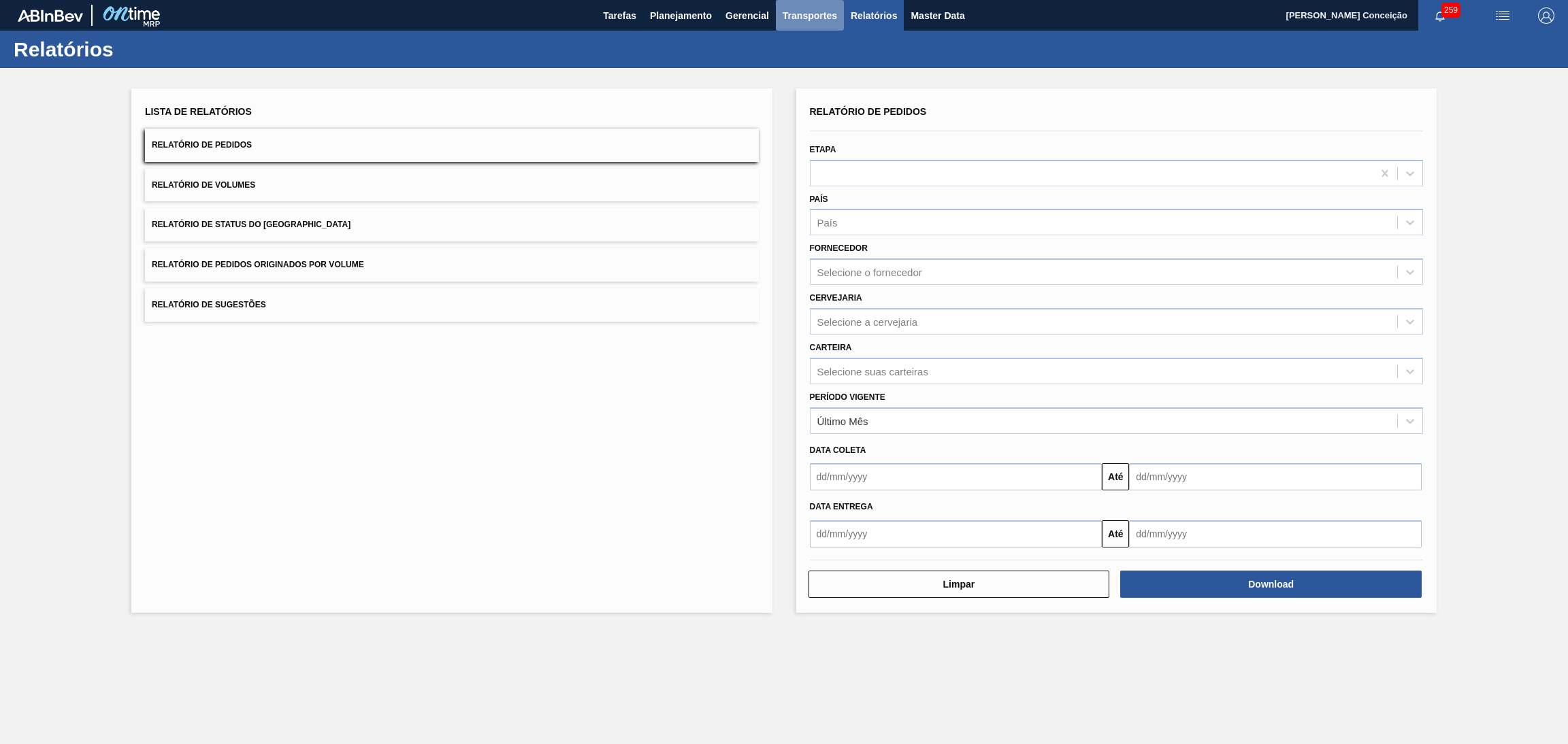
click at [778, 14] on button "Transportes" at bounding box center [810, 15] width 68 height 31
click at [779, 70] on li "Otimização de Carga" at bounding box center [810, 68] width 112 height 22
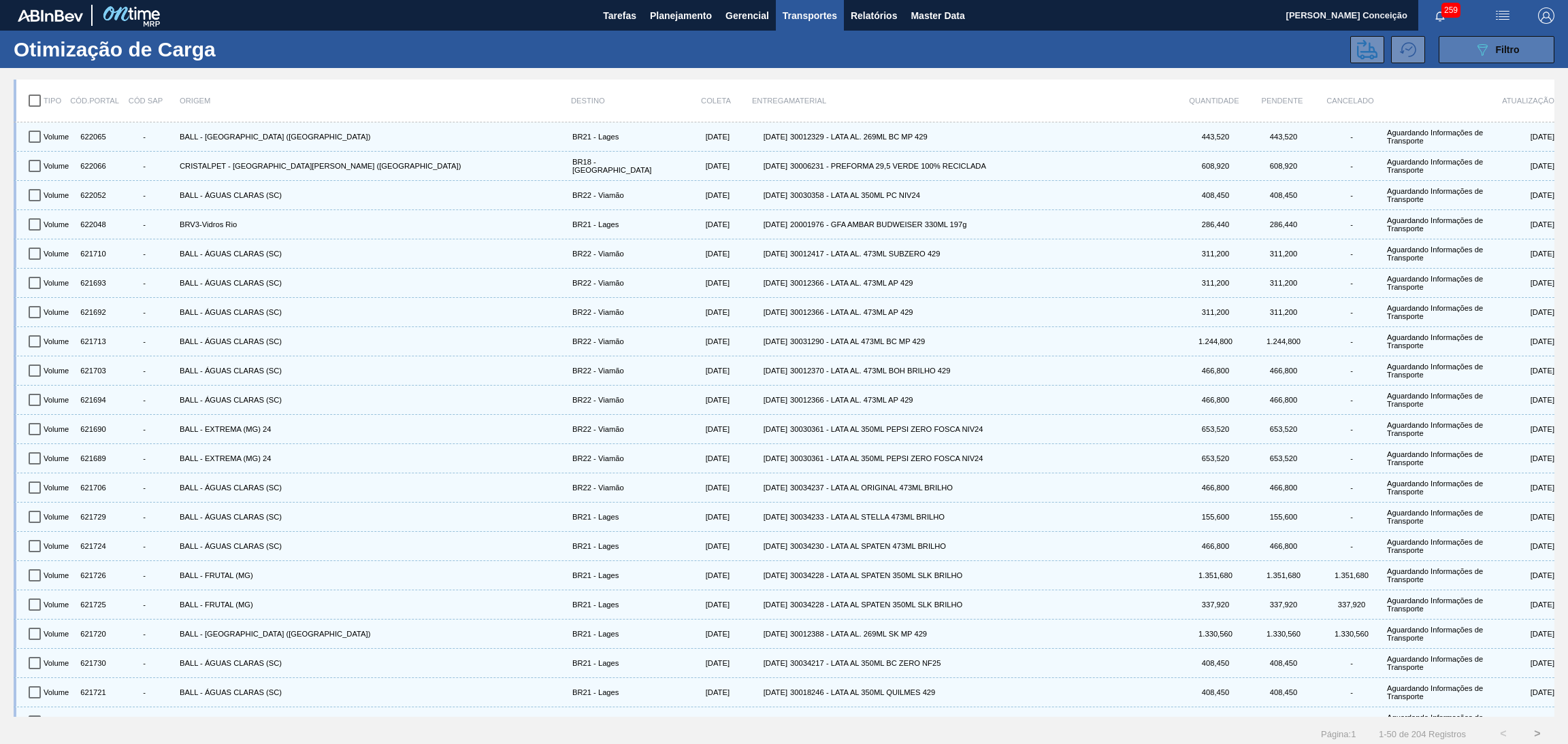
click at [1464, 52] on button "089F7B8B-B2A5-4AFE-B5C0-19BA573D28AC Filtro" at bounding box center [1496, 50] width 116 height 27
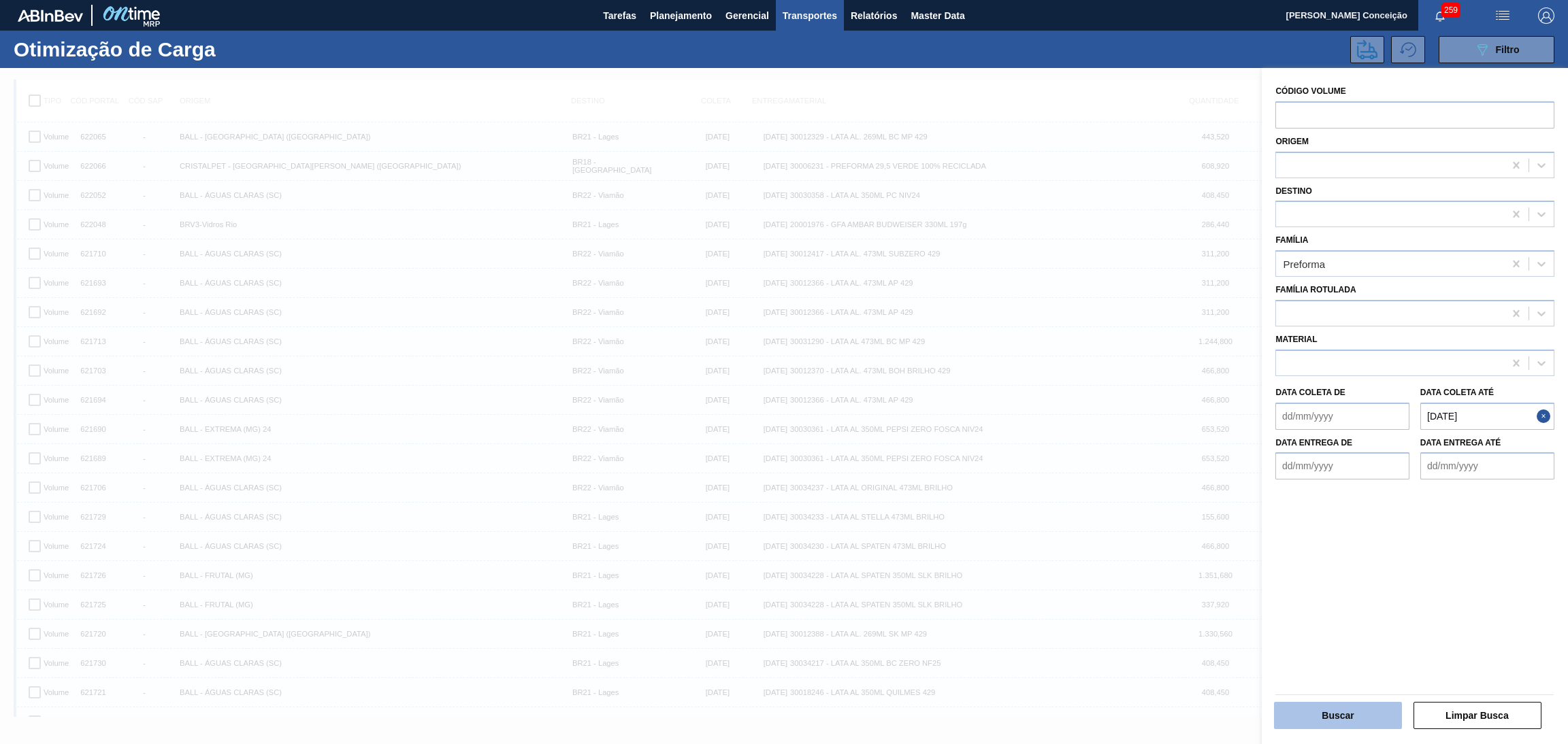
click at [1314, 724] on button "Buscar" at bounding box center [1338, 715] width 128 height 27
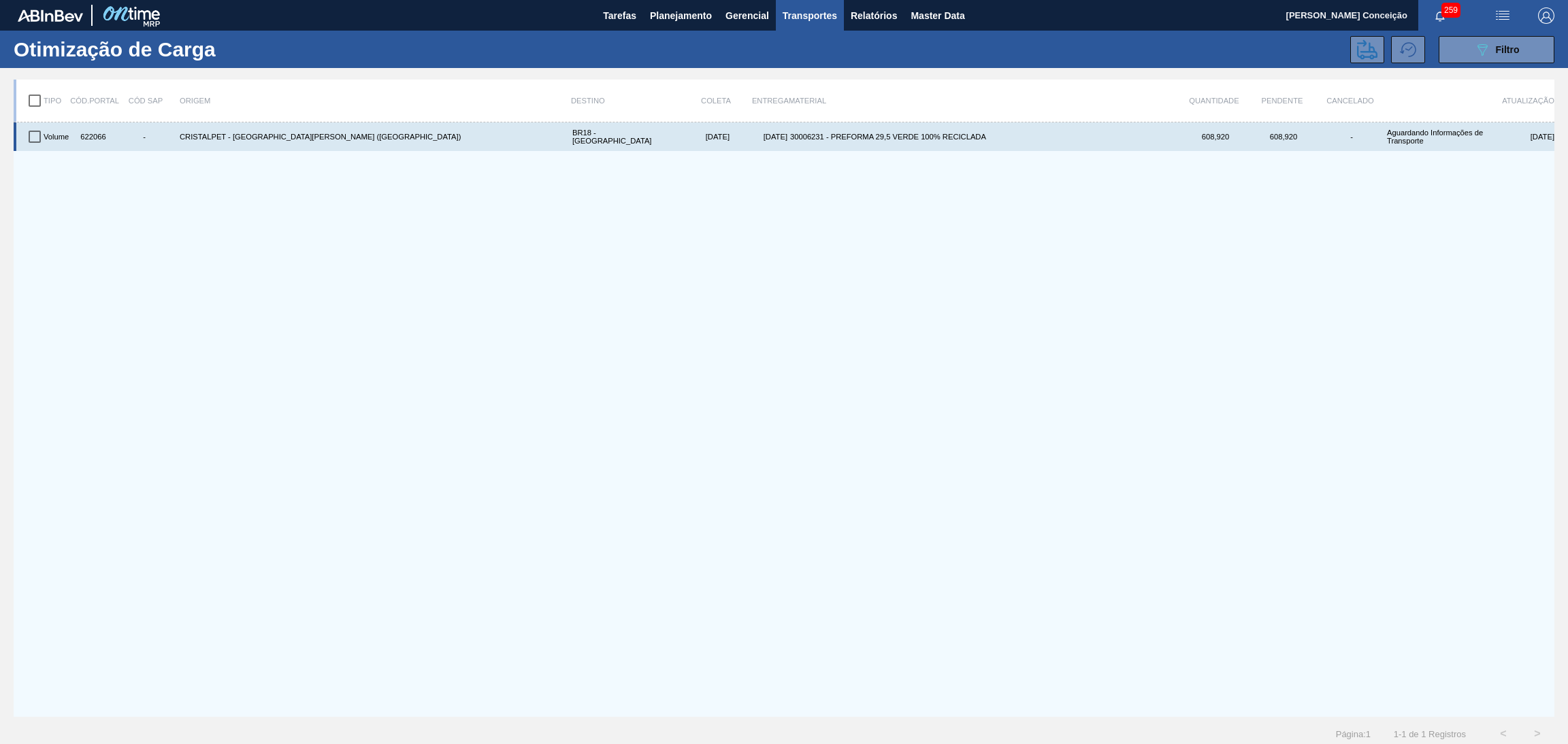
click at [28, 140] on input "checkbox" at bounding box center [35, 137] width 29 height 29
checkbox input "true"
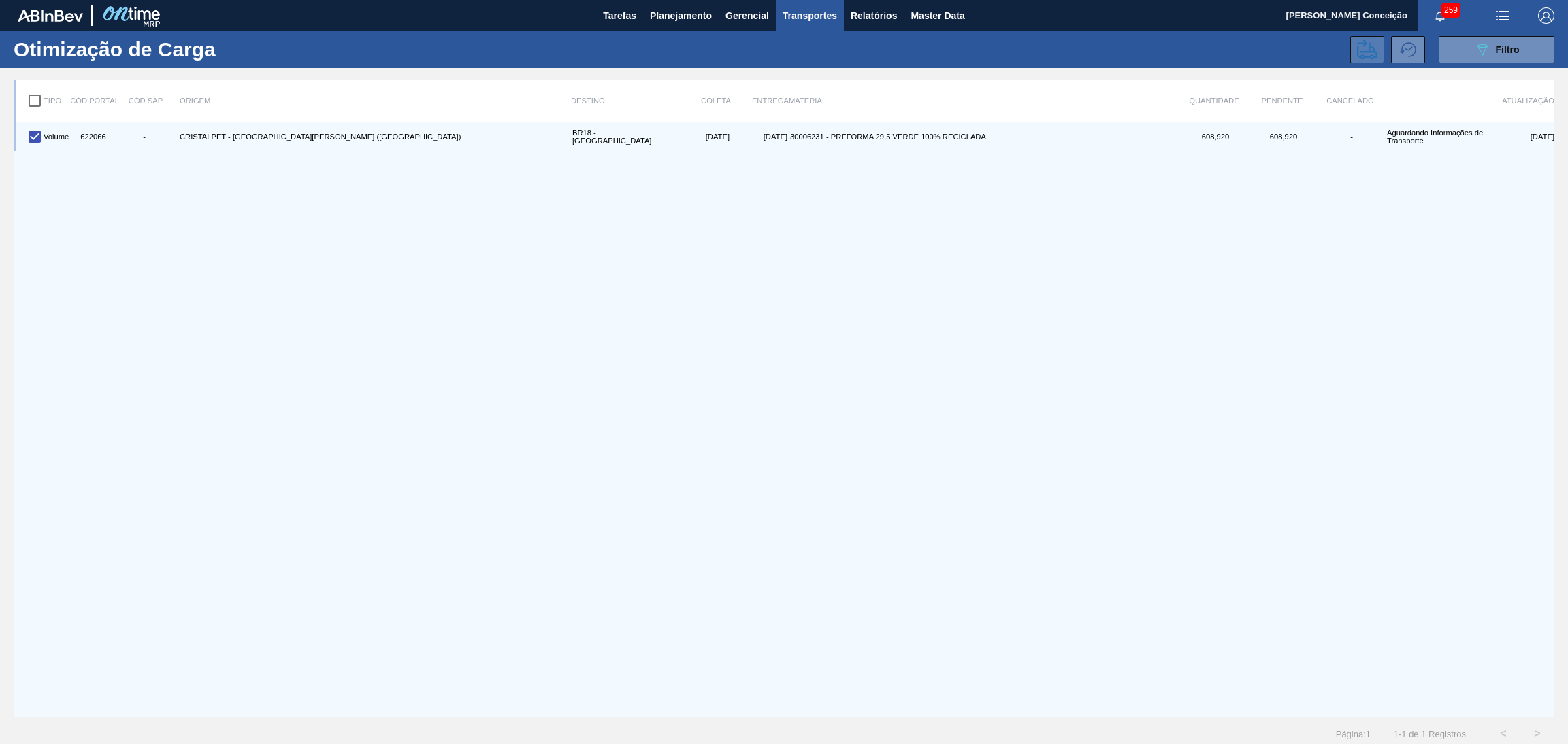
click at [1359, 49] on icon at bounding box center [1367, 49] width 20 height 20
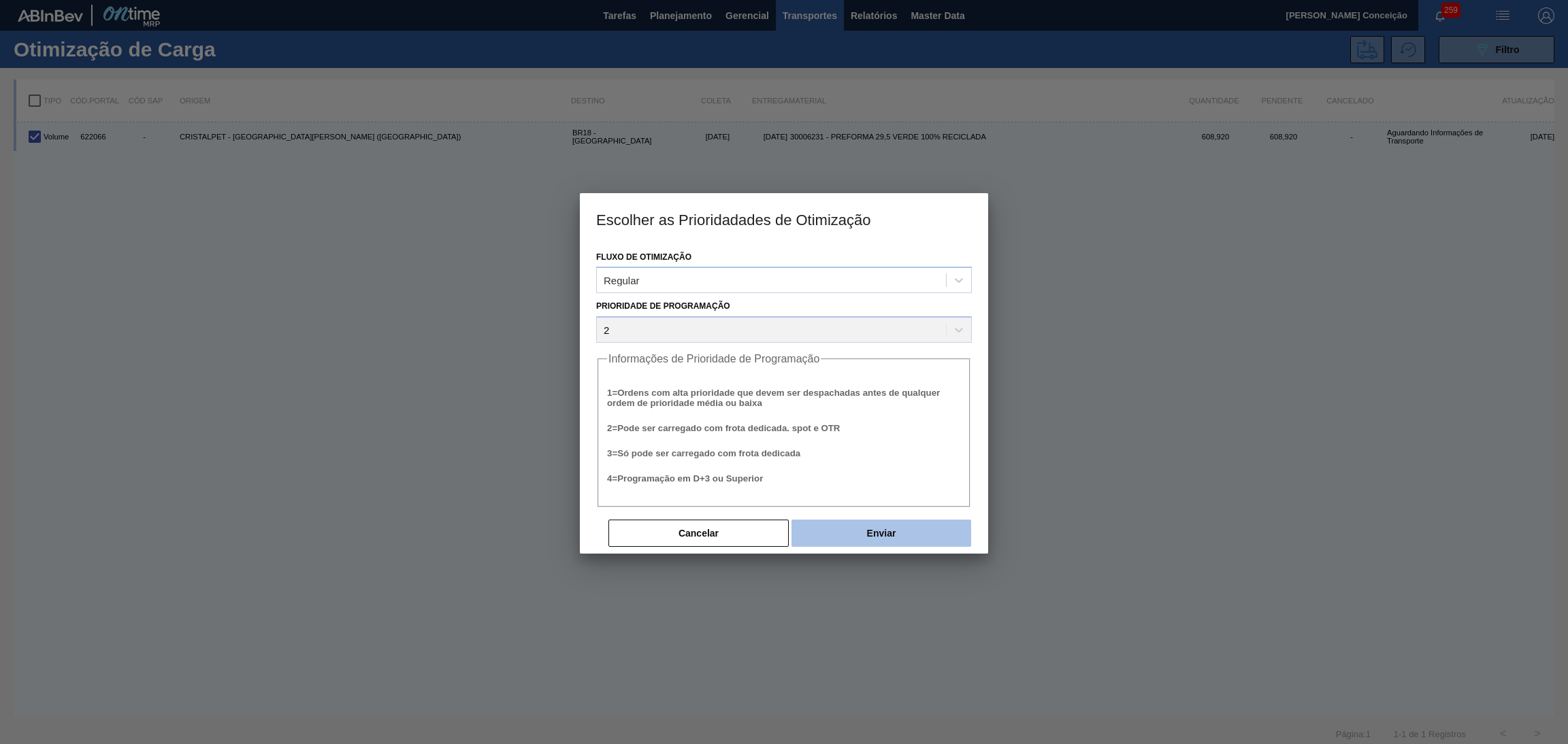
click at [873, 539] on button "Enviar" at bounding box center [881, 533] width 180 height 27
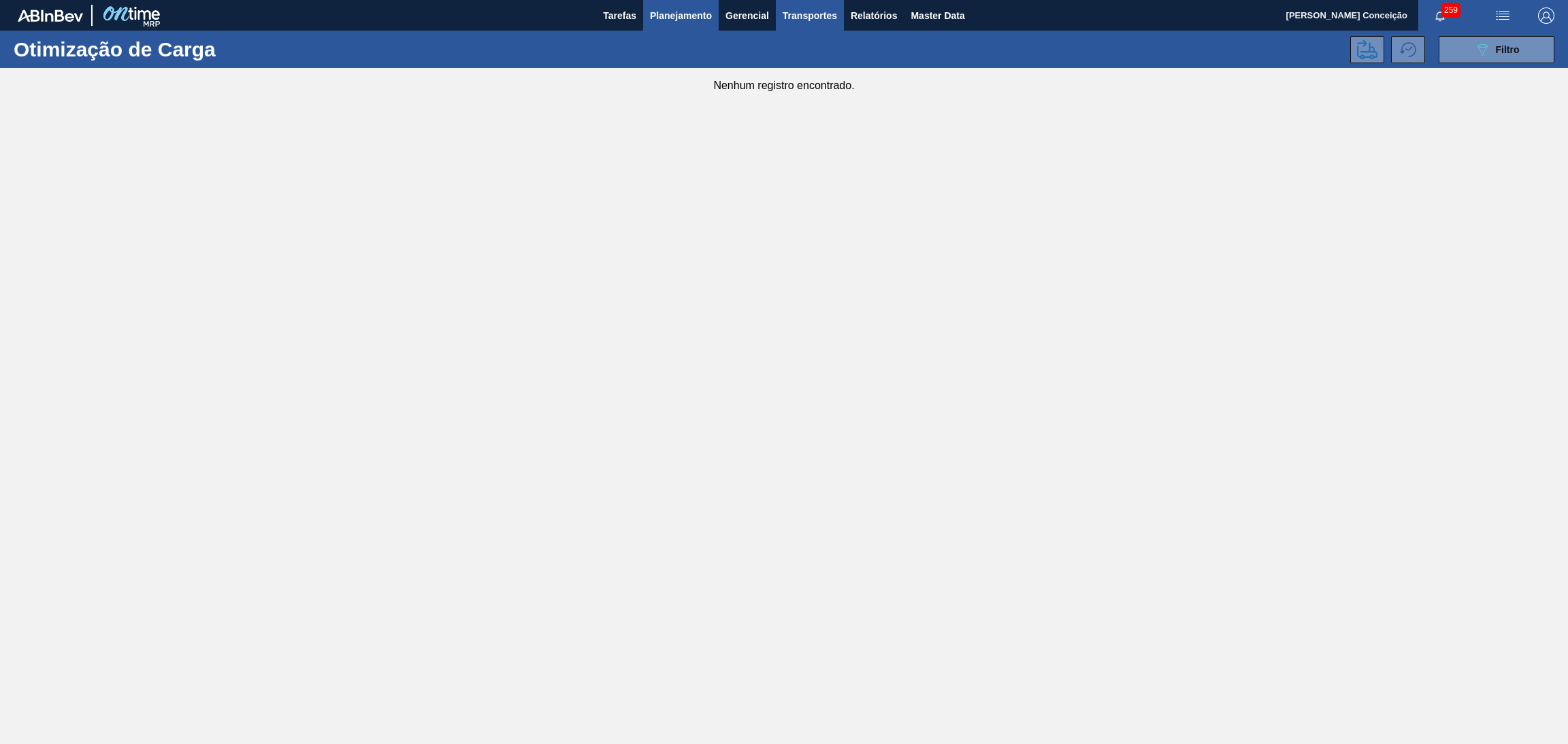
click at [689, 17] on span "Planejamento" at bounding box center [681, 16] width 62 height 17
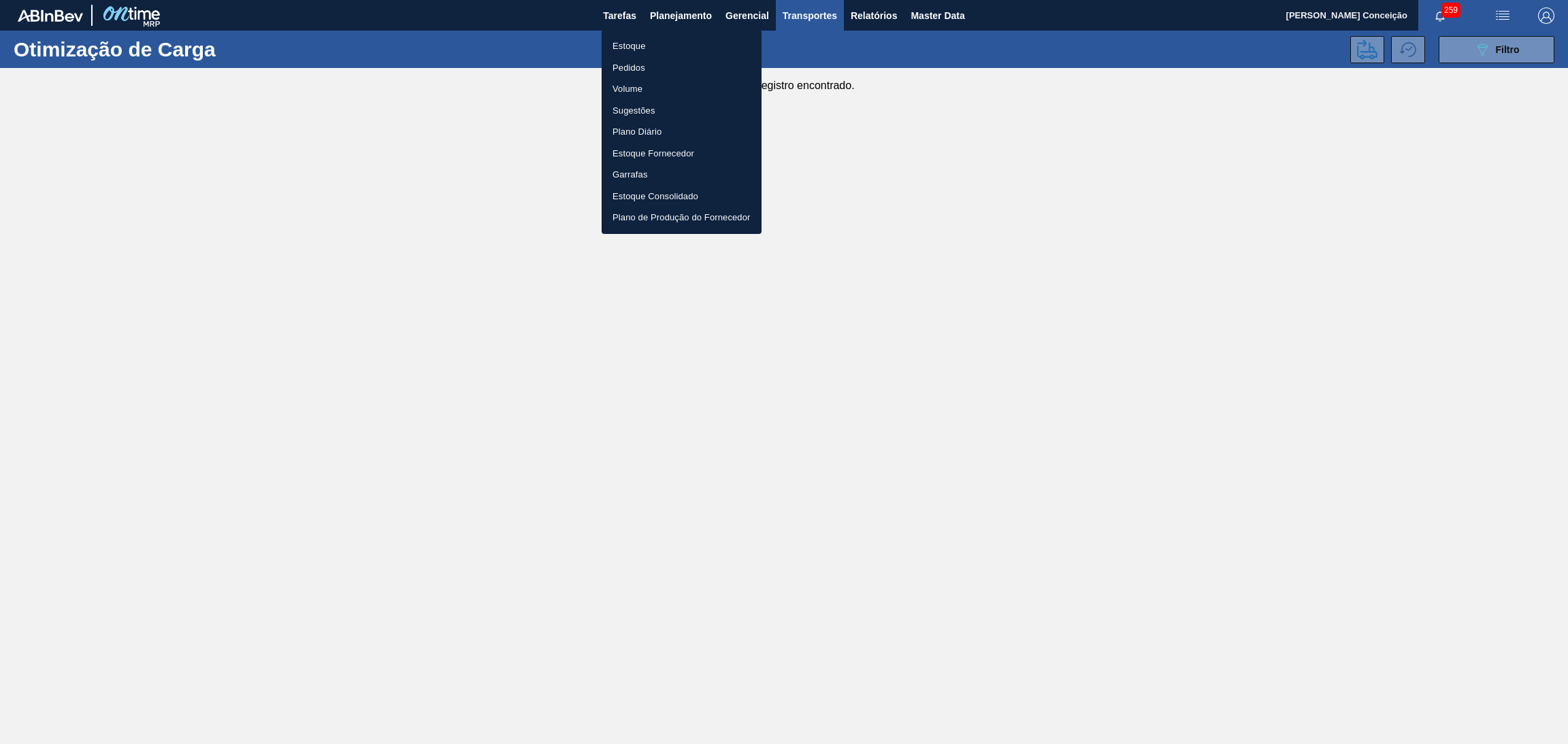
click at [634, 45] on li "Estoque" at bounding box center [682, 46] width 160 height 22
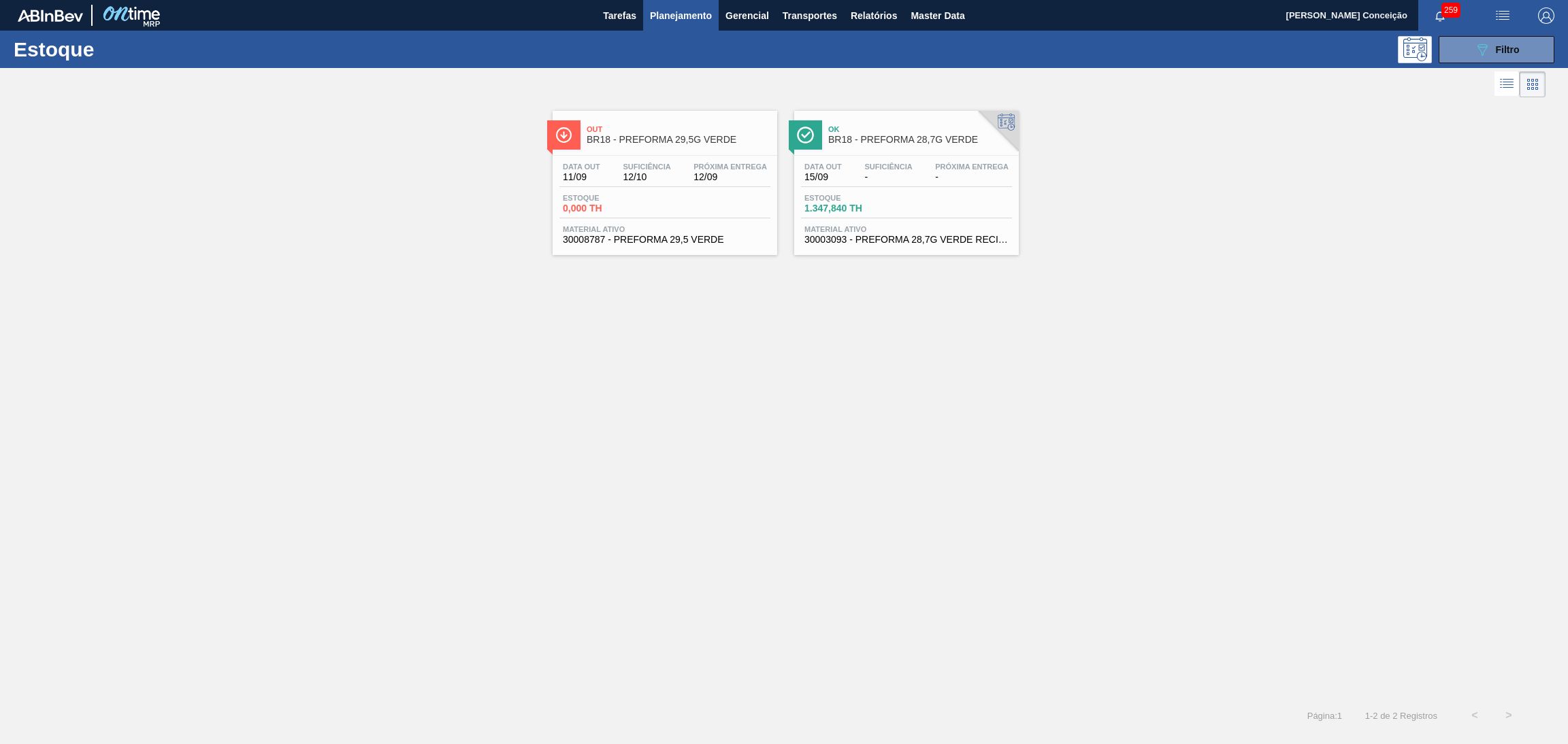
click at [700, 179] on span "12/09" at bounding box center [730, 178] width 73 height 11
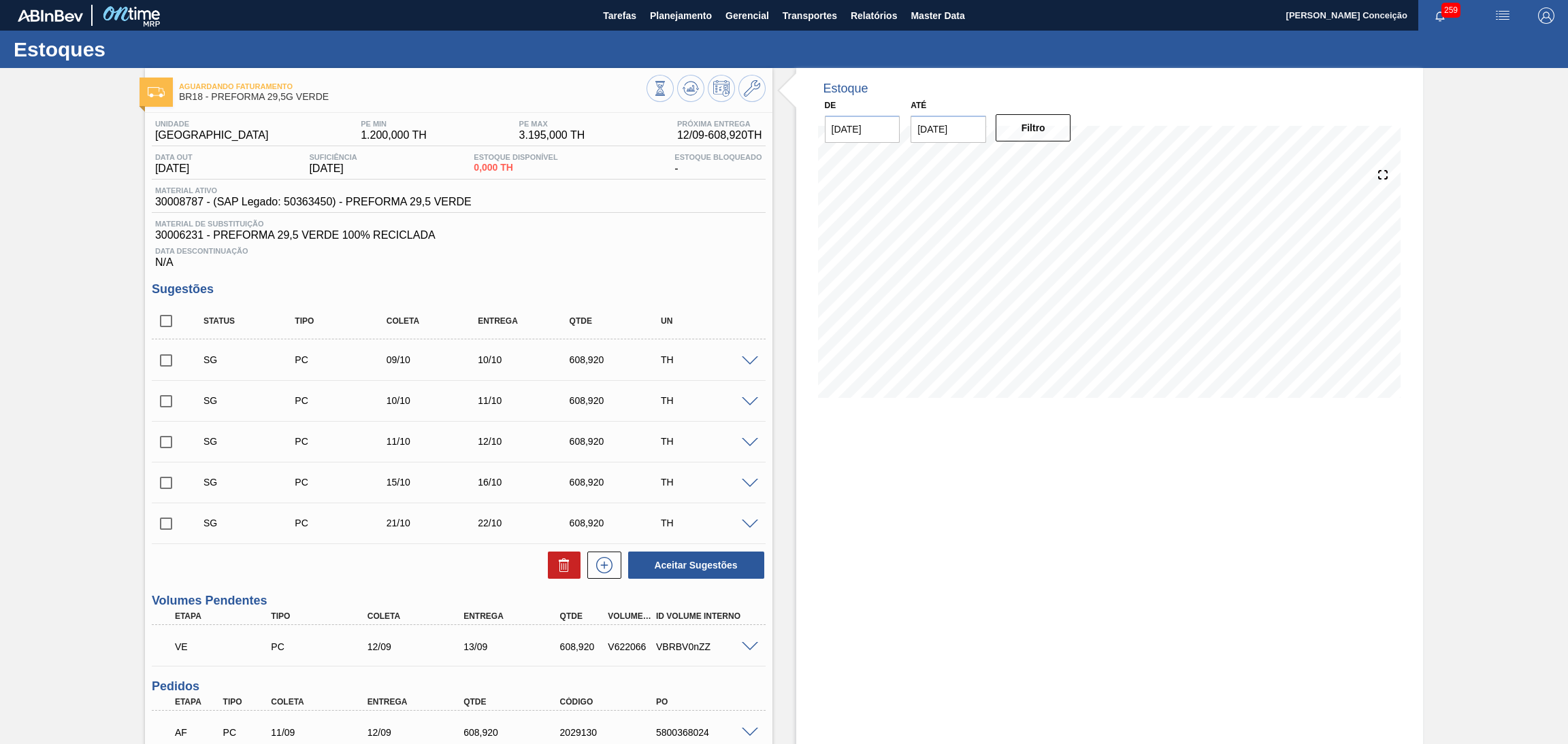
click at [621, 649] on div "V622066" at bounding box center [630, 647] width 51 height 11
copy div "V622066"
click at [621, 649] on div "V622066" at bounding box center [630, 647] width 51 height 11
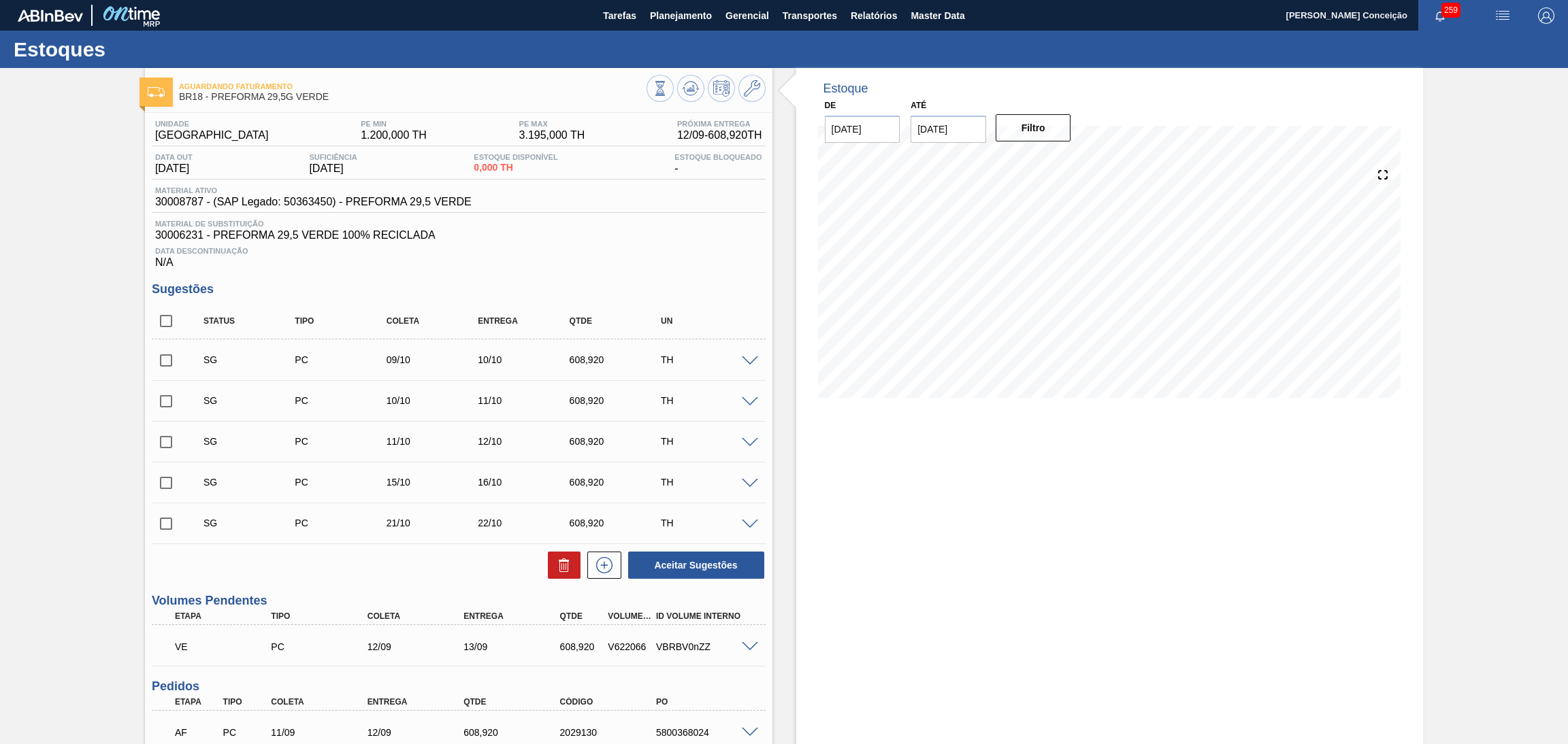
click at [652, 165] on div "Data out 11/09/2025 Suficiência 12/10/2025 Estoque Disponível 0,000 TH Estoque …" at bounding box center [459, 166] width 614 height 26
click at [621, 237] on span "30006231 - PREFORMA 29,5 VERDE 100% RECICLADA" at bounding box center [458, 236] width 607 height 12
click at [606, 259] on div "Data Descontinuação N/A" at bounding box center [459, 255] width 614 height 27
click at [887, 490] on div "Estoque De 11/09/2025 Até 30/10/2025 Filtro 18/09 Projeção de Estoque 2,812.432…" at bounding box center [1110, 567] width 627 height 999
click at [168, 310] on input "checkbox" at bounding box center [166, 321] width 29 height 29
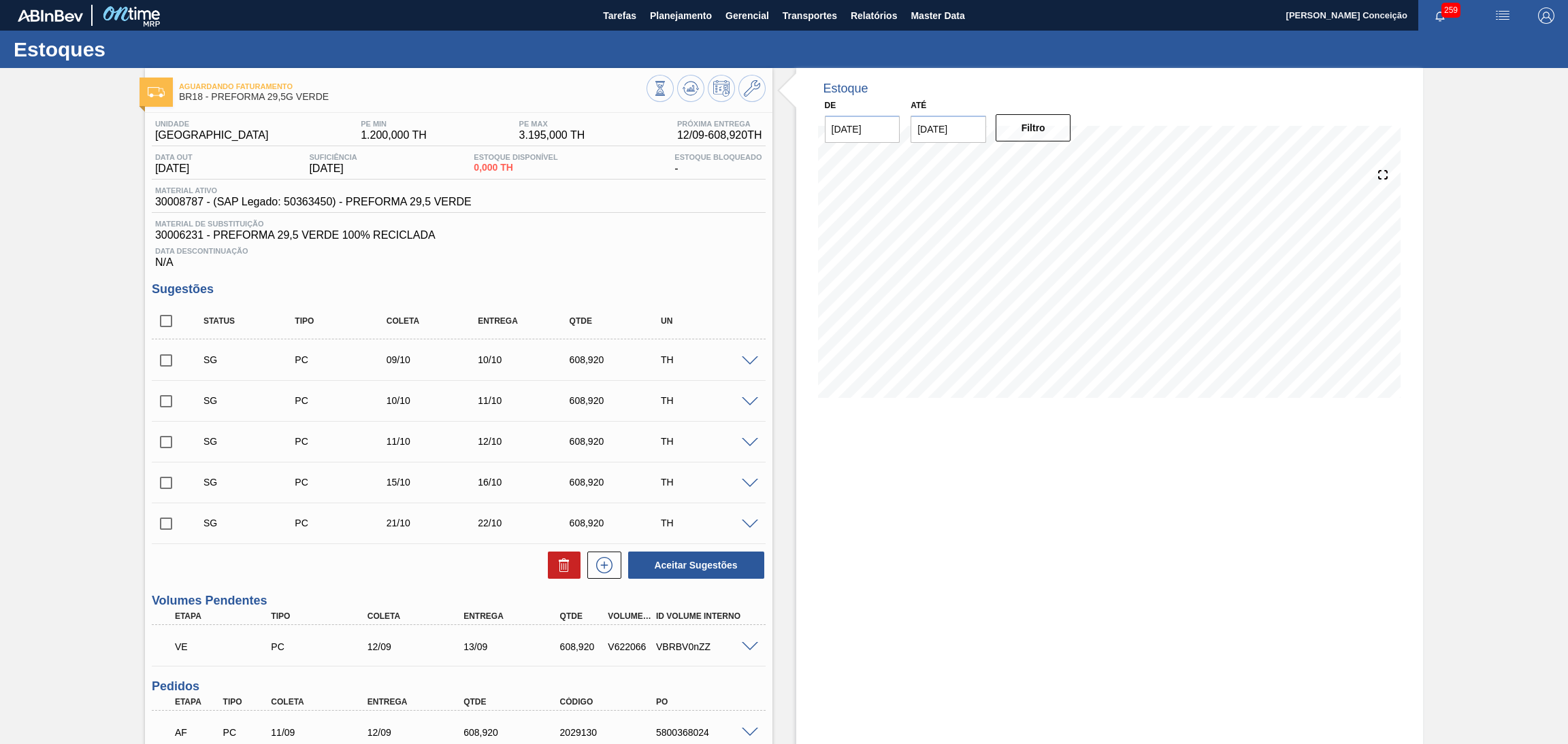
checkbox input "true"
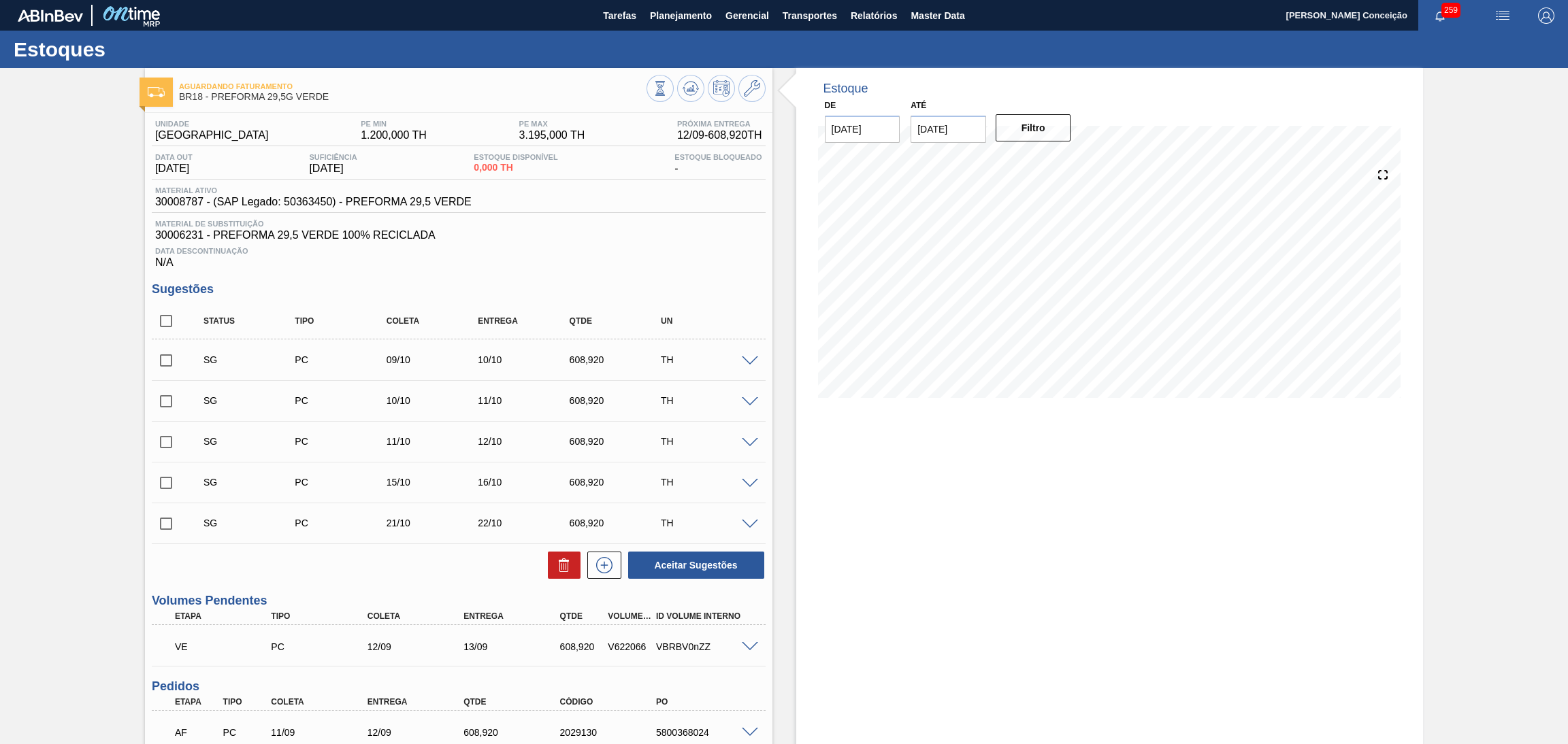
checkbox input "true"
click at [880, 412] on div "14/09 Projeção de Estoque 2,812.432 Nec.SAP 500.004 Política Objetiva 2,077.8 P…" at bounding box center [1110, 282] width 584 height 272
click at [571, 568] on button at bounding box center [564, 565] width 32 height 27
checkbox input "false"
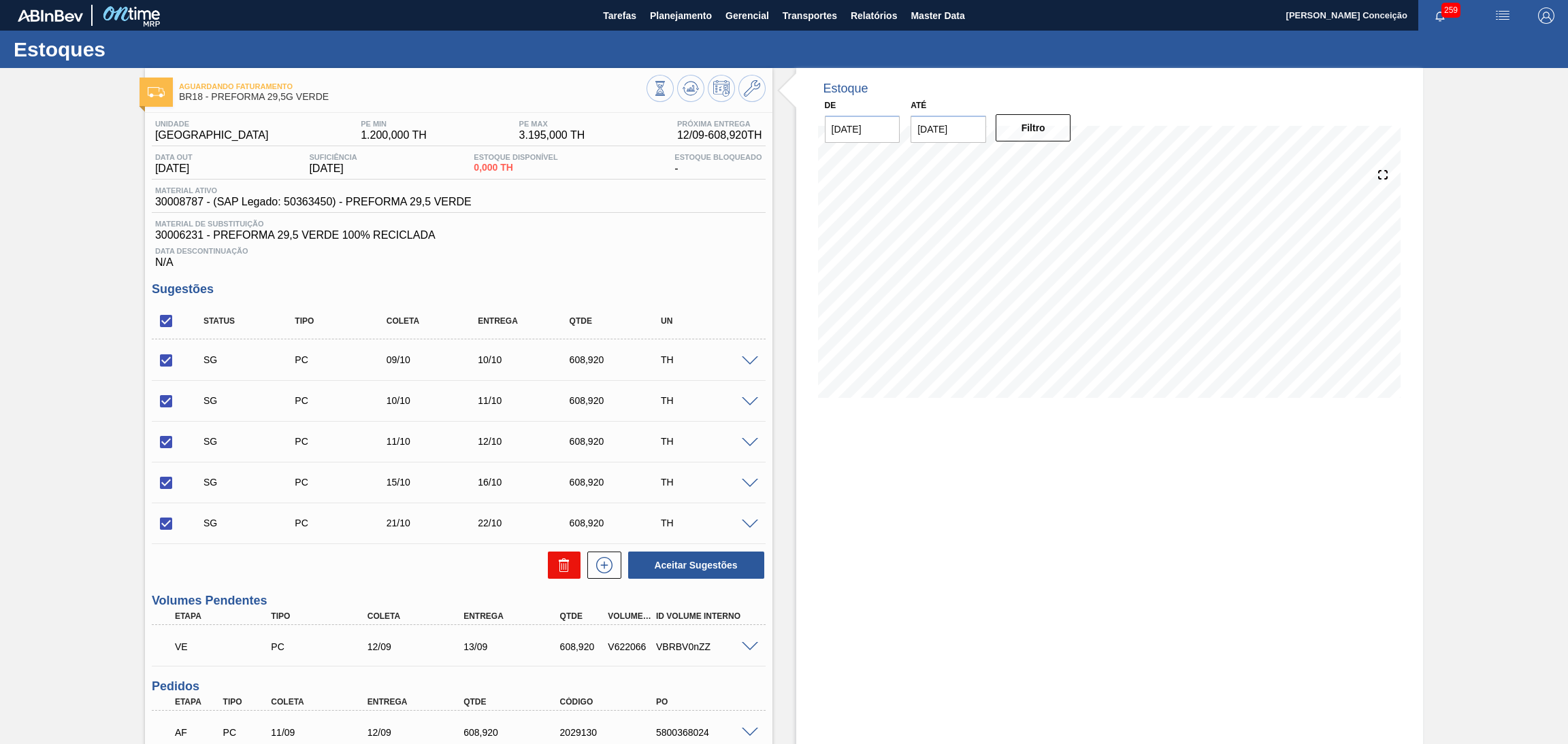
checkbox input "false"
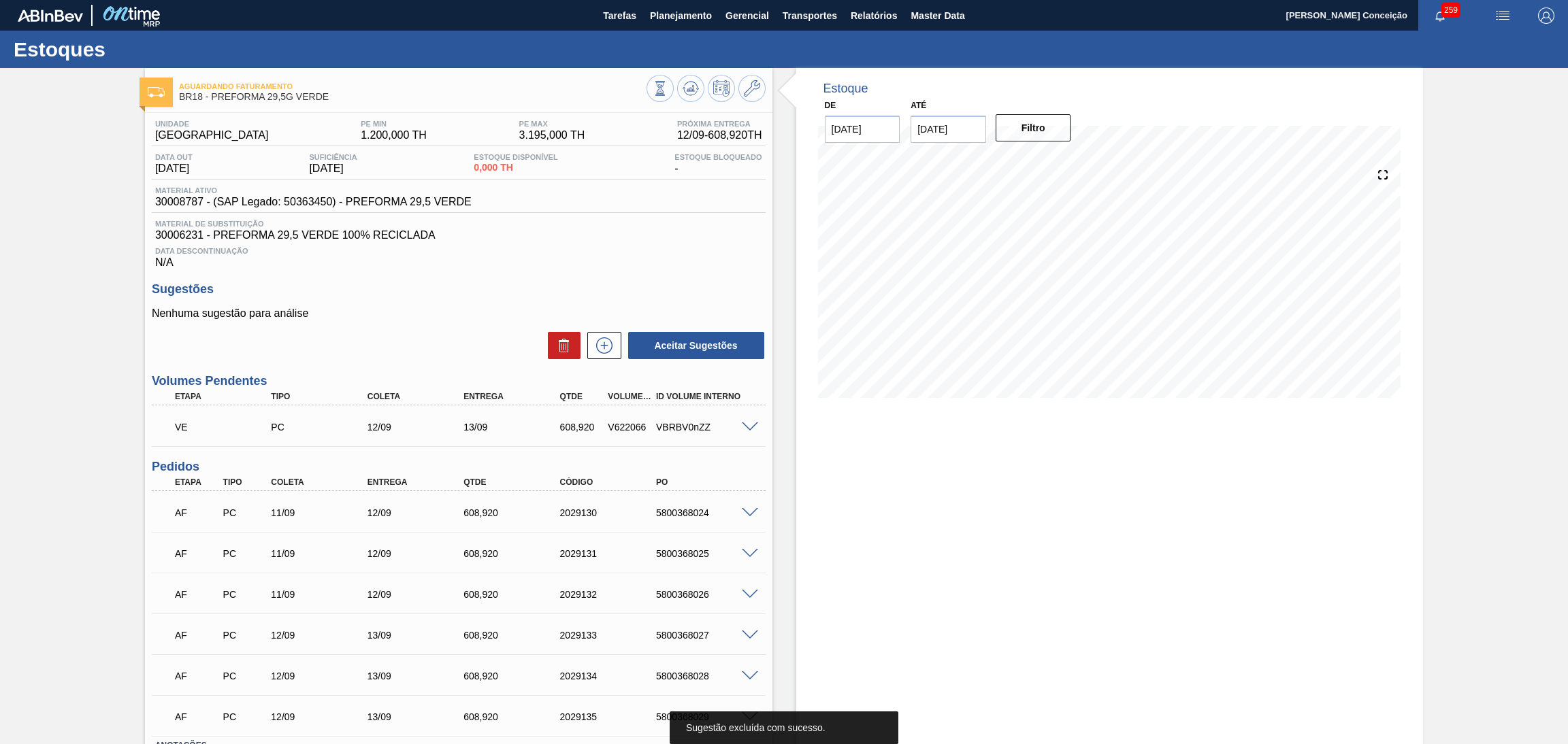
click at [581, 284] on h3 "Sugestões" at bounding box center [459, 289] width 614 height 14
click at [824, 410] on div "12/09 Projeção de Estoque 1,376.76 Nec.SAP 450 Política Objetiva 2,077.8 Pedido…" at bounding box center [1110, 282] width 584 height 272
click at [917, 451] on div "Estoque De 11/09/2025 Até 30/10/2025 Filtro 24/10 Projeção de Estoque -1,454.24…" at bounding box center [1110, 458] width 627 height 780
click at [958, 590] on div "Estoque De 11/09/2025 Até 30/10/2025 Filtro 22/09 Projeção de Estoque 2,812.432…" at bounding box center [1110, 458] width 627 height 780
click at [696, 273] on div "Unidade Pernambuco PE MIN 1.200,000 TH PE MAX 3.195,000 TH Próxima Entrega 12/0…" at bounding box center [459, 477] width 627 height 728
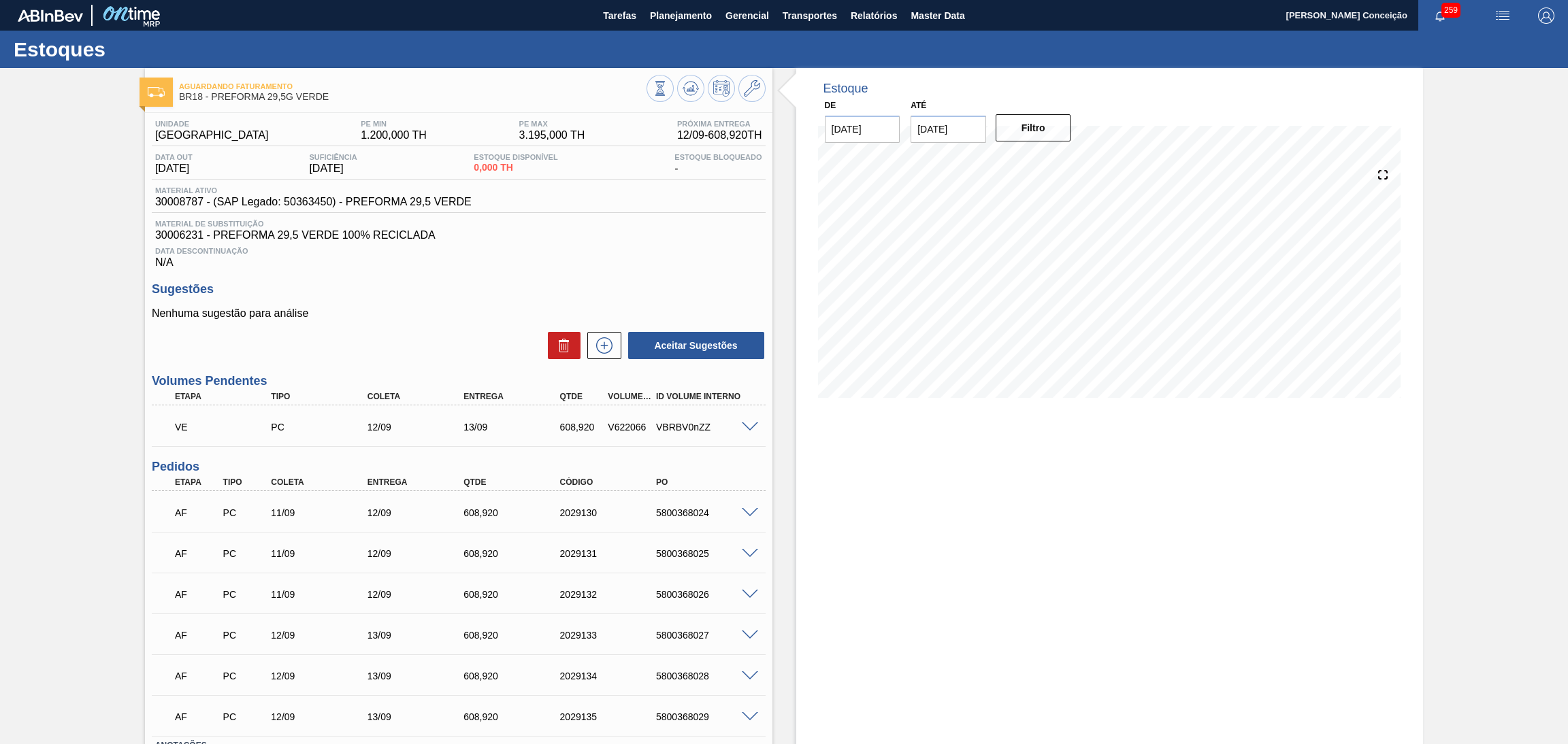
click at [947, 529] on div "Estoque De 11/09/2025 Até 30/10/2025 Filtro 26/09 Projeção de Estoque 2,812.432…" at bounding box center [1110, 458] width 627 height 780
click at [1055, 437] on div "Estoque De 11/09/2025 Até 30/10/2025 Filtro 17/09 Projeção de Estoque 2,812.432…" at bounding box center [1110, 458] width 627 height 780
click at [886, 571] on div "Estoque De 11/09/2025 Até 30/10/2025 Filtro 12/10 Projeção de Estoque -87.572 N…" at bounding box center [1110, 458] width 627 height 780
click at [857, 485] on div "Estoque De 11/09/2025 Até 30/10/2025 Filtro 12/10 Projeção de Estoque -87.572 N…" at bounding box center [1110, 458] width 627 height 780
click at [867, 517] on div "Estoque De 11/09/2025 Até 30/10/2025 Filtro 12/10 Projeção de Estoque -87.572 N…" at bounding box center [1110, 458] width 627 height 780
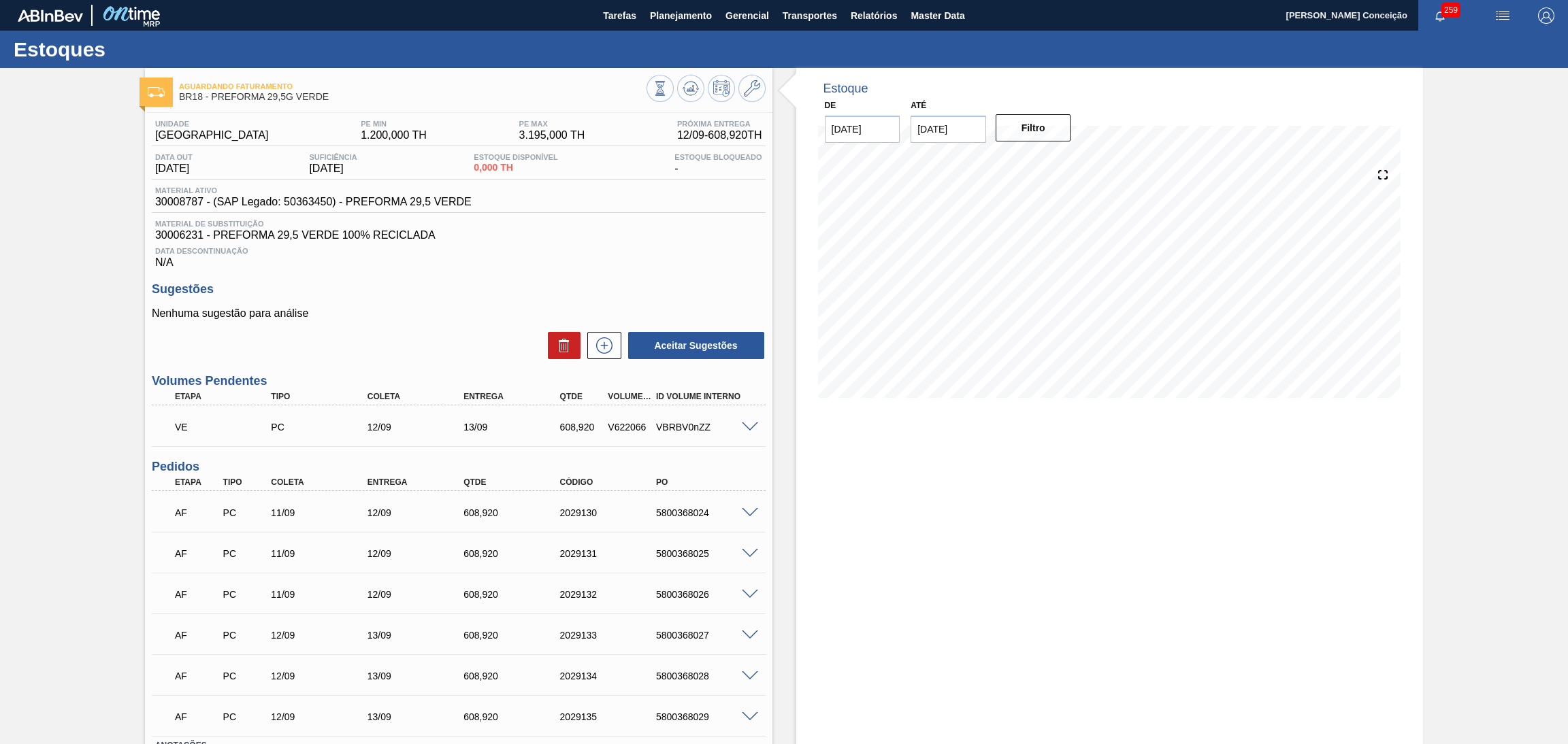
click at [1199, 485] on div "Estoque De 11/09/2025 Até 30/10/2025 Filtro 22/09 Projeção de Estoque 2,812.432…" at bounding box center [1110, 458] width 627 height 780
click at [623, 428] on div "V622066" at bounding box center [630, 427] width 51 height 11
copy div "V622066"
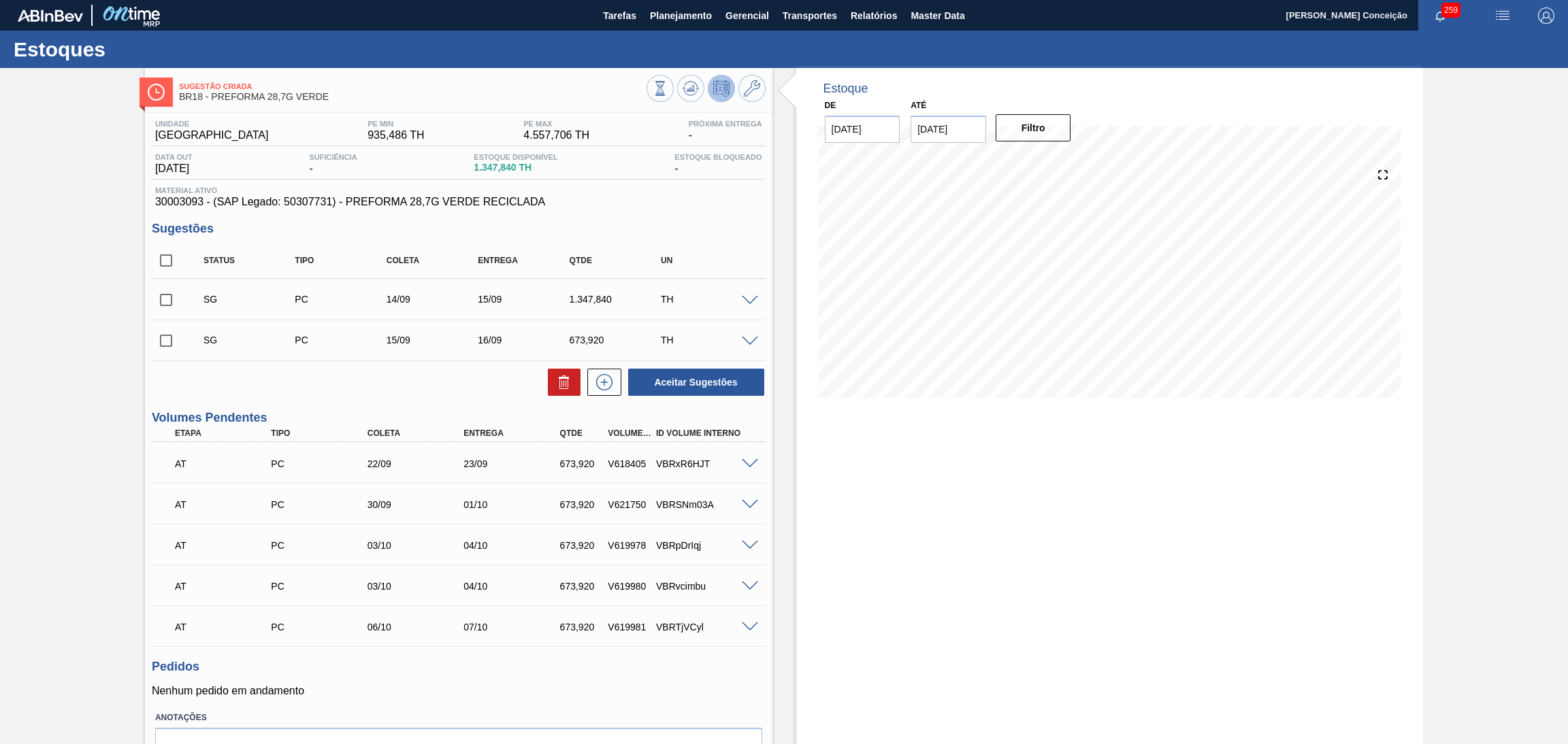
click at [949, 433] on div "Estoque De [DATE] Até [DATE] Filtro 17/09 Projeção de Estoque 2,646.204 [DOMAIN…" at bounding box center [1110, 443] width 627 height 752
click at [843, 508] on div "Estoque De [DATE] Até [DATE] Filtro 20/09 Projeção de Estoque 2,646.204 [DOMAIN…" at bounding box center [1110, 443] width 627 height 752
